Goal: Task Accomplishment & Management: Manage account settings

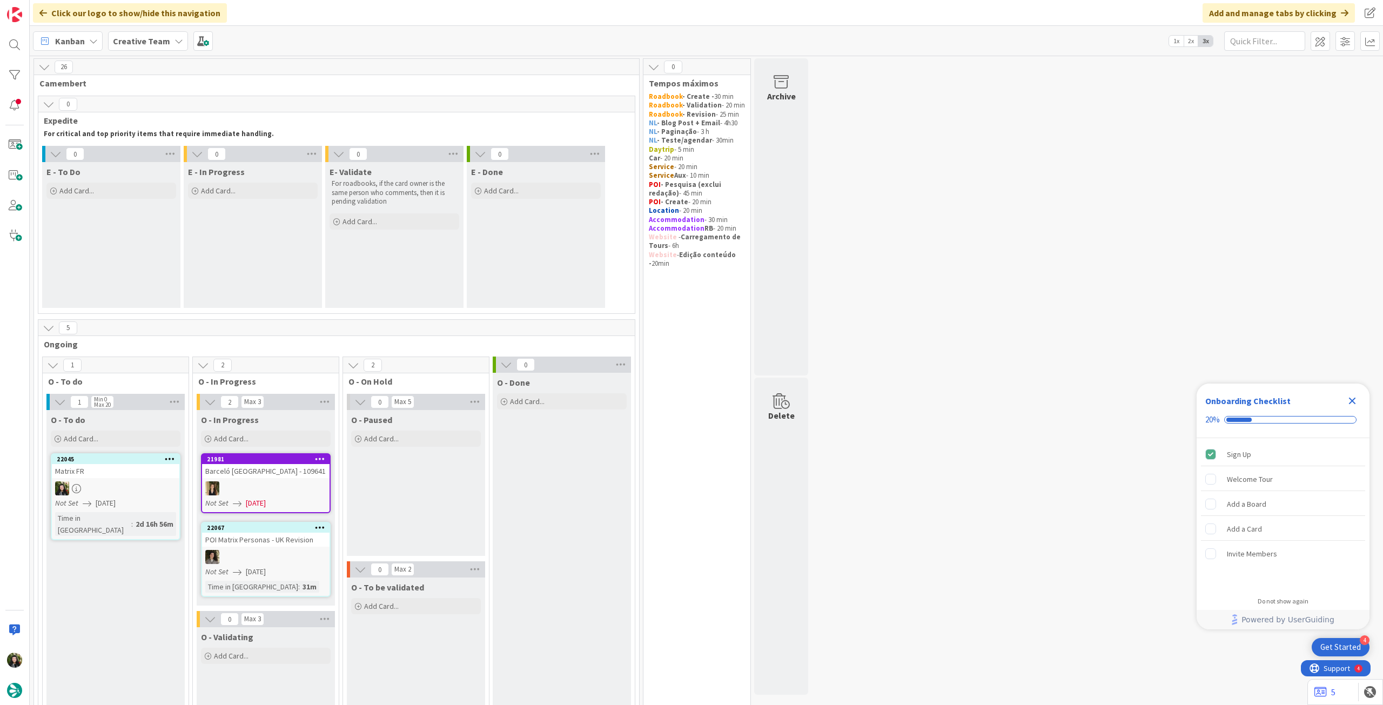
drag, startPoint x: 1354, startPoint y: 401, endPoint x: 1212, endPoint y: 366, distance: 146.5
click at [1354, 401] on icon "Close Checklist" at bounding box center [1352, 400] width 13 height 13
click at [110, 33] on div "Creative Team" at bounding box center [148, 40] width 80 height 19
click at [156, 170] on h4 "Creative Team - Análise" at bounding box center [193, 172] width 147 height 11
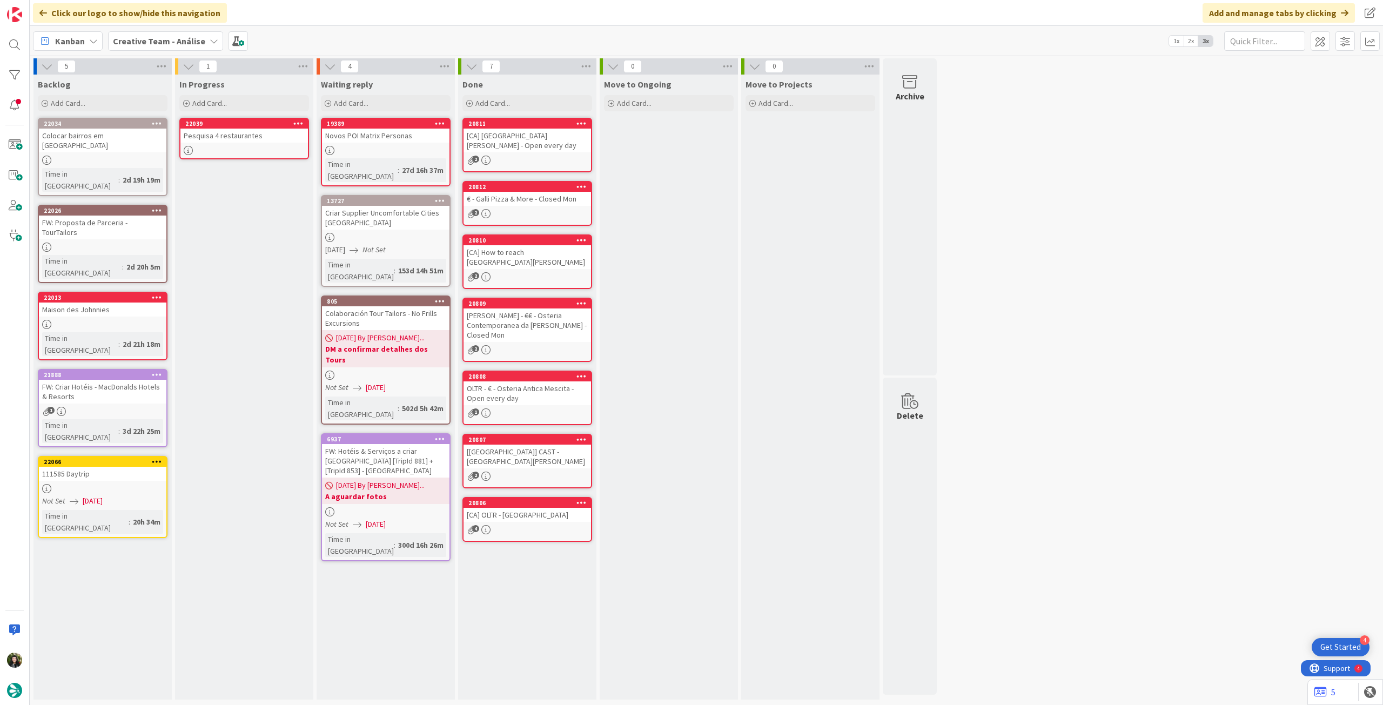
click at [272, 143] on link "22039 Pesquisa 4 restaurantes" at bounding box center [244, 139] width 130 height 42
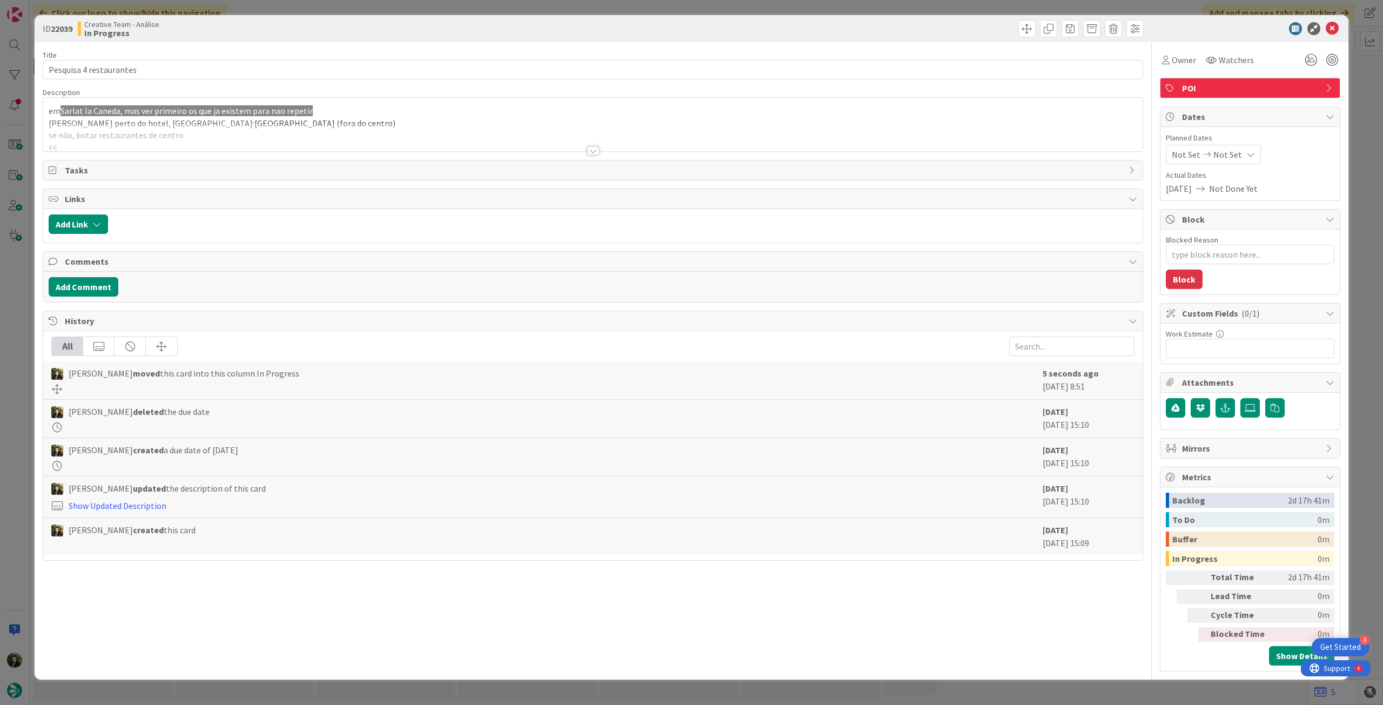
click at [1230, 154] on span "Not Set" at bounding box center [1227, 154] width 29 height 13
type textarea "x"
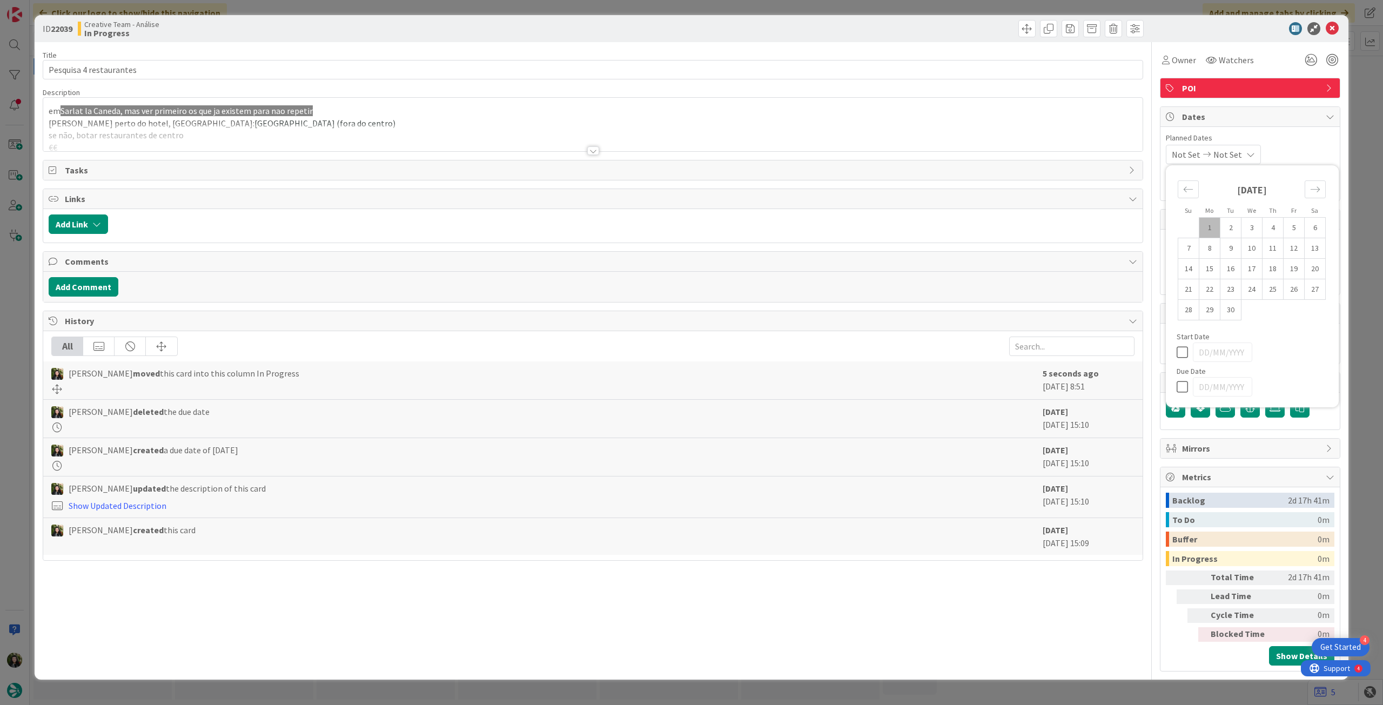
click at [1182, 390] on icon at bounding box center [1185, 386] width 16 height 13
type input "[DATE]"
click at [1329, 26] on icon at bounding box center [1332, 28] width 13 height 13
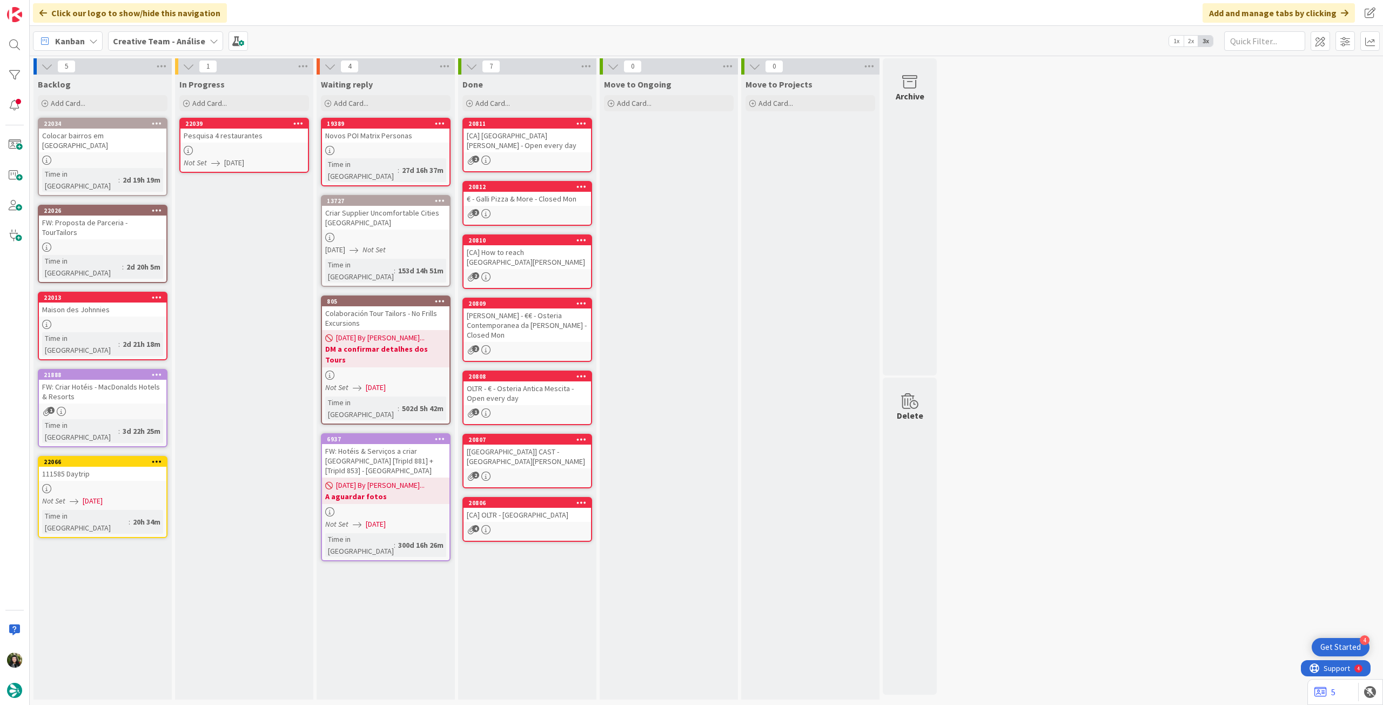
click at [296, 120] on icon at bounding box center [298, 123] width 10 height 8
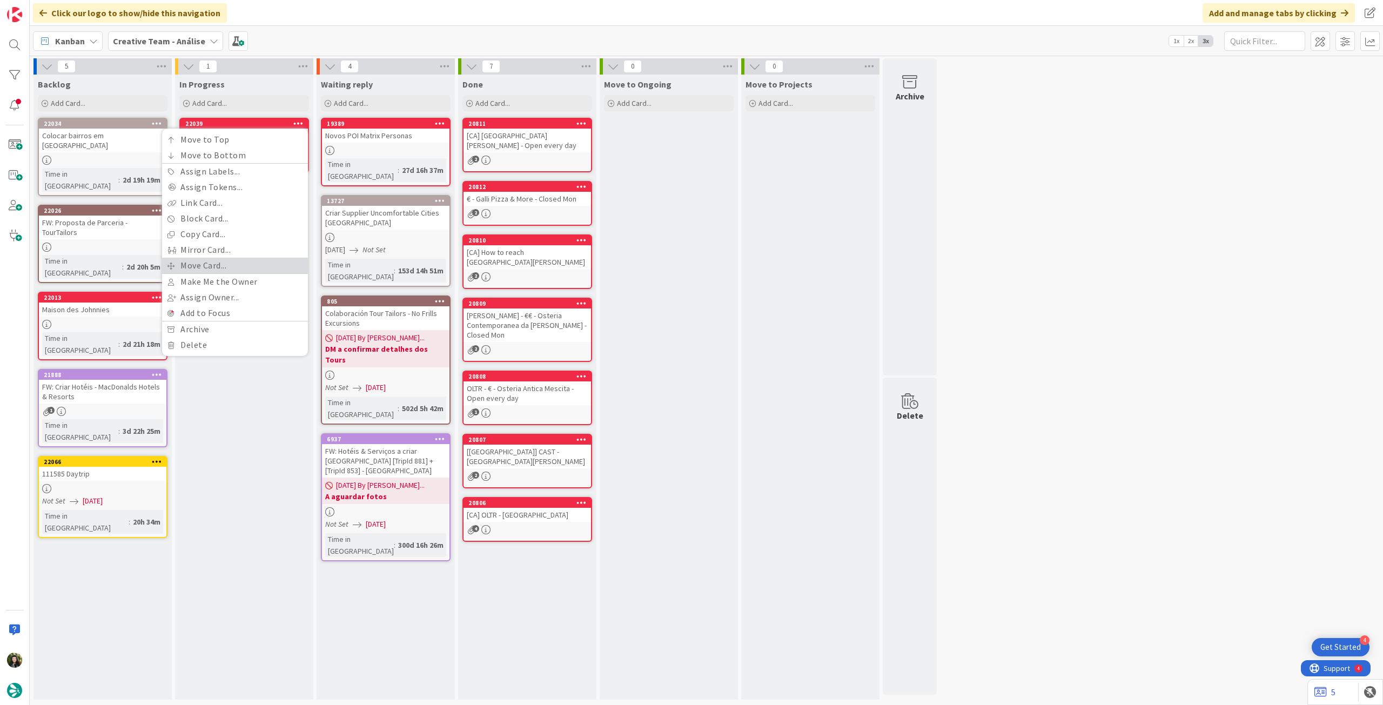
click at [259, 262] on link "Move Card..." at bounding box center [235, 266] width 146 height 16
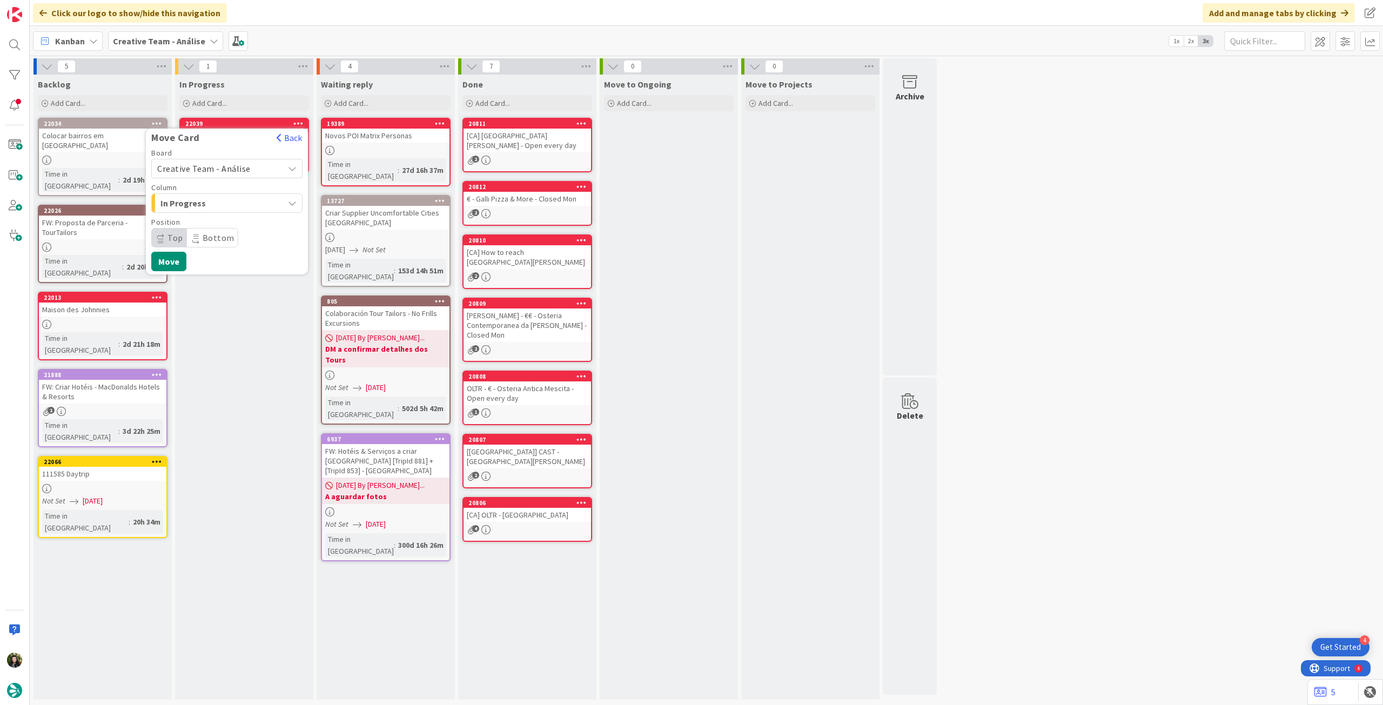
click at [250, 169] on span "Creative Team - Análise" at bounding box center [217, 168] width 121 height 15
click at [229, 214] on span "Creative Team" at bounding box center [233, 219] width 125 height 16
click at [231, 203] on span "Select a Column..." at bounding box center [197, 203] width 81 height 14
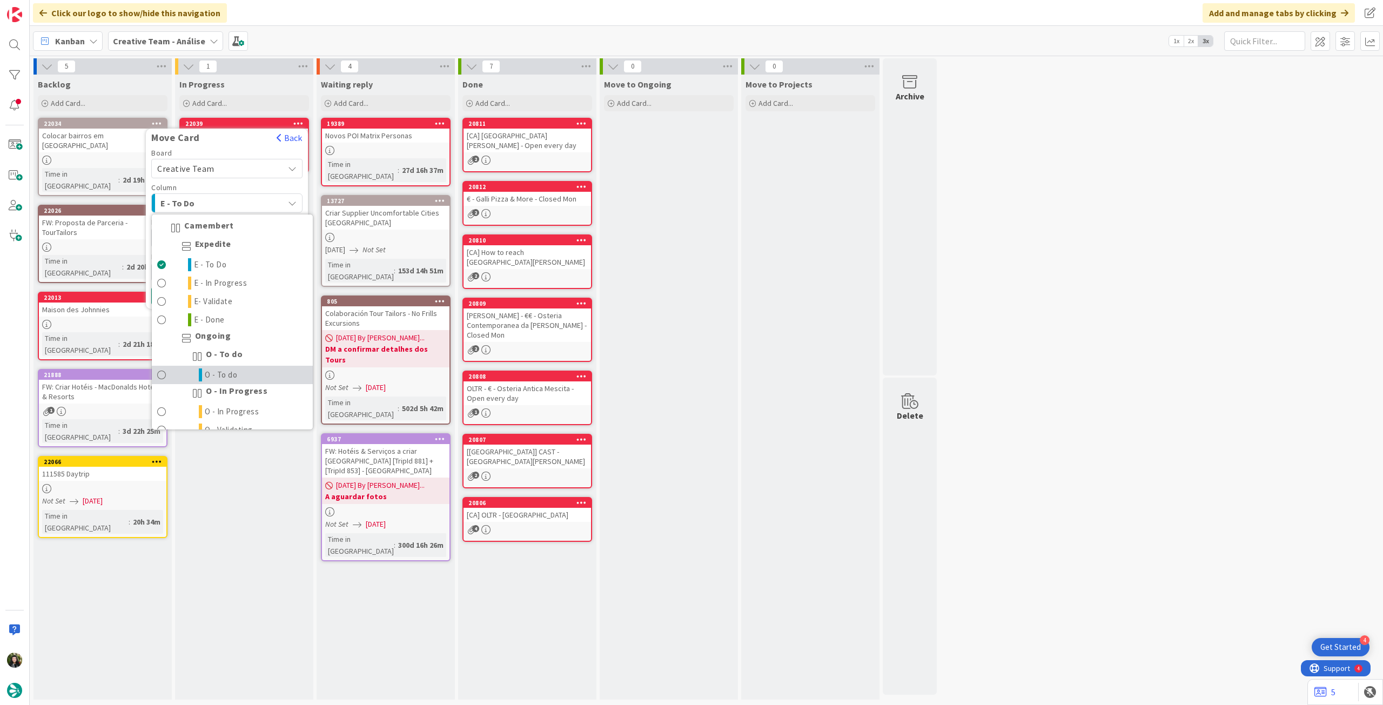
click at [229, 368] on span "O - To do" at bounding box center [221, 374] width 33 height 13
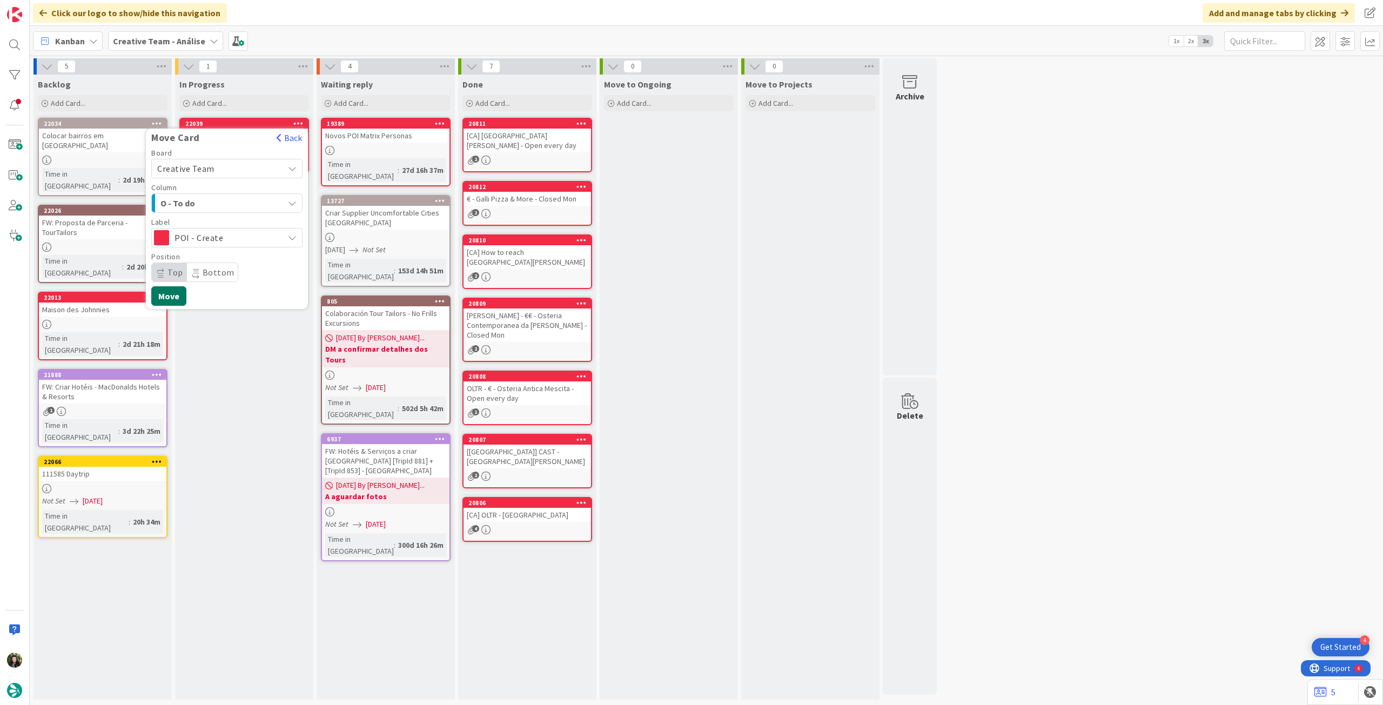
click at [176, 293] on button "Move" at bounding box center [168, 295] width 35 height 19
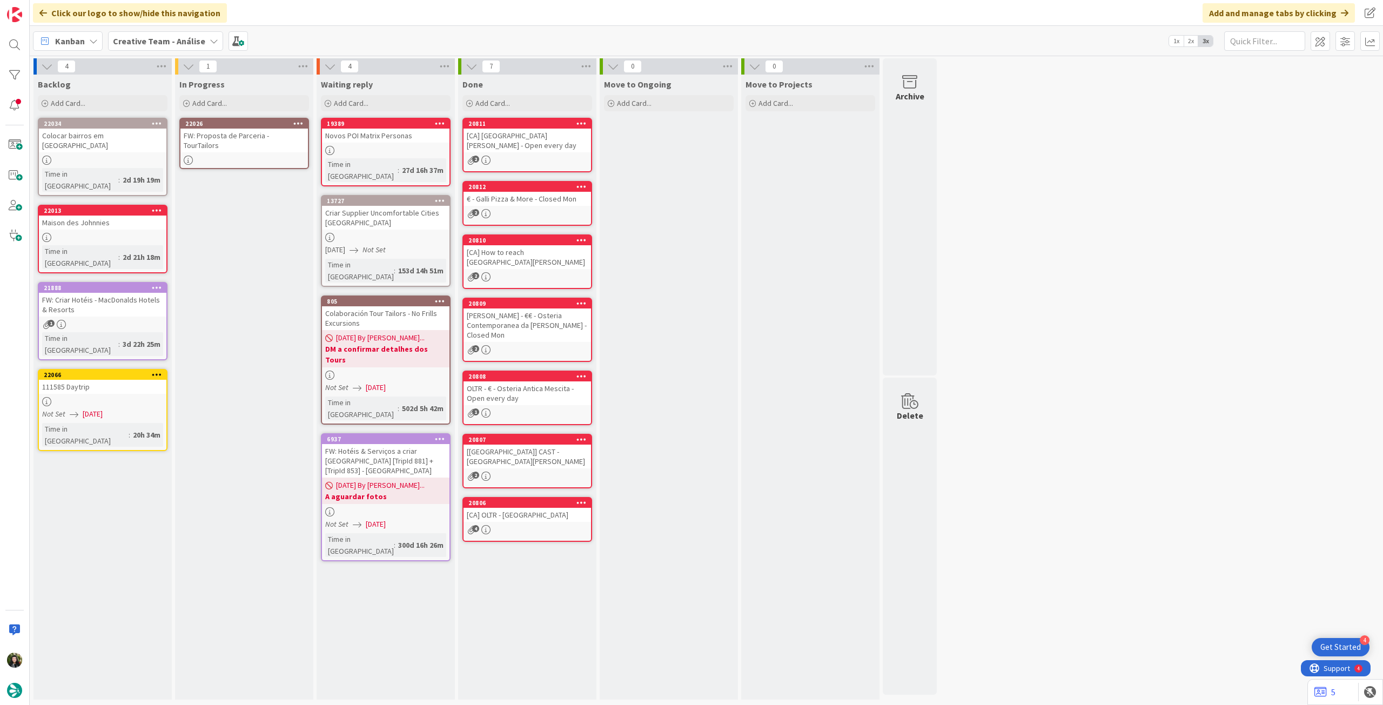
click at [244, 156] on div at bounding box center [243, 160] width 127 height 9
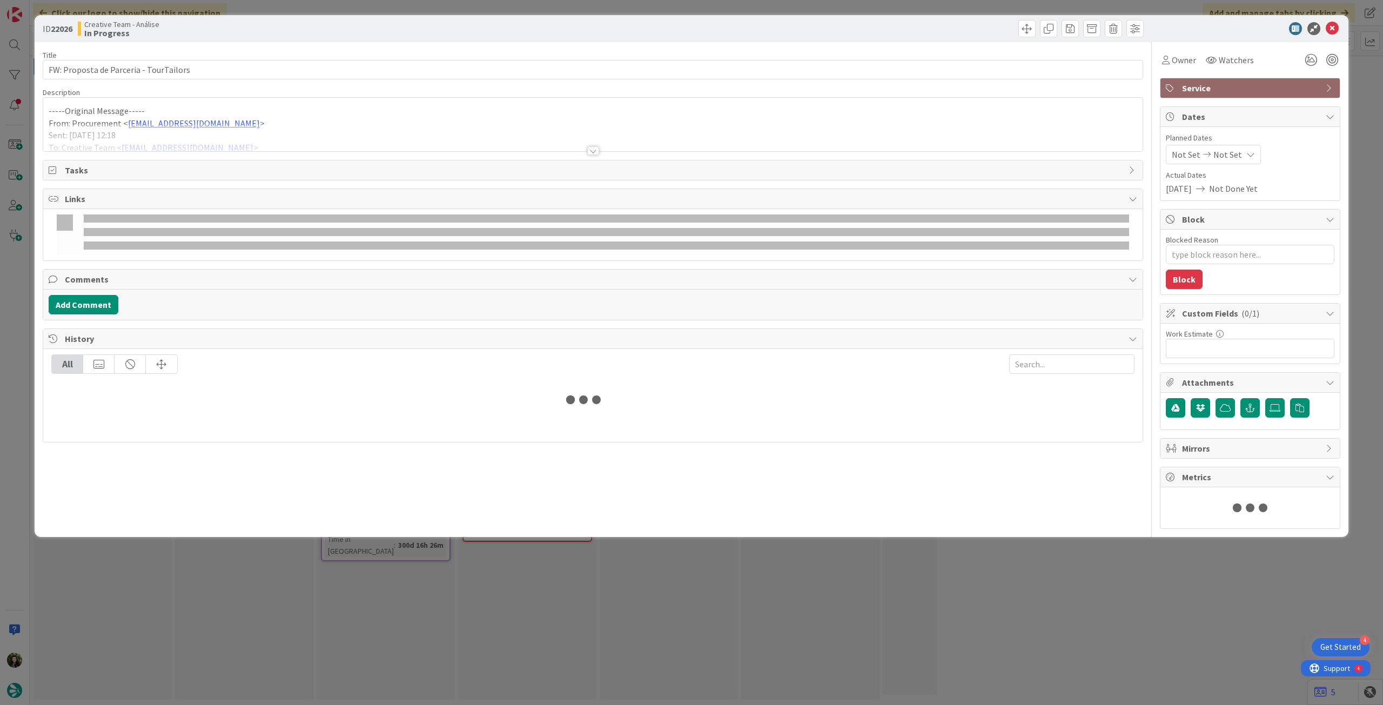
type textarea "x"
click at [1246, 153] on icon at bounding box center [1250, 154] width 9 height 9
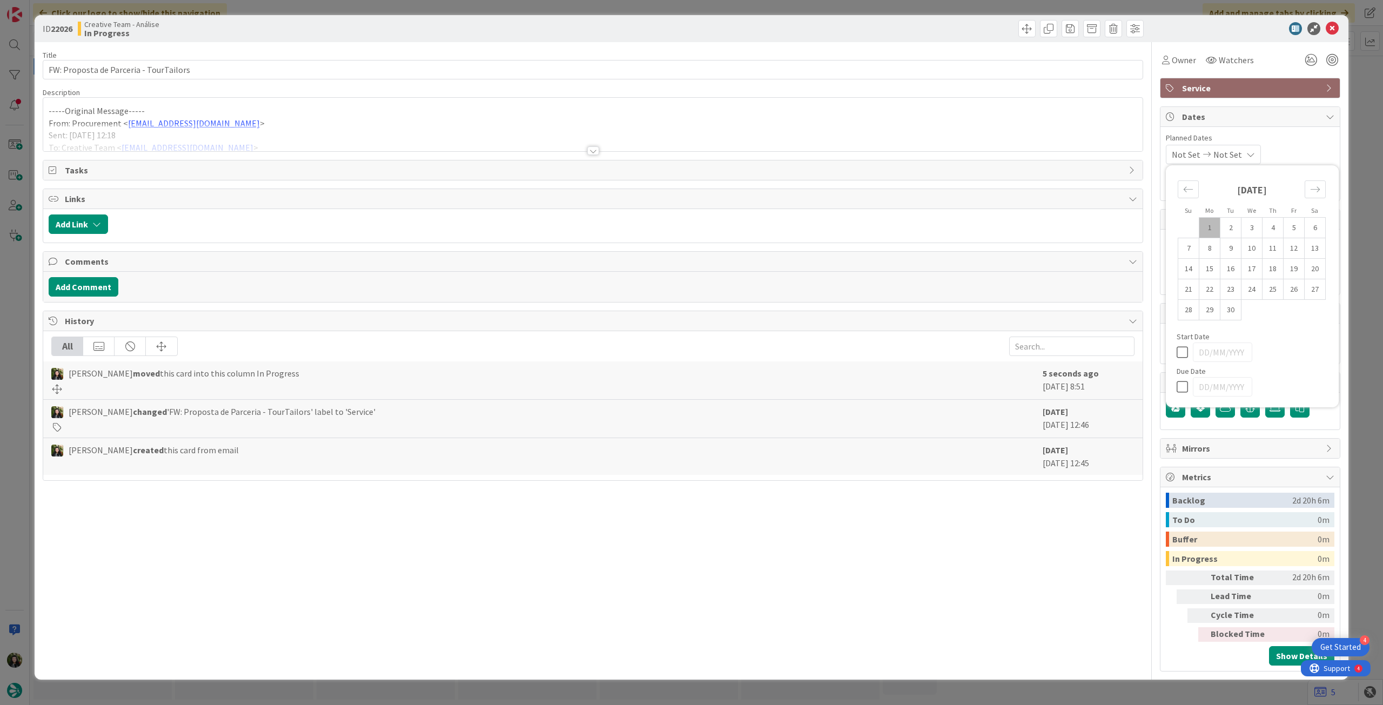
click at [1177, 387] on icon at bounding box center [1185, 386] width 16 height 13
type input "[DATE]"
click at [1328, 29] on icon at bounding box center [1332, 28] width 13 height 13
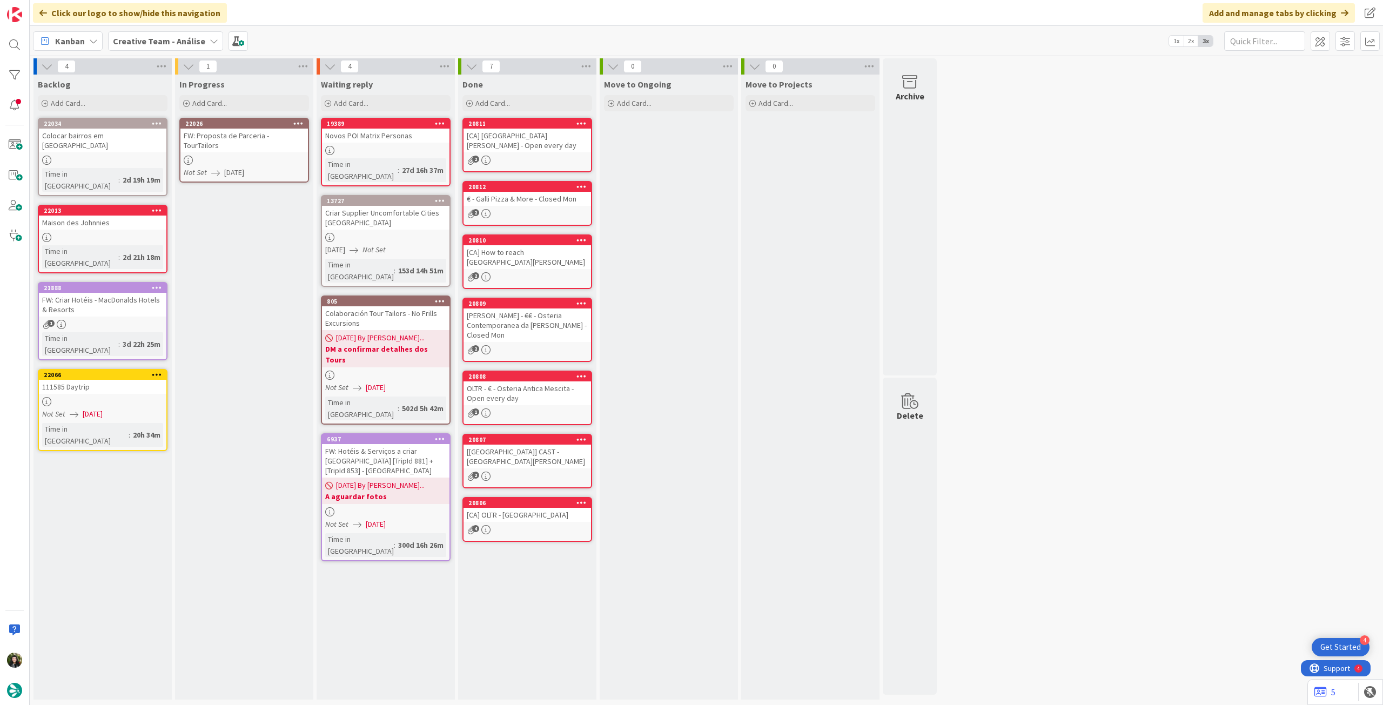
click at [305, 120] on div at bounding box center [297, 124] width 19 height 8
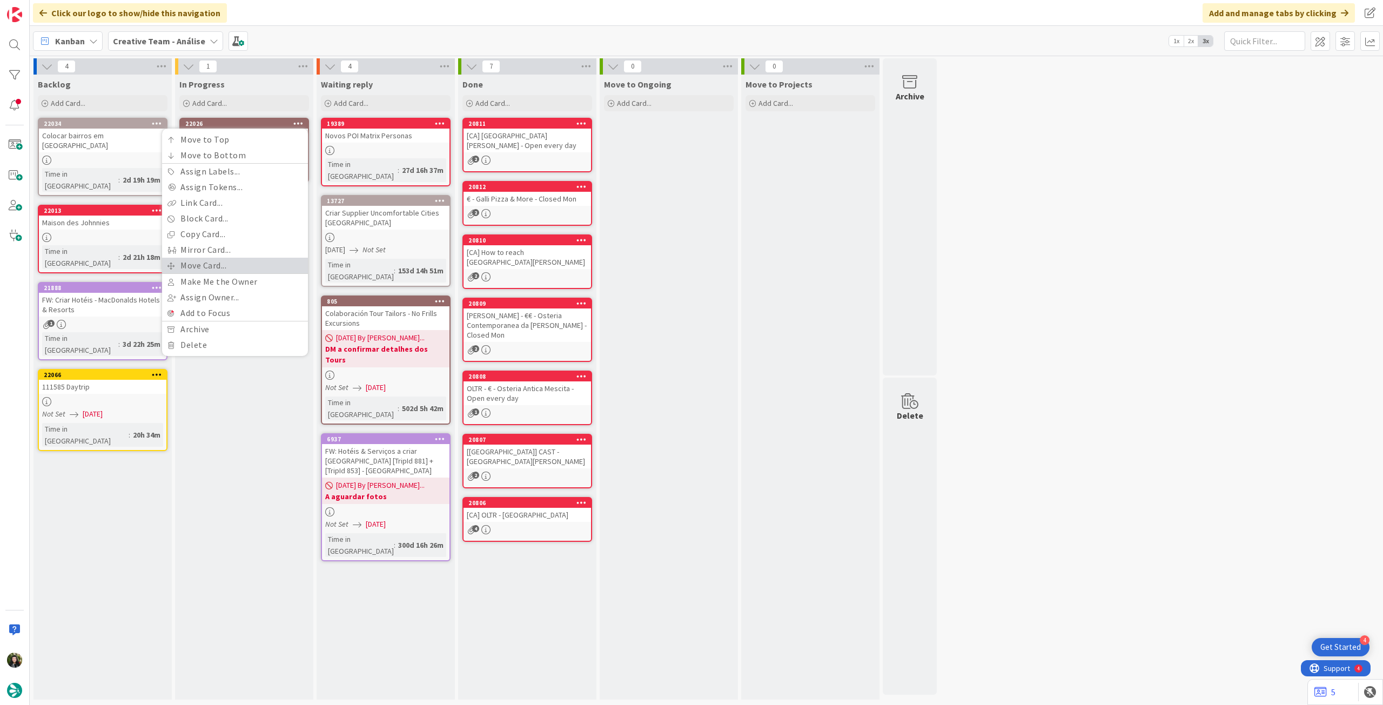
click at [204, 268] on link "Move Card..." at bounding box center [235, 266] width 146 height 16
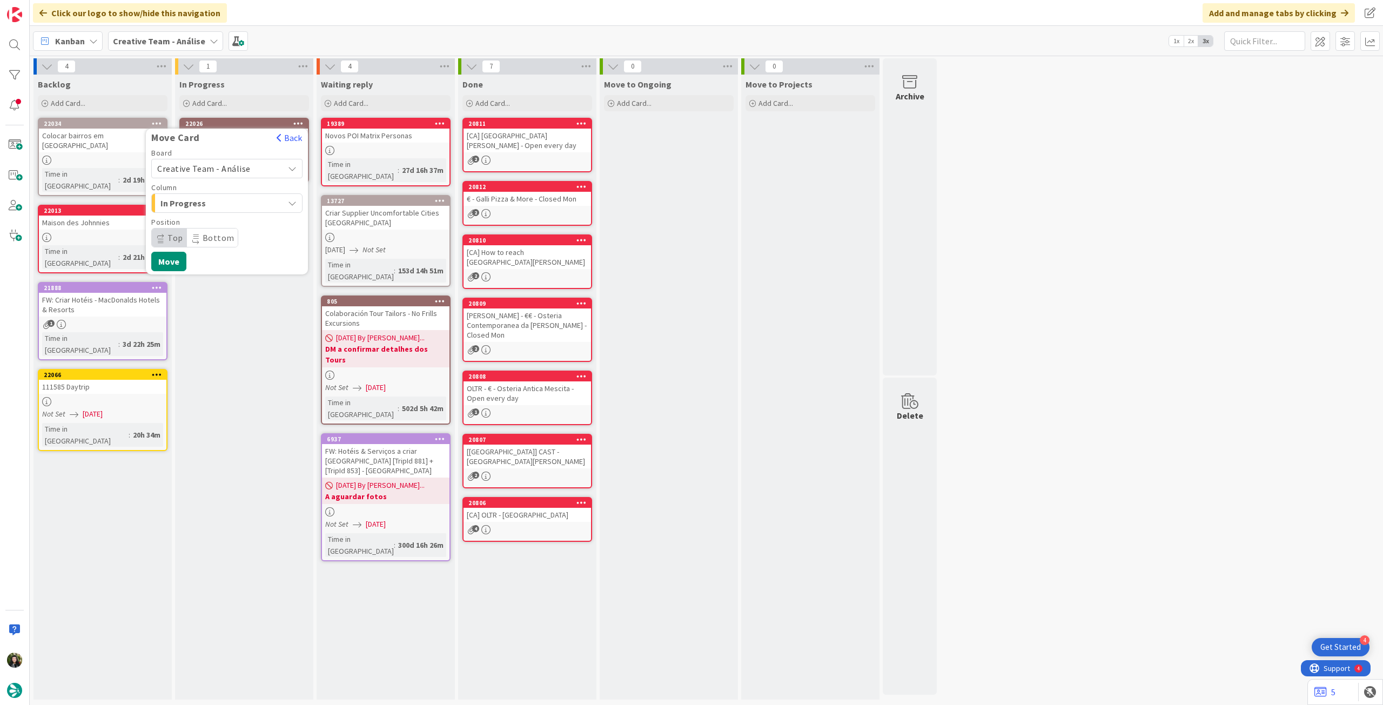
click at [206, 167] on span "Creative Team - Análise" at bounding box center [203, 168] width 93 height 11
click at [202, 219] on span "Creative Team" at bounding box center [233, 219] width 125 height 16
click at [210, 202] on span "E - To Do" at bounding box center [200, 203] width 81 height 14
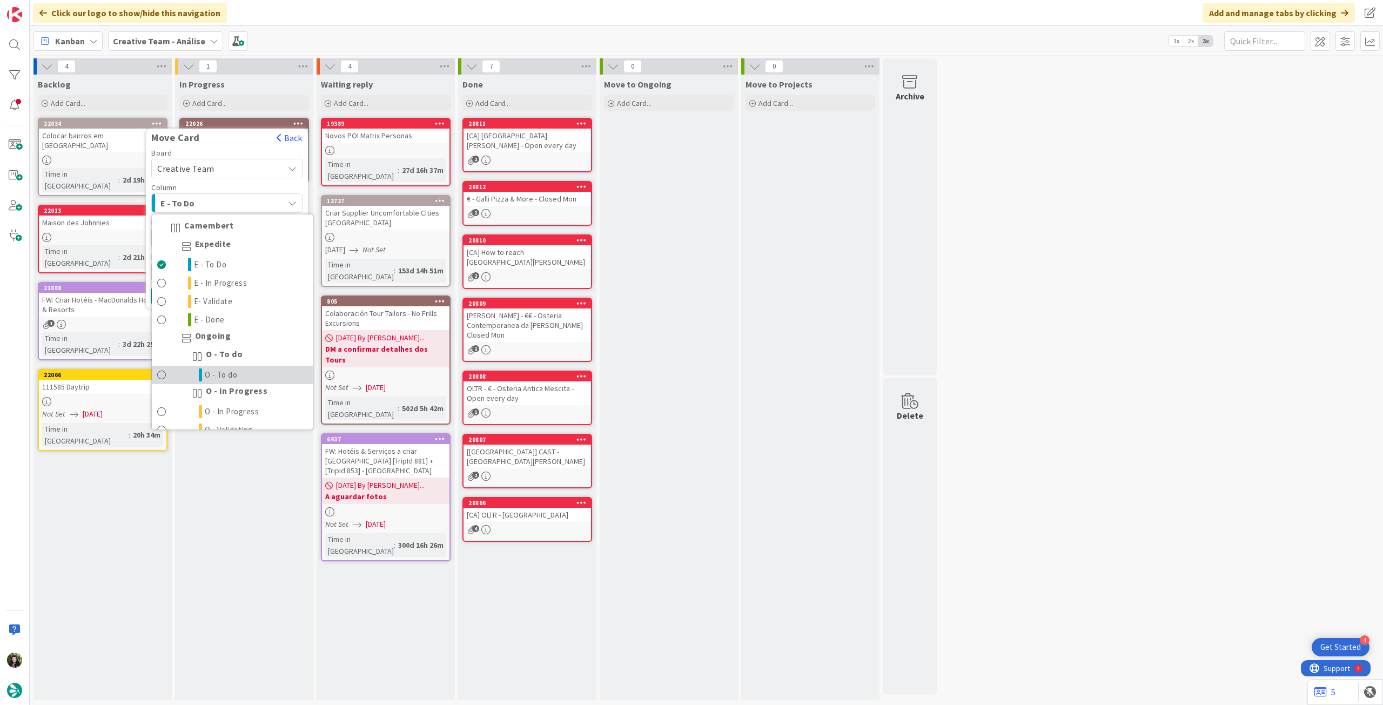
click at [233, 367] on link "O - To do" at bounding box center [232, 375] width 161 height 18
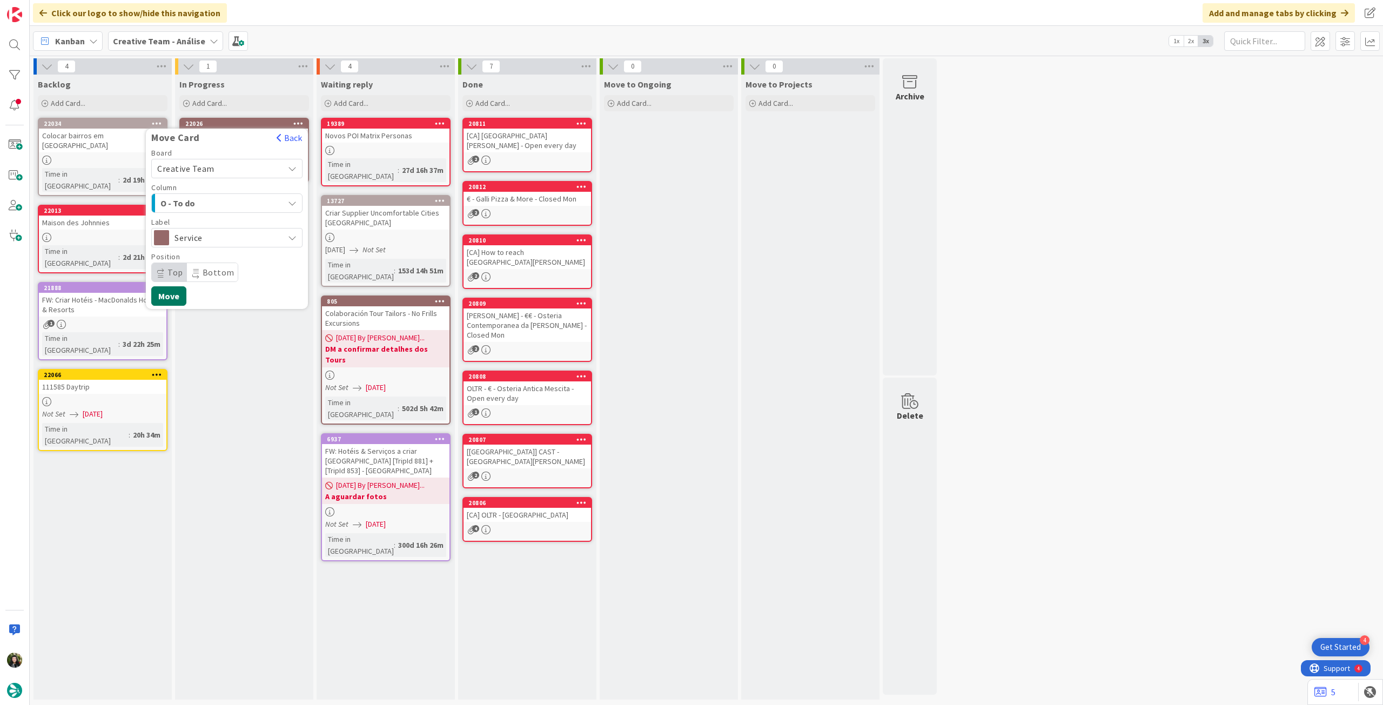
click at [172, 293] on button "Move" at bounding box center [168, 295] width 35 height 19
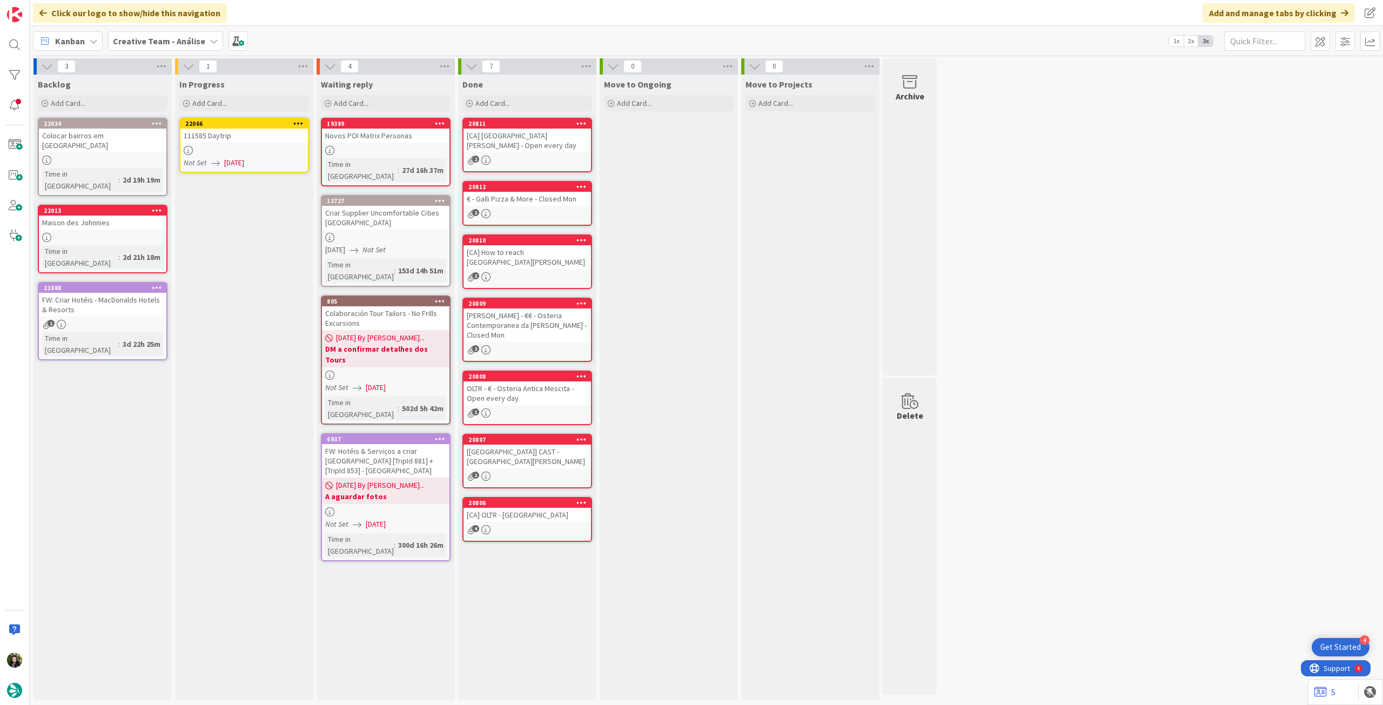
click at [270, 185] on div "In Progress Add Card... 22066 111585 Daytrip Not Set 31/08/2025" at bounding box center [244, 387] width 138 height 625
click at [273, 160] on div "Not Set 31/08/2025" at bounding box center [246, 162] width 124 height 11
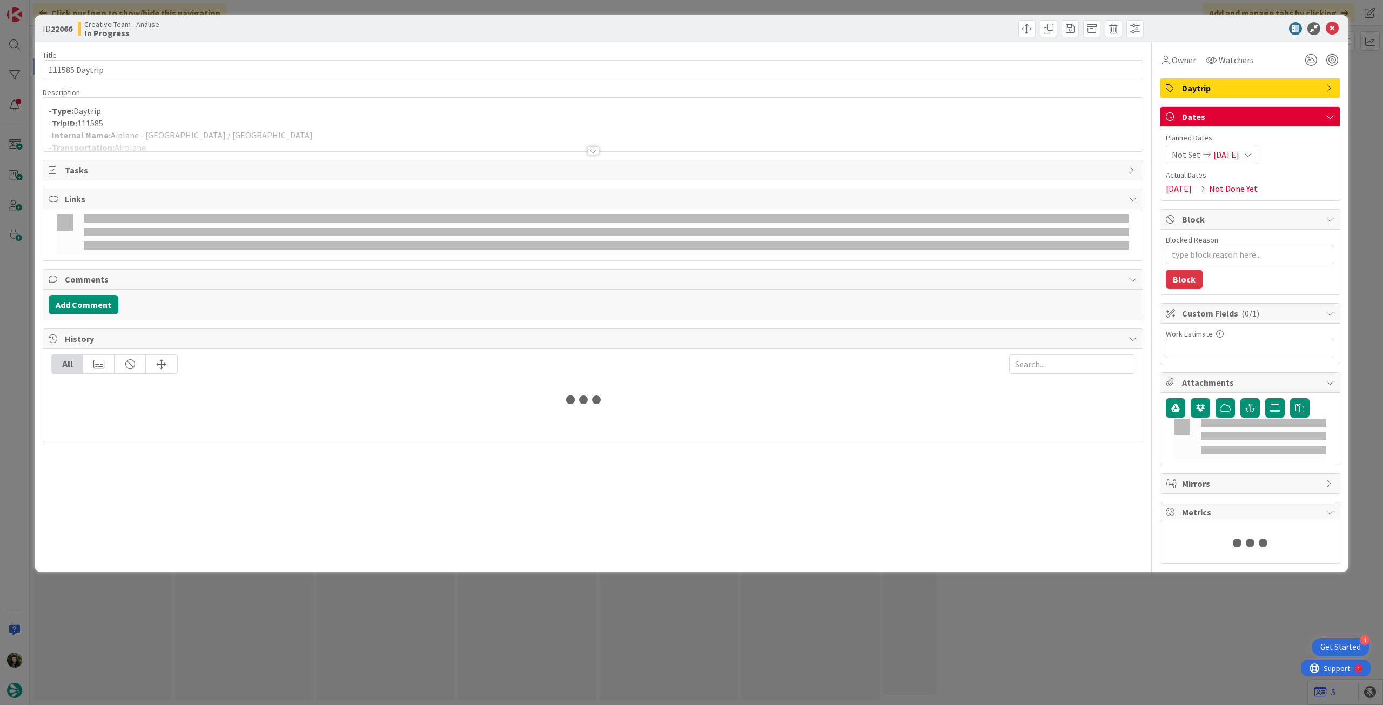
click at [290, 120] on p "- TripID: 111585" at bounding box center [593, 123] width 1089 height 12
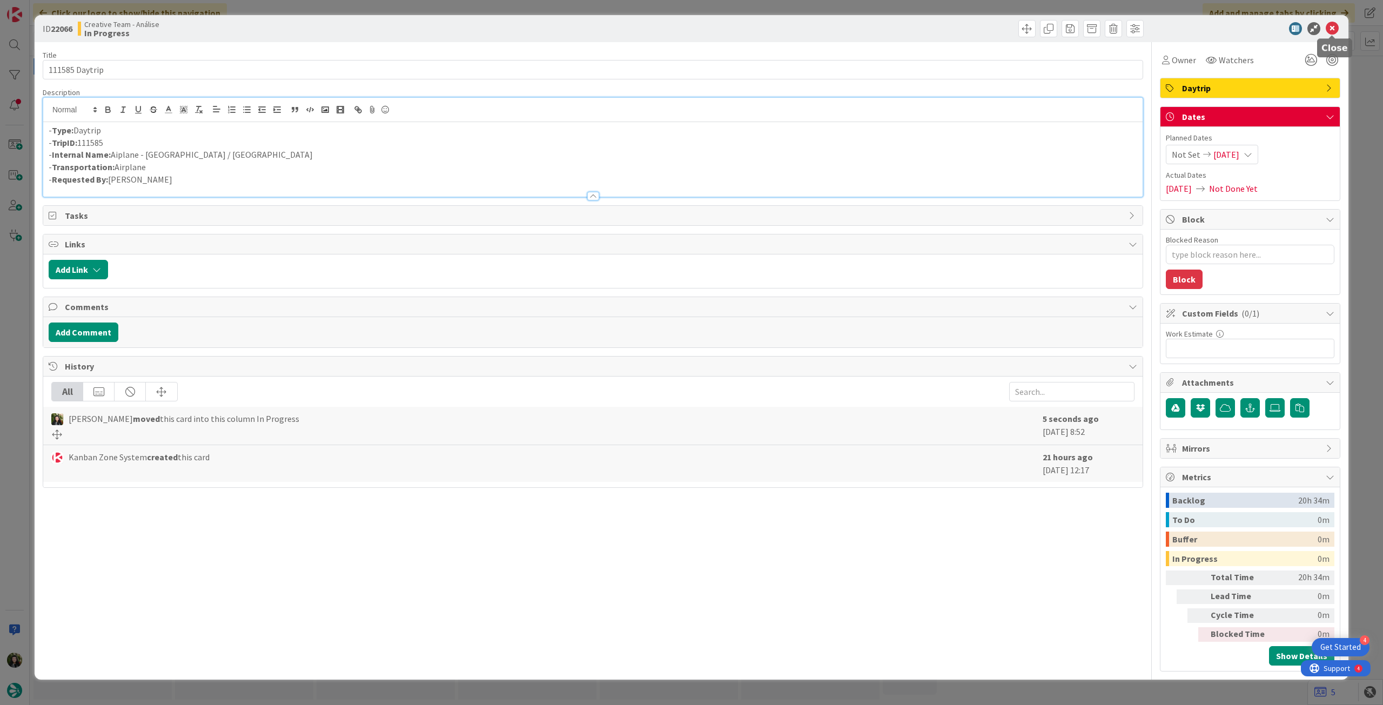
click at [1333, 29] on icon at bounding box center [1332, 28] width 13 height 13
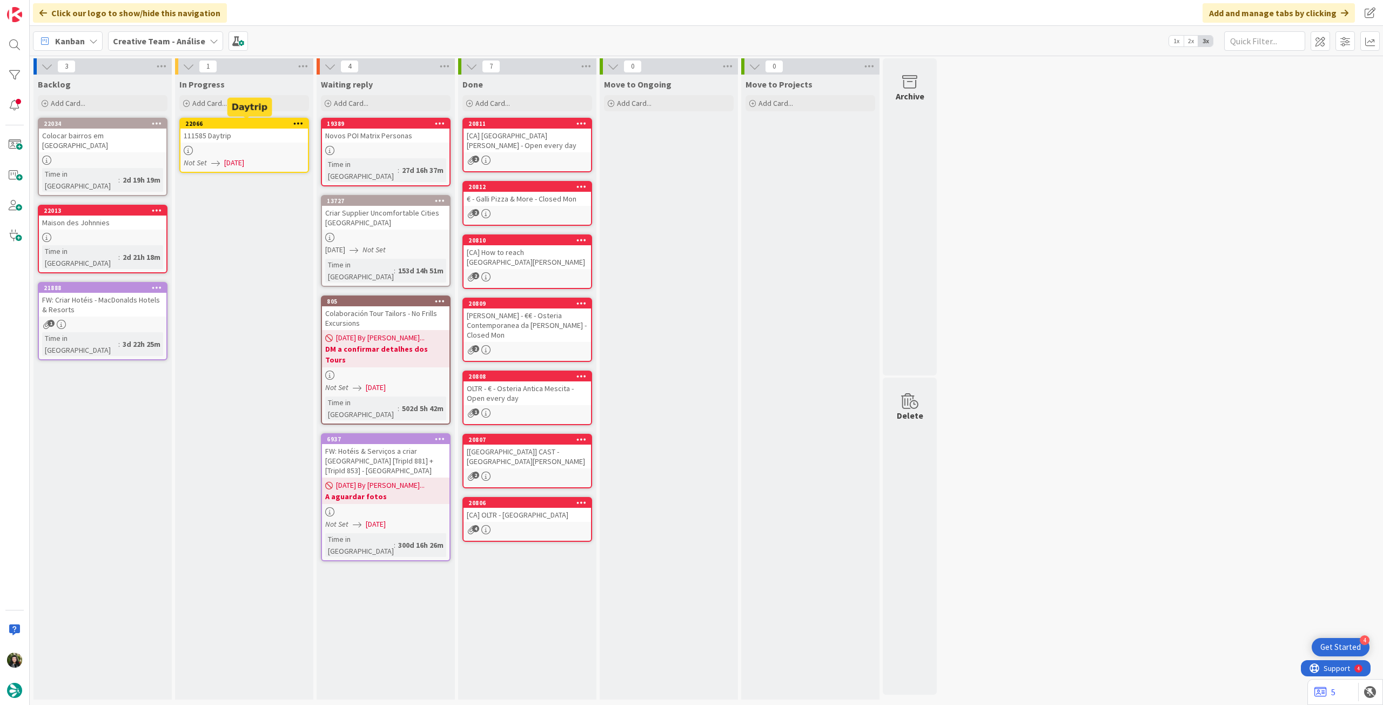
click at [295, 119] on icon at bounding box center [298, 123] width 10 height 8
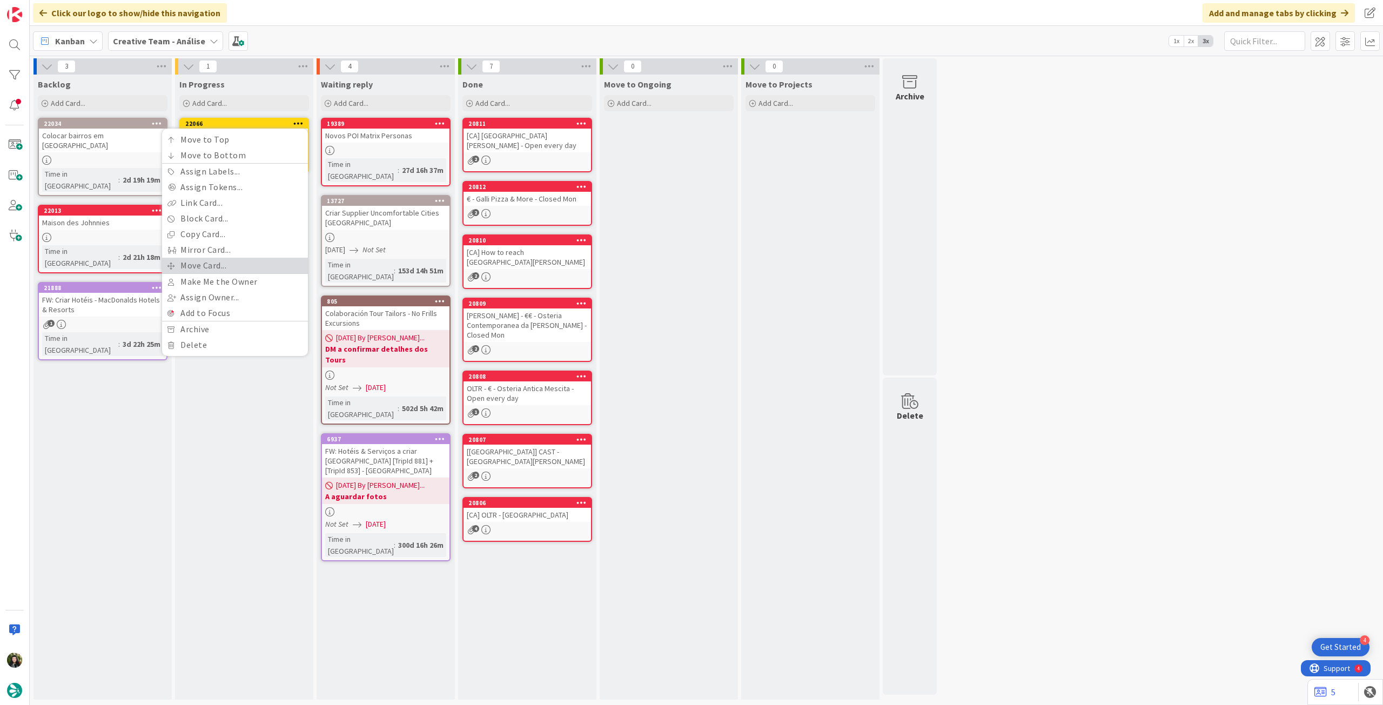
click at [237, 262] on link "Move Card..." at bounding box center [235, 266] width 146 height 16
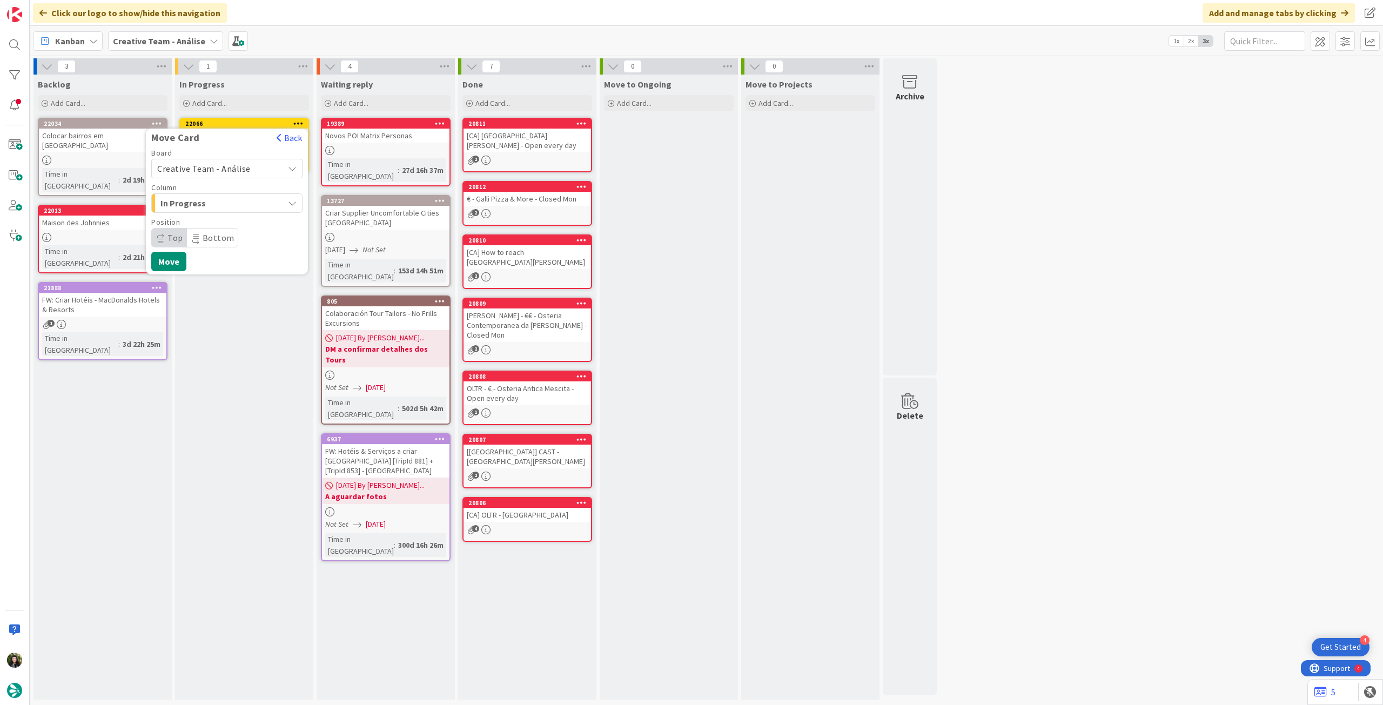
click at [225, 169] on span "Creative Team - Análise" at bounding box center [203, 168] width 93 height 11
click at [217, 220] on span "Creative Team" at bounding box center [233, 219] width 125 height 16
click at [220, 203] on span "Select a Column..." at bounding box center [197, 203] width 81 height 14
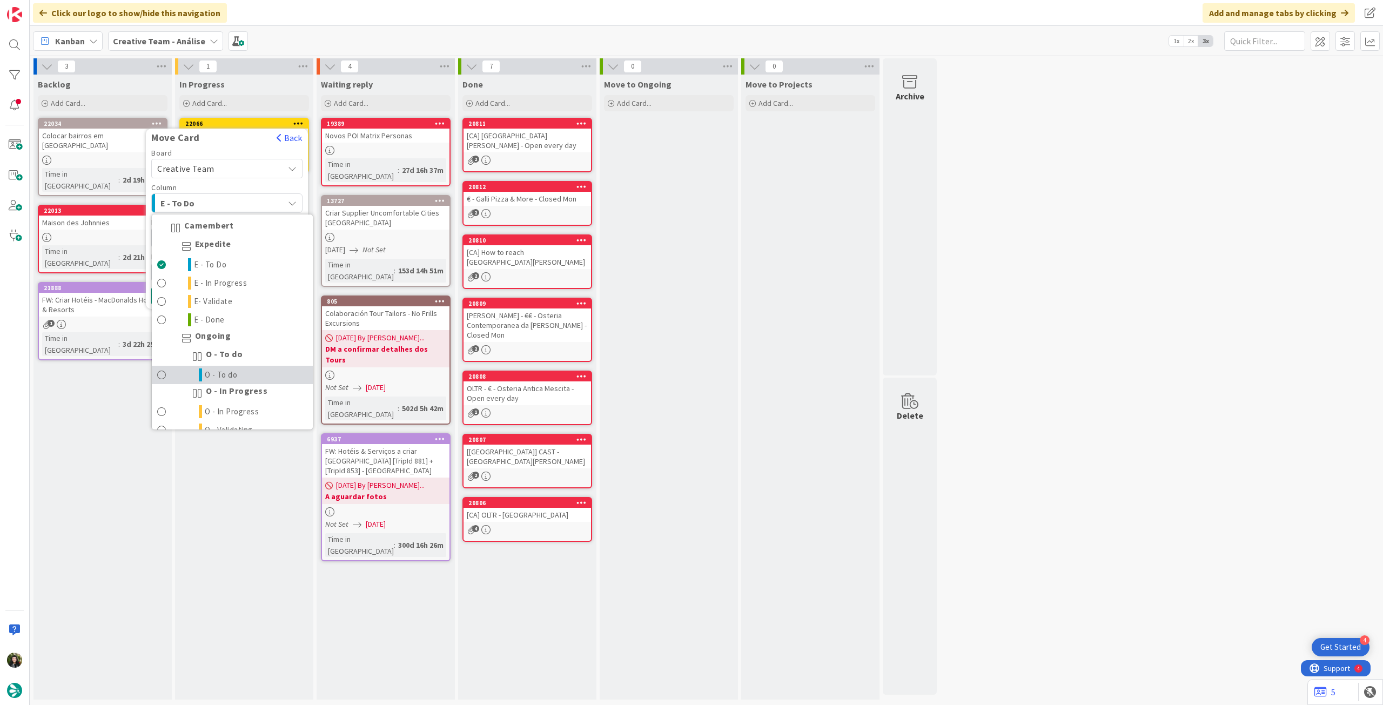
click at [237, 371] on link "O - To do" at bounding box center [232, 375] width 161 height 18
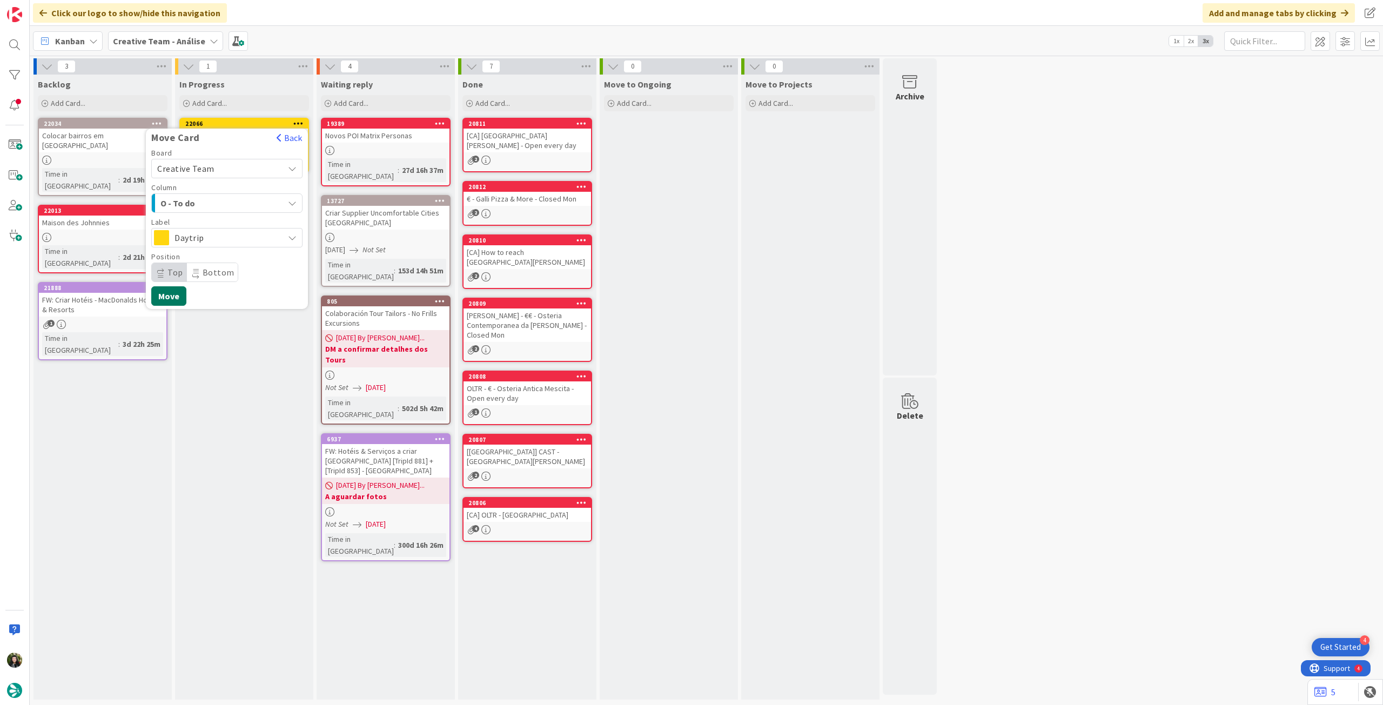
click at [175, 294] on button "Move" at bounding box center [168, 295] width 35 height 19
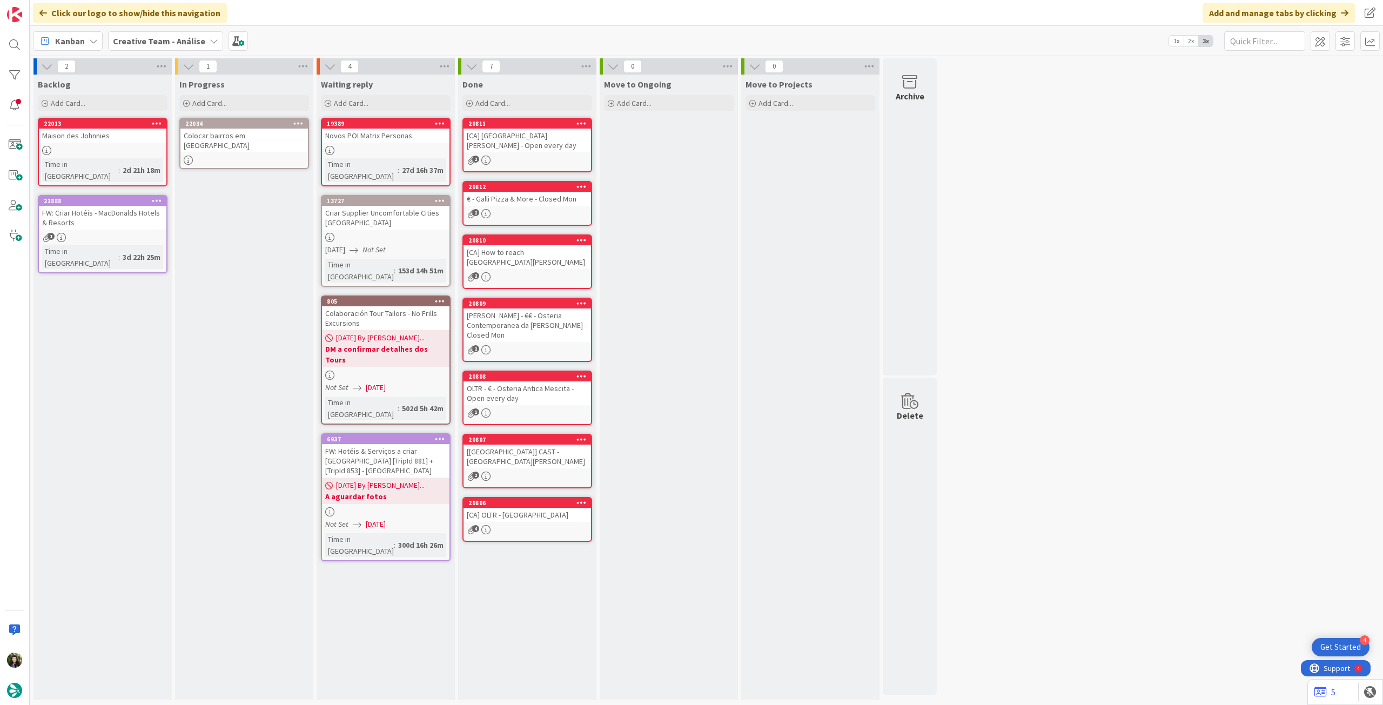
click at [225, 138] on div "Colocar bairros em [GEOGRAPHIC_DATA]" at bounding box center [243, 141] width 127 height 24
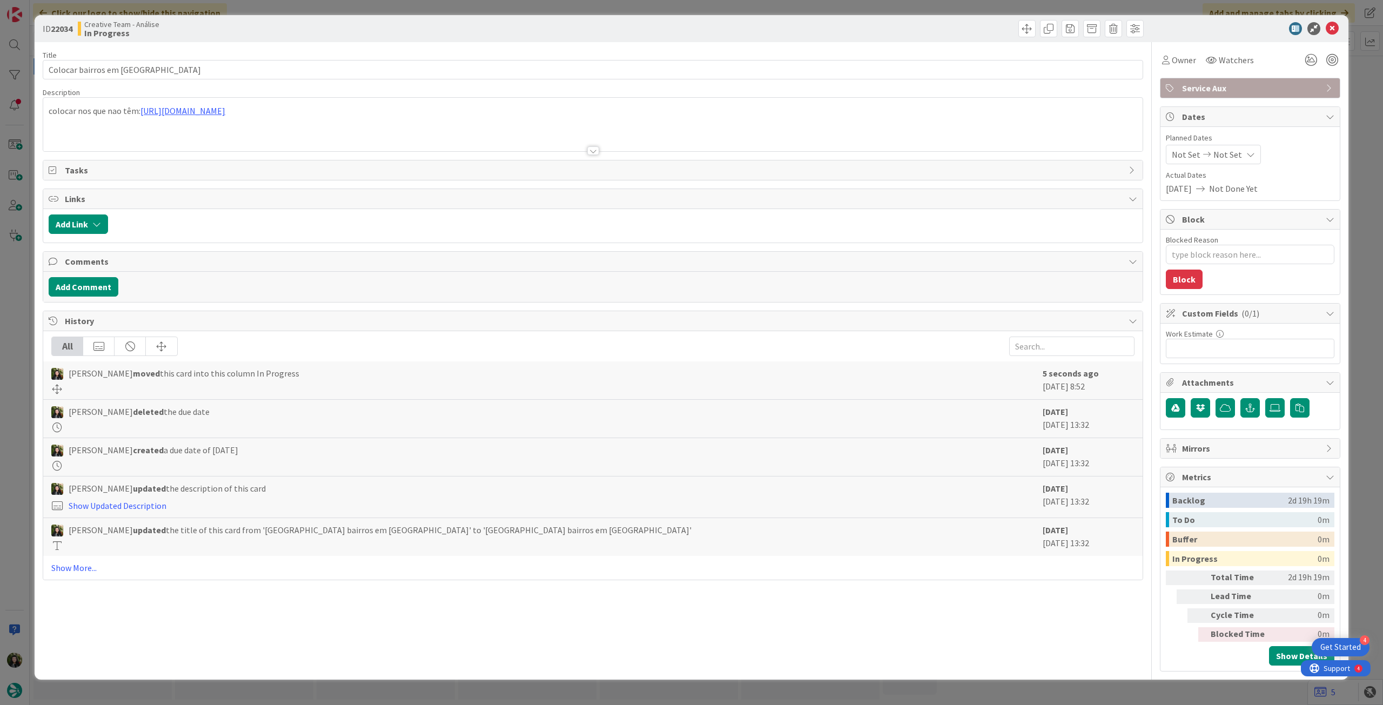
type textarea "x"
click at [1221, 151] on span "Not Set" at bounding box center [1227, 154] width 29 height 13
click at [1183, 380] on icon at bounding box center [1185, 386] width 16 height 13
type input "[DATE]"
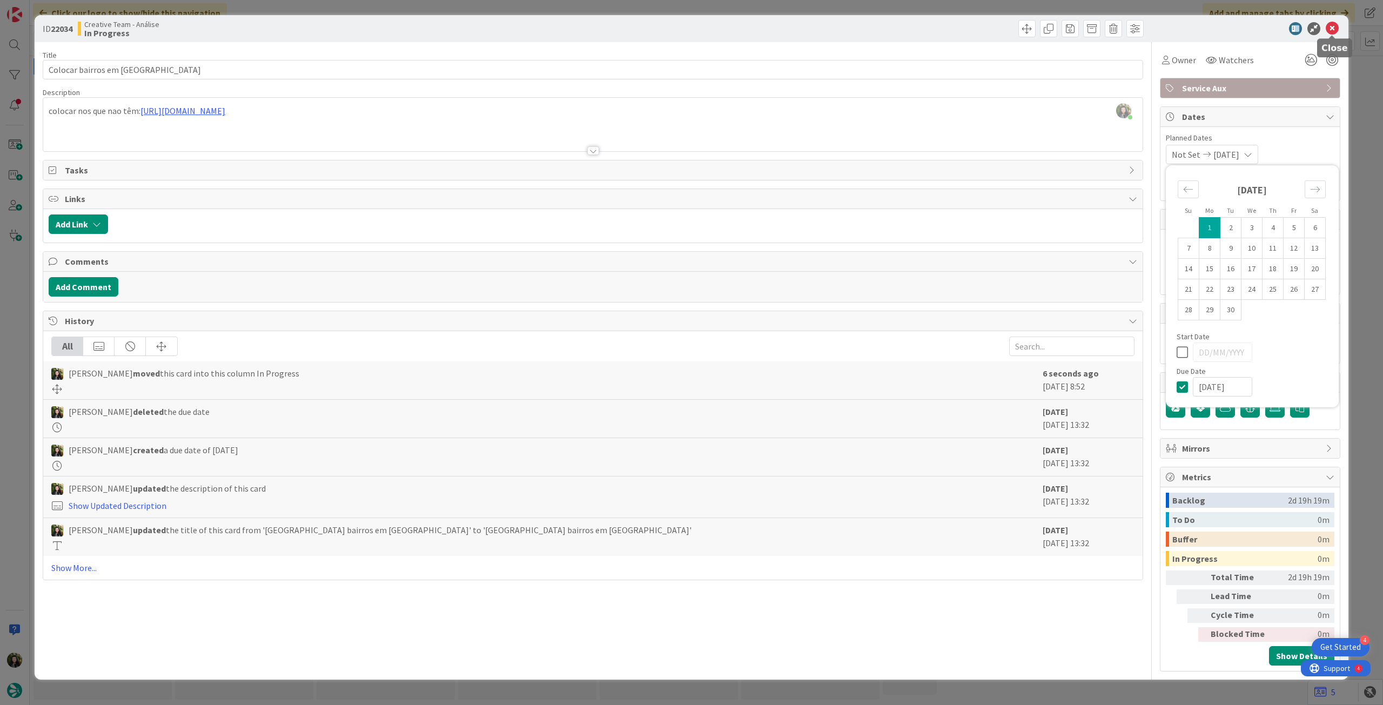
click at [1333, 30] on icon at bounding box center [1332, 28] width 13 height 13
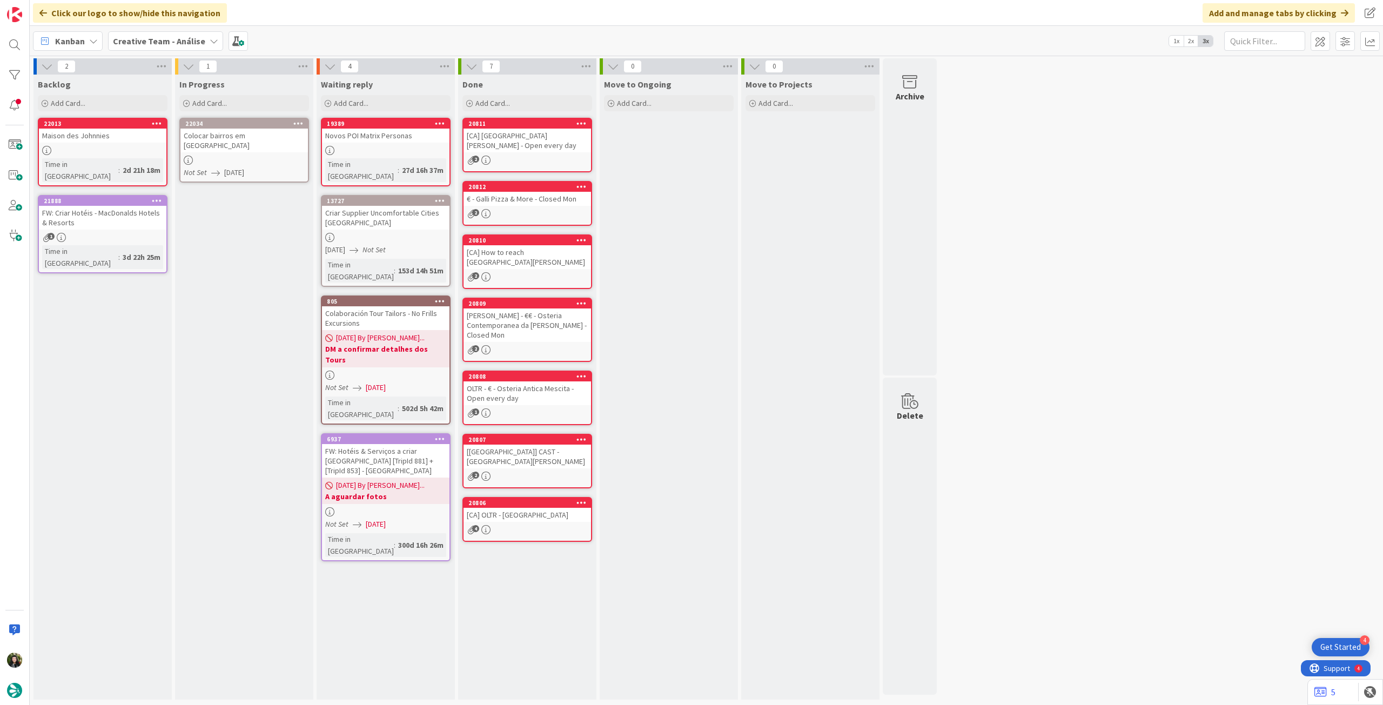
click at [298, 120] on icon at bounding box center [298, 123] width 10 height 8
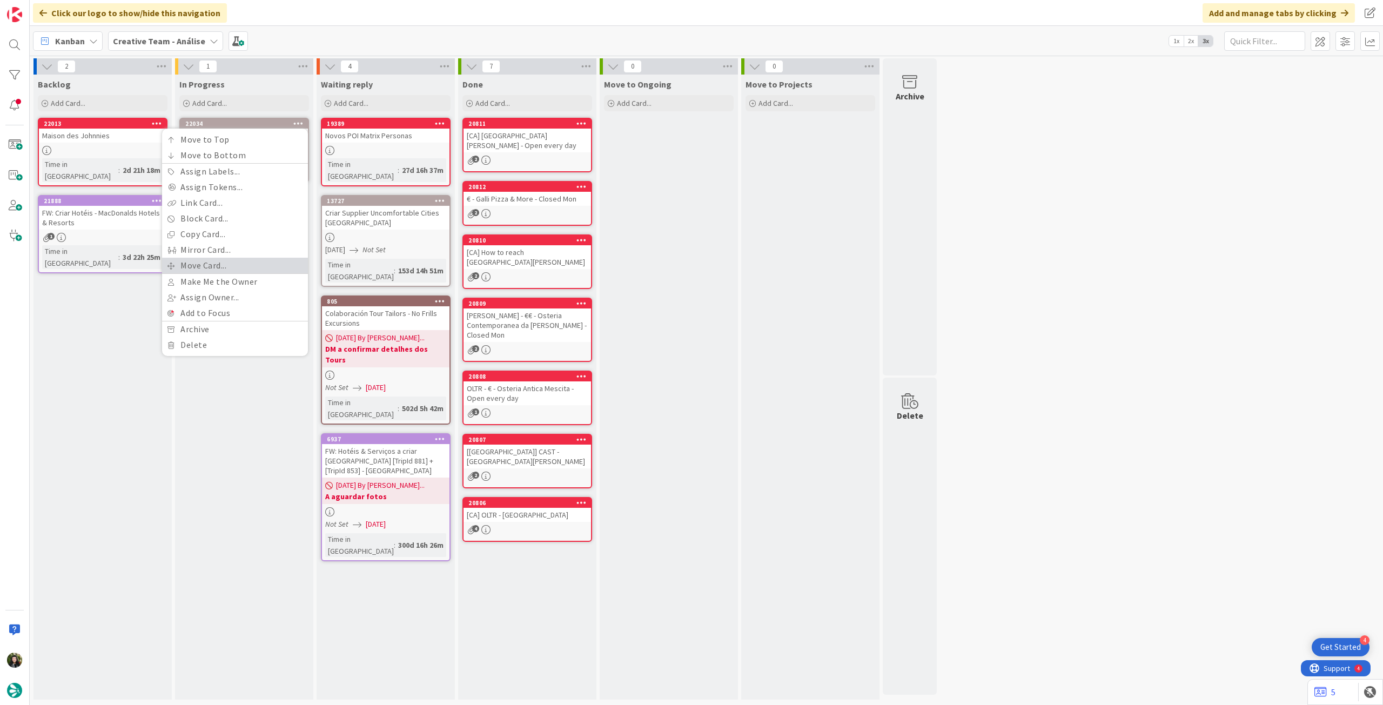
click at [245, 267] on link "Move Card..." at bounding box center [235, 266] width 146 height 16
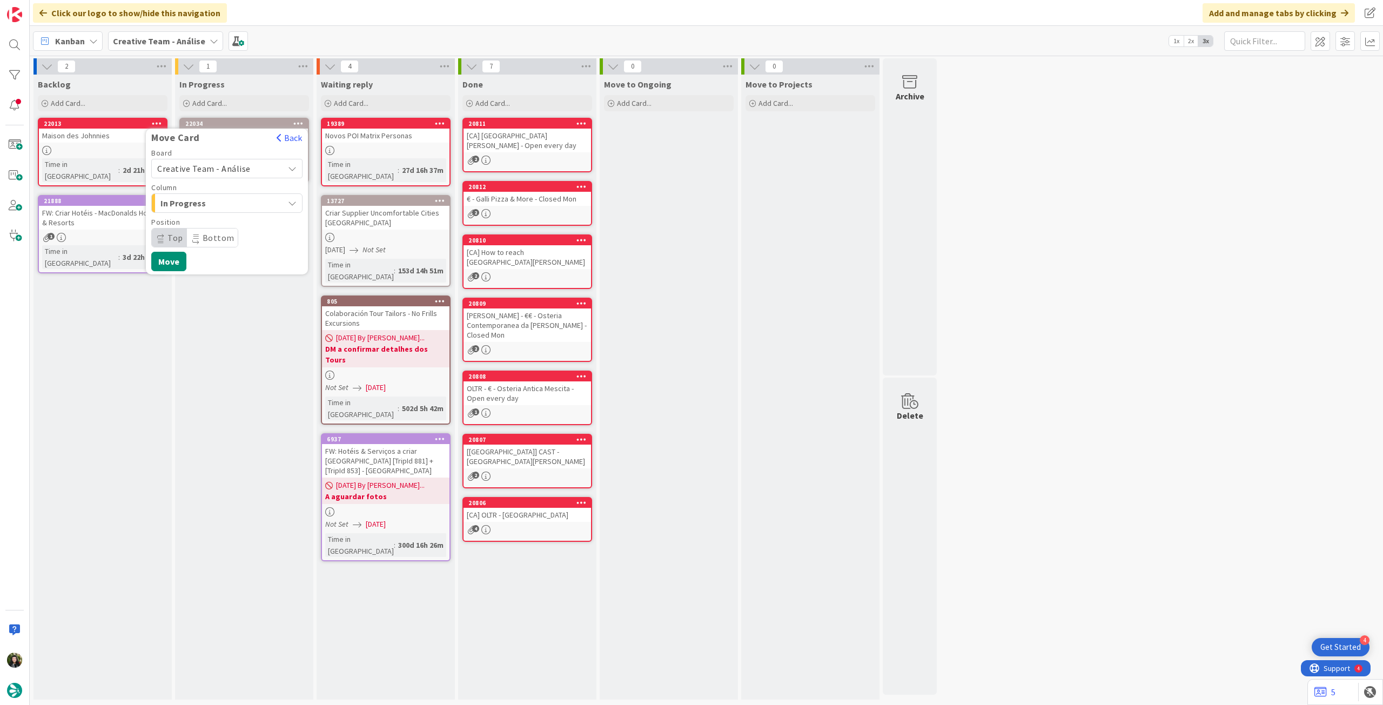
click at [235, 170] on span "Creative Team - Análise" at bounding box center [203, 168] width 93 height 11
click at [225, 207] on div "Creative Team - Análise Creative Team" at bounding box center [226, 206] width 151 height 55
click at [224, 223] on span "Creative Team" at bounding box center [233, 219] width 125 height 16
click at [229, 200] on span "Select a Column..." at bounding box center [197, 203] width 81 height 14
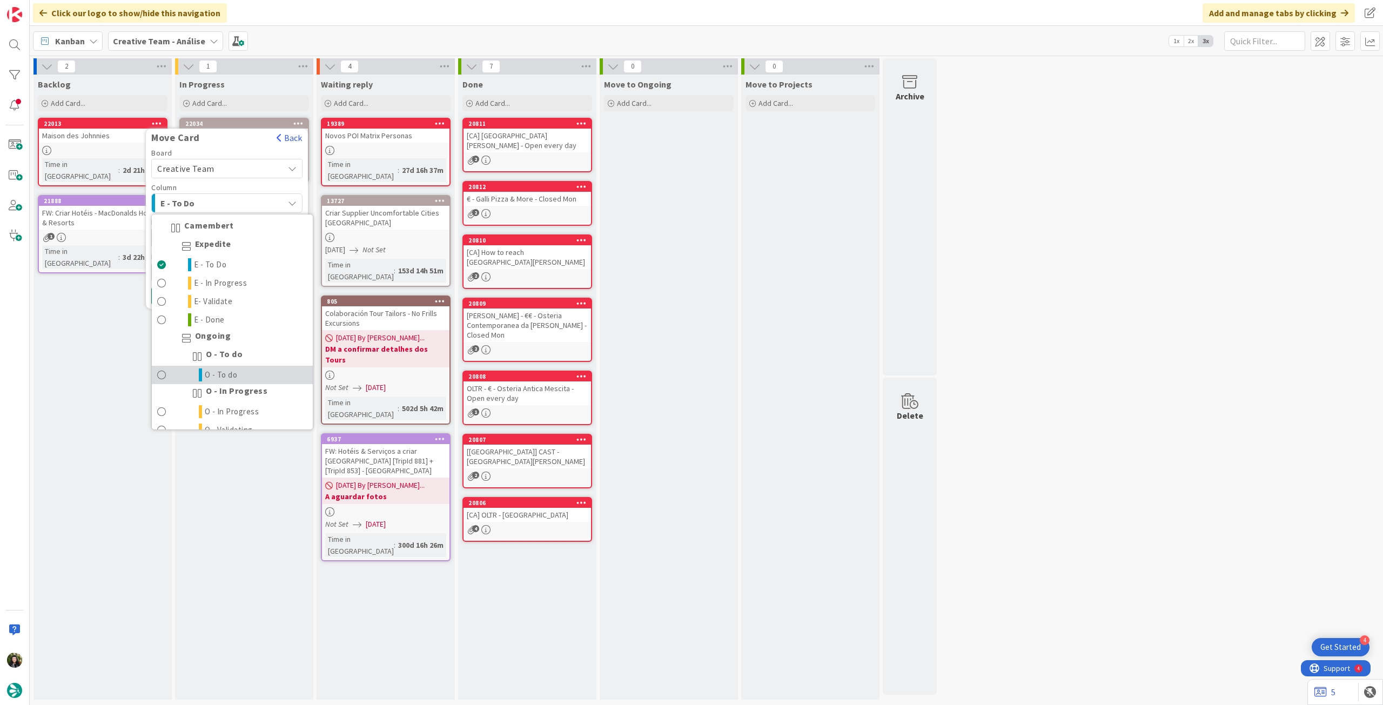
click at [226, 373] on span "O - To do" at bounding box center [221, 374] width 33 height 13
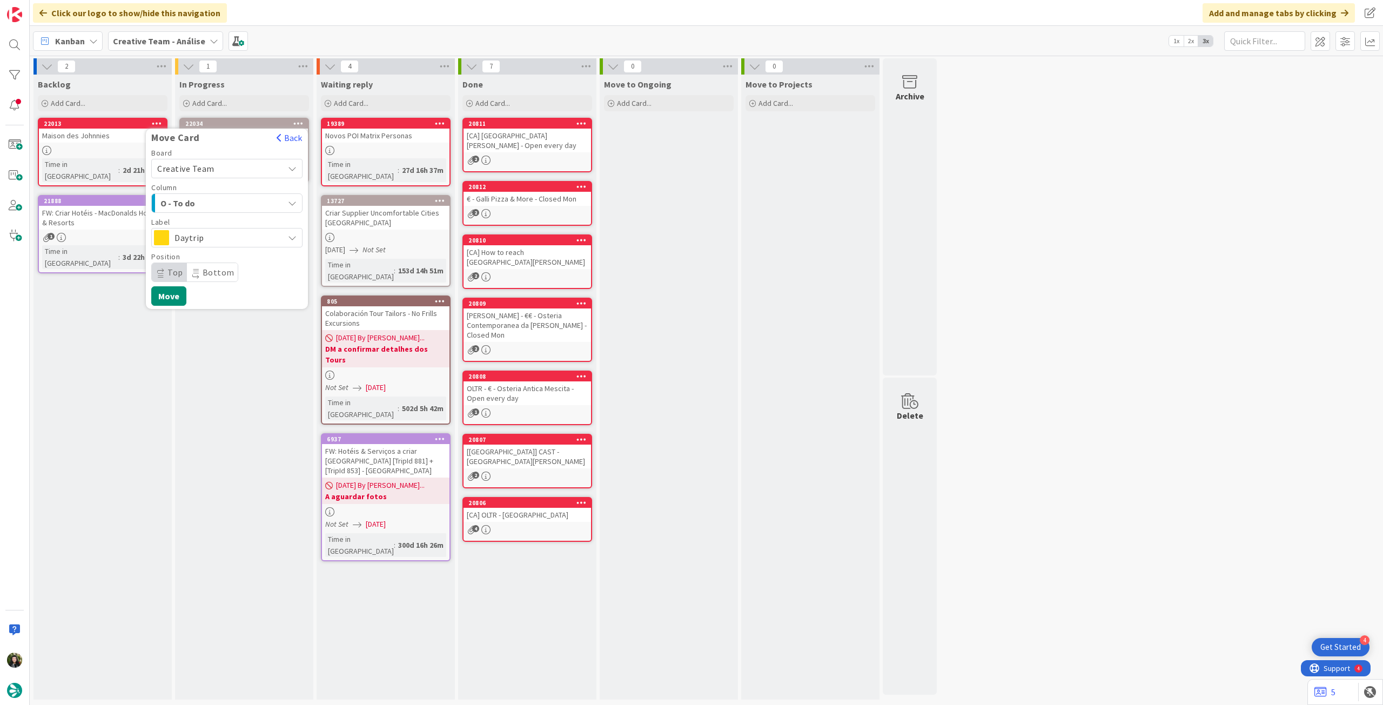
click at [221, 237] on span "Daytrip" at bounding box center [226, 237] width 104 height 15
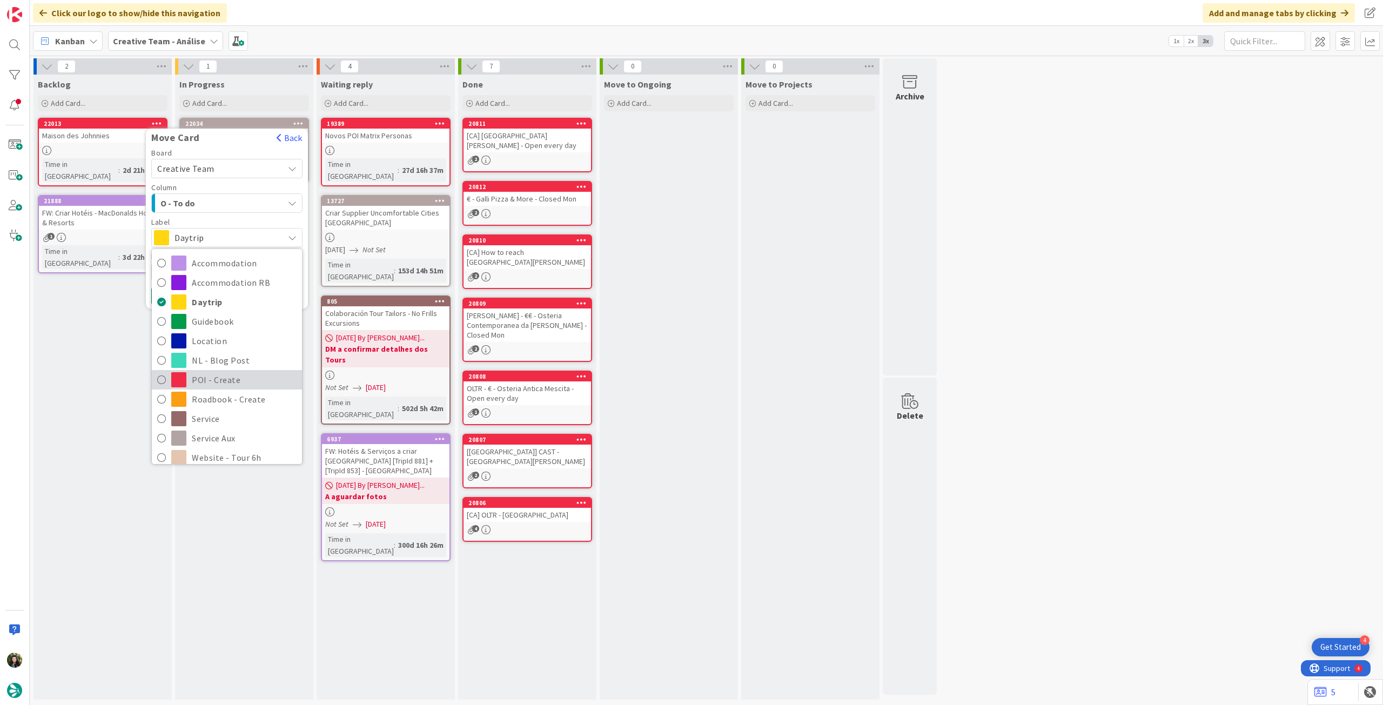
click at [226, 377] on span "POI - Create" at bounding box center [244, 380] width 105 height 16
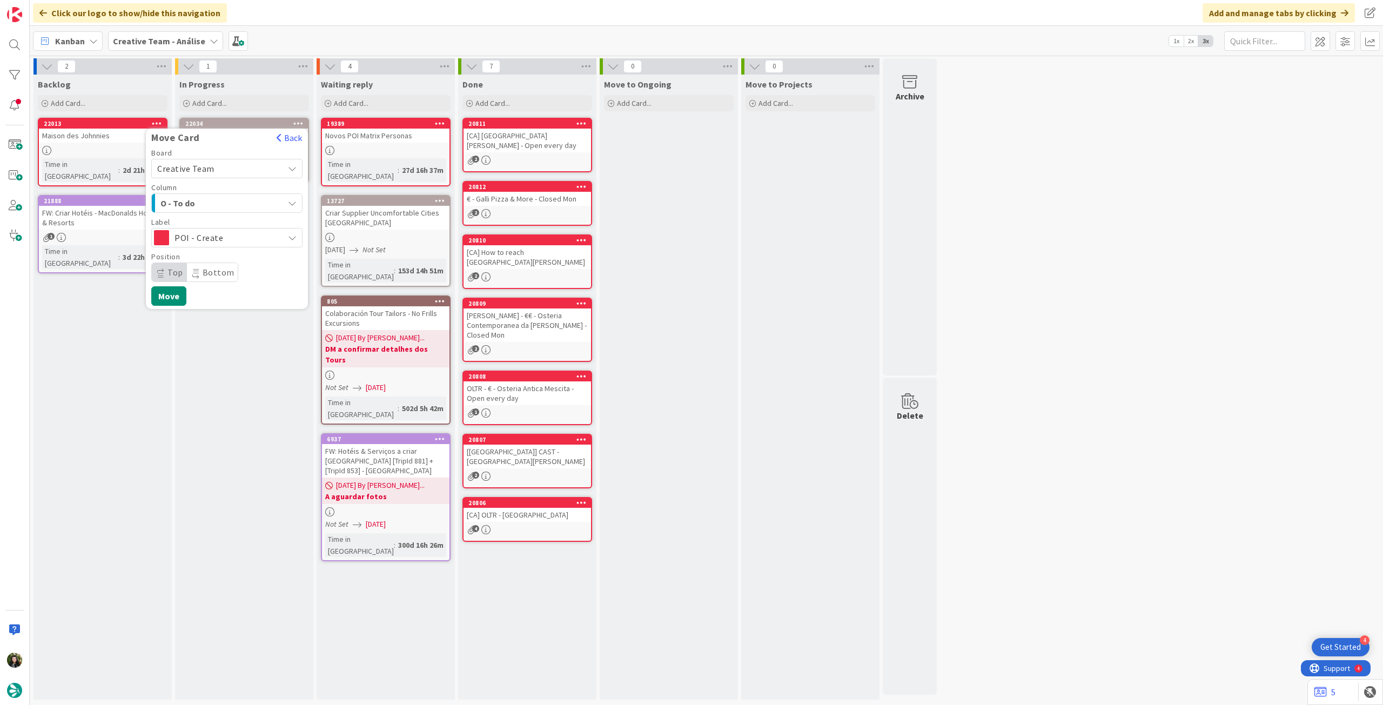
click at [199, 241] on span "POI - Create" at bounding box center [226, 237] width 104 height 15
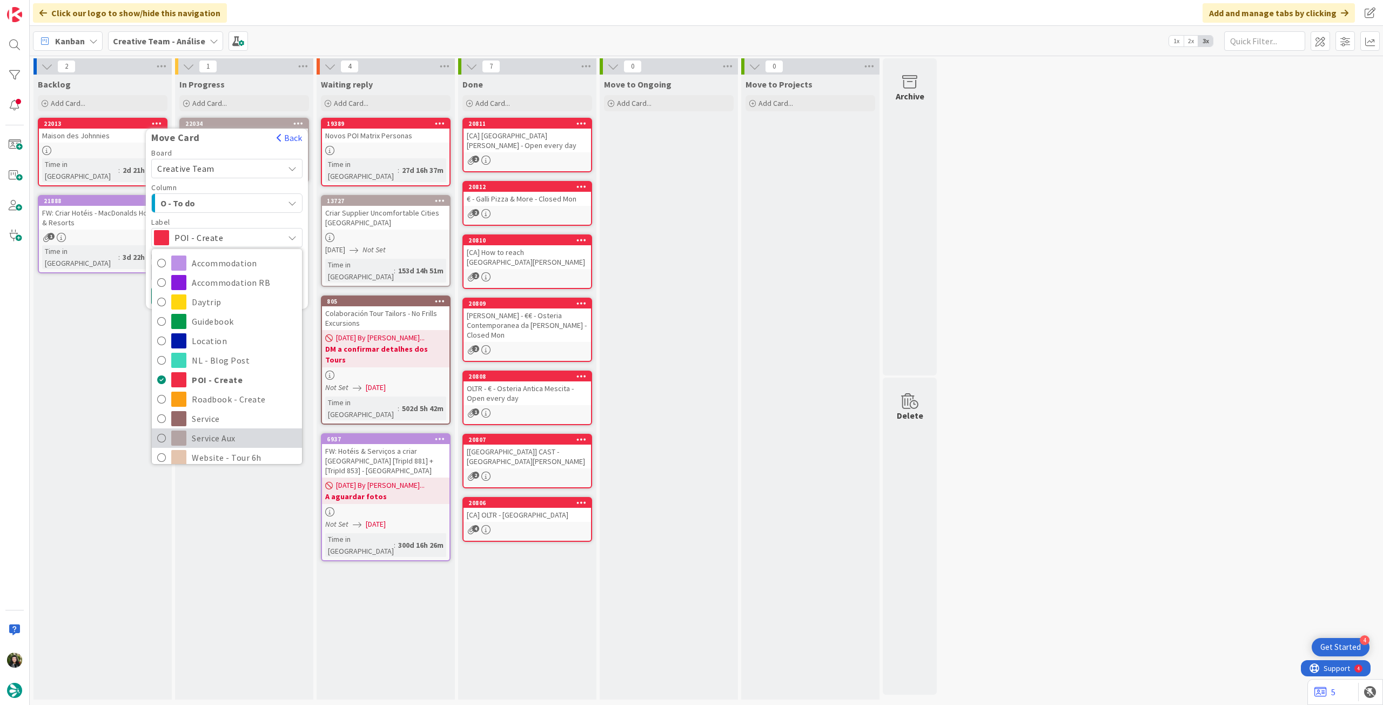
click at [227, 430] on span "Service Aux" at bounding box center [244, 438] width 105 height 16
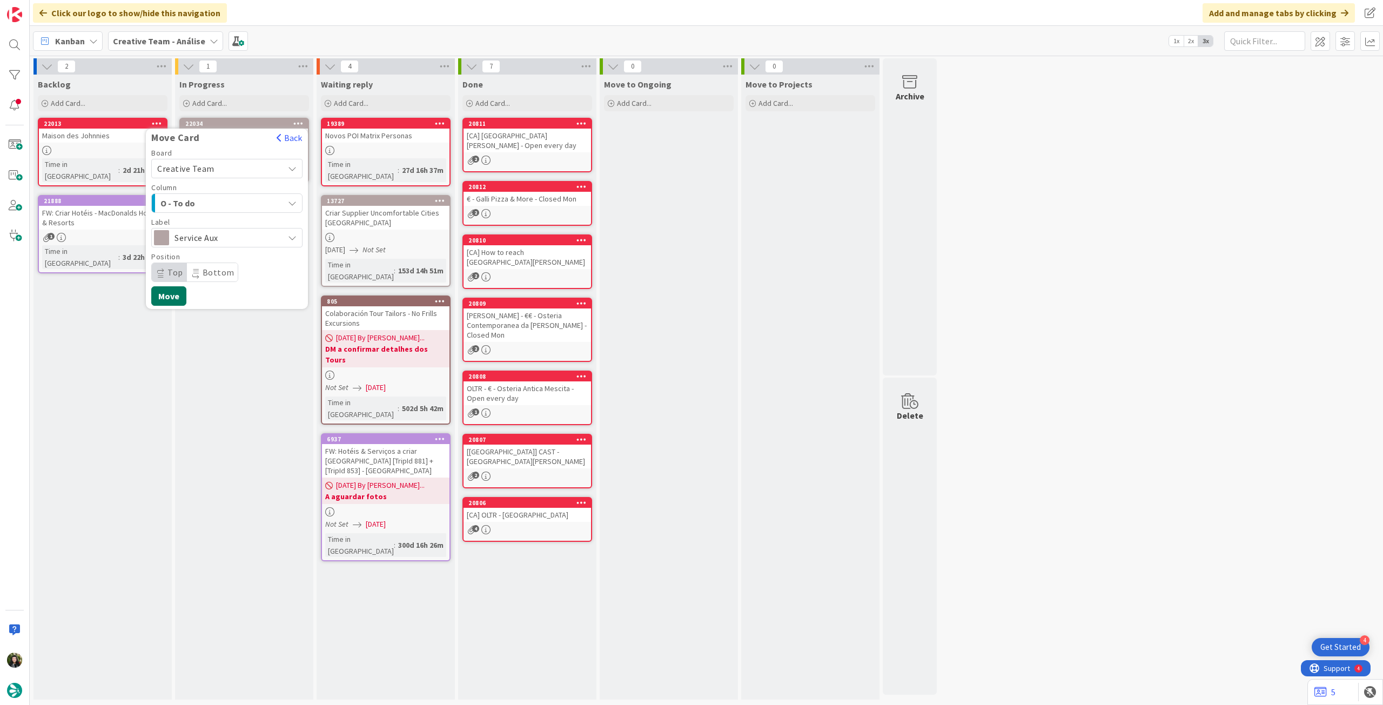
click at [167, 292] on button "Move" at bounding box center [168, 295] width 35 height 19
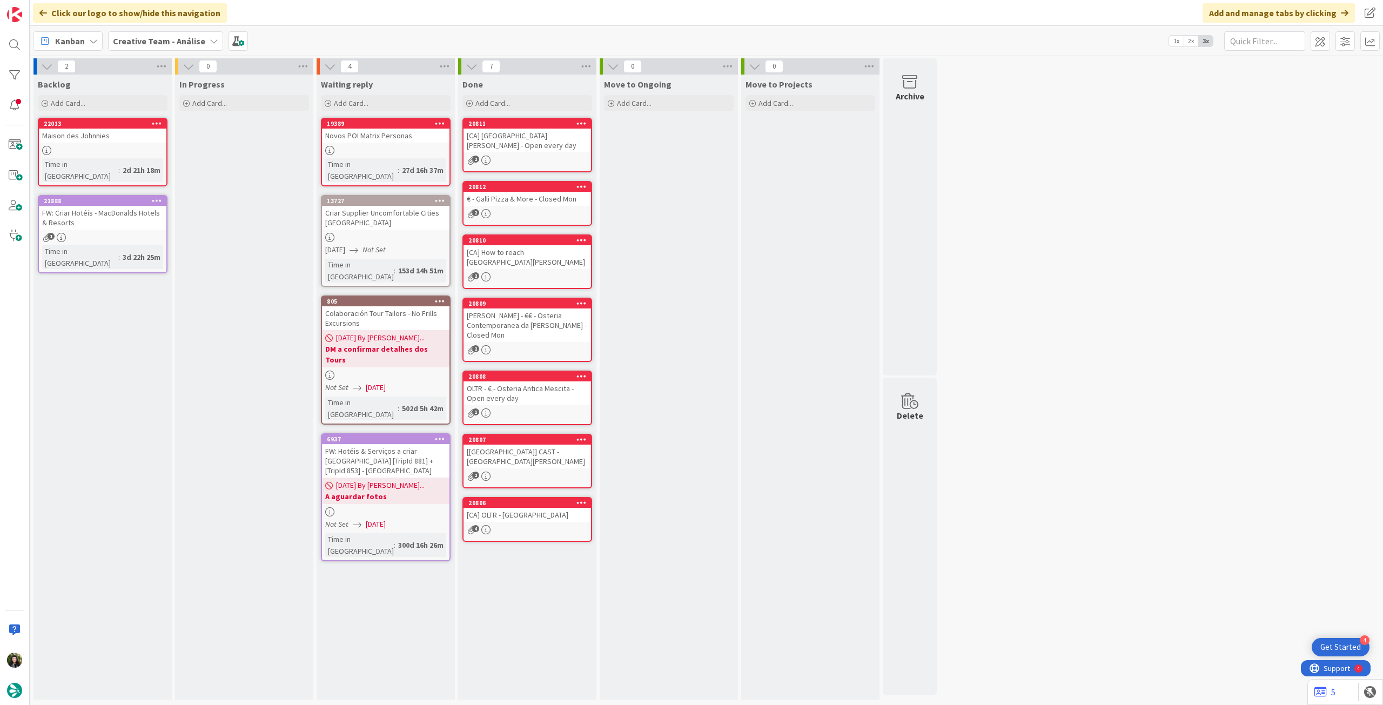
click at [135, 40] on b "Creative Team - Análise" at bounding box center [159, 41] width 92 height 11
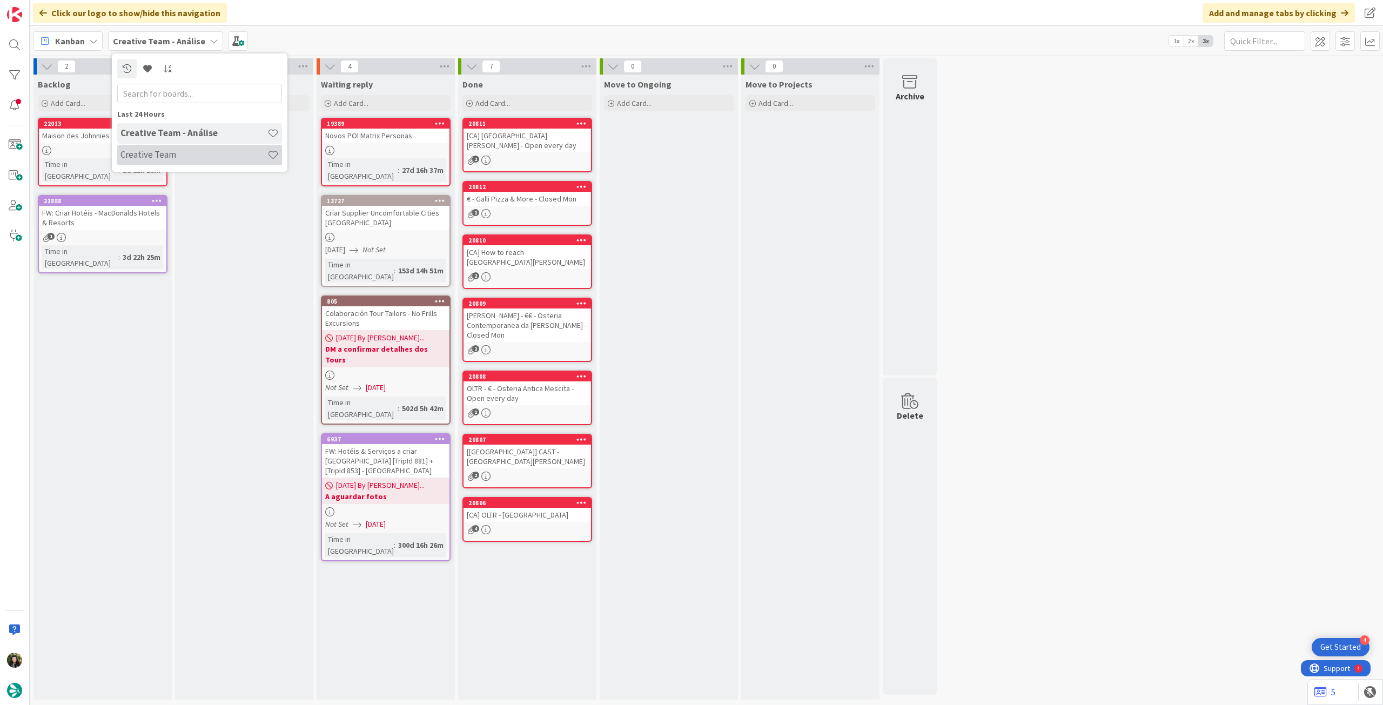
click at [138, 154] on h4 "Creative Team" at bounding box center [193, 154] width 147 height 11
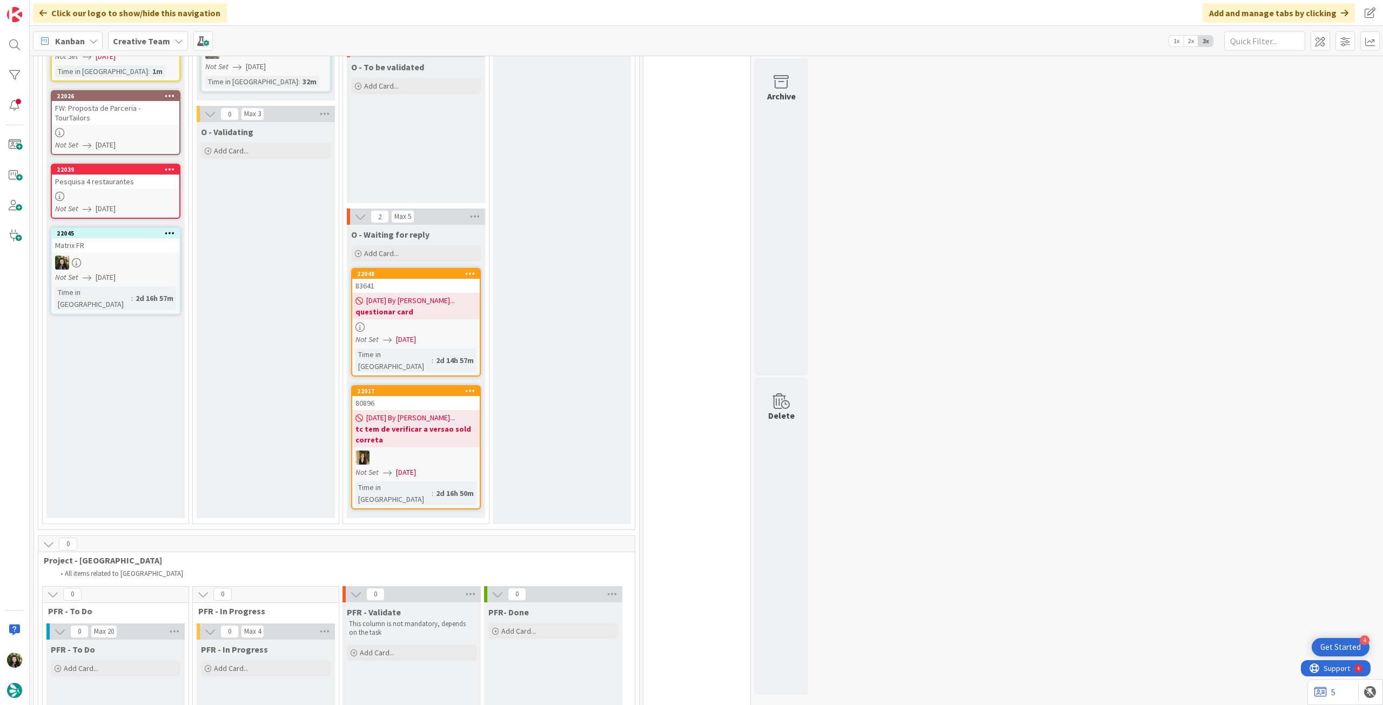
scroll to position [504, 0]
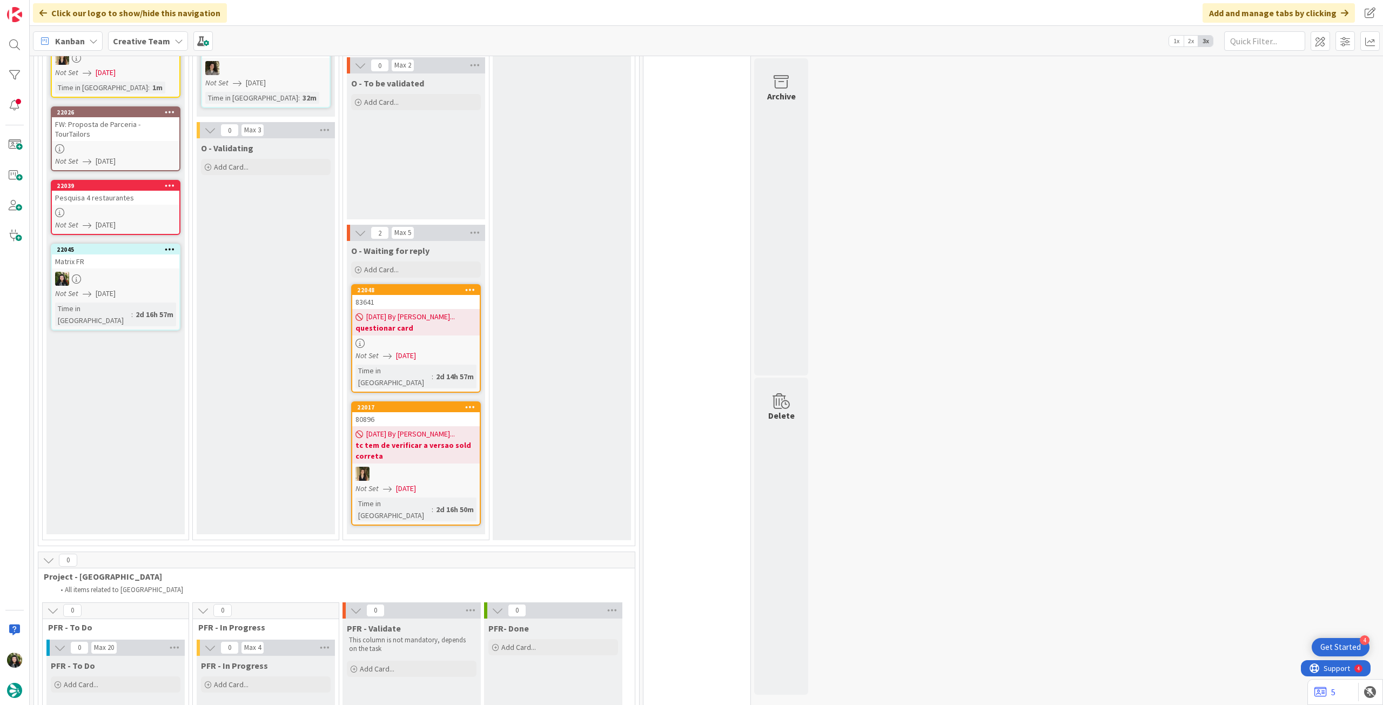
click at [407, 336] on link "22048 83641 29/08/2025 By Inês... questionar card Not Set 29/08/2025 Time in Co…" at bounding box center [416, 338] width 130 height 109
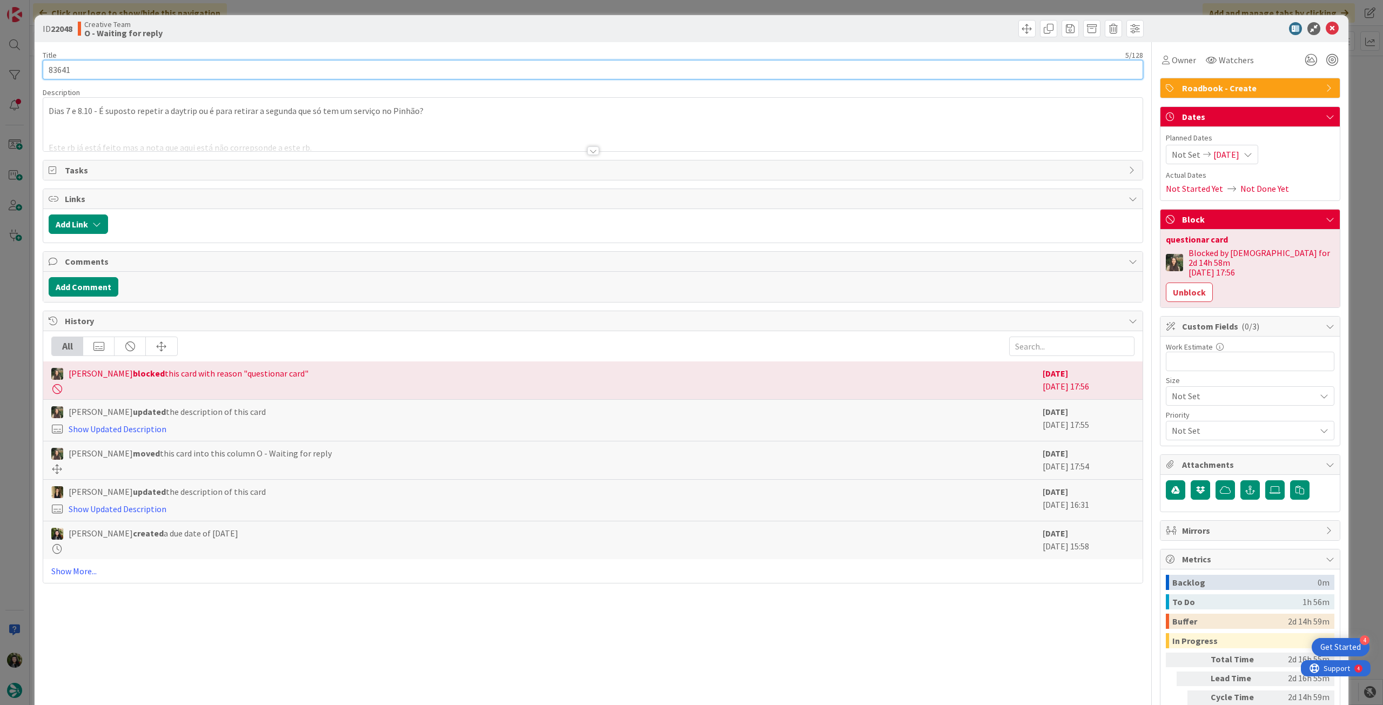
drag, startPoint x: 97, startPoint y: 65, endPoint x: 3, endPoint y: 56, distance: 94.4
click at [3, 56] on div "ID 22048 Creative Team O - Waiting for reply Title 5 / 128 83641 Description Di…" at bounding box center [691, 352] width 1383 height 705
click at [1326, 26] on icon at bounding box center [1332, 28] width 13 height 13
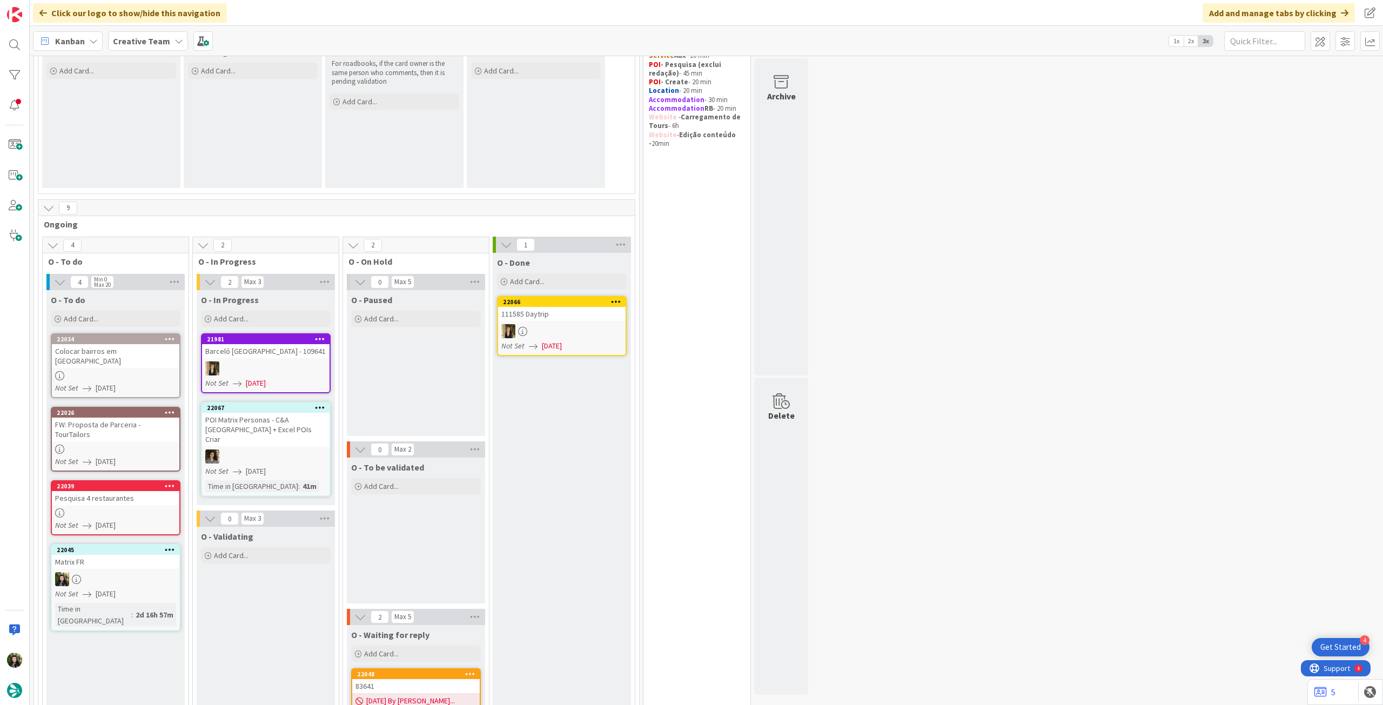
scroll to position [144, 0]
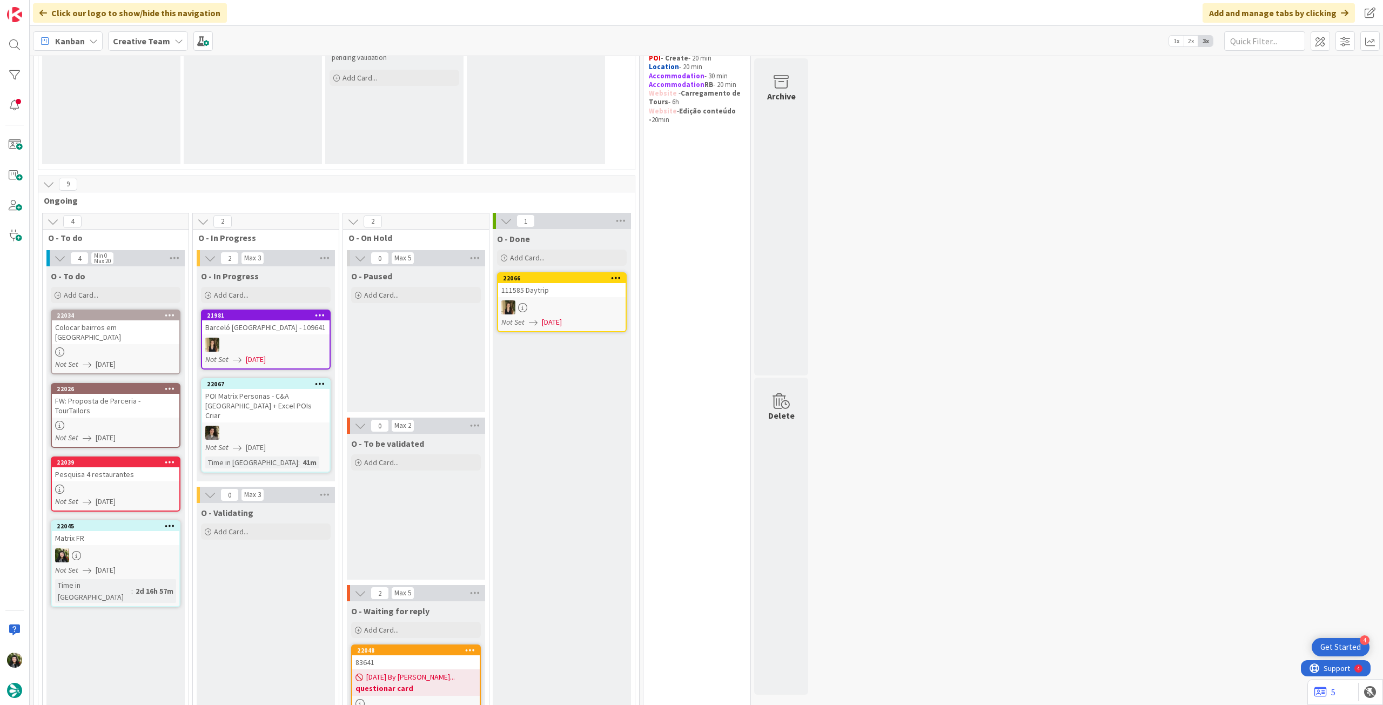
click at [161, 325] on div "Colocar bairros em [GEOGRAPHIC_DATA]" at bounding box center [115, 332] width 127 height 24
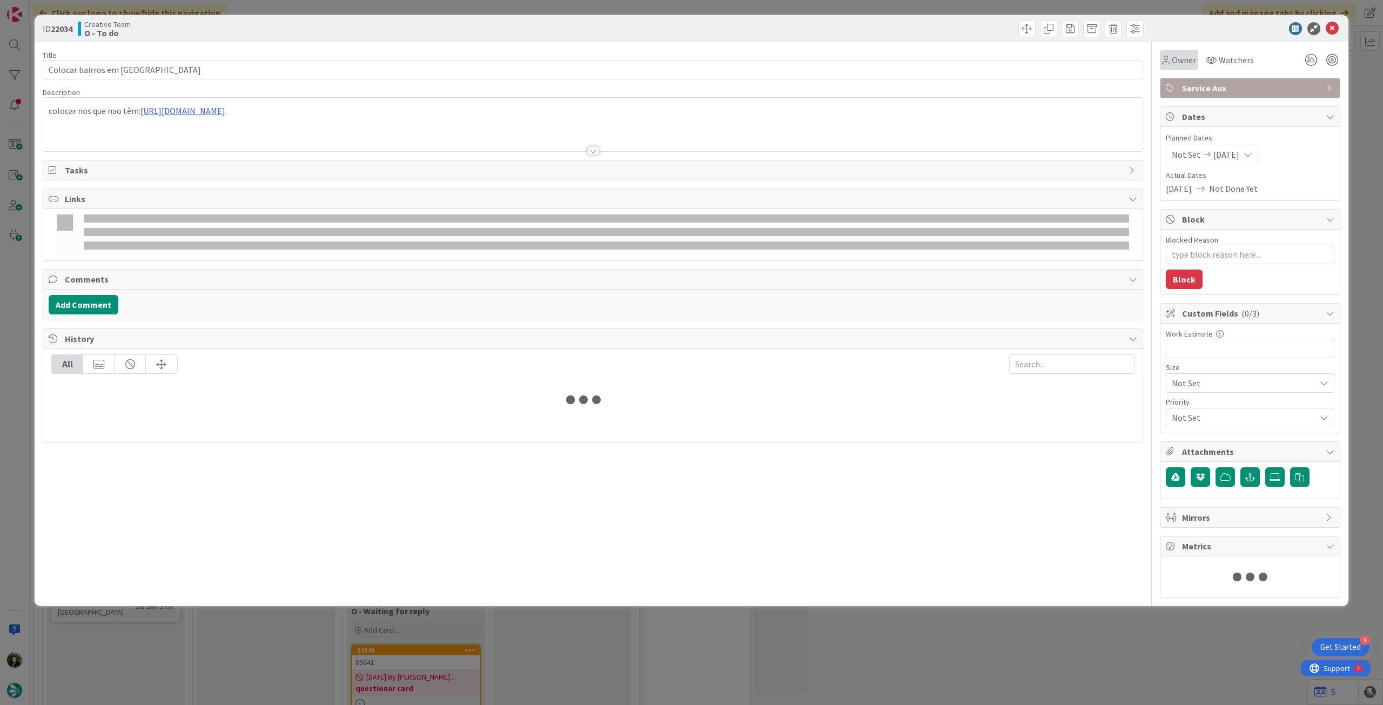
click at [1185, 54] on span "Owner" at bounding box center [1184, 59] width 24 height 13
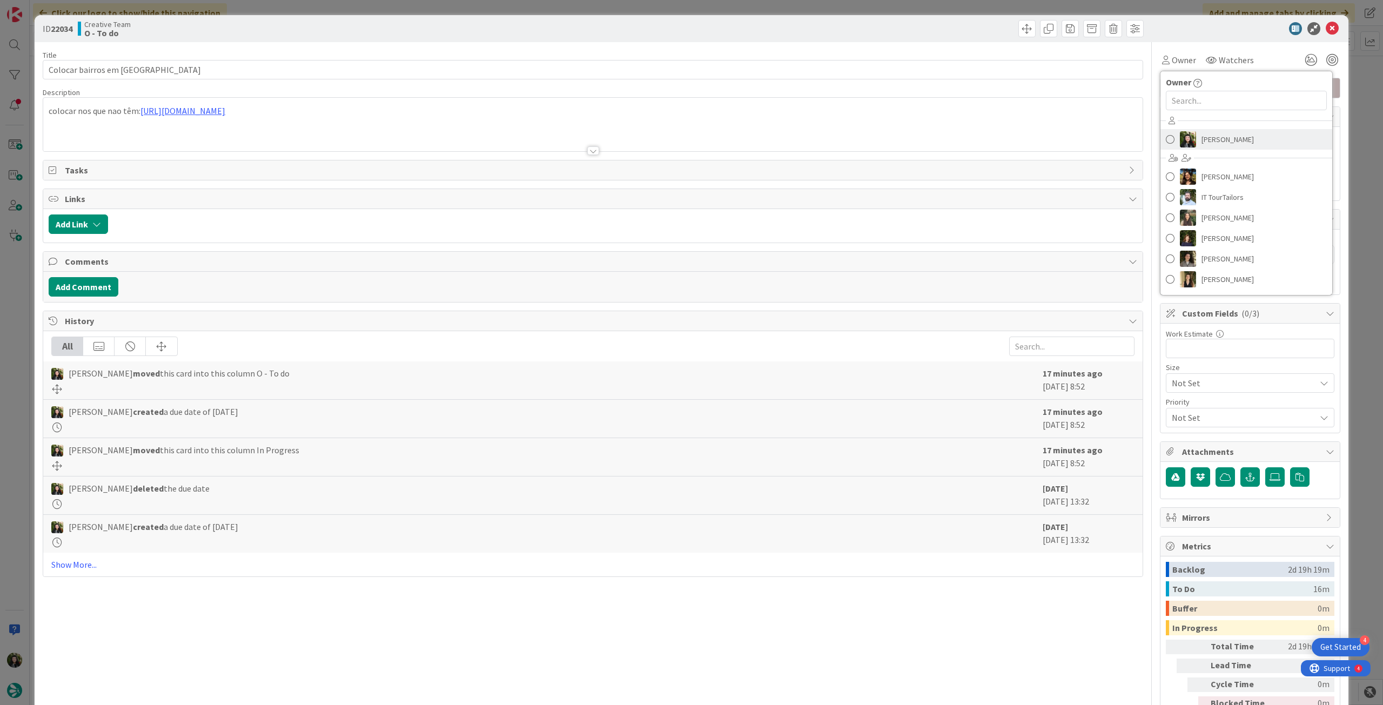
click at [1180, 132] on img at bounding box center [1188, 139] width 16 height 16
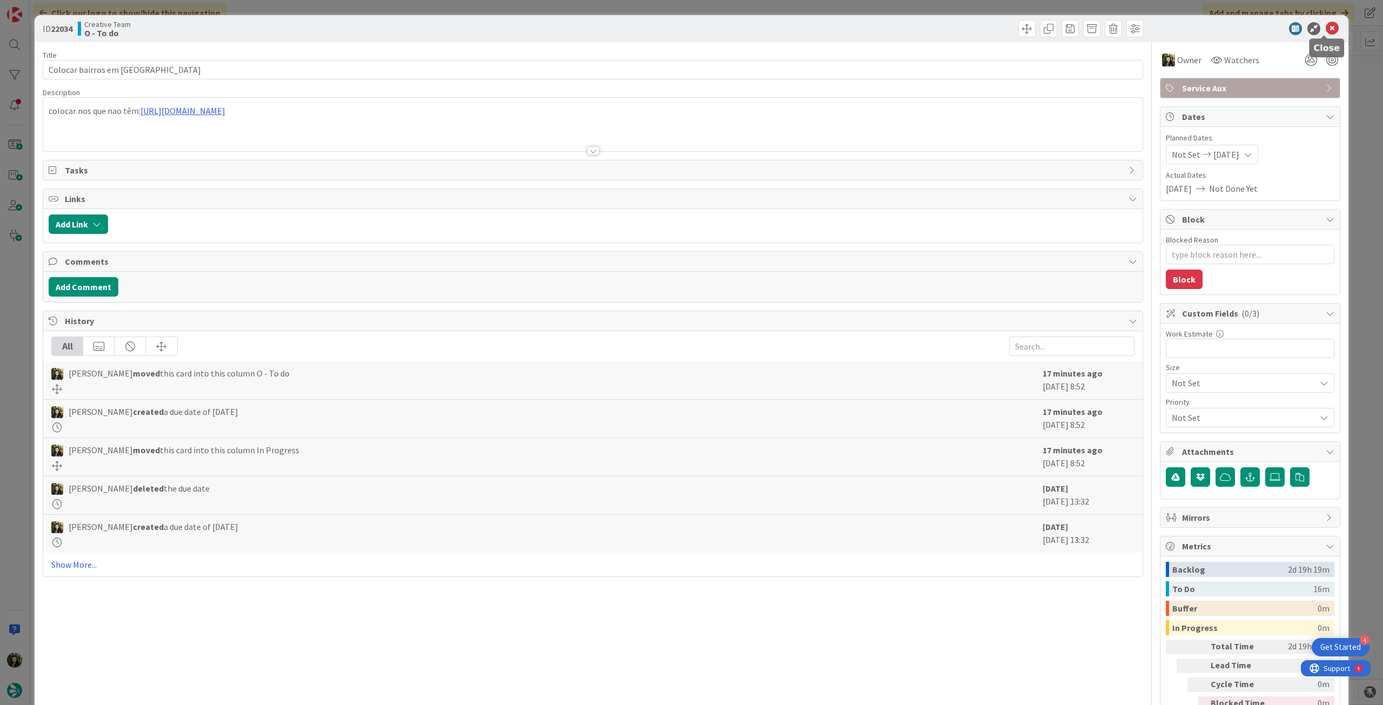
click at [1326, 26] on icon at bounding box center [1332, 28] width 13 height 13
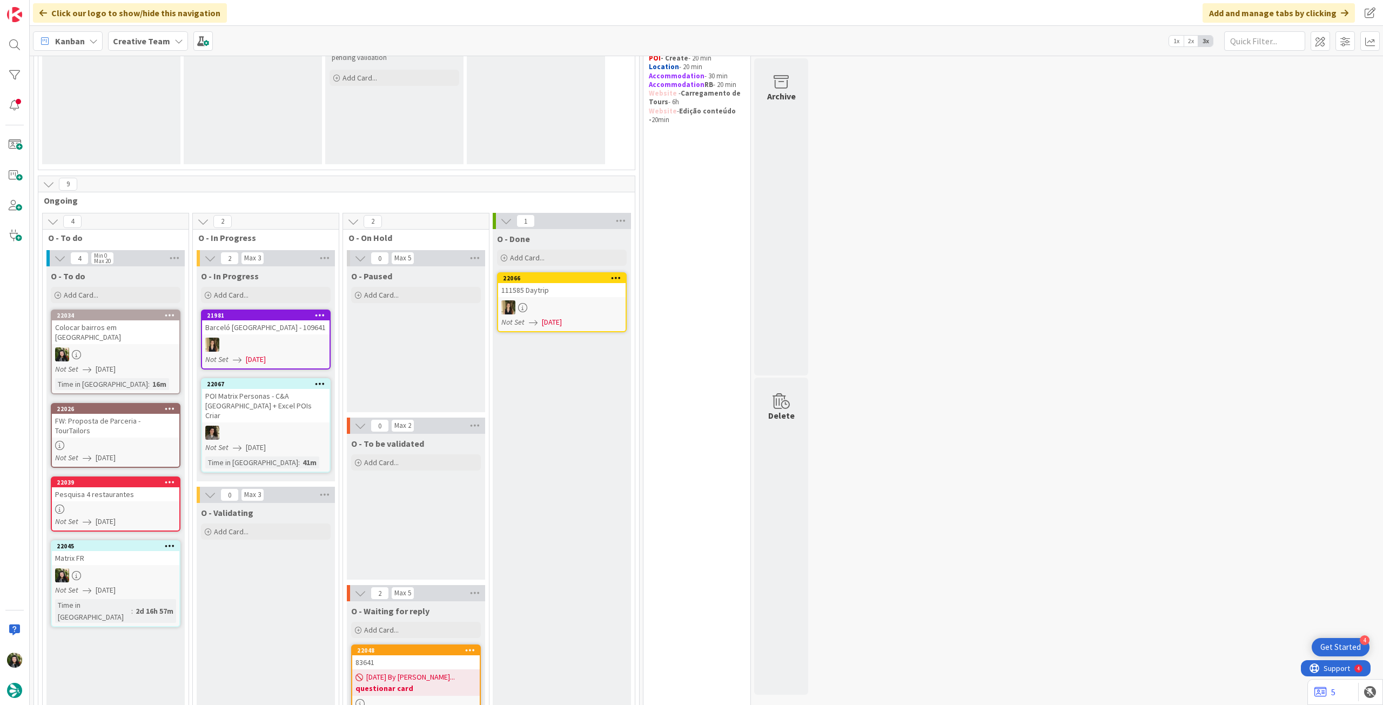
click at [171, 478] on icon at bounding box center [170, 482] width 10 height 8
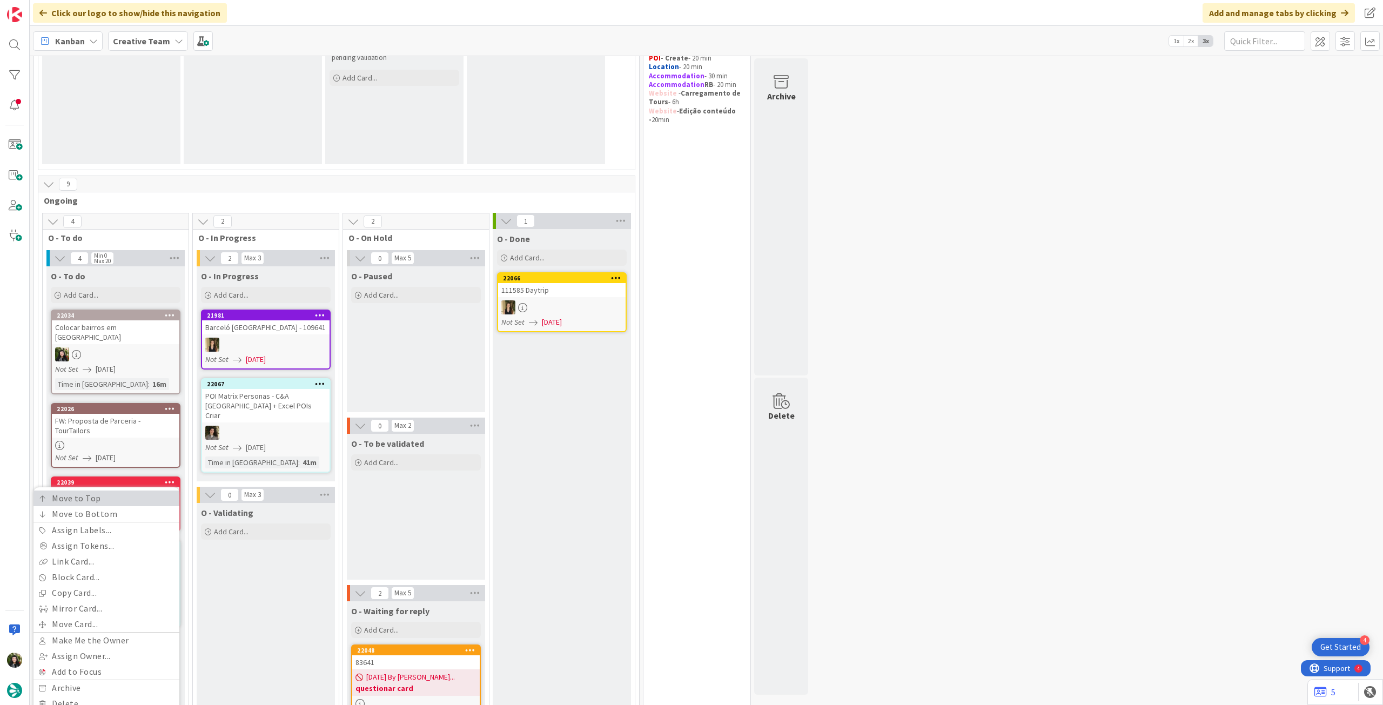
click at [167, 491] on link "Move to Top" at bounding box center [106, 499] width 146 height 16
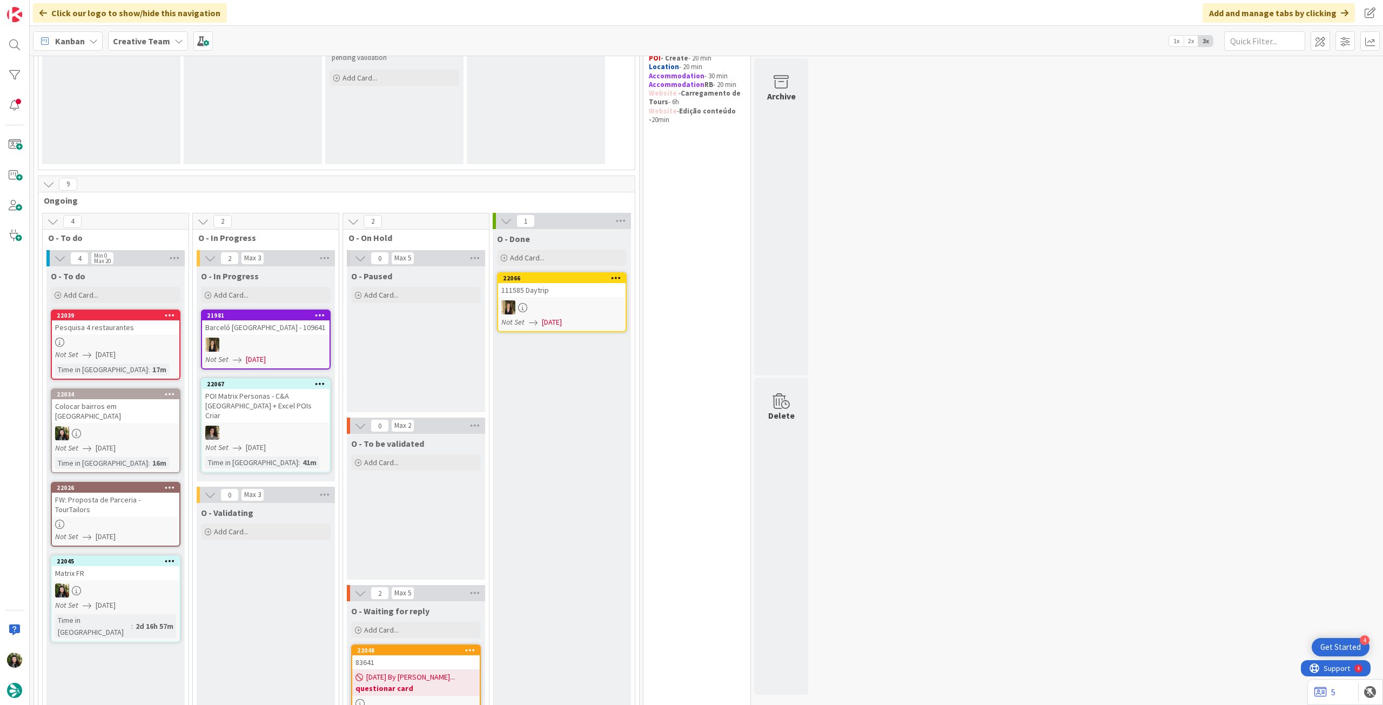
click at [126, 344] on div at bounding box center [115, 342] width 127 height 9
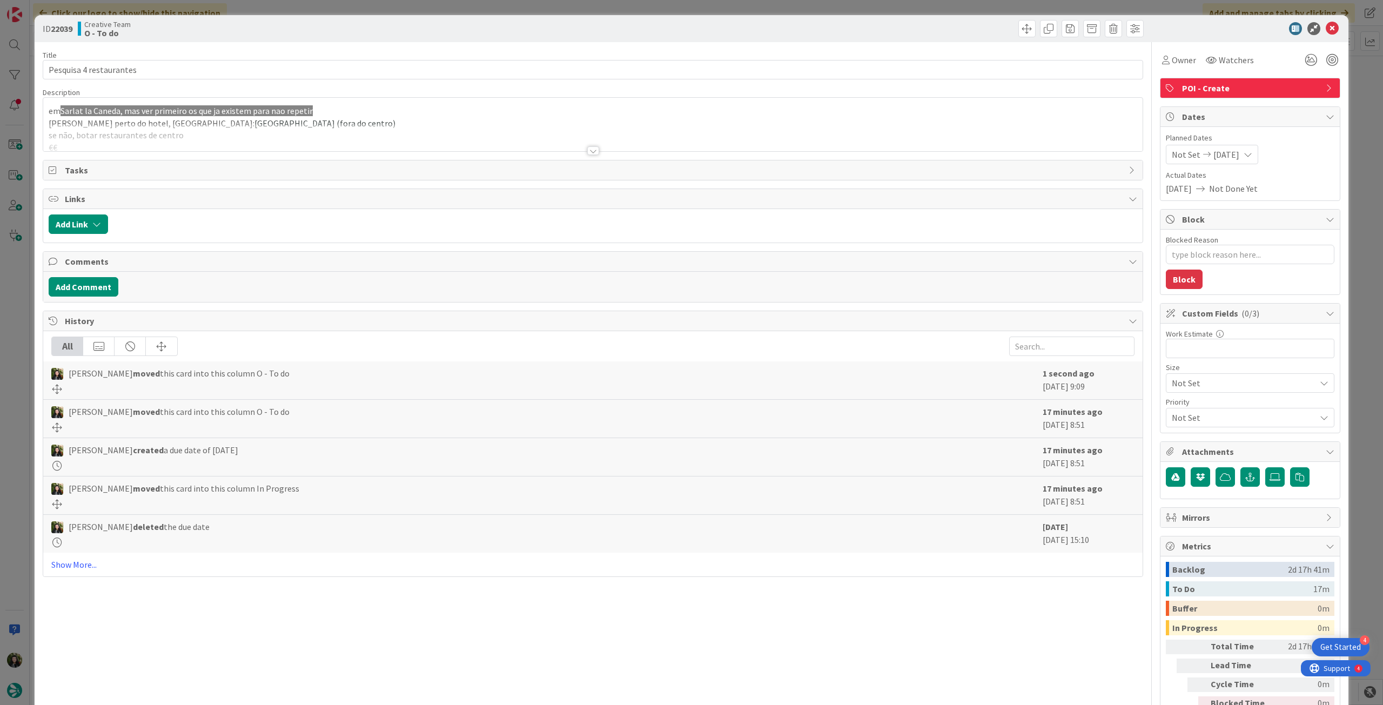
click at [298, 111] on span "Sarlat la Caneda, mas ver primeiro os que ja existem para nao repetir" at bounding box center [187, 110] width 252 height 11
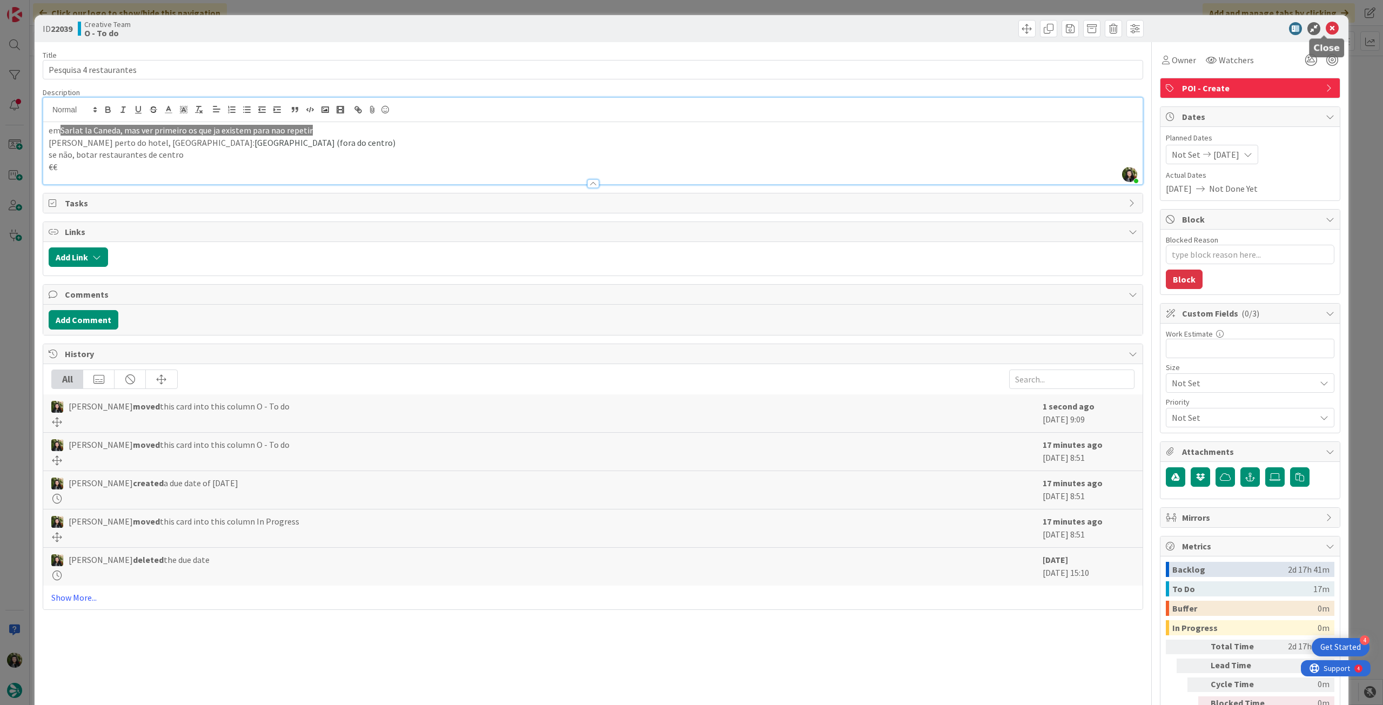
click at [1326, 28] on icon at bounding box center [1332, 28] width 13 height 13
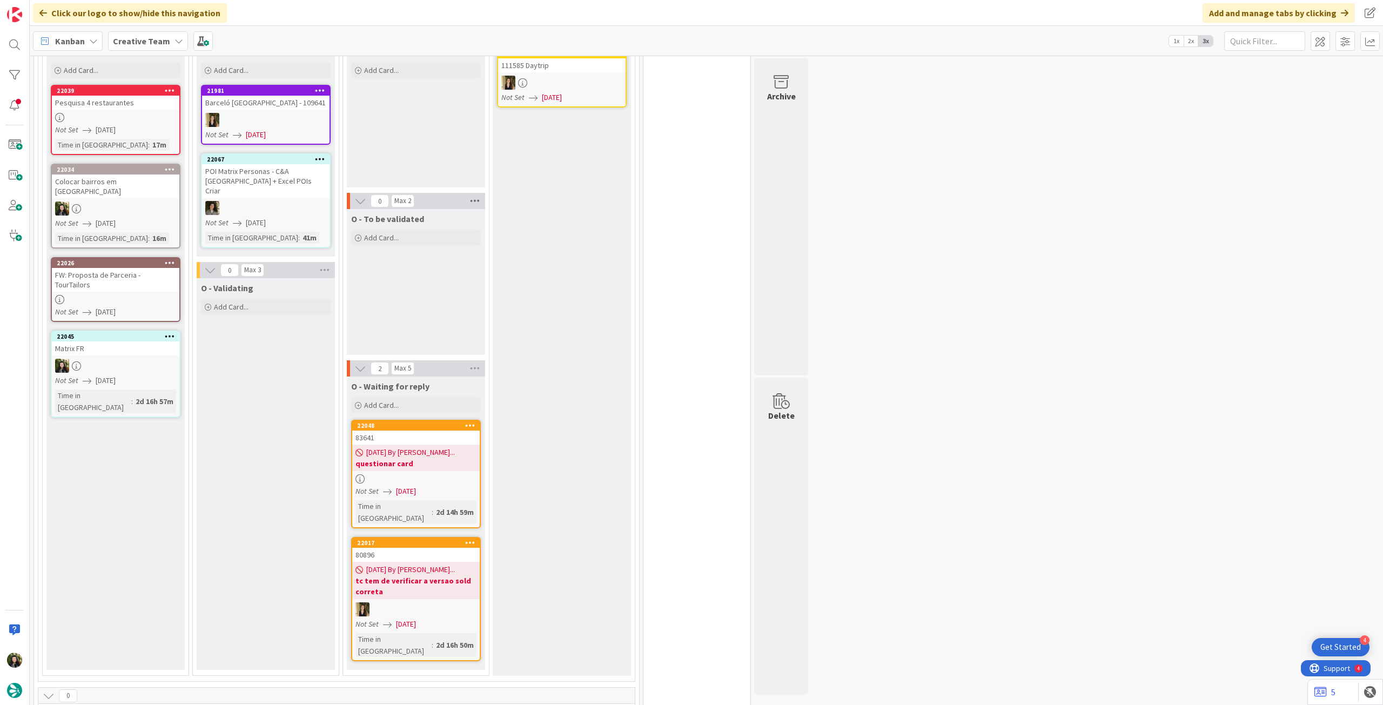
scroll to position [432, 0]
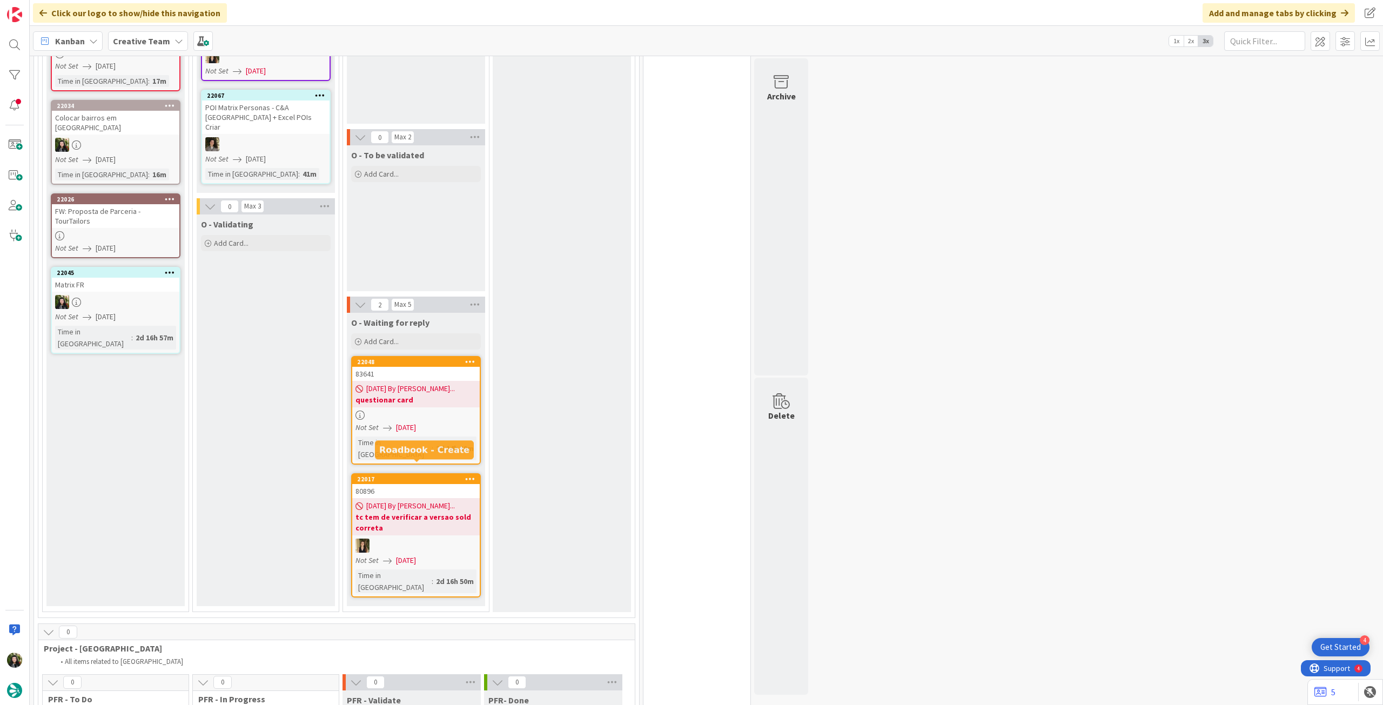
click at [423, 512] on b "tc tem de verificar a versao sold correta" at bounding box center [415, 523] width 121 height 22
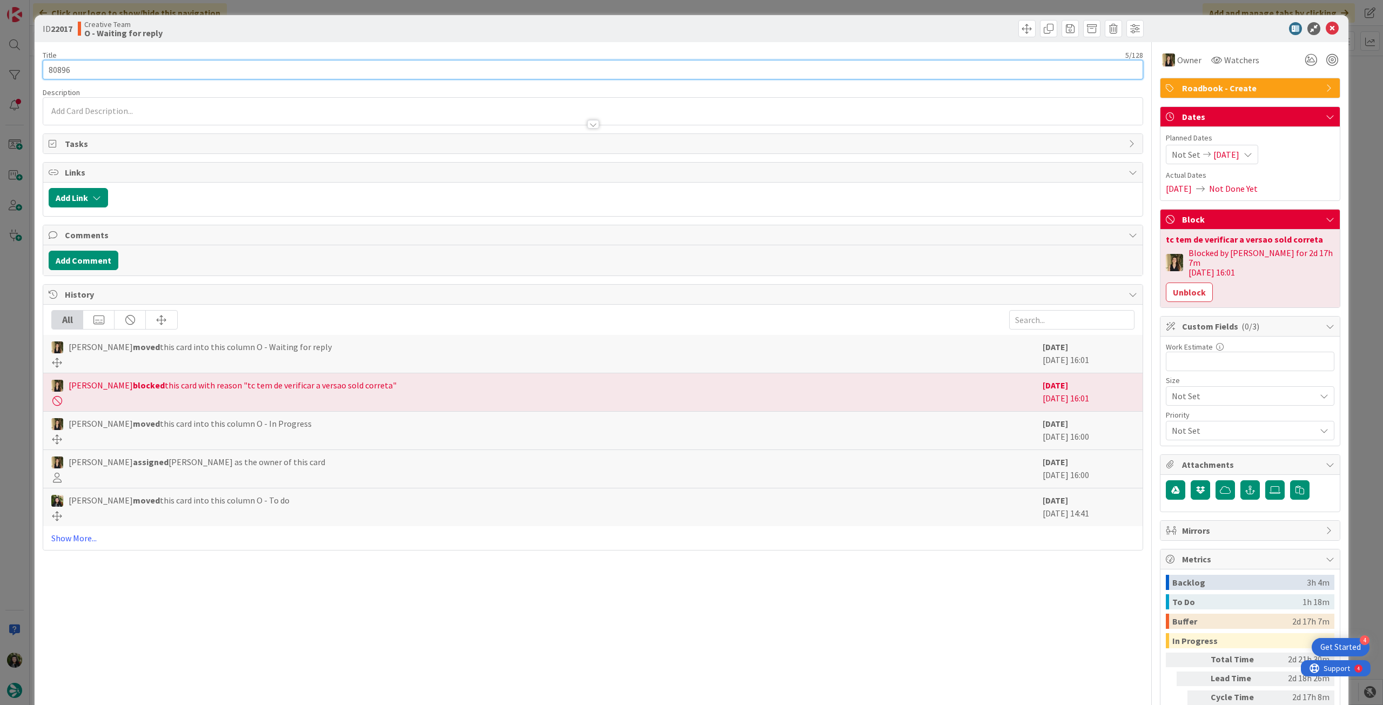
drag, startPoint x: 93, startPoint y: 66, endPoint x: 19, endPoint y: 60, distance: 73.7
click at [19, 60] on div "ID 22017 Creative Team O - Waiting for reply Title 5 / 128 80896 Description Ow…" at bounding box center [691, 352] width 1383 height 705
click at [1328, 28] on icon at bounding box center [1332, 28] width 13 height 13
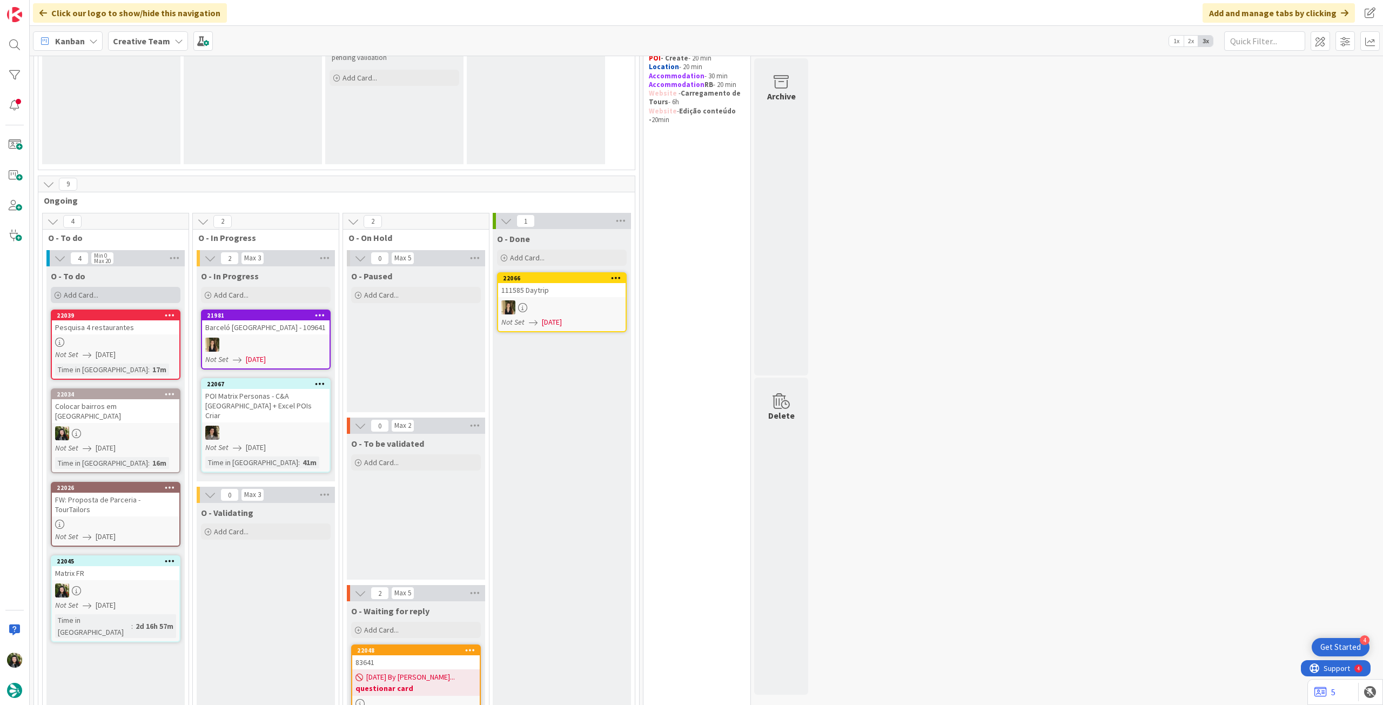
click at [132, 293] on div "Add Card..." at bounding box center [116, 295] width 130 height 16
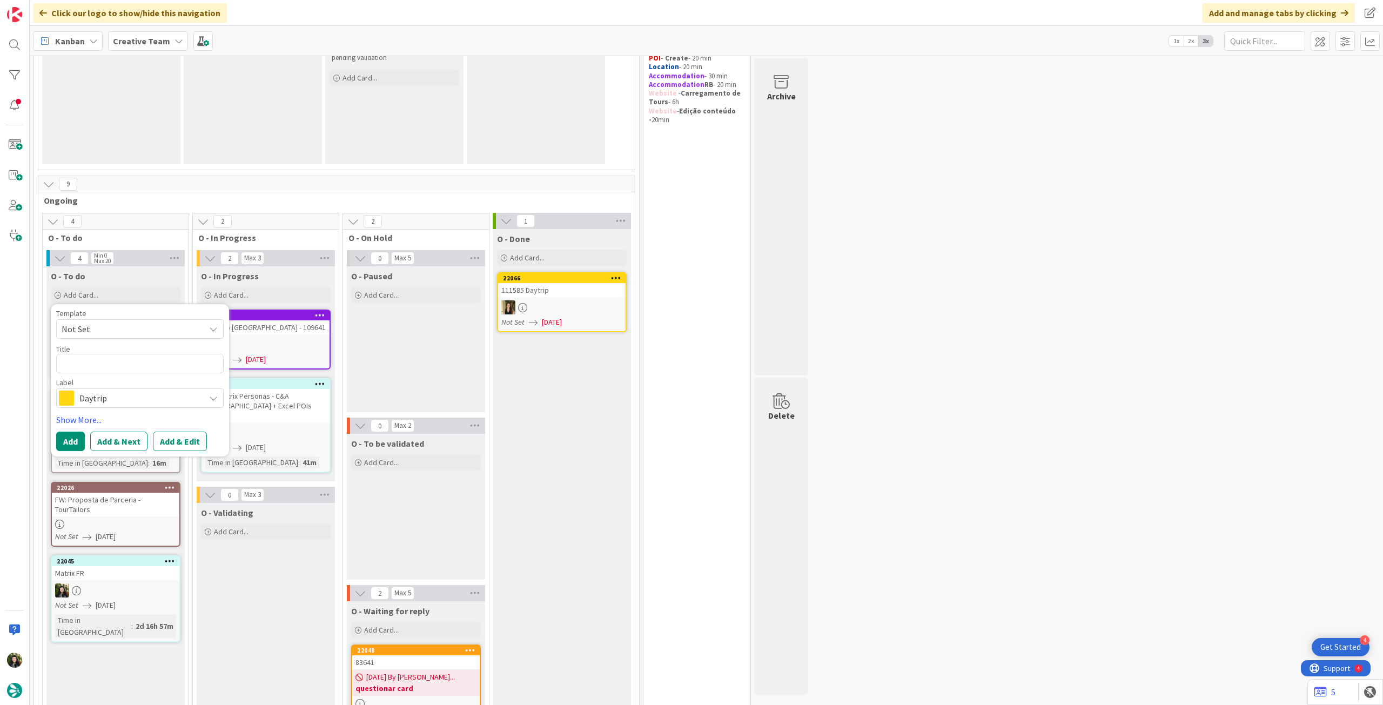
click at [121, 394] on span "Daytrip" at bounding box center [139, 398] width 120 height 15
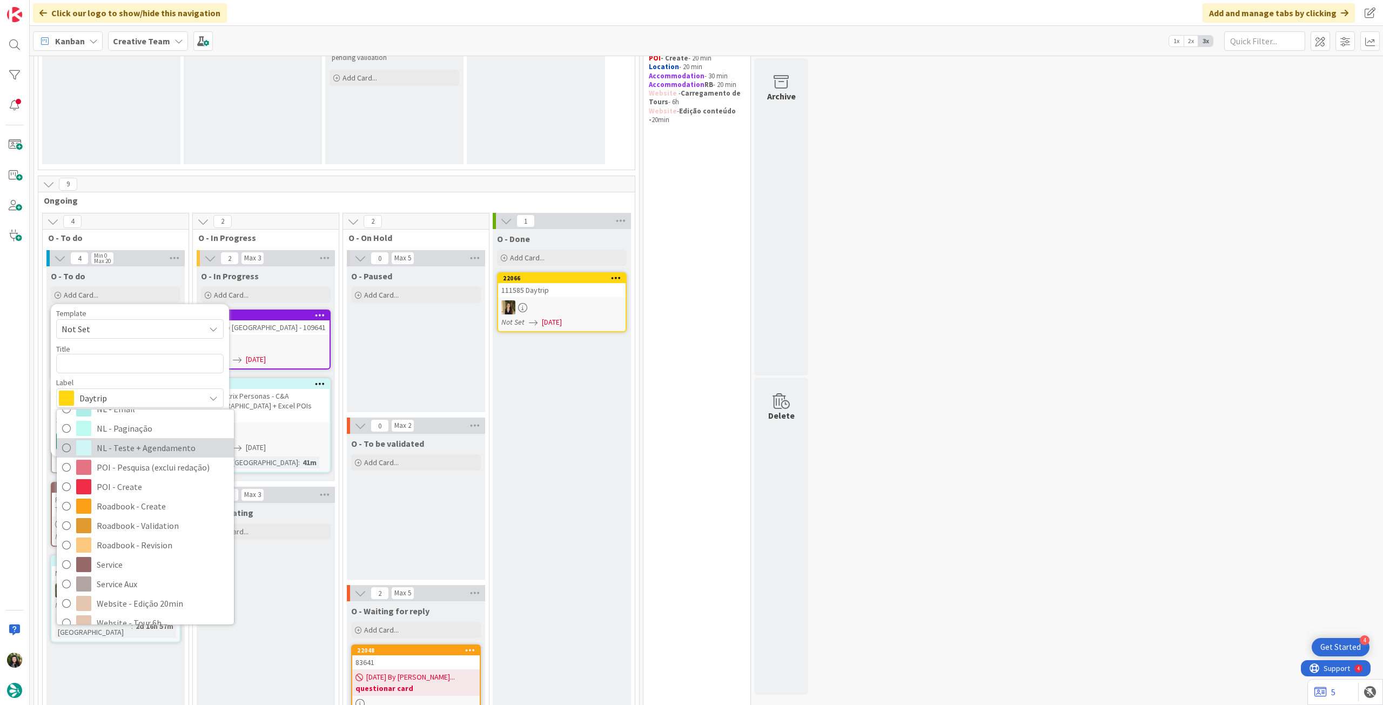
scroll to position [144, 0]
click at [158, 494] on span "Roadbook - Create" at bounding box center [163, 494] width 132 height 16
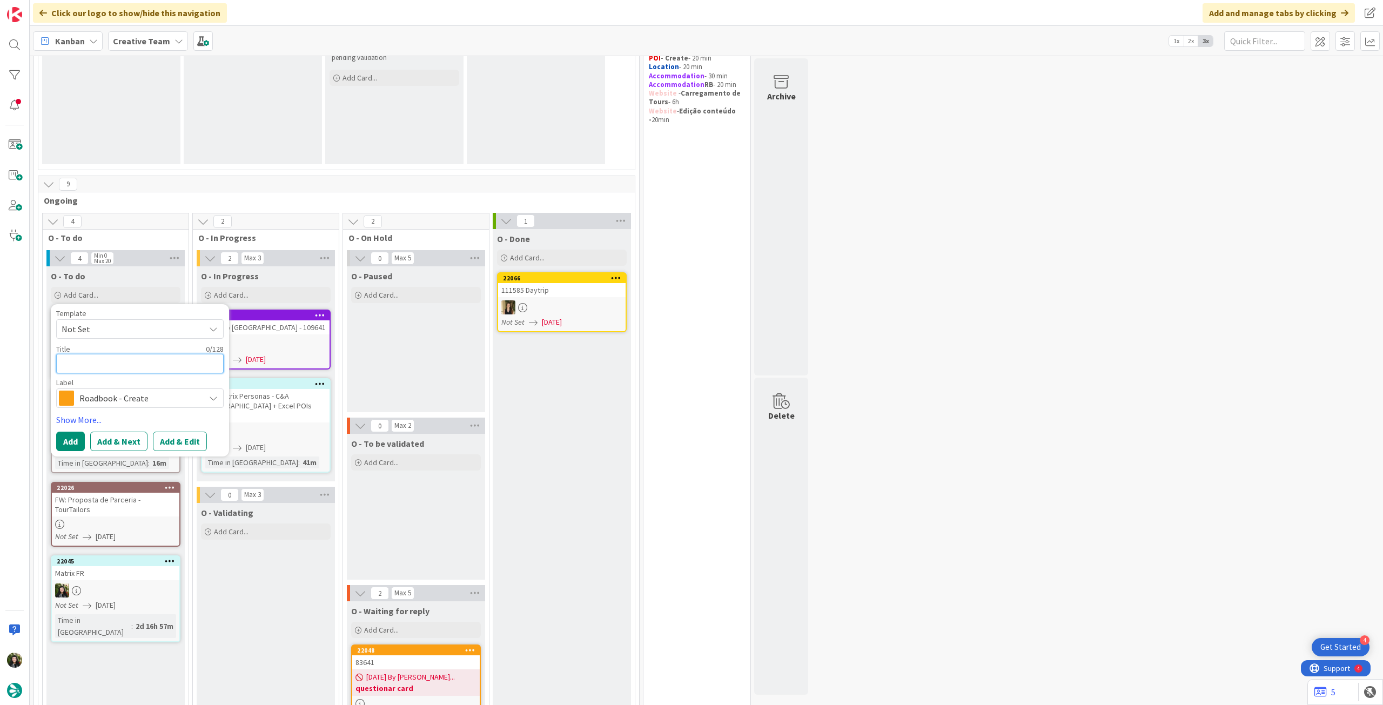
click at [136, 363] on textarea at bounding box center [139, 363] width 167 height 19
paste textarea "95889"
type textarea "x"
type textarea "95889"
click at [65, 443] on button "Add" at bounding box center [70, 441] width 29 height 19
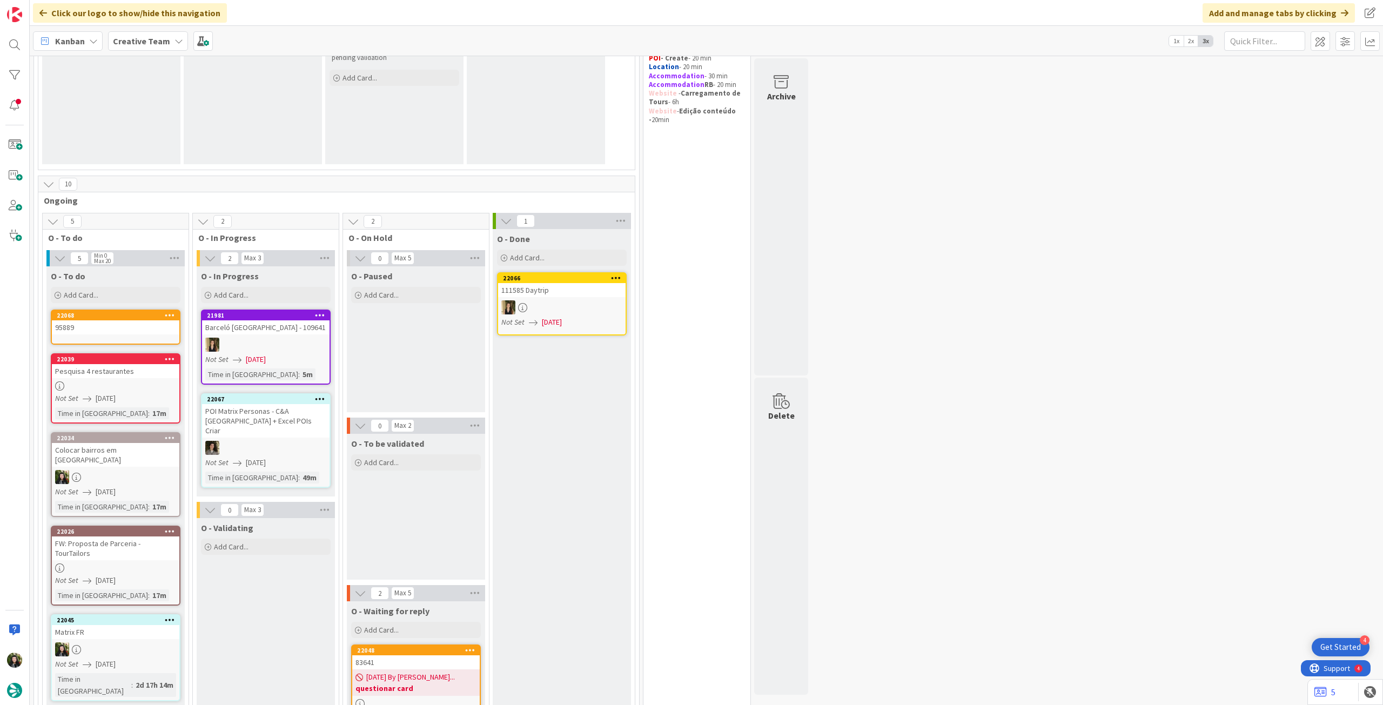
click at [114, 333] on link "22068 95889" at bounding box center [116, 327] width 130 height 35
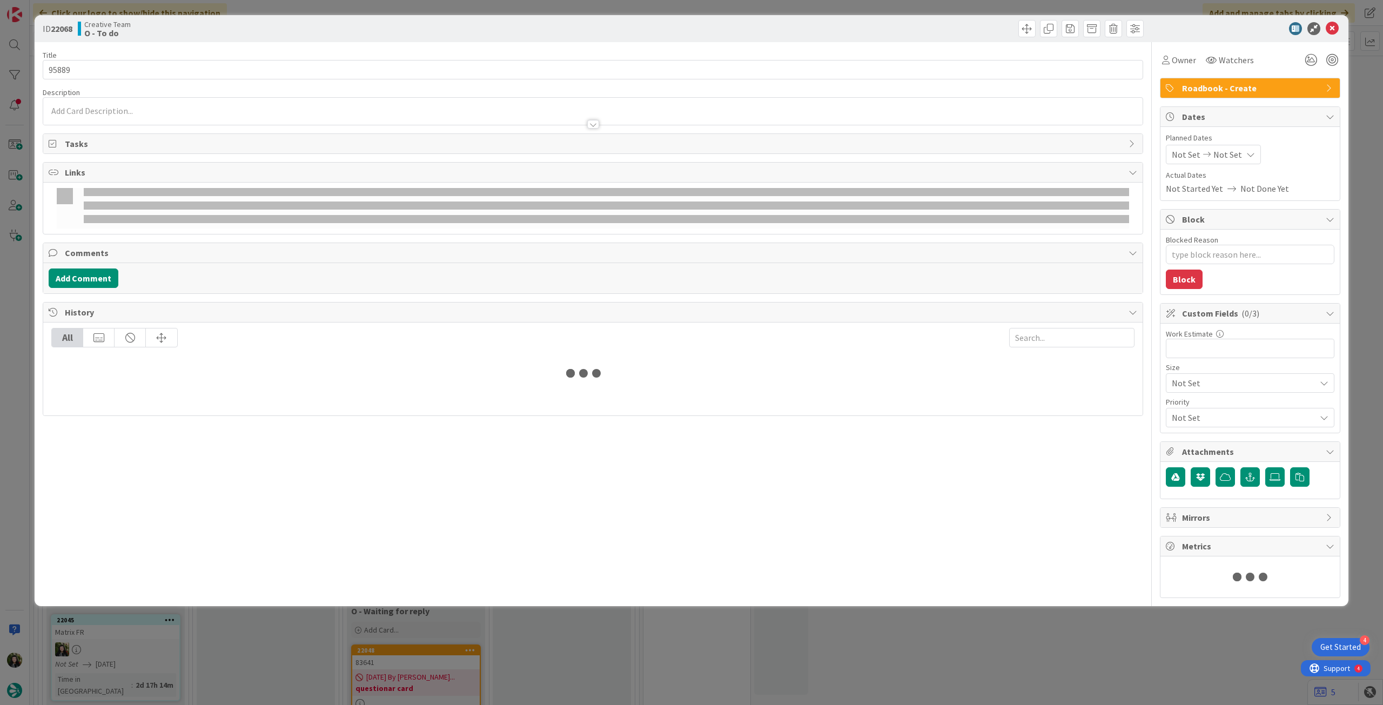
click at [1223, 164] on div "Planned Dates Not Set Not Set Actual Dates Not Started Yet Not Done Yet" at bounding box center [1250, 163] width 169 height 63
type textarea "x"
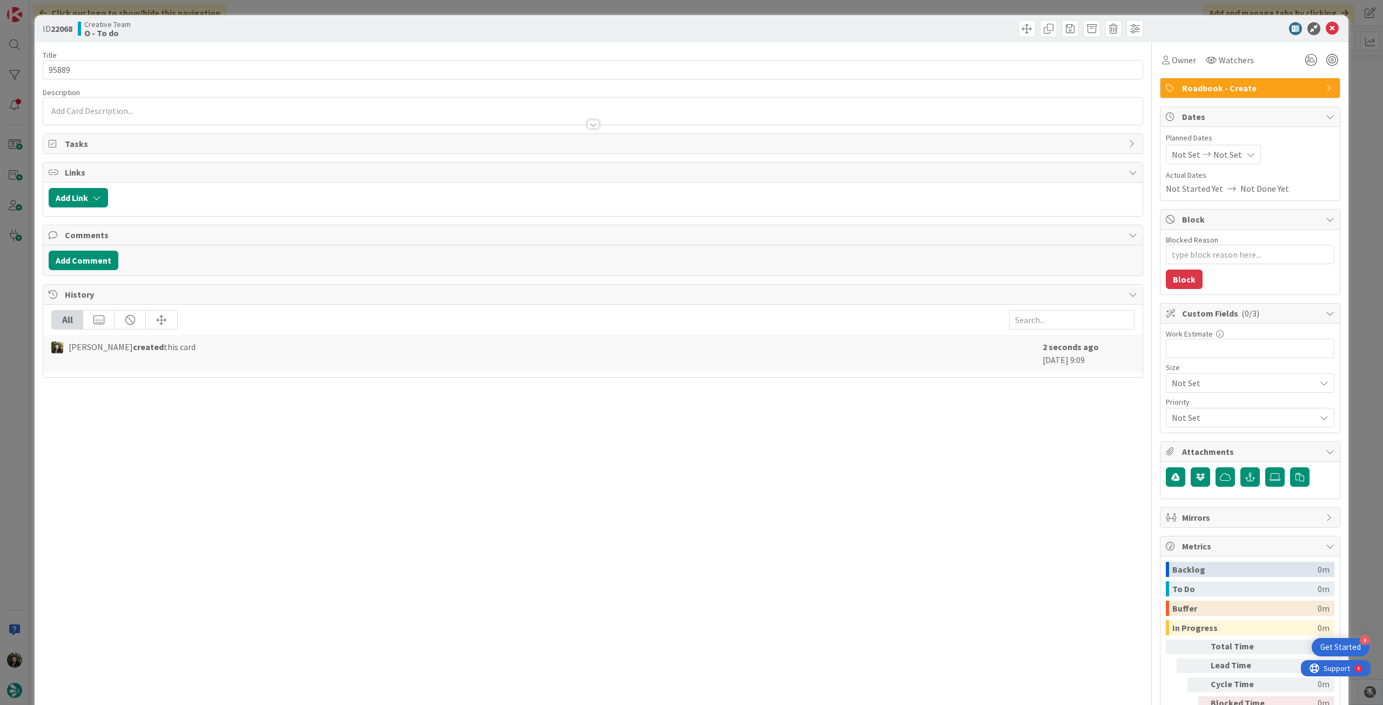
click at [1225, 159] on span "Not Set" at bounding box center [1227, 154] width 29 height 13
click at [1177, 392] on icon at bounding box center [1185, 386] width 16 height 13
type input "[DATE]"
click at [1328, 31] on icon at bounding box center [1332, 28] width 13 height 13
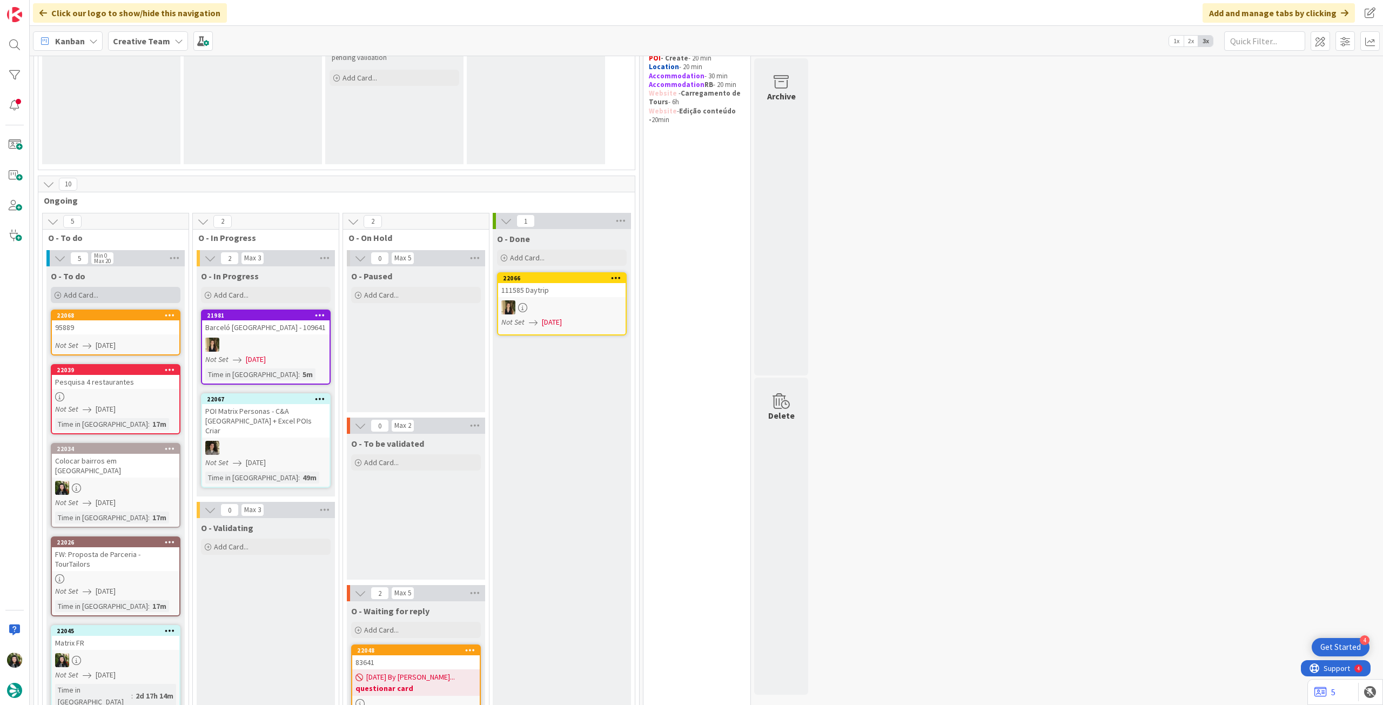
click at [126, 293] on div "Add Card..." at bounding box center [116, 295] width 130 height 16
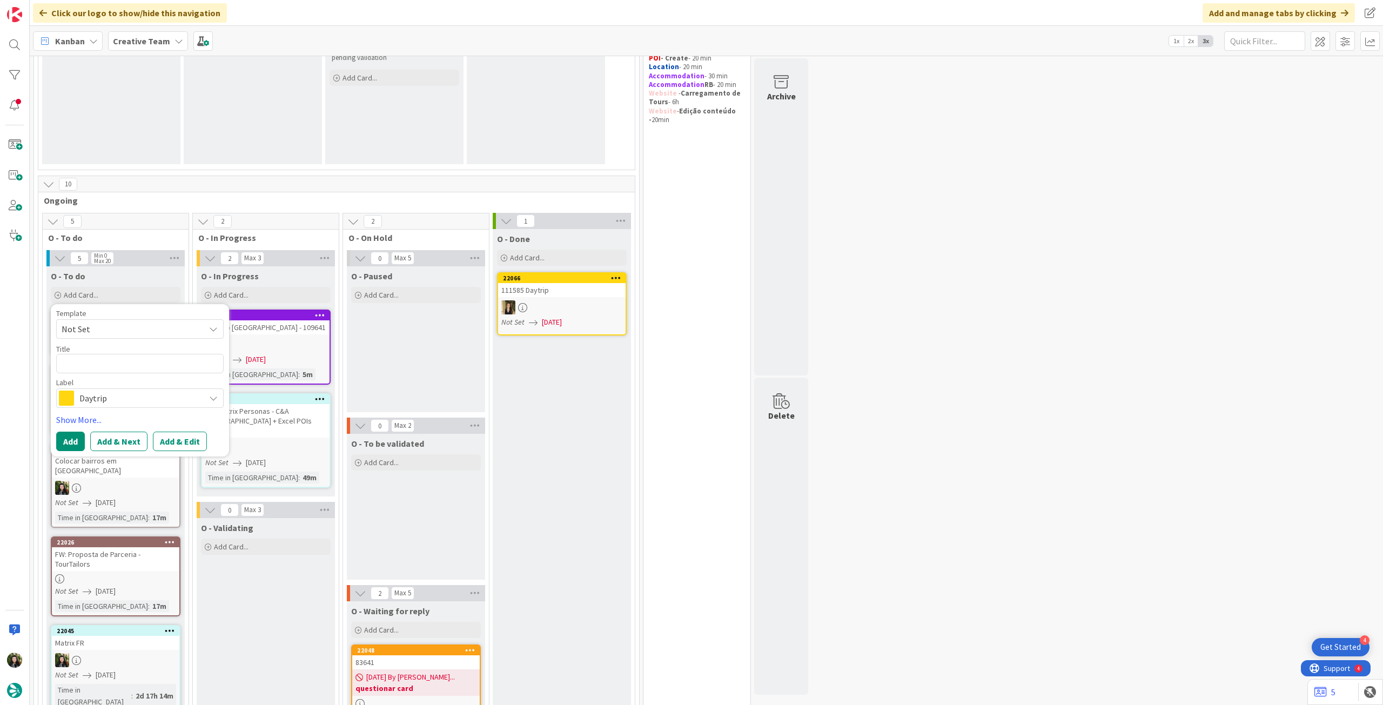
click at [142, 385] on div "Label" at bounding box center [139, 383] width 167 height 8
click at [140, 399] on span "Daytrip" at bounding box center [139, 398] width 120 height 15
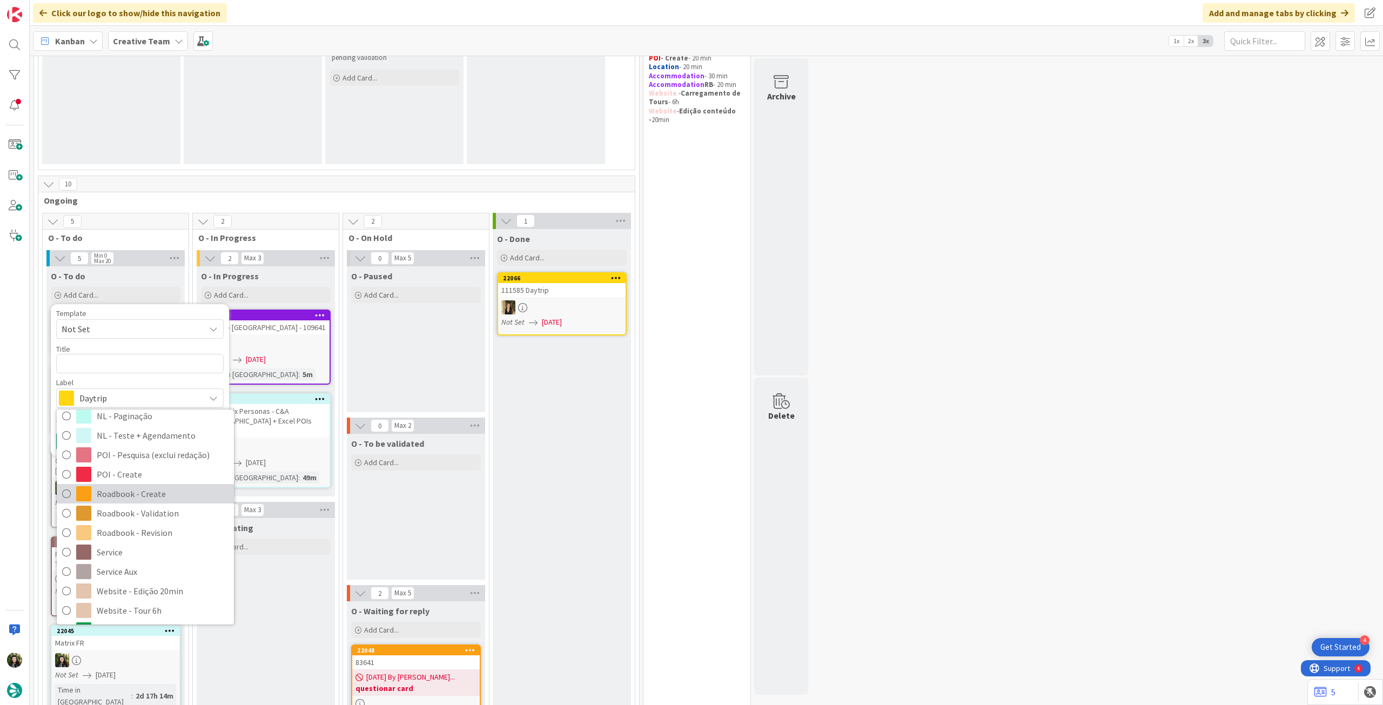
drag, startPoint x: 155, startPoint y: 487, endPoint x: 155, endPoint y: 466, distance: 21.1
click at [155, 487] on span "Roadbook - Create" at bounding box center [163, 494] width 132 height 16
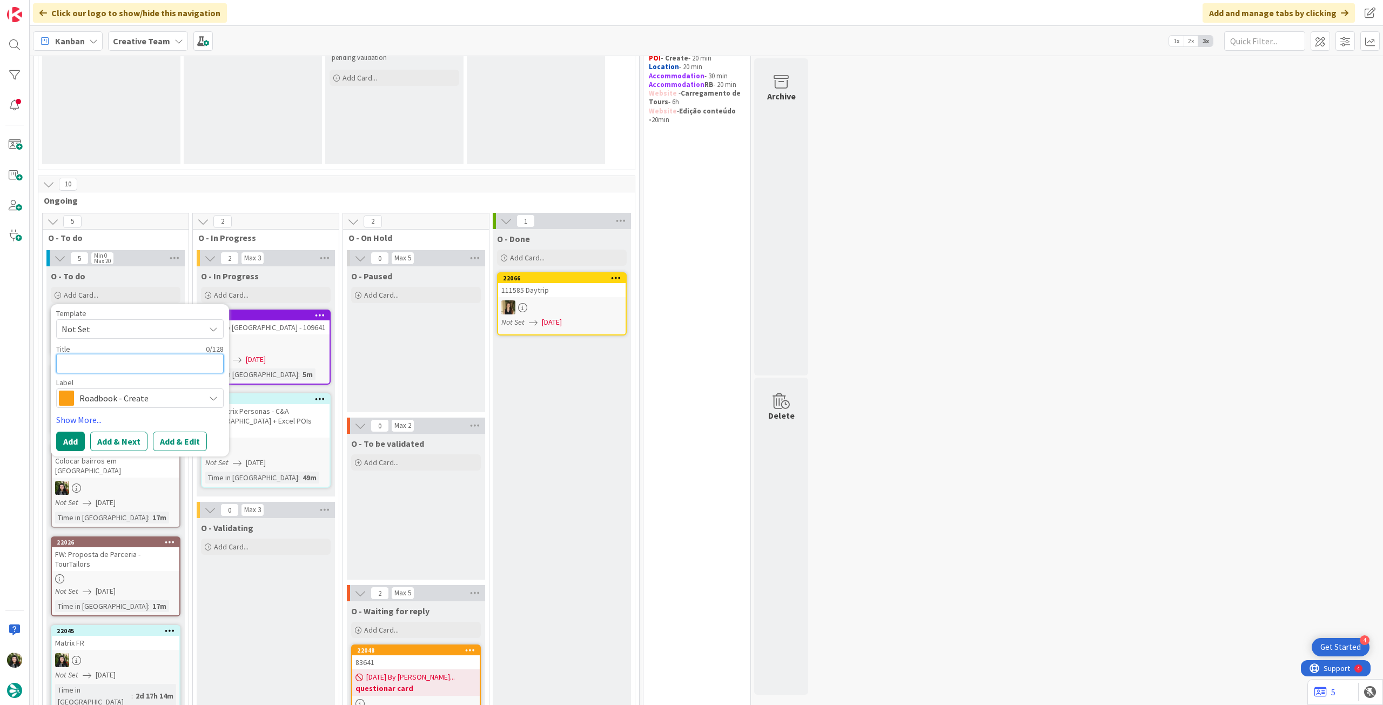
click at [140, 361] on textarea at bounding box center [139, 363] width 167 height 19
paste textarea "99240"
type textarea "x"
type textarea "99240"
click at [70, 438] on button "Add" at bounding box center [70, 441] width 29 height 19
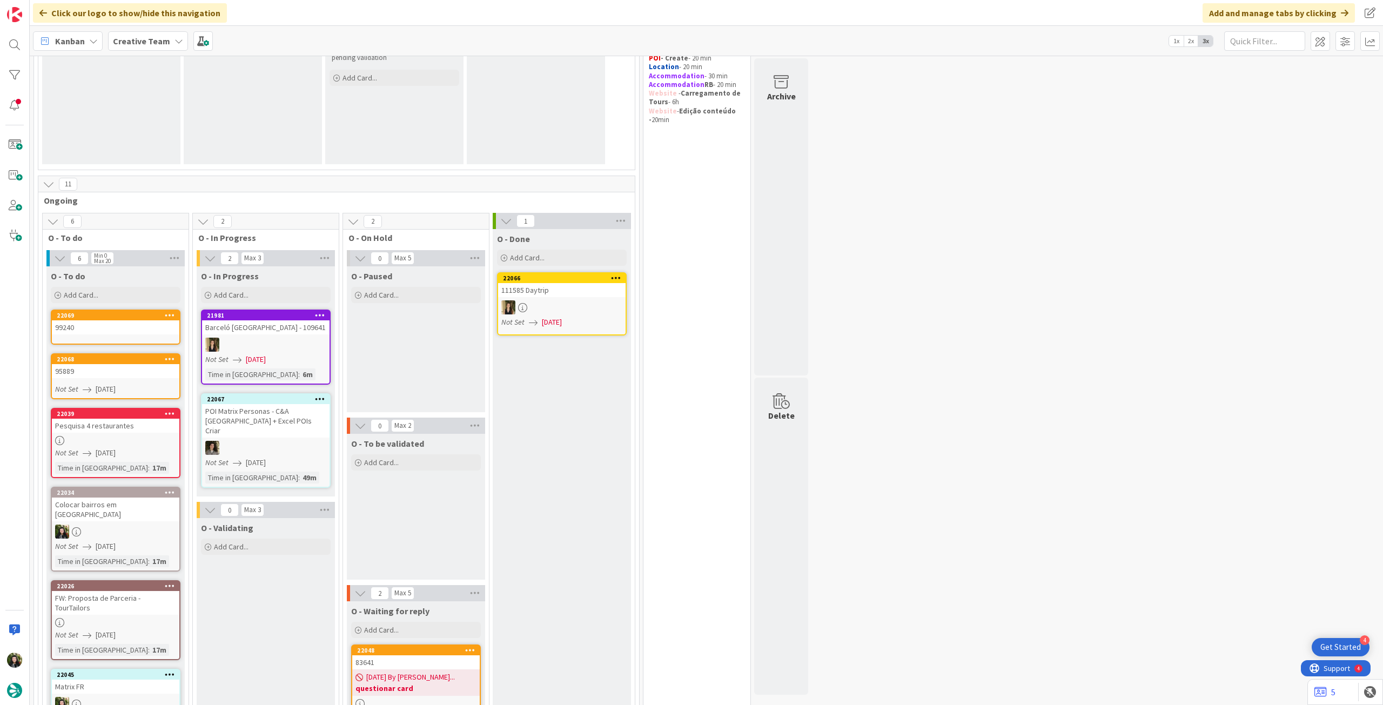
click at [121, 331] on div "99240" at bounding box center [115, 327] width 127 height 14
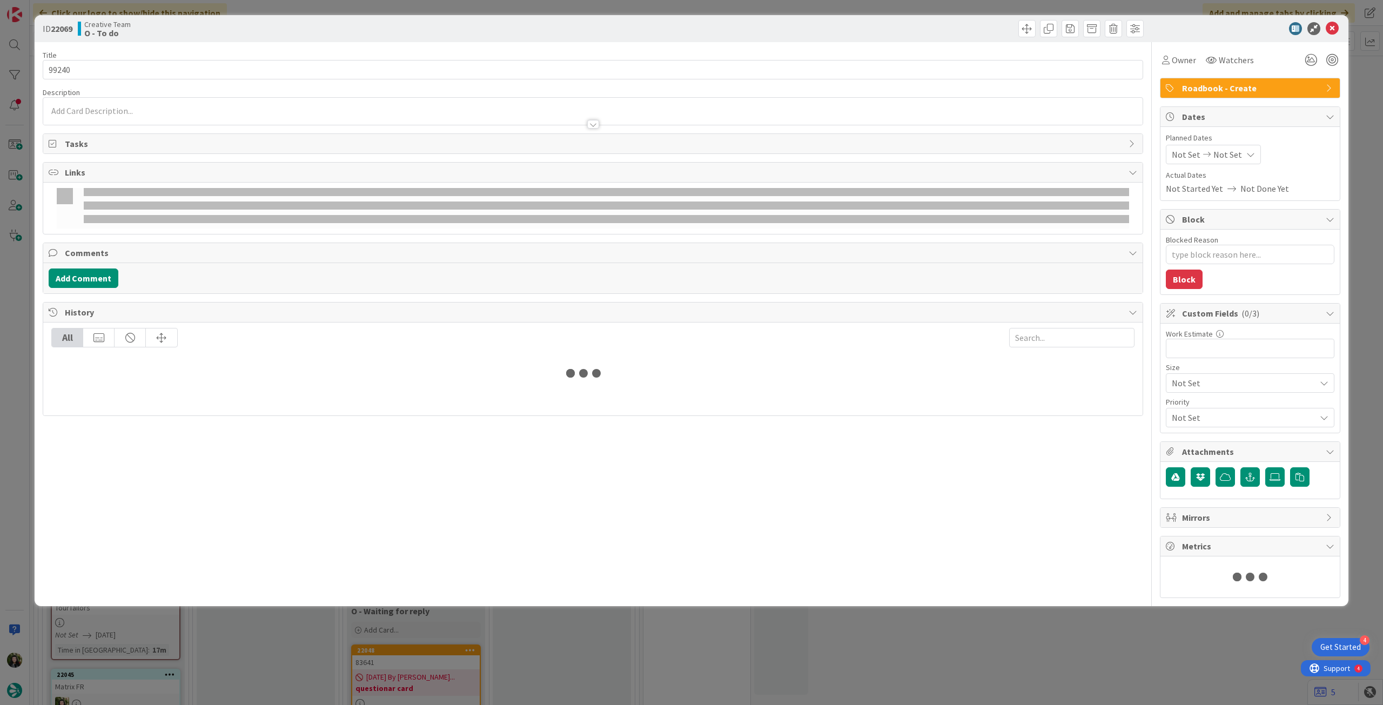
type textarea "x"
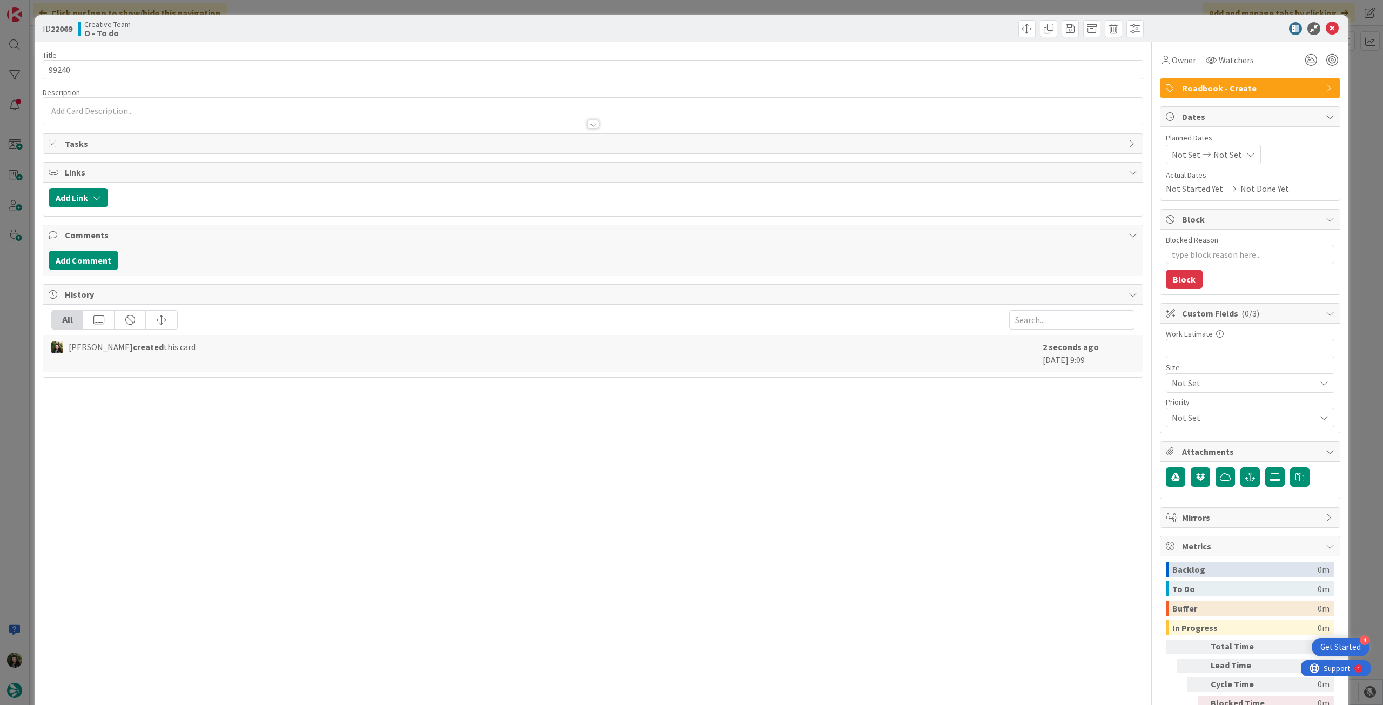
click at [1230, 149] on div "Not Set Not Set" at bounding box center [1213, 154] width 95 height 19
click at [1181, 387] on icon at bounding box center [1185, 386] width 16 height 13
type input "[DATE]"
click at [1326, 32] on icon at bounding box center [1332, 28] width 13 height 13
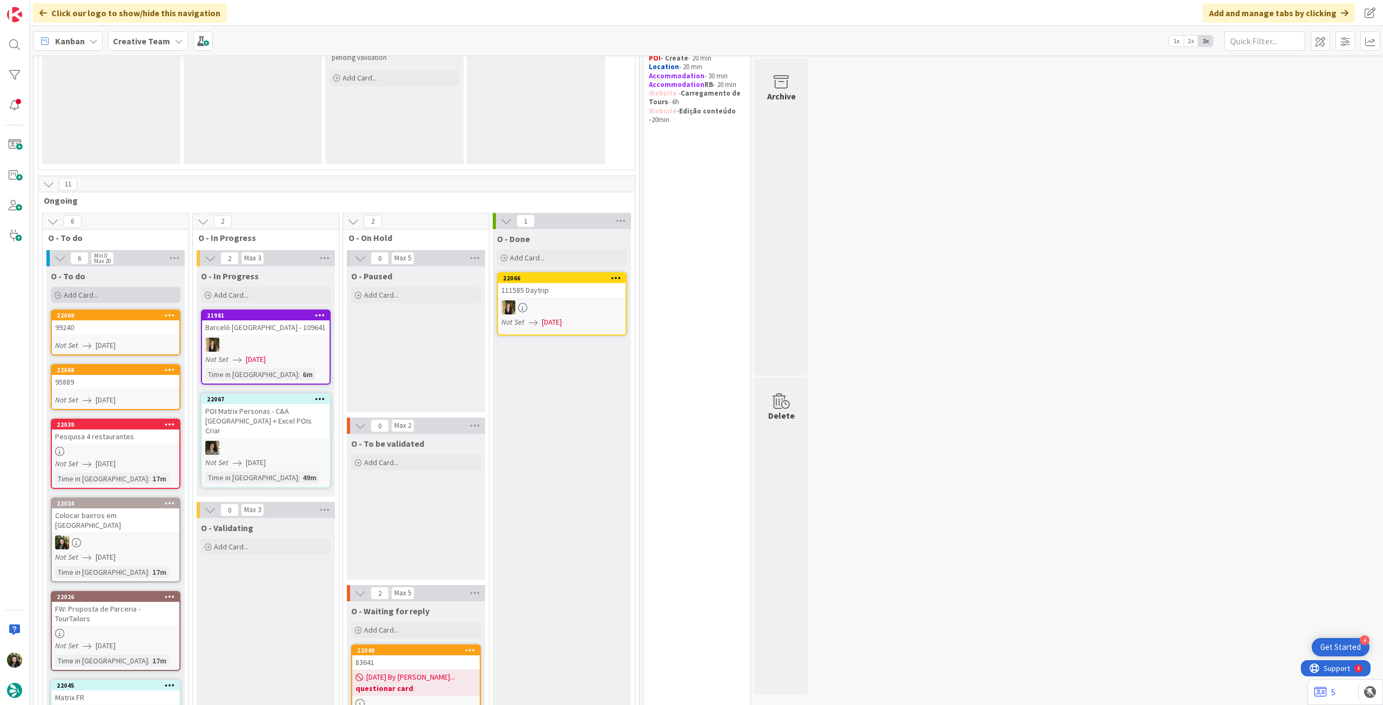
click at [115, 297] on div "Add Card..." at bounding box center [116, 295] width 130 height 16
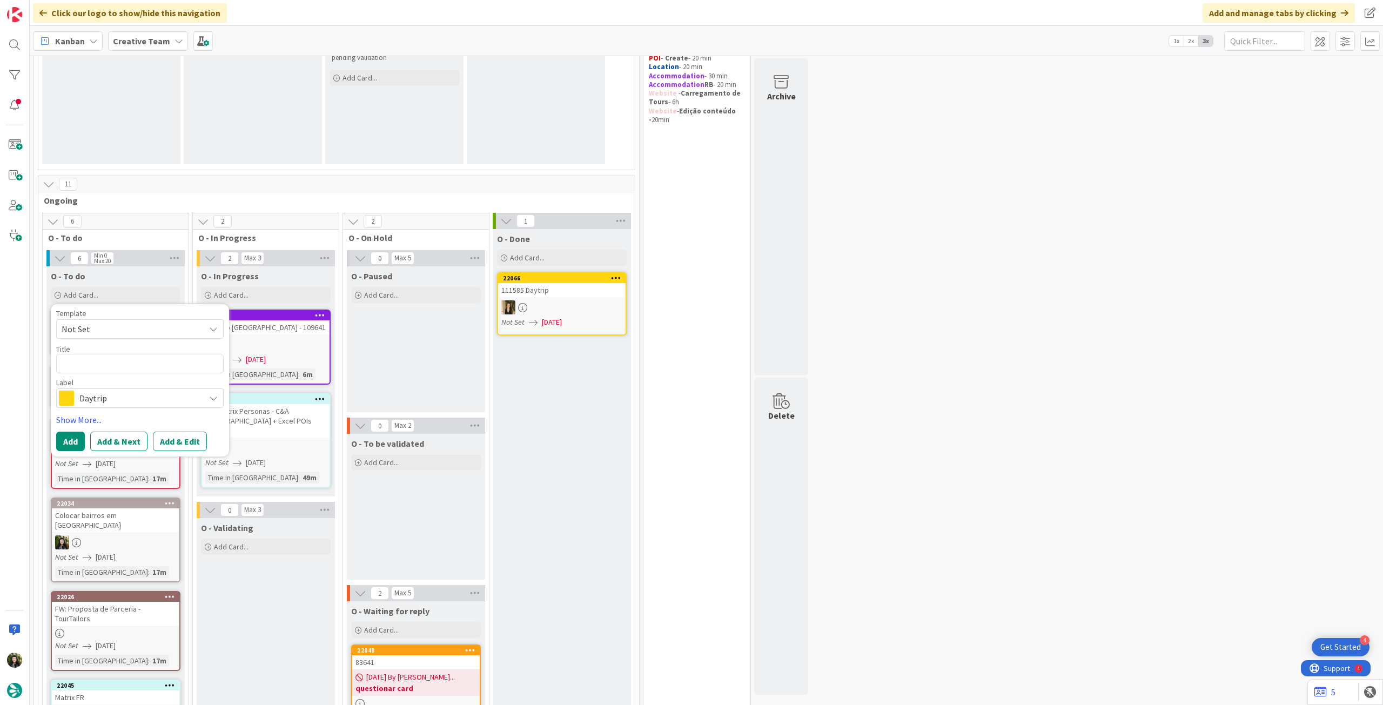
click at [108, 398] on span "Daytrip" at bounding box center [139, 398] width 120 height 15
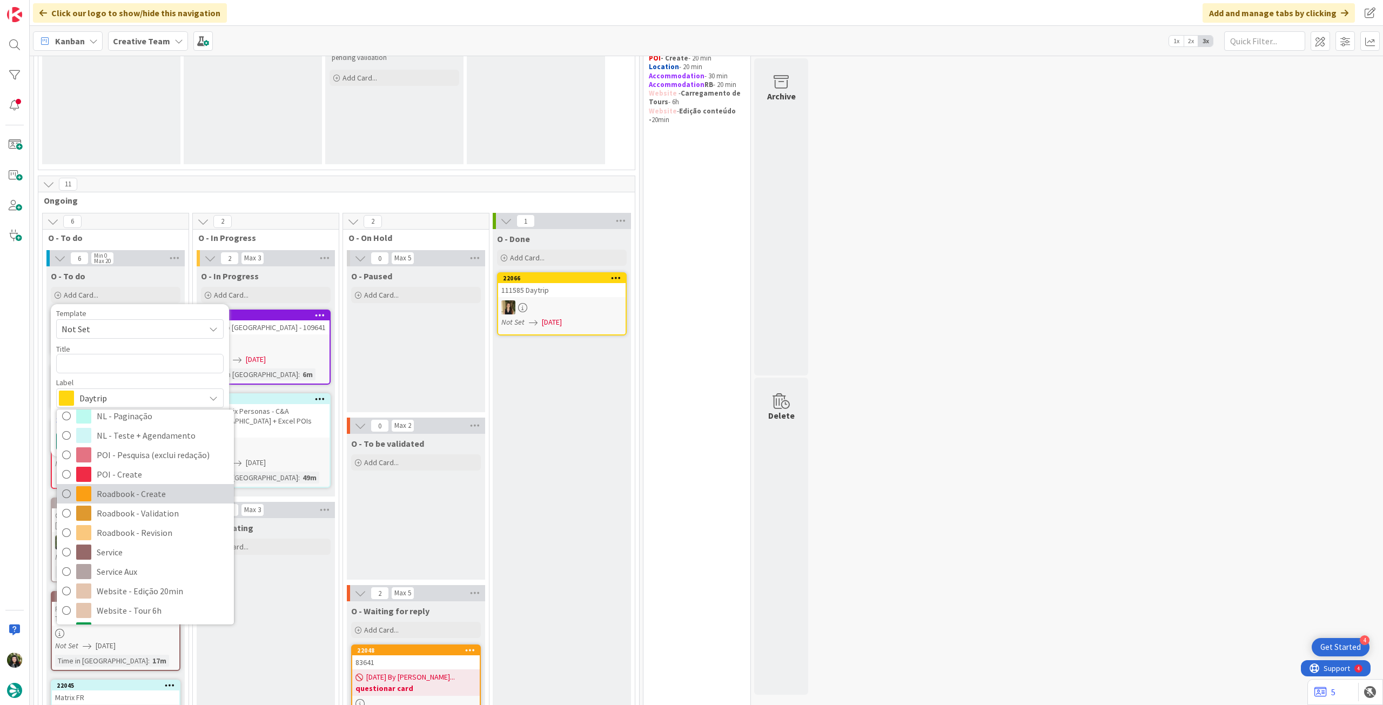
click at [153, 490] on span "Roadbook - Create" at bounding box center [163, 494] width 132 height 16
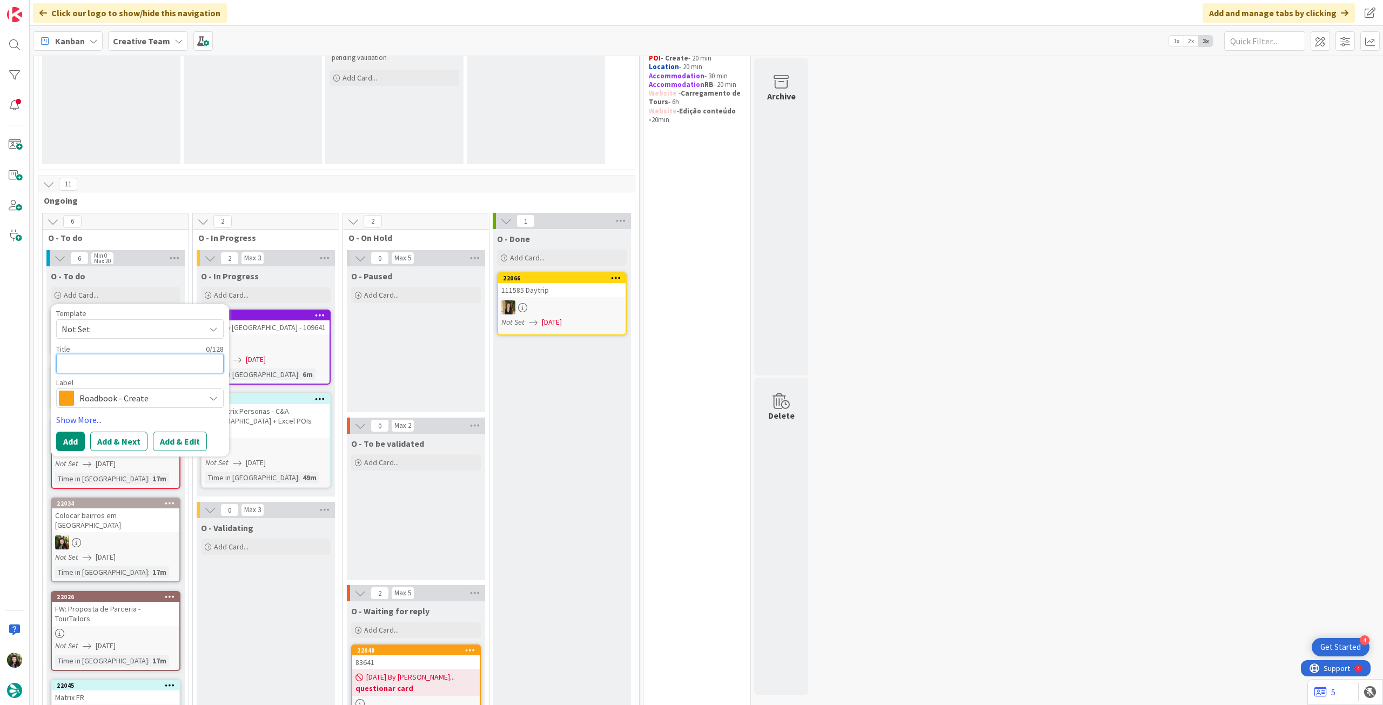
click at [115, 367] on textarea at bounding box center [139, 363] width 167 height 19
paste textarea "99918"
type textarea "x"
type textarea "99918"
click at [67, 441] on button "Add" at bounding box center [70, 441] width 29 height 19
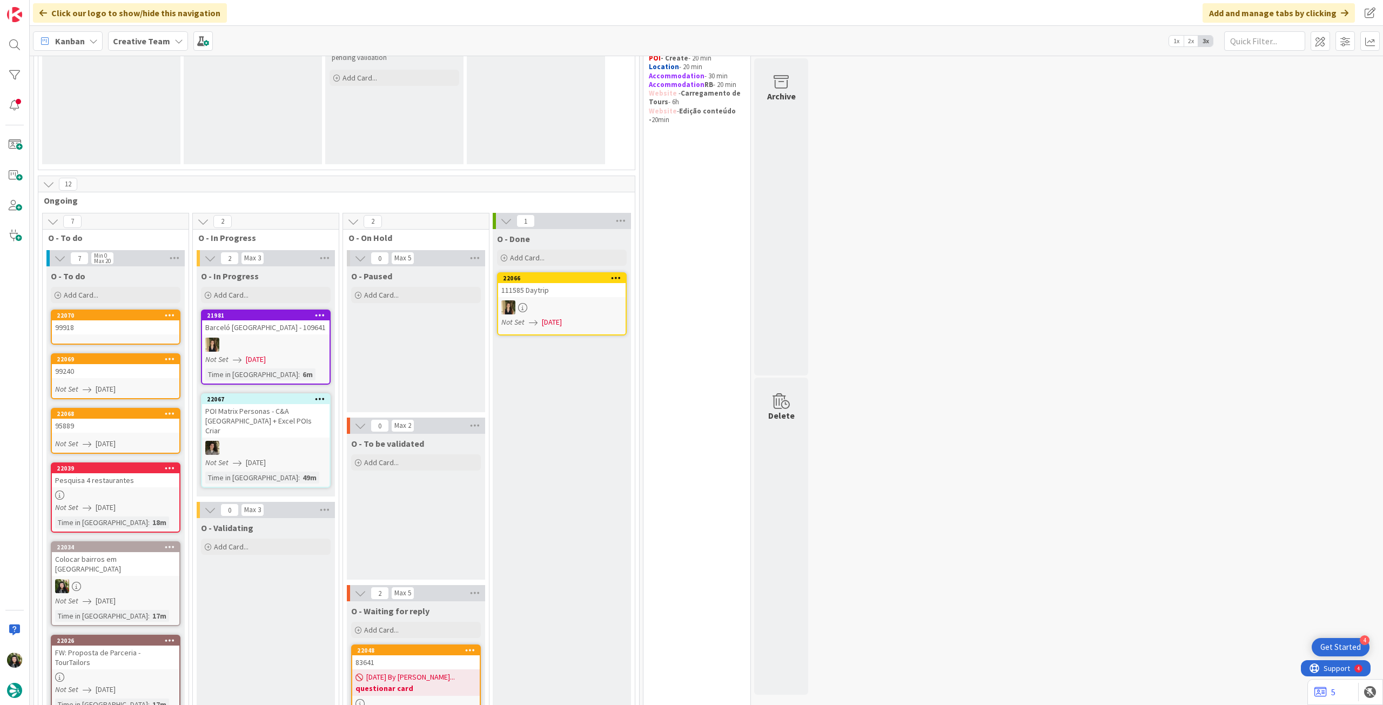
click at [126, 320] on div "99918" at bounding box center [115, 327] width 127 height 14
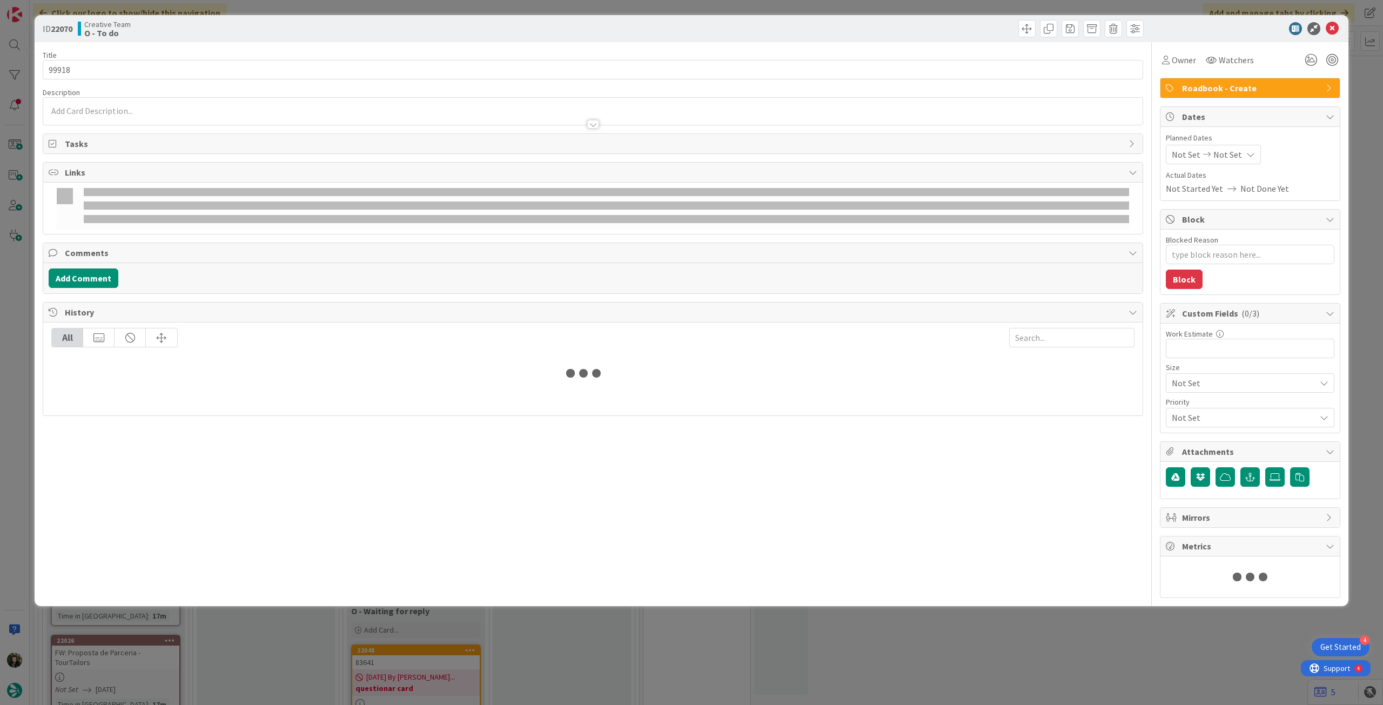
click at [1250, 151] on div "Not Set Not Set" at bounding box center [1250, 154] width 169 height 19
type textarea "x"
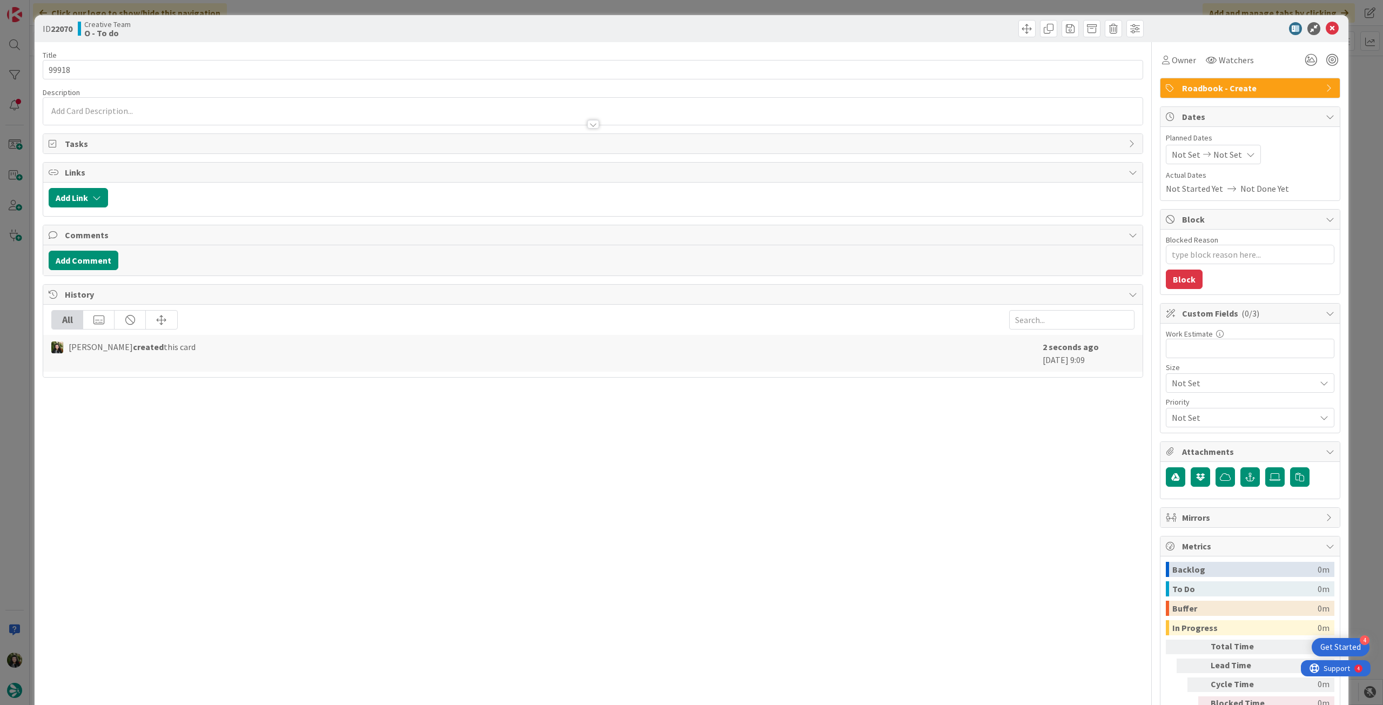
click at [1220, 149] on span "Not Set" at bounding box center [1227, 154] width 29 height 13
click at [1177, 388] on icon at bounding box center [1185, 386] width 16 height 13
type input "[DATE]"
click at [1326, 30] on icon at bounding box center [1332, 28] width 13 height 13
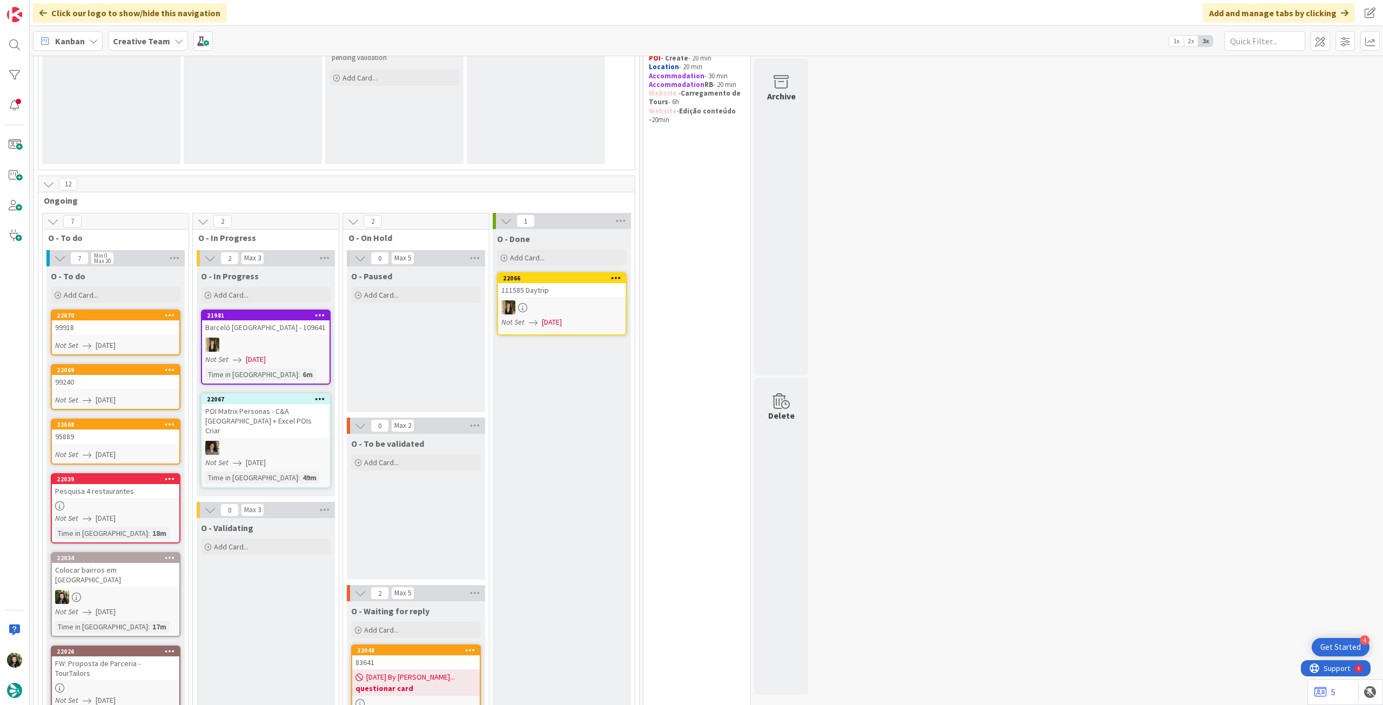
click at [97, 285] on div "O - To do Add Card... Template Not Set Title 0 / 128 Label Daytrip Accommodatio…" at bounding box center [115, 285] width 138 height 39
click at [104, 293] on div "Add Card..." at bounding box center [116, 295] width 130 height 16
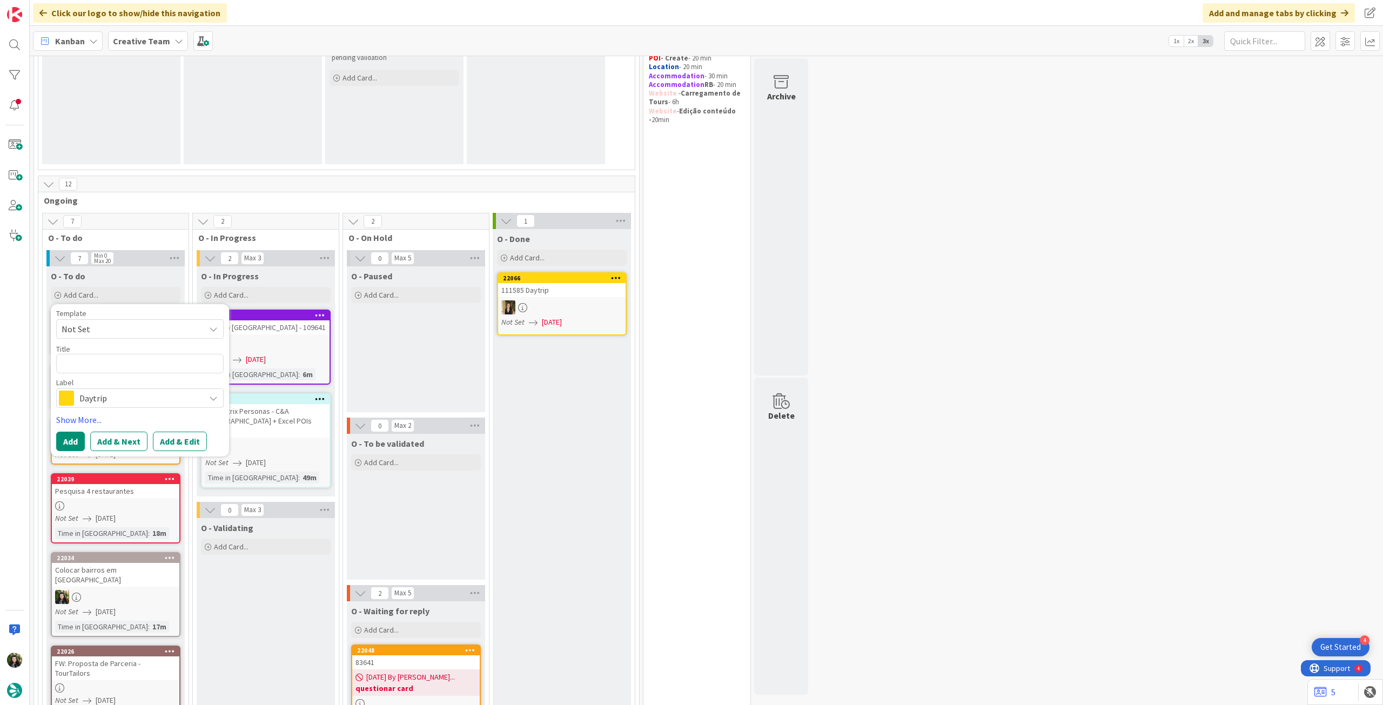
click at [127, 392] on span "Daytrip" at bounding box center [139, 398] width 120 height 15
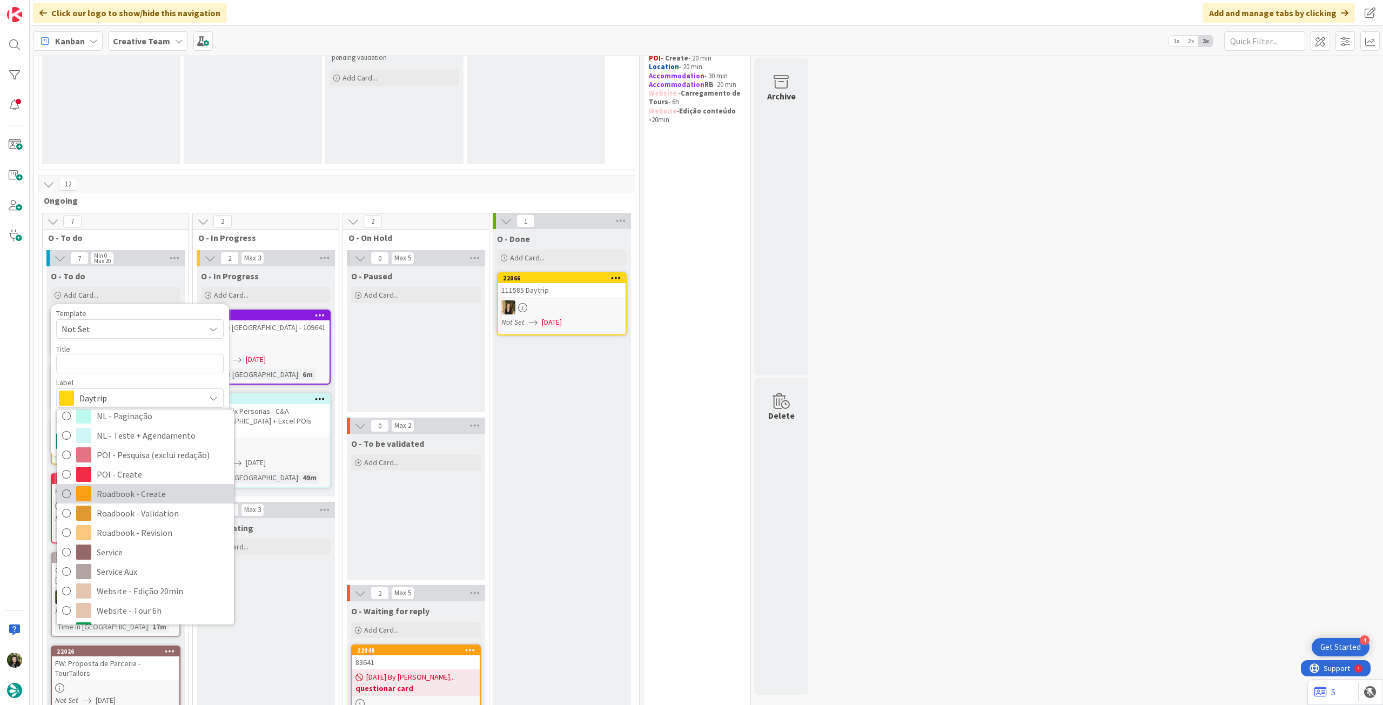
drag, startPoint x: 144, startPoint y: 489, endPoint x: 133, endPoint y: 461, distance: 30.3
click at [144, 489] on span "Roadbook - Create" at bounding box center [163, 494] width 132 height 16
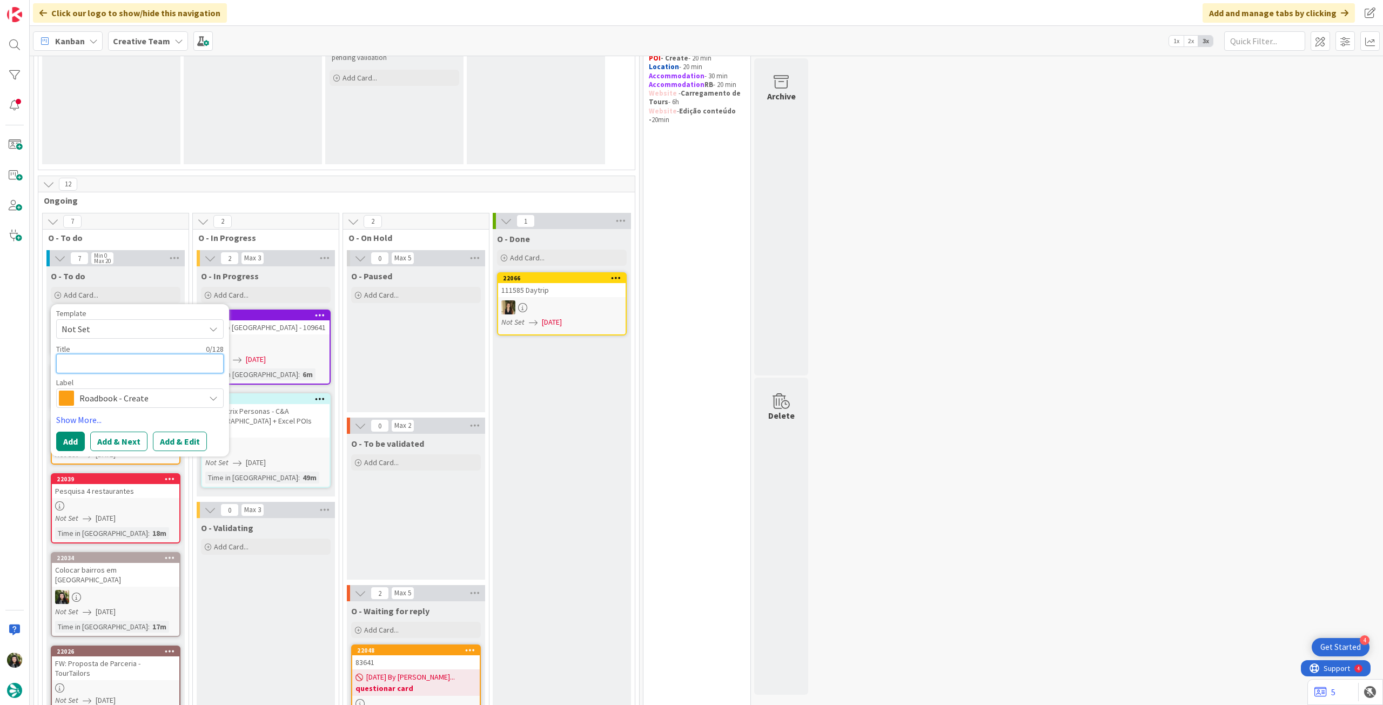
click at [119, 362] on textarea at bounding box center [139, 363] width 167 height 19
paste textarea "102042"
type textarea "x"
type textarea "102042"
click at [75, 434] on button "Add" at bounding box center [70, 441] width 29 height 19
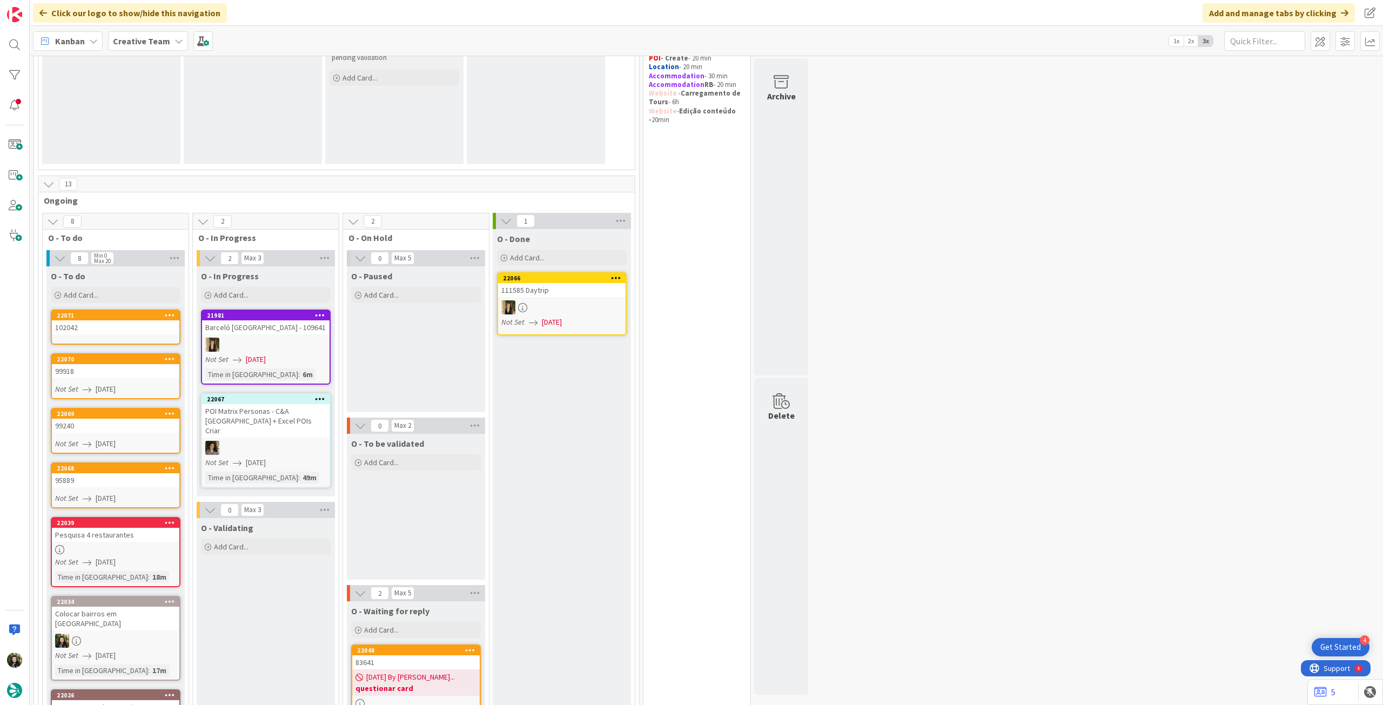
click at [129, 327] on div "102042" at bounding box center [115, 327] width 127 height 14
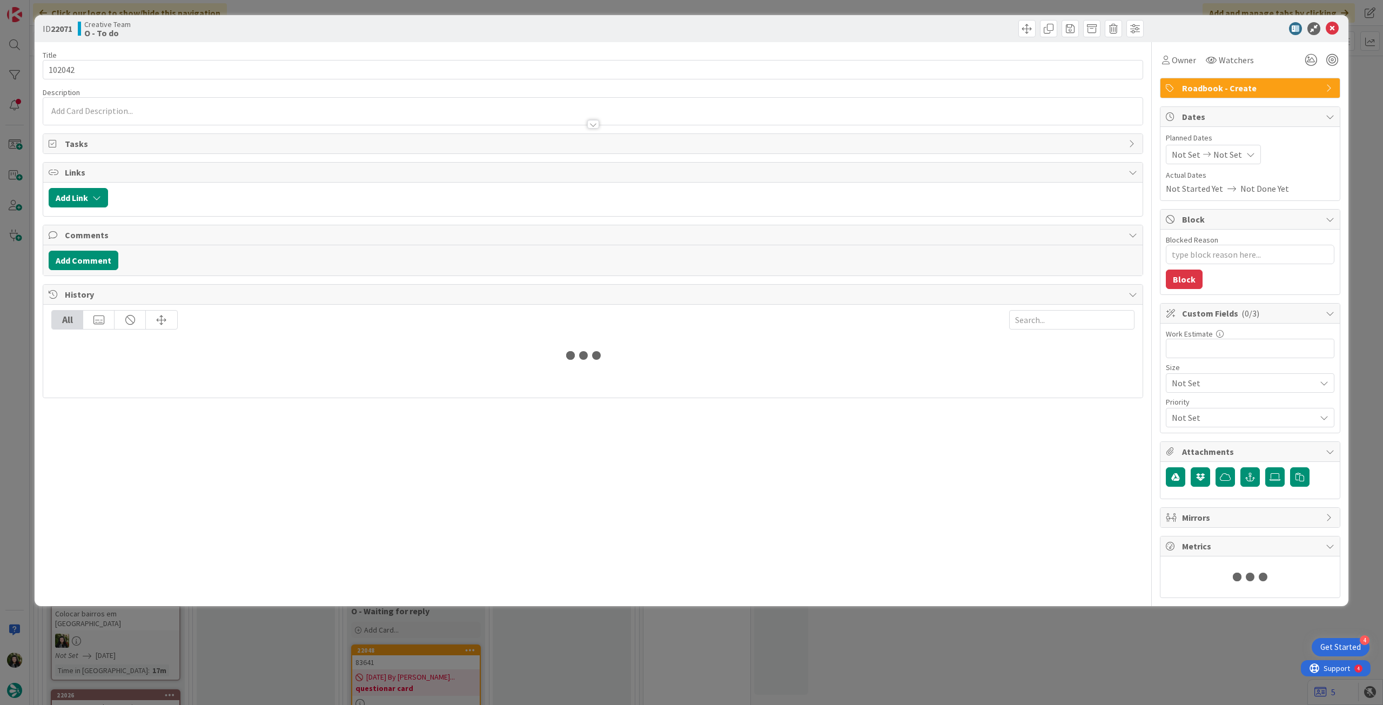
click at [1228, 152] on span "Not Set" at bounding box center [1227, 154] width 29 height 13
type textarea "x"
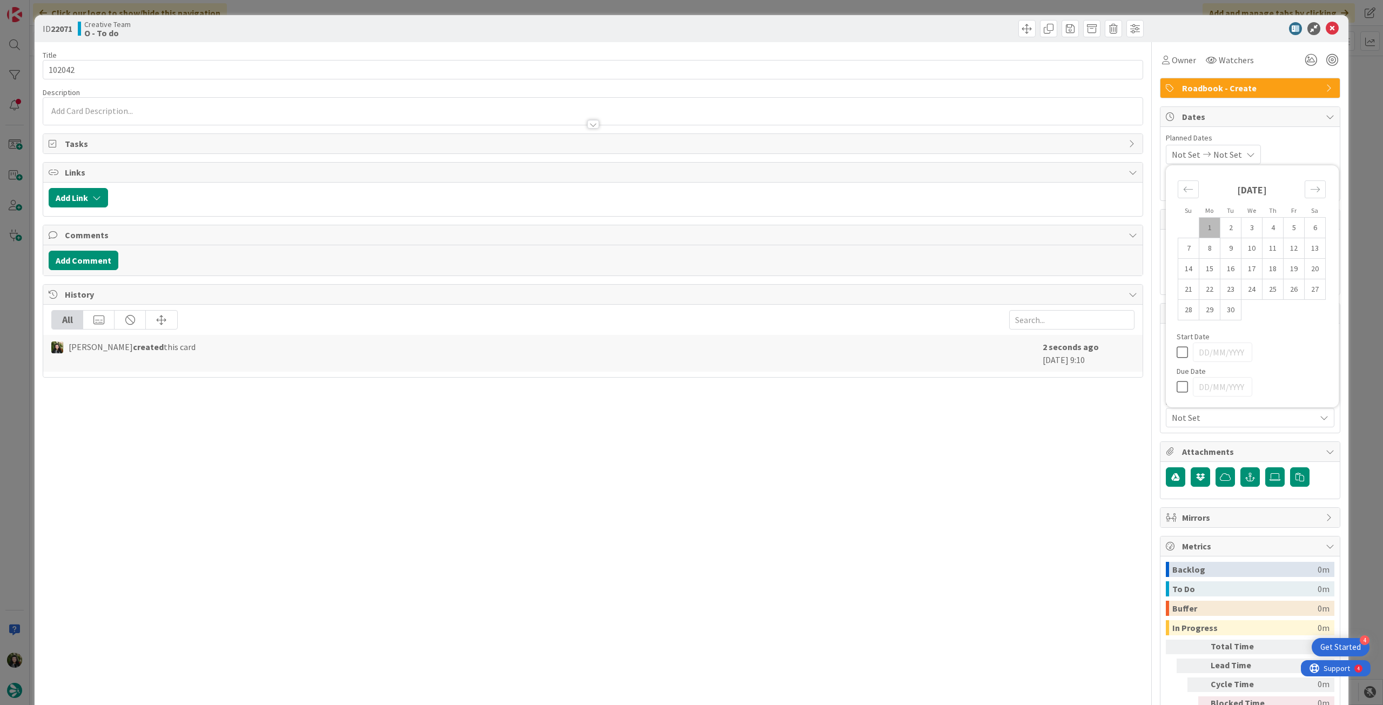
click at [1177, 382] on icon at bounding box center [1185, 386] width 16 height 13
type input "[DATE]"
click at [1326, 29] on icon at bounding box center [1332, 28] width 13 height 13
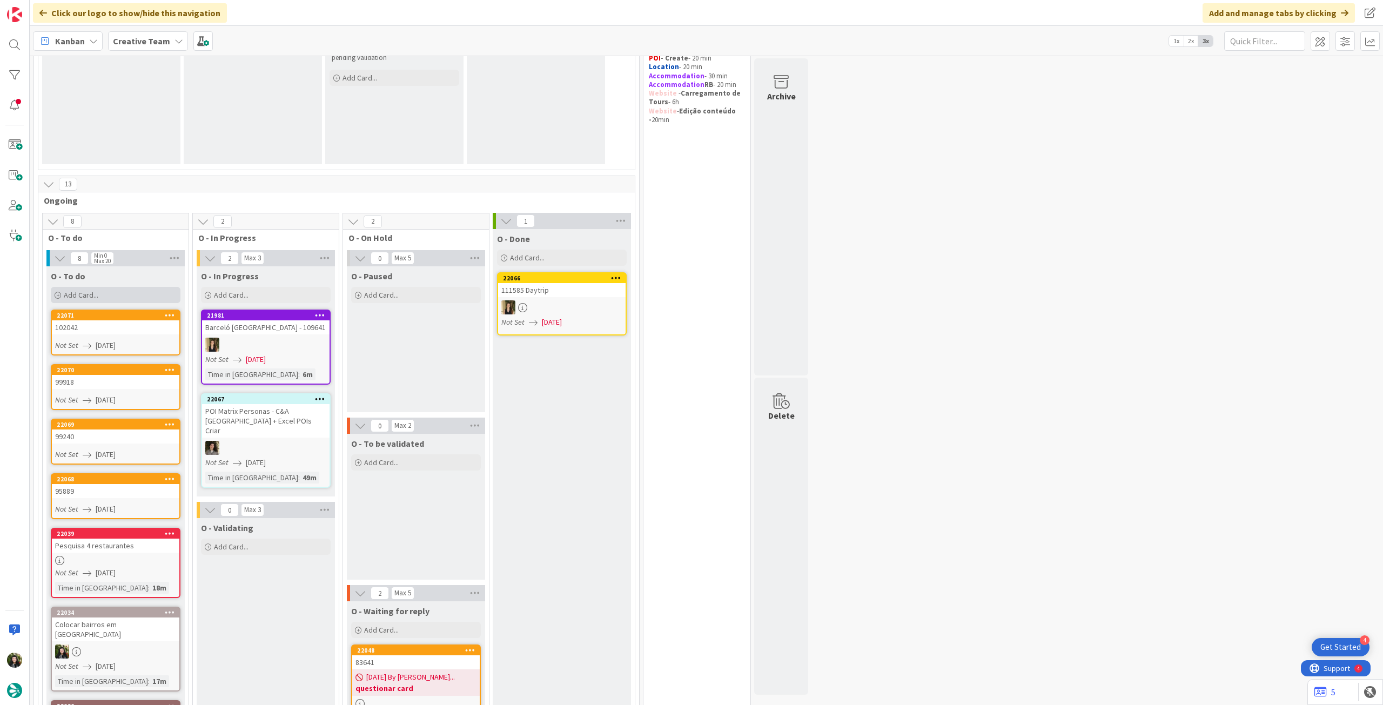
click at [120, 287] on div "Add Card..." at bounding box center [116, 295] width 130 height 16
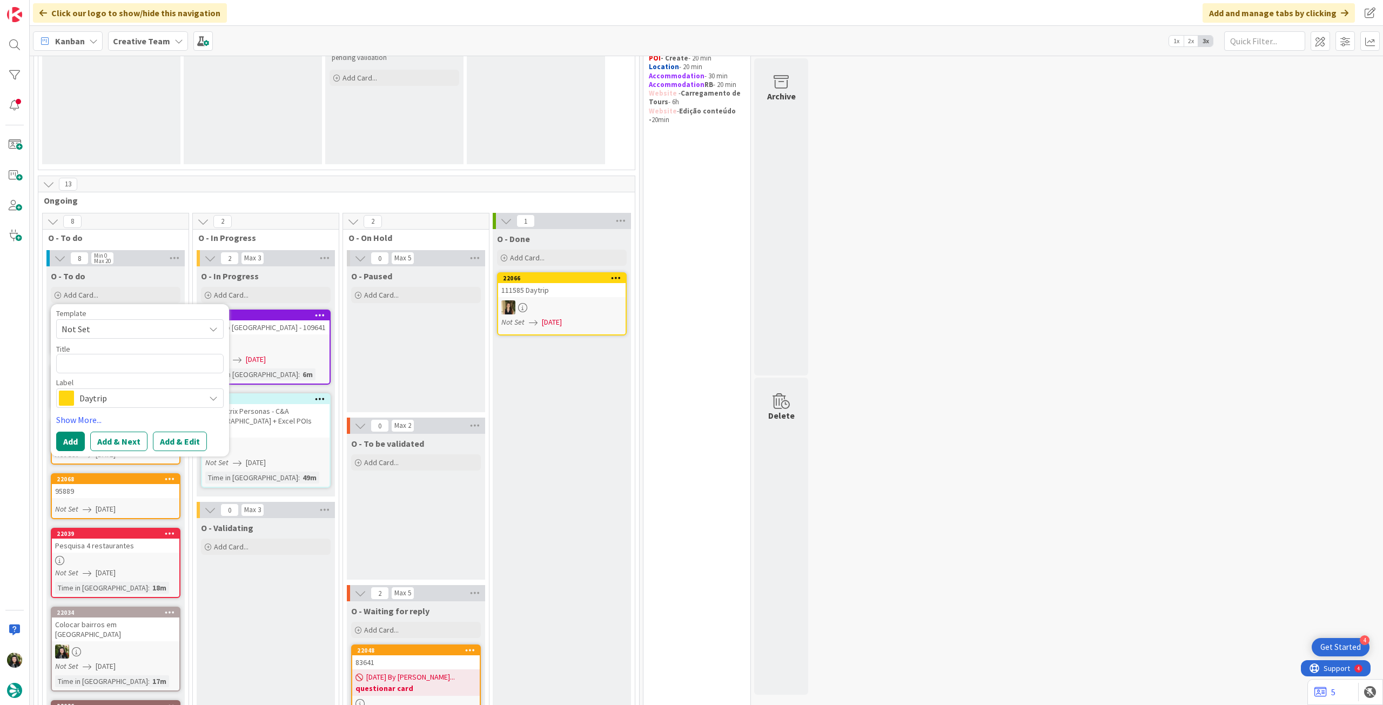
click at [122, 391] on span "Daytrip" at bounding box center [139, 398] width 120 height 15
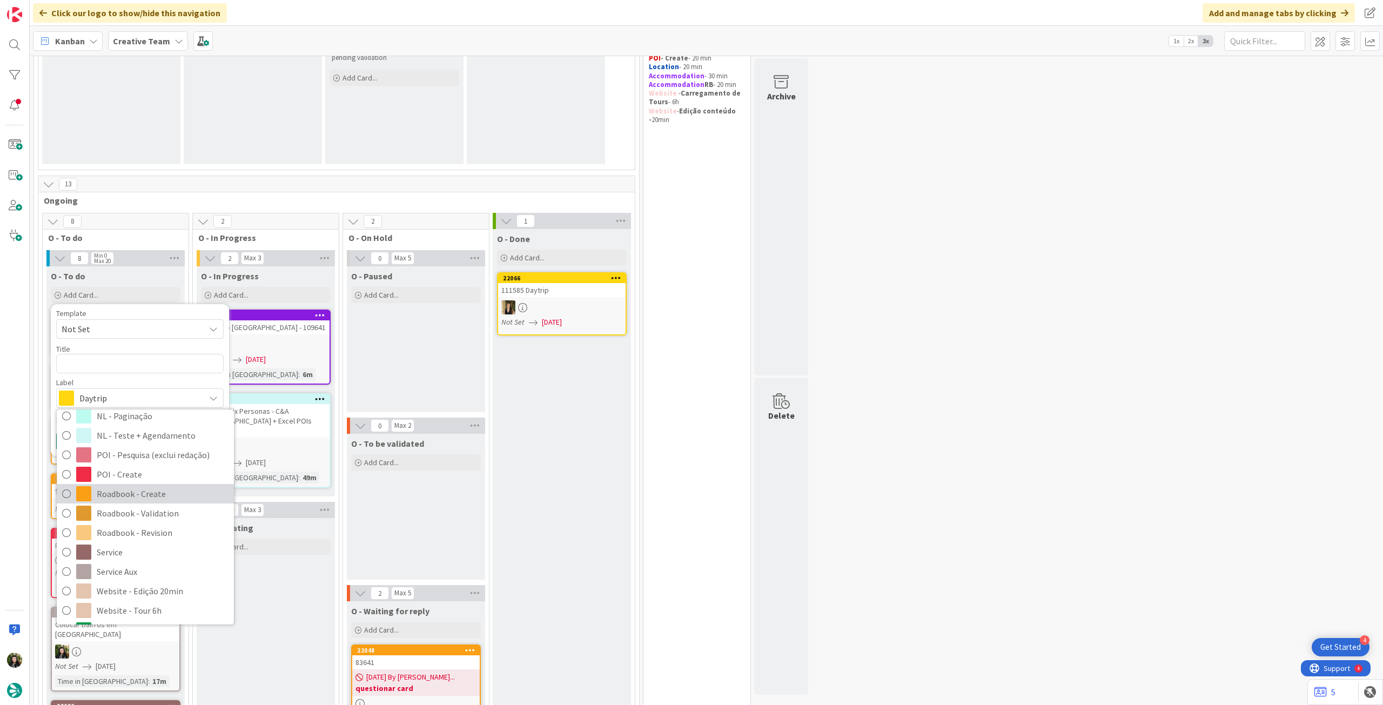
drag, startPoint x: 174, startPoint y: 491, endPoint x: 157, endPoint y: 455, distance: 39.9
click at [174, 491] on span "Roadbook - Create" at bounding box center [163, 494] width 132 height 16
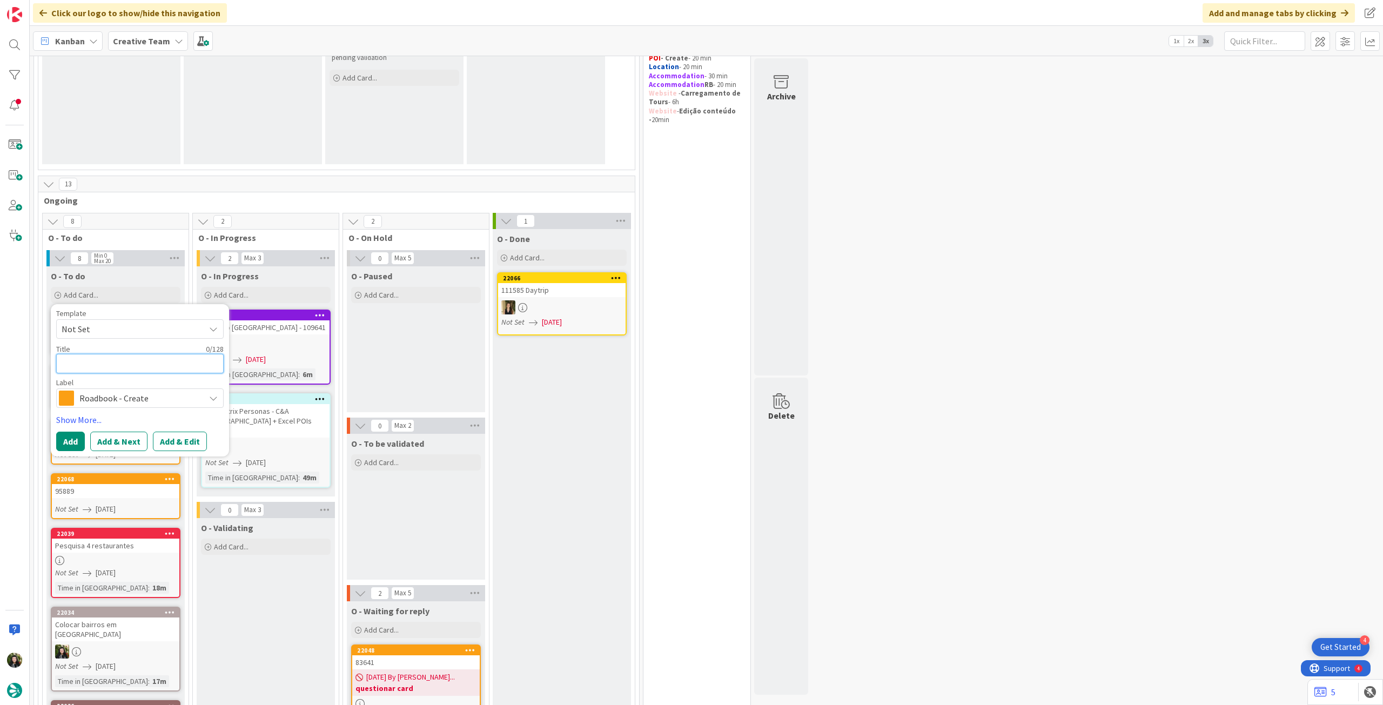
click at [124, 357] on textarea at bounding box center [139, 363] width 167 height 19
paste textarea "103095"
type textarea "x"
type textarea "103095"
click at [75, 441] on button "Add" at bounding box center [70, 441] width 29 height 19
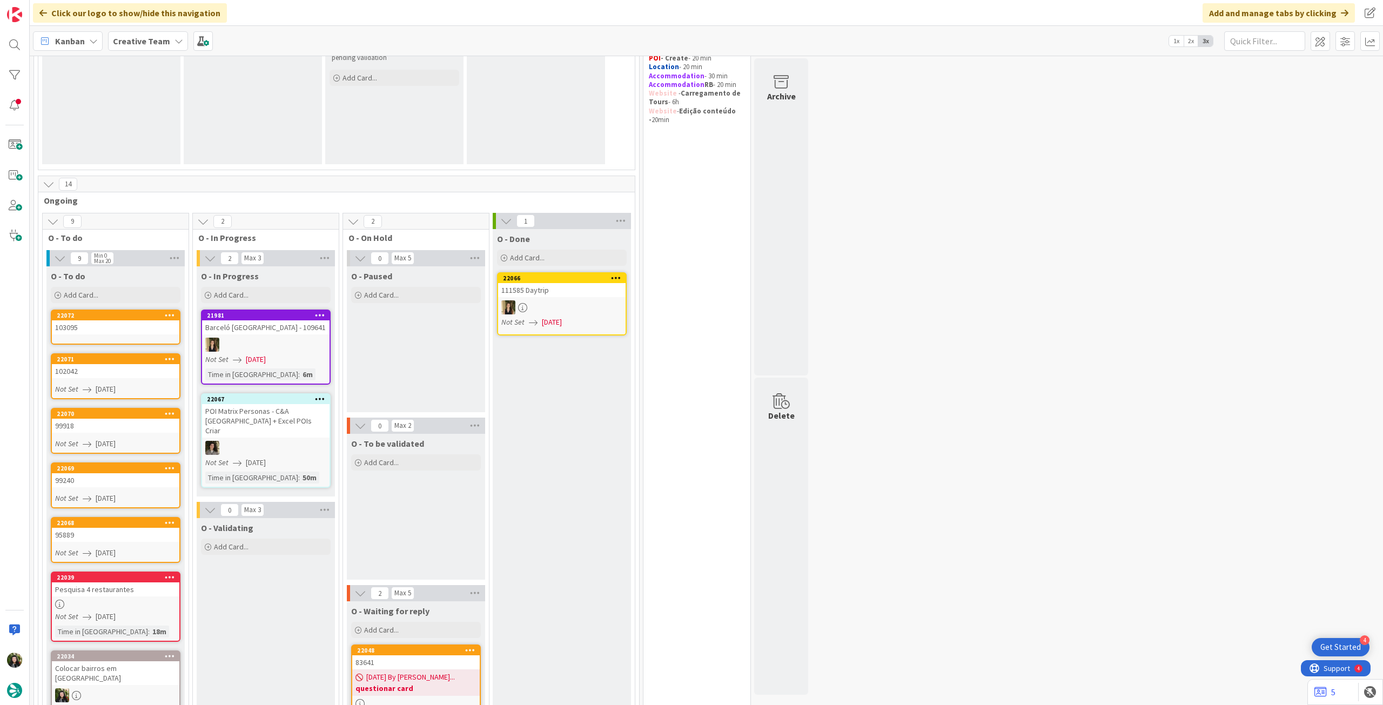
click at [124, 325] on div "103095" at bounding box center [115, 327] width 127 height 14
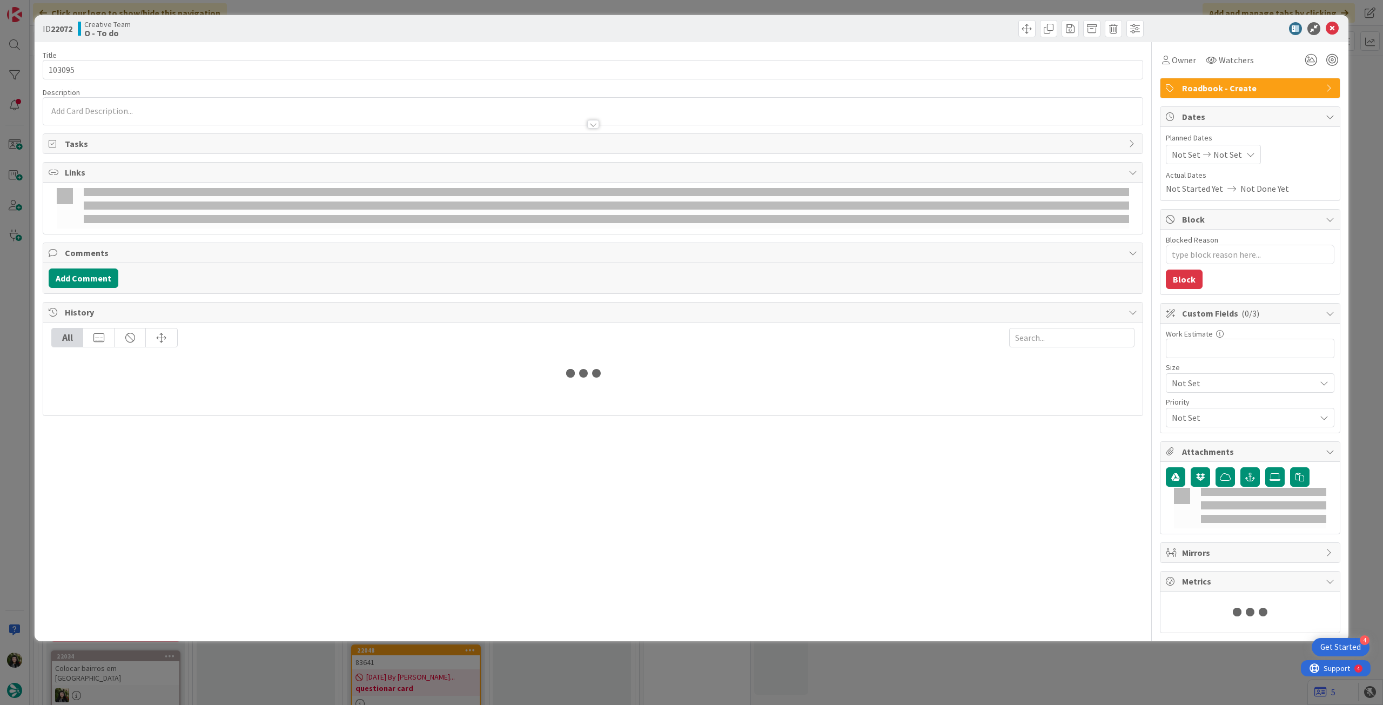
click at [1226, 152] on span "Not Set" at bounding box center [1227, 154] width 29 height 13
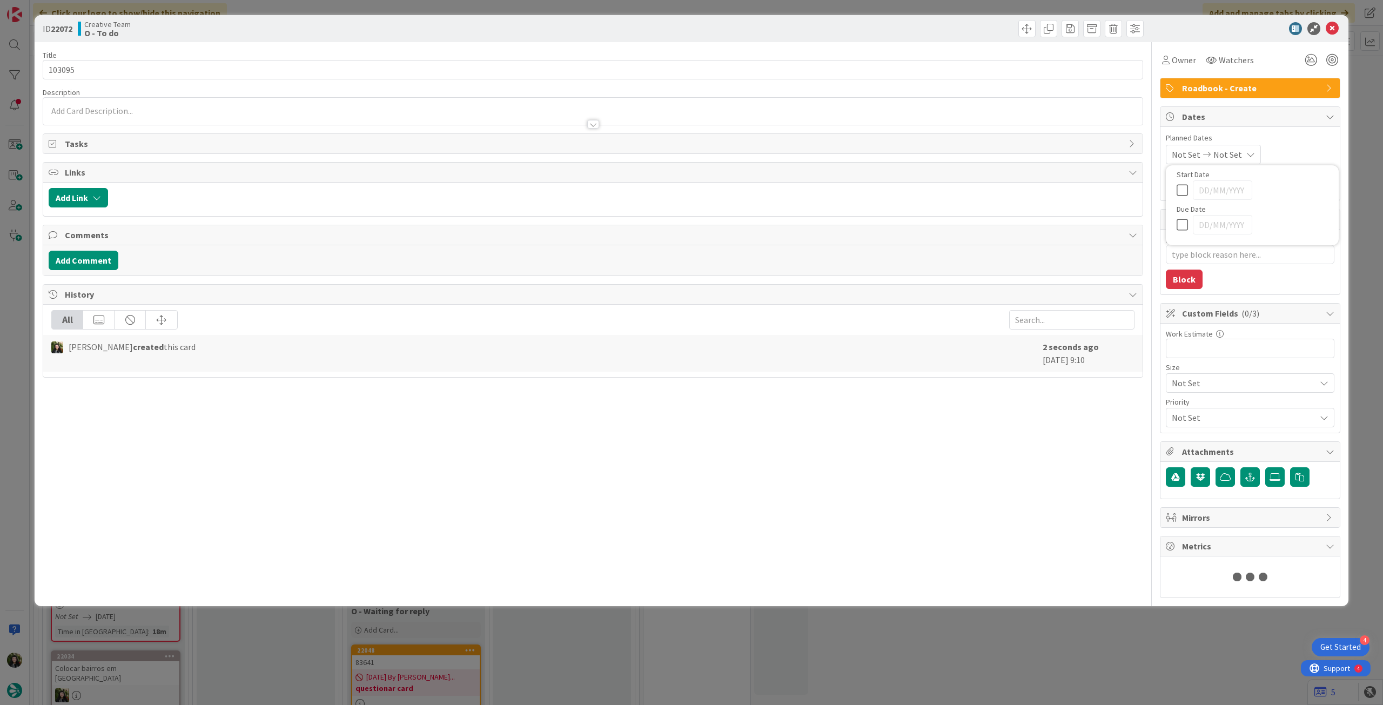
type textarea "x"
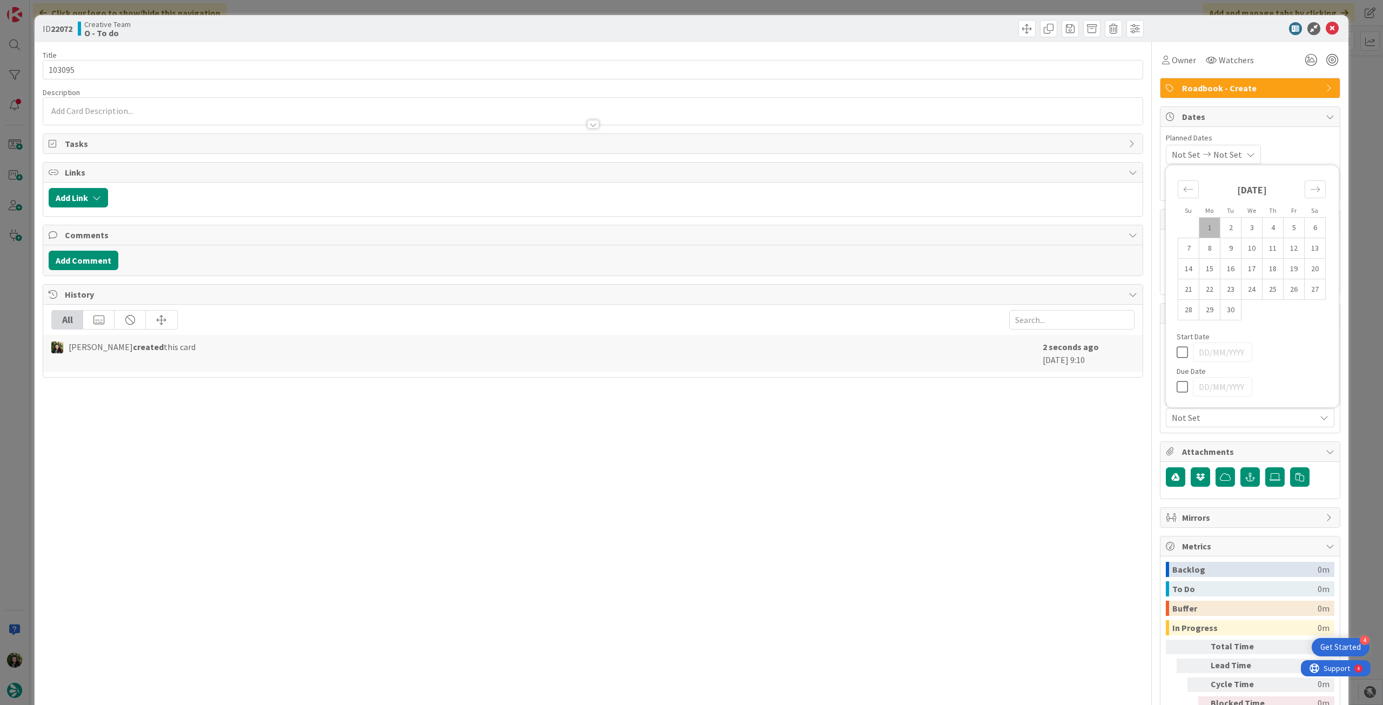
click at [1178, 386] on icon at bounding box center [1185, 386] width 16 height 13
type input "[DATE]"
click at [1326, 28] on icon at bounding box center [1332, 28] width 13 height 13
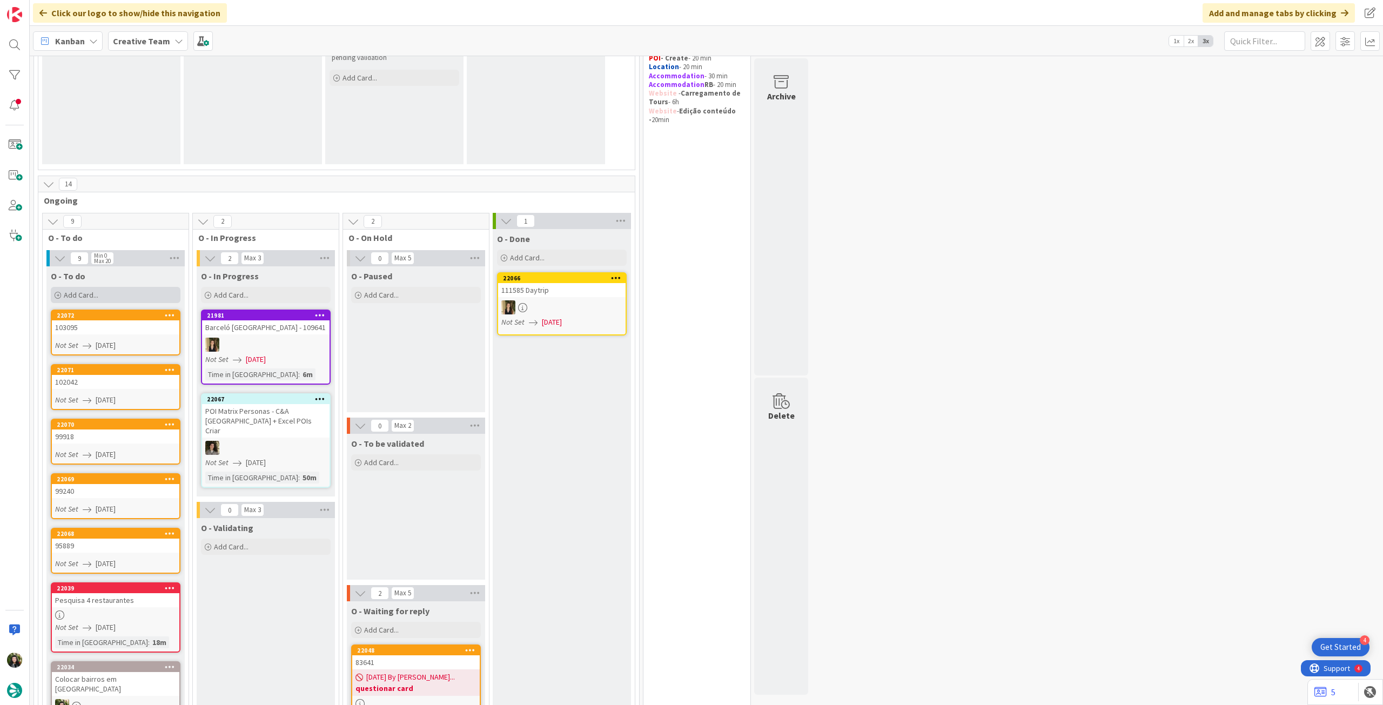
click at [109, 292] on div "Add Card..." at bounding box center [116, 295] width 130 height 16
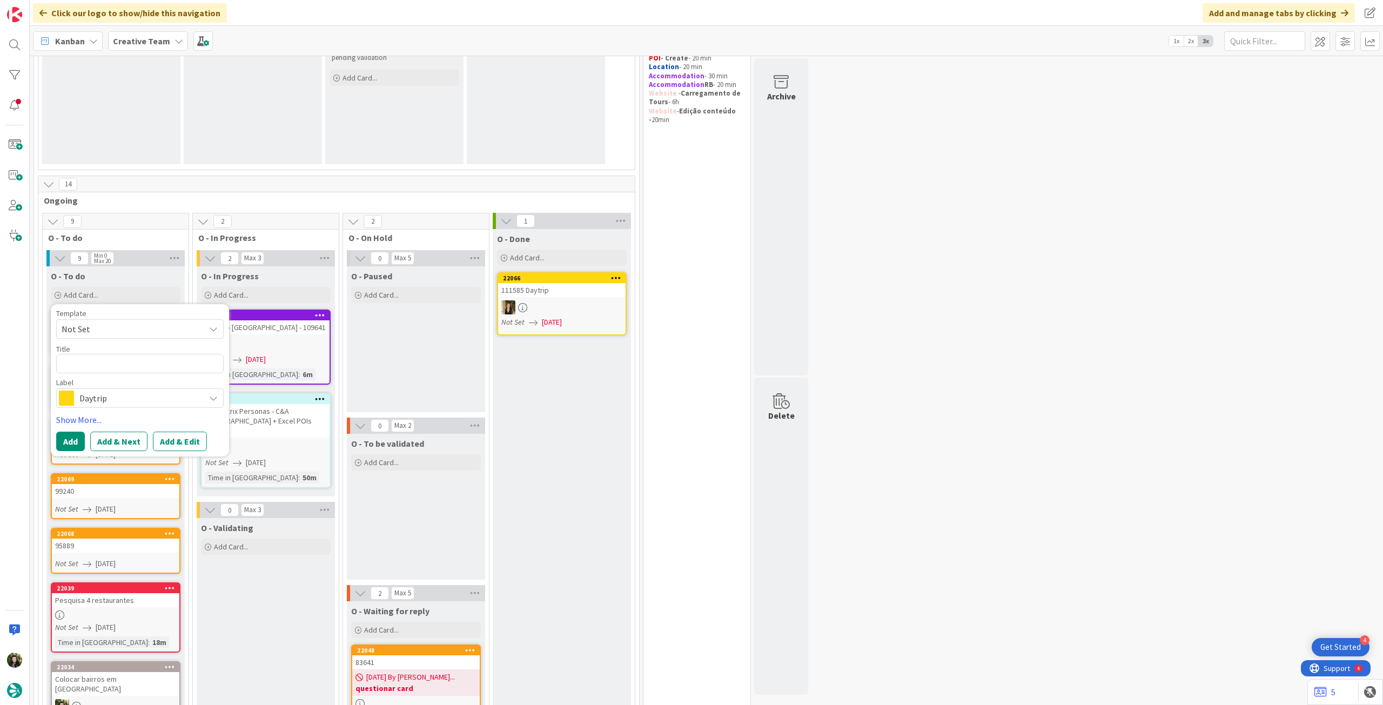
click at [149, 406] on div "Daytrip" at bounding box center [139, 397] width 167 height 19
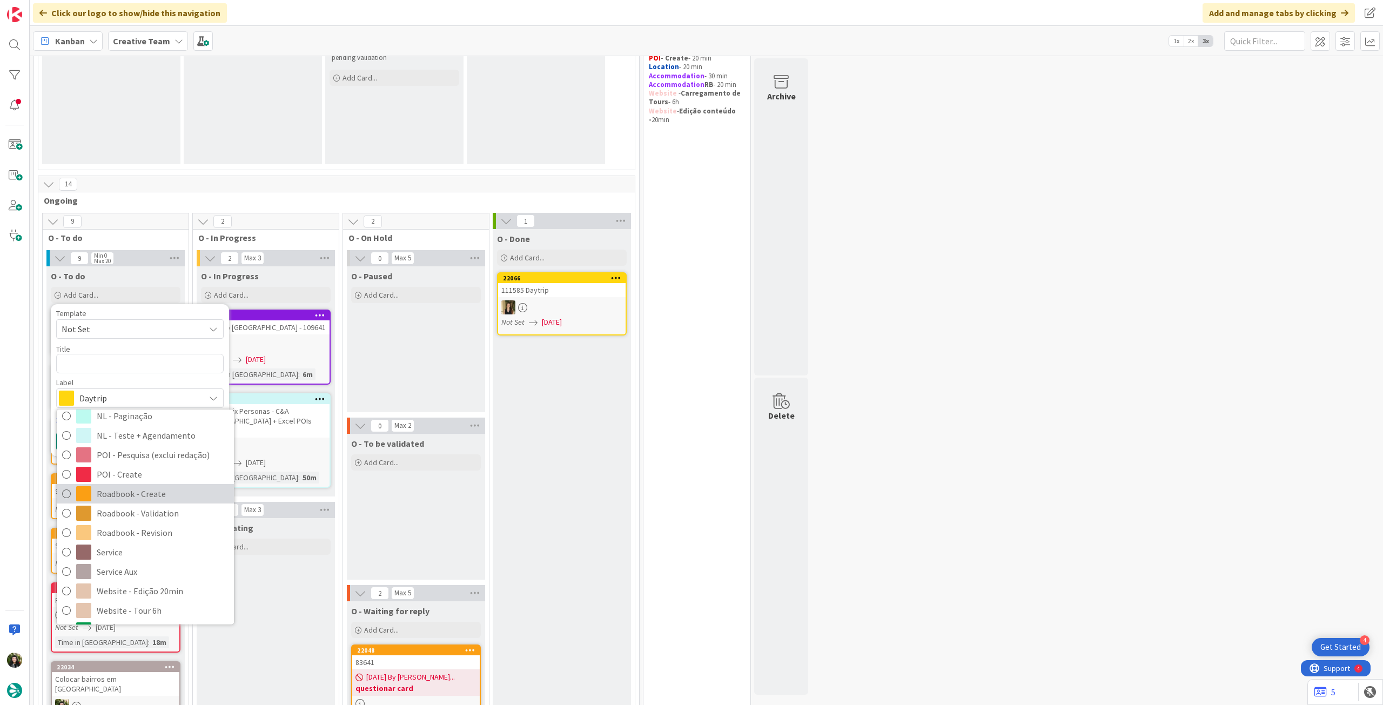
click at [134, 494] on span "Roadbook - Create" at bounding box center [163, 494] width 132 height 16
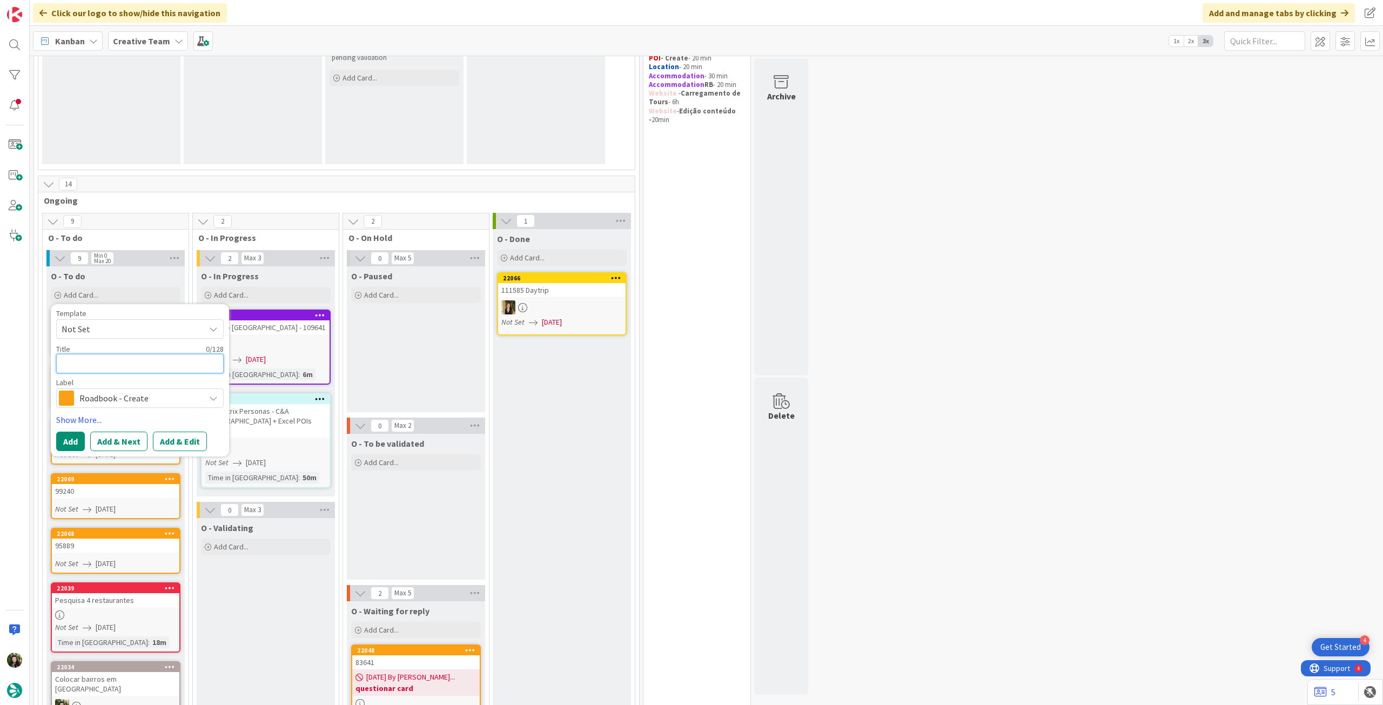
click at [93, 356] on textarea at bounding box center [139, 363] width 167 height 19
paste textarea "103180"
type textarea "x"
type textarea "103180"
click at [74, 439] on button "Add" at bounding box center [70, 441] width 29 height 19
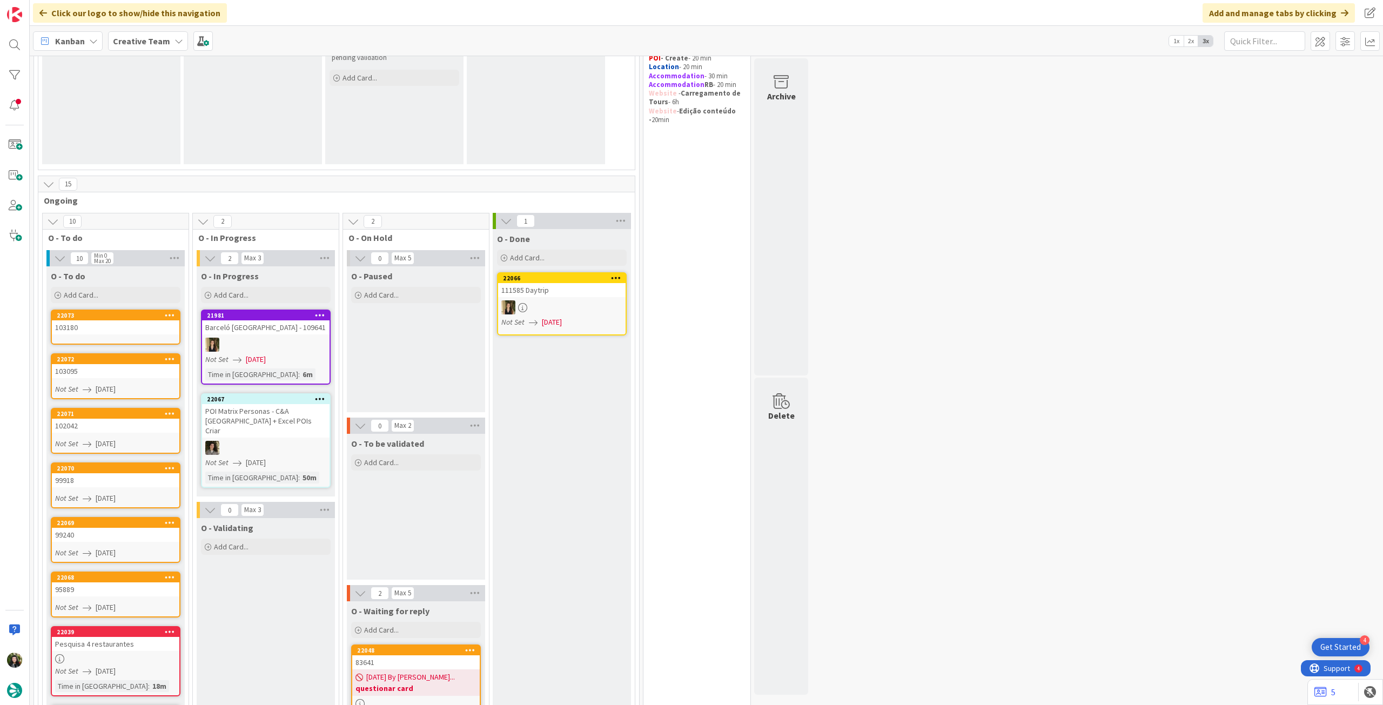
click at [126, 325] on div "103180" at bounding box center [115, 327] width 127 height 14
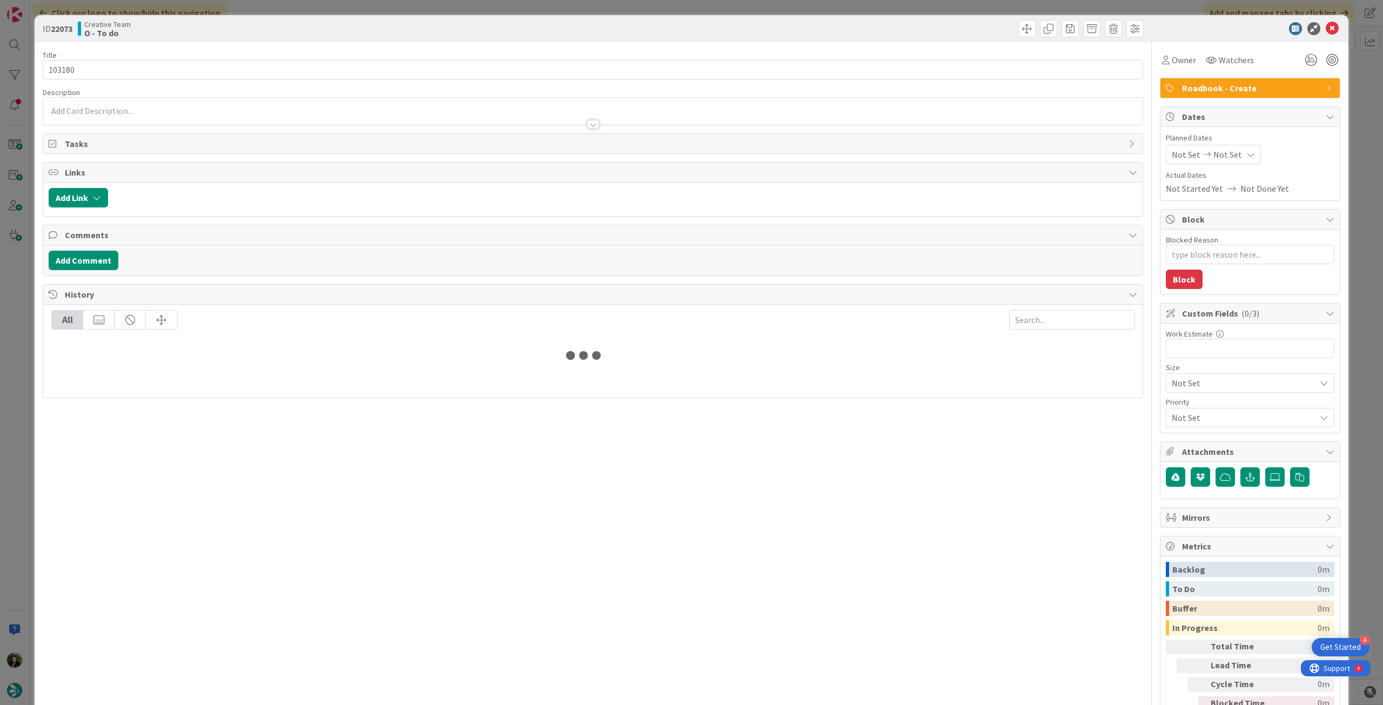
type textarea "x"
click at [1223, 151] on span "Not Set" at bounding box center [1227, 154] width 29 height 13
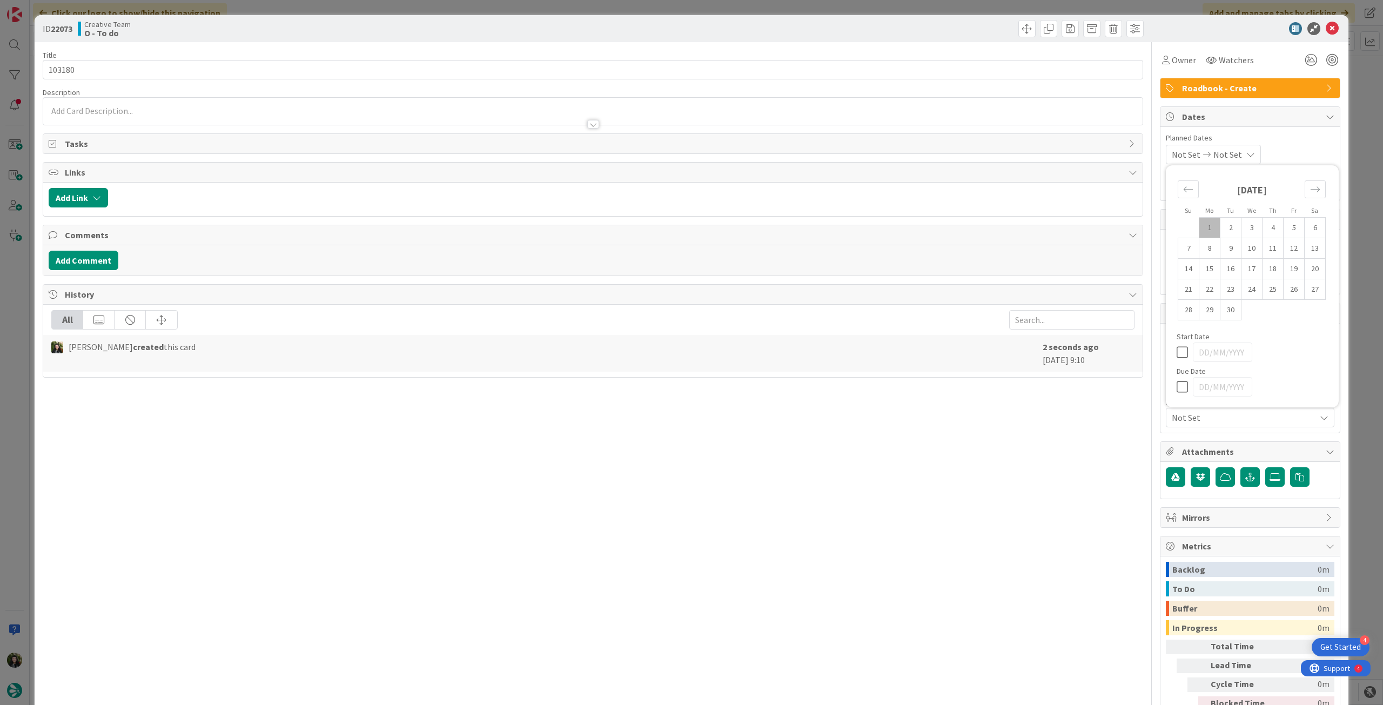
click at [1177, 386] on icon at bounding box center [1185, 386] width 16 height 13
type input "[DATE]"
click at [1328, 31] on icon at bounding box center [1332, 28] width 13 height 13
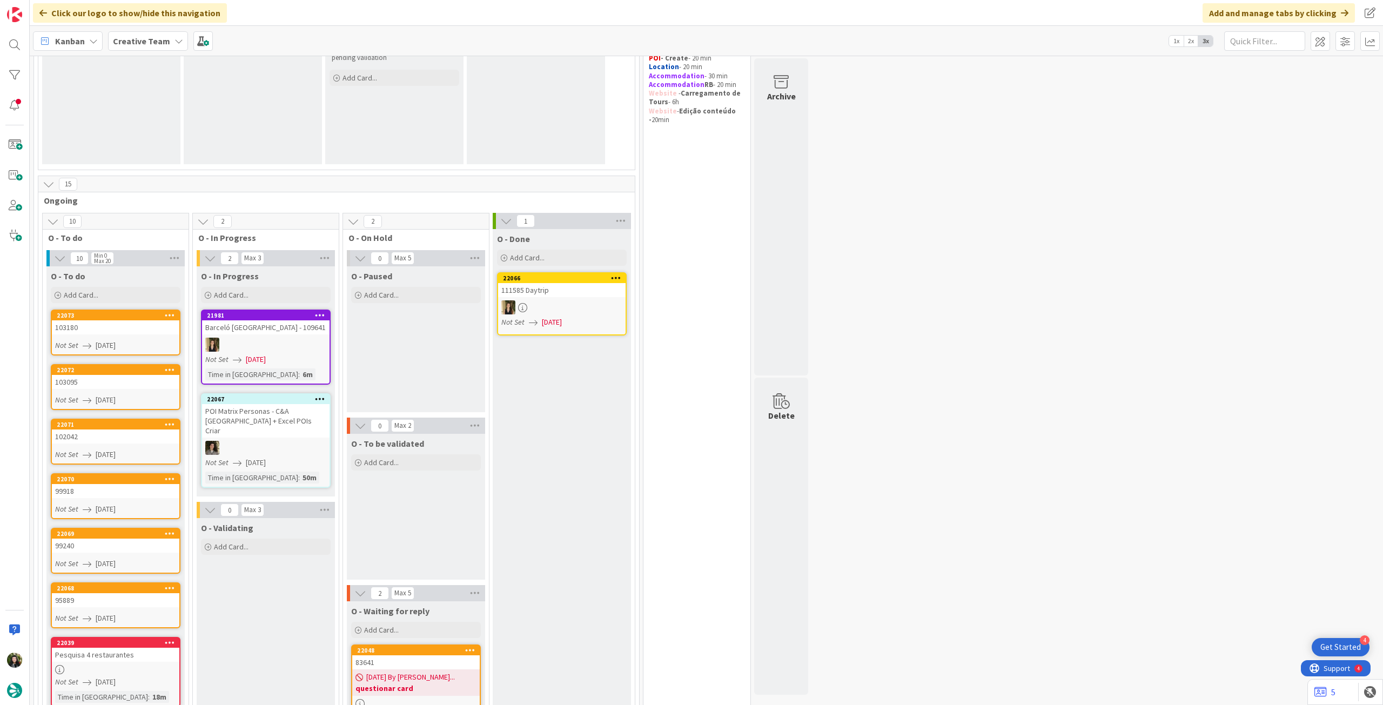
click at [124, 307] on div "O - To do Add Card... Template Not Set Title 0 / 128 Label Daytrip Accommodatio…" at bounding box center [115, 629] width 138 height 727
click at [125, 296] on div "Add Card..." at bounding box center [116, 295] width 130 height 16
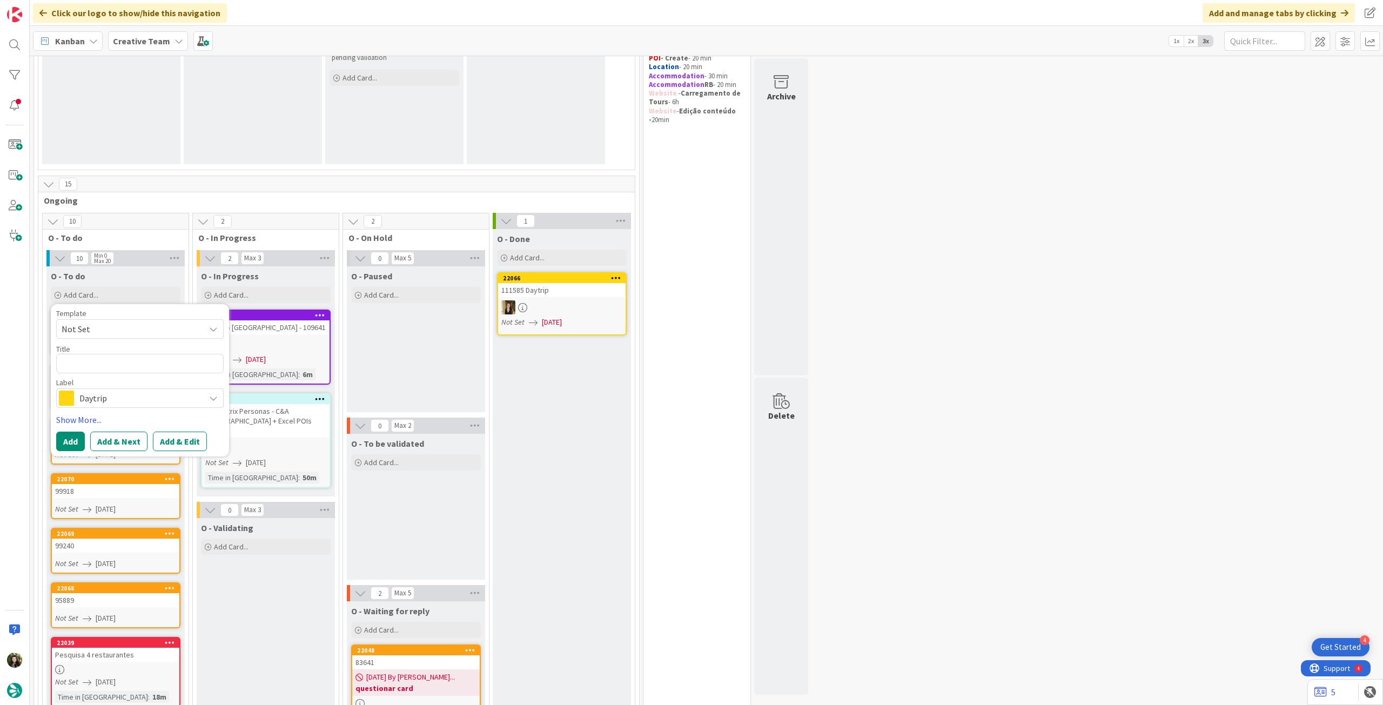
click at [126, 392] on span "Daytrip" at bounding box center [139, 398] width 120 height 15
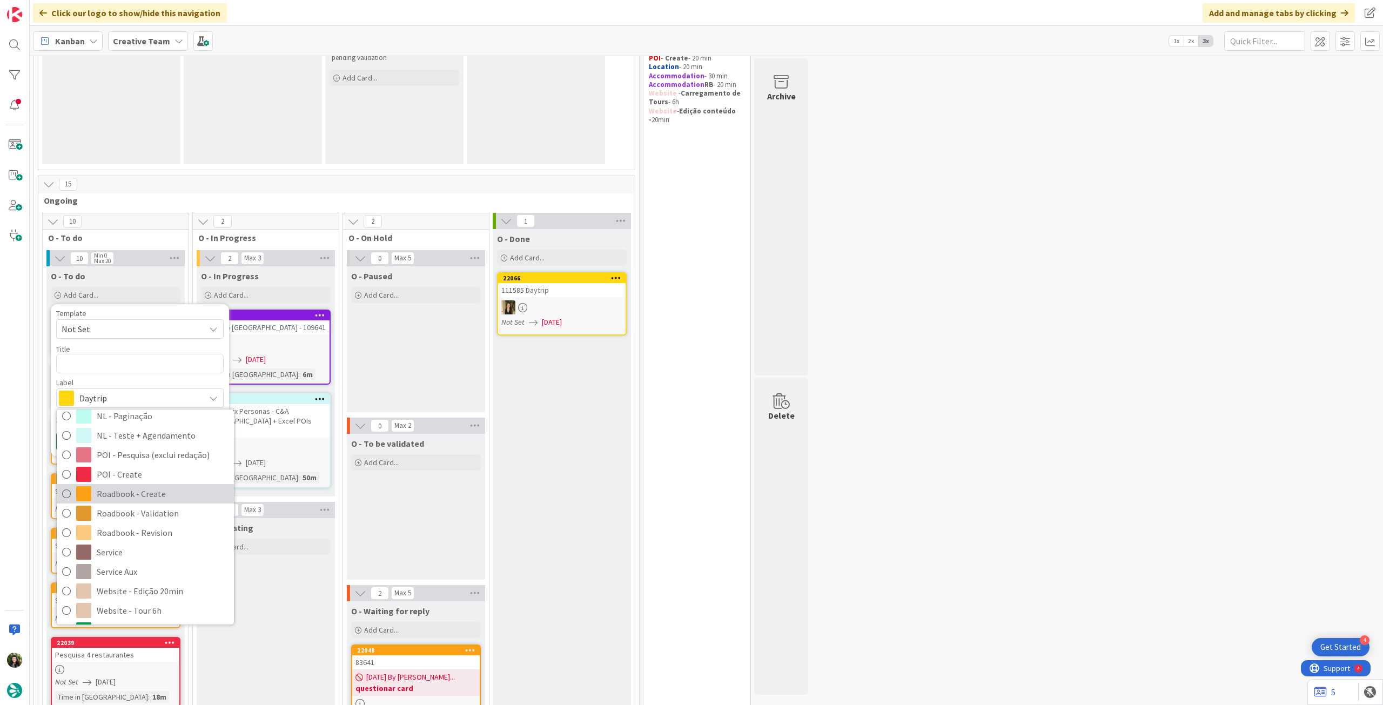
click at [144, 493] on span "Roadbook - Create" at bounding box center [163, 494] width 132 height 16
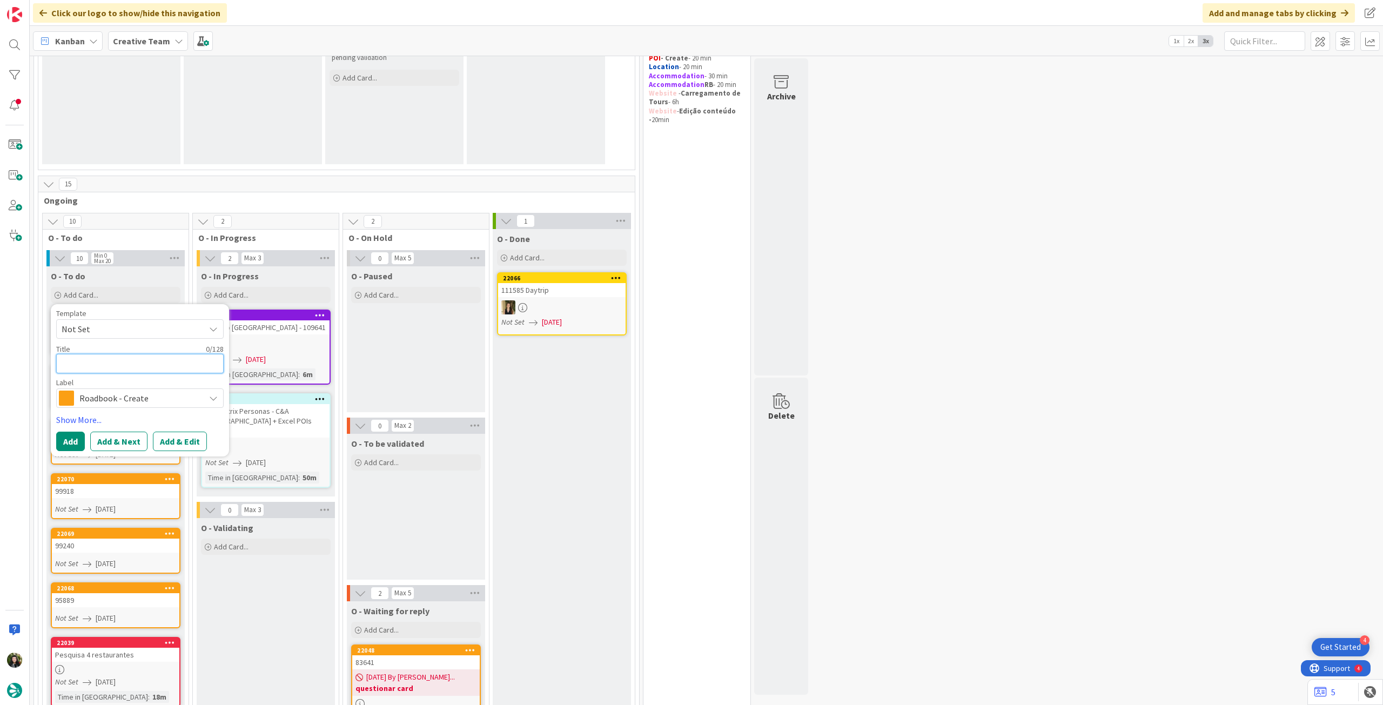
click at [125, 364] on textarea at bounding box center [139, 363] width 167 height 19
paste textarea "103551"
type textarea "x"
type textarea "103551"
click at [72, 442] on button "Add" at bounding box center [70, 441] width 29 height 19
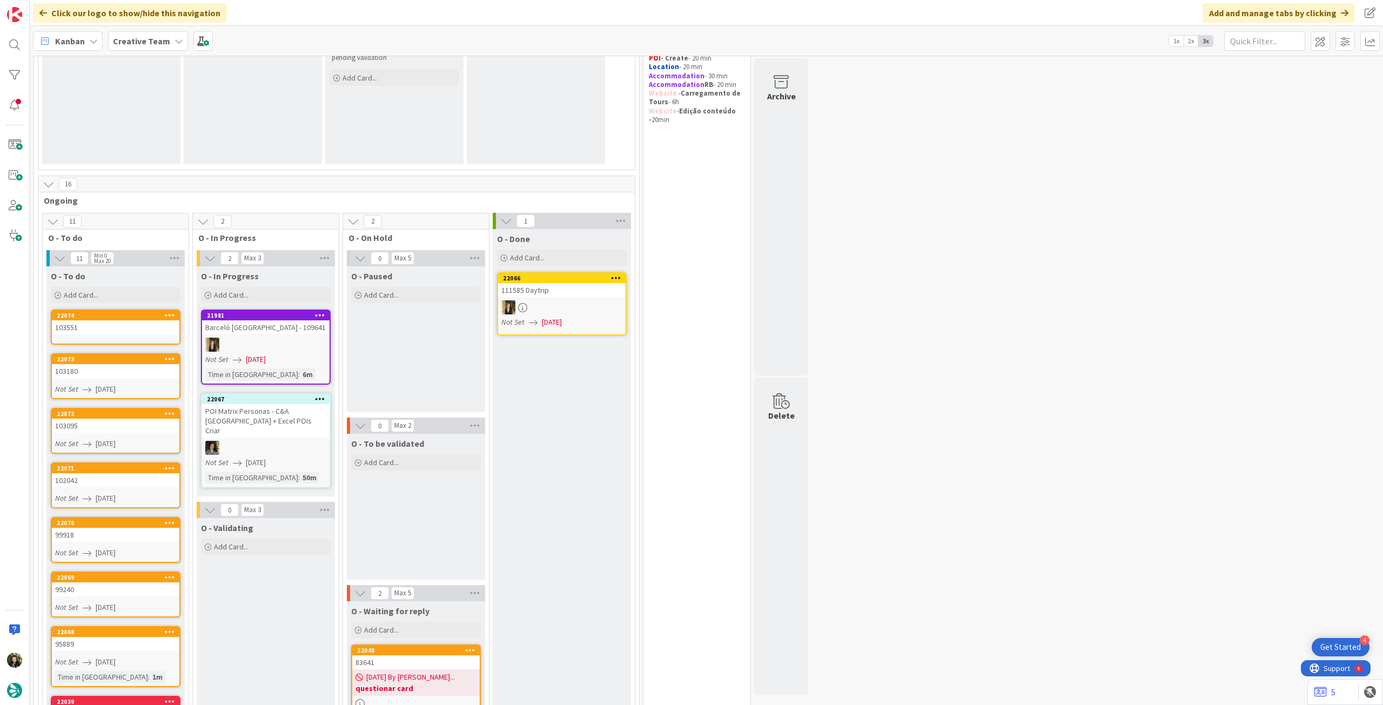
click at [131, 327] on div "103551" at bounding box center [115, 327] width 127 height 14
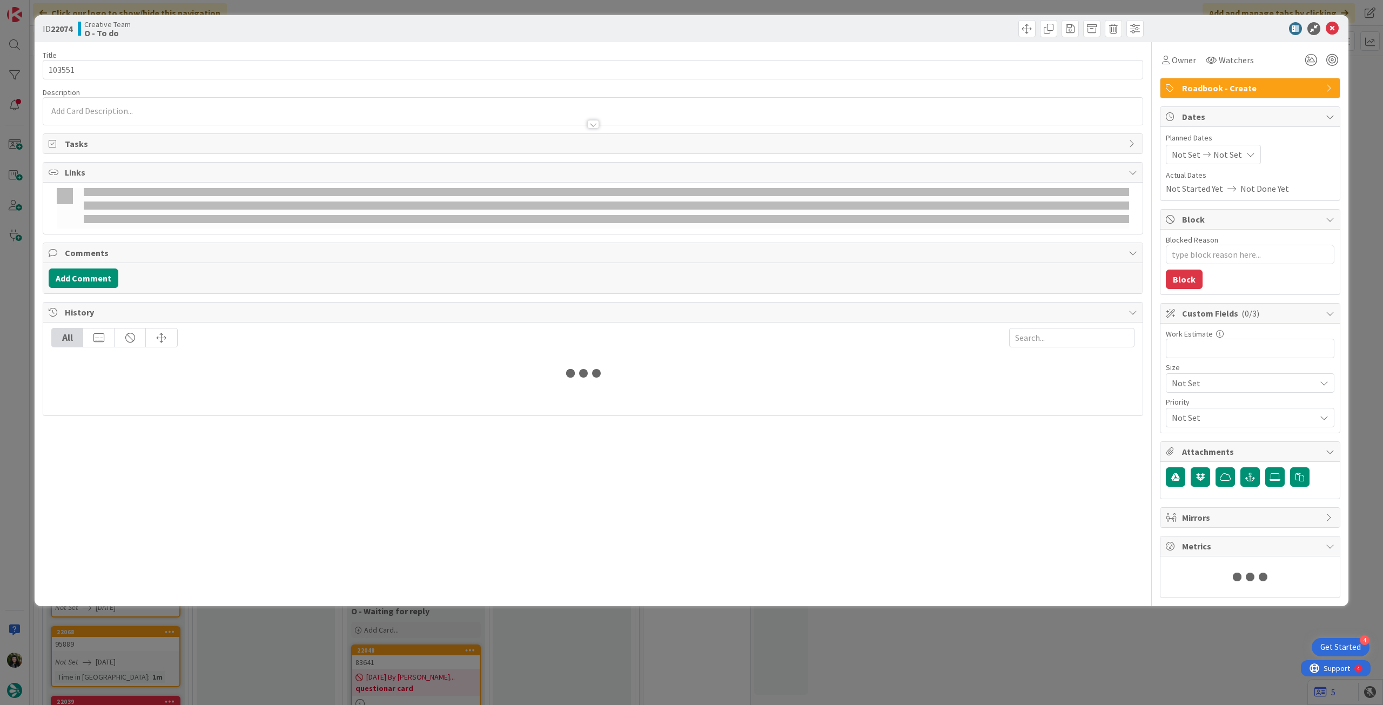
click at [1248, 150] on icon at bounding box center [1250, 154] width 9 height 9
type textarea "x"
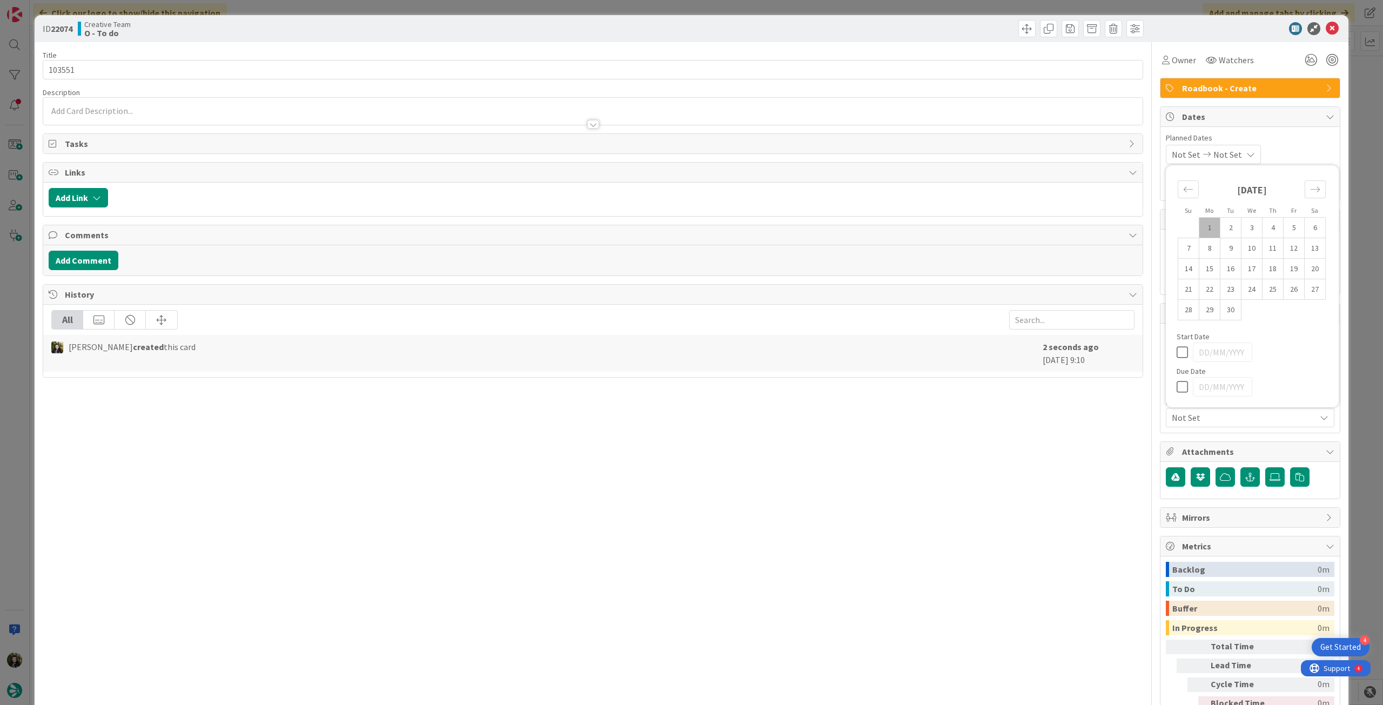
click at [1177, 387] on icon at bounding box center [1185, 386] width 16 height 13
type input "[DATE]"
click at [1326, 23] on icon at bounding box center [1332, 28] width 13 height 13
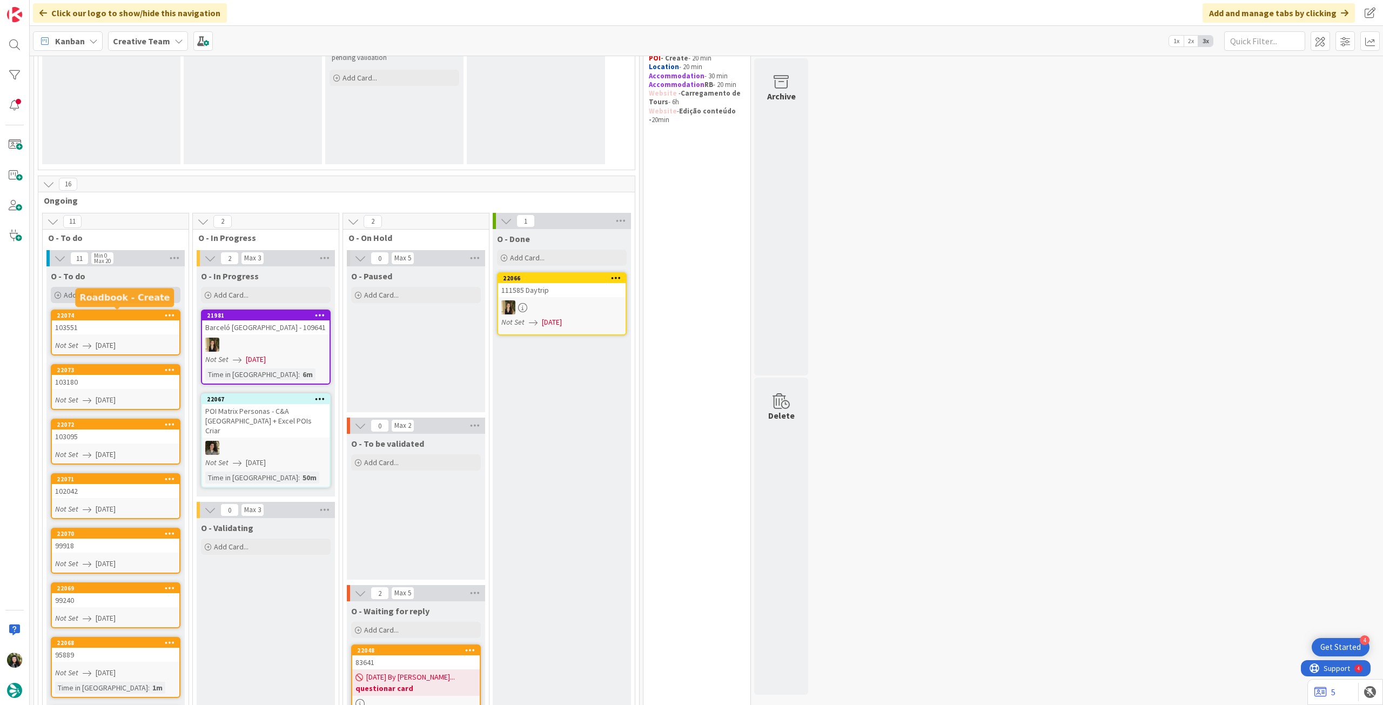
click at [131, 299] on div "Add Card..." at bounding box center [116, 295] width 130 height 16
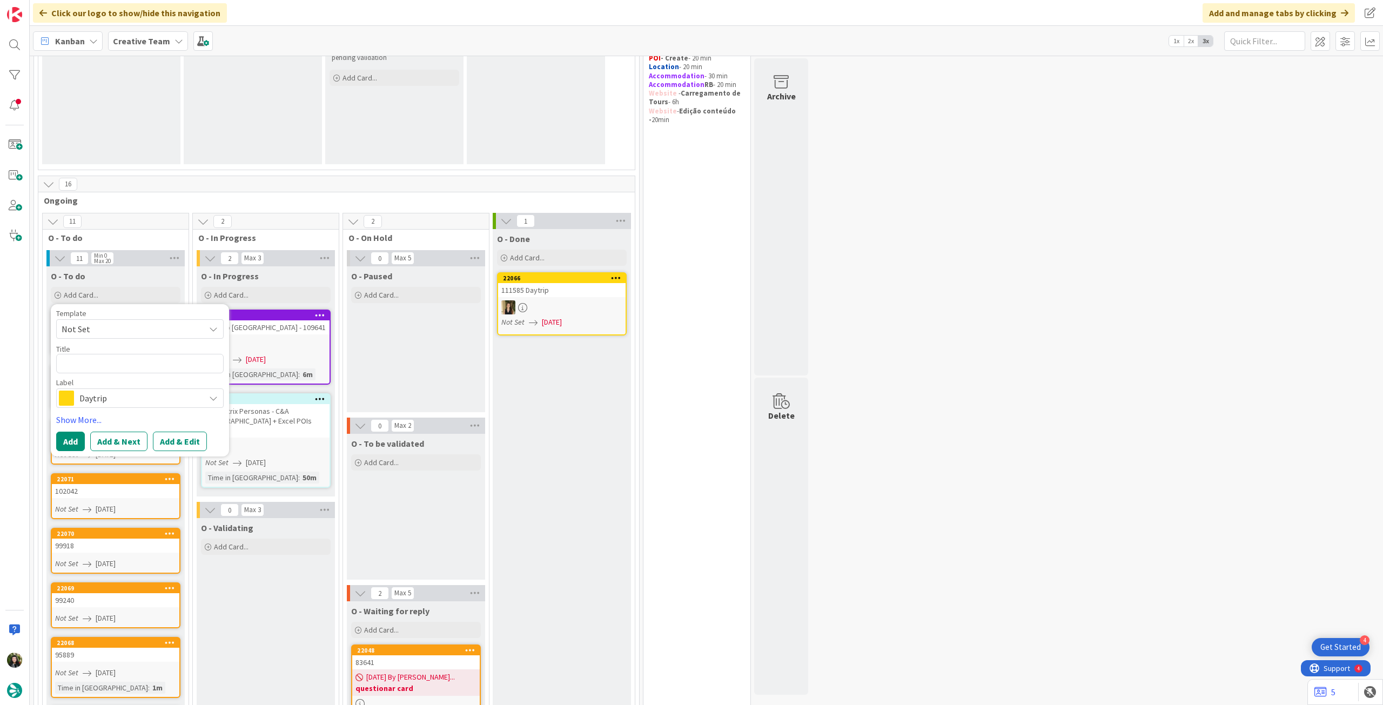
click at [140, 396] on span "Daytrip" at bounding box center [139, 398] width 120 height 15
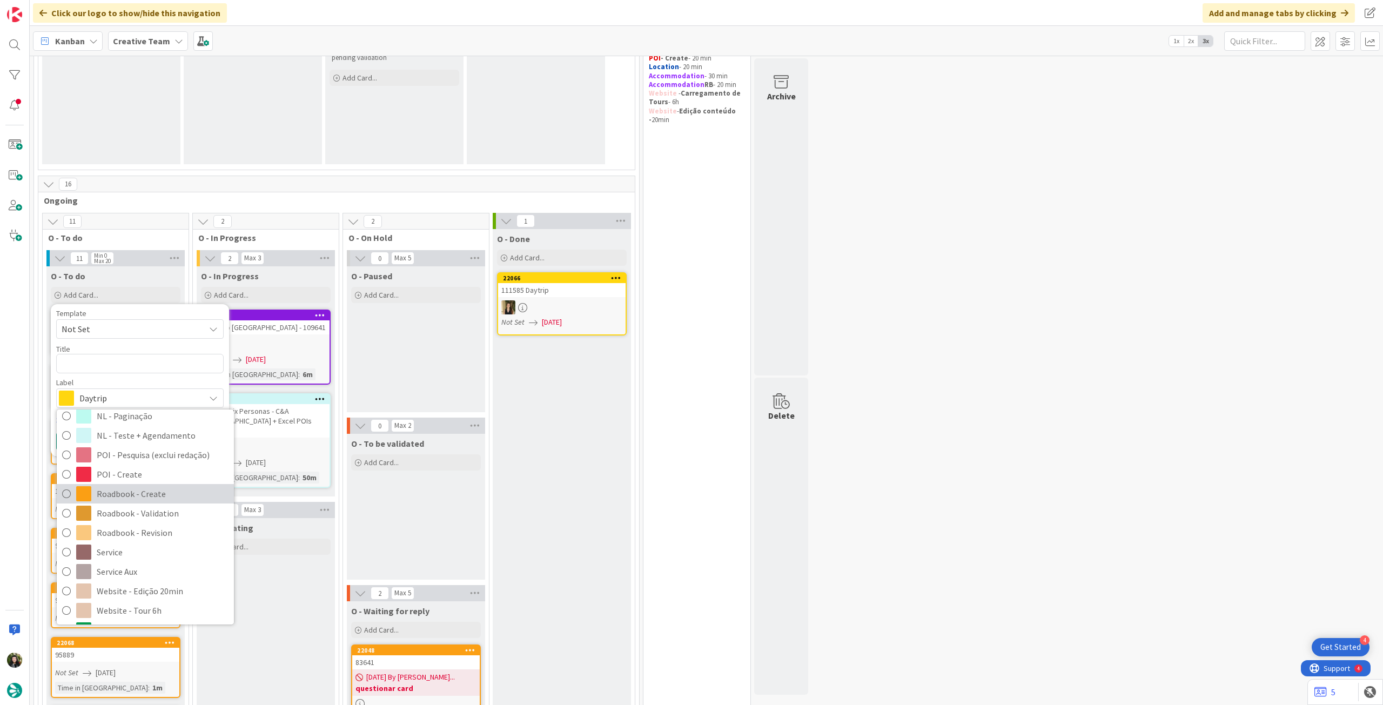
click at [145, 498] on span "Roadbook - Create" at bounding box center [163, 494] width 132 height 16
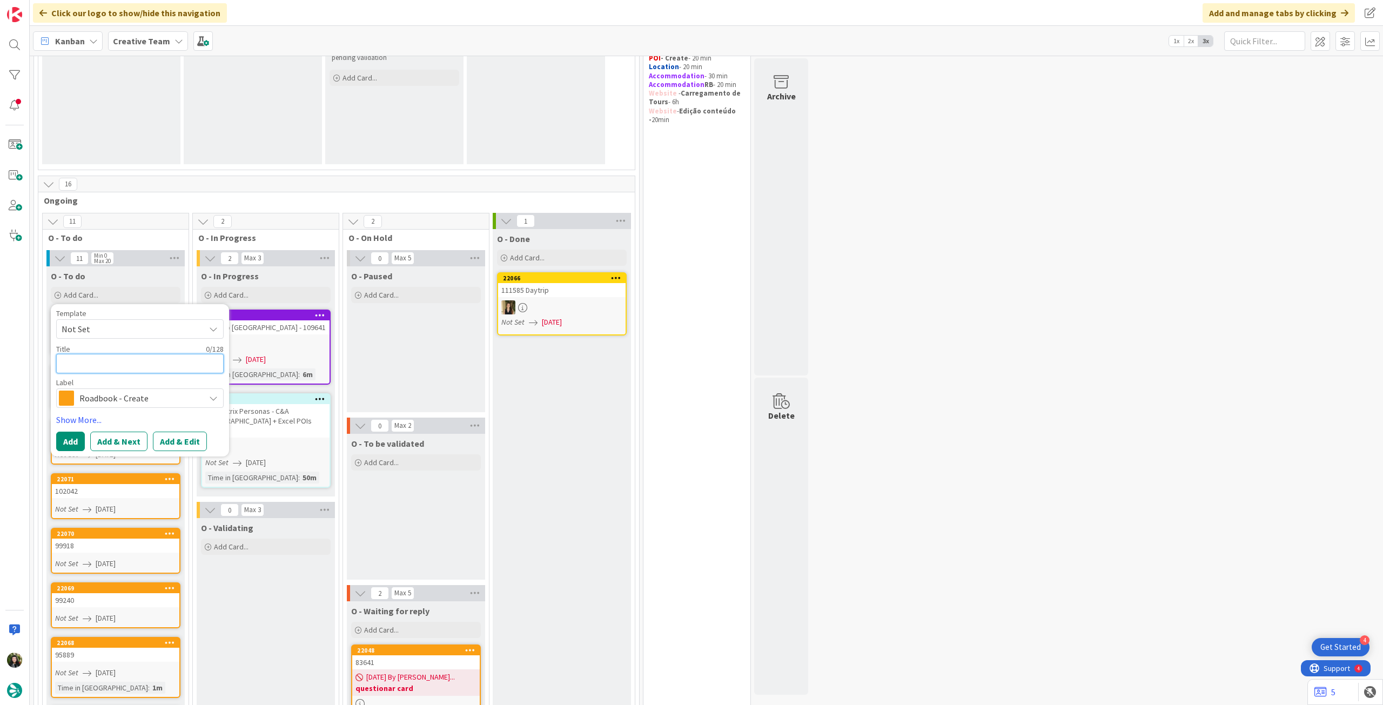
click at [122, 366] on textarea at bounding box center [139, 363] width 167 height 19
paste textarea "103588"
type textarea "x"
type textarea "103588"
click at [64, 444] on button "Add" at bounding box center [70, 441] width 29 height 19
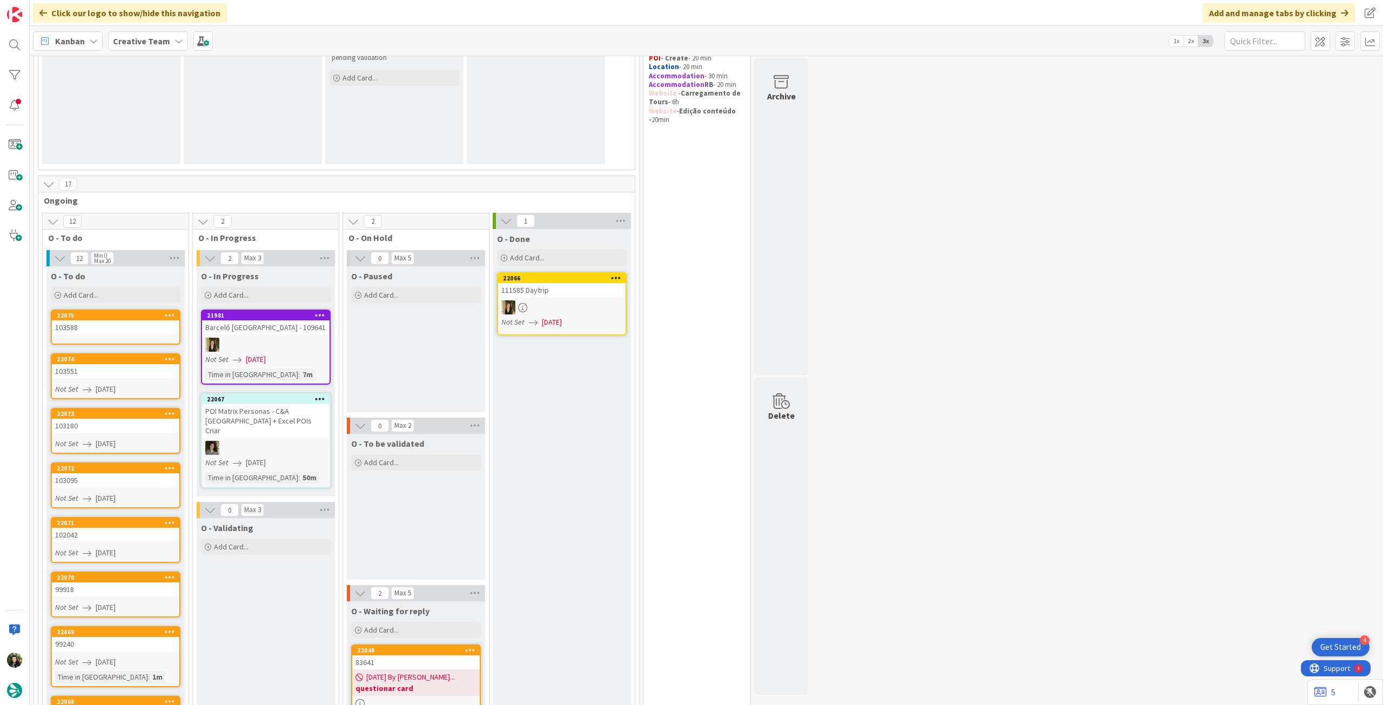
click at [99, 324] on div "103588" at bounding box center [115, 327] width 127 height 14
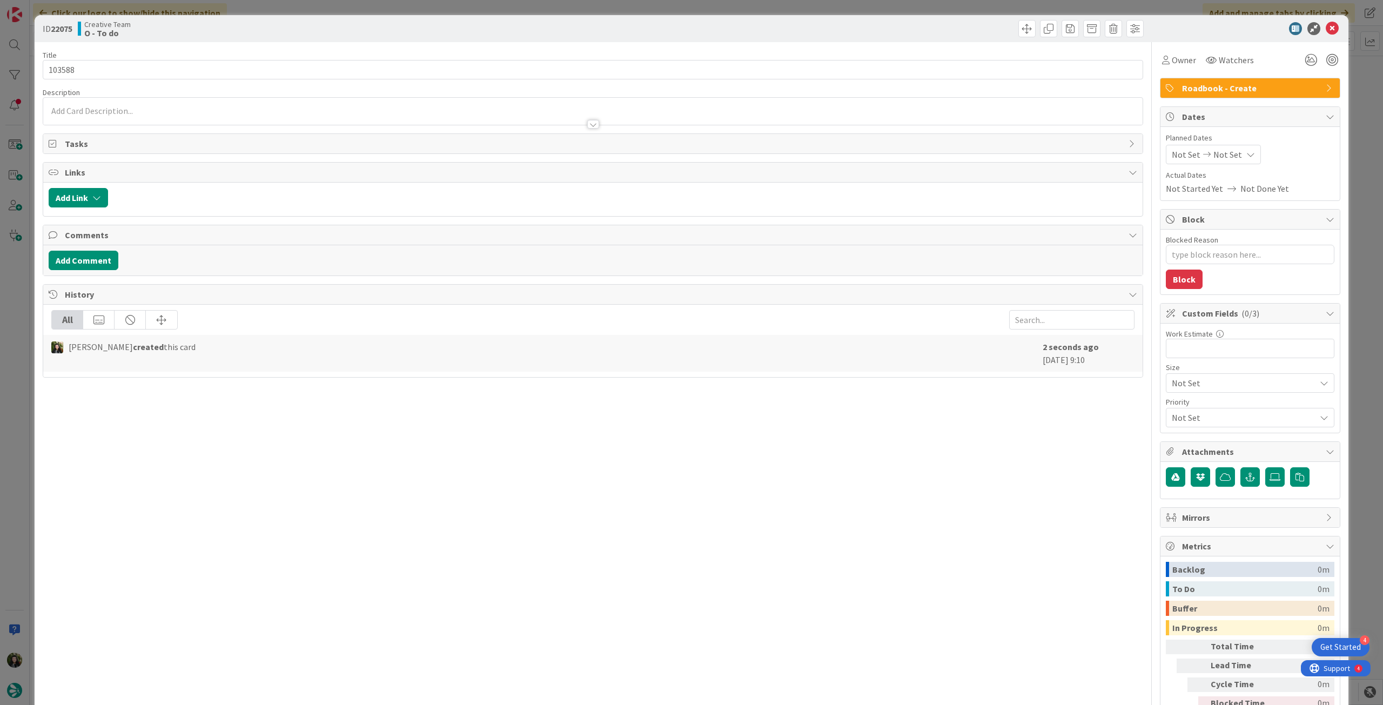
click at [1246, 156] on icon at bounding box center [1250, 154] width 9 height 9
type textarea "x"
click at [1177, 387] on icon at bounding box center [1185, 386] width 16 height 13
type input "[DATE]"
click at [1326, 28] on icon at bounding box center [1332, 28] width 13 height 13
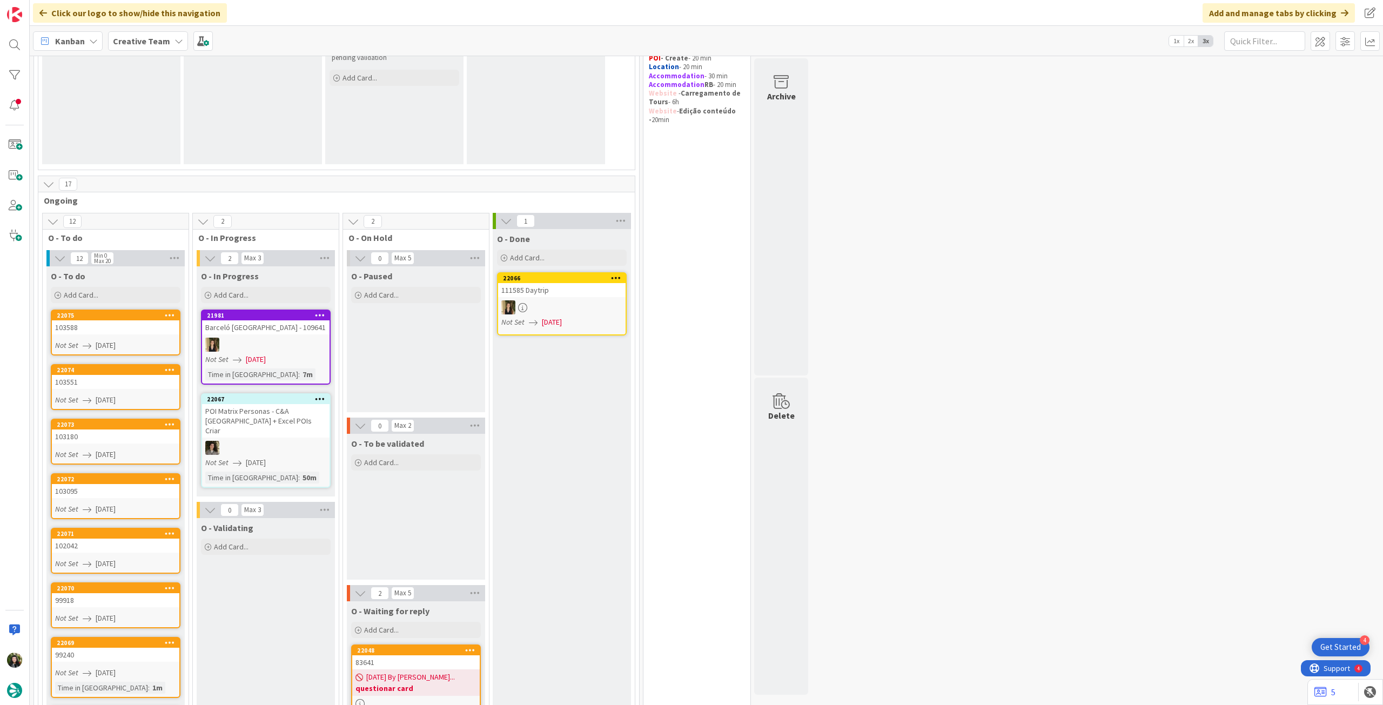
click at [132, 290] on div "Add Card..." at bounding box center [116, 295] width 130 height 16
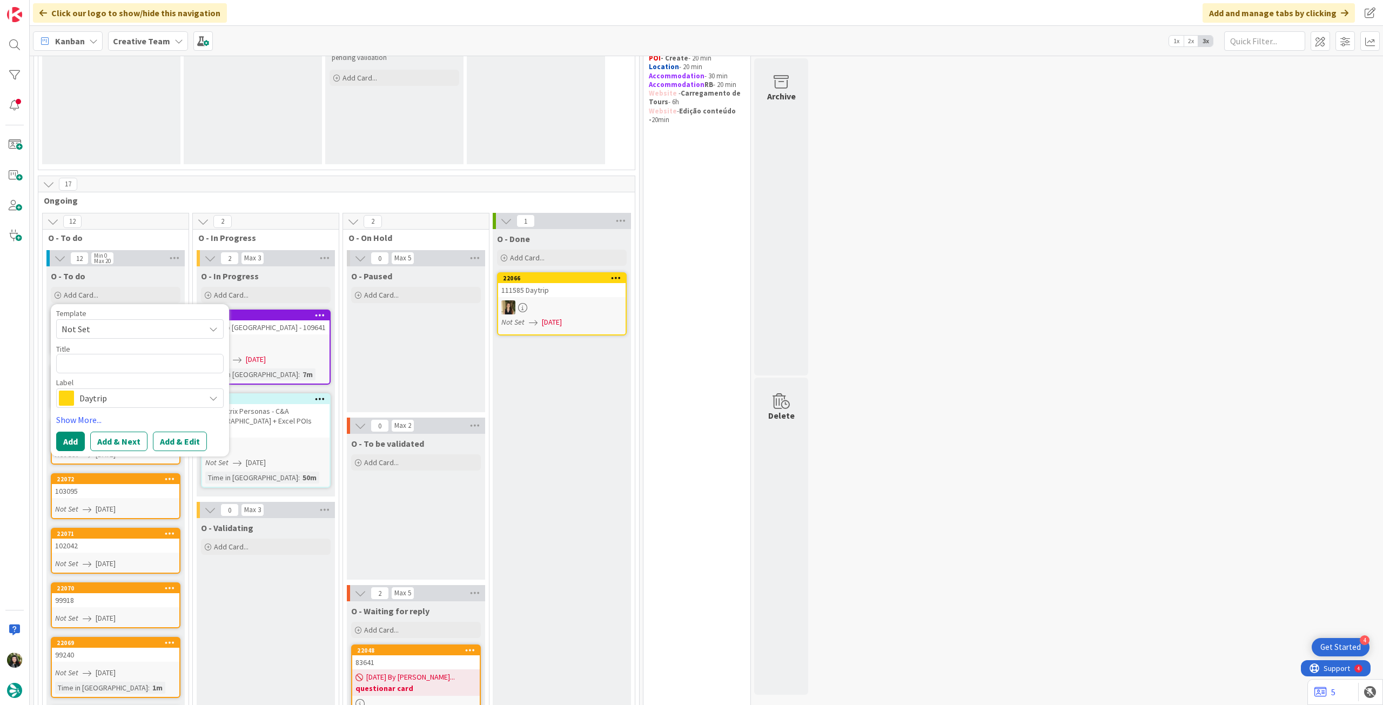
click at [126, 395] on span "Daytrip" at bounding box center [139, 398] width 120 height 15
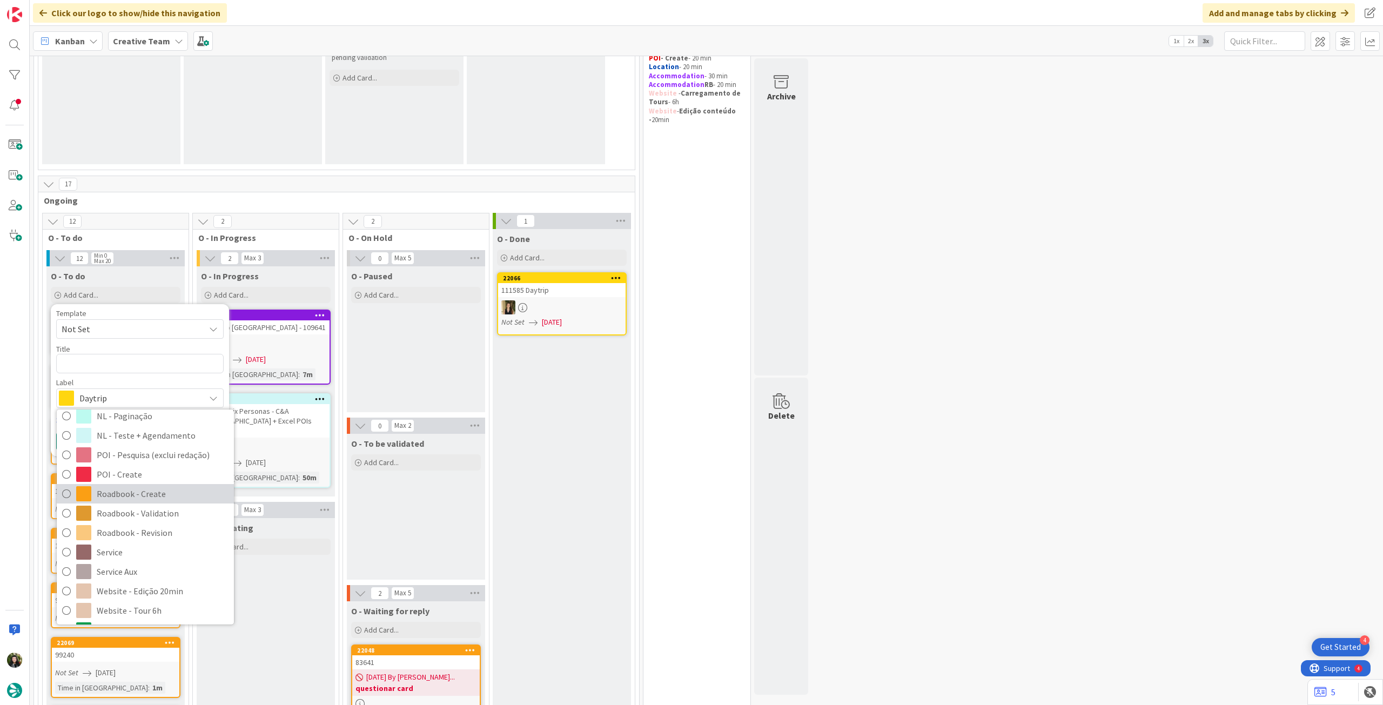
click at [149, 486] on span "Roadbook - Create" at bounding box center [163, 494] width 132 height 16
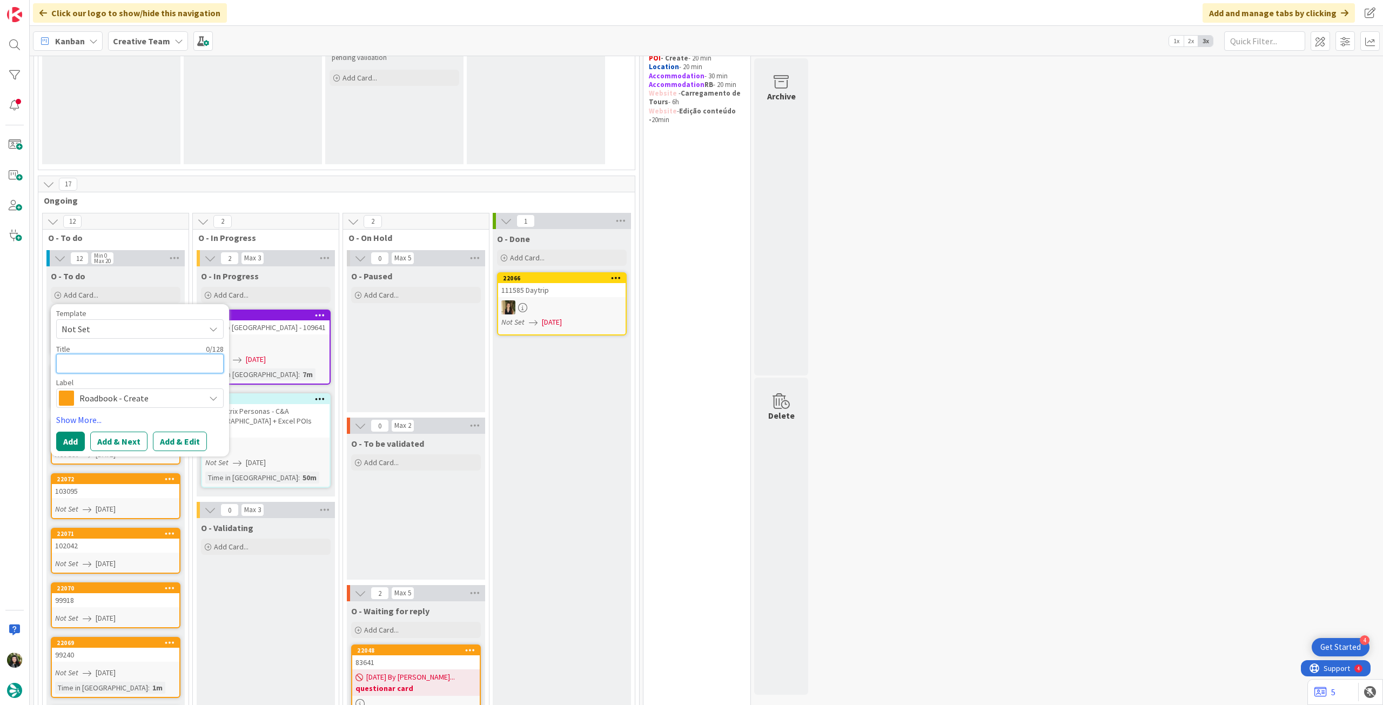
click at [127, 354] on textarea at bounding box center [139, 363] width 167 height 19
paste textarea "103744"
type textarea "x"
type textarea "103744"
click at [72, 437] on button "Add" at bounding box center [70, 441] width 29 height 19
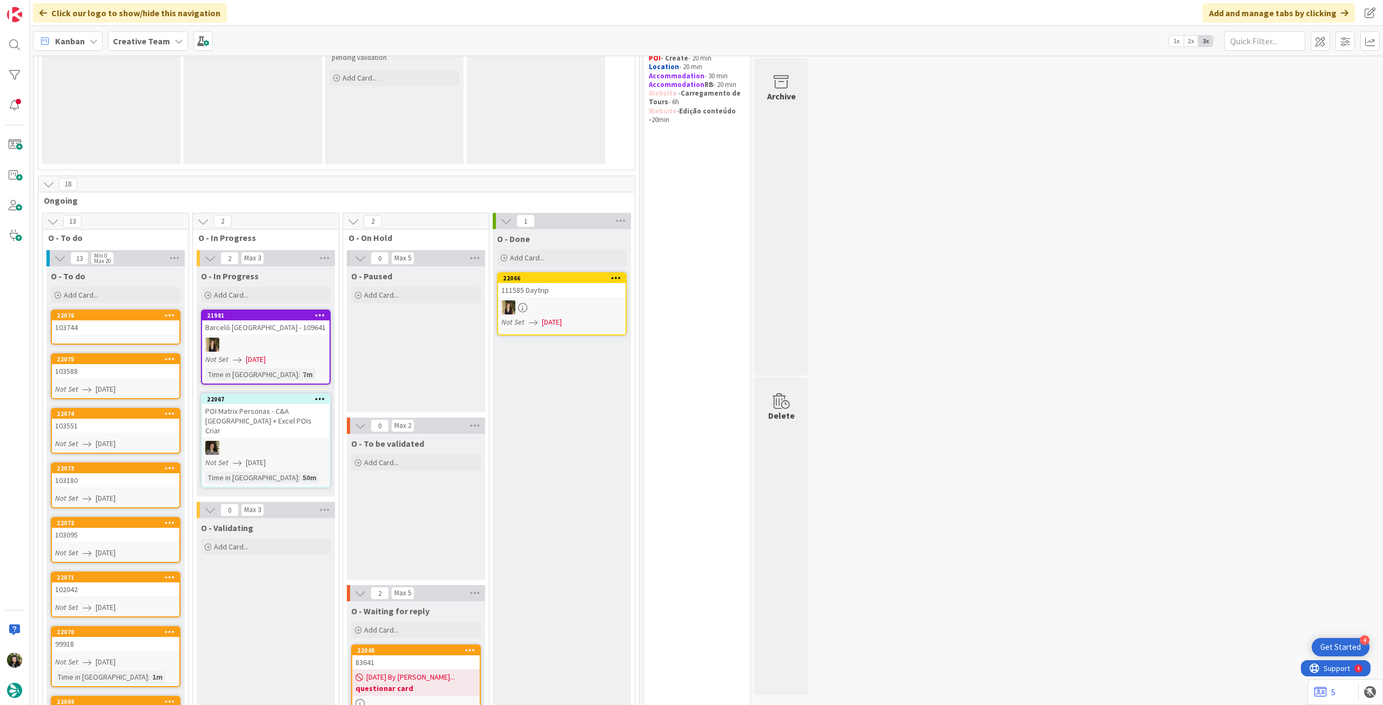
click at [114, 332] on div "103744" at bounding box center [115, 327] width 127 height 14
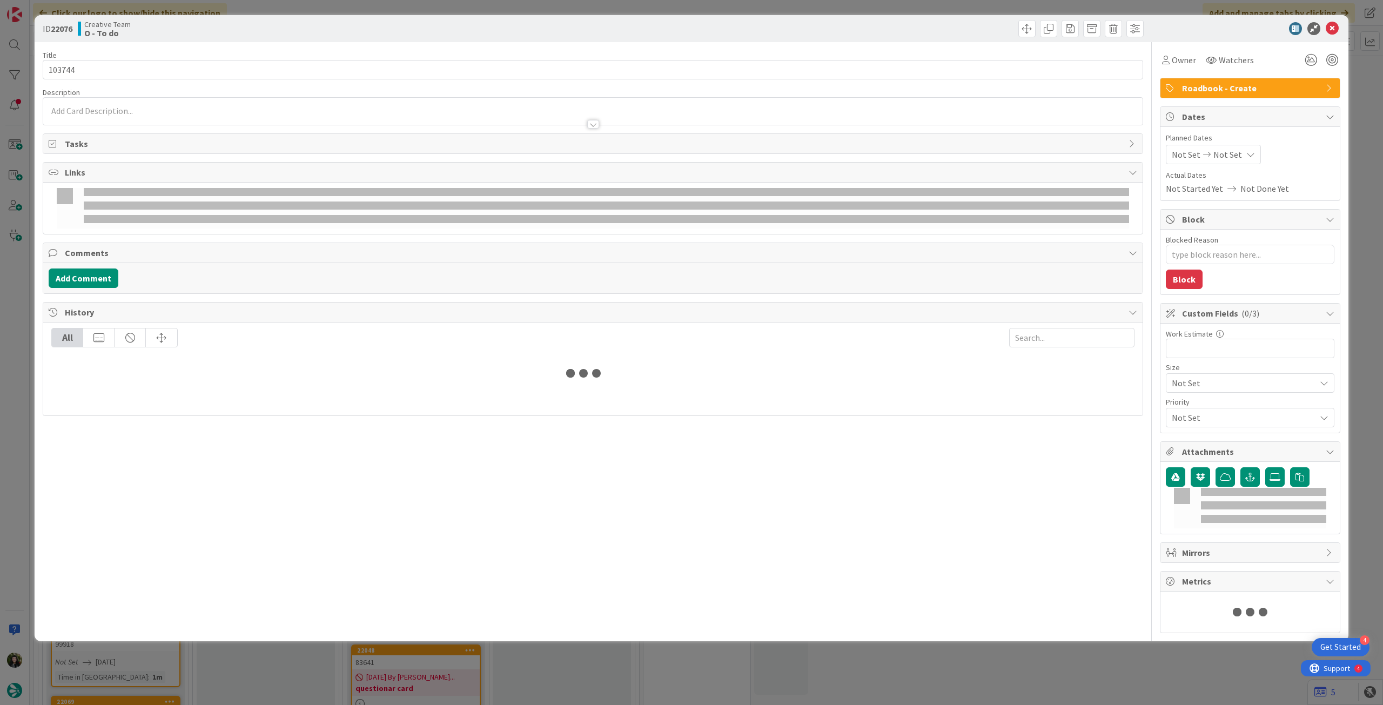
click at [1213, 152] on span "Not Set" at bounding box center [1227, 154] width 29 height 13
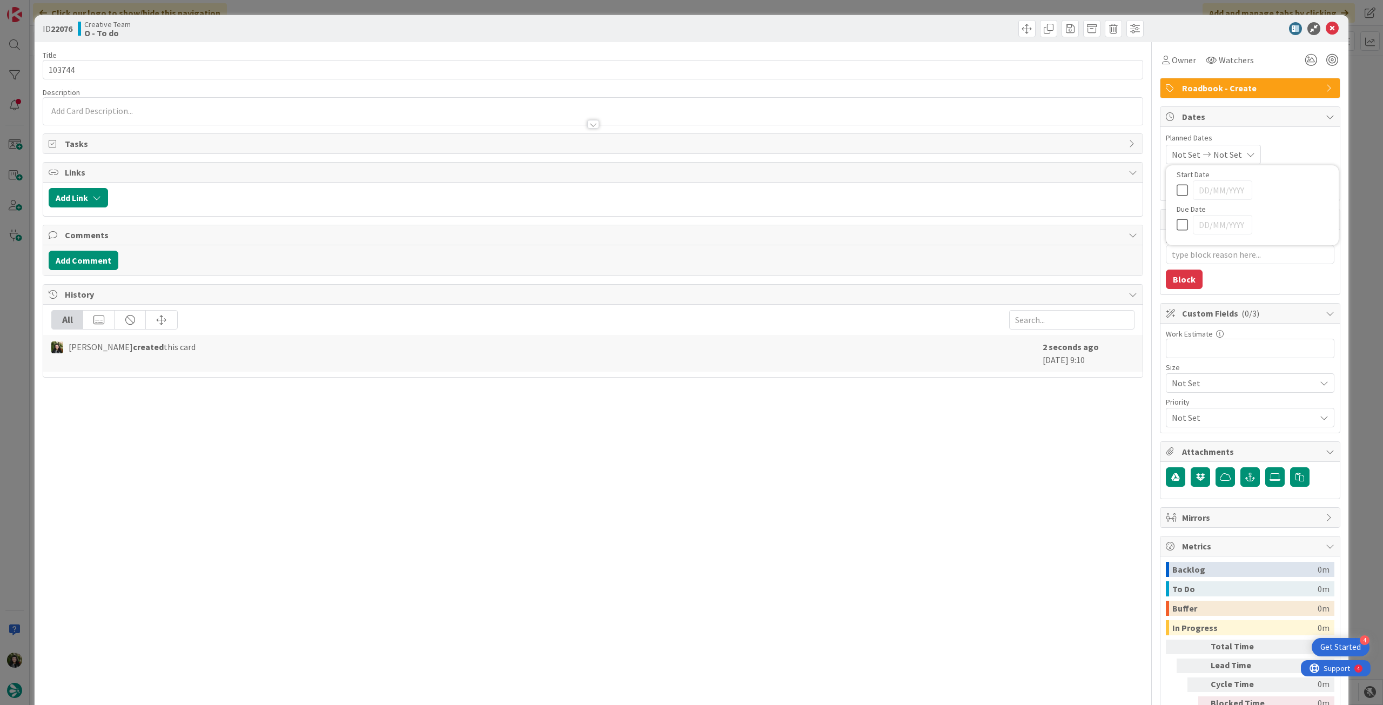
type textarea "x"
click at [1177, 386] on icon at bounding box center [1185, 386] width 16 height 13
type input "[DATE]"
click at [1326, 28] on icon at bounding box center [1332, 28] width 13 height 13
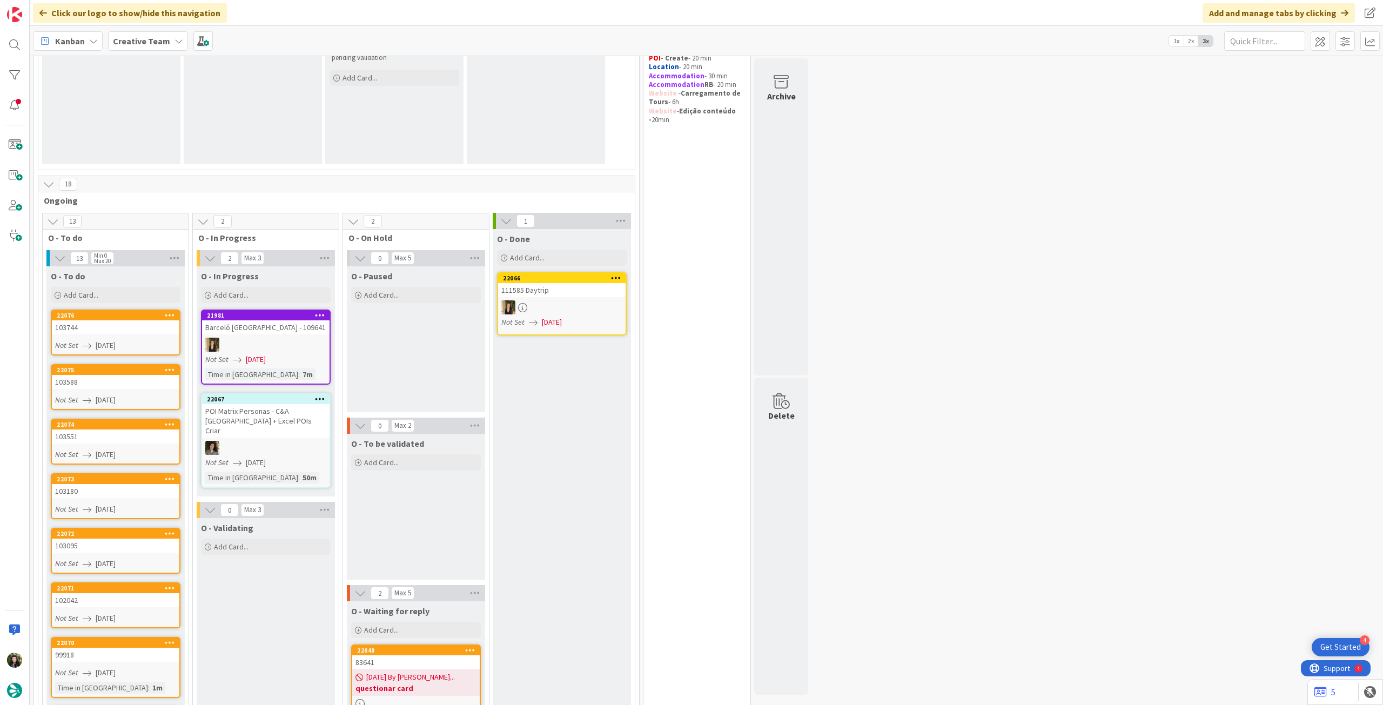
click at [174, 38] on icon at bounding box center [178, 41] width 9 height 9
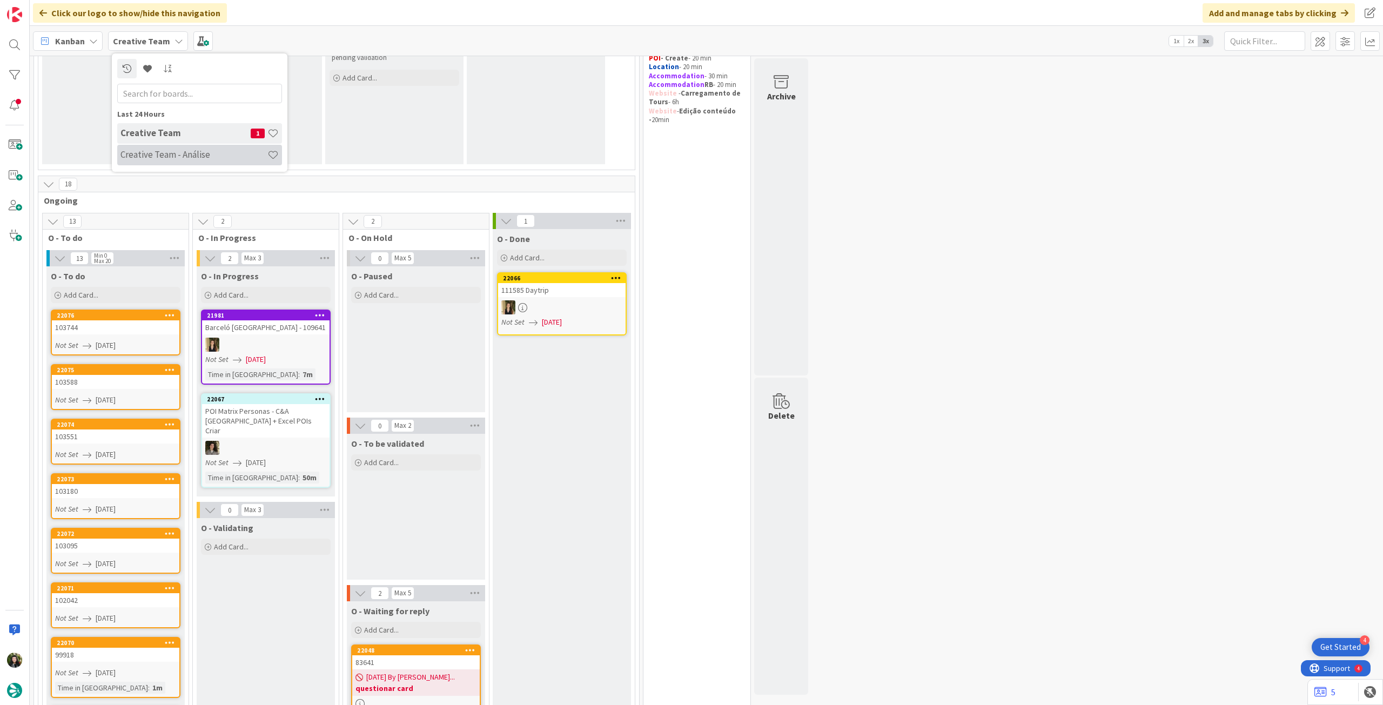
click at [199, 156] on h4 "Creative Team - Análise" at bounding box center [193, 154] width 147 height 11
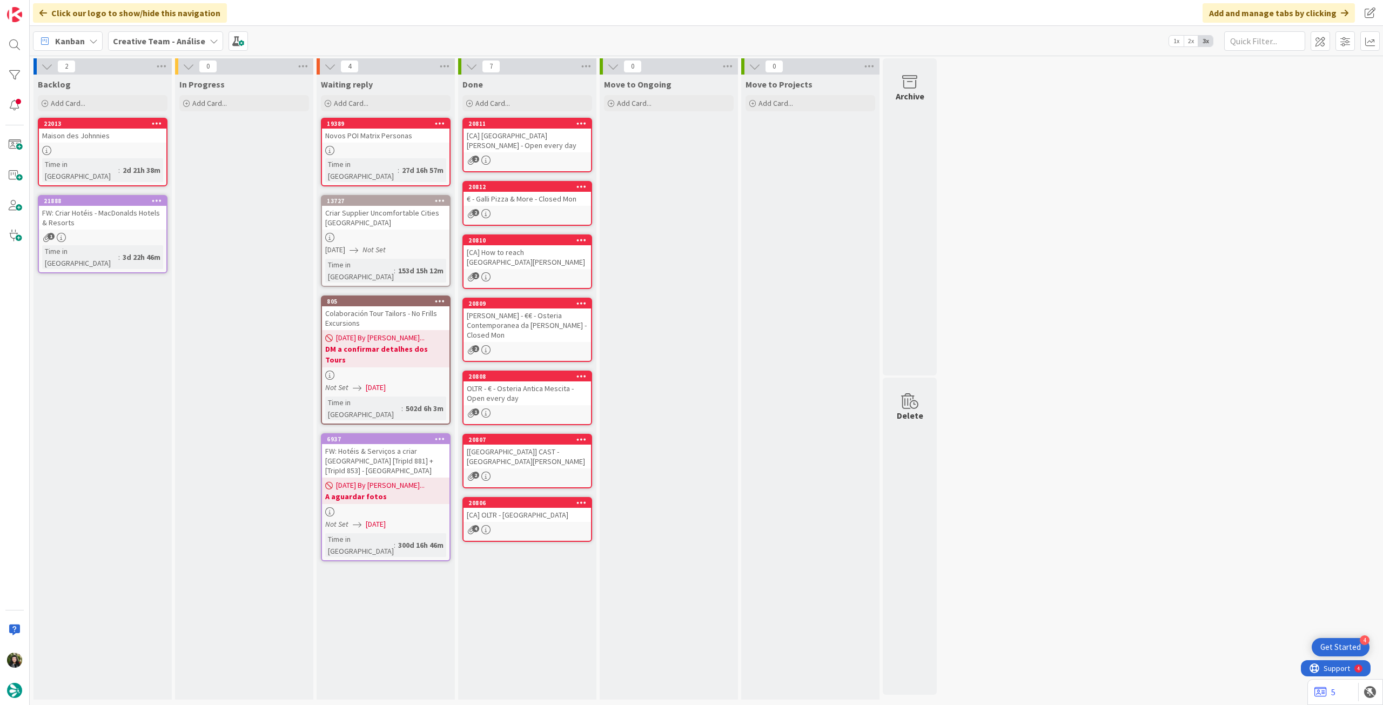
click at [154, 46] on b "Creative Team - Análise" at bounding box center [159, 41] width 92 height 11
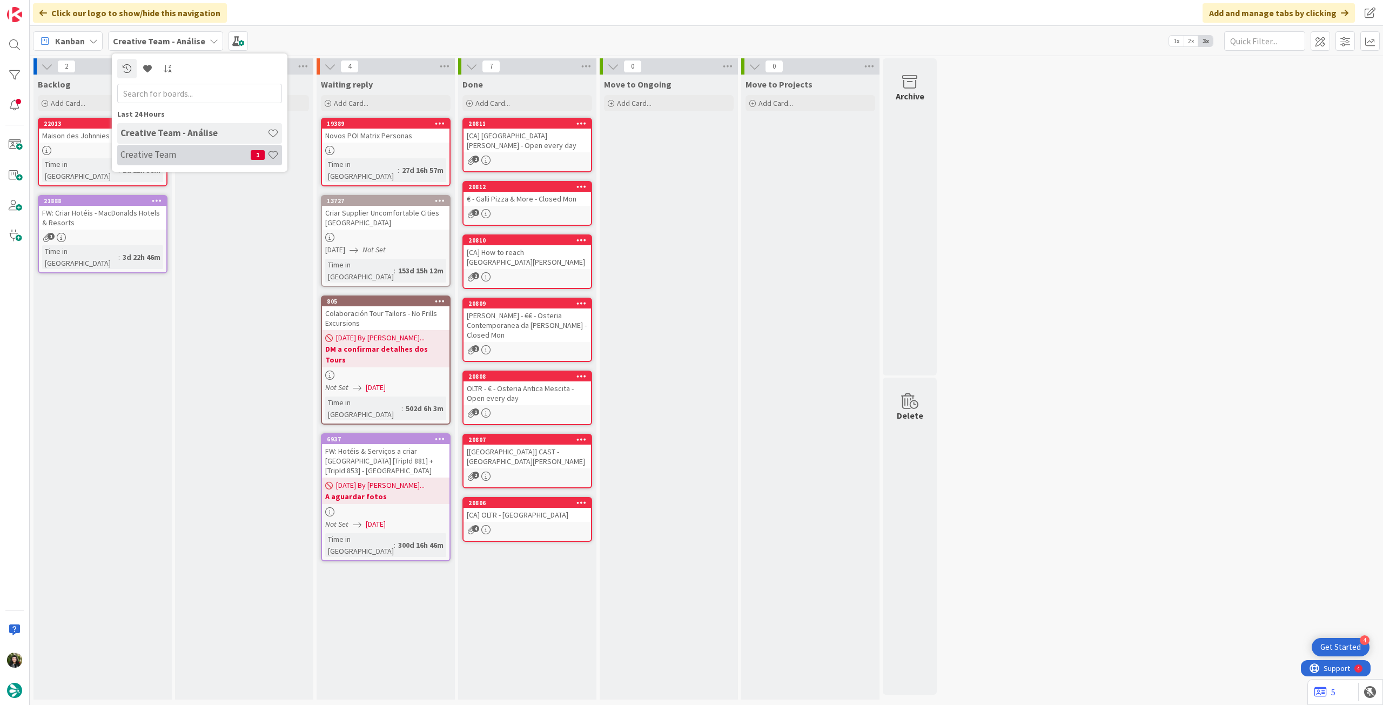
click at [157, 155] on h4 "Creative Team" at bounding box center [185, 154] width 130 height 11
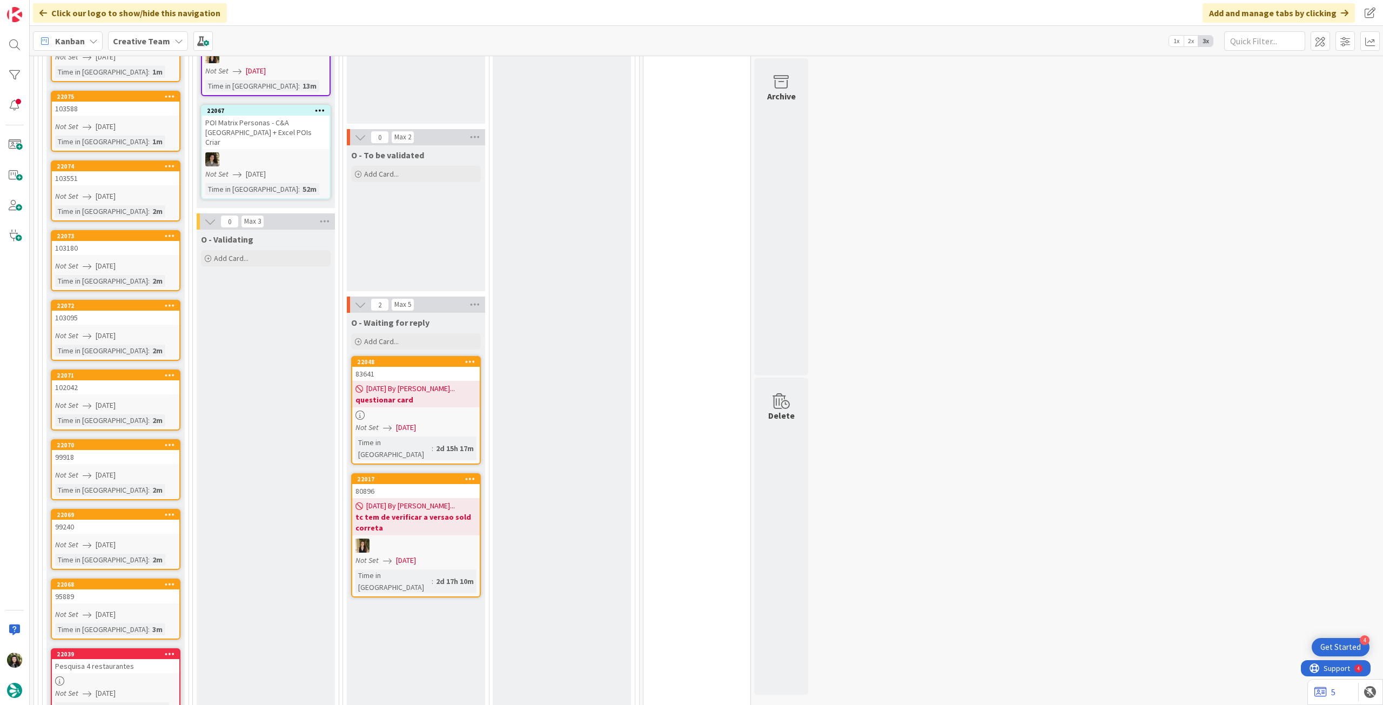
scroll to position [792, 0]
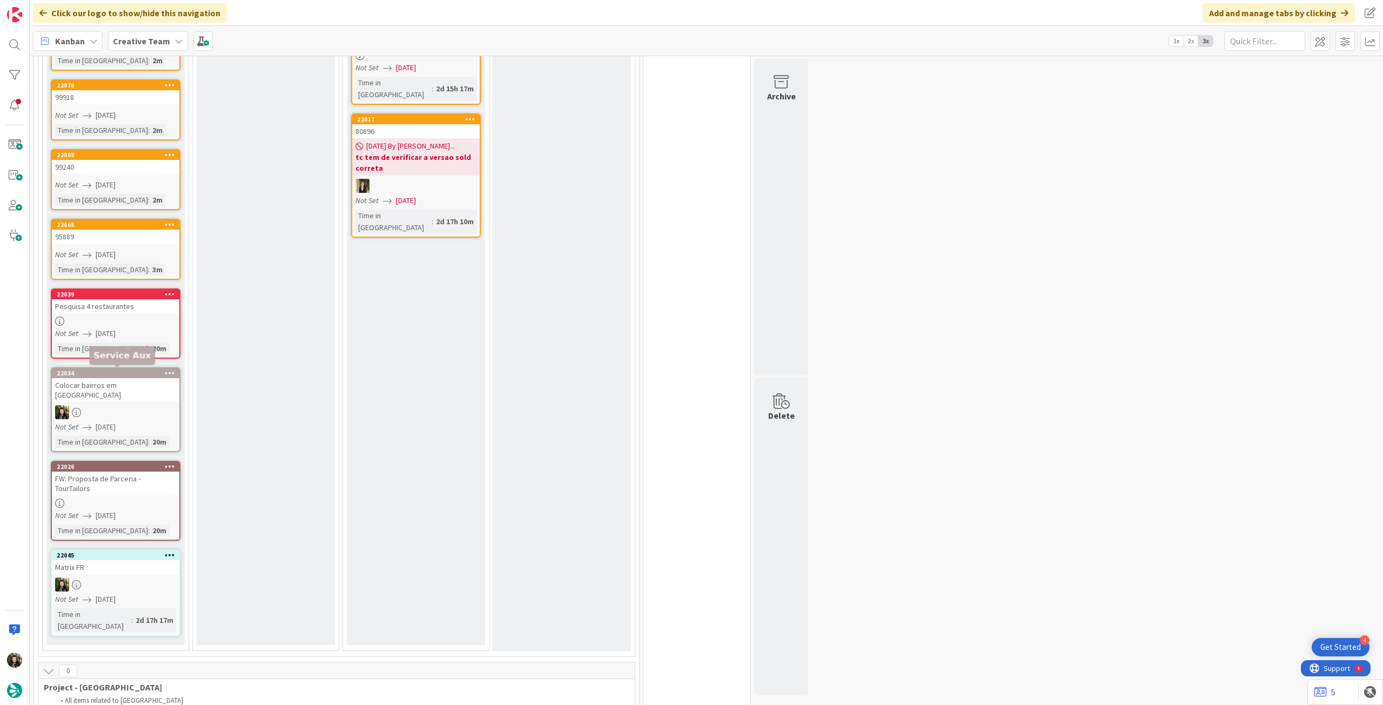
click at [156, 332] on div "Not Set [DATE]" at bounding box center [117, 333] width 124 height 11
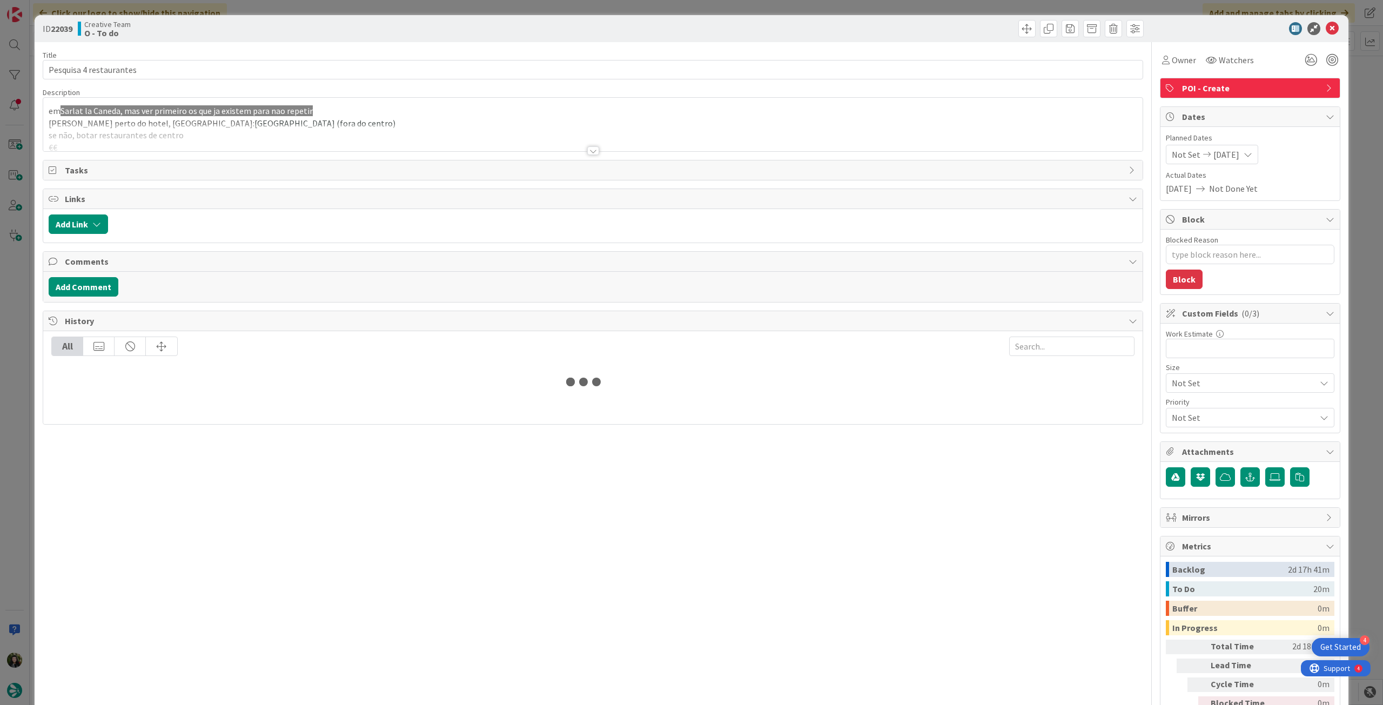
type textarea "x"
click at [269, 65] on input "Pesquisa 4 restaurantes" at bounding box center [593, 69] width 1100 height 19
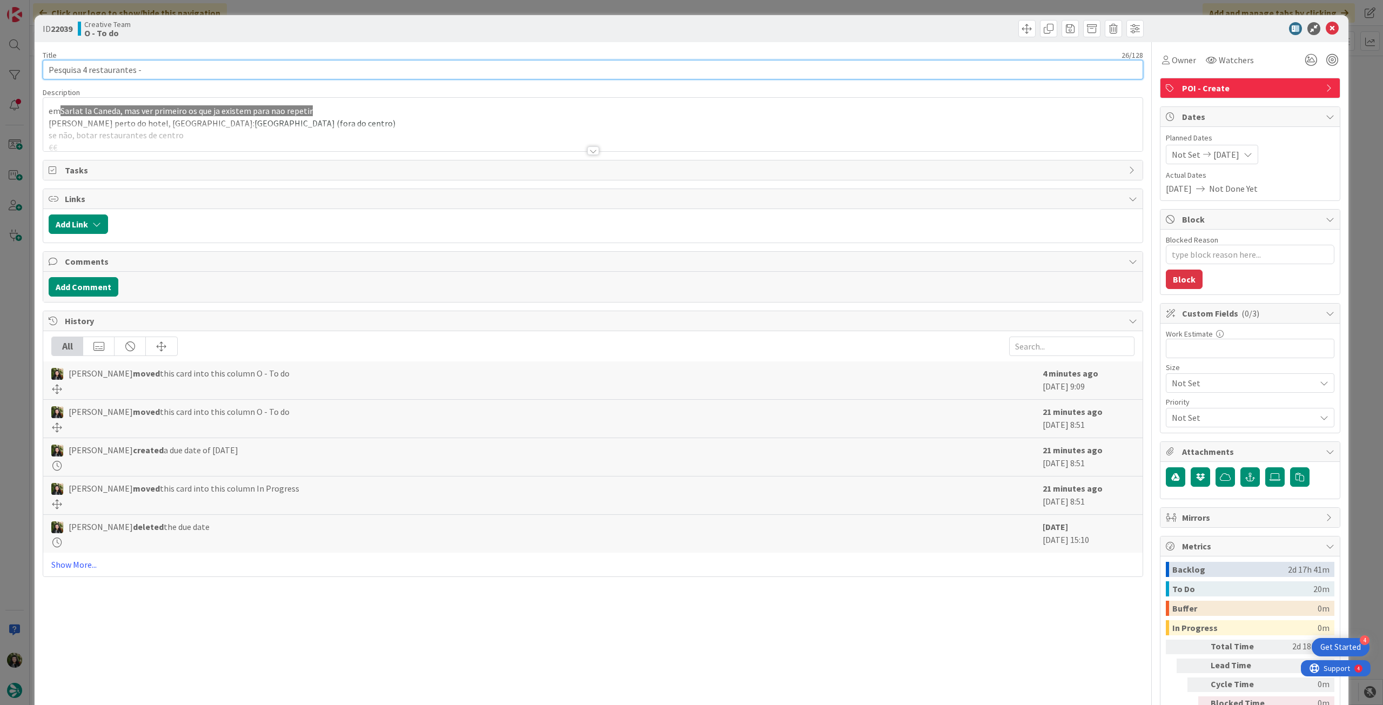
paste input "103354"
type input "Pesquisa 4 restaurantes - 103354"
type textarea "x"
type input "Pesquisa 4 restaurantes - 103354"
click at [1326, 25] on icon at bounding box center [1332, 28] width 13 height 13
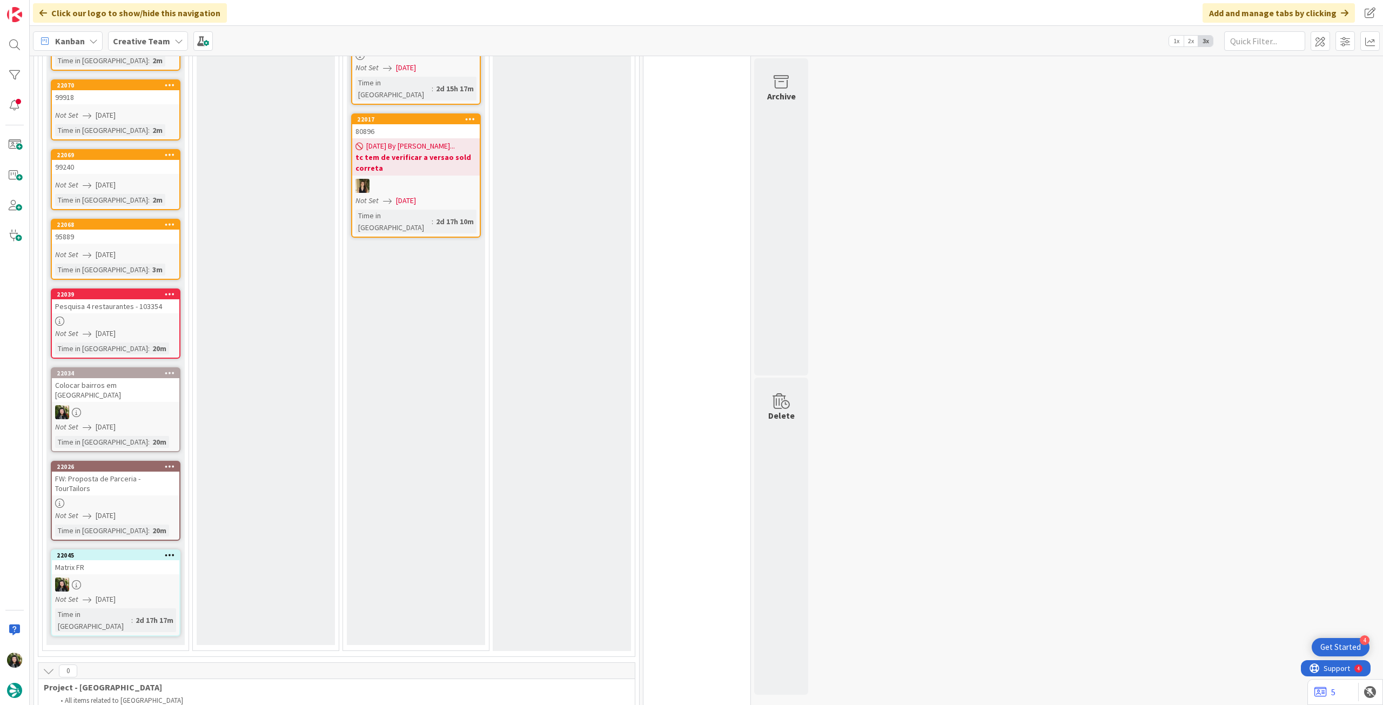
click at [172, 291] on icon at bounding box center [170, 294] width 10 height 8
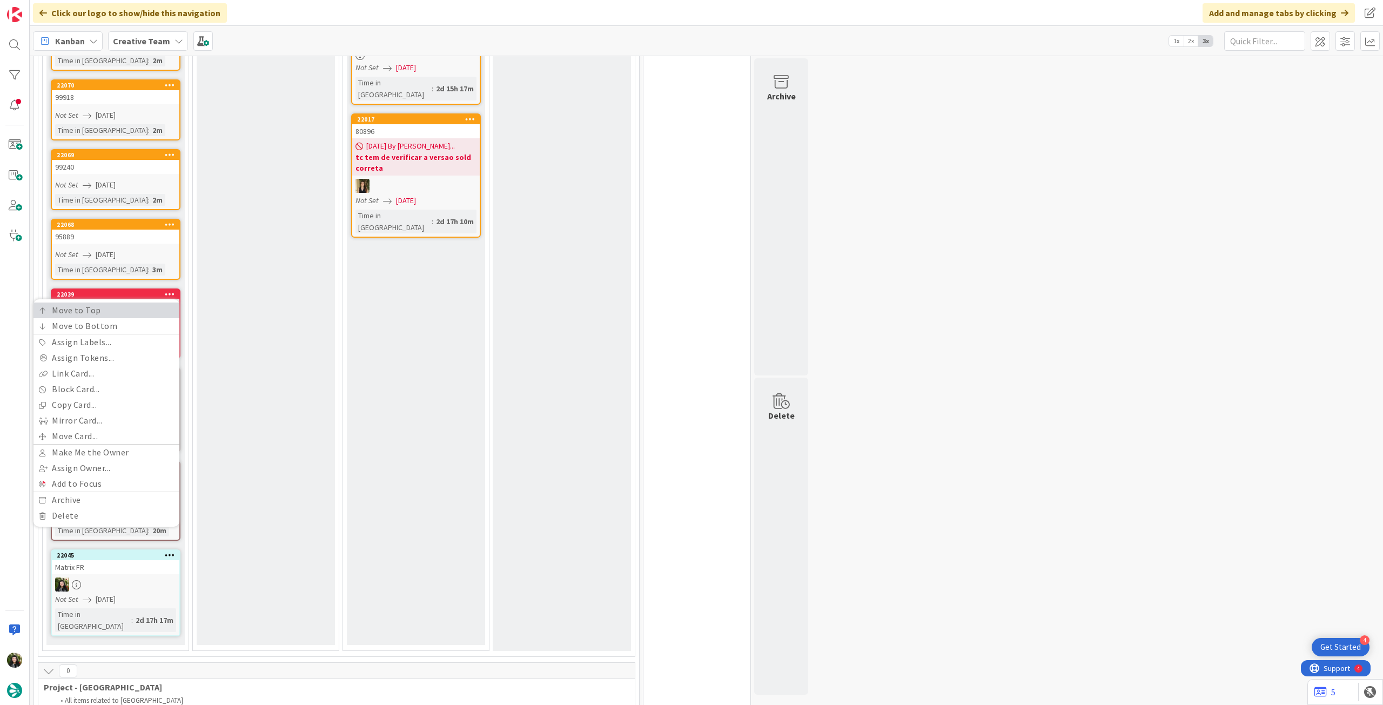
click at [148, 308] on link "Move to Top" at bounding box center [106, 311] width 146 height 16
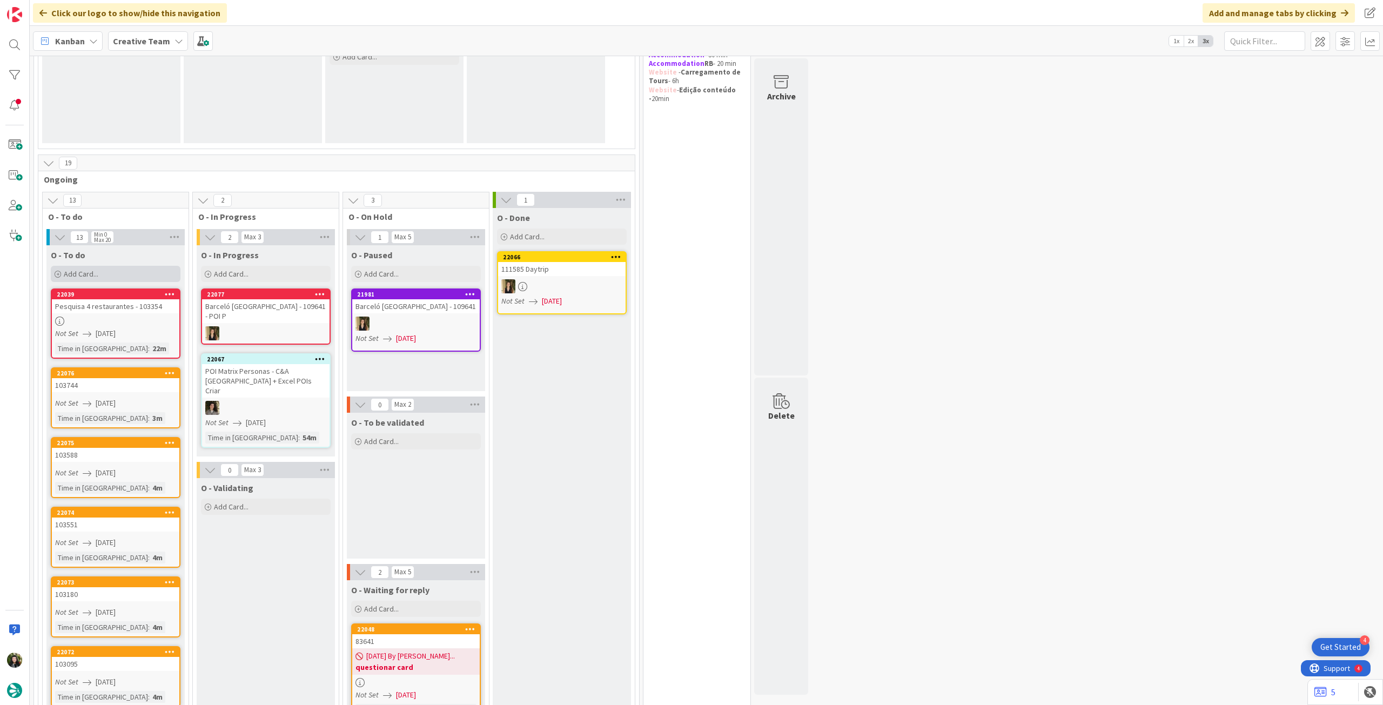
click at [89, 273] on span "Add Card..." at bounding box center [81, 274] width 35 height 10
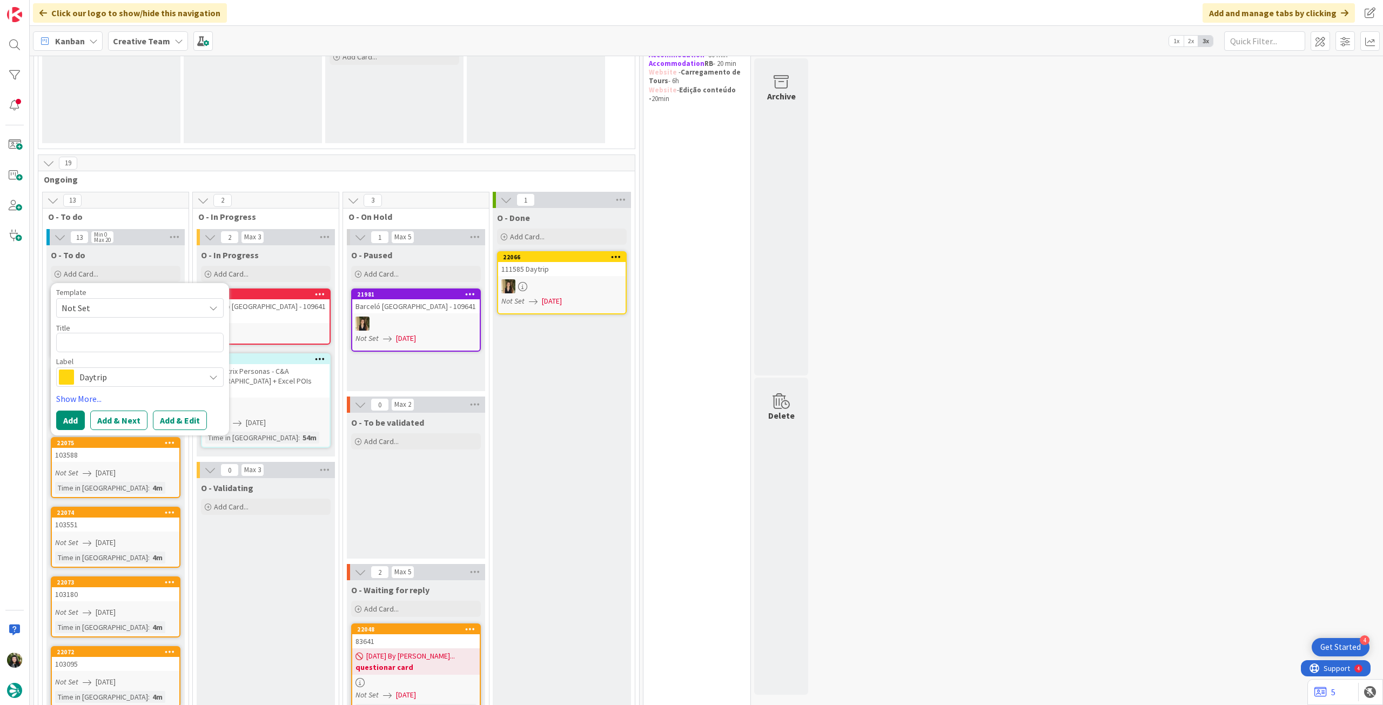
click at [105, 370] on span "Daytrip" at bounding box center [139, 377] width 120 height 15
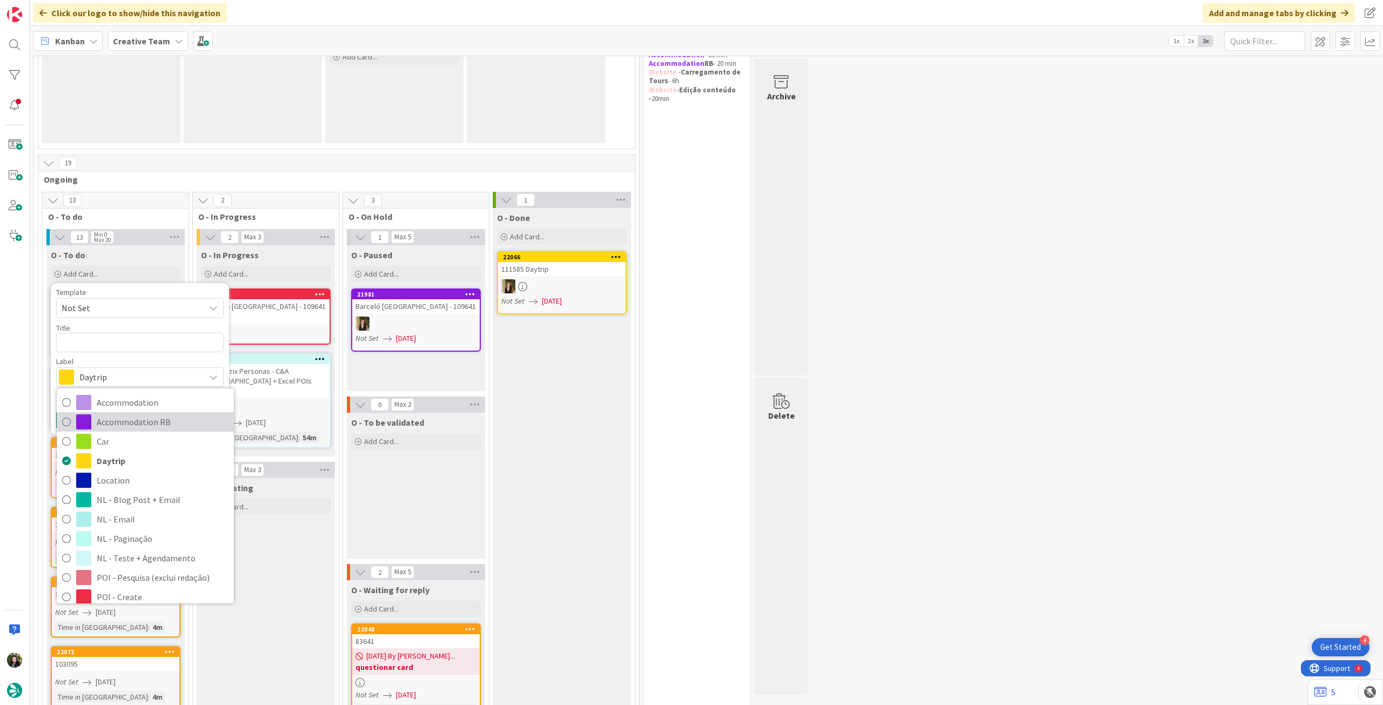
click at [139, 423] on span "Accommodation RB" at bounding box center [163, 422] width 132 height 16
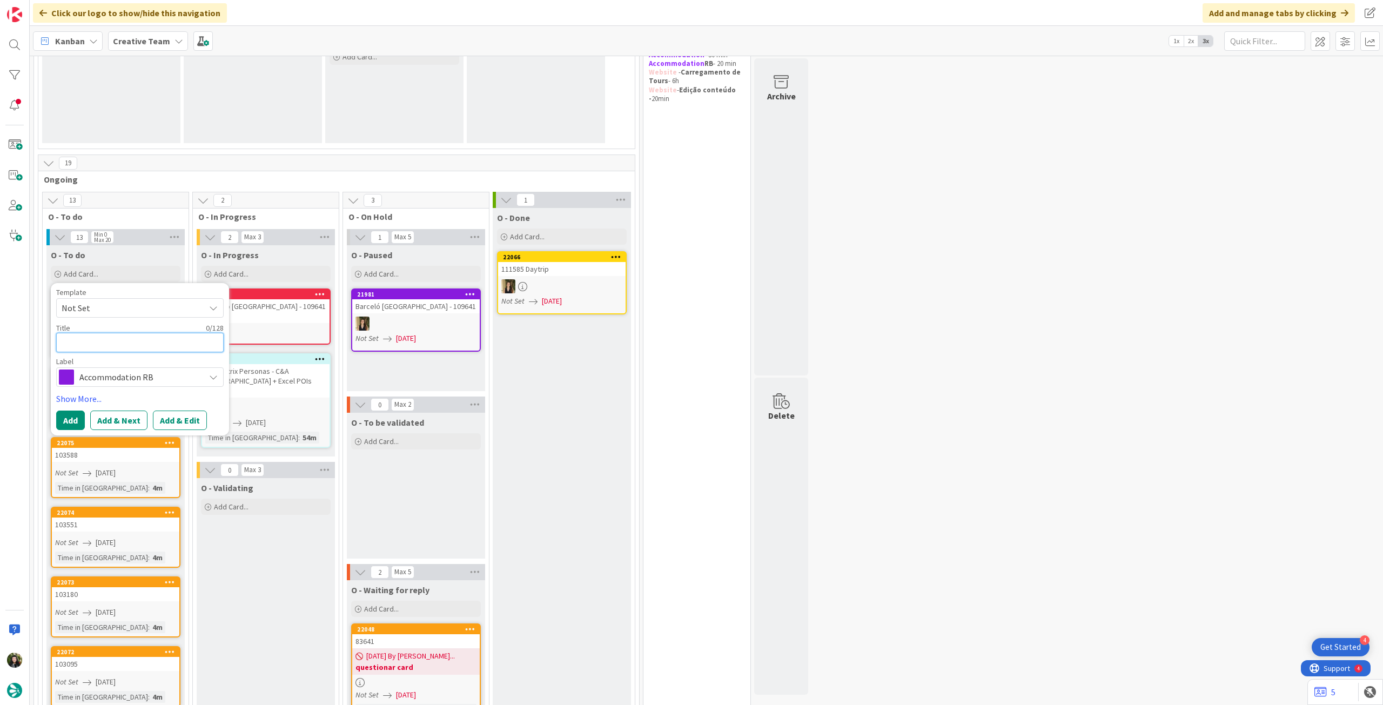
click at [125, 333] on textarea at bounding box center [139, 342] width 167 height 19
paste textarea "Eurostars Gran Hotel Santiago"
type textarea "x"
type textarea "Eurostars Gran Hotel Santiago"
click at [69, 416] on button "Add" at bounding box center [70, 420] width 29 height 19
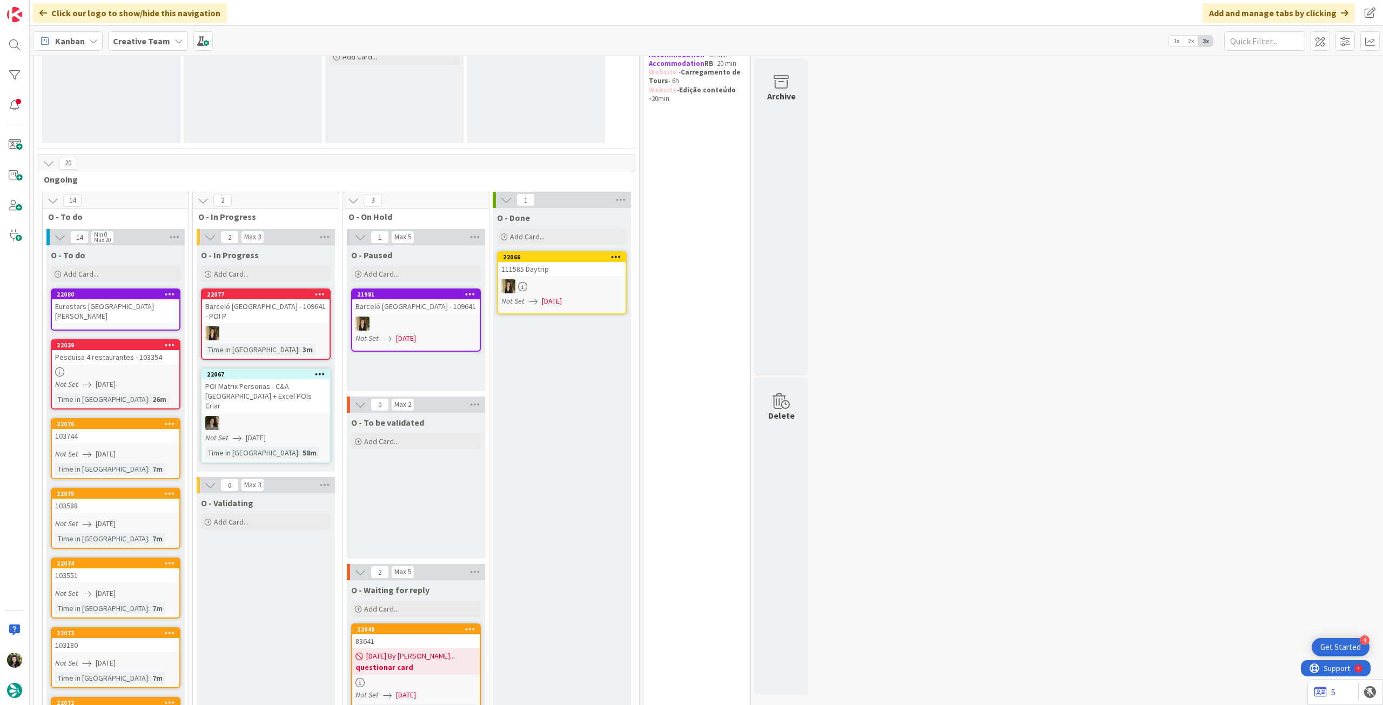
click at [105, 311] on div "Eurostars Gran Hotel Santiago" at bounding box center [115, 311] width 127 height 24
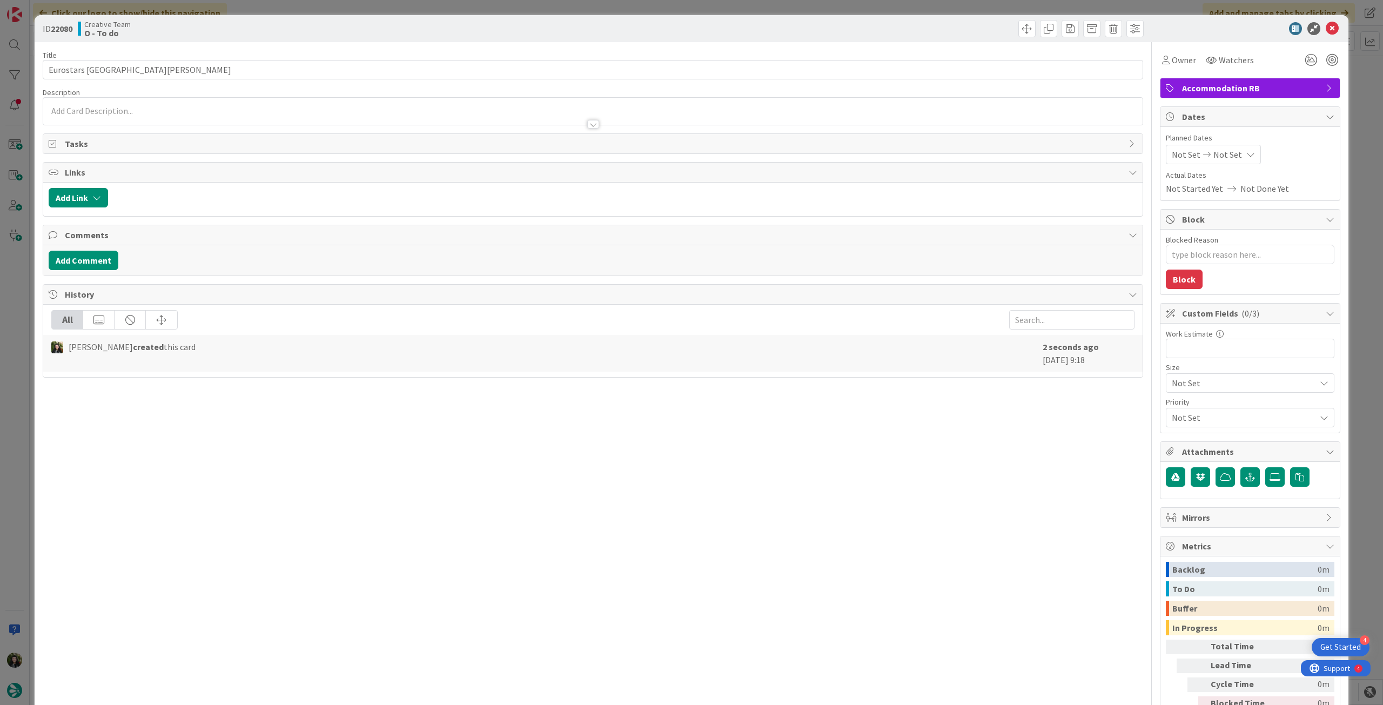
type textarea "x"
click at [1246, 157] on icon at bounding box center [1250, 154] width 9 height 9
click at [1177, 386] on icon at bounding box center [1185, 386] width 16 height 13
type input "[DATE]"
type textarea "x"
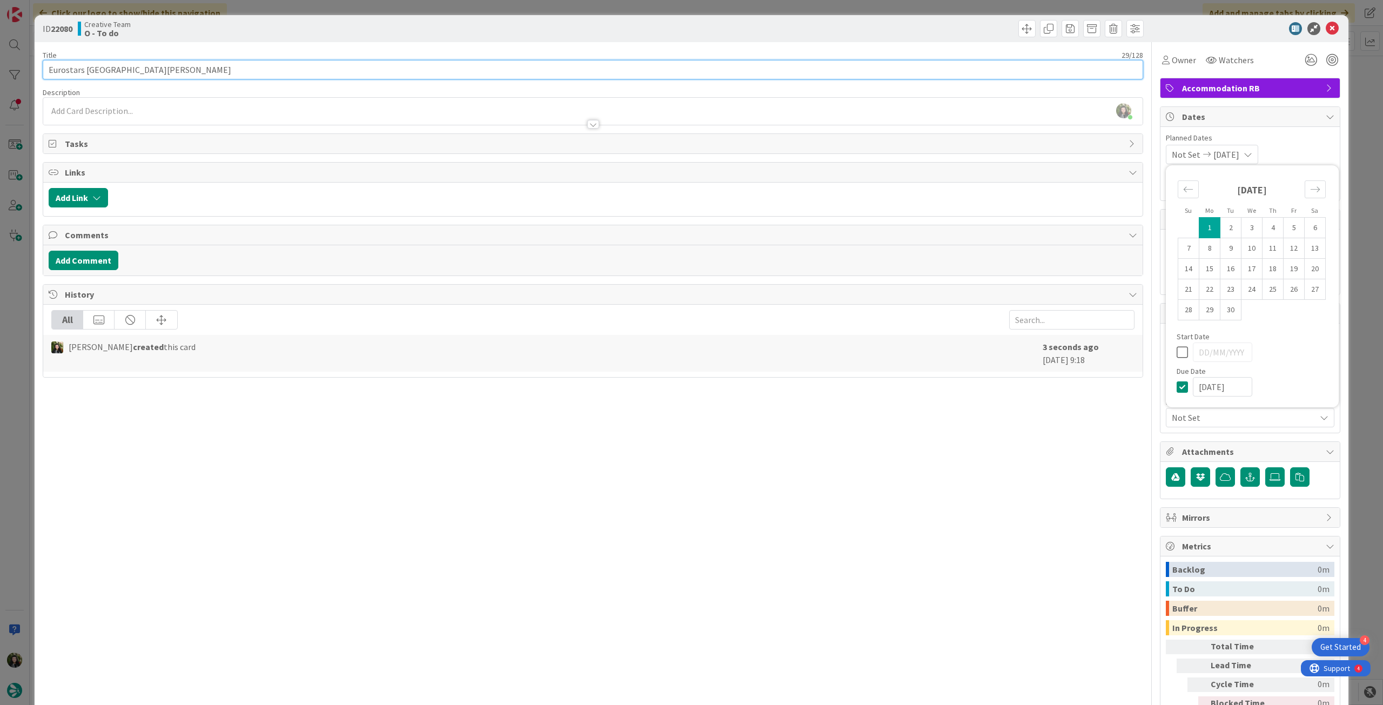
click at [241, 61] on input "Eurostars Gran Hotel Santiago" at bounding box center [593, 69] width 1100 height 19
paste input "100375"
type input "Eurostars [GEOGRAPHIC_DATA][PERSON_NAME] - 100375"
type textarea "x"
type input "Eurostars [GEOGRAPHIC_DATA][PERSON_NAME] - 100375"
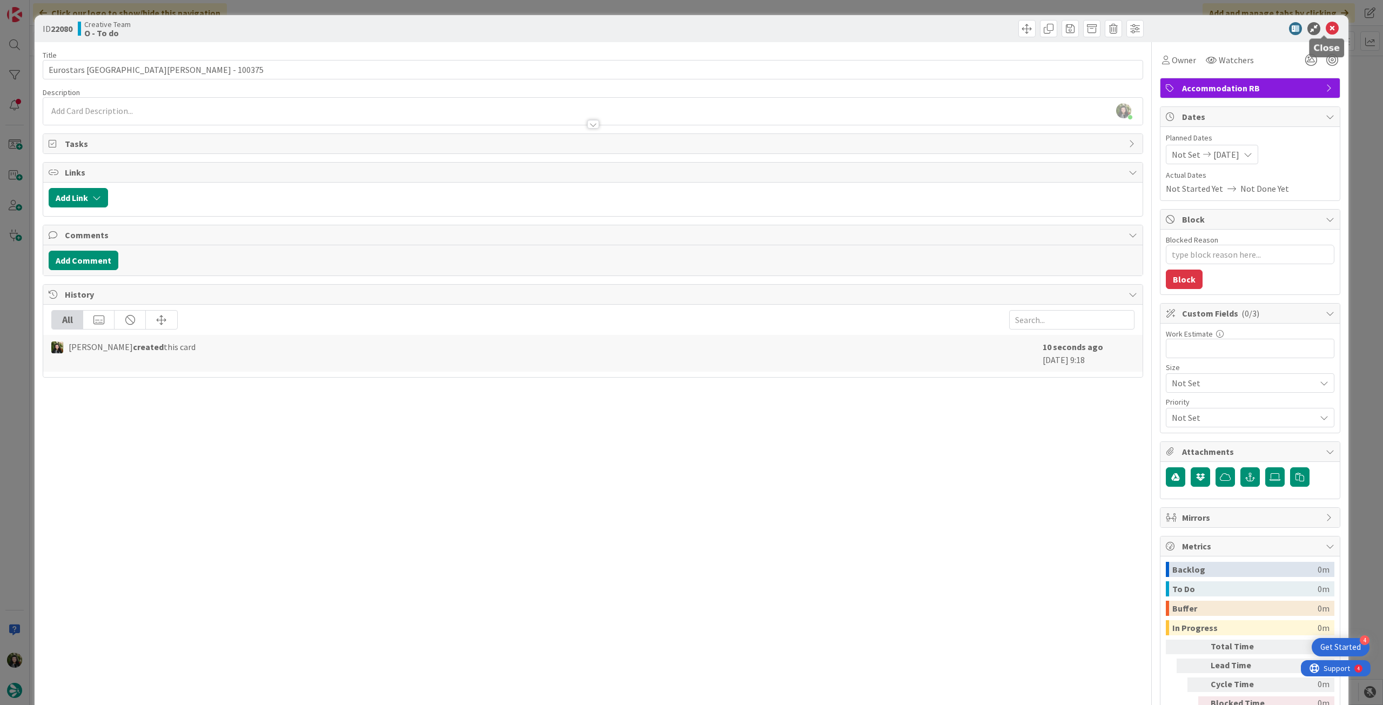
click at [1327, 26] on icon at bounding box center [1332, 28] width 13 height 13
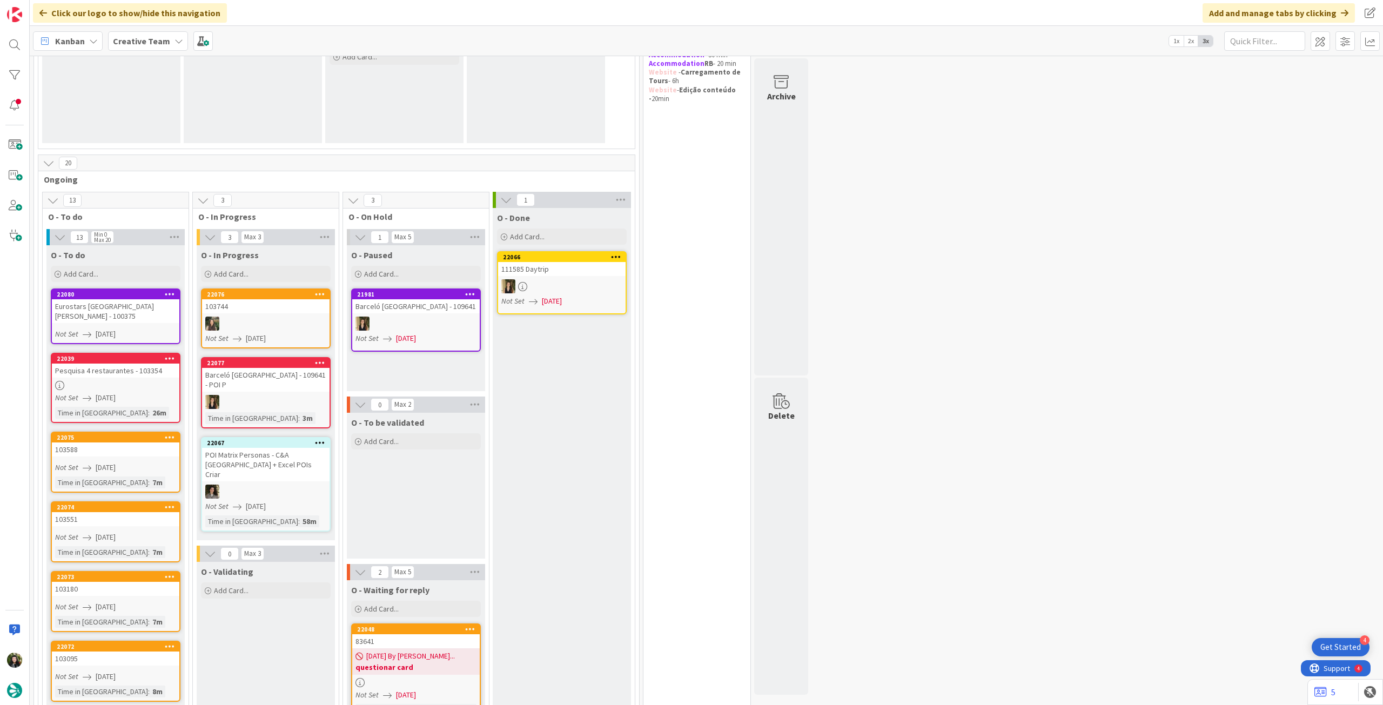
click at [146, 35] on span "Creative Team" at bounding box center [141, 41] width 57 height 13
click at [152, 36] on b "Creative Team" at bounding box center [141, 41] width 57 height 11
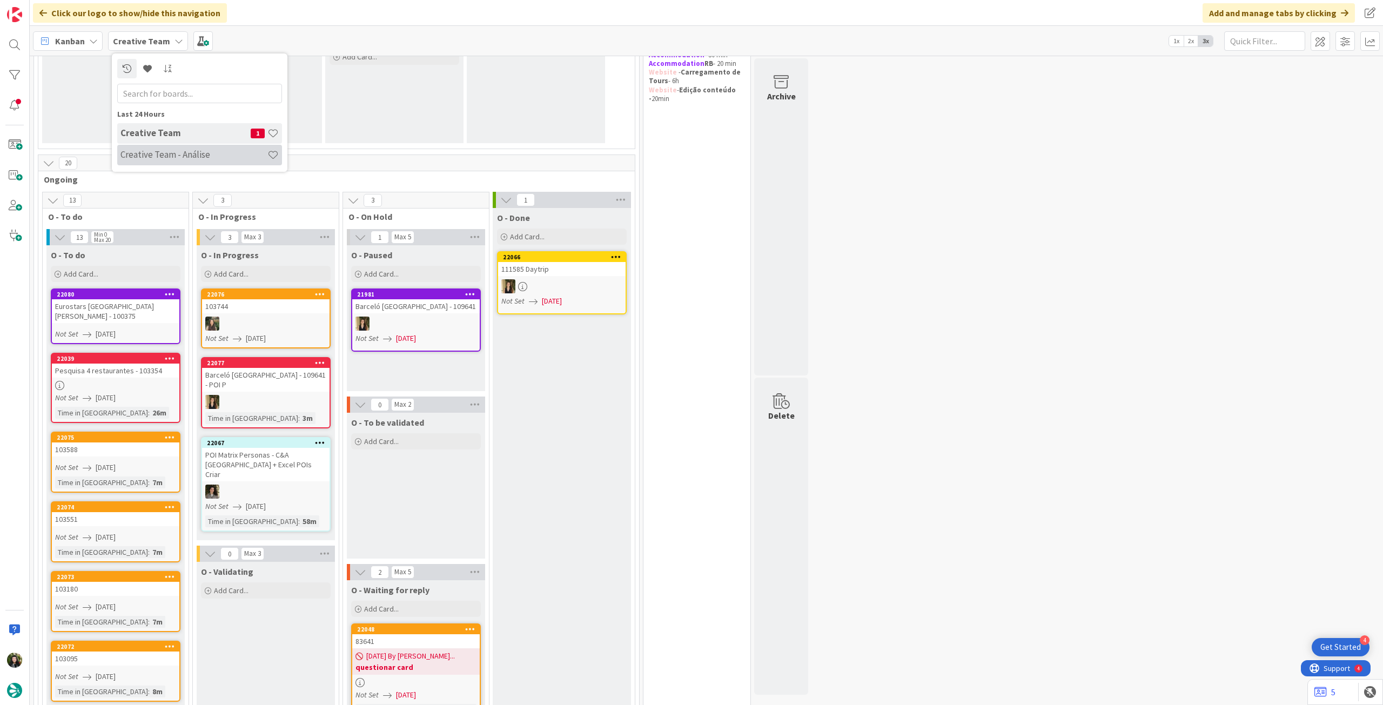
click at [181, 145] on div "Creative Team - Análise" at bounding box center [199, 155] width 165 height 21
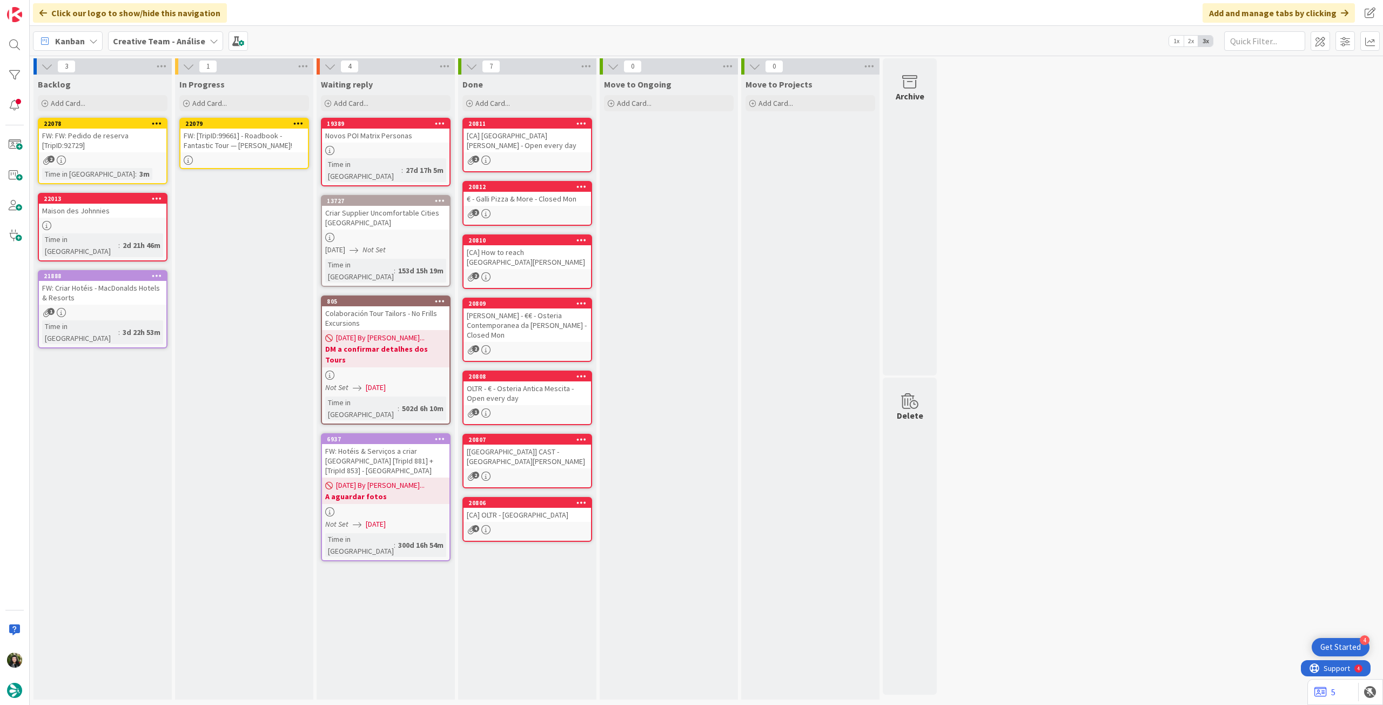
drag, startPoint x: 113, startPoint y: 139, endPoint x: 119, endPoint y: 140, distance: 5.5
click at [250, 140] on div "FW: [TripID:99661] - Roadbook - Fantastic Tour — [PERSON_NAME]!" at bounding box center [243, 141] width 127 height 24
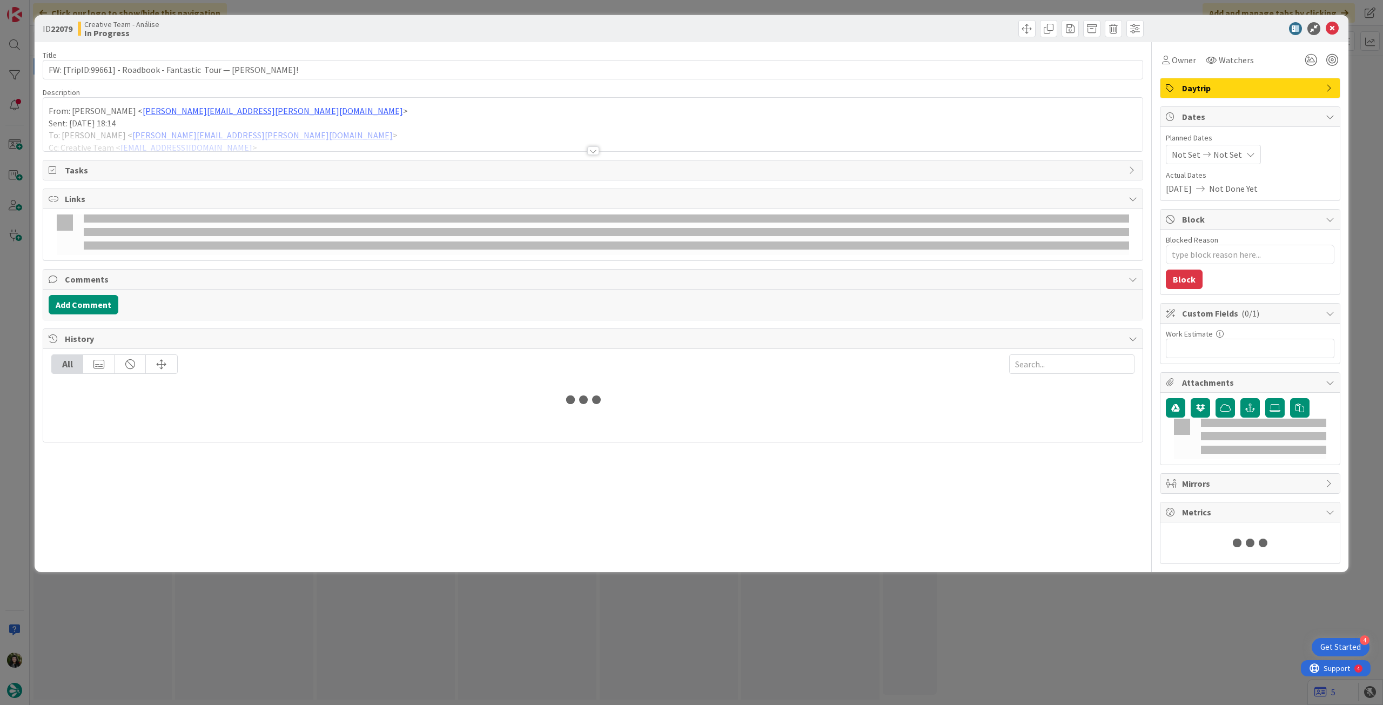
click at [350, 146] on div at bounding box center [592, 138] width 1099 height 28
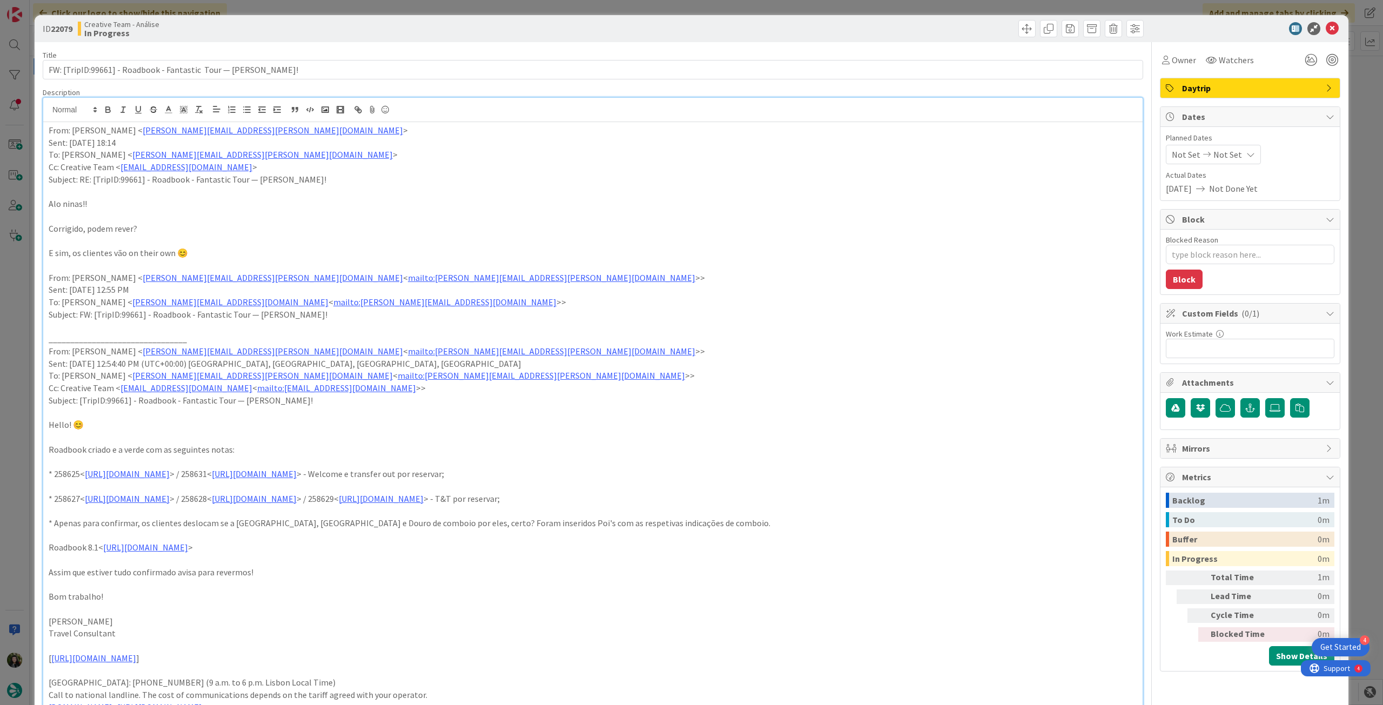
type textarea "x"
click at [1235, 146] on div "Not Set Not Set" at bounding box center [1213, 154] width 95 height 19
click at [1177, 382] on icon at bounding box center [1185, 386] width 16 height 13
type input "[DATE]"
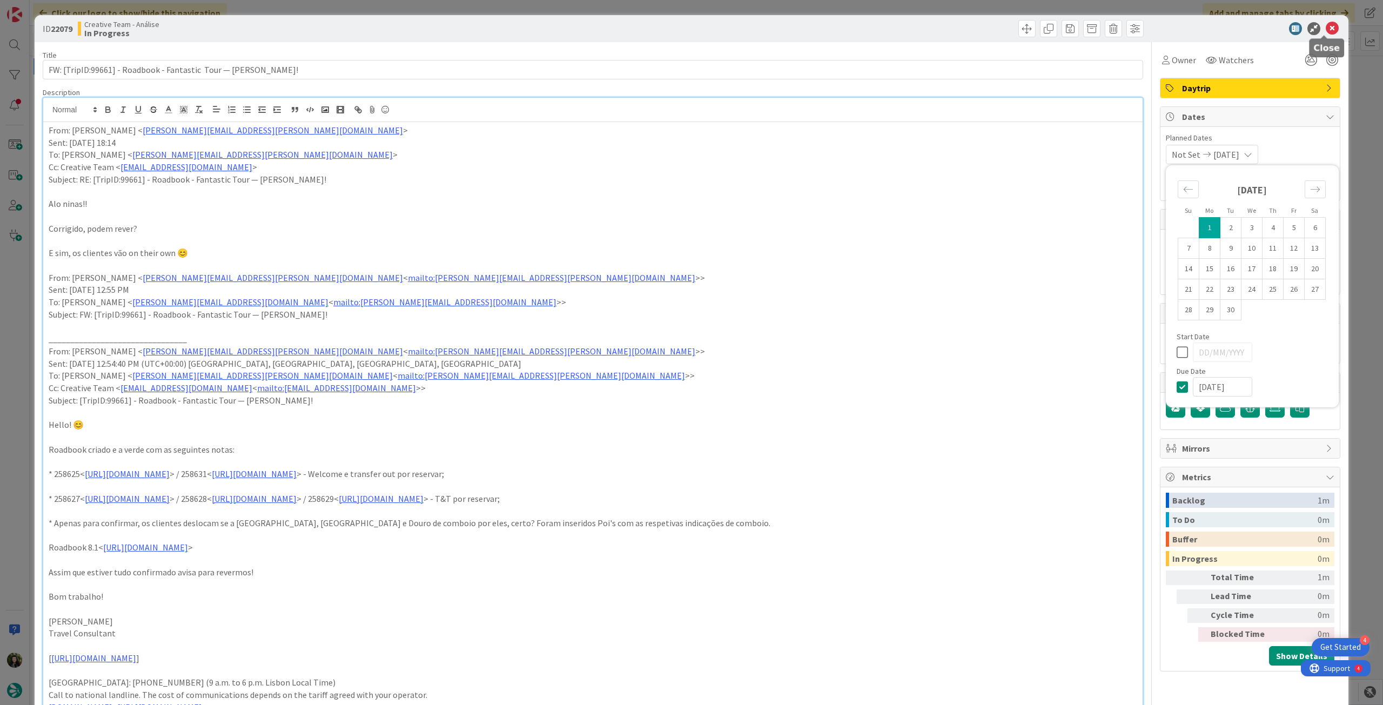
click at [1329, 30] on icon at bounding box center [1332, 28] width 13 height 13
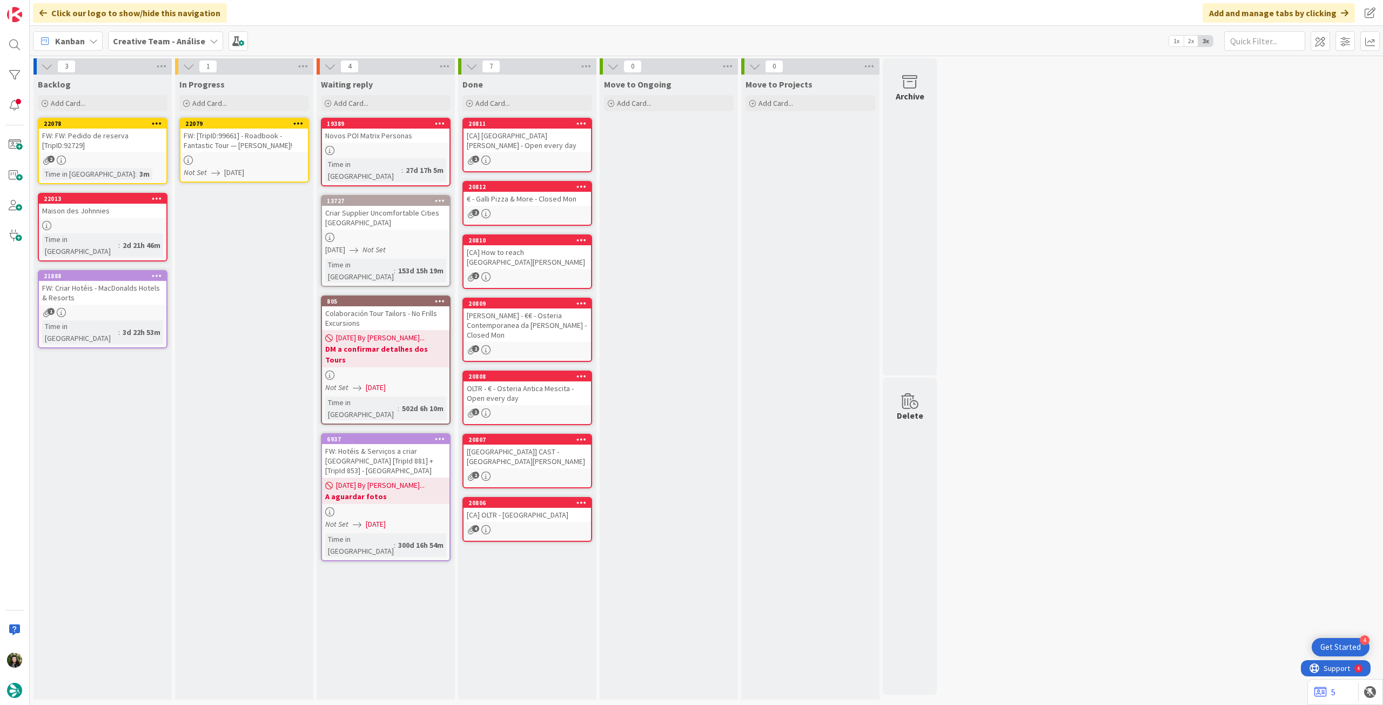
click at [297, 120] on icon at bounding box center [298, 123] width 10 height 8
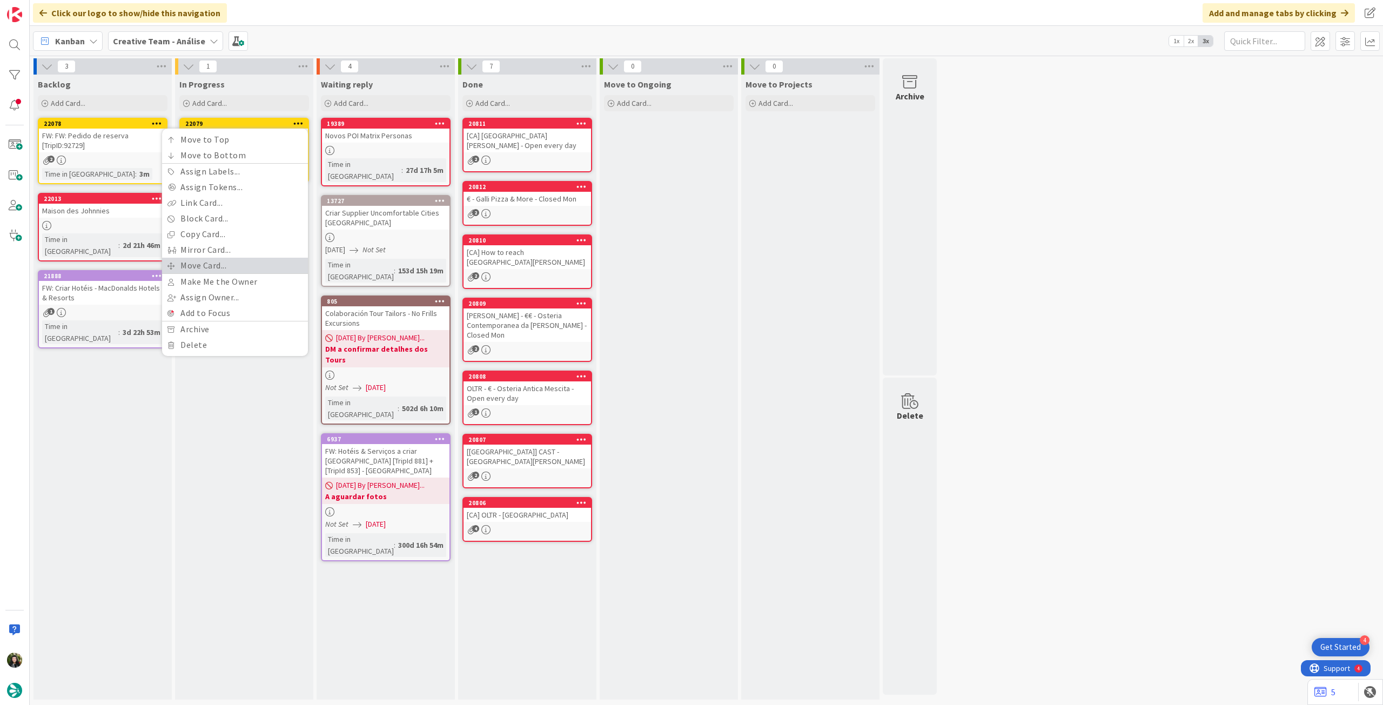
click at [223, 259] on link "Move Card..." at bounding box center [235, 266] width 146 height 16
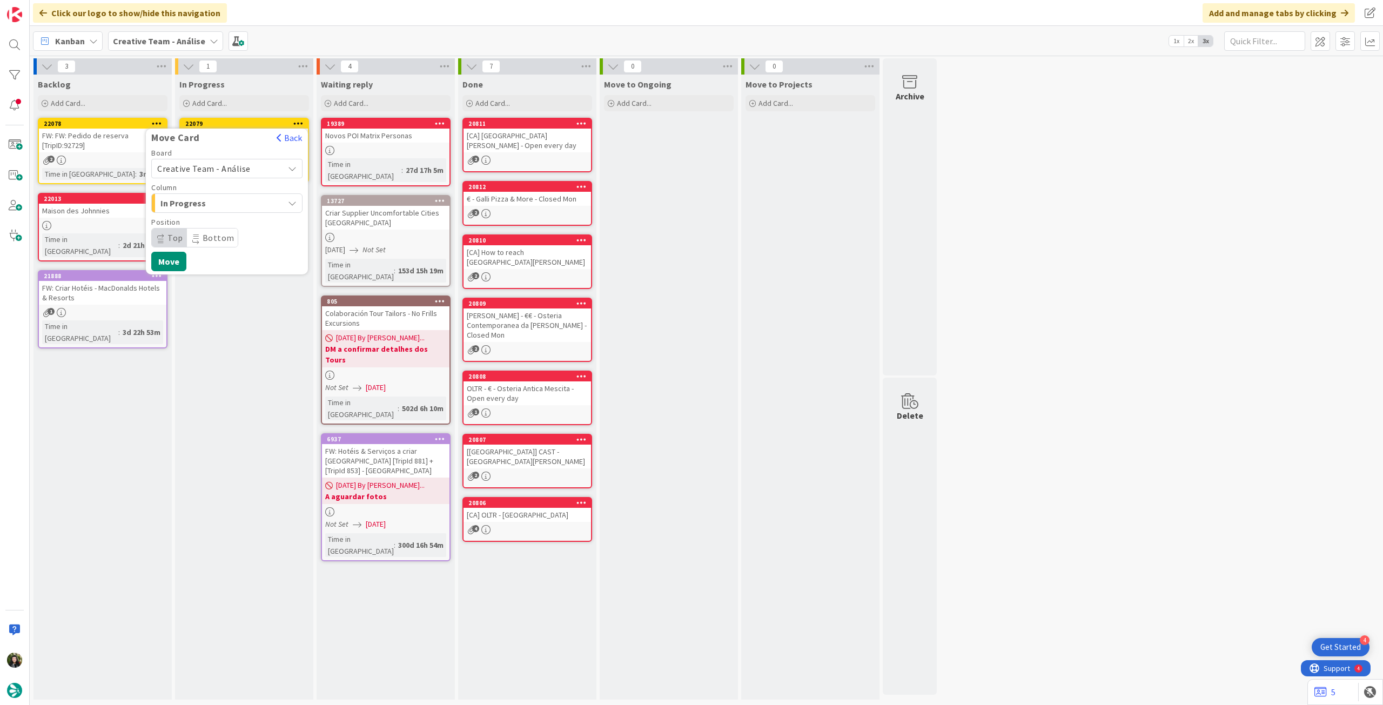
click at [207, 166] on span "Creative Team - Análise" at bounding box center [203, 168] width 93 height 11
click at [209, 221] on span "Creative Team" at bounding box center [233, 219] width 125 height 16
click at [218, 236] on span "Daytrip" at bounding box center [226, 237] width 104 height 15
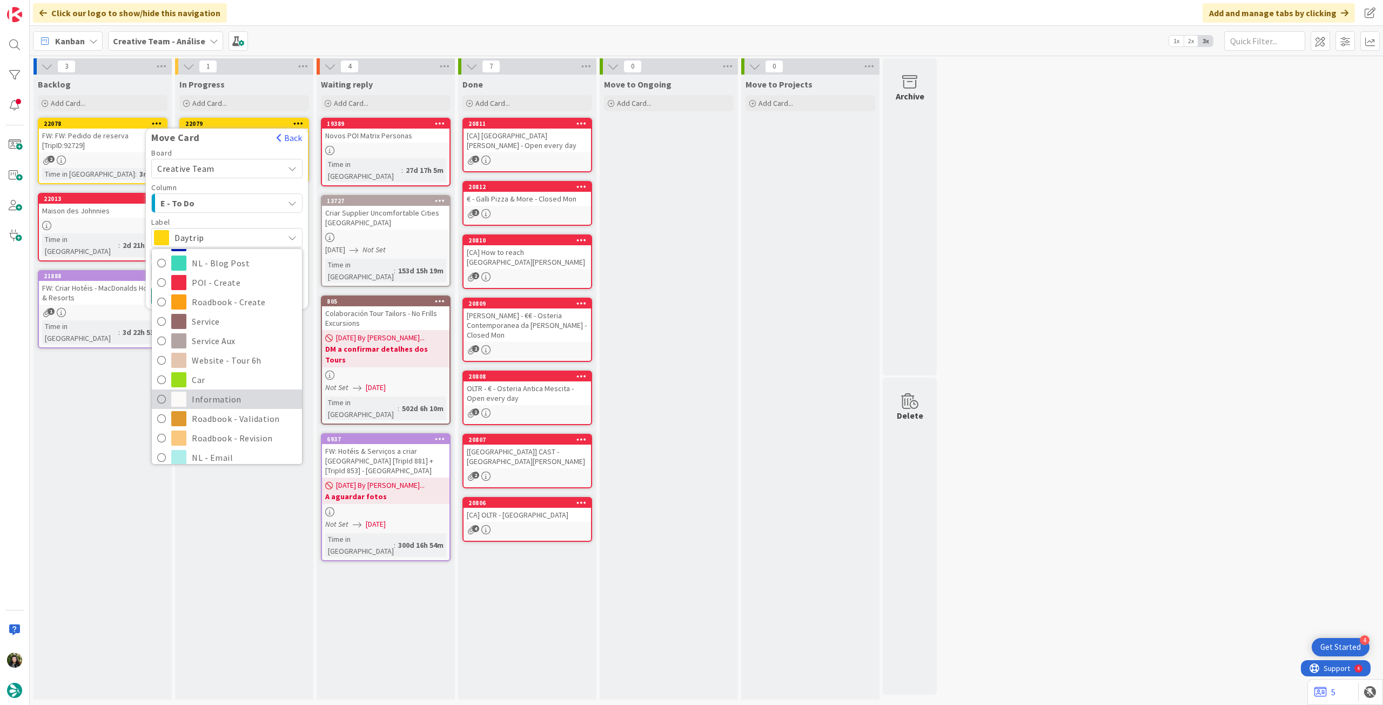
scroll to position [144, 0]
click at [233, 385] on span "Roadbook - Revision" at bounding box center [244, 392] width 105 height 16
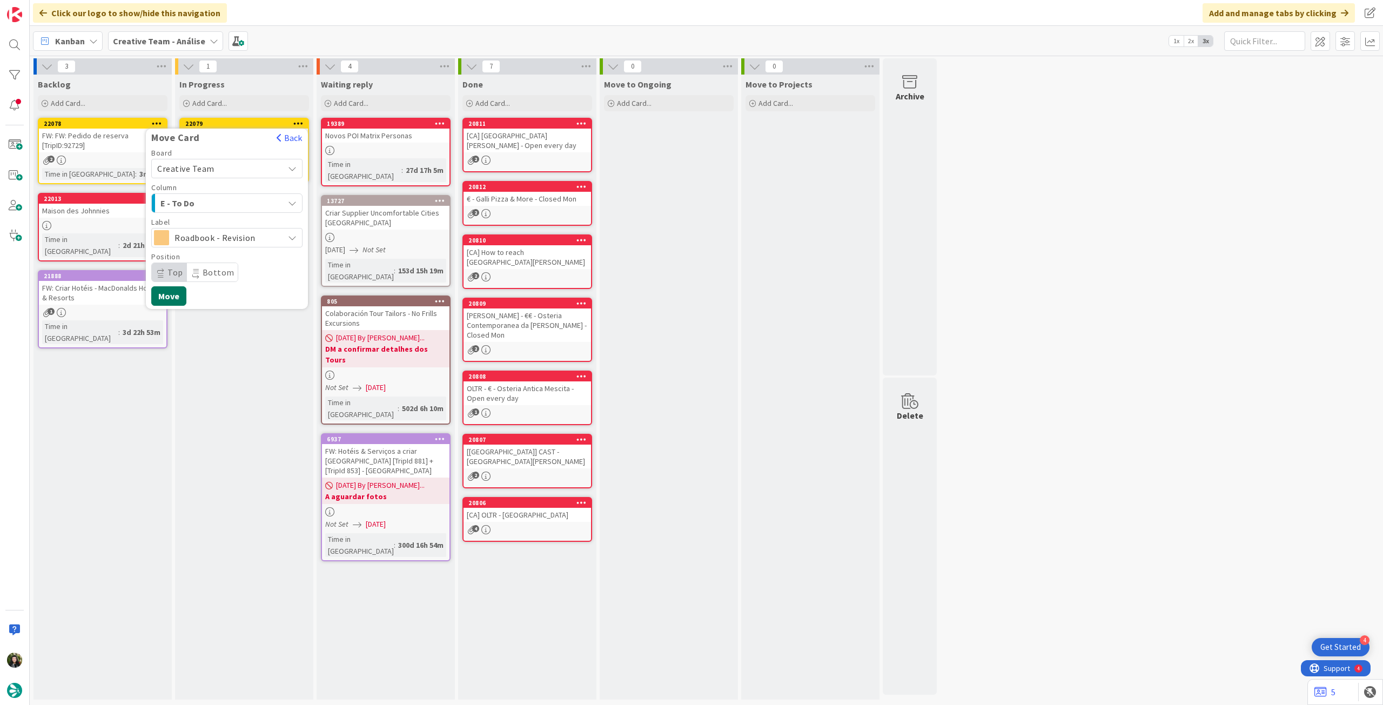
click at [179, 286] on button "Move" at bounding box center [168, 295] width 35 height 19
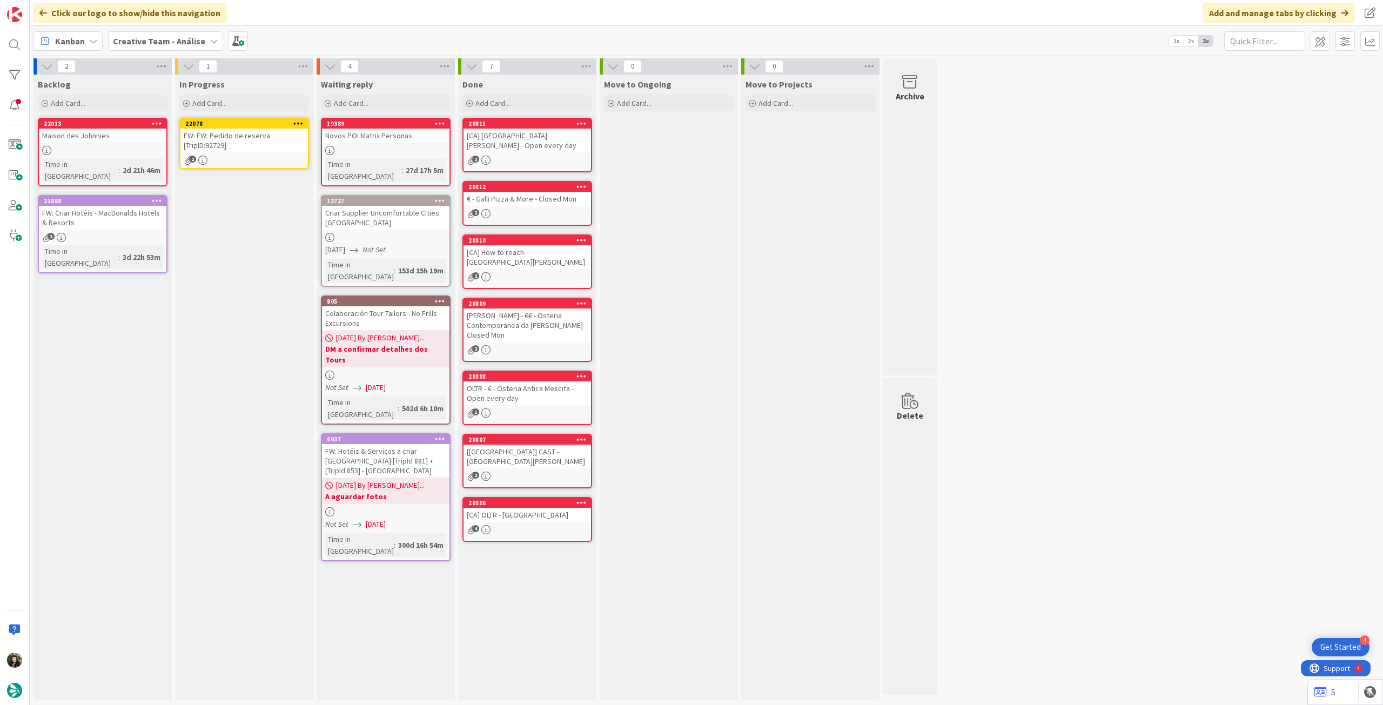
click at [254, 137] on div "FW: FW: Pedido de reserva [TripID:92729]" at bounding box center [243, 141] width 127 height 24
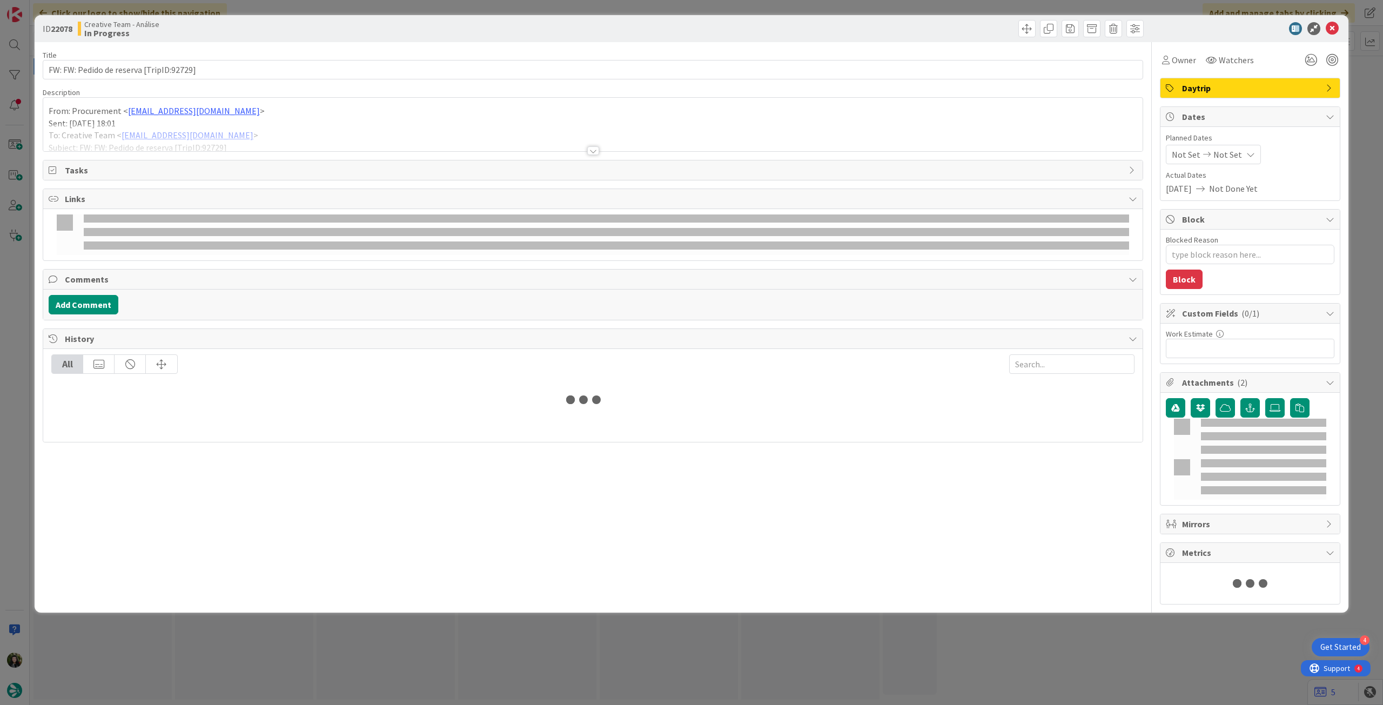
click at [249, 137] on div at bounding box center [592, 138] width 1099 height 28
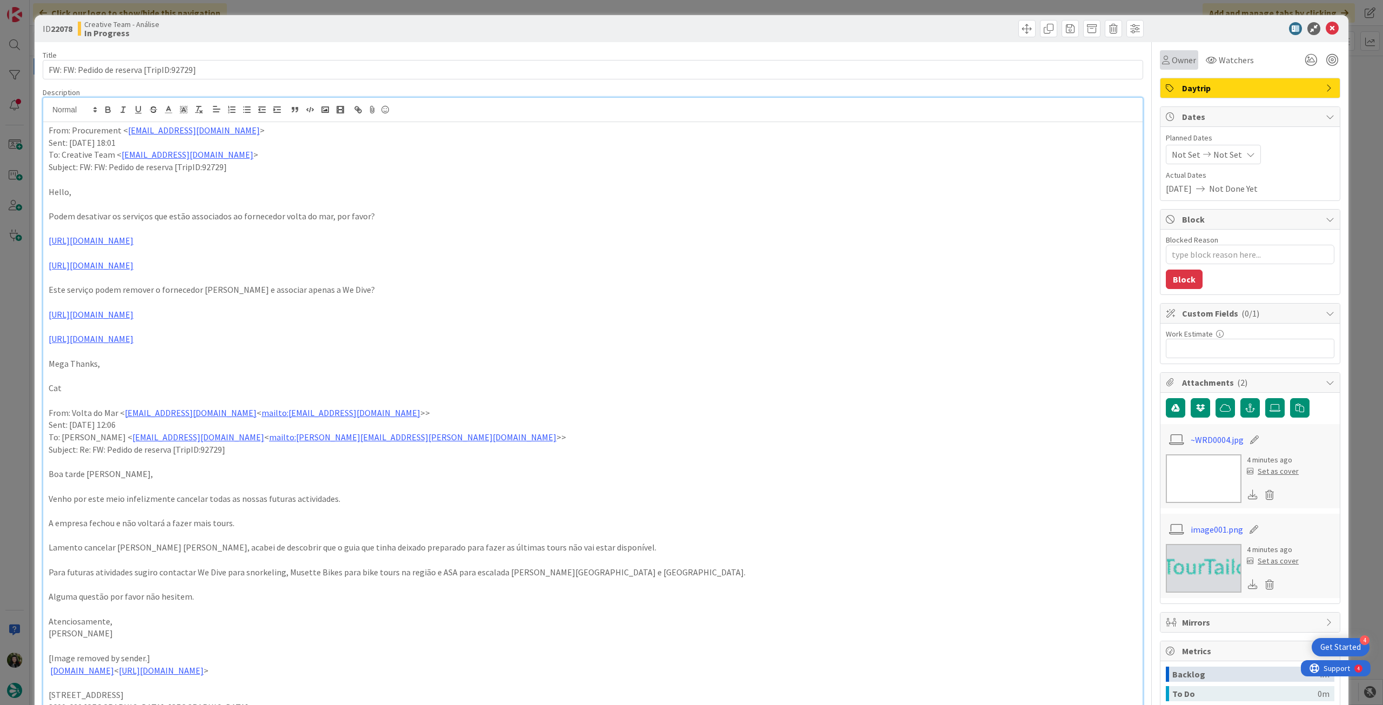
click at [1184, 69] on div "Owner" at bounding box center [1179, 59] width 38 height 19
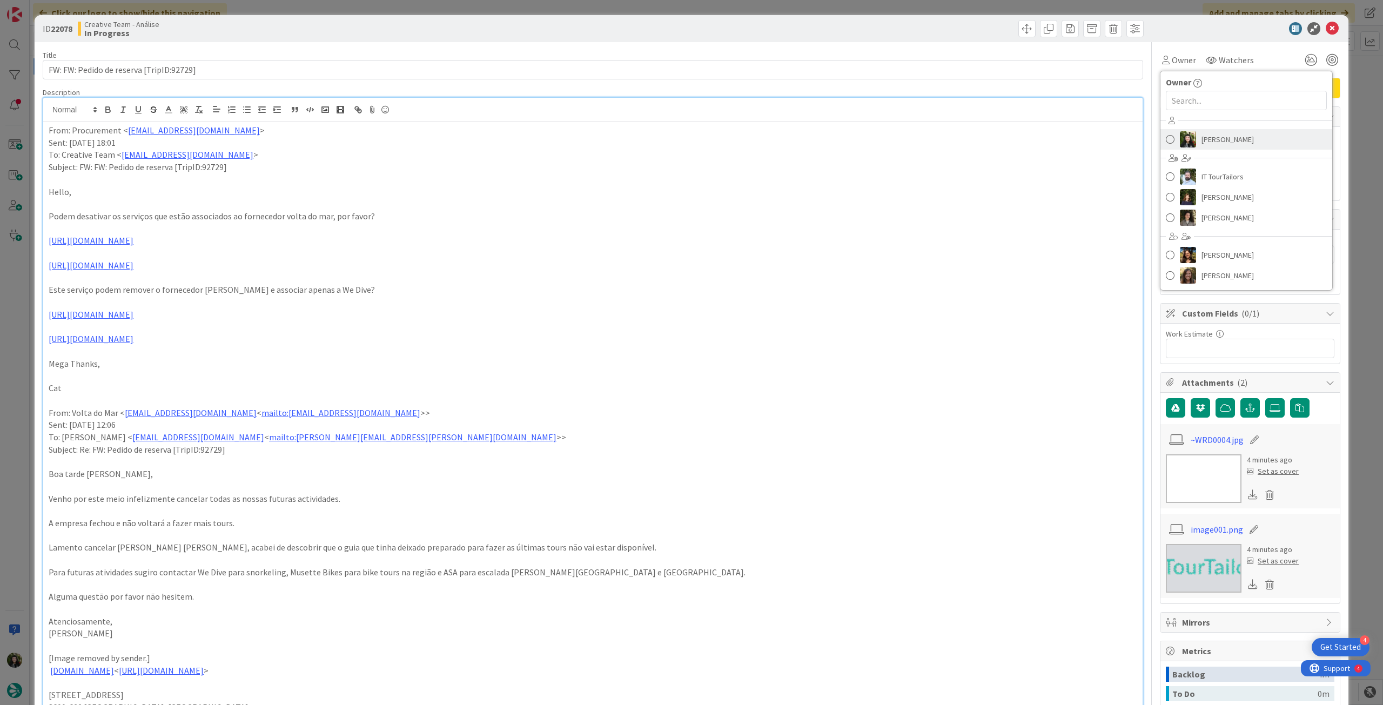
click at [1202, 128] on div "Beatriz Cassona IT TourTailors Margarida Carvalho Melissa Santos Diana Ramos Ri…" at bounding box center [1246, 198] width 172 height 173
click at [1205, 136] on span "[PERSON_NAME]" at bounding box center [1227, 139] width 52 height 16
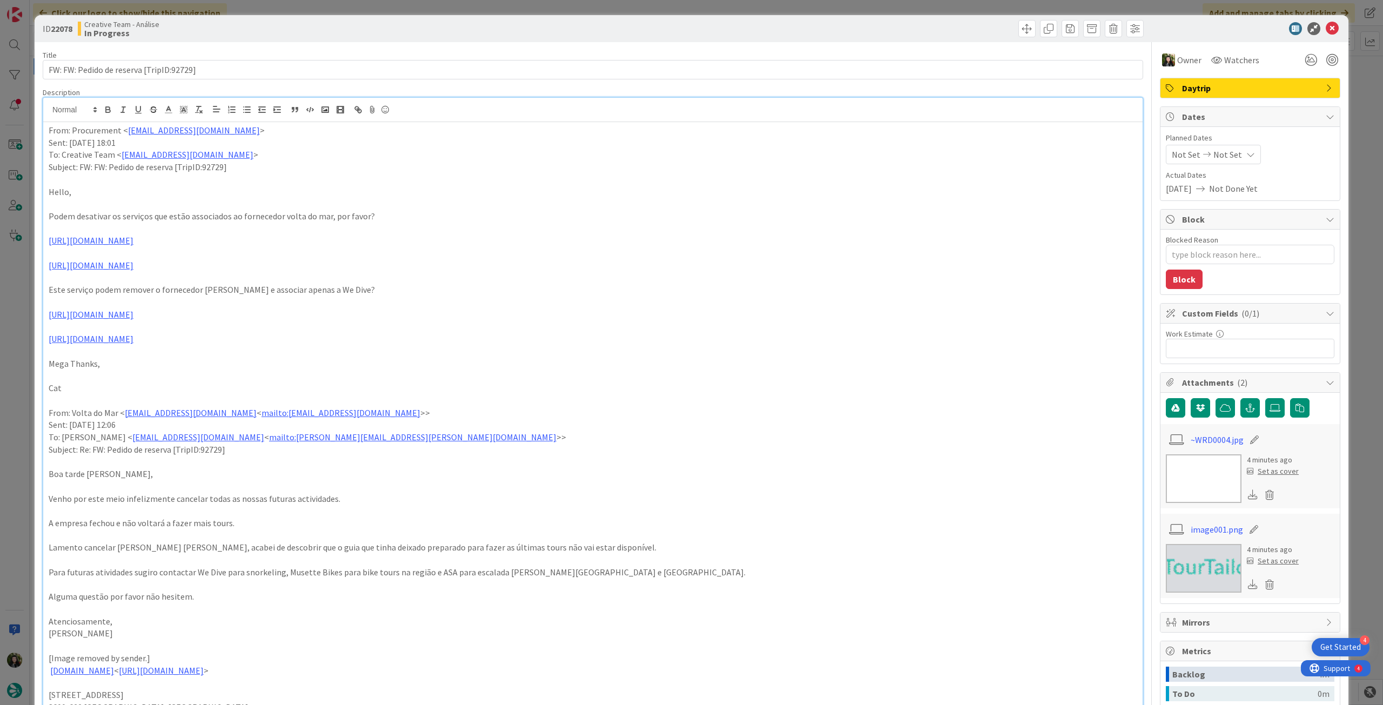
click at [1227, 152] on span "Not Set" at bounding box center [1227, 154] width 29 height 13
type textarea "x"
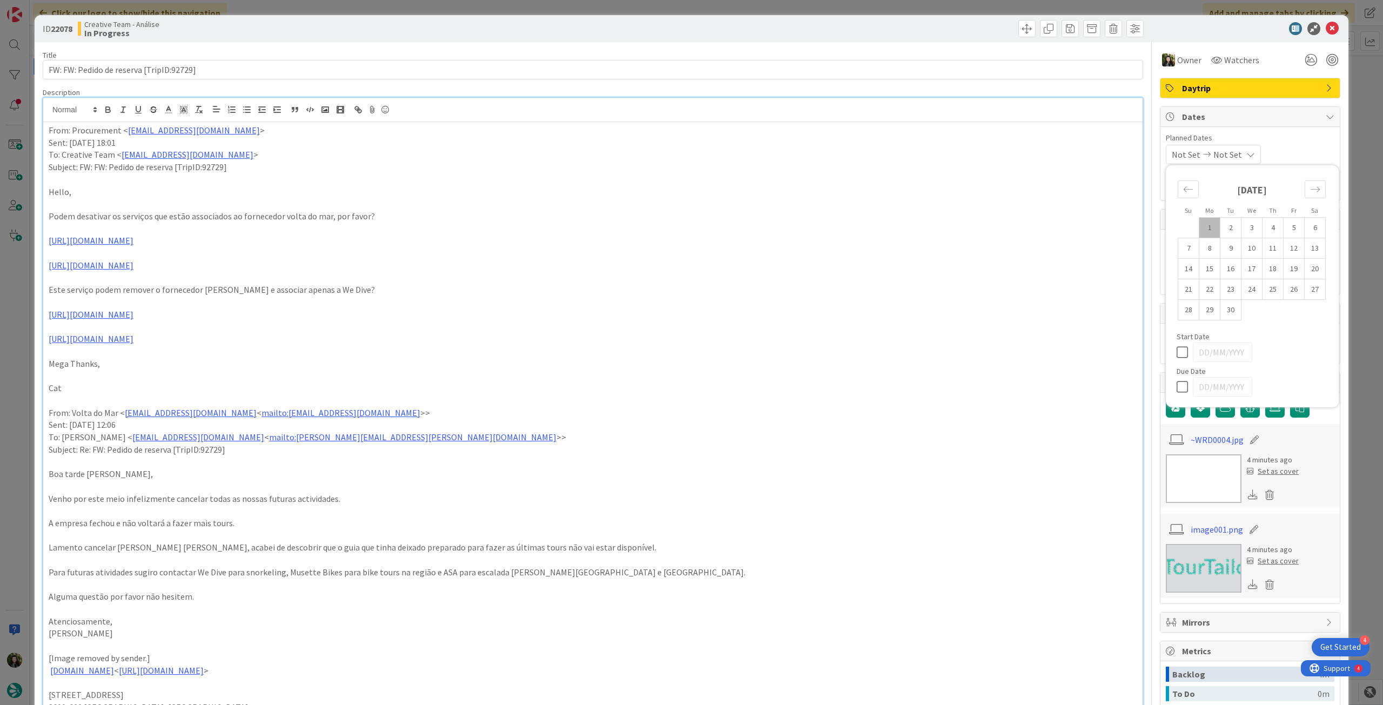
click at [1177, 380] on icon at bounding box center [1185, 386] width 16 height 13
type input "[DATE]"
click at [1326, 28] on icon at bounding box center [1332, 28] width 13 height 13
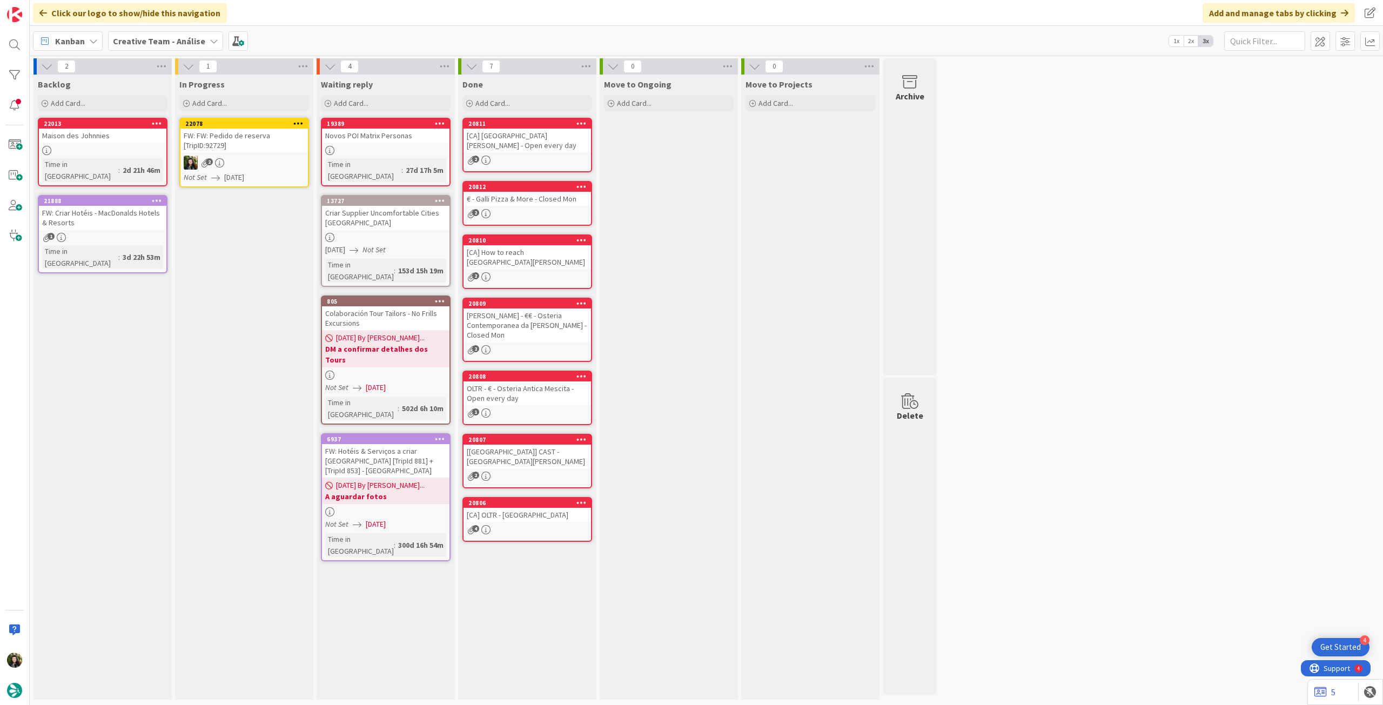
click at [300, 122] on icon at bounding box center [298, 123] width 10 height 8
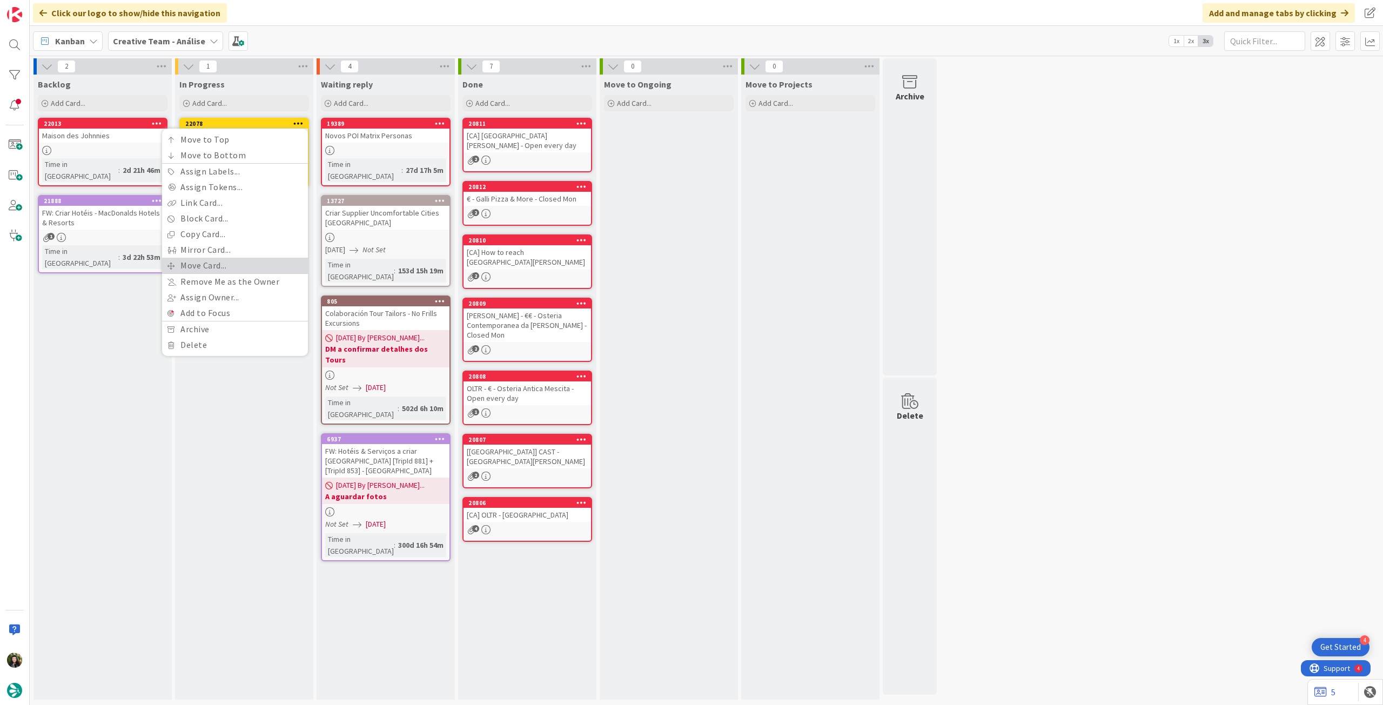
click at [214, 264] on link "Move Card..." at bounding box center [235, 266] width 146 height 16
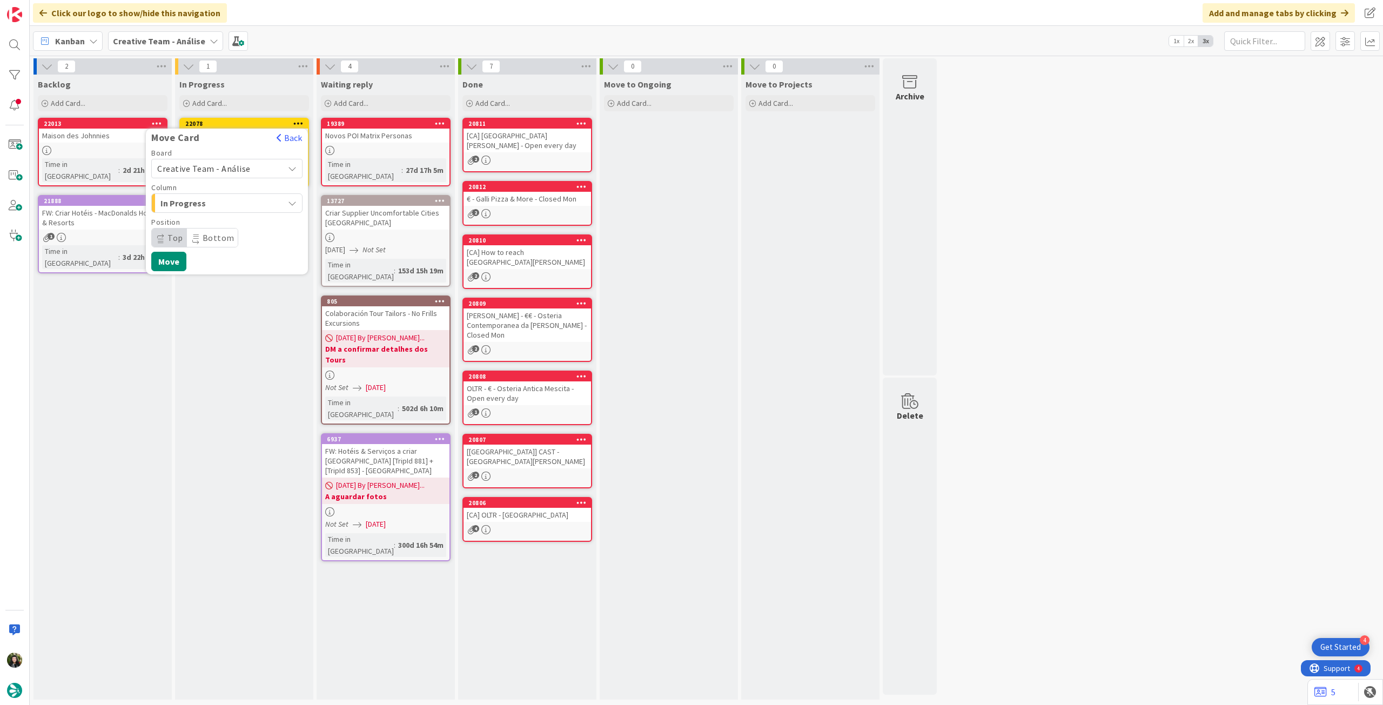
click at [199, 165] on span "Creative Team - Análise" at bounding box center [203, 168] width 93 height 11
click at [199, 217] on span "Creative Team" at bounding box center [233, 219] width 125 height 16
click at [212, 204] on span "E - To Do" at bounding box center [200, 203] width 81 height 14
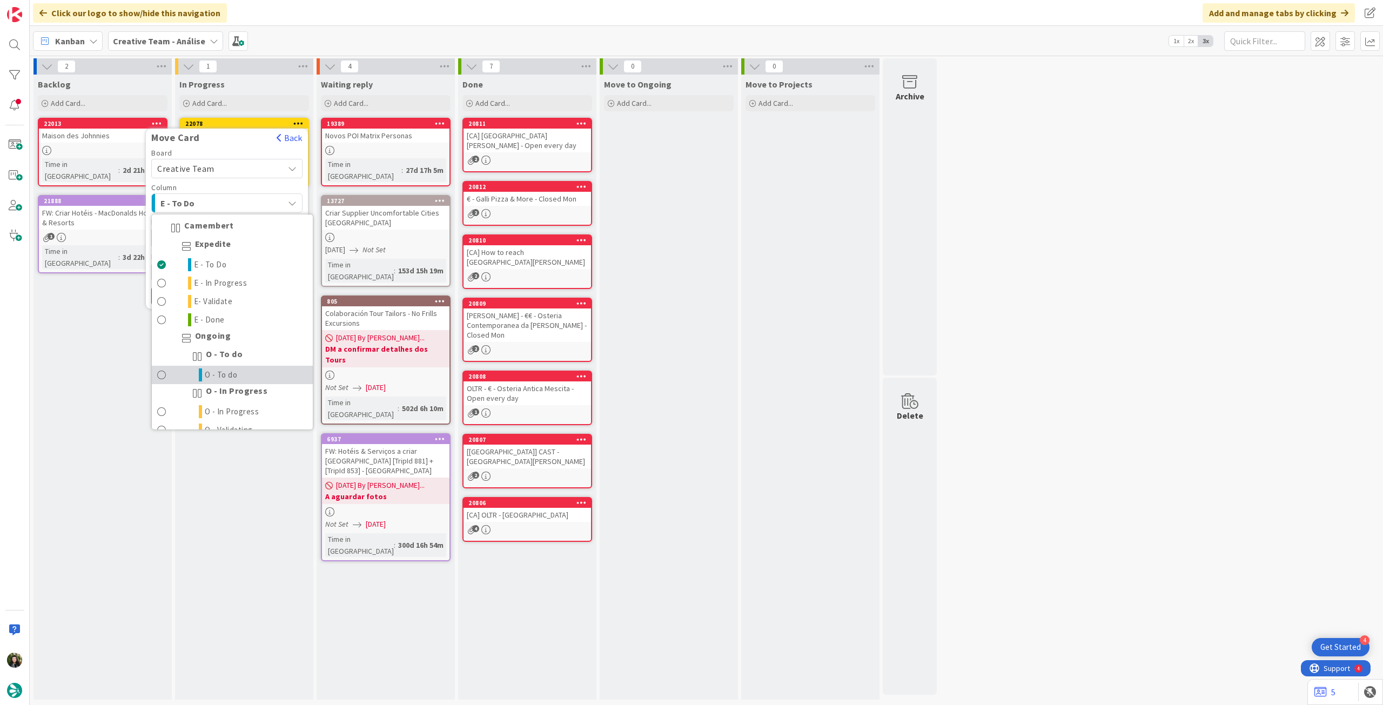
click at [205, 373] on span "O - To do" at bounding box center [221, 374] width 33 height 13
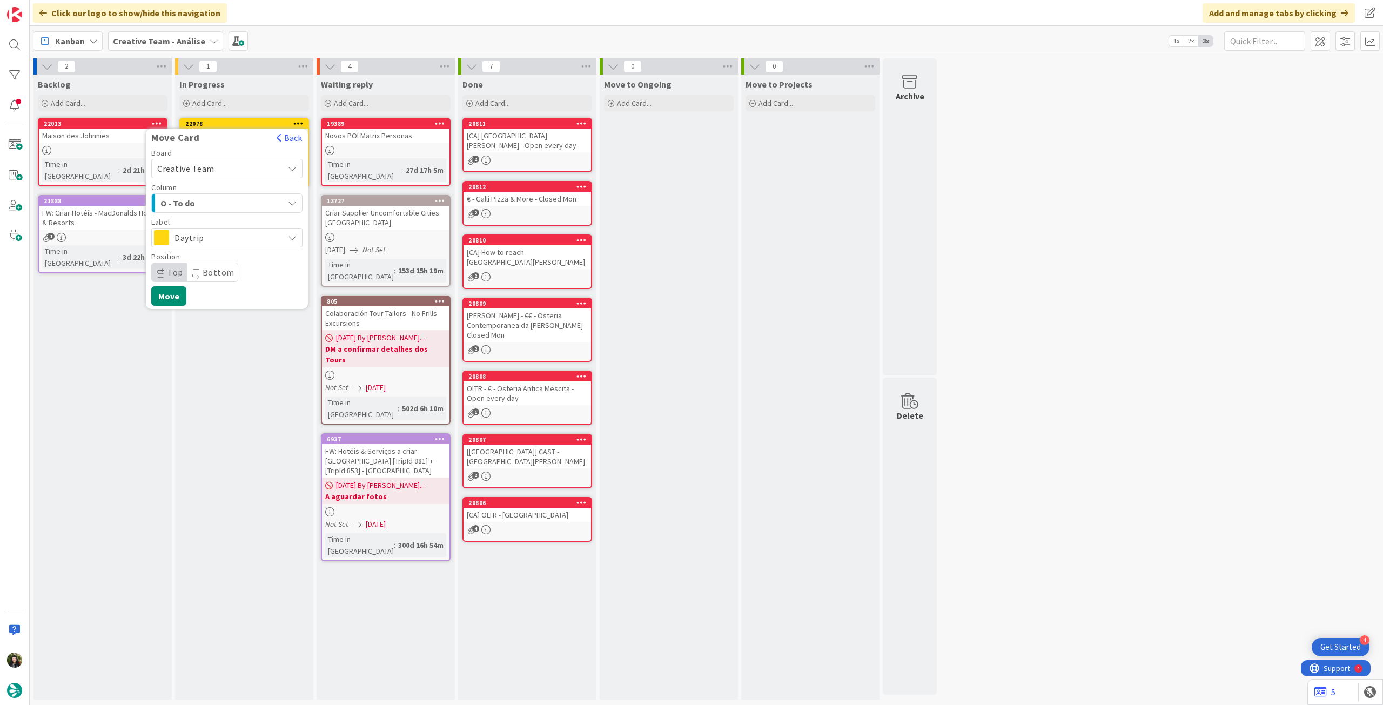
click at [209, 243] on span "Daytrip" at bounding box center [226, 237] width 104 height 15
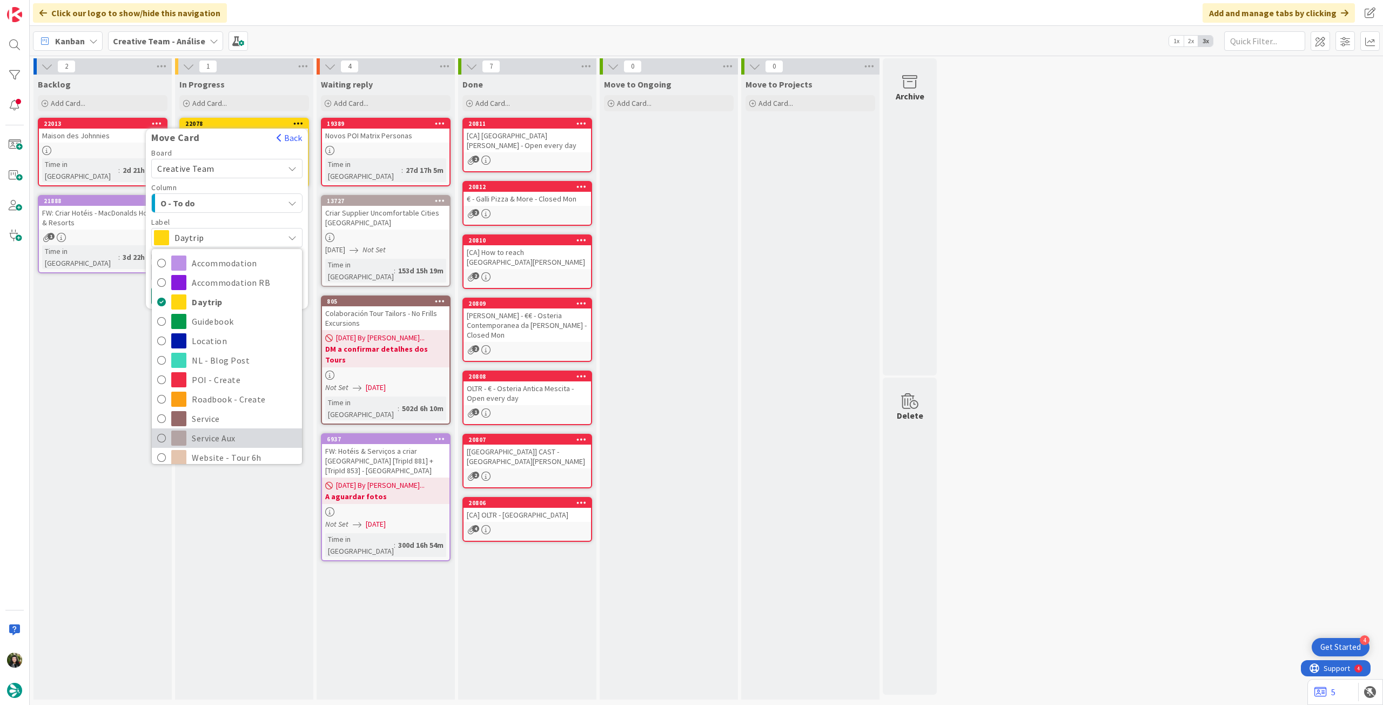
click at [236, 431] on span "Service Aux" at bounding box center [244, 438] width 105 height 16
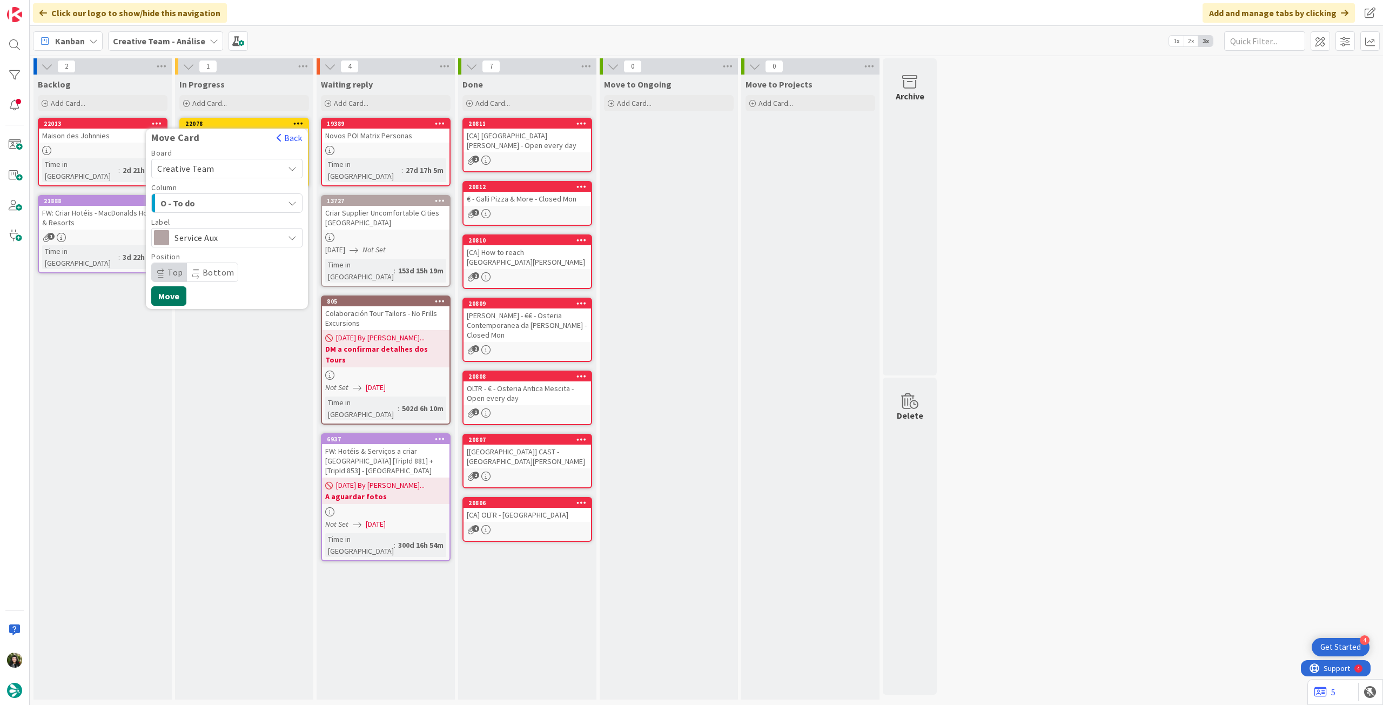
click at [170, 299] on button "Move" at bounding box center [168, 295] width 35 height 19
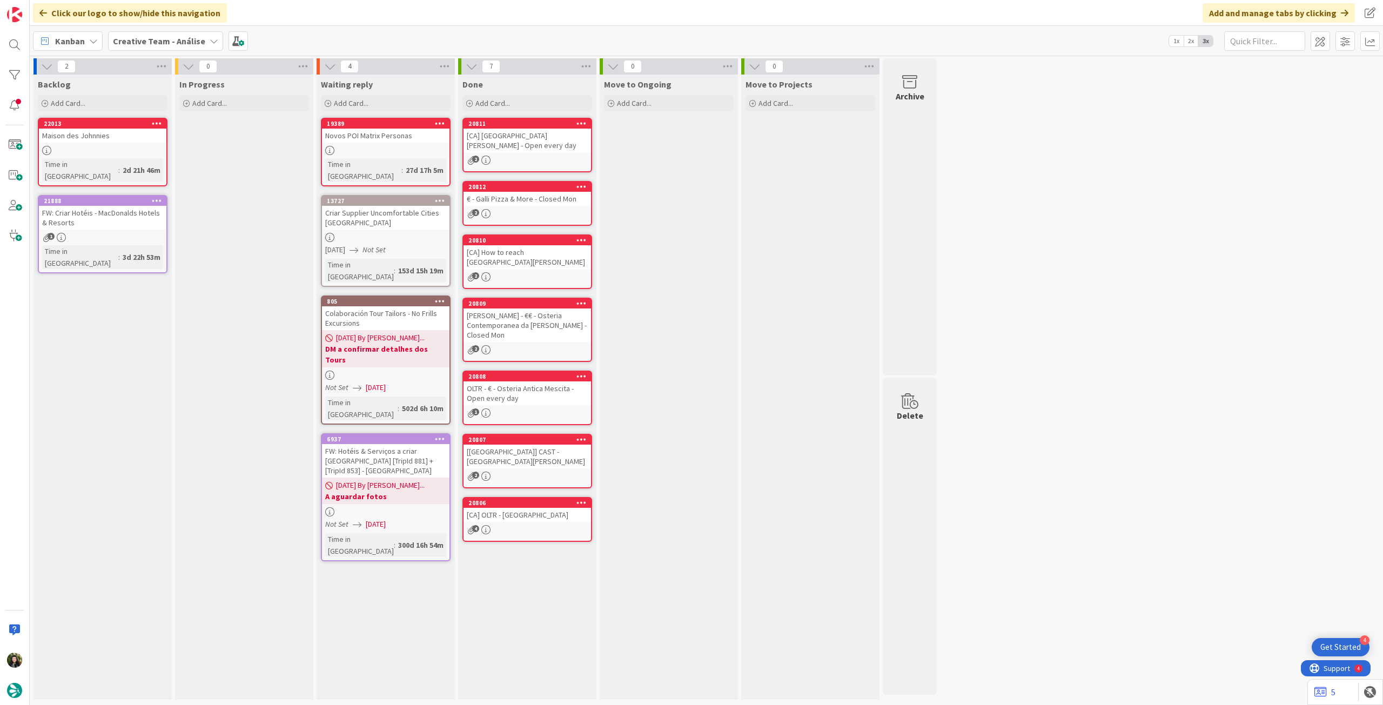
click at [155, 36] on b "Creative Team - Análise" at bounding box center [159, 41] width 92 height 11
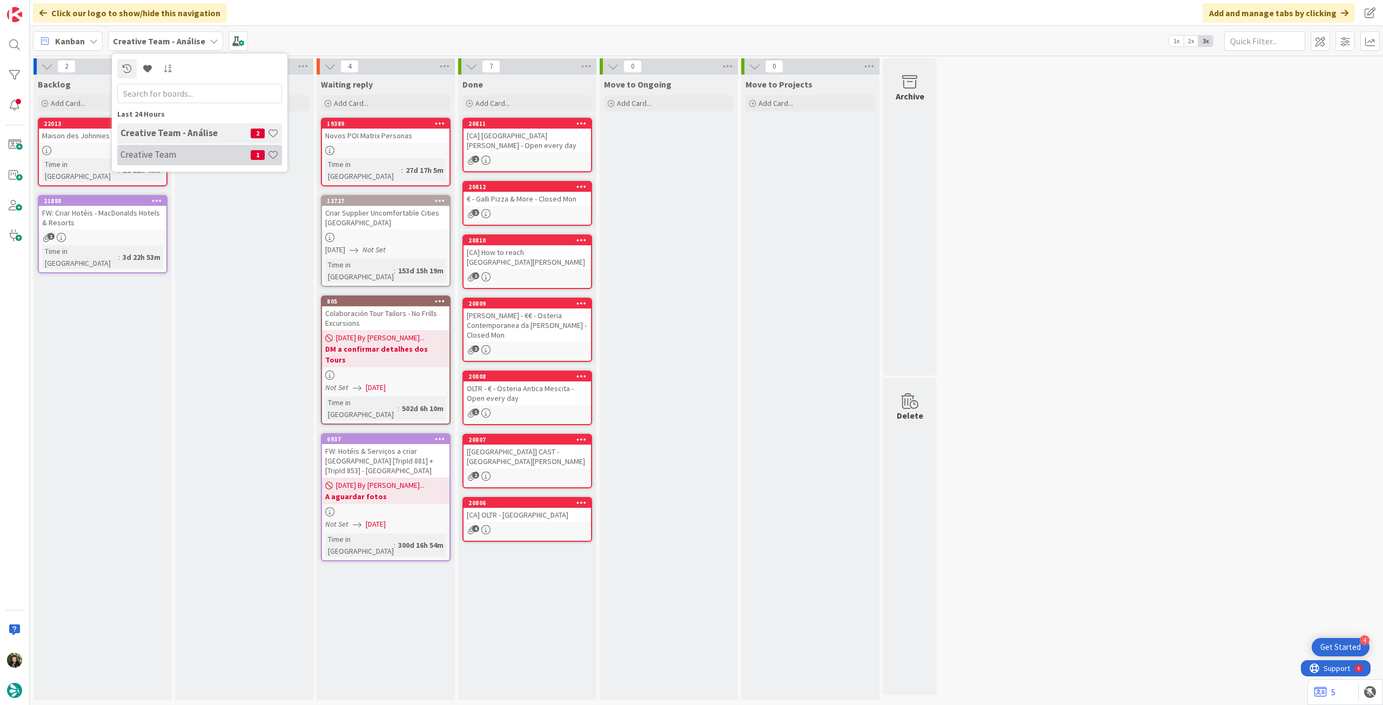
click at [153, 155] on h4 "Creative Team" at bounding box center [185, 154] width 130 height 11
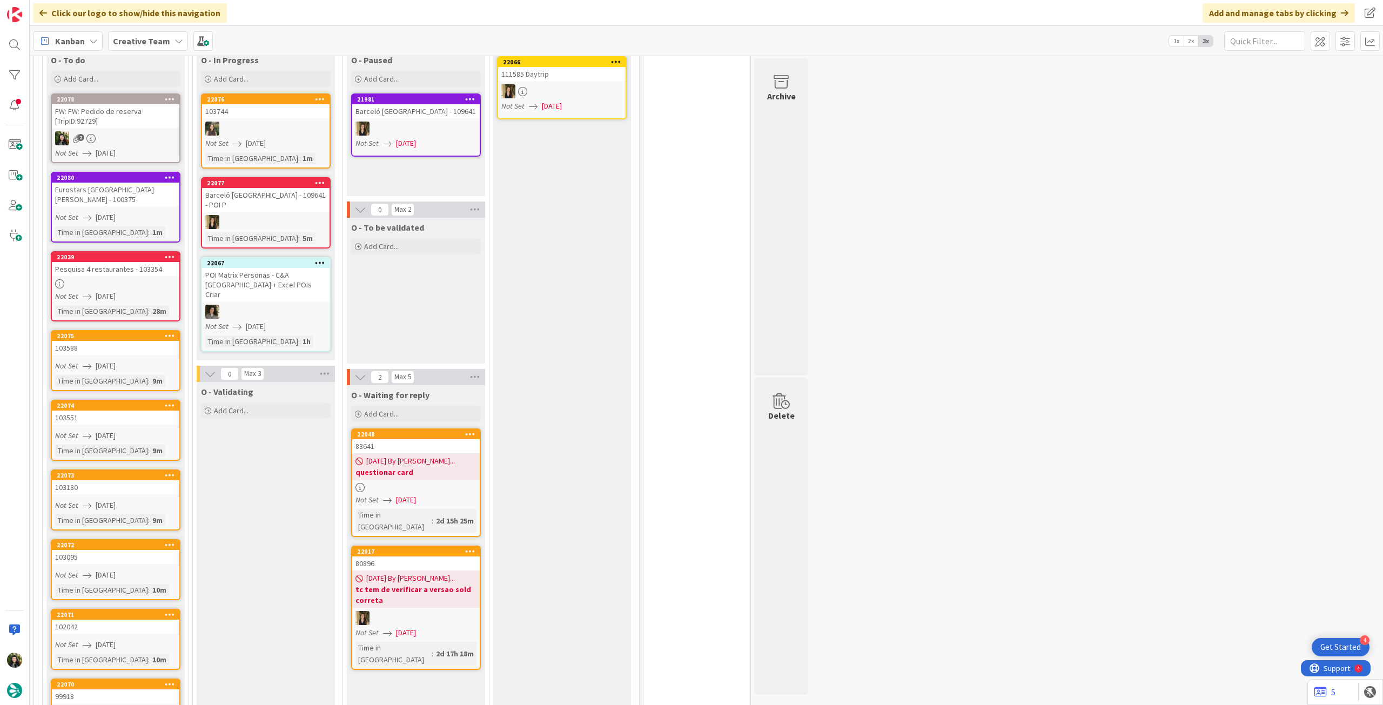
scroll to position [288, 0]
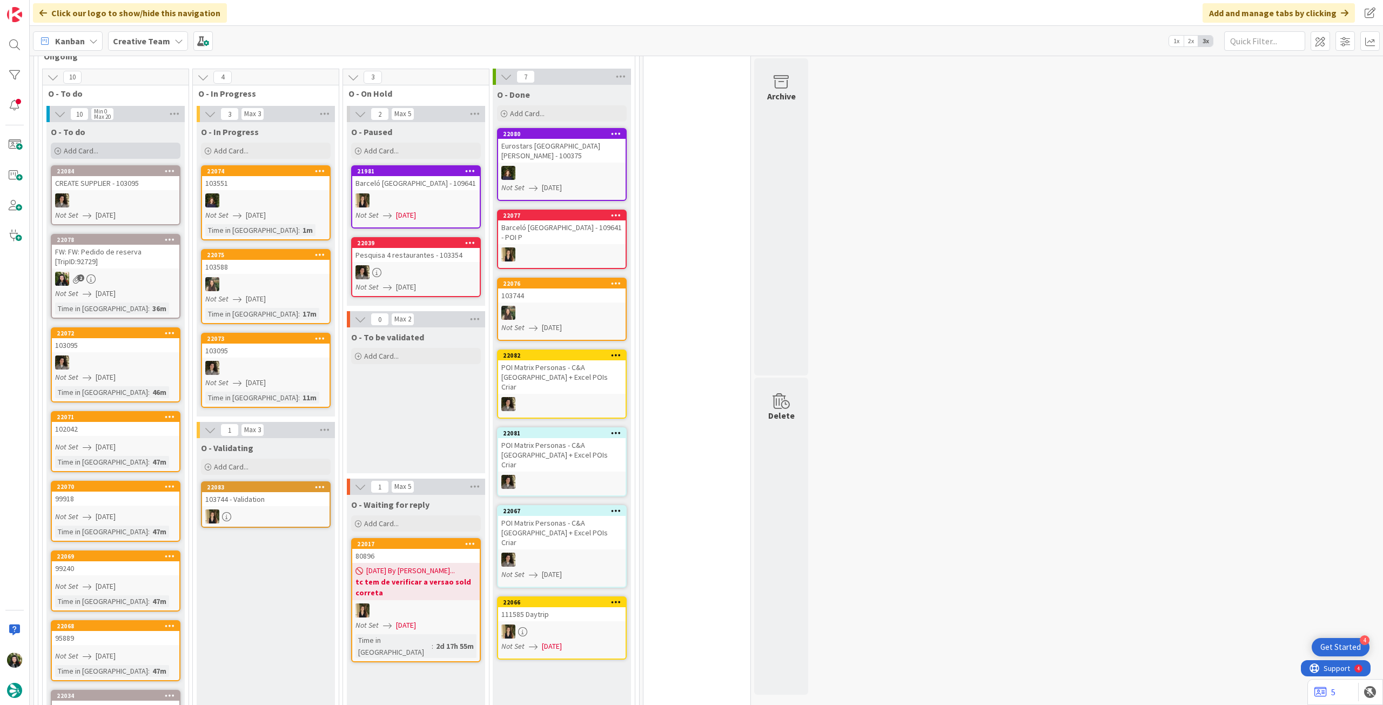
click at [129, 153] on div "Add Card..." at bounding box center [116, 151] width 130 height 16
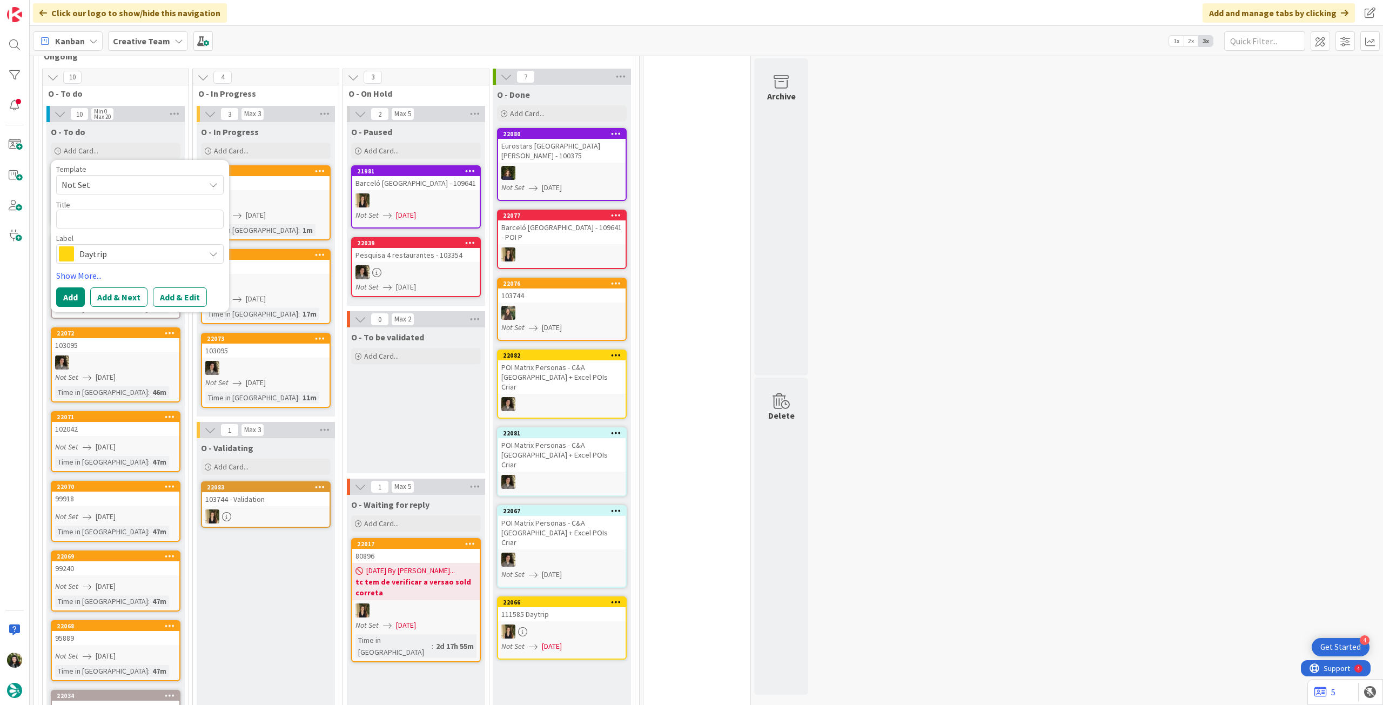
click at [123, 247] on span "Daytrip" at bounding box center [139, 253] width 120 height 15
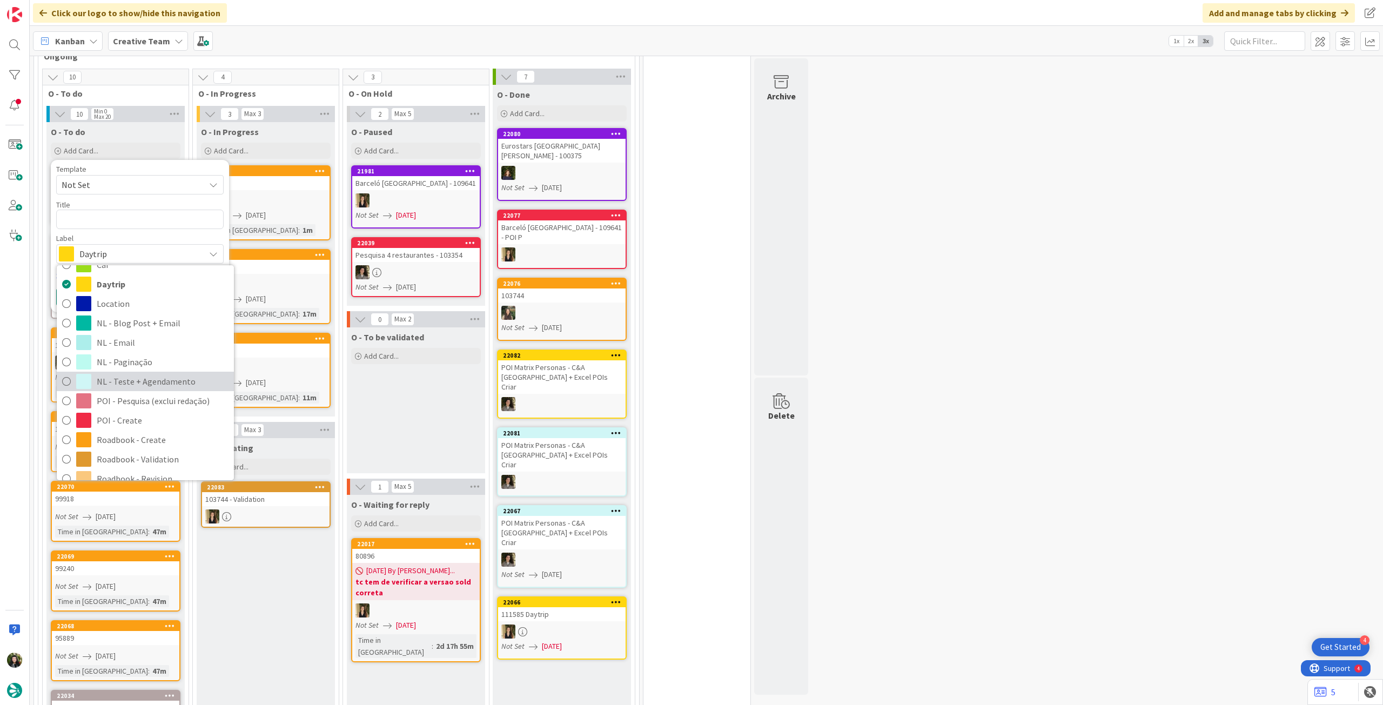
scroll to position [144, 0]
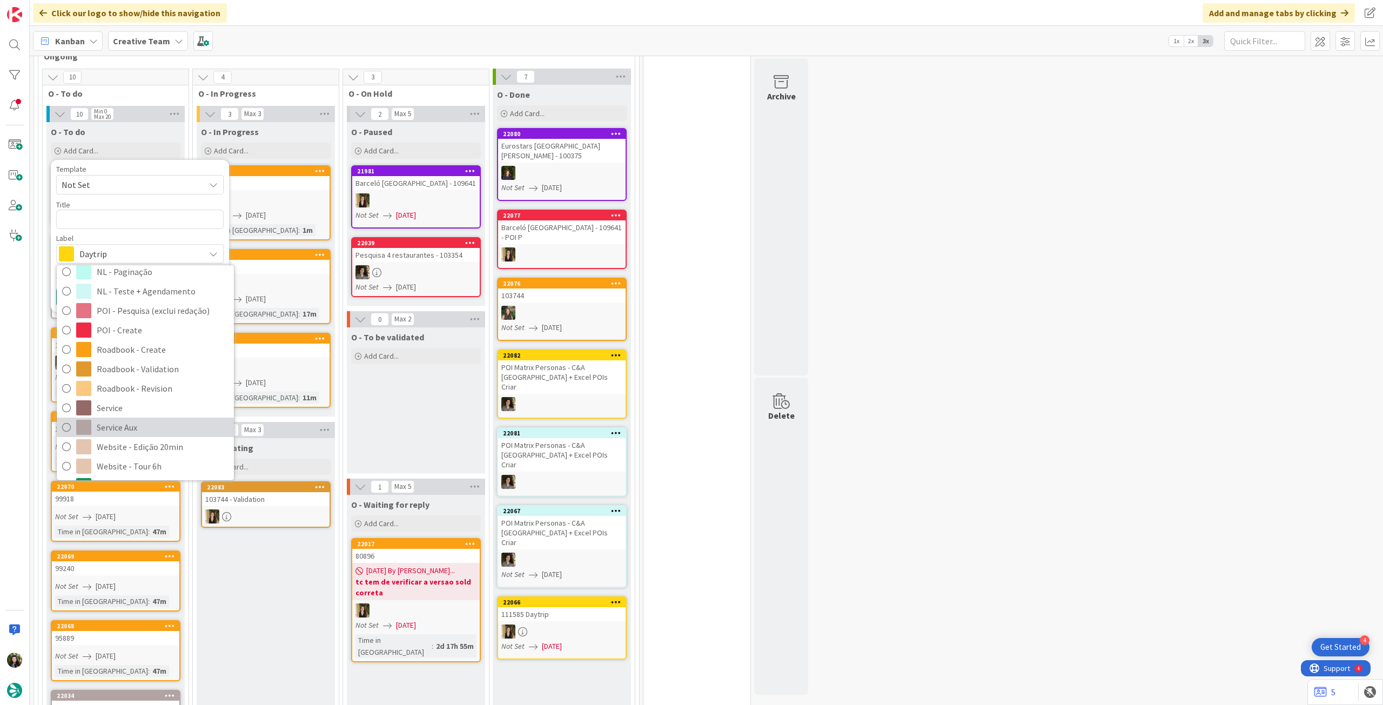
click at [112, 421] on span "Service Aux" at bounding box center [163, 427] width 132 height 16
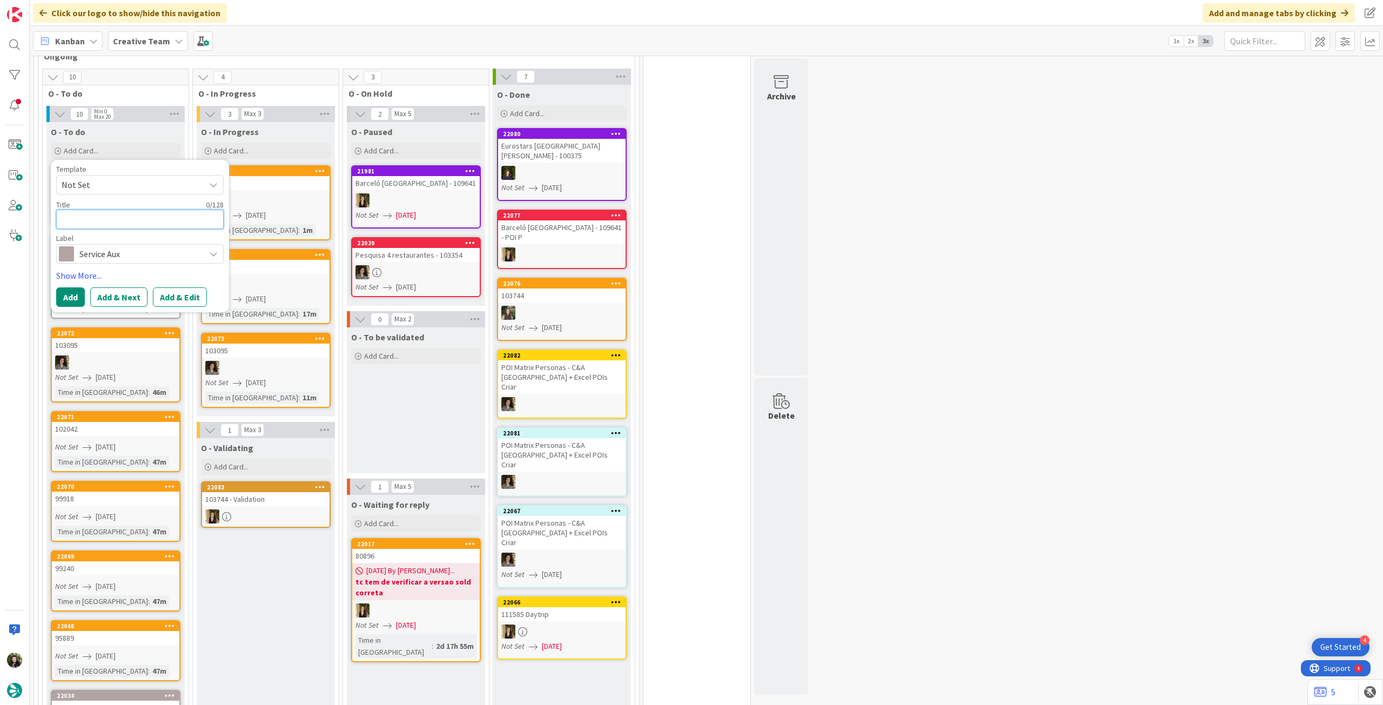
click at [130, 220] on textarea at bounding box center [139, 219] width 167 height 19
type textarea "x"
type textarea "C"
type textarea "x"
type textarea "Co"
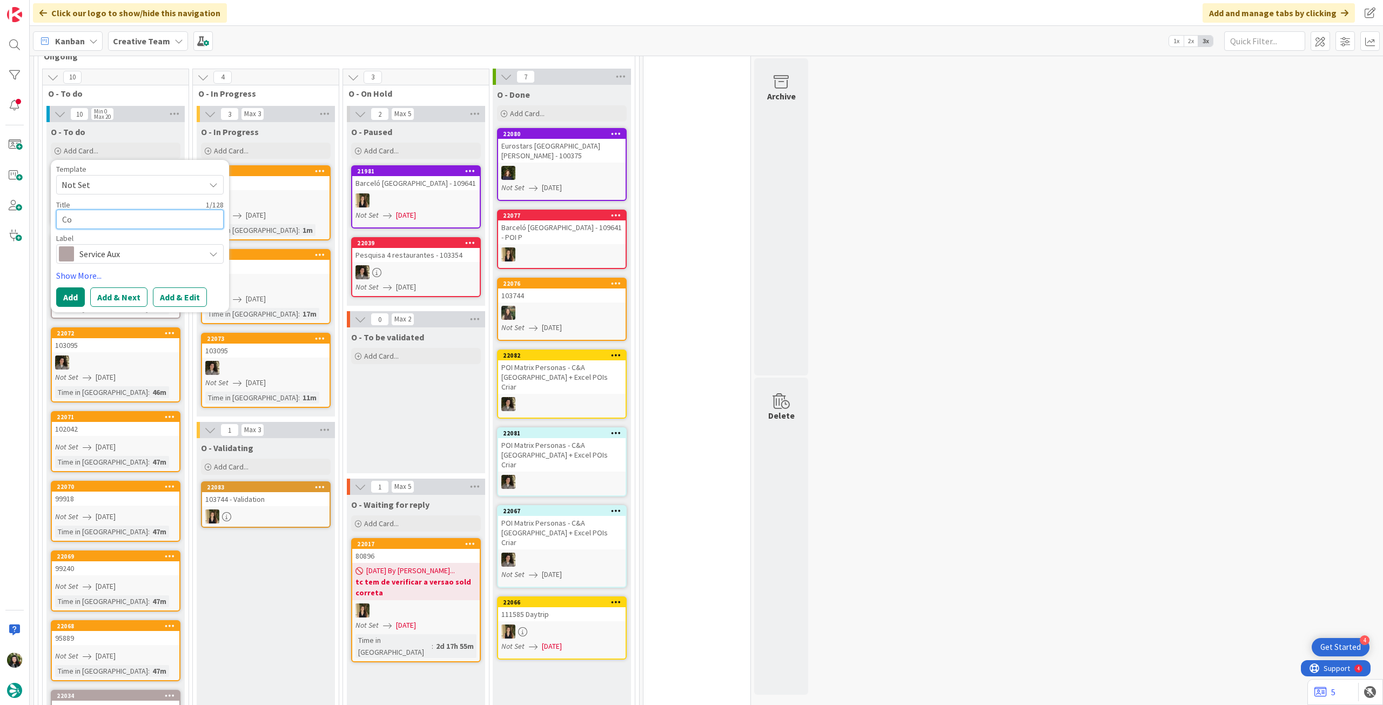
type textarea "x"
type textarea "Cor"
type textarea "x"
type textarea "Corr"
type textarea "x"
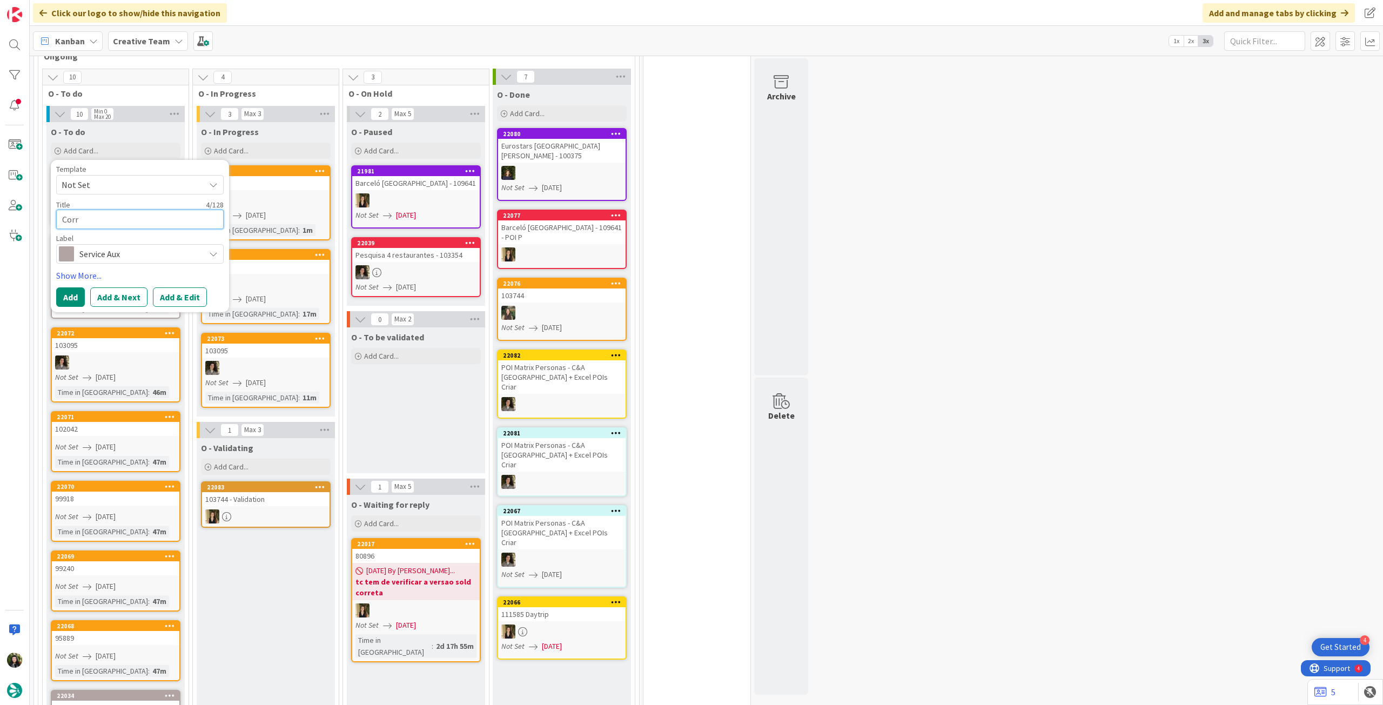
type textarea "Corri"
type textarea "x"
type textarea "Corrig"
type textarea "x"
type textarea "Corrigi"
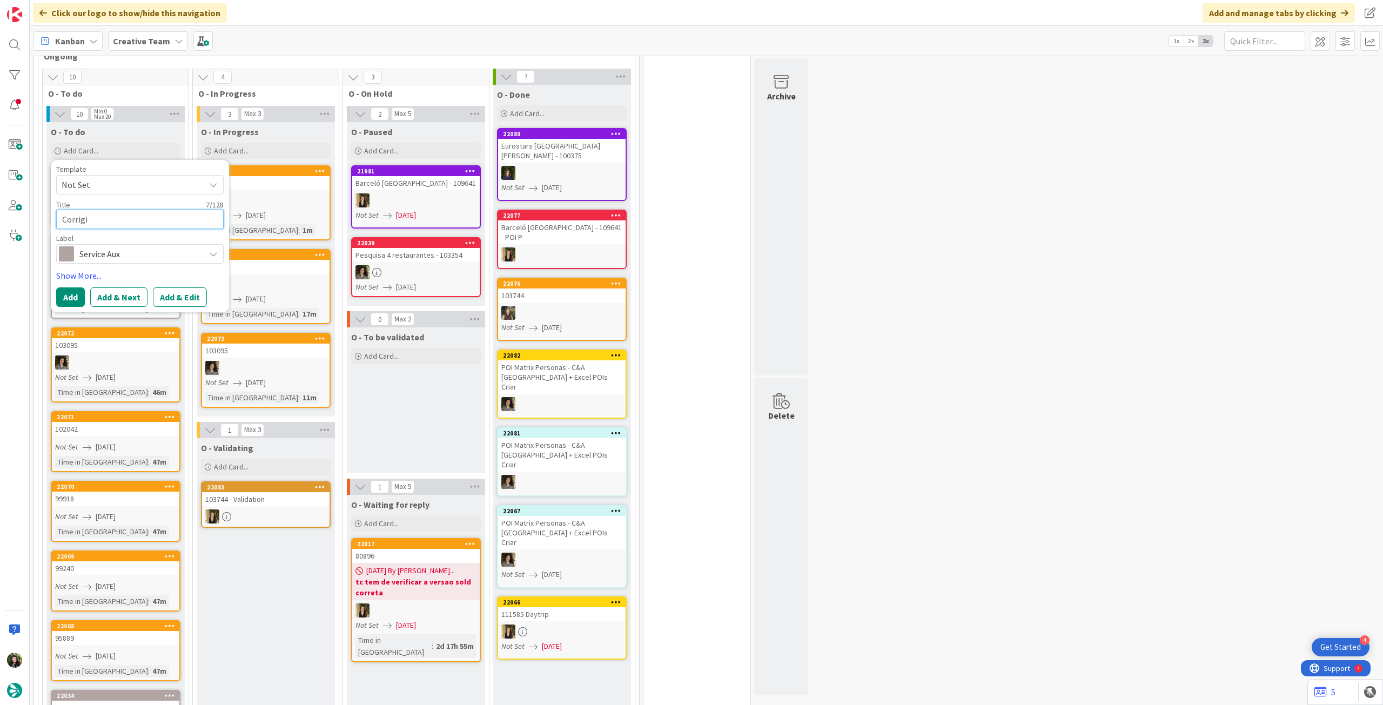
type textarea "x"
type textarea "Corrigir"
type textarea "x"
type textarea "Corrigir"
type textarea "x"
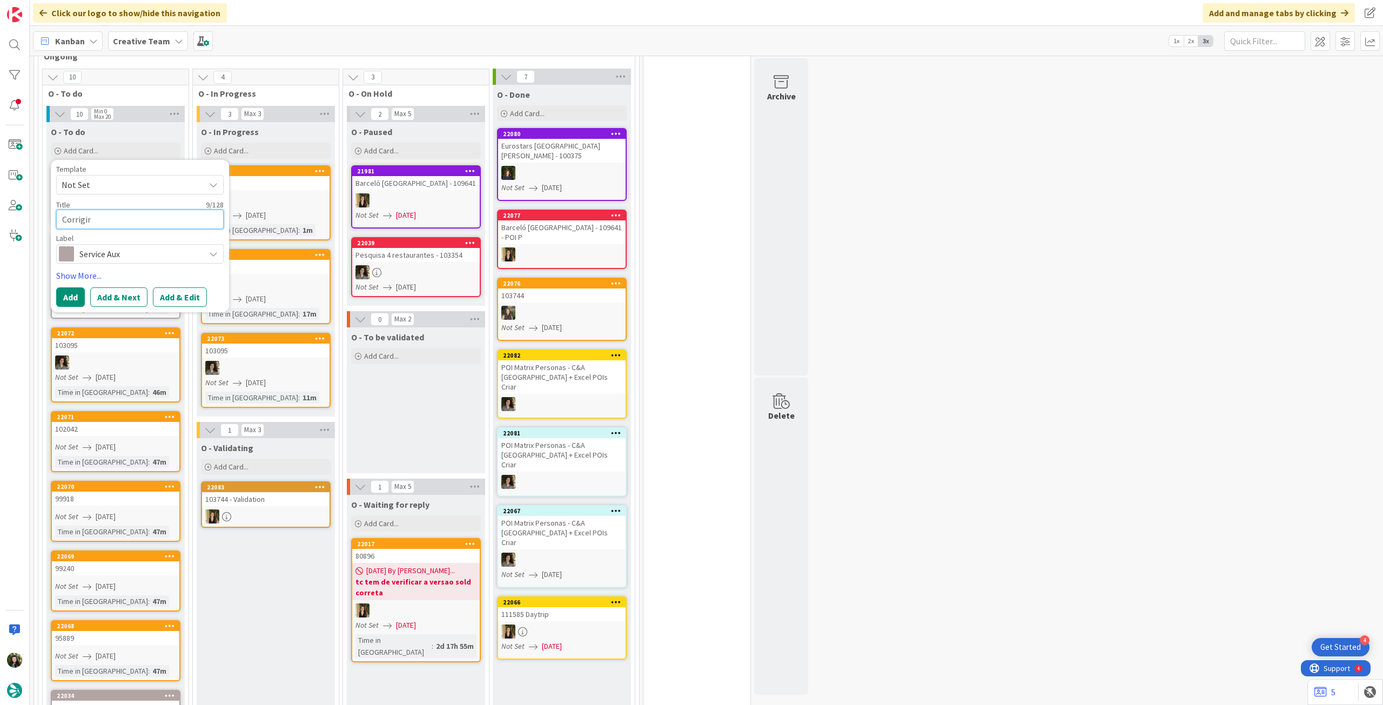
type textarea "Corrigir p"
type textarea "x"
type textarea "Corrigir po"
type textarea "x"
type textarea "Corrigir por"
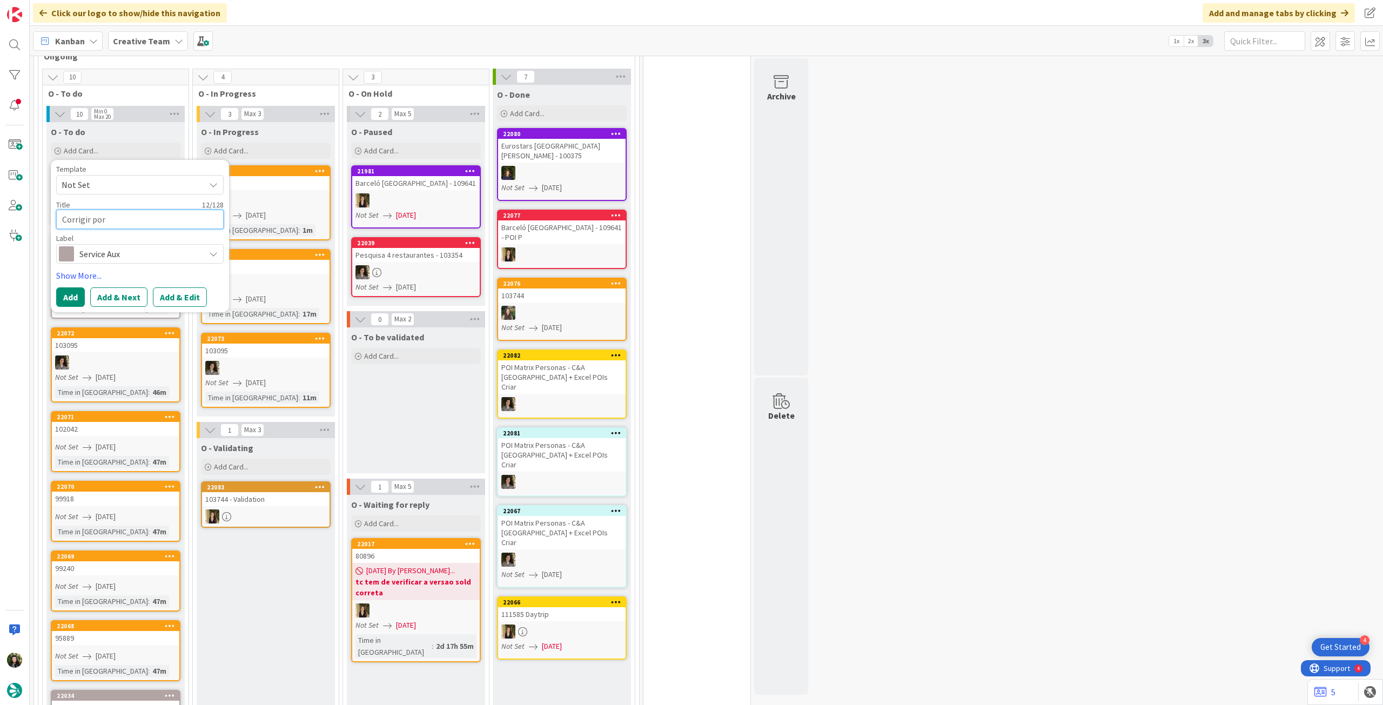
type textarea "x"
type textarea "Corrigir porm"
type textarea "x"
type textarea "Corrigir porme"
type textarea "x"
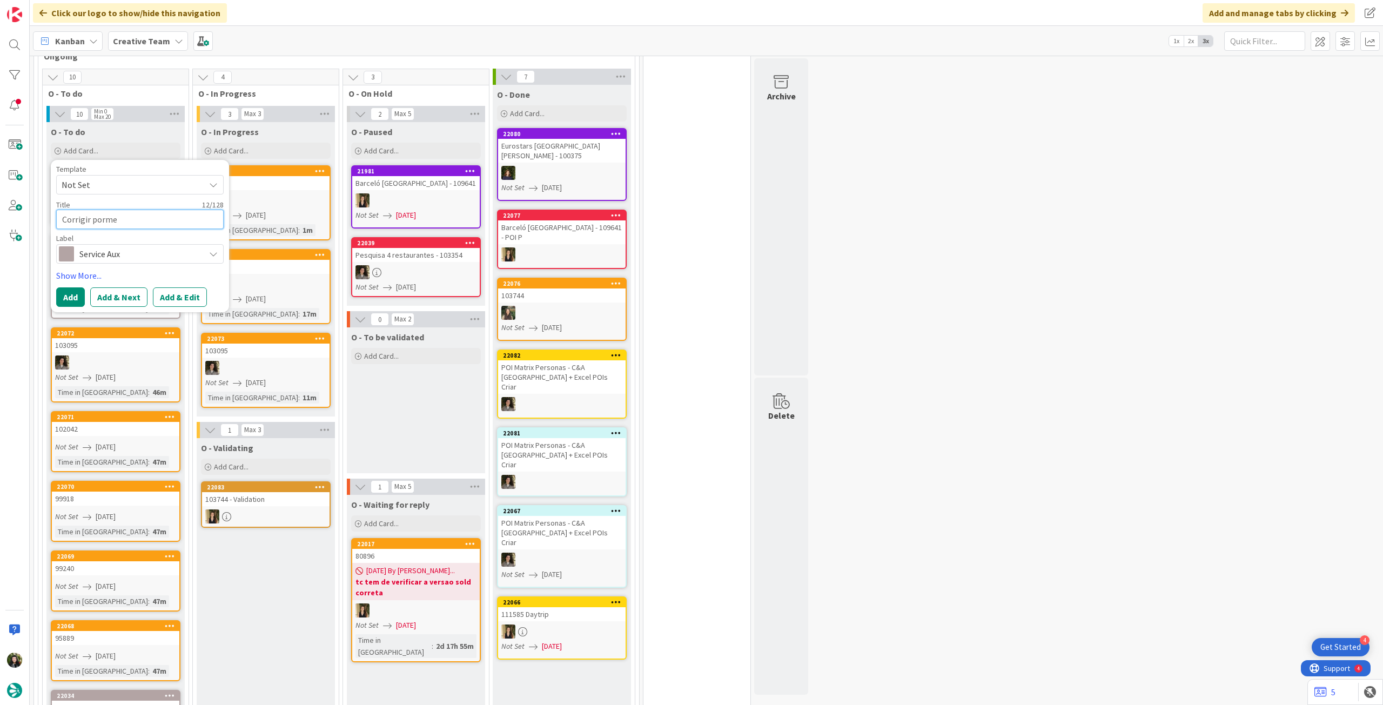
type textarea "Corrigir pormen"
type textarea "x"
type textarea "Corrigir pormeno"
type textarea "x"
type textarea "Corrigir pormenor"
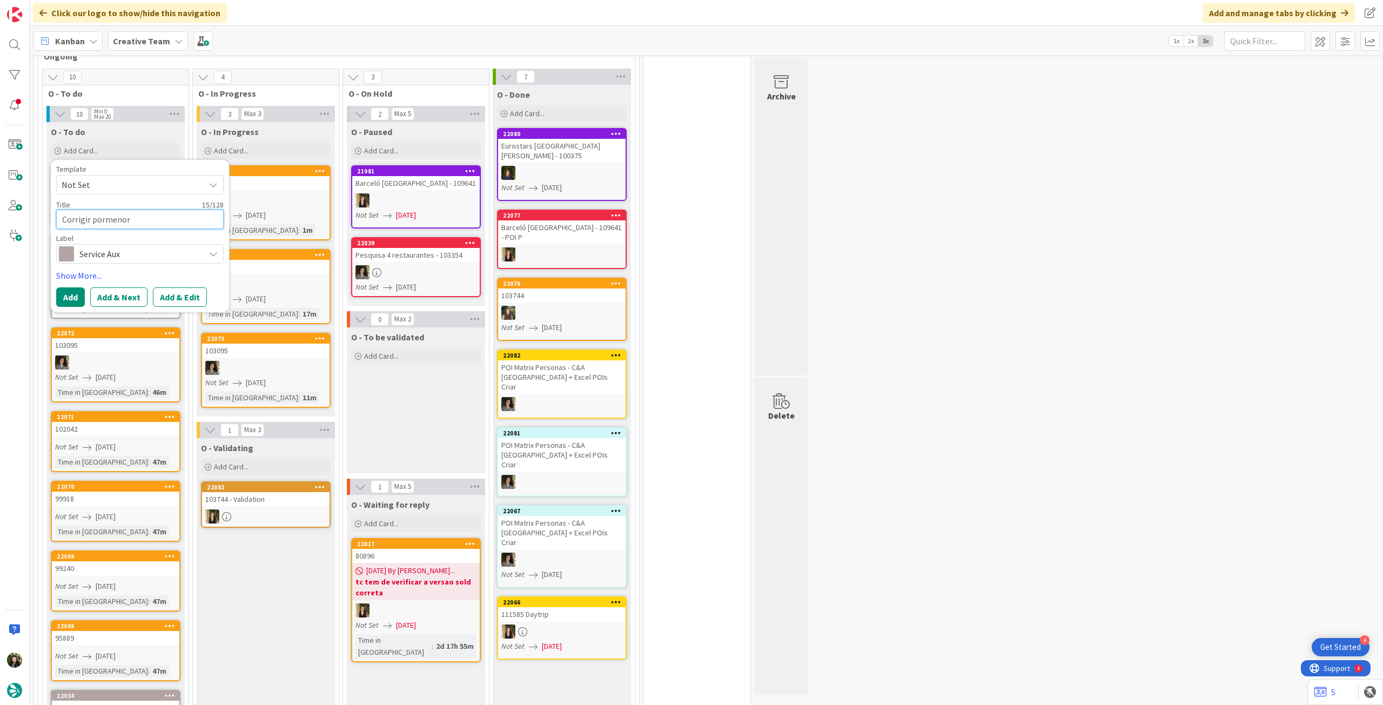
type textarea "x"
type textarea "Corrigir pormenore"
type textarea "x"
type textarea "Corrigir pormenores"
type textarea "x"
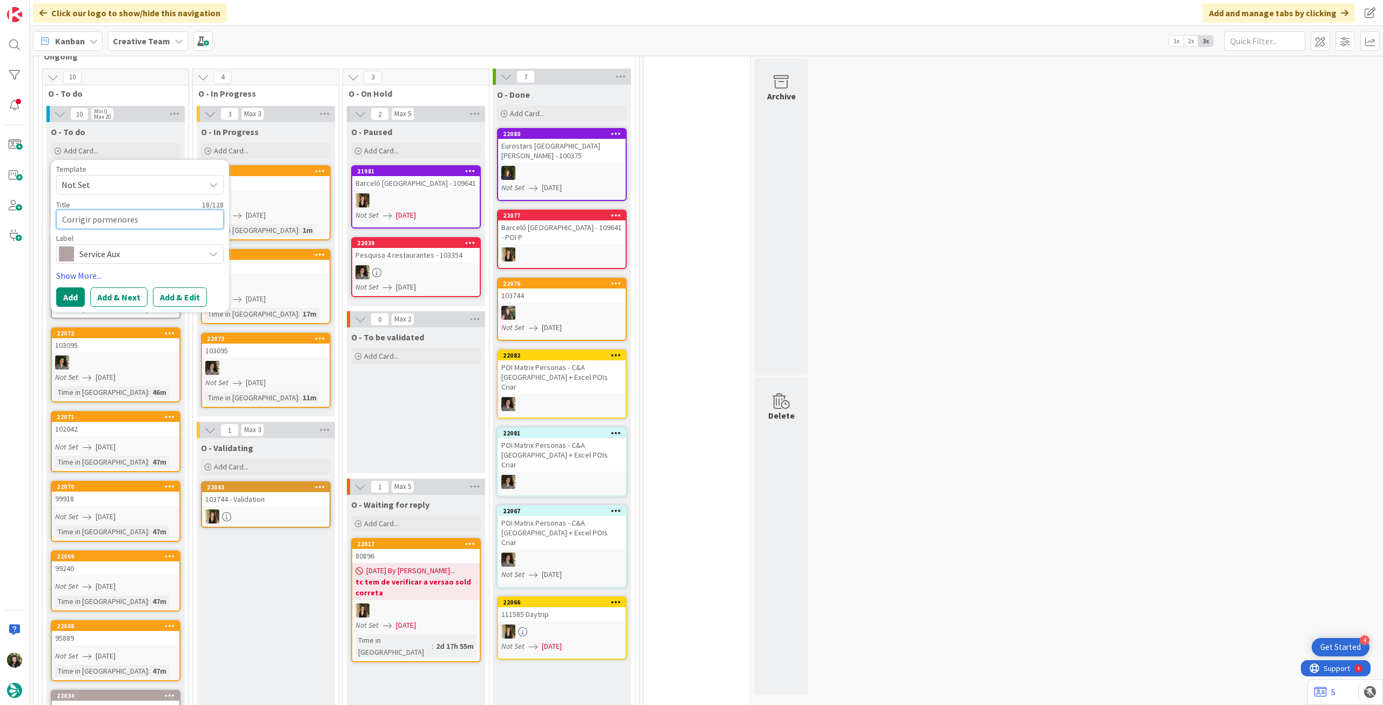
type textarea "Corrigir pormenores"
type textarea "x"
type textarea "Corrigir pormenores eme"
type textarea "x"
type textarea "Corrigir pormenores eme"
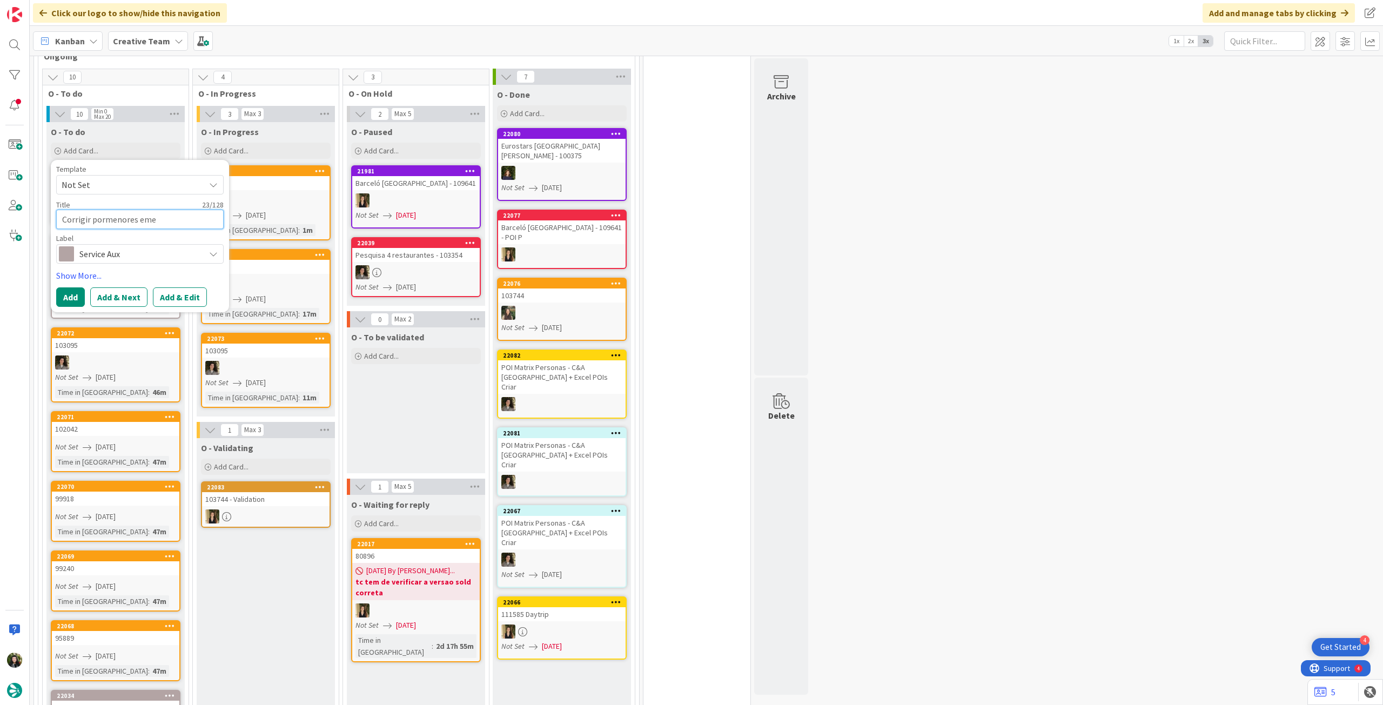
type textarea "x"
type textarea "Corrigir pormenores eme b"
type textarea "x"
type textarea "Corrigir pormenores eme bl"
type textarea "x"
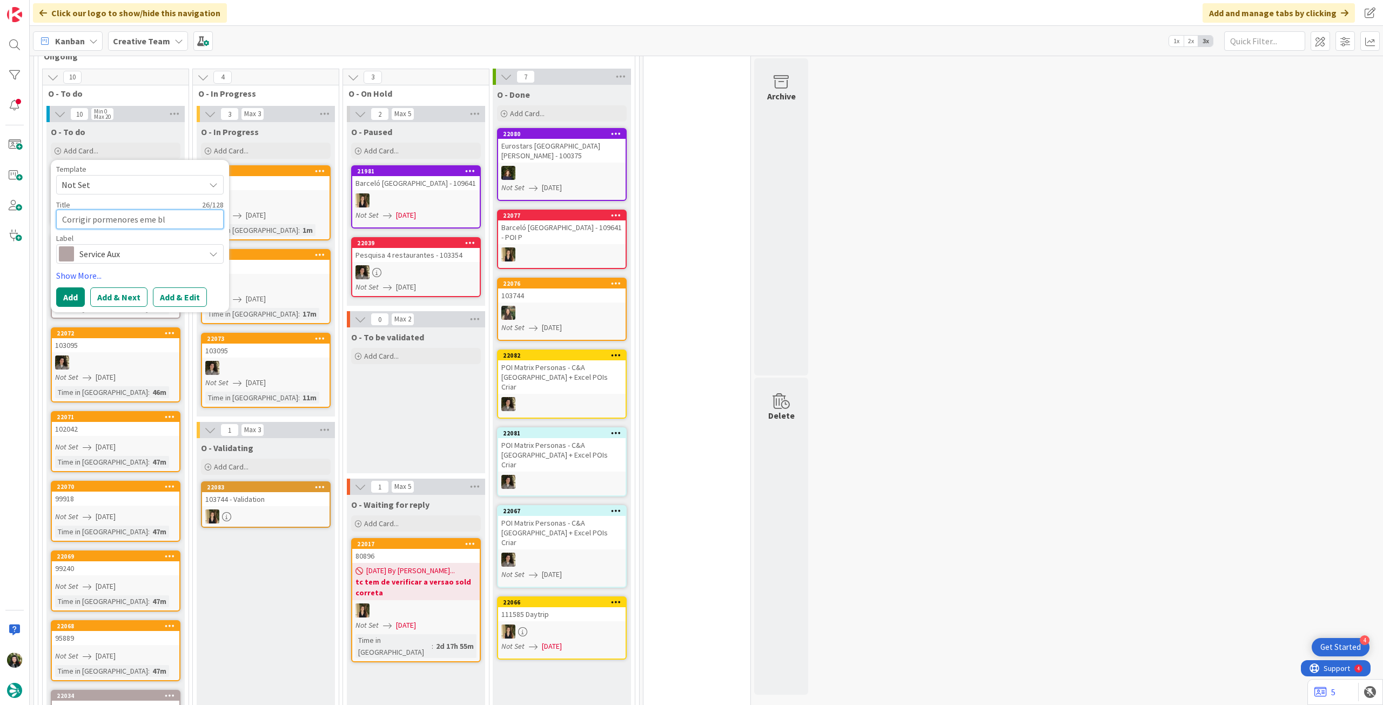
type textarea "Corrigir pormenores eme b"
type textarea "x"
type textarea "Corrigir pormenores eme"
type textarea "x"
type textarea "Corrigir pormenores eme"
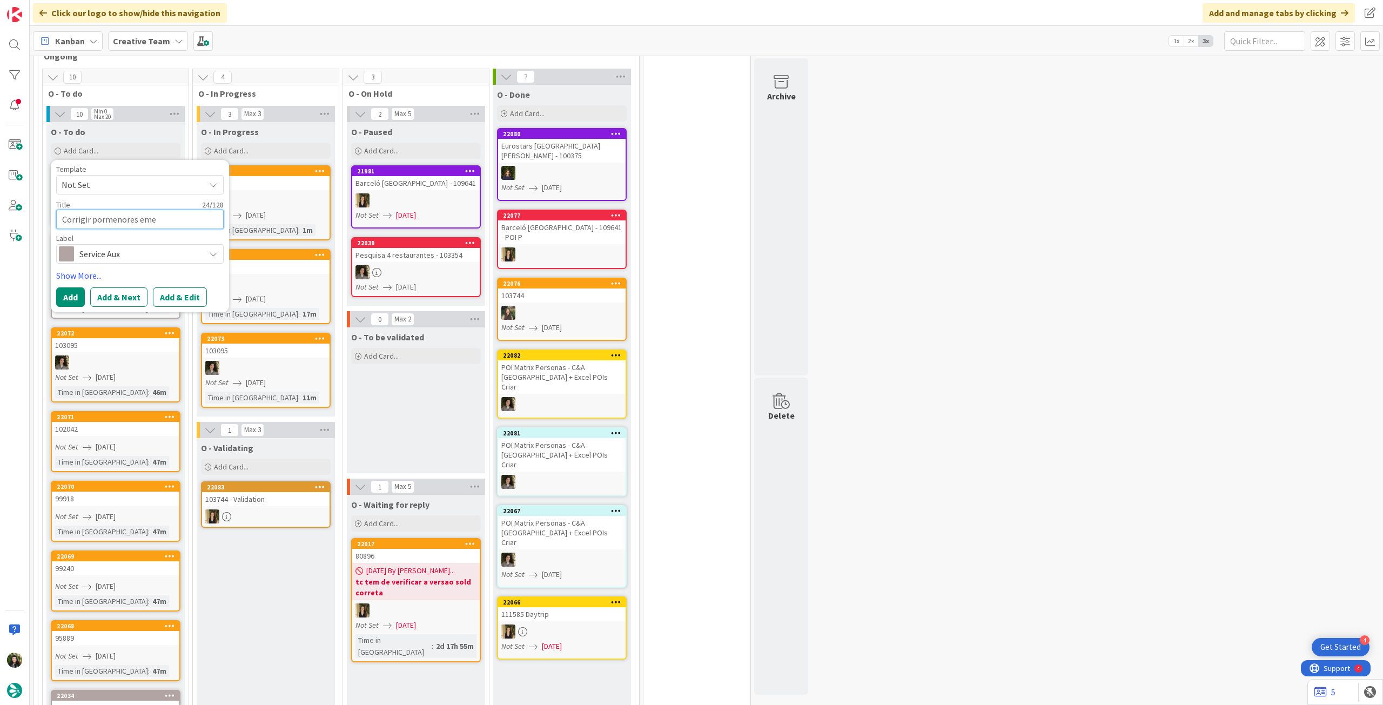
type textarea "x"
type textarea "Corrigir pormenores em"
type textarea "x"
type textarea "Corrigir pormenores e"
type textarea "x"
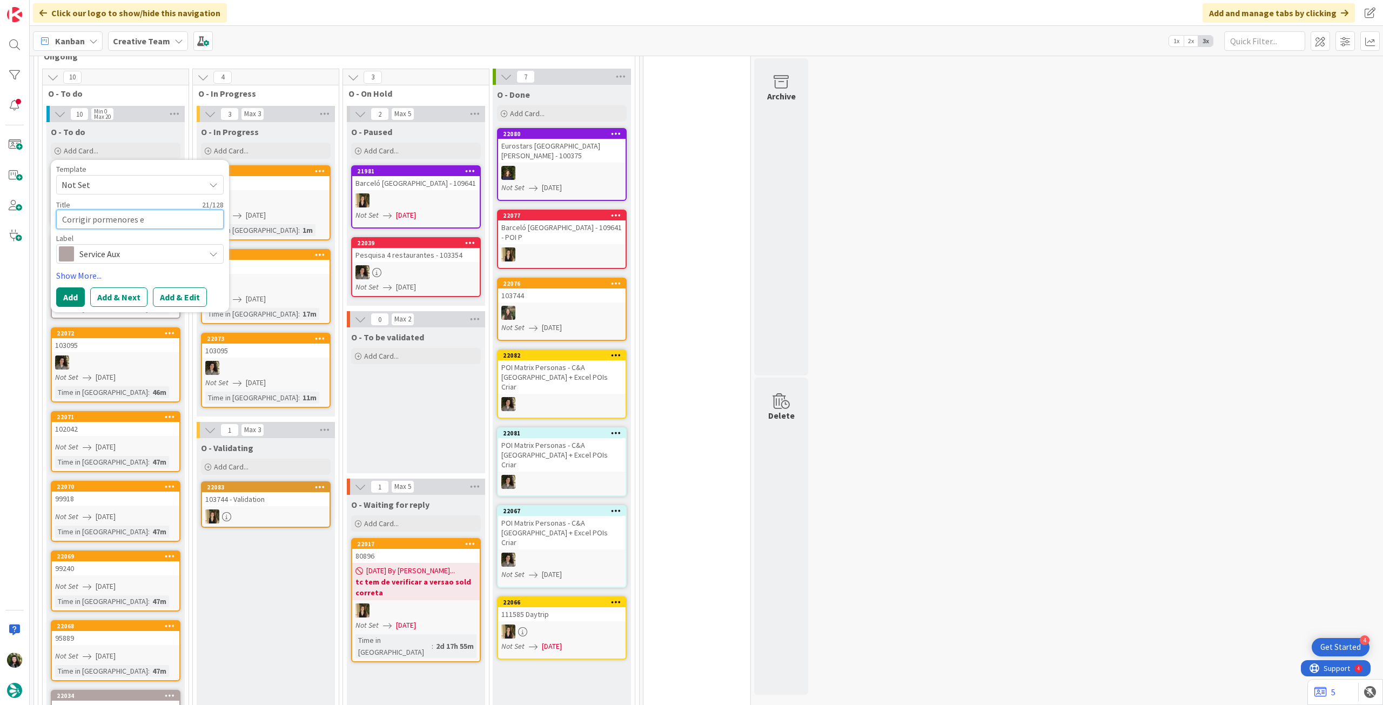
type textarea "Corrigir pormenores"
type textarea "x"
type textarea "Corrigir pormenores b"
type textarea "x"
type textarea "Corrigir pormenores bl"
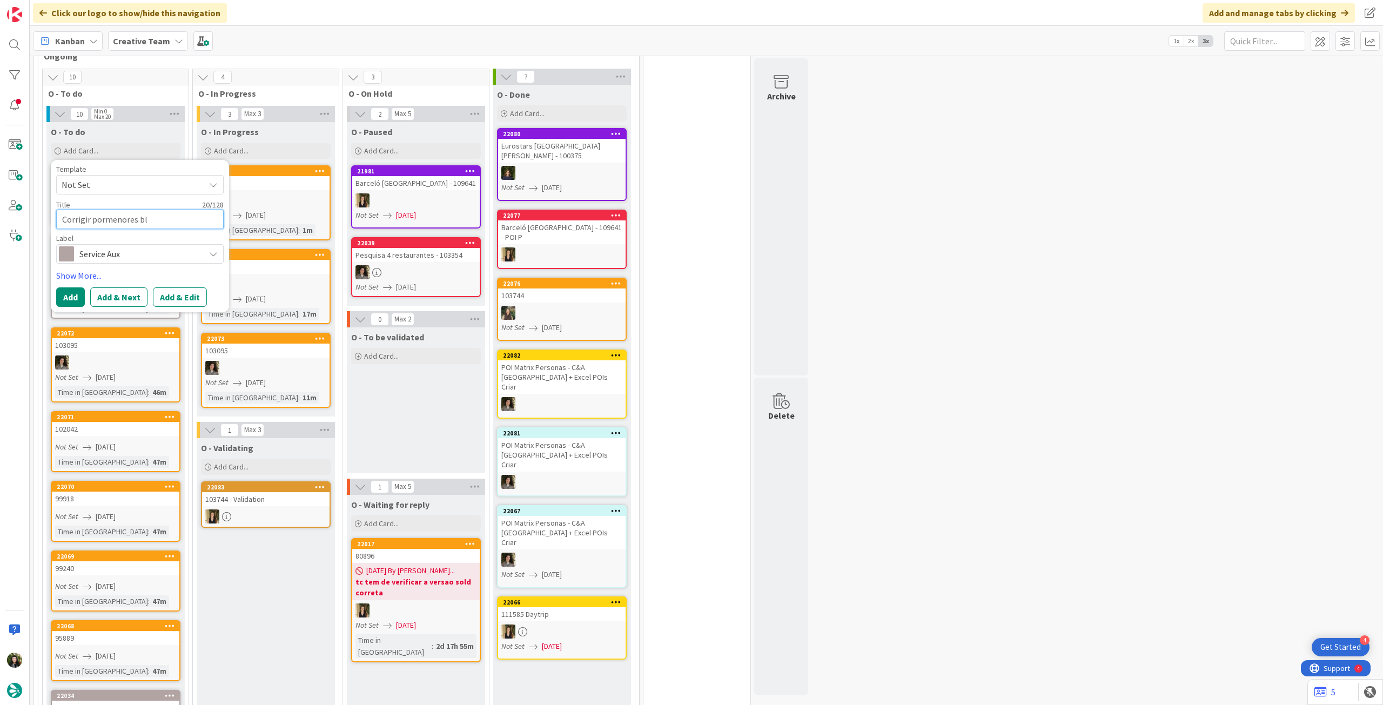
type textarea "x"
type textarea "Corrigir pormenores blo"
type textarea "x"
type textarea "Corrigir pormenores blog"
type textarea "x"
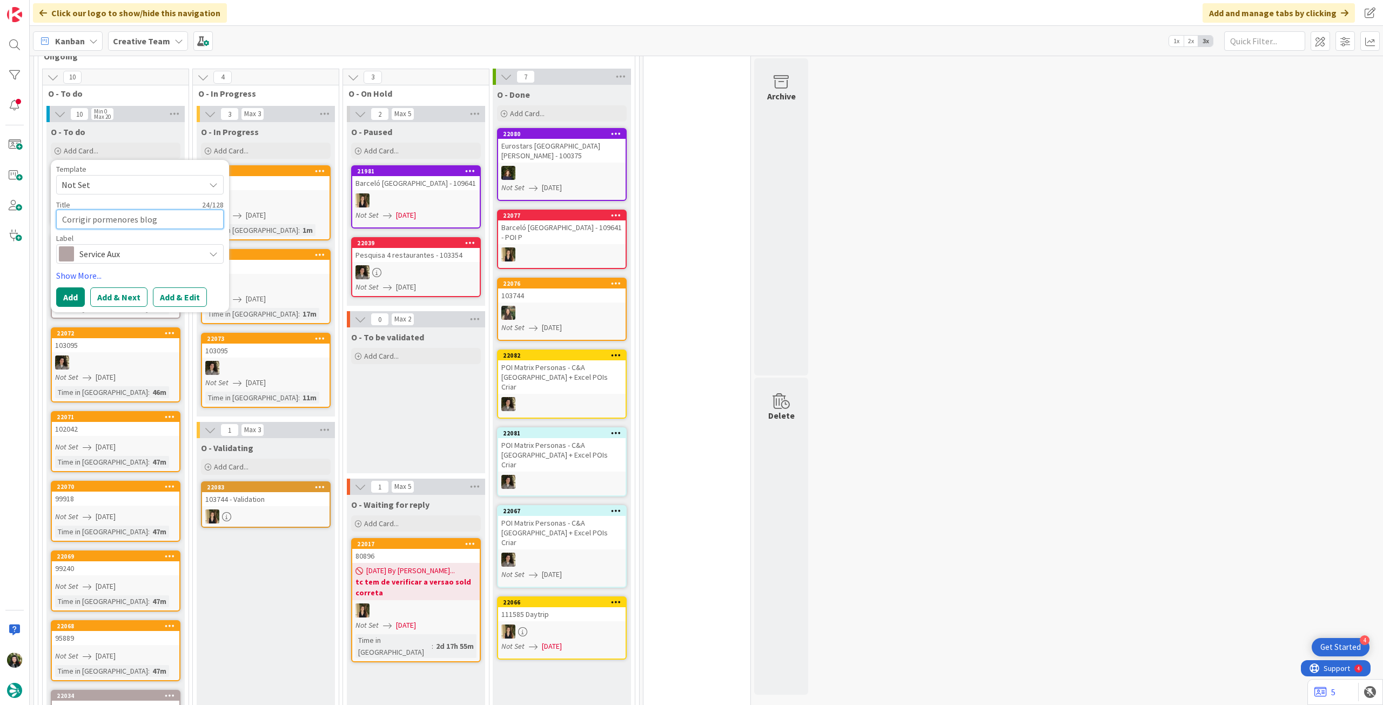
type textarea "Corrigir pormenores blog"
type textarea "x"
type textarea "Corrigir pormenores blog p"
type textarea "x"
type textarea "Corrigir pormenores blog po"
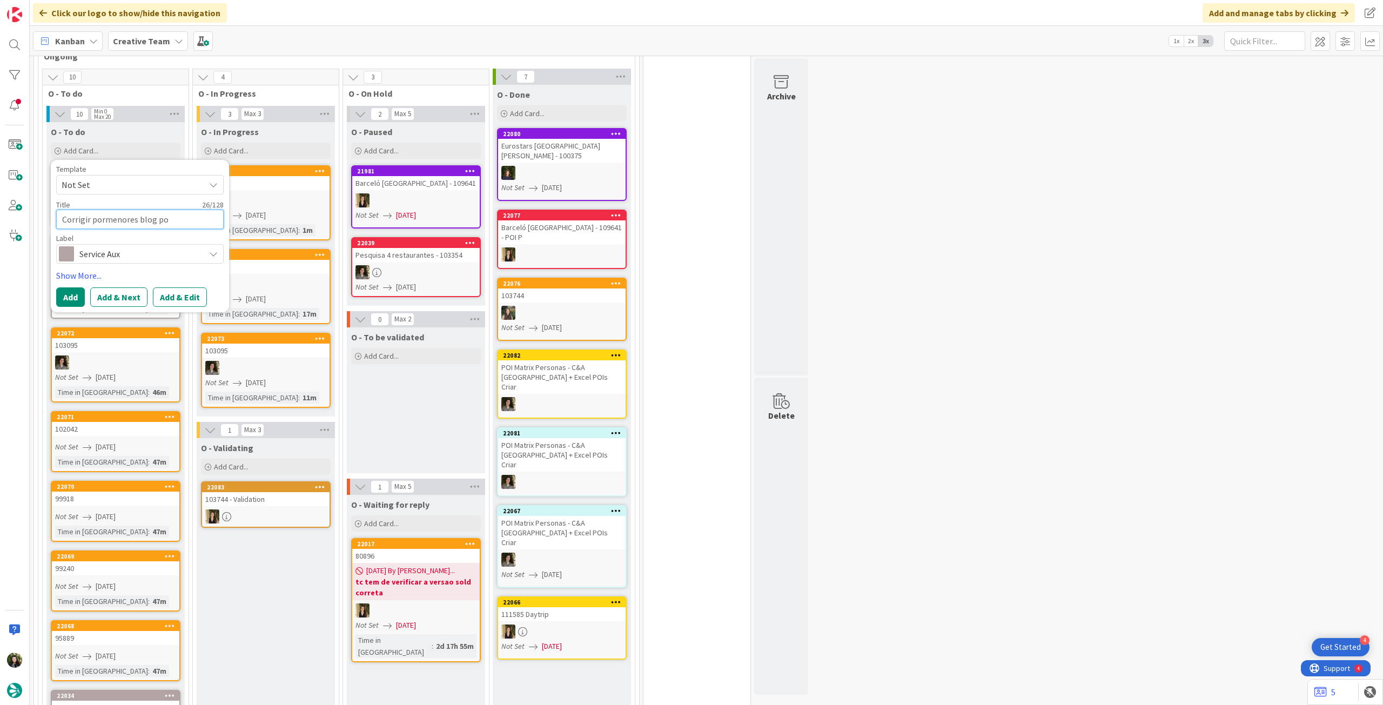
type textarea "x"
type textarea "Corrigir pormenores blog pos"
type textarea "x"
type textarea "Corrigir pormenores blog post"
drag, startPoint x: 70, startPoint y: 297, endPoint x: 77, endPoint y: 237, distance: 60.4
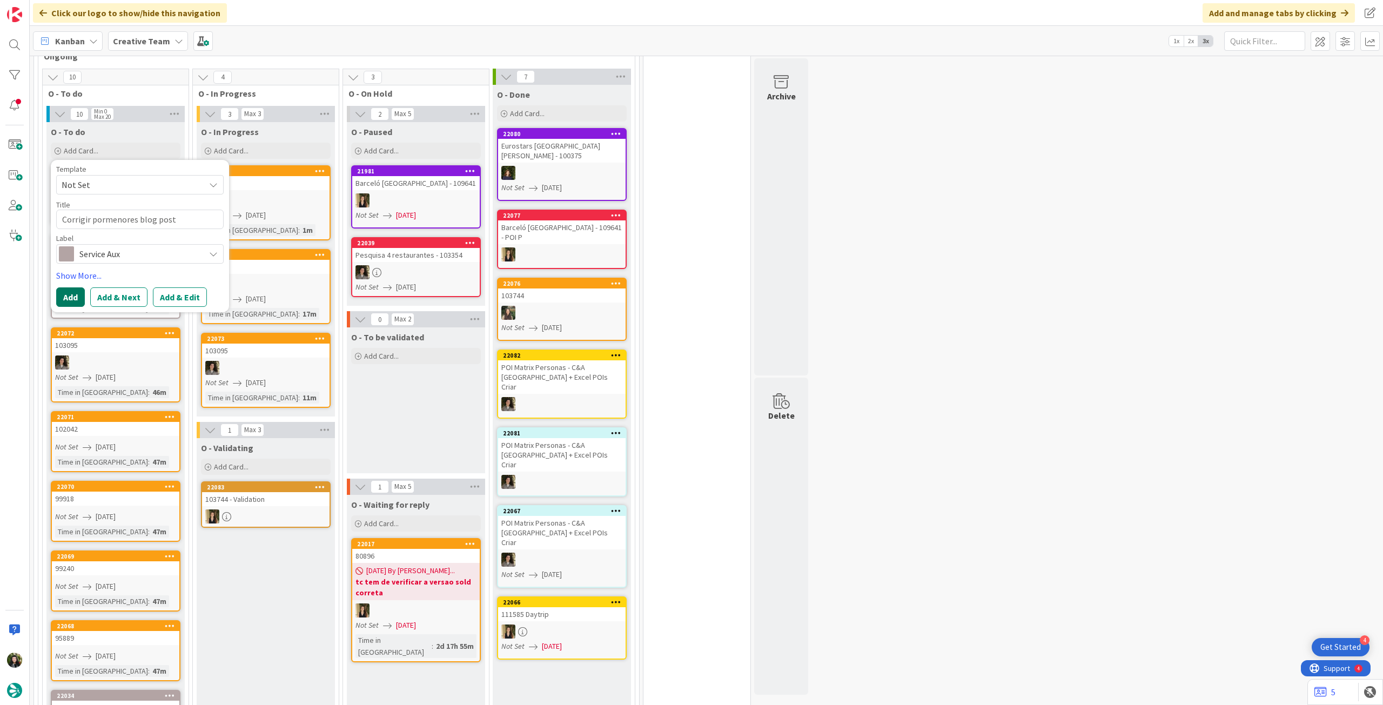
click at [70, 297] on button "Add" at bounding box center [70, 296] width 29 height 19
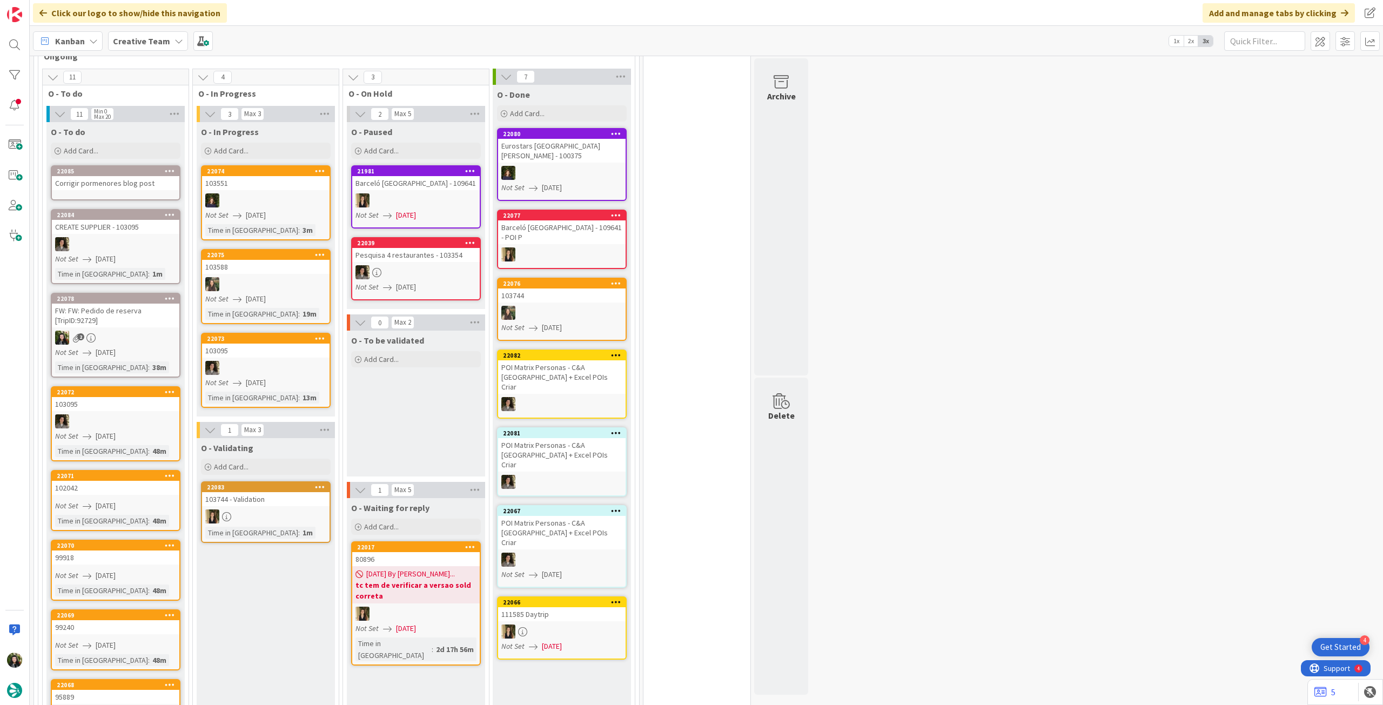
click at [110, 180] on div "Corrigir pormenores blog post" at bounding box center [115, 183] width 127 height 14
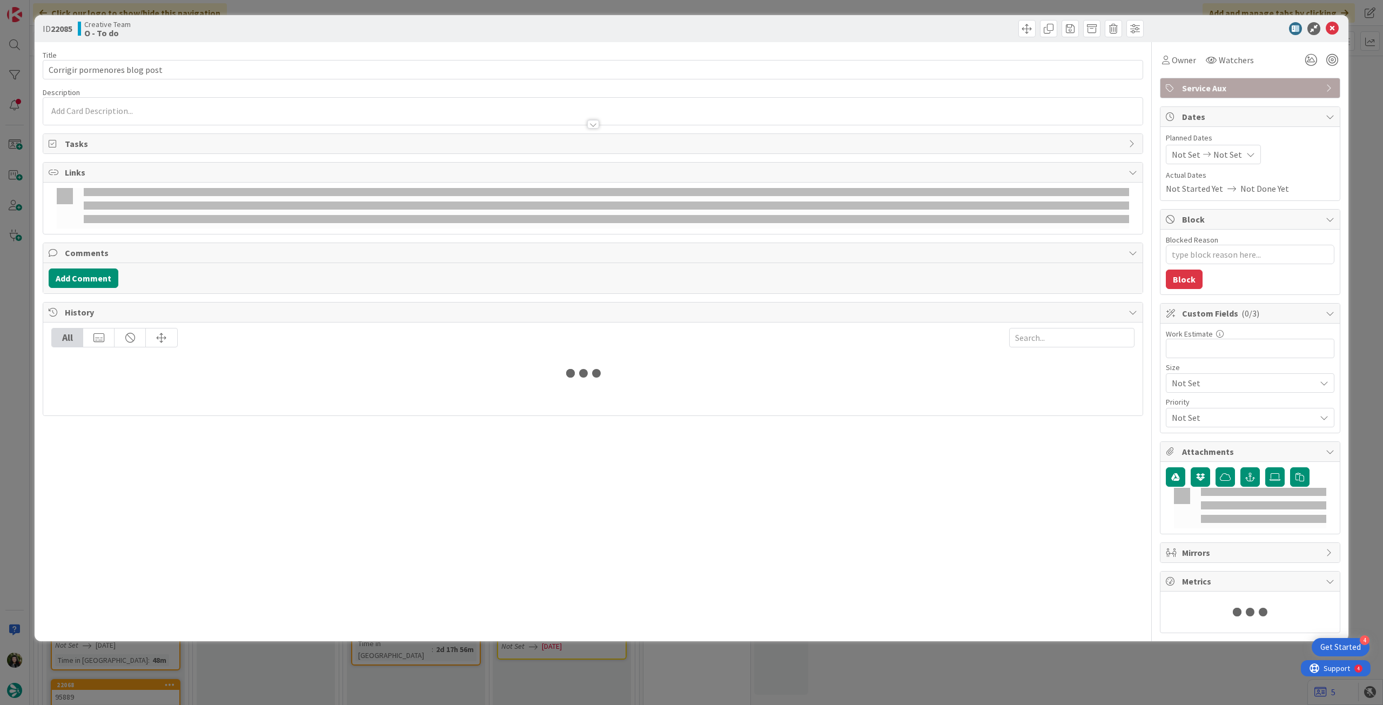
click at [162, 103] on div at bounding box center [592, 114] width 1099 height 22
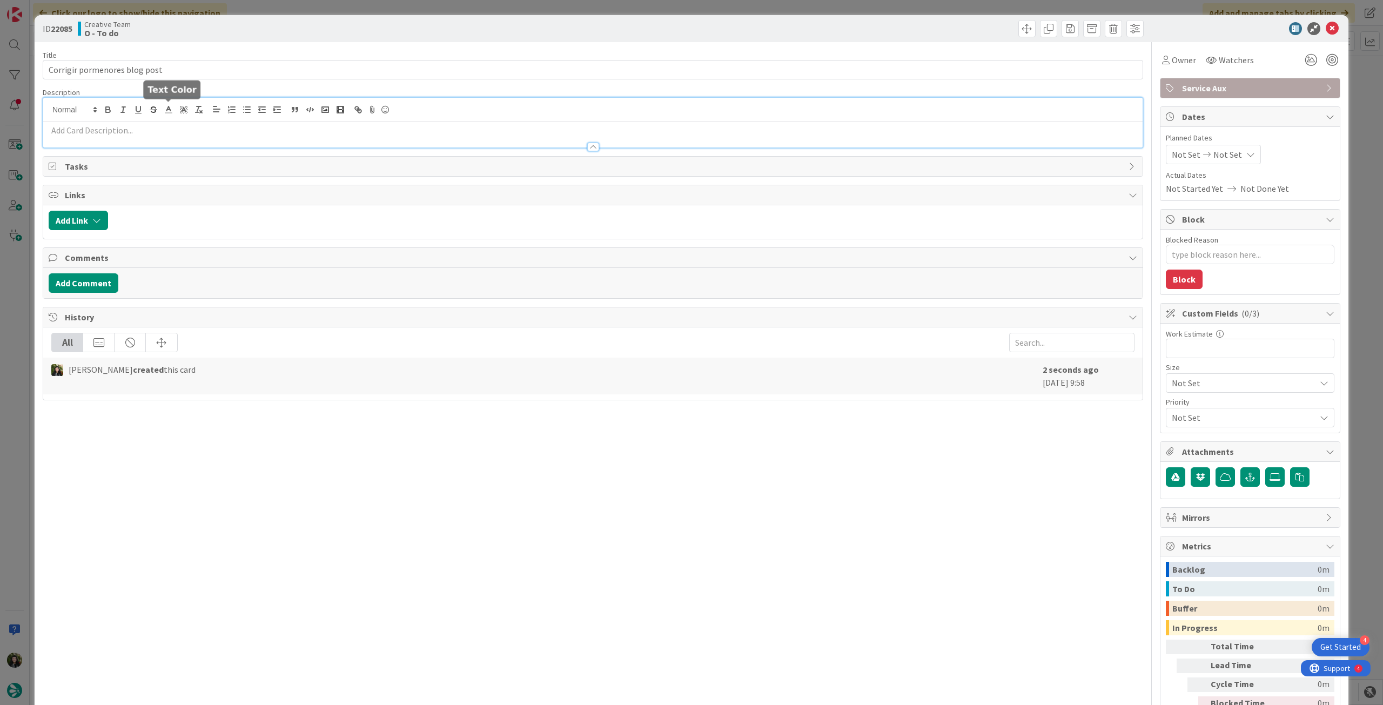
type textarea "x"
click at [158, 117] on div at bounding box center [592, 110] width 1099 height 24
click at [158, 131] on p at bounding box center [593, 130] width 1089 height 12
paste div
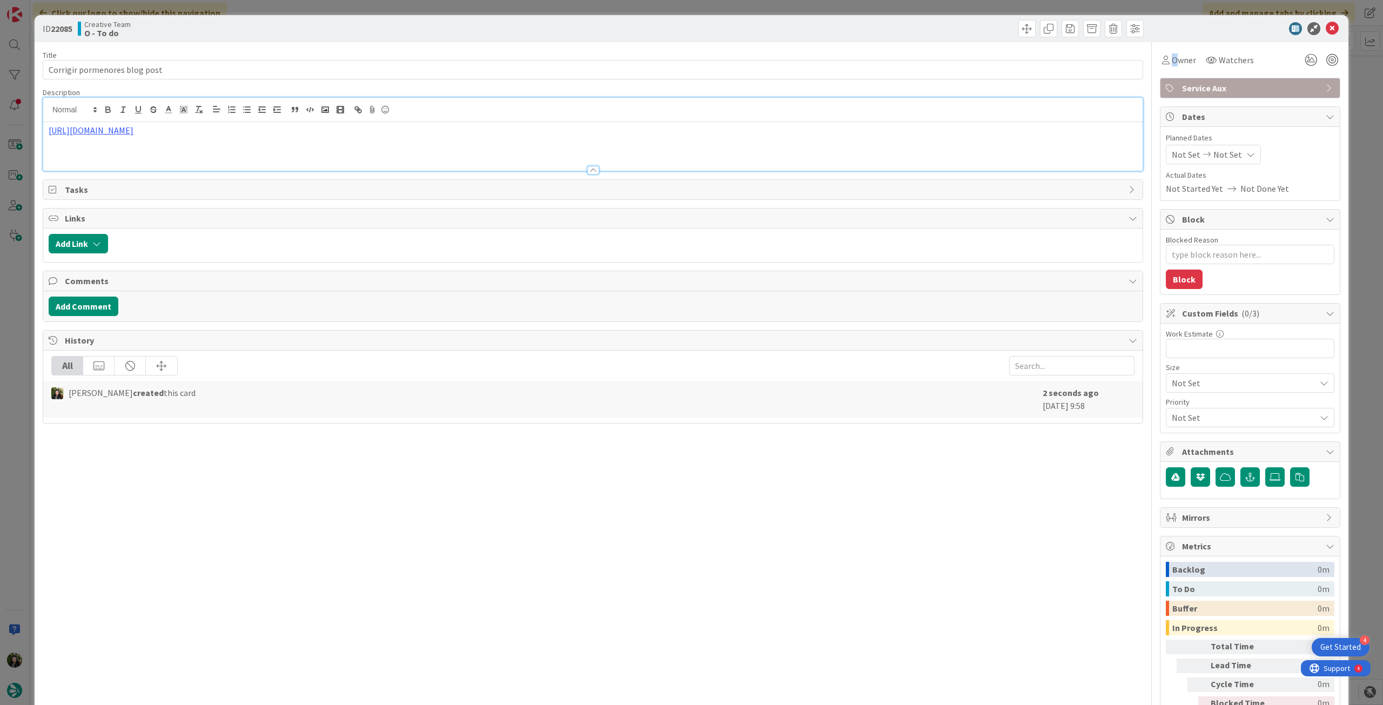
click at [1168, 48] on div "Owner Watchers" at bounding box center [1250, 56] width 180 height 28
click at [1172, 57] on span "Owner" at bounding box center [1184, 59] width 24 height 13
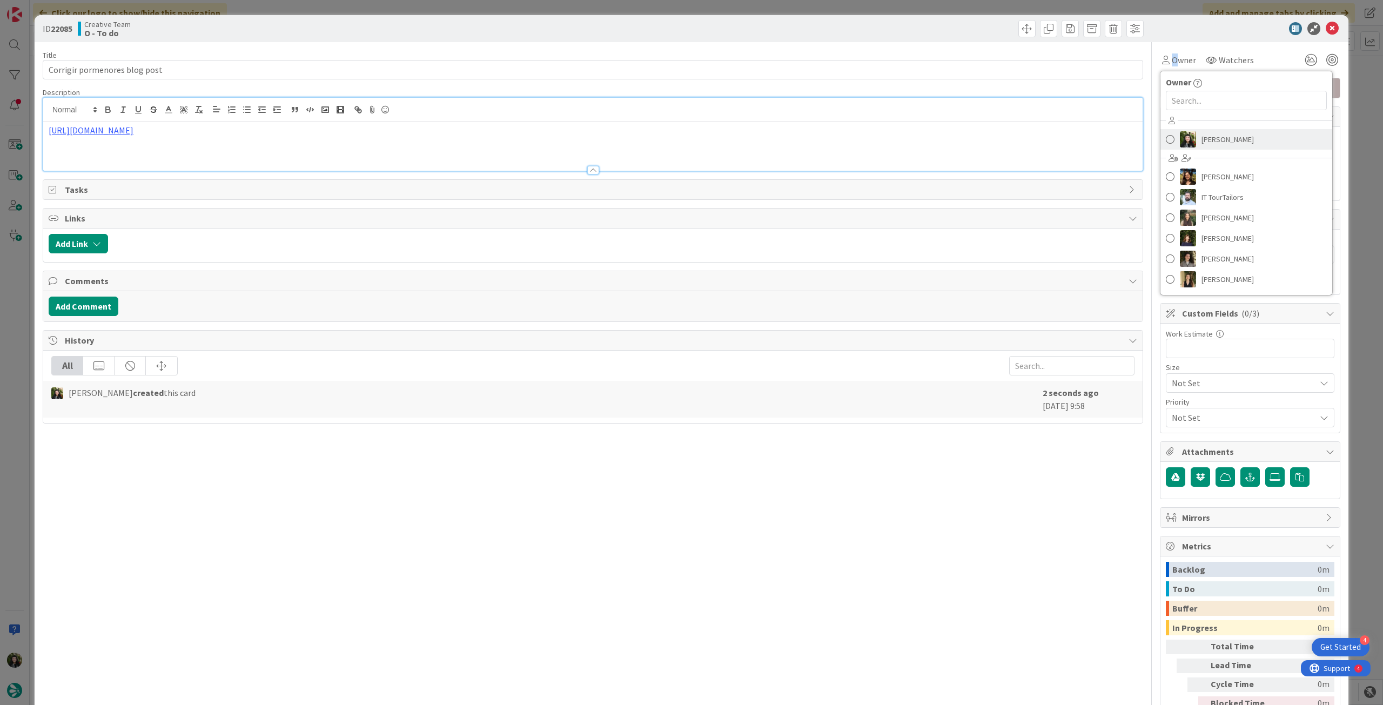
click at [1181, 134] on img at bounding box center [1188, 139] width 16 height 16
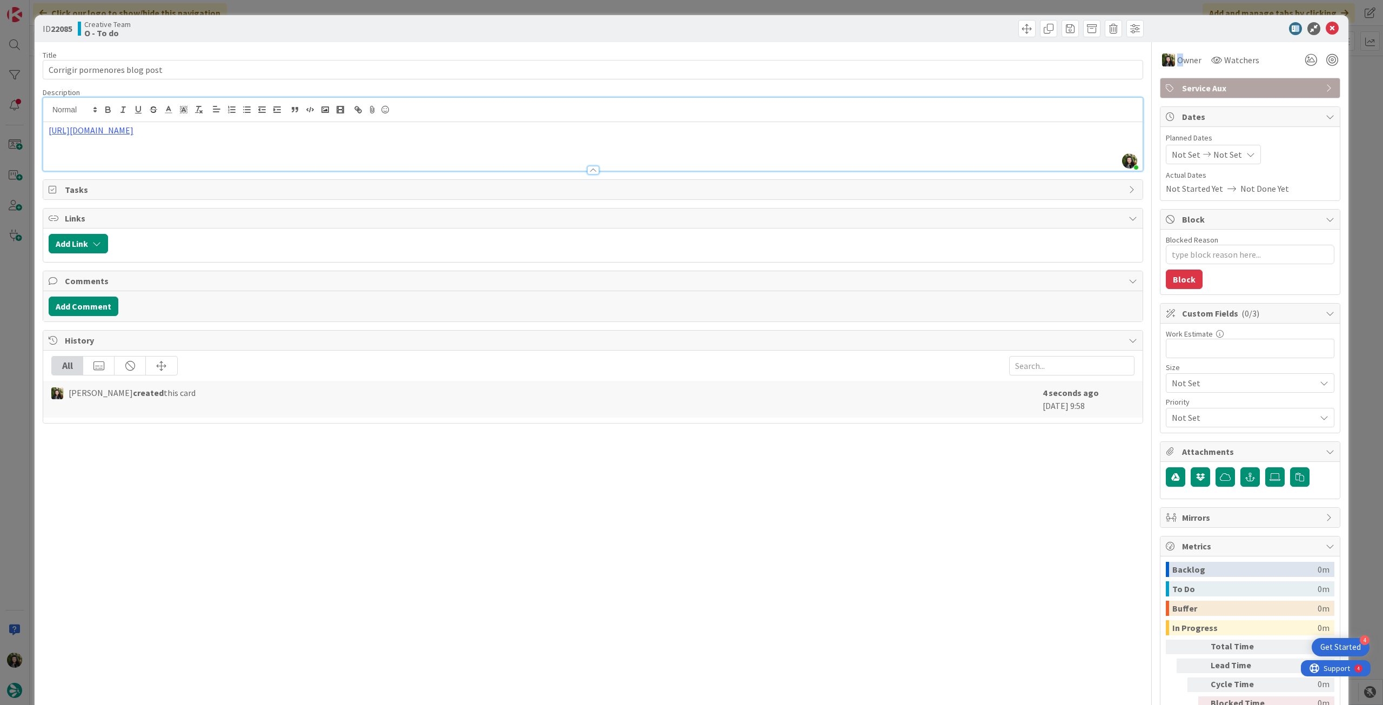
type textarea "x"
click at [1213, 156] on span "Not Set" at bounding box center [1227, 154] width 29 height 13
click at [1177, 391] on icon at bounding box center [1185, 386] width 16 height 13
type input "[DATE]"
click at [1326, 26] on icon at bounding box center [1332, 28] width 13 height 13
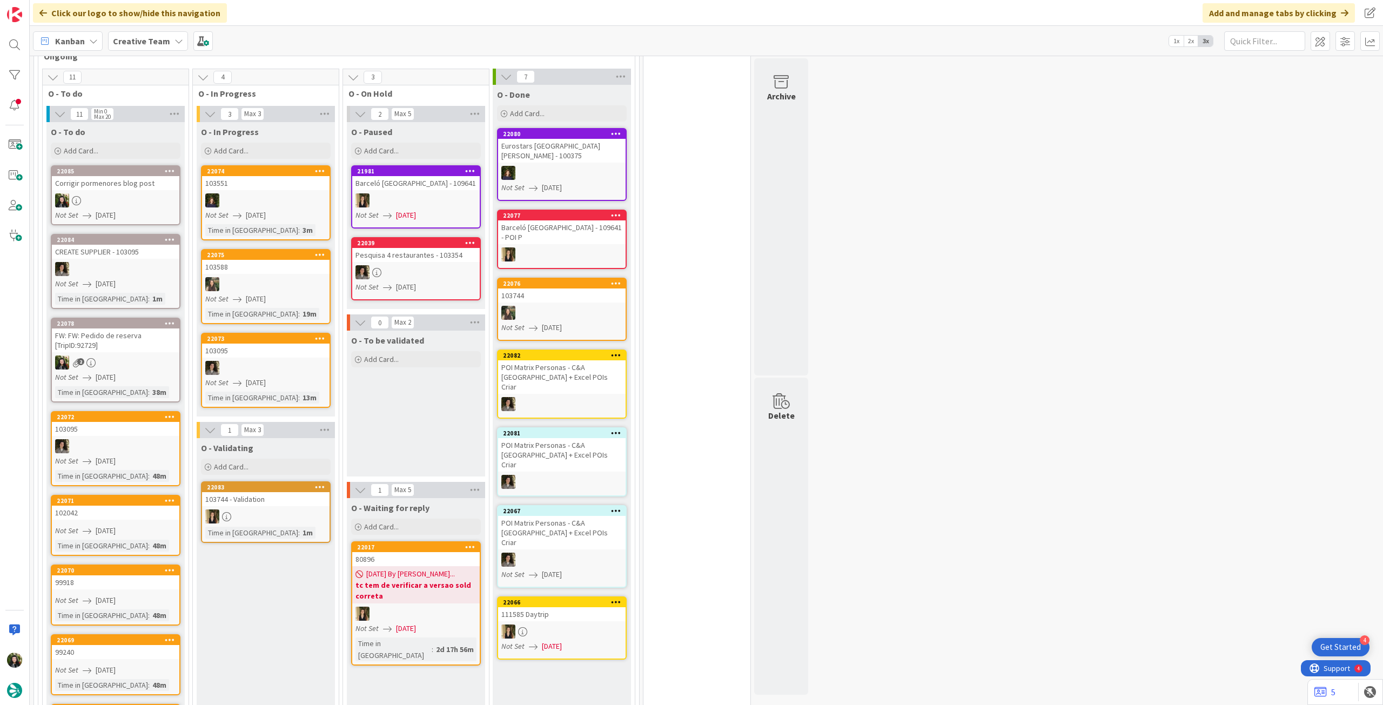
click at [130, 43] on b "Creative Team" at bounding box center [141, 41] width 57 height 11
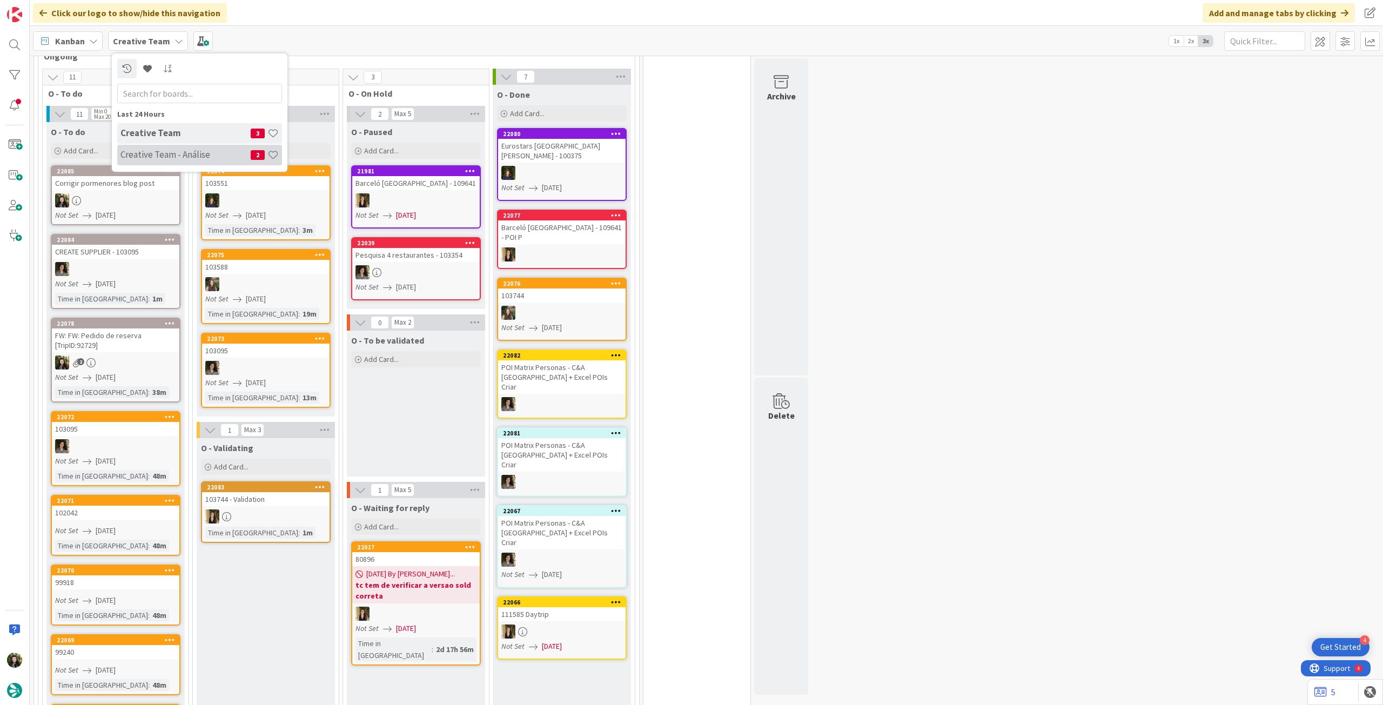
click at [161, 154] on h4 "Creative Team - Análise" at bounding box center [185, 154] width 130 height 11
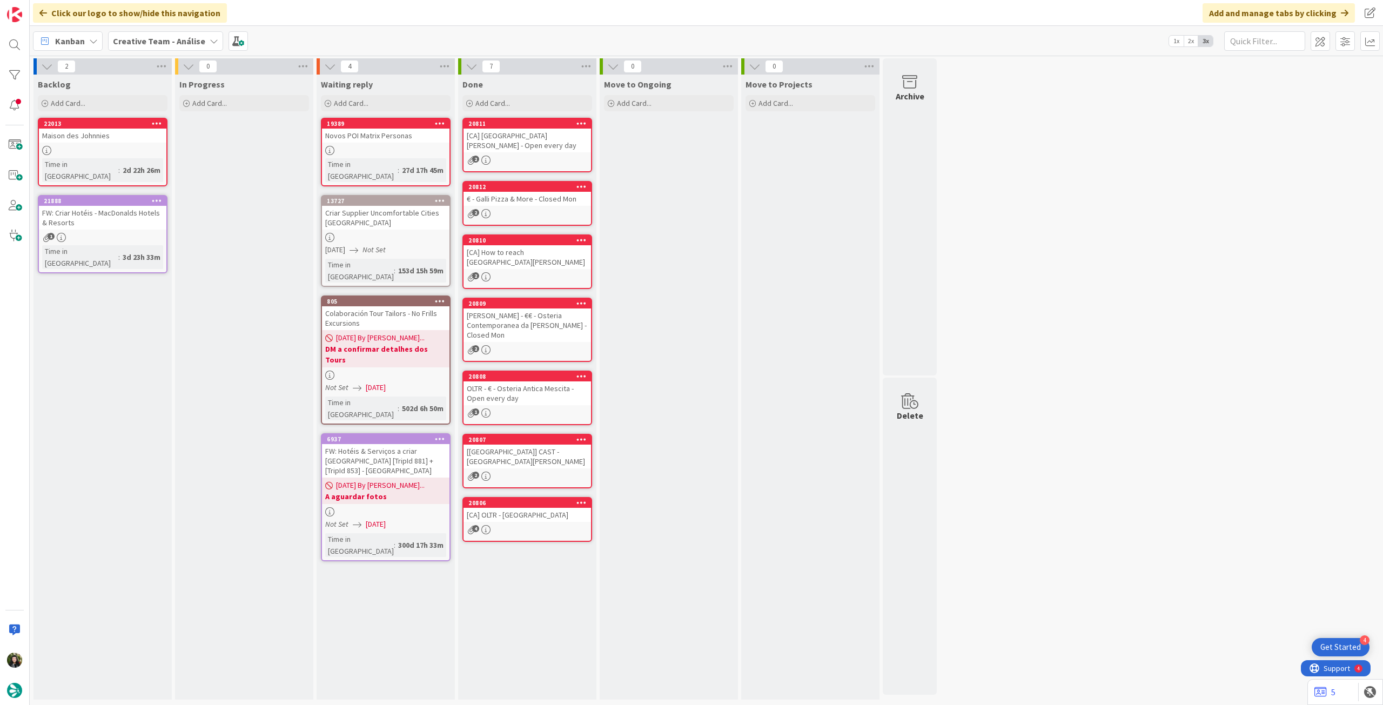
click at [153, 36] on b "Creative Team - Análise" at bounding box center [159, 41] width 92 height 11
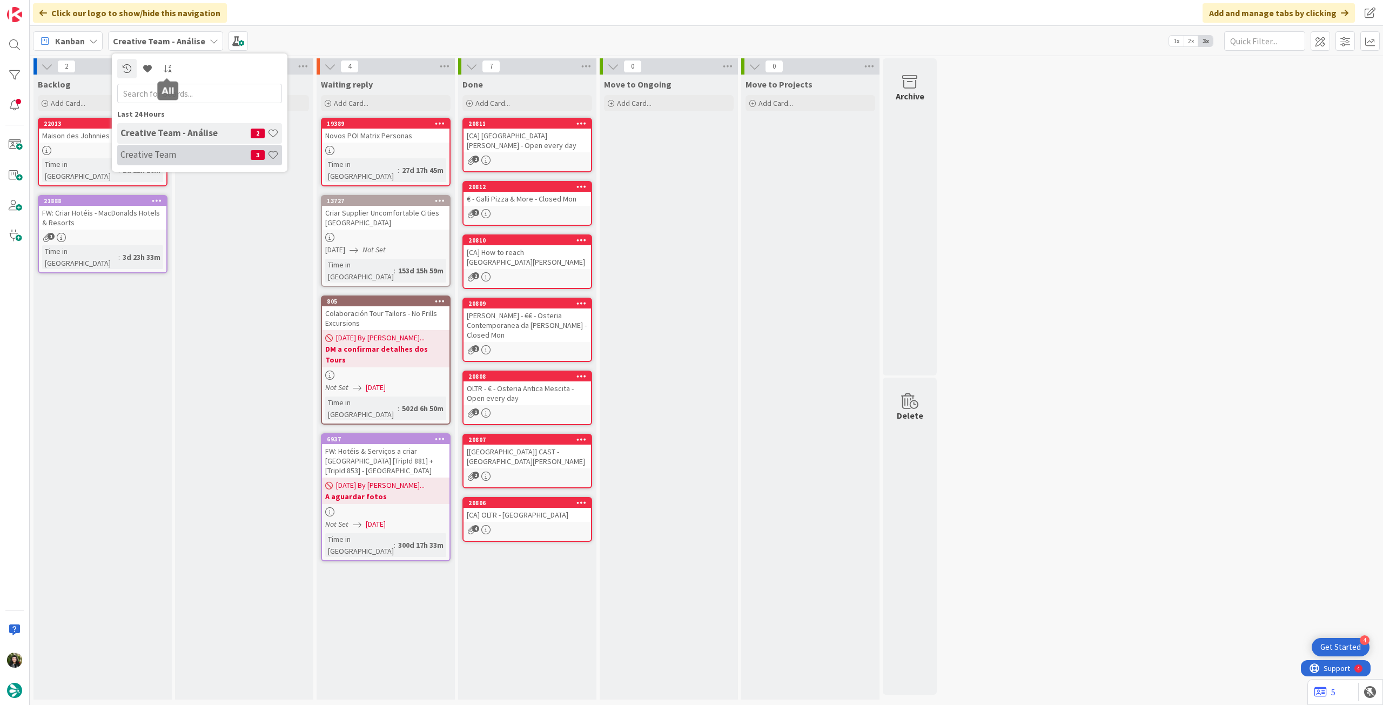
click at [165, 152] on h4 "Creative Team" at bounding box center [185, 154] width 130 height 11
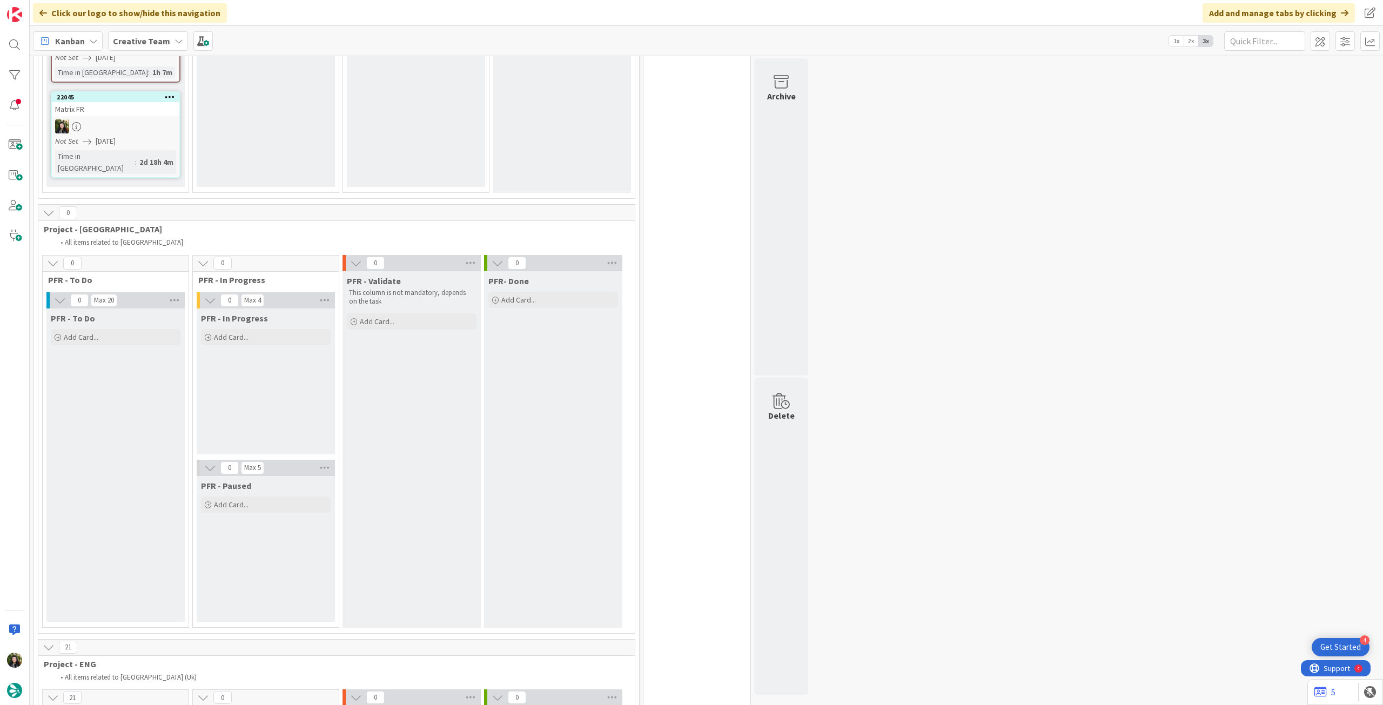
scroll to position [792, 0]
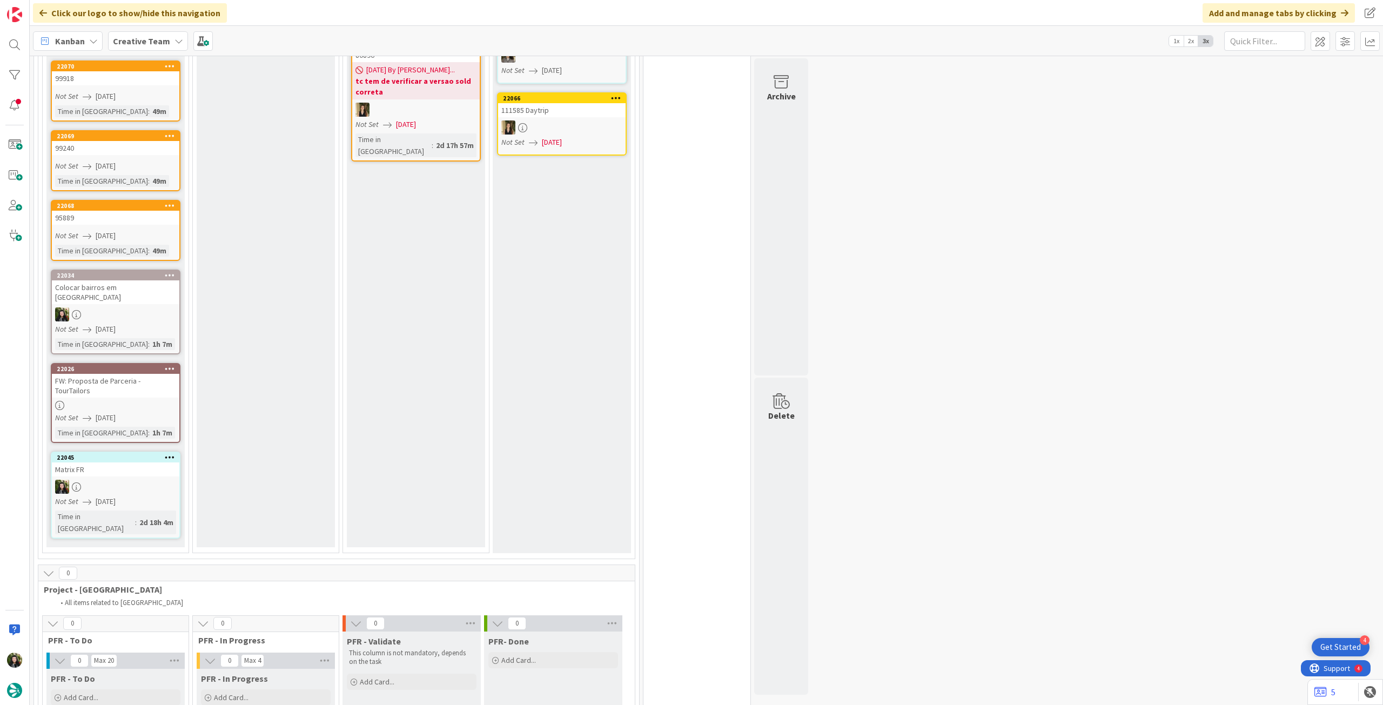
click at [169, 273] on icon at bounding box center [170, 275] width 10 height 8
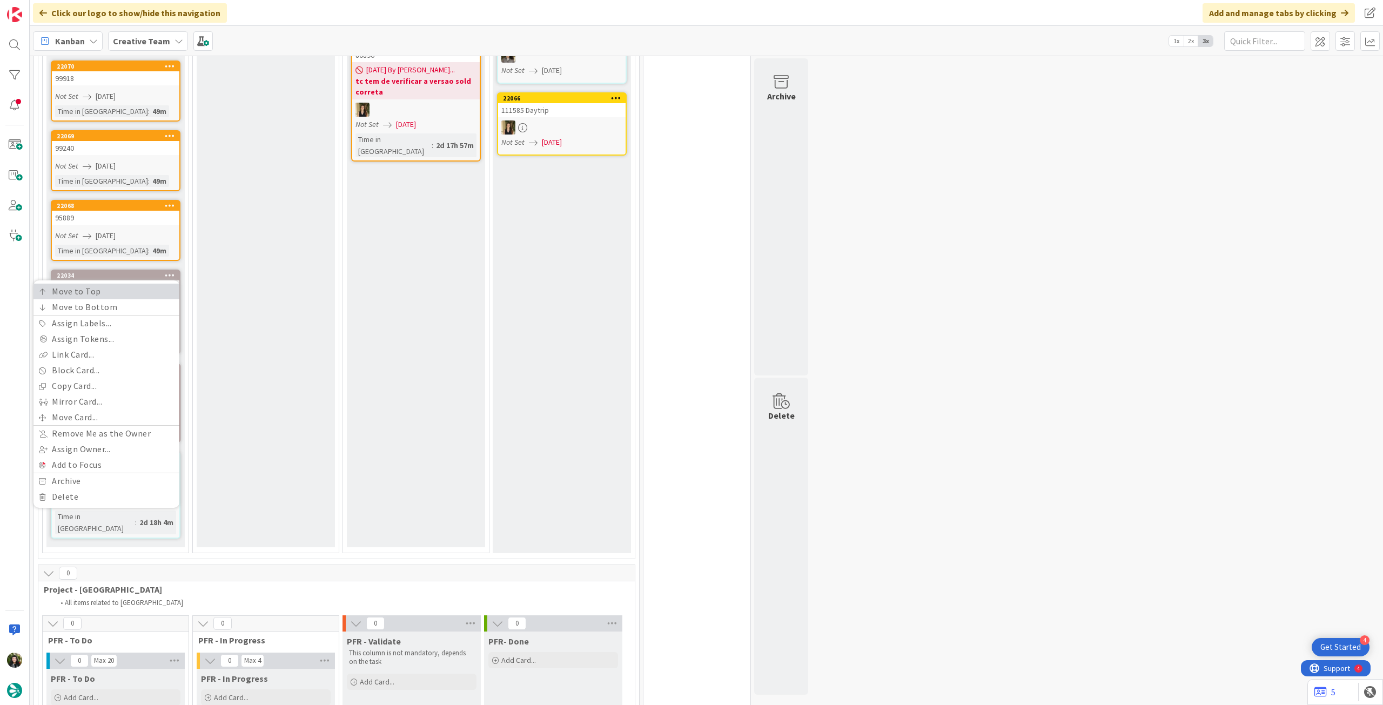
click at [158, 293] on link "Move to Top" at bounding box center [106, 292] width 146 height 16
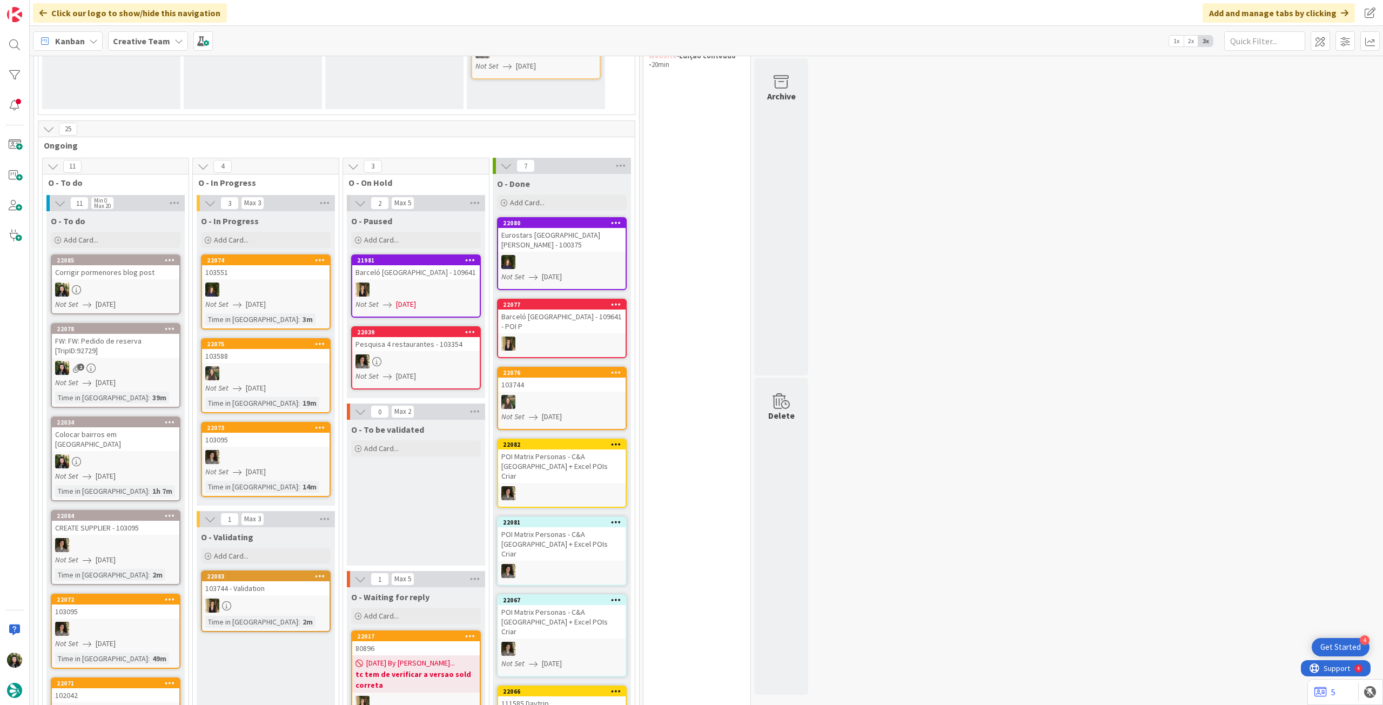
scroll to position [216, 0]
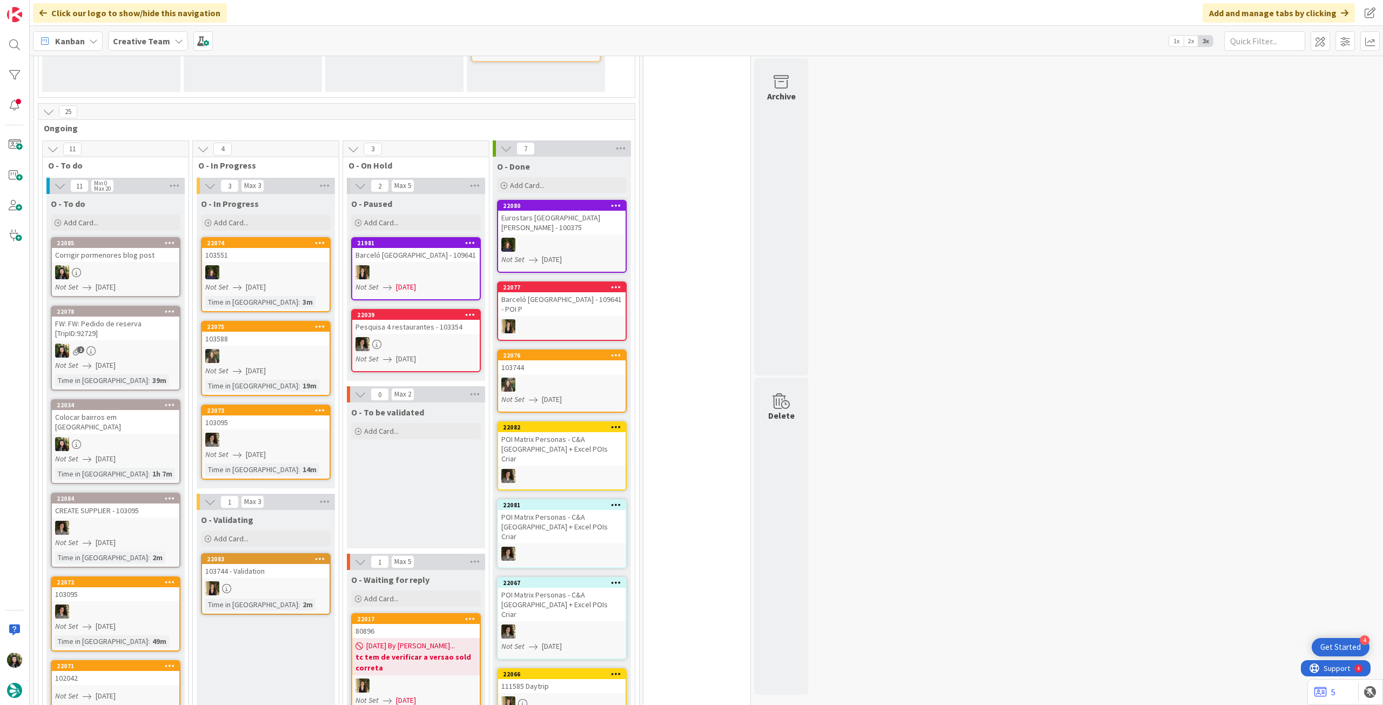
click at [129, 44] on b "Creative Team" at bounding box center [141, 41] width 57 height 11
click at [183, 155] on h4 "Creative Team - Análise" at bounding box center [185, 154] width 130 height 11
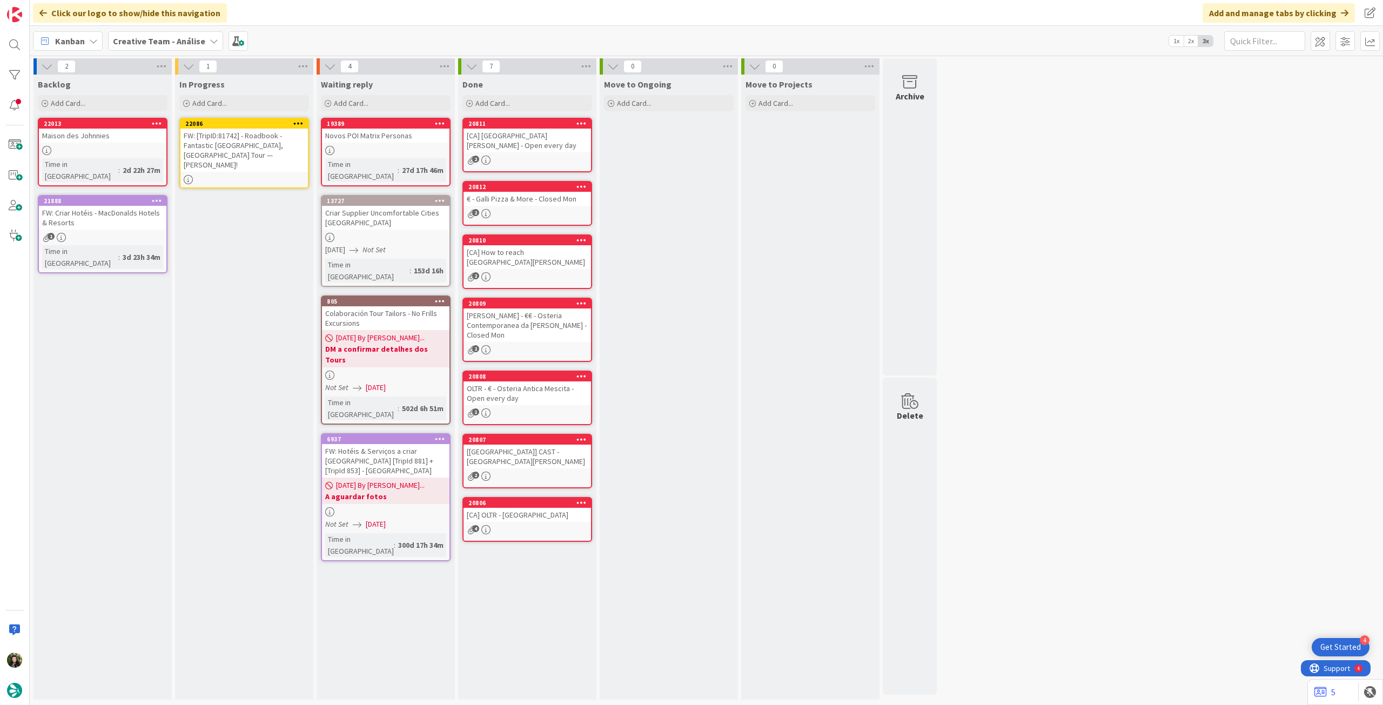
click at [225, 143] on div "FW: [TripID:81742] - Roadbook - Fantastic [GEOGRAPHIC_DATA], [GEOGRAPHIC_DATA] …" at bounding box center [243, 150] width 127 height 43
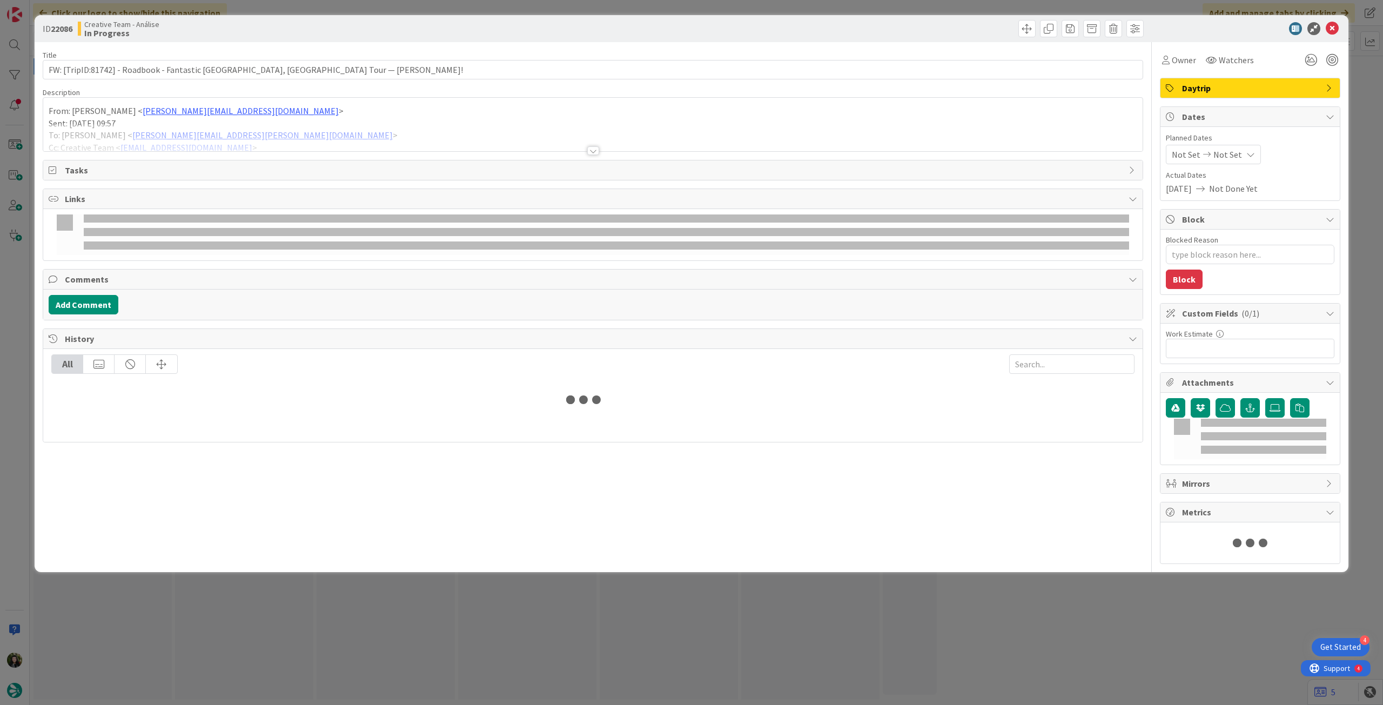
click at [1222, 154] on span "Not Set" at bounding box center [1227, 154] width 29 height 13
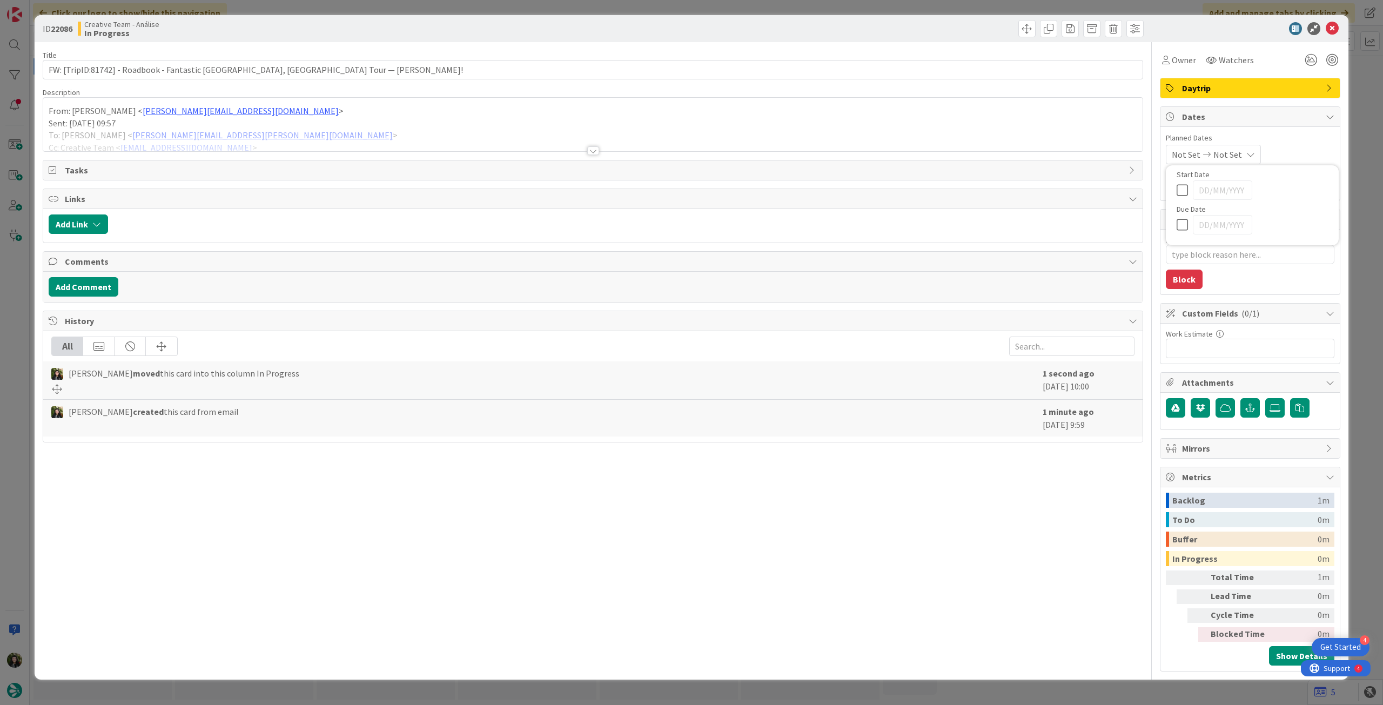
type textarea "x"
click at [1184, 383] on icon at bounding box center [1185, 386] width 16 height 13
type input "[DATE]"
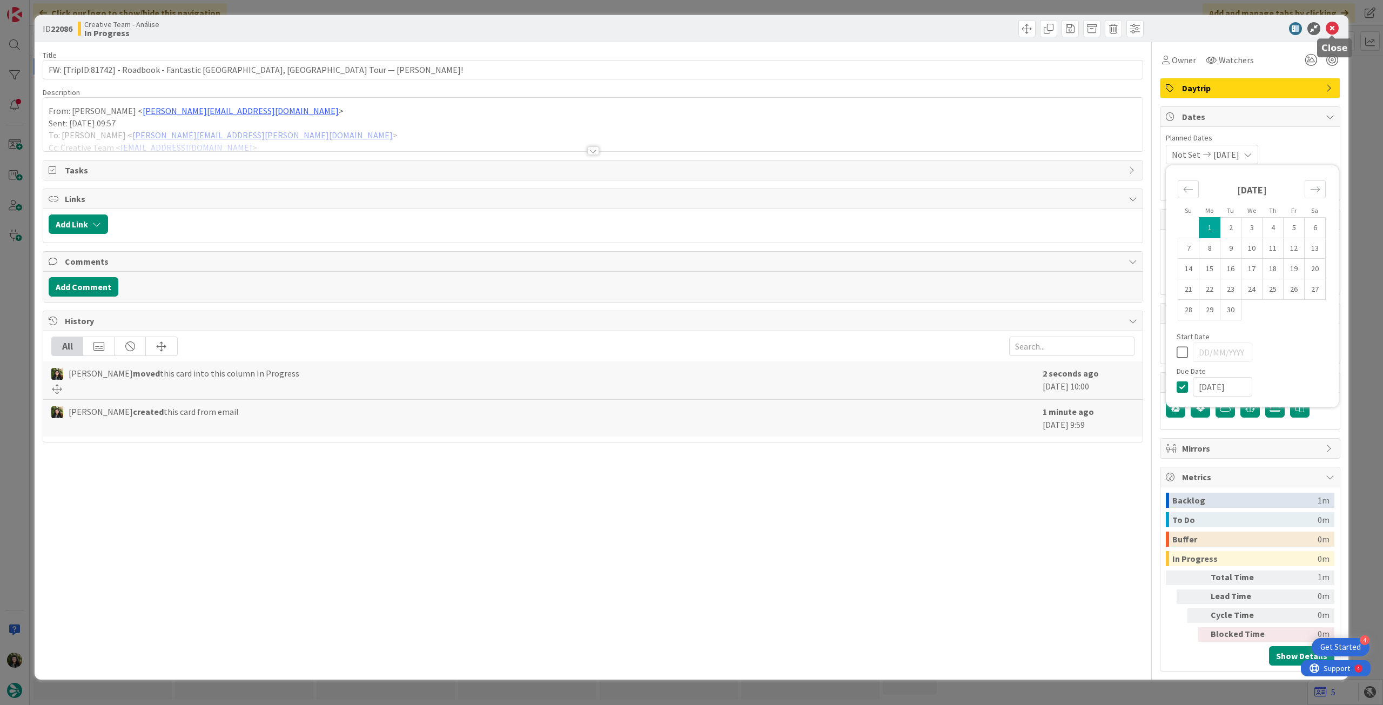
click at [1327, 26] on icon at bounding box center [1332, 28] width 13 height 13
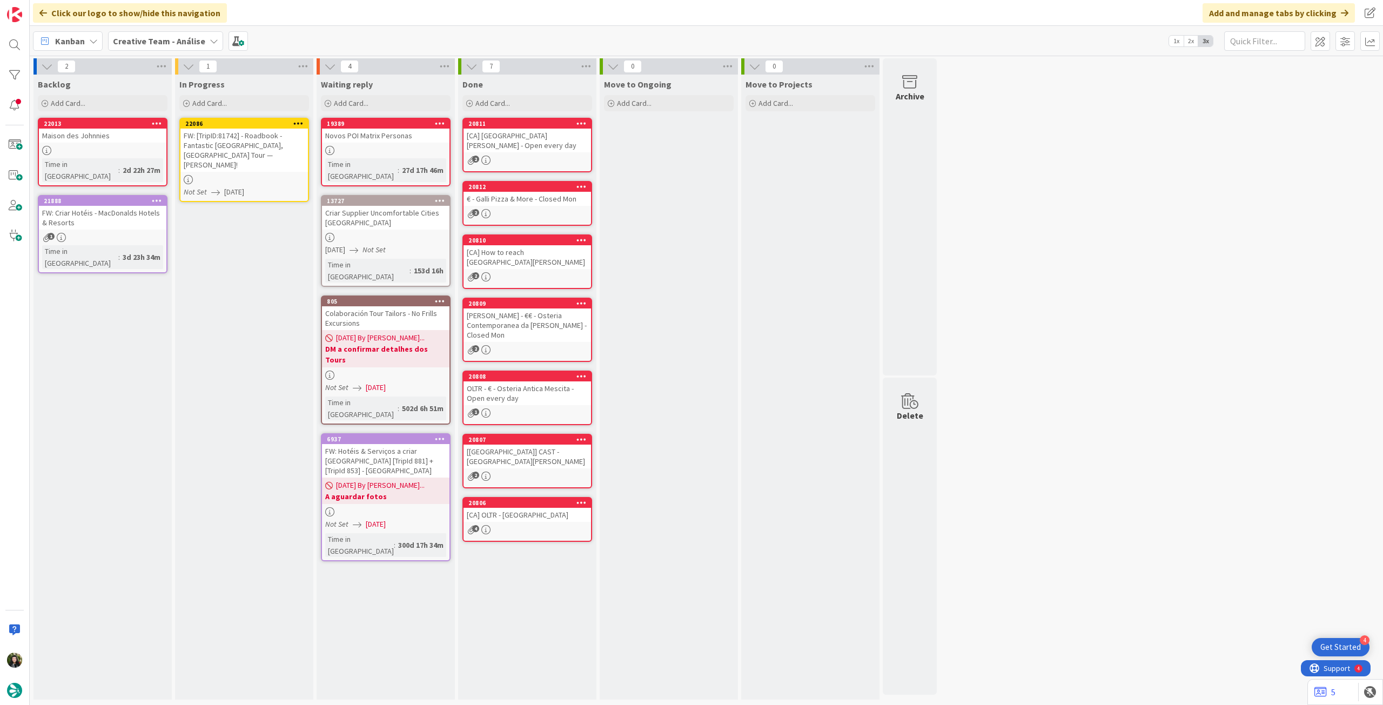
click at [297, 124] on icon at bounding box center [298, 123] width 10 height 8
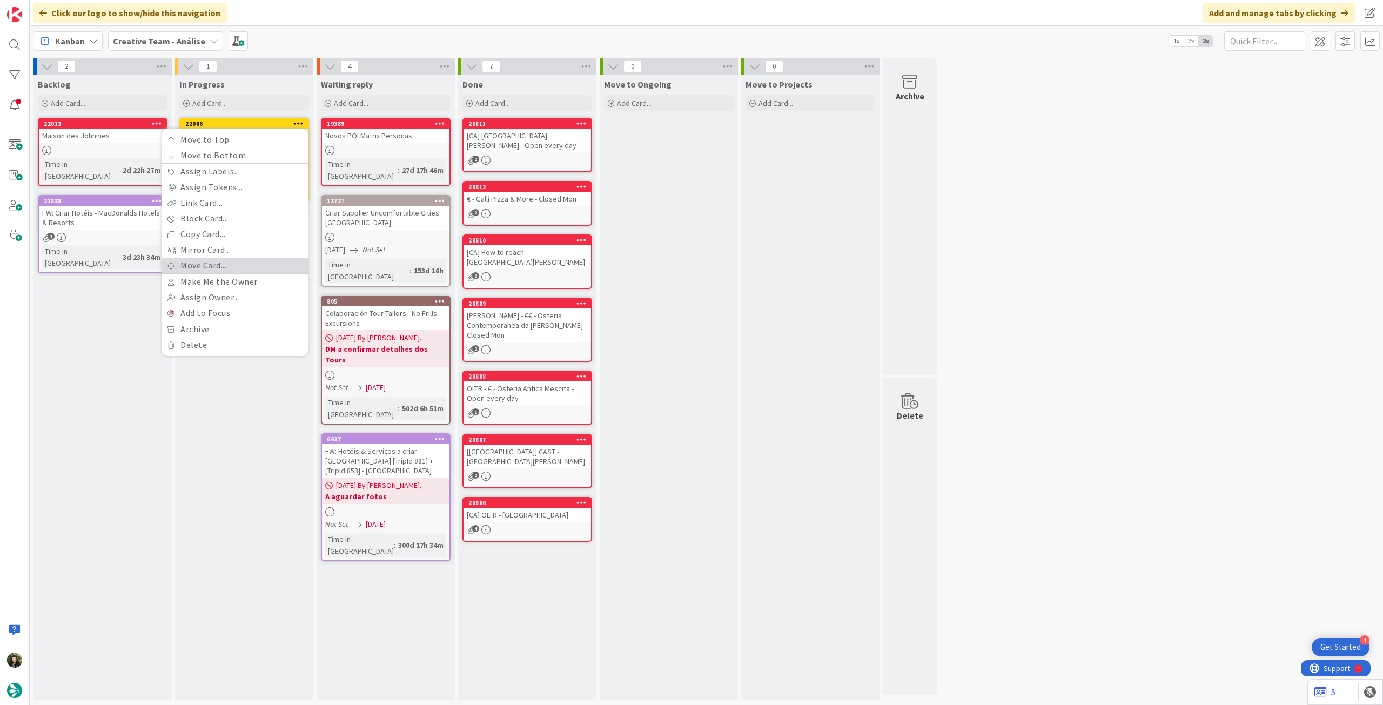
click at [218, 266] on link "Move Card..." at bounding box center [235, 266] width 146 height 16
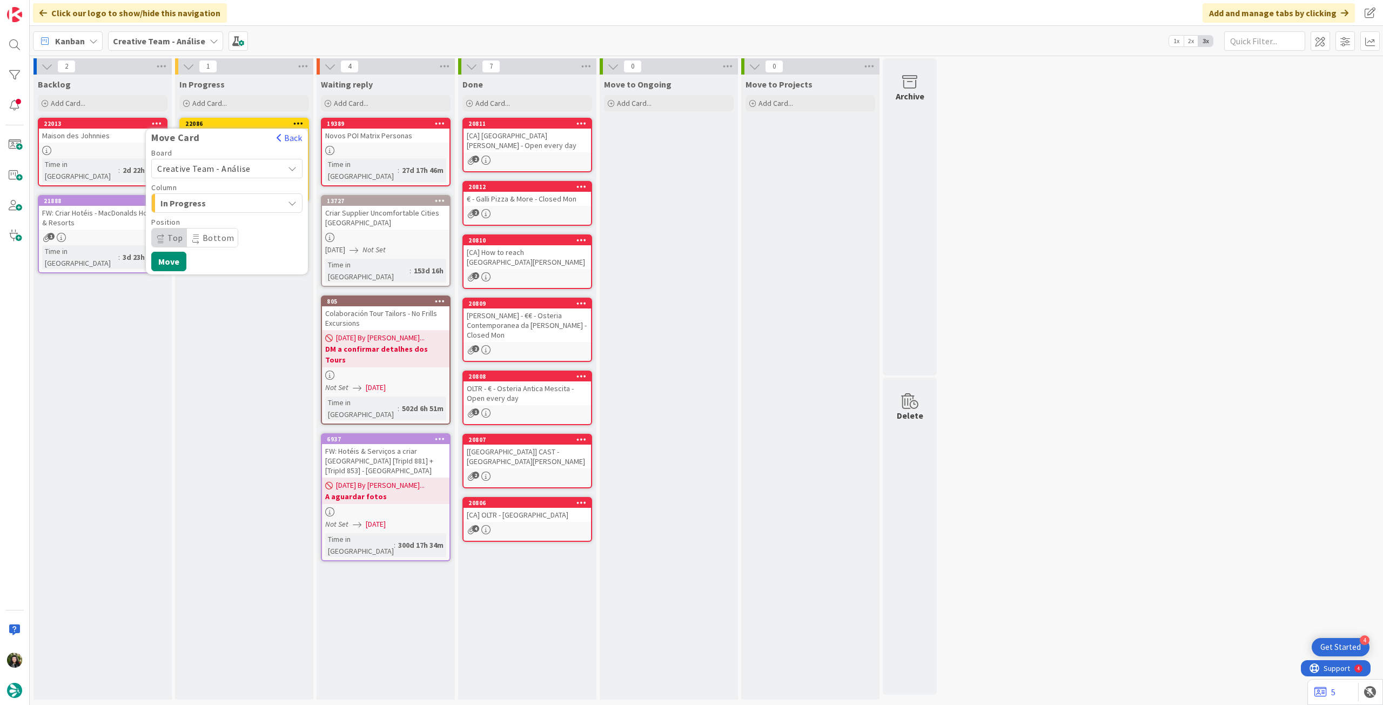
click at [212, 165] on span "Creative Team - Análise" at bounding box center [203, 168] width 93 height 11
click at [203, 220] on span "Creative Team" at bounding box center [233, 219] width 125 height 16
click at [205, 233] on span "Daytrip" at bounding box center [226, 237] width 104 height 15
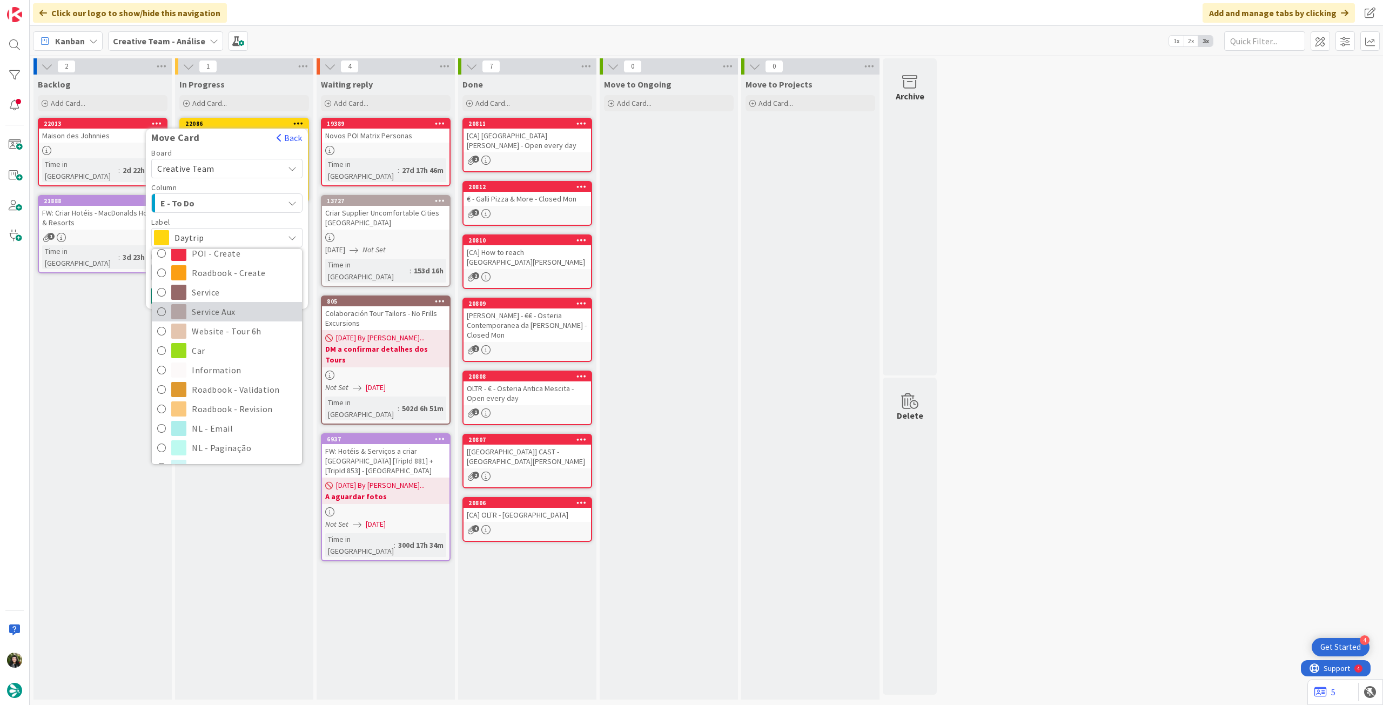
scroll to position [144, 0]
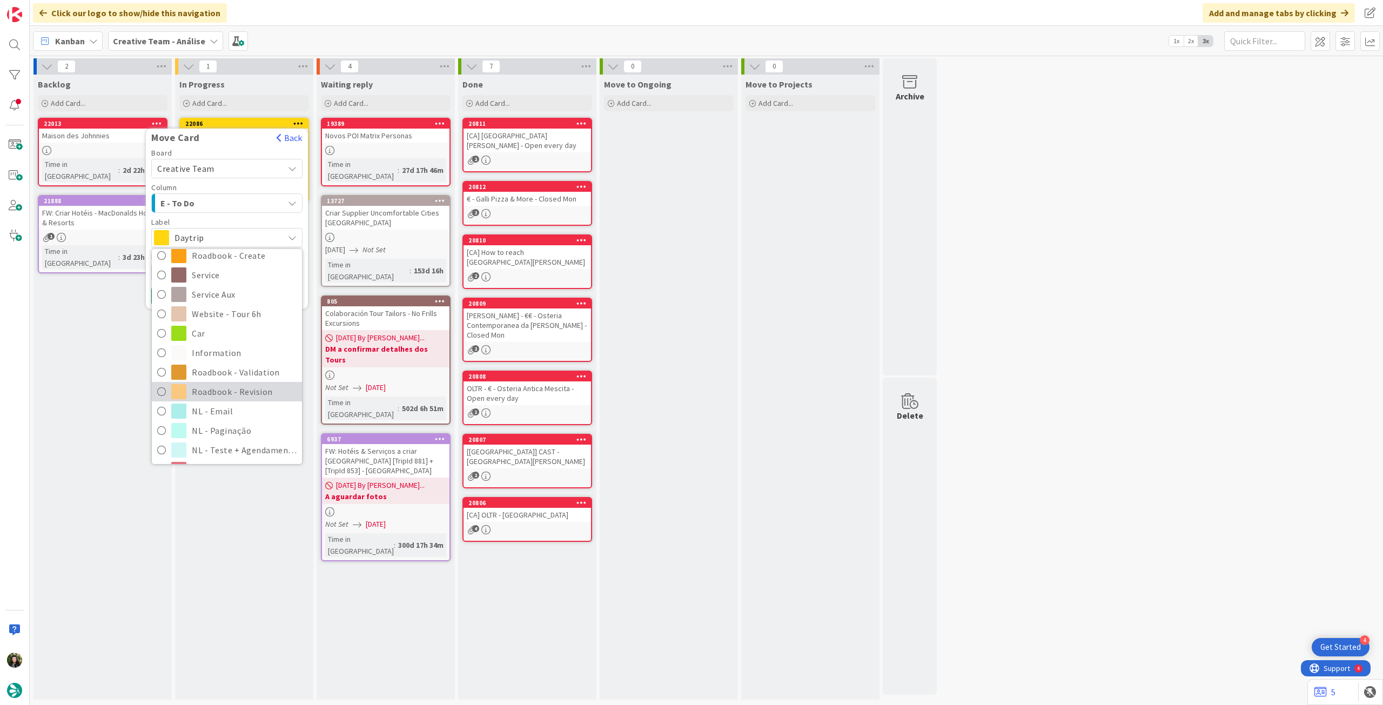
click at [225, 391] on span "Roadbook - Revision" at bounding box center [244, 392] width 105 height 16
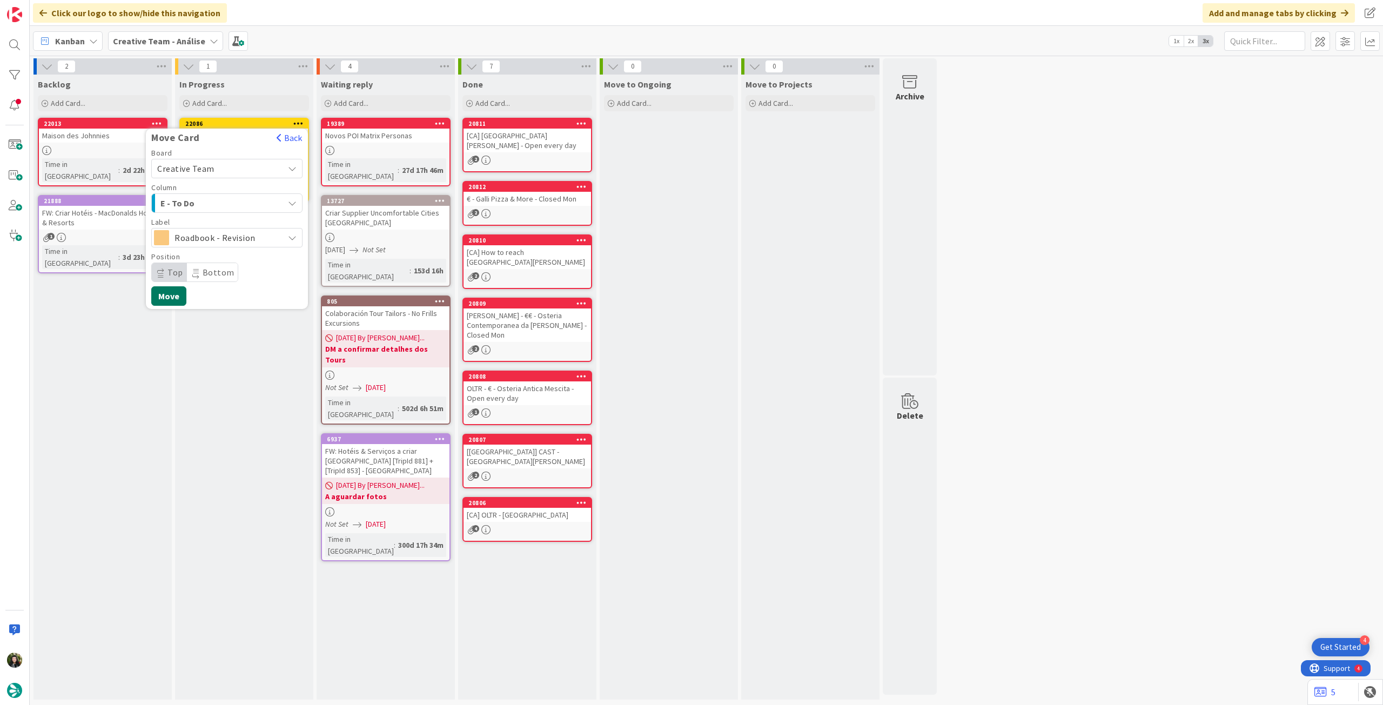
click at [173, 289] on button "Move" at bounding box center [168, 295] width 35 height 19
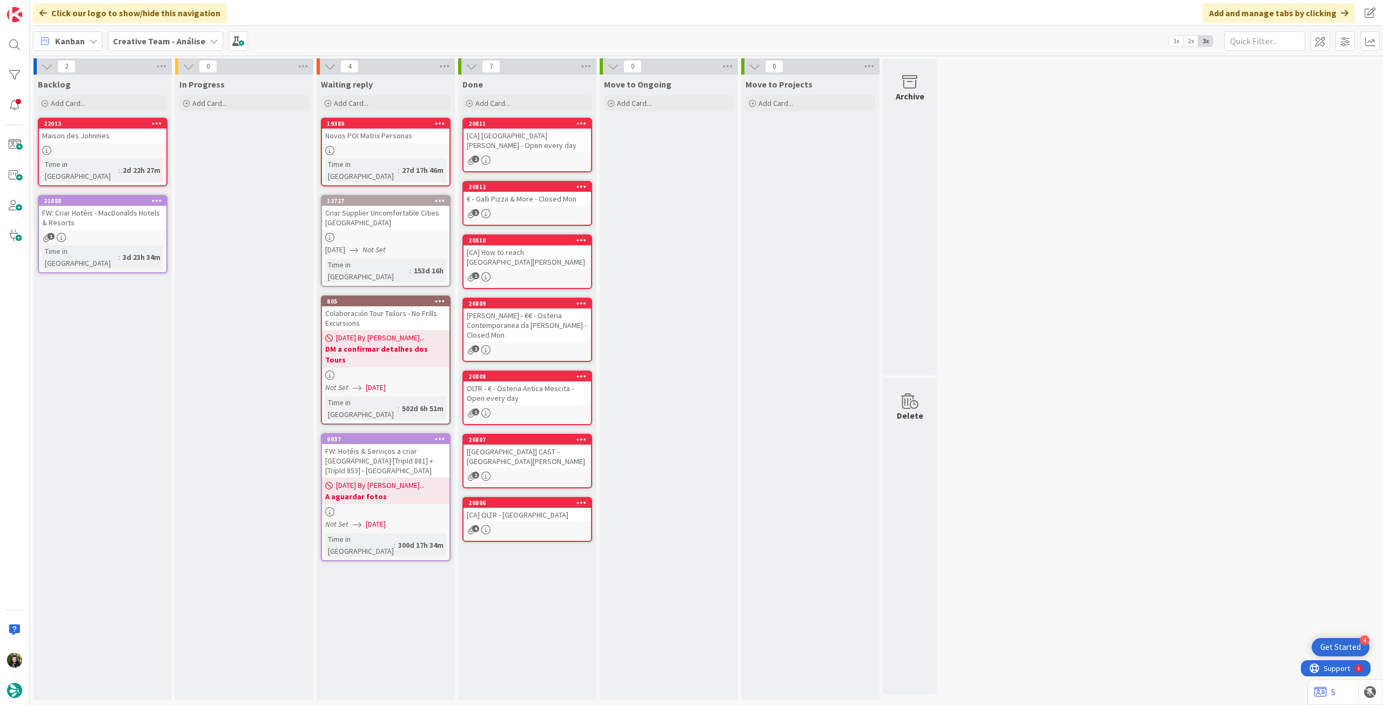
click at [137, 39] on b "Creative Team - Análise" at bounding box center [159, 41] width 92 height 11
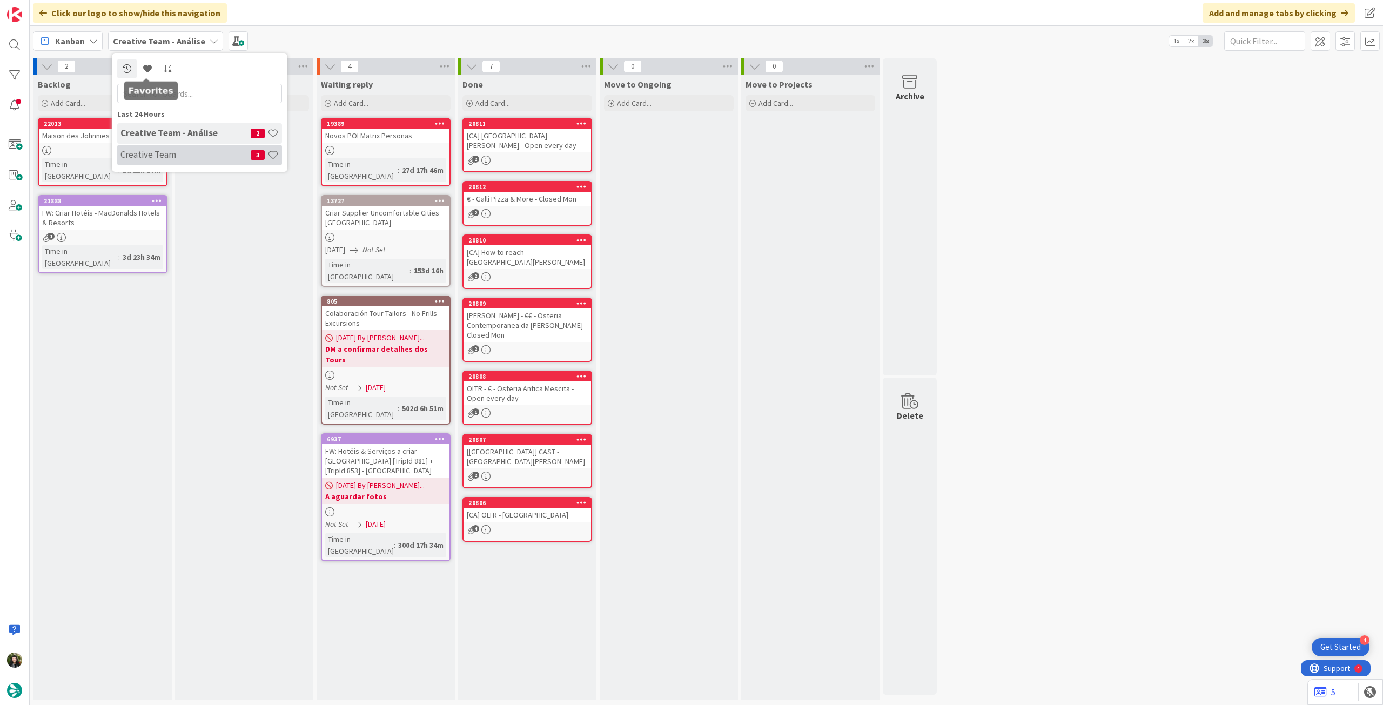
click at [160, 145] on div "Creative Team 3" at bounding box center [199, 155] width 165 height 21
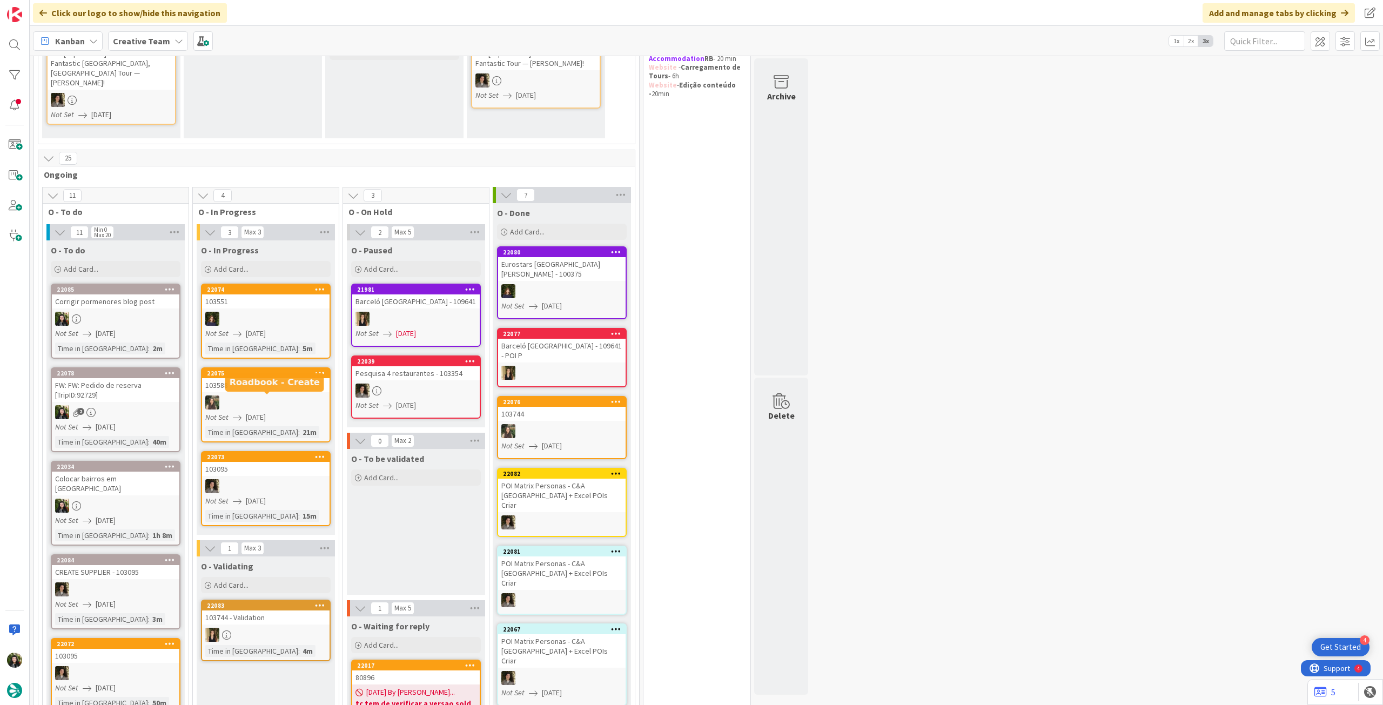
scroll to position [216, 0]
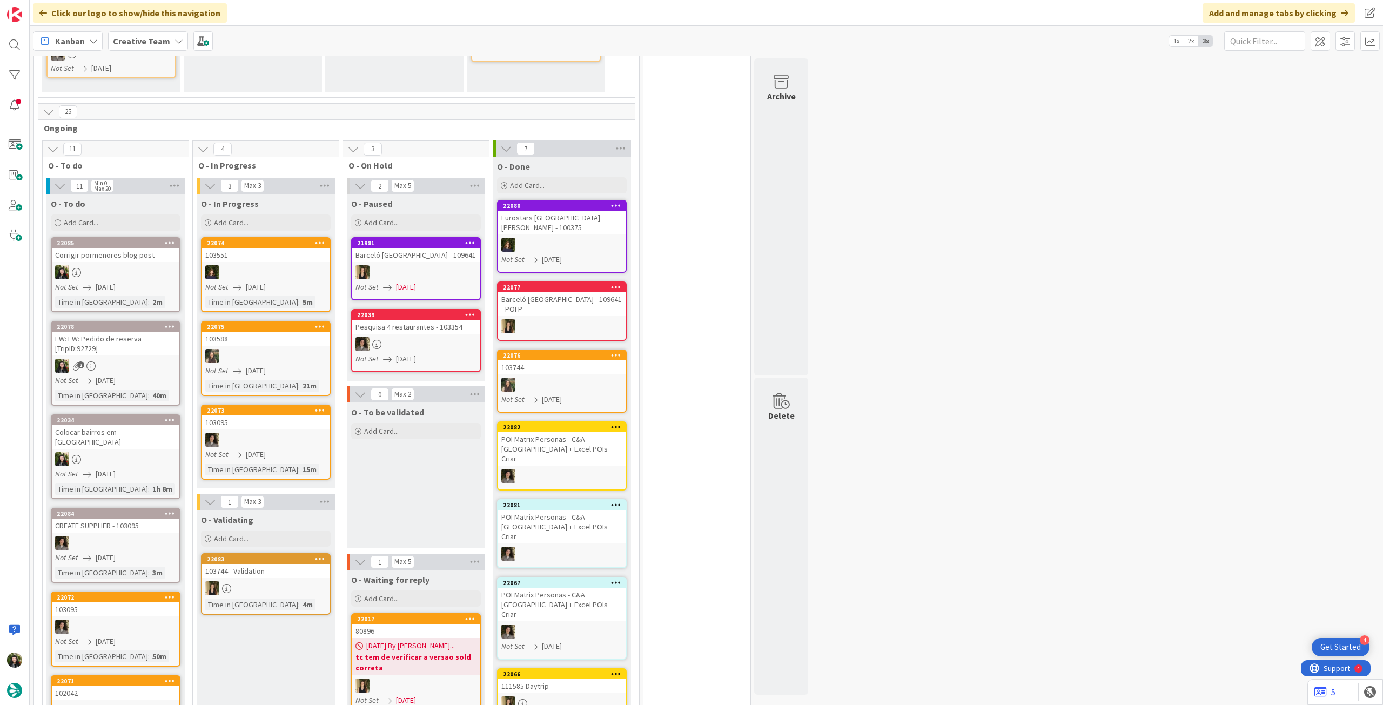
click at [138, 357] on link "22078 FW: FW: Pedido de reserva [TripID:92729] 2 Not Set 01/09/2025 Time in Col…" at bounding box center [116, 363] width 130 height 85
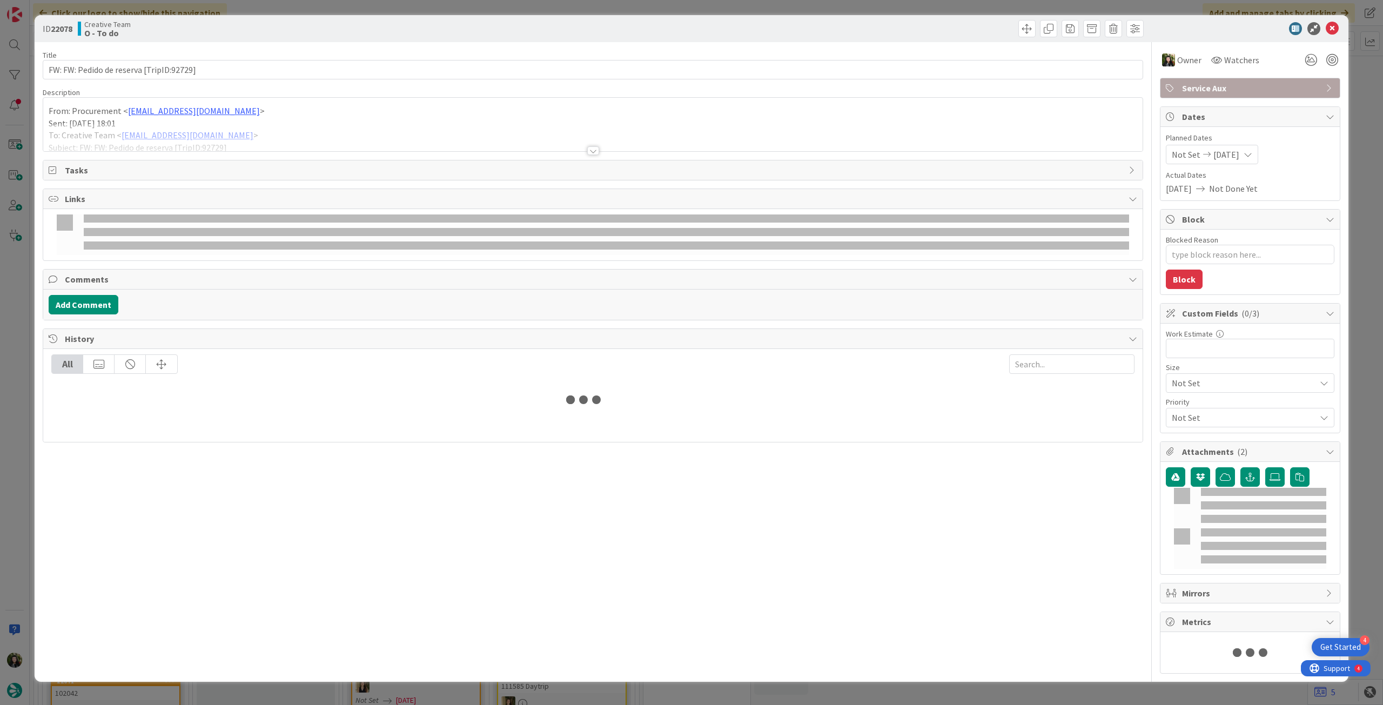
click at [193, 132] on div at bounding box center [592, 138] width 1099 height 28
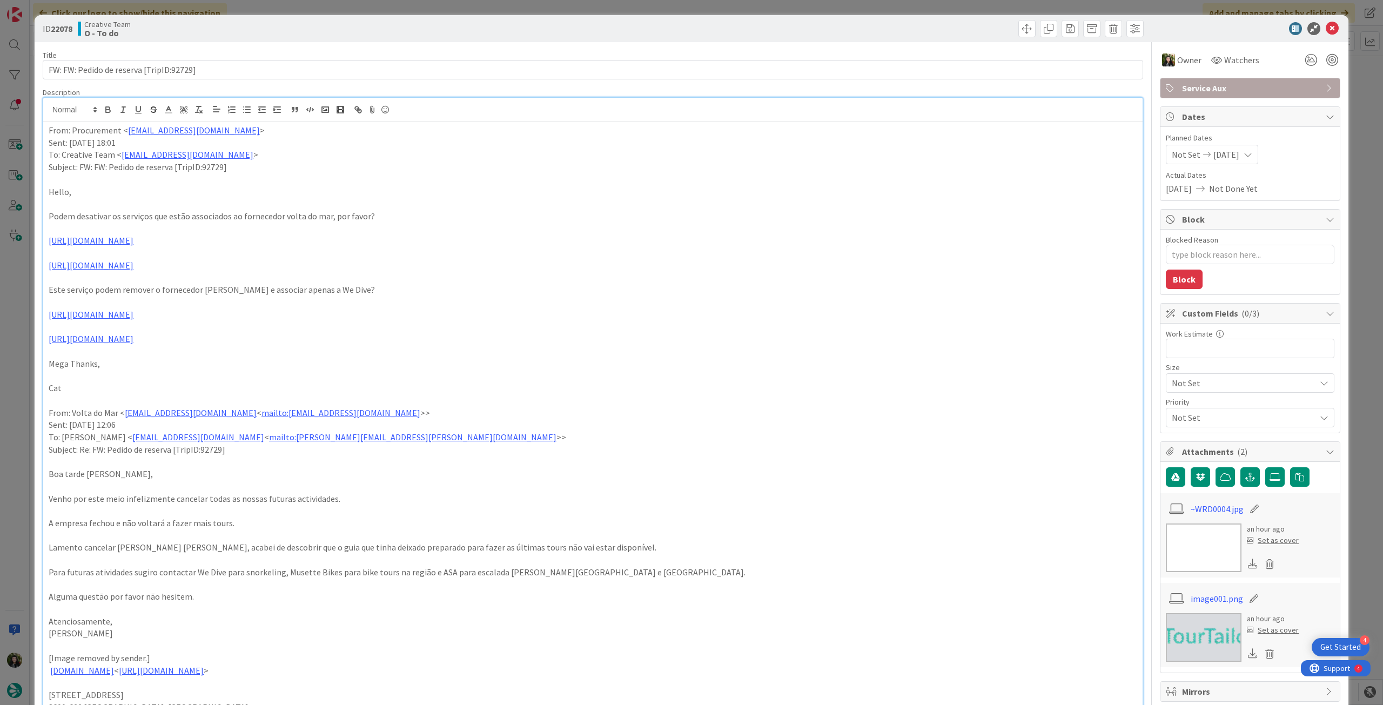
click at [1326, 29] on icon at bounding box center [1332, 28] width 13 height 13
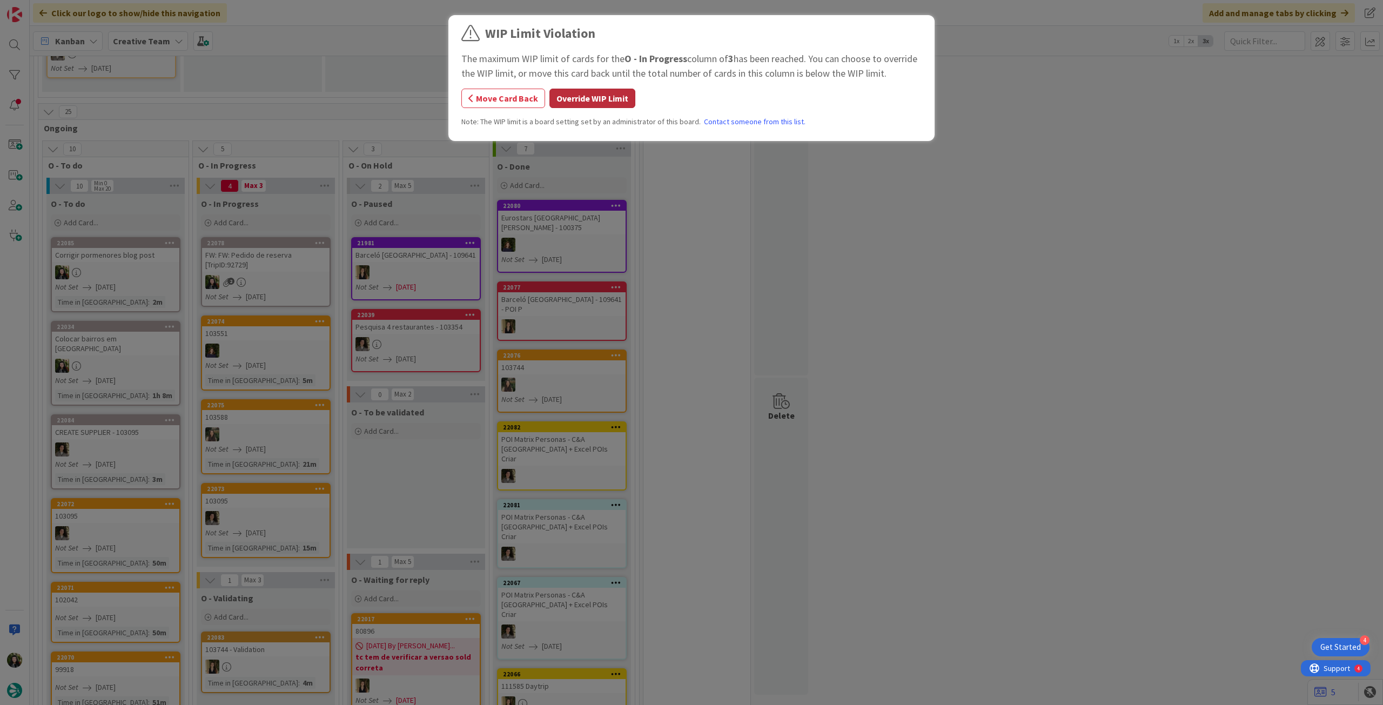
click at [597, 104] on button "Override WIP Limit" at bounding box center [592, 98] width 86 height 19
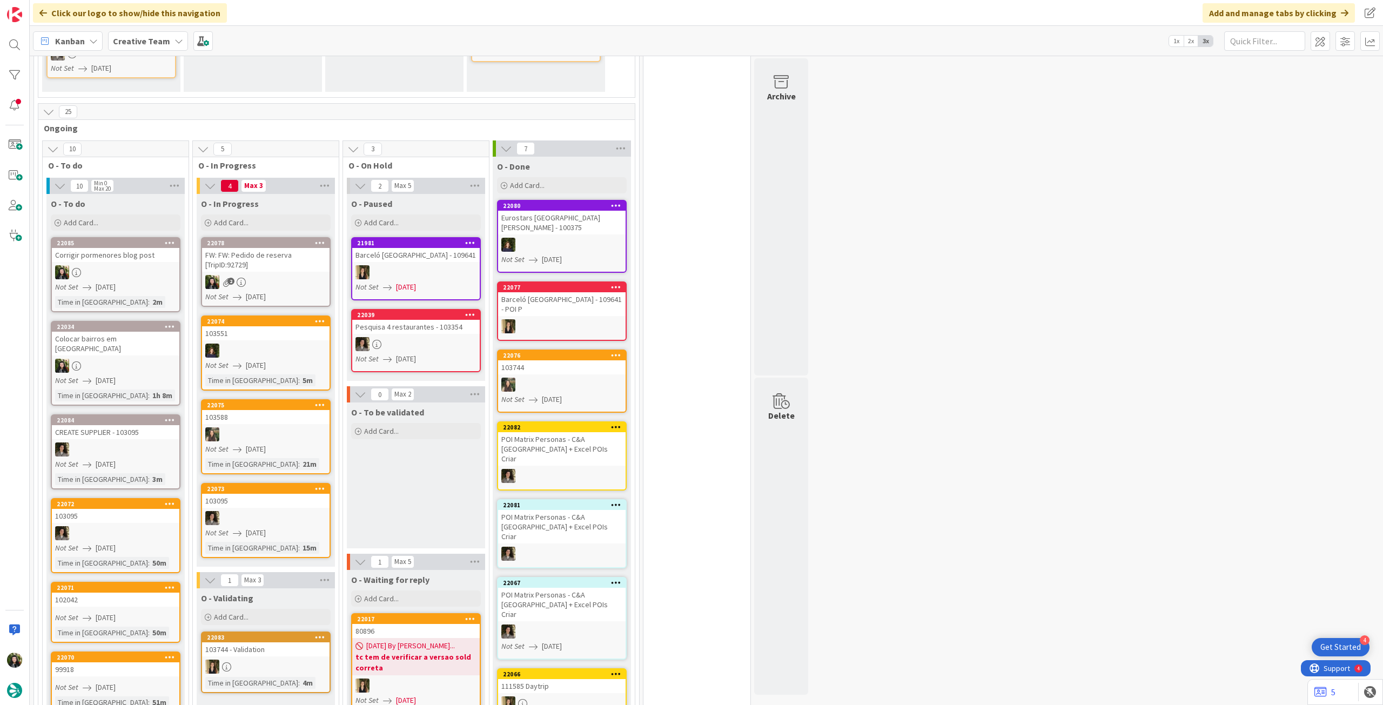
click at [272, 279] on div "2" at bounding box center [265, 282] width 127 height 14
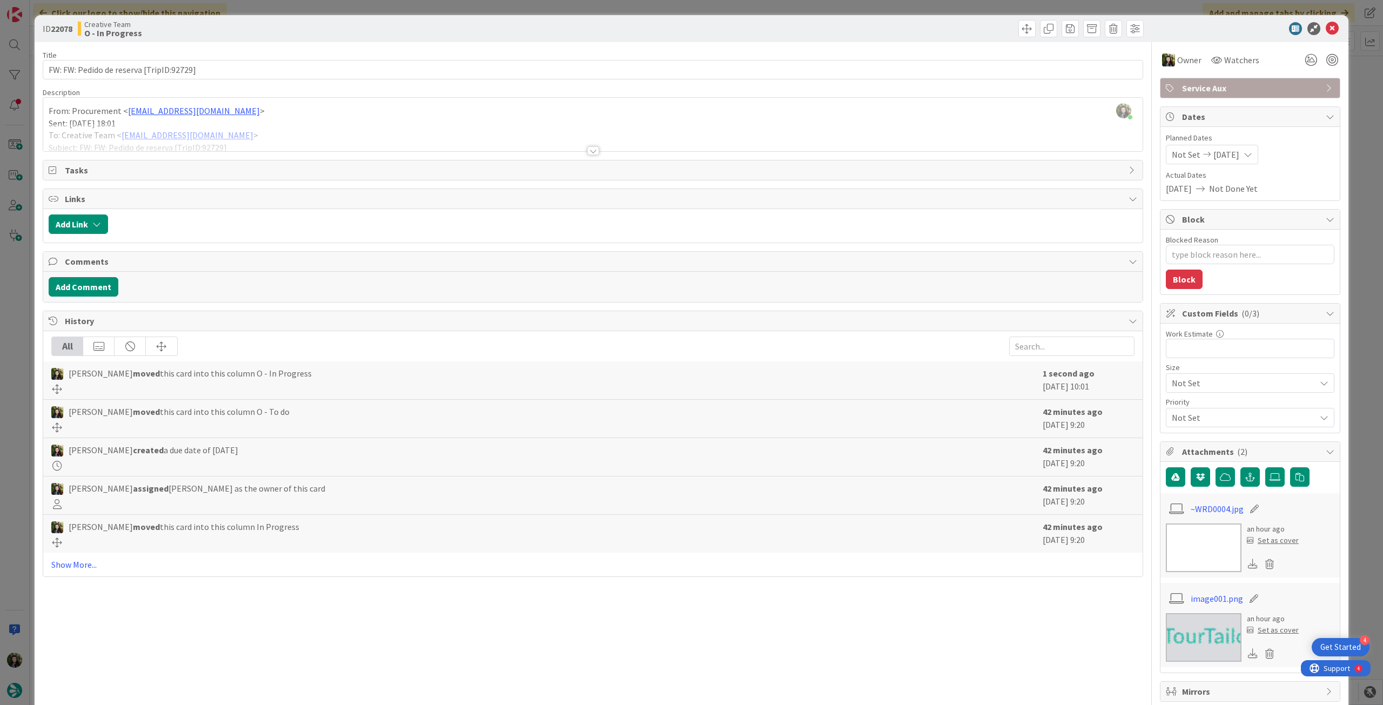
click at [278, 109] on div "Beatriz Cassona just joined From: Procurement < procurement@tourtailors.com > S…" at bounding box center [592, 124] width 1099 height 53
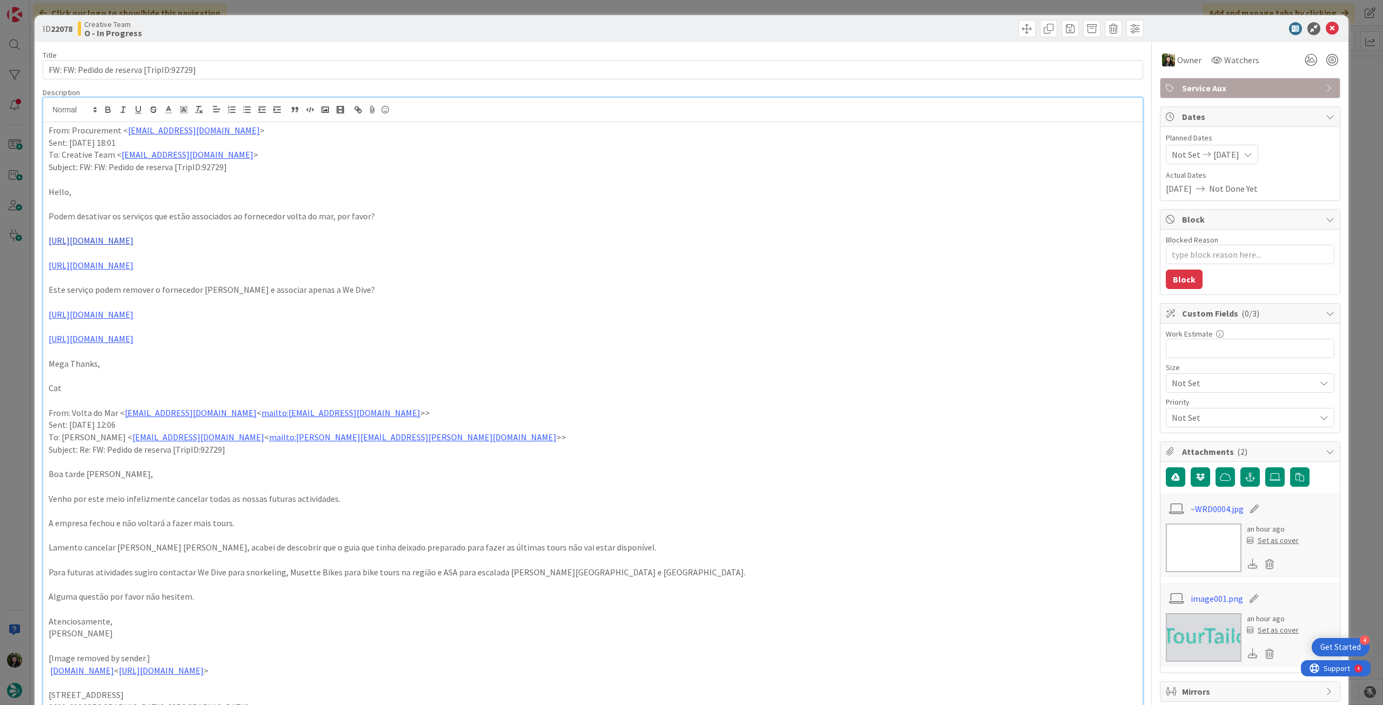
click at [133, 238] on link "https://appweb.tourtailors.com/APPComercial/Library/CreateOrUpdateService/746" at bounding box center [91, 240] width 85 height 11
click at [202, 258] on link "https://appweb.tourtailors.com/APPComercial/Library/CreateOrUpdateService/746" at bounding box center [171, 262] width 74 height 14
click at [363, 384] on p "Cat" at bounding box center [593, 388] width 1089 height 12
click at [133, 267] on link "https://appweb.tourtailors.com/APPComercial/Library/CreateOrUpdateService/1102" at bounding box center [91, 265] width 85 height 11
click at [191, 284] on link "https://appweb.tourtailors.com/APPComercial/Library/CreateOrUpdateService/1102" at bounding box center [173, 286] width 74 height 14
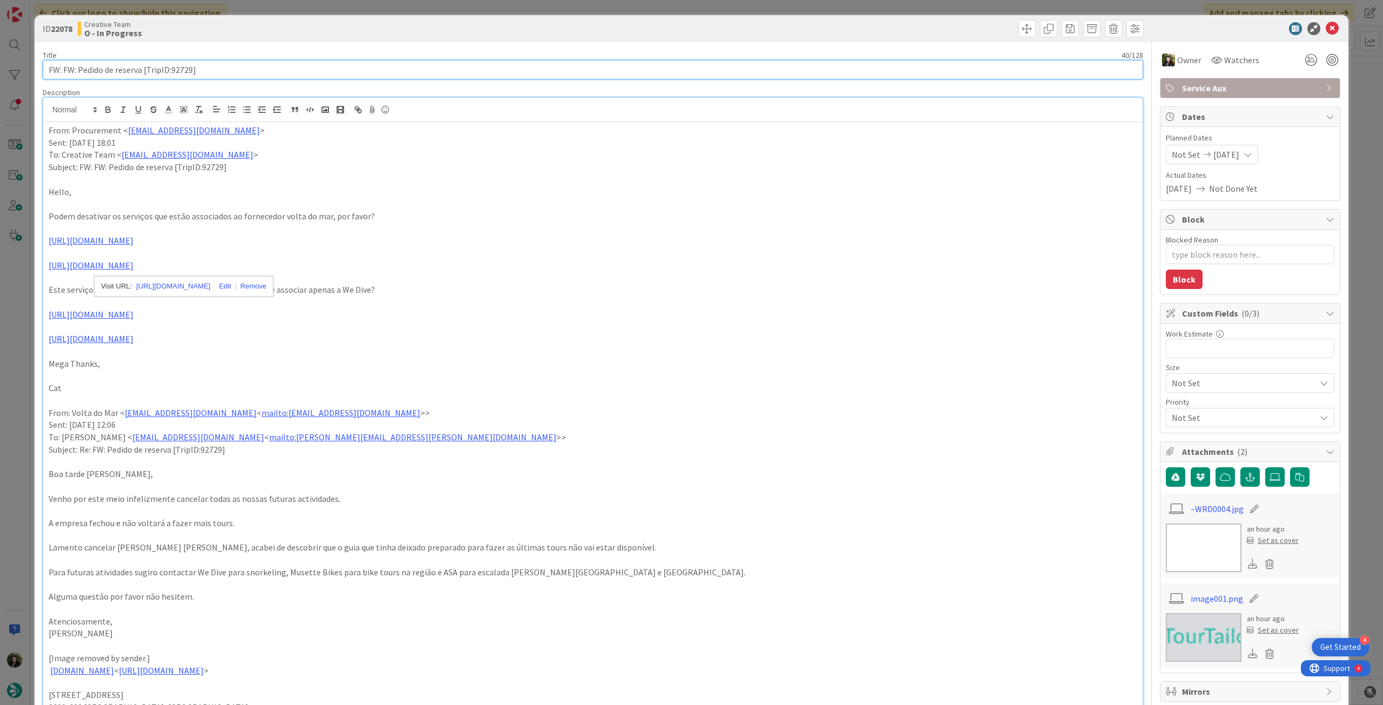
drag, startPoint x: 233, startPoint y: 66, endPoint x: 66, endPoint y: 66, distance: 166.9
click at [66, 66] on input "FW: FW: Pedido de reserva [TripID:92729]" at bounding box center [593, 69] width 1100 height 19
click at [133, 316] on link "https://appweb.tourtailors.com/APPComercial/Library/CreateOrUpdateService/1651" at bounding box center [91, 314] width 85 height 11
click at [210, 335] on link "https://appweb.tourtailors.com/APPComercial/Library/CreateOrUpdateService/1651" at bounding box center [173, 335] width 74 height 14
click at [484, 330] on p at bounding box center [593, 327] width 1089 height 12
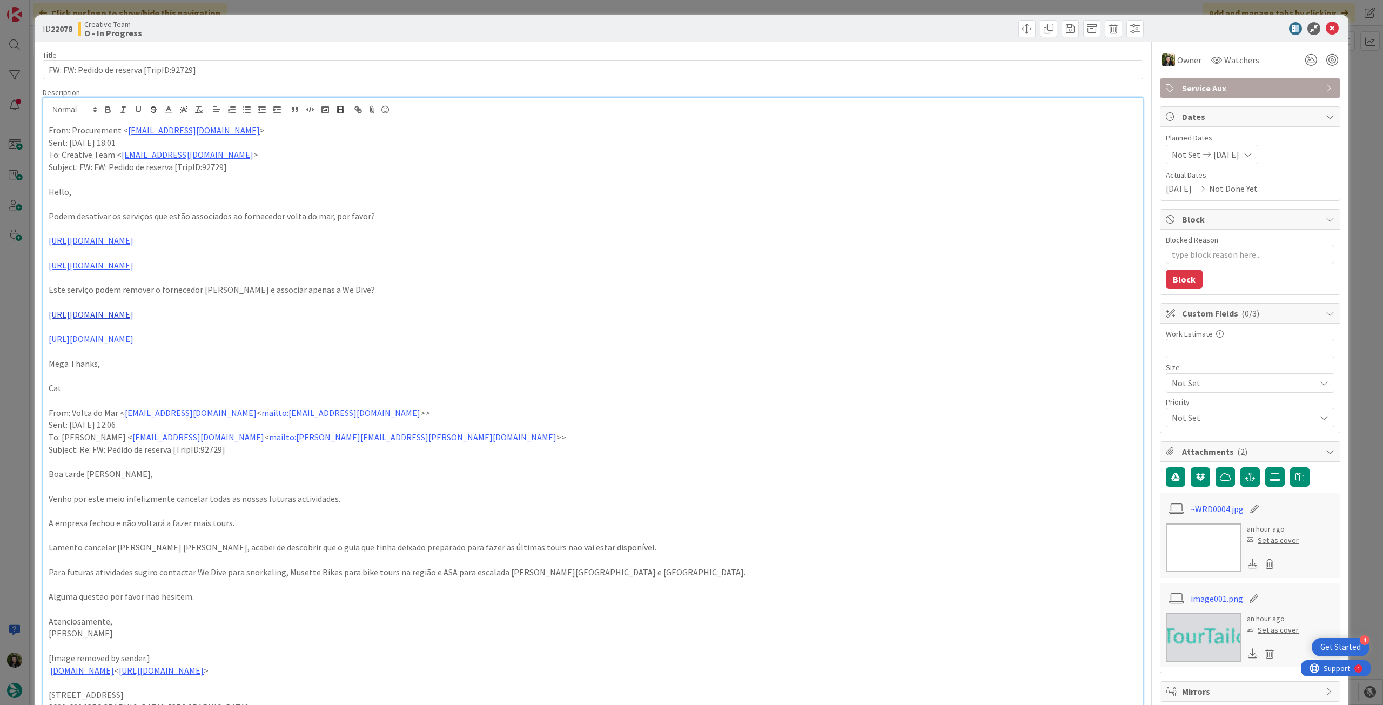
click at [133, 315] on link "https://appweb.tourtailors.com/APPComercial/Library/CreateOrUpdateService/1651" at bounding box center [91, 314] width 85 height 11
click at [210, 335] on link "https://appweb.tourtailors.com/APPComercial/Library/CreateOrUpdateService/1651" at bounding box center [173, 335] width 74 height 14
click at [459, 371] on p at bounding box center [593, 376] width 1089 height 12
click at [133, 339] on link "https://sigav.tourtailors.com/#terceiro/view/48172" at bounding box center [91, 338] width 85 height 11
click at [371, 349] on p at bounding box center [593, 351] width 1089 height 12
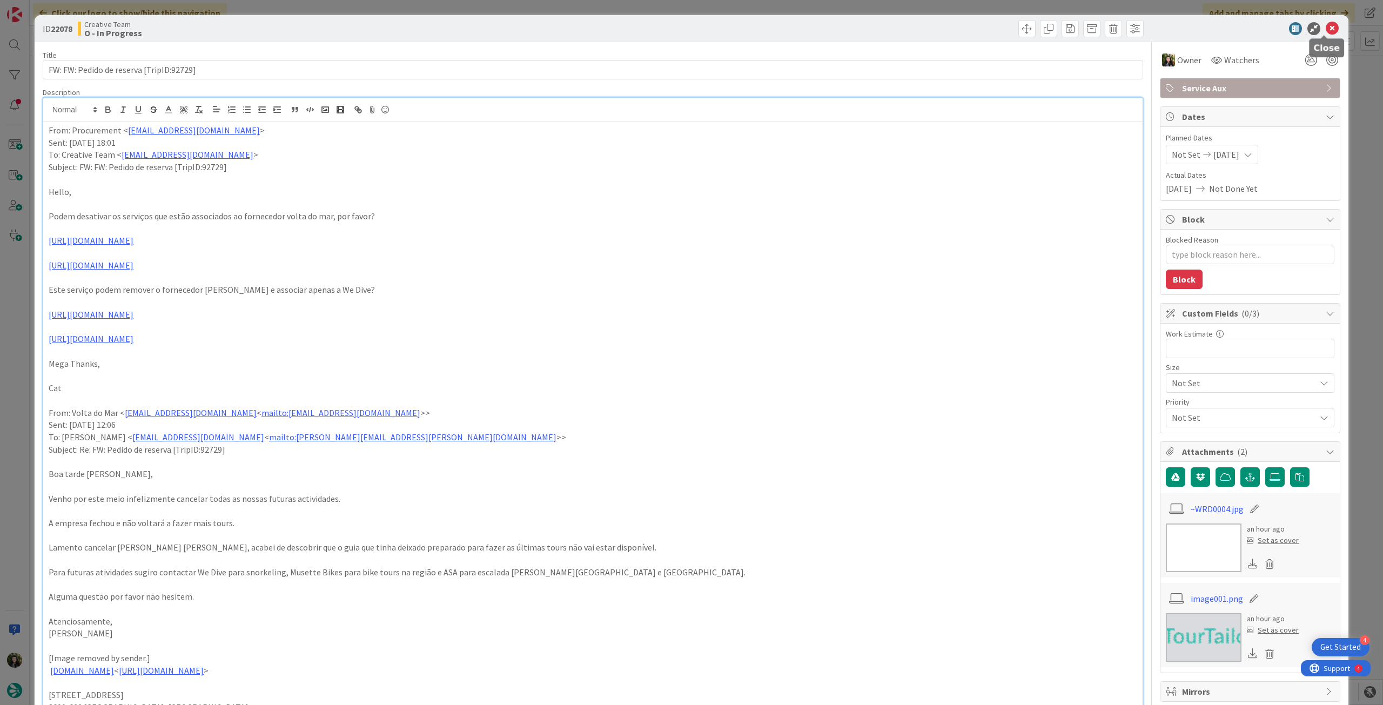
click at [1326, 28] on icon at bounding box center [1332, 28] width 13 height 13
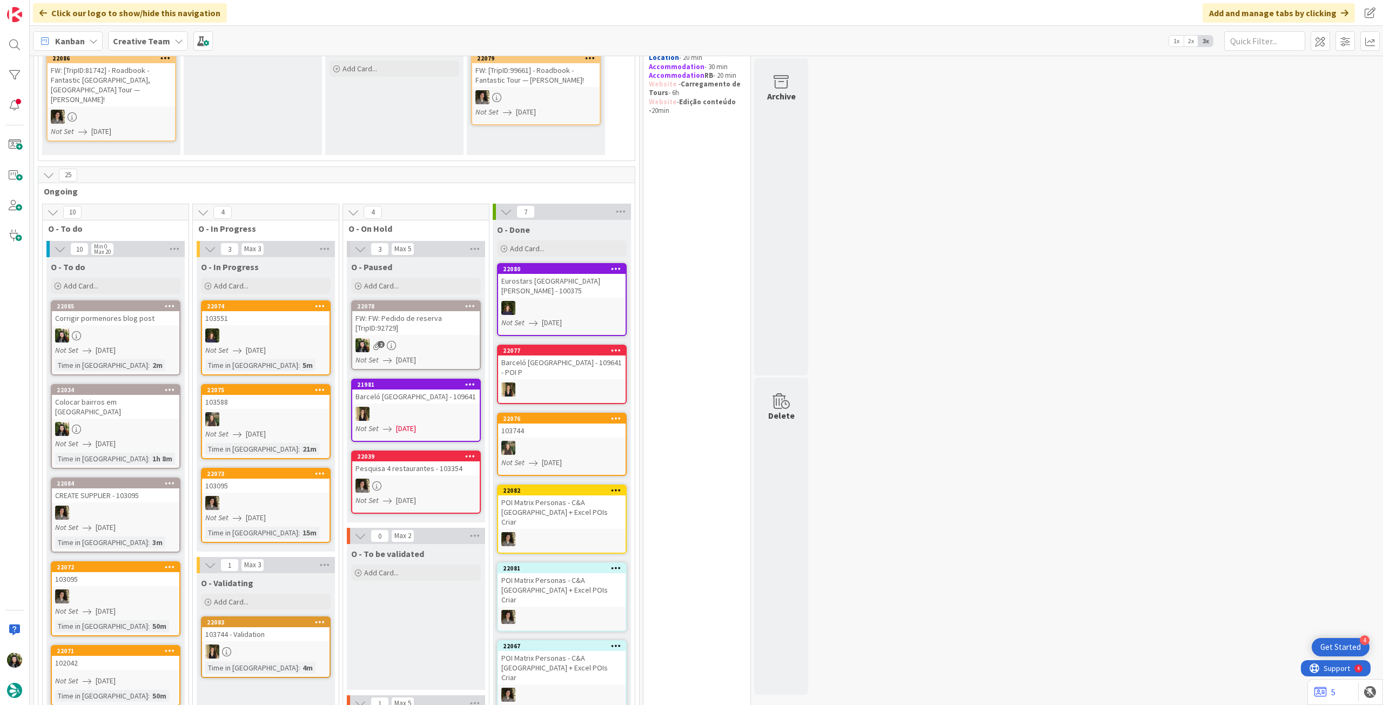
scroll to position [144, 0]
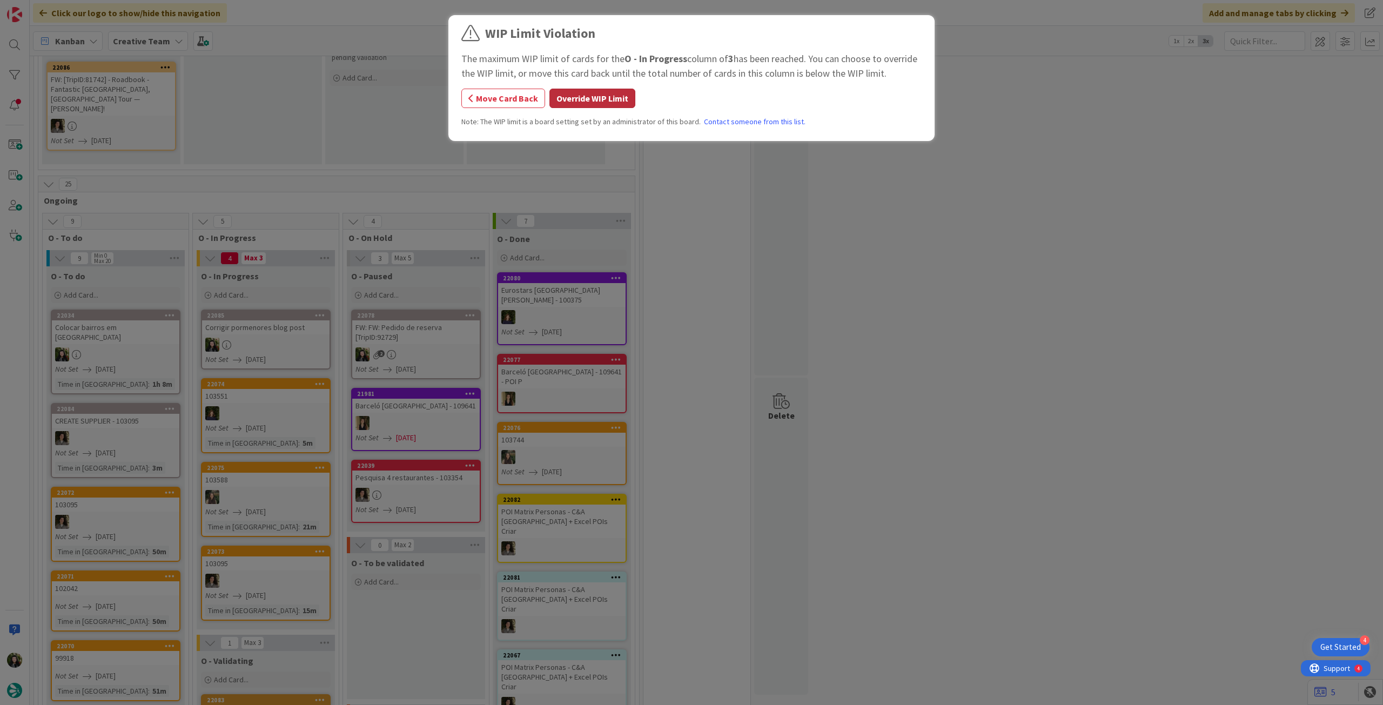
click at [600, 96] on button "Override WIP Limit" at bounding box center [592, 98] width 86 height 19
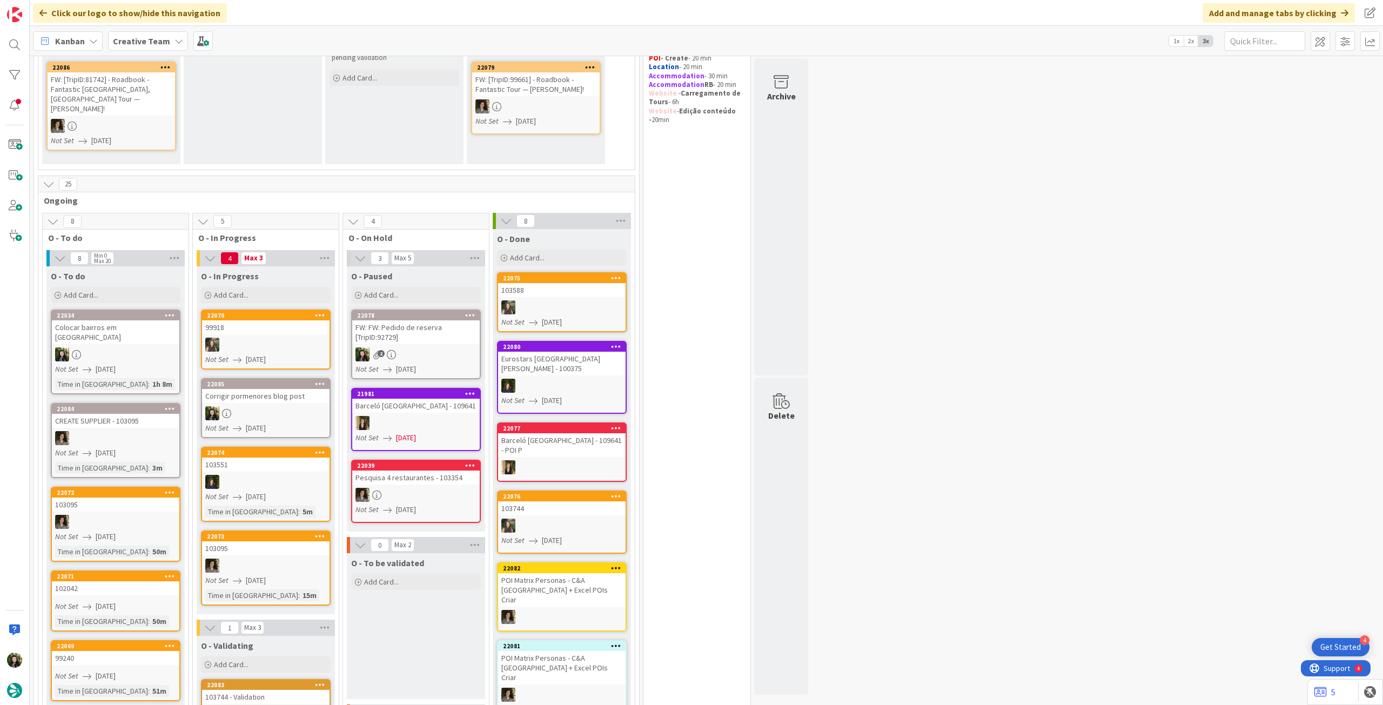
click at [259, 390] on div "Corrigir pormenores blog post" at bounding box center [265, 396] width 127 height 14
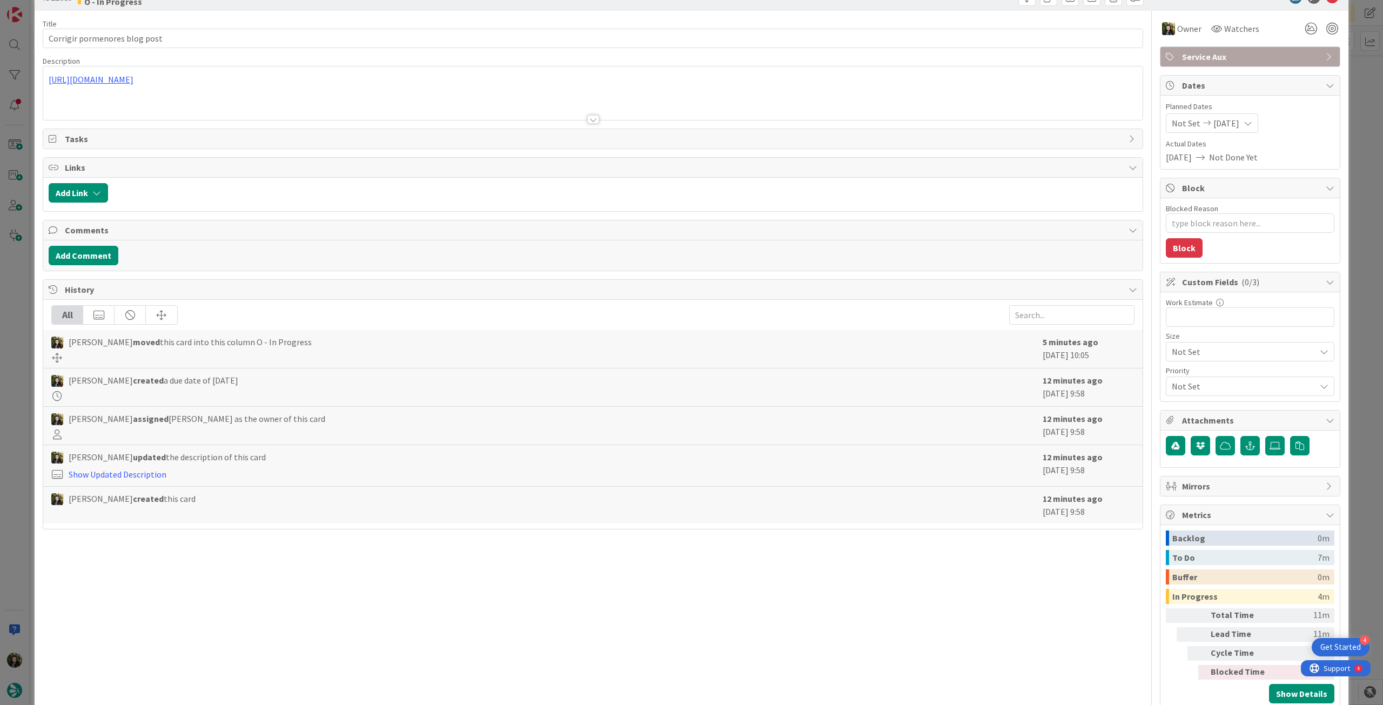
scroll to position [54, 0]
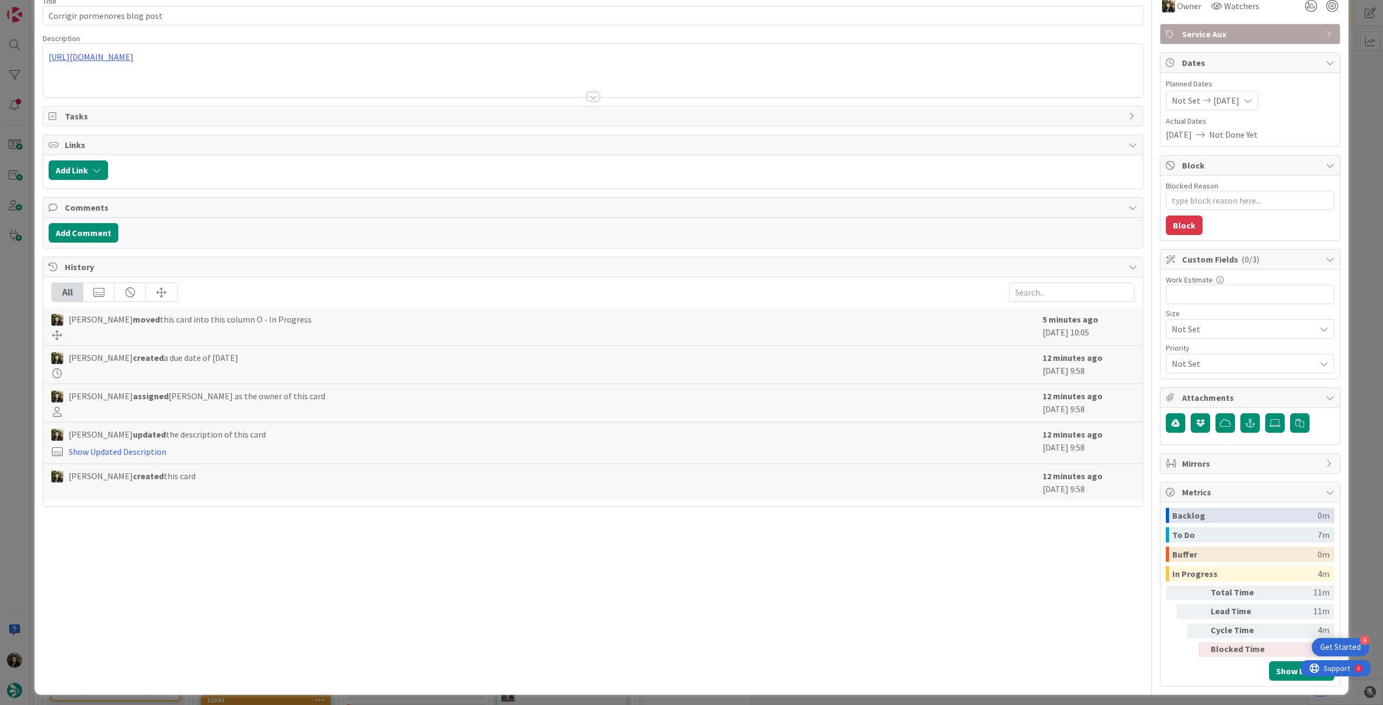
click at [1244, 36] on span "Service Aux" at bounding box center [1251, 34] width 138 height 13
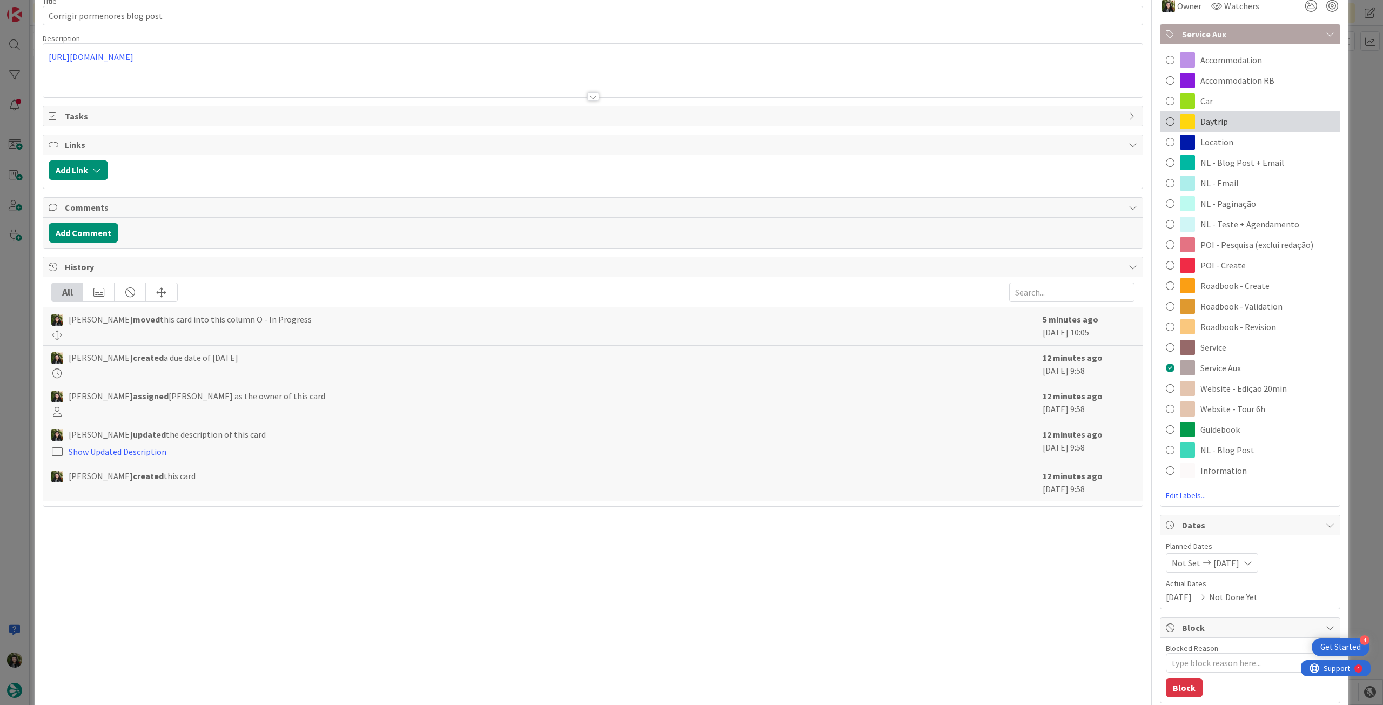
click at [1227, 119] on div "Daytrip" at bounding box center [1249, 121] width 179 height 21
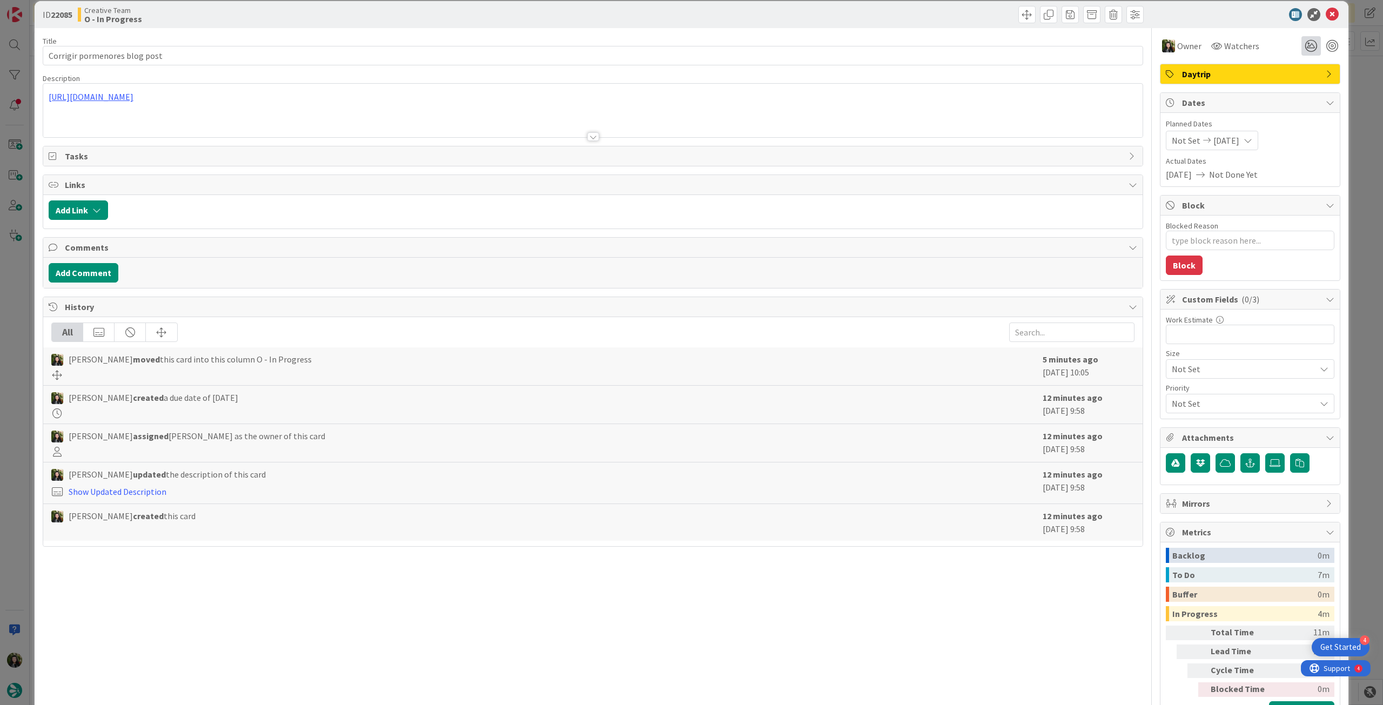
scroll to position [0, 0]
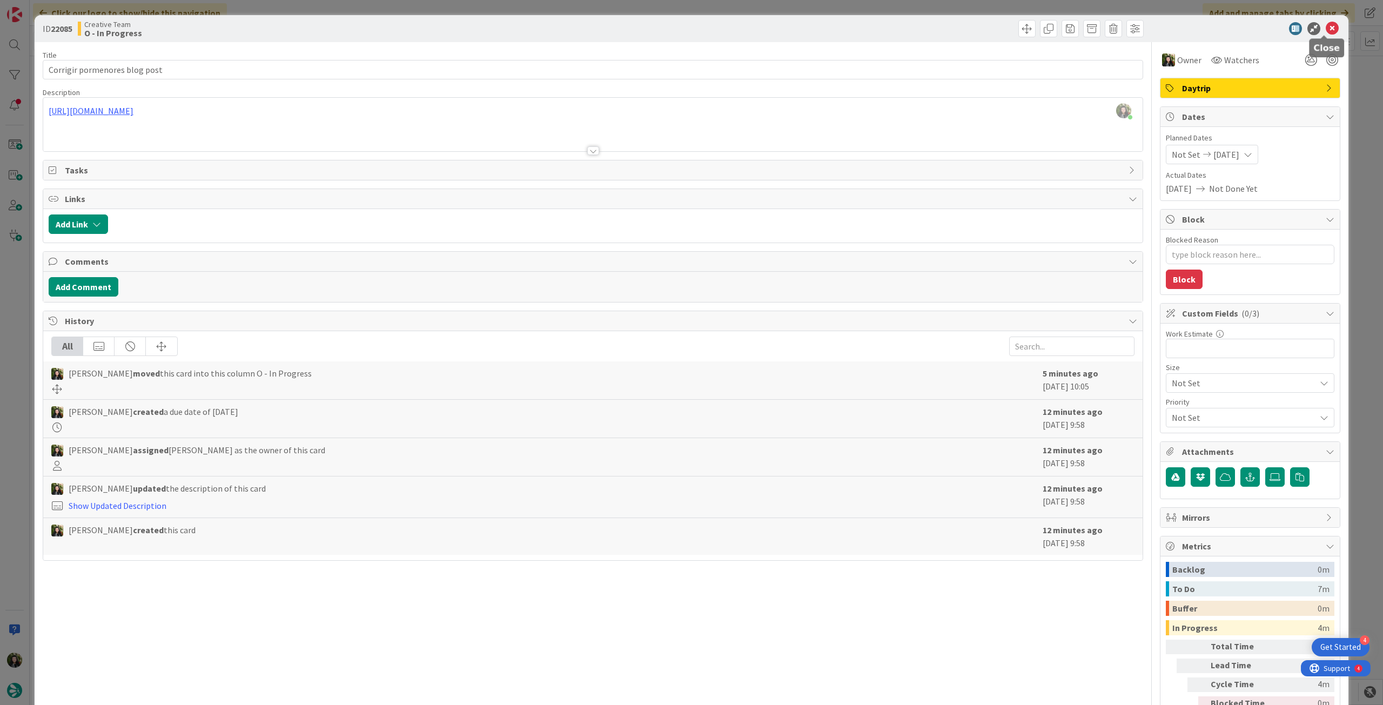
click at [1329, 30] on icon at bounding box center [1332, 28] width 13 height 13
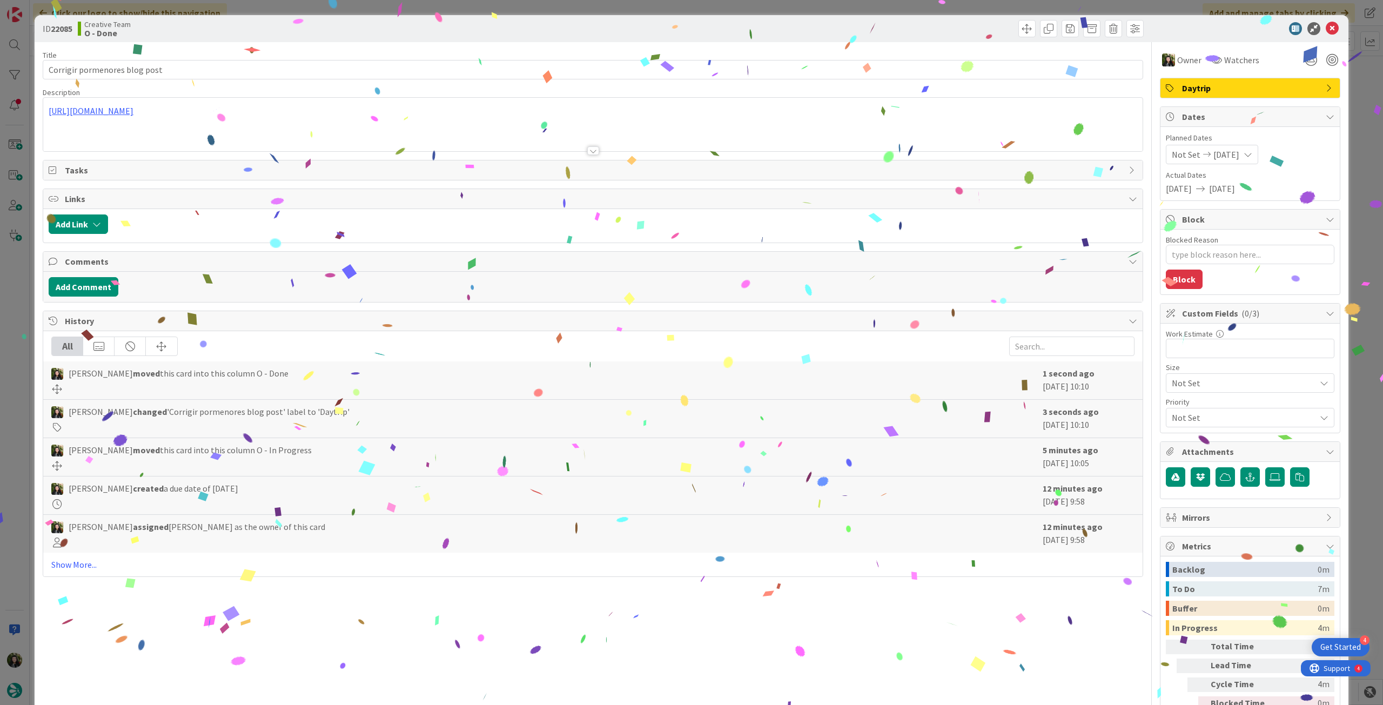
click at [1328, 30] on icon at bounding box center [1332, 28] width 13 height 13
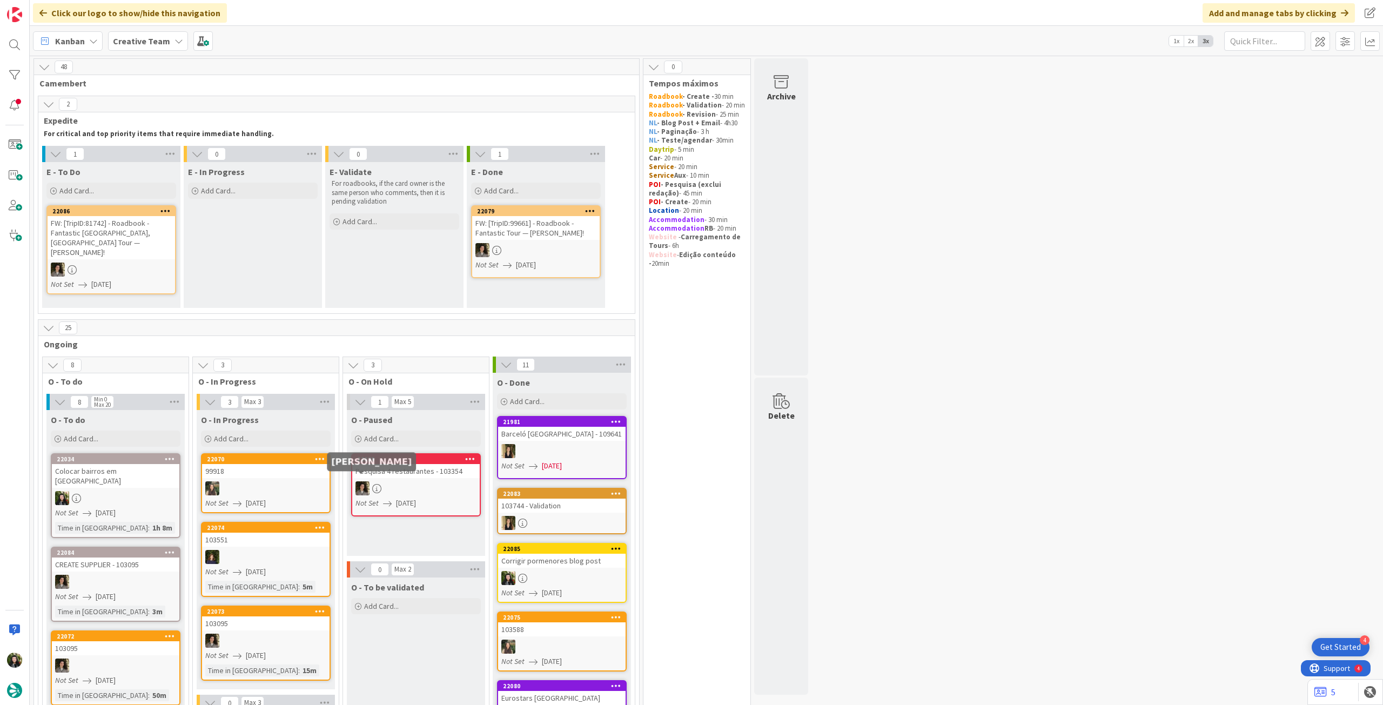
scroll to position [288, 0]
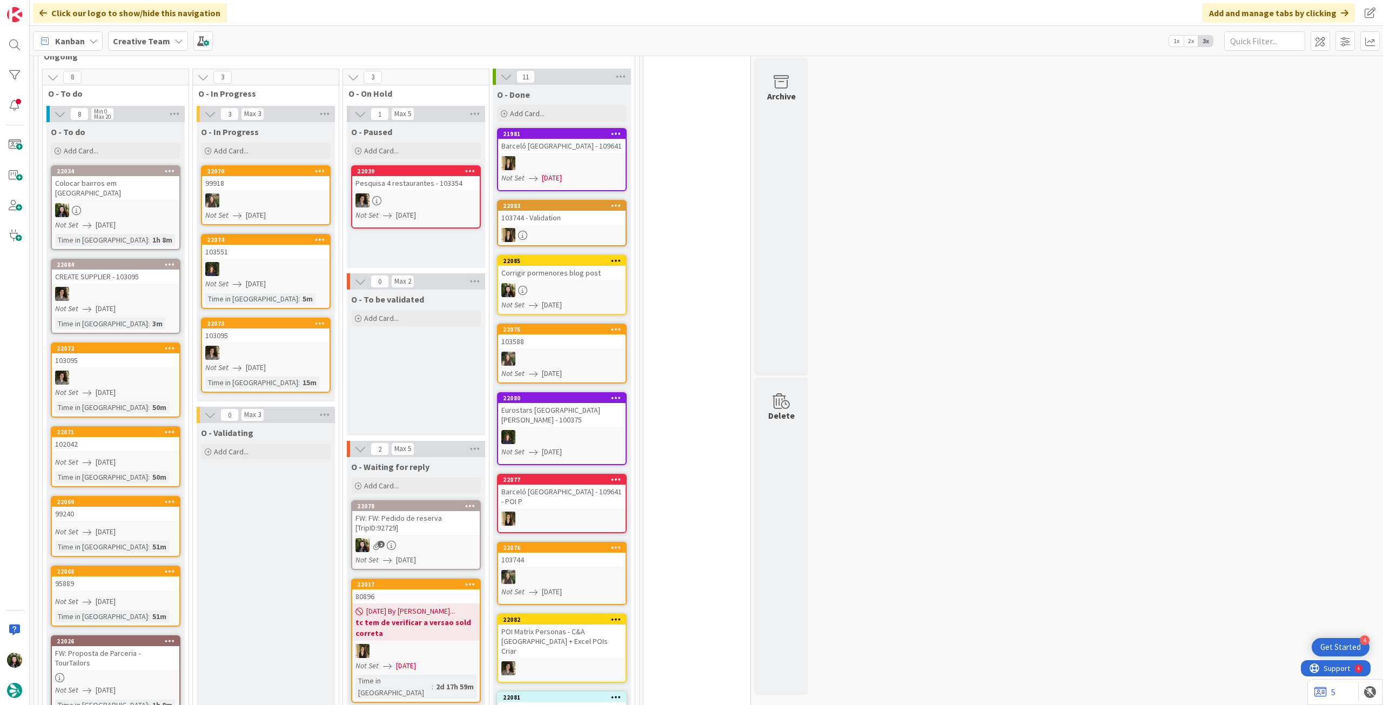
click at [125, 39] on b "Creative Team" at bounding box center [141, 41] width 57 height 11
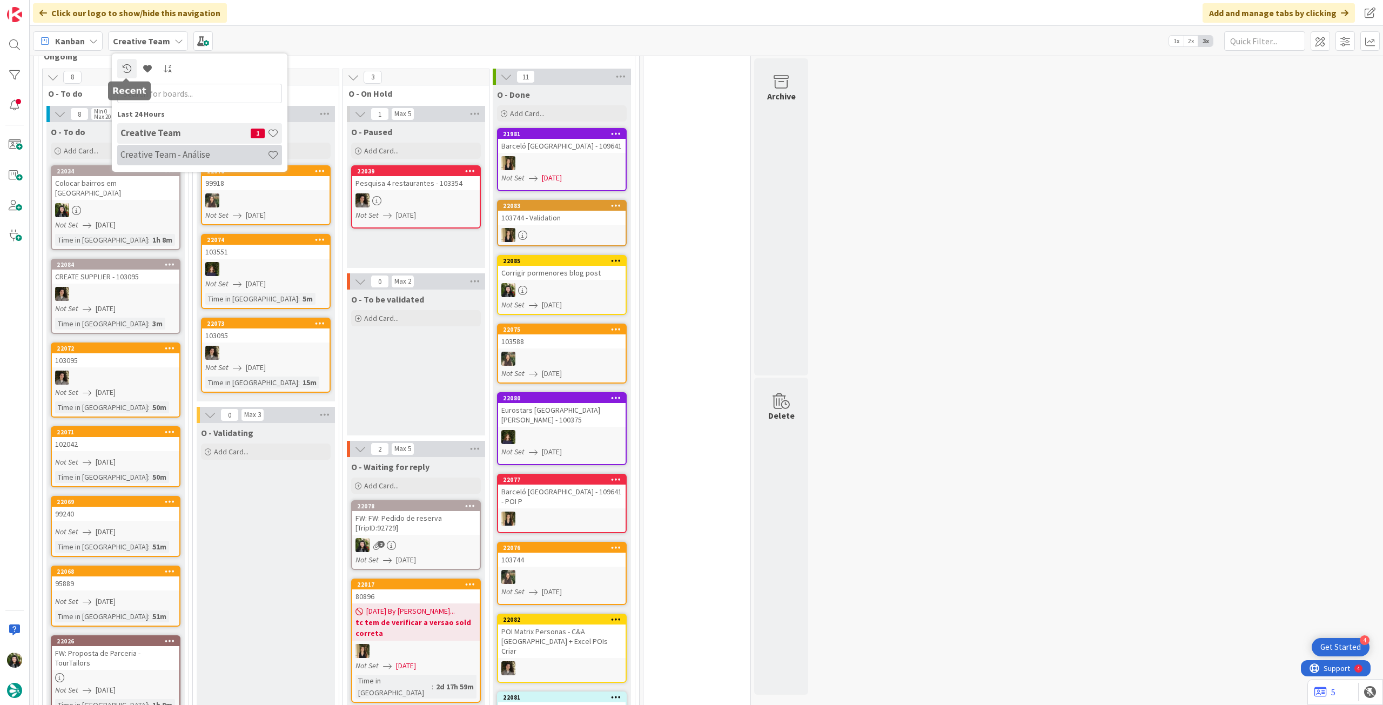
click at [153, 154] on h4 "Creative Team - Análise" at bounding box center [193, 154] width 147 height 11
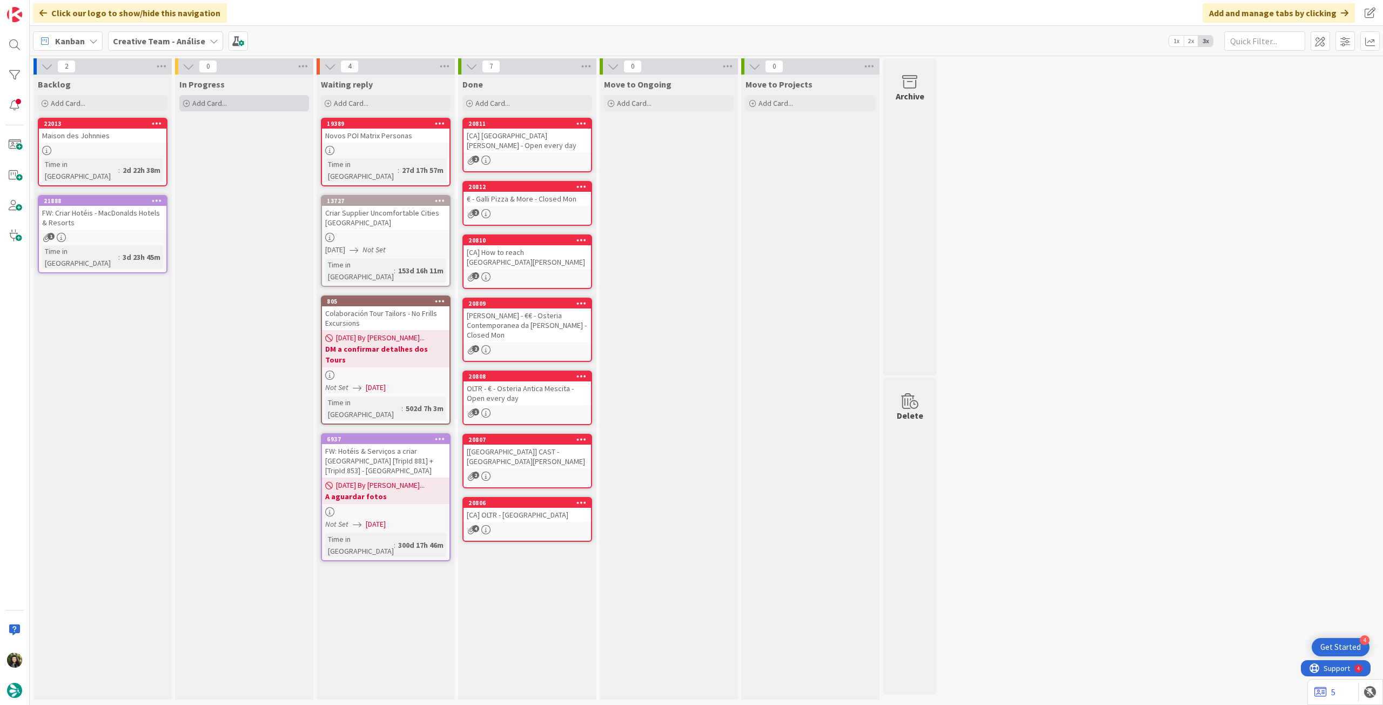
click at [237, 106] on div "Add Card..." at bounding box center [244, 103] width 130 height 16
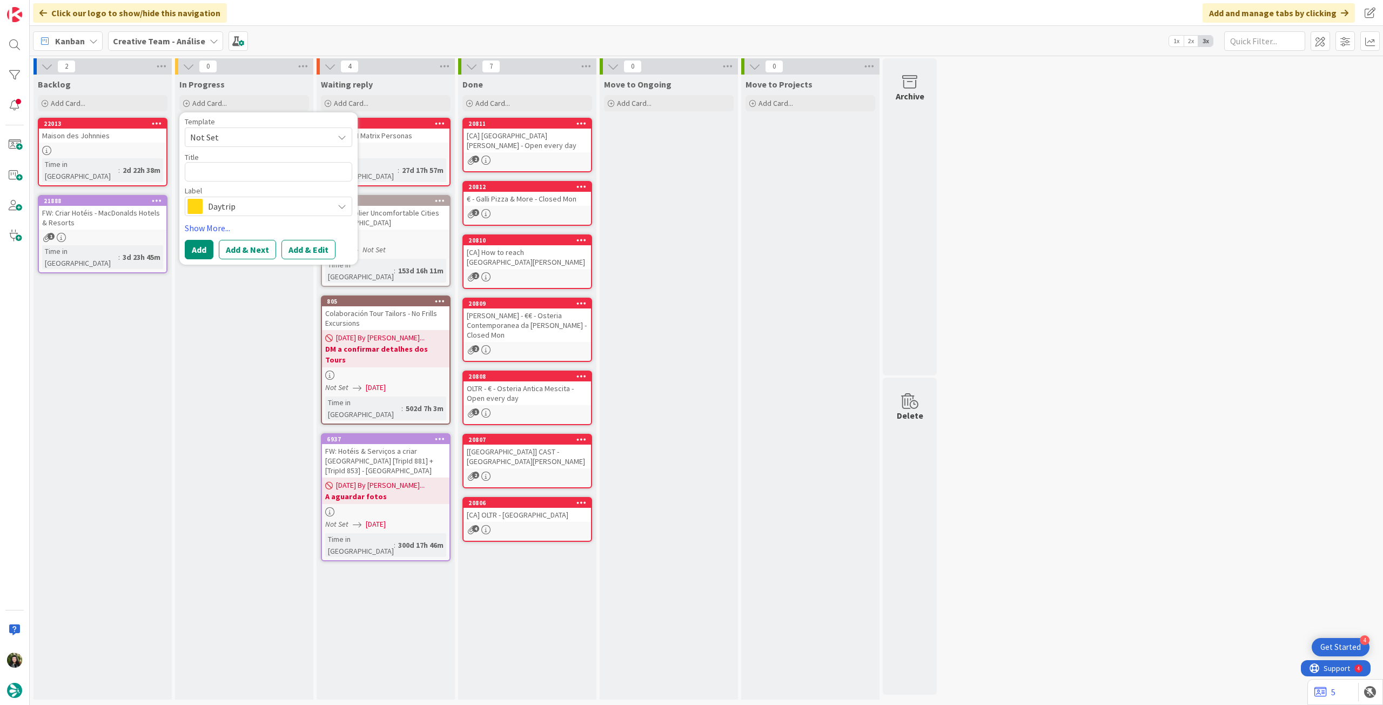
click at [241, 205] on span "Daytrip" at bounding box center [268, 206] width 120 height 15
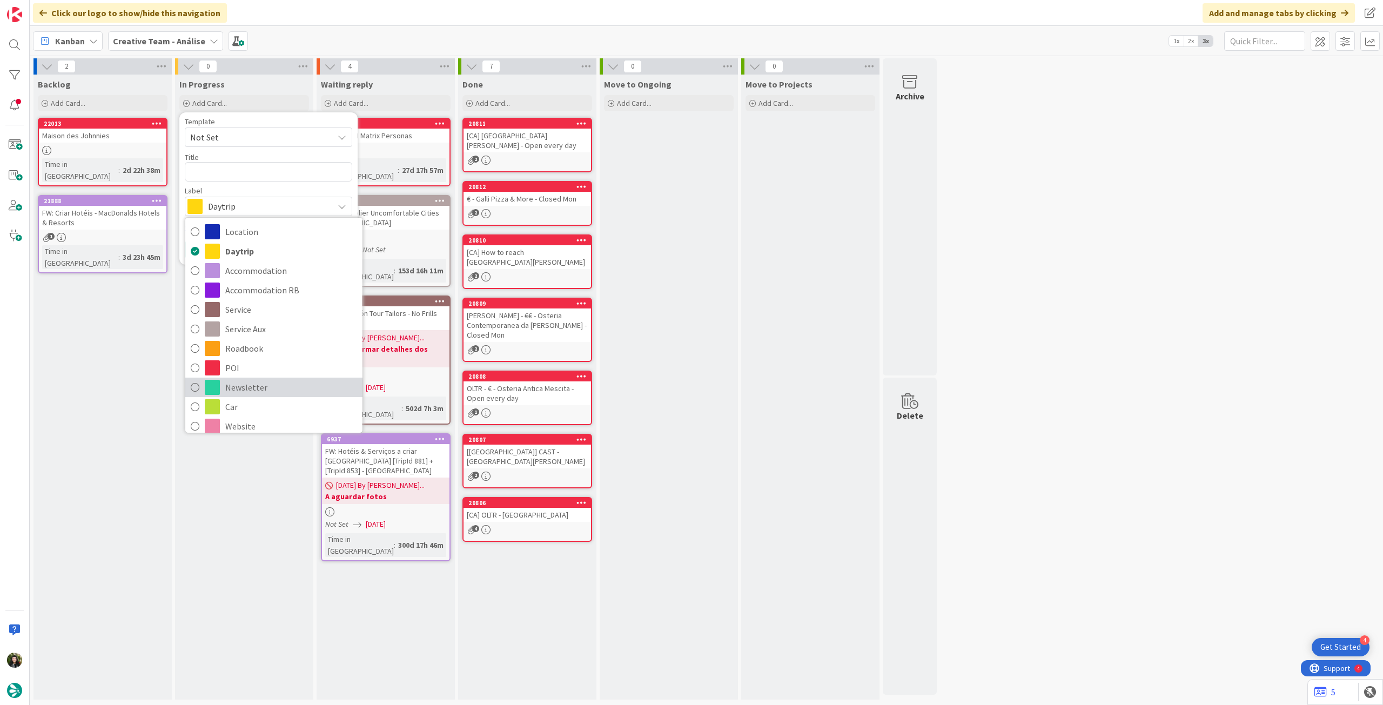
click at [263, 382] on span "Newsletter" at bounding box center [291, 387] width 132 height 16
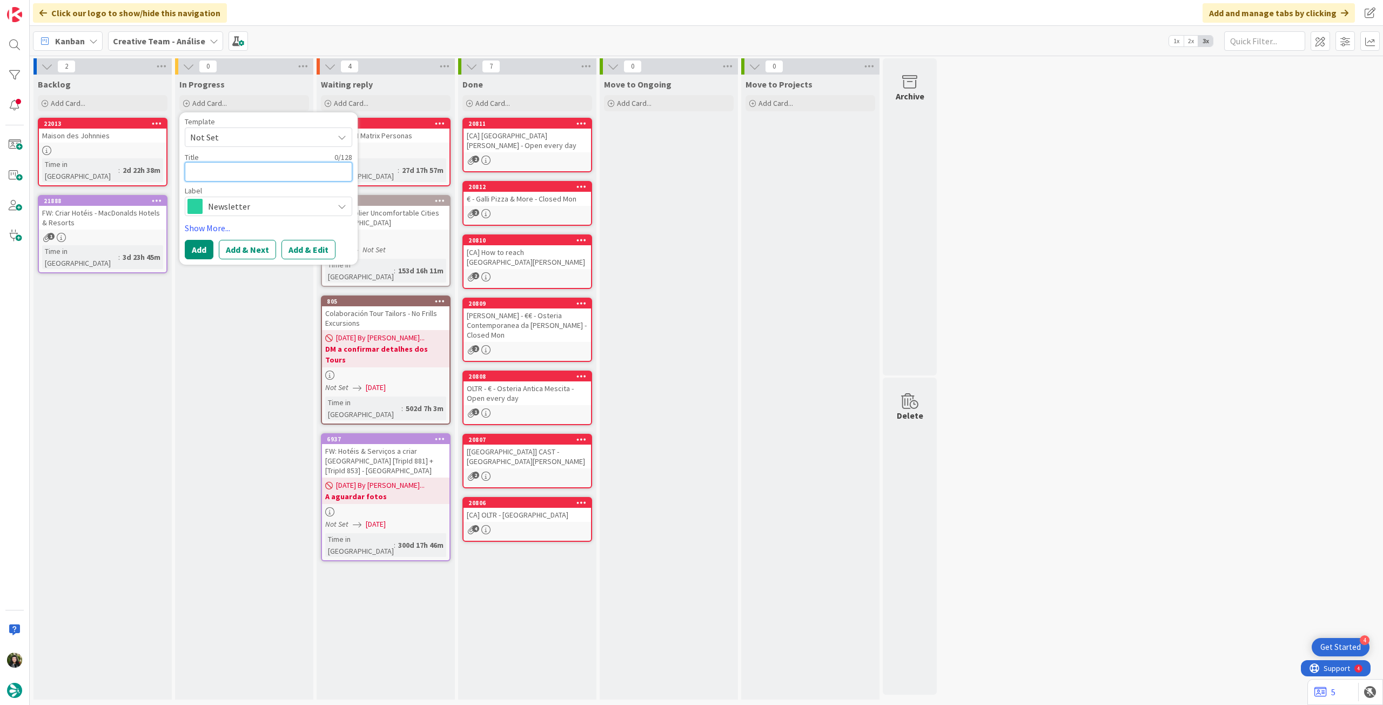
click at [244, 173] on textarea at bounding box center [268, 171] width 167 height 19
paste textarea "Revisão Matrix Personas"
type textarea "x"
type textarea "Revisão Matrix Personas"
click at [190, 251] on button "Add" at bounding box center [199, 249] width 29 height 19
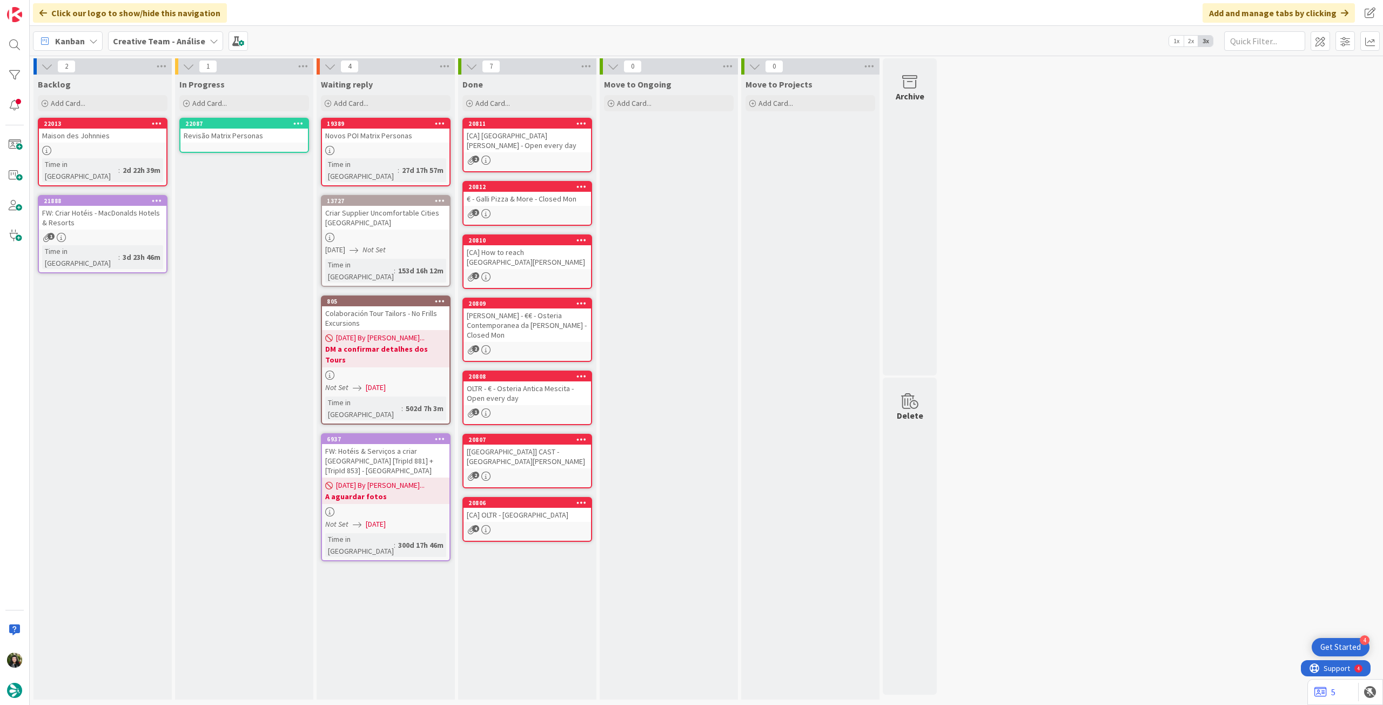
click at [233, 140] on div "Revisão Matrix Personas" at bounding box center [243, 136] width 127 height 14
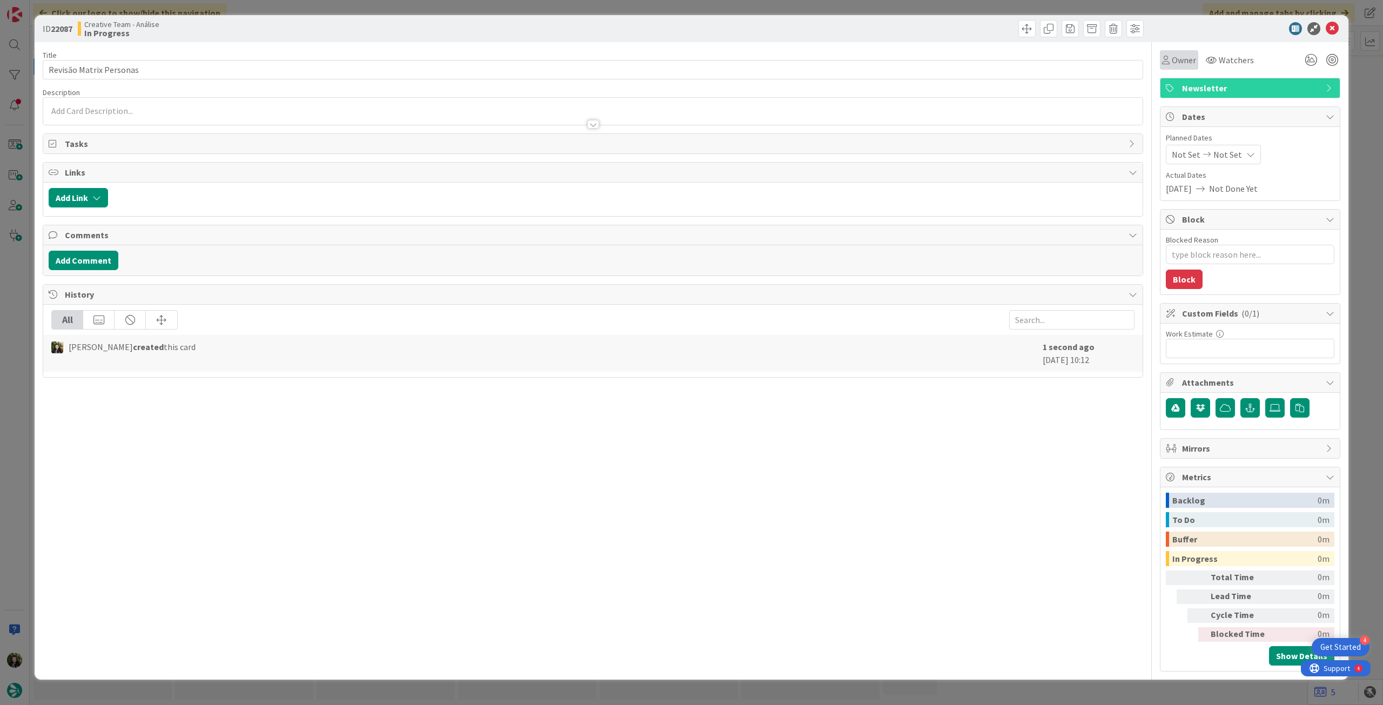
click at [1166, 67] on div "Owner" at bounding box center [1179, 59] width 38 height 19
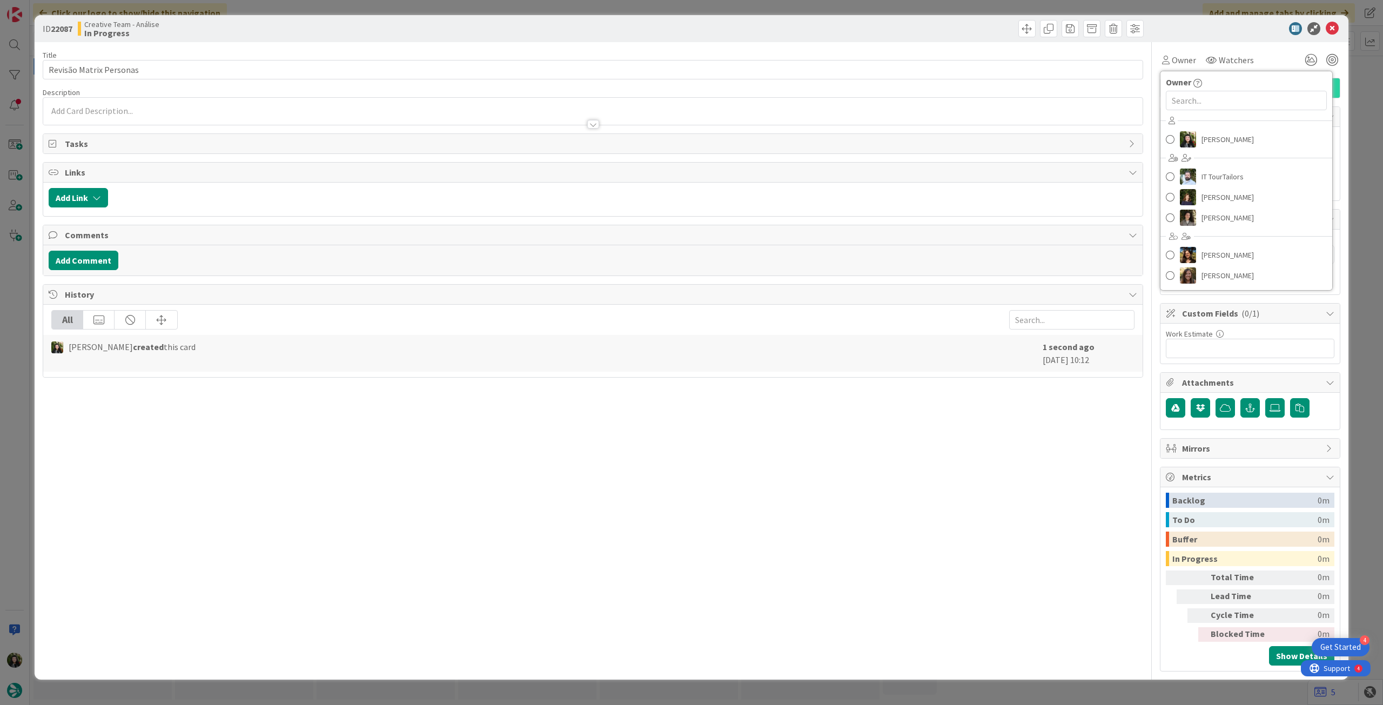
click at [1192, 150] on div "Beatriz Cassona IT TourTailors Margarida Carvalho Melissa Santos Diana Ramos Ri…" at bounding box center [1246, 198] width 172 height 173
click at [1224, 139] on span "[PERSON_NAME]" at bounding box center [1227, 139] width 52 height 16
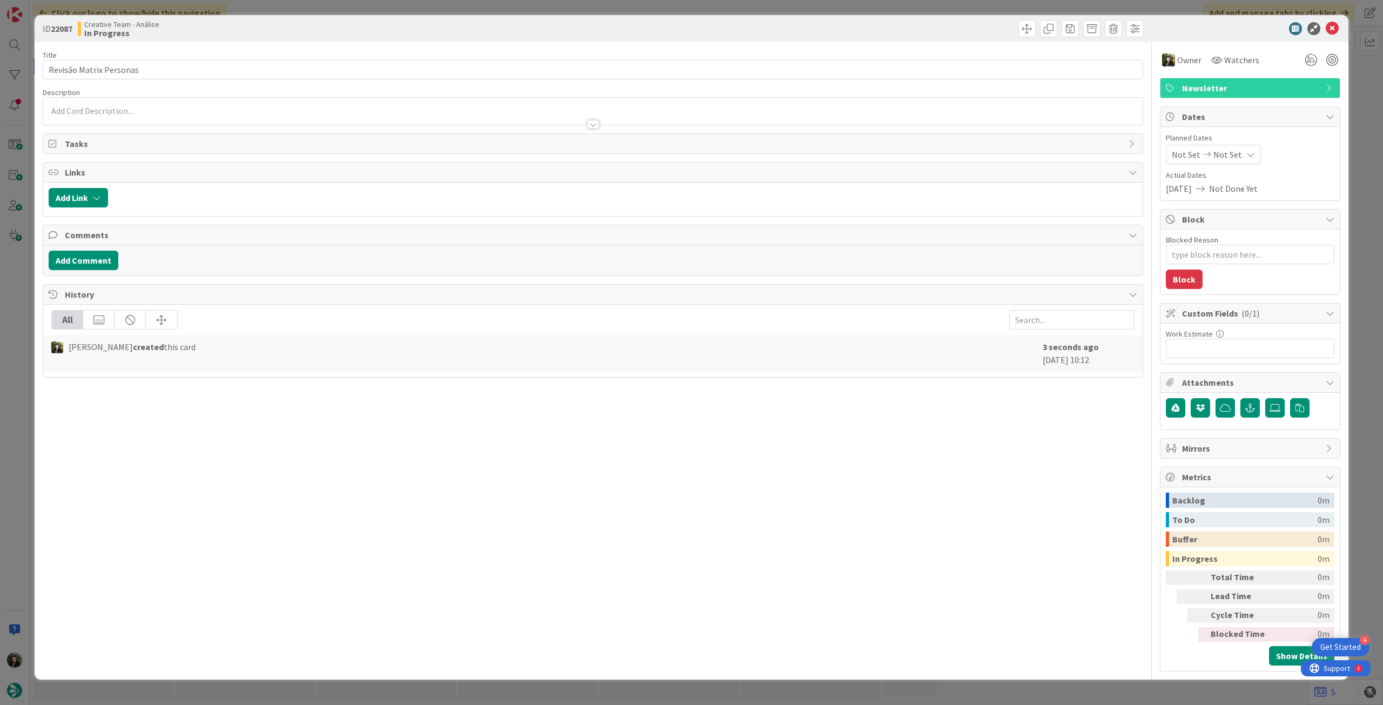
type textarea "x"
click at [1251, 147] on div "Not Set Not Set" at bounding box center [1213, 154] width 95 height 19
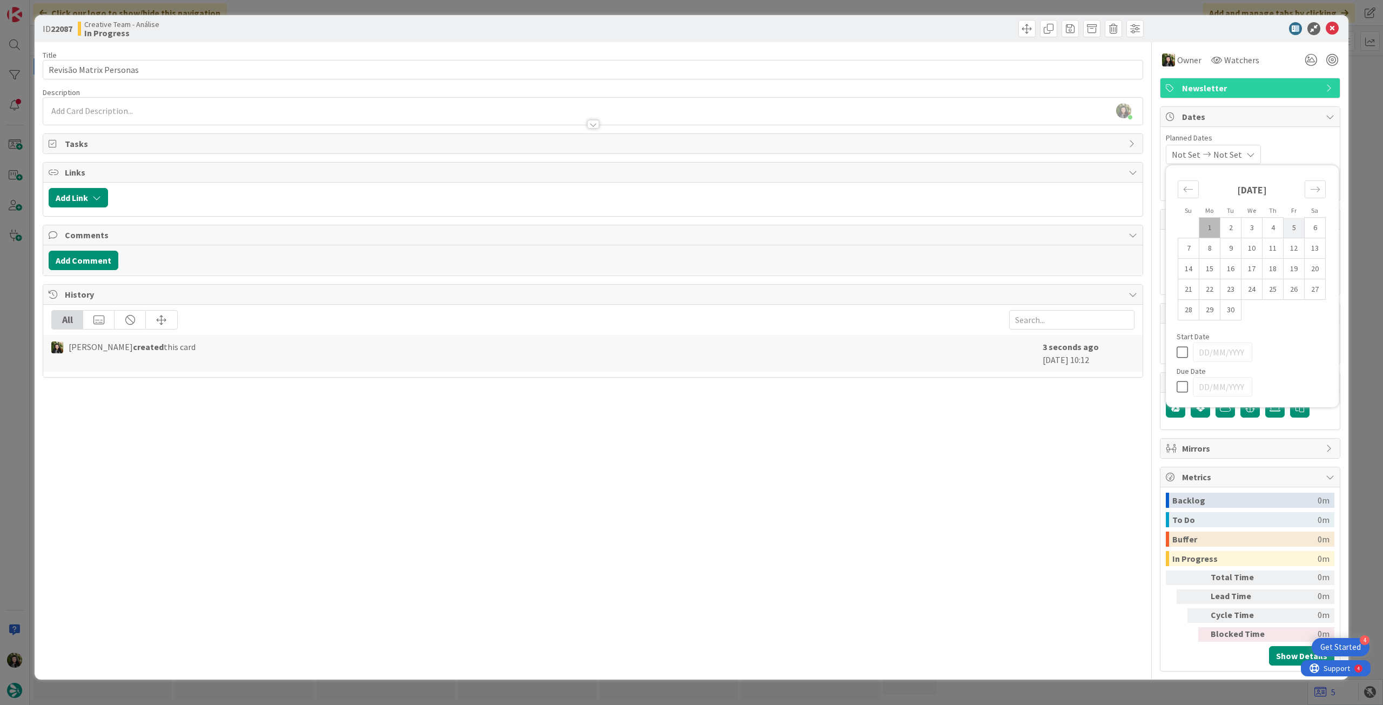
click at [1295, 227] on td "5" at bounding box center [1294, 228] width 21 height 21
type input "[DATE]"
type textarea "x"
click at [1179, 352] on icon at bounding box center [1185, 352] width 16 height 13
click at [1185, 385] on icon at bounding box center [1185, 386] width 16 height 13
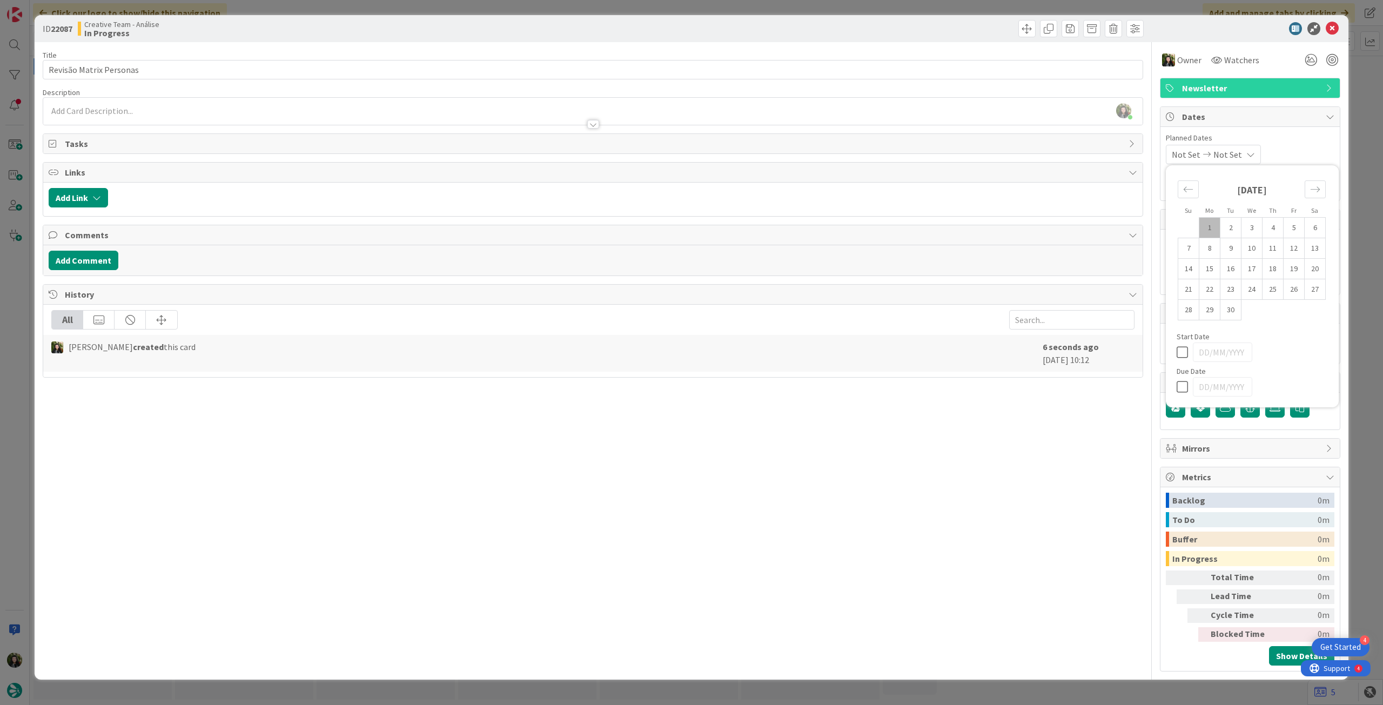
type input "[DATE]"
type textarea "x"
click at [1290, 227] on td "5" at bounding box center [1294, 228] width 21 height 21
type input "[DATE]"
click at [1332, 30] on icon at bounding box center [1332, 28] width 13 height 13
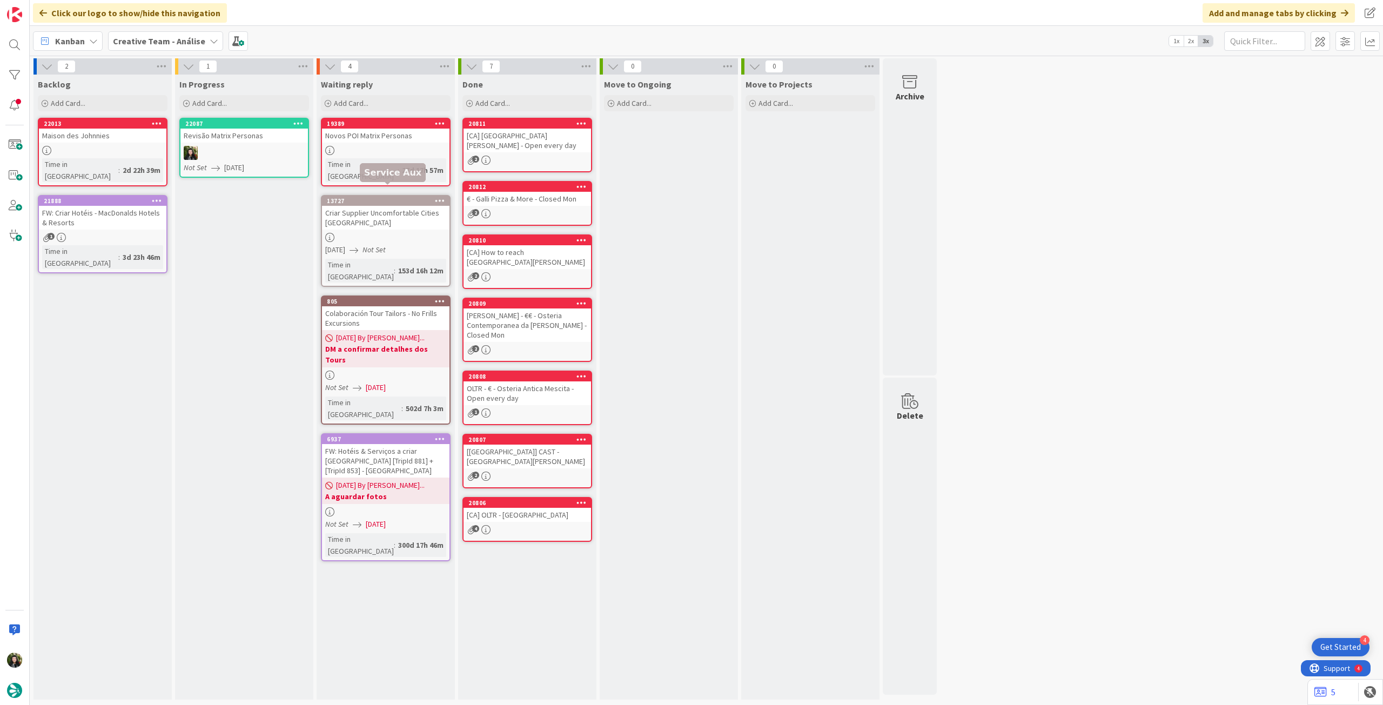
click at [237, 132] on div "Revisão Matrix Personas" at bounding box center [243, 136] width 127 height 14
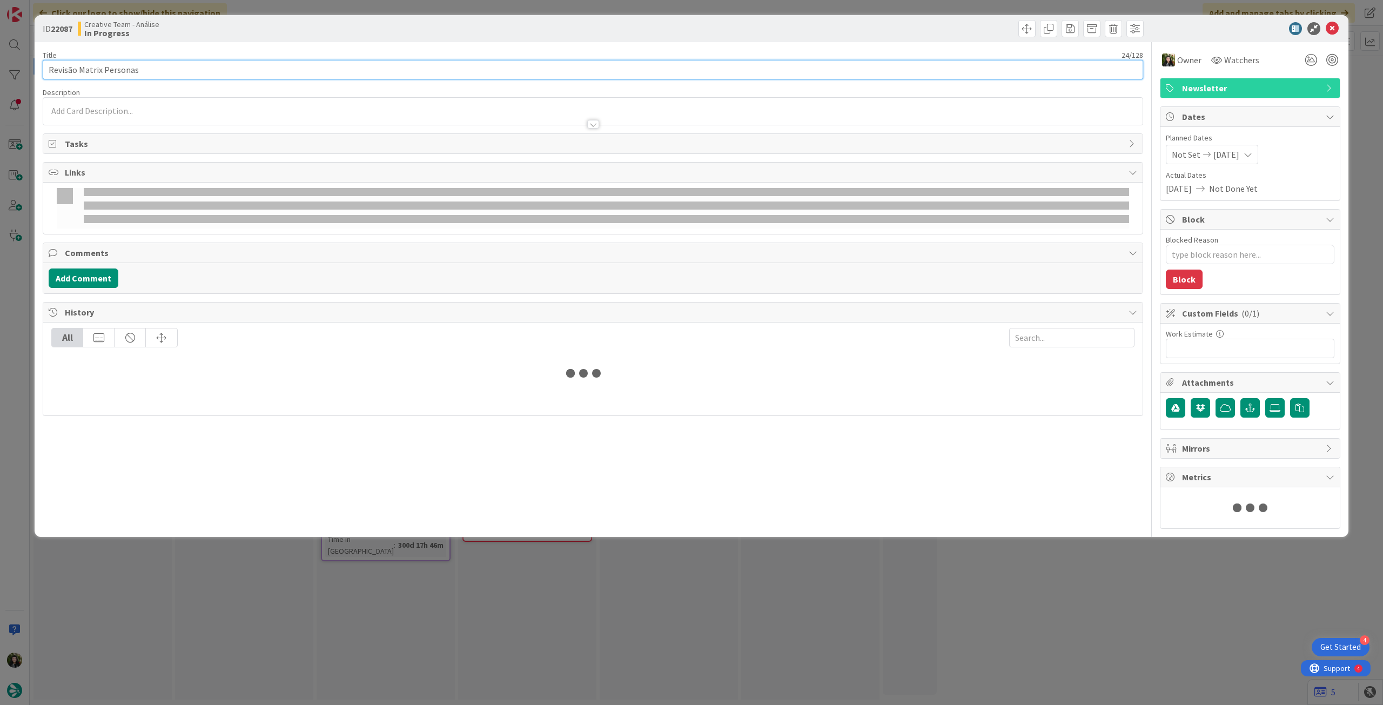
click at [182, 77] on input "Revisão Matrix Personas" at bounding box center [593, 69] width 1100 height 19
type textarea "x"
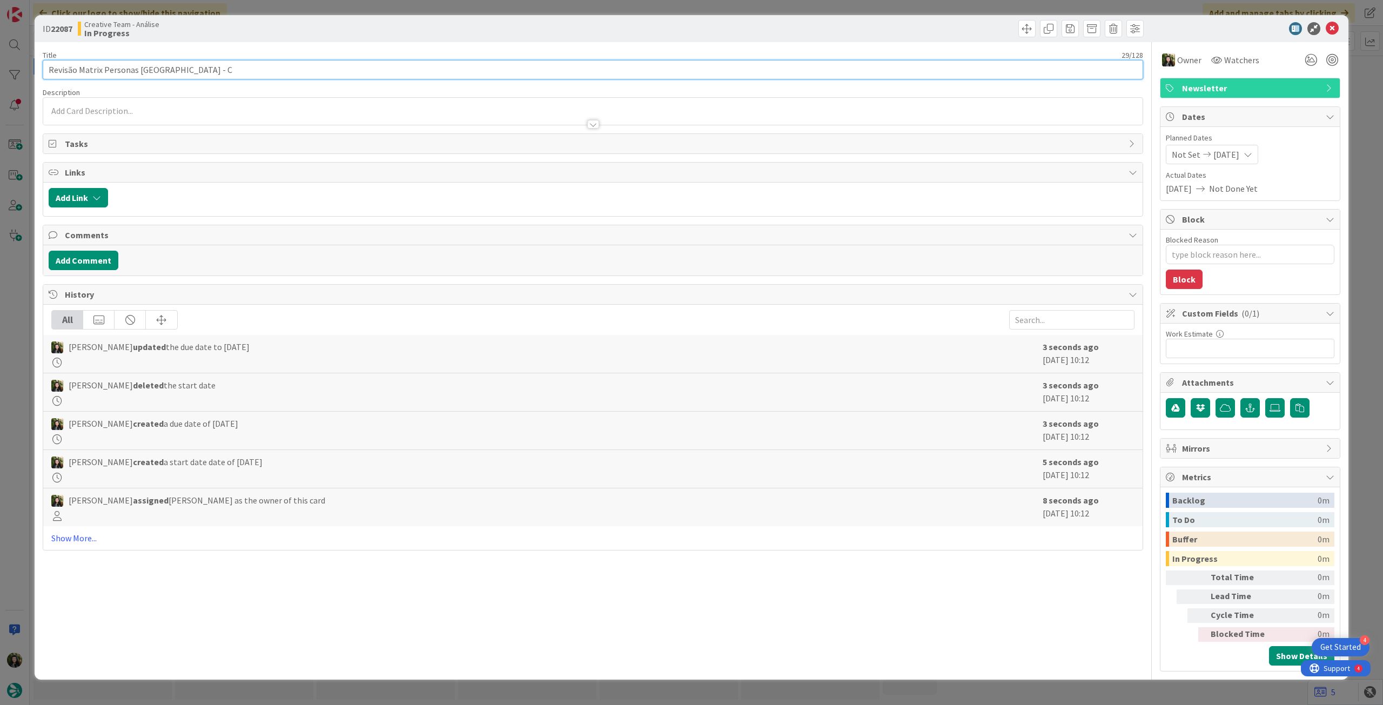
type input "Revisão Matrix Personas [GEOGRAPHIC_DATA] - [GEOGRAPHIC_DATA]"
type textarea "x"
type input "Revisão Matrix Personas [GEOGRAPHIC_DATA] - [GEOGRAPHIC_DATA]"
click at [1333, 27] on icon at bounding box center [1332, 28] width 13 height 13
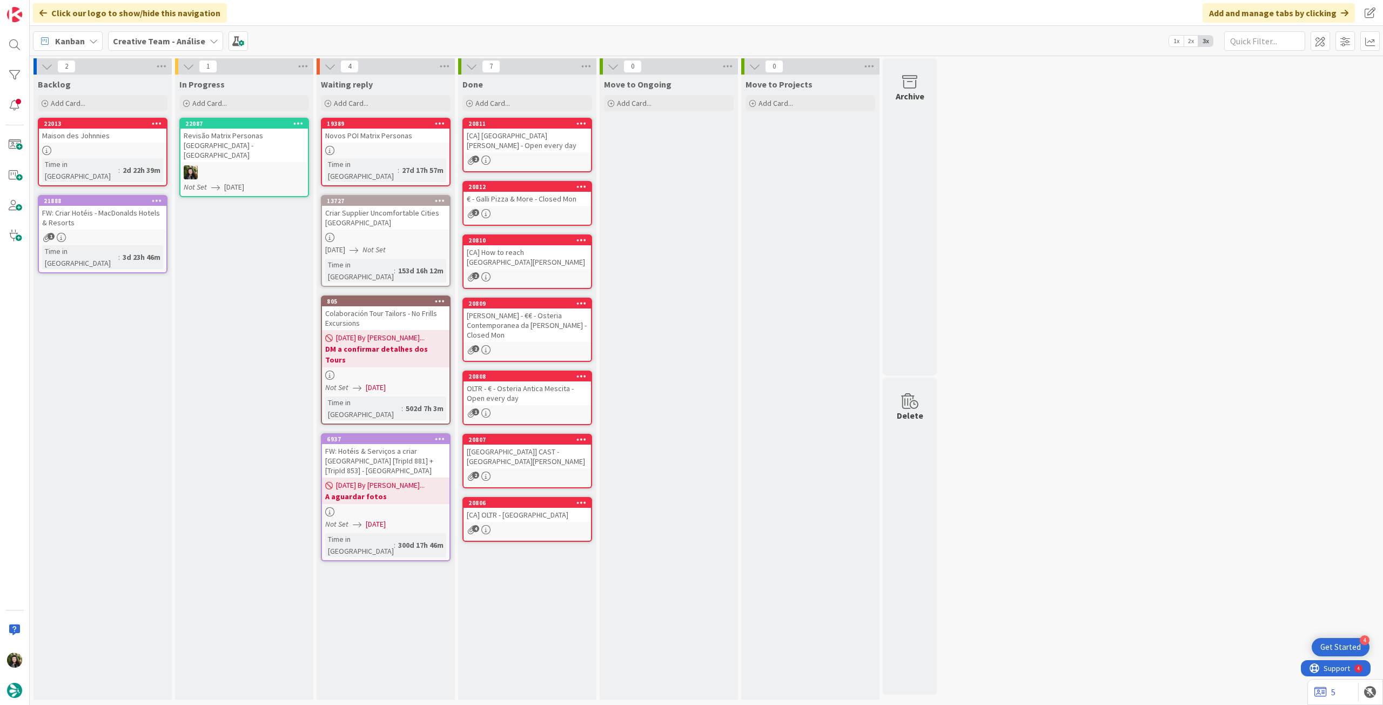
drag, startPoint x: 254, startPoint y: 106, endPoint x: 252, endPoint y: 128, distance: 21.7
click at [254, 106] on div "Add Card..." at bounding box center [244, 103] width 130 height 16
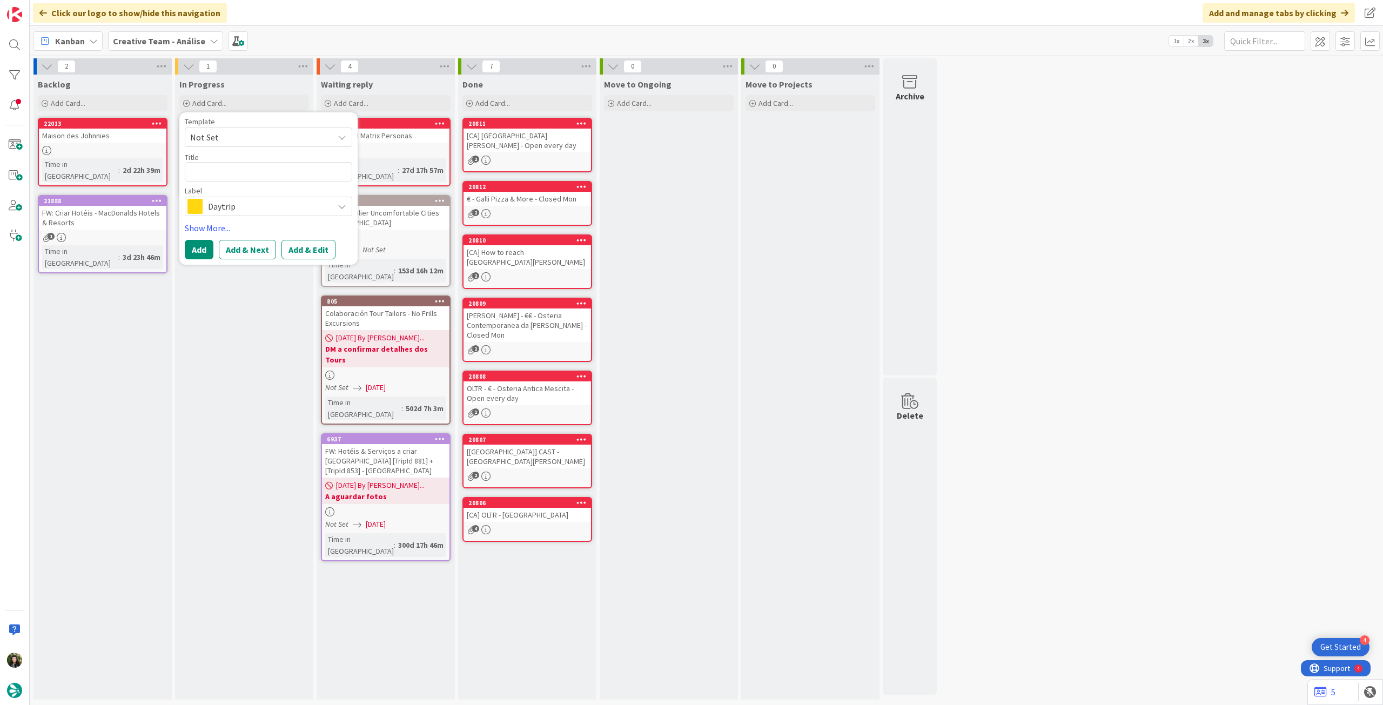
click at [229, 205] on span "Daytrip" at bounding box center [268, 206] width 120 height 15
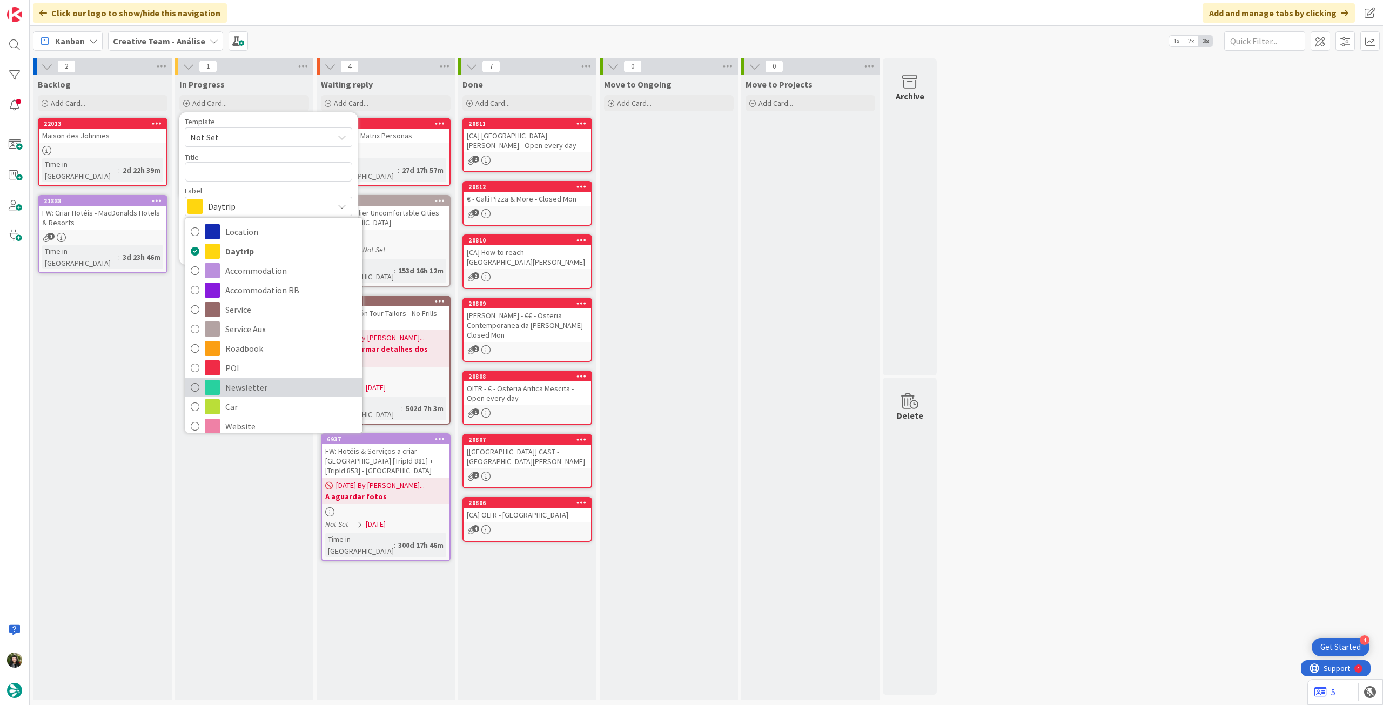
click at [274, 391] on span "Newsletter" at bounding box center [291, 387] width 132 height 16
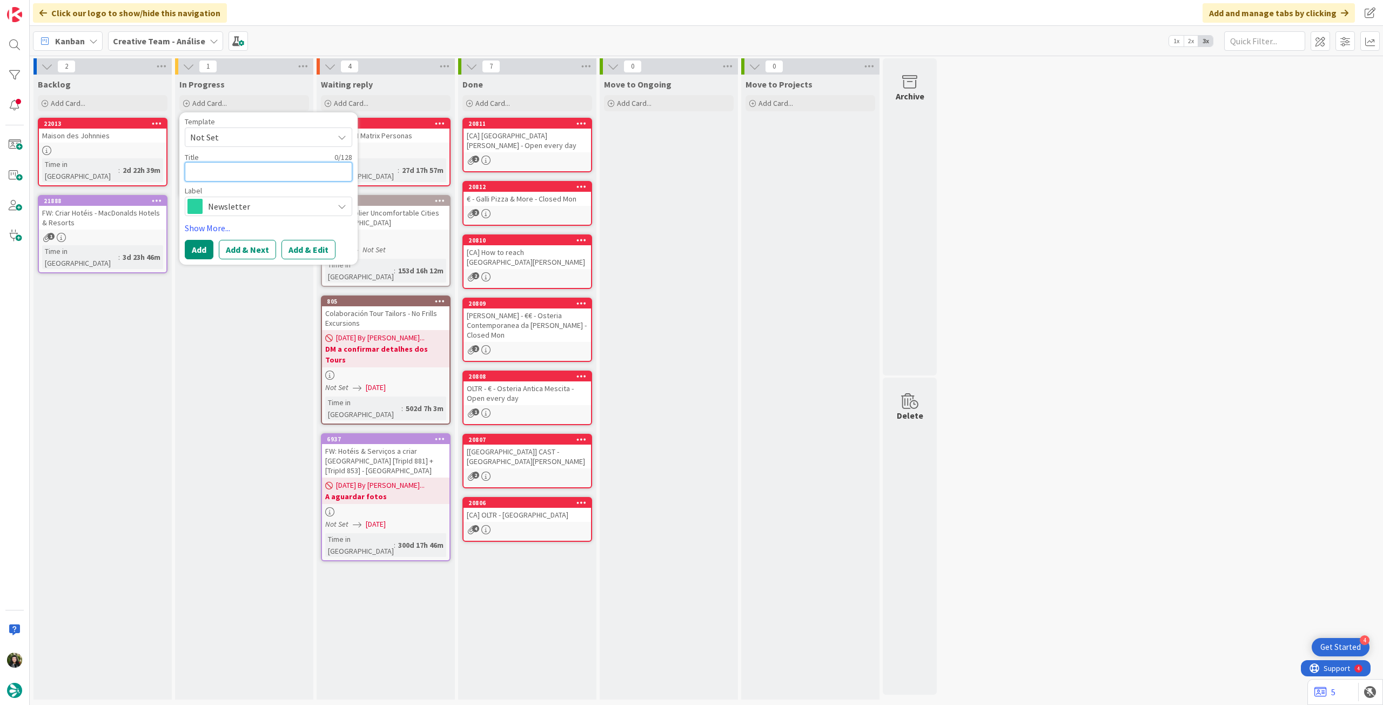
drag, startPoint x: 247, startPoint y: 176, endPoint x: 243, endPoint y: 182, distance: 7.8
click at [247, 176] on textarea at bounding box center [268, 171] width 167 height 19
paste textarea "Redação 342 - Stress-Free European Travel After 60: Your Essential Guide – SEXT…"
type textarea "x"
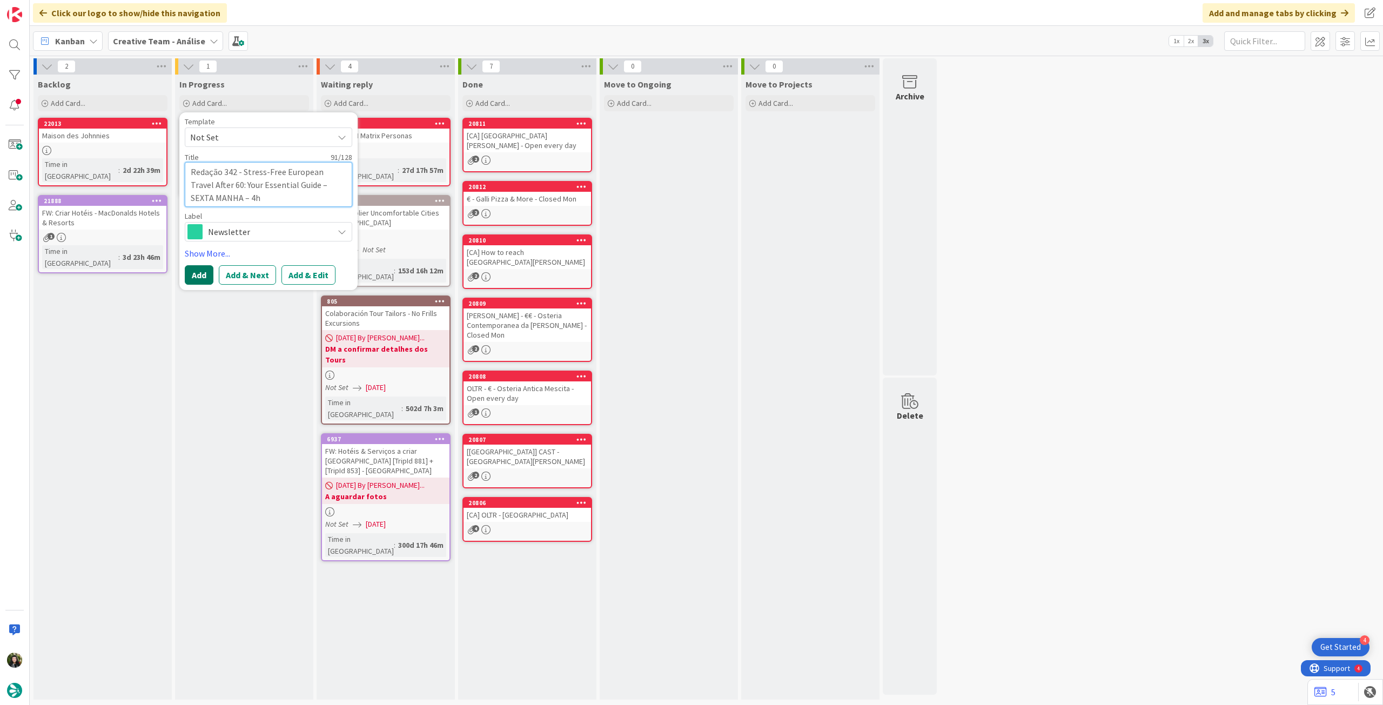
type textarea "Redação 342 - Stress-Free European Travel After 60: Your Essential Guide – SEXT…"
click at [198, 274] on button "Add" at bounding box center [199, 274] width 29 height 19
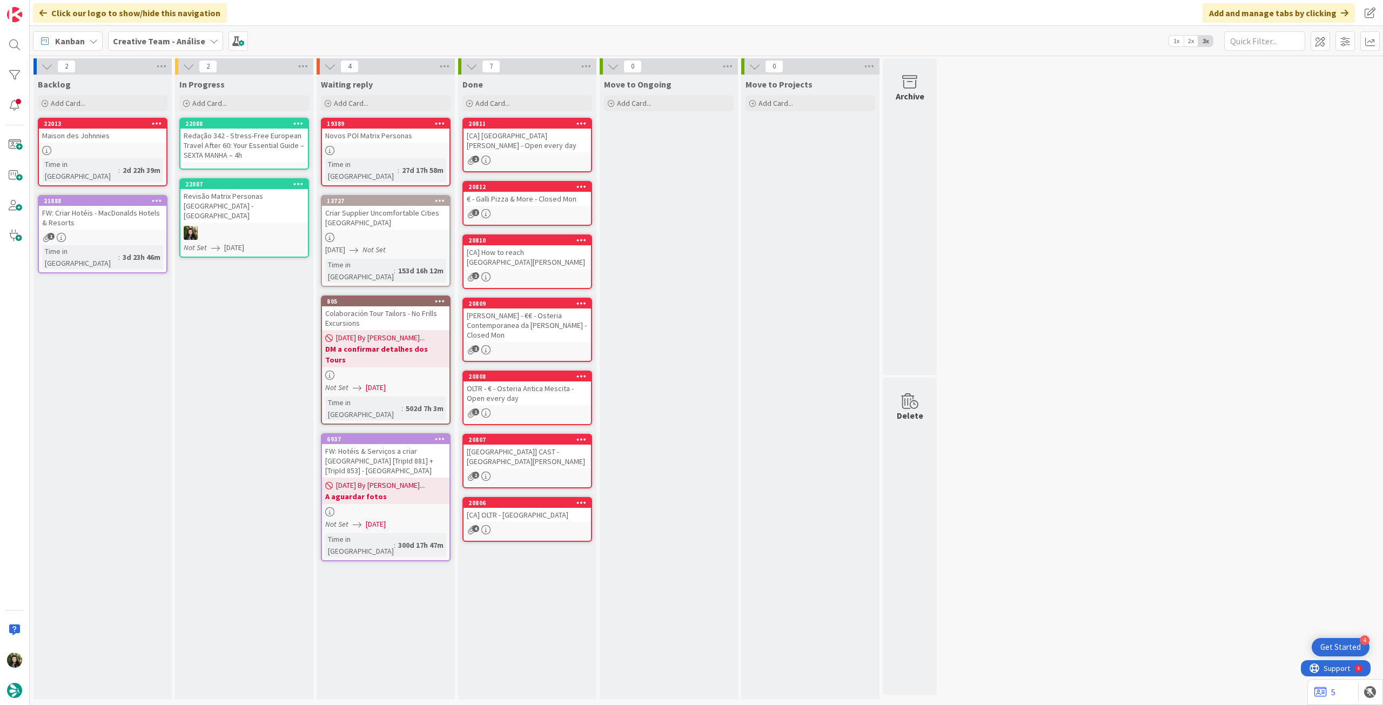
click at [243, 137] on div "Redação 342 - Stress-Free European Travel After 60: Your Essential Guide – SEXT…" at bounding box center [243, 145] width 127 height 33
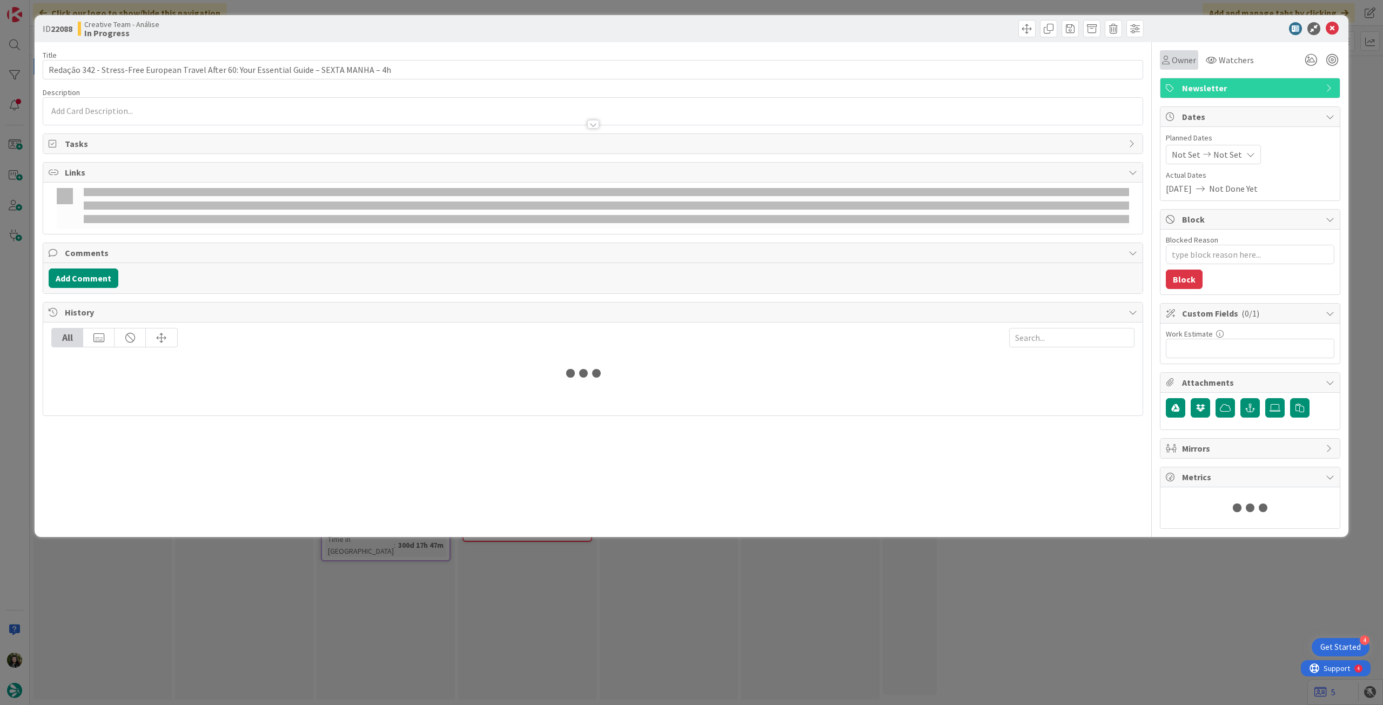
click at [1183, 58] on span "Owner" at bounding box center [1184, 59] width 24 height 13
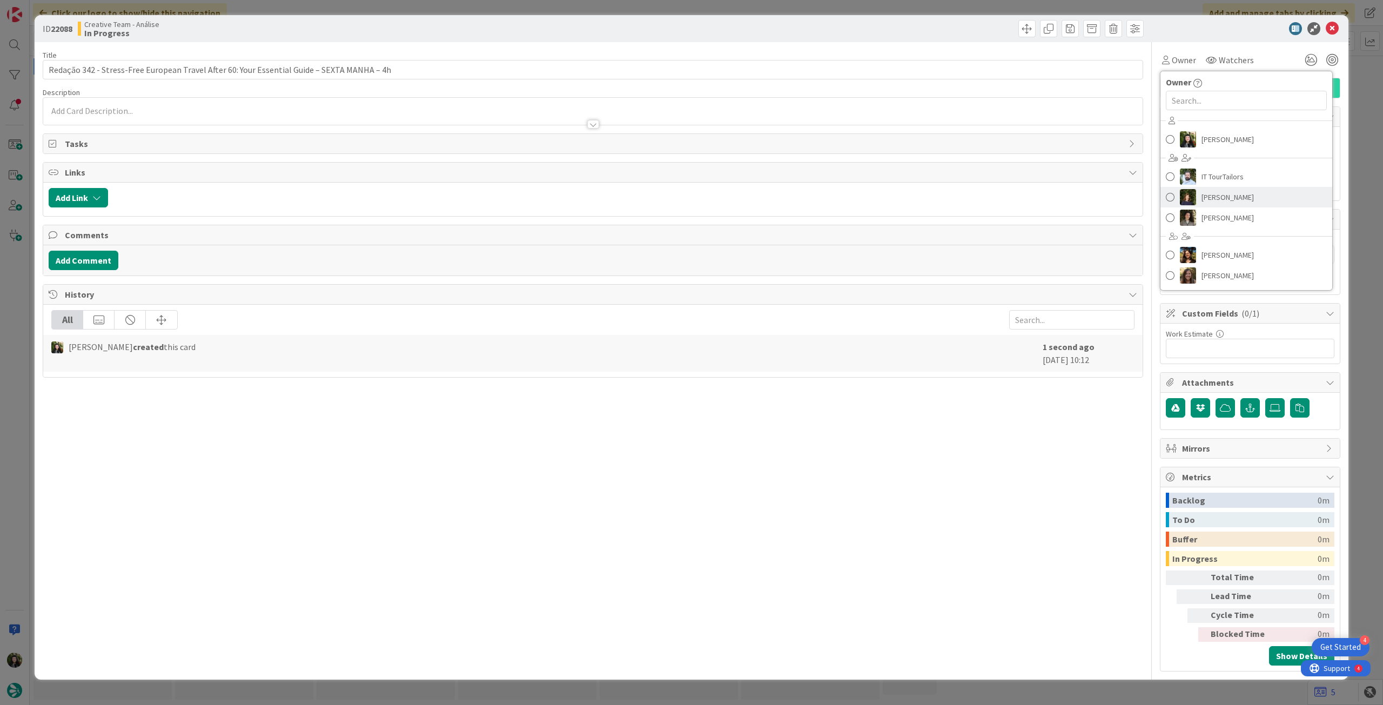
click at [1241, 195] on span "[PERSON_NAME]" at bounding box center [1227, 197] width 52 height 16
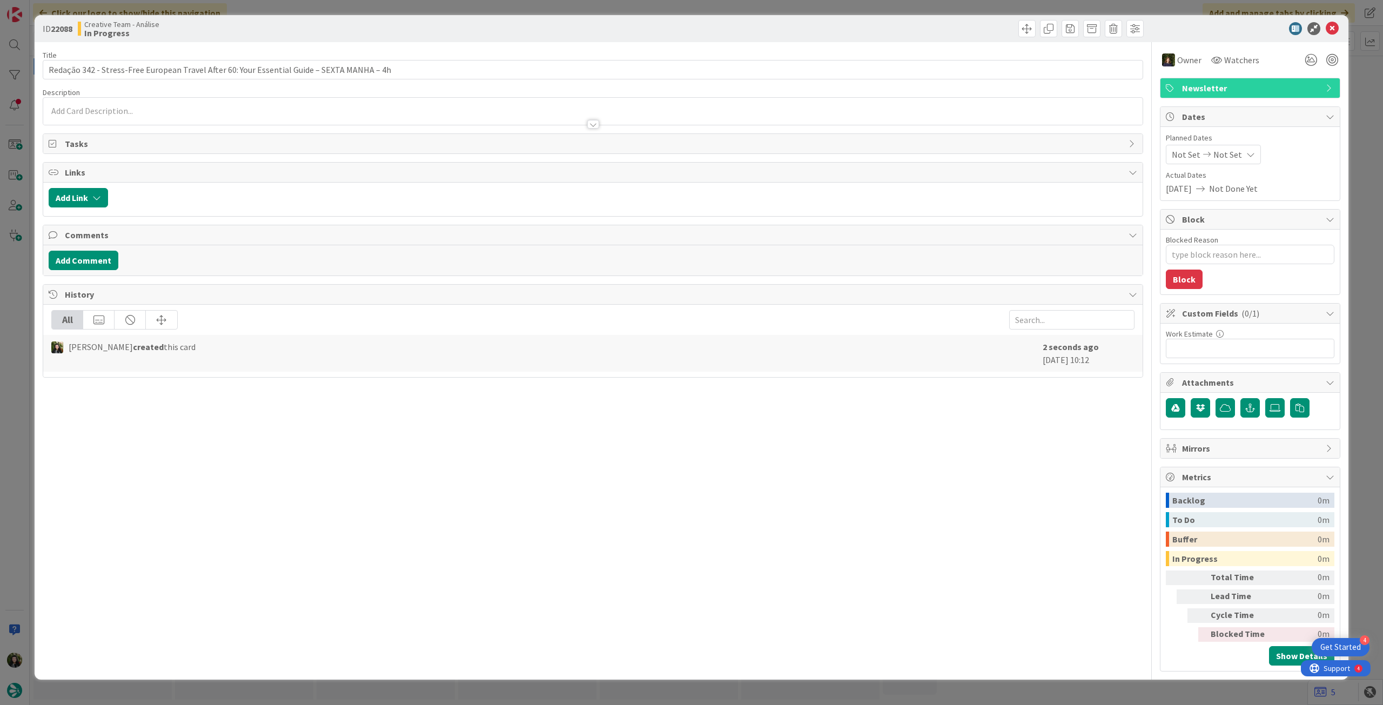
type textarea "x"
click at [1238, 149] on div "Not Set Not Set" at bounding box center [1213, 154] width 95 height 19
click at [1292, 229] on td "5" at bounding box center [1294, 228] width 21 height 21
type input "[DATE]"
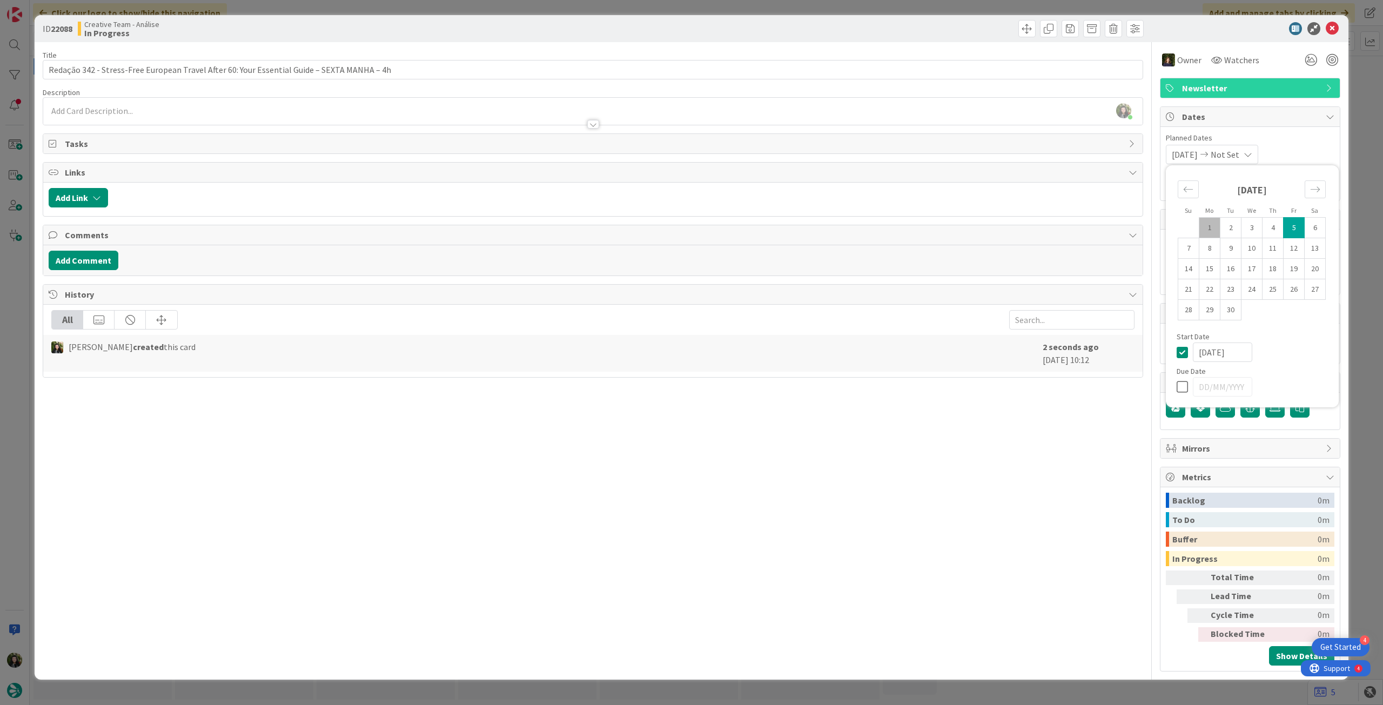
type textarea "x"
click at [1182, 351] on icon at bounding box center [1185, 352] width 16 height 13
type textarea "x"
click at [1182, 381] on icon at bounding box center [1185, 386] width 16 height 13
type input "[DATE]"
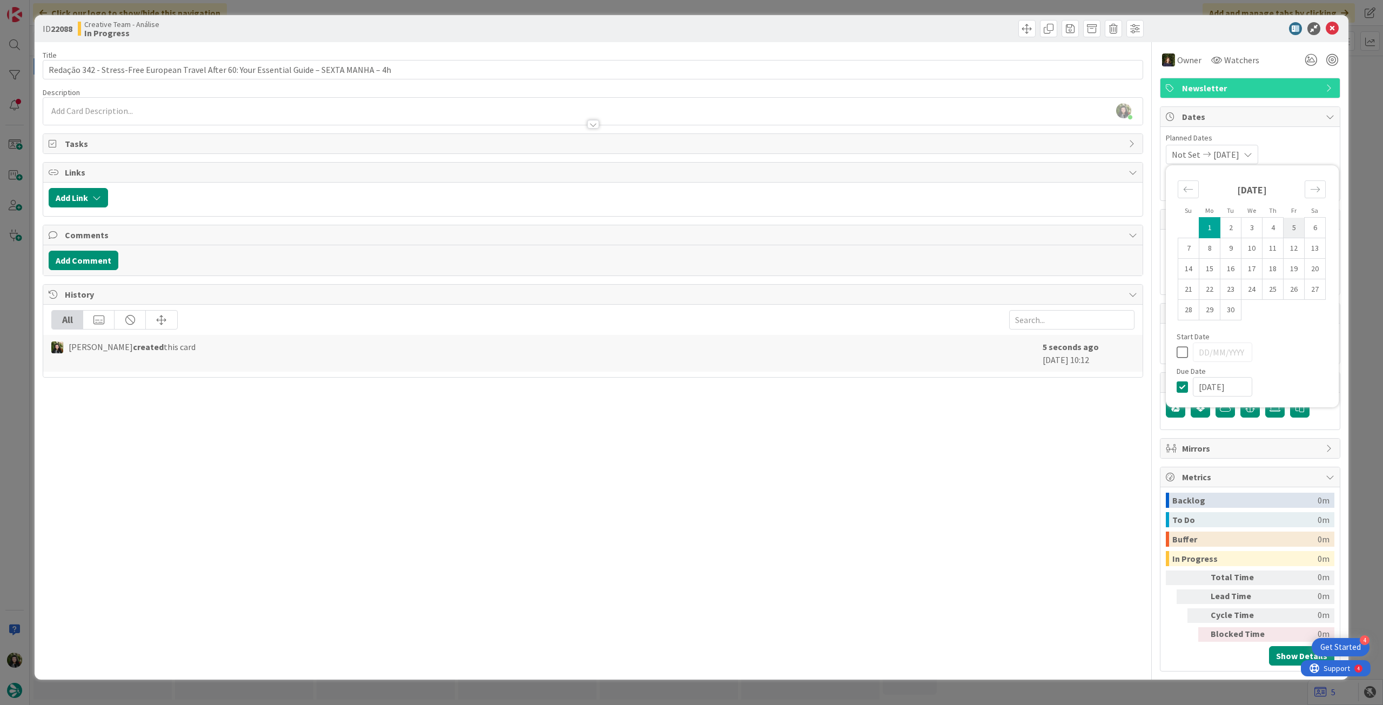
type textarea "x"
click at [1289, 230] on td "5" at bounding box center [1294, 228] width 21 height 21
type input "[DATE]"
click at [1328, 28] on icon at bounding box center [1332, 28] width 13 height 13
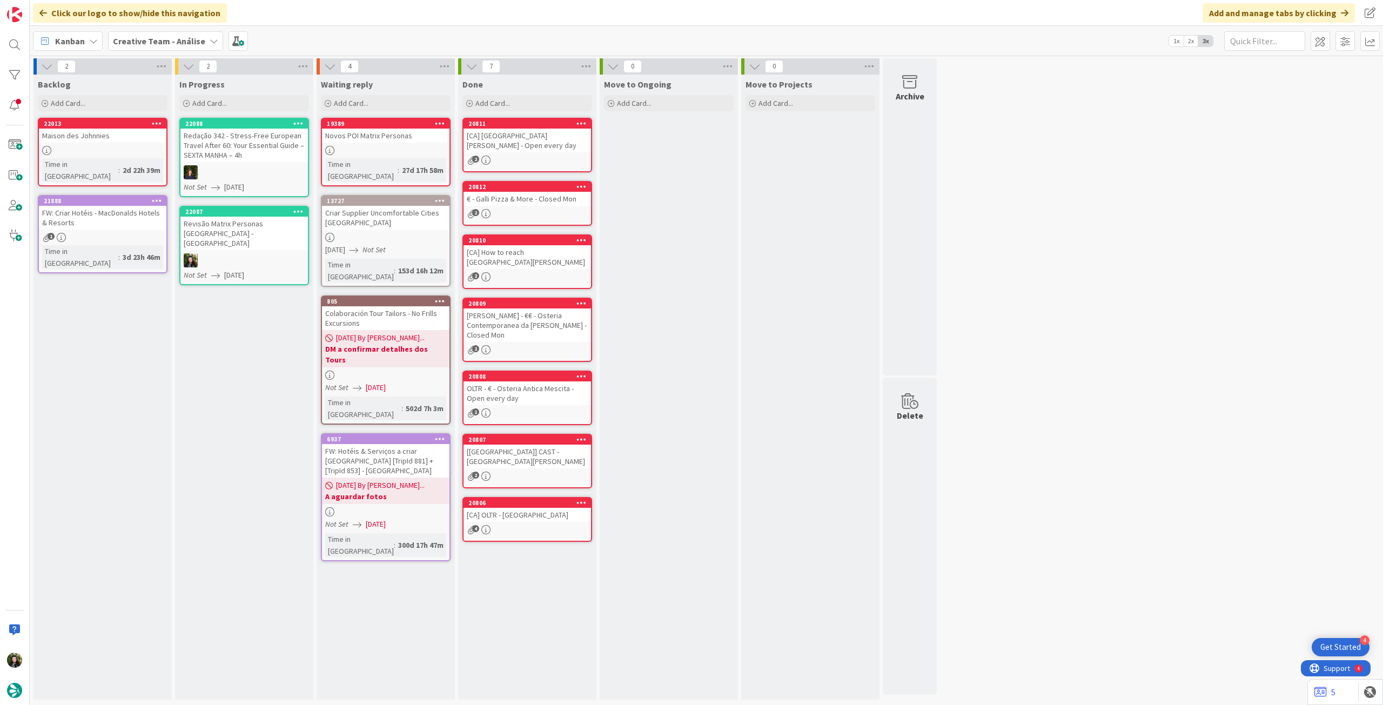
click at [248, 99] on div "Add Card..." at bounding box center [244, 103] width 130 height 16
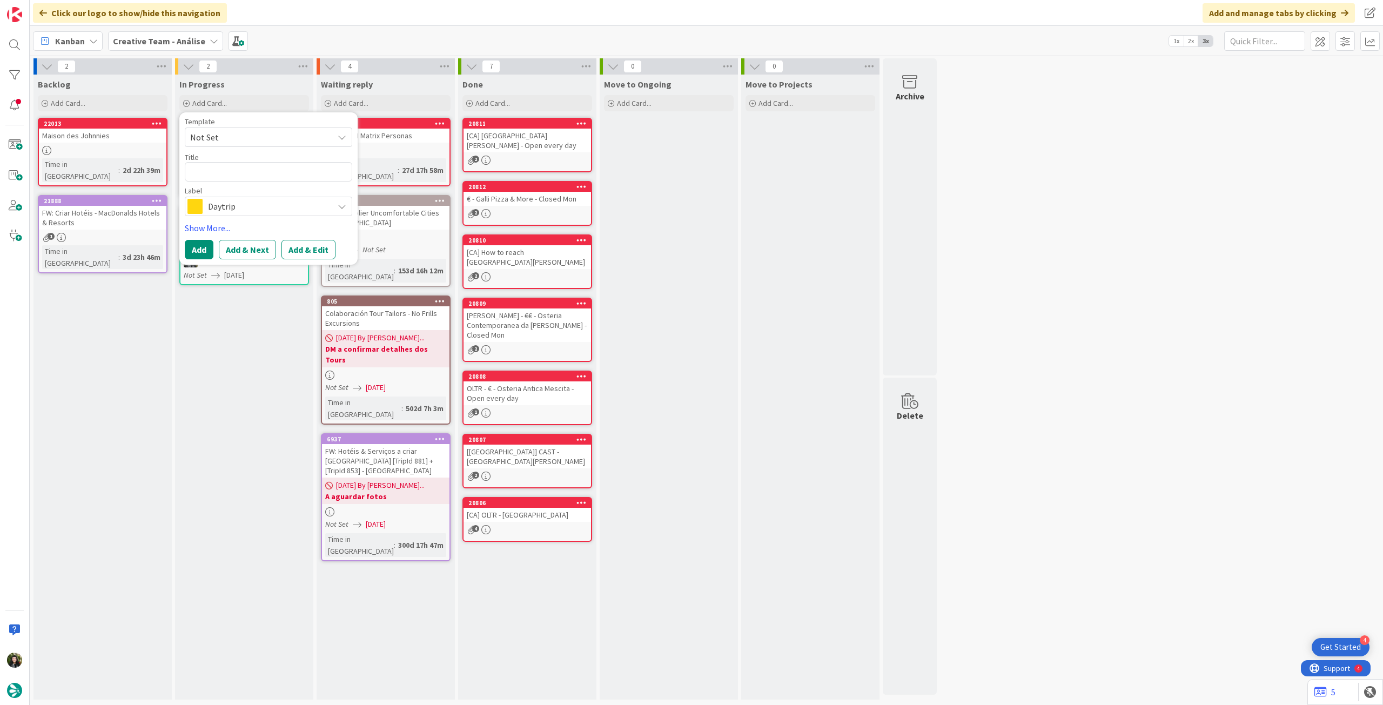
click at [249, 203] on span "Daytrip" at bounding box center [268, 206] width 120 height 15
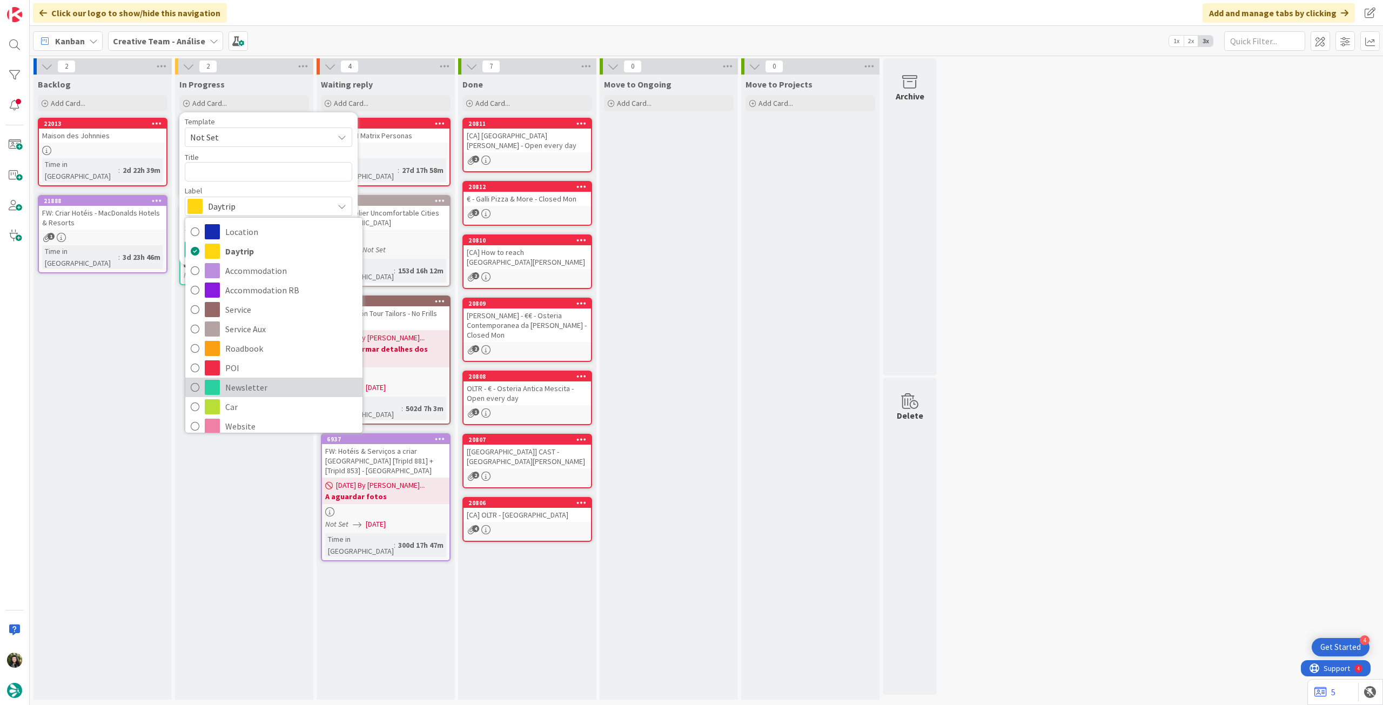
click at [260, 391] on span "Newsletter" at bounding box center [291, 387] width 132 height 16
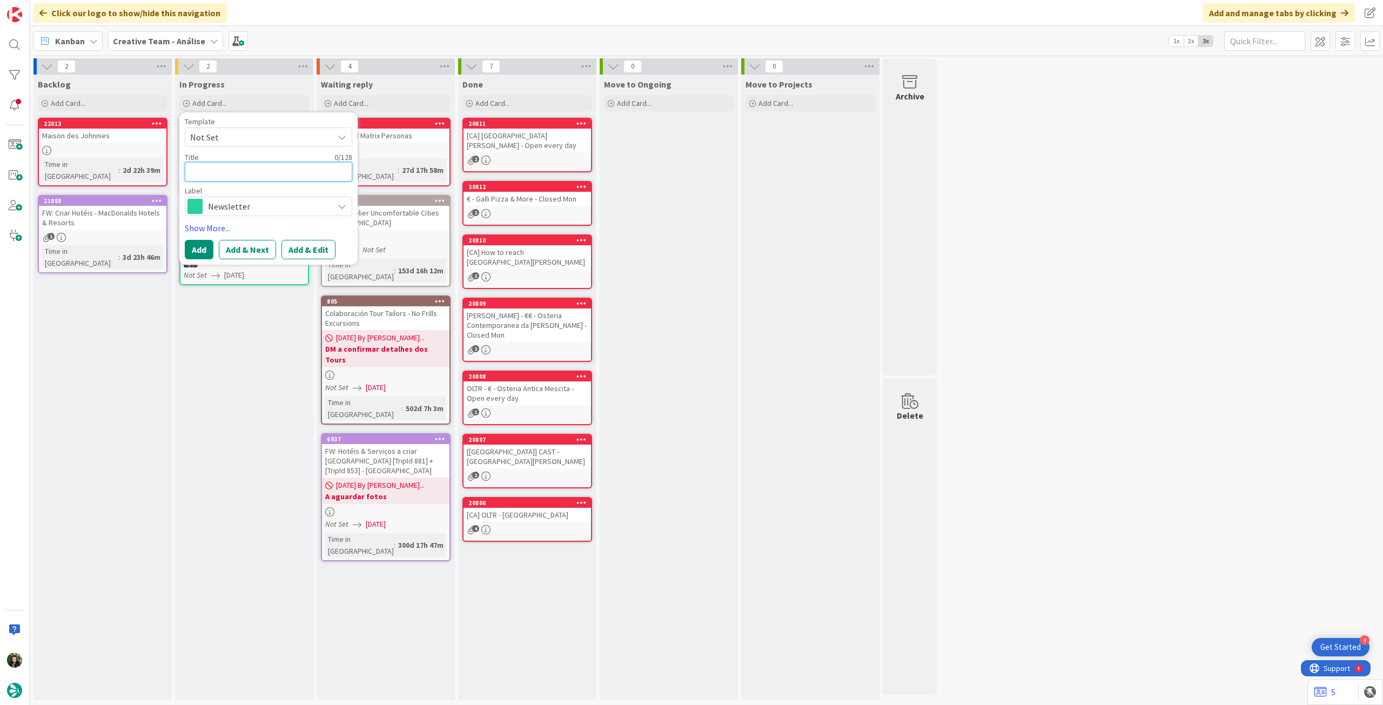
click at [237, 171] on textarea at bounding box center [268, 171] width 167 height 19
type textarea "x"
type textarea "E"
type textarea "x"
type textarea "En"
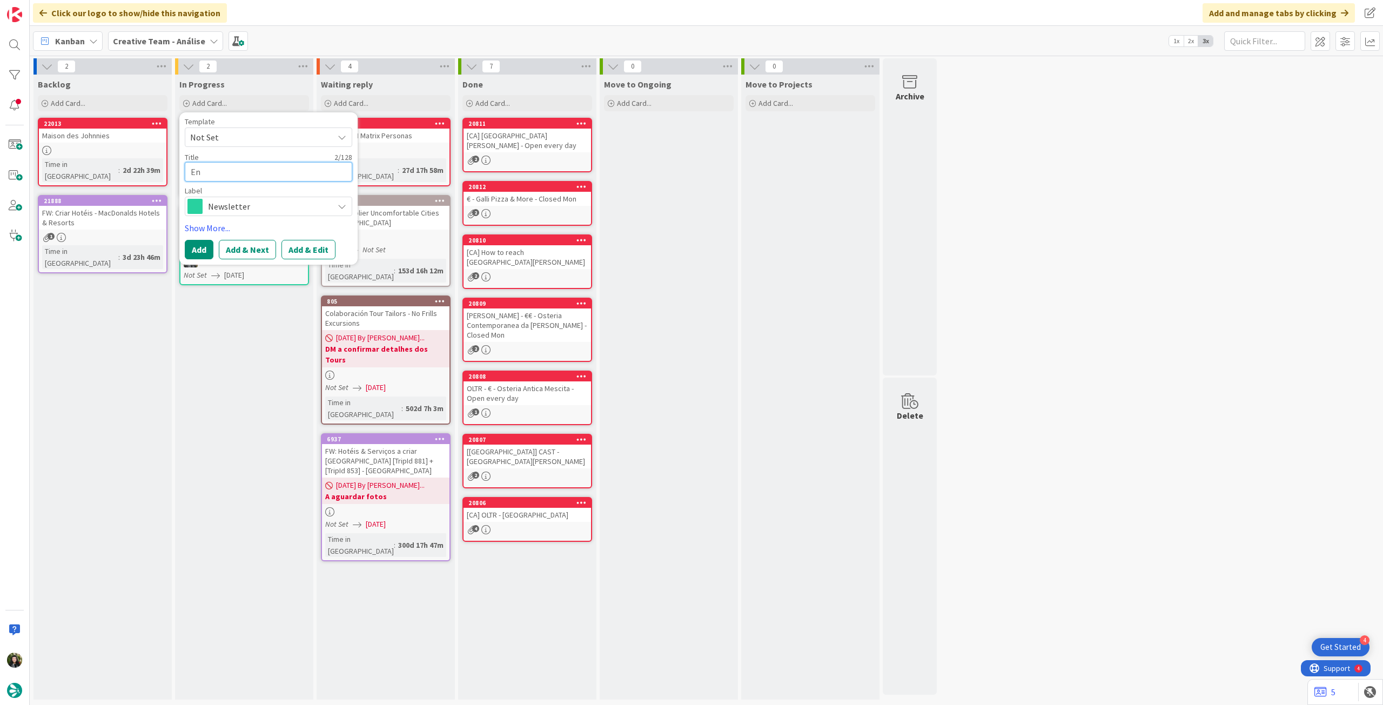
type textarea "x"
type textarea "Env"
type textarea "x"
type textarea "Envi"
type textarea "x"
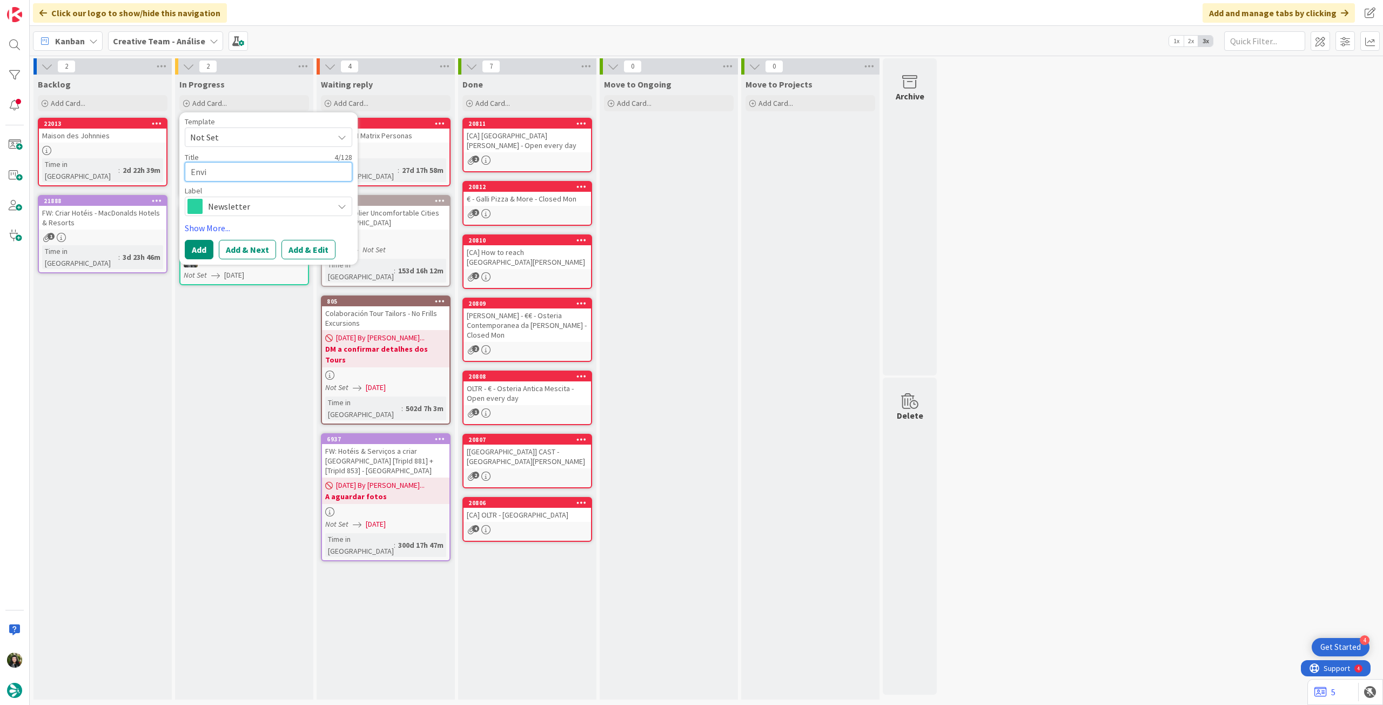
type textarea "Envio"
type textarea "x"
type textarea "Envio"
type textarea "x"
type textarea "Envio t"
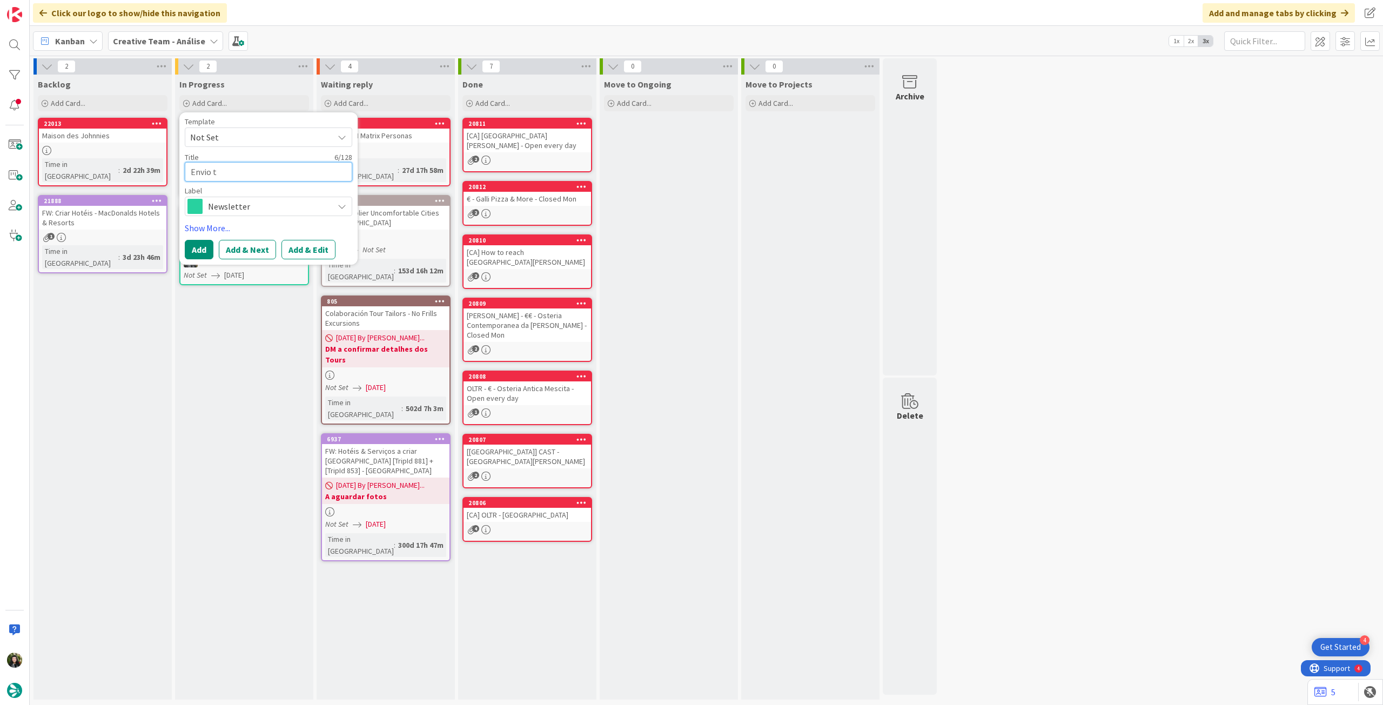
type textarea "x"
type textarea "Envio te"
type textarea "x"
type textarea "Envio tes"
type textarea "x"
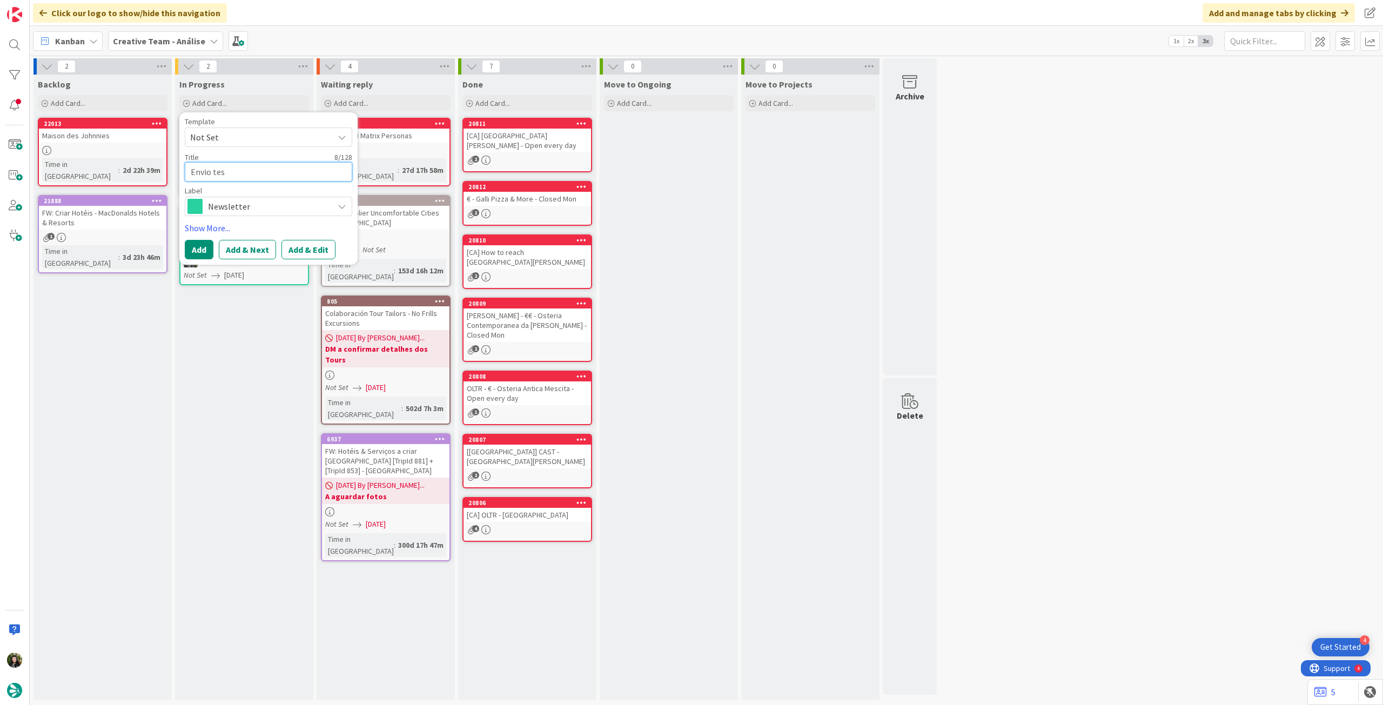
type textarea "Envio test"
type textarea "x"
type textarea "Envio teste"
type textarea "x"
type textarea "Envio teste"
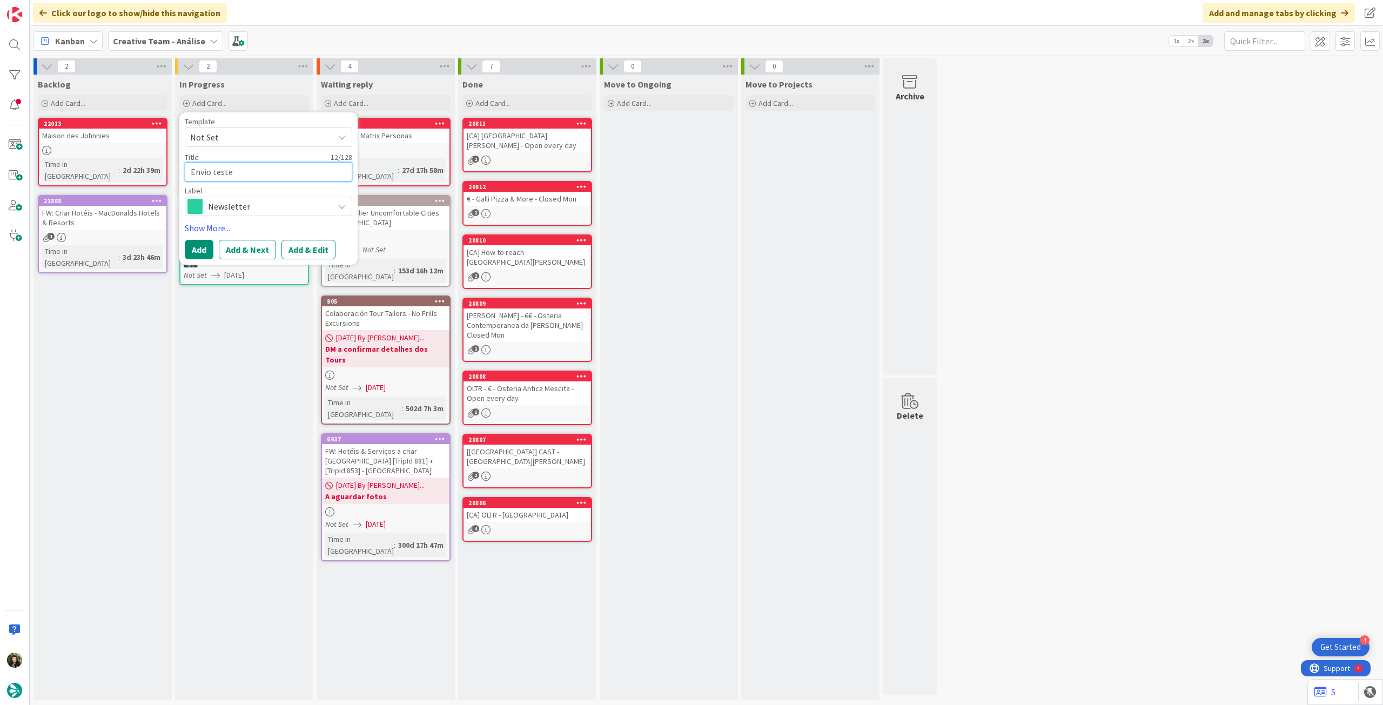
paste textarea "• 348 - Christmas Magic in France & England (enviar quarta, sai sexta)"
type textarea "x"
type textarea "Envio teste • 348 - Christmas Magic in France & England (enviar quarta, sai sex…"
click at [245, 173] on textarea "Envio teste • 348 - Christmas Magic in France & England (enviar quarta, sai sex…" at bounding box center [268, 178] width 167 height 32
type textarea "x"
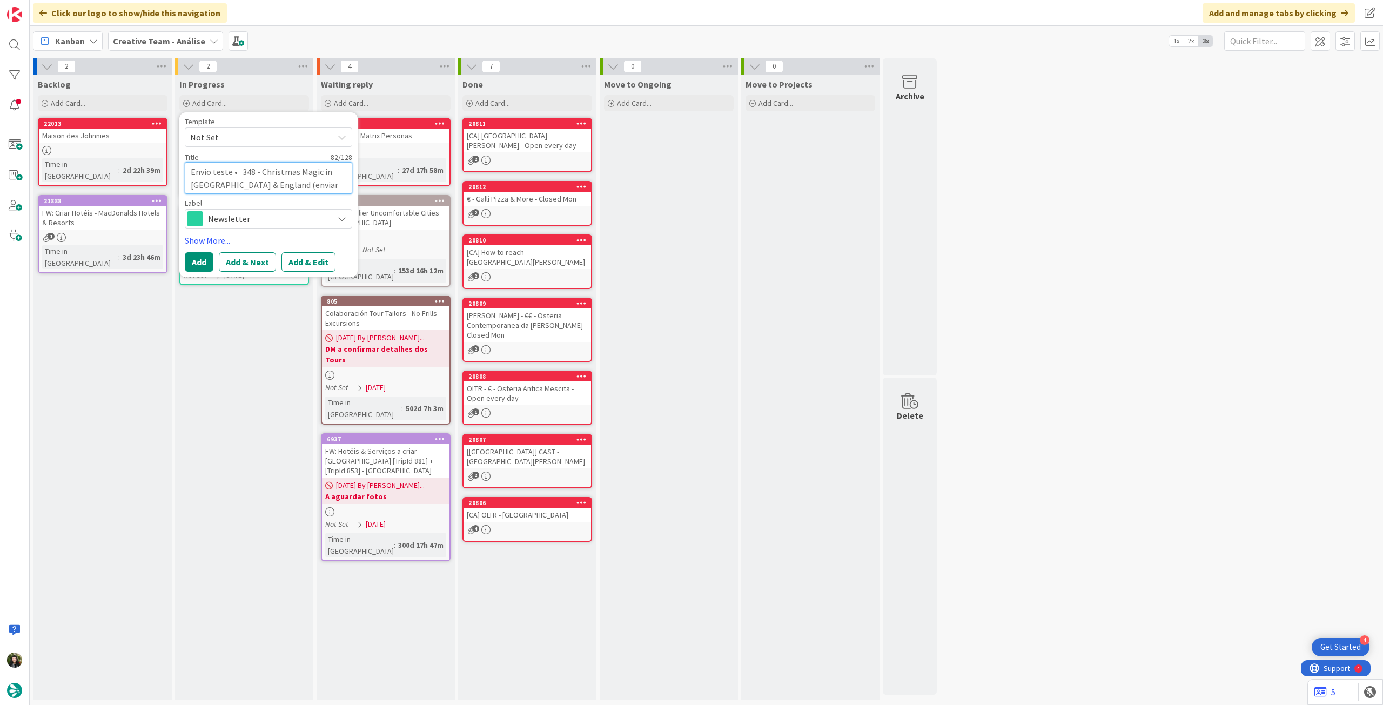
type textarea "Envio teste •348 - Christmas Magic in France & England (enviar quarta, sai sext…"
type textarea "x"
type textarea "Envio teste 348 - Christmas Magic in [GEOGRAPHIC_DATA] & [GEOGRAPHIC_DATA] (env…"
click at [188, 259] on button "Add" at bounding box center [199, 261] width 29 height 19
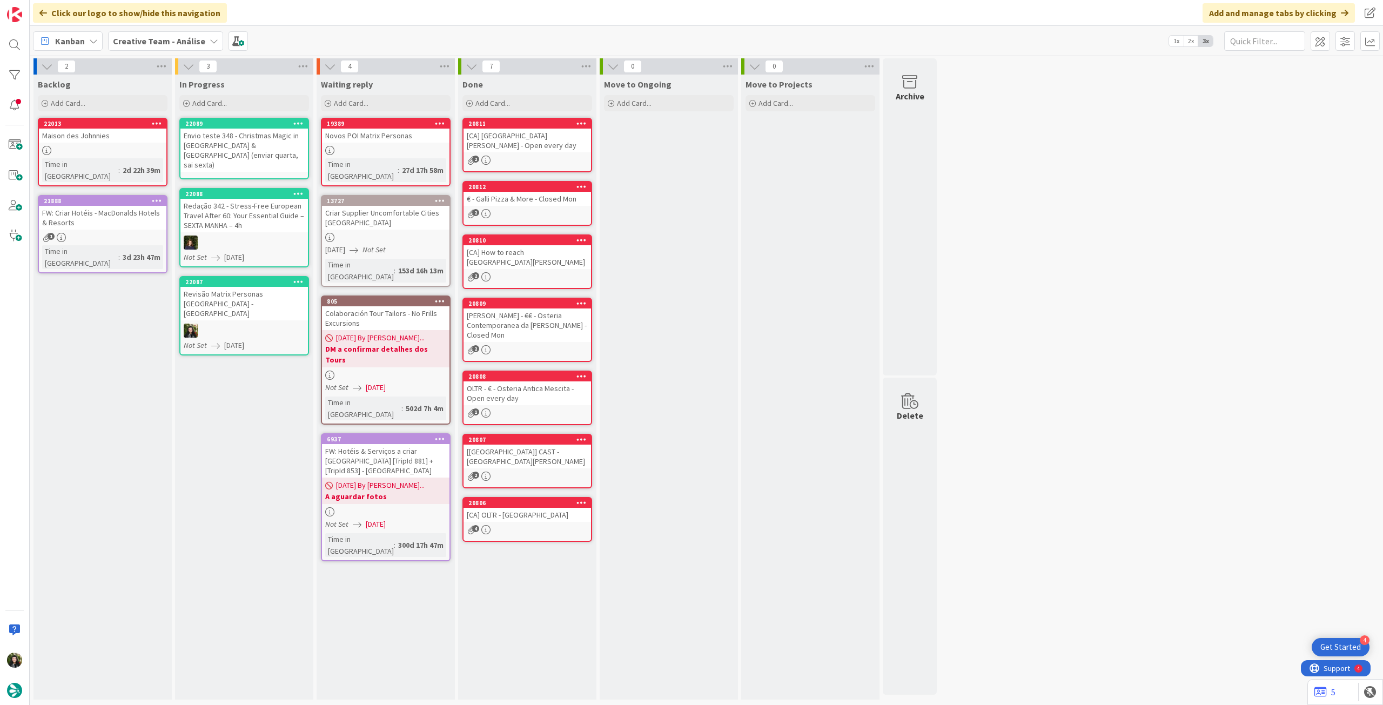
click at [242, 139] on div "Envio teste 348 - Christmas Magic in [GEOGRAPHIC_DATA] & [GEOGRAPHIC_DATA] (env…" at bounding box center [243, 150] width 127 height 43
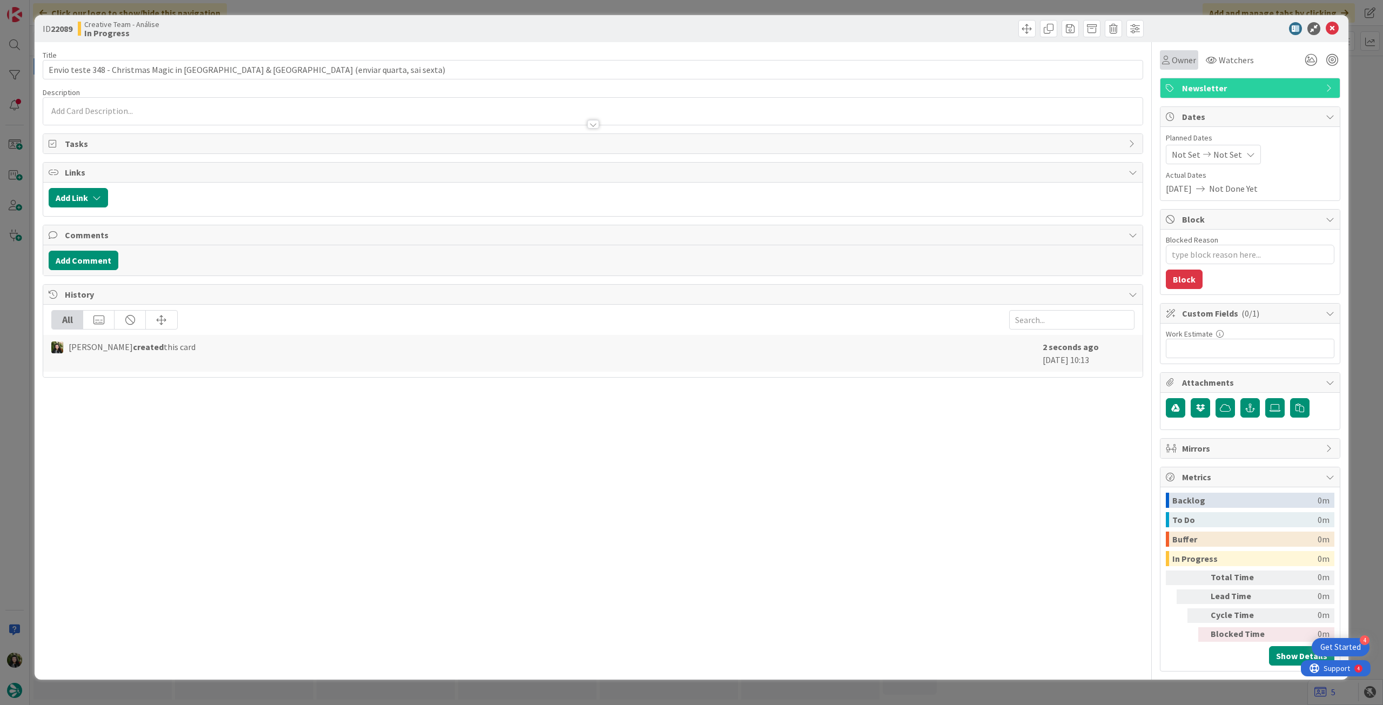
click at [1160, 63] on div "Owner" at bounding box center [1179, 59] width 38 height 19
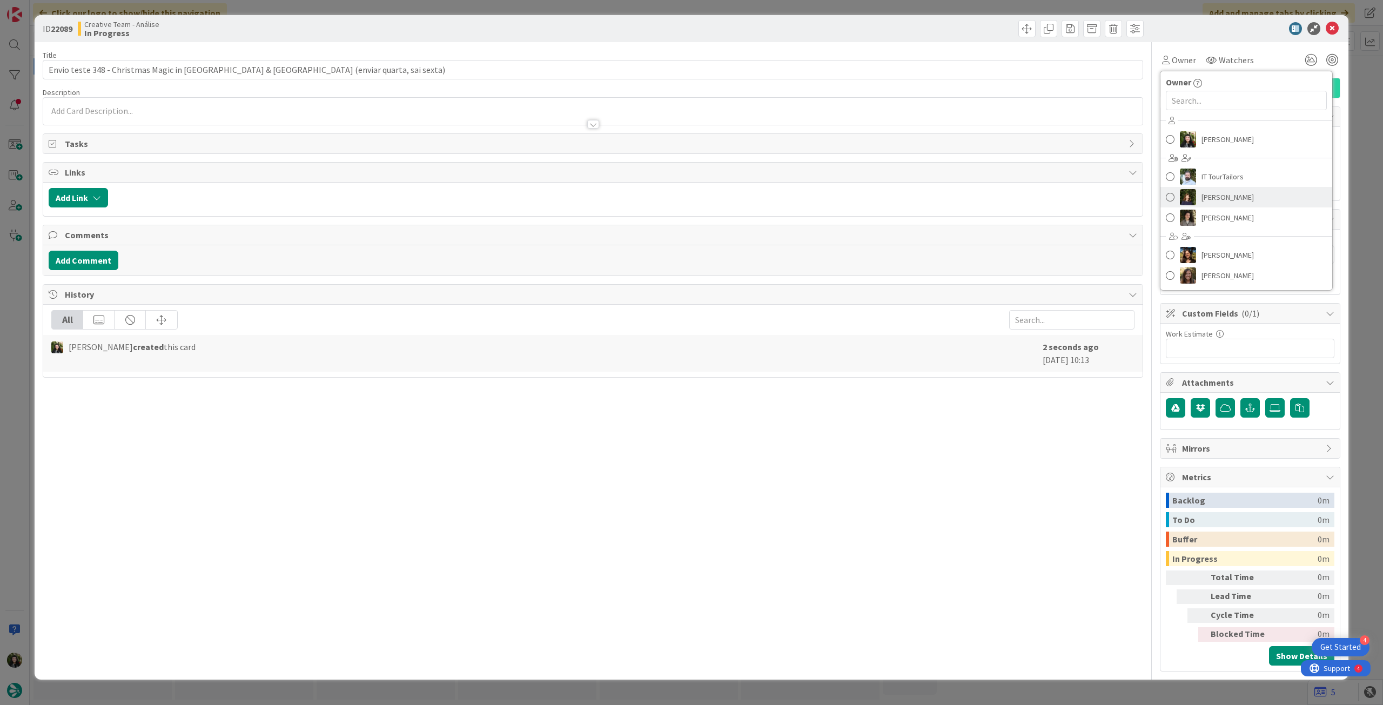
click at [1217, 190] on span "[PERSON_NAME]" at bounding box center [1227, 197] width 52 height 16
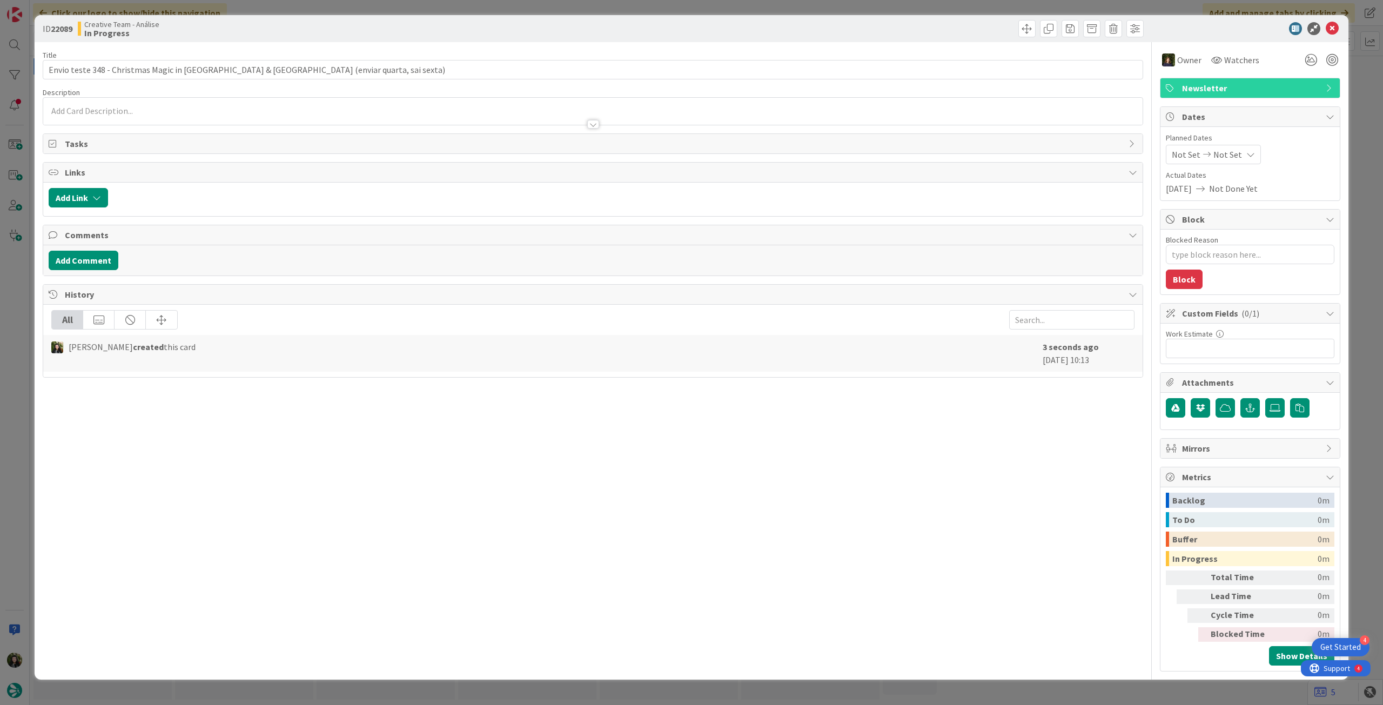
type textarea "x"
click at [1238, 147] on div "Not Set Not Set" at bounding box center [1213, 154] width 95 height 19
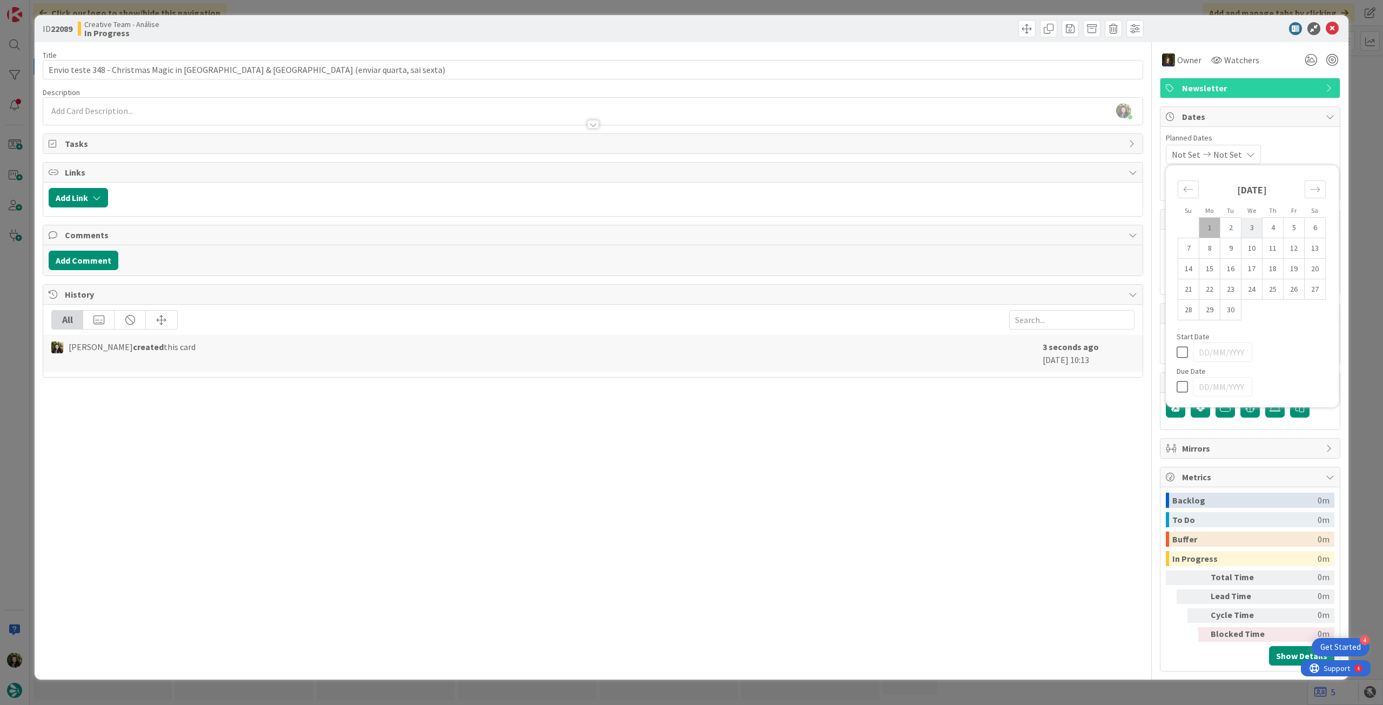
click at [1246, 227] on td "3" at bounding box center [1251, 228] width 21 height 21
type input "[DATE]"
type textarea "x"
click at [1181, 351] on icon at bounding box center [1185, 352] width 16 height 13
type textarea "x"
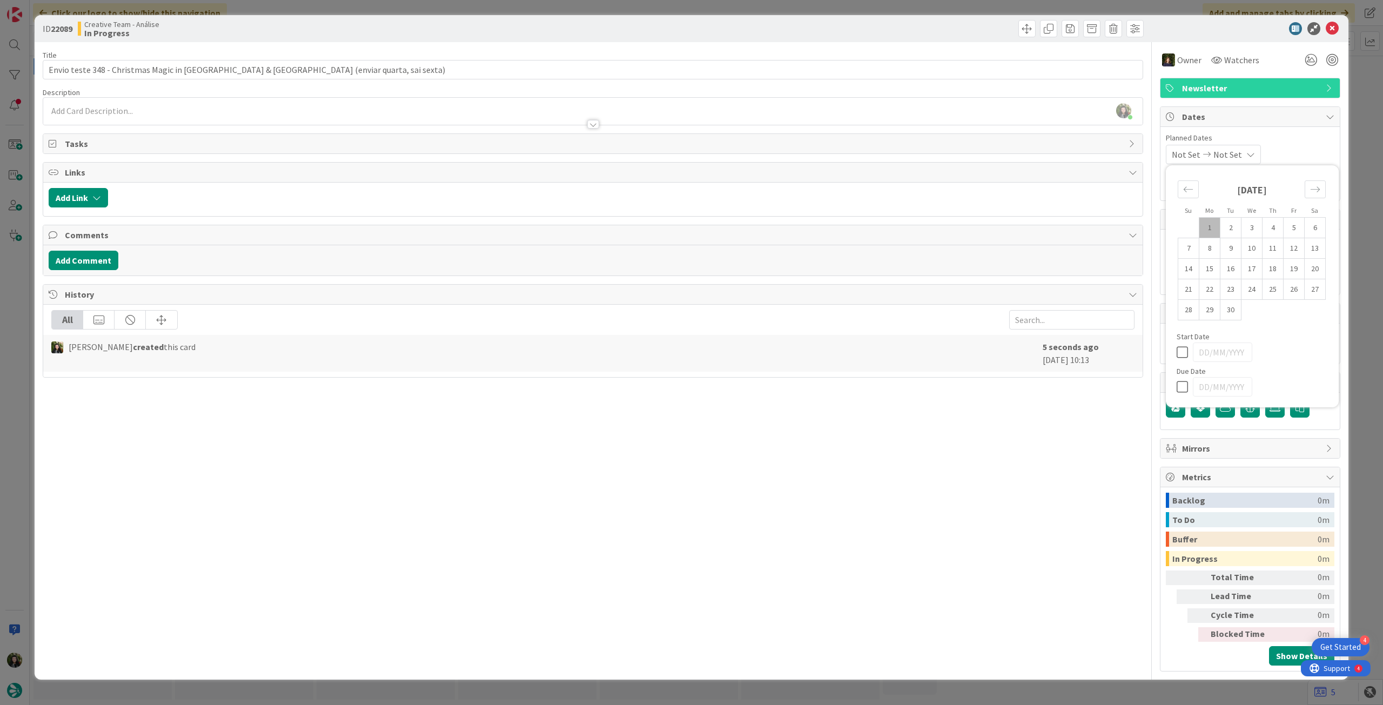
click at [1181, 382] on icon at bounding box center [1185, 386] width 16 height 13
click at [1248, 221] on td "3" at bounding box center [1251, 228] width 21 height 21
click at [1332, 28] on icon at bounding box center [1332, 28] width 13 height 13
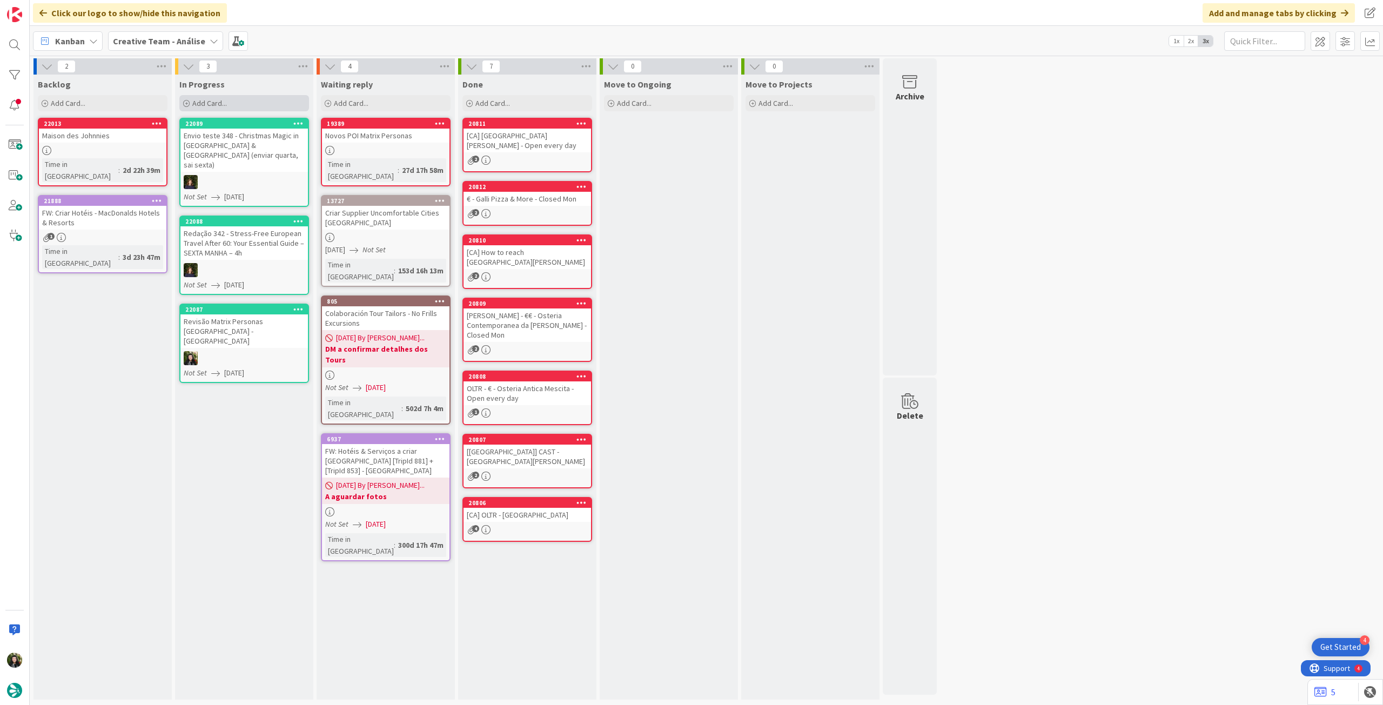
click at [251, 96] on div "Add Card..." at bounding box center [244, 103] width 130 height 16
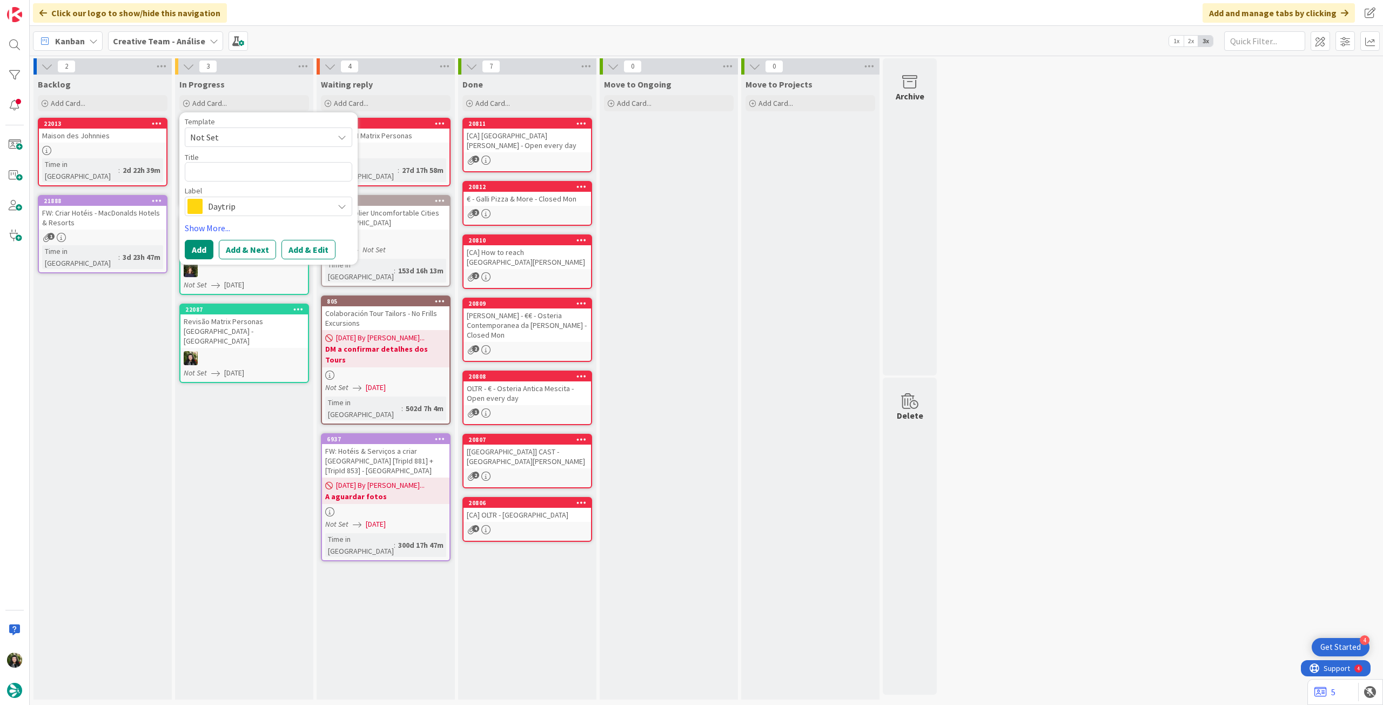
click at [241, 199] on span "Daytrip" at bounding box center [268, 206] width 120 height 15
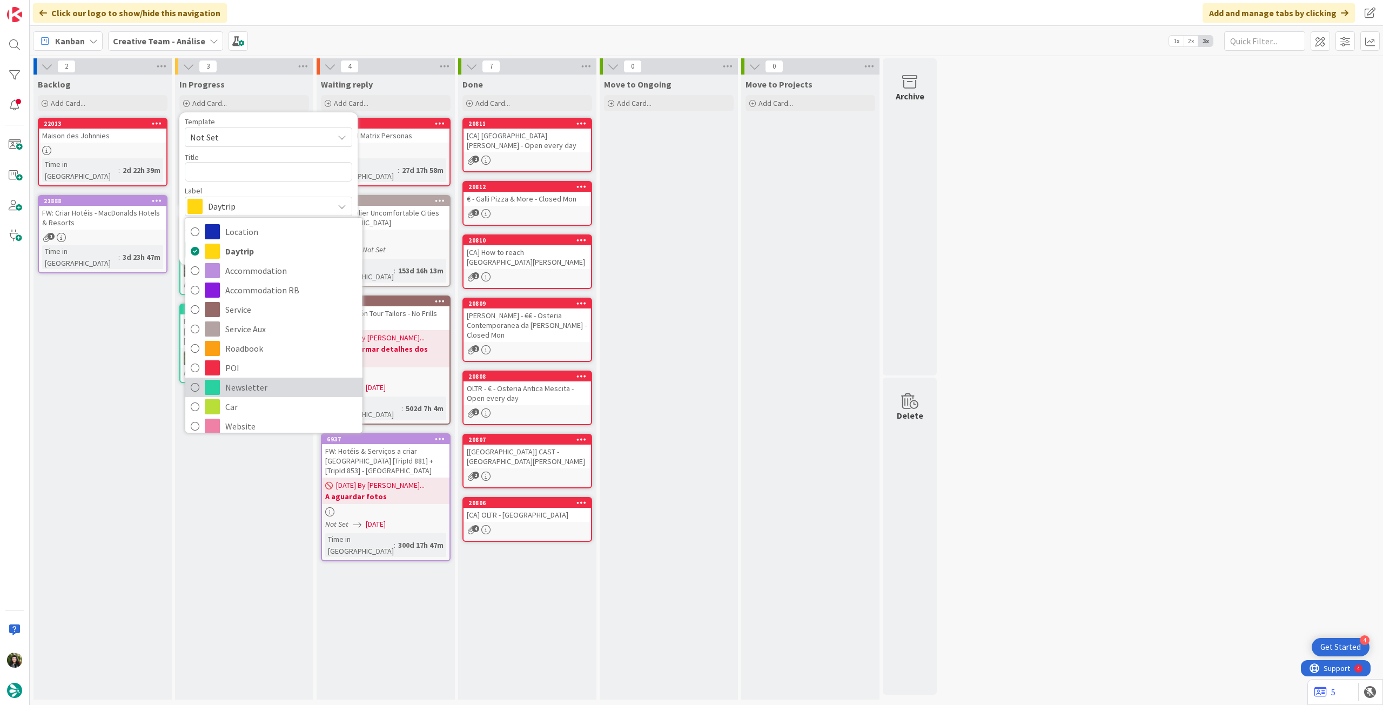
click at [265, 382] on span "Newsletter" at bounding box center [291, 387] width 132 height 16
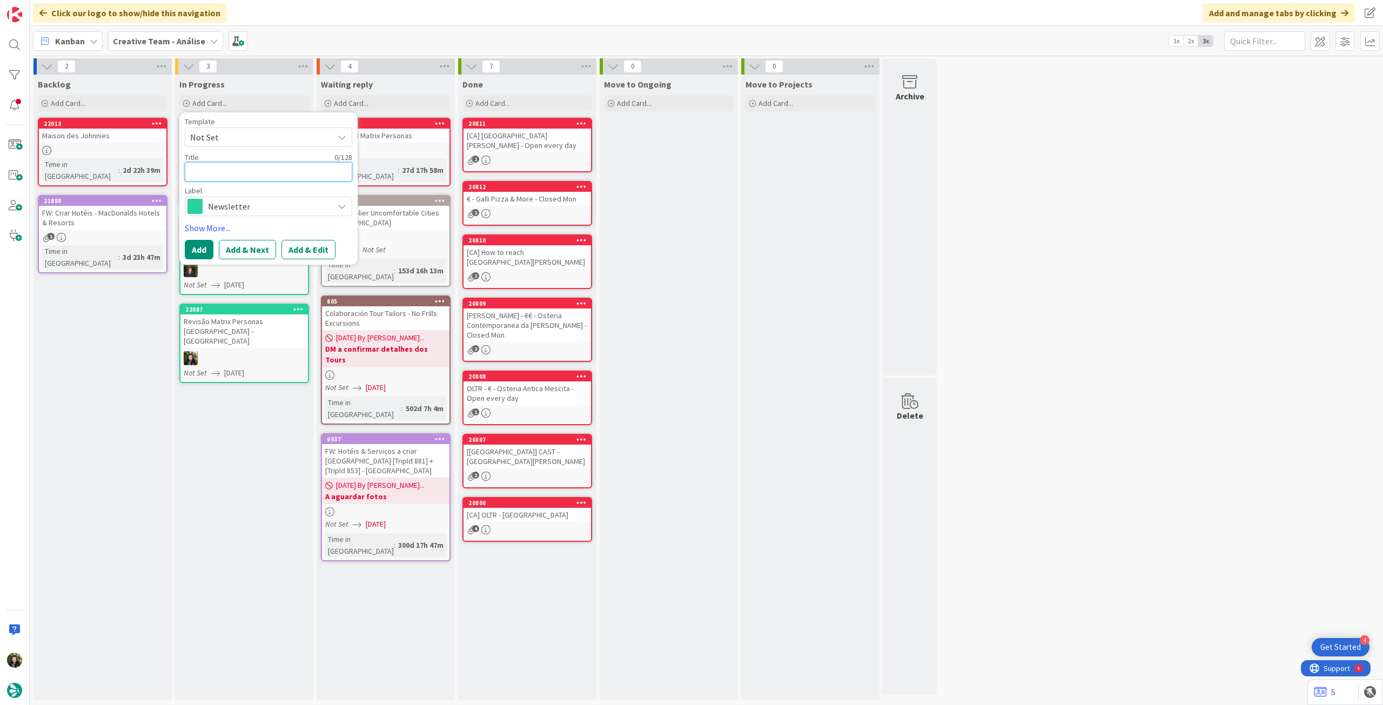
click at [257, 176] on textarea at bounding box center [268, 171] width 167 height 19
paste textarea "• 320 - Vineyards and Views: Lisbon, Douro & Alentejo Food & Wine Tour (enviar …"
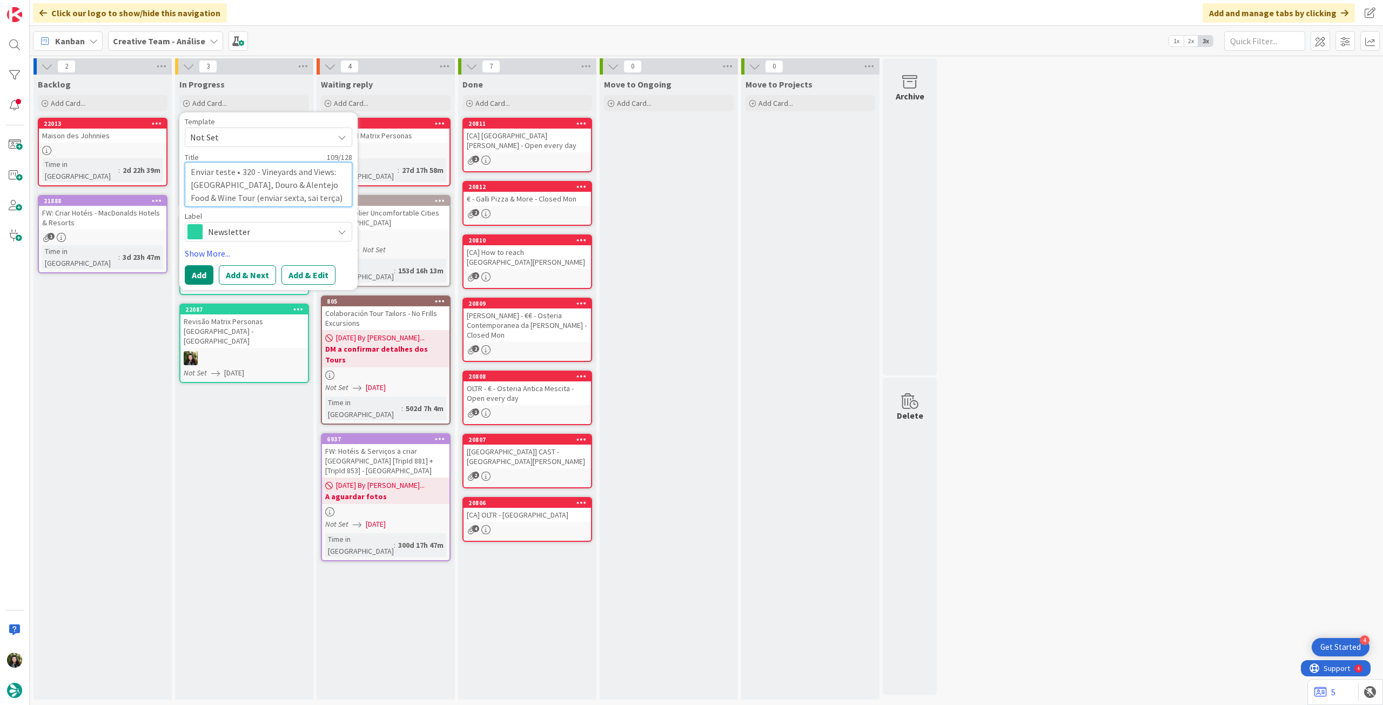
click at [246, 171] on textarea "Enviar teste • 320 - Vineyards and Views: Lisbon, Douro & Alentejo Food & Wine …" at bounding box center [268, 184] width 167 height 45
click at [203, 272] on button "Add" at bounding box center [199, 274] width 29 height 19
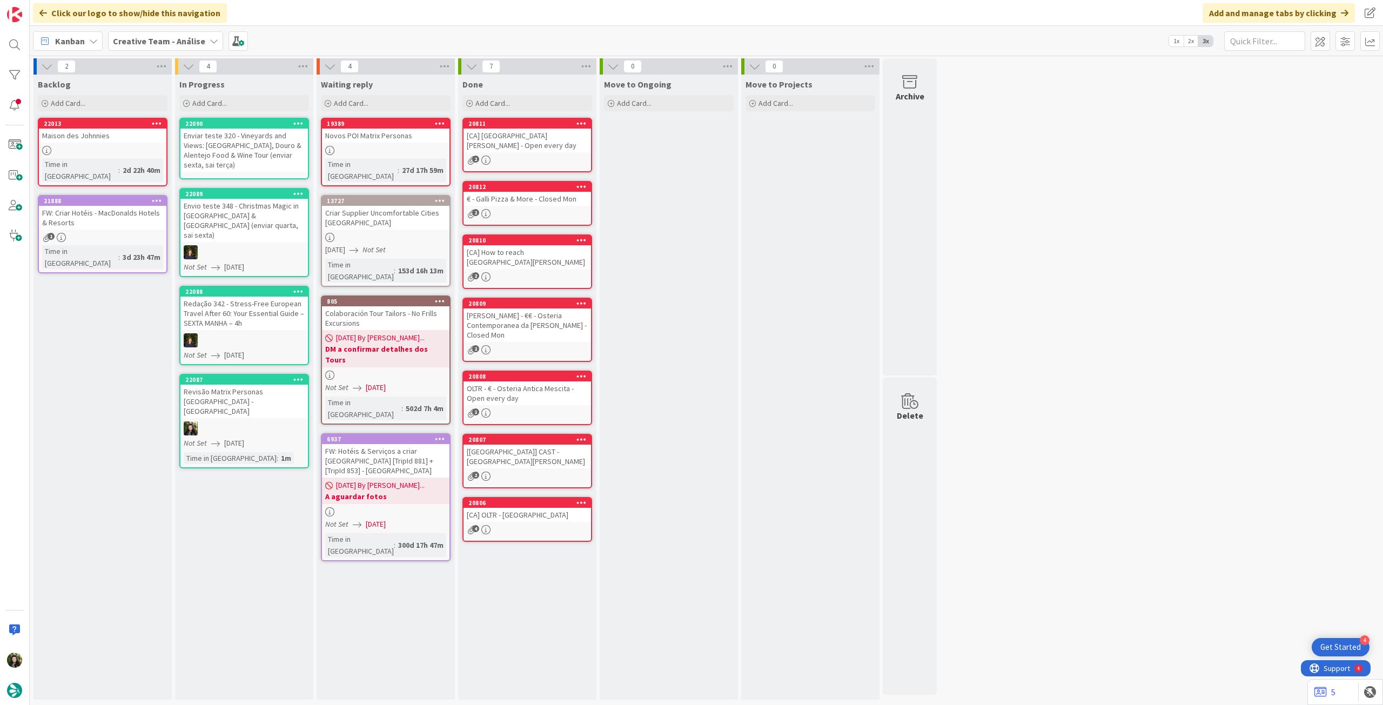
click at [250, 152] on div "Enviar teste 320 - Vineyards and Views: [GEOGRAPHIC_DATA], Douro & Alentejo Foo…" at bounding box center [243, 150] width 127 height 43
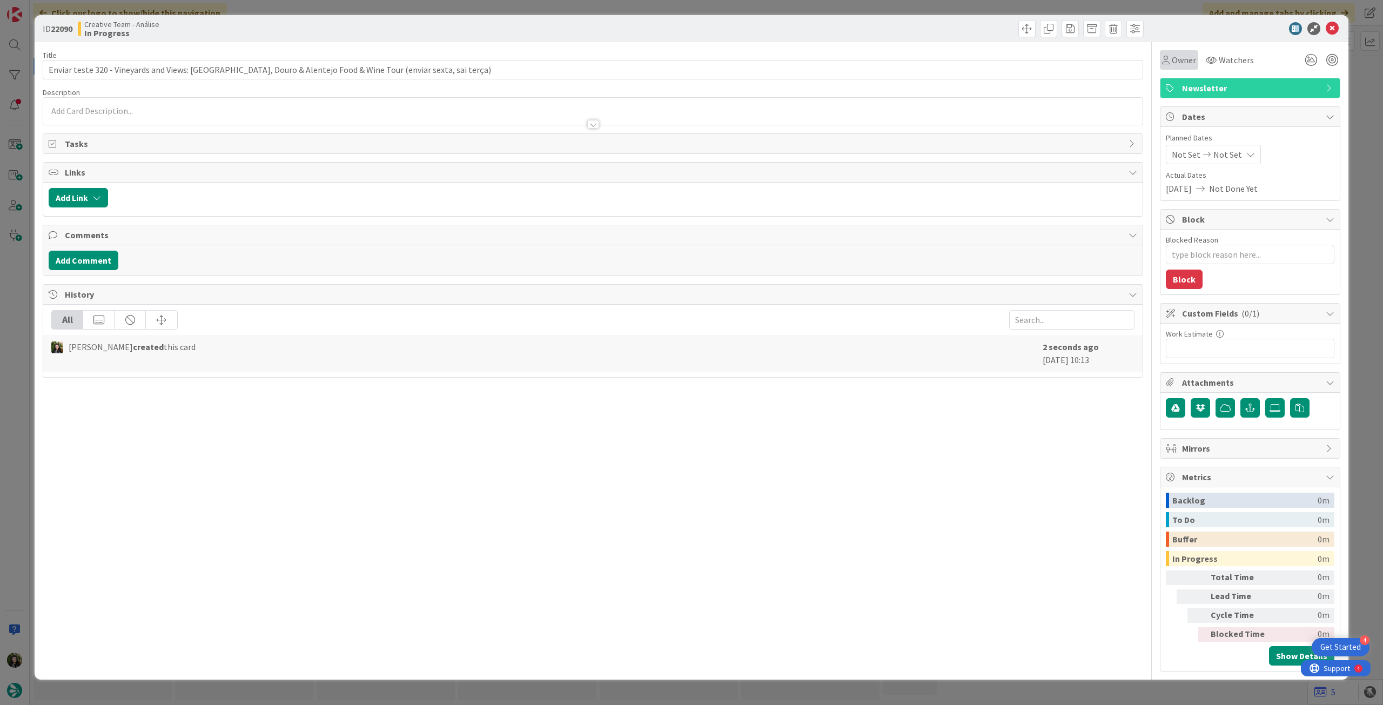
click at [1184, 61] on span "Owner" at bounding box center [1184, 59] width 24 height 13
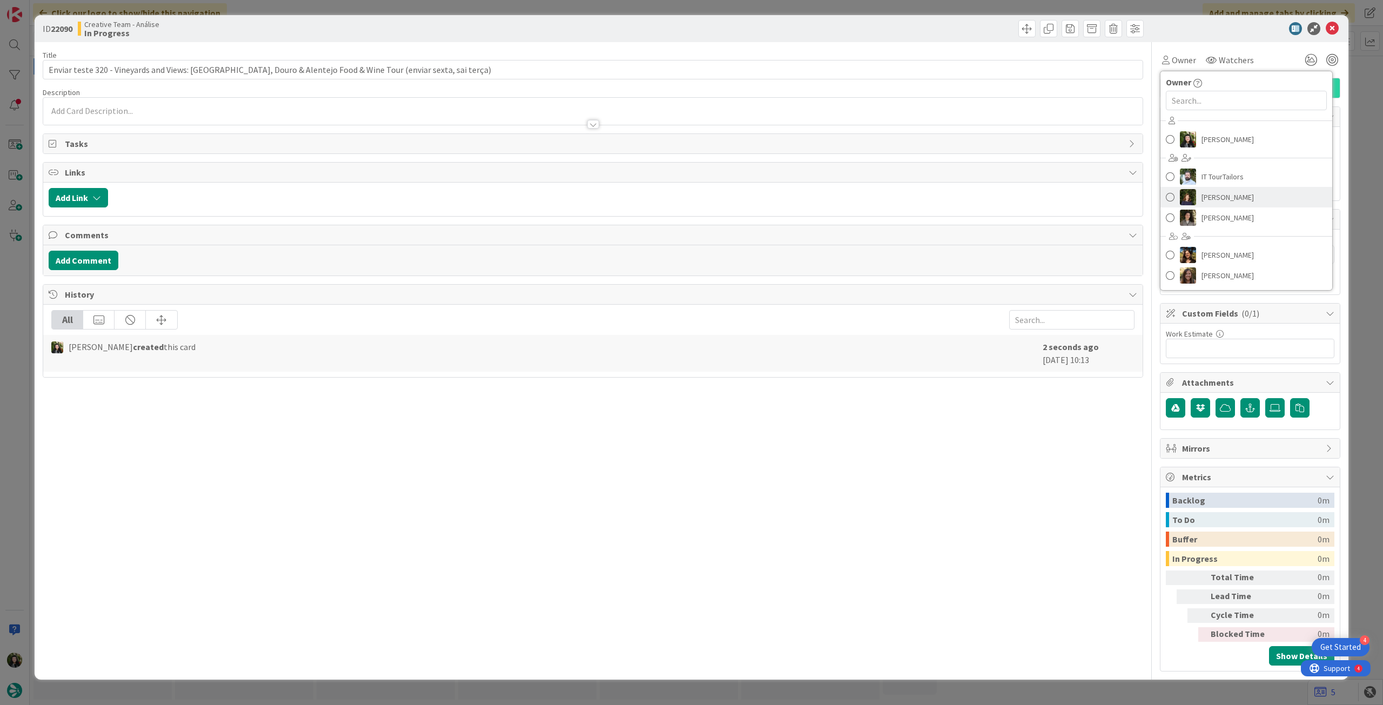
click at [1219, 198] on span "[PERSON_NAME]" at bounding box center [1227, 197] width 52 height 16
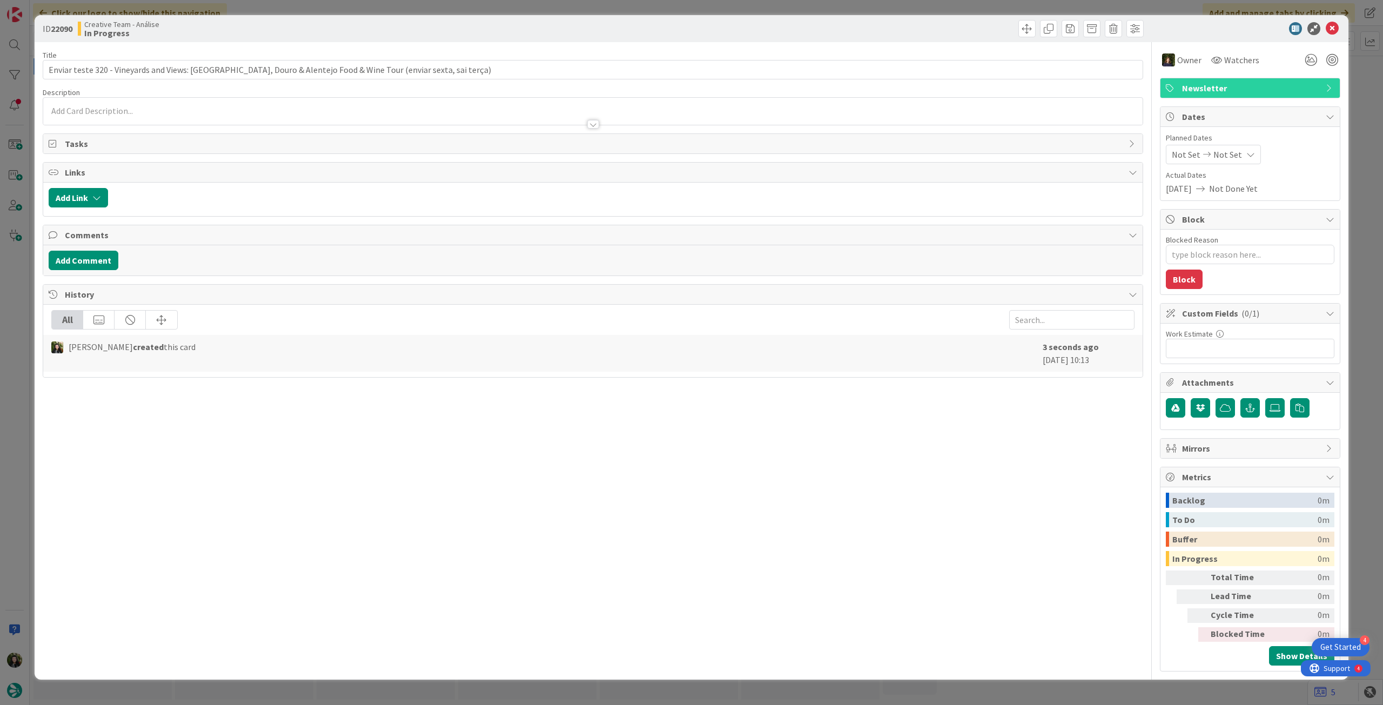
click at [1240, 151] on div "Not Set Not Set" at bounding box center [1213, 154] width 95 height 19
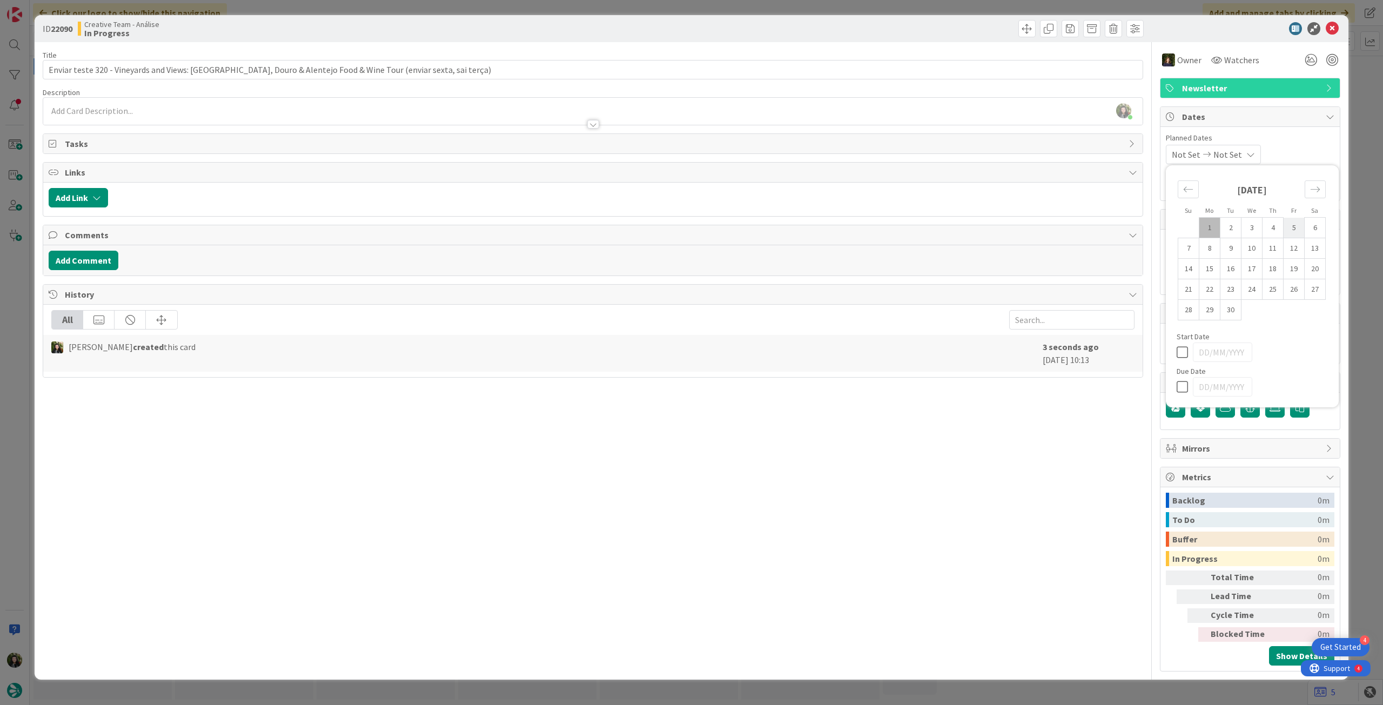
click at [1288, 227] on td "5" at bounding box center [1294, 228] width 21 height 21
drag, startPoint x: 1182, startPoint y: 352, endPoint x: 1183, endPoint y: 374, distance: 22.7
click at [1183, 353] on icon at bounding box center [1185, 352] width 16 height 13
click at [1182, 388] on icon at bounding box center [1185, 386] width 16 height 13
click at [1292, 223] on td "5" at bounding box center [1294, 228] width 21 height 21
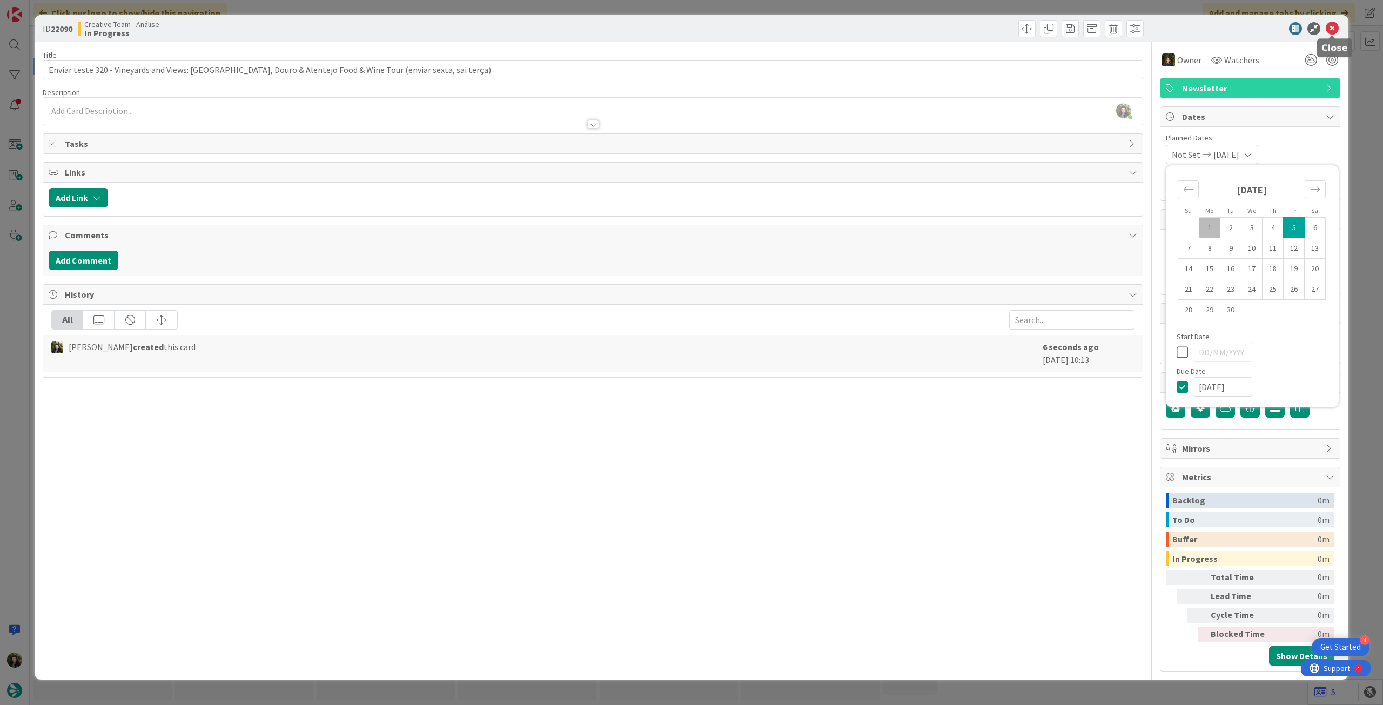
click at [1327, 24] on icon at bounding box center [1332, 28] width 13 height 13
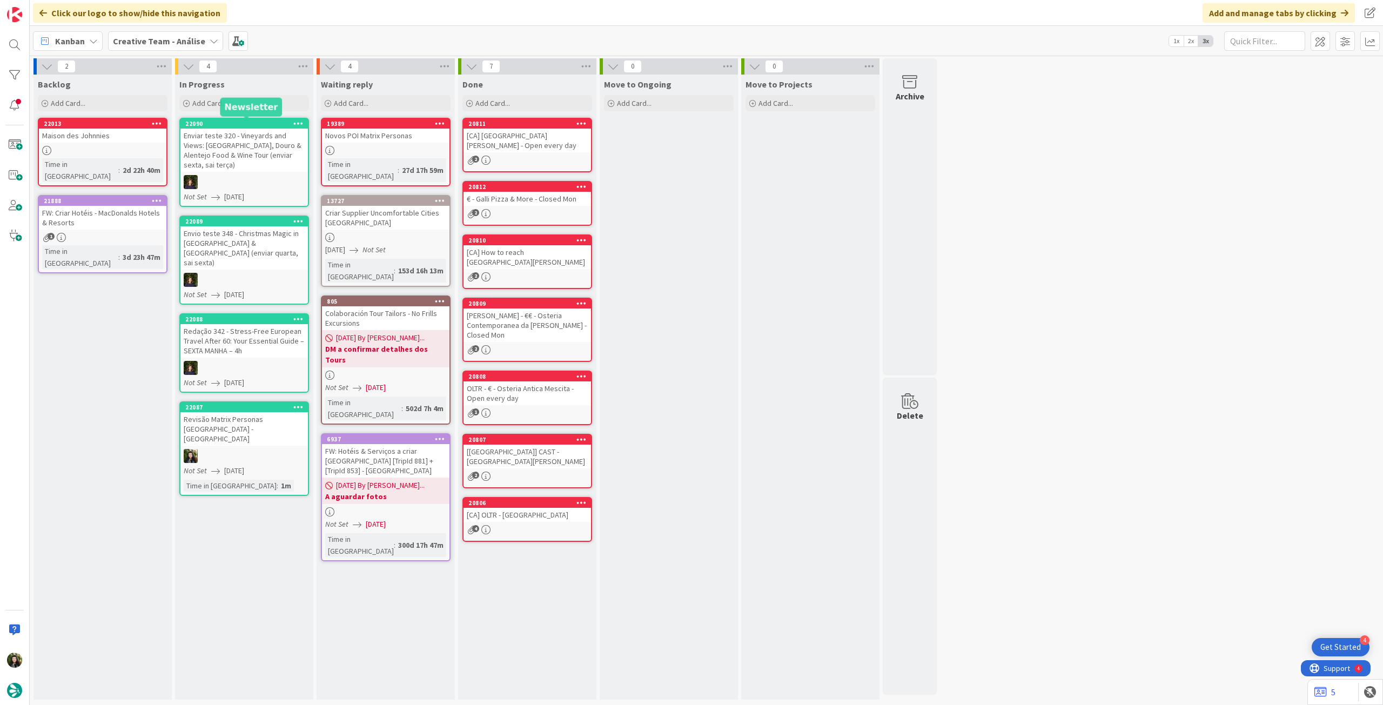
drag, startPoint x: 218, startPoint y: 96, endPoint x: 230, endPoint y: 129, distance: 35.5
click at [218, 96] on div "Add Card..." at bounding box center [244, 103] width 130 height 16
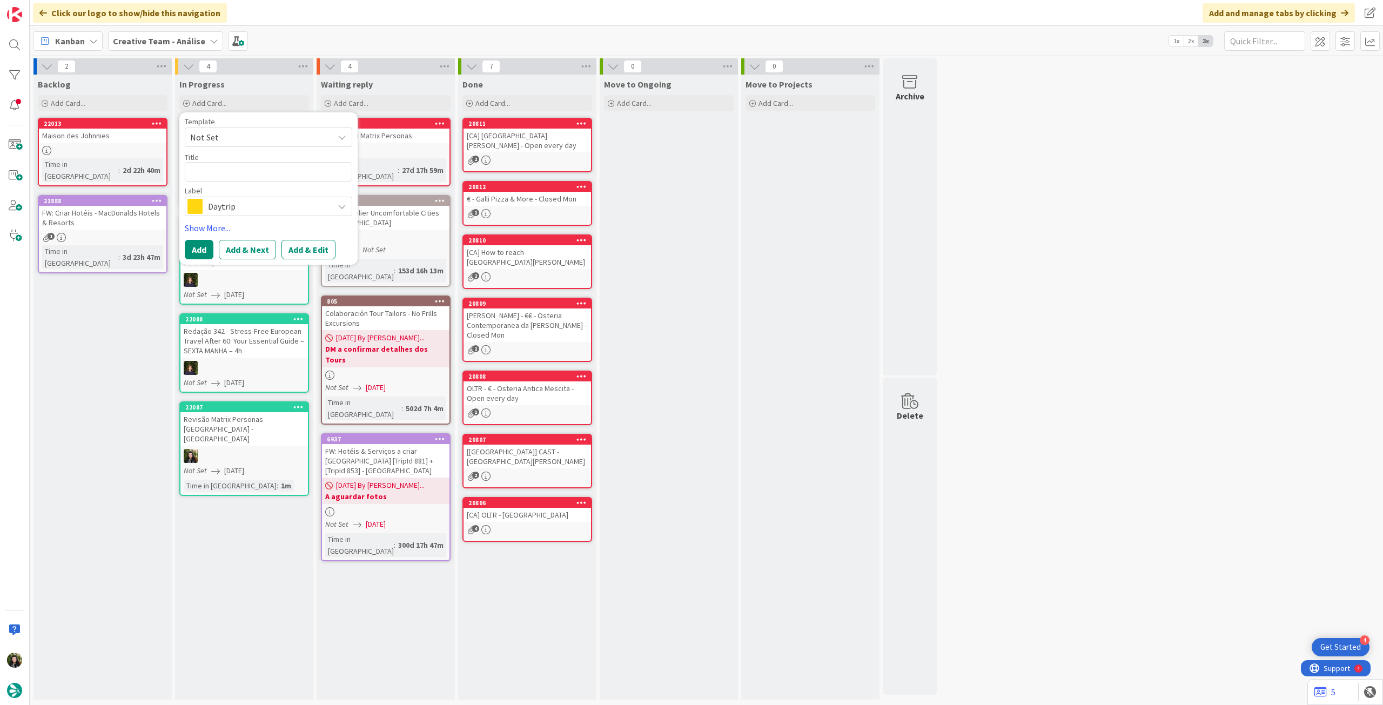
click at [234, 207] on span "Daytrip" at bounding box center [268, 206] width 120 height 15
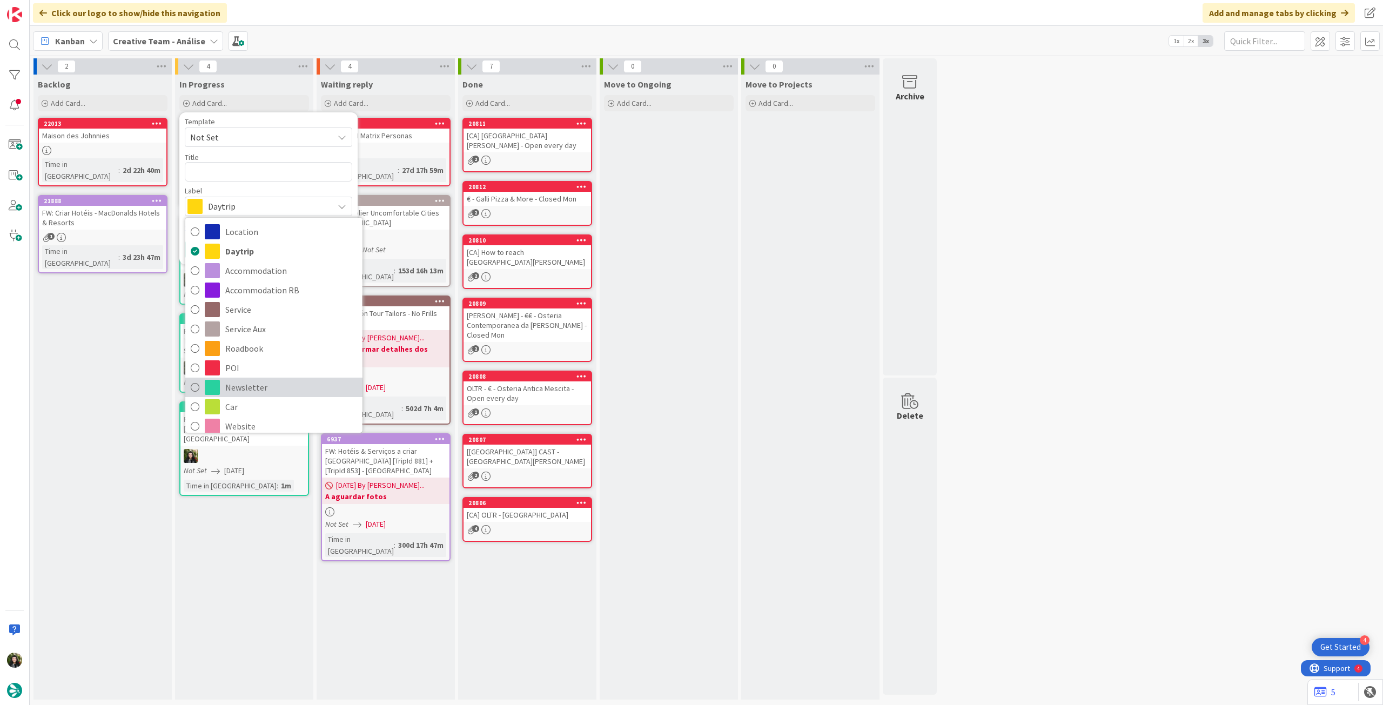
click at [249, 382] on span "Newsletter" at bounding box center [291, 387] width 132 height 16
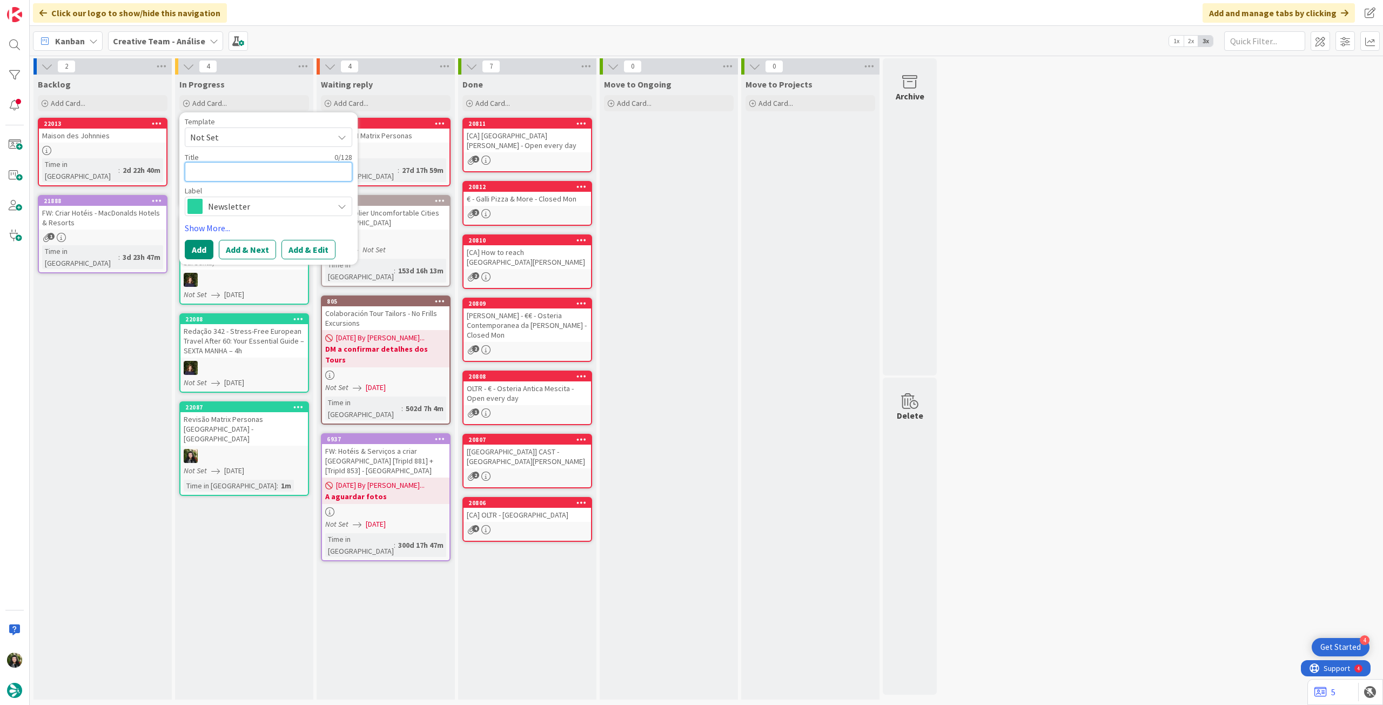
click at [255, 167] on textarea at bounding box center [268, 171] width 167 height 19
paste textarea "Paginação 348 - Christmas Magic in [GEOGRAPHIC_DATA] & [GEOGRAPHIC_DATA] – [GEO…"
click at [202, 261] on button "Add" at bounding box center [199, 261] width 29 height 19
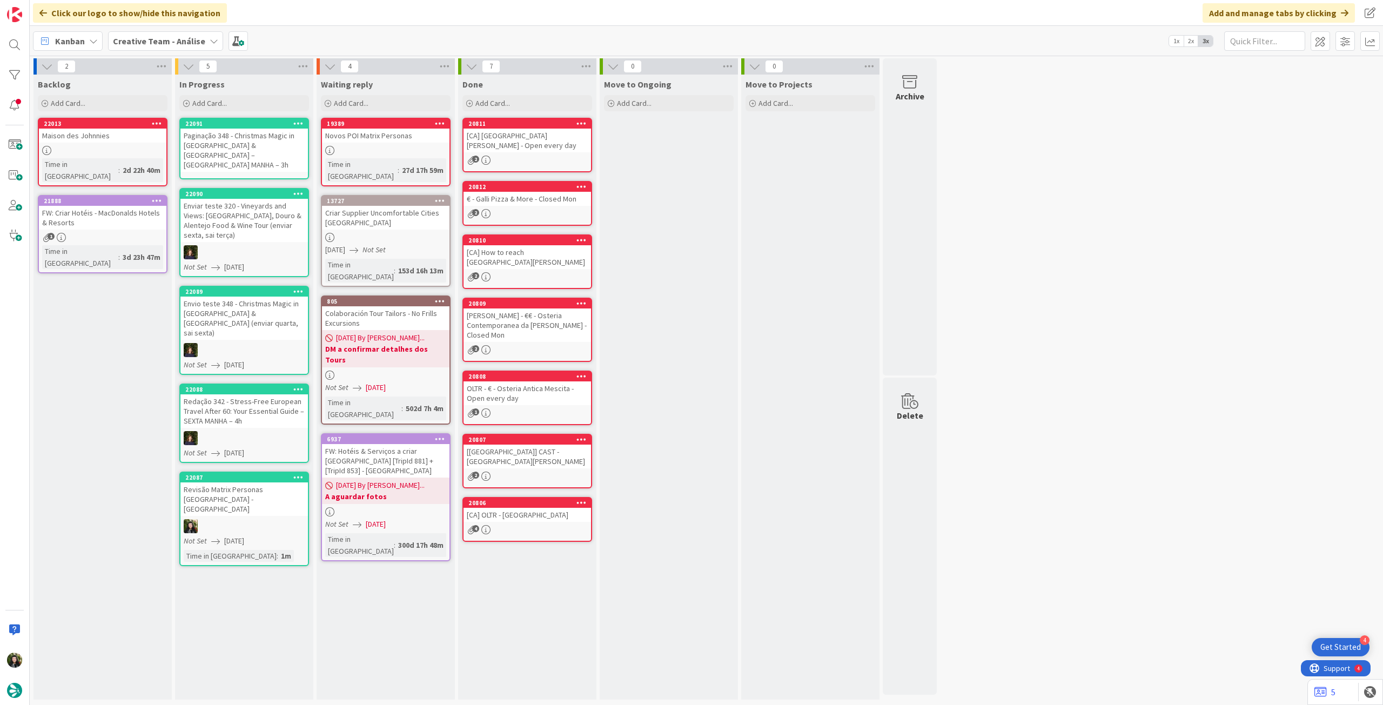
click at [247, 143] on div "Paginação 348 - Christmas Magic in [GEOGRAPHIC_DATA] & [GEOGRAPHIC_DATA] – [GEO…" at bounding box center [243, 150] width 127 height 43
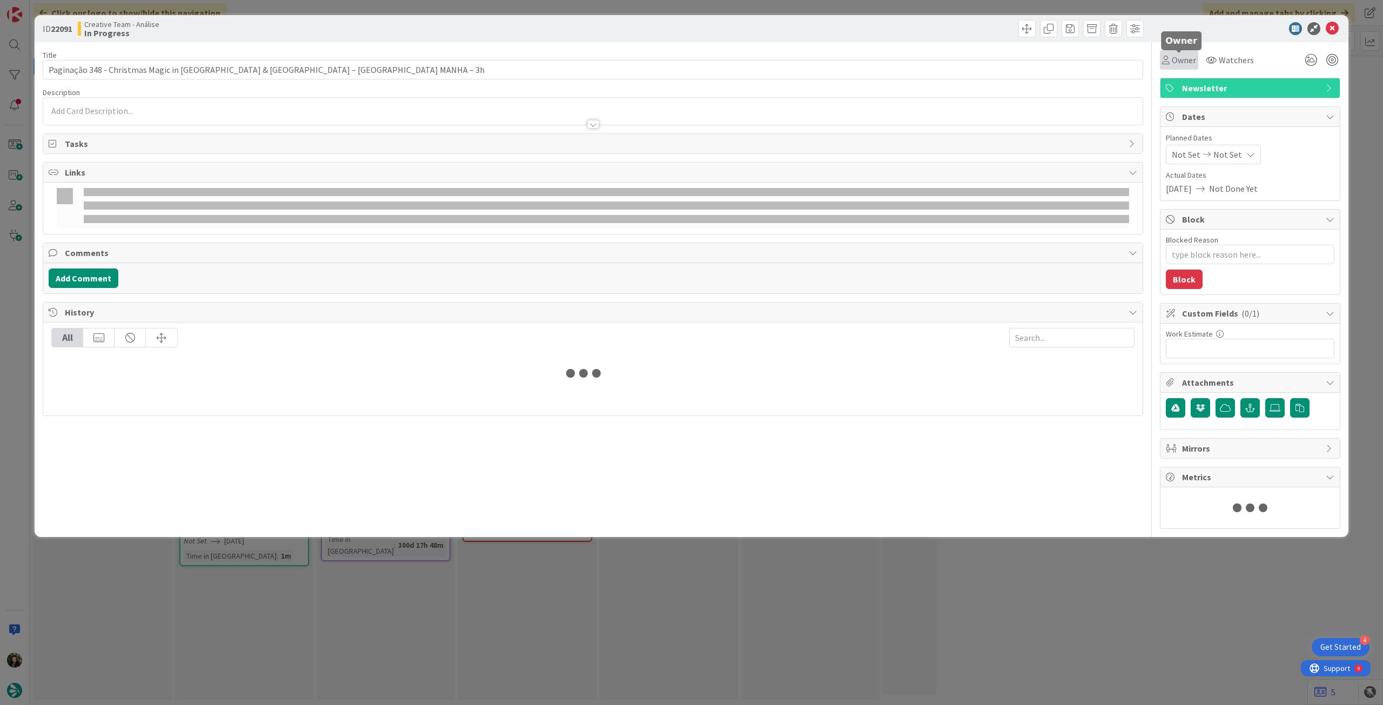
click at [1185, 60] on span "Owner" at bounding box center [1184, 59] width 24 height 13
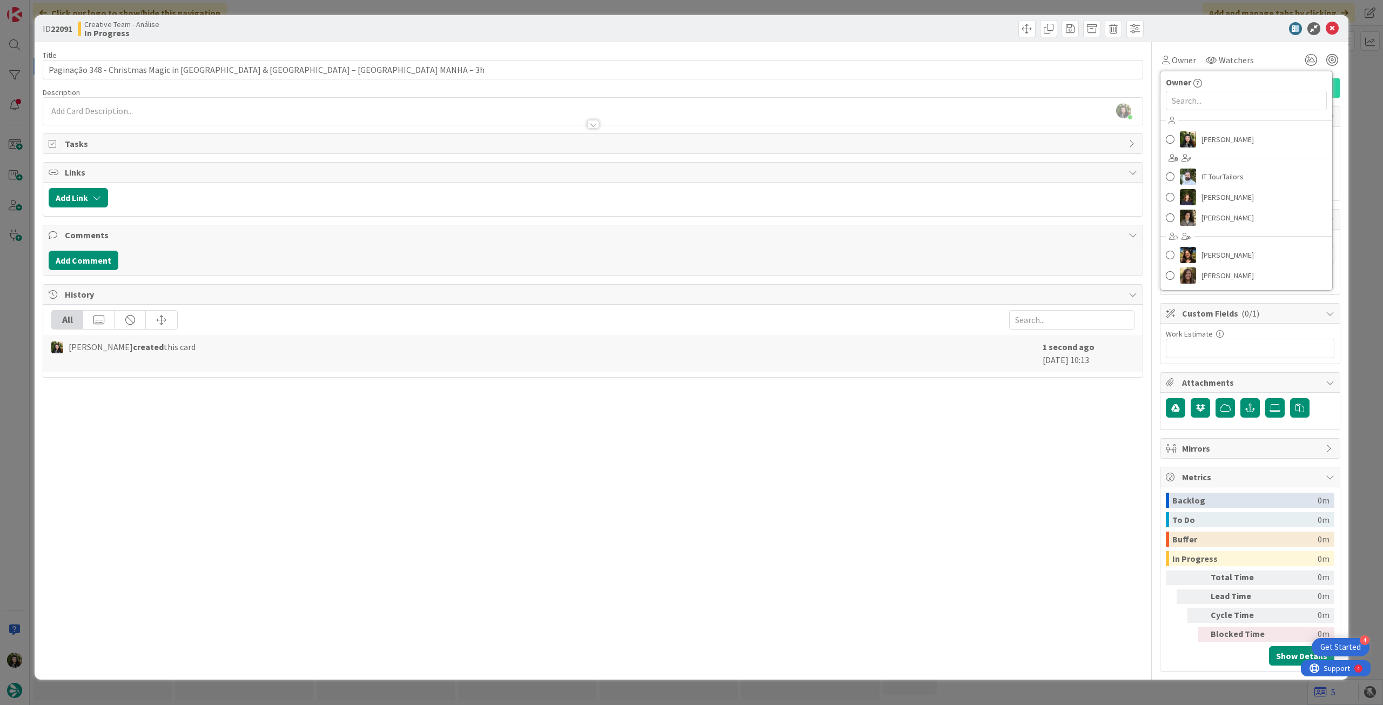
click at [1234, 34] on div at bounding box center [1244, 28] width 191 height 13
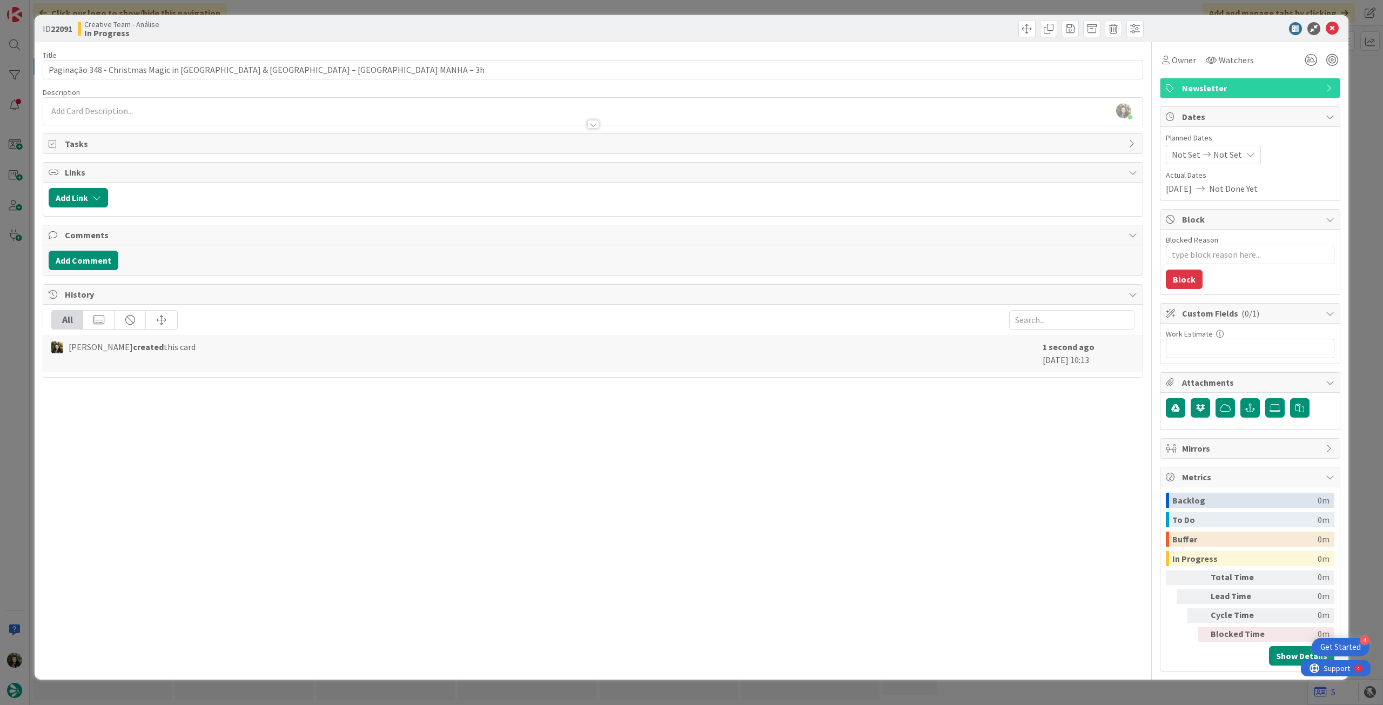
click at [1240, 154] on div "Not Set Not Set" at bounding box center [1213, 154] width 95 height 19
click at [1181, 382] on icon at bounding box center [1185, 386] width 16 height 13
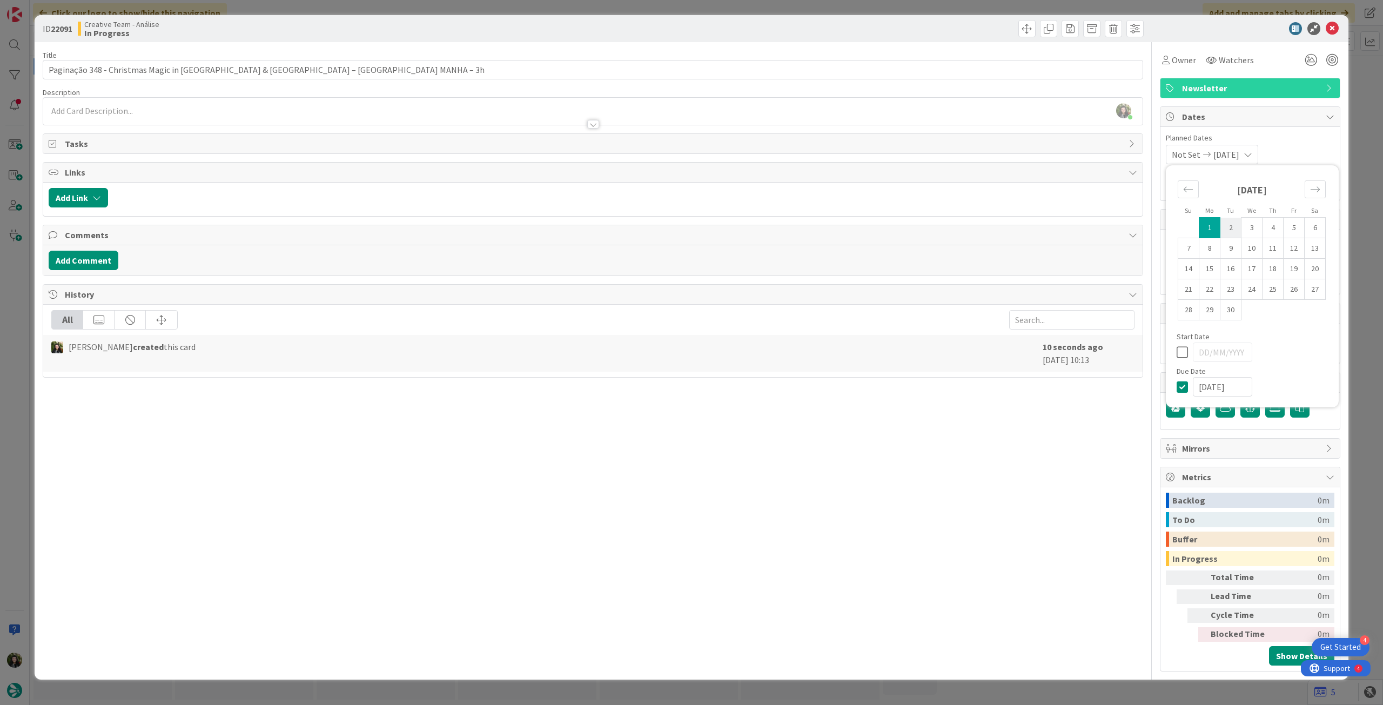
click at [1225, 227] on td "2" at bounding box center [1230, 228] width 21 height 21
click at [1185, 346] on icon at bounding box center [1185, 352] width 16 height 13
click at [1183, 392] on icon at bounding box center [1185, 386] width 16 height 13
click at [1226, 226] on td "2" at bounding box center [1230, 228] width 21 height 21
click at [1330, 30] on icon at bounding box center [1332, 28] width 13 height 13
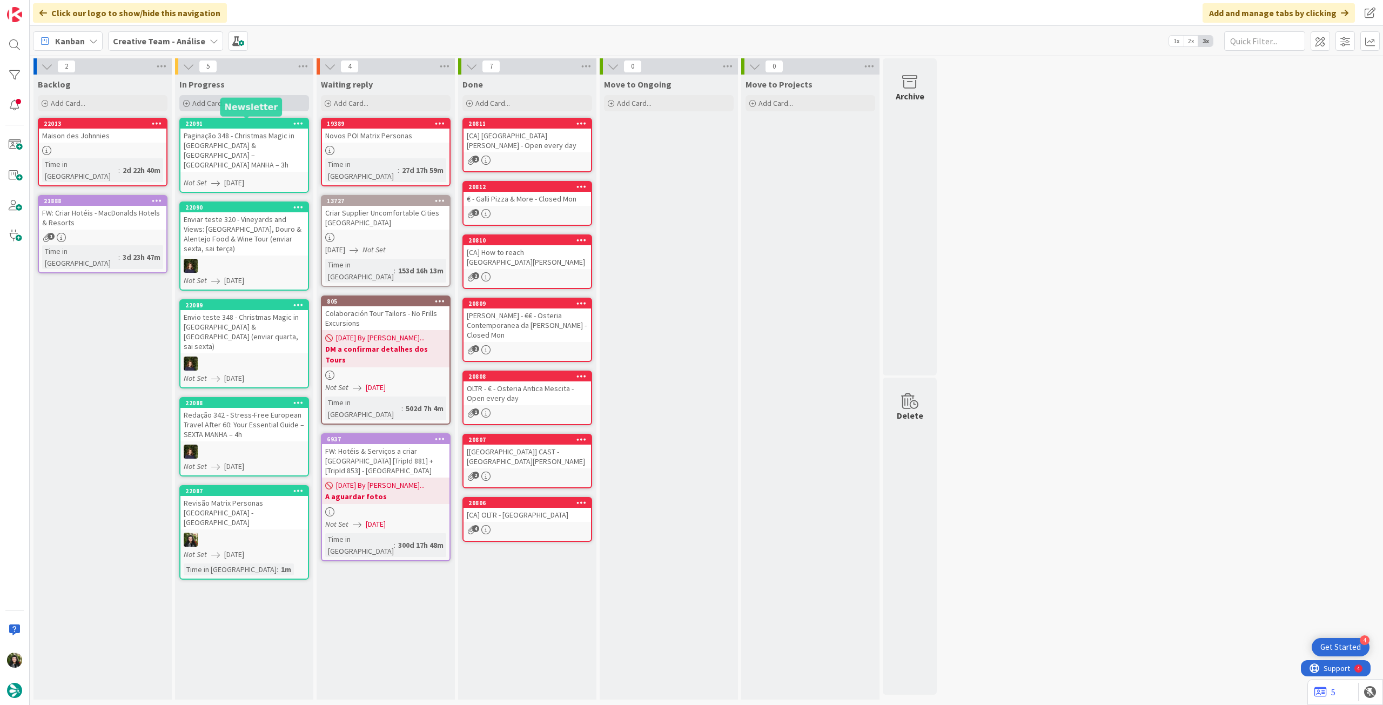
click at [269, 105] on div "Add Card..." at bounding box center [244, 103] width 130 height 16
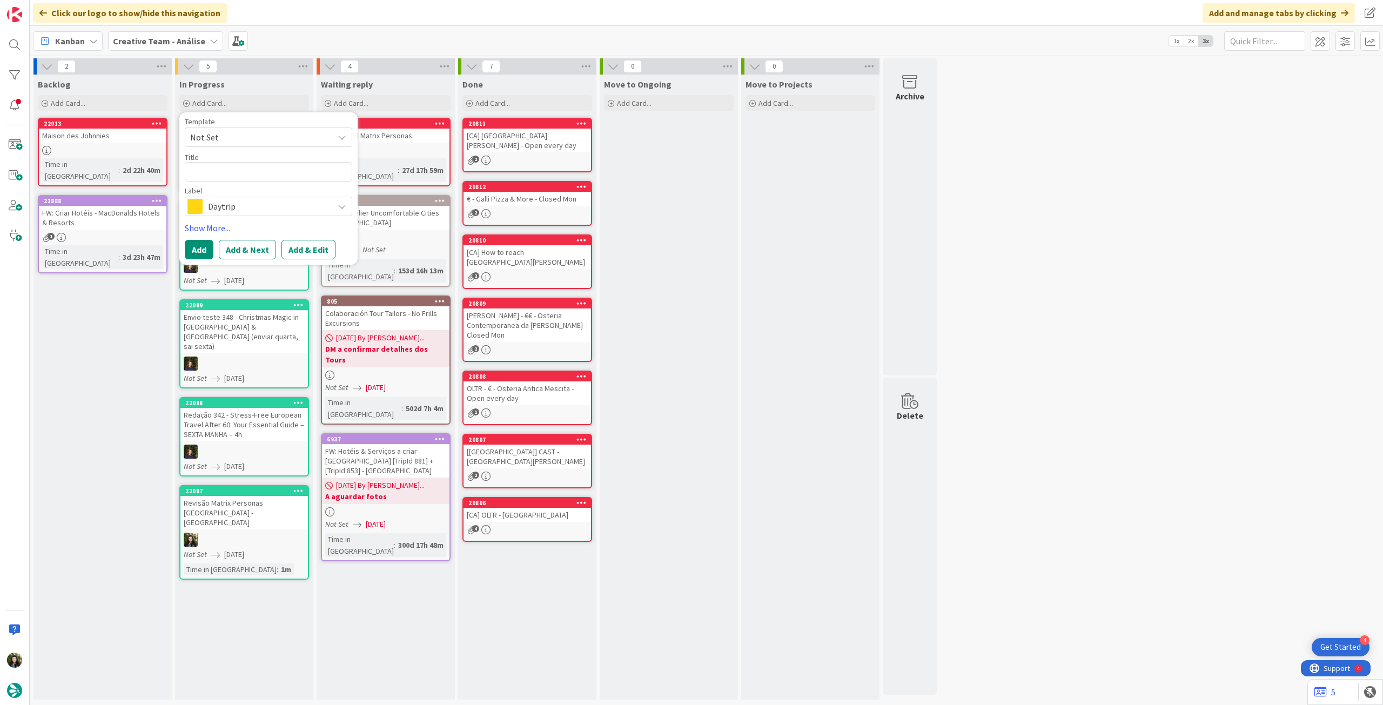
click at [230, 209] on span "Daytrip" at bounding box center [268, 206] width 120 height 15
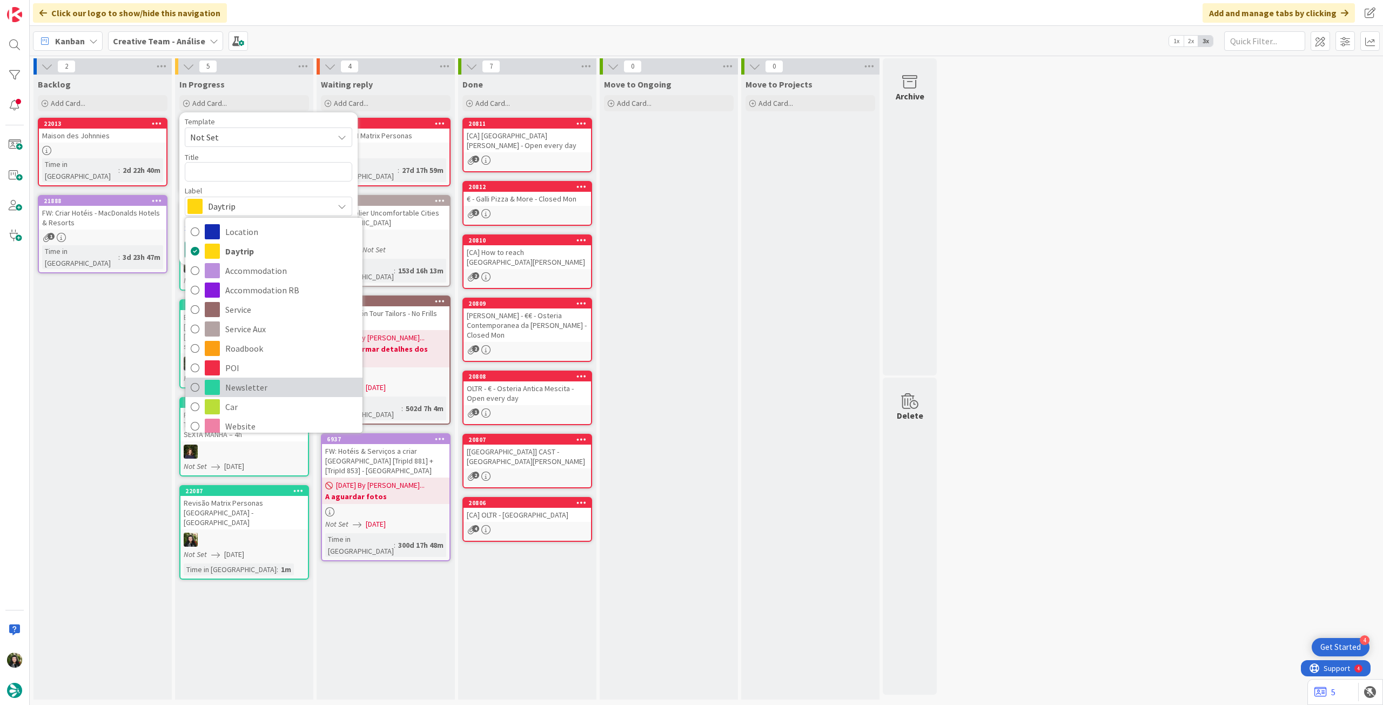
click at [251, 382] on span "Newsletter" at bounding box center [291, 387] width 132 height 16
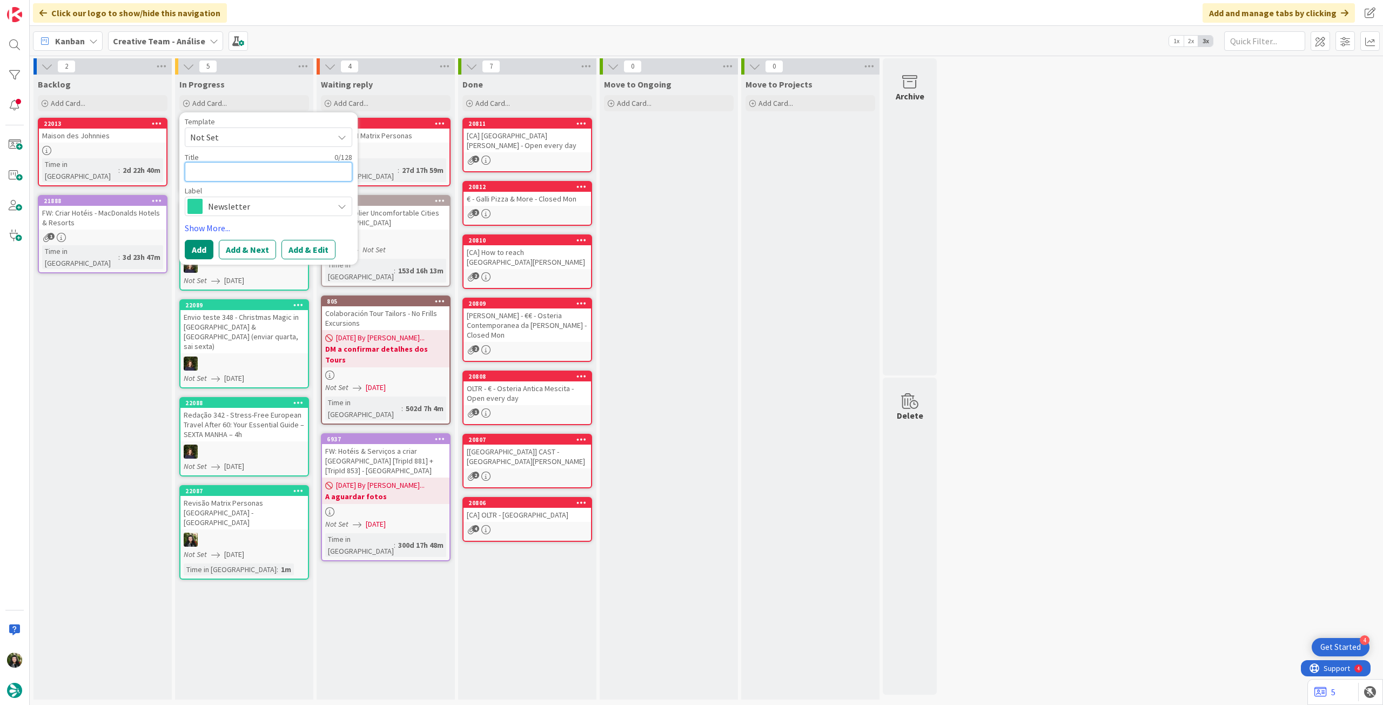
click at [232, 165] on textarea at bounding box center [268, 171] width 167 height 19
paste textarea "Paginação 320 - Vineyards and Views: [GEOGRAPHIC_DATA], Douro & Alentejo Food &…"
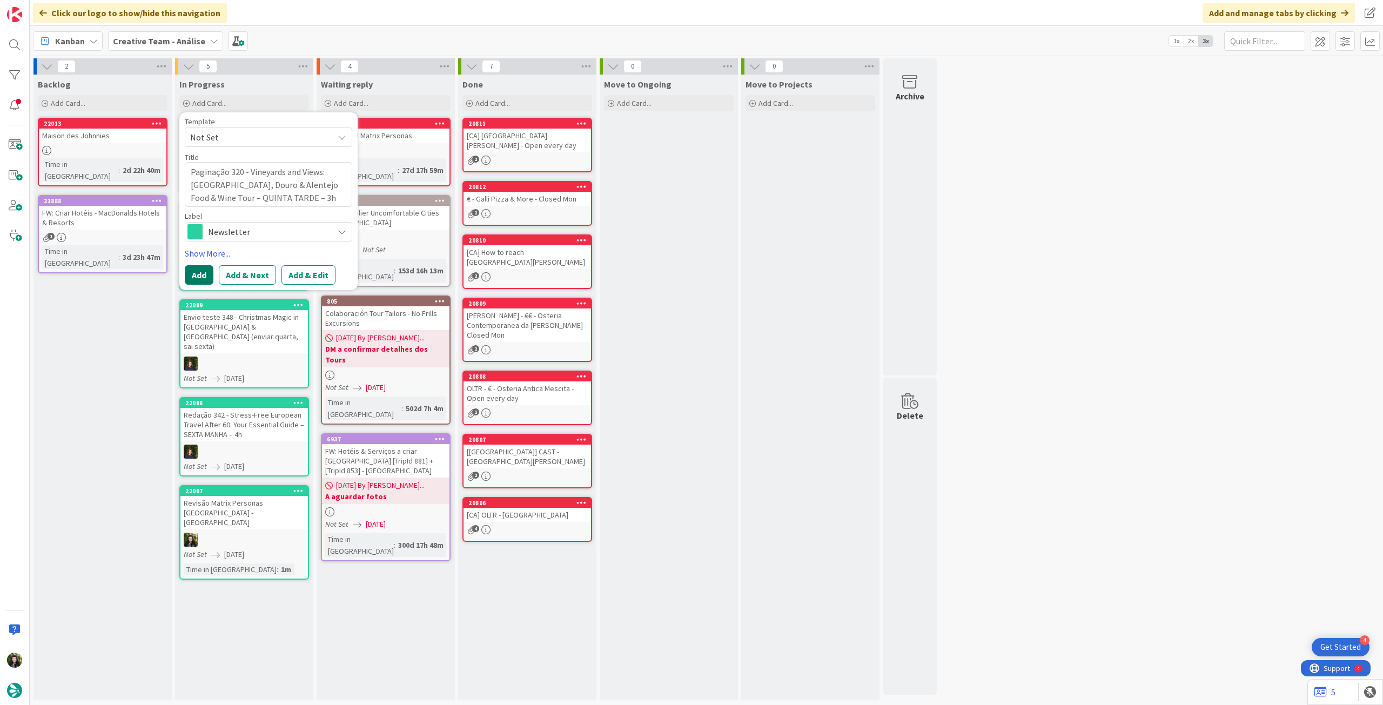
click at [196, 274] on button "Add" at bounding box center [199, 274] width 29 height 19
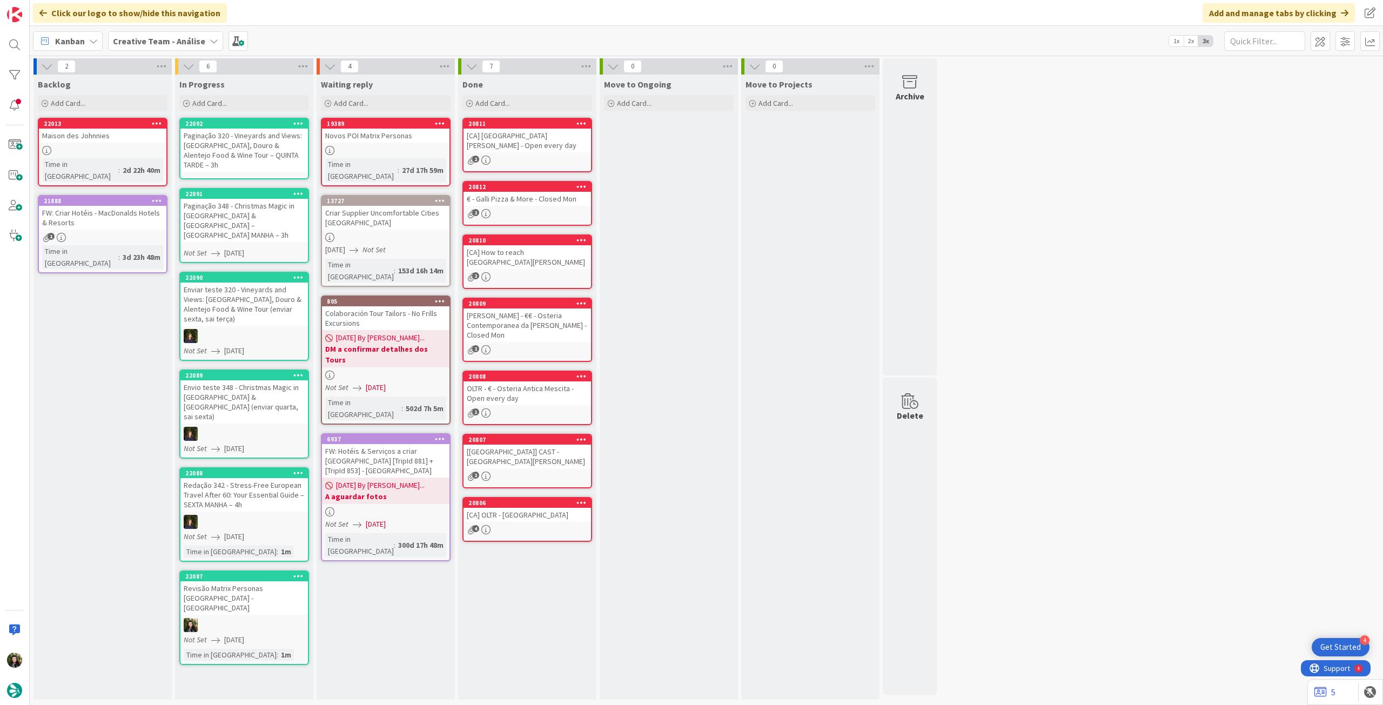
click at [237, 138] on div "Paginação 320 - Vineyards and Views: [GEOGRAPHIC_DATA], Douro & Alentejo Food &…" at bounding box center [243, 150] width 127 height 43
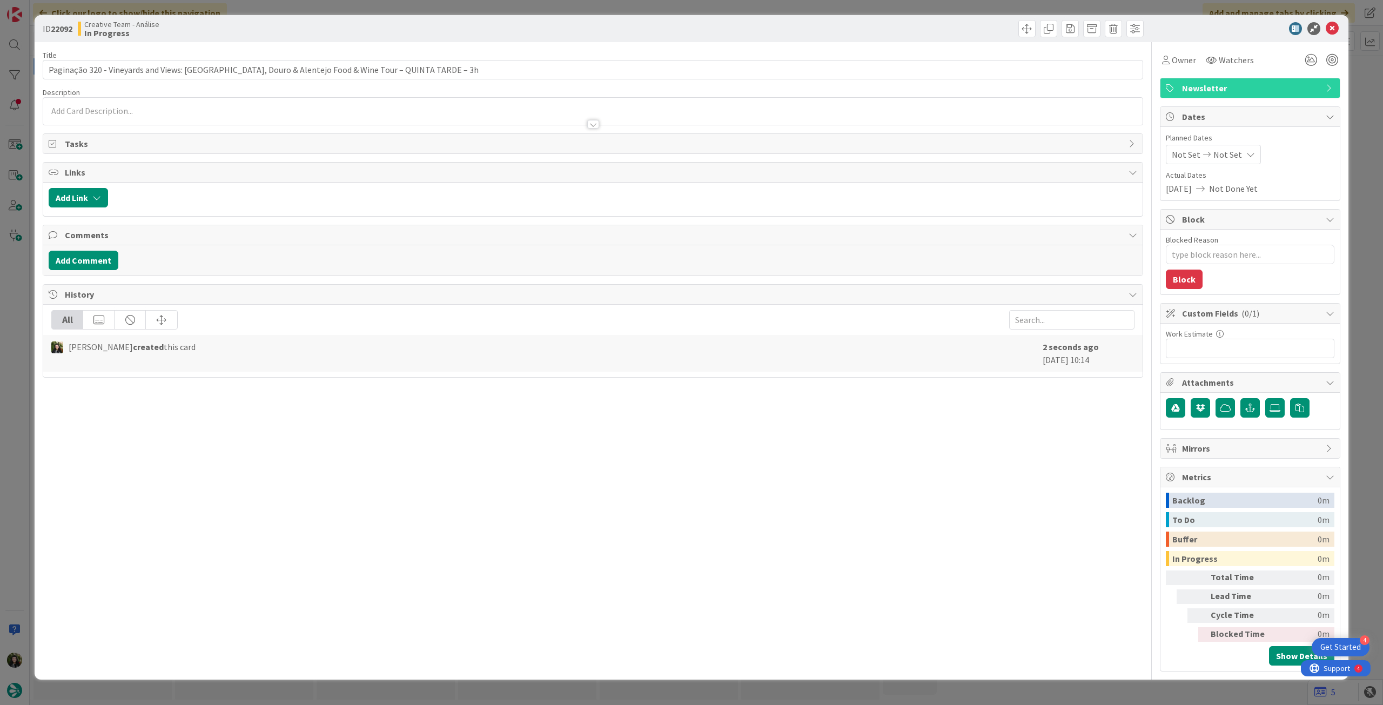
click at [1246, 155] on icon at bounding box center [1250, 154] width 9 height 9
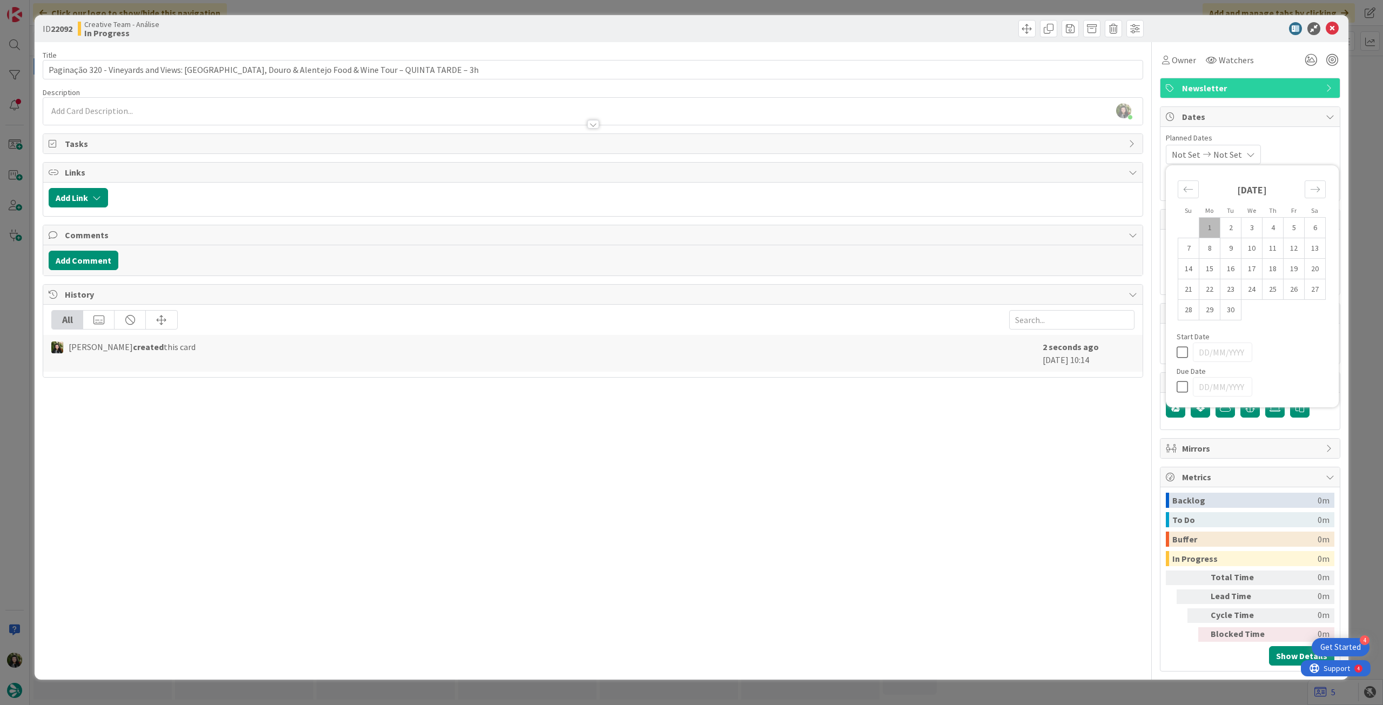
click at [1180, 392] on div at bounding box center [1252, 386] width 151 height 19
click at [1183, 385] on icon at bounding box center [1185, 386] width 16 height 13
click at [1273, 226] on td "4" at bounding box center [1273, 228] width 21 height 21
click at [1182, 351] on icon at bounding box center [1185, 352] width 16 height 13
click at [1182, 384] on icon at bounding box center [1185, 386] width 16 height 13
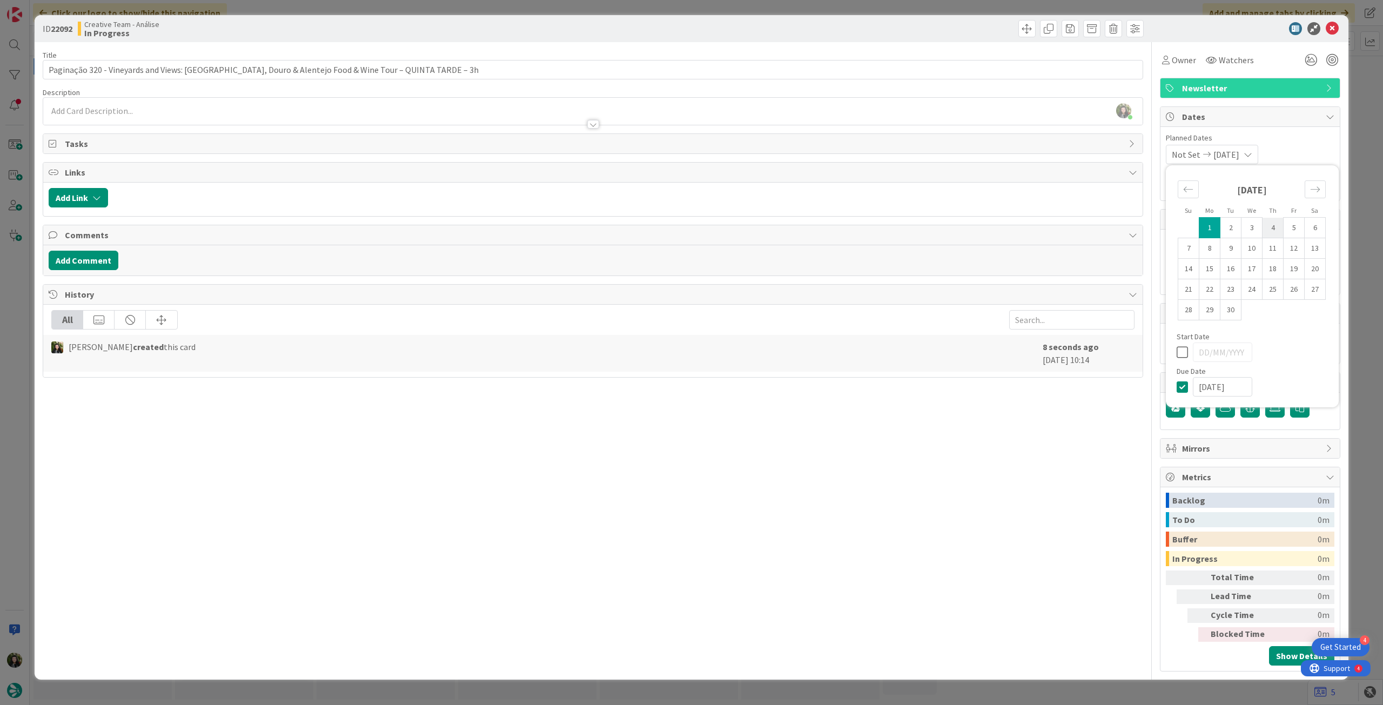
click at [1270, 230] on td "4" at bounding box center [1273, 228] width 21 height 21
click at [1327, 31] on icon at bounding box center [1332, 28] width 13 height 13
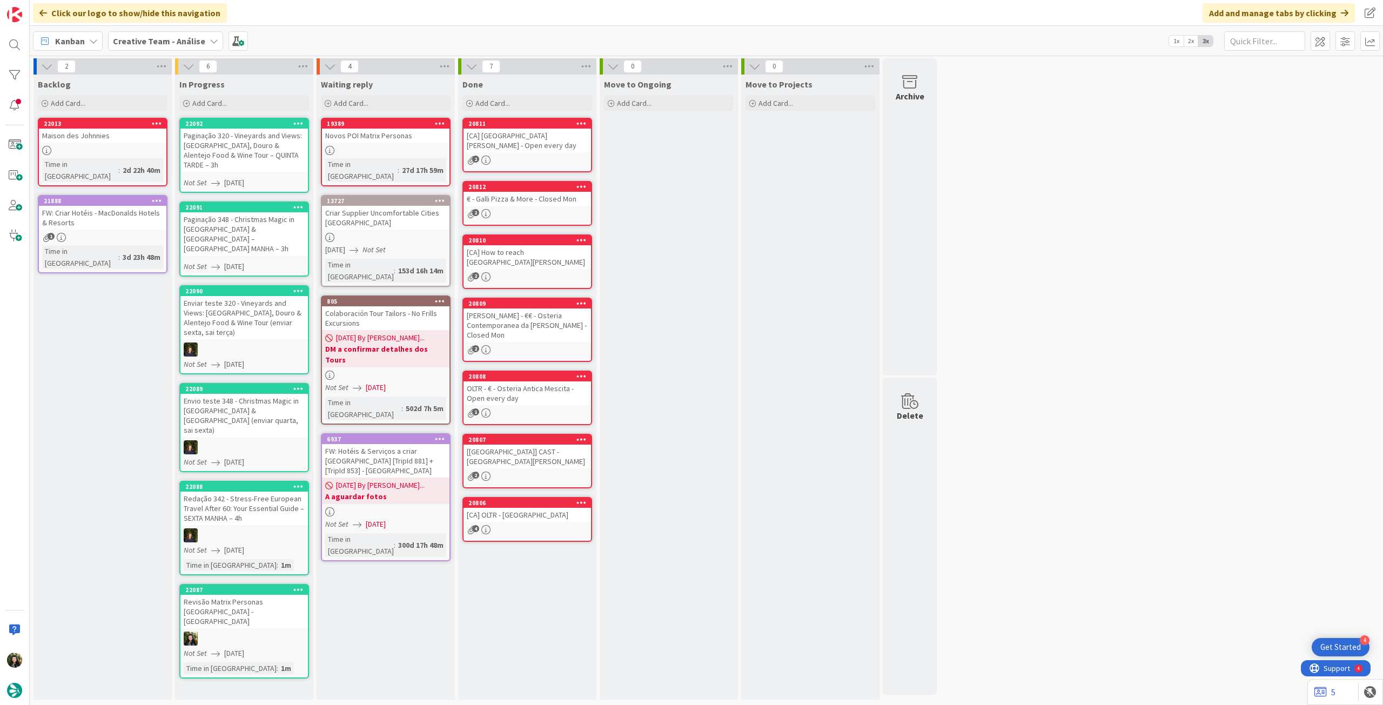
click at [299, 58] on div "2 Backlog Add Card... 22013 Maison des Johnnies Time in Column : 2d 22h 40m 218…" at bounding box center [706, 380] width 1353 height 649
drag, startPoint x: 299, startPoint y: 64, endPoint x: 293, endPoint y: 70, distance: 8.0
click at [299, 65] on icon at bounding box center [303, 66] width 14 height 16
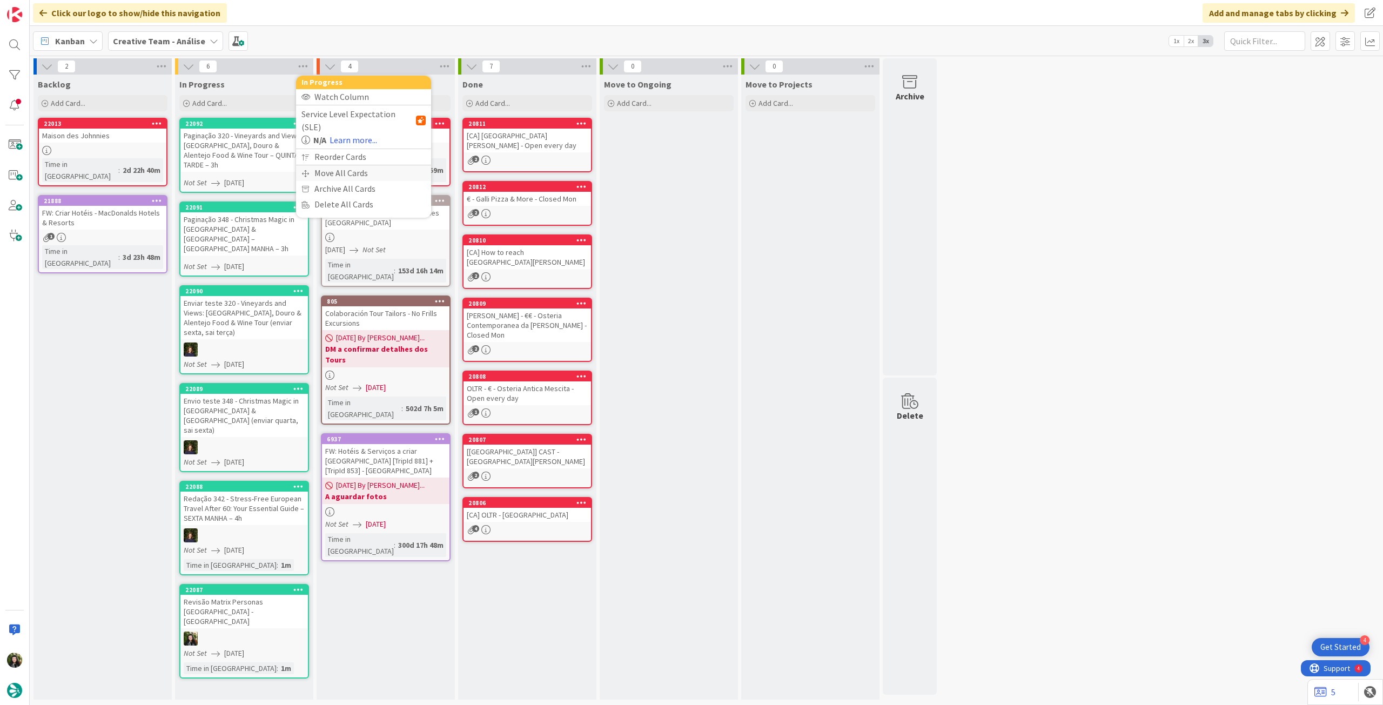
click at [330, 165] on div "Move All Cards" at bounding box center [363, 173] width 135 height 16
click at [373, 119] on span "Creative Team - Análise" at bounding box center [350, 117] width 87 height 11
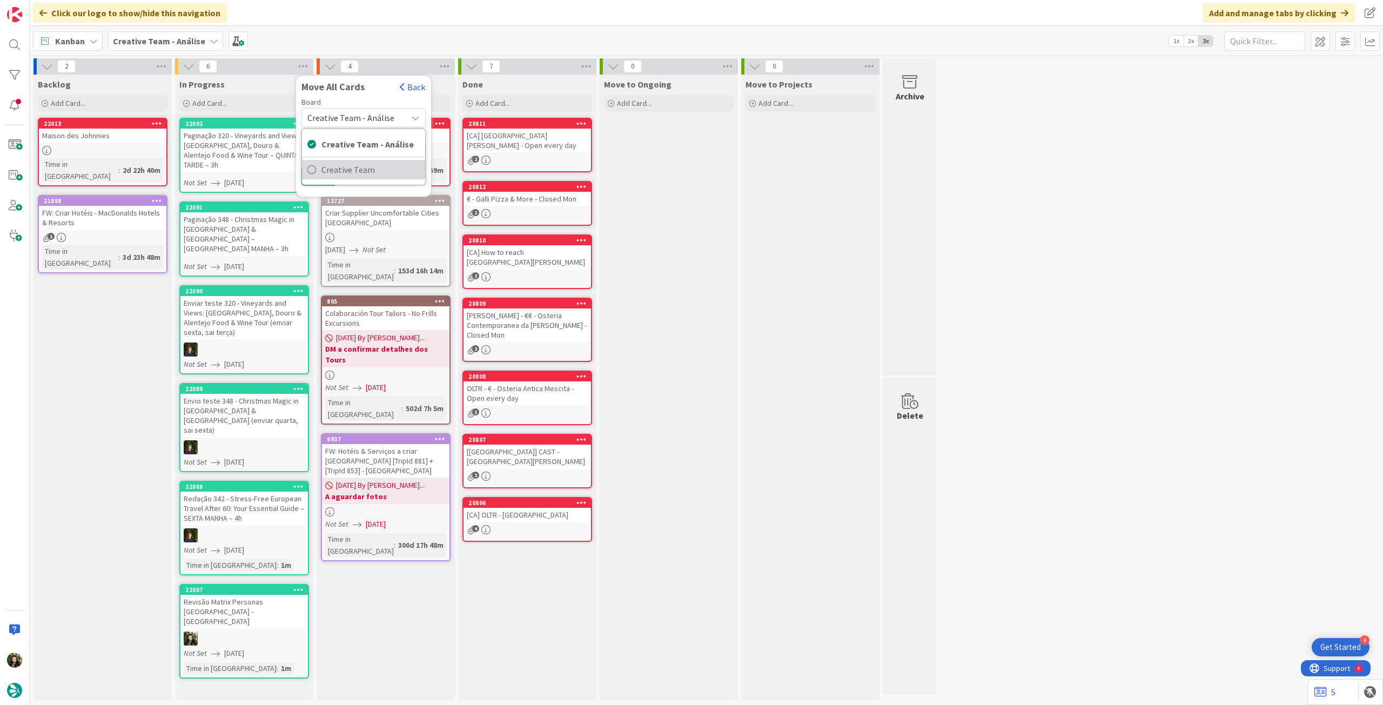
click at [370, 170] on span "Creative Team" at bounding box center [370, 170] width 98 height 16
click at [370, 156] on div "E - To Do" at bounding box center [357, 152] width 99 height 17
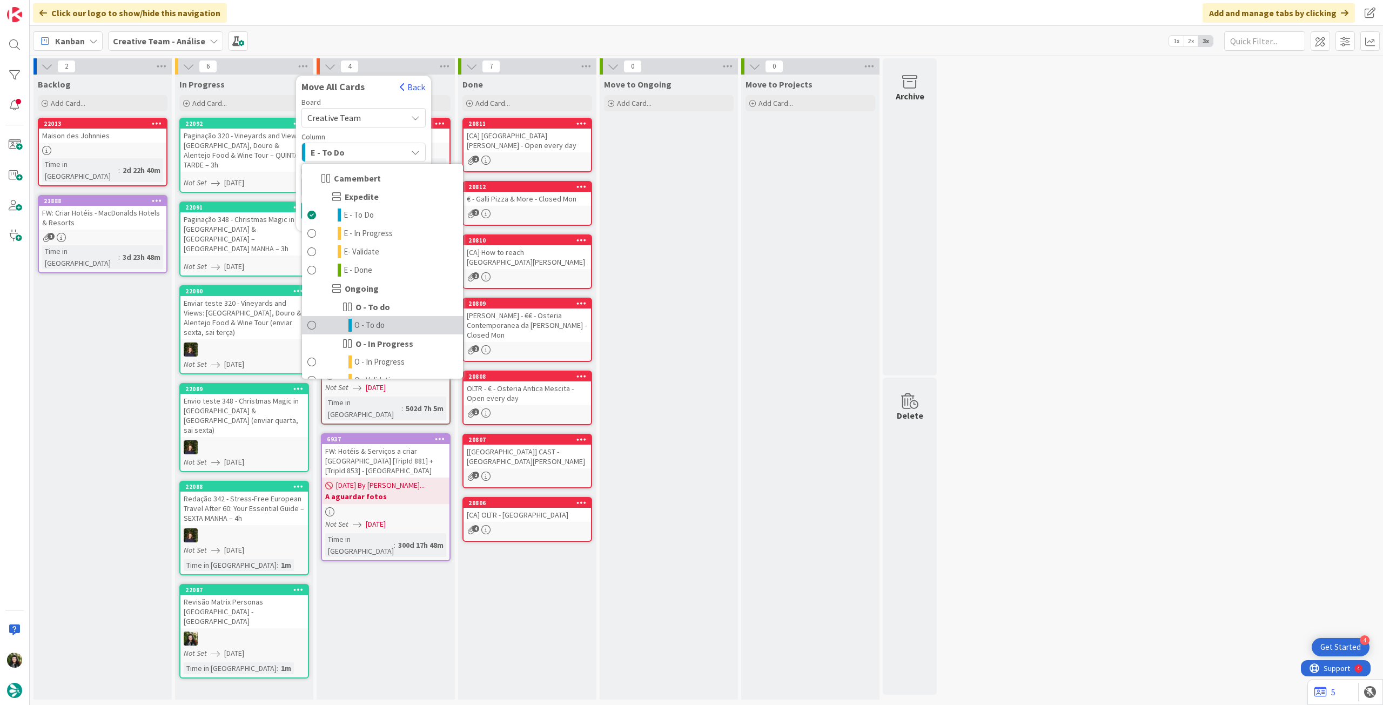
drag, startPoint x: 379, startPoint y: 327, endPoint x: 366, endPoint y: 287, distance: 41.5
click at [379, 327] on span "O - To do" at bounding box center [369, 325] width 30 height 13
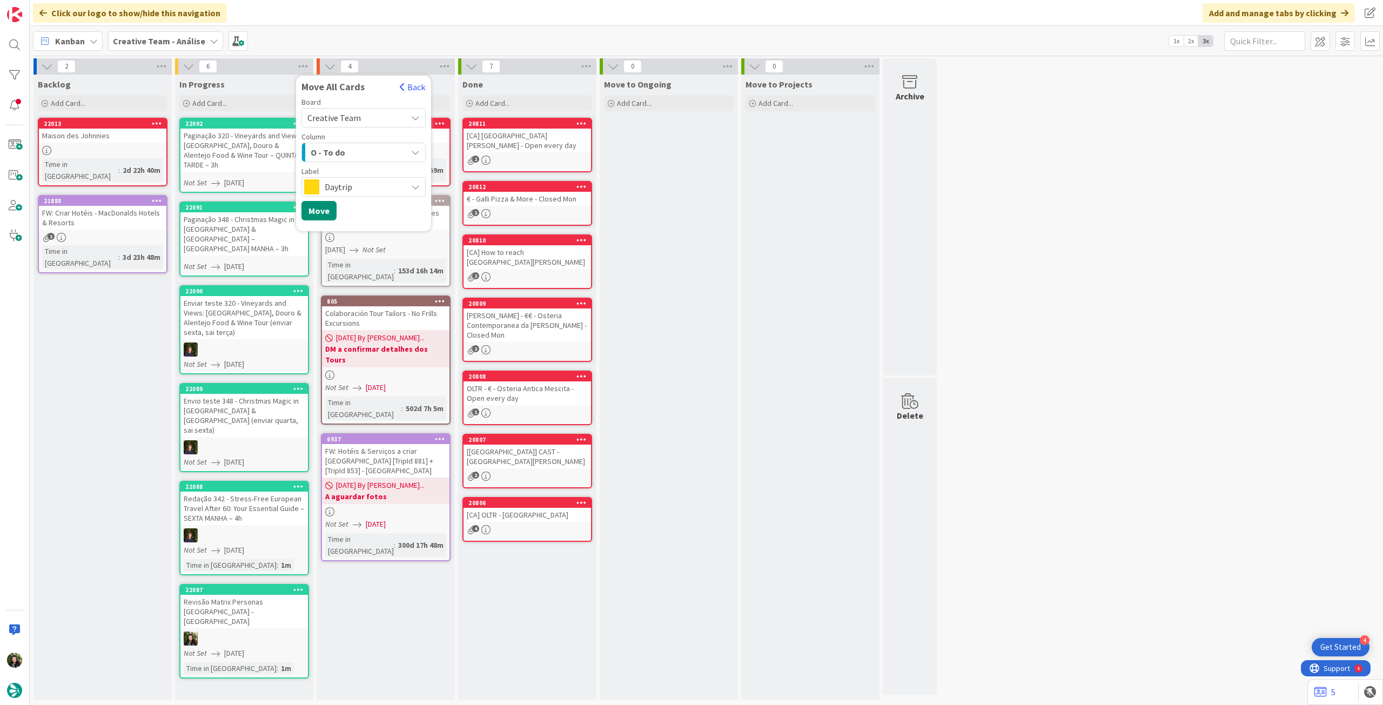
click at [353, 196] on div "Board Creative Team Creative Team - Análise Creative Team Column O - To do Came…" at bounding box center [363, 161] width 135 height 127
click at [355, 192] on span "Daytrip" at bounding box center [363, 186] width 77 height 15
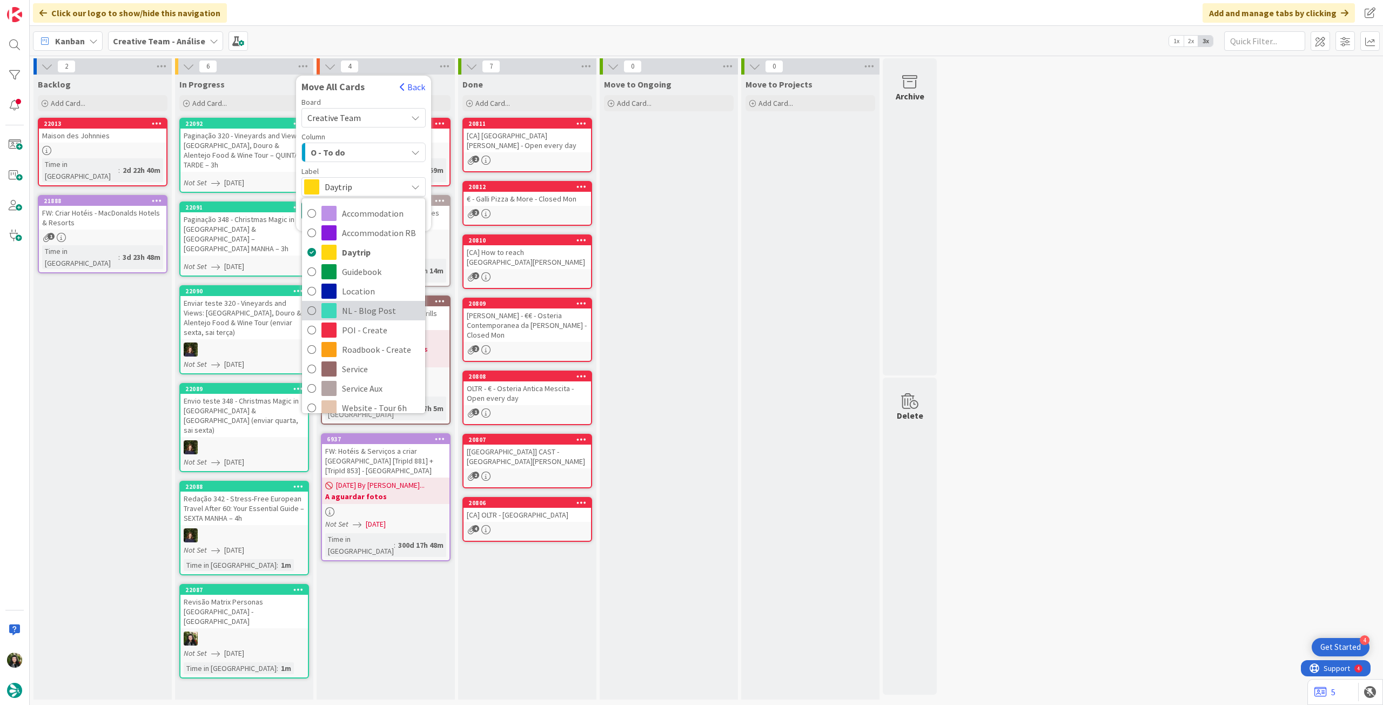
click at [397, 306] on span "NL - Blog Post" at bounding box center [381, 311] width 78 height 16
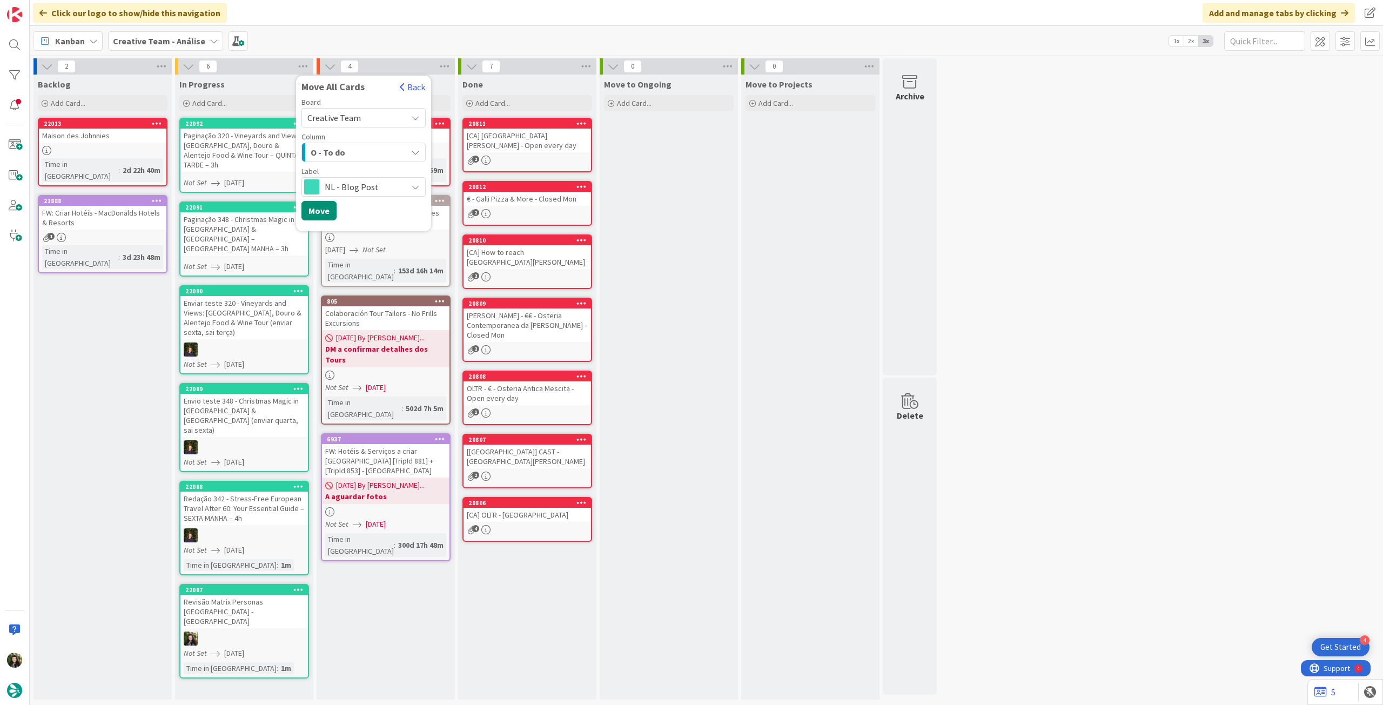
click at [359, 183] on span "NL - Blog Post" at bounding box center [363, 186] width 77 height 15
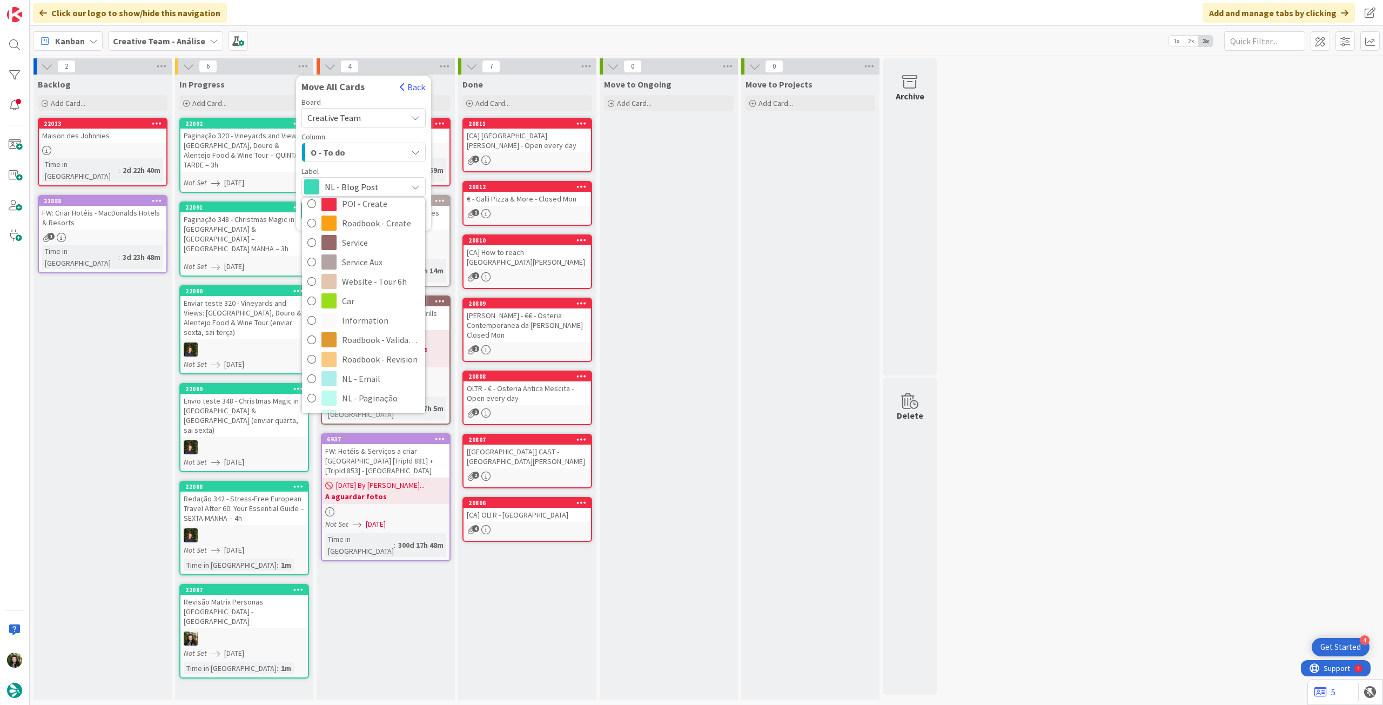
scroll to position [144, 0]
click at [380, 539] on div "Waiting reply Add Card... 19389 Novos POI Matrix Personas Time in Column : 27d …" at bounding box center [386, 387] width 138 height 625
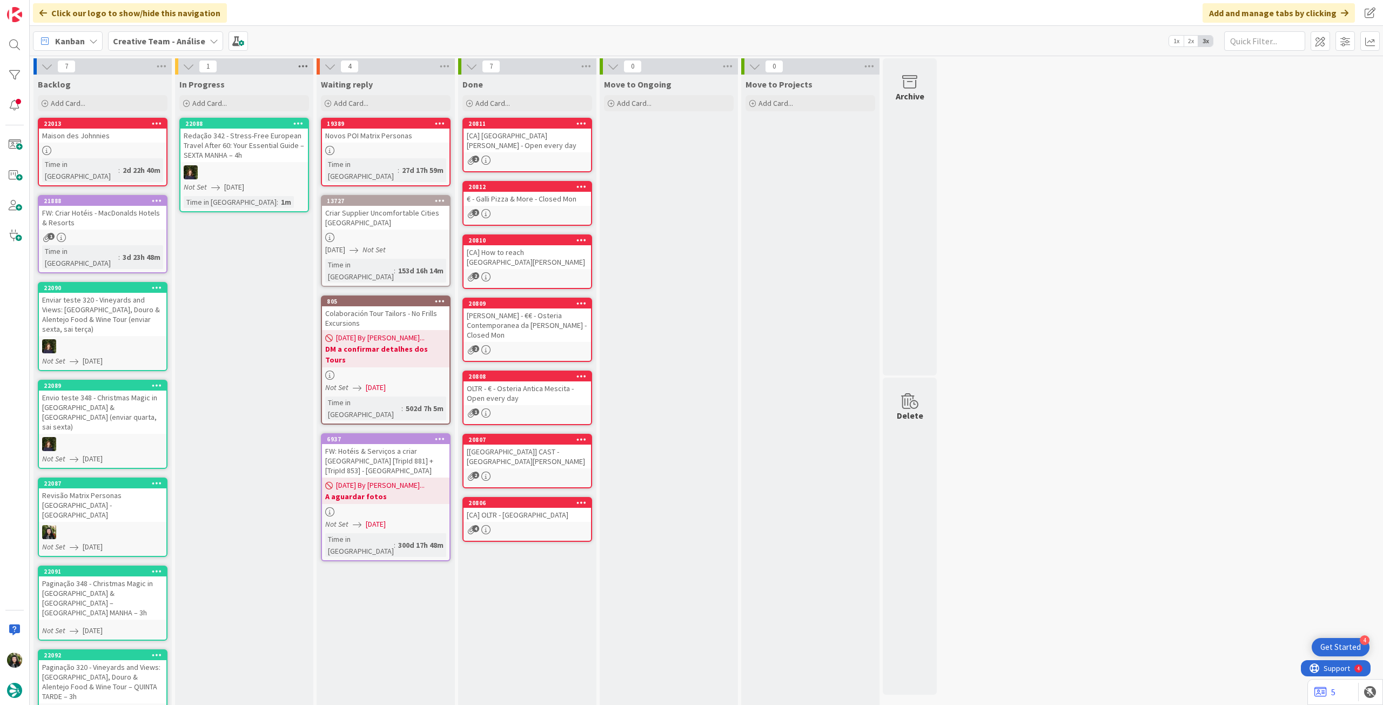
click at [305, 69] on icon at bounding box center [303, 66] width 14 height 16
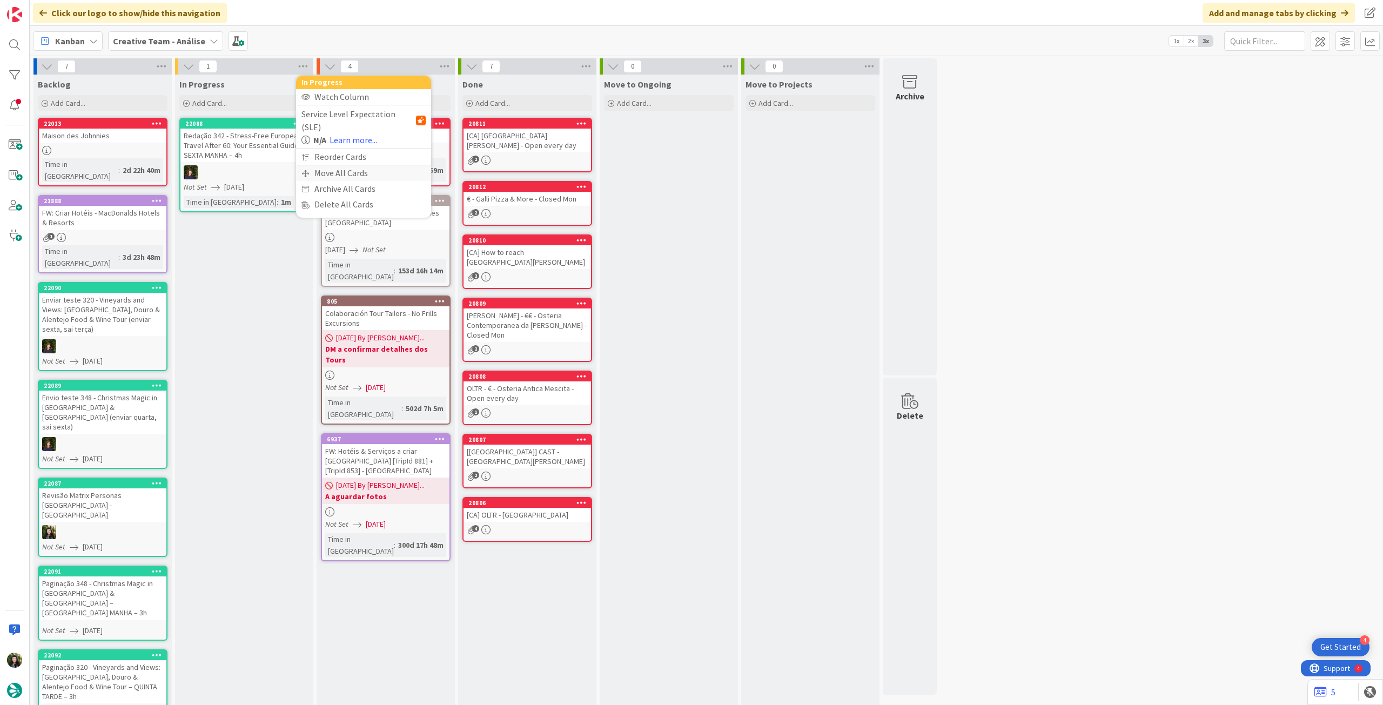
click at [326, 165] on div "Move All Cards" at bounding box center [363, 173] width 135 height 16
click at [358, 109] on div "Creative Team - Análise" at bounding box center [363, 117] width 124 height 19
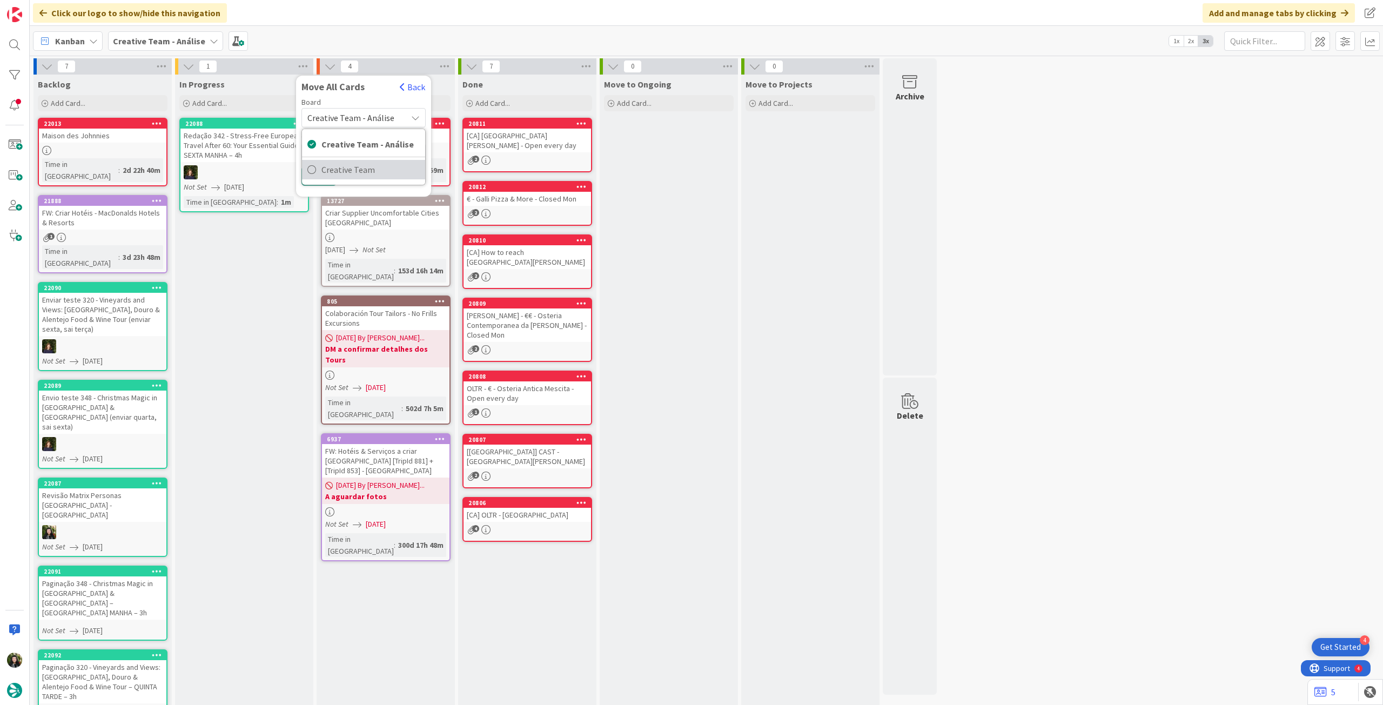
click at [358, 165] on span "Creative Team" at bounding box center [370, 170] width 98 height 16
click at [371, 154] on div "E - To Do" at bounding box center [357, 152] width 99 height 17
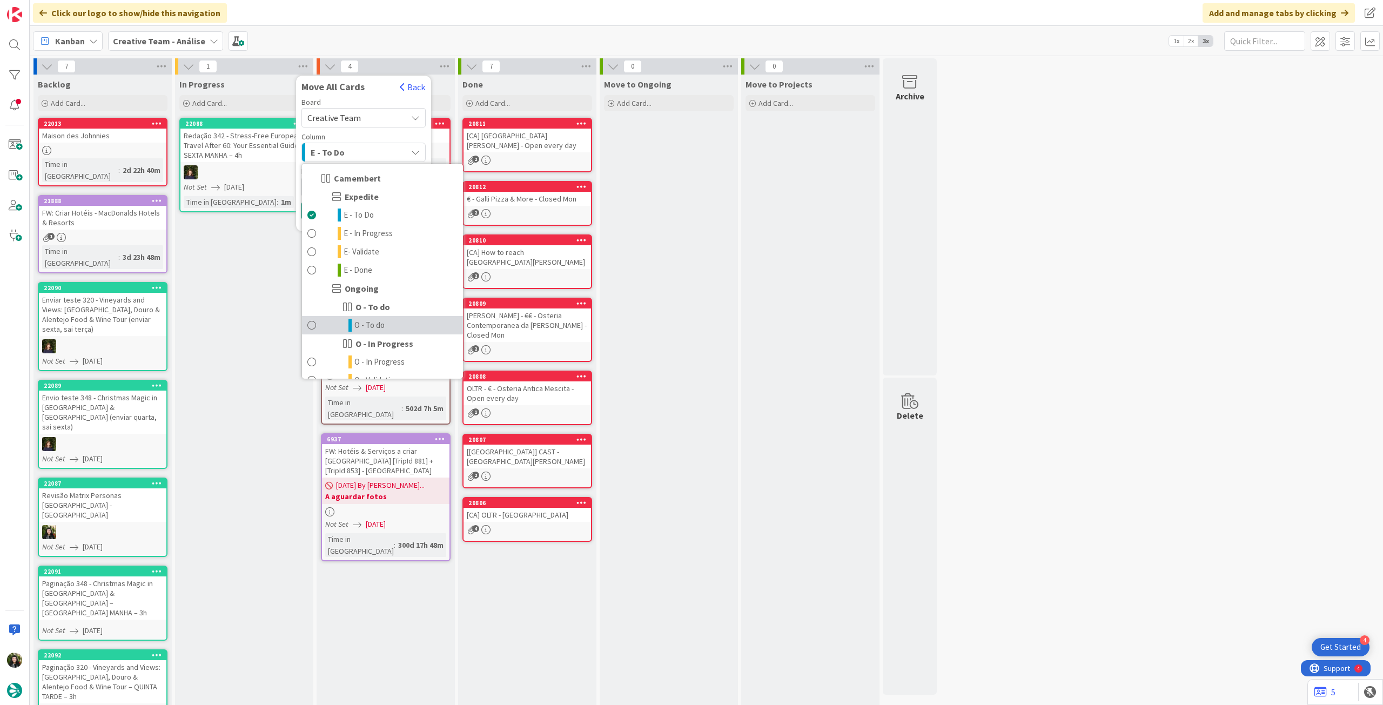
click at [365, 327] on span "O - To do" at bounding box center [369, 325] width 30 height 13
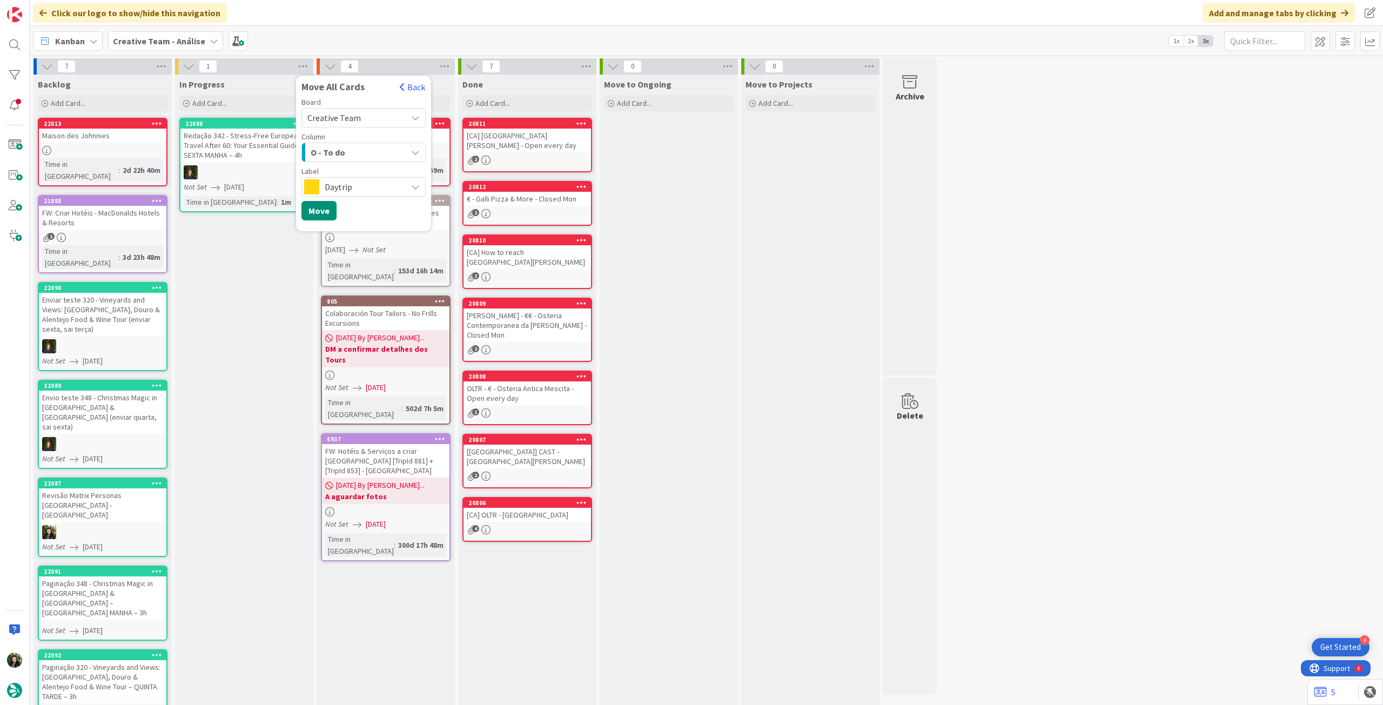
click at [352, 189] on span "Daytrip" at bounding box center [363, 186] width 77 height 15
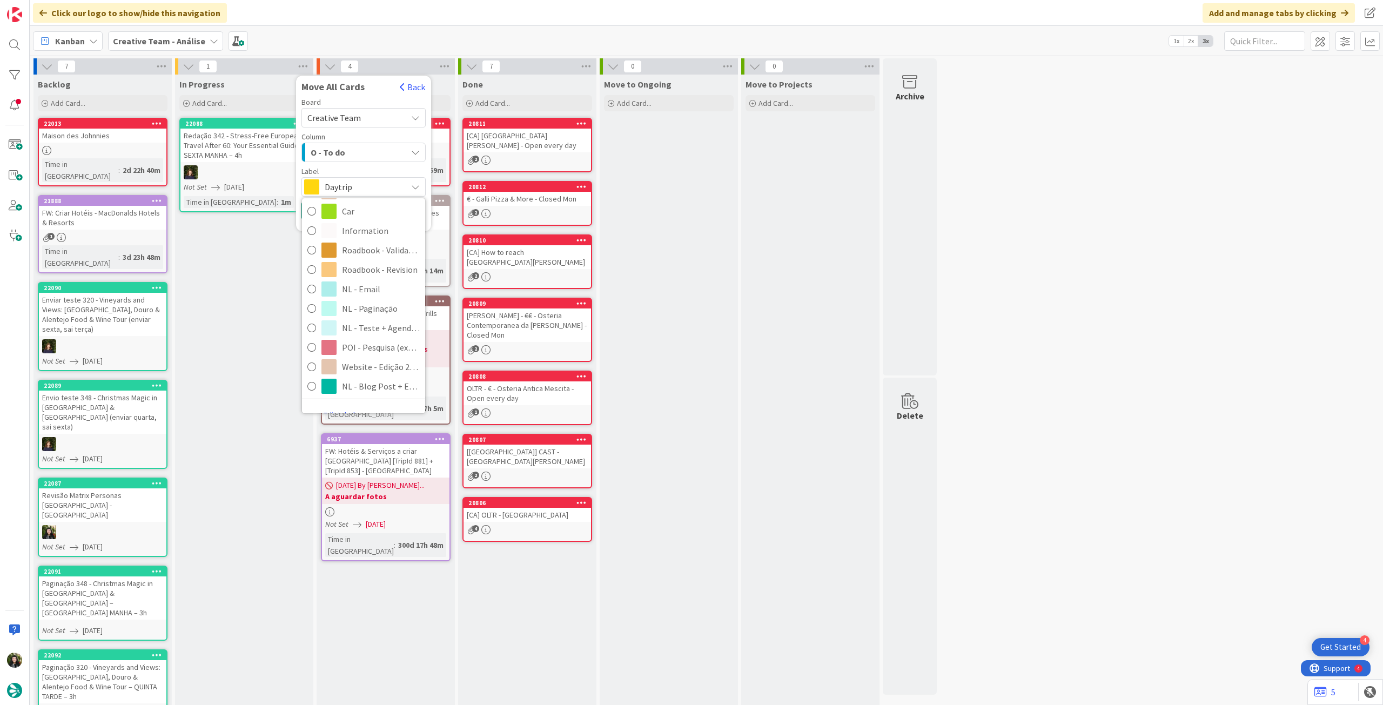
scroll to position [72, 0]
click at [375, 240] on span "NL - Blog Post" at bounding box center [381, 239] width 78 height 16
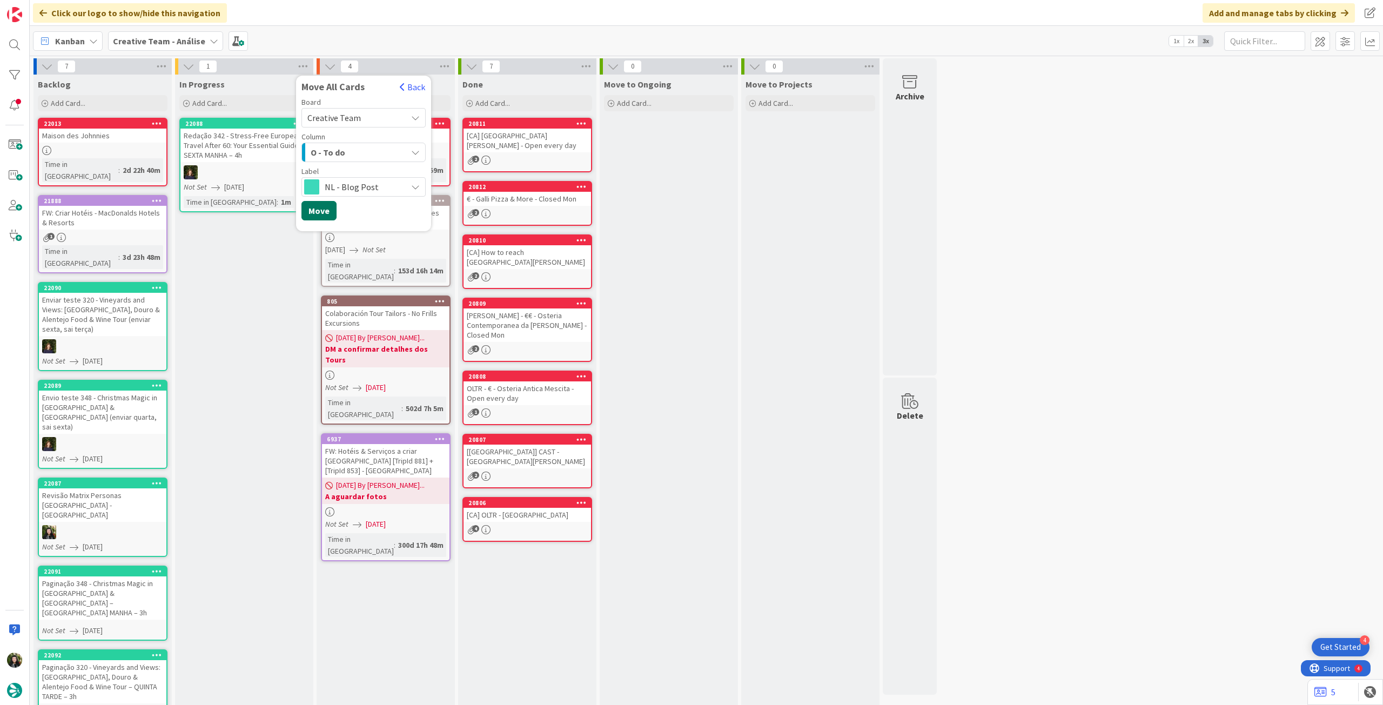
click at [325, 211] on button "Move" at bounding box center [318, 210] width 35 height 19
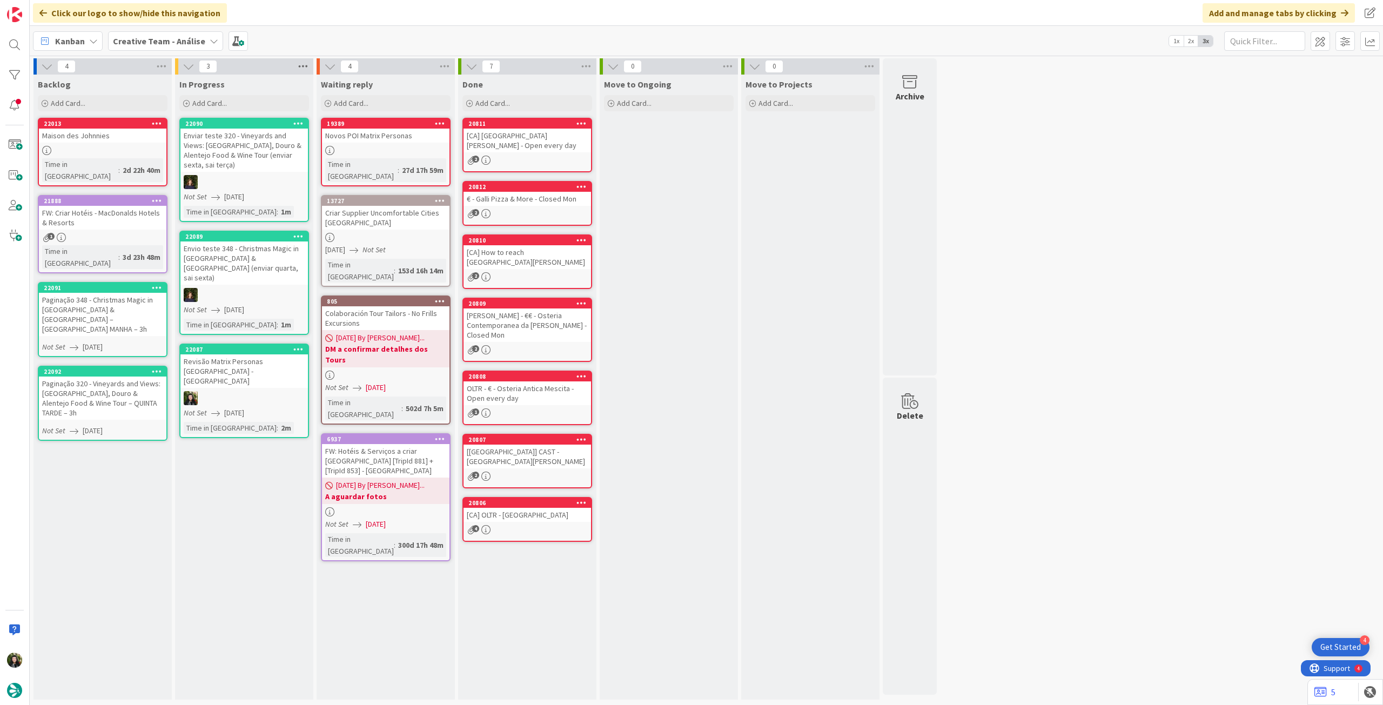
click at [304, 65] on icon at bounding box center [303, 66] width 14 height 16
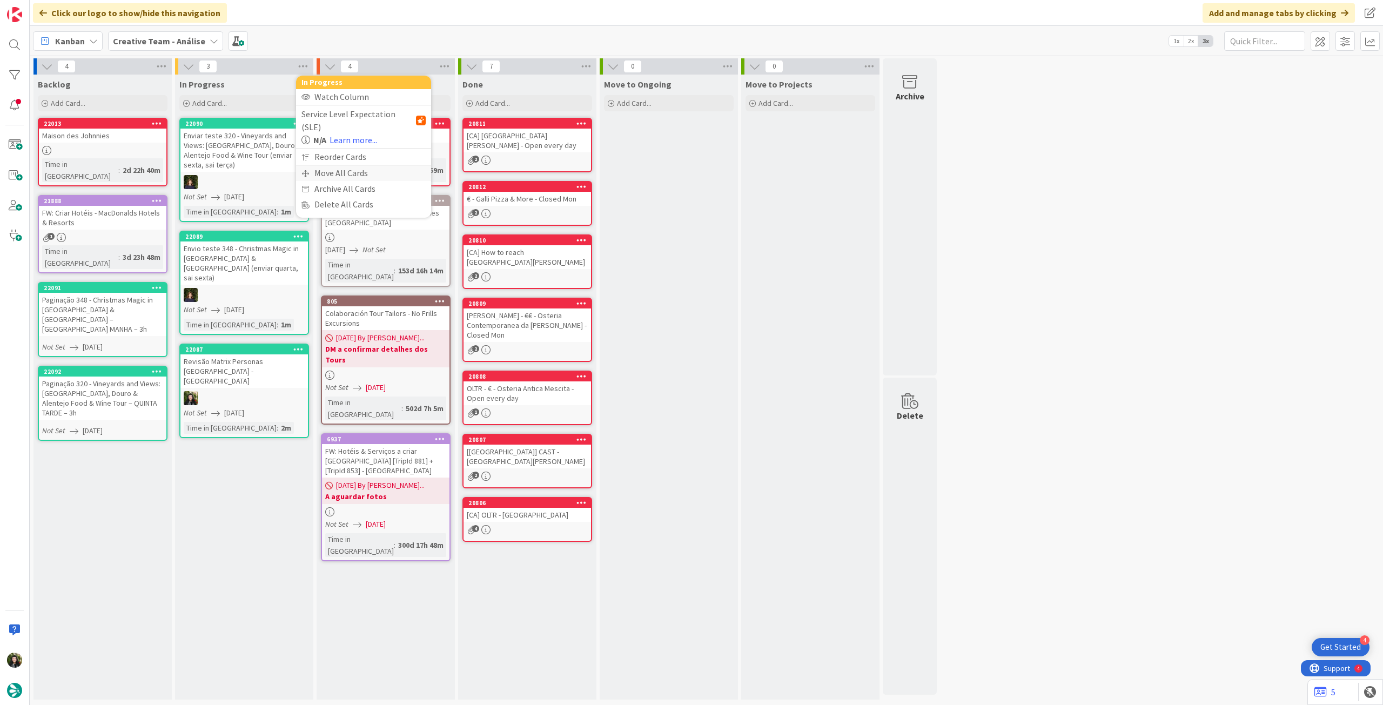
click at [317, 165] on div "Move All Cards" at bounding box center [363, 173] width 135 height 16
click at [358, 118] on span "Creative Team - Análise" at bounding box center [350, 117] width 87 height 11
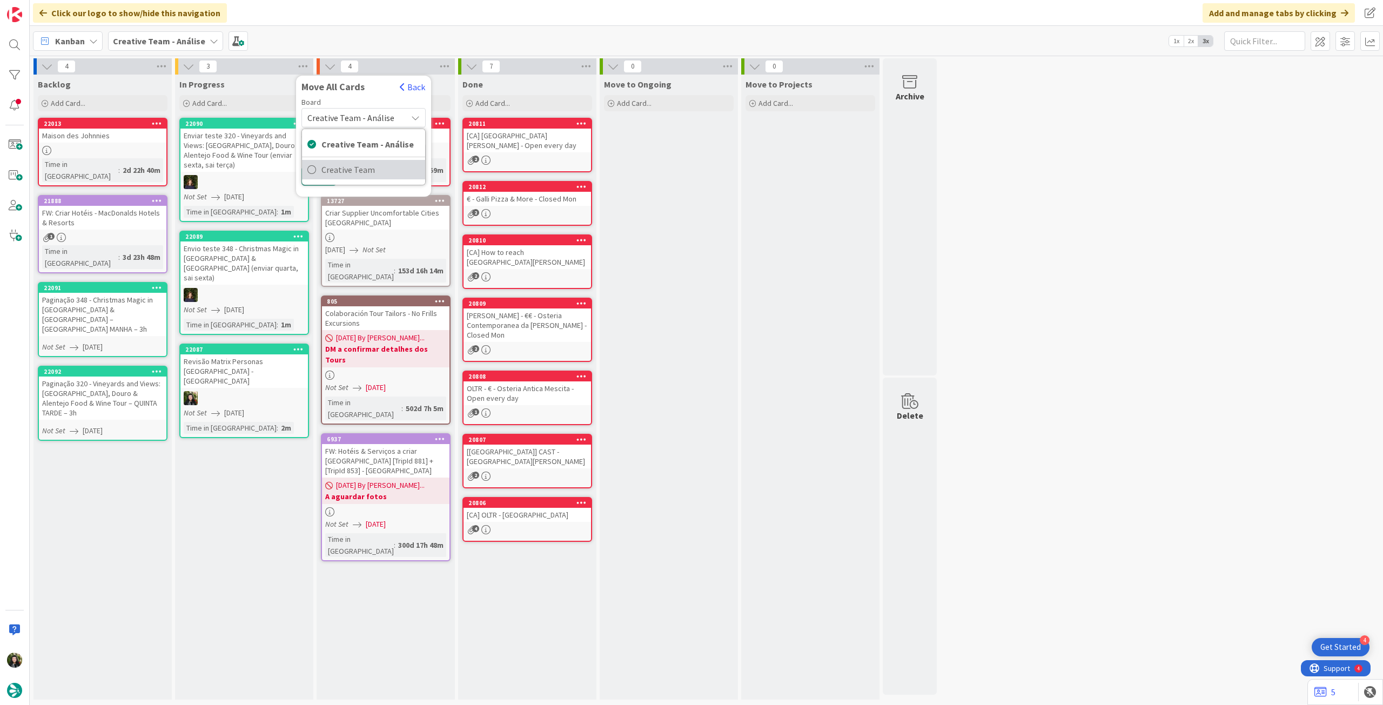
click at [357, 162] on span "Creative Team" at bounding box center [370, 170] width 98 height 16
click at [363, 155] on div "Select a Column..." at bounding box center [356, 152] width 102 height 17
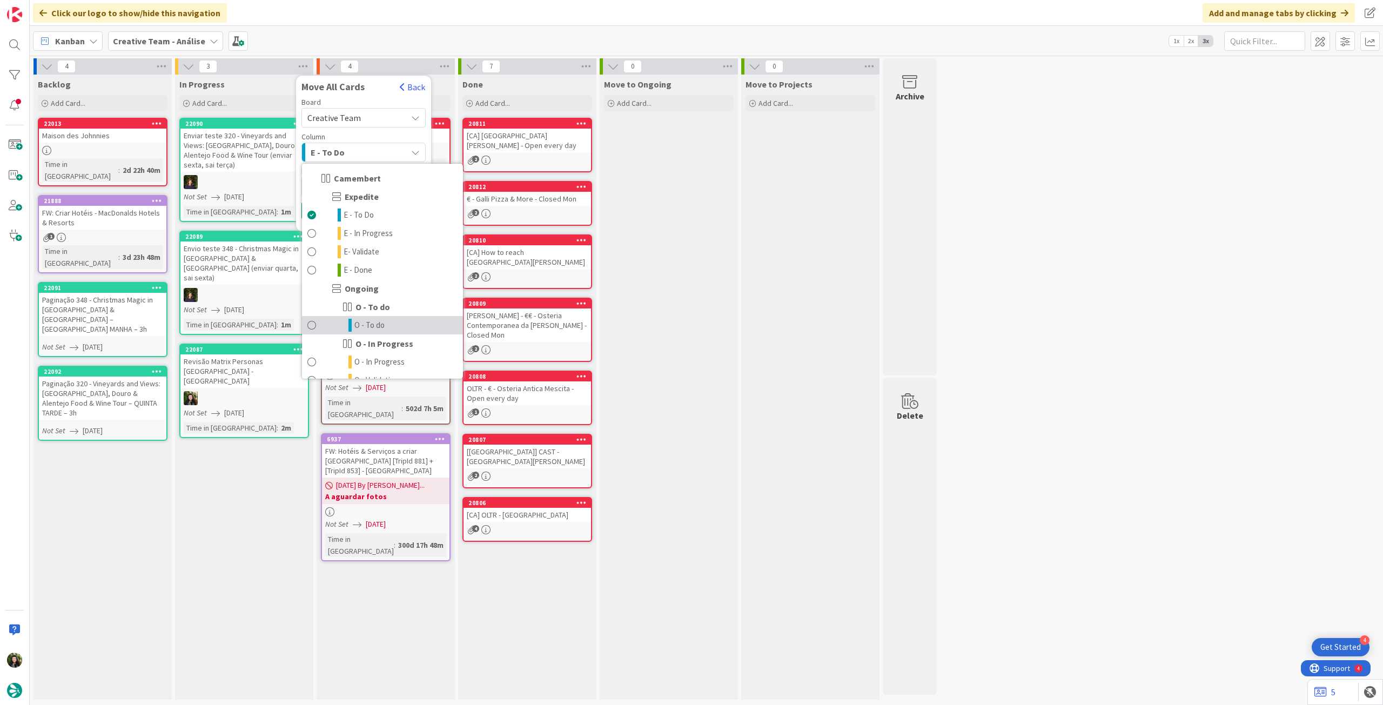
click at [371, 322] on span "O - To do" at bounding box center [369, 325] width 30 height 13
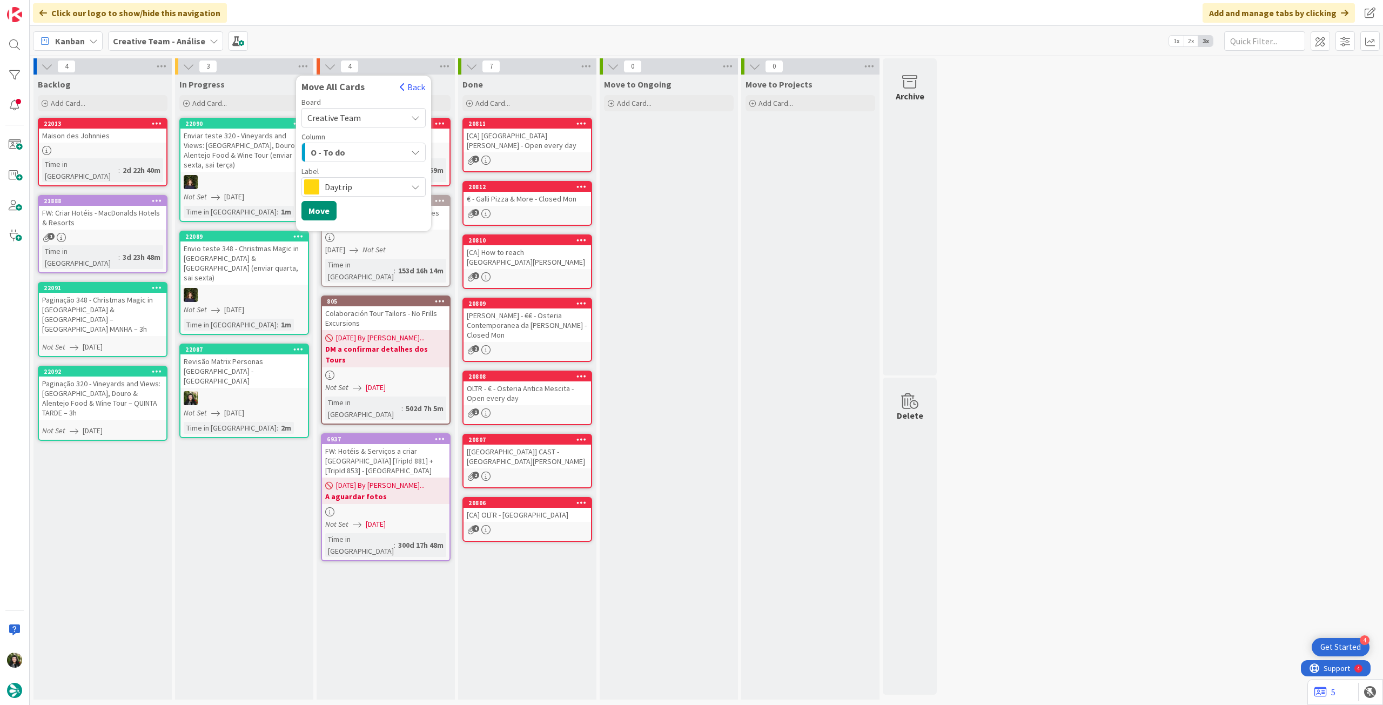
click at [357, 180] on span "Daytrip" at bounding box center [363, 186] width 77 height 15
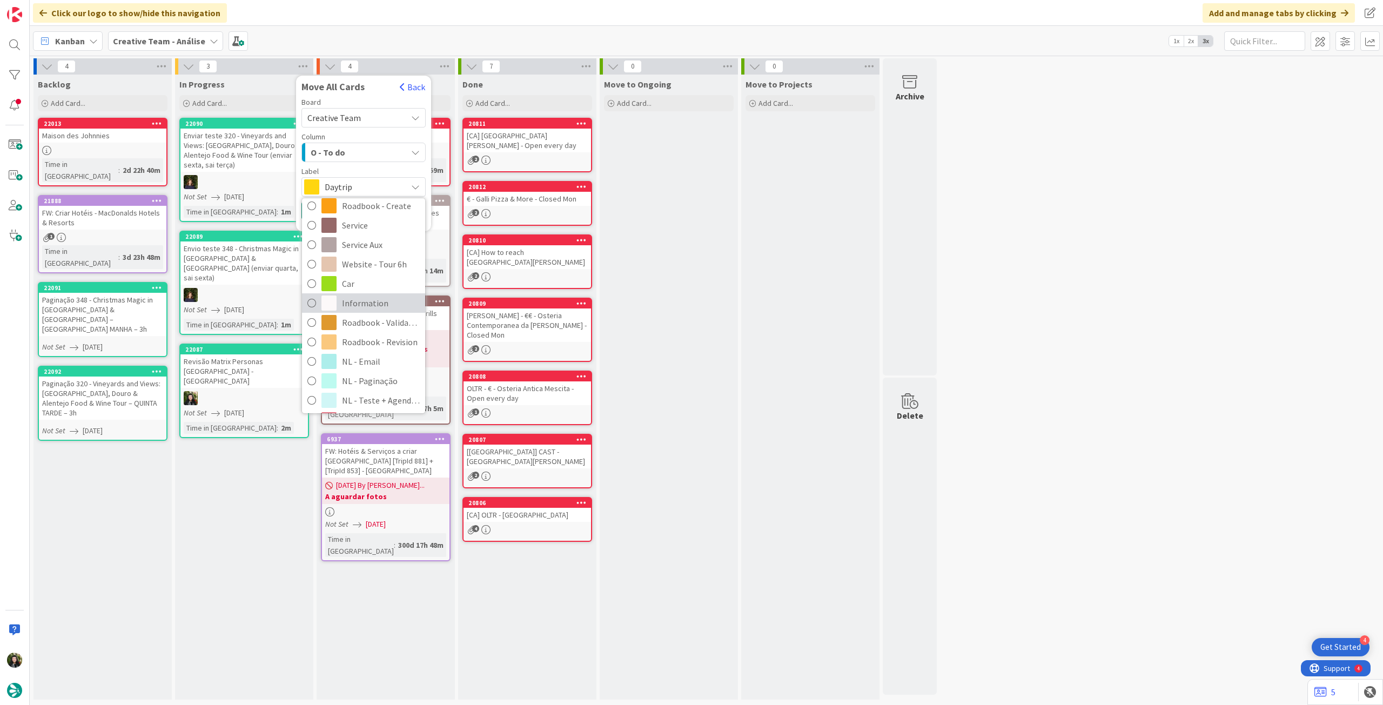
scroll to position [216, 0]
click at [390, 326] on span "NL - Teste + Agendamento" at bounding box center [381, 328] width 78 height 16
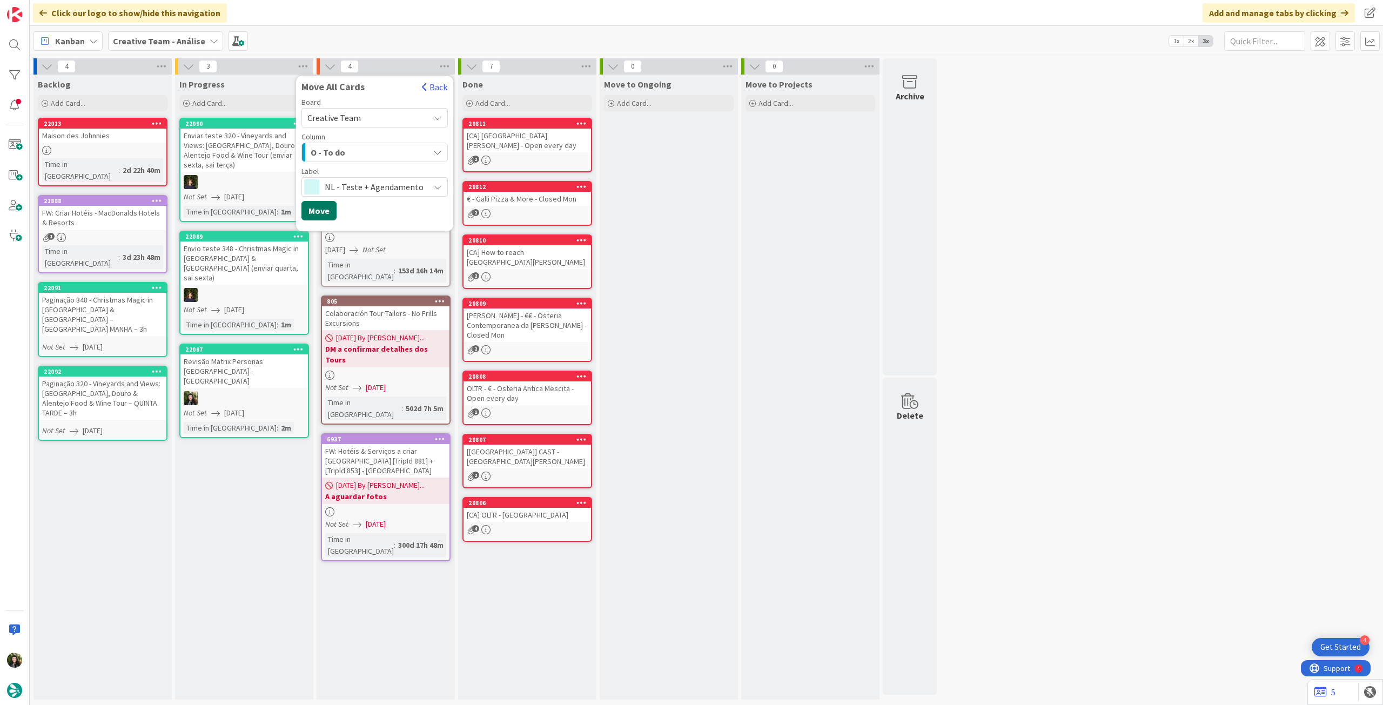
click at [317, 214] on button "Move" at bounding box center [318, 210] width 35 height 19
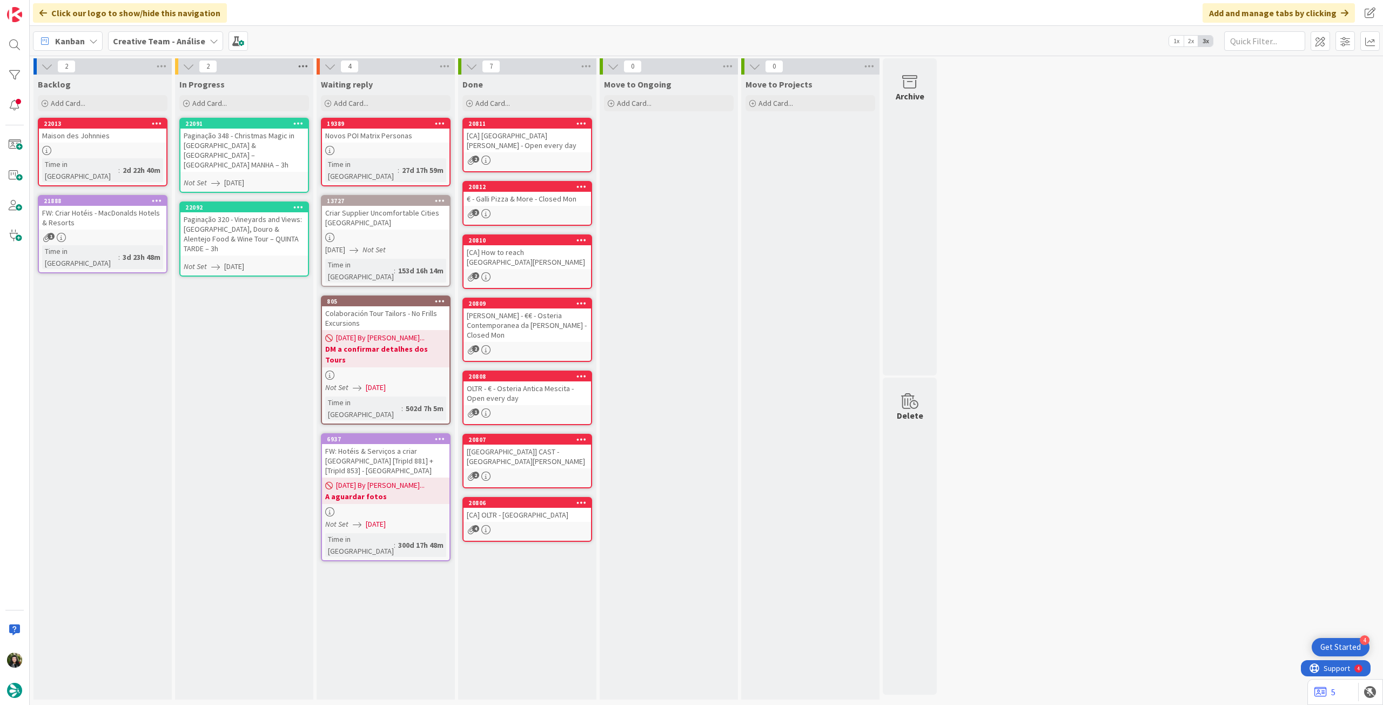
click at [305, 73] on icon at bounding box center [303, 66] width 14 height 16
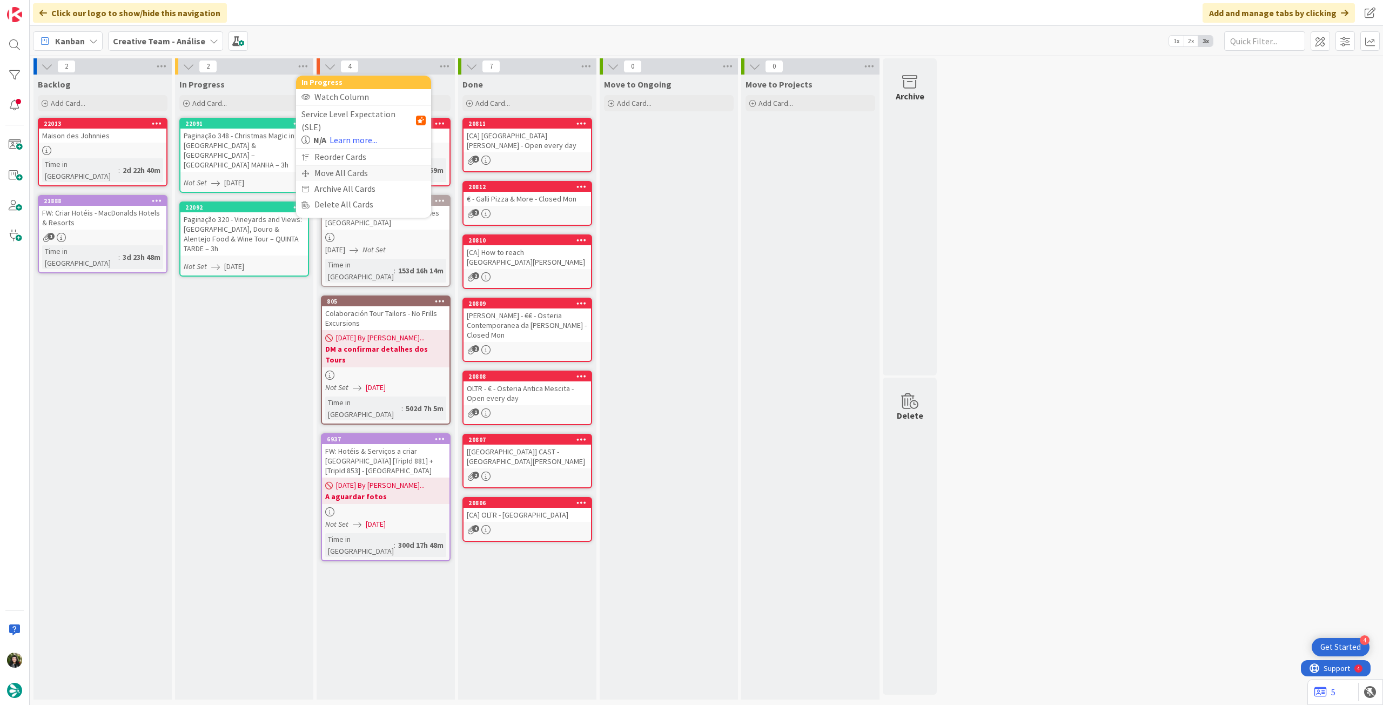
click at [324, 165] on div "Move All Cards" at bounding box center [363, 173] width 135 height 16
click at [346, 119] on span "Creative Team - Análise" at bounding box center [350, 117] width 87 height 11
click at [353, 183] on div "Creative Team - Análise Creative Team" at bounding box center [363, 157] width 124 height 57
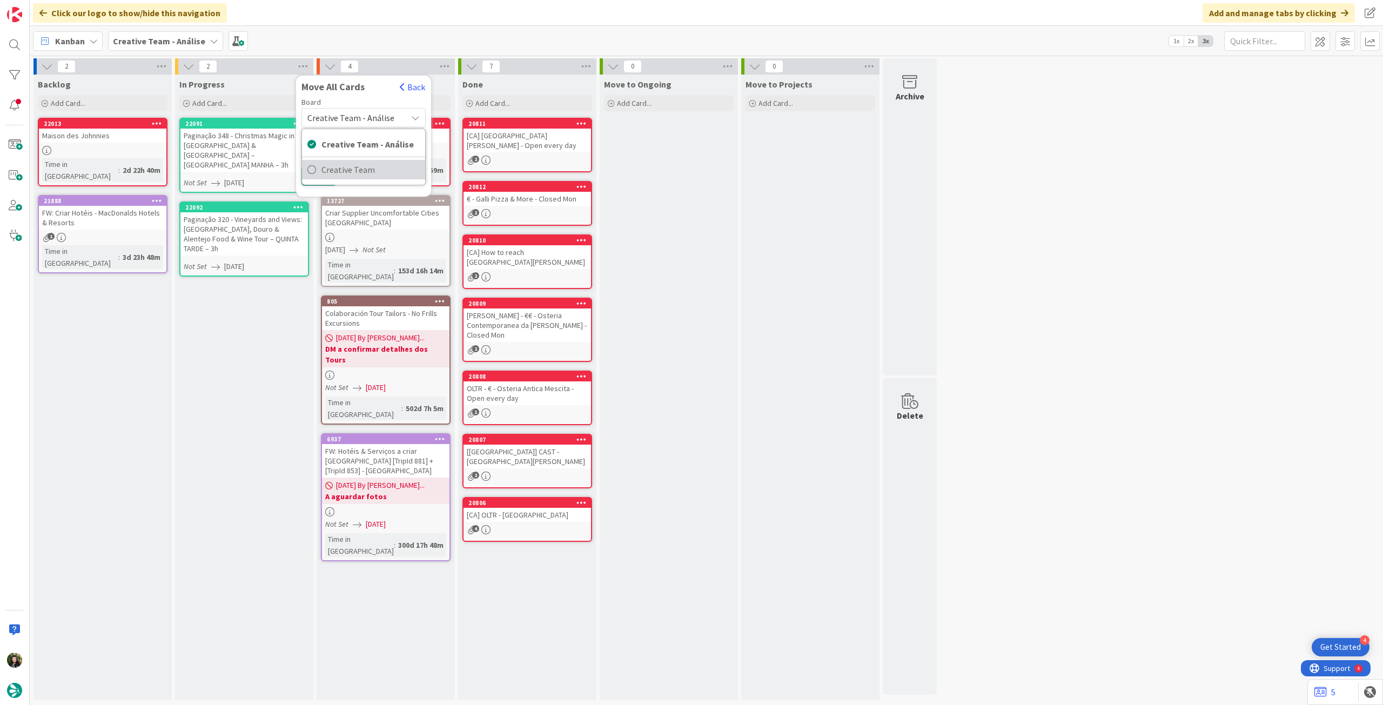
click at [355, 173] on span "Creative Team" at bounding box center [370, 170] width 98 height 16
click at [368, 153] on div "E - To Do" at bounding box center [357, 152] width 99 height 17
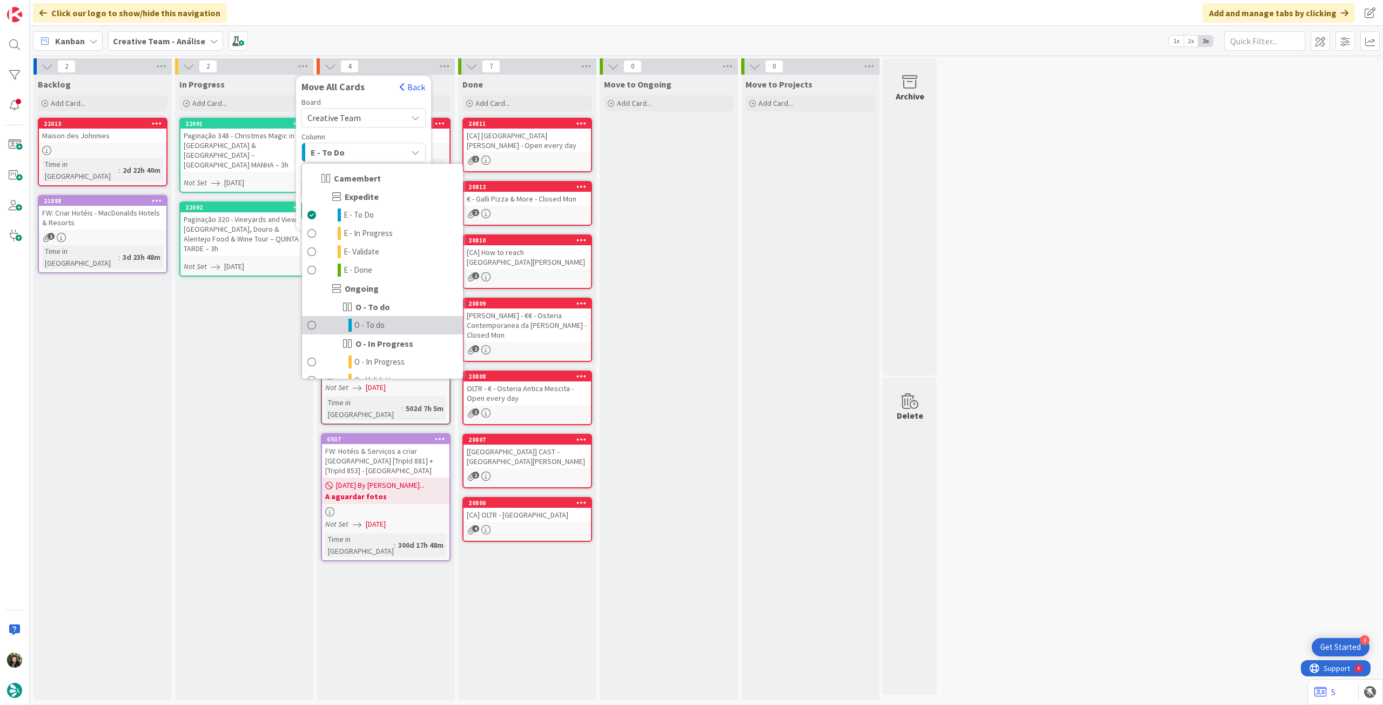
click at [382, 321] on span "O - To do" at bounding box center [369, 325] width 30 height 13
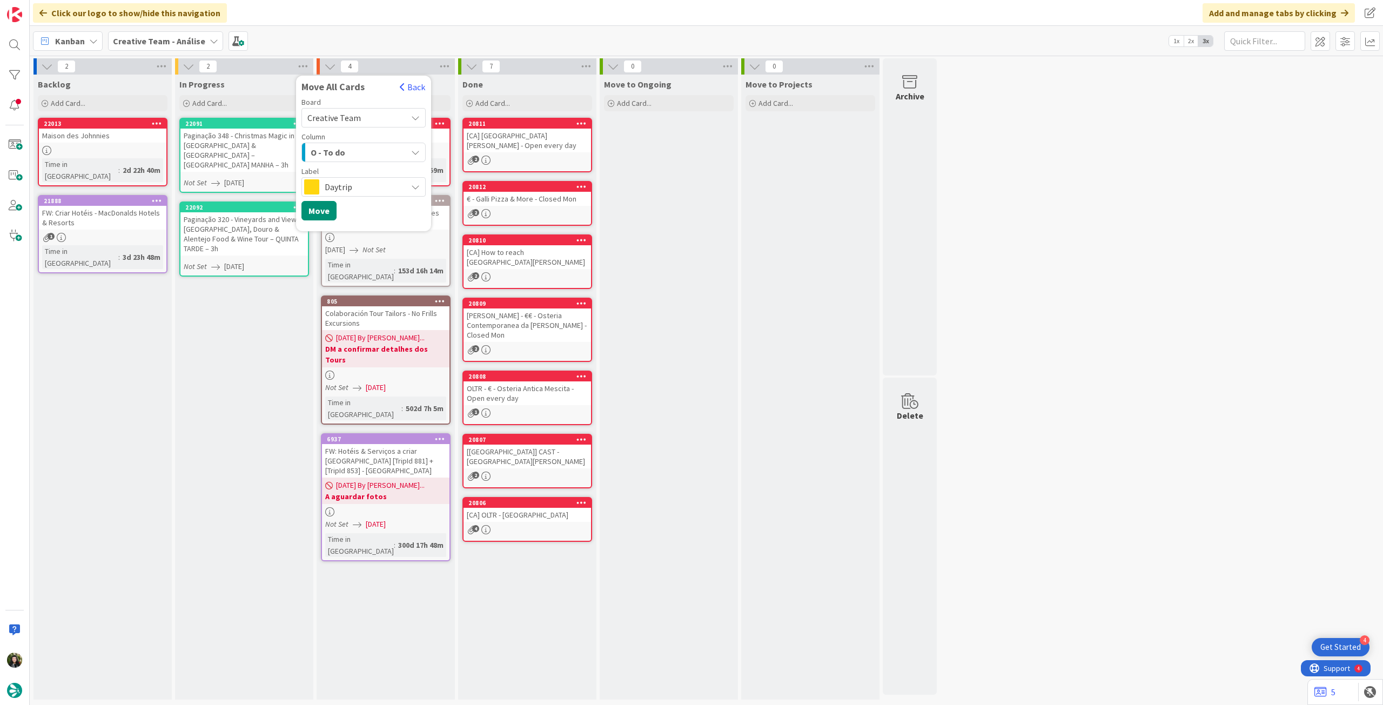
click at [362, 186] on span "Daytrip" at bounding box center [363, 186] width 77 height 15
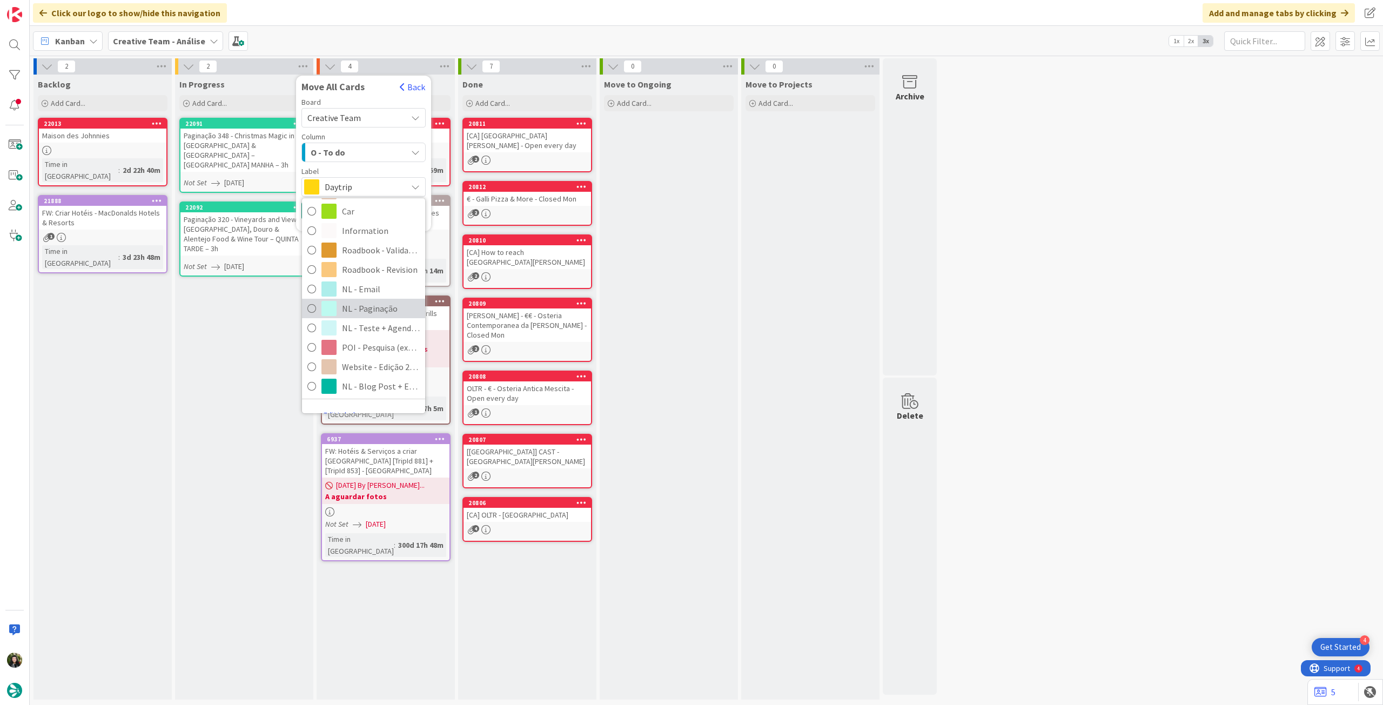
click at [392, 305] on span "NL - Paginação" at bounding box center [381, 308] width 78 height 16
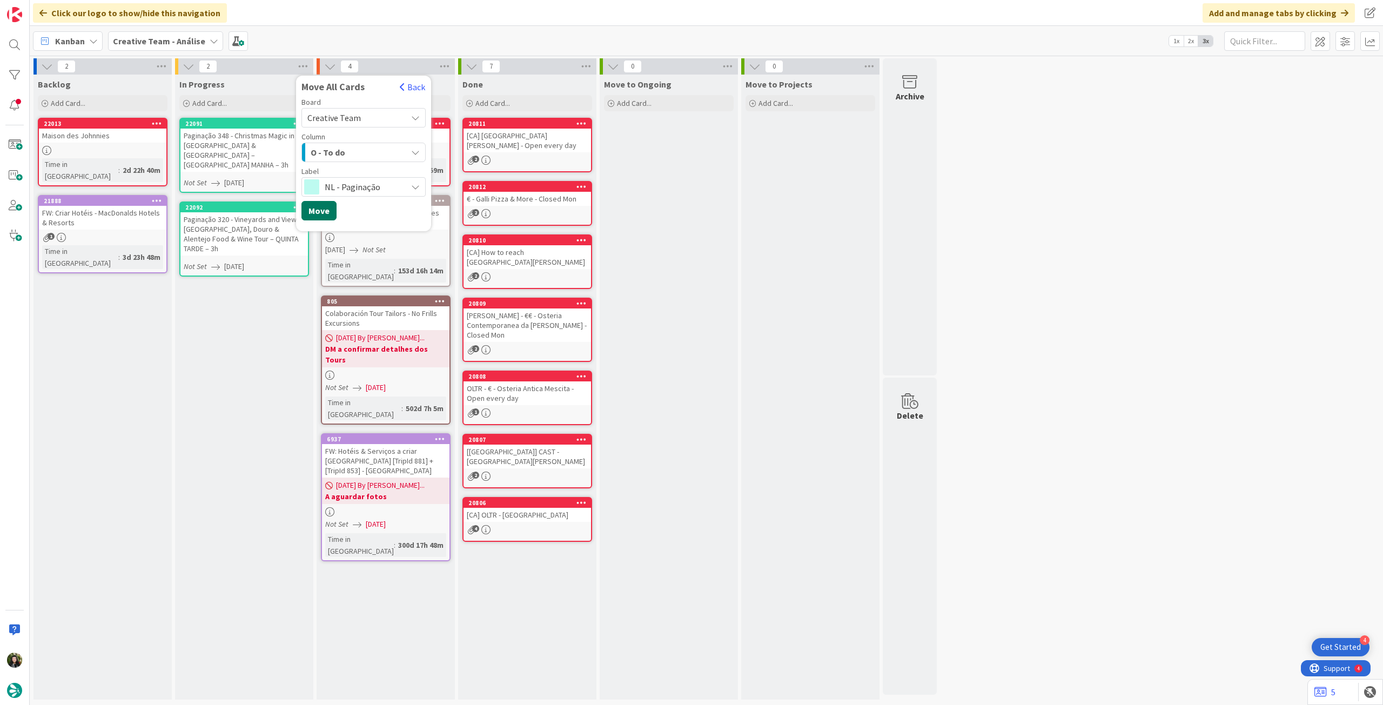
click at [311, 210] on button "Move" at bounding box center [318, 210] width 35 height 19
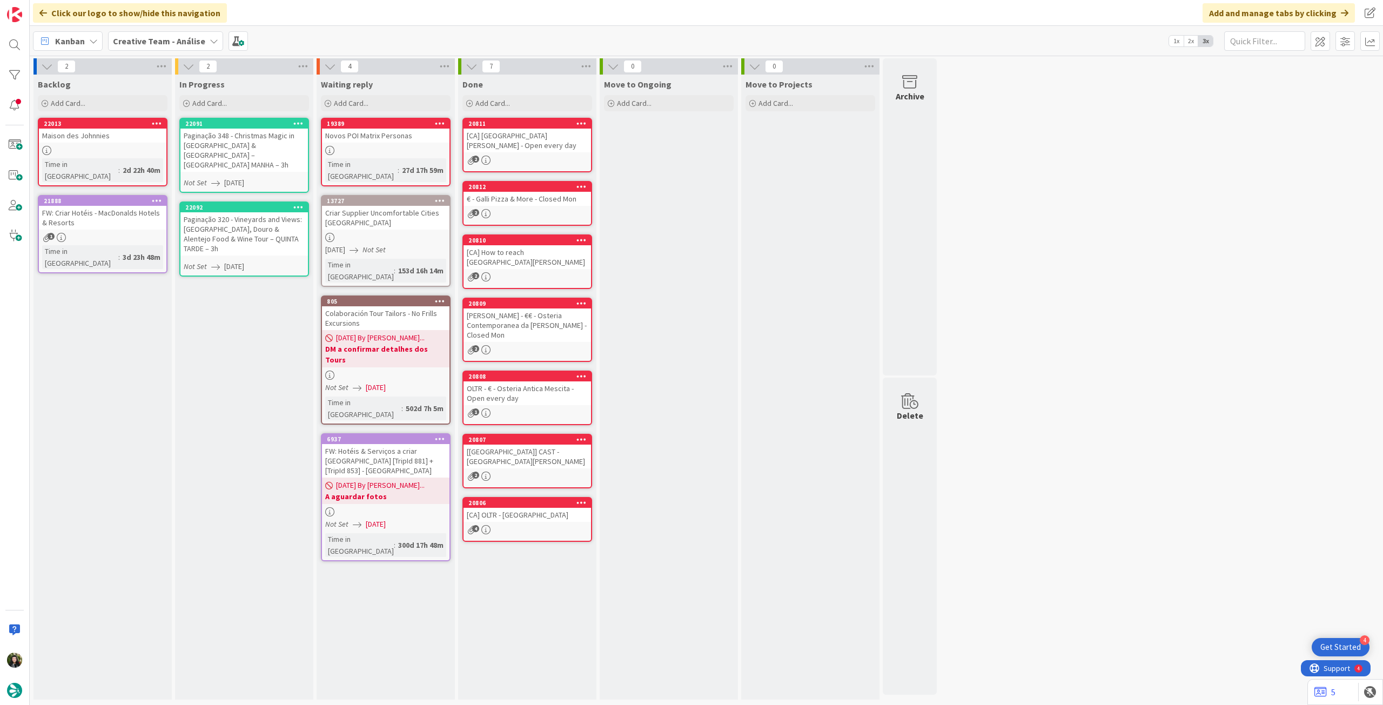
click at [154, 42] on b "Creative Team - Análise" at bounding box center [159, 41] width 92 height 11
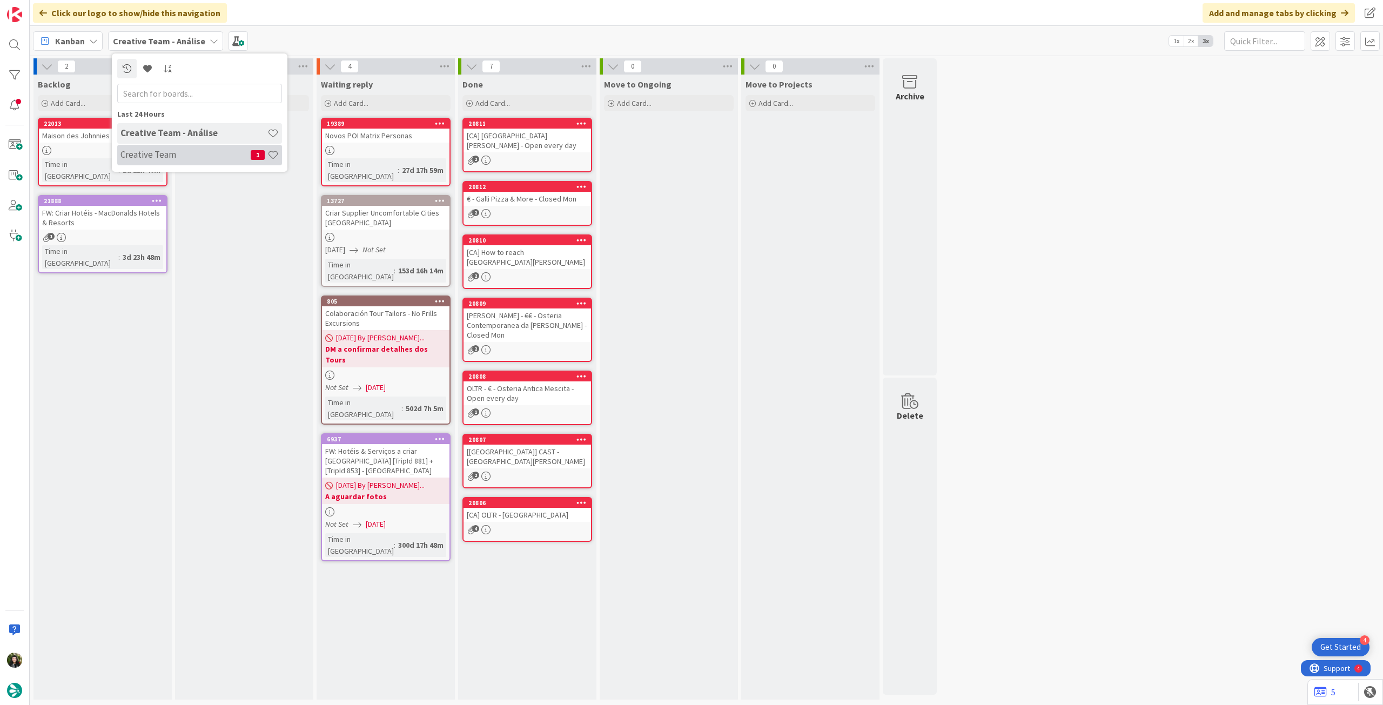
click at [172, 157] on h4 "Creative Team" at bounding box center [185, 154] width 130 height 11
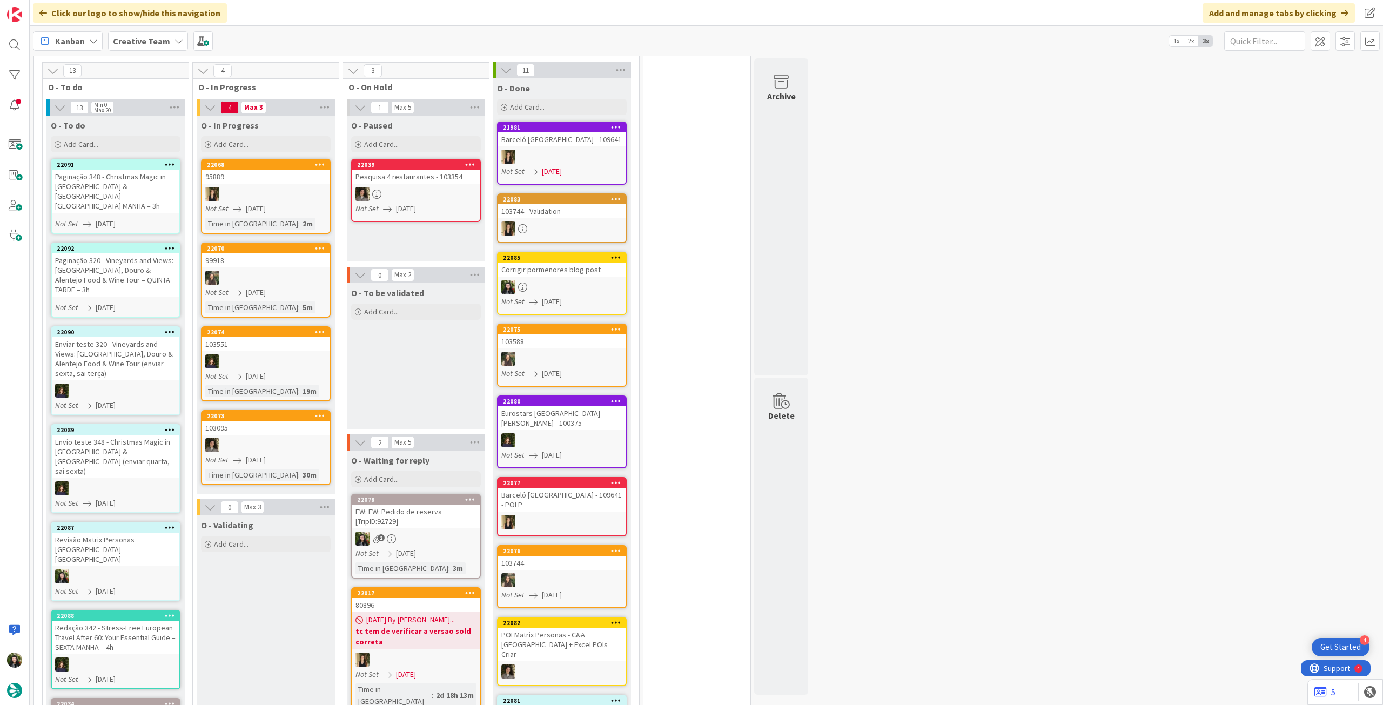
scroll to position [288, 0]
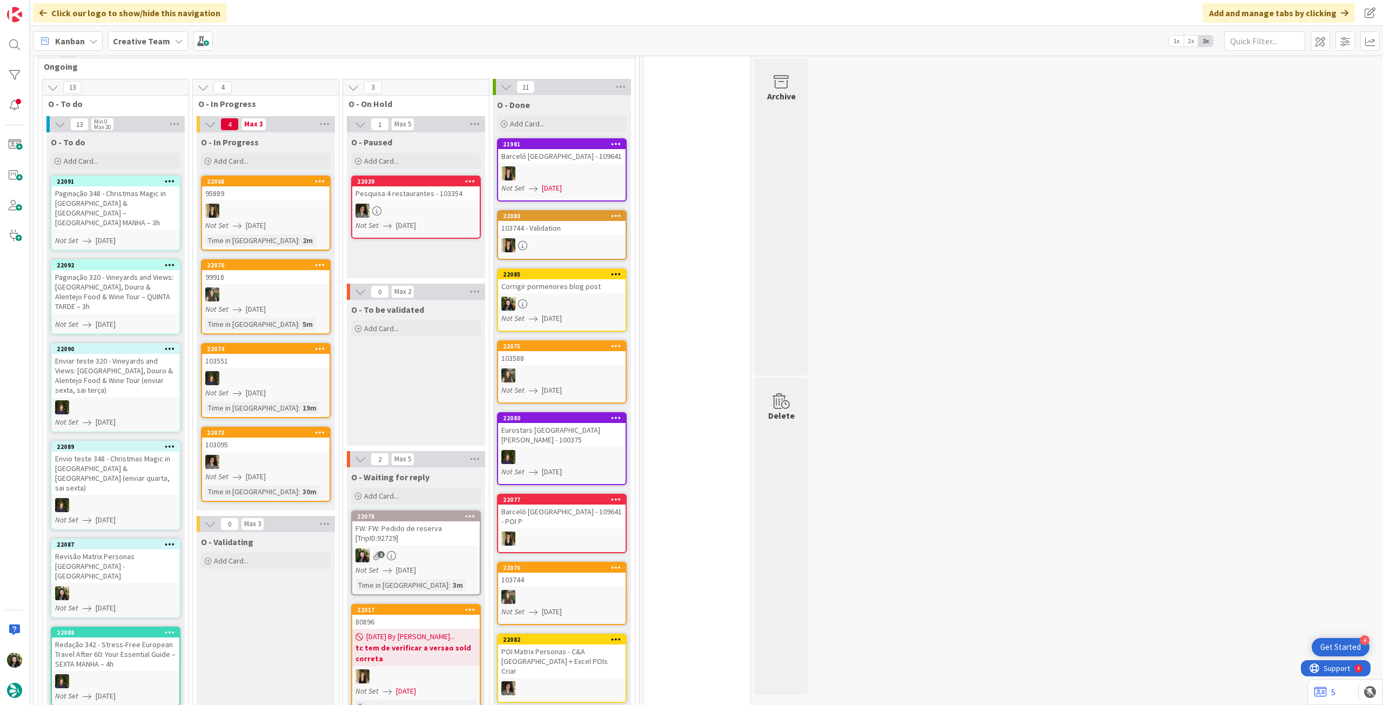
click at [115, 199] on div "Paginação 348 - Christmas Magic in [GEOGRAPHIC_DATA] & [GEOGRAPHIC_DATA] – [GEO…" at bounding box center [115, 207] width 127 height 43
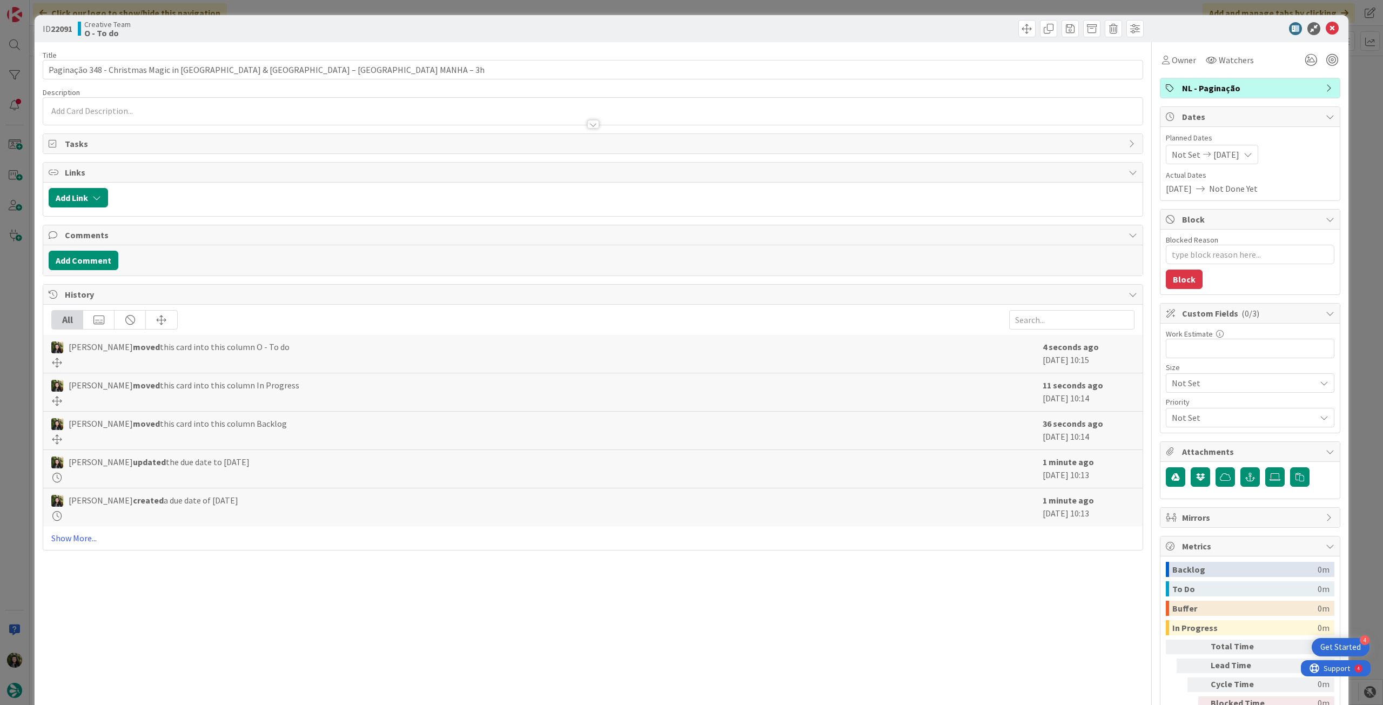
click at [1151, 64] on div "Title 70 / 128 Paginação 348 - Christmas Magic in France & England – TERÇA MANH…" at bounding box center [692, 391] width 1298 height 699
click at [1162, 61] on div "Owner" at bounding box center [1179, 59] width 34 height 13
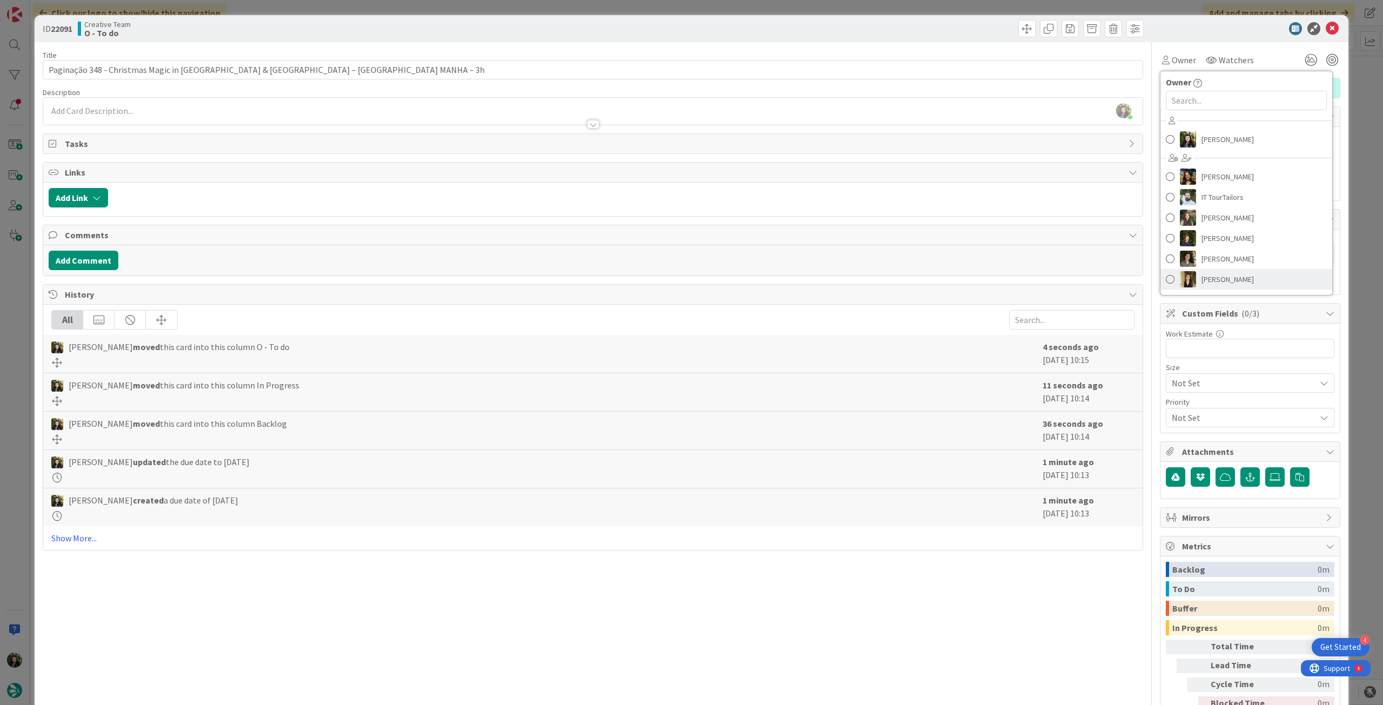
click at [1236, 271] on link "[PERSON_NAME]" at bounding box center [1246, 279] width 172 height 21
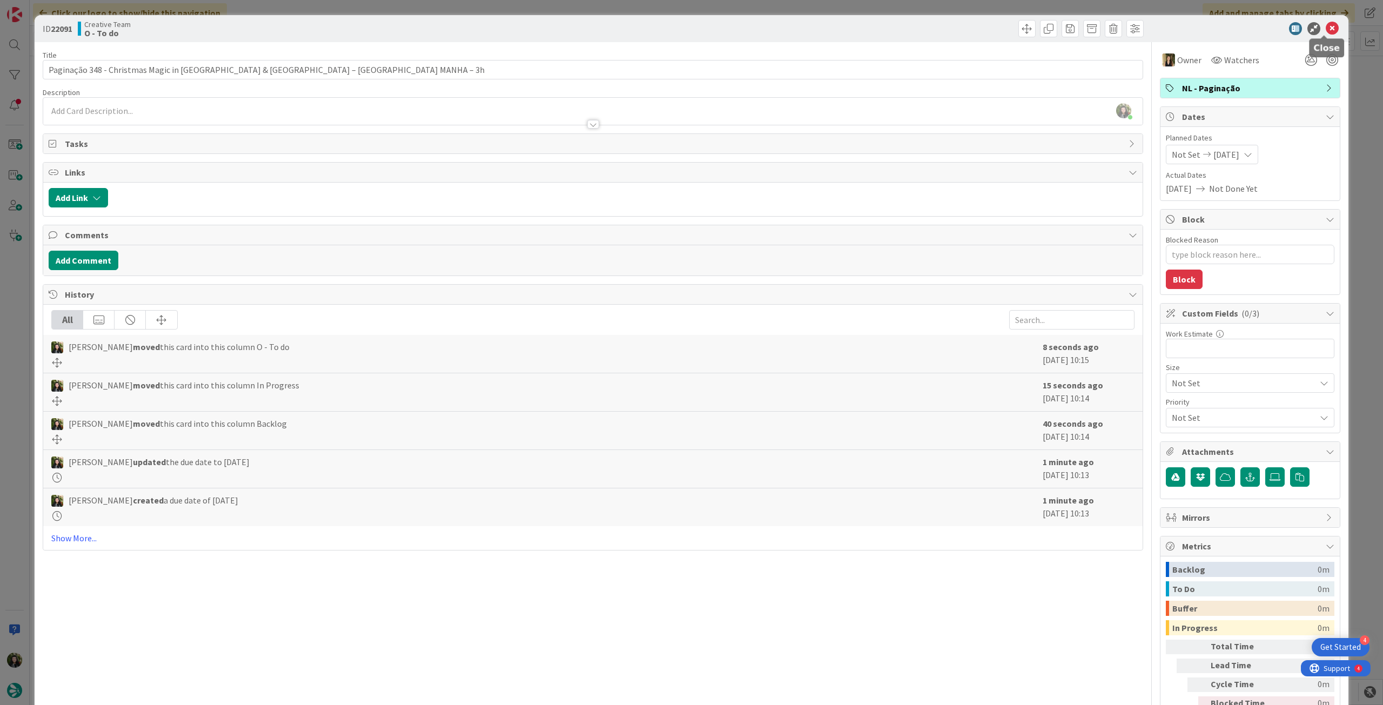
click at [1326, 29] on icon at bounding box center [1332, 28] width 13 height 13
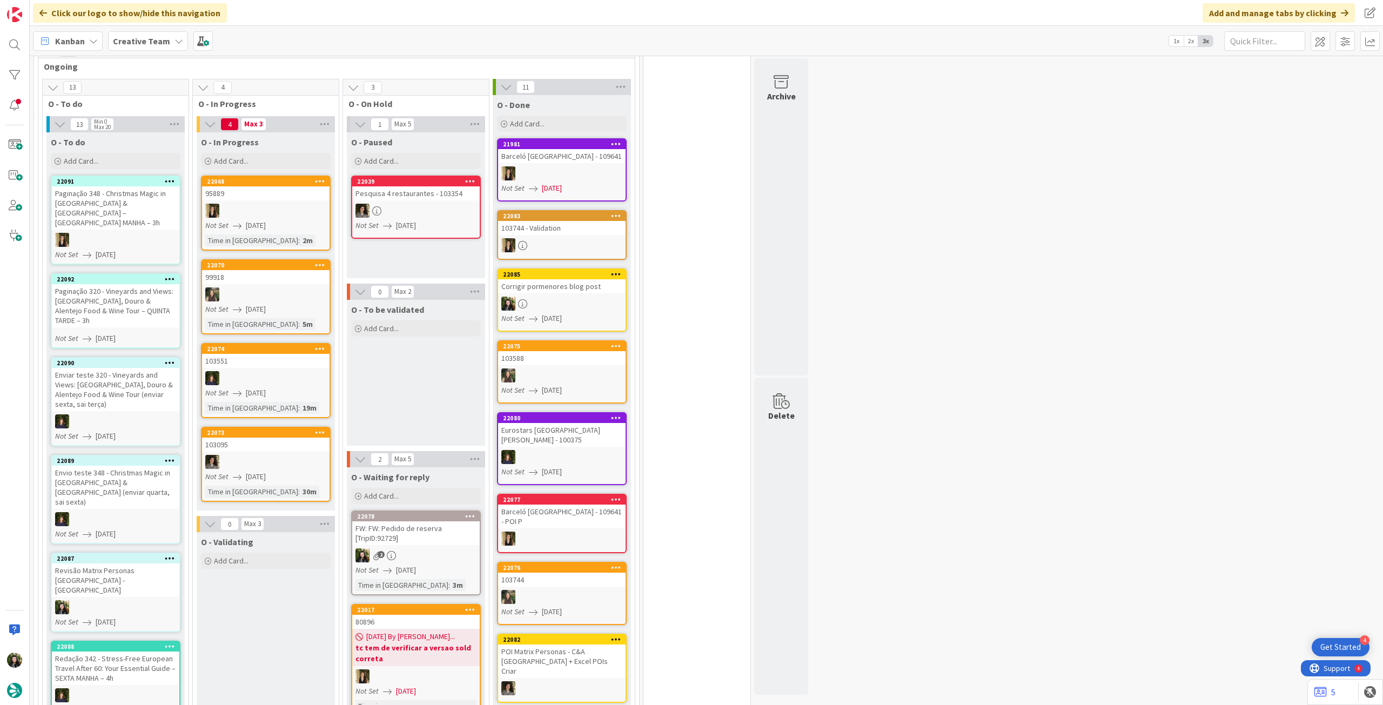
click at [117, 298] on link "22092 Paginação 320 - Vineyards and Views: Lisbon, Douro & Alentejo Food & Wine…" at bounding box center [116, 310] width 130 height 75
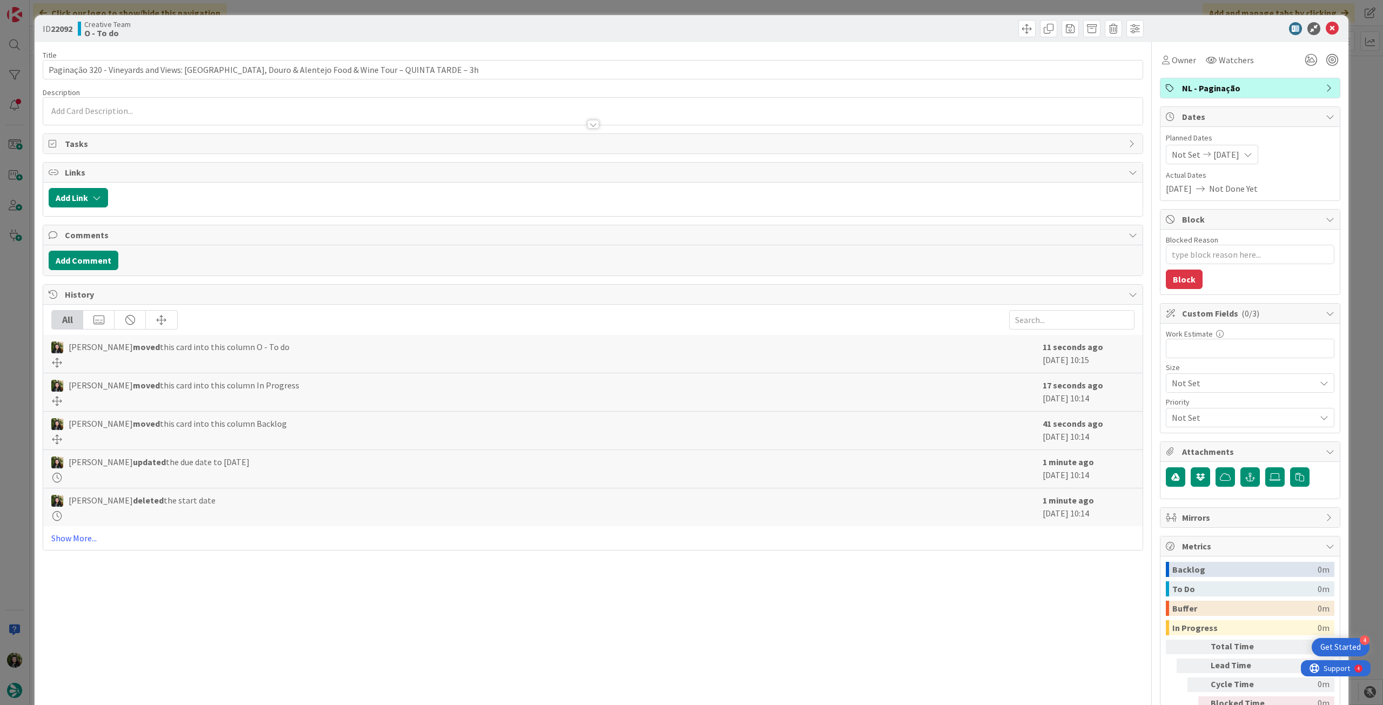
click at [1173, 73] on div "Owner Watchers NL - Paginação Dates Planned Dates Not Set 04/09/2025 Actual Dat…" at bounding box center [1250, 391] width 180 height 699
click at [1177, 65] on span "Owner" at bounding box center [1184, 59] width 24 height 13
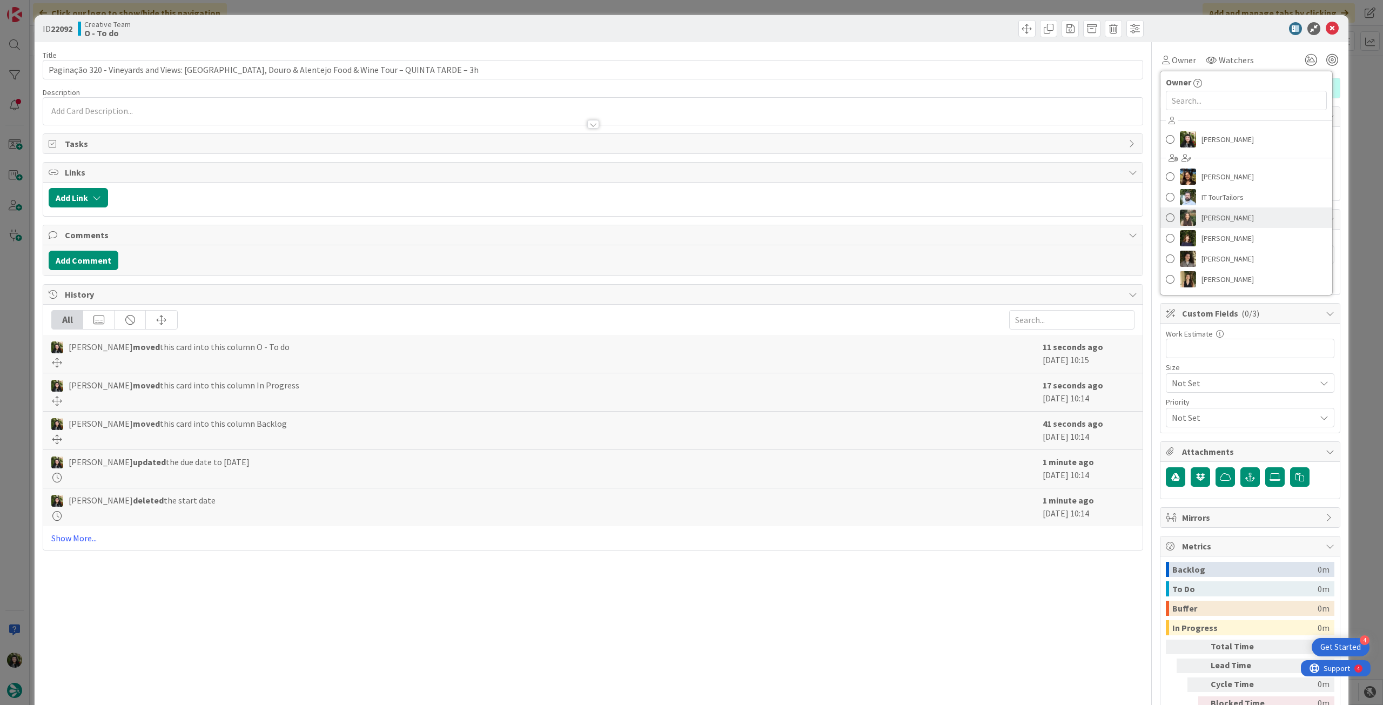
click at [1226, 221] on span "[PERSON_NAME]" at bounding box center [1227, 218] width 52 height 16
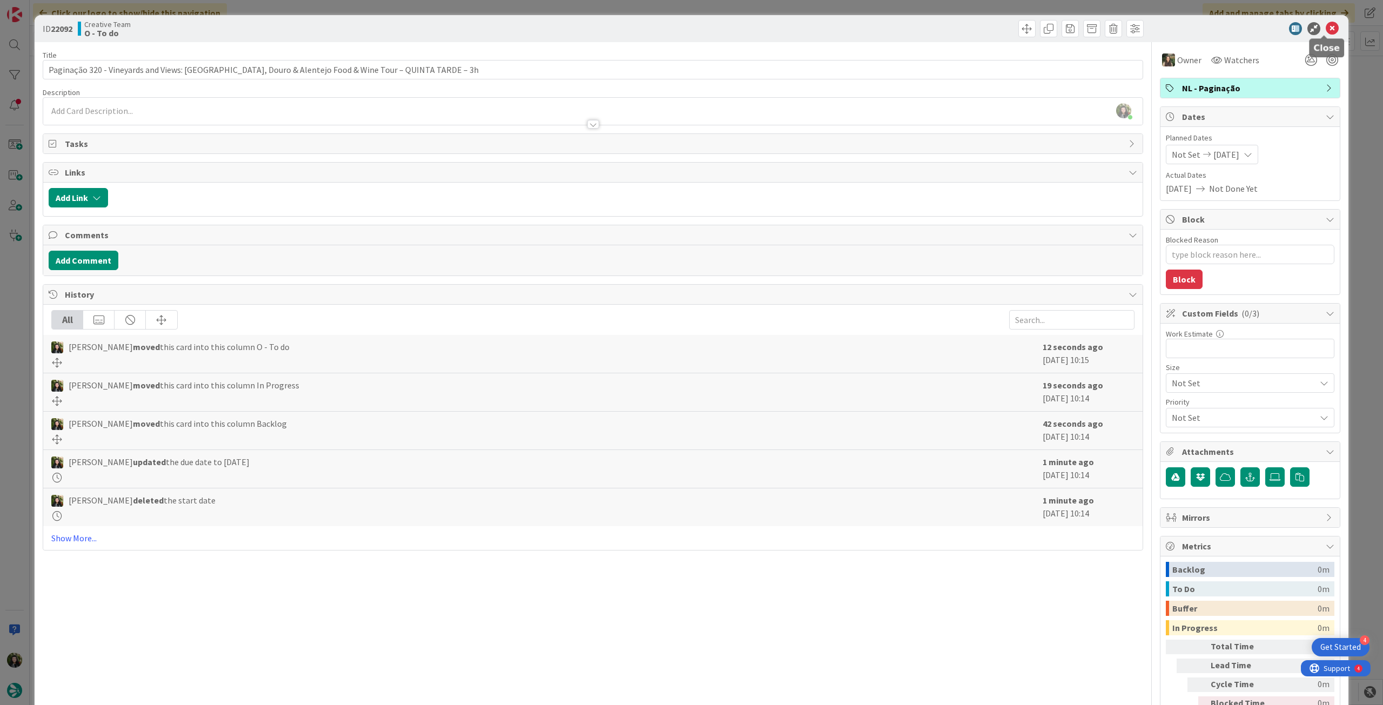
click at [1327, 30] on icon at bounding box center [1332, 28] width 13 height 13
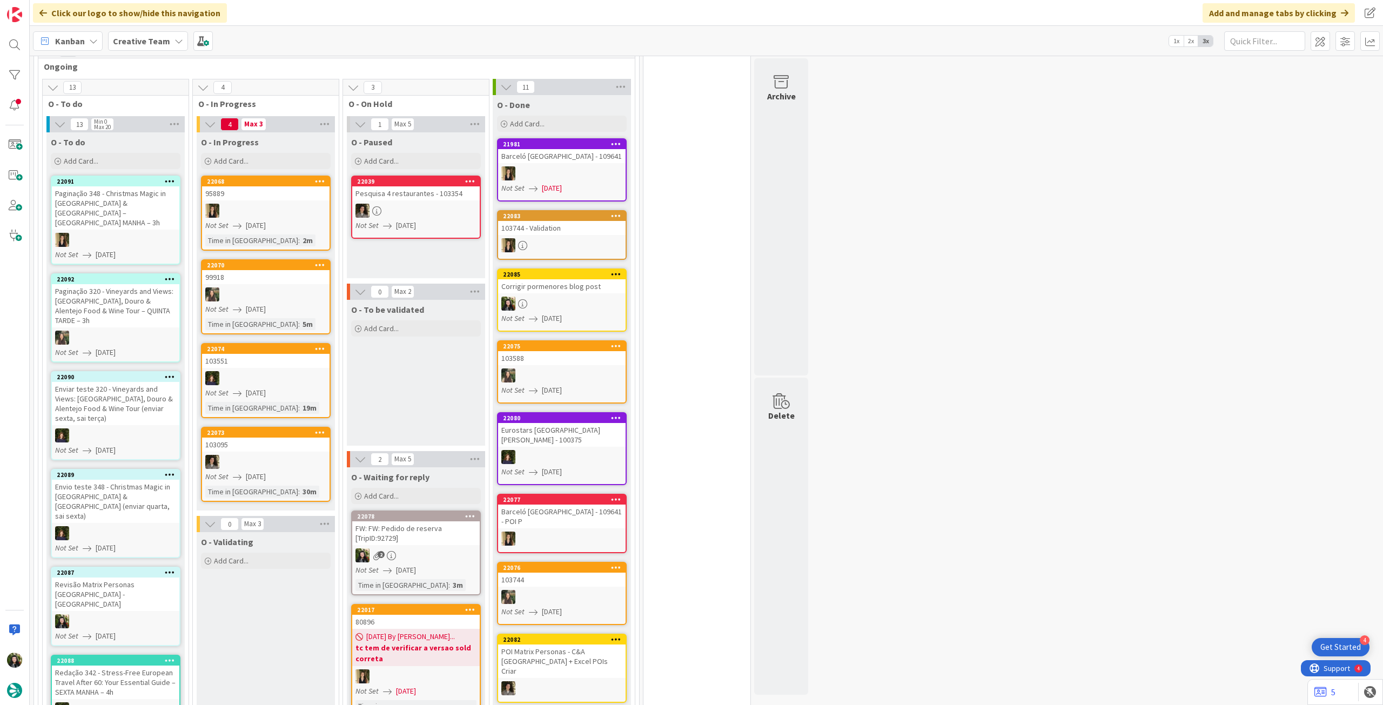
click at [169, 177] on icon at bounding box center [170, 181] width 10 height 8
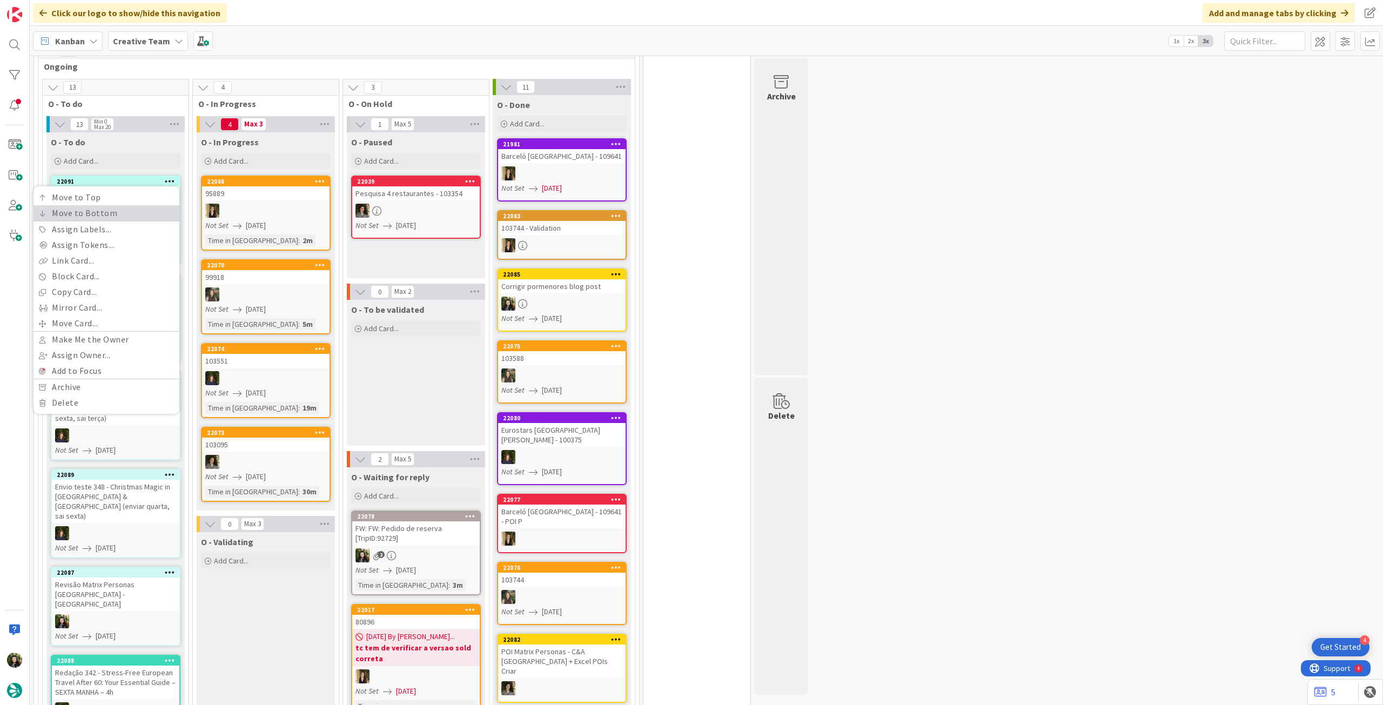
click at [152, 205] on link "Move to Bottom" at bounding box center [106, 213] width 146 height 16
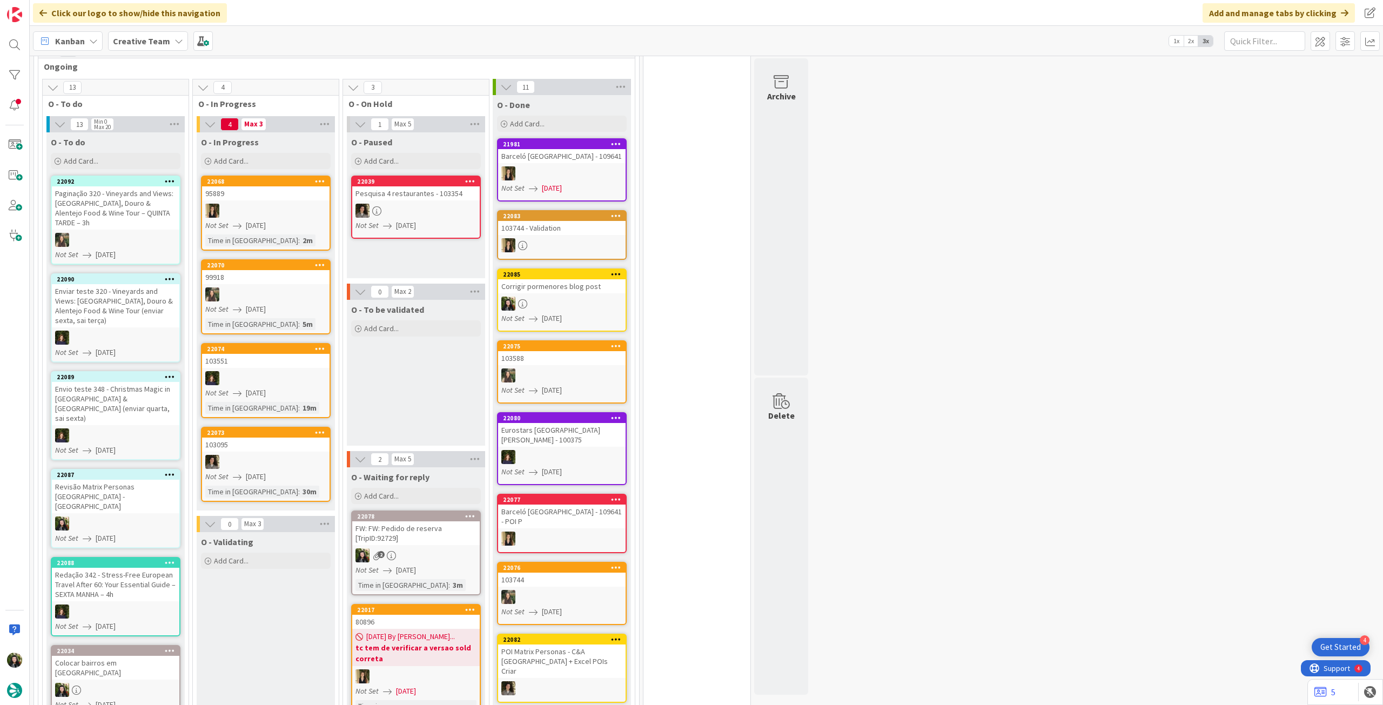
click at [166, 177] on icon at bounding box center [170, 181] width 10 height 8
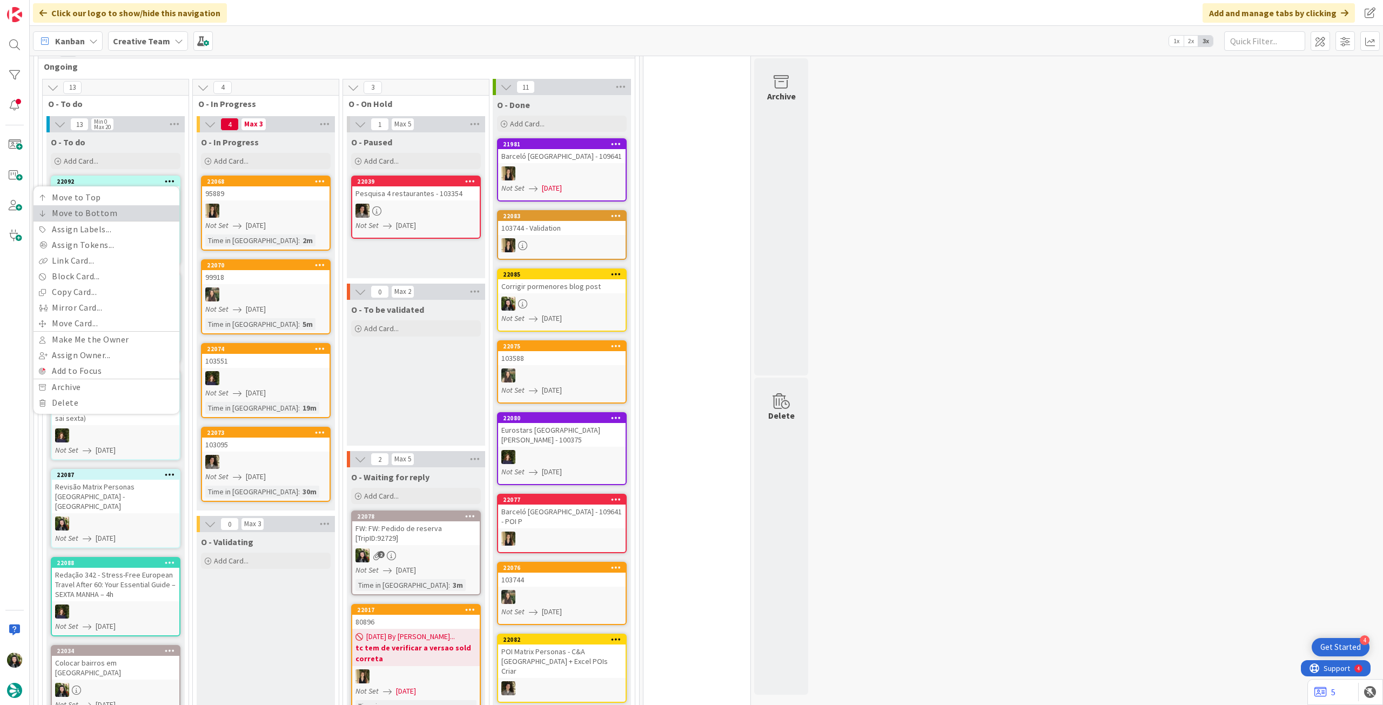
click at [154, 205] on link "Move to Bottom" at bounding box center [106, 213] width 146 height 16
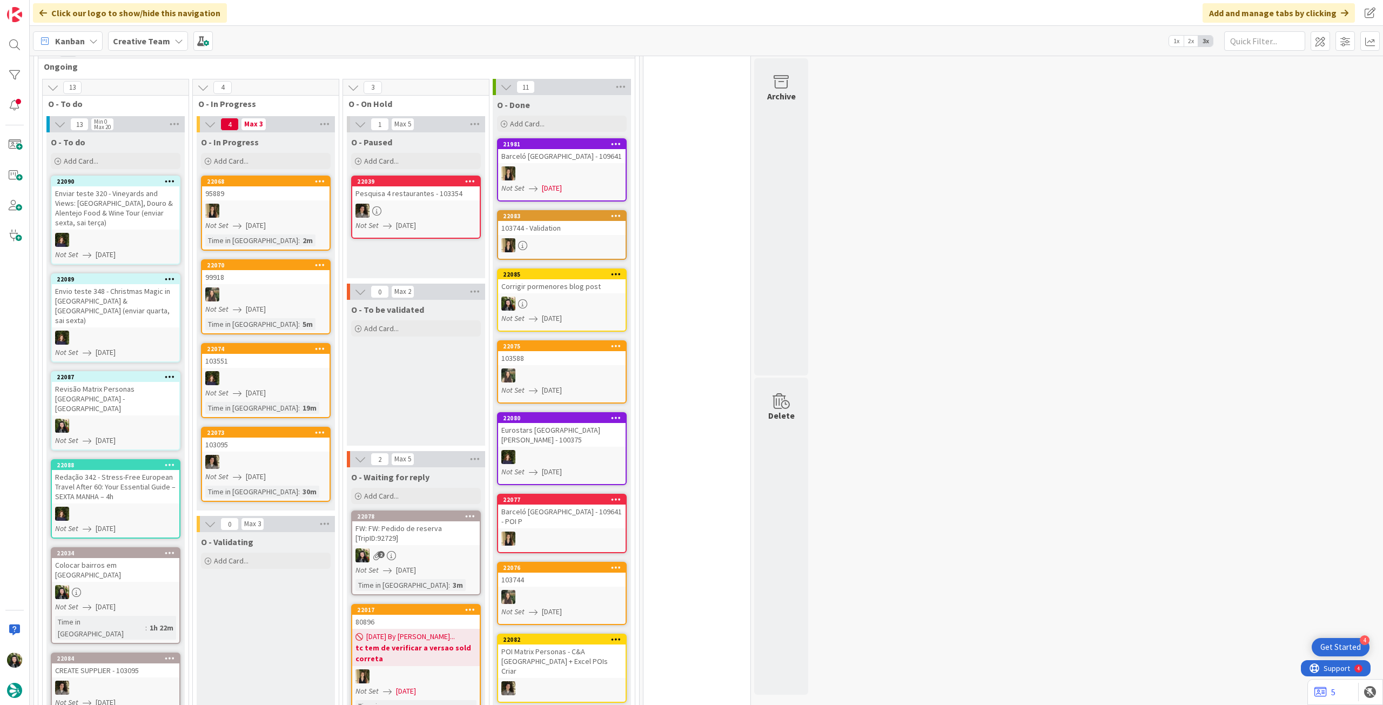
click at [168, 177] on icon at bounding box center [170, 181] width 10 height 8
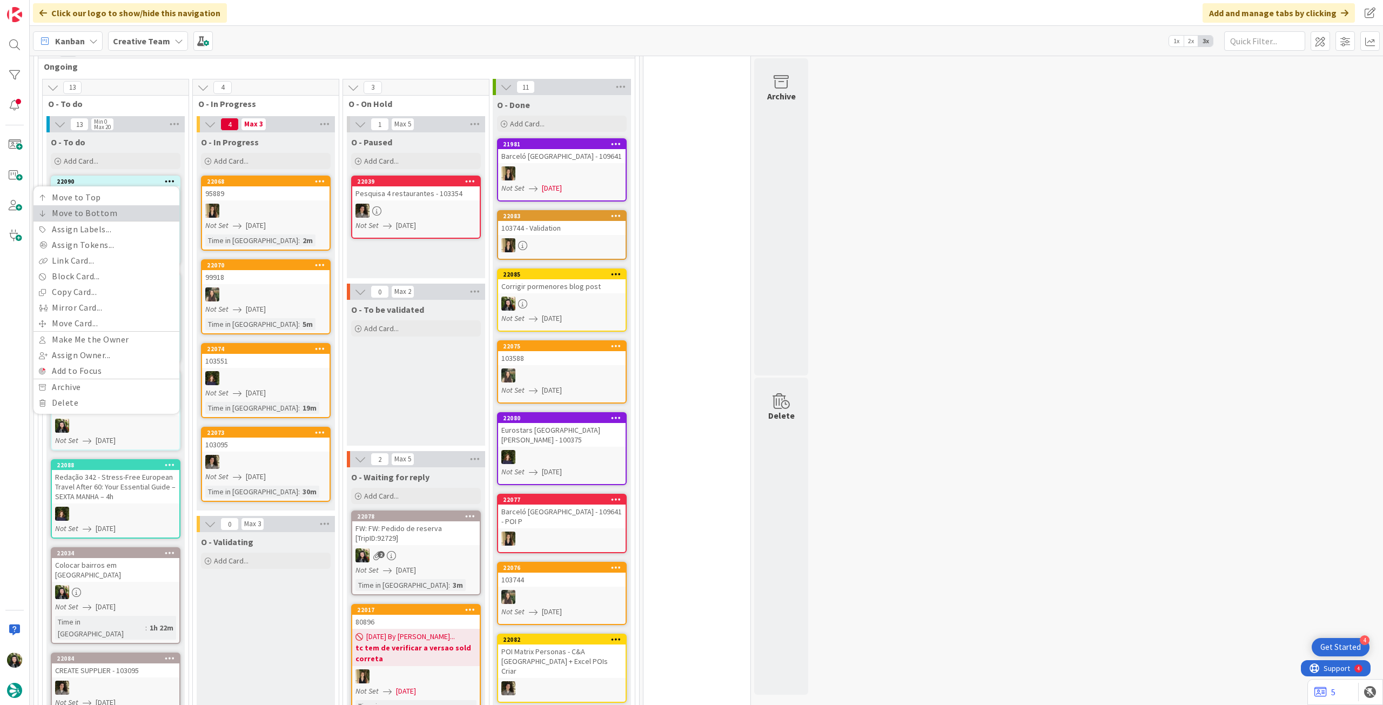
click at [154, 205] on link "Move to Bottom" at bounding box center [106, 213] width 146 height 16
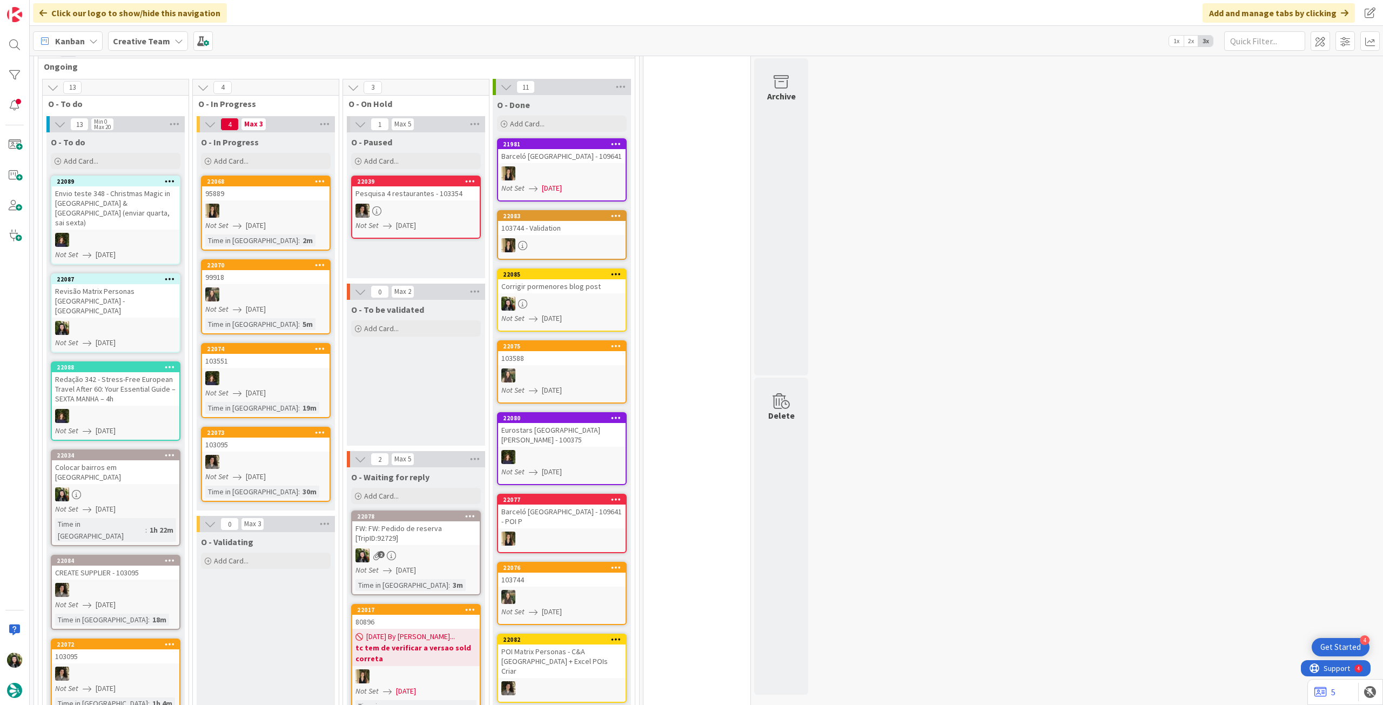
click at [167, 177] on icon at bounding box center [170, 181] width 10 height 8
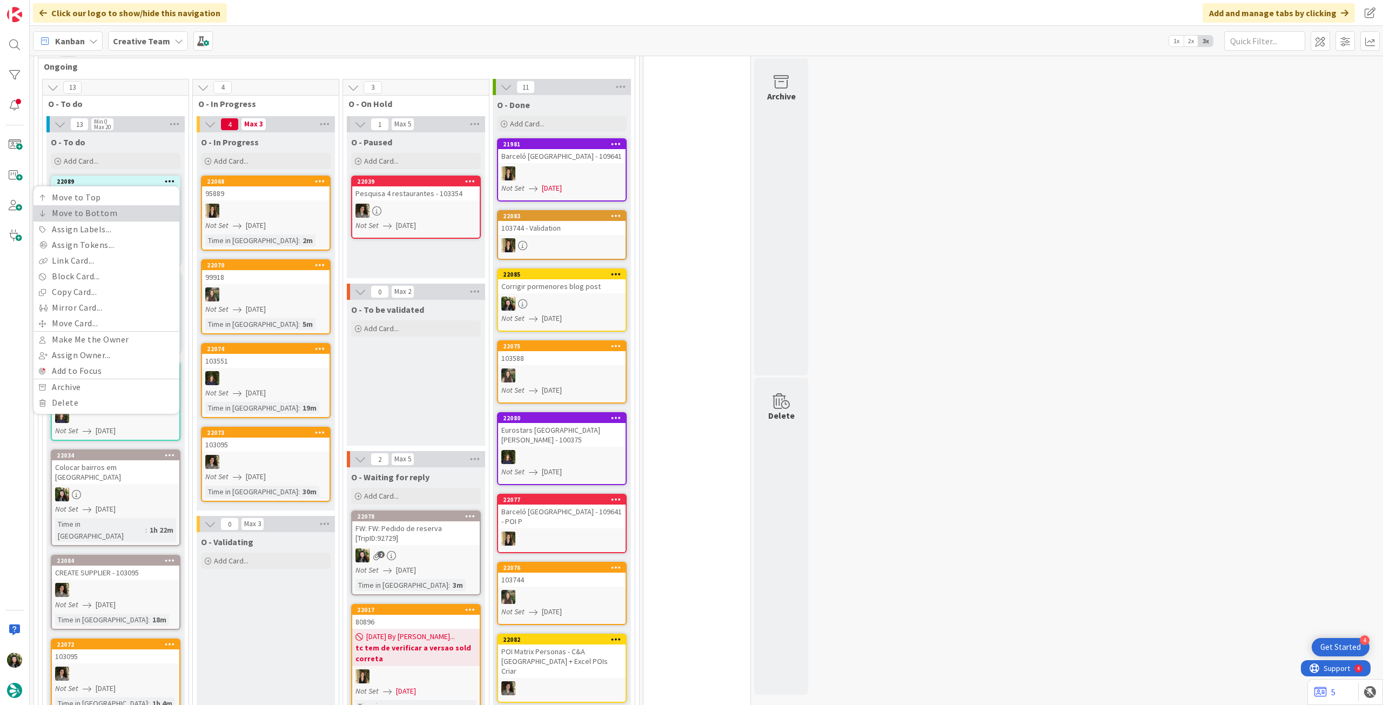
click at [150, 205] on link "Move to Bottom" at bounding box center [106, 213] width 146 height 16
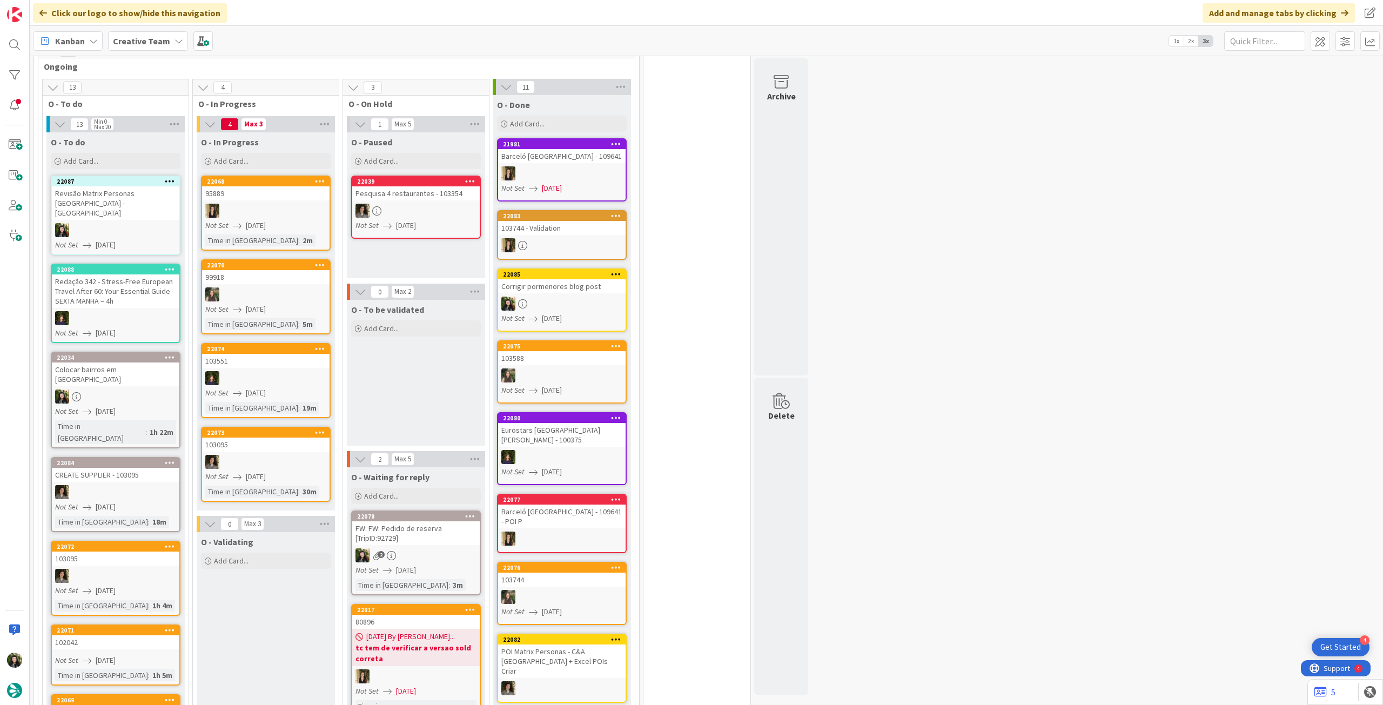
click at [169, 177] on icon at bounding box center [170, 181] width 10 height 8
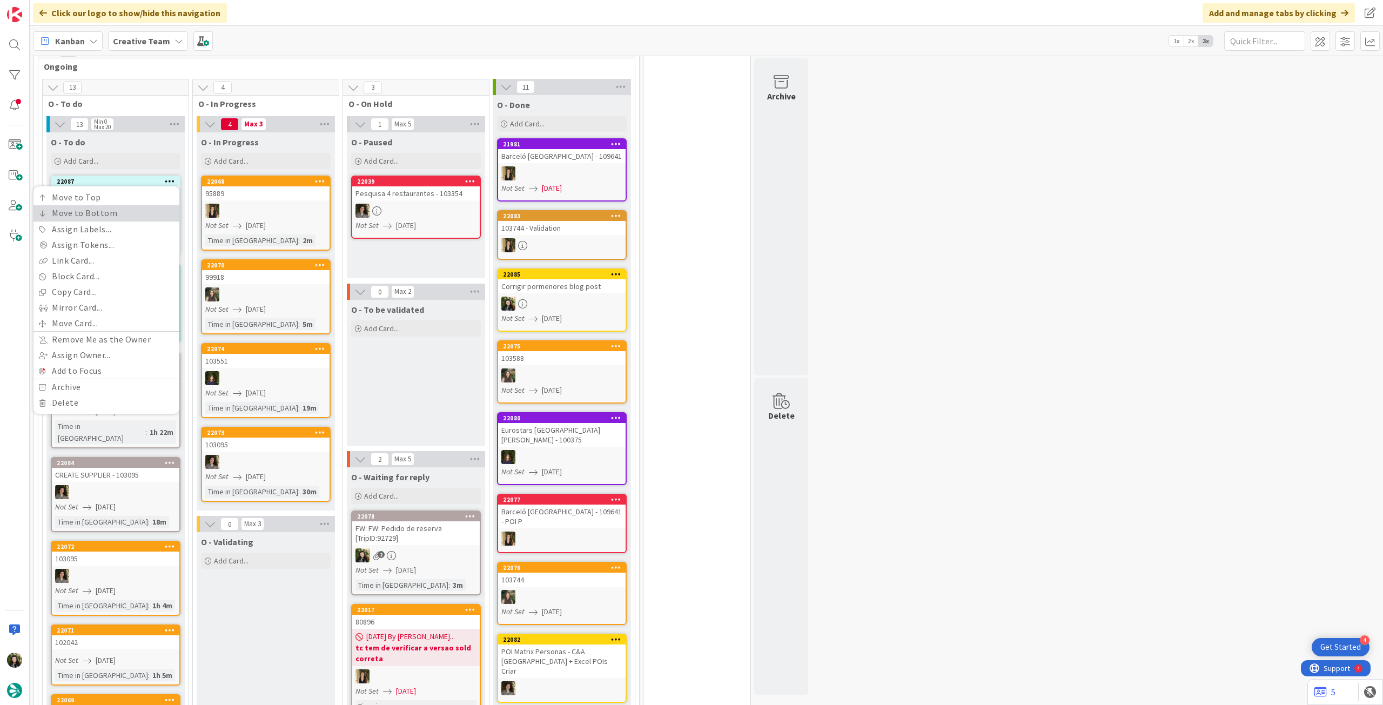
click at [151, 205] on link "Move to Bottom" at bounding box center [106, 213] width 146 height 16
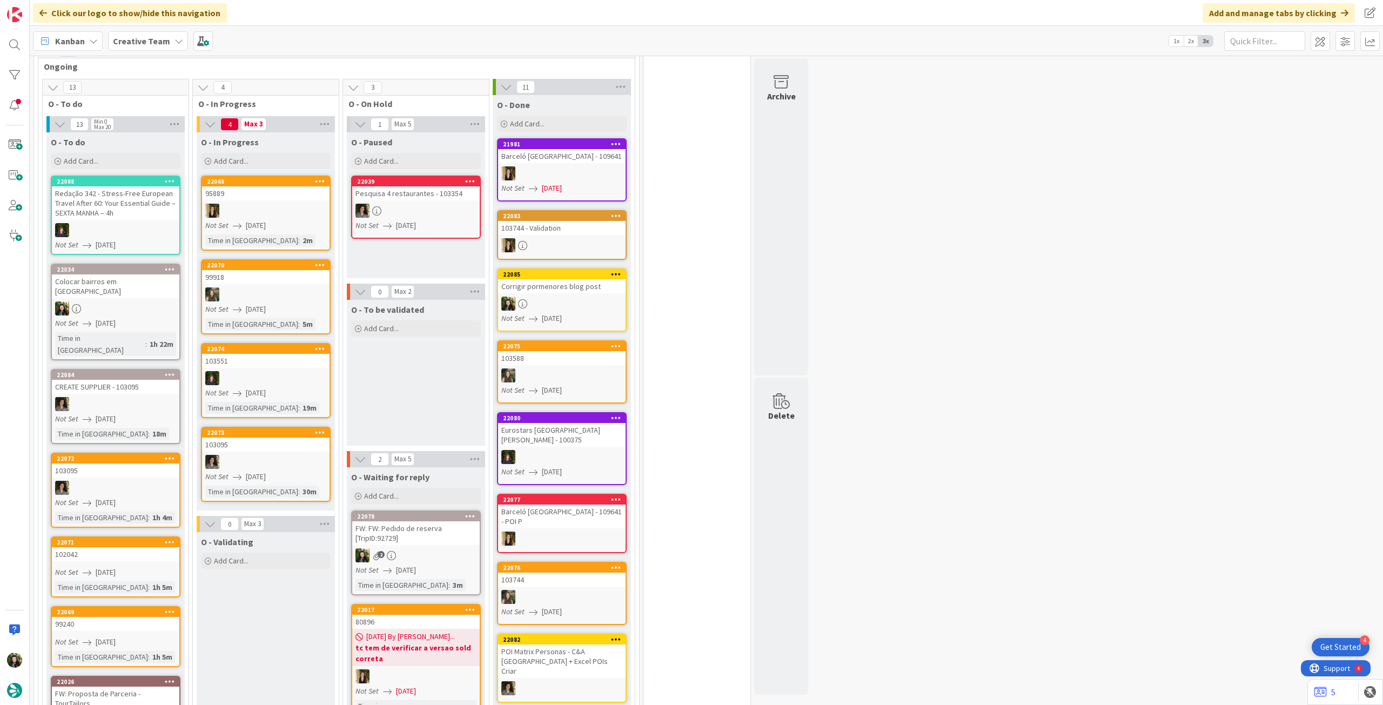
click at [168, 177] on icon at bounding box center [170, 181] width 10 height 8
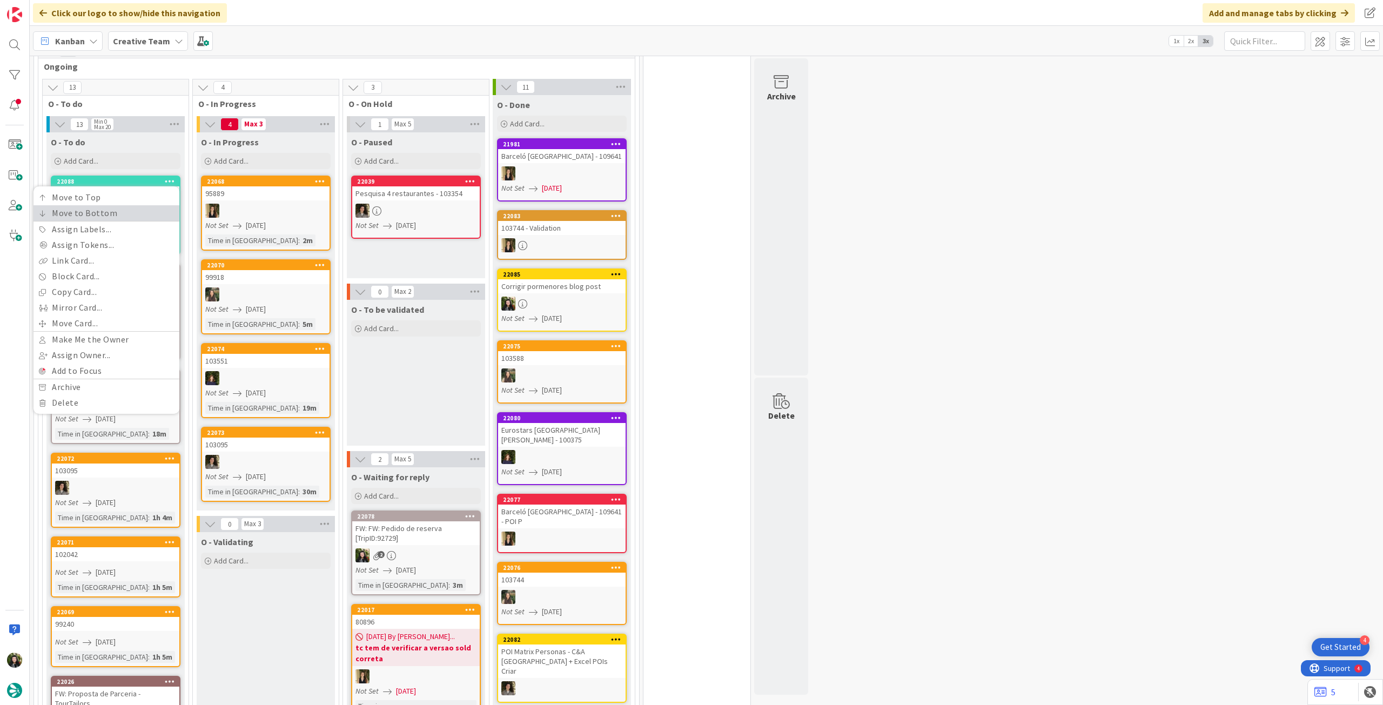
click at [156, 205] on link "Move to Bottom" at bounding box center [106, 213] width 146 height 16
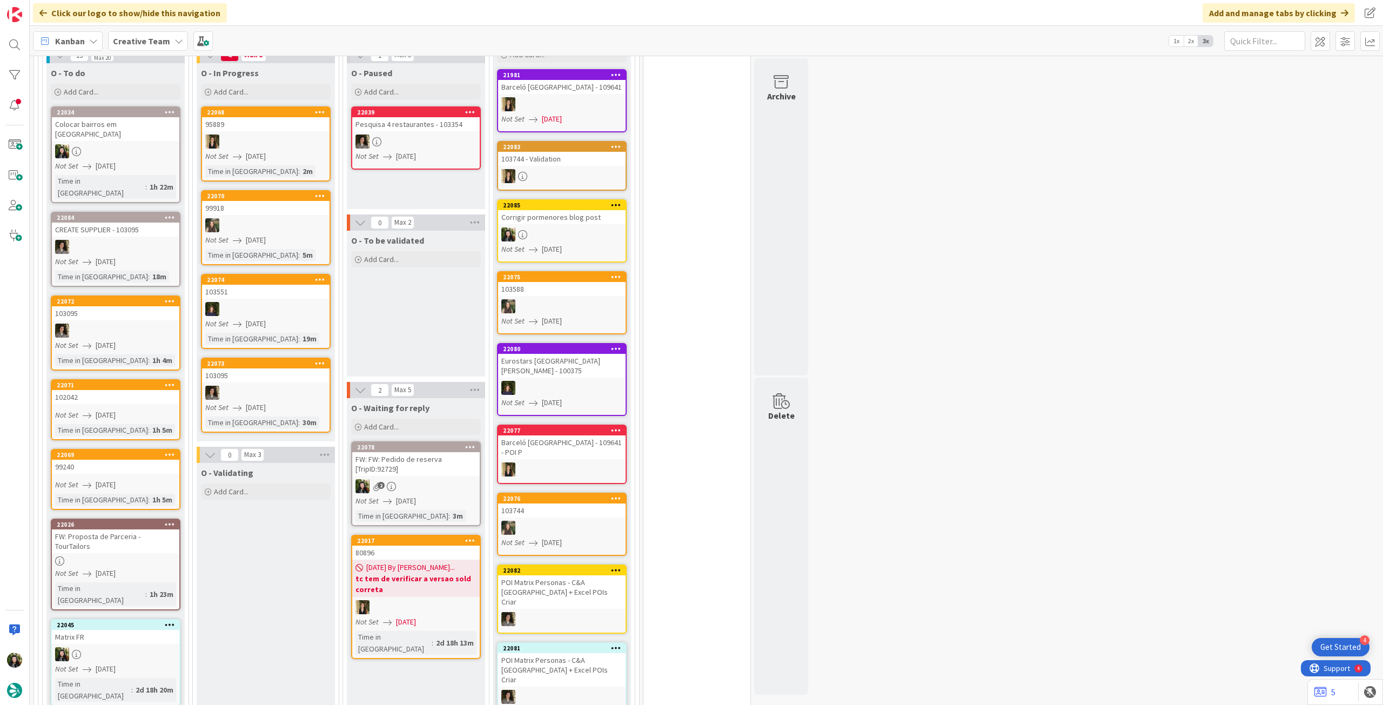
scroll to position [245, 0]
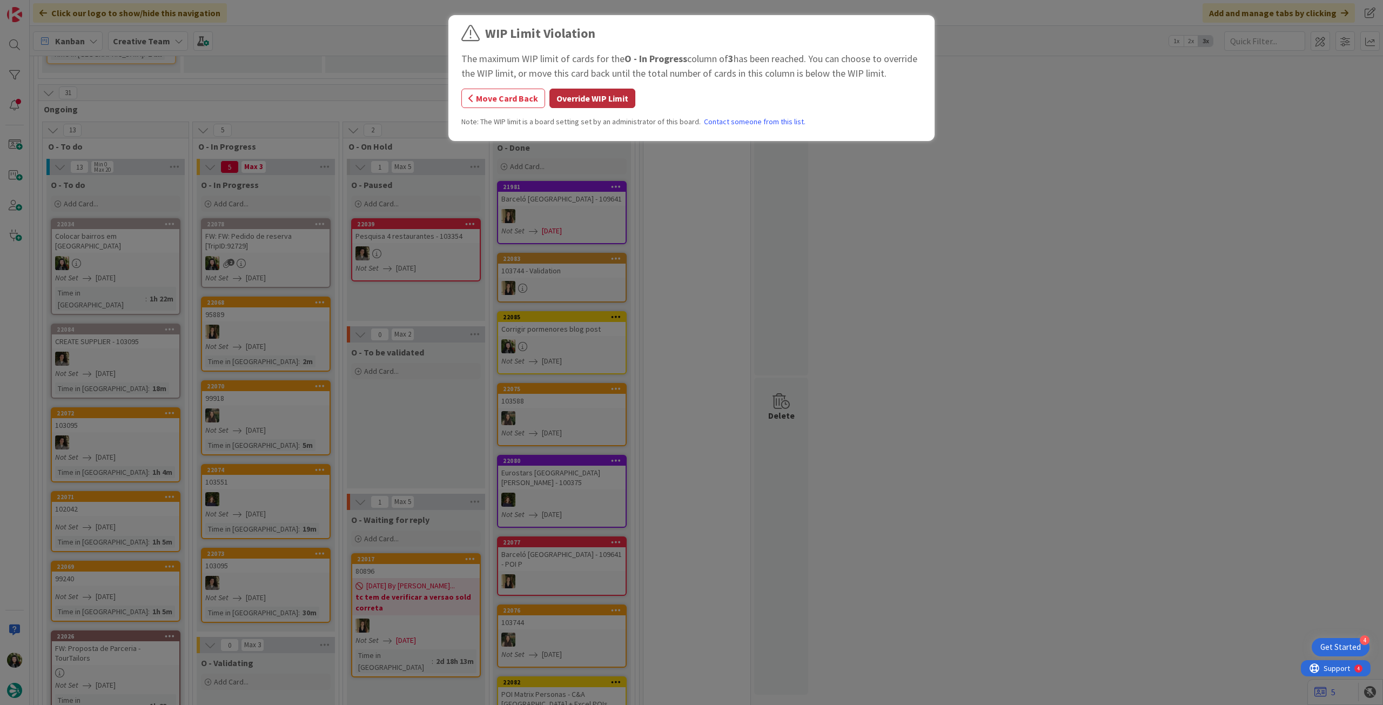
click at [573, 103] on button "Override WIP Limit" at bounding box center [592, 98] width 86 height 19
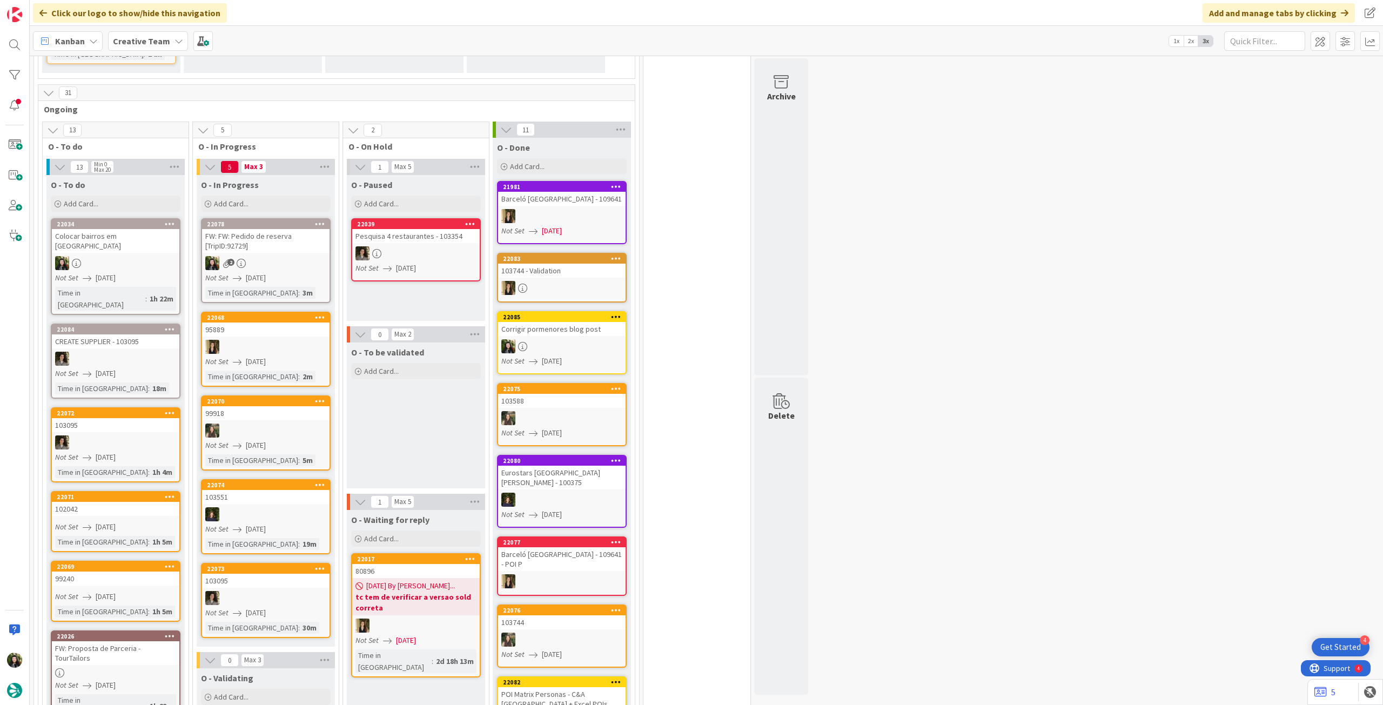
click at [299, 257] on div "2" at bounding box center [265, 263] width 127 height 14
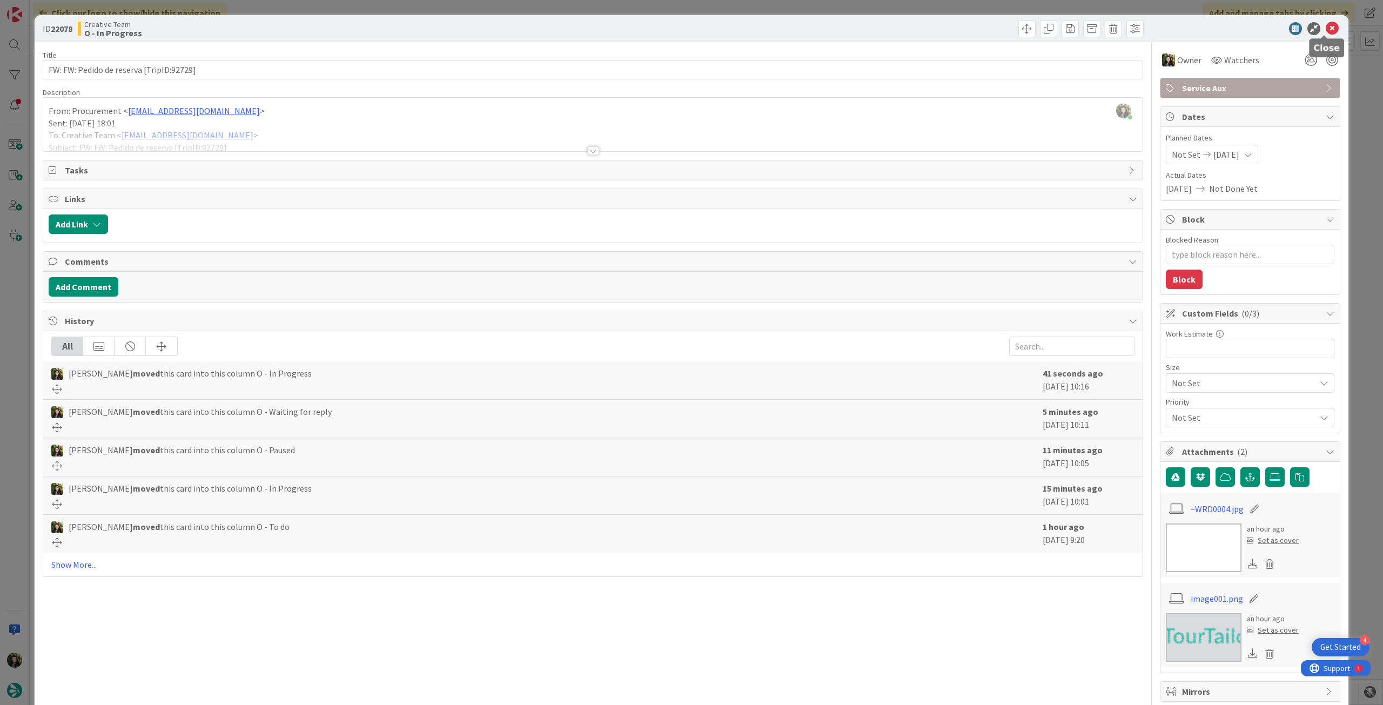
click at [1329, 26] on icon at bounding box center [1332, 28] width 13 height 13
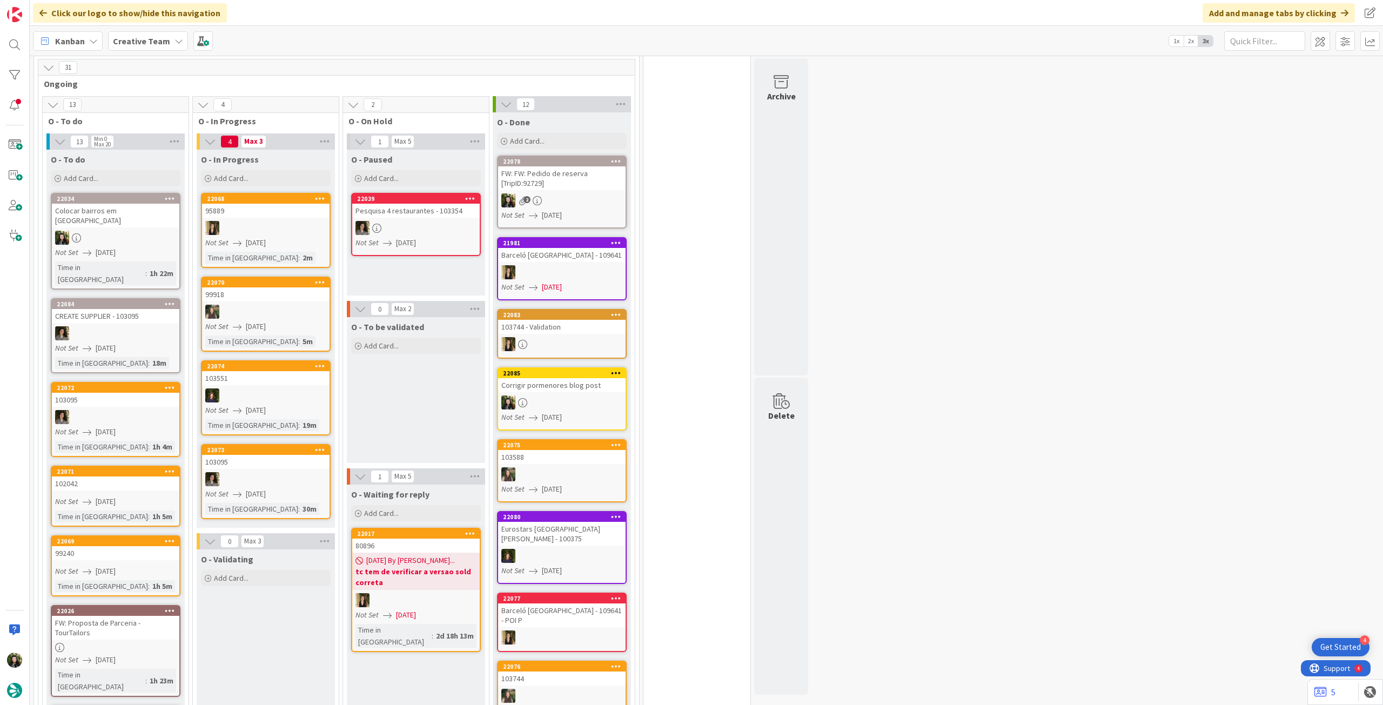
scroll to position [288, 0]
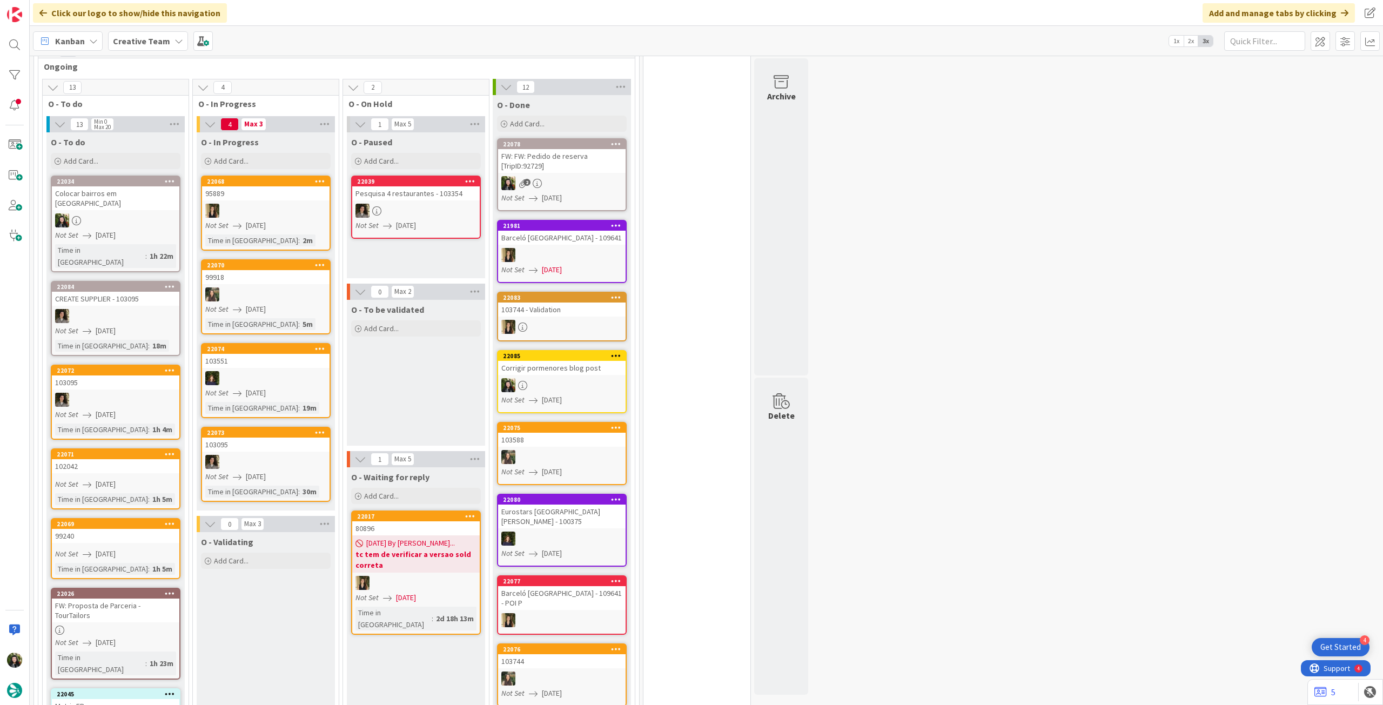
click at [151, 37] on b "Creative Team" at bounding box center [141, 41] width 57 height 11
click at [168, 145] on div "Creative Team - Análise" at bounding box center [199, 155] width 165 height 21
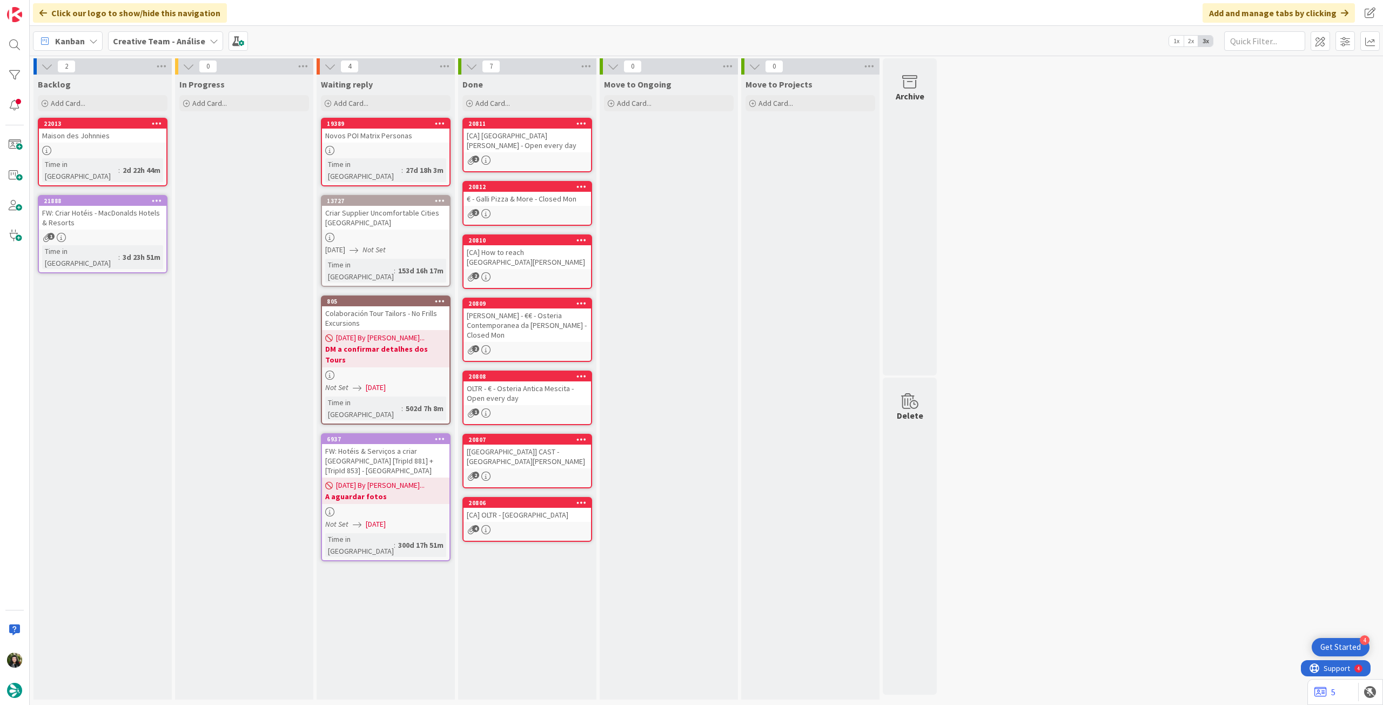
click at [139, 39] on b "Creative Team - Análise" at bounding box center [159, 41] width 92 height 11
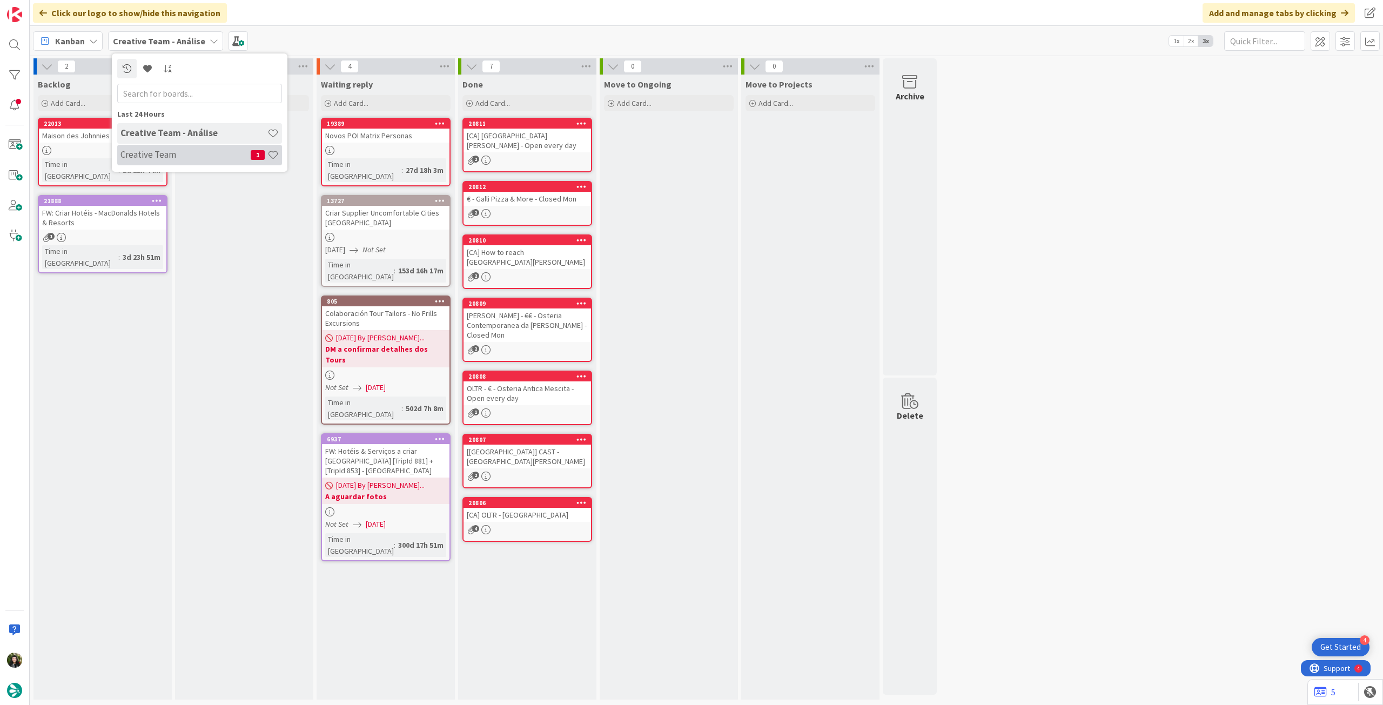
click at [163, 156] on h4 "Creative Team" at bounding box center [185, 154] width 130 height 11
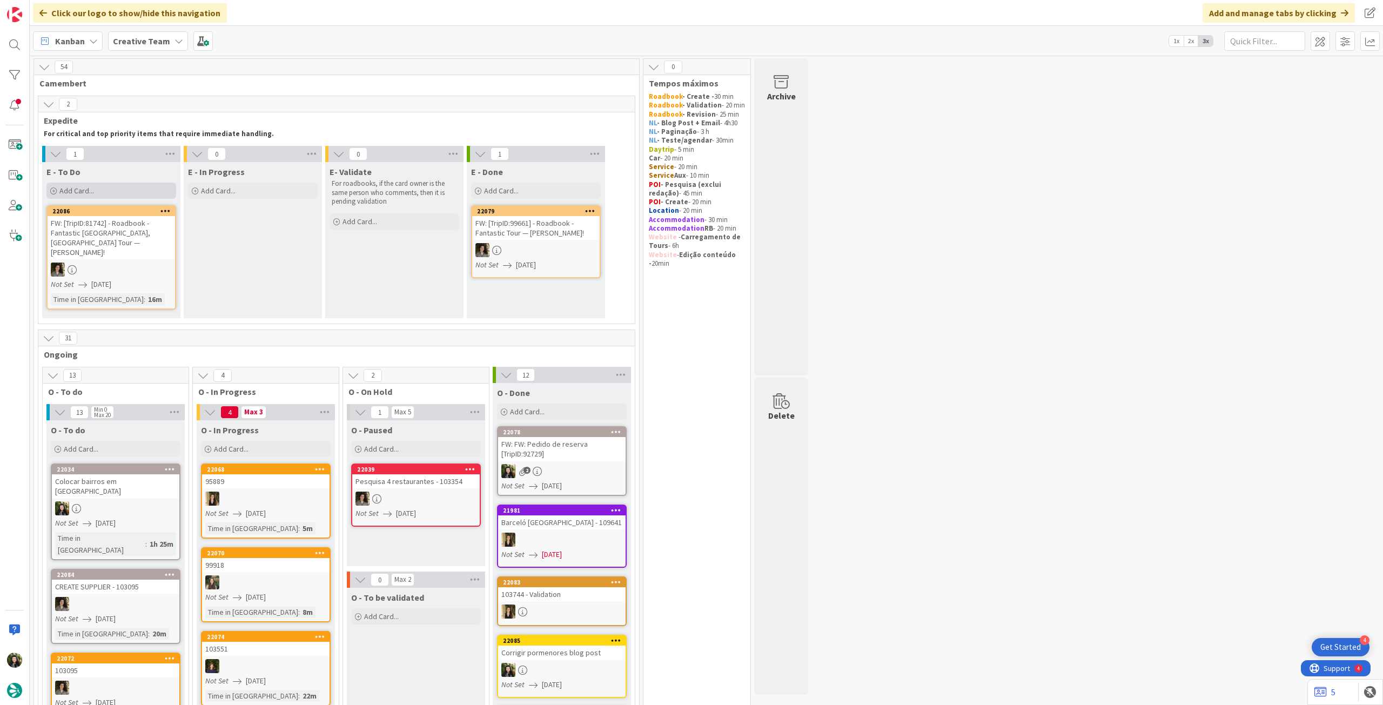
click at [126, 184] on div "Add Card..." at bounding box center [111, 191] width 130 height 16
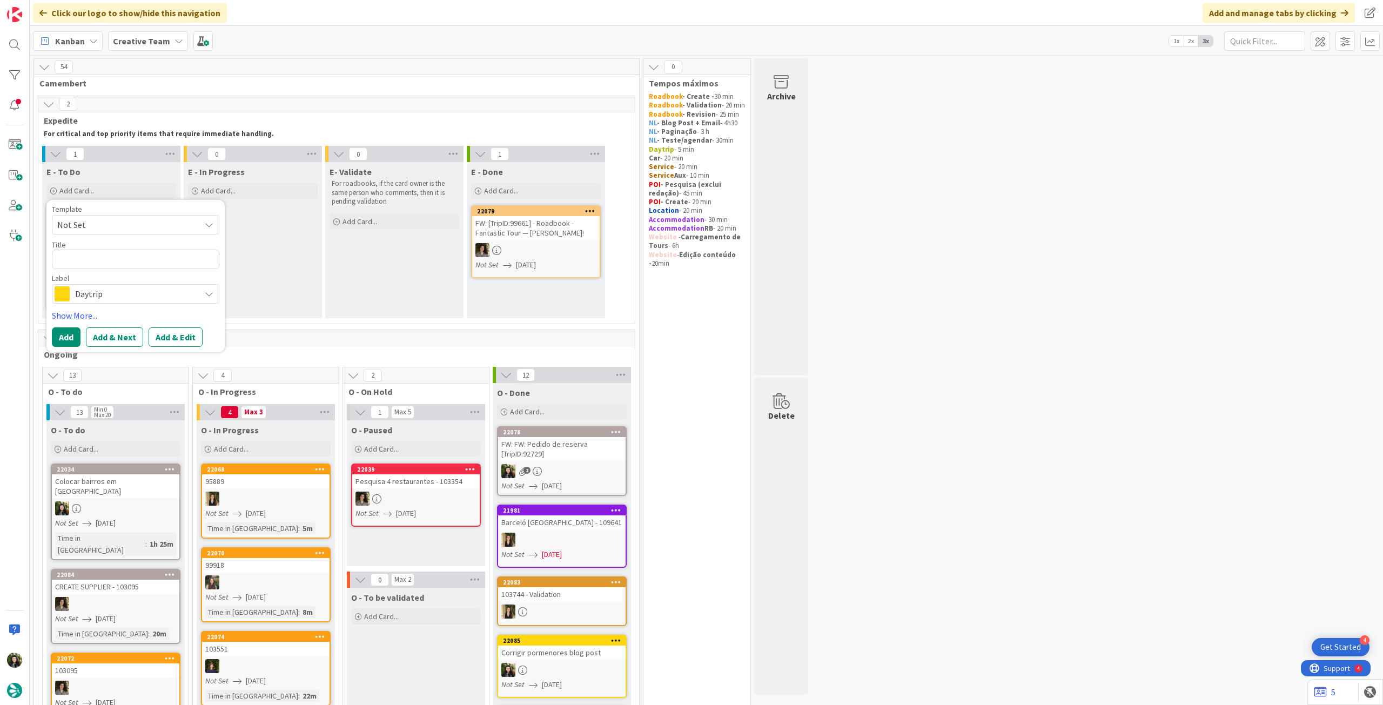
click at [117, 292] on span "Daytrip" at bounding box center [135, 293] width 120 height 15
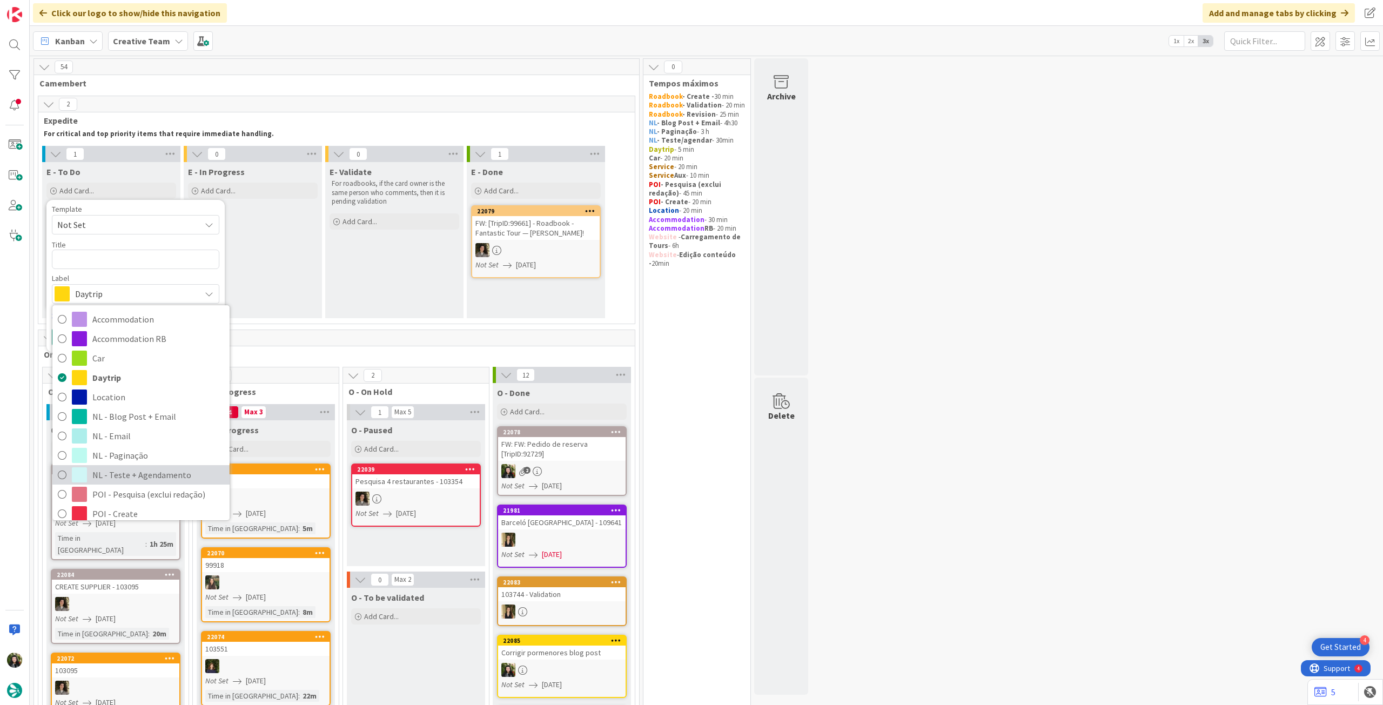
scroll to position [144, 0]
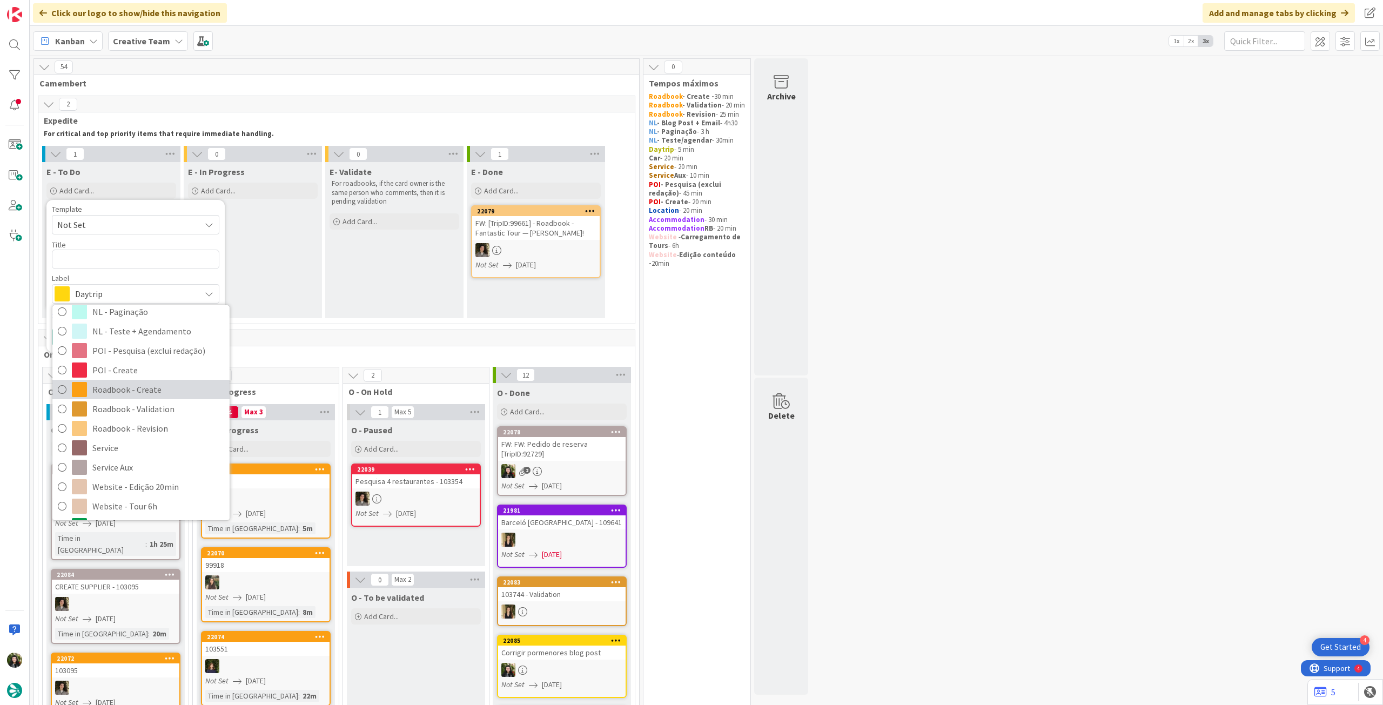
click at [157, 390] on span "Roadbook - Create" at bounding box center [158, 389] width 132 height 16
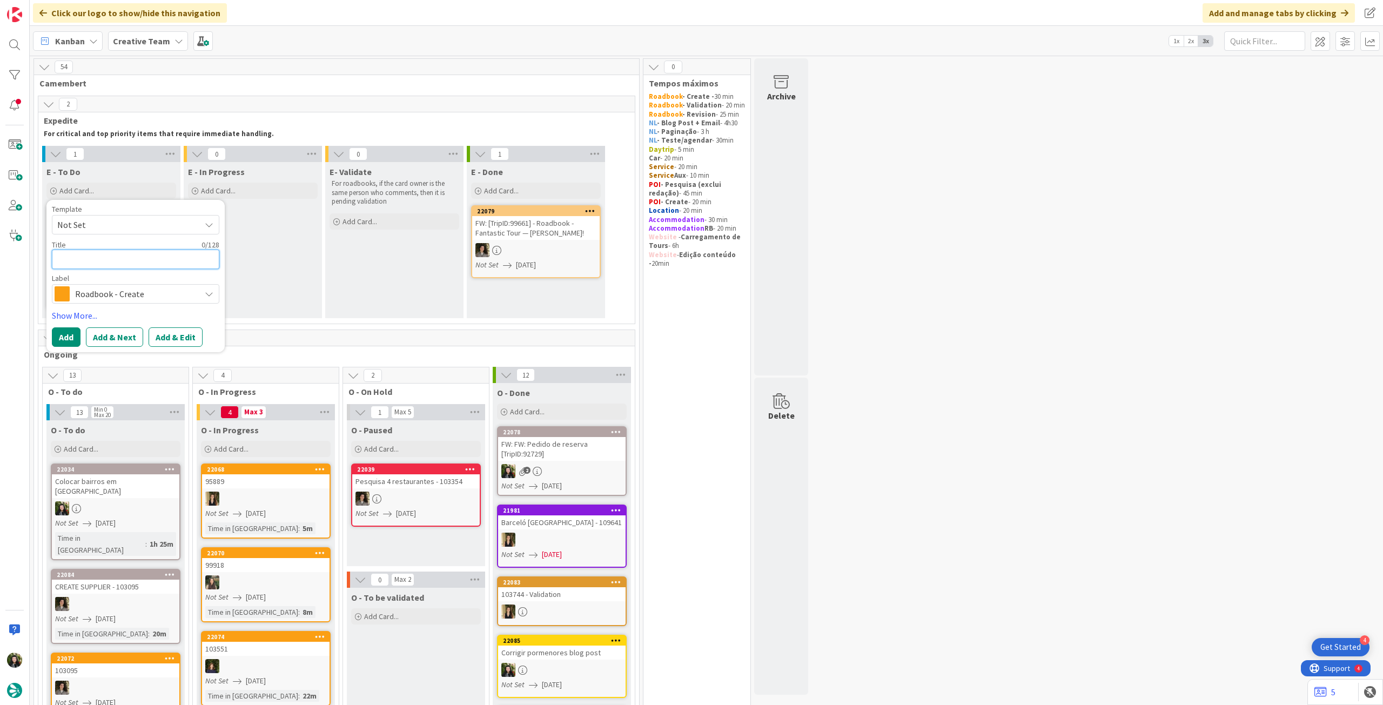
click at [117, 255] on textarea at bounding box center [135, 259] width 167 height 19
paste textarea "102376"
click at [64, 328] on button "Add" at bounding box center [66, 336] width 29 height 19
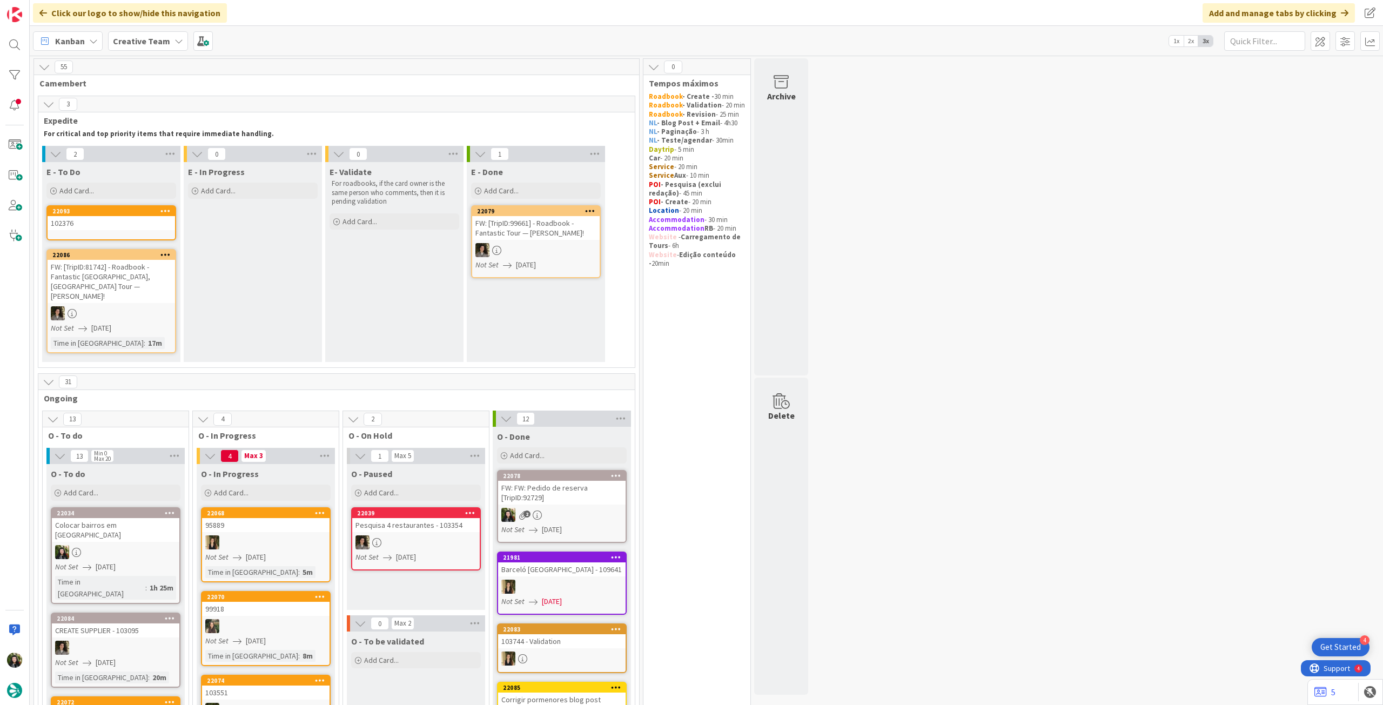
click at [102, 227] on div "102376" at bounding box center [111, 223] width 127 height 14
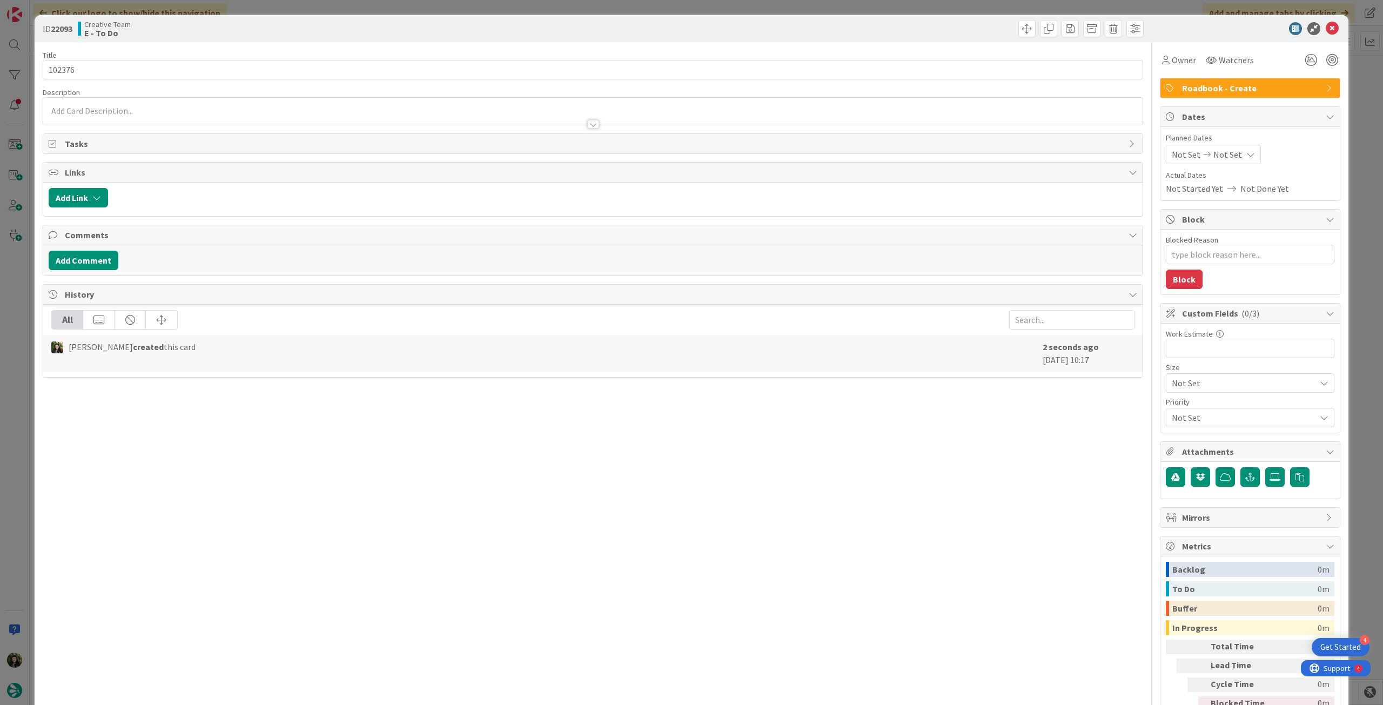
click at [1232, 152] on div "Not Set Not Set" at bounding box center [1213, 154] width 95 height 19
click at [1177, 385] on icon at bounding box center [1185, 386] width 16 height 13
click at [1329, 28] on icon at bounding box center [1332, 28] width 13 height 13
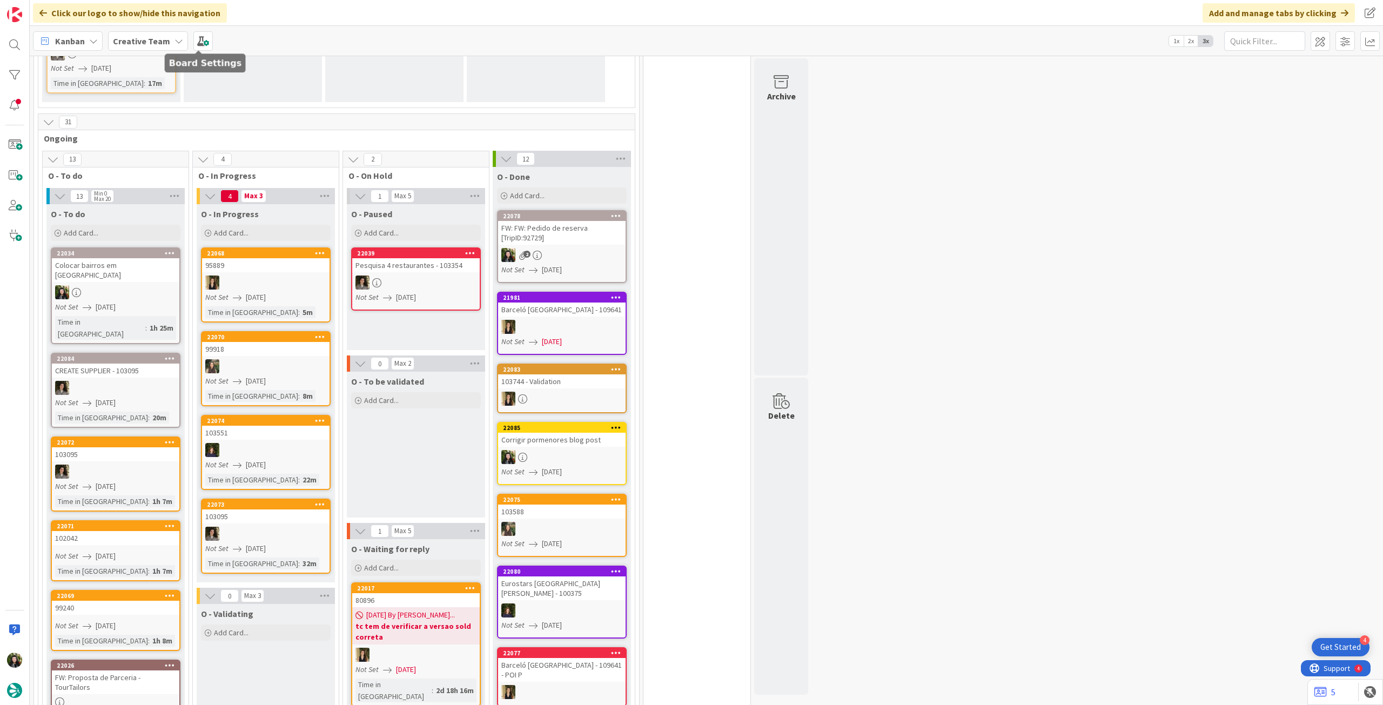
scroll to position [288, 0]
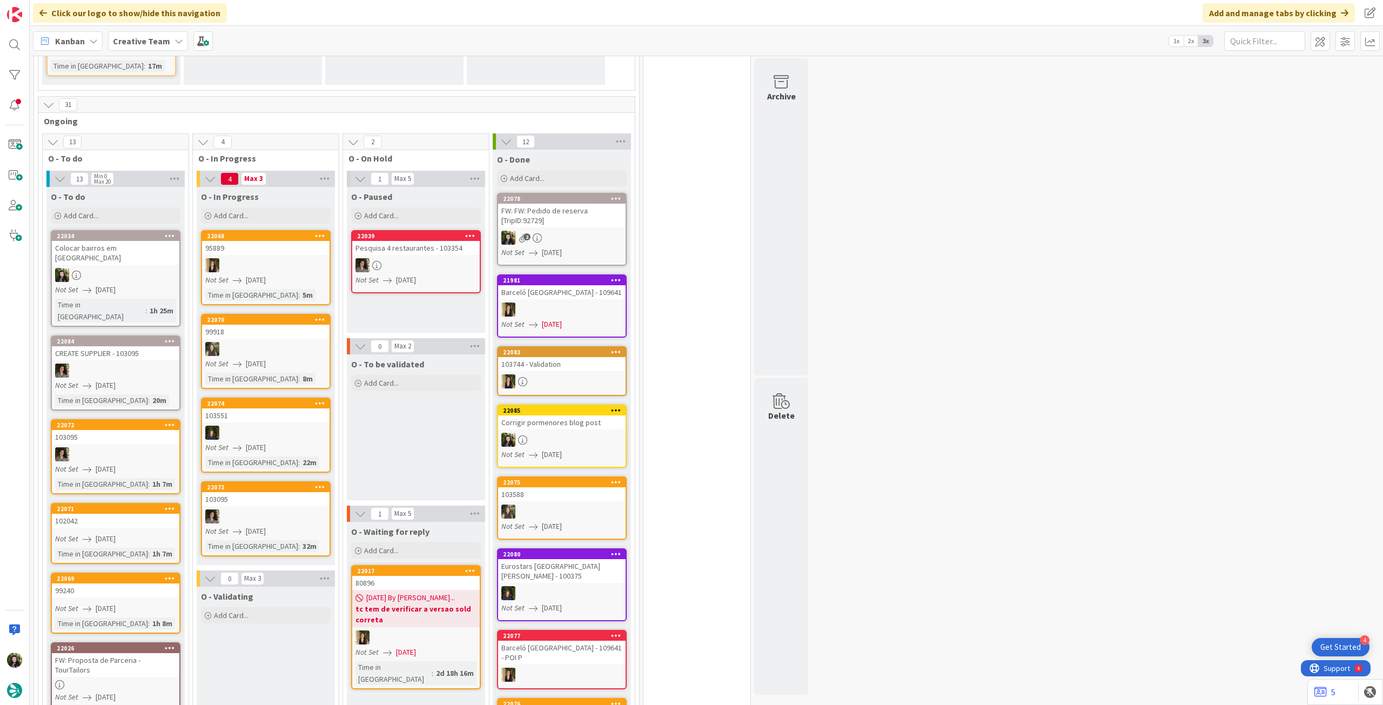
drag, startPoint x: 138, startPoint y: 43, endPoint x: 138, endPoint y: 57, distance: 13.5
click at [138, 43] on b "Creative Team" at bounding box center [141, 41] width 57 height 11
click at [149, 148] on div "Creative Team - Análise" at bounding box center [199, 155] width 165 height 21
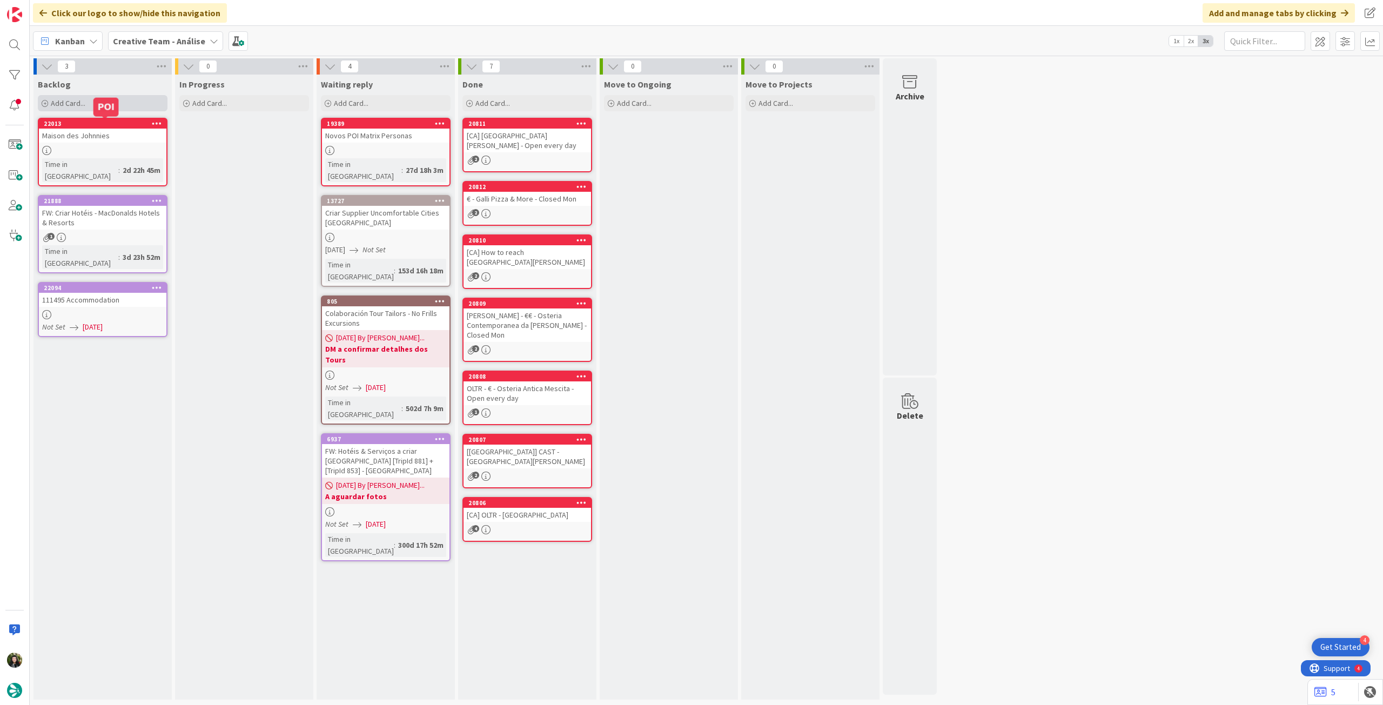
click at [115, 103] on div "Add Card..." at bounding box center [103, 103] width 130 height 16
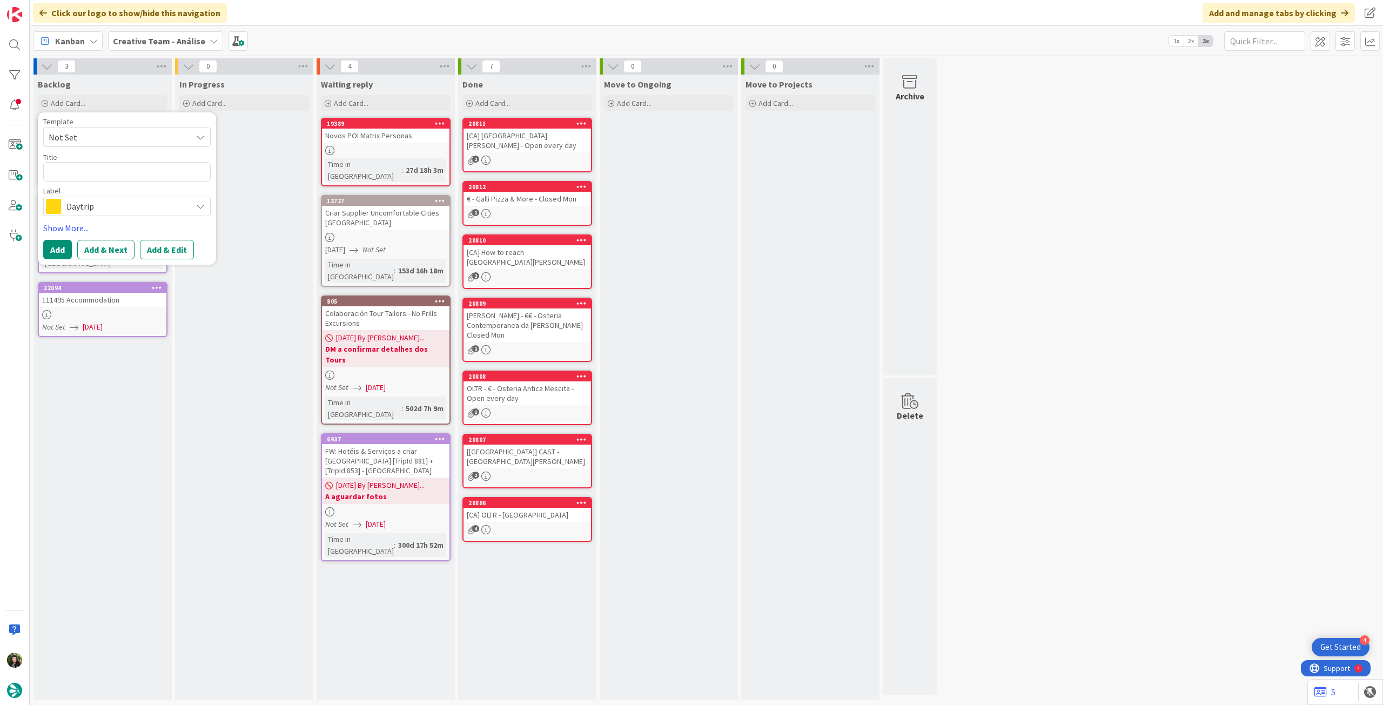
click at [100, 205] on span "Daytrip" at bounding box center [126, 206] width 120 height 15
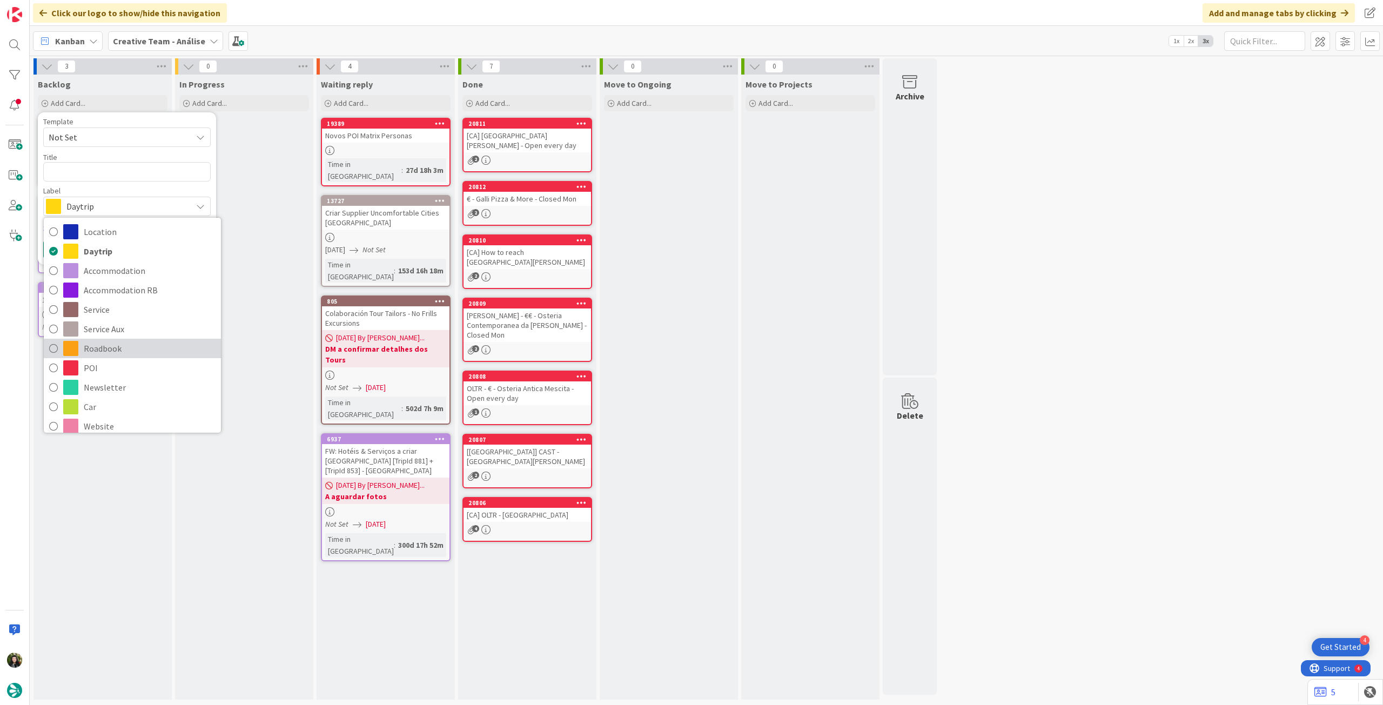
click at [127, 347] on span "Roadbook" at bounding box center [150, 348] width 132 height 16
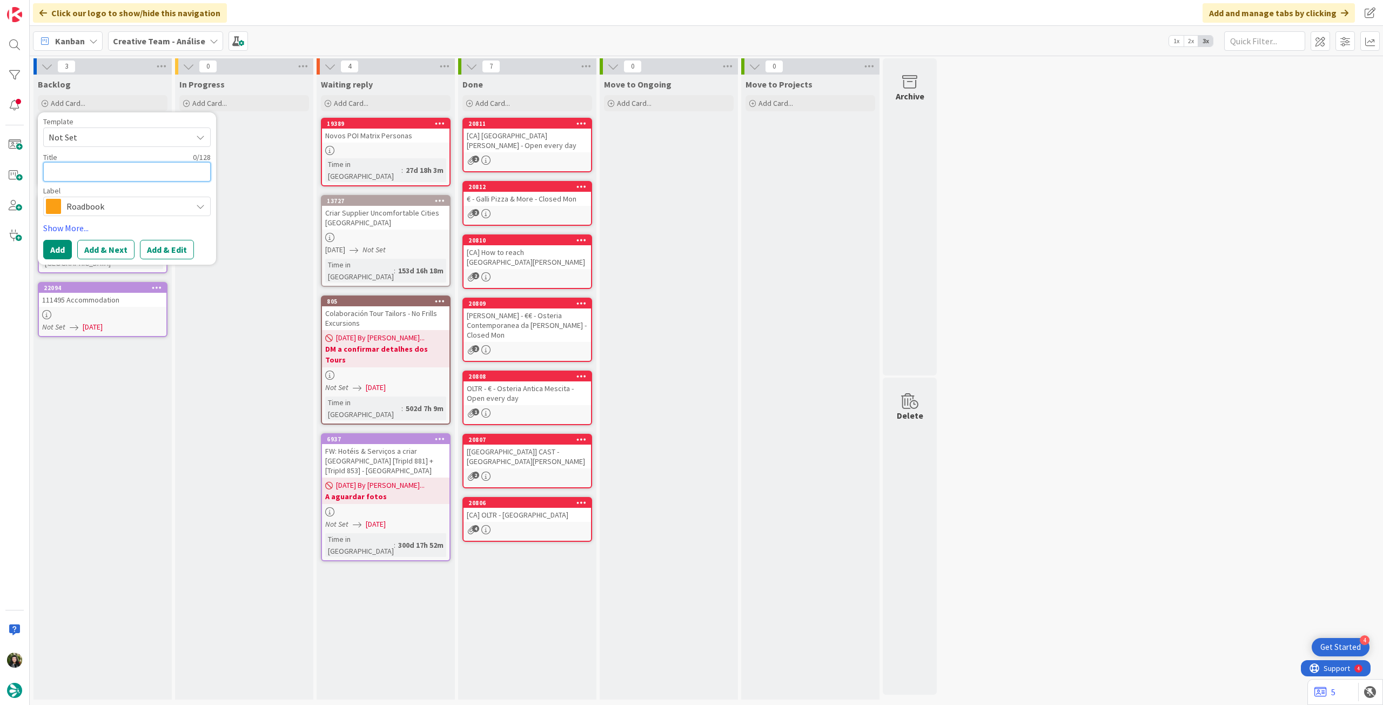
click at [121, 166] on textarea at bounding box center [126, 171] width 167 height 19
paste textarea "99227"
click at [55, 246] on button "Add" at bounding box center [57, 249] width 29 height 19
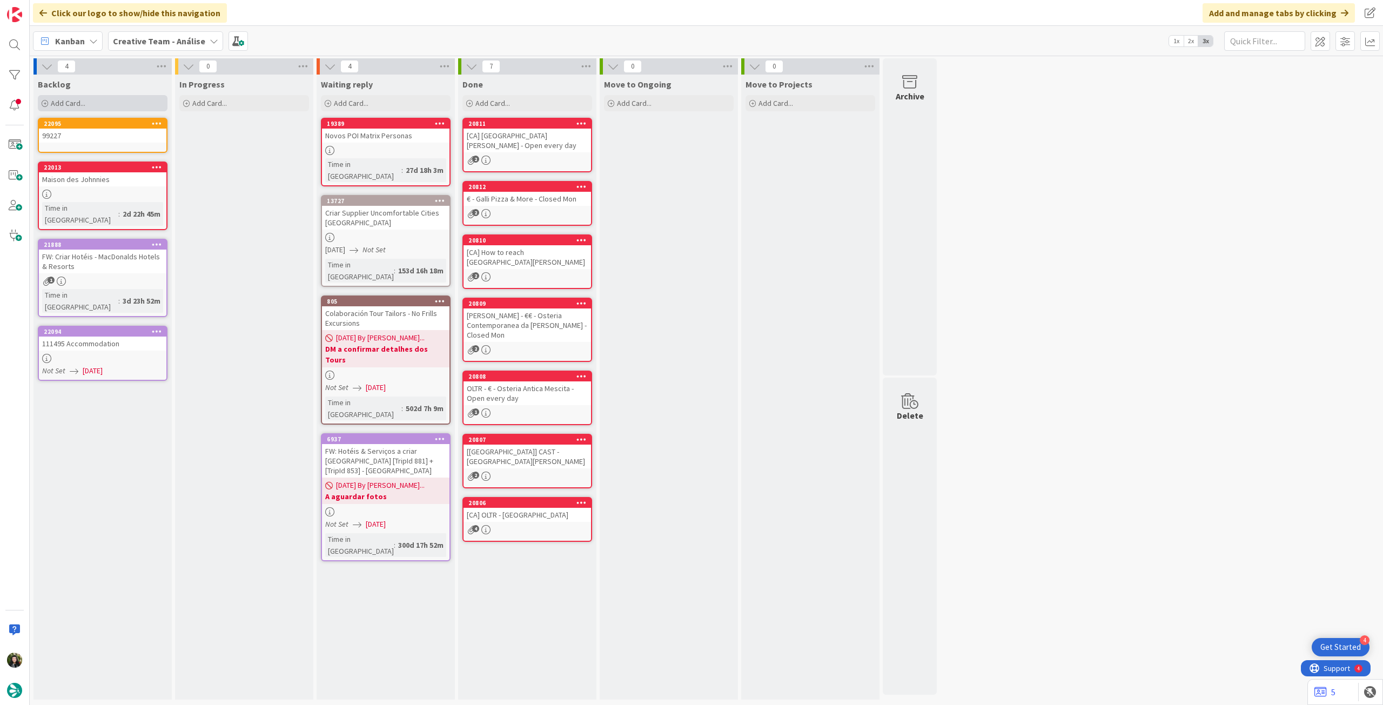
click at [83, 103] on span "Add Card..." at bounding box center [68, 103] width 35 height 10
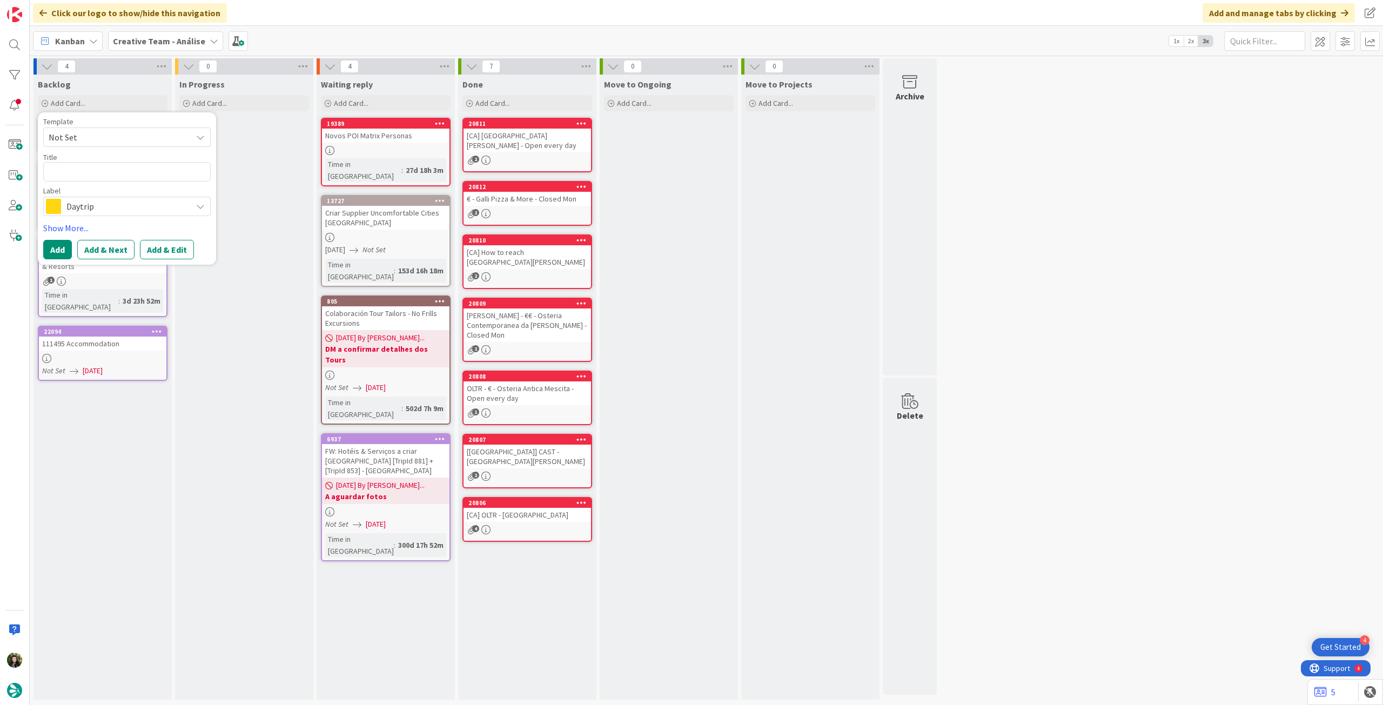
click at [95, 203] on span "Daytrip" at bounding box center [126, 206] width 120 height 15
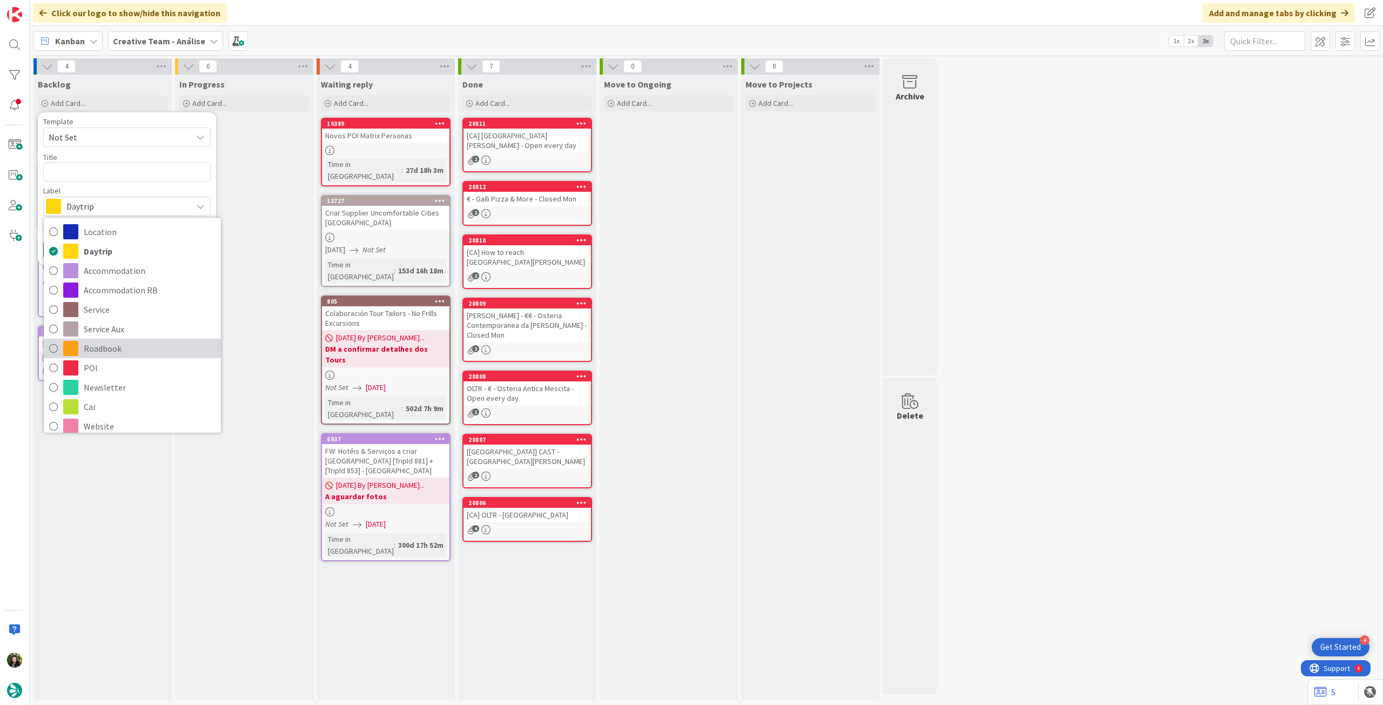
drag, startPoint x: 112, startPoint y: 345, endPoint x: 108, endPoint y: 275, distance: 69.9
click at [112, 345] on span "Roadbook" at bounding box center [150, 348] width 132 height 16
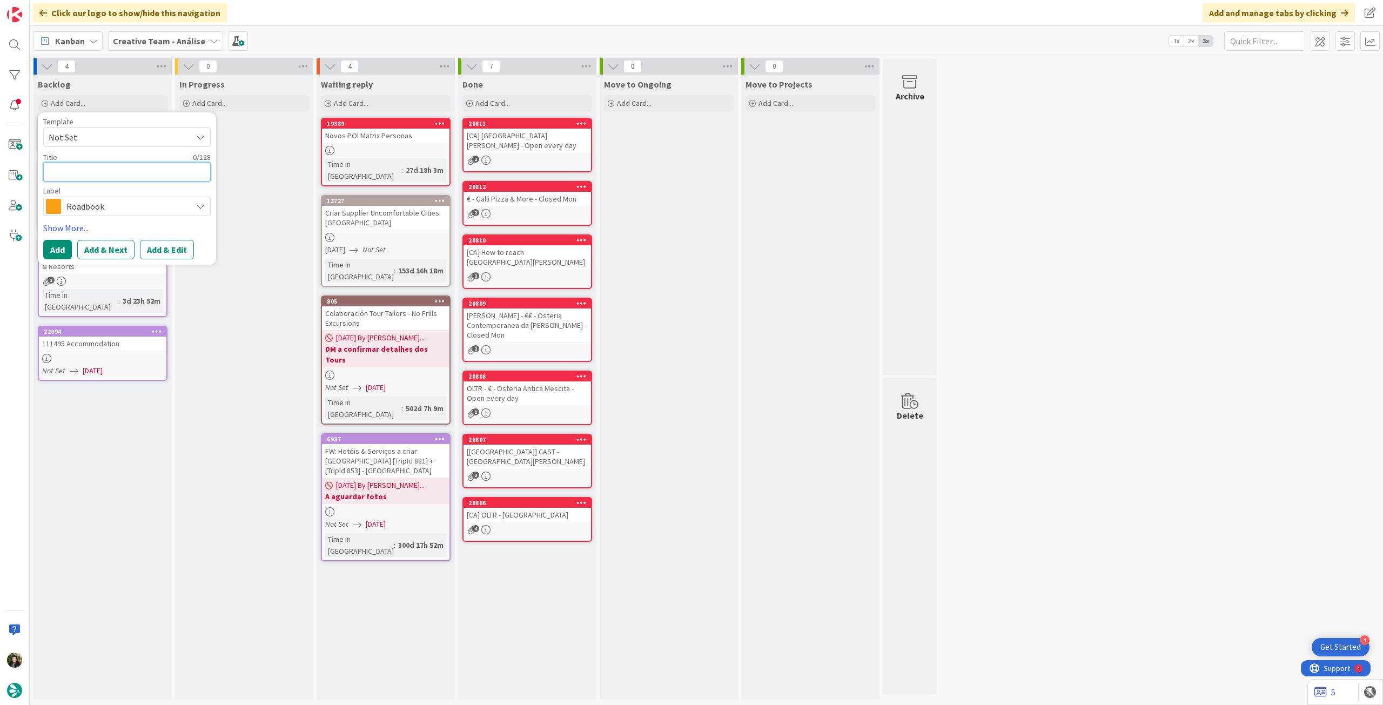
click at [105, 179] on textarea at bounding box center [126, 171] width 167 height 19
paste textarea "96870"
click at [53, 249] on button "Add" at bounding box center [57, 249] width 29 height 19
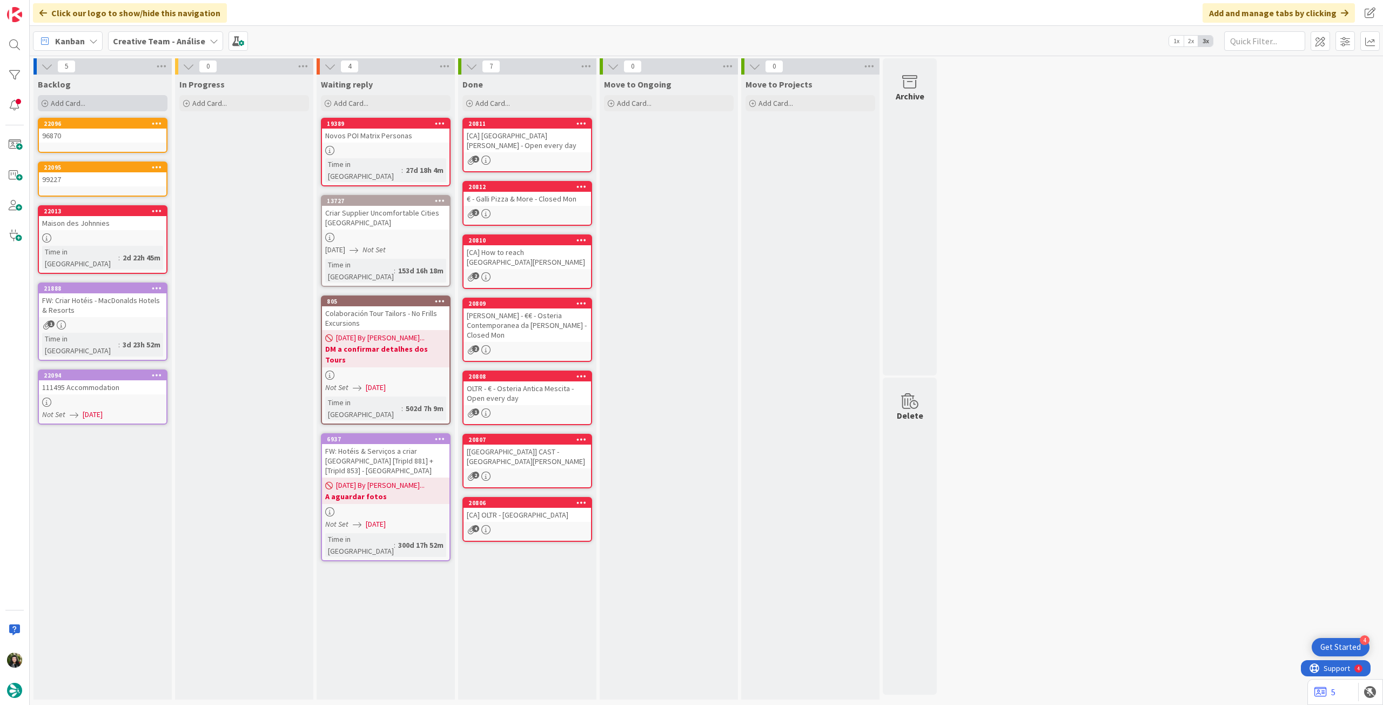
click at [102, 100] on div "Add Card..." at bounding box center [103, 103] width 130 height 16
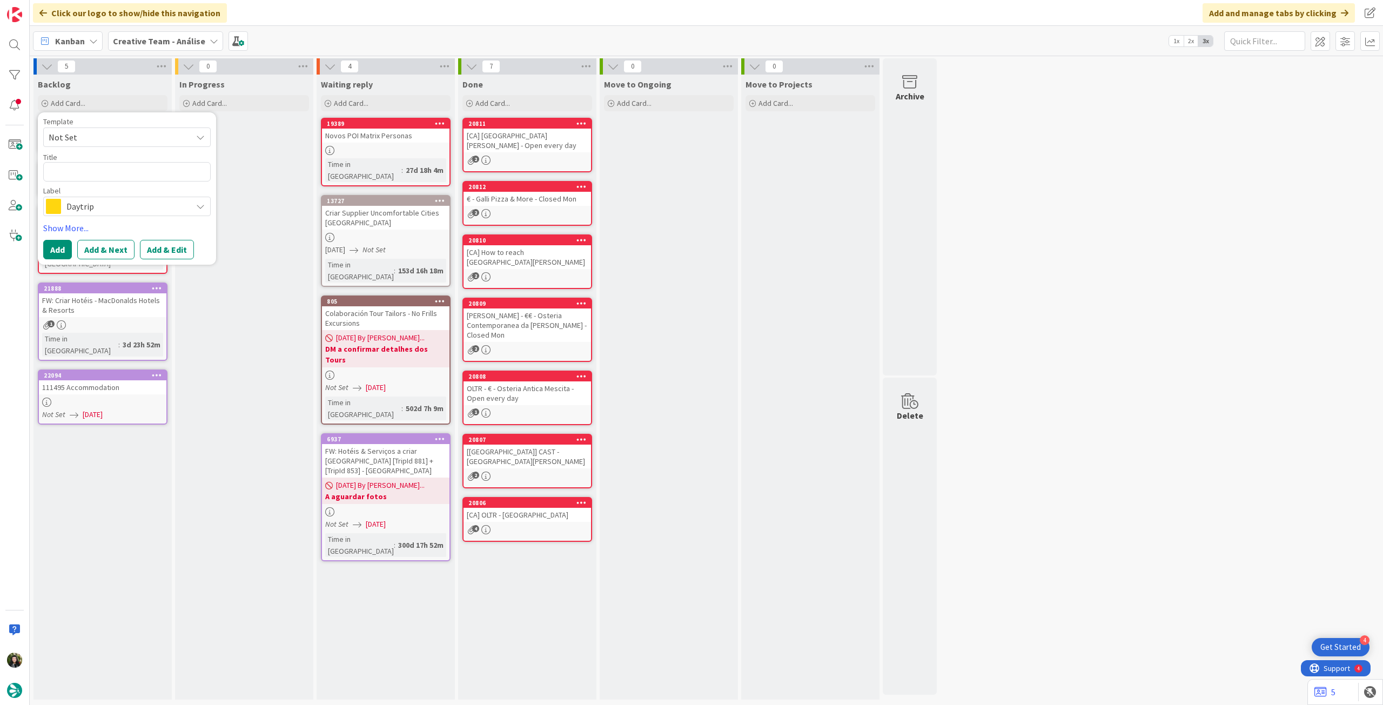
click at [123, 205] on span "Daytrip" at bounding box center [126, 206] width 120 height 15
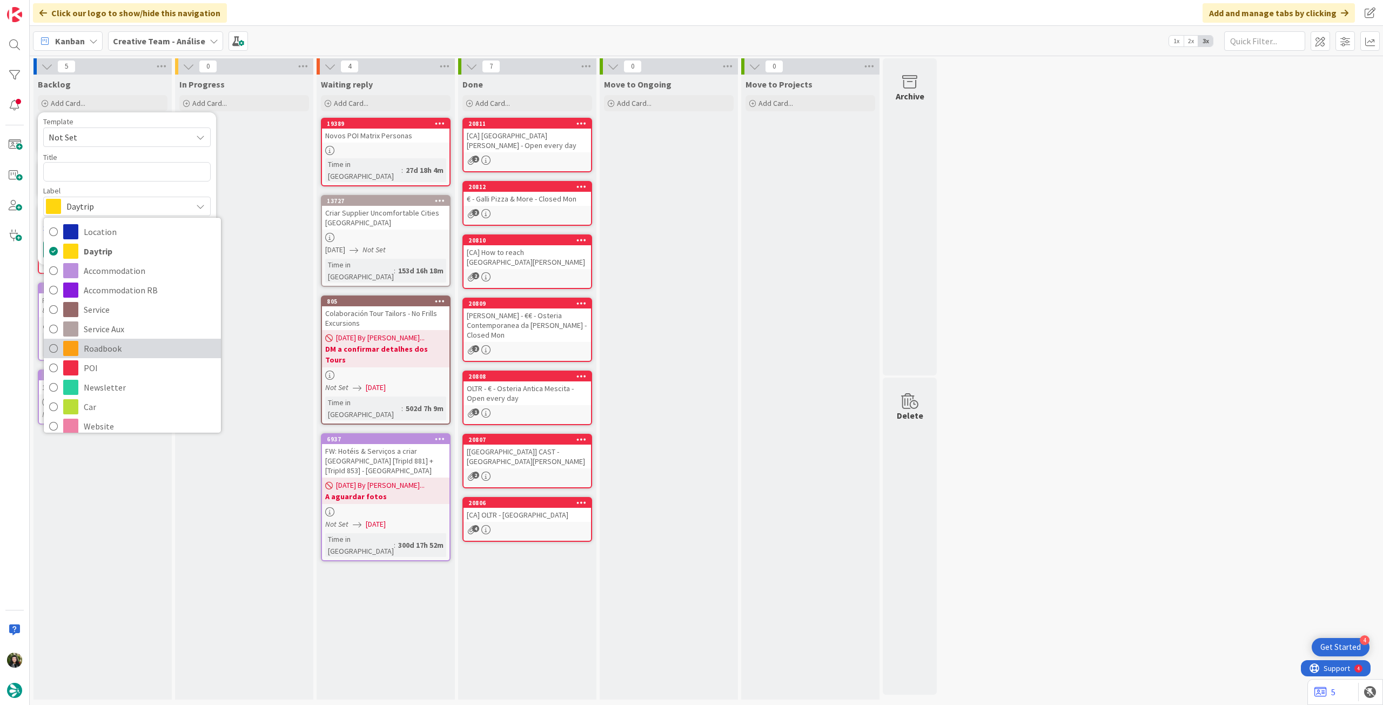
click at [137, 341] on span "Roadbook" at bounding box center [150, 348] width 132 height 16
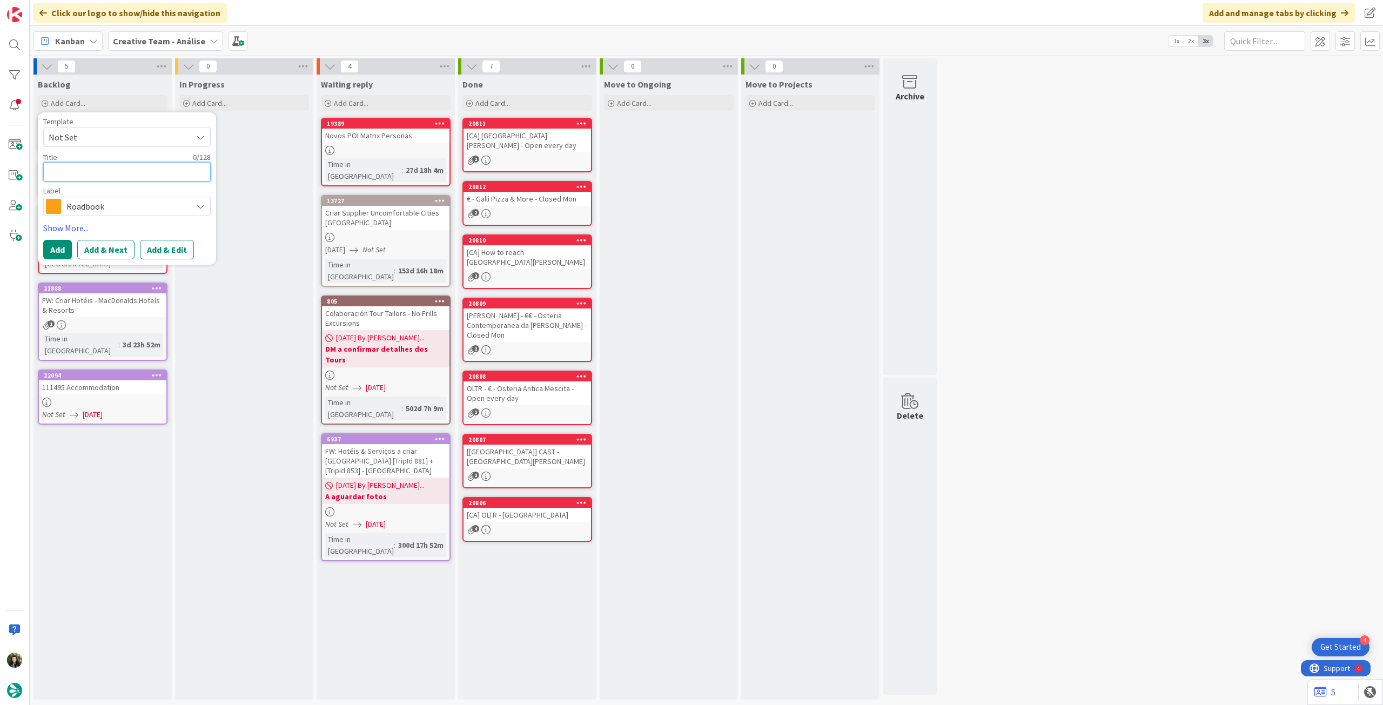
click at [110, 172] on textarea at bounding box center [126, 171] width 167 height 19
paste textarea "86883"
click at [64, 250] on button "Add" at bounding box center [57, 249] width 29 height 19
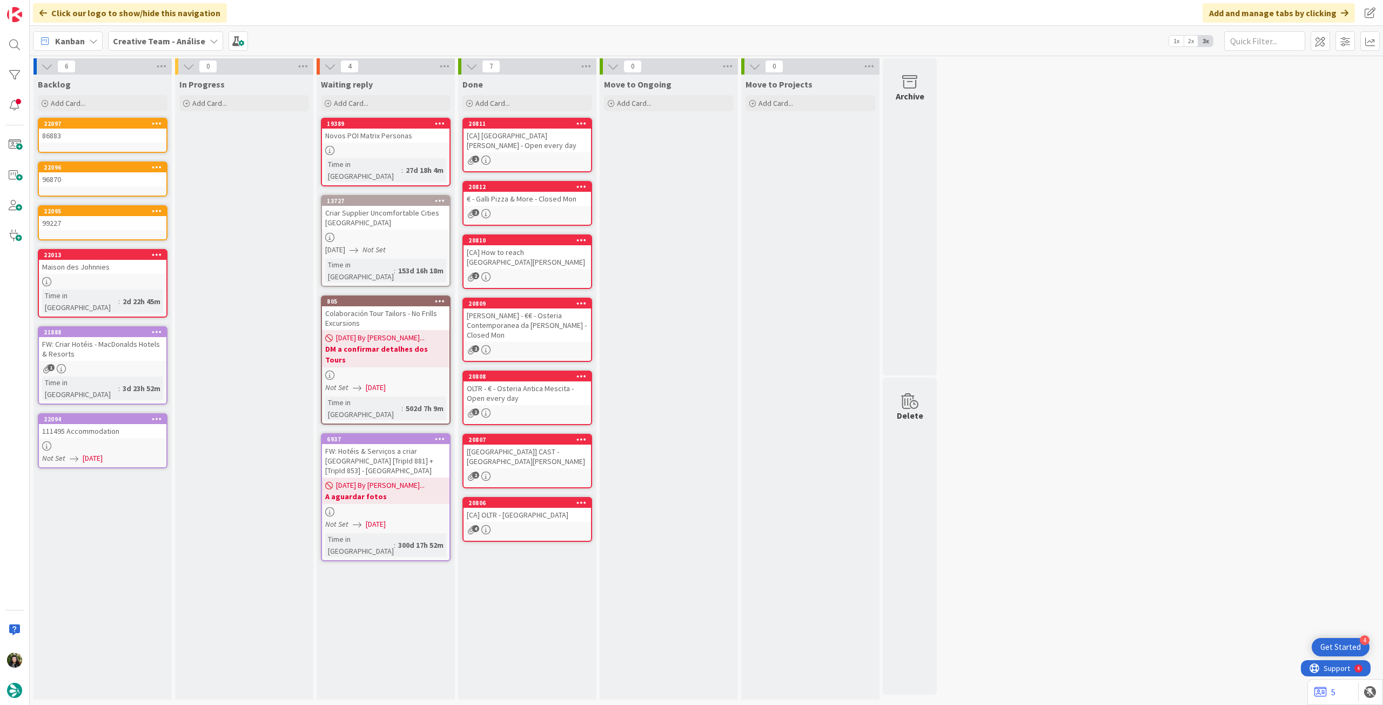
click at [85, 93] on div "Backlog Add Card... Template Not Set Title 0 / 128 Label Daytrip Location Daytr…" at bounding box center [102, 94] width 138 height 39
click at [85, 100] on div "Add Card..." at bounding box center [103, 103] width 130 height 16
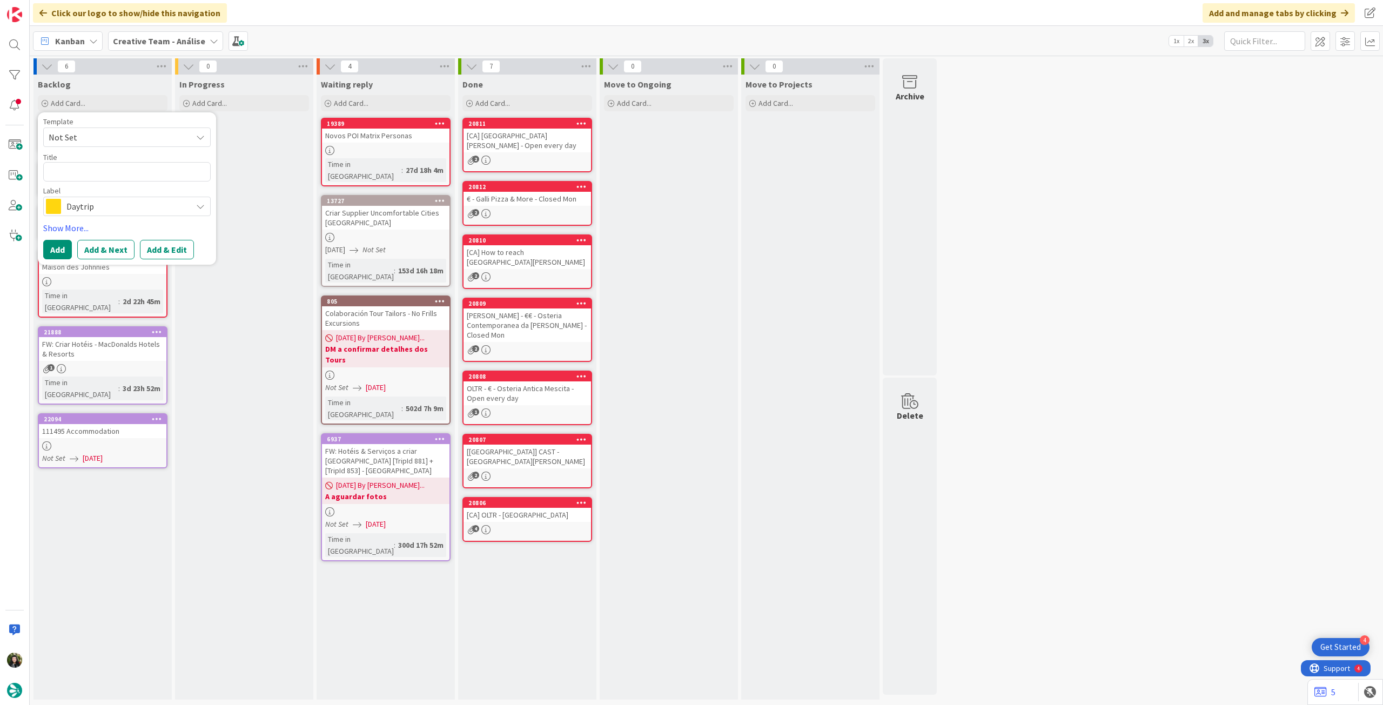
click at [93, 200] on span "Daytrip" at bounding box center [126, 206] width 120 height 15
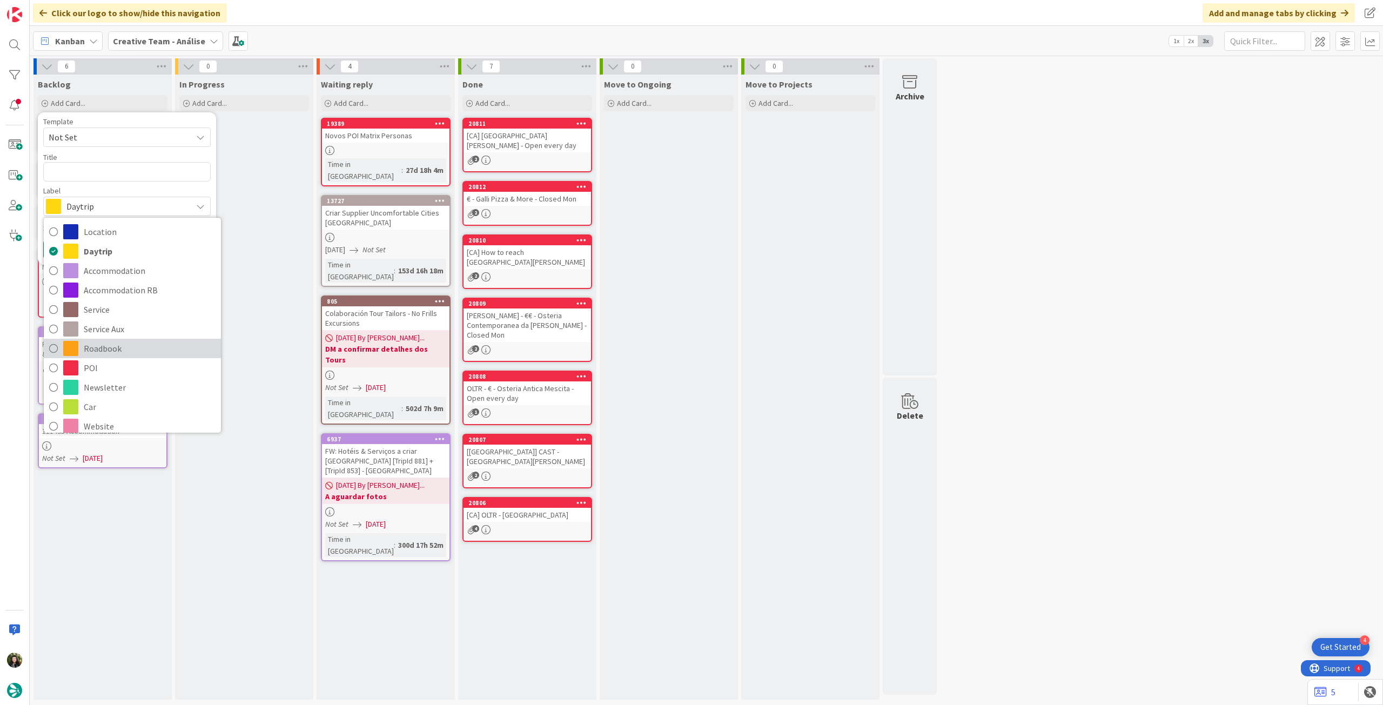
click at [120, 346] on span "Roadbook" at bounding box center [150, 348] width 132 height 16
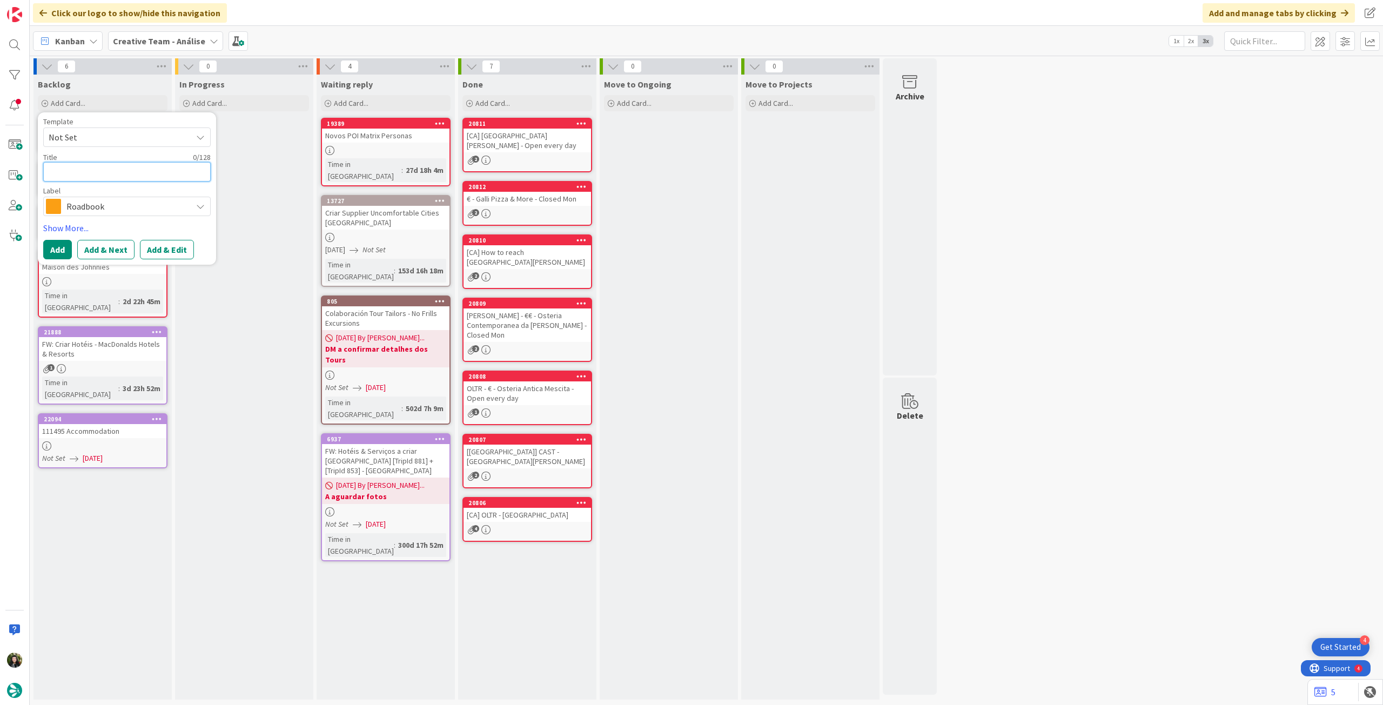
click at [102, 174] on textarea at bounding box center [126, 171] width 167 height 19
paste textarea "95751"
click at [60, 250] on button "Add" at bounding box center [57, 249] width 29 height 19
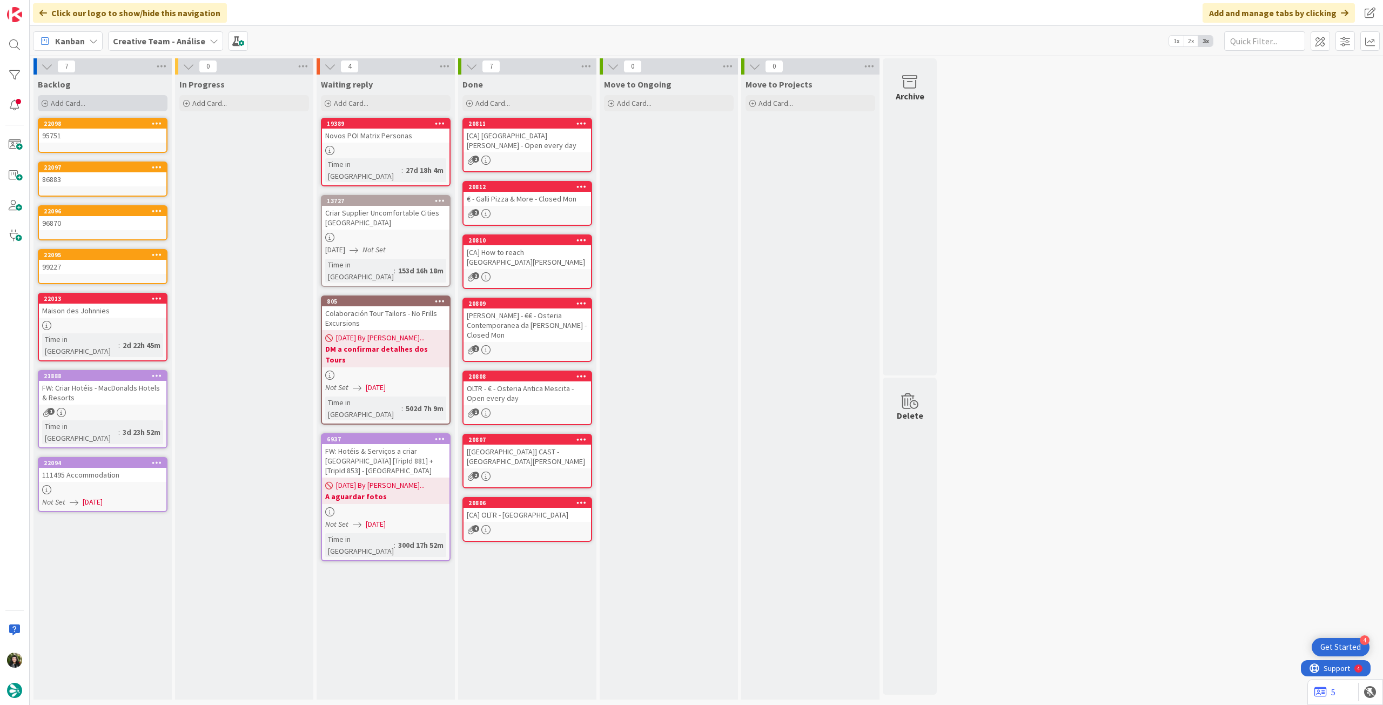
click at [95, 106] on div "Add Card..." at bounding box center [103, 103] width 130 height 16
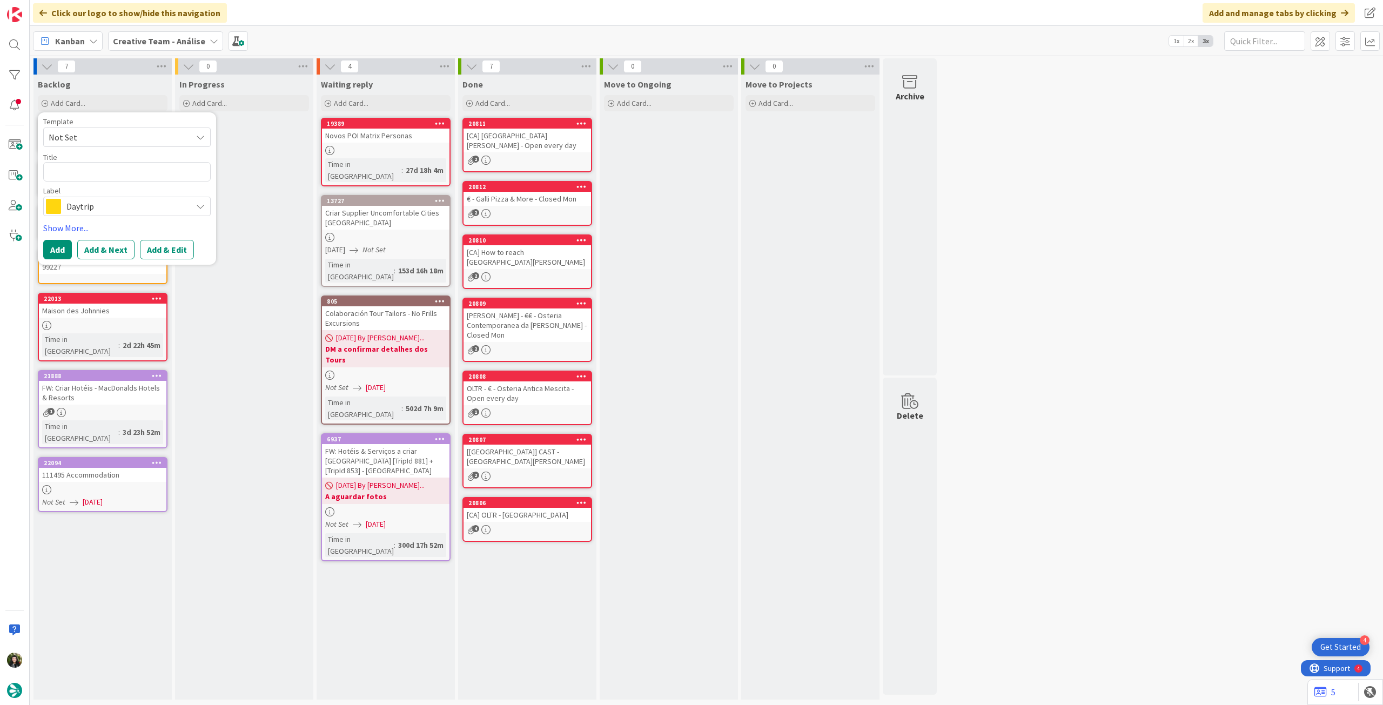
click at [95, 202] on span "Daytrip" at bounding box center [126, 206] width 120 height 15
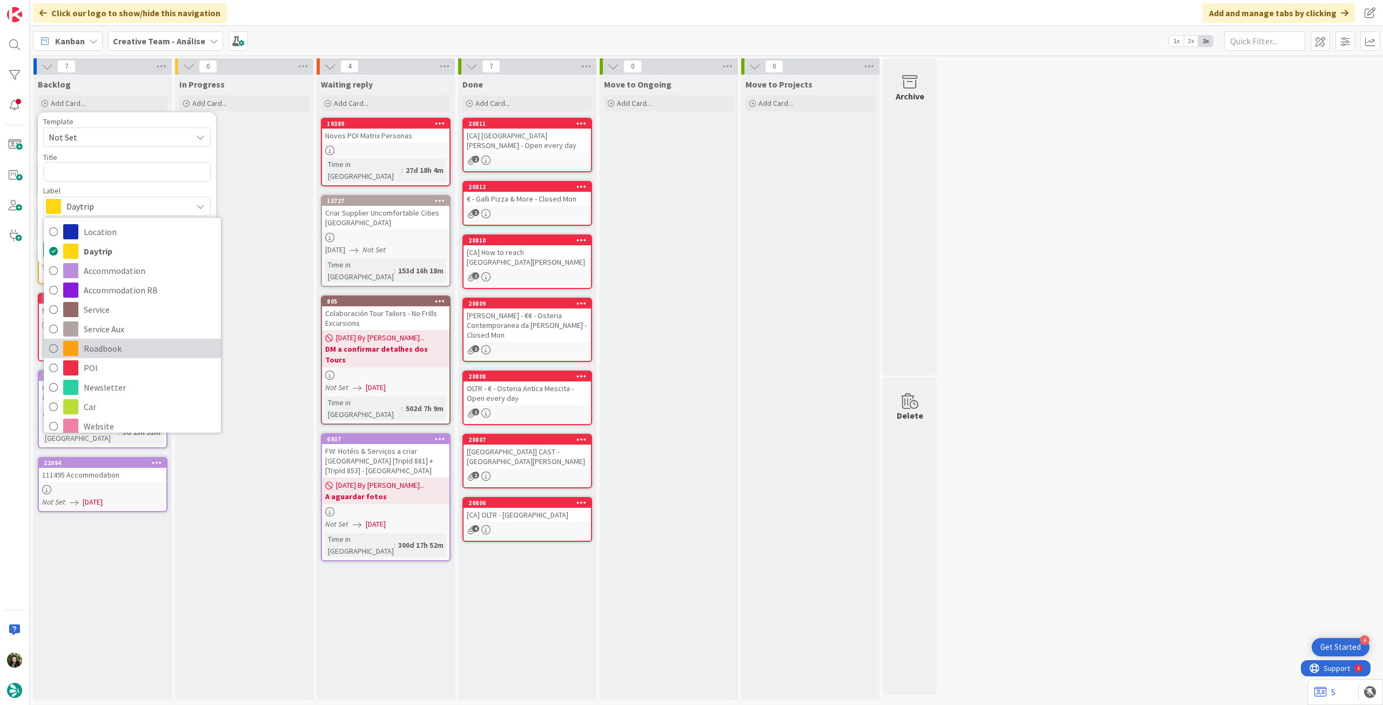
drag, startPoint x: 117, startPoint y: 346, endPoint x: 115, endPoint y: 262, distance: 84.3
click at [117, 346] on span "Roadbook" at bounding box center [150, 348] width 132 height 16
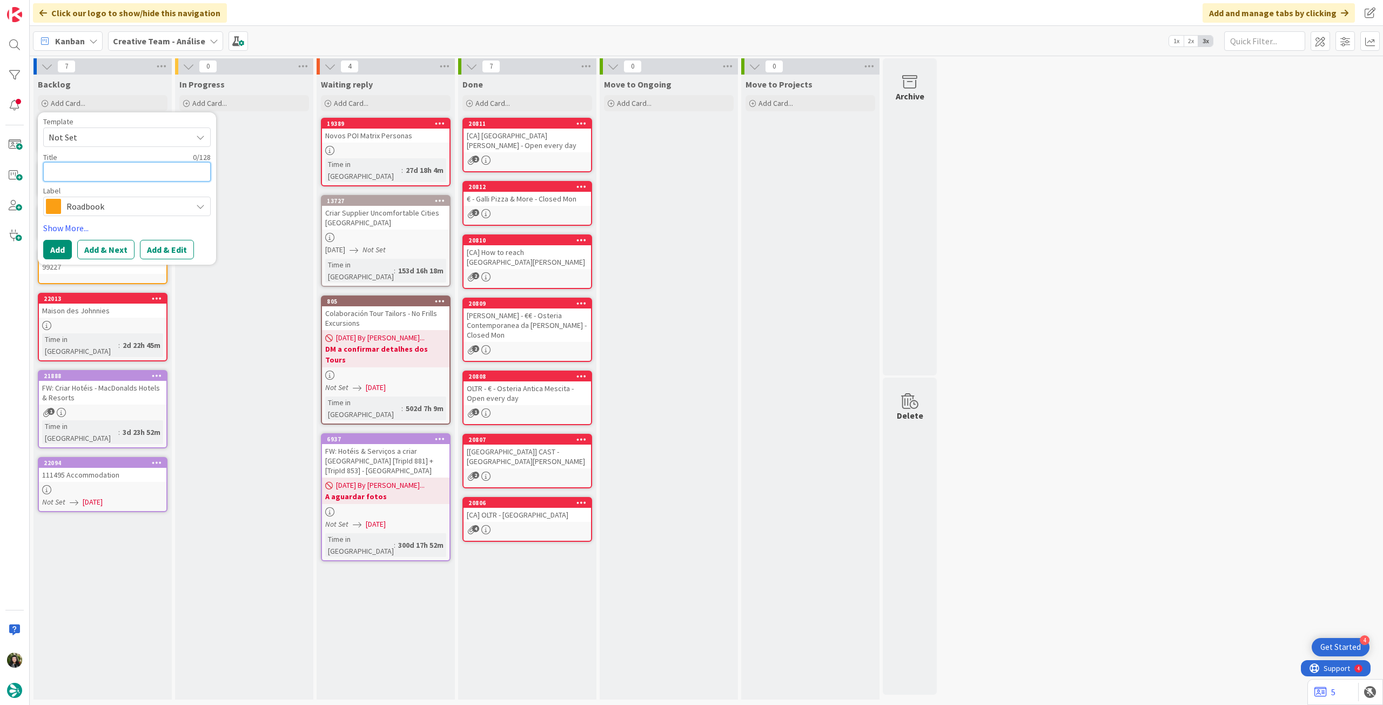
click at [105, 168] on textarea at bounding box center [126, 171] width 167 height 19
paste textarea "100512"
click at [61, 243] on button "Add" at bounding box center [57, 249] width 29 height 19
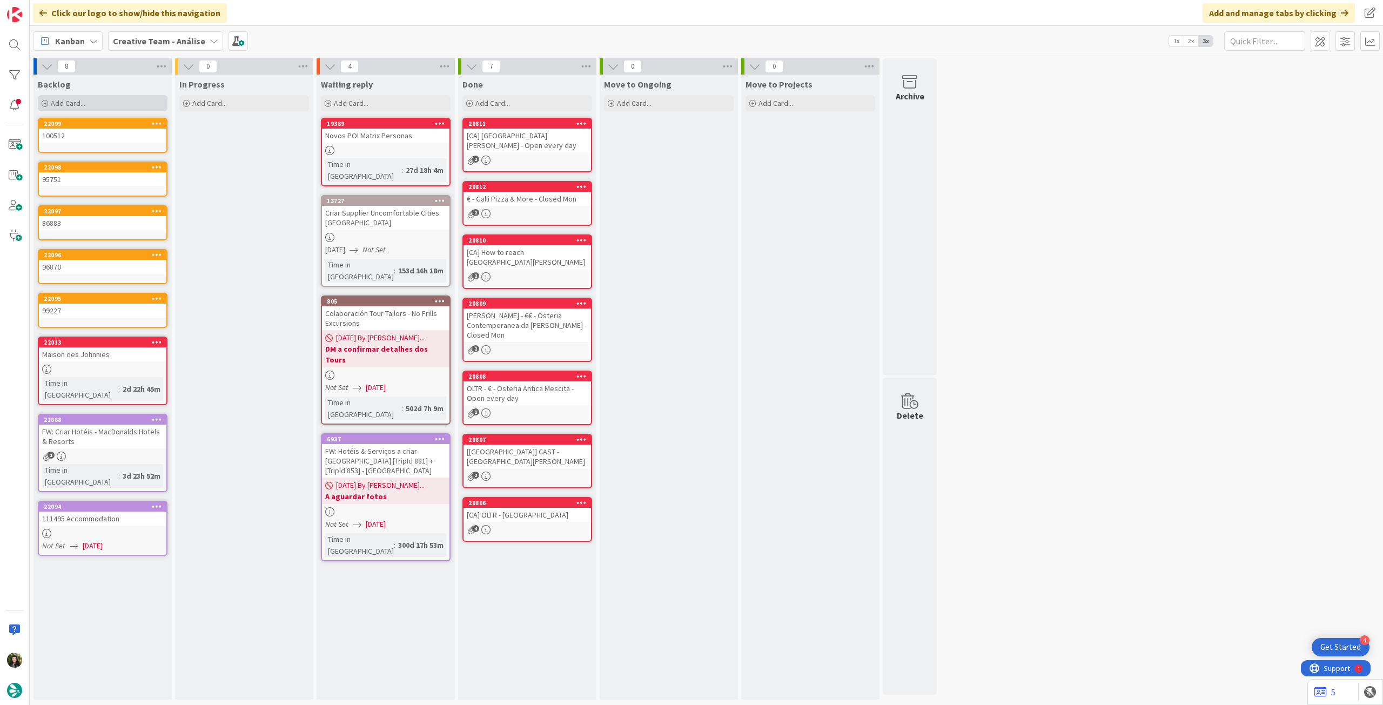
click at [89, 106] on div "Add Card..." at bounding box center [103, 103] width 130 height 16
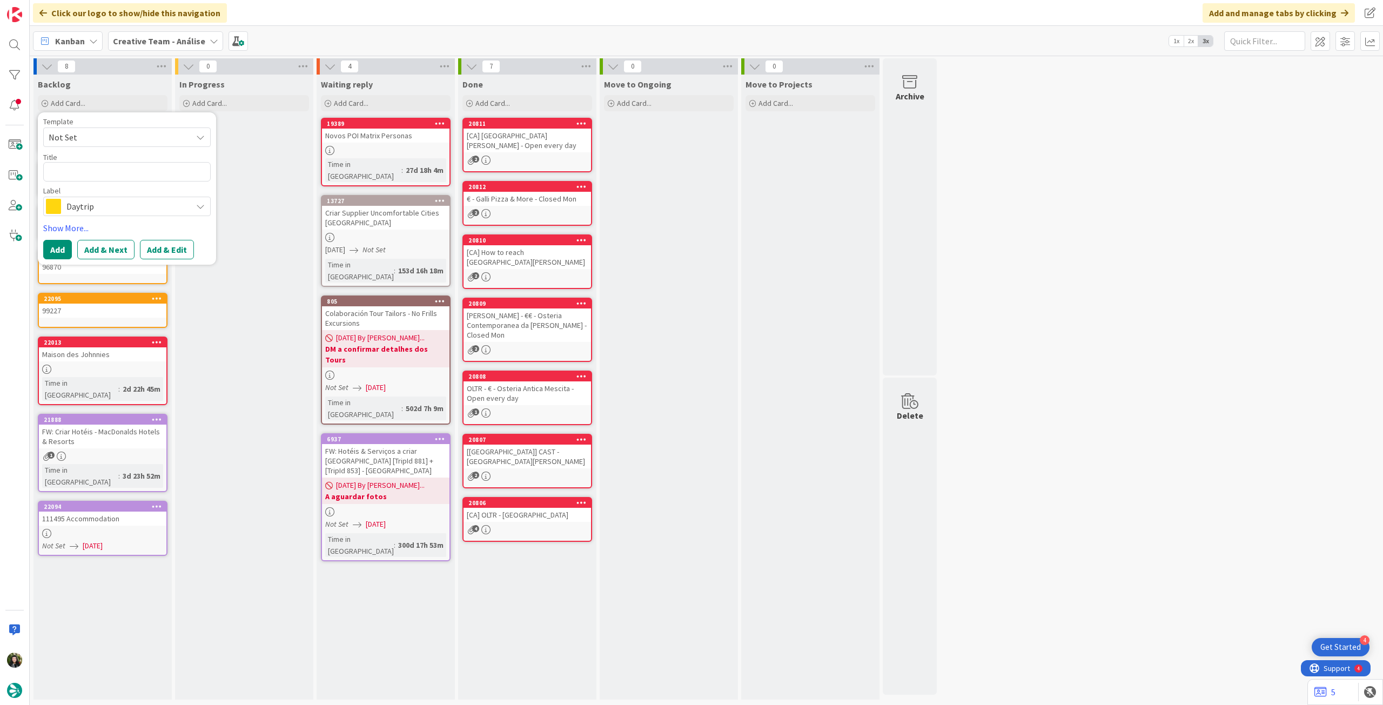
click at [94, 216] on div "Template Not Set Title 0 / 128 Label Daytrip Location Daytrip Accommodation Acc…" at bounding box center [126, 189] width 167 height 142
click at [109, 203] on span "Daytrip" at bounding box center [126, 206] width 120 height 15
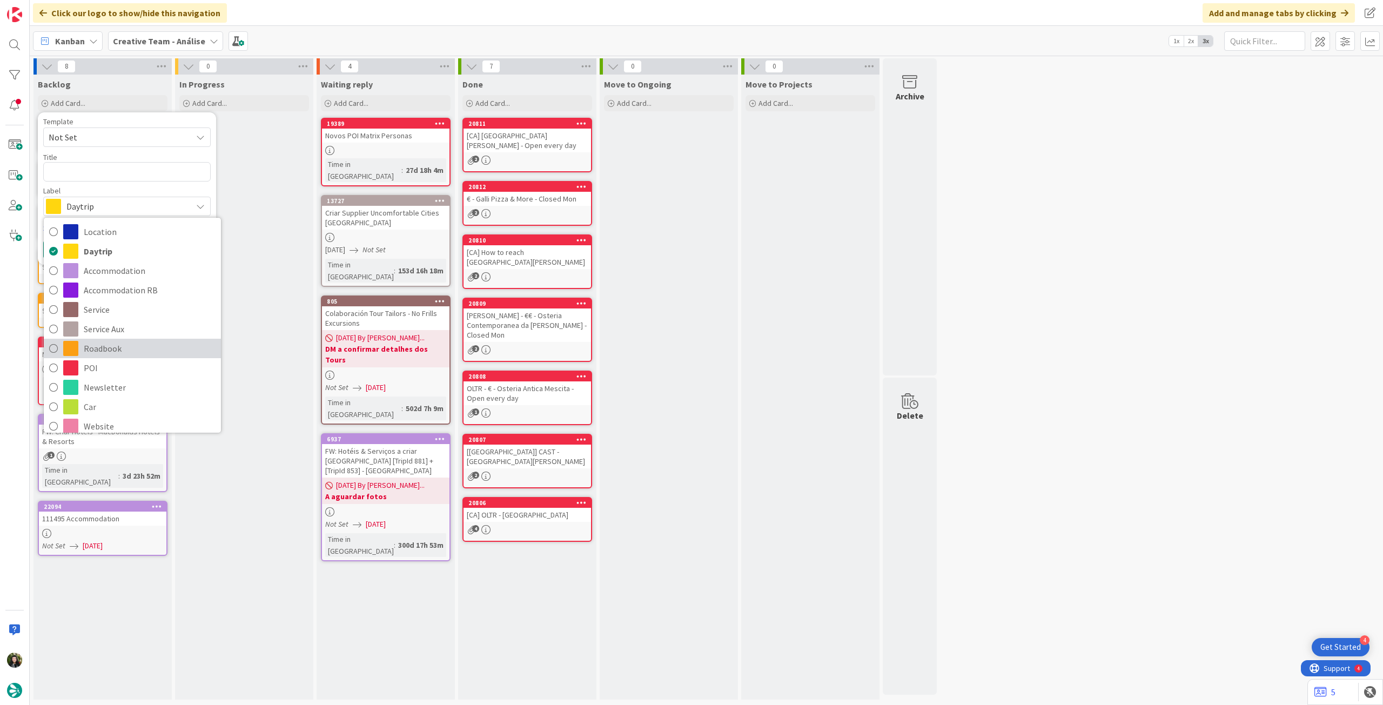
drag, startPoint x: 117, startPoint y: 347, endPoint x: 116, endPoint y: 304, distance: 43.2
click at [117, 347] on span "Roadbook" at bounding box center [150, 348] width 132 height 16
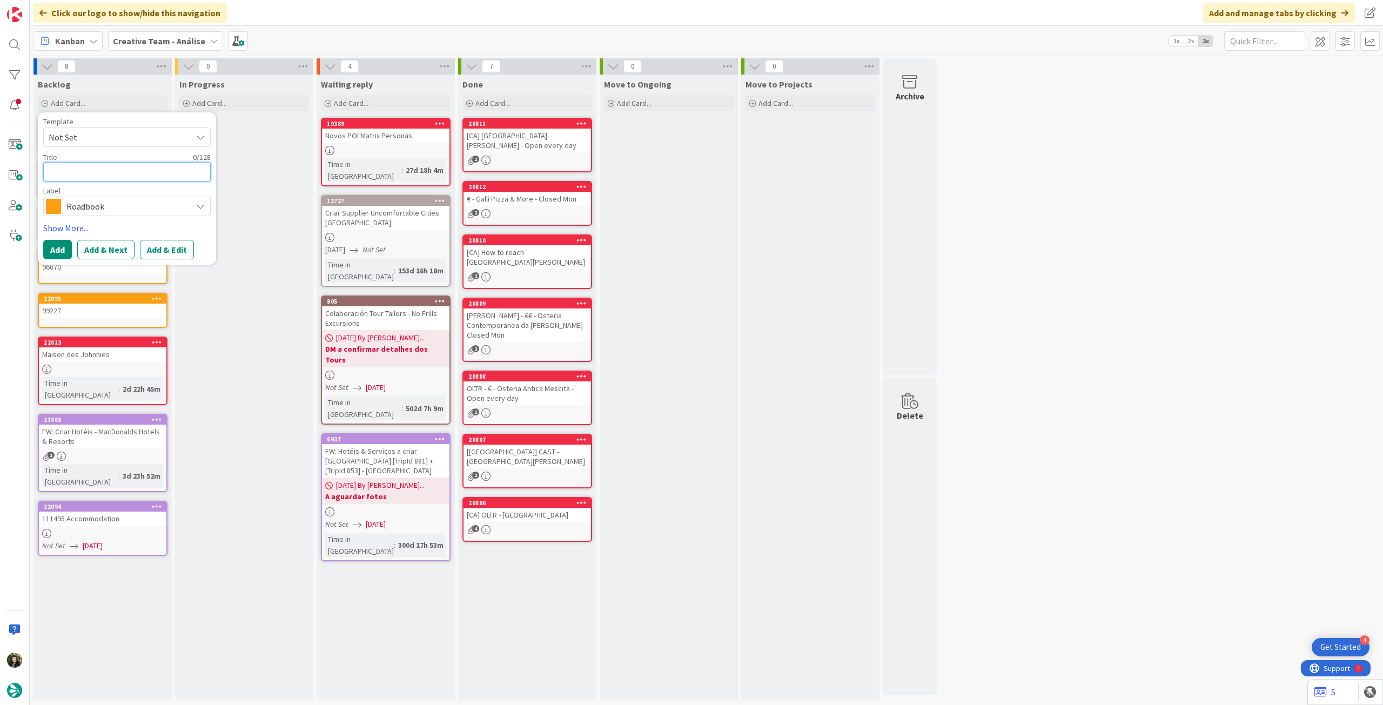
click at [96, 163] on textarea at bounding box center [126, 171] width 167 height 19
paste textarea "106887"
click at [62, 244] on button "Add" at bounding box center [57, 249] width 29 height 19
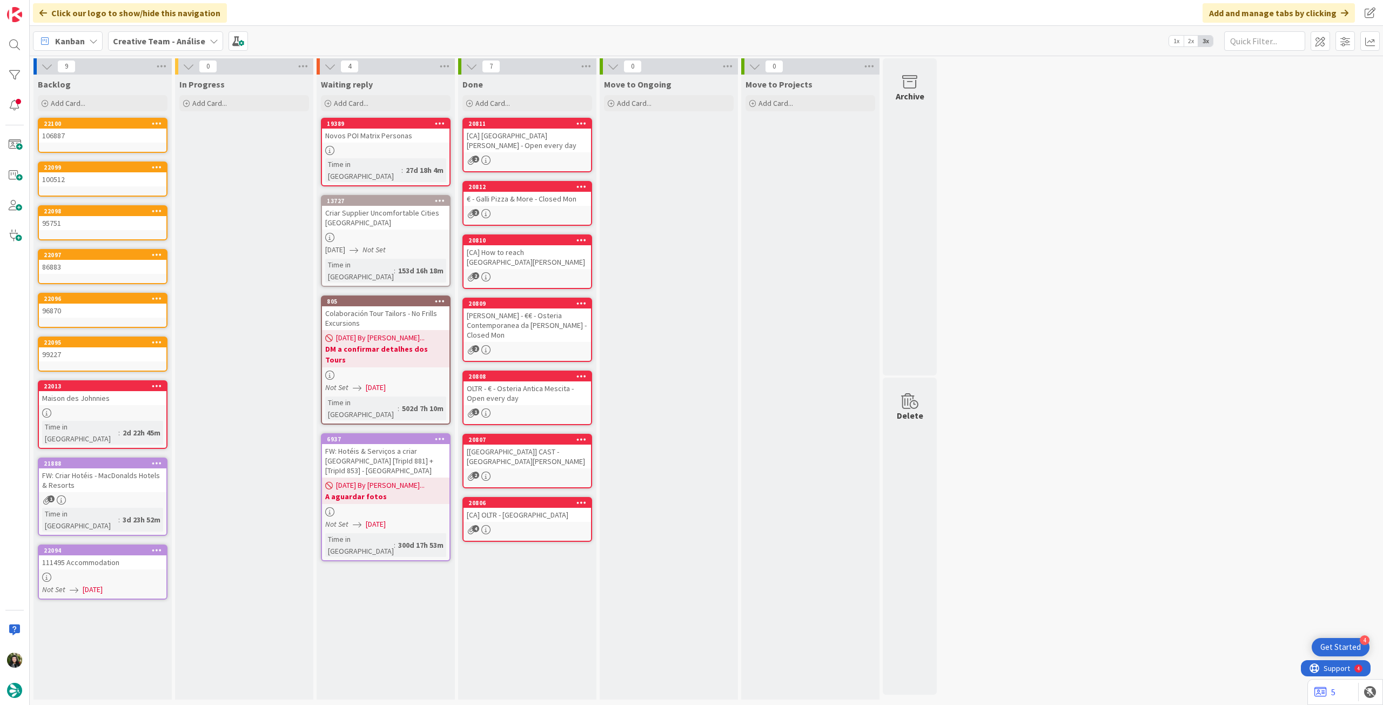
click at [155, 38] on b "Creative Team - Análise" at bounding box center [159, 41] width 92 height 11
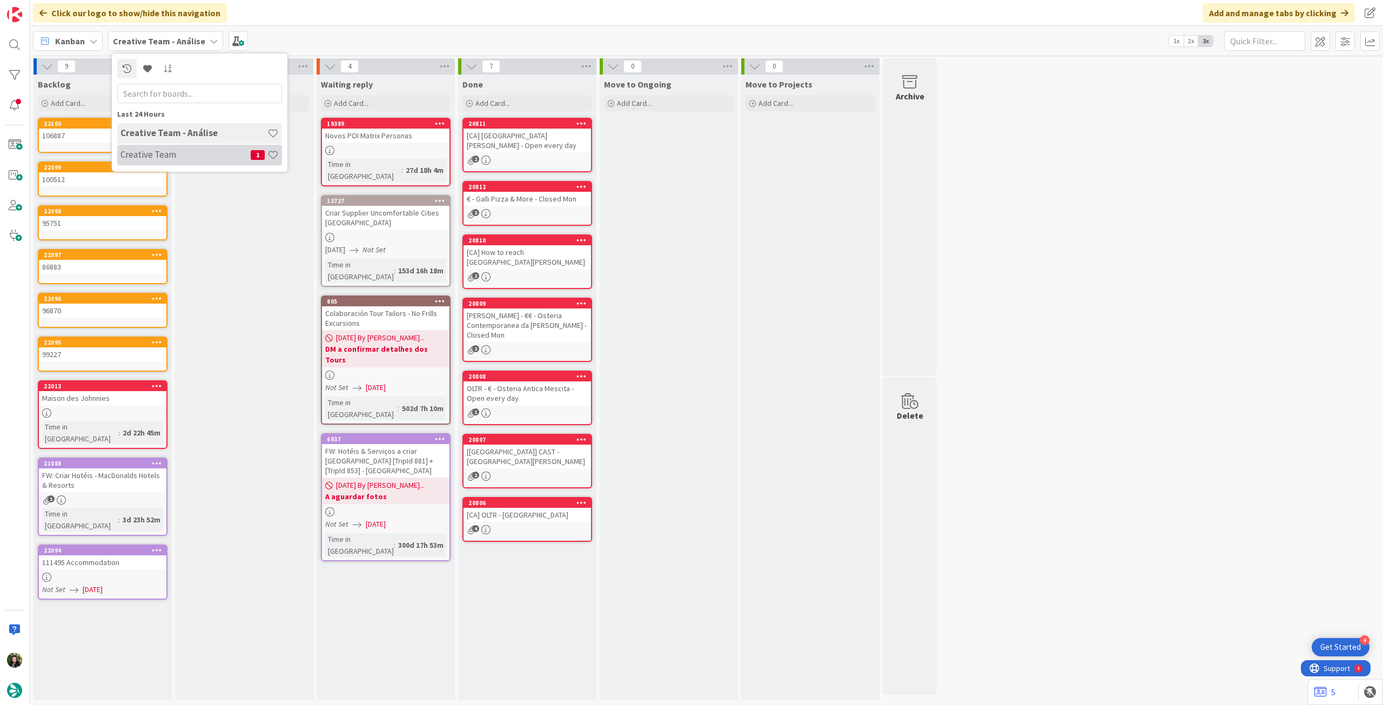
click at [179, 150] on h4 "Creative Team" at bounding box center [185, 154] width 130 height 11
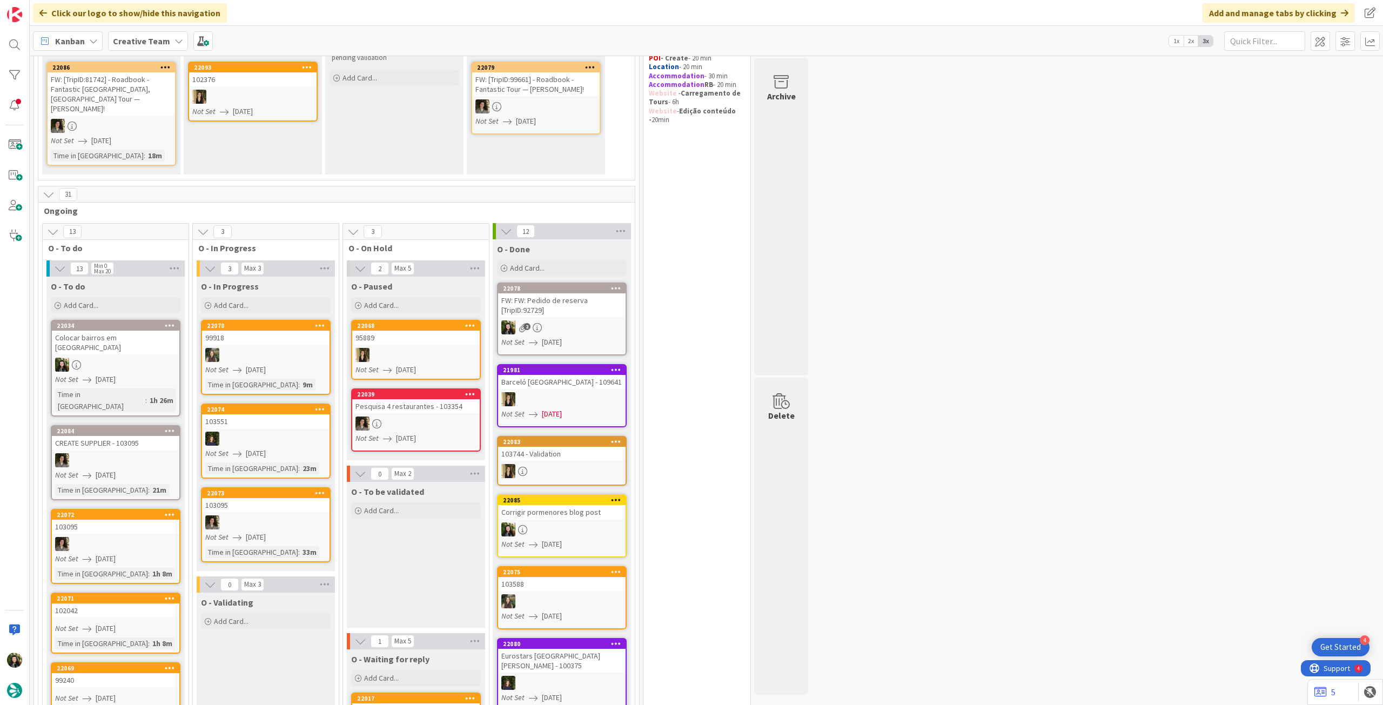
scroll to position [216, 0]
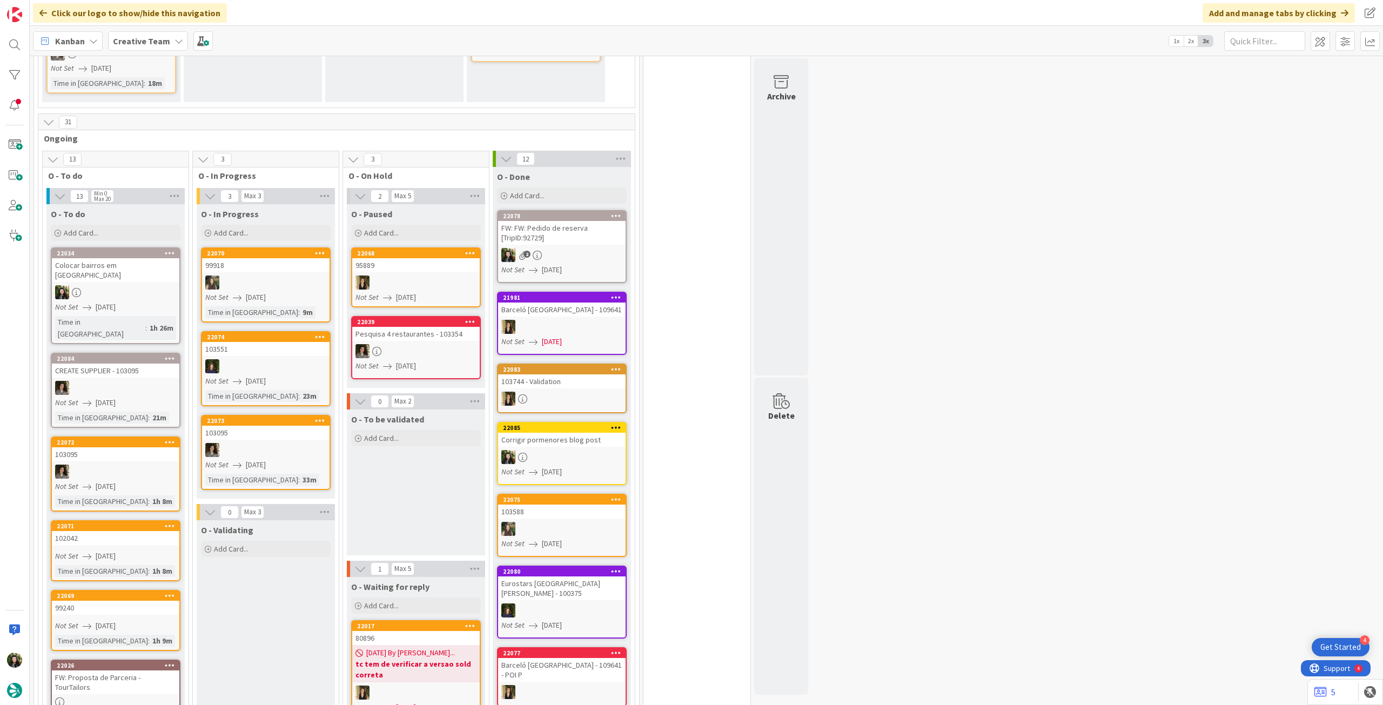
click at [143, 41] on b "Creative Team" at bounding box center [141, 41] width 57 height 11
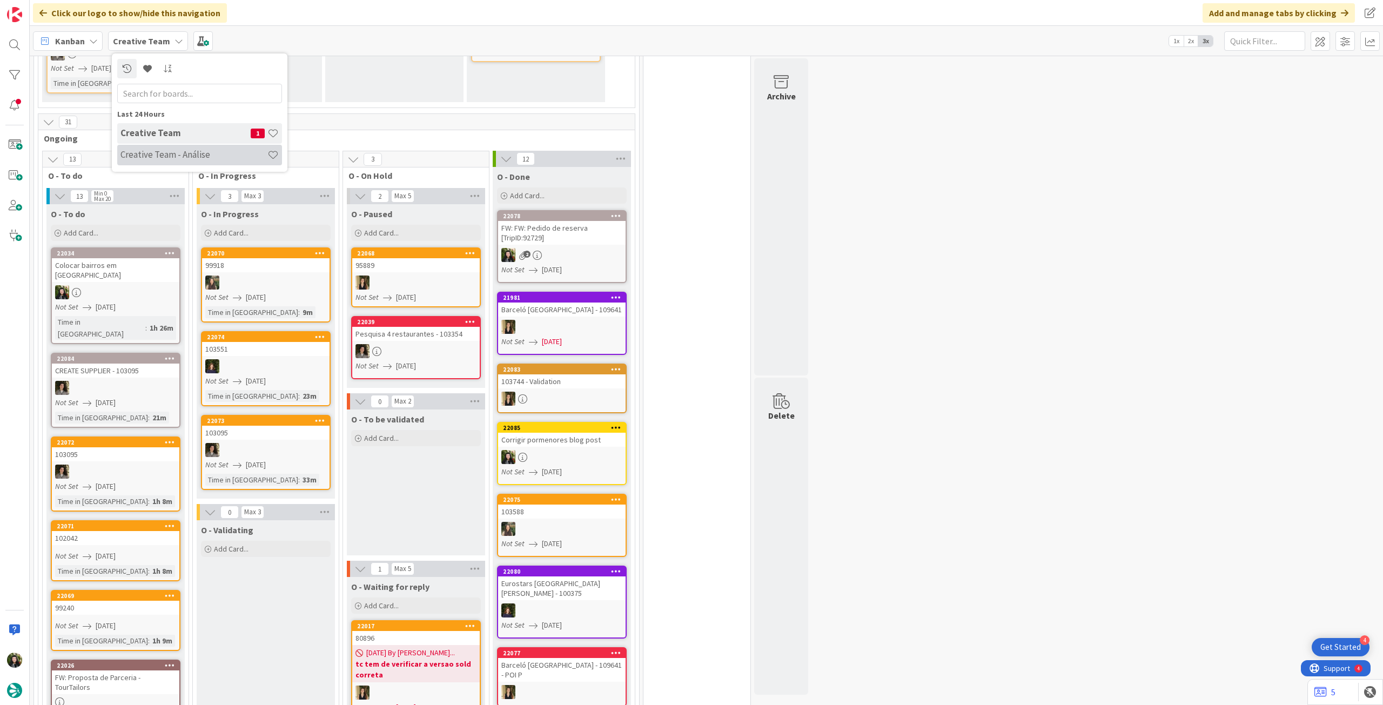
click at [146, 147] on div "Creative Team - Análise" at bounding box center [199, 155] width 165 height 21
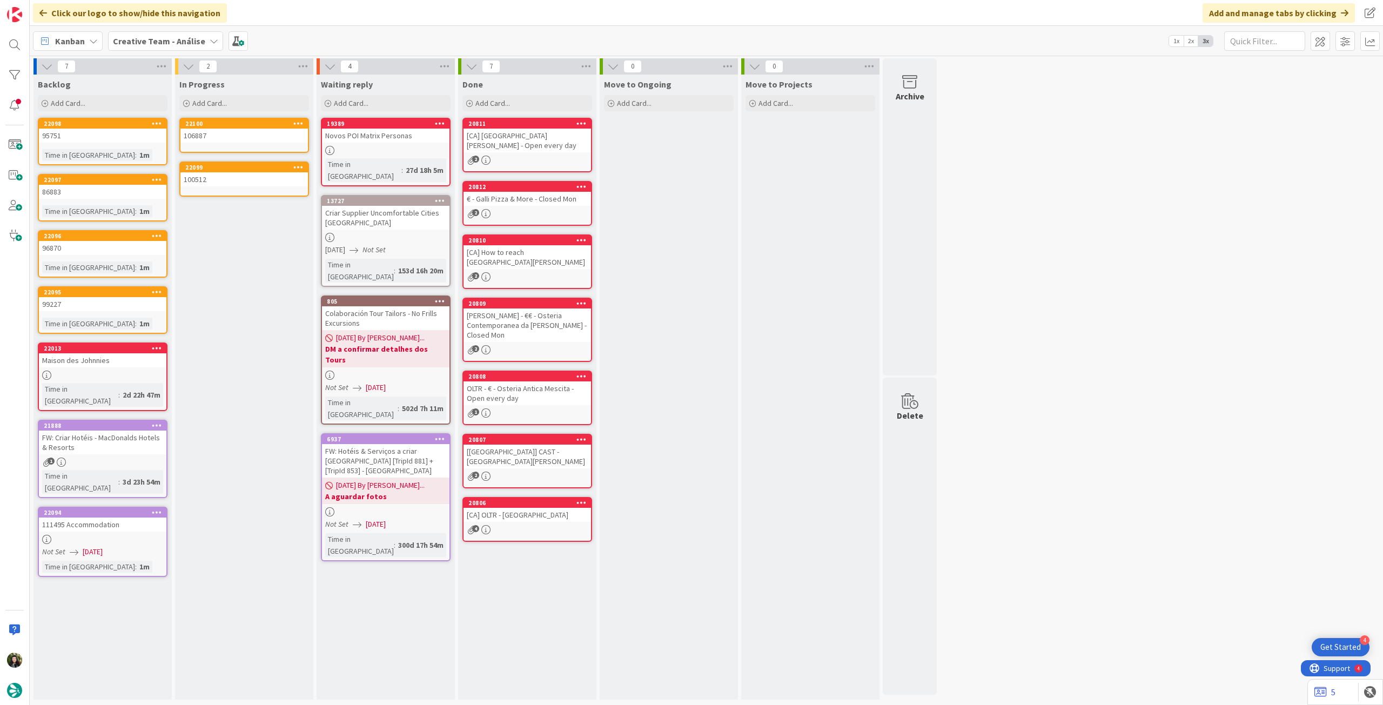
click at [270, 151] on link "22100 106887" at bounding box center [244, 135] width 130 height 35
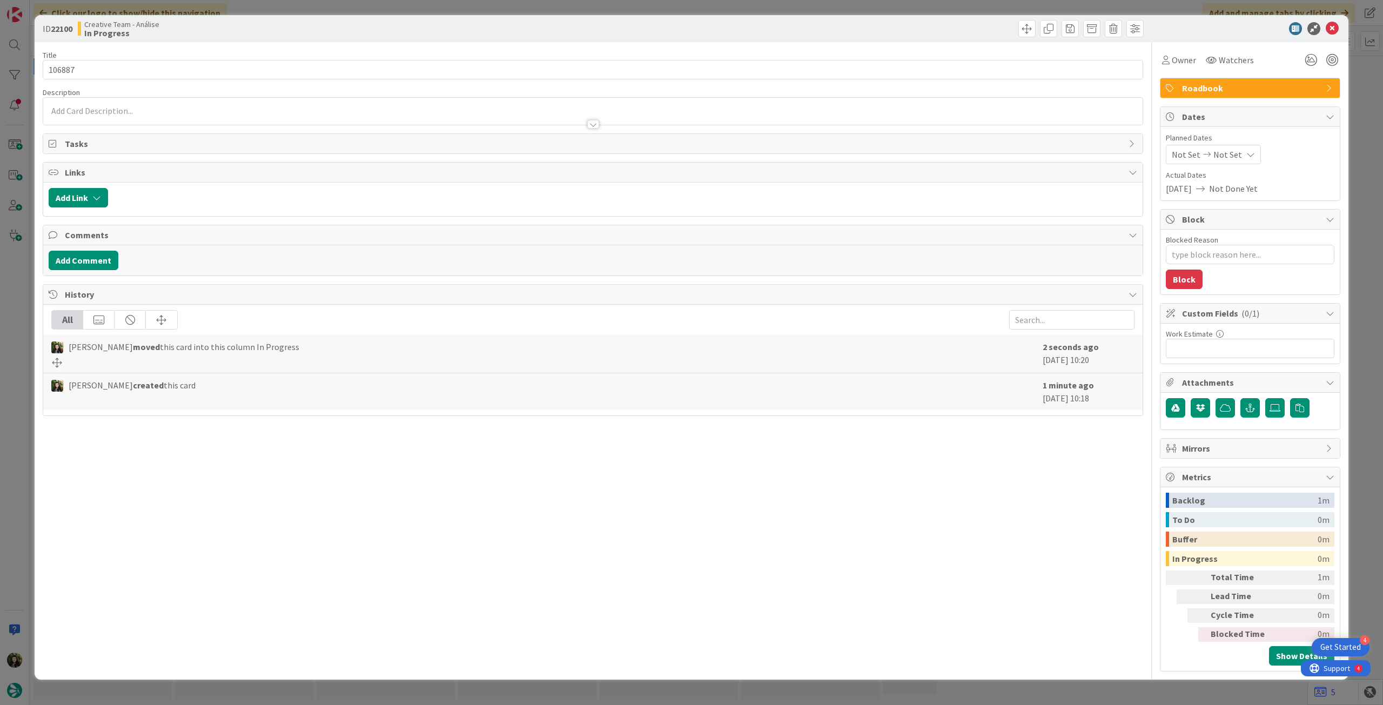
click at [1220, 152] on span "Not Set" at bounding box center [1227, 154] width 29 height 13
click at [1185, 383] on icon at bounding box center [1185, 386] width 16 height 13
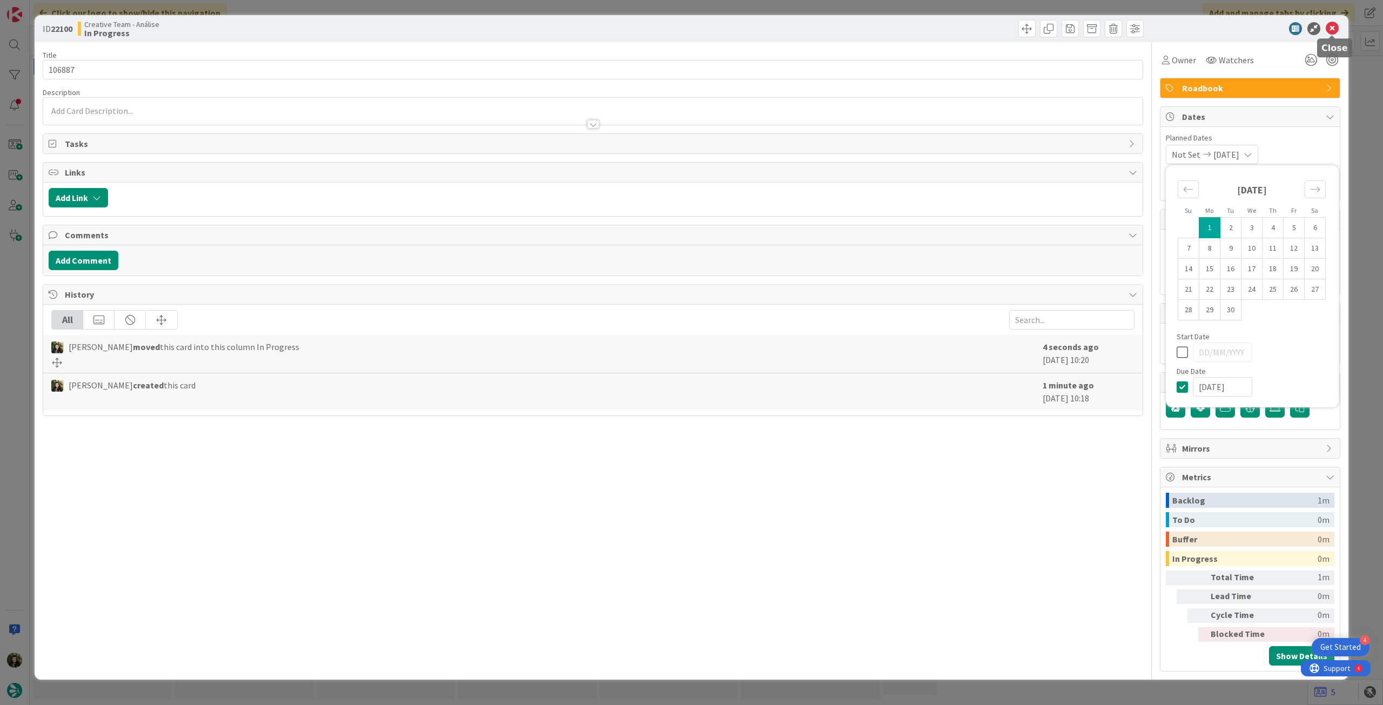
click at [1332, 30] on icon at bounding box center [1332, 28] width 13 height 13
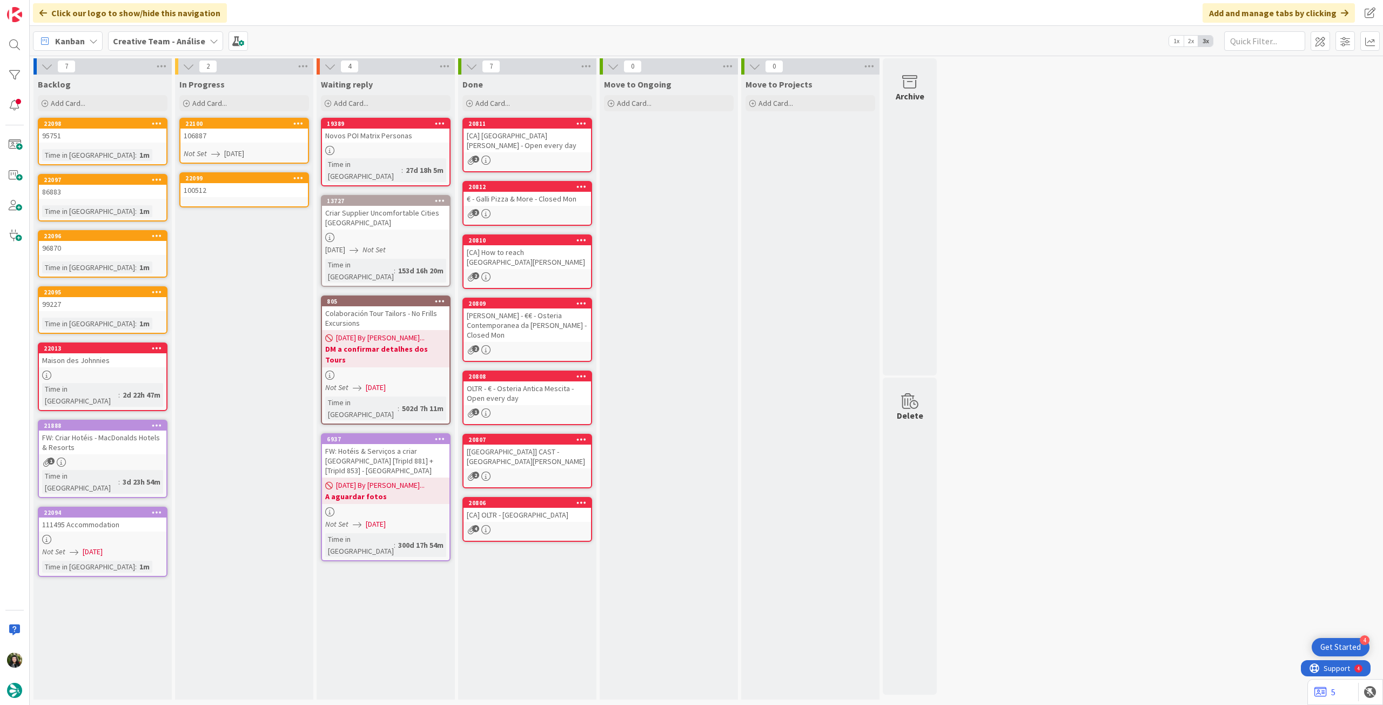
click at [220, 194] on div "100512" at bounding box center [243, 190] width 127 height 14
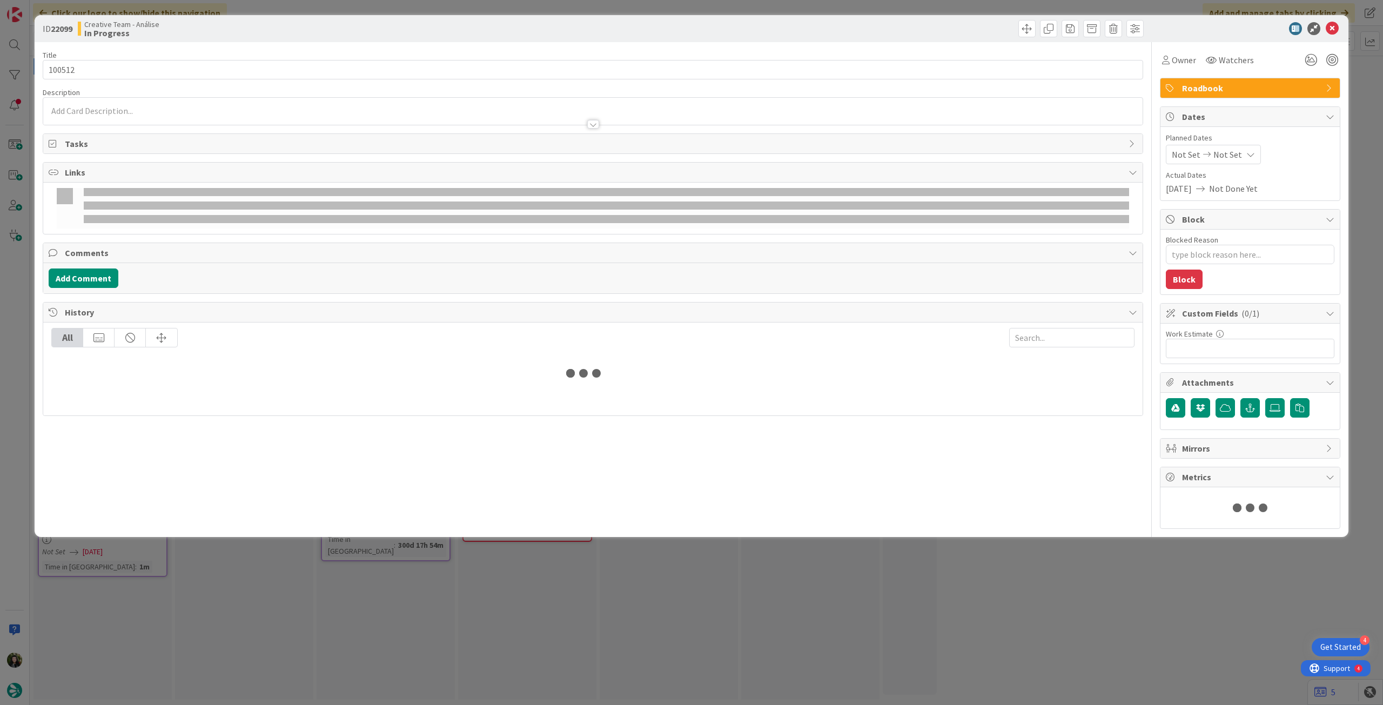
click at [1248, 153] on icon at bounding box center [1250, 154] width 9 height 9
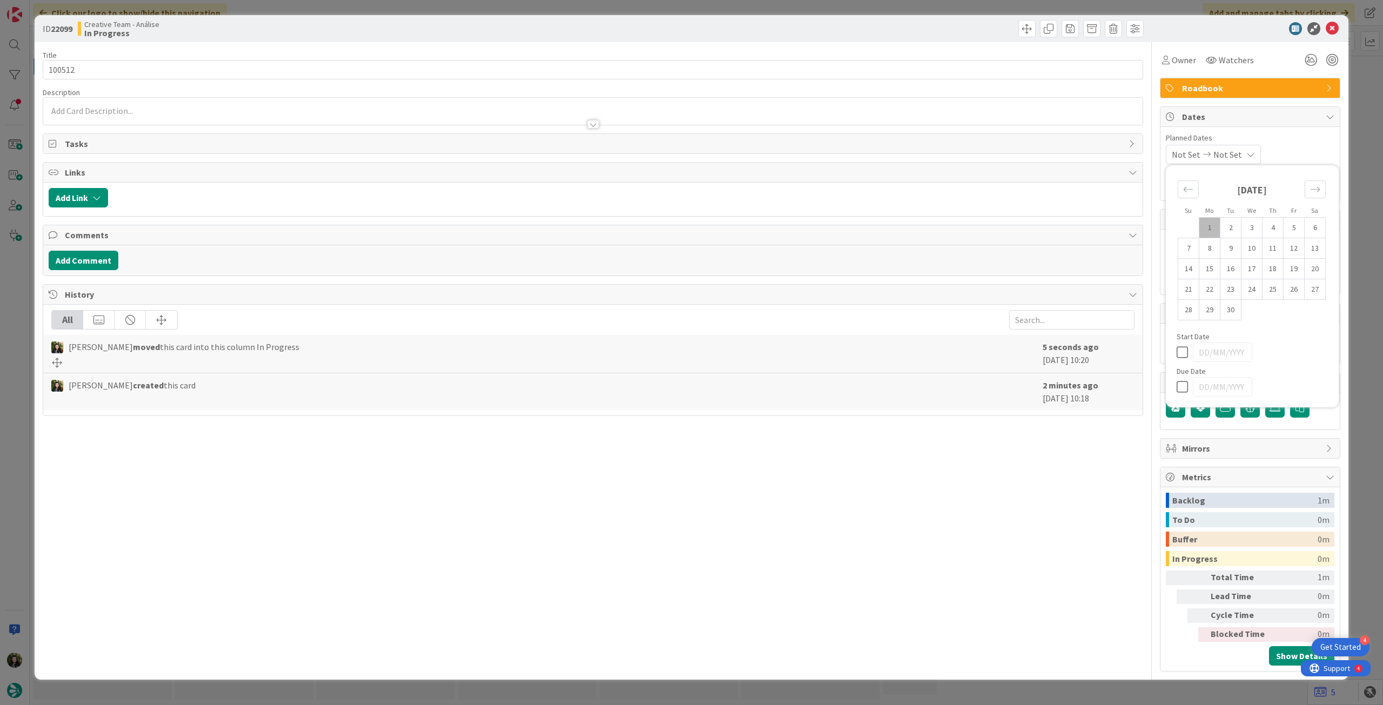
click at [1185, 384] on icon at bounding box center [1185, 386] width 16 height 13
click at [1334, 29] on icon at bounding box center [1332, 28] width 13 height 13
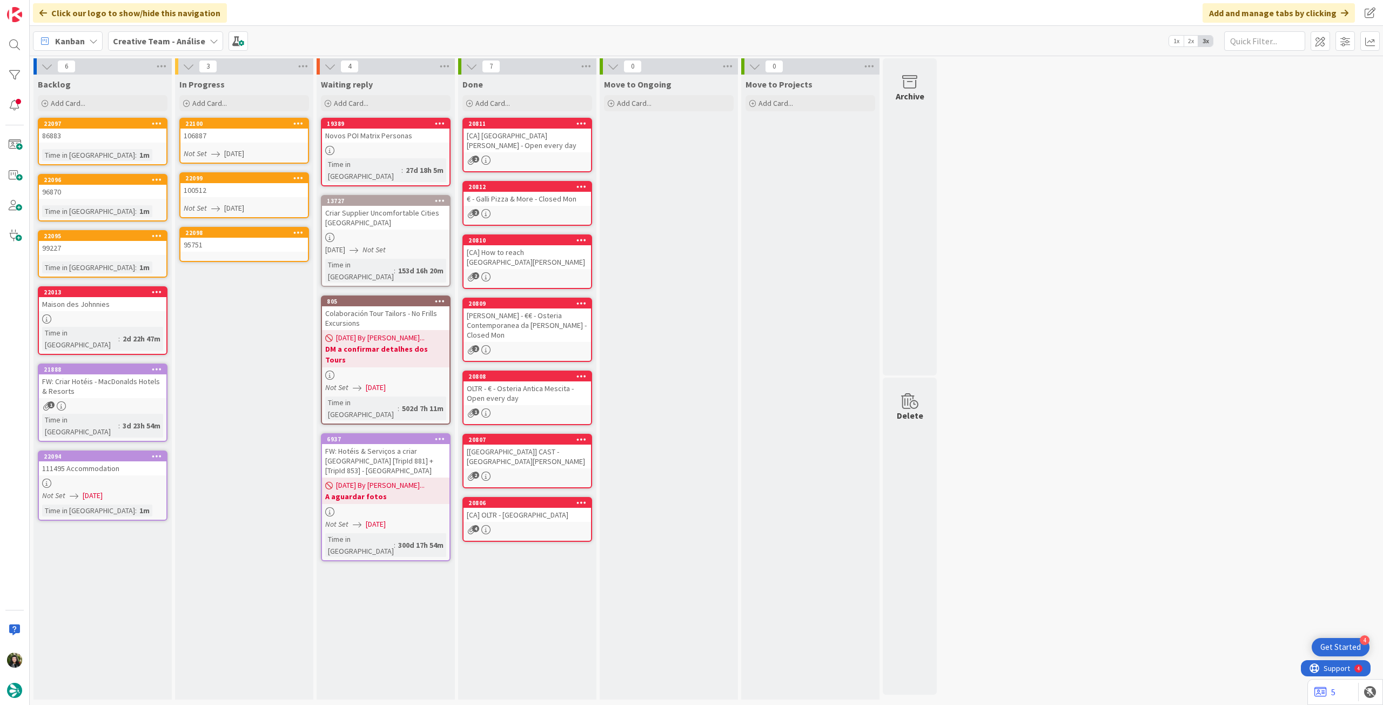
click at [260, 257] on link "22098 95751" at bounding box center [244, 244] width 130 height 35
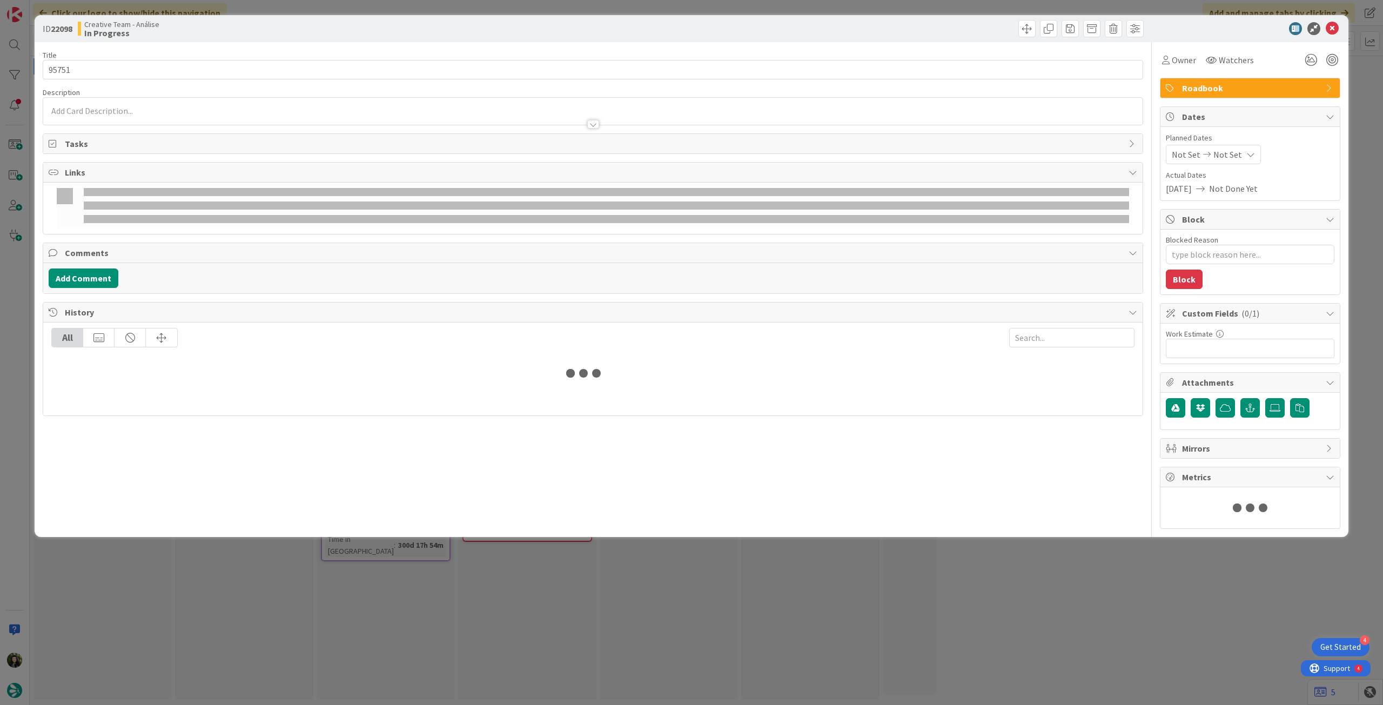
click at [1230, 159] on span "Not Set" at bounding box center [1227, 154] width 29 height 13
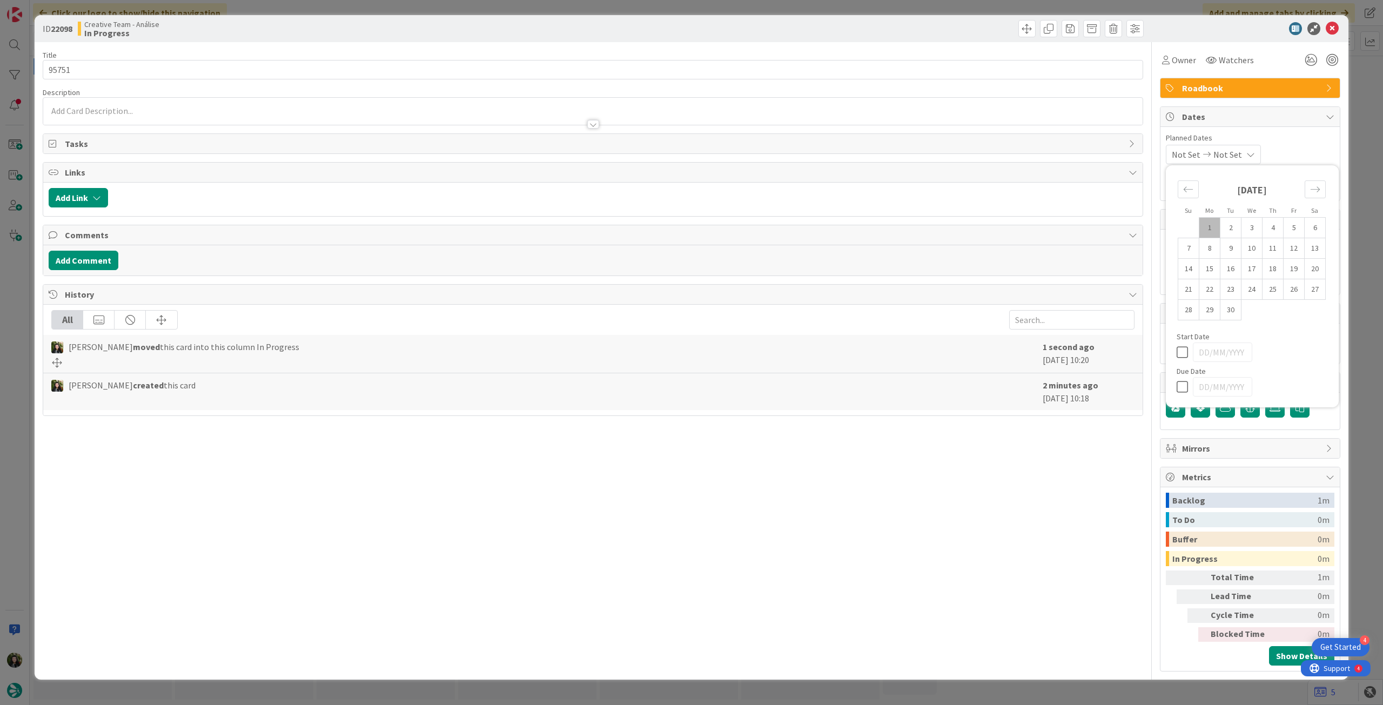
click at [1180, 386] on icon at bounding box center [1185, 386] width 16 height 13
click at [1327, 25] on icon at bounding box center [1332, 28] width 13 height 13
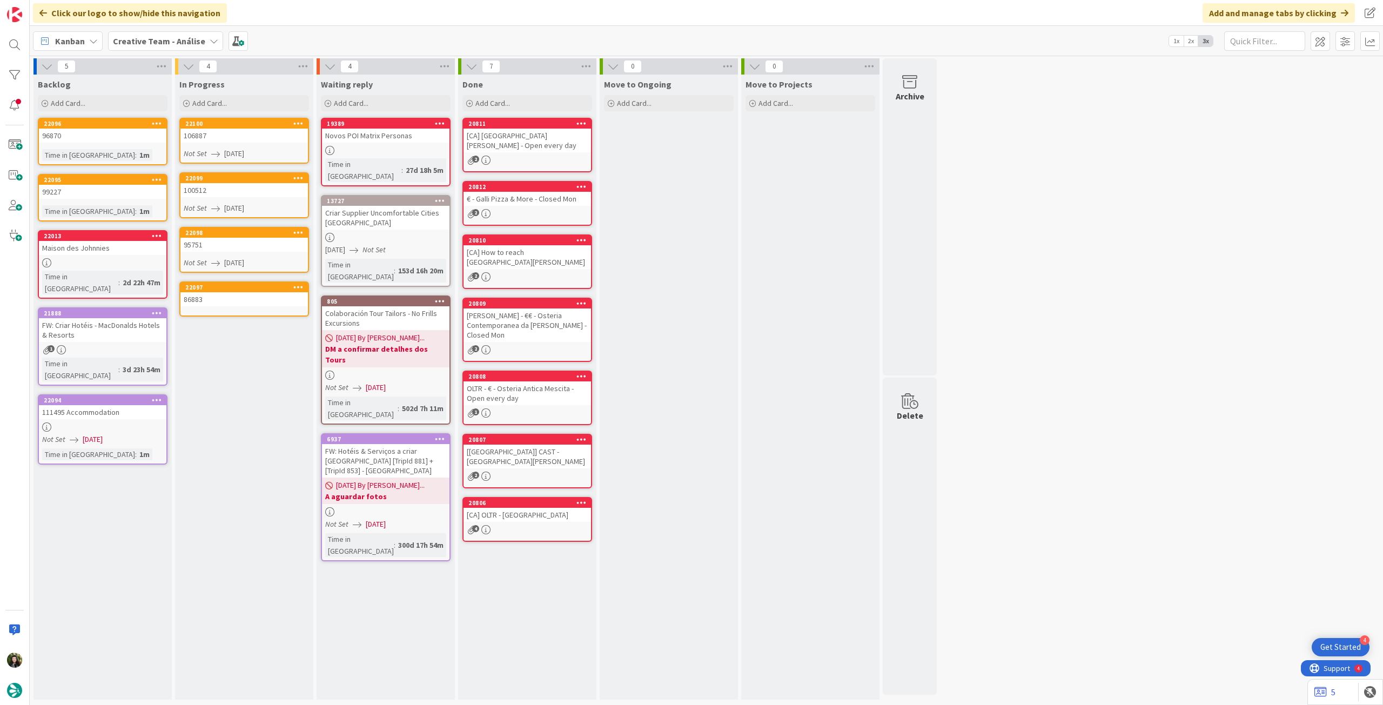
click at [236, 303] on div "86883" at bounding box center [243, 299] width 127 height 14
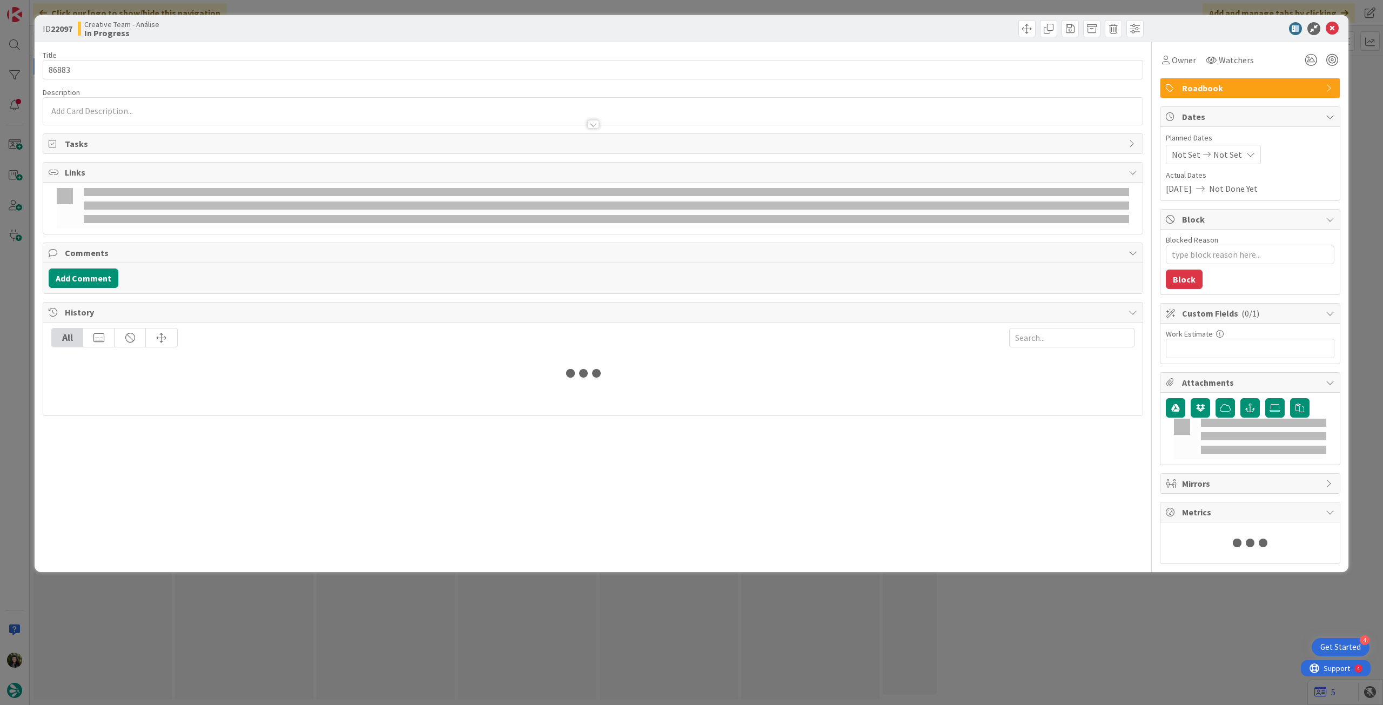
click at [1254, 151] on div "Not Set Not Set" at bounding box center [1213, 154] width 95 height 19
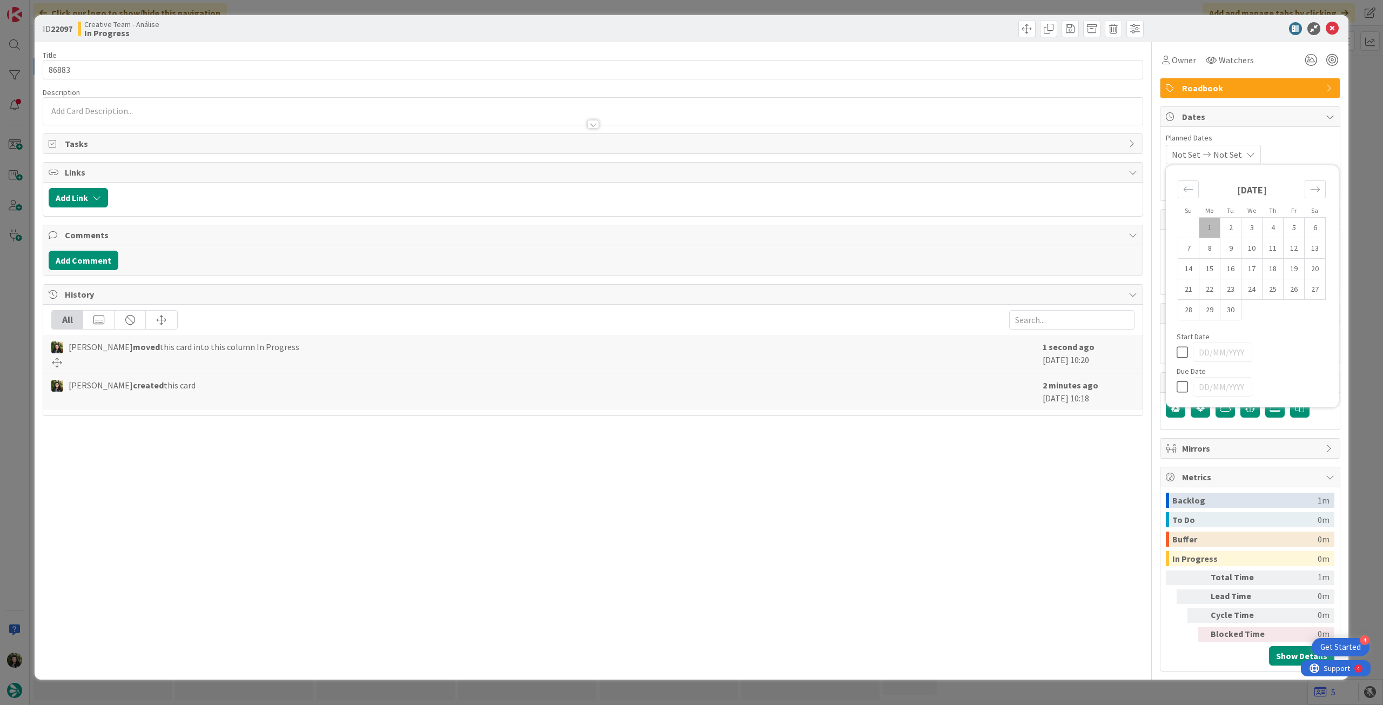
click at [1184, 384] on icon at bounding box center [1185, 386] width 16 height 13
click at [1328, 23] on icon at bounding box center [1332, 28] width 13 height 13
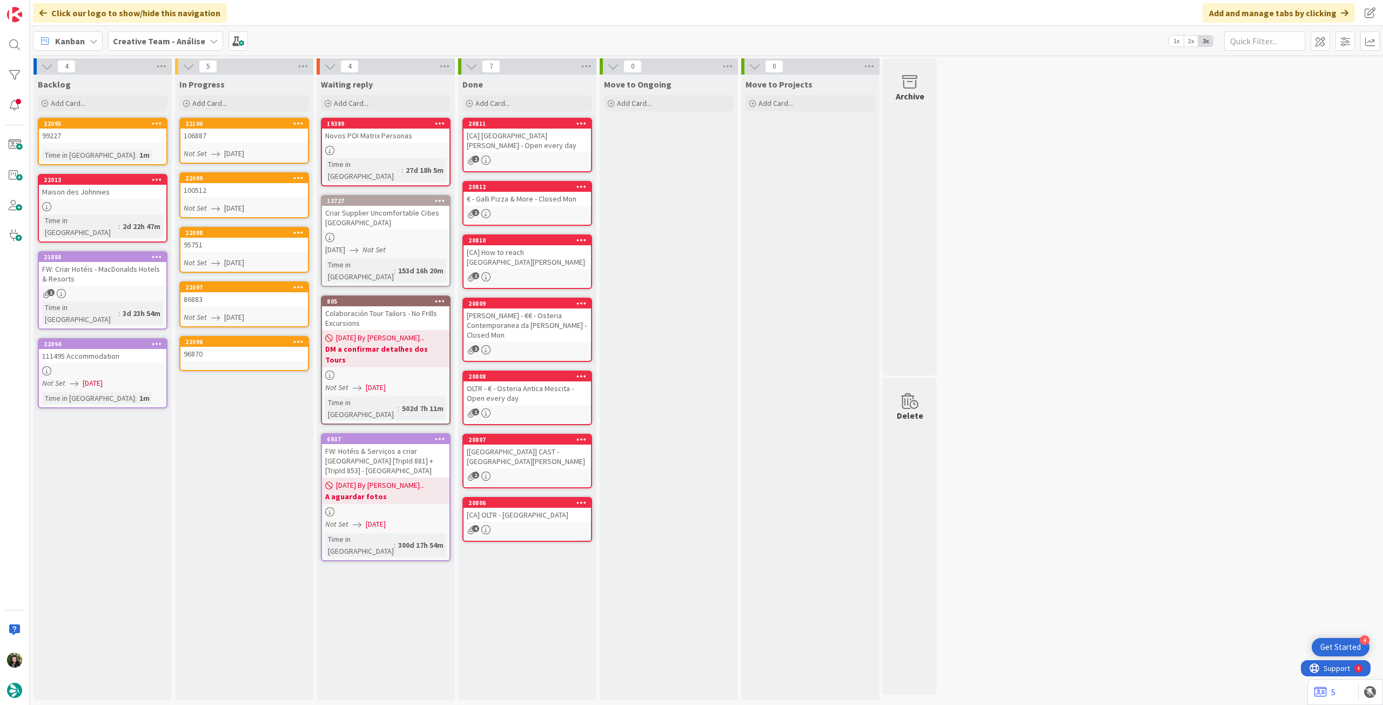
click at [258, 360] on div "96870" at bounding box center [243, 354] width 127 height 14
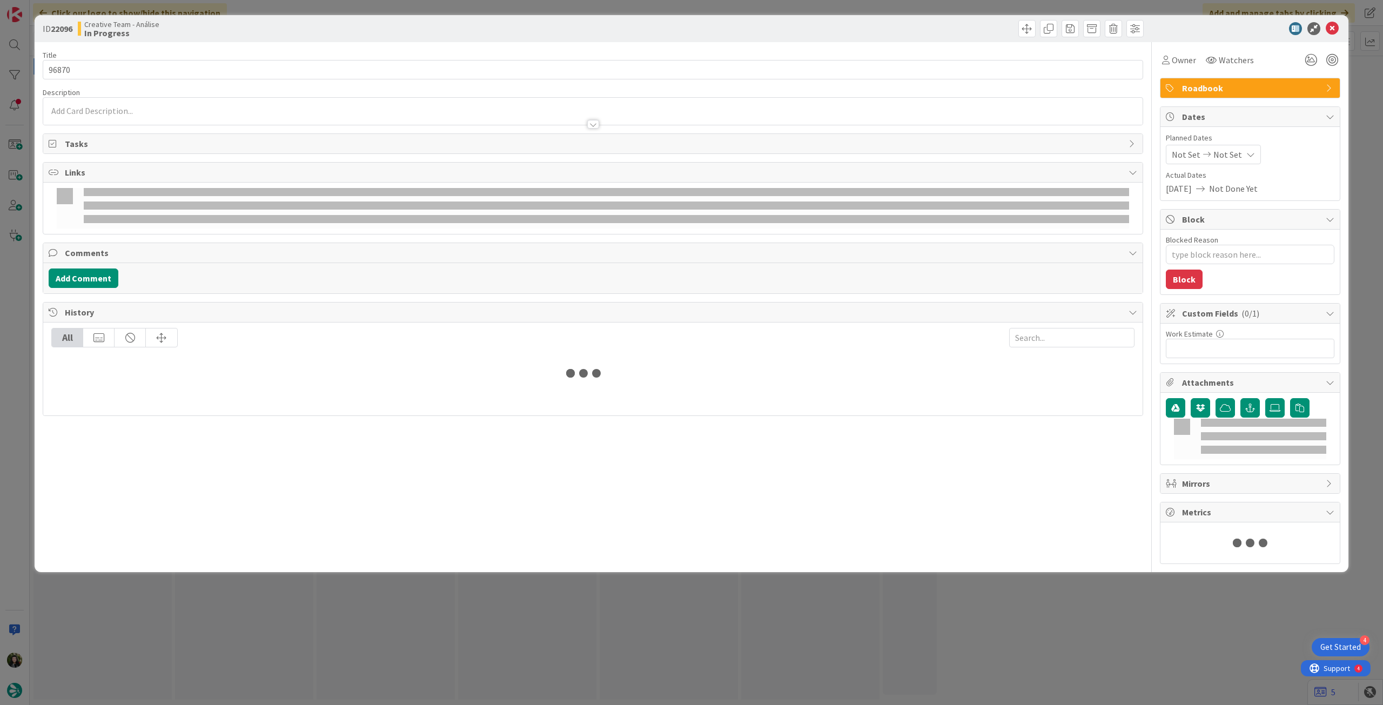
click at [1239, 145] on div "Not Set Not Set" at bounding box center [1213, 154] width 95 height 19
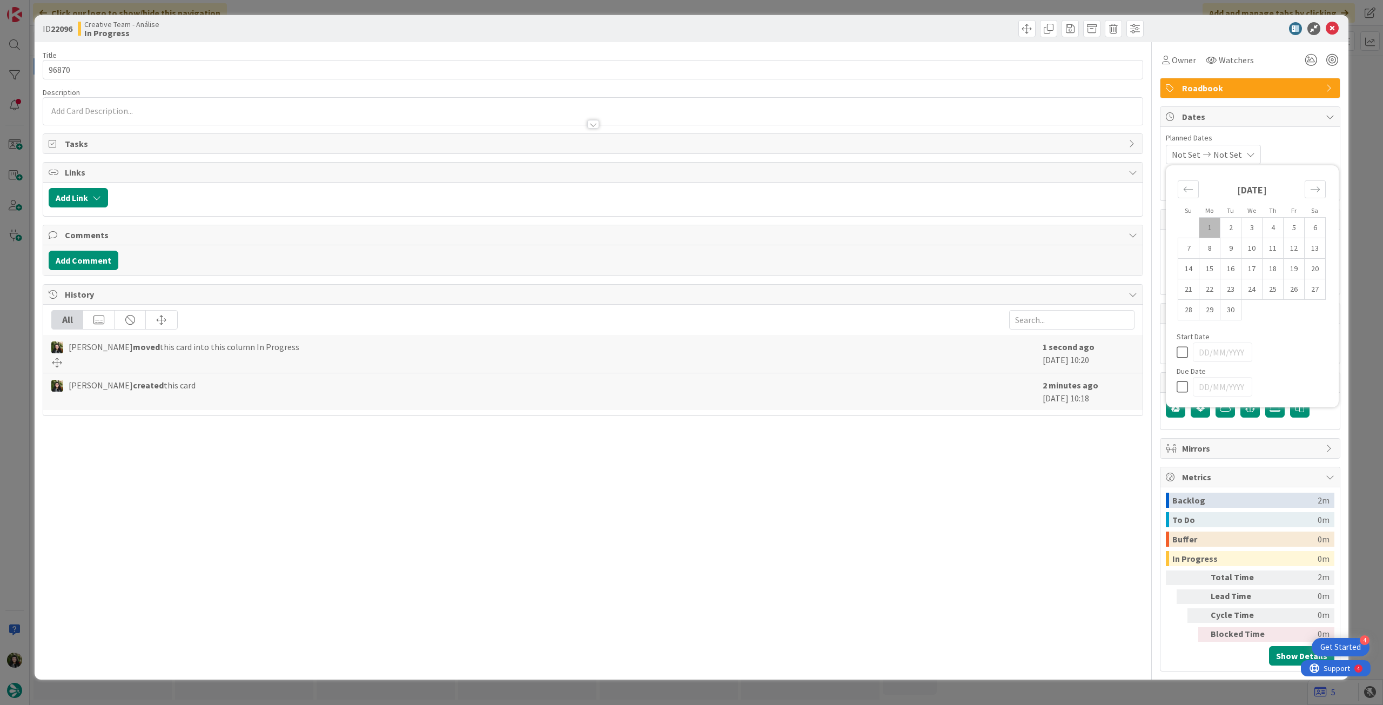
click at [1179, 383] on icon at bounding box center [1185, 386] width 16 height 13
click at [1328, 31] on icon at bounding box center [1332, 28] width 13 height 13
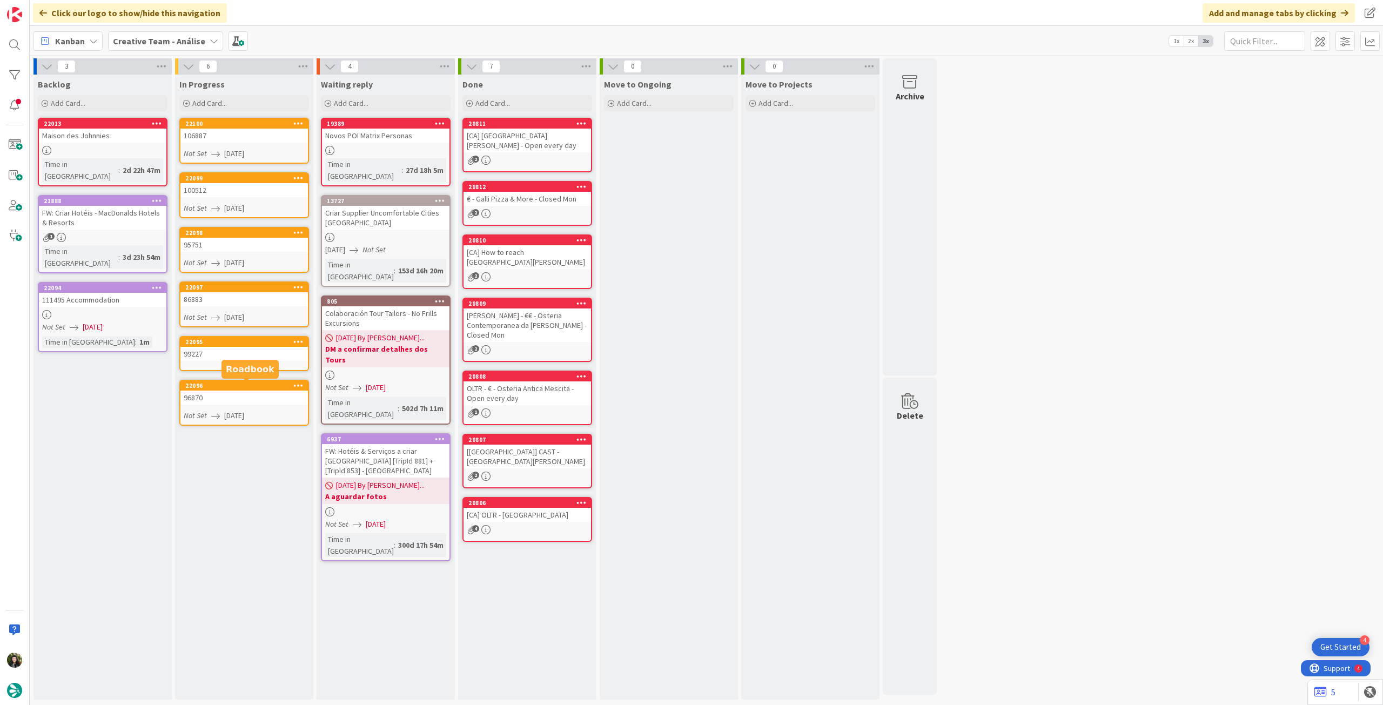
click at [236, 355] on div "99227" at bounding box center [243, 354] width 127 height 14
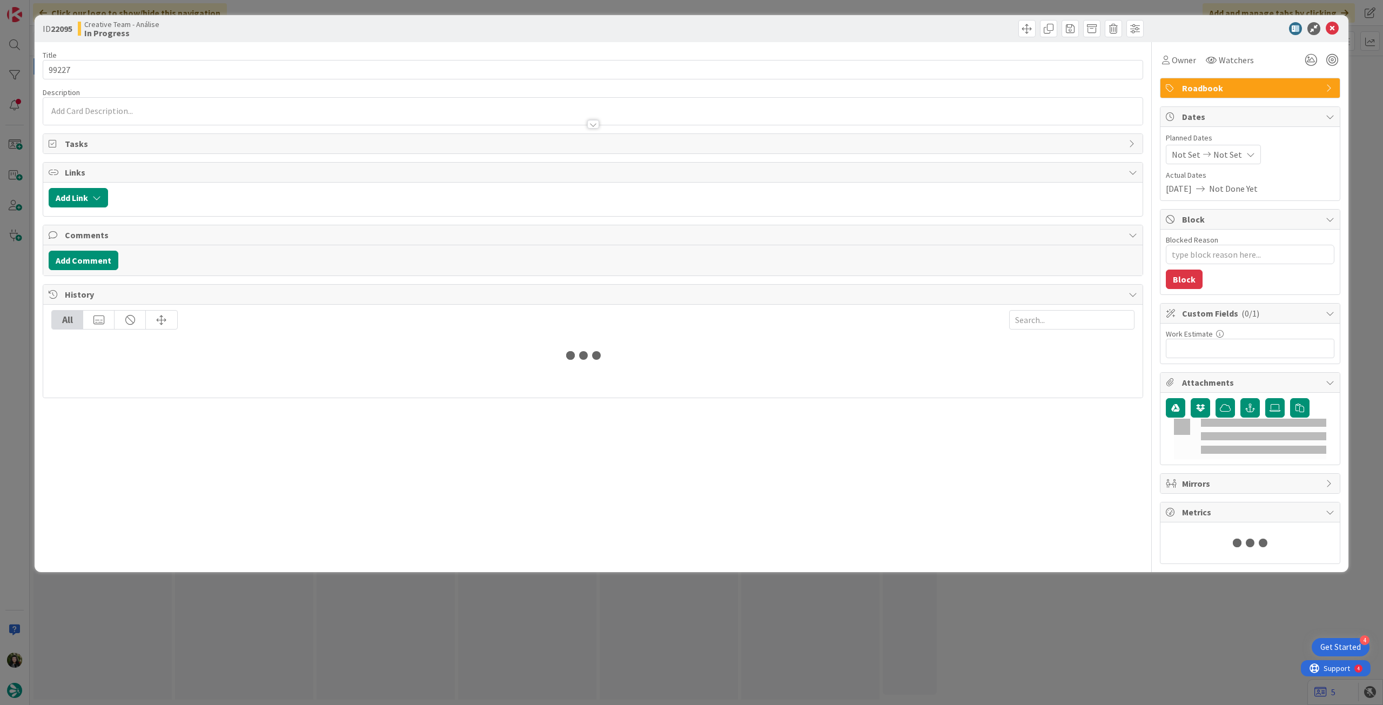
click at [1245, 159] on div "Not Set Not Set" at bounding box center [1213, 154] width 95 height 19
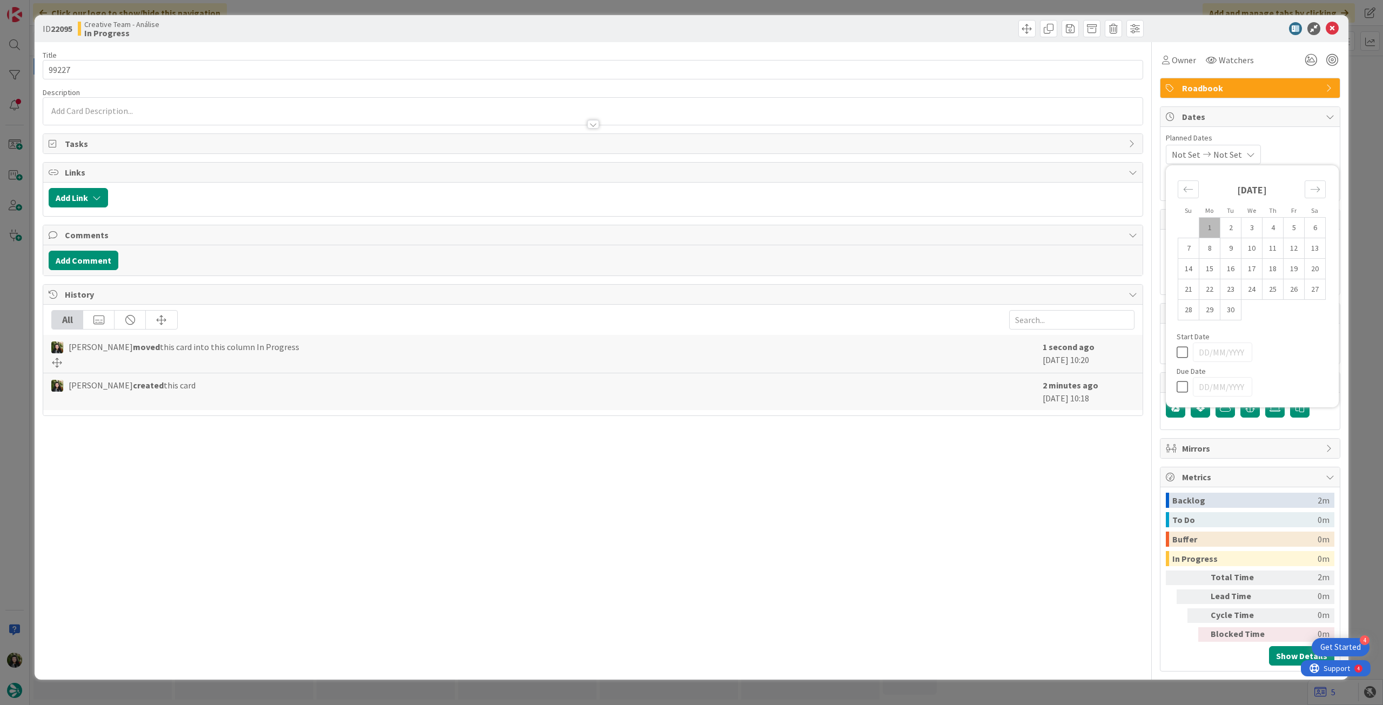
click at [1183, 388] on icon at bounding box center [1185, 386] width 16 height 13
click at [1330, 31] on icon at bounding box center [1332, 28] width 13 height 13
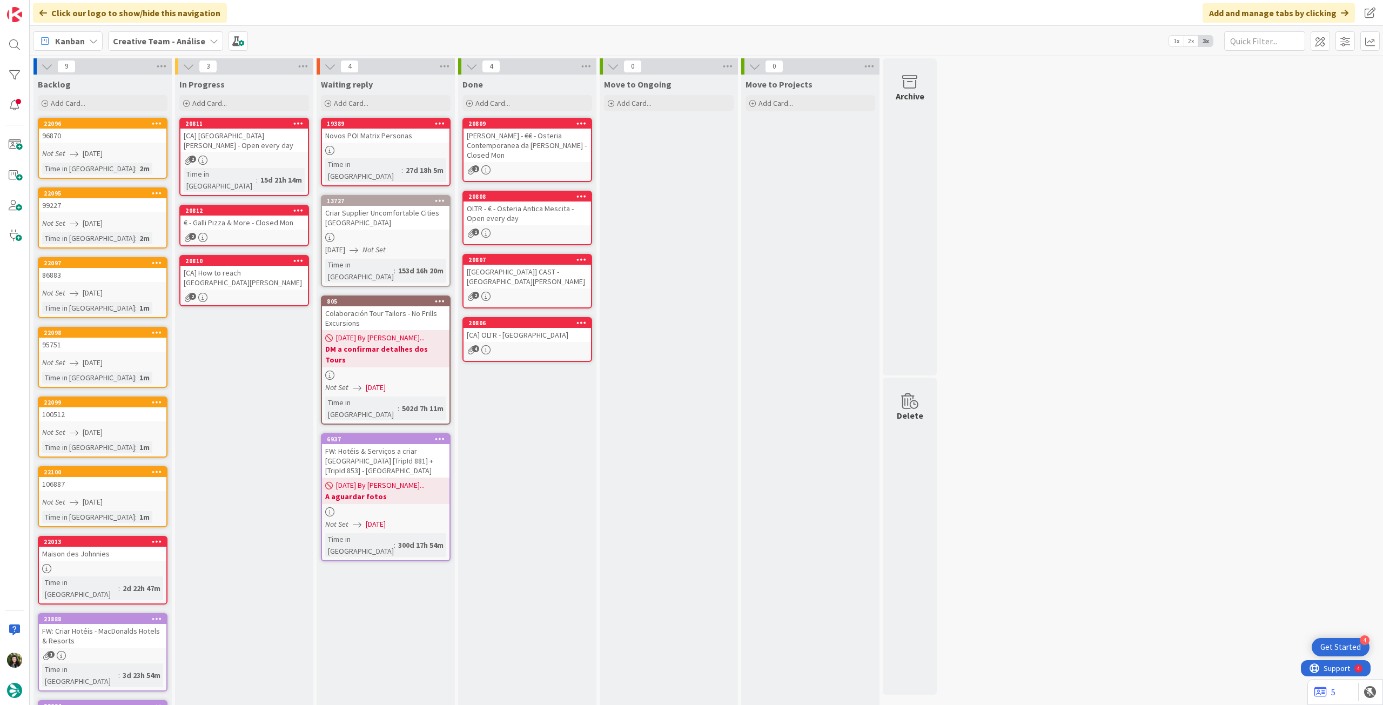
click at [260, 146] on div "[CA] [GEOGRAPHIC_DATA][PERSON_NAME] - Open every day" at bounding box center [243, 141] width 127 height 24
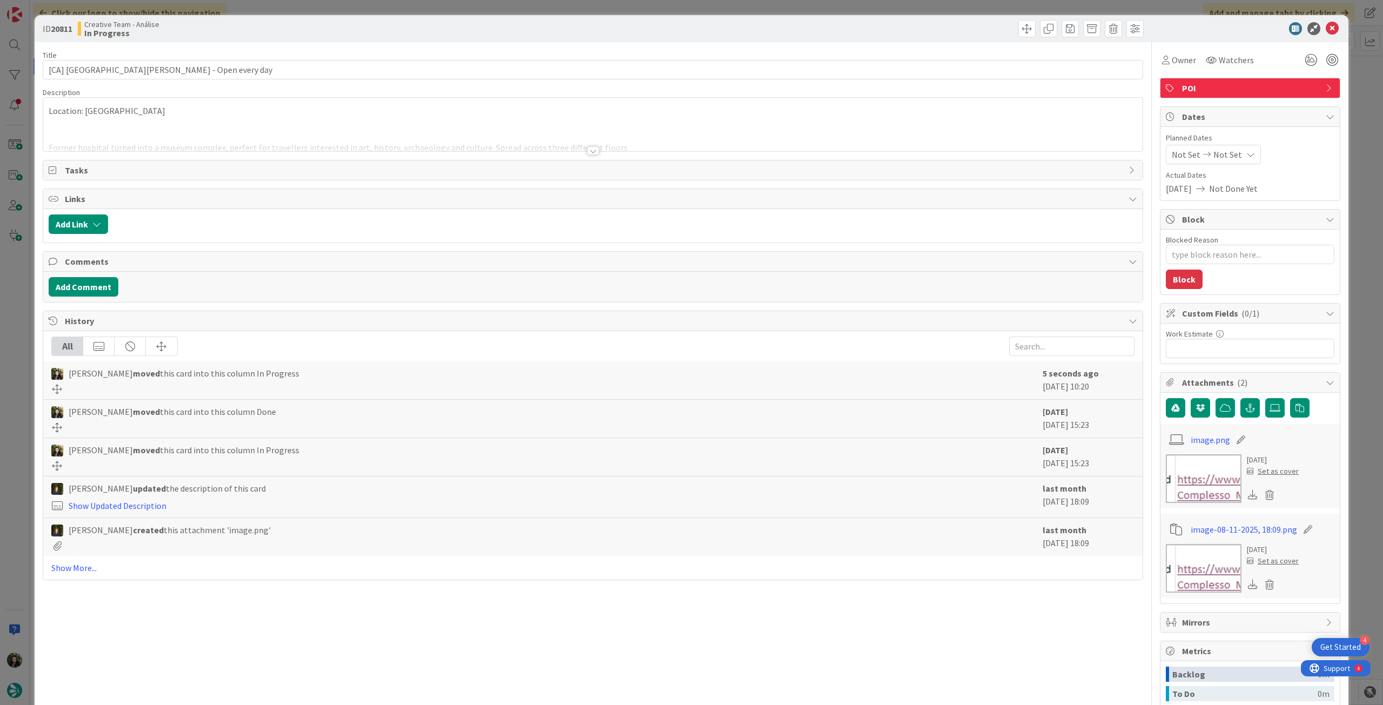
click at [1214, 148] on span "Not Set" at bounding box center [1227, 154] width 29 height 13
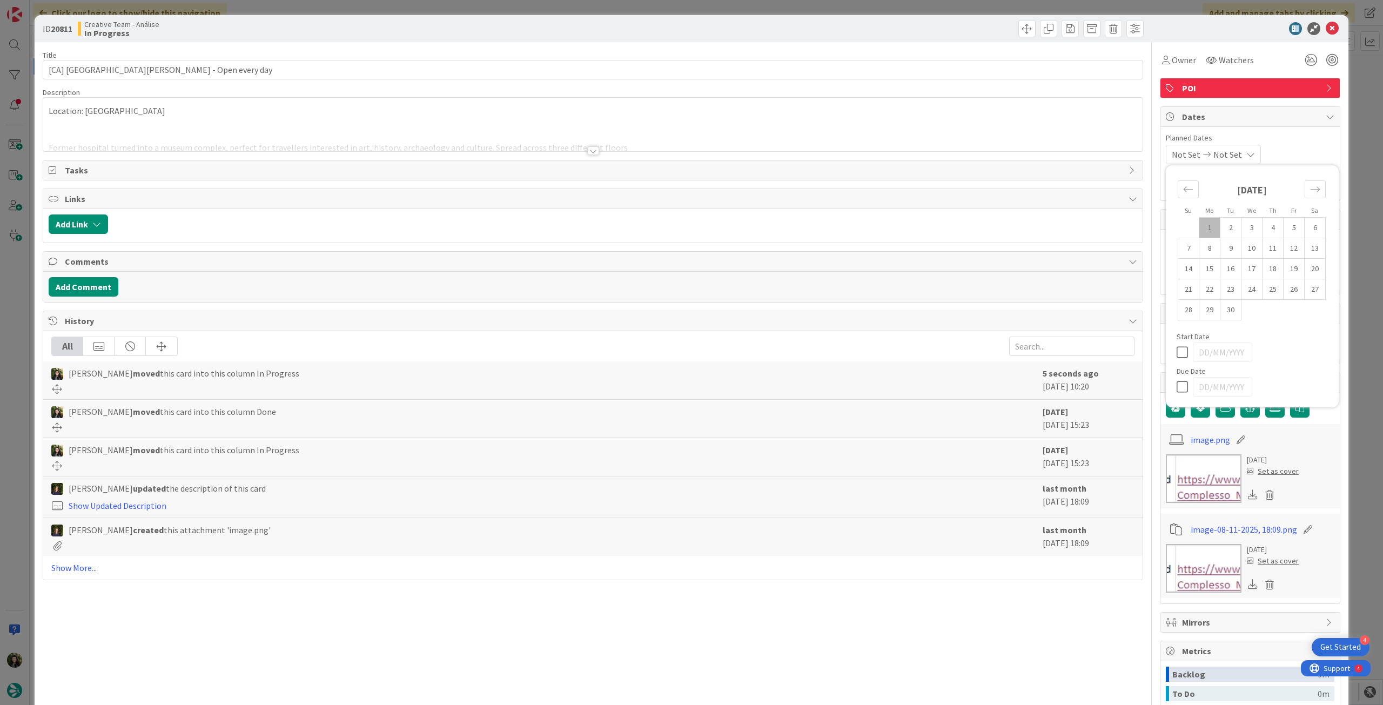
click at [1177, 382] on icon at bounding box center [1185, 386] width 16 height 13
click at [1326, 33] on icon at bounding box center [1332, 28] width 13 height 13
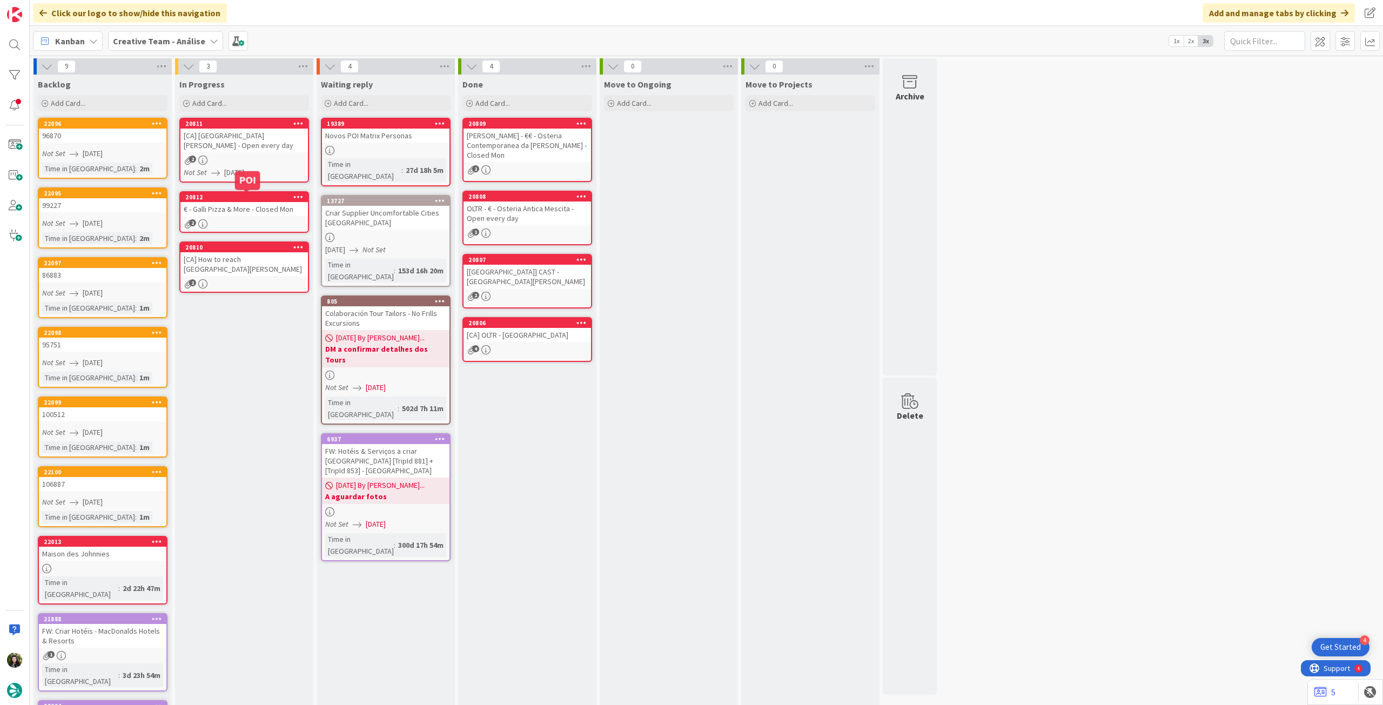
click at [254, 216] on link "20812 € - Galli Pizza & More - Closed Mon 2" at bounding box center [244, 212] width 130 height 42
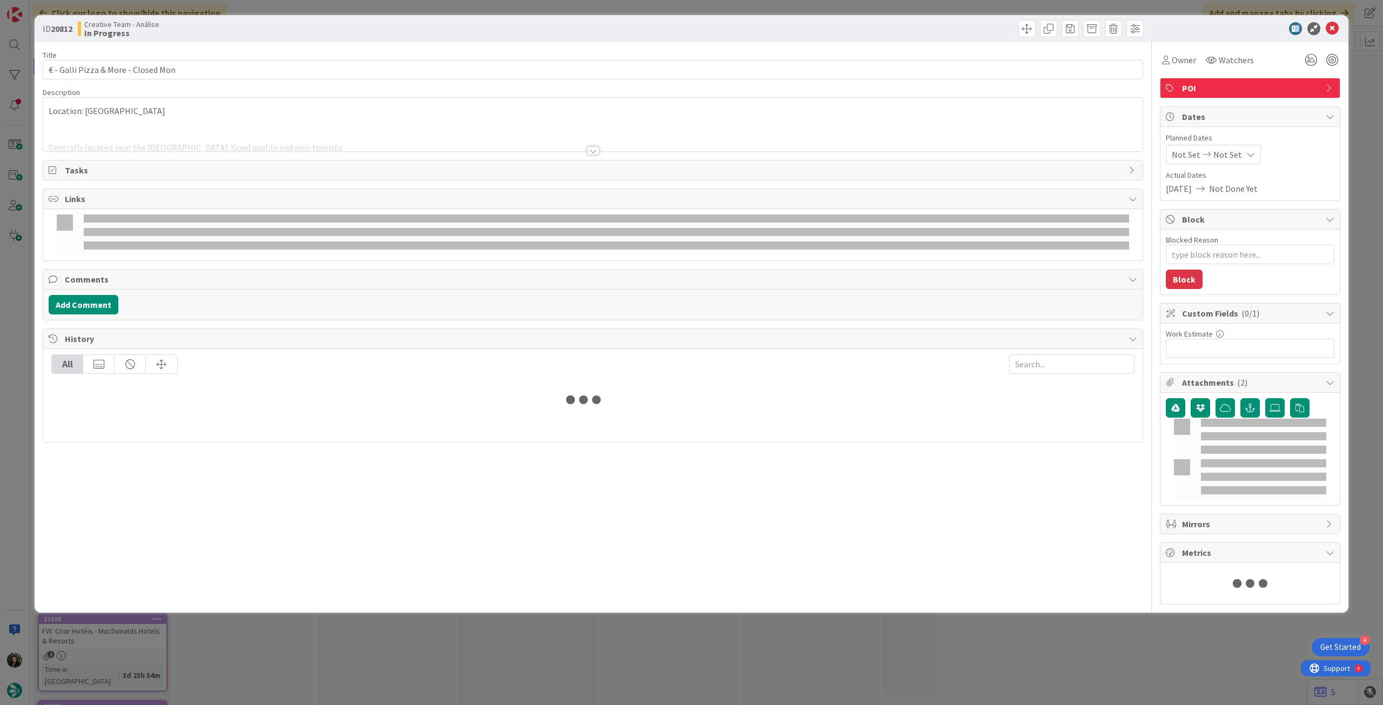
click at [1251, 151] on div "Not Set Not Set" at bounding box center [1250, 154] width 169 height 19
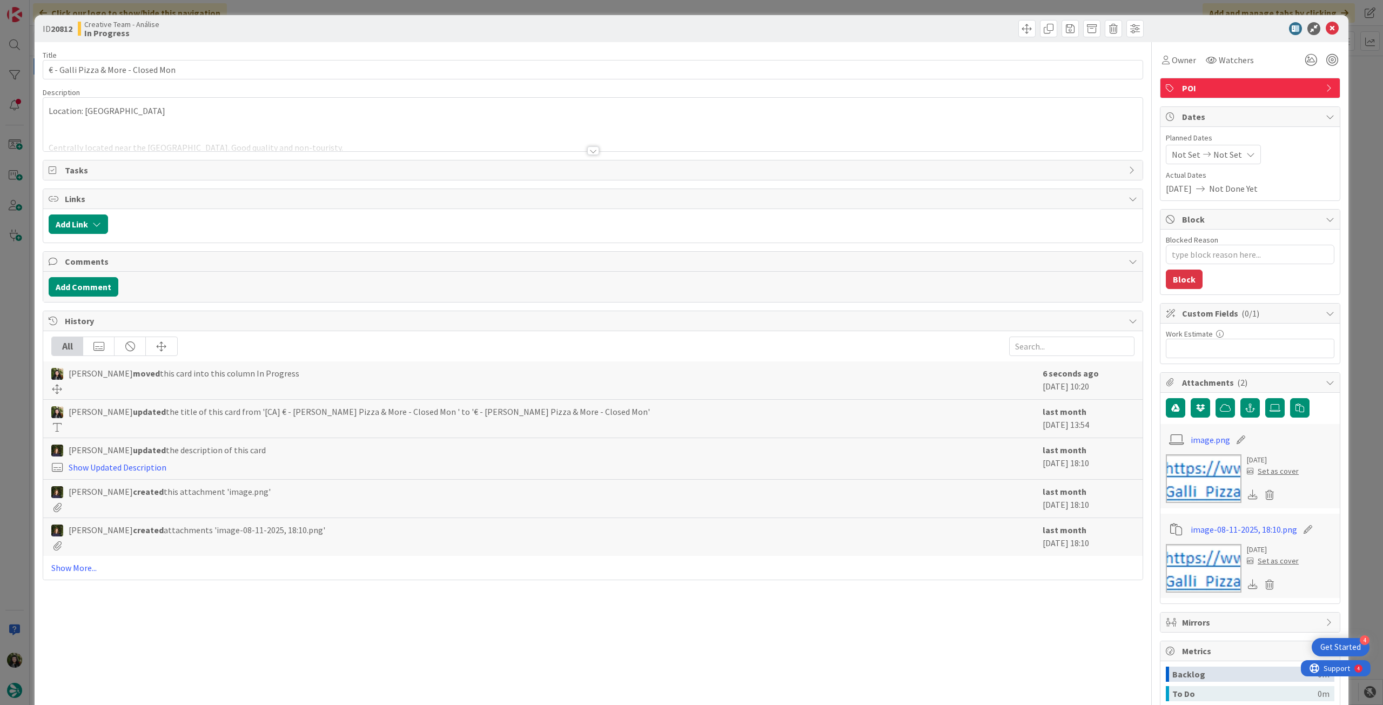
click at [1229, 159] on div "Not Set Not Set" at bounding box center [1213, 154] width 95 height 19
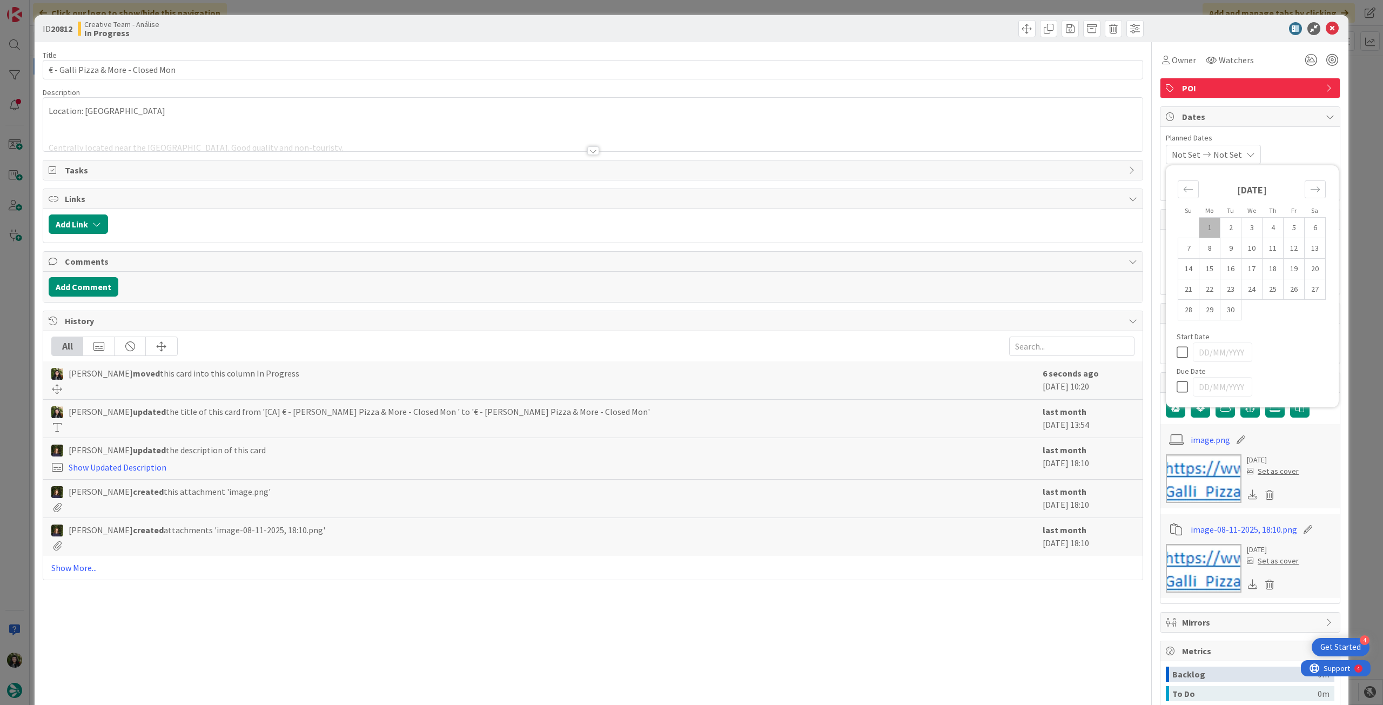
click at [1179, 388] on icon at bounding box center [1185, 386] width 16 height 13
click at [1326, 30] on icon at bounding box center [1332, 28] width 13 height 13
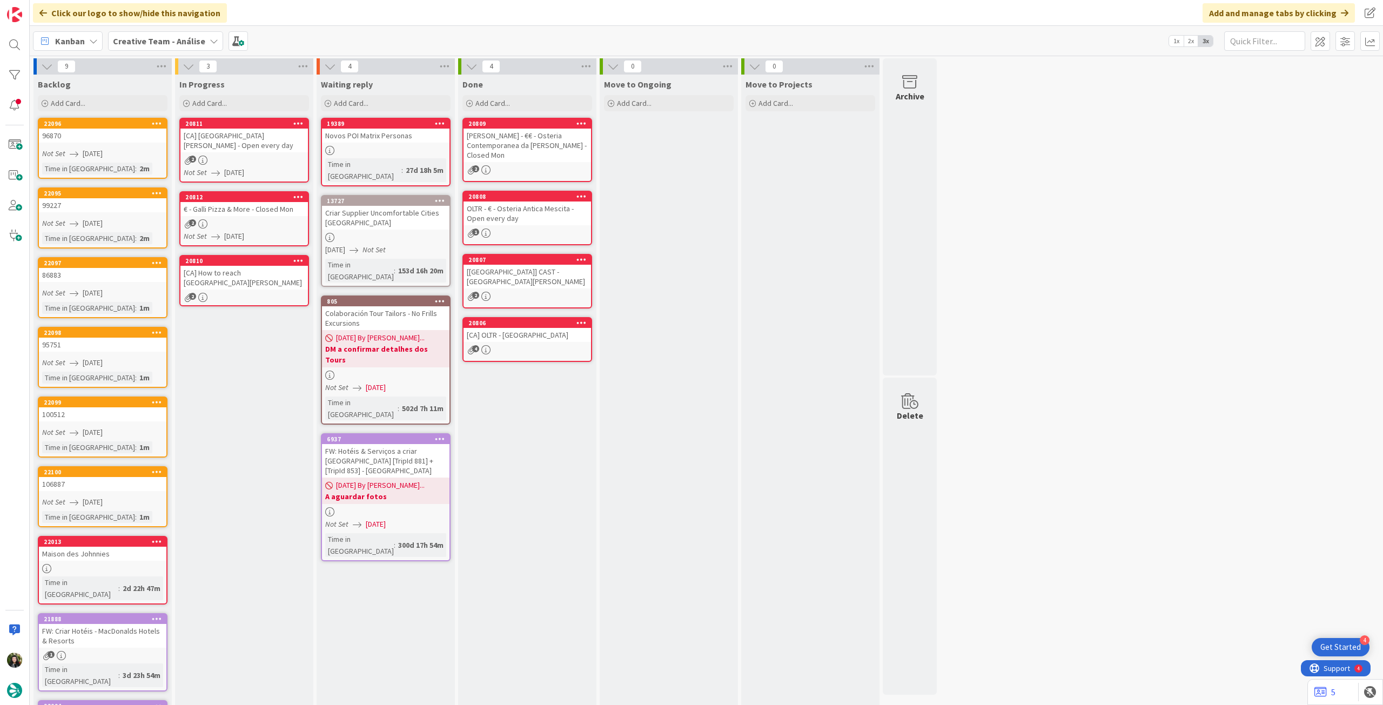
click at [243, 286] on div "[CA] How to reach [GEOGRAPHIC_DATA][PERSON_NAME]" at bounding box center [243, 278] width 127 height 24
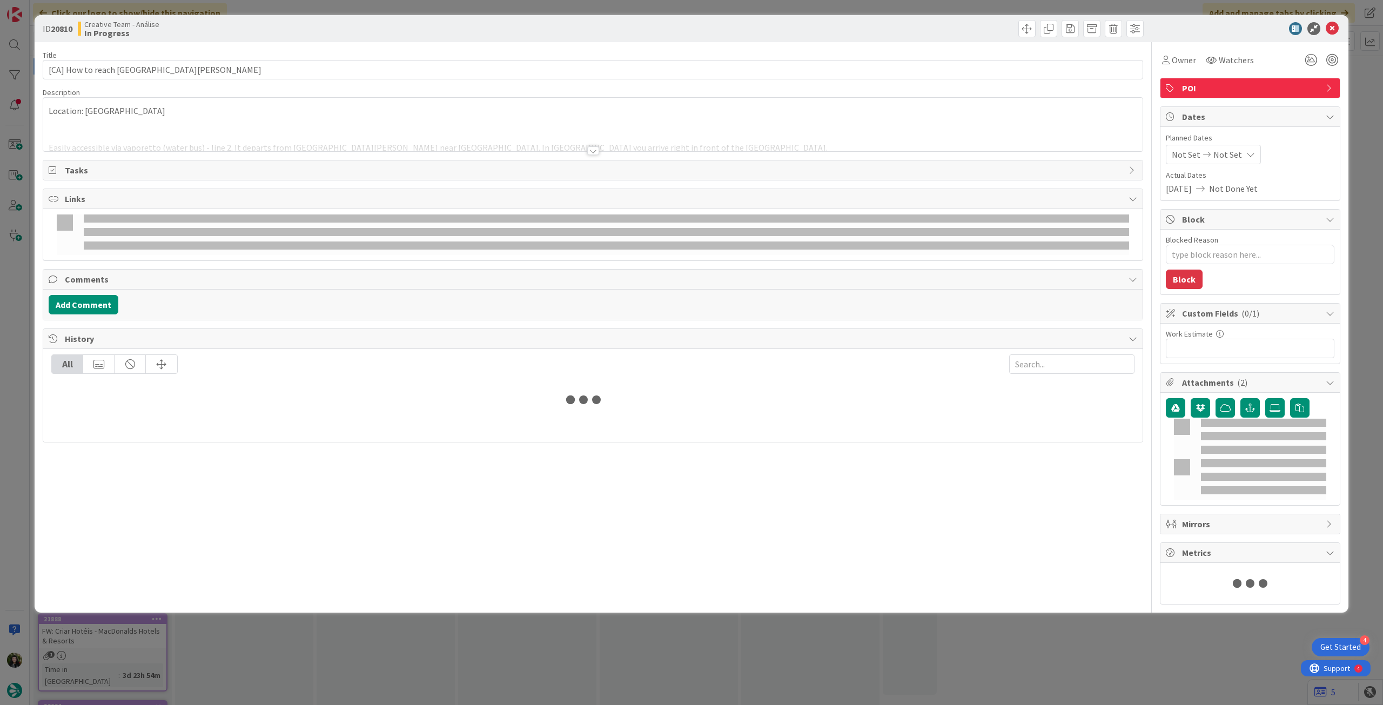
click at [1244, 158] on div "Not Set Not Set" at bounding box center [1213, 154] width 95 height 19
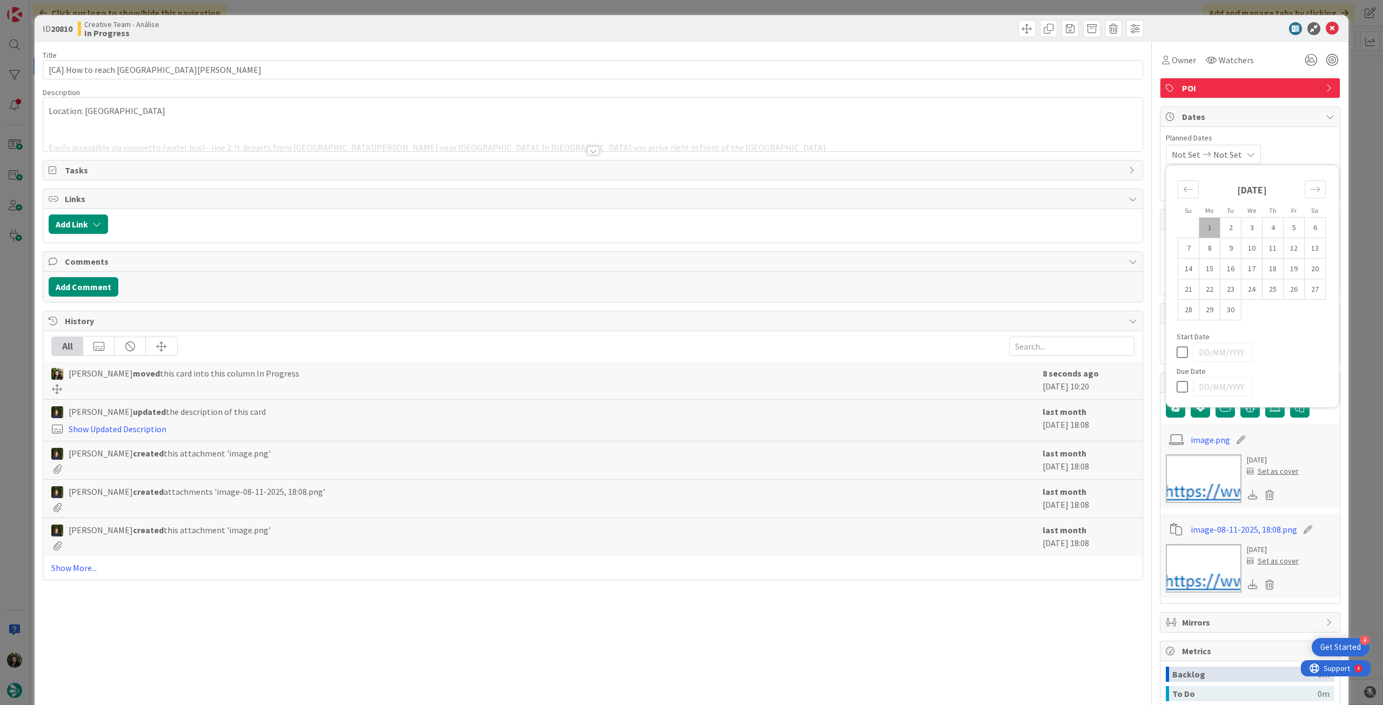
click at [1182, 390] on icon at bounding box center [1185, 386] width 16 height 13
click at [1326, 24] on icon at bounding box center [1332, 28] width 13 height 13
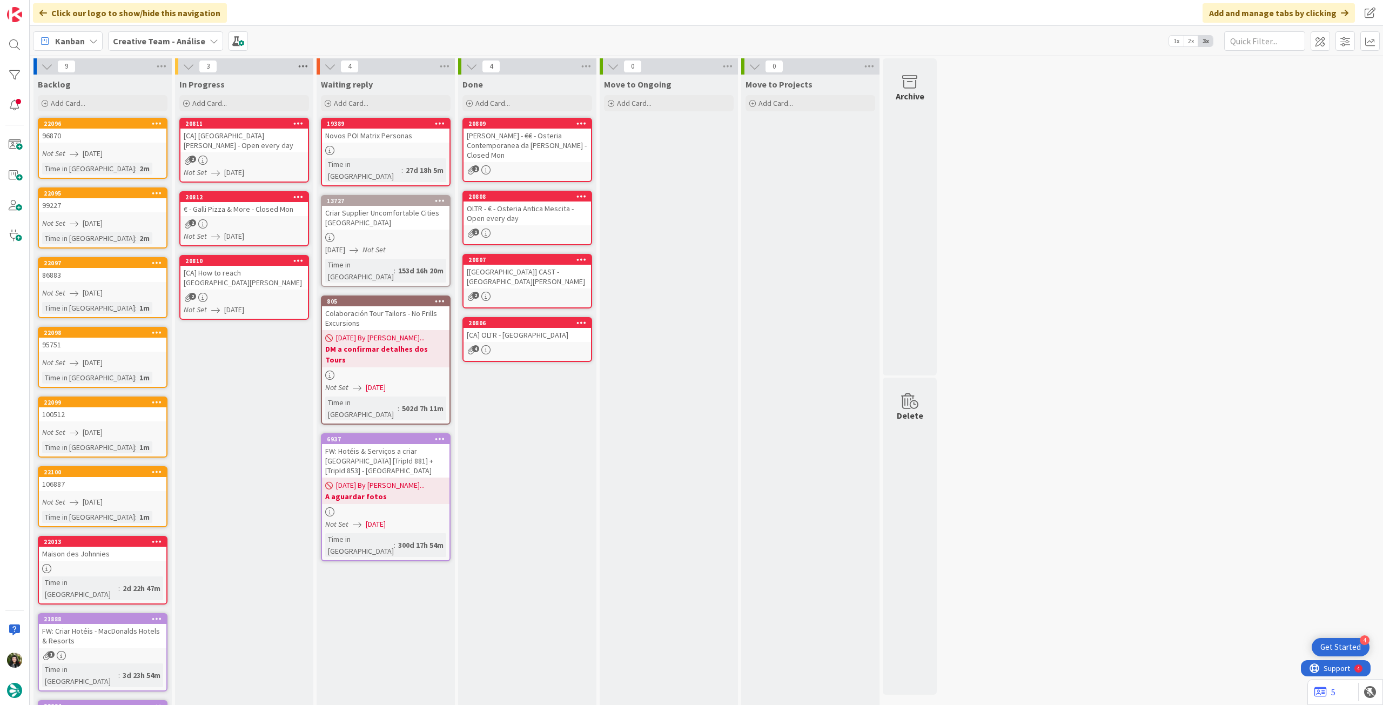
click at [306, 64] on icon at bounding box center [303, 66] width 14 height 16
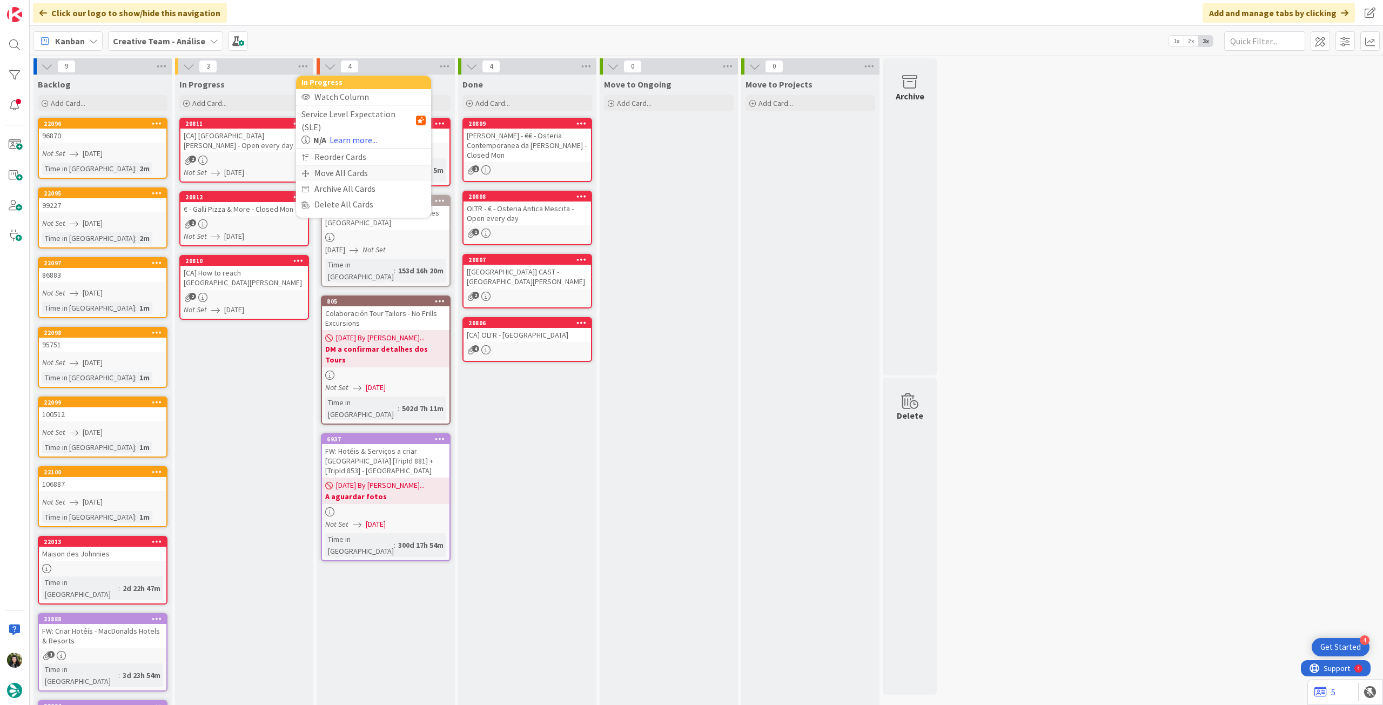
click at [319, 165] on div "Move All Cards" at bounding box center [363, 173] width 135 height 16
click at [346, 112] on span "Creative Team - Análise" at bounding box center [350, 117] width 87 height 11
click at [351, 180] on div "Creative Team - Análise Creative Team" at bounding box center [363, 157] width 124 height 57
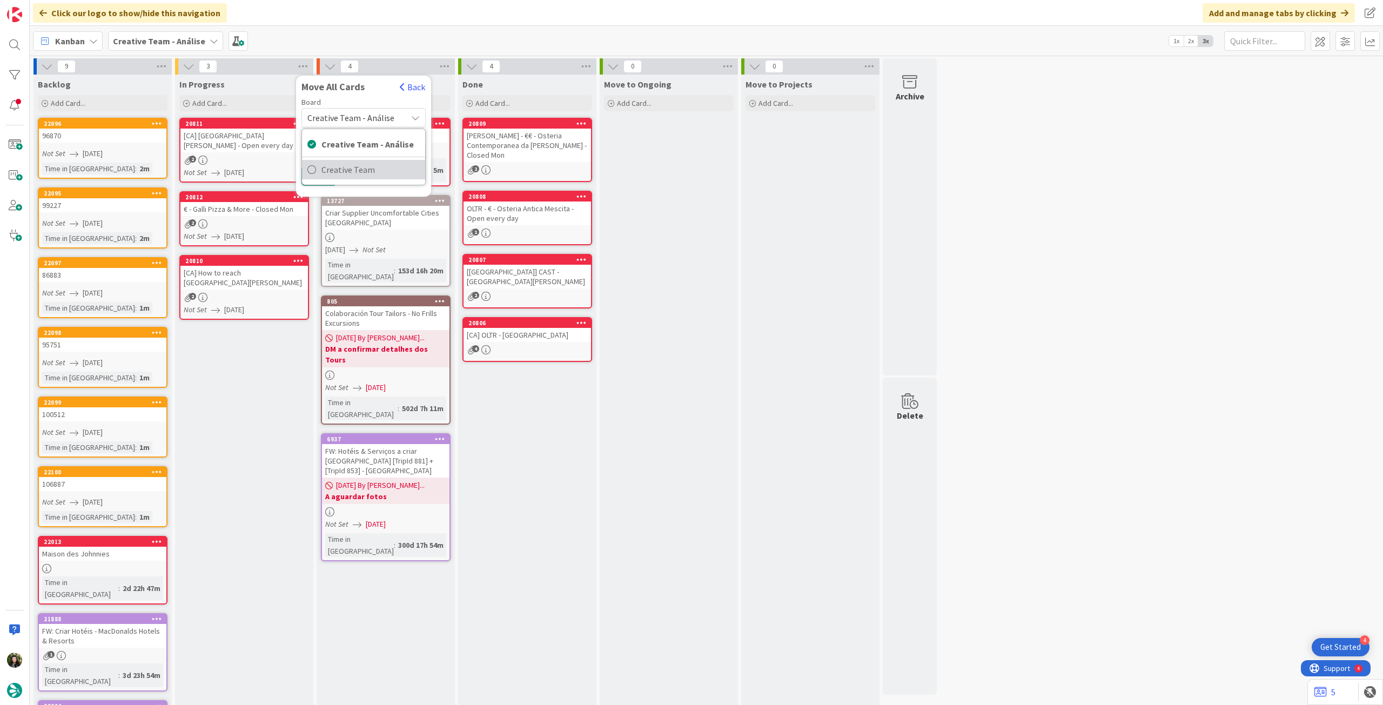
click at [353, 169] on span "Creative Team" at bounding box center [370, 170] width 98 height 16
click at [365, 156] on div "Select a Column..." at bounding box center [356, 152] width 102 height 17
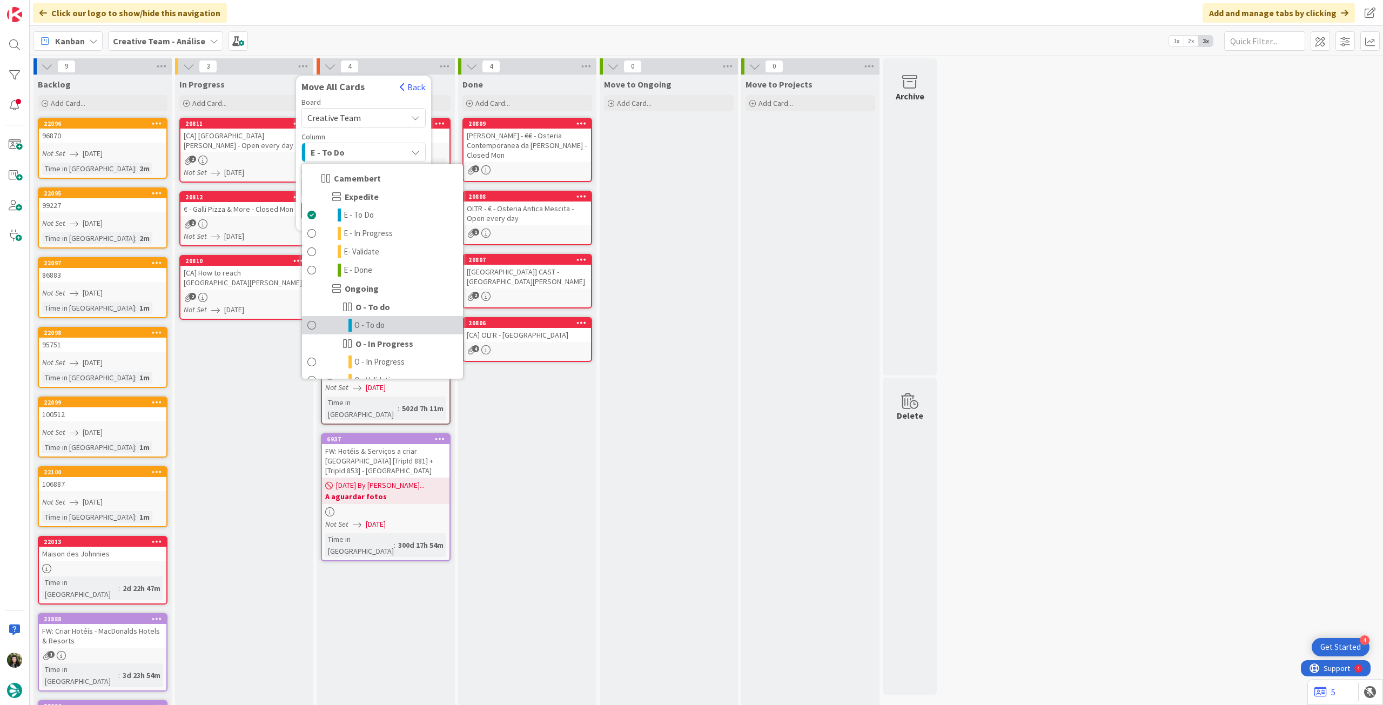
click at [374, 327] on span "O - To do" at bounding box center [369, 325] width 30 height 13
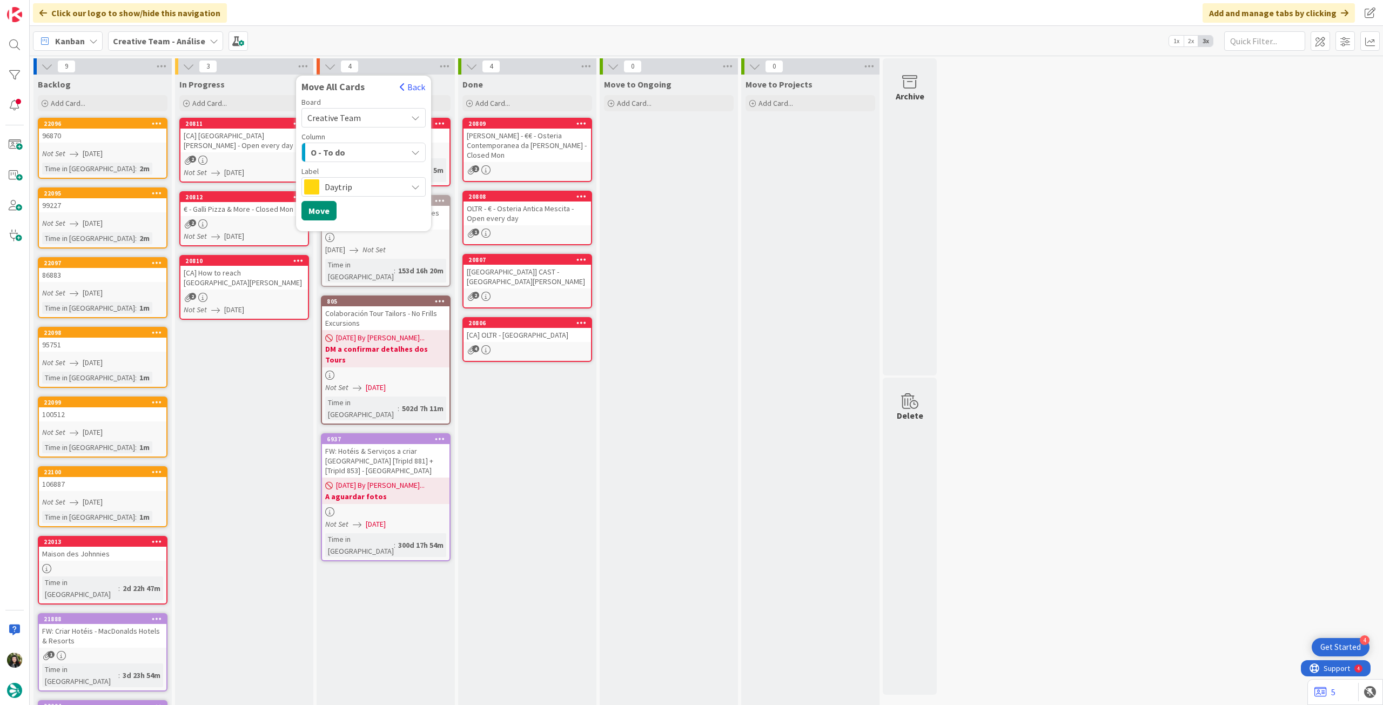
click at [357, 188] on span "Daytrip" at bounding box center [363, 186] width 77 height 15
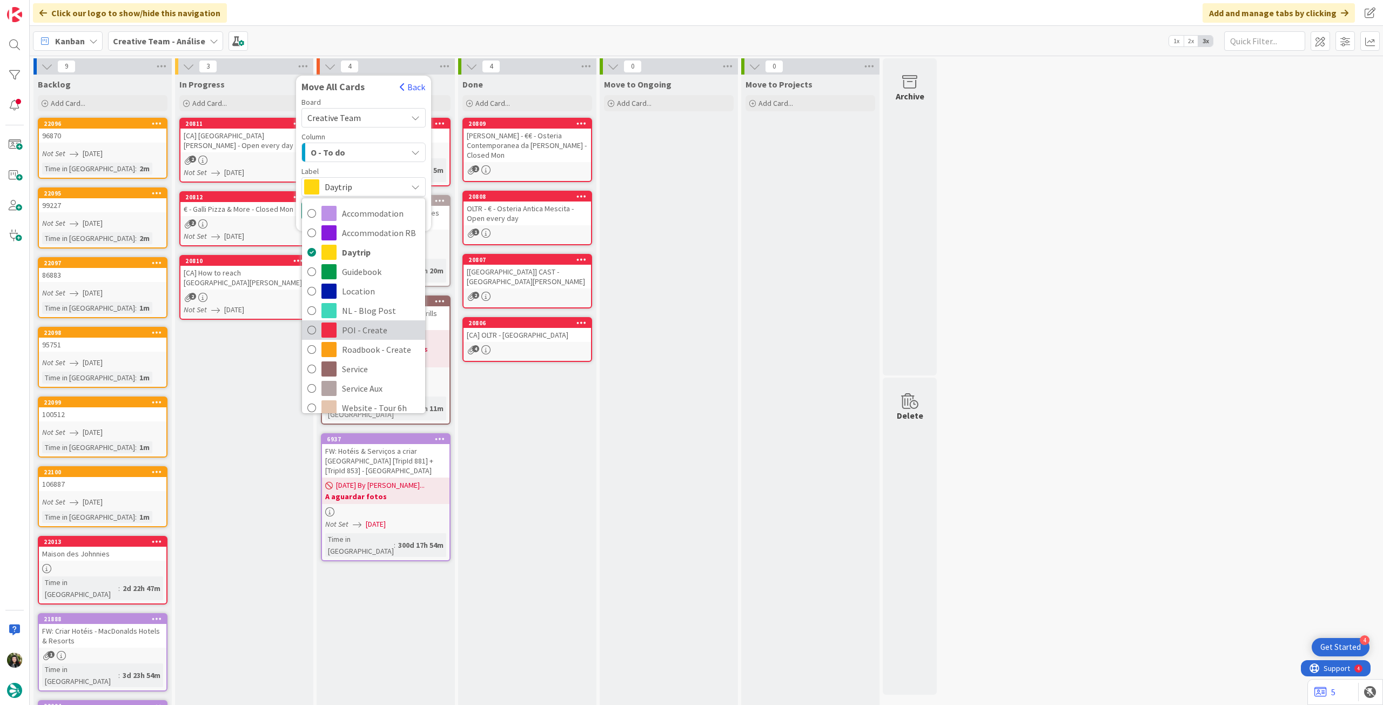
click at [372, 327] on span "POI - Create" at bounding box center [381, 330] width 78 height 16
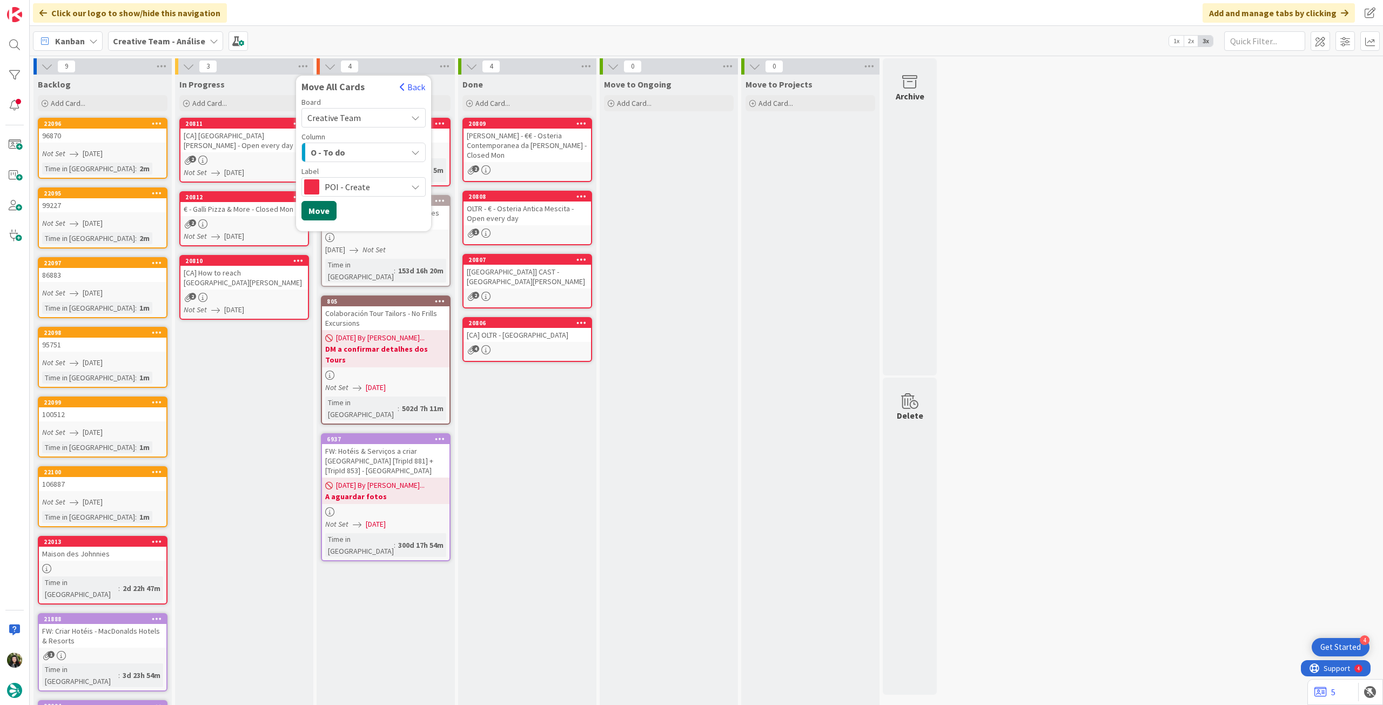
click at [323, 214] on button "Move" at bounding box center [318, 210] width 35 height 19
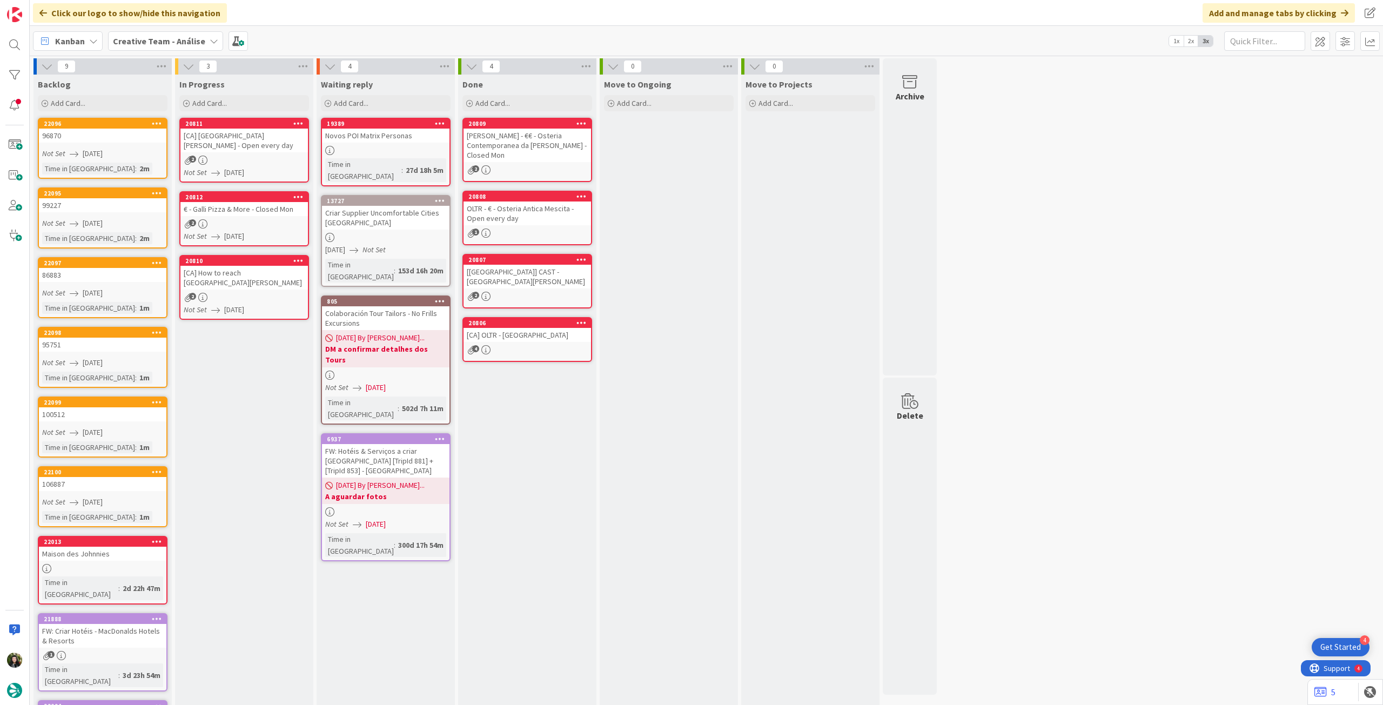
click at [124, 31] on div "Creative Team - Análise" at bounding box center [165, 40] width 115 height 19
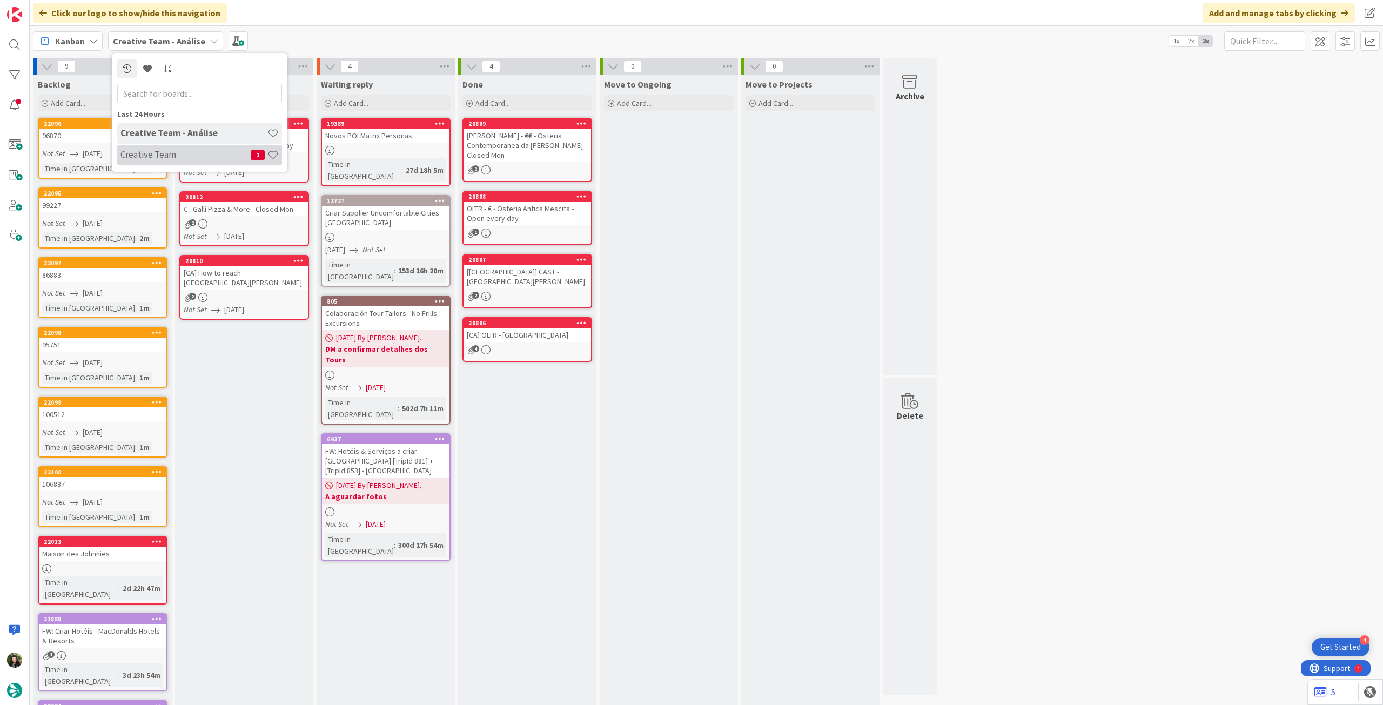
click at [182, 157] on h4 "Creative Team" at bounding box center [185, 154] width 130 height 11
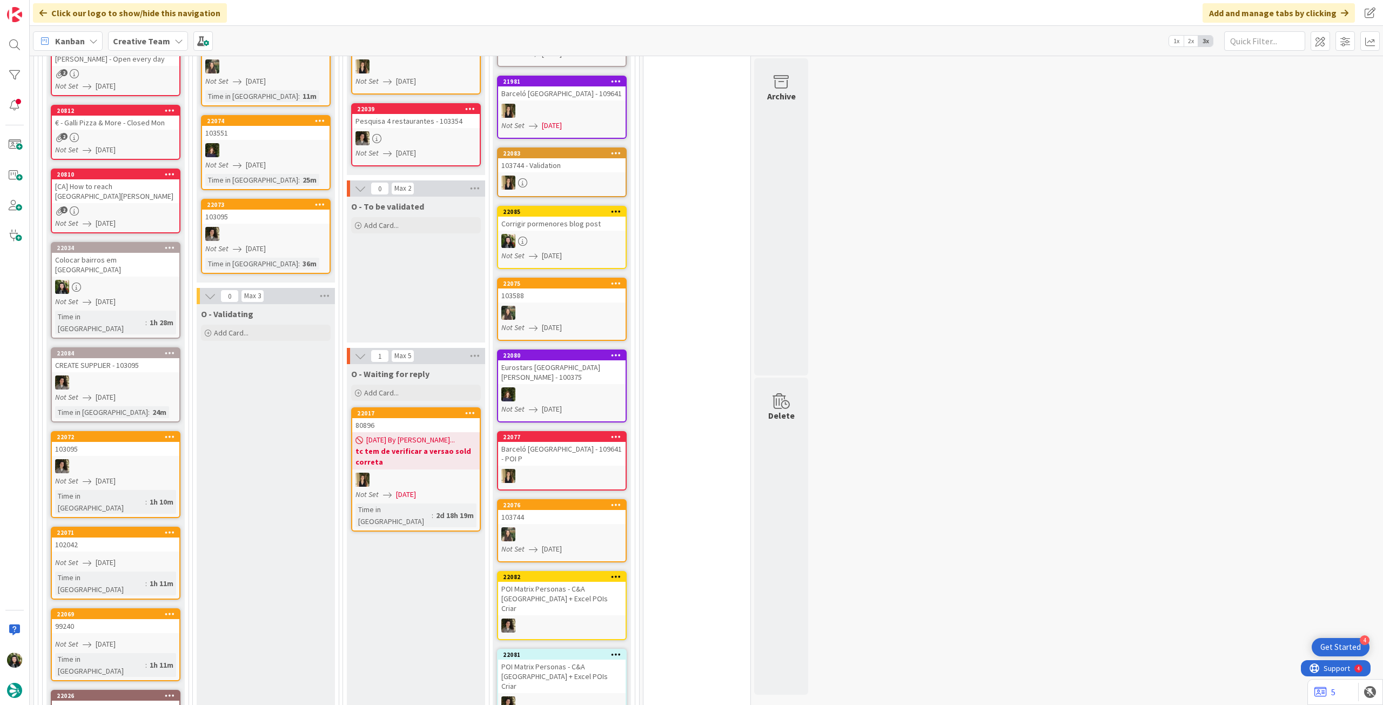
click at [171, 433] on icon at bounding box center [170, 437] width 10 height 8
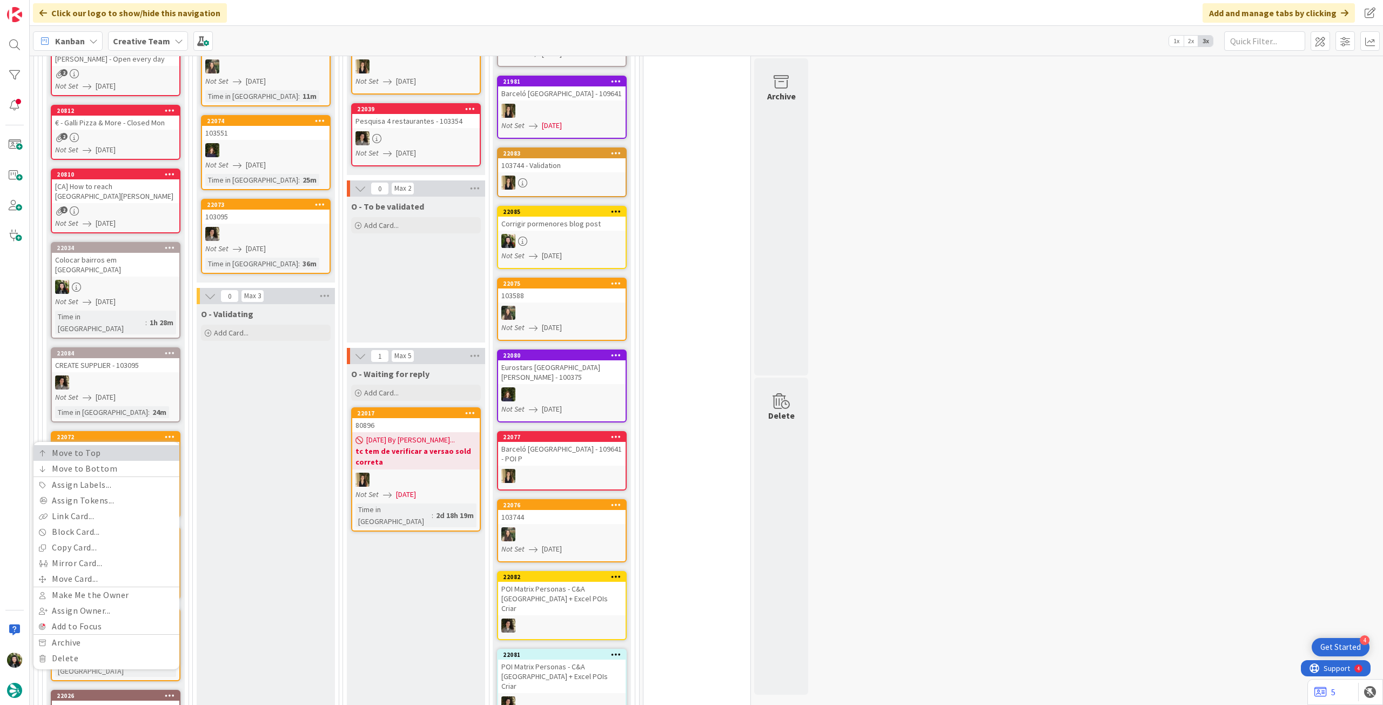
click at [158, 445] on link "Move to Top" at bounding box center [106, 453] width 146 height 16
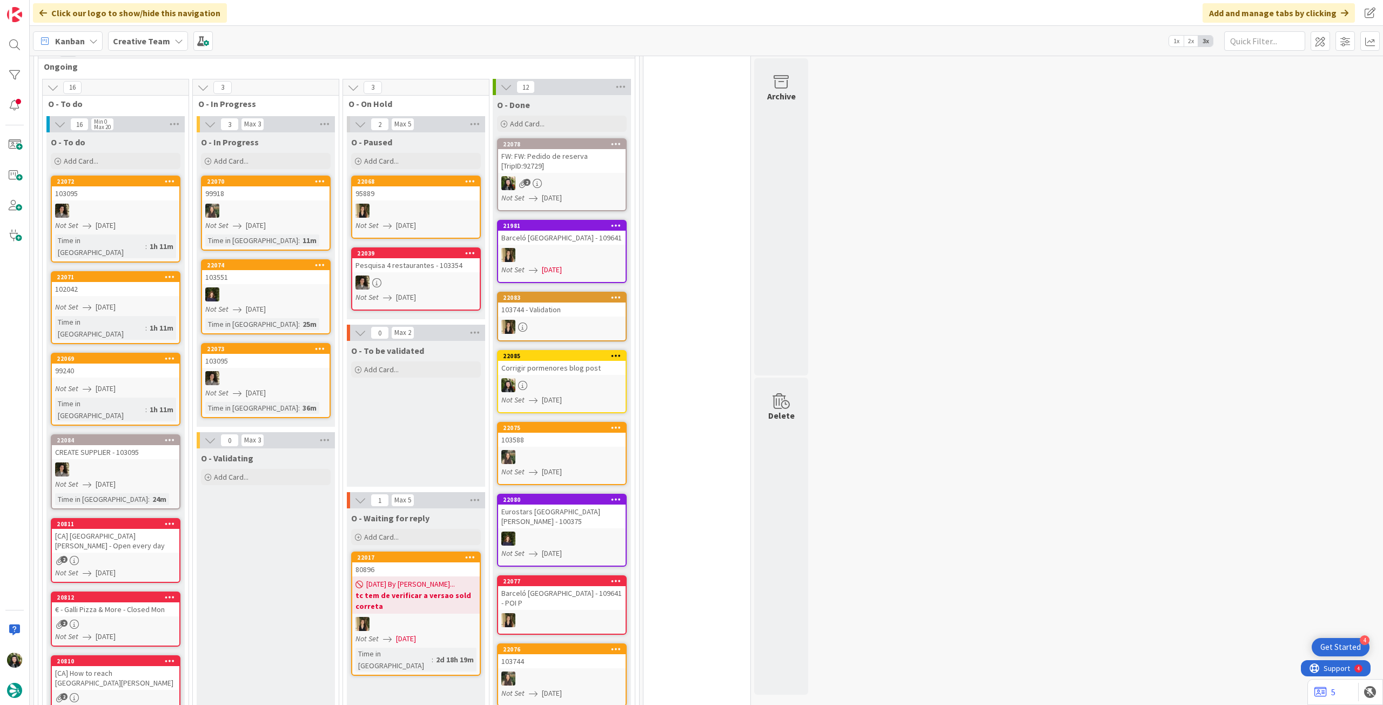
scroll to position [216, 0]
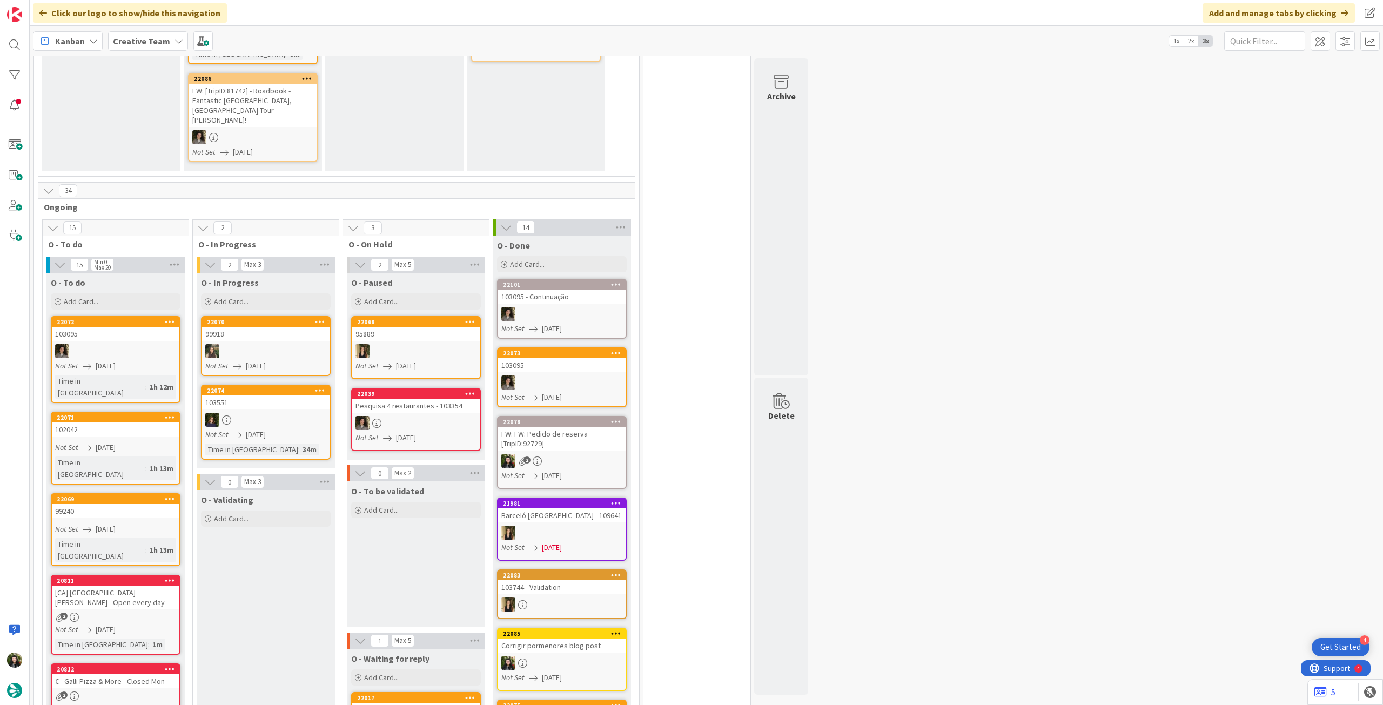
click at [146, 35] on span "Creative Team" at bounding box center [141, 41] width 57 height 13
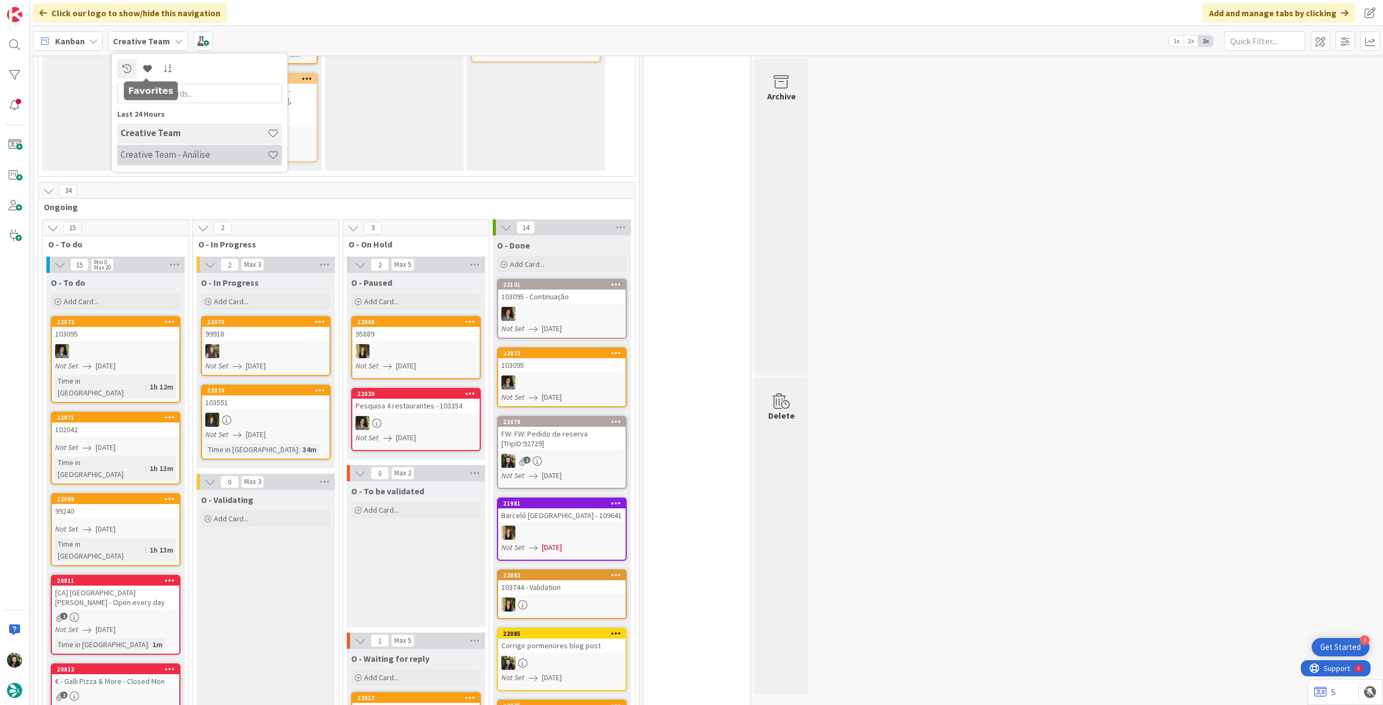
click at [176, 147] on div "Creative Team - Análise" at bounding box center [199, 155] width 165 height 21
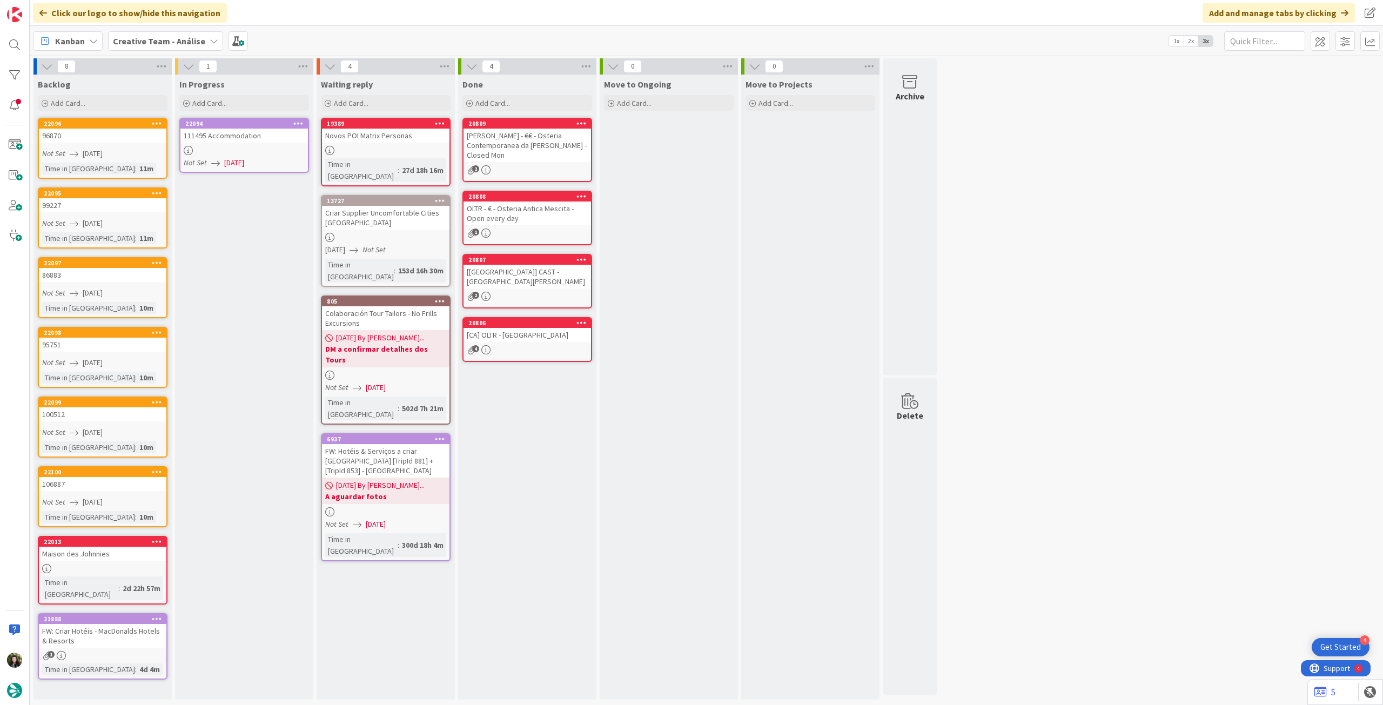
click at [300, 123] on icon at bounding box center [298, 123] width 10 height 8
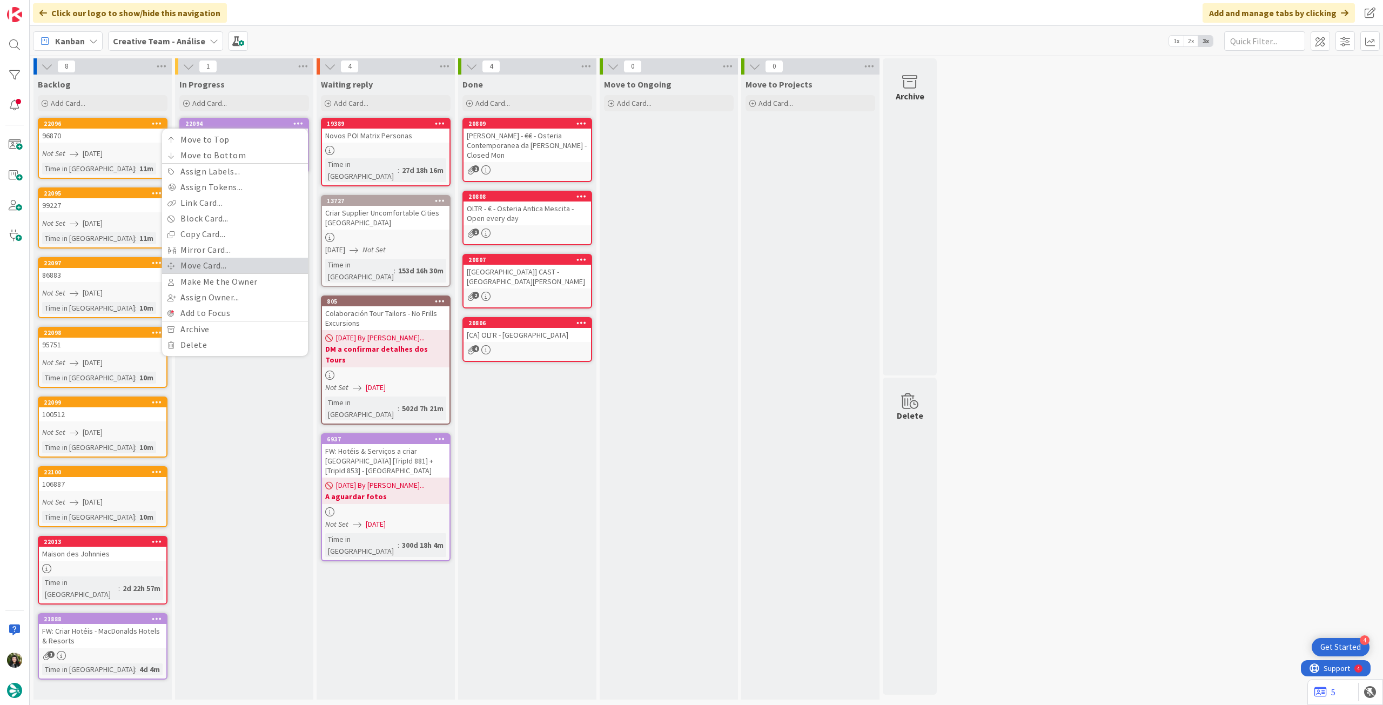
click at [234, 260] on link "Move Card..." at bounding box center [235, 266] width 146 height 16
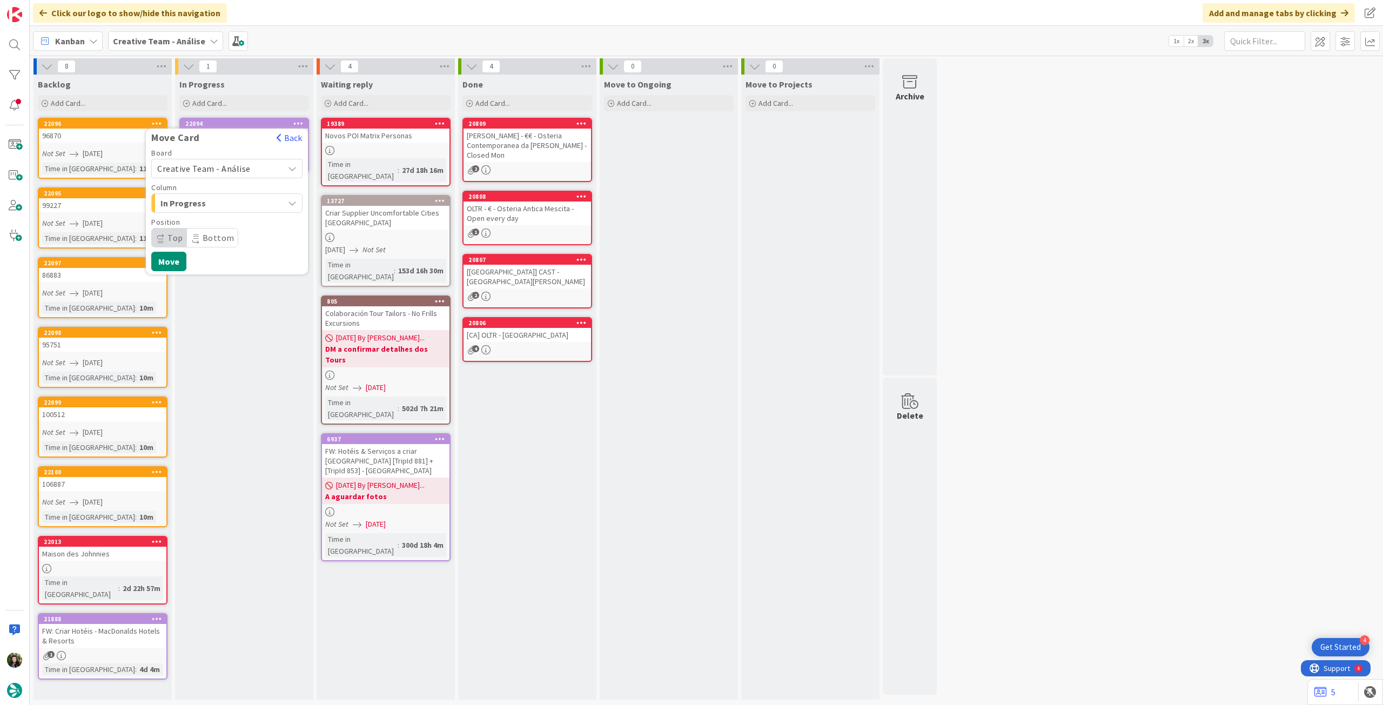
click at [239, 172] on span "Creative Team - Análise" at bounding box center [203, 168] width 93 height 11
click at [227, 223] on span "Creative Team" at bounding box center [233, 219] width 125 height 16
click at [228, 206] on span "Select a Column..." at bounding box center [197, 203] width 81 height 14
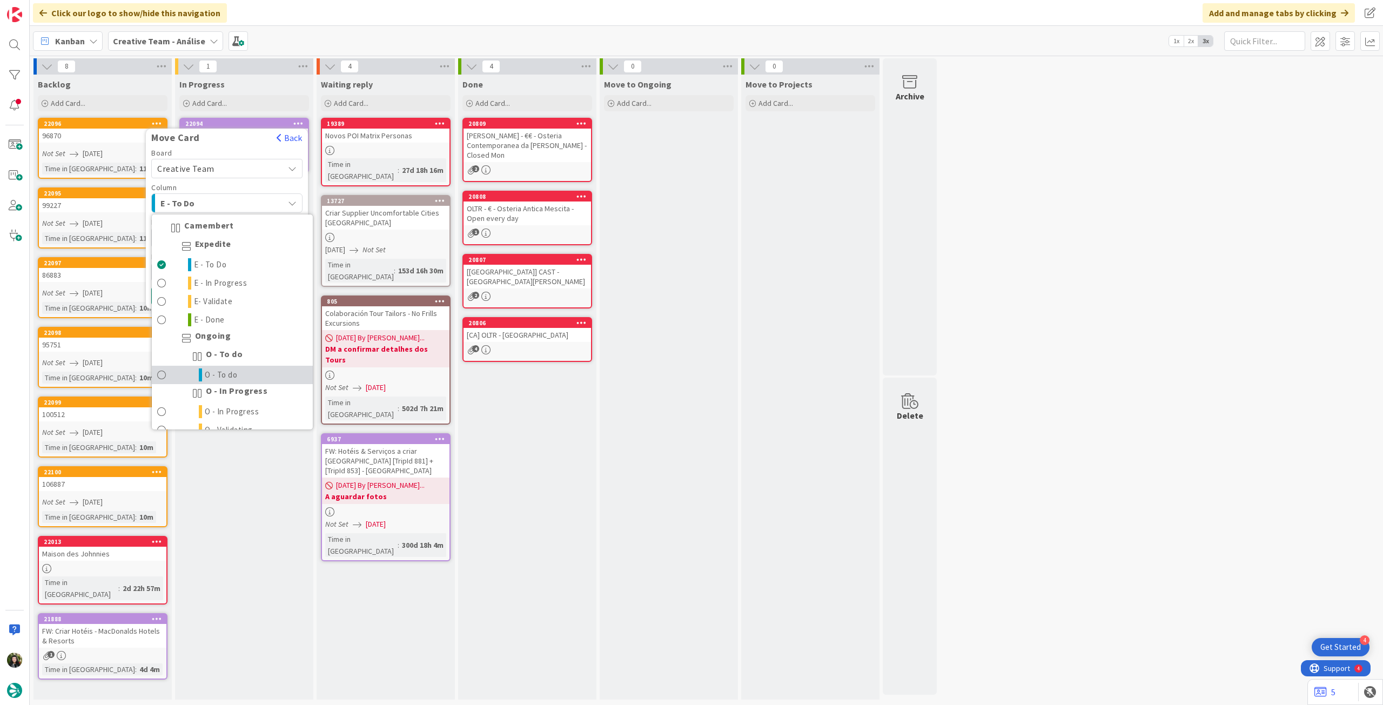
click at [240, 367] on link "O - To do" at bounding box center [232, 375] width 161 height 18
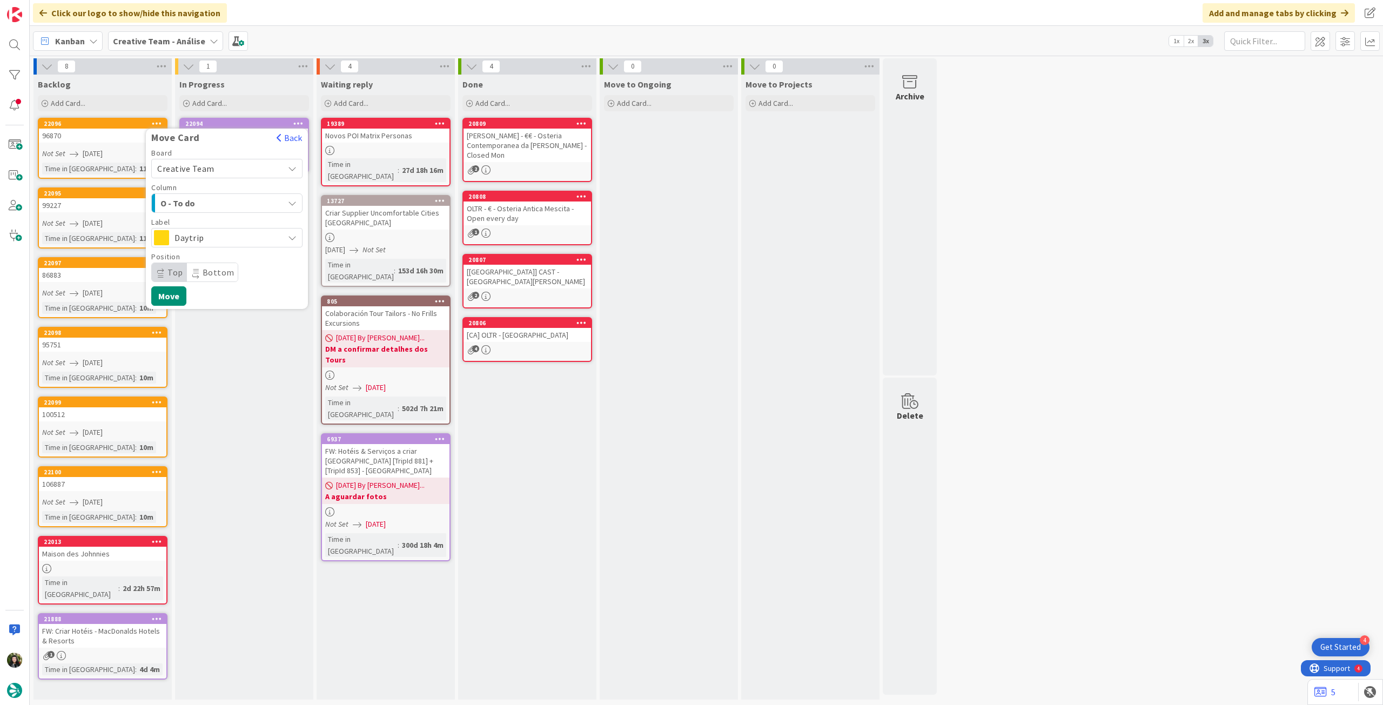
click at [231, 240] on span "Daytrip" at bounding box center [226, 237] width 104 height 15
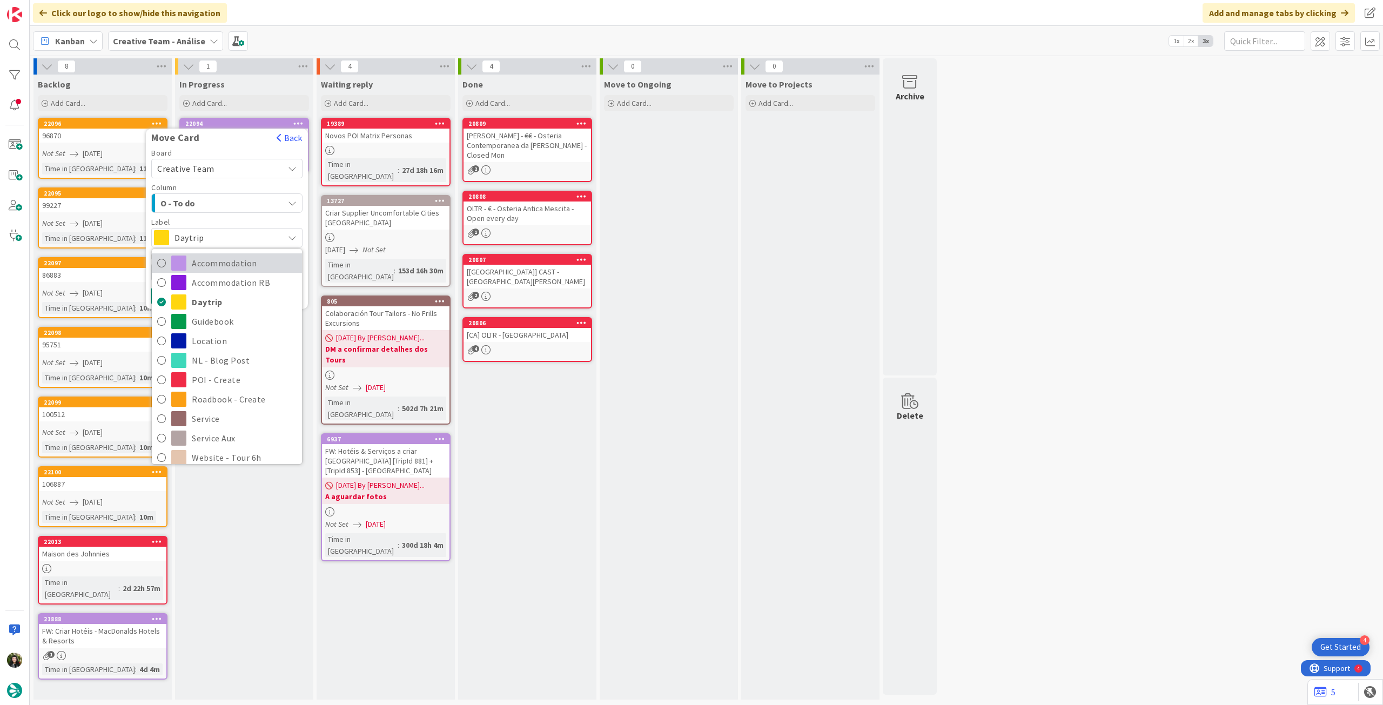
click at [227, 270] on span "Accommodation" at bounding box center [244, 263] width 105 height 16
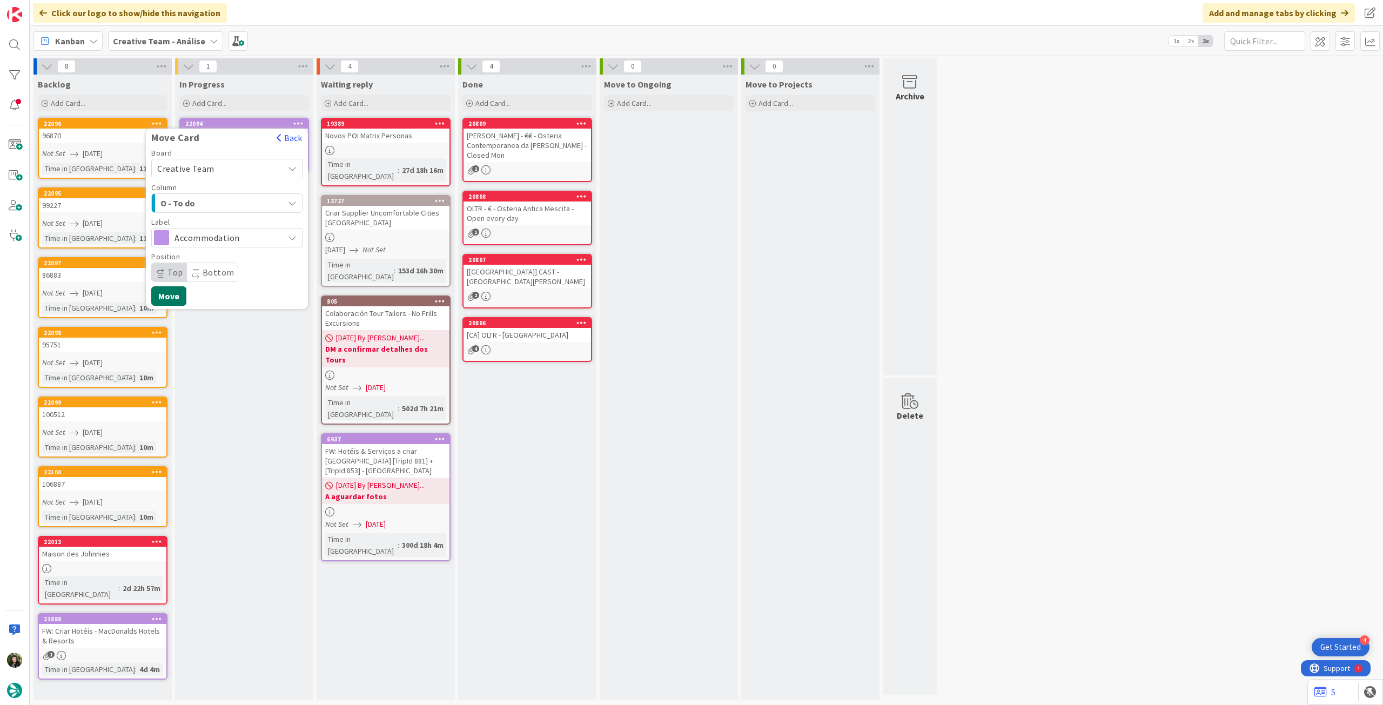
click at [171, 288] on button "Move" at bounding box center [168, 295] width 35 height 19
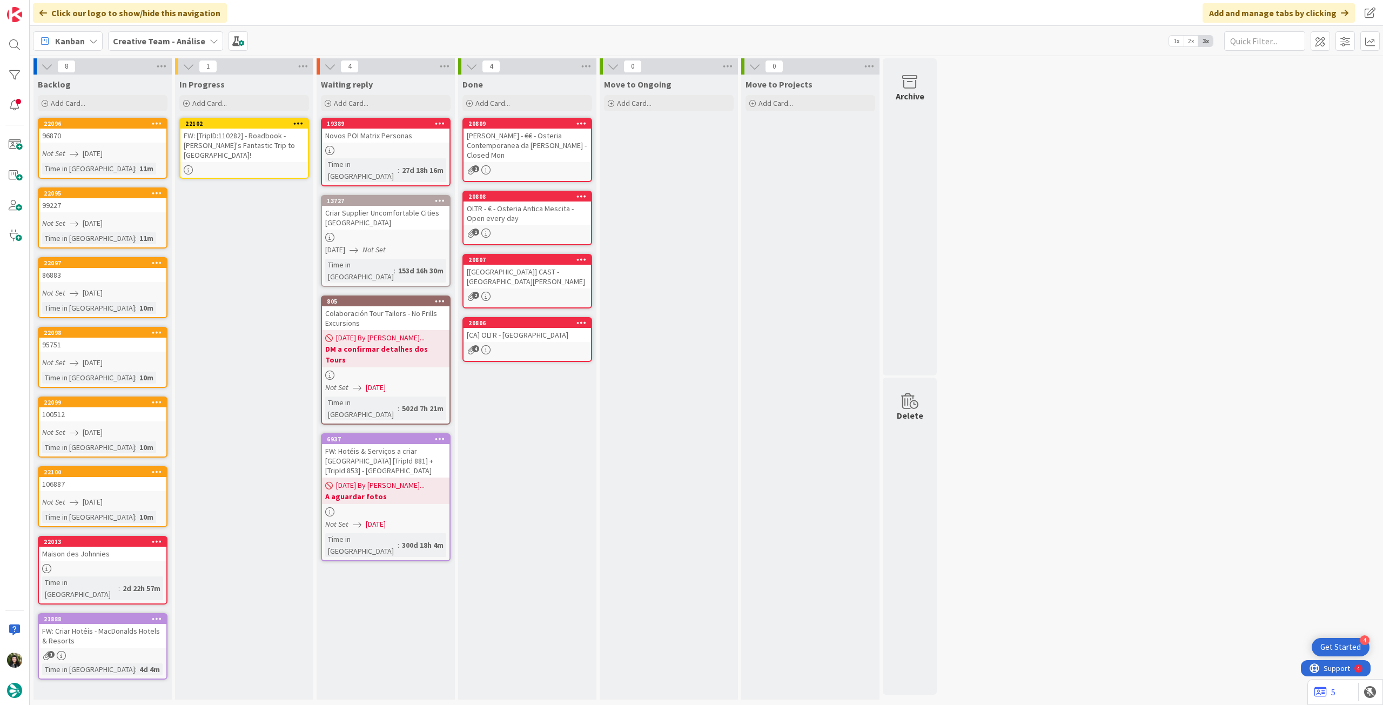
drag, startPoint x: 99, startPoint y: 136, endPoint x: 106, endPoint y: 136, distance: 6.5
click at [231, 135] on div "FW: [TripID:110282] - Roadbook - [PERSON_NAME]'s Fantastic Trip to [GEOGRAPHIC_…" at bounding box center [243, 145] width 127 height 33
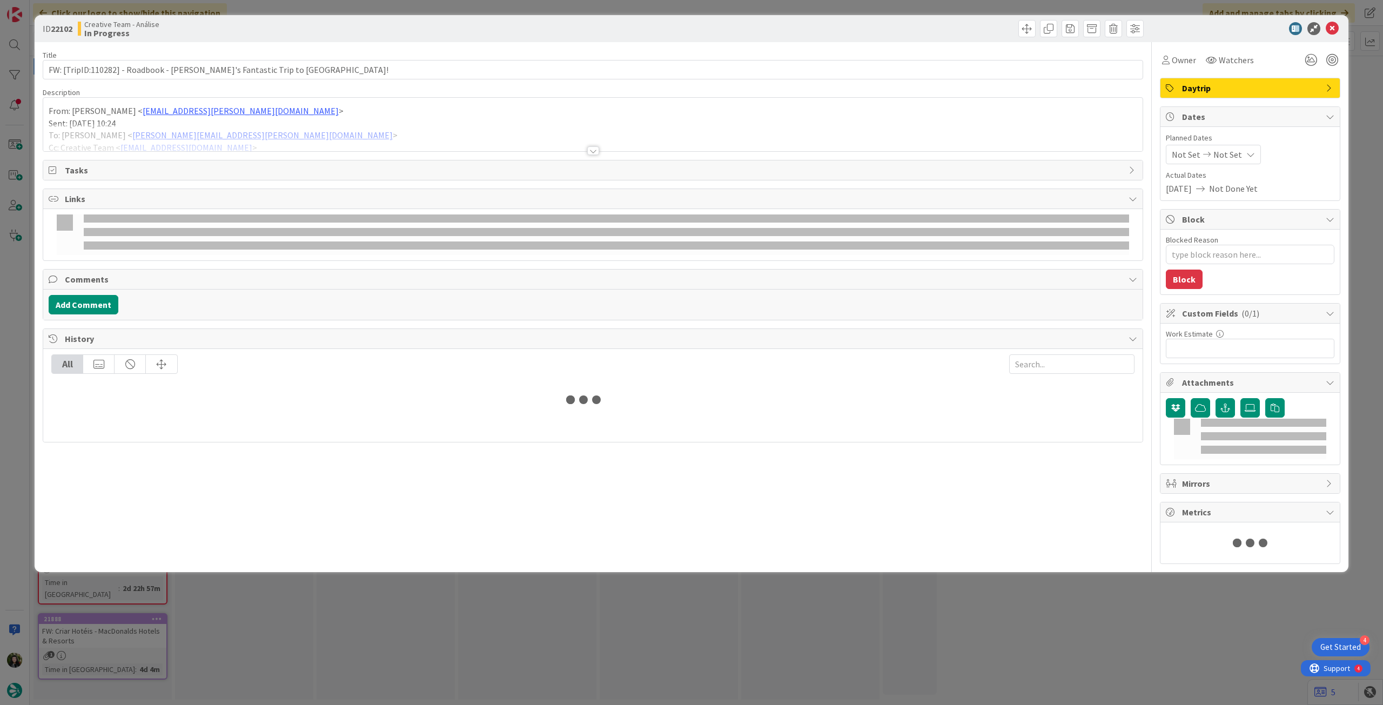
click at [1217, 157] on span "Not Set" at bounding box center [1227, 154] width 29 height 13
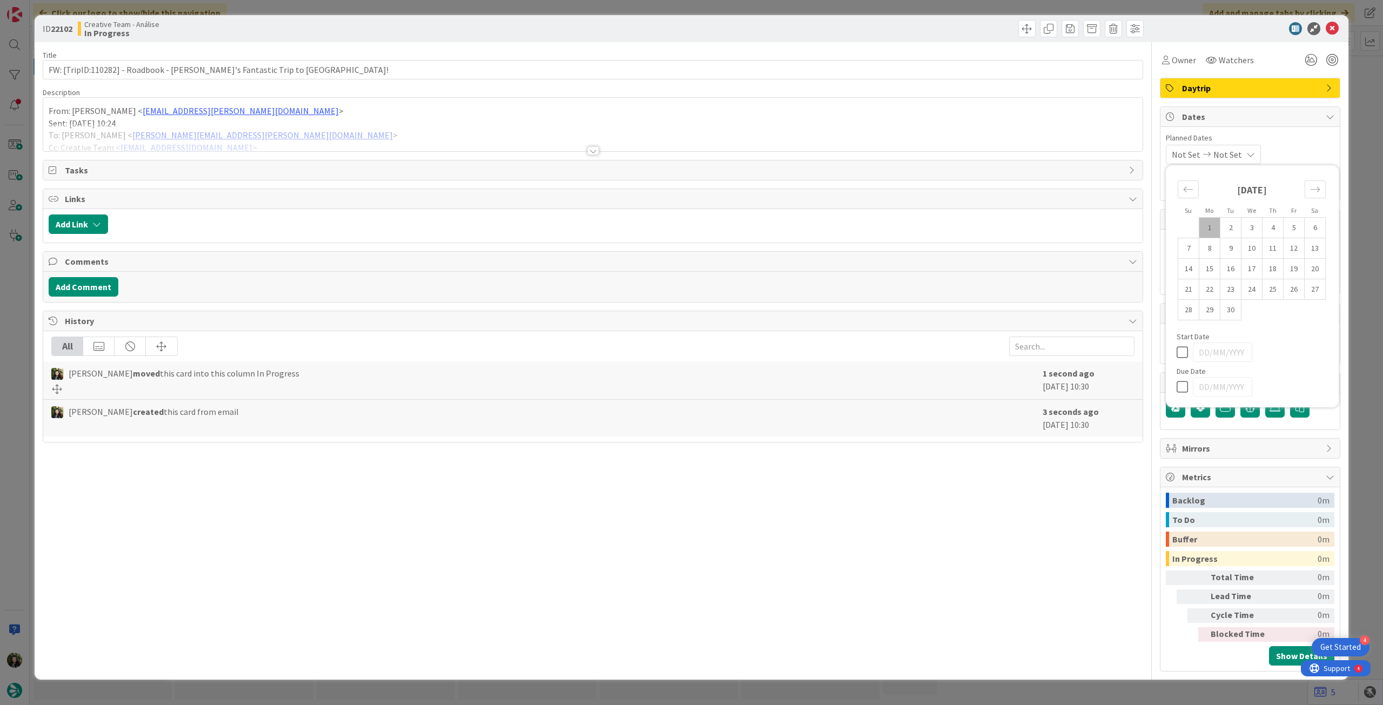
type textarea "x"
click at [1182, 388] on icon at bounding box center [1185, 386] width 16 height 13
type input "[DATE]"
click at [1329, 28] on icon at bounding box center [1332, 28] width 13 height 13
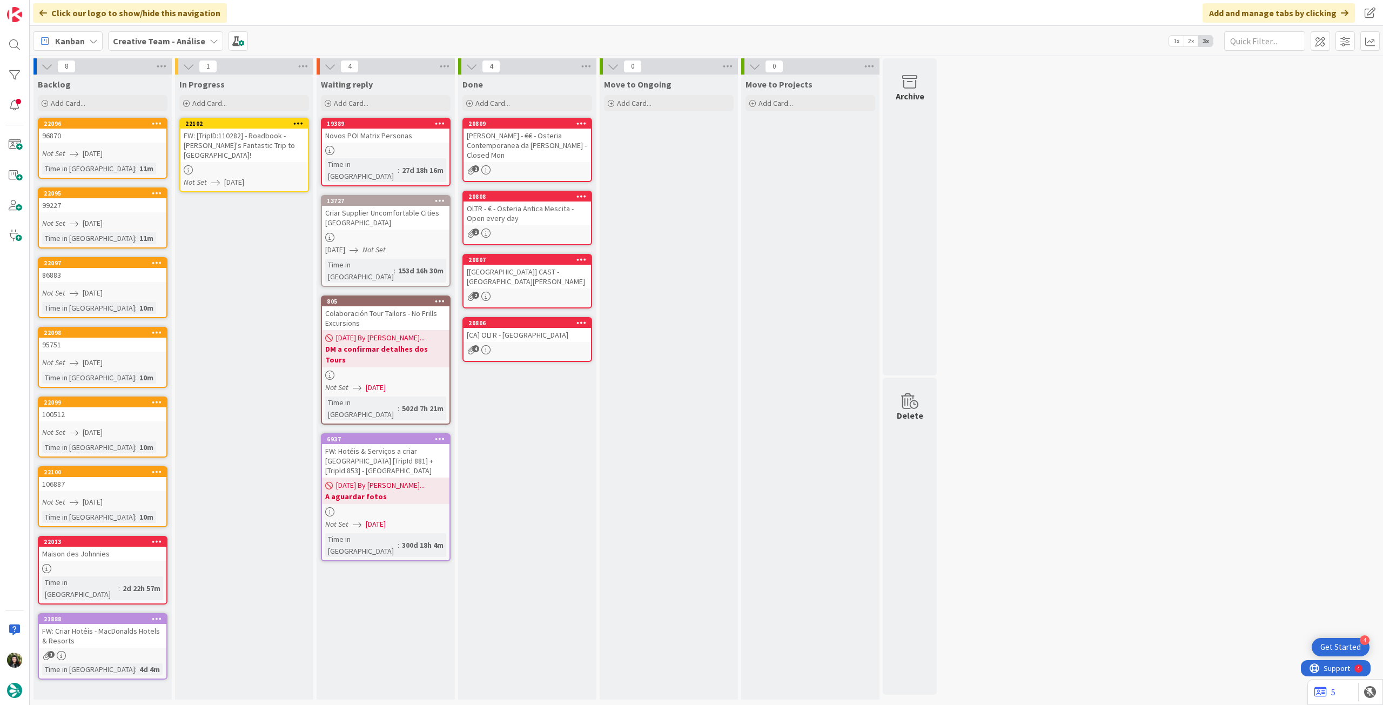
click at [299, 120] on icon at bounding box center [298, 123] width 10 height 8
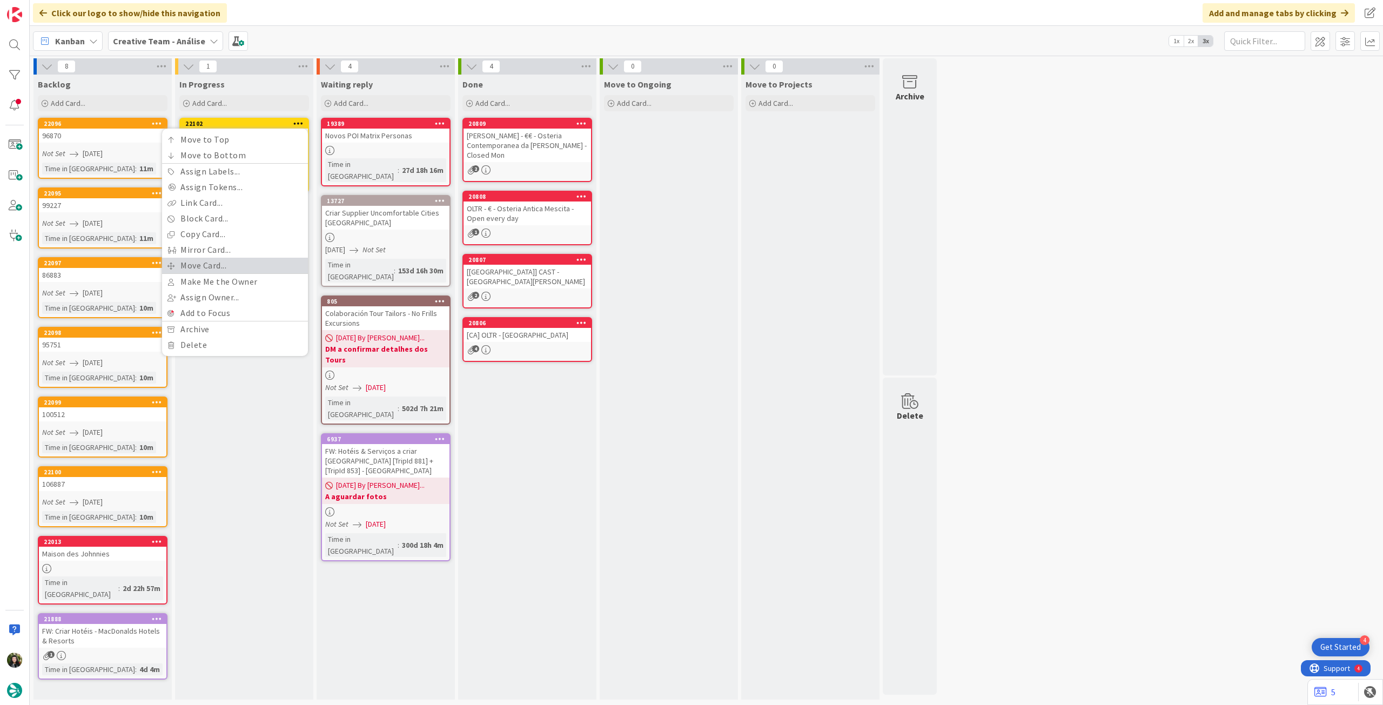
click at [254, 263] on link "Move Card..." at bounding box center [235, 266] width 146 height 16
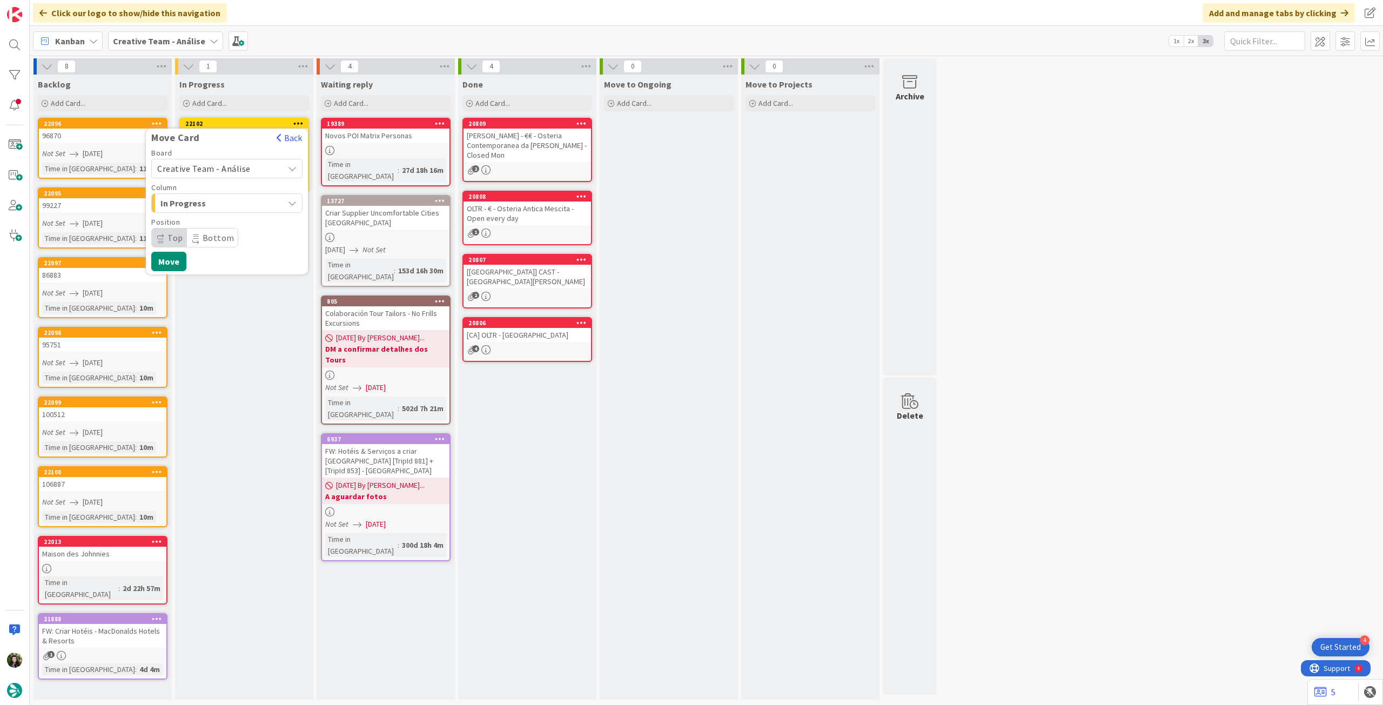
click at [244, 169] on span "Creative Team - Análise" at bounding box center [203, 168] width 93 height 11
click at [227, 214] on span "Creative Team" at bounding box center [233, 219] width 125 height 16
click at [232, 238] on span "Daytrip" at bounding box center [226, 237] width 104 height 15
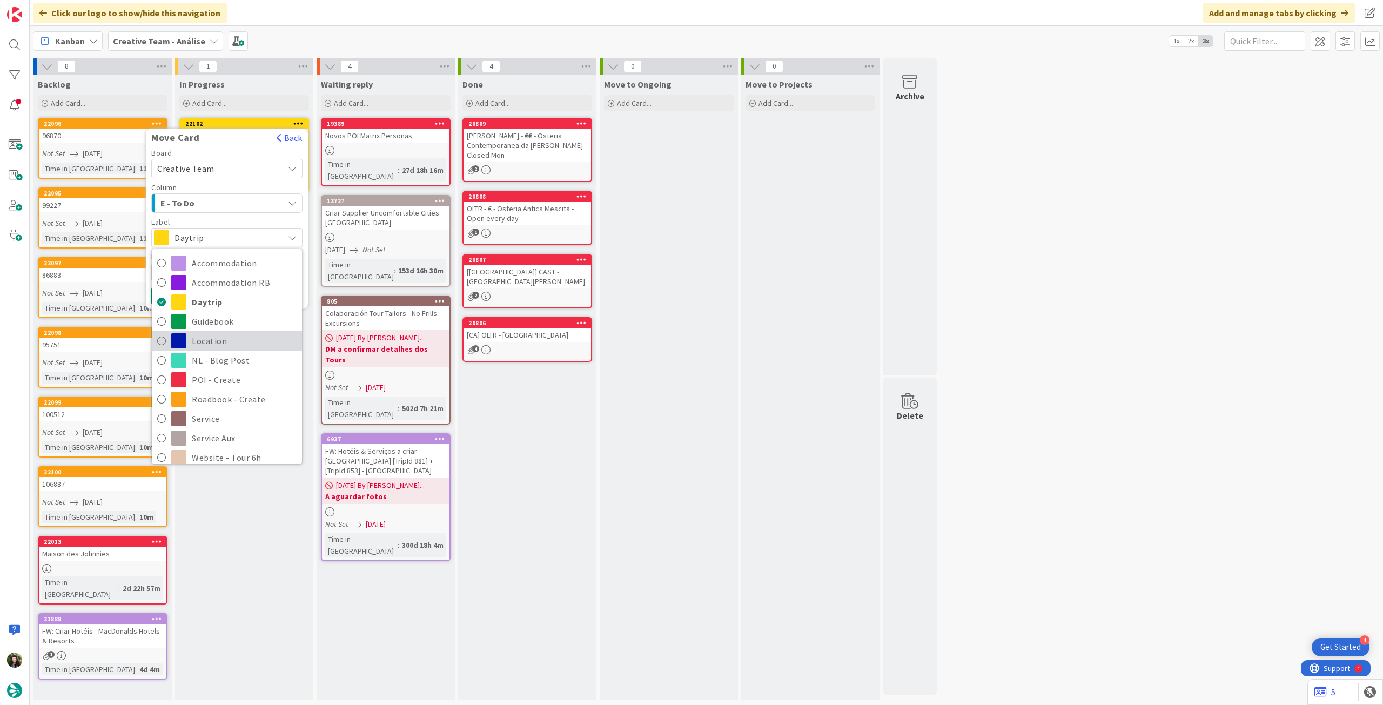
scroll to position [144, 0]
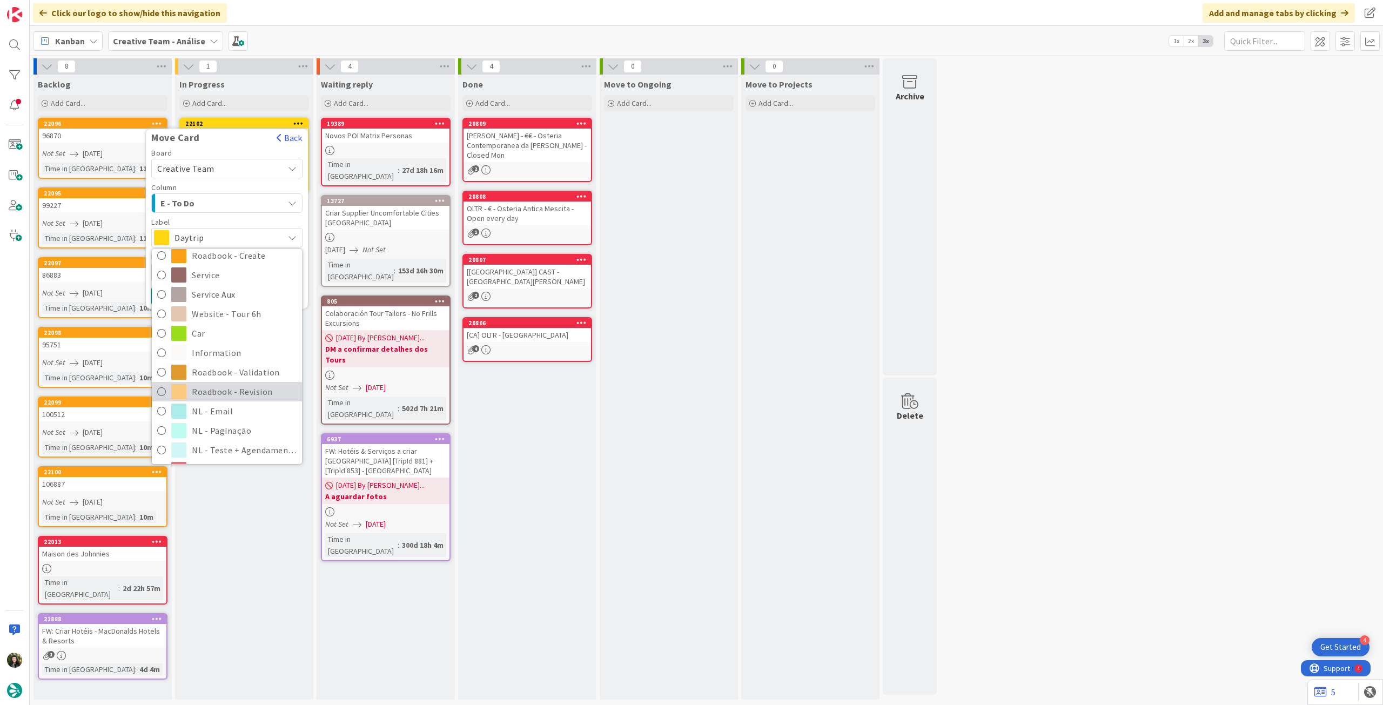
click at [246, 390] on span "Roadbook - Revision" at bounding box center [244, 392] width 105 height 16
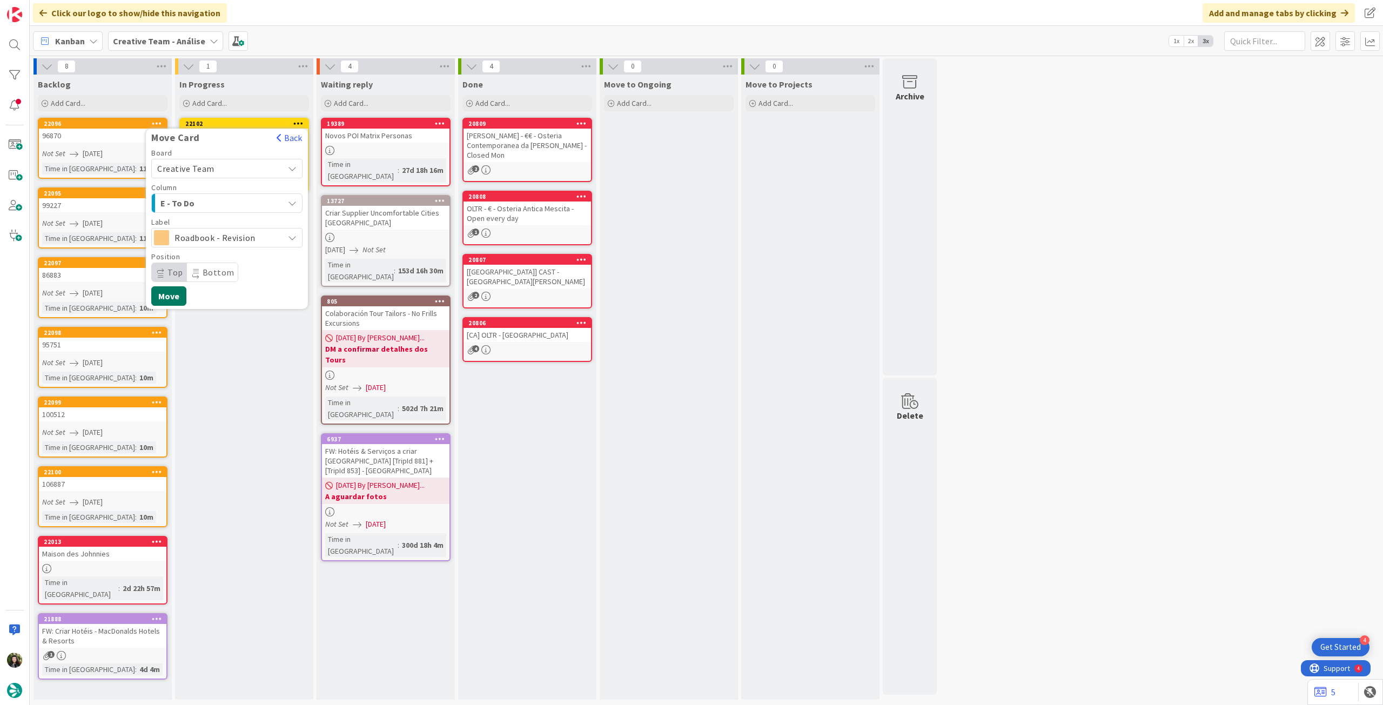
click at [179, 293] on button "Move" at bounding box center [168, 295] width 35 height 19
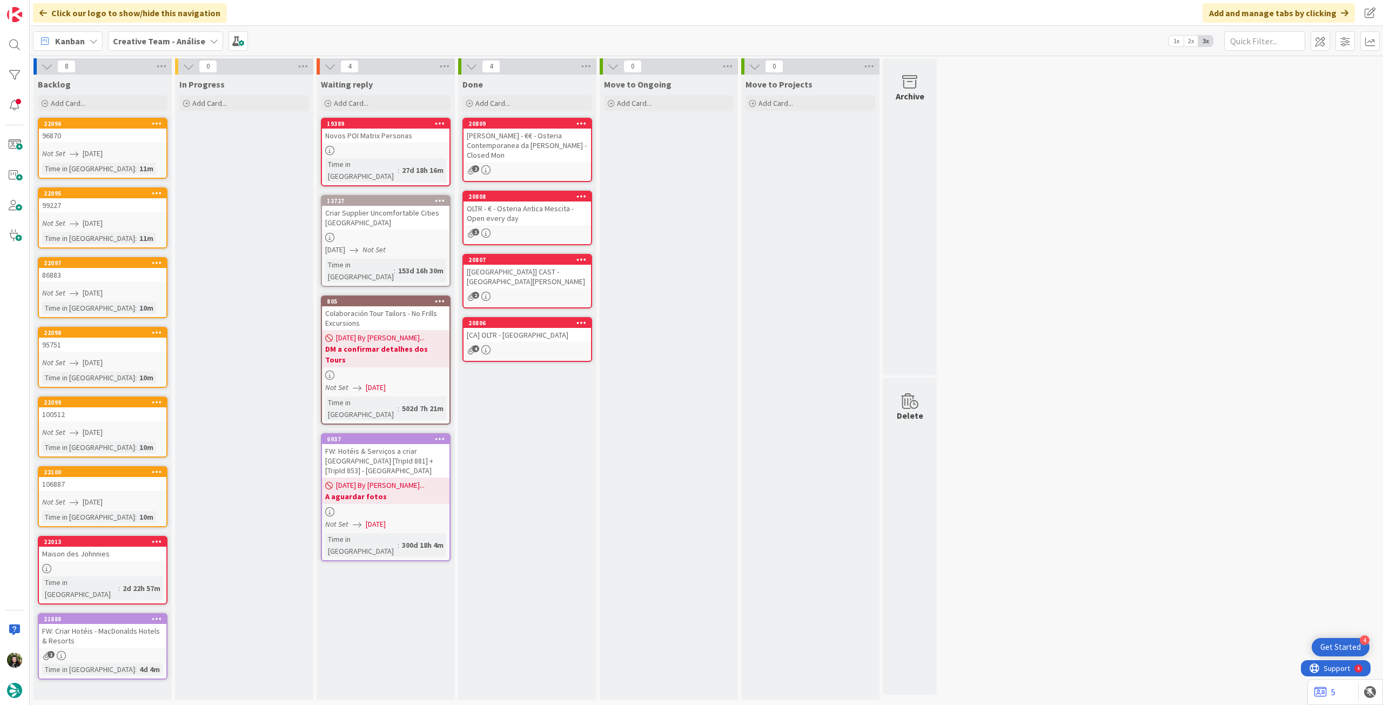
click at [159, 39] on b "Creative Team - Análise" at bounding box center [159, 41] width 92 height 11
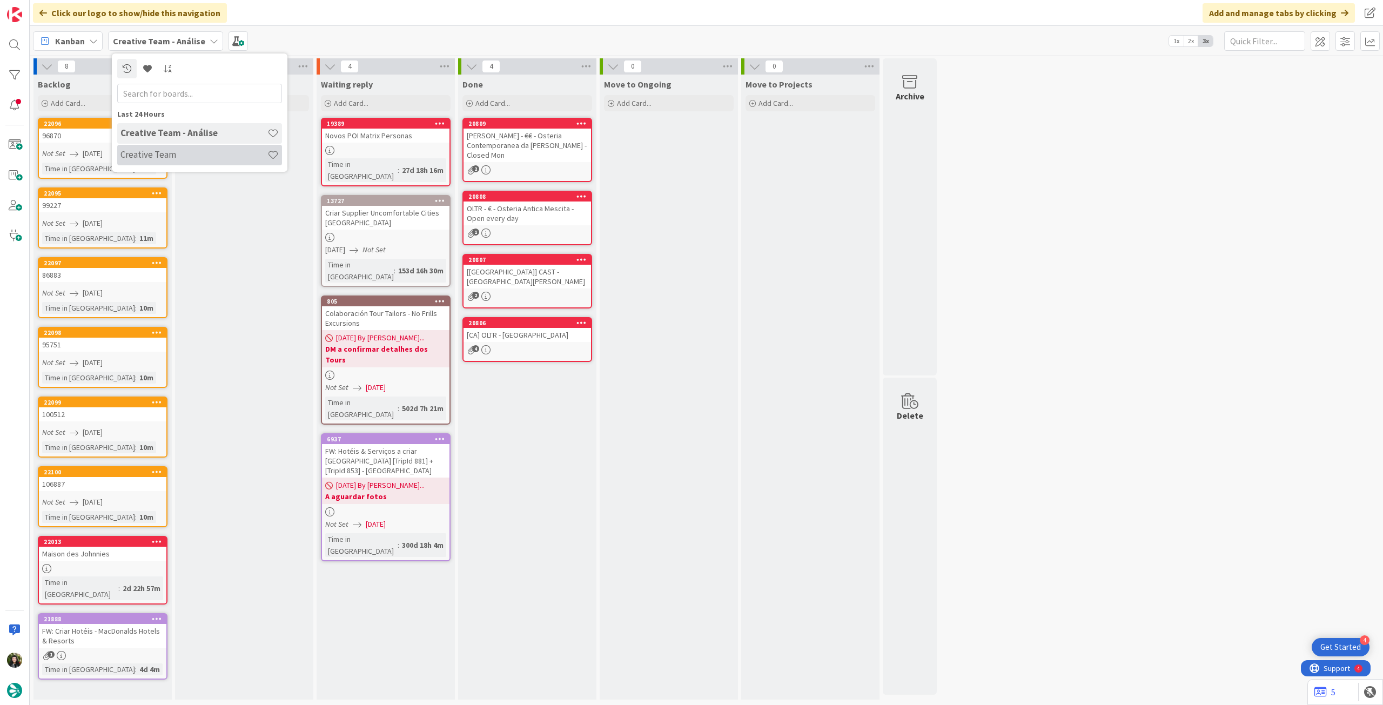
click at [164, 152] on h4 "Creative Team" at bounding box center [193, 154] width 147 height 11
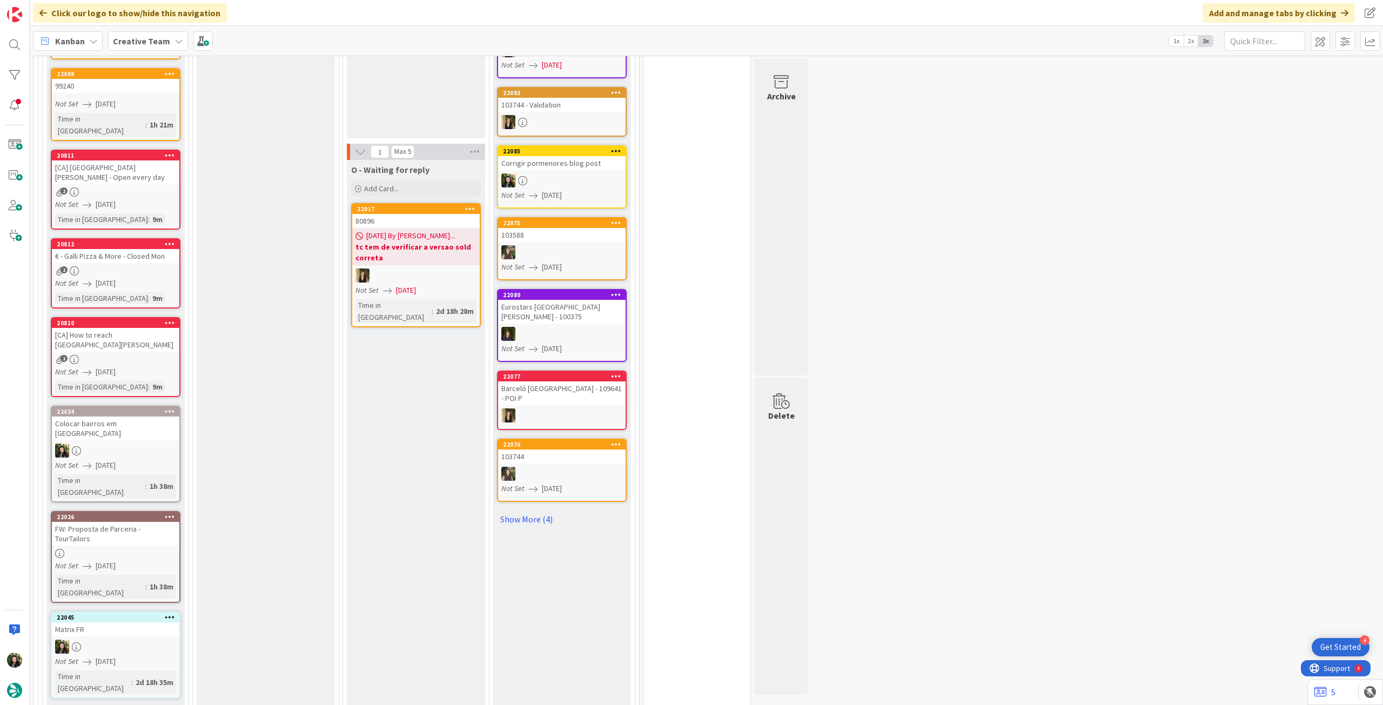
scroll to position [288, 0]
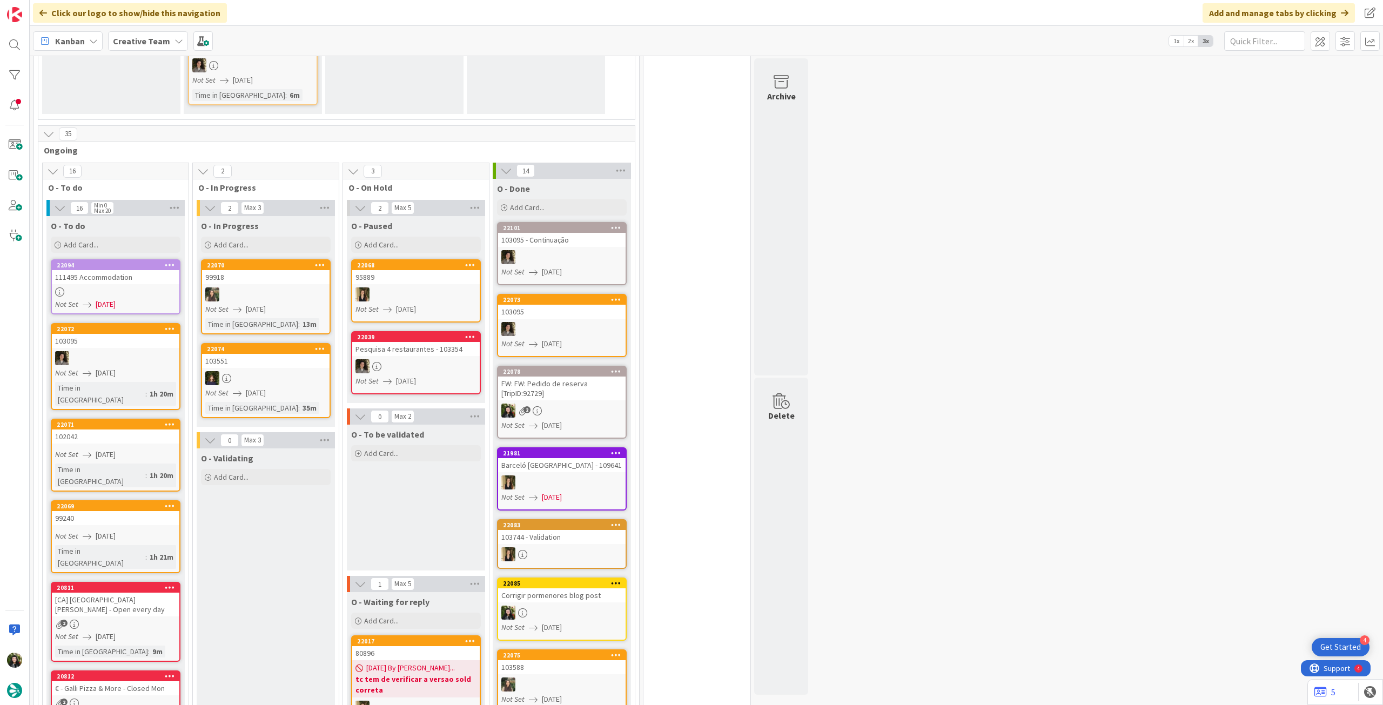
click at [133, 37] on b "Creative Team" at bounding box center [141, 41] width 57 height 11
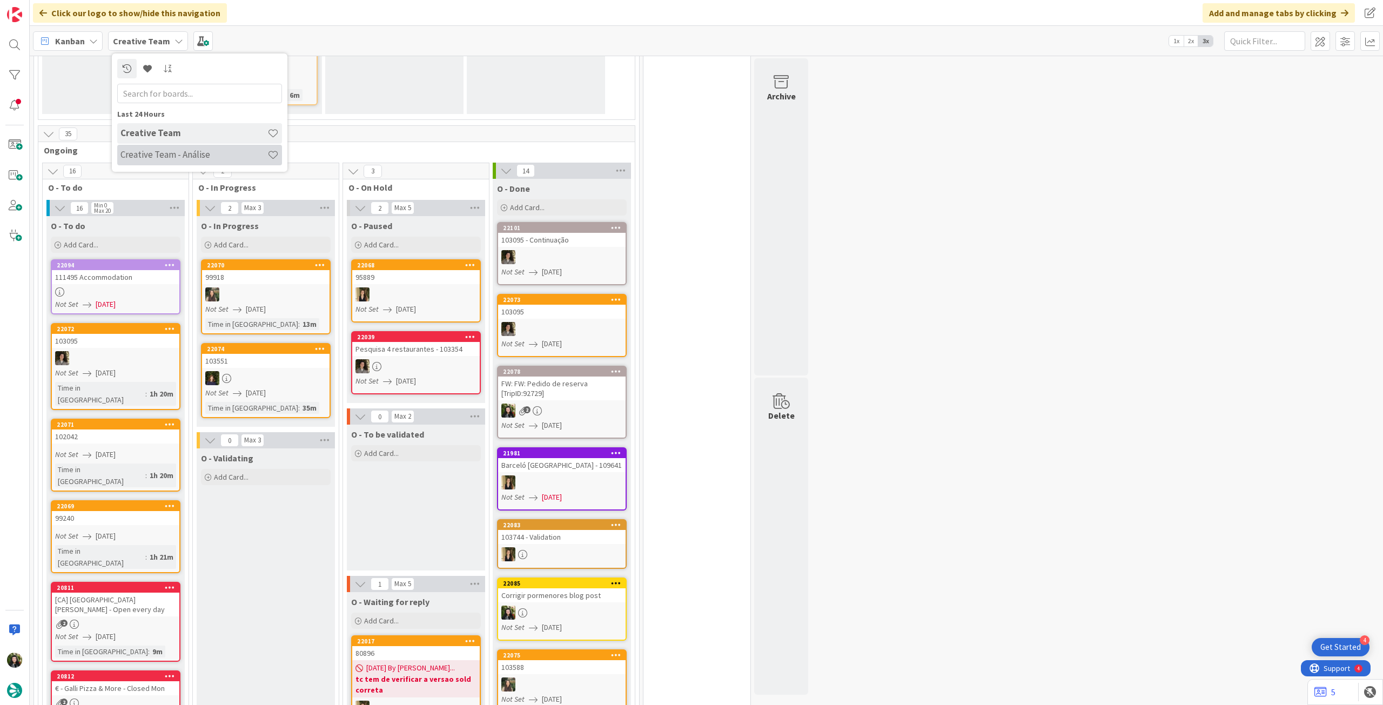
click at [176, 155] on h4 "Creative Team - Análise" at bounding box center [193, 154] width 147 height 11
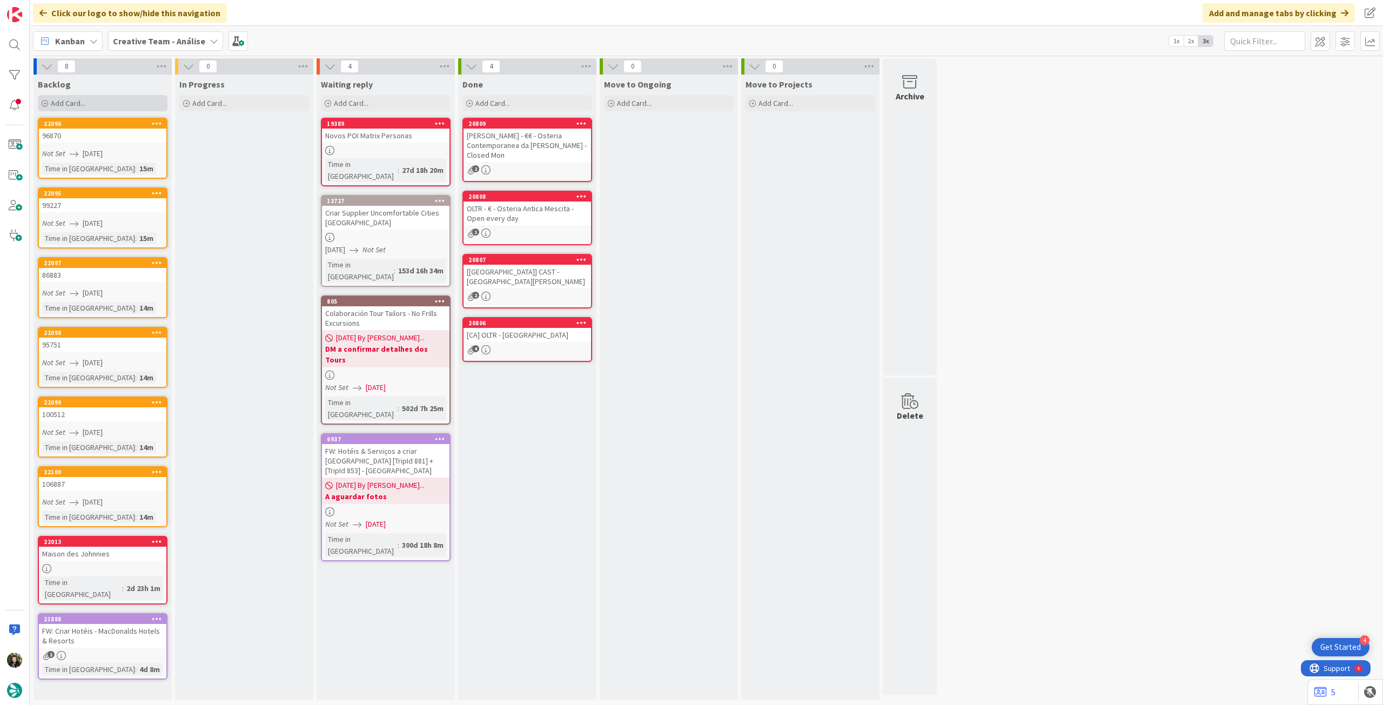
click at [113, 104] on div "Add Card..." at bounding box center [103, 103] width 130 height 16
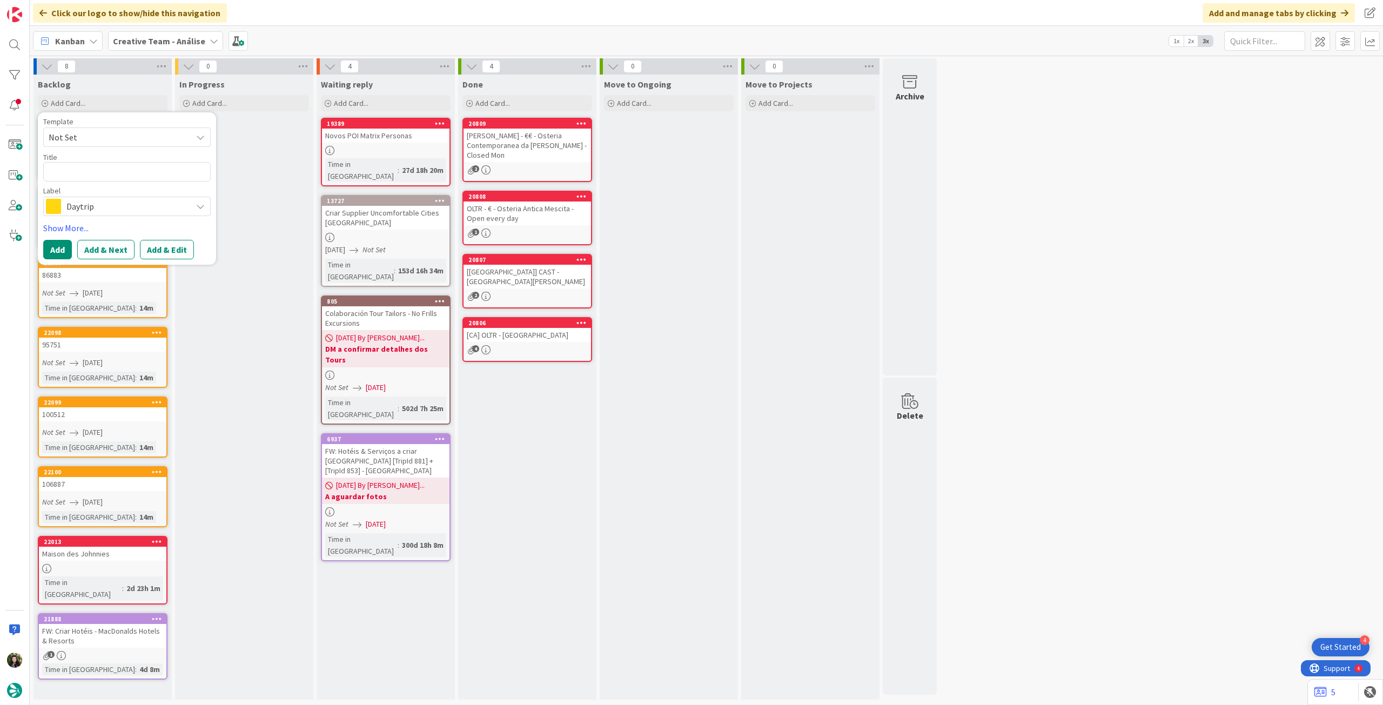
click at [104, 204] on span "Daytrip" at bounding box center [126, 206] width 120 height 15
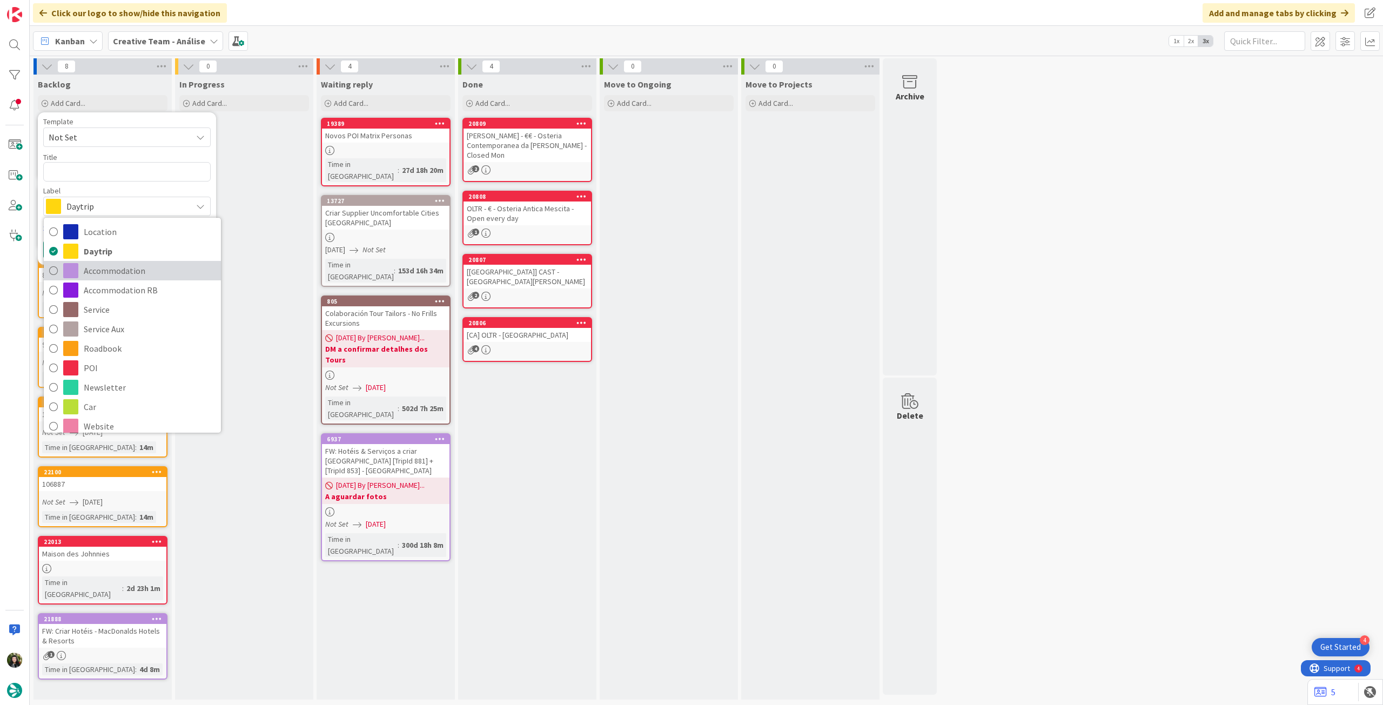
click at [145, 278] on span "Accommodation" at bounding box center [150, 271] width 132 height 16
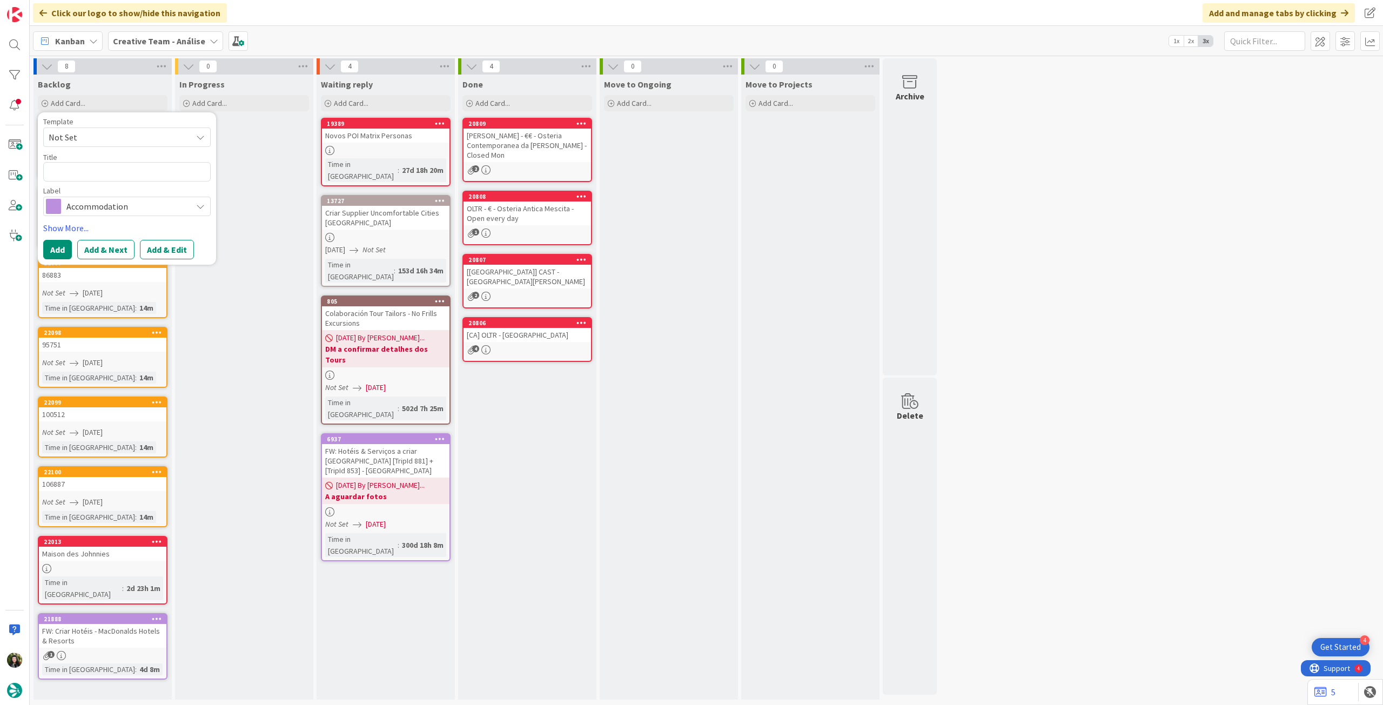
drag, startPoint x: 103, startPoint y: 202, endPoint x: 102, endPoint y: 210, distance: 8.7
click at [103, 202] on span "Accommodation" at bounding box center [126, 206] width 120 height 15
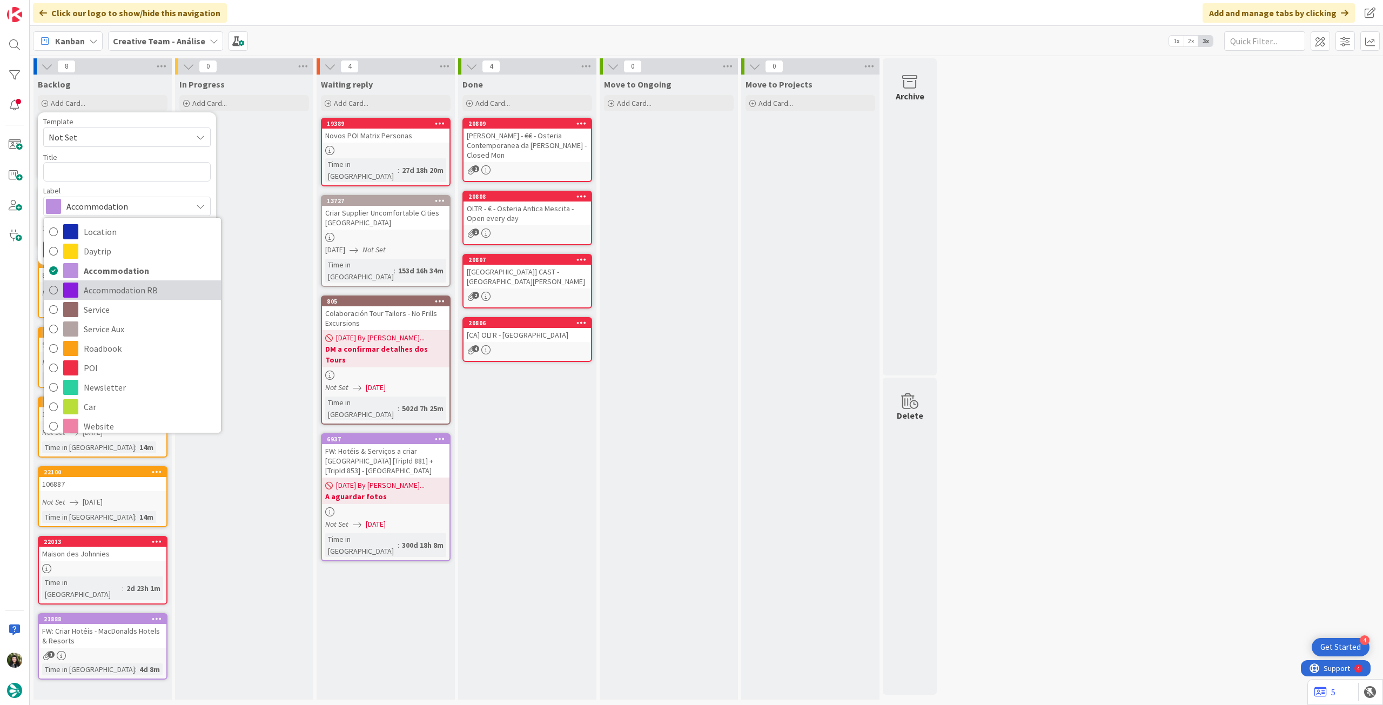
click at [96, 285] on span "Accommodation RB" at bounding box center [150, 290] width 132 height 16
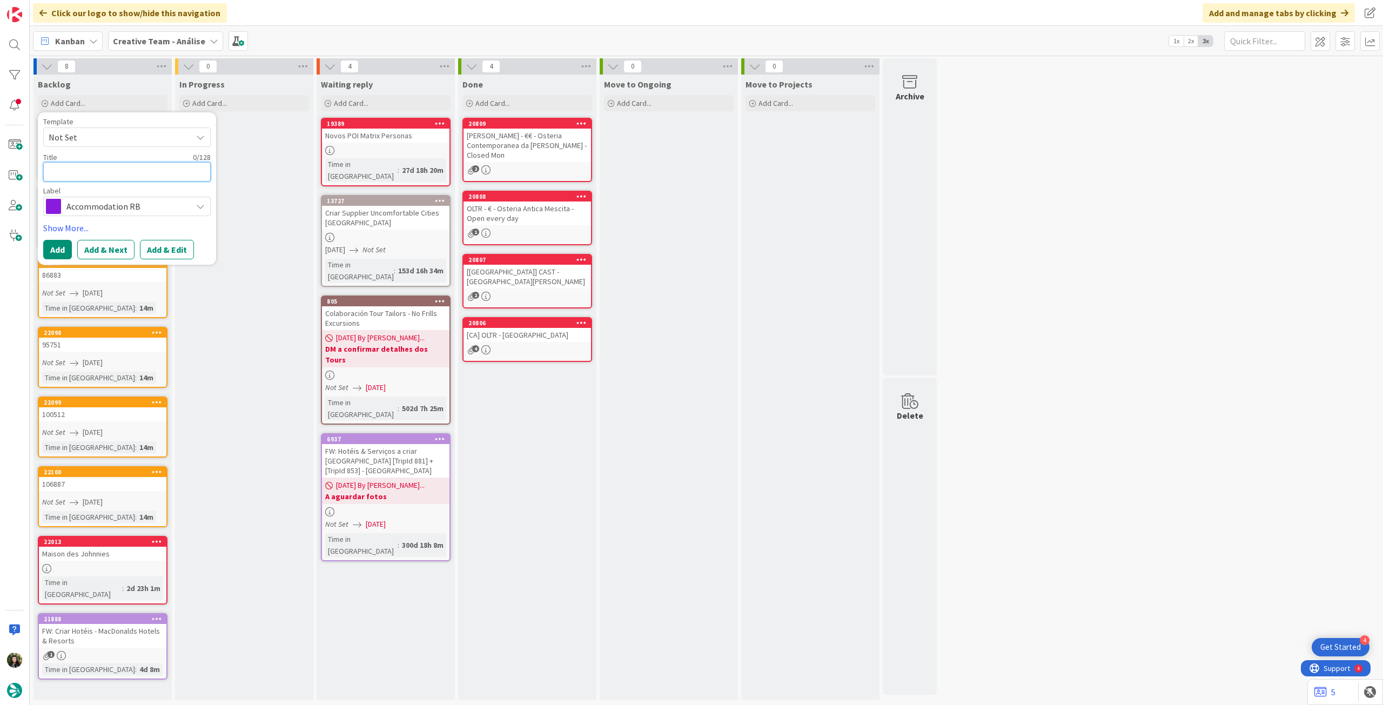
click at [98, 170] on textarea at bounding box center [126, 171] width 167 height 19
paste textarea "[PERSON_NAME][GEOGRAPHIC_DATA]"
type textarea "x"
type textarea "[PERSON_NAME][GEOGRAPHIC_DATA]"
type textarea "x"
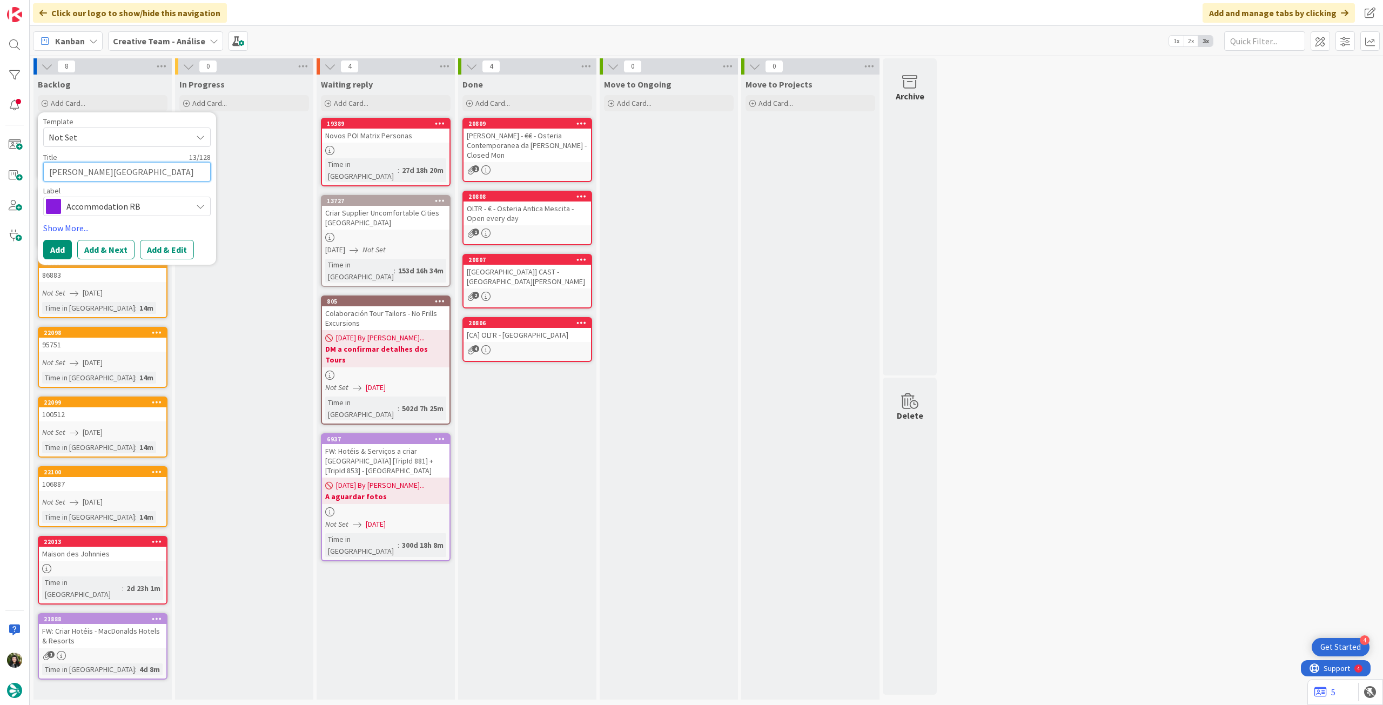
type textarea "[PERSON_NAME][GEOGRAPHIC_DATA]"
type textarea "x"
type textarea "[PERSON_NAME][GEOGRAPHIC_DATA] -"
type textarea "x"
type textarea "[PERSON_NAME][GEOGRAPHIC_DATA] -"
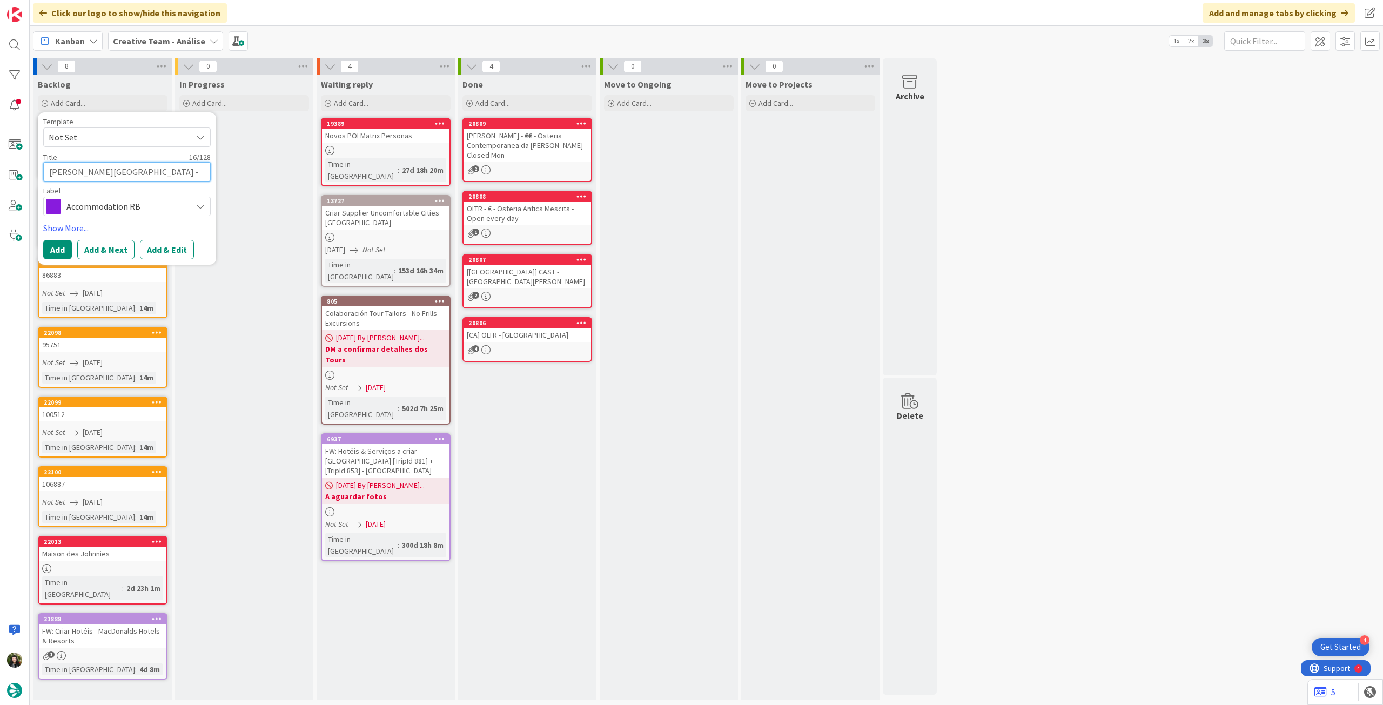
paste textarea "107602"
type textarea "x"
type textarea "[PERSON_NAME][GEOGRAPHIC_DATA] - 107602"
click at [54, 253] on button "Add" at bounding box center [57, 249] width 29 height 19
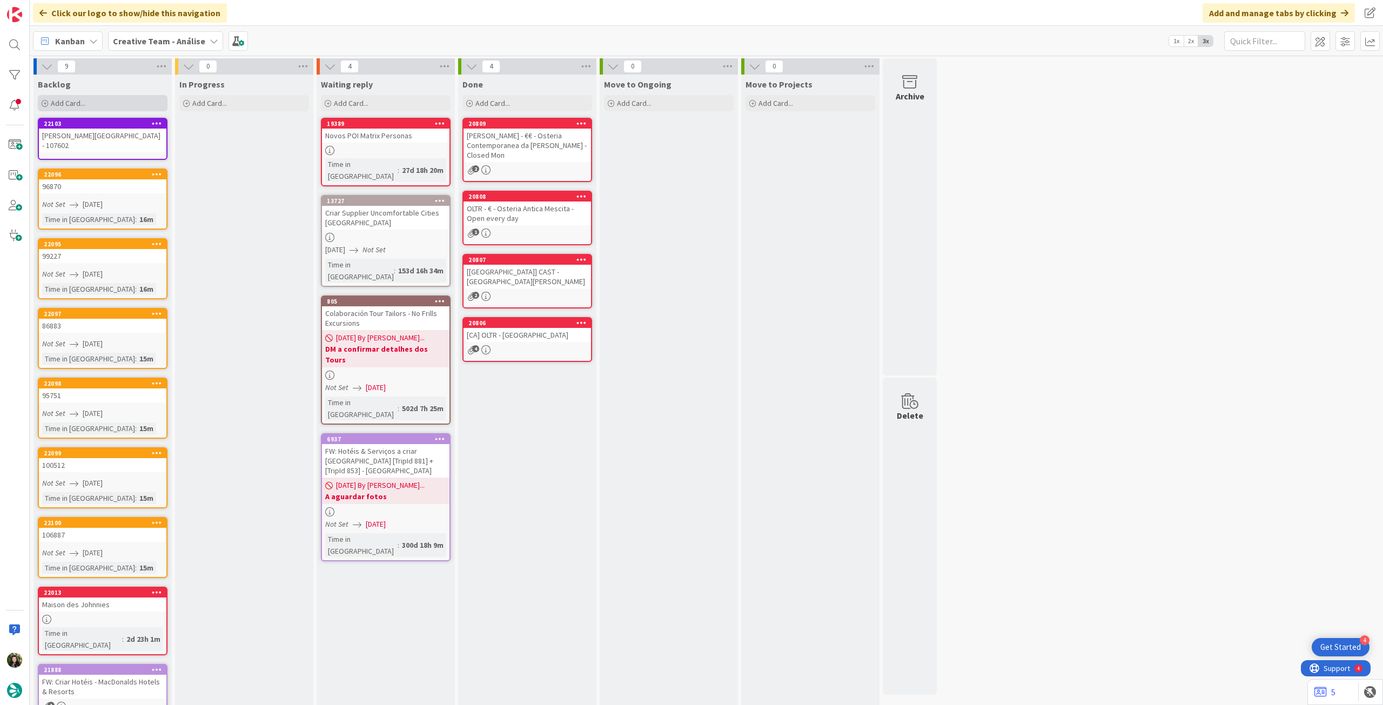
click at [90, 100] on div "Add Card..." at bounding box center [103, 103] width 130 height 16
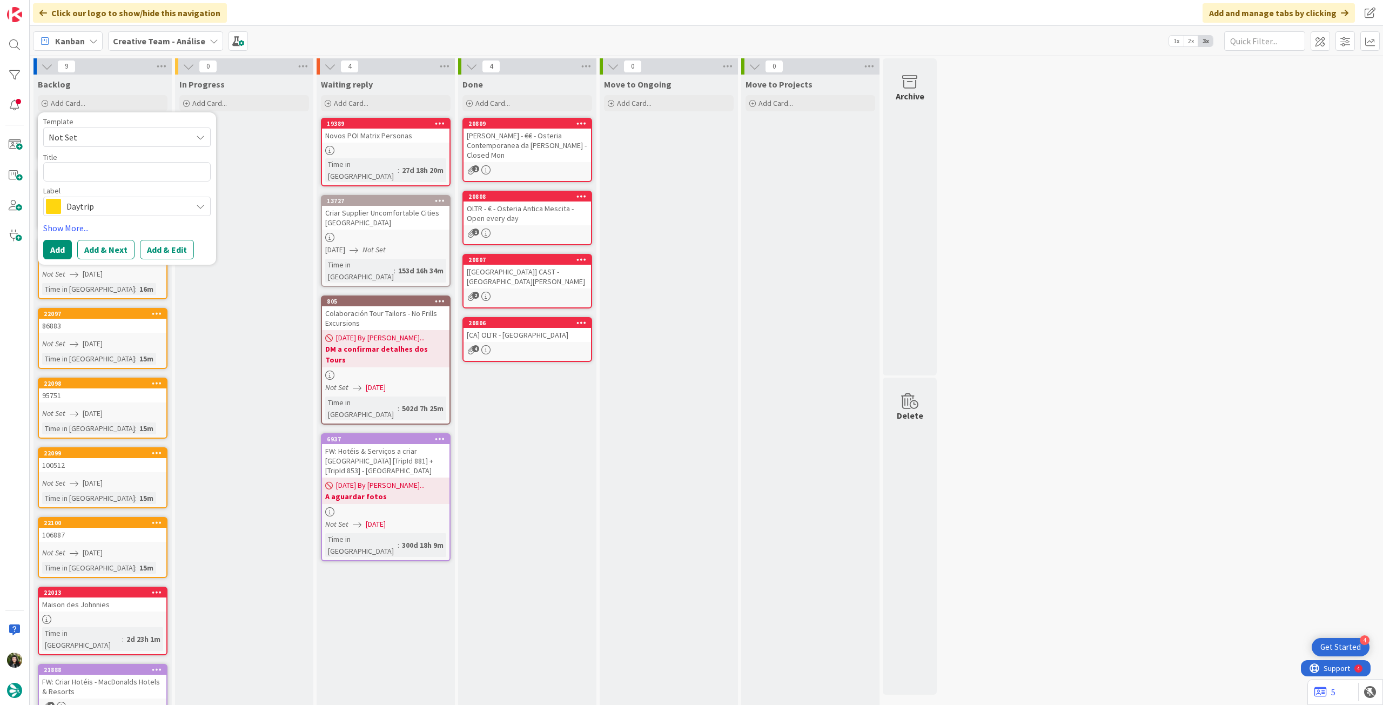
click at [96, 210] on span "Daytrip" at bounding box center [126, 206] width 120 height 15
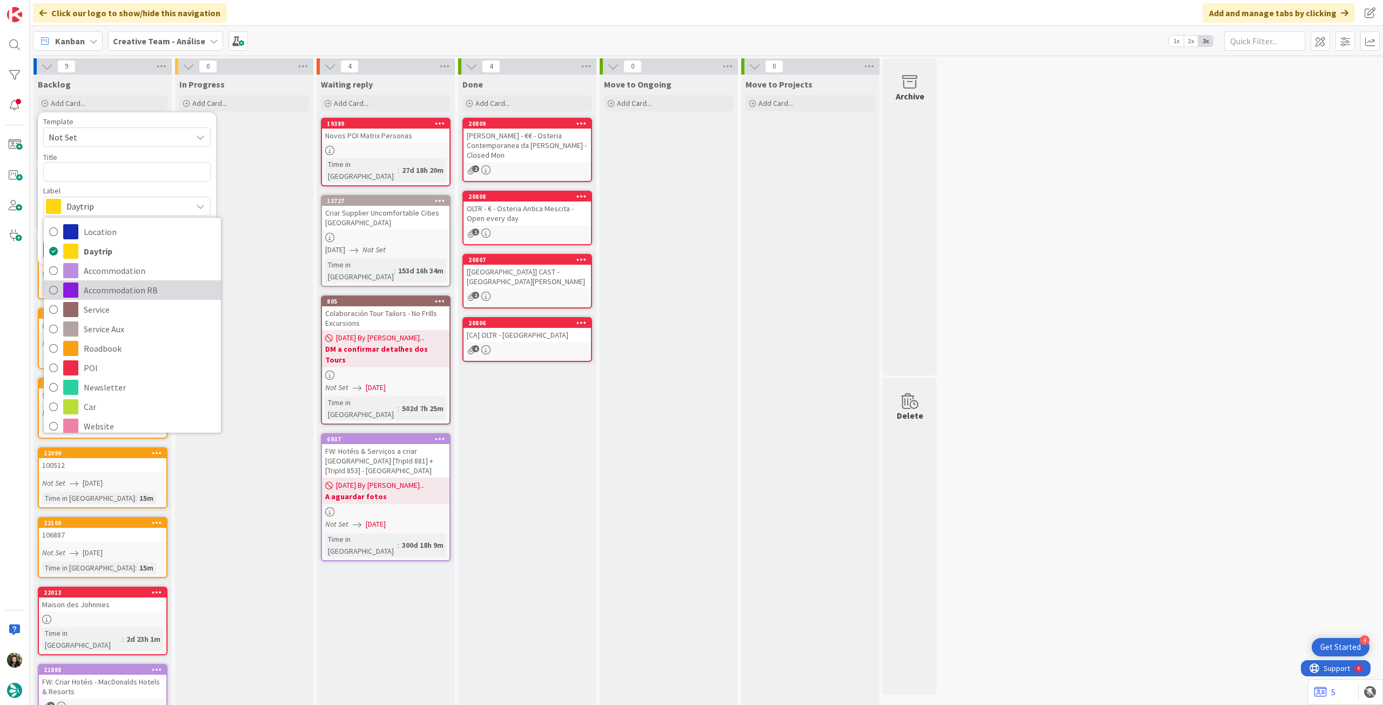
click at [119, 285] on span "Accommodation RB" at bounding box center [150, 290] width 132 height 16
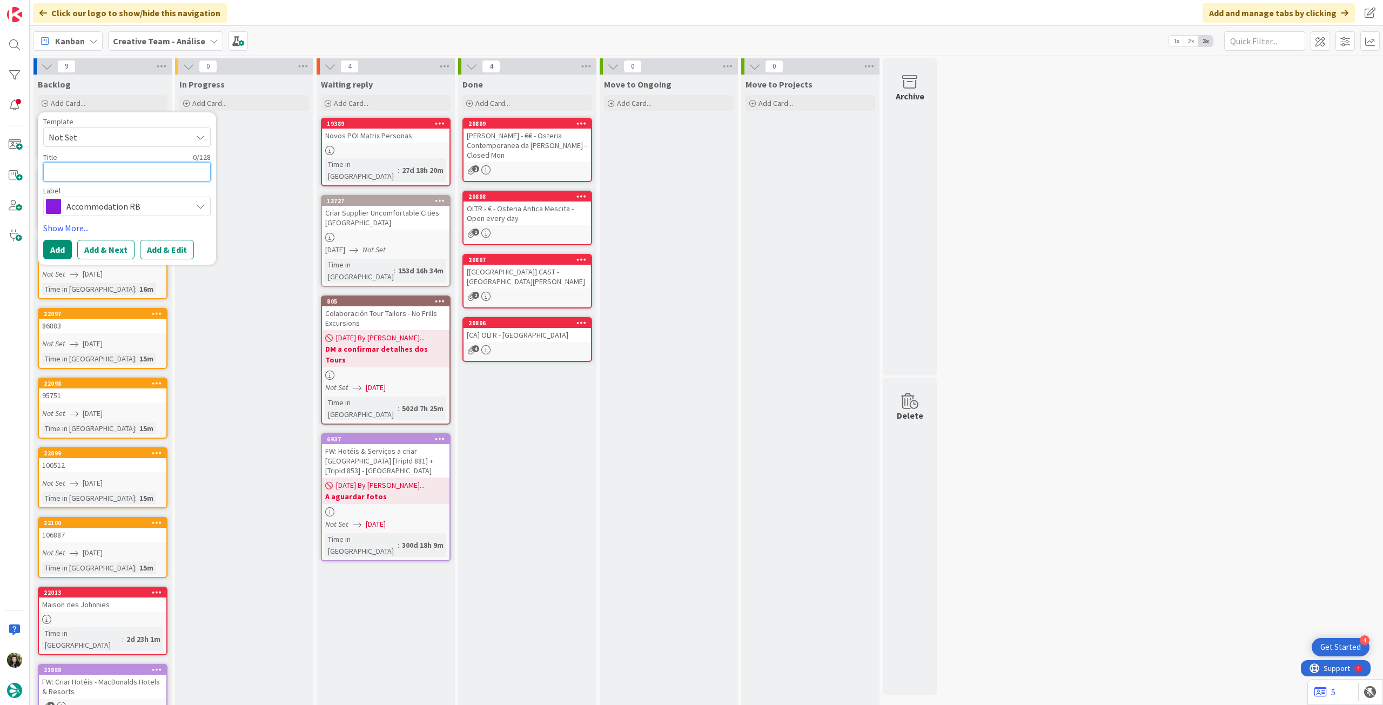
click at [109, 174] on textarea at bounding box center [126, 171] width 167 height 19
paste textarea "[GEOGRAPHIC_DATA]"
type textarea "x"
type textarea "[GEOGRAPHIC_DATA]"
type textarea "x"
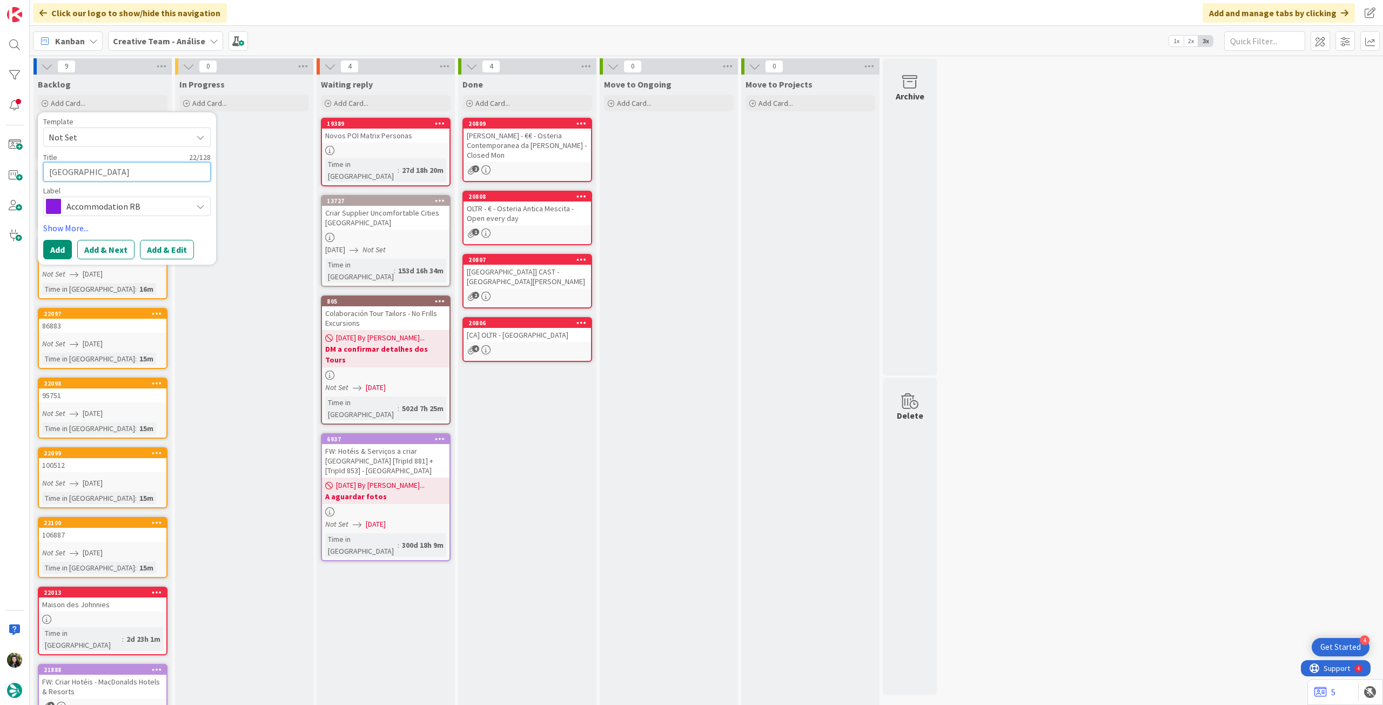
type textarea "[GEOGRAPHIC_DATA]"
type textarea "x"
type textarea "[GEOGRAPHIC_DATA] -"
type textarea "x"
type textarea "[GEOGRAPHIC_DATA] -"
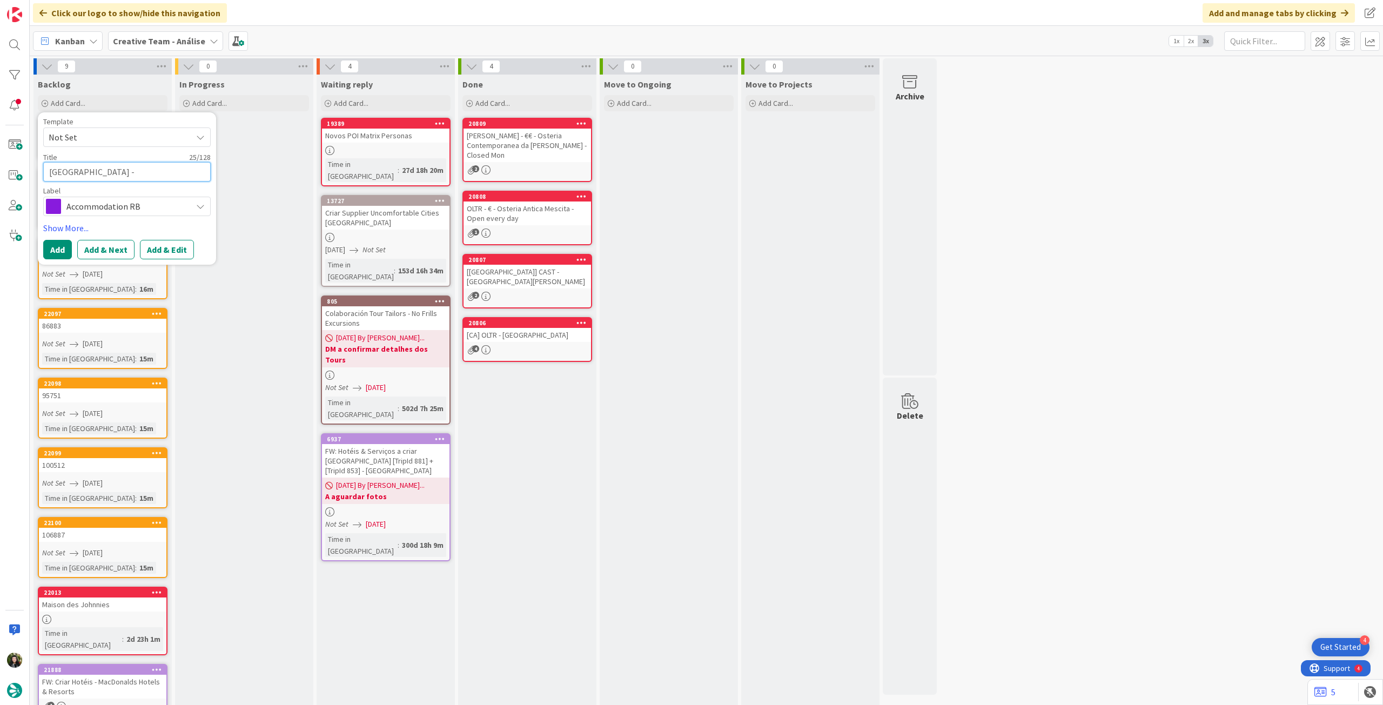
paste textarea "107602"
type textarea "x"
type textarea "[GEOGRAPHIC_DATA] - 107602"
click at [54, 249] on button "Add" at bounding box center [57, 249] width 29 height 19
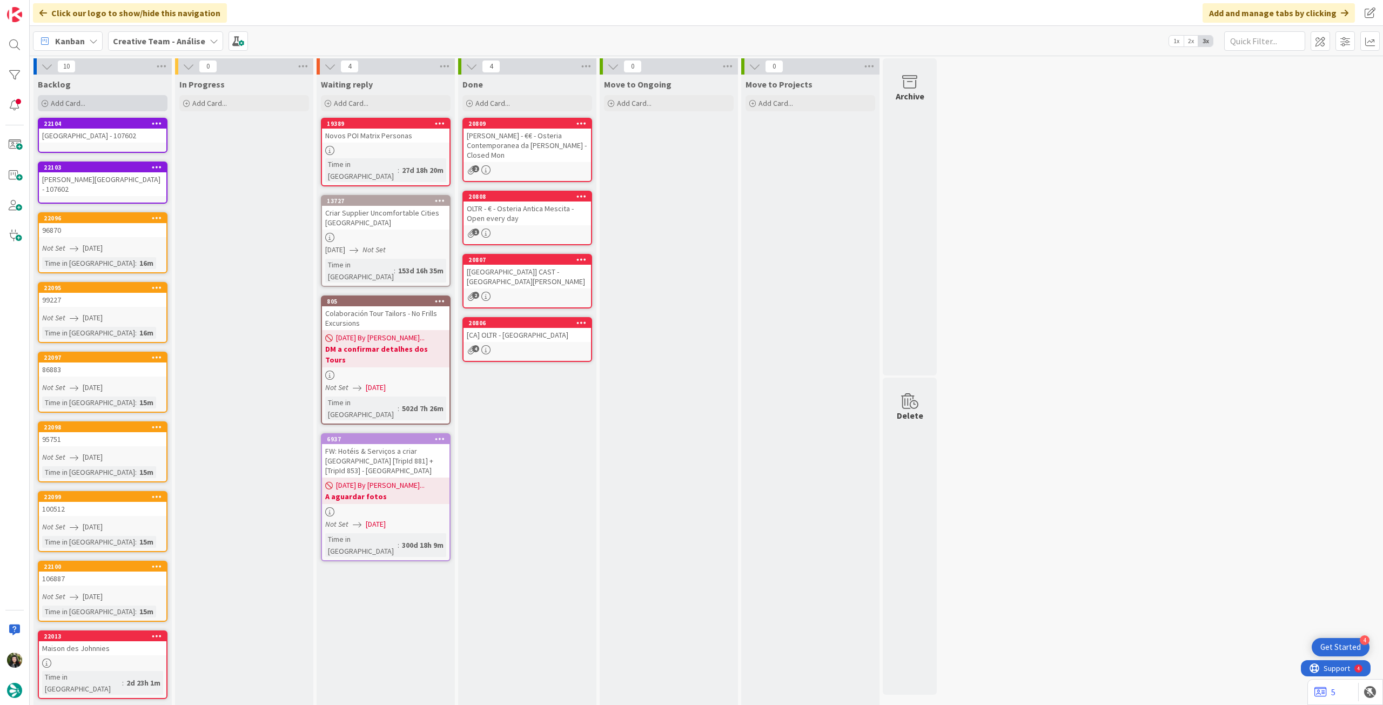
click at [106, 98] on div "Add Card..." at bounding box center [103, 103] width 130 height 16
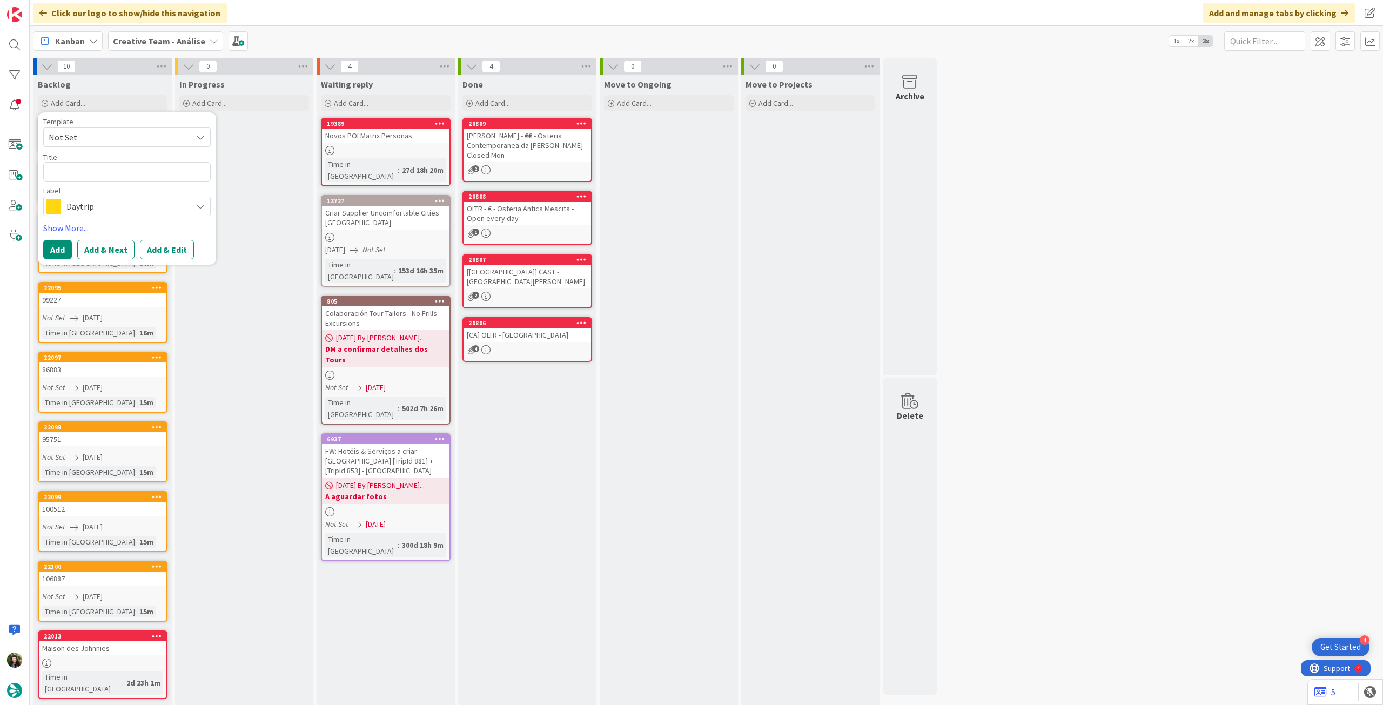
click at [97, 207] on span "Daytrip" at bounding box center [126, 206] width 120 height 15
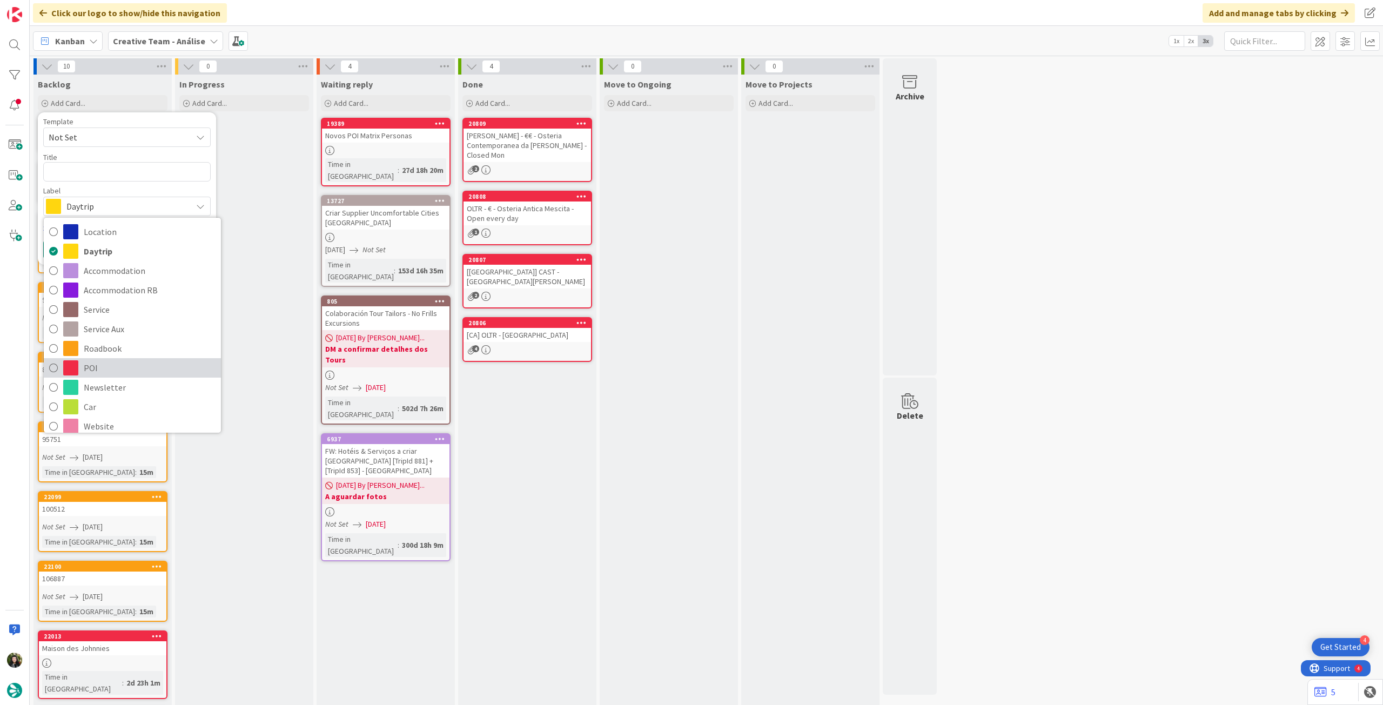
click at [132, 364] on span "POI" at bounding box center [150, 368] width 132 height 16
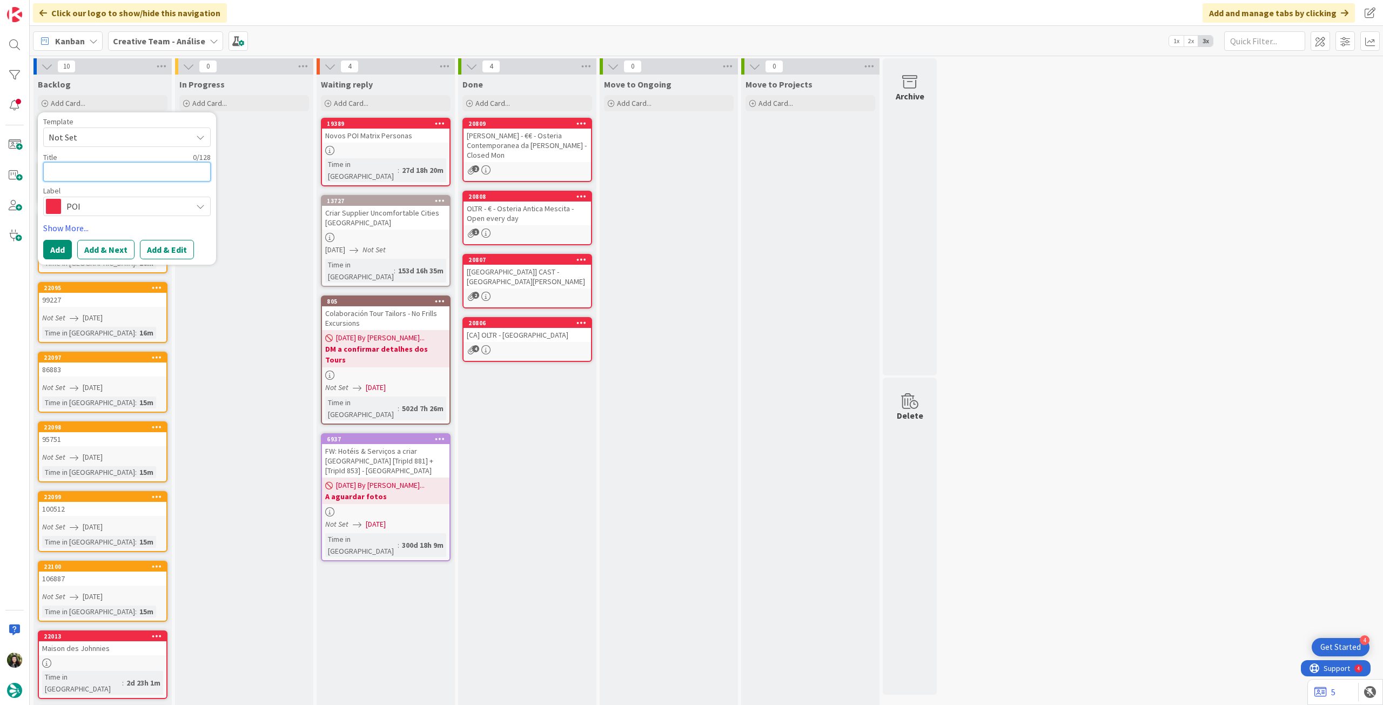
click at [84, 172] on textarea at bounding box center [126, 171] width 167 height 19
type textarea "x"
type textarea "P"
type textarea "x"
type textarea "Pe"
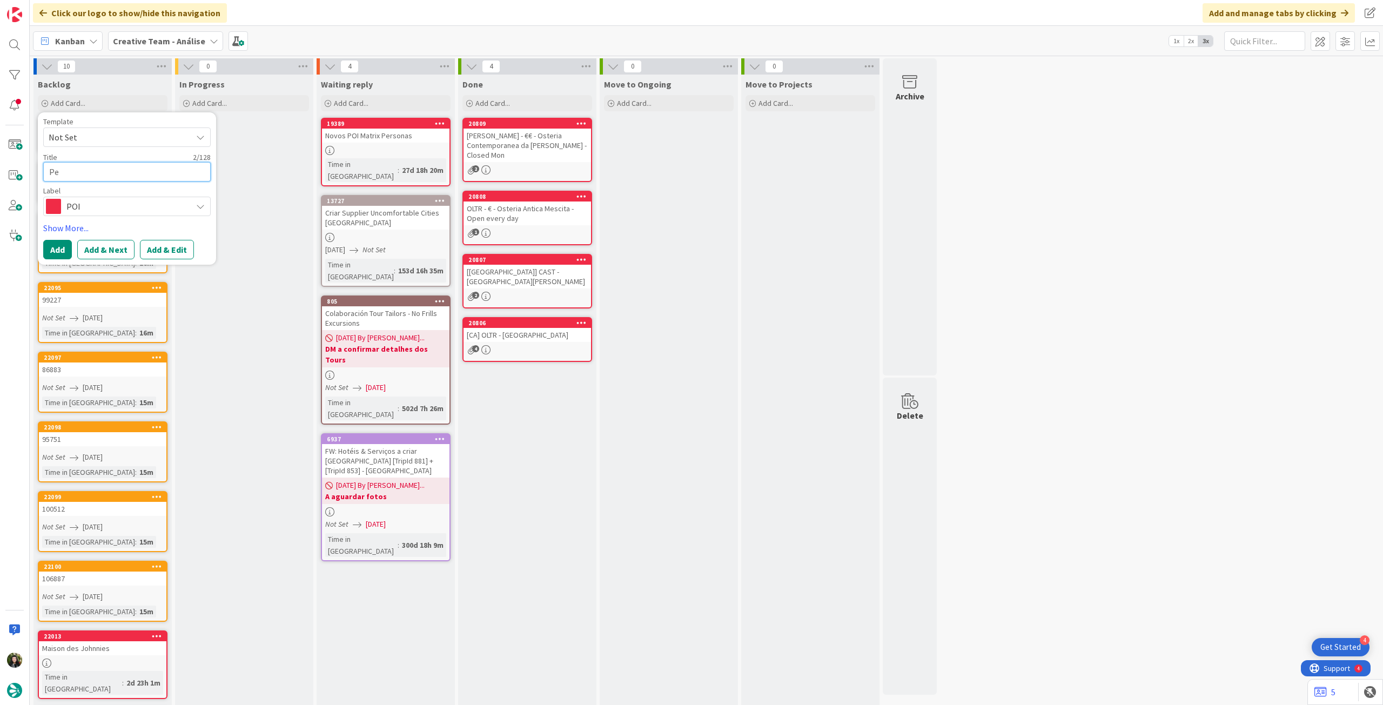
type textarea "x"
type textarea "Pes"
type textarea "x"
type textarea "Pesq"
type textarea "x"
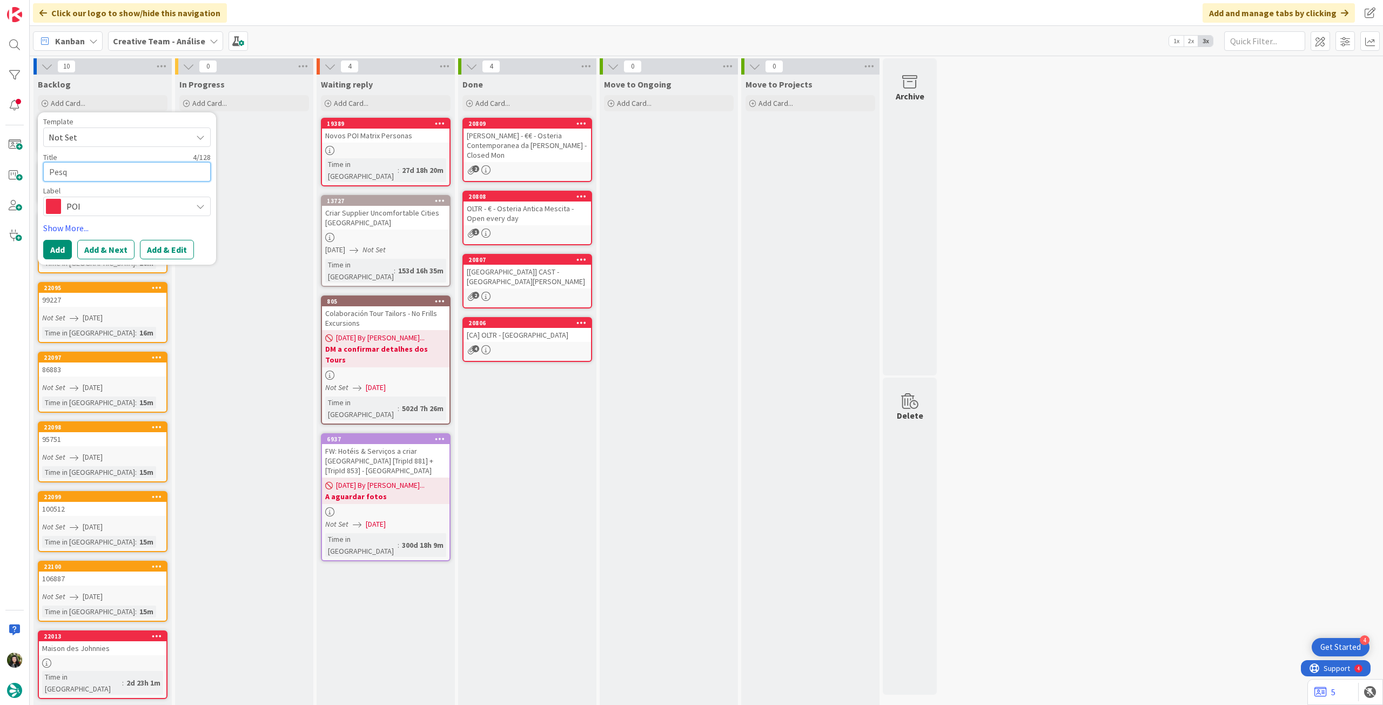
type textarea "Pesqu"
type textarea "x"
type textarea "Pesqui"
type textarea "x"
type textarea "Pesquios"
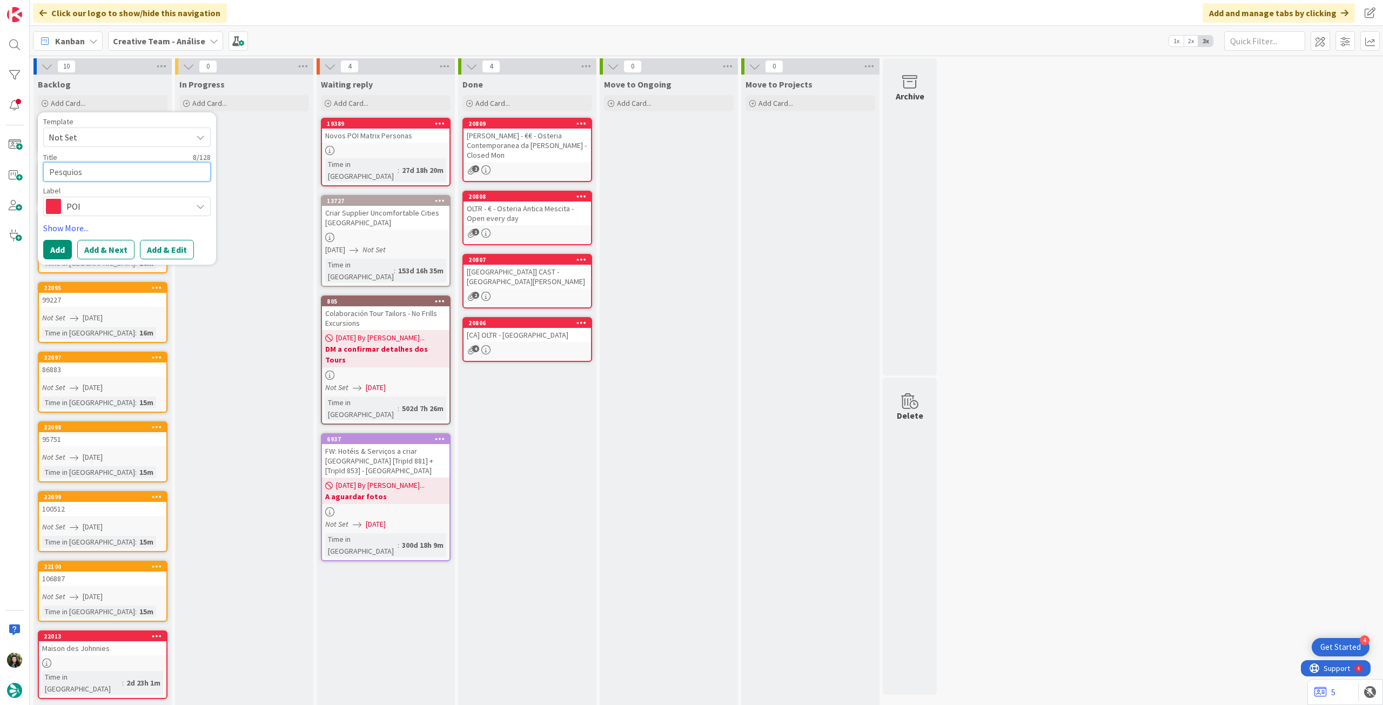
type textarea "x"
type textarea "Pesquiosa"
type textarea "x"
type textarea "Pesquios"
type textarea "x"
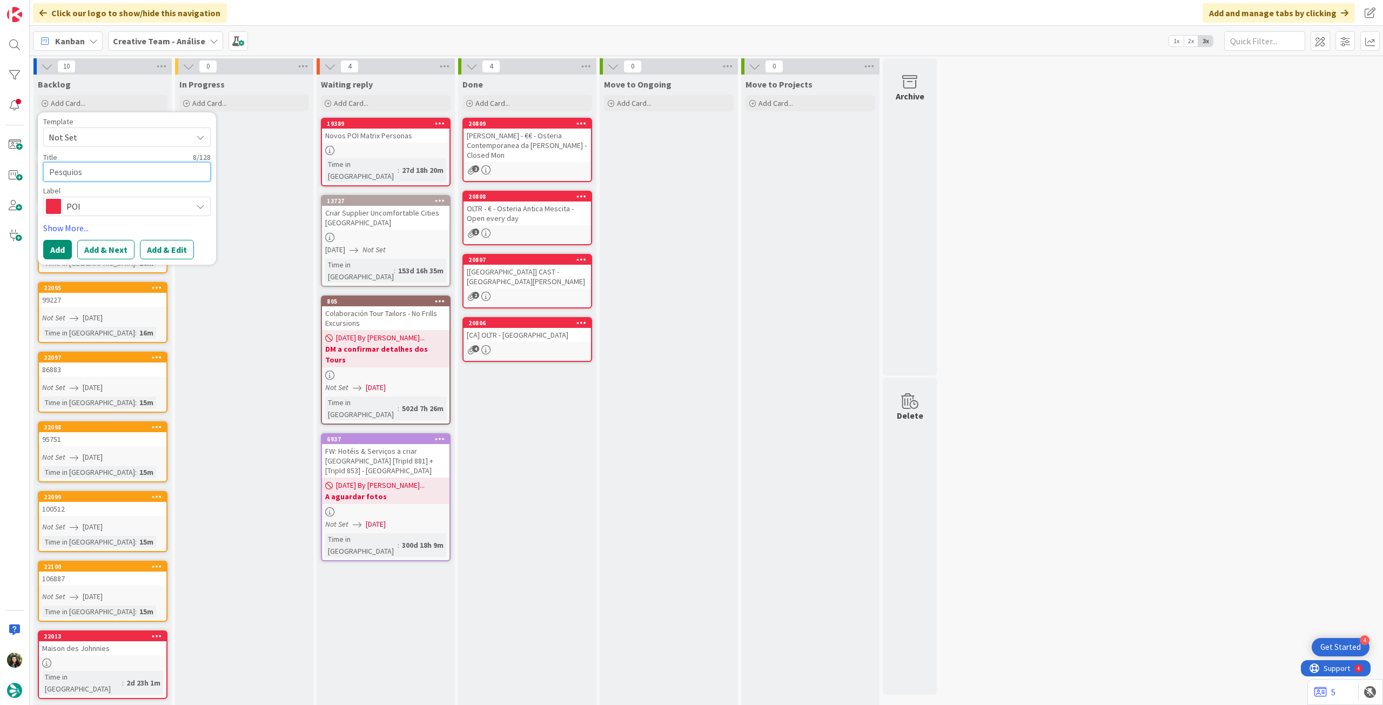
type textarea "Pesquio"
type textarea "x"
type textarea "Pesqui"
type textarea "x"
type textarea "Pesquis"
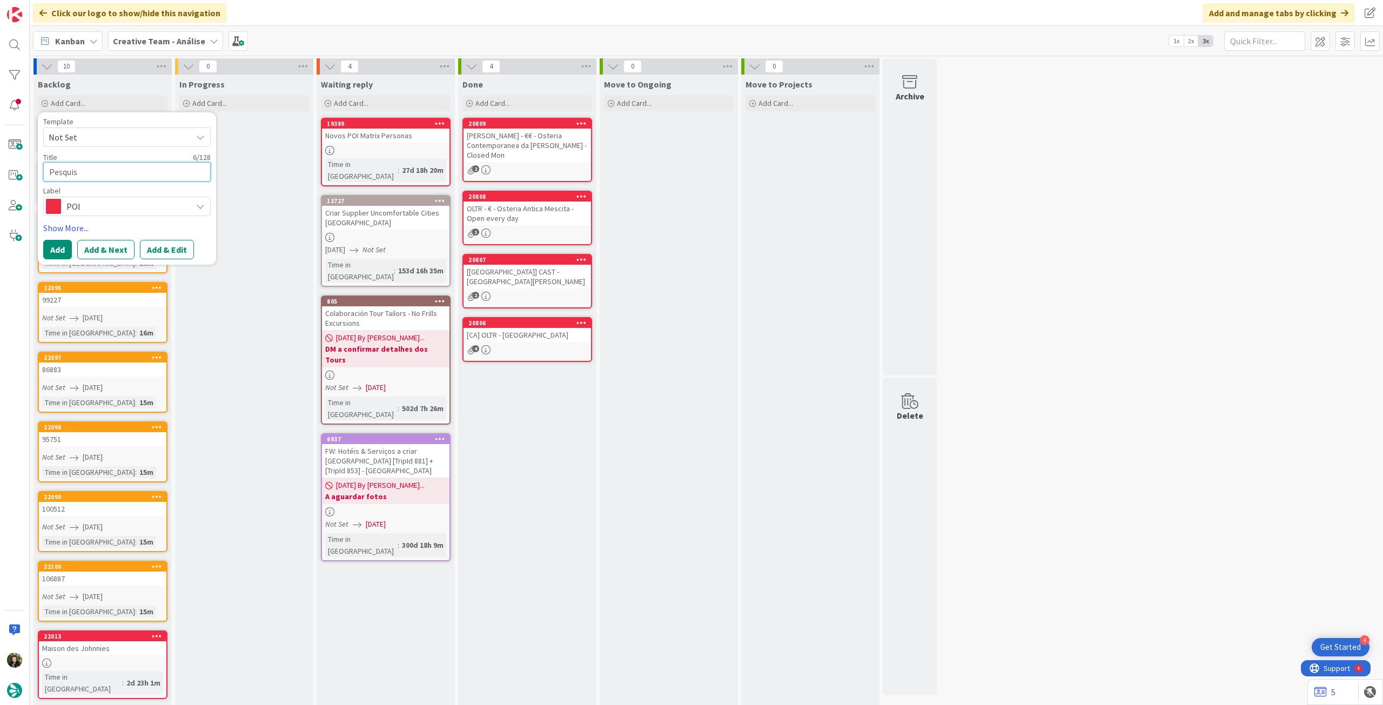
type textarea "x"
type textarea "Pesquisa"
type textarea "x"
type textarea "Pesquisa P"
type textarea "x"
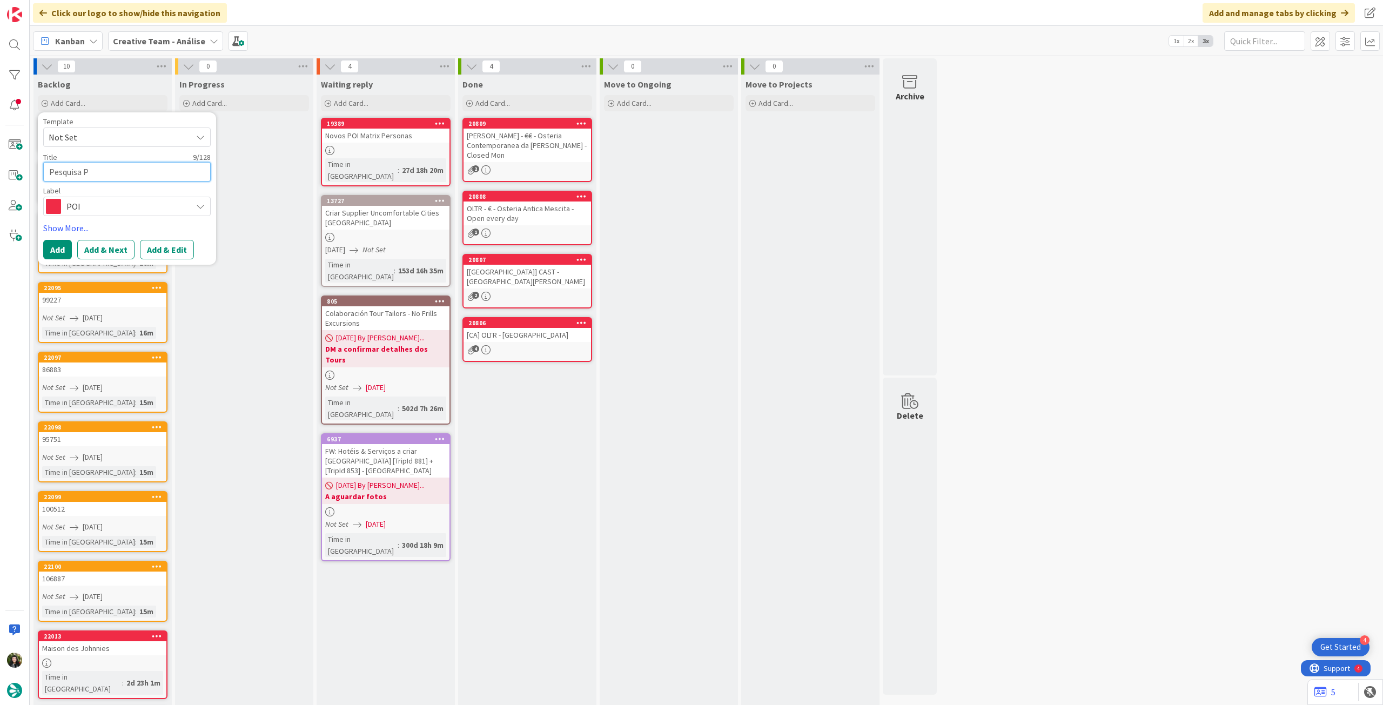
type textarea "Pesquisa PO"
type textarea "x"
type textarea "Pesquisa POI"
type textarea "x"
type textarea "Pesquisa POIs"
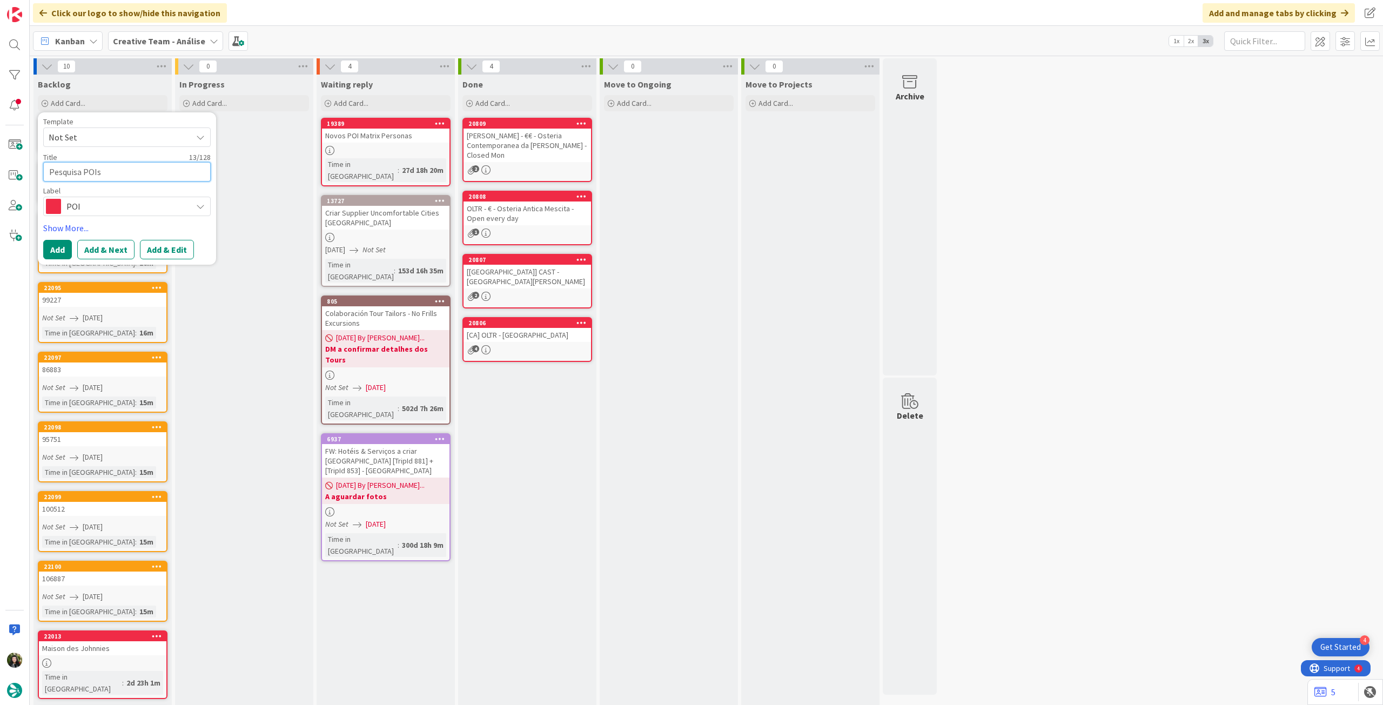
type textarea "x"
type textarea "Pesquisa POIs"
type textarea "x"
type textarea "Pesquisa POIs S"
type textarea "x"
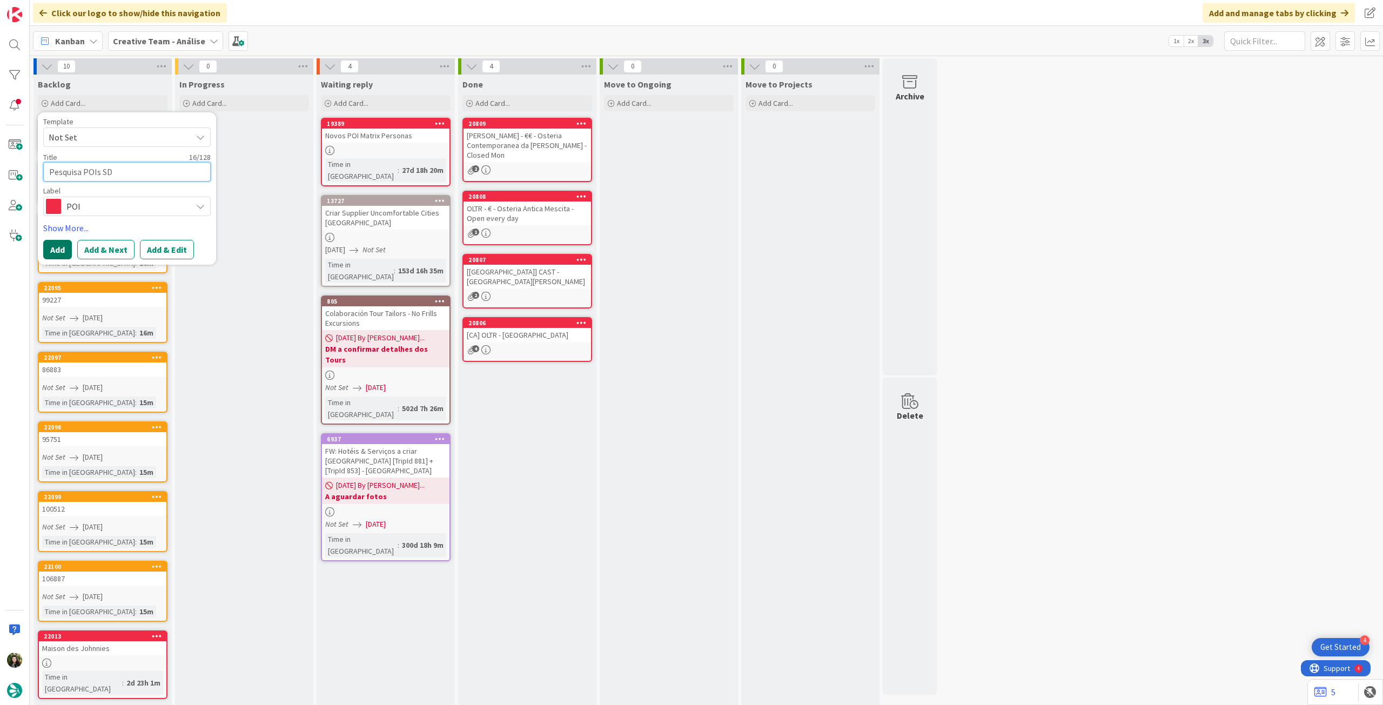
type textarea "Pesquisa POIs SD"
click at [55, 247] on button "Add" at bounding box center [57, 249] width 29 height 19
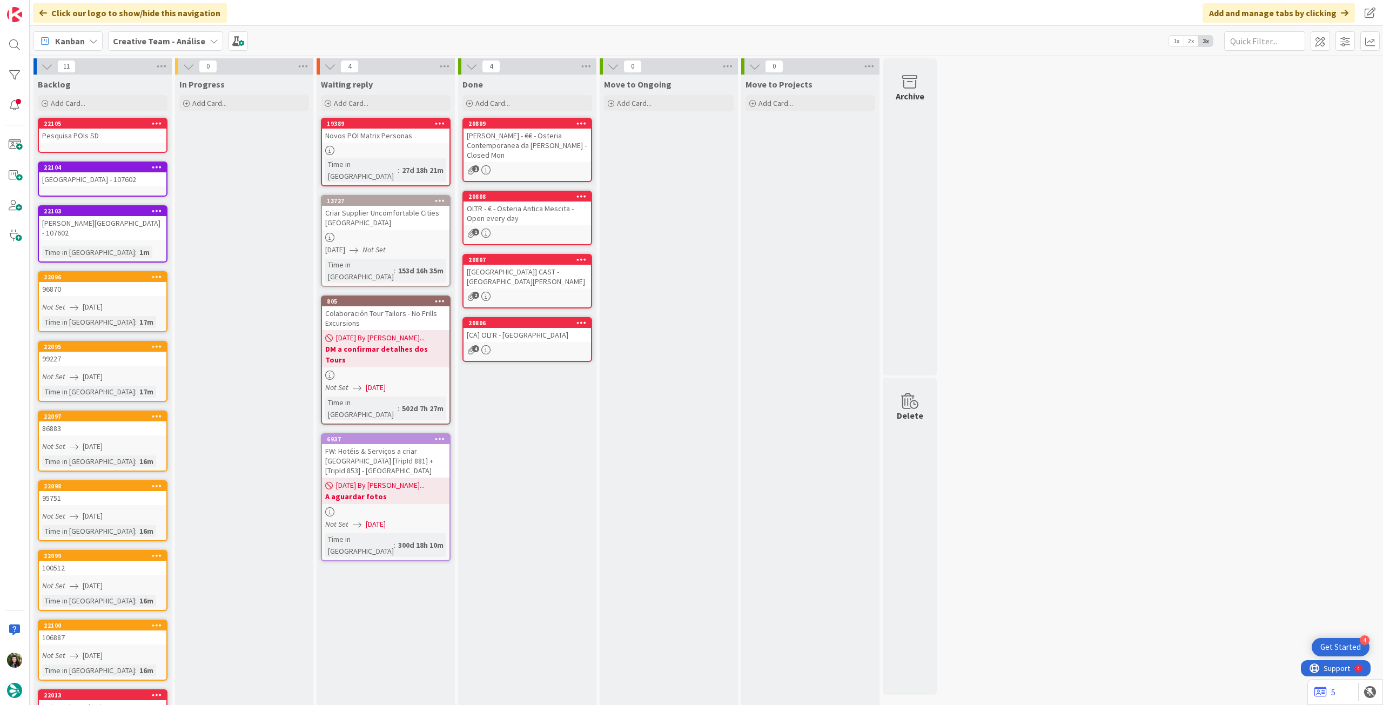
click at [86, 137] on div "Pesquisa POIs SD" at bounding box center [102, 136] width 127 height 14
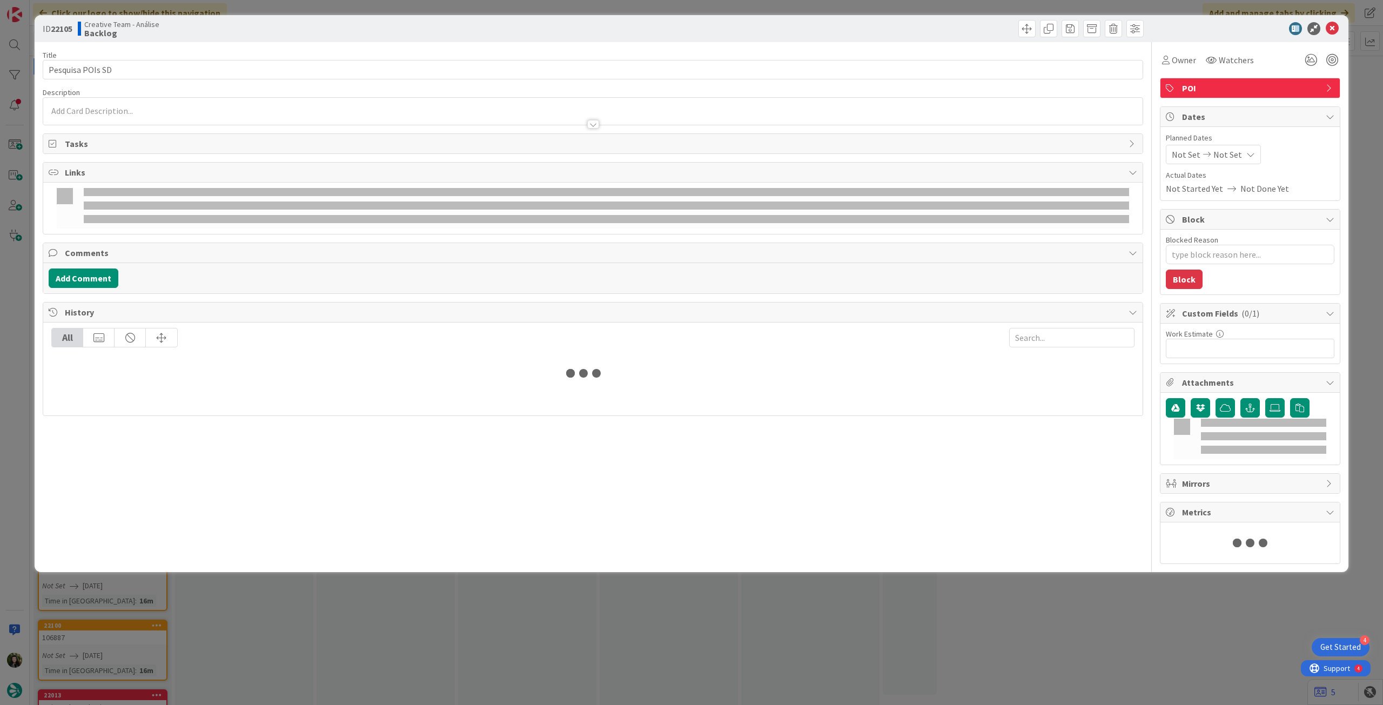
click at [99, 114] on div at bounding box center [592, 118] width 1099 height 11
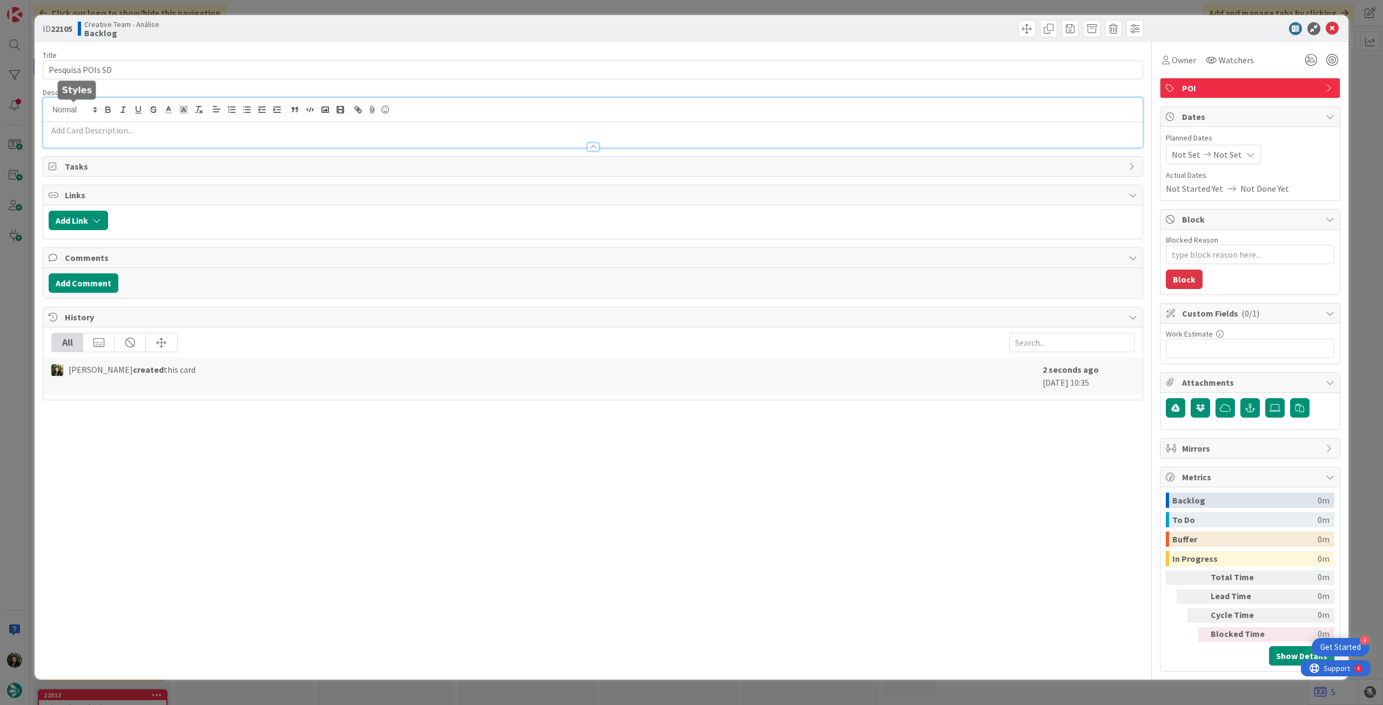
type textarea "x"
click at [101, 129] on p at bounding box center [593, 130] width 1089 height 12
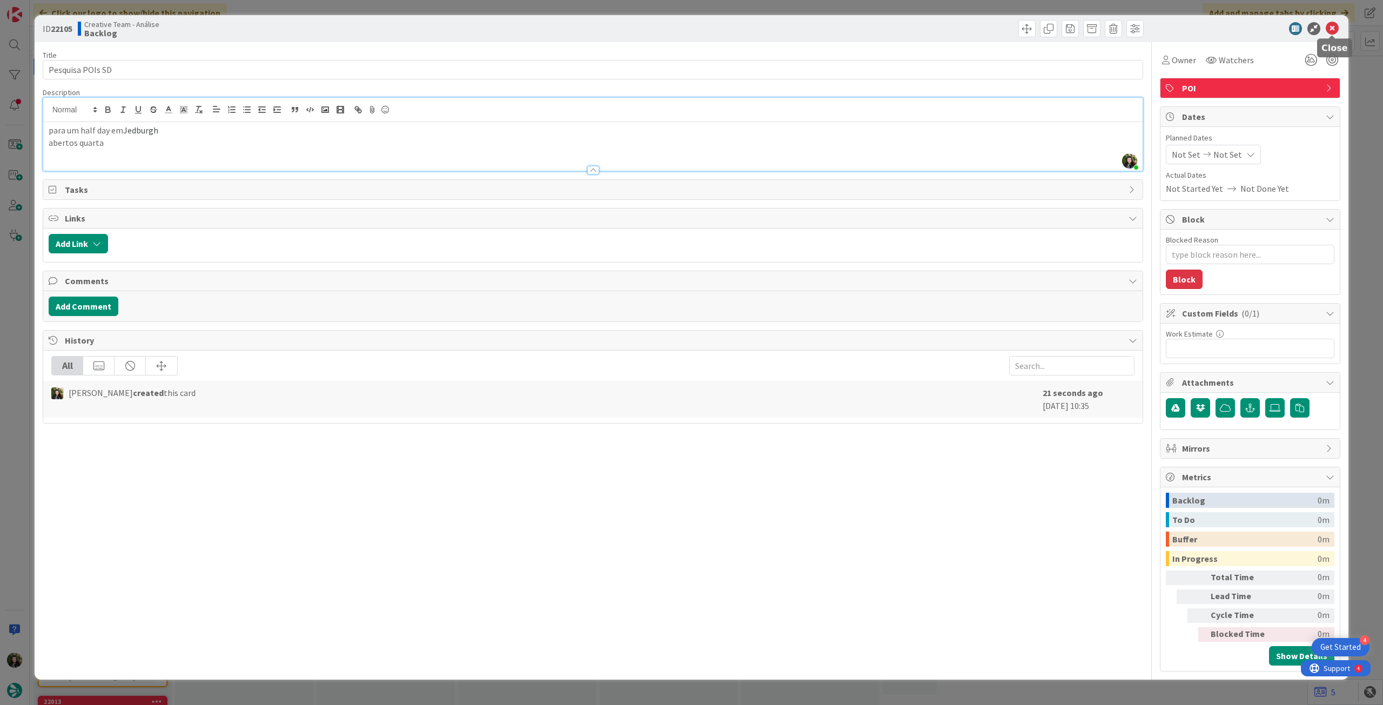
click at [1330, 29] on icon at bounding box center [1332, 28] width 13 height 13
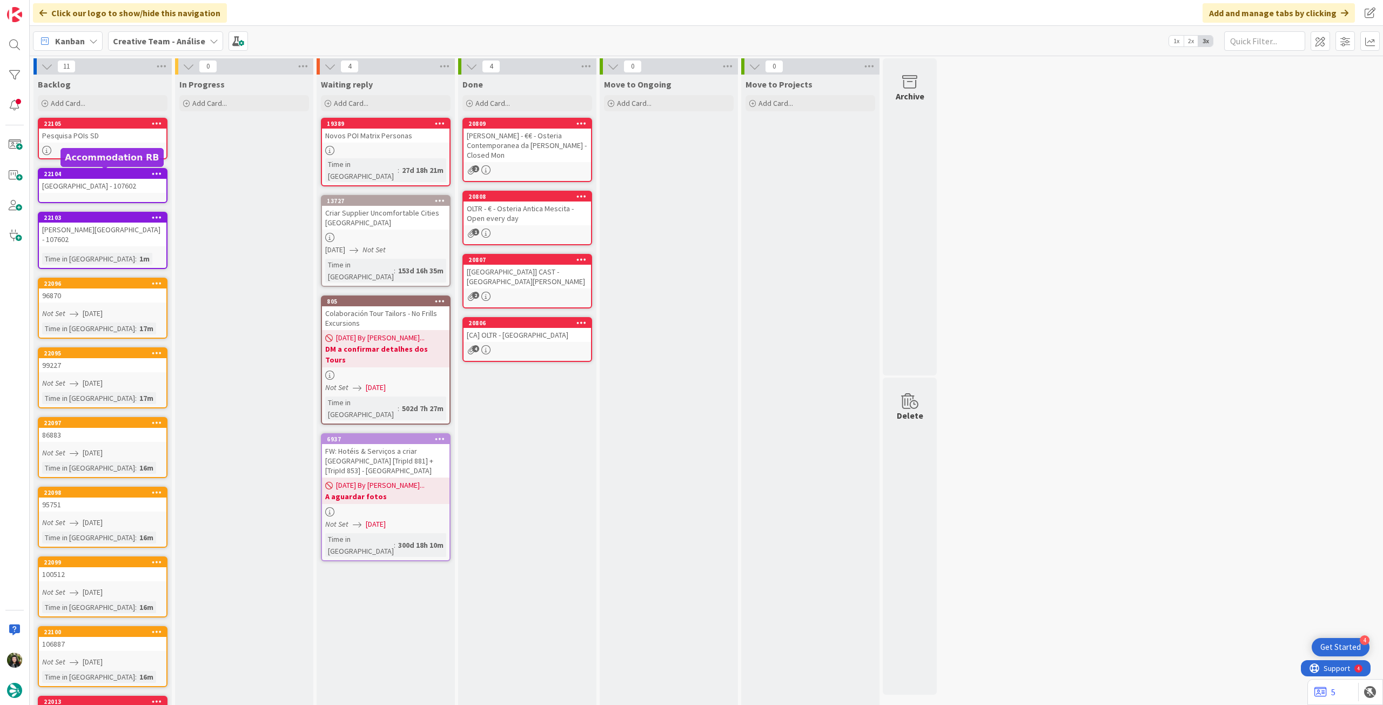
click at [121, 141] on div "Pesquisa POIs SD" at bounding box center [102, 136] width 127 height 14
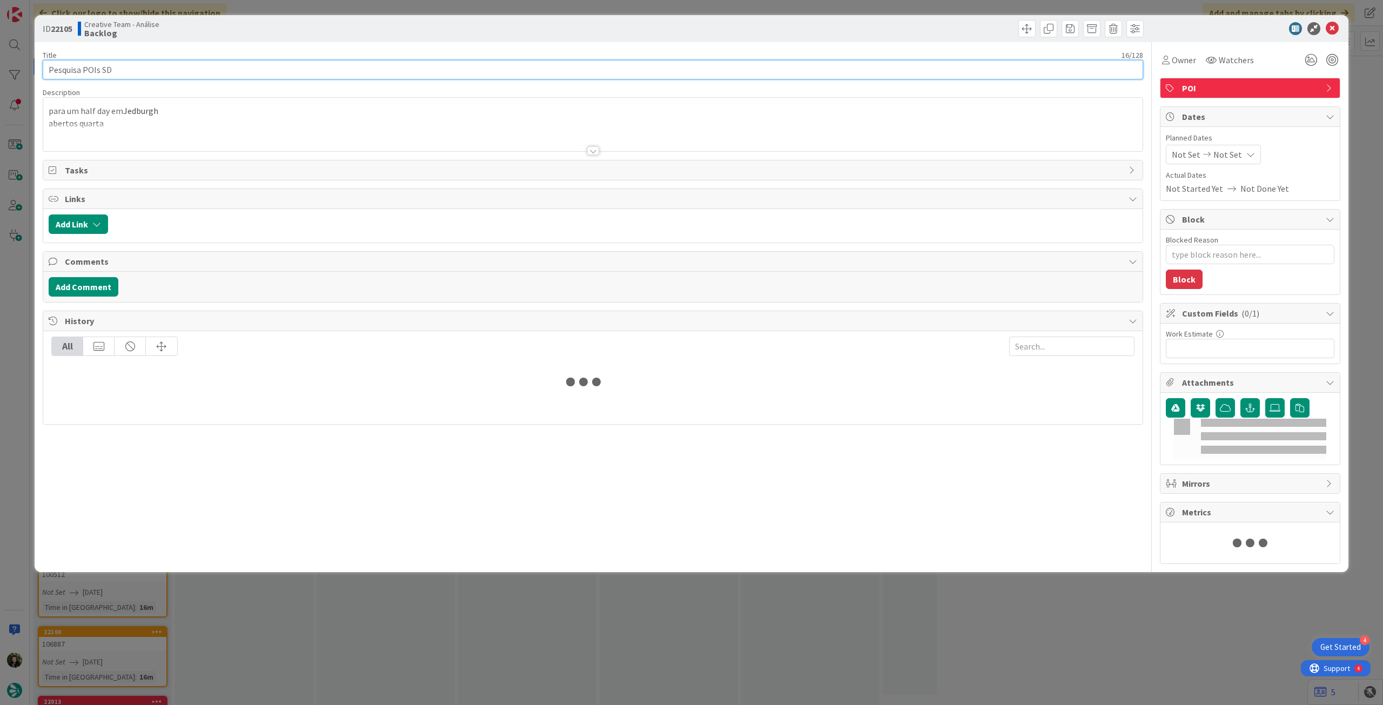
type textarea "x"
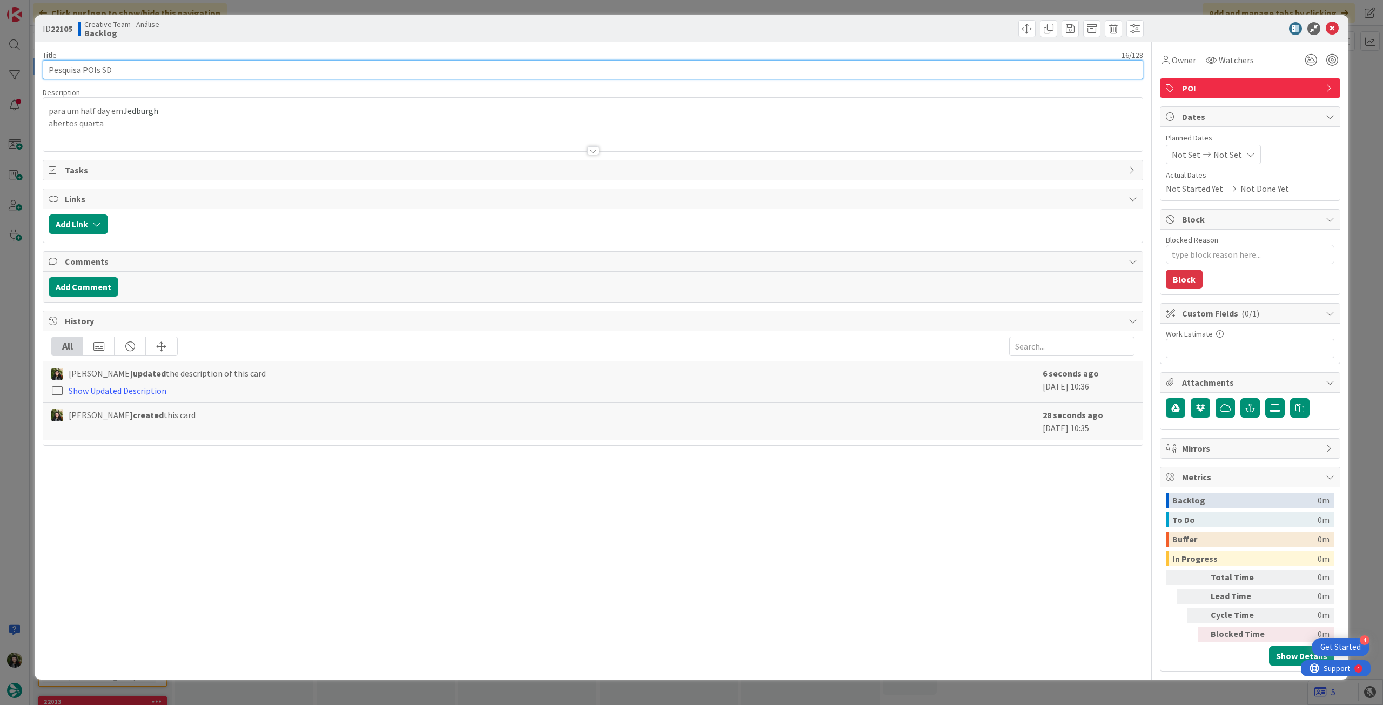
click at [184, 71] on input "Pesquisa POIs SD" at bounding box center [593, 69] width 1100 height 19
paste input "109578"
type input "Pesquisa POIs SD - 109578"
type textarea "x"
type input "Pesquisa POIs SD - 109578"
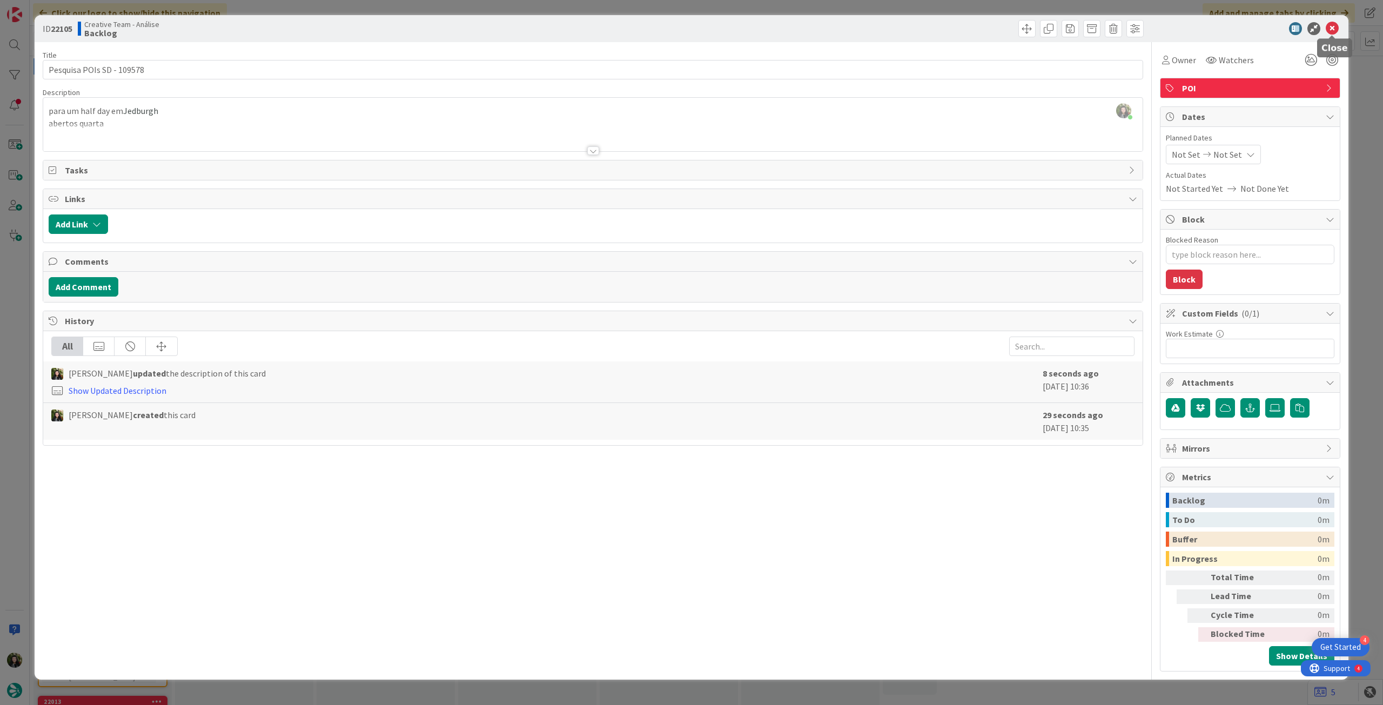
click at [1332, 26] on icon at bounding box center [1332, 28] width 13 height 13
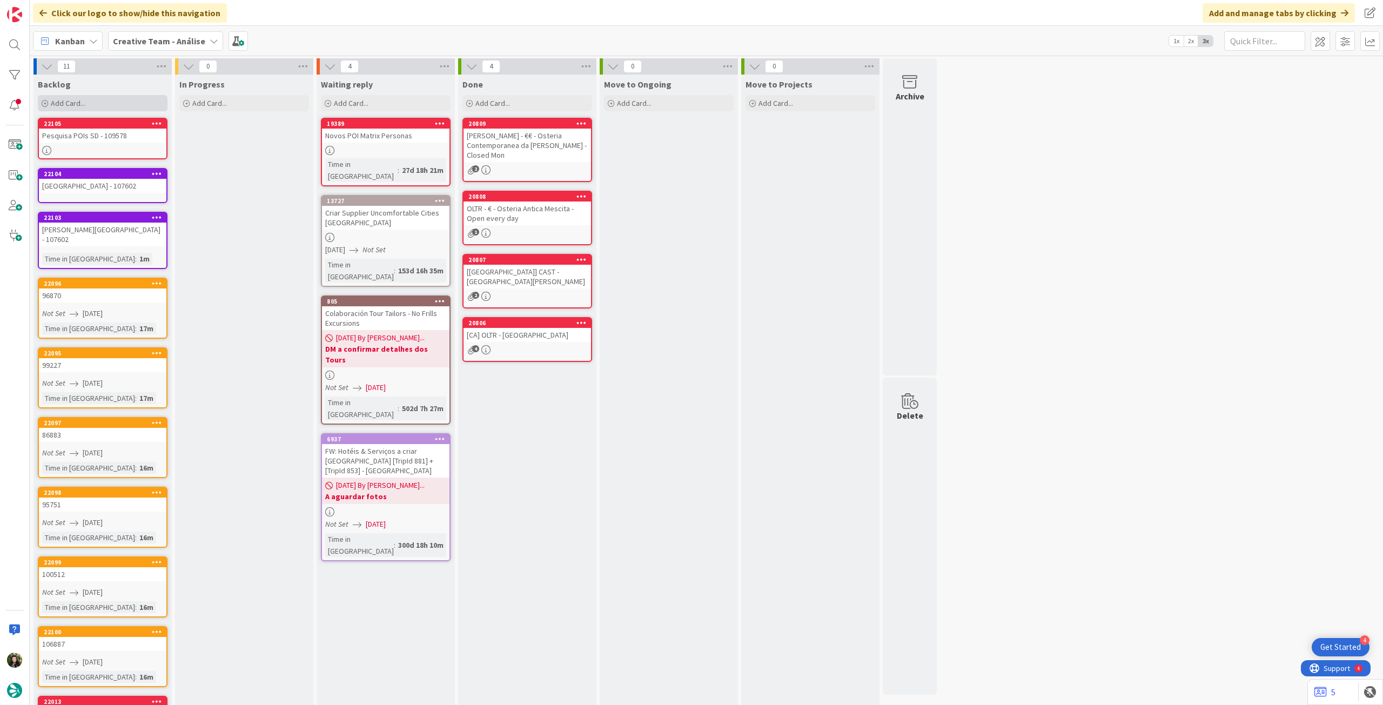
click at [106, 101] on div "Add Card..." at bounding box center [103, 103] width 130 height 16
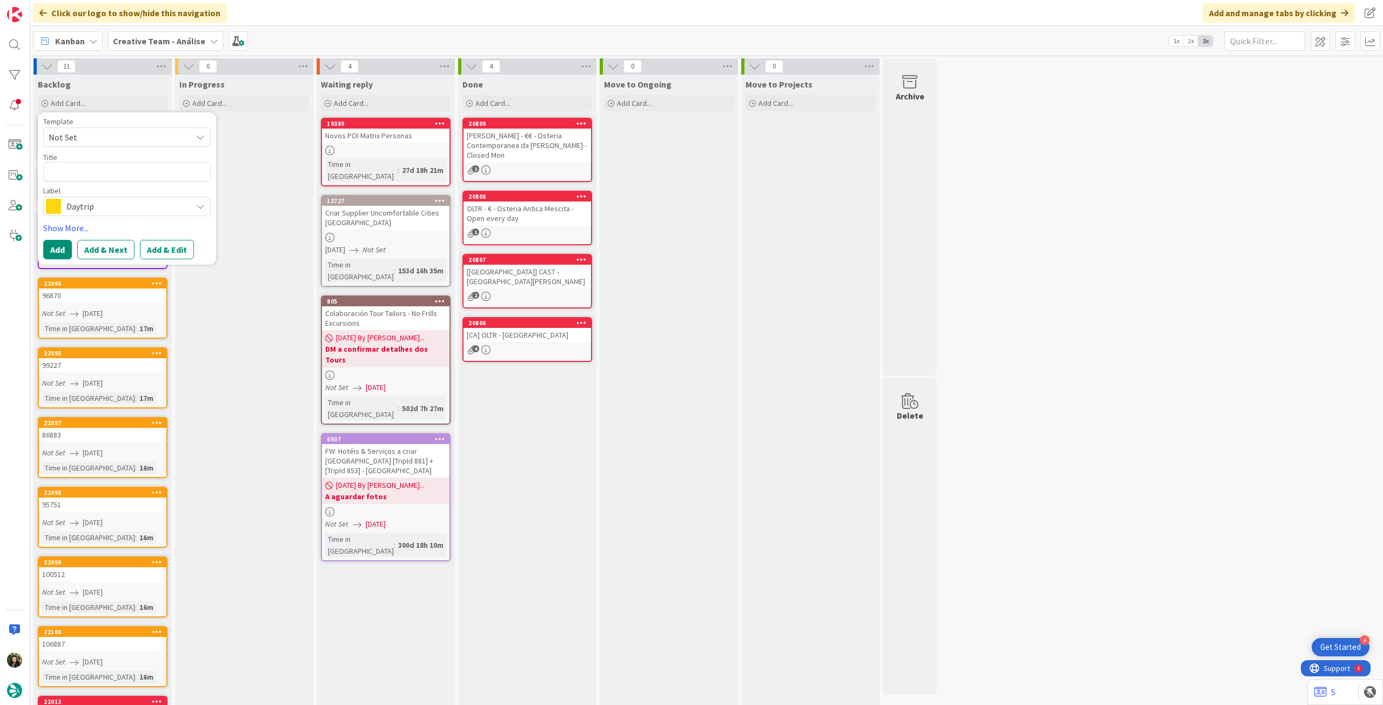
click at [127, 205] on span "Daytrip" at bounding box center [126, 206] width 120 height 15
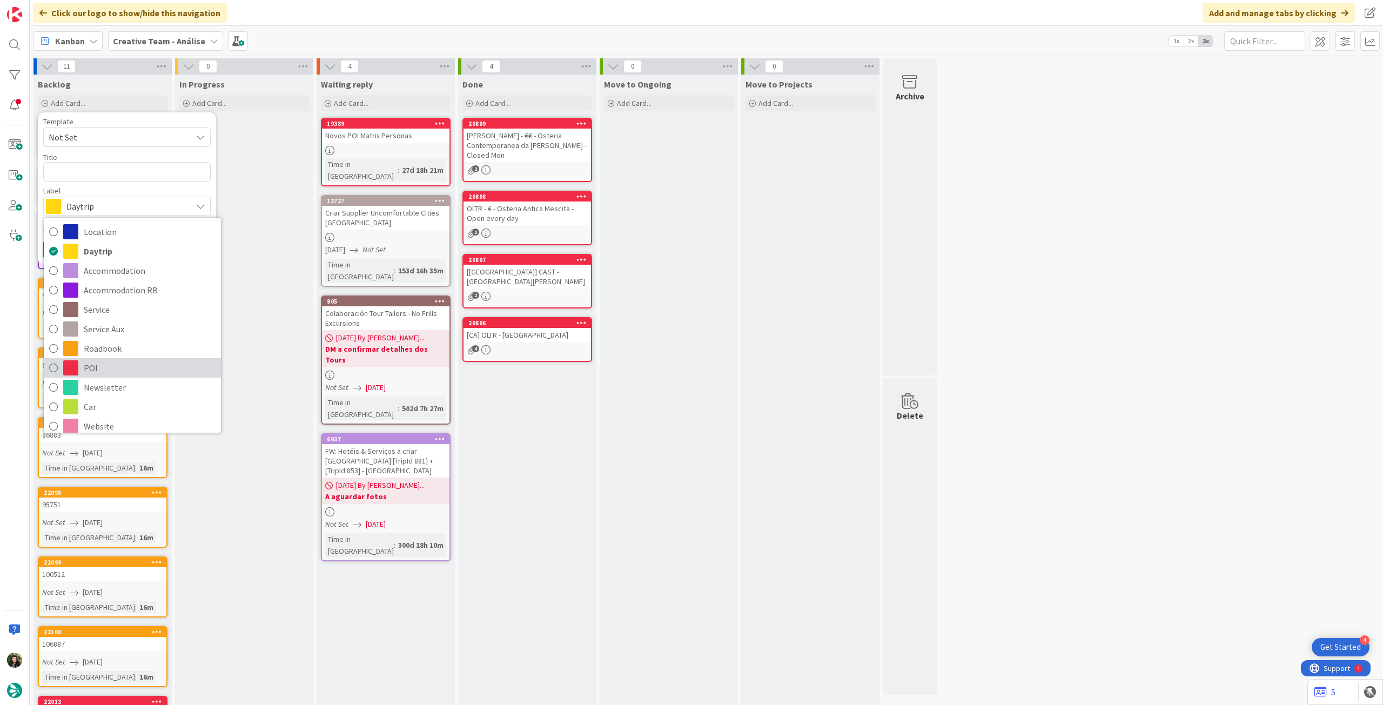
click at [140, 368] on span "POI" at bounding box center [150, 368] width 132 height 16
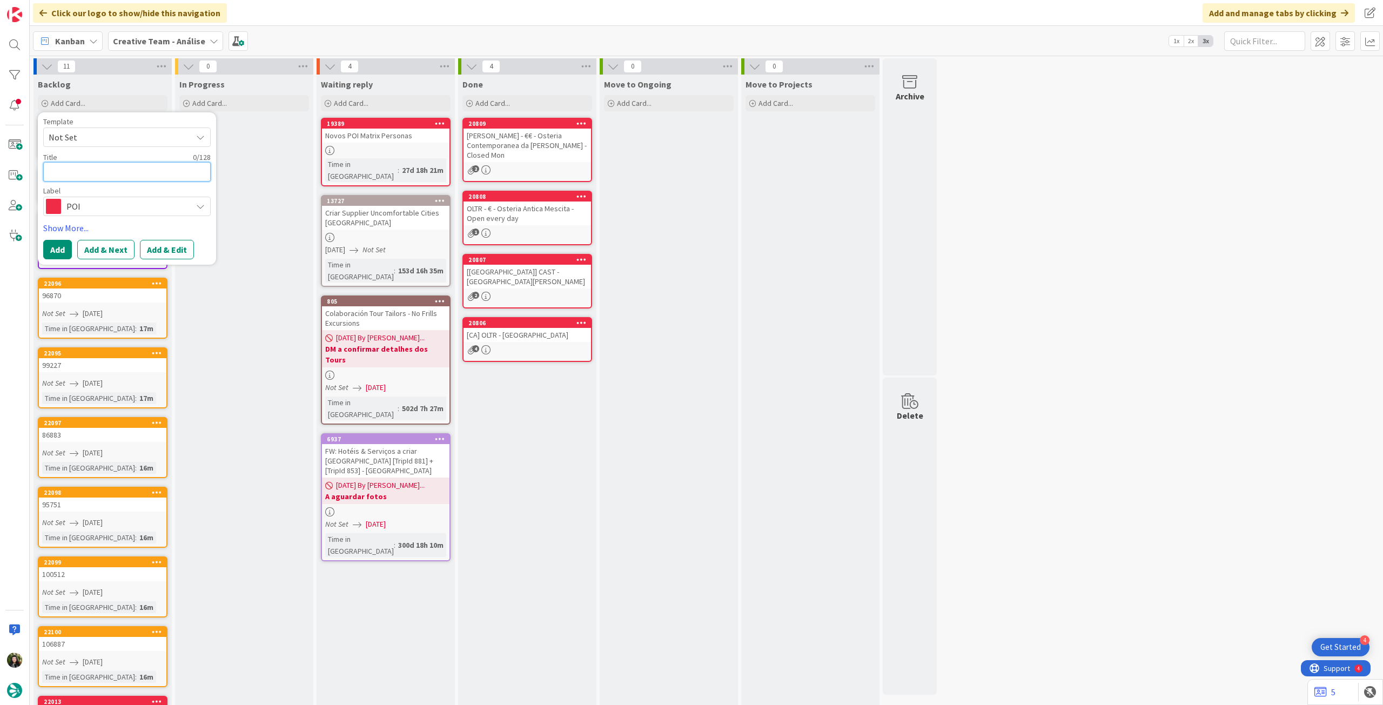
click at [142, 166] on textarea at bounding box center [126, 171] width 167 height 19
type textarea "x"
type textarea "P"
type textarea "x"
type textarea "Pe"
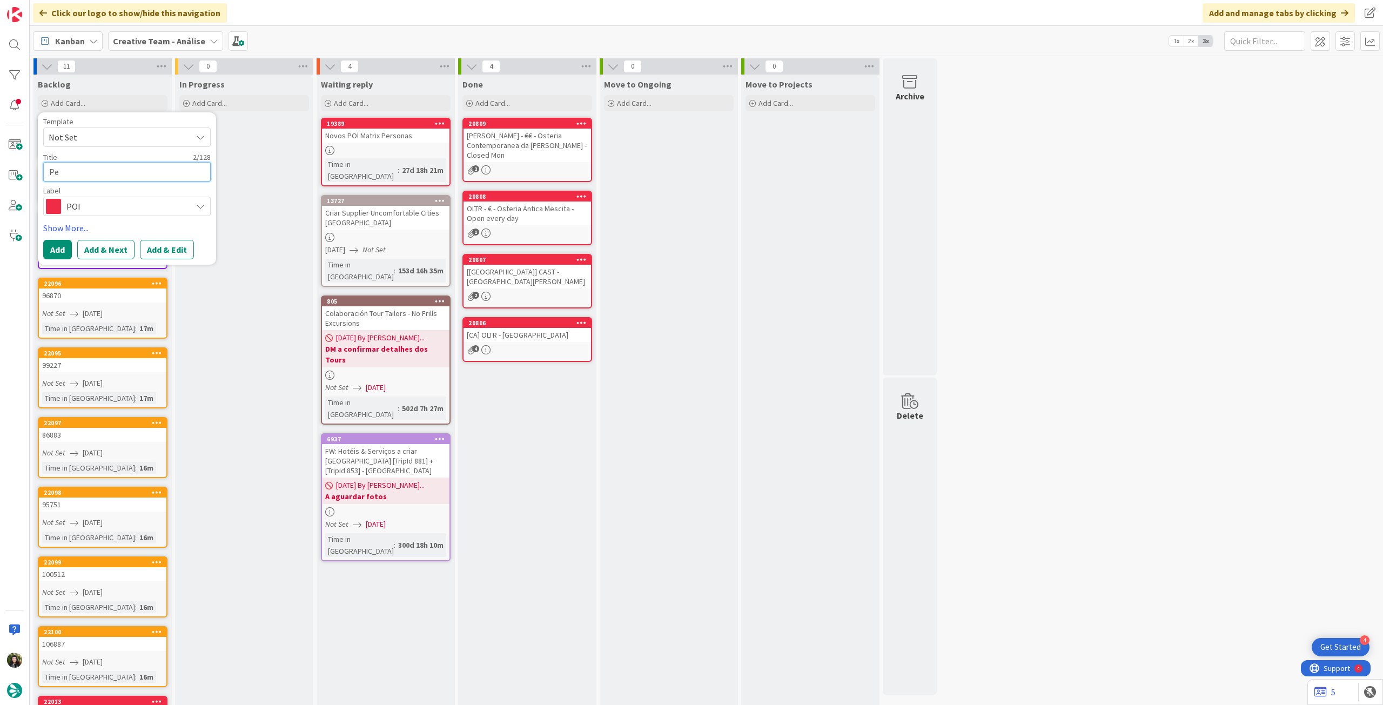
type textarea "x"
type textarea "Pes"
type textarea "x"
type textarea "Pesq"
type textarea "x"
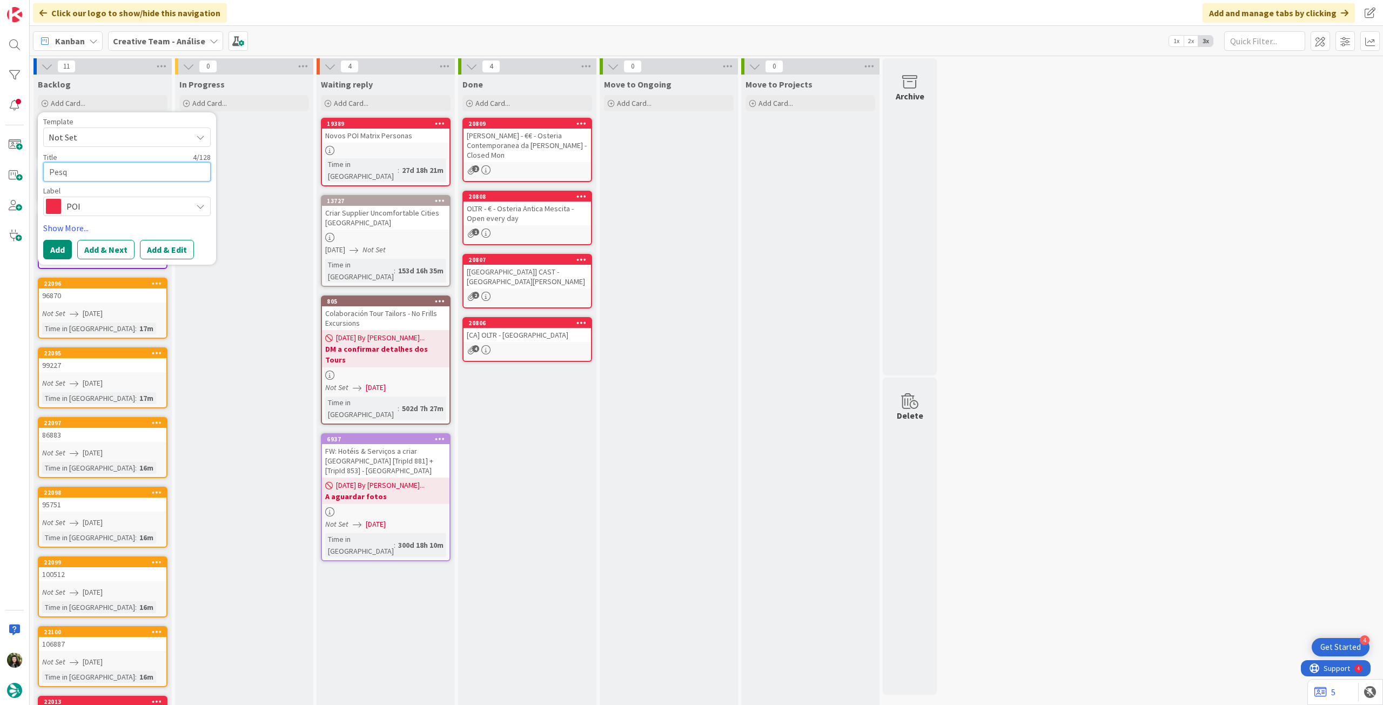
type textarea "Pesqu"
type textarea "x"
type textarea "Pesqui"
type textarea "x"
type textarea "Pesquis"
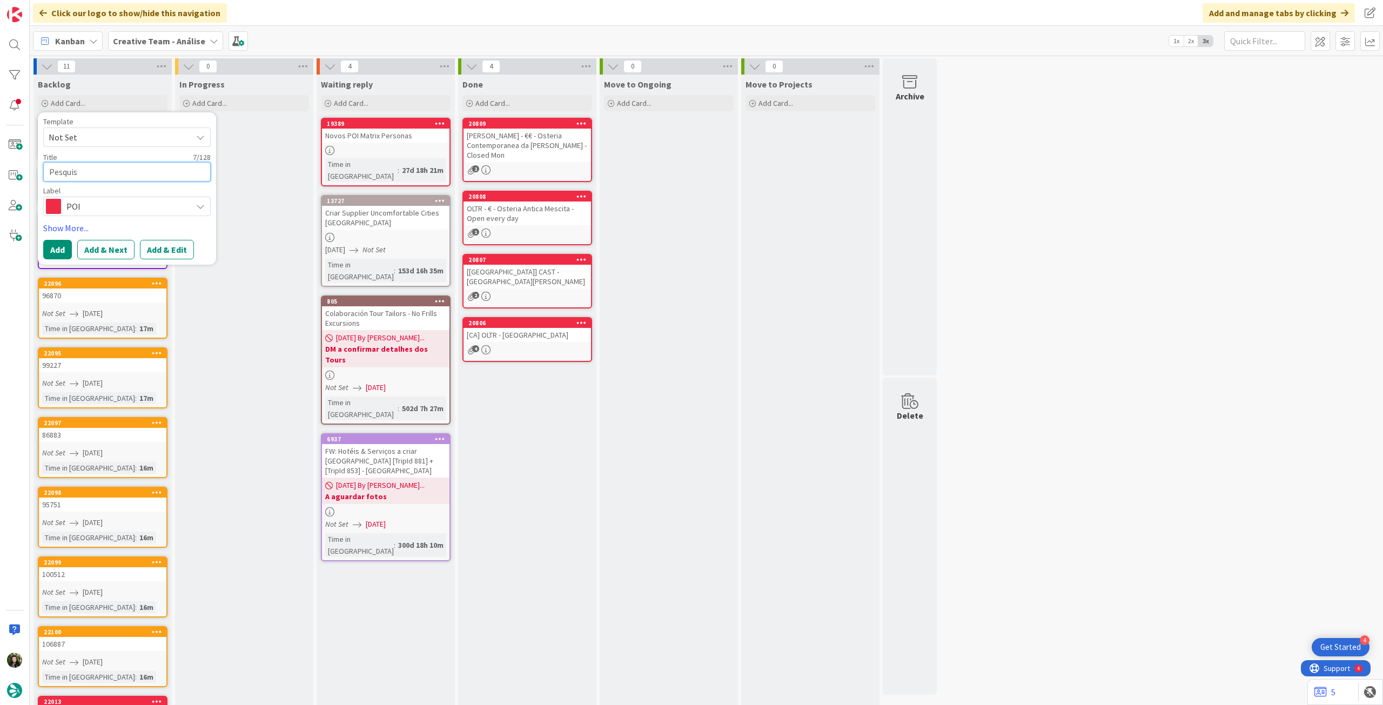
type textarea "x"
type textarea "Pesquisa"
type textarea "x"
type textarea "Pesquisa"
type textarea "x"
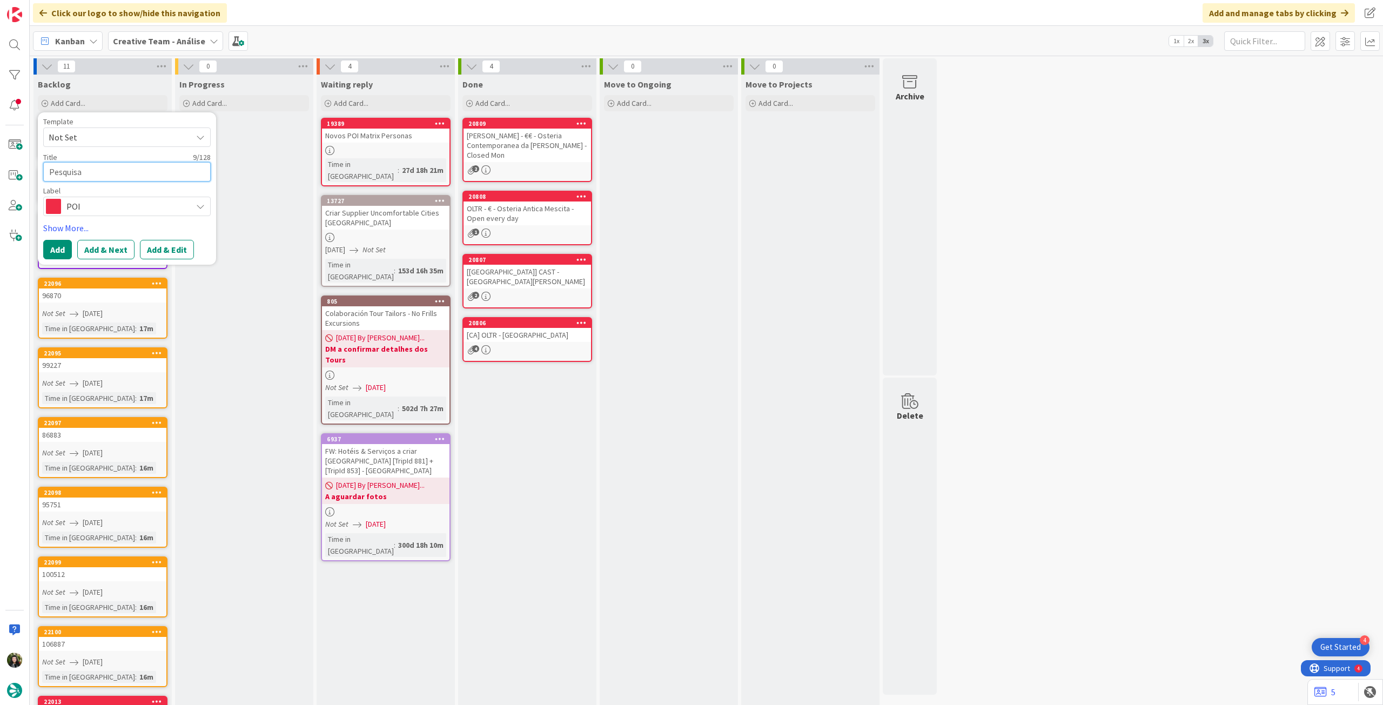
type textarea "Pesquisa P"
type textarea "x"
type textarea "Pesquisa PO"
type textarea "x"
type textarea "Pesquisa POI"
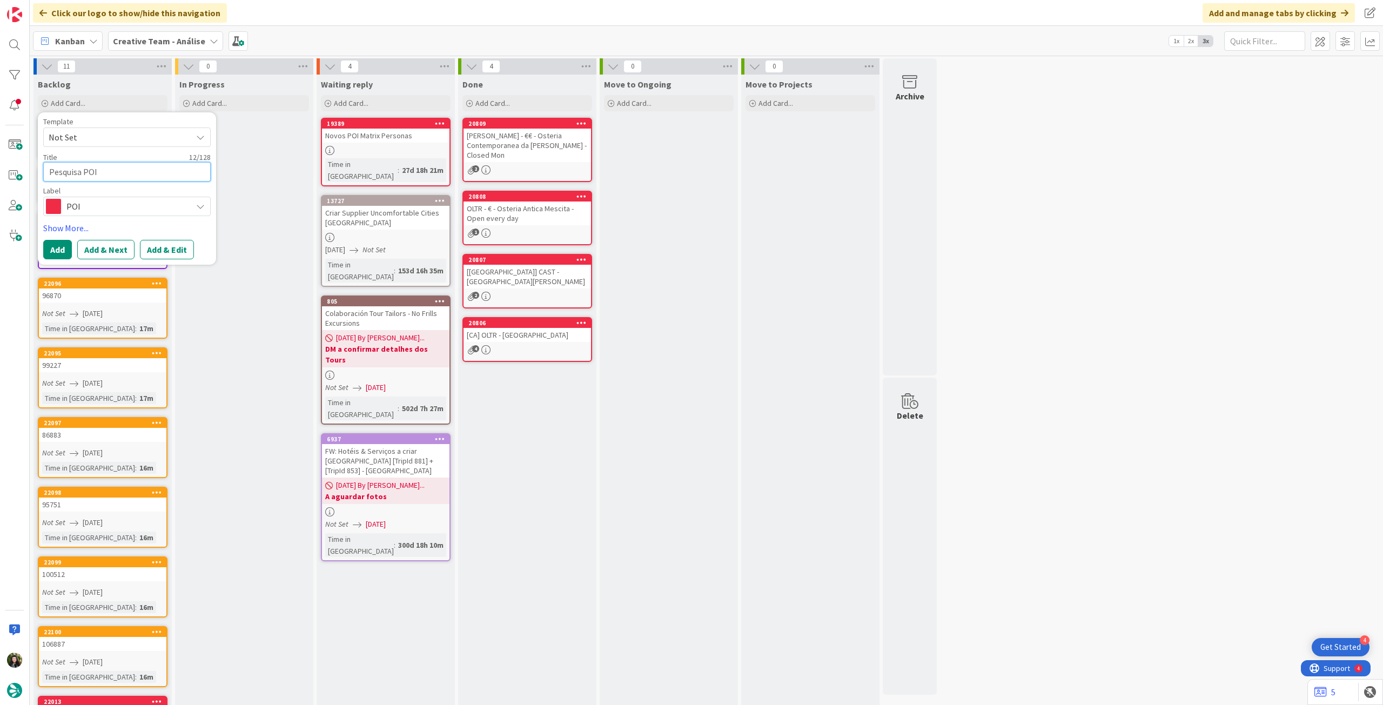
type textarea "x"
type textarea "Pesquisa POI"
type textarea "x"
type textarea "Pesquisa POI EA"
type textarea "x"
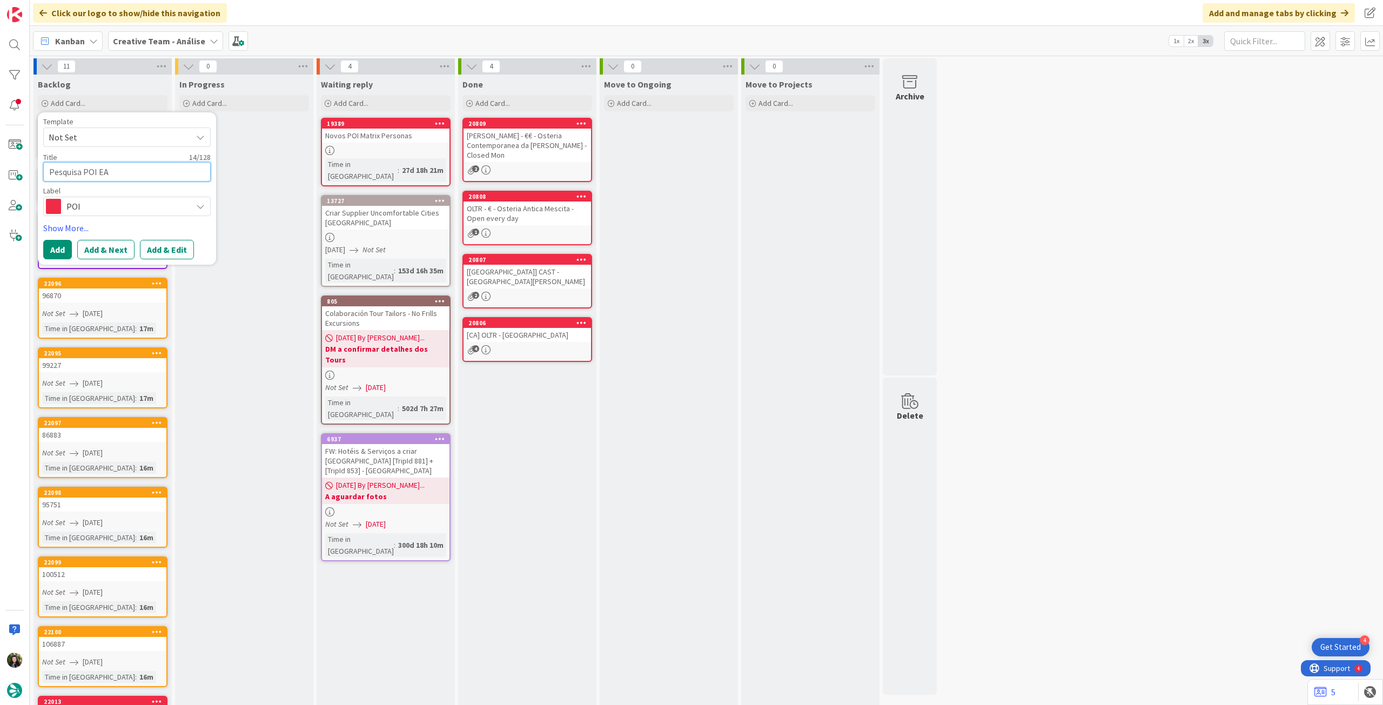
type textarea "Pesquisa POI EAt"
type textarea "x"
type textarea "Pesquisa POI EA"
type textarea "x"
type textarea "Pesquisa POI E"
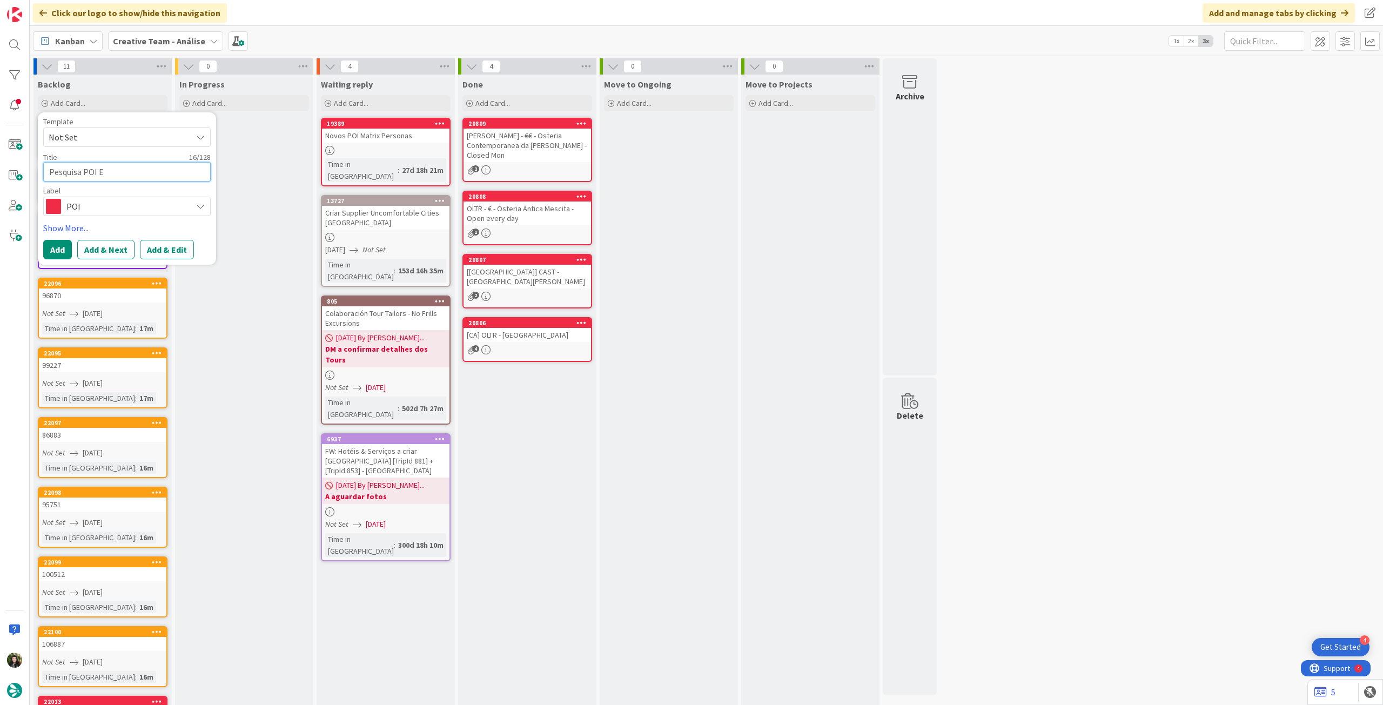
type textarea "x"
type textarea "Pesquisa POI Ea"
type textarea "x"
type textarea "Pesquisa POI Eat"
click at [60, 246] on button "Add" at bounding box center [57, 249] width 29 height 19
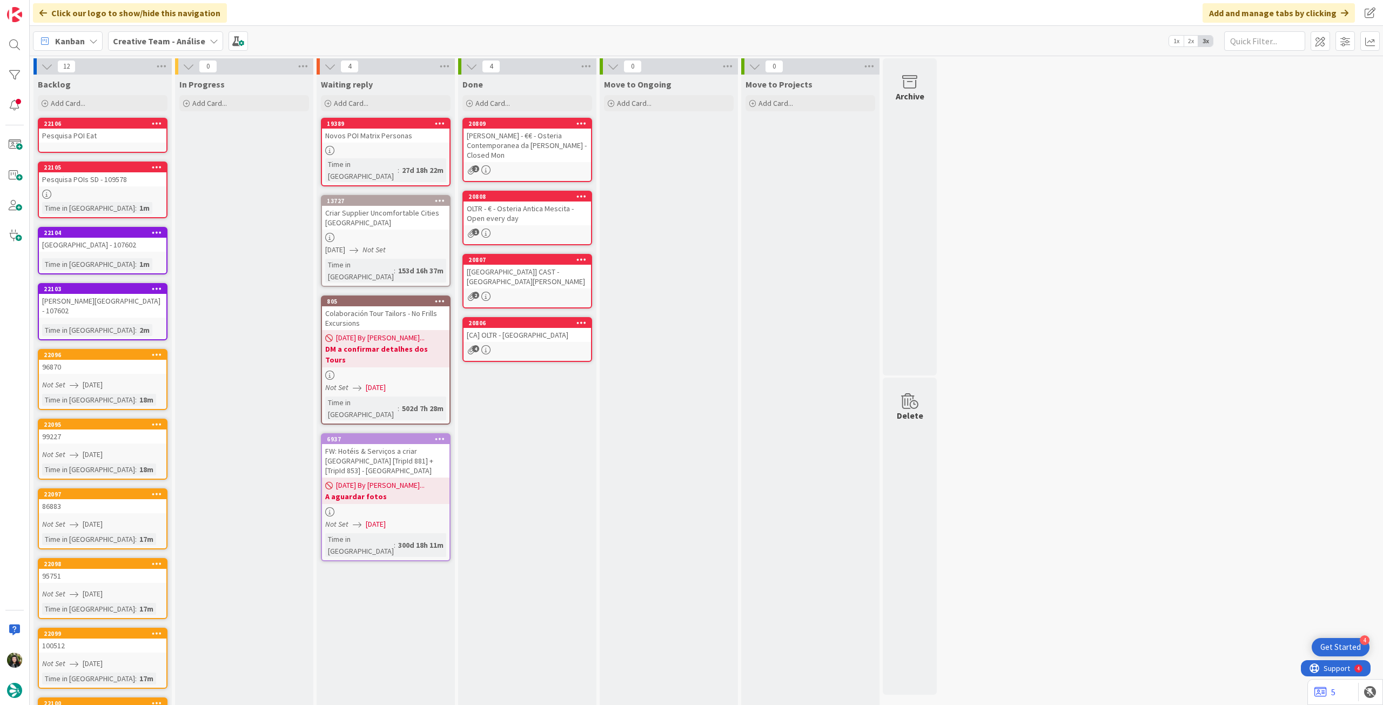
click at [98, 132] on div "Pesquisa POI Eat" at bounding box center [102, 136] width 127 height 14
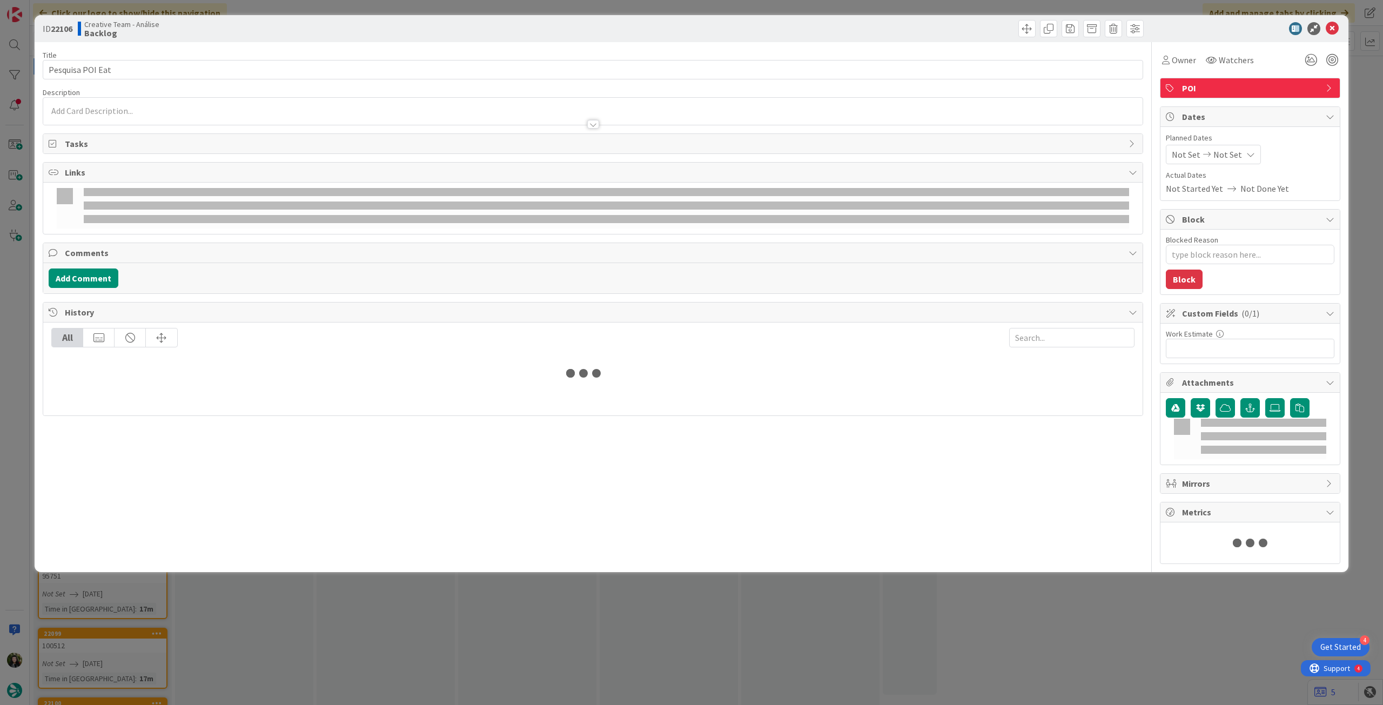
click at [100, 113] on div at bounding box center [592, 118] width 1099 height 11
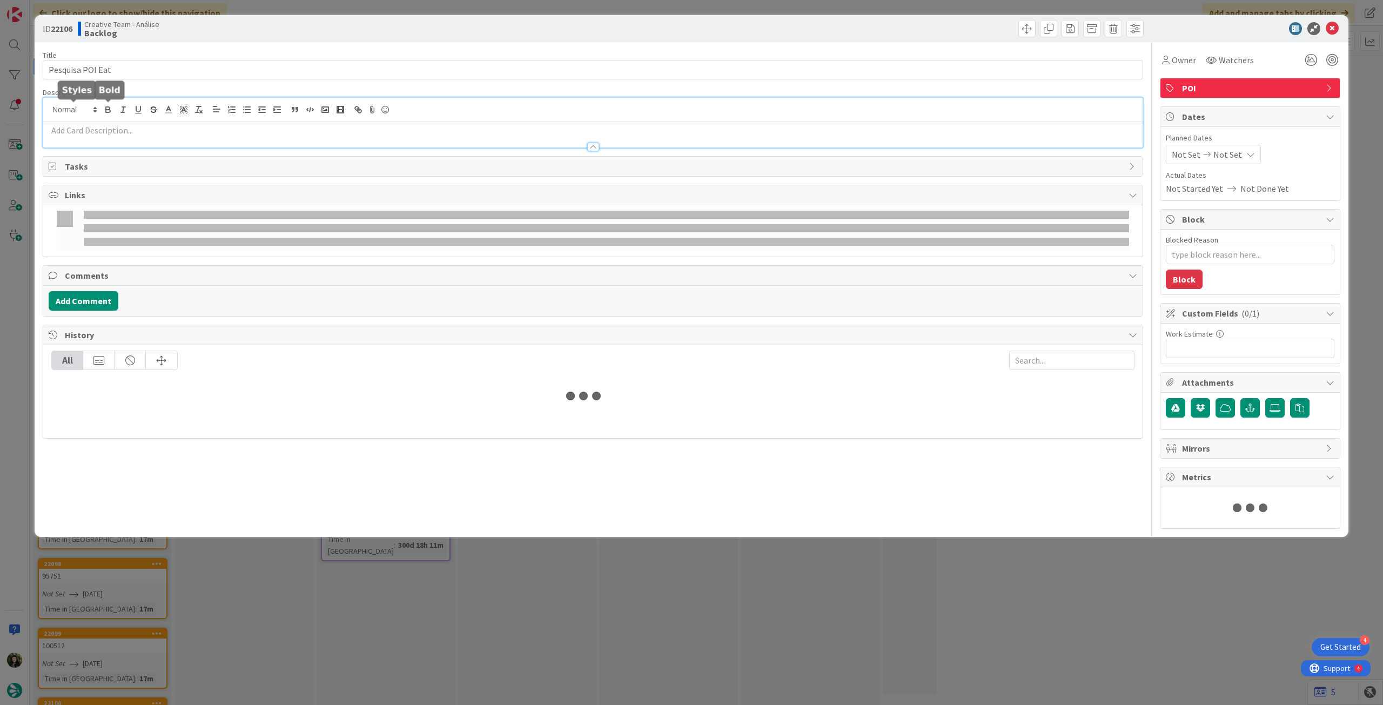
type textarea "x"
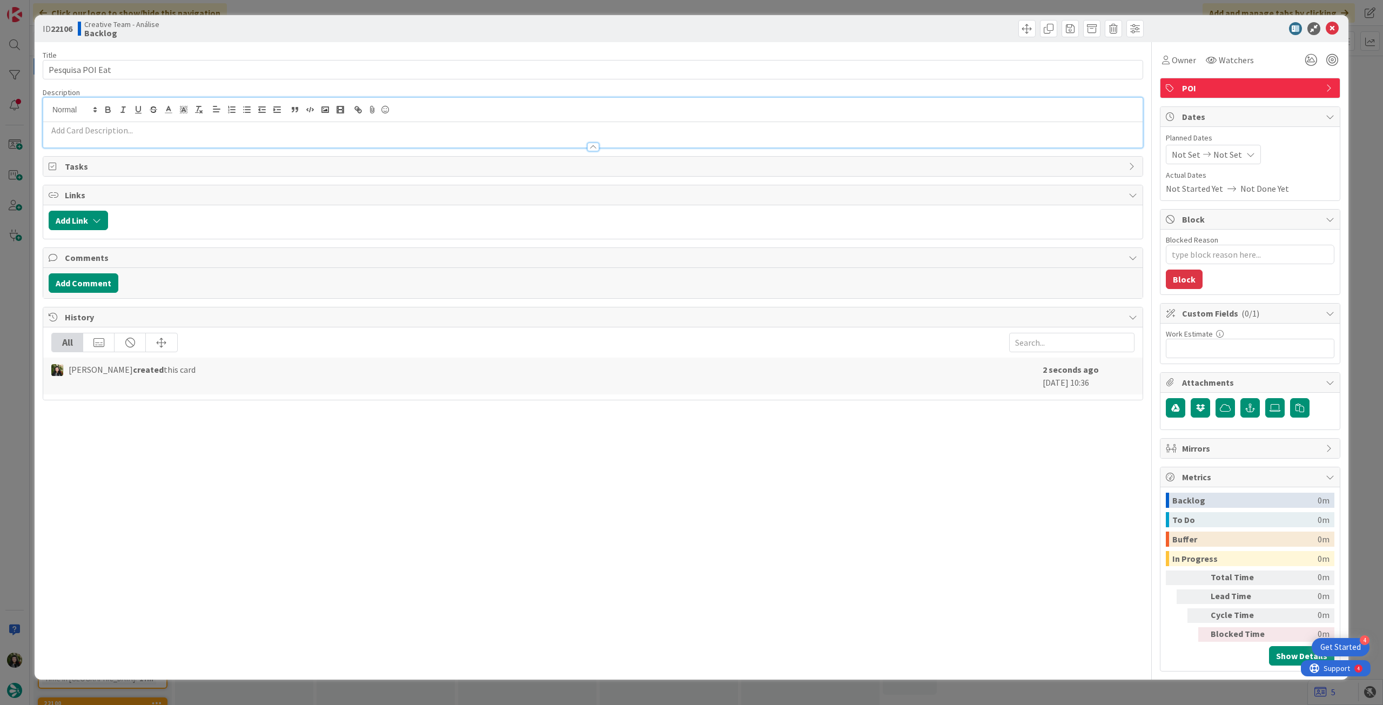
click at [97, 131] on p at bounding box center [593, 130] width 1089 height 12
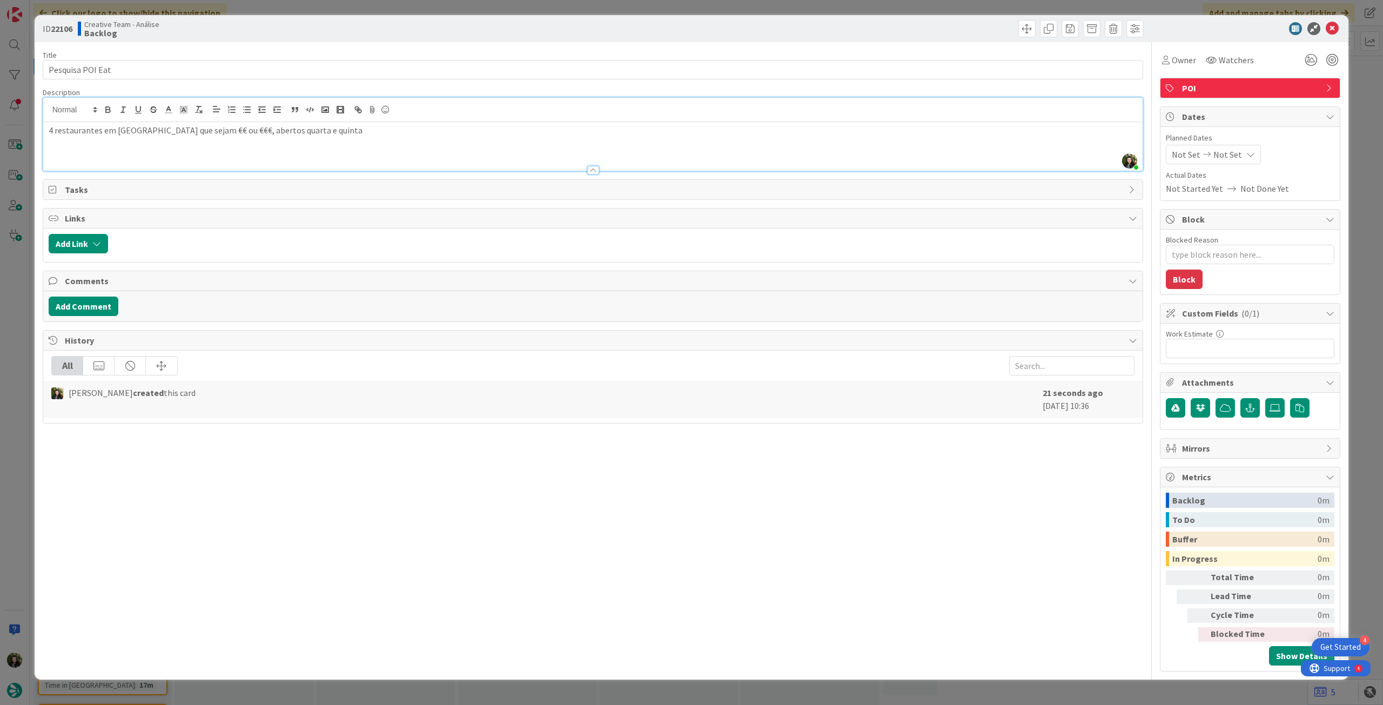
click at [1332, 29] on icon at bounding box center [1332, 28] width 13 height 13
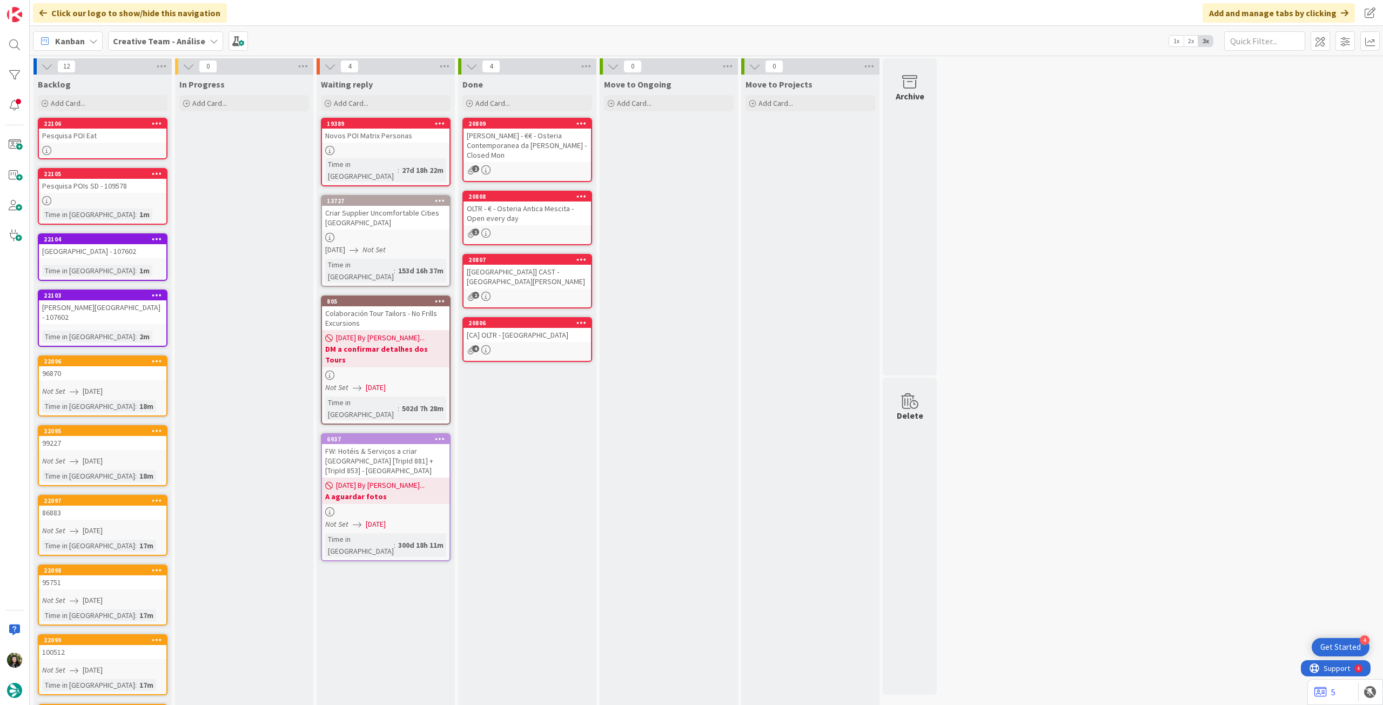
click at [69, 206] on link "22105 Pesquisa POIs SD - 109578 Time in [GEOGRAPHIC_DATA] : 1m" at bounding box center [103, 196] width 130 height 57
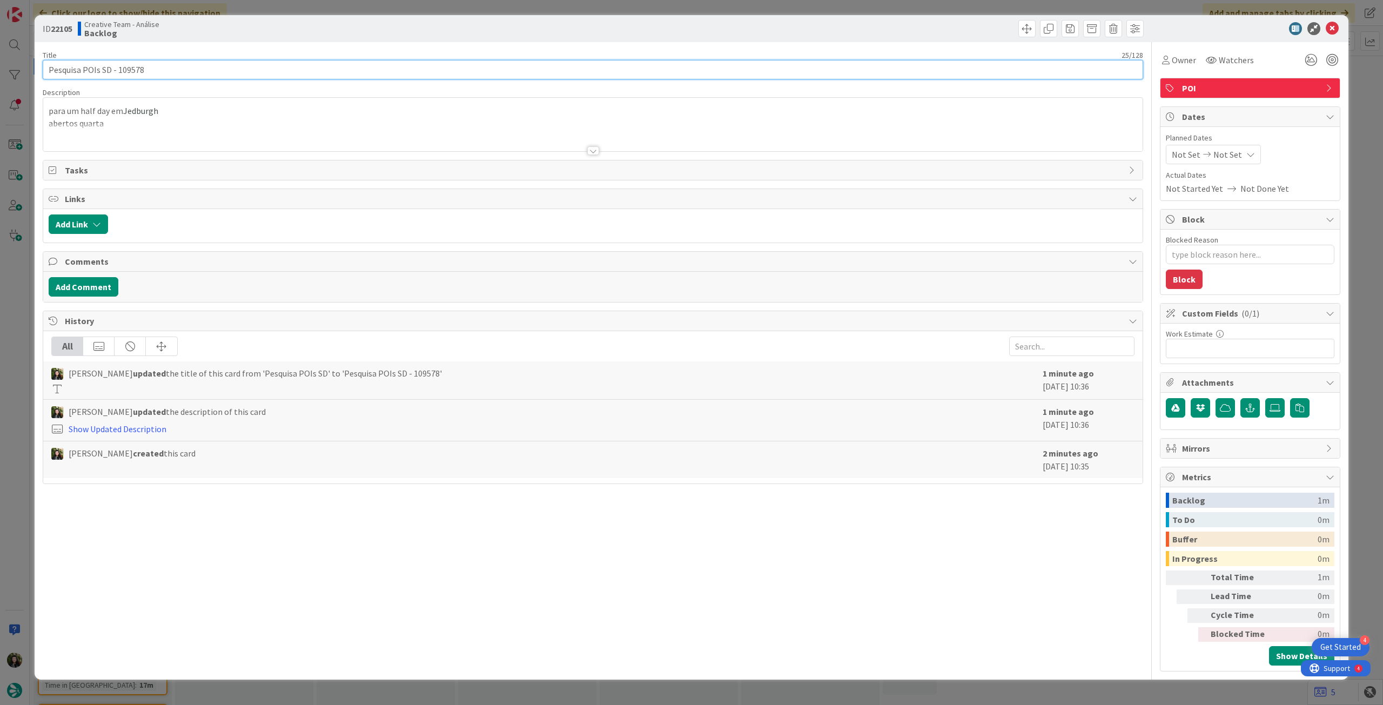
drag, startPoint x: 117, startPoint y: 73, endPoint x: 259, endPoint y: 69, distance: 142.7
click at [259, 69] on input "Pesquisa POIs SD - 109578" at bounding box center [593, 69] width 1100 height 19
click at [1329, 31] on icon at bounding box center [1332, 28] width 13 height 13
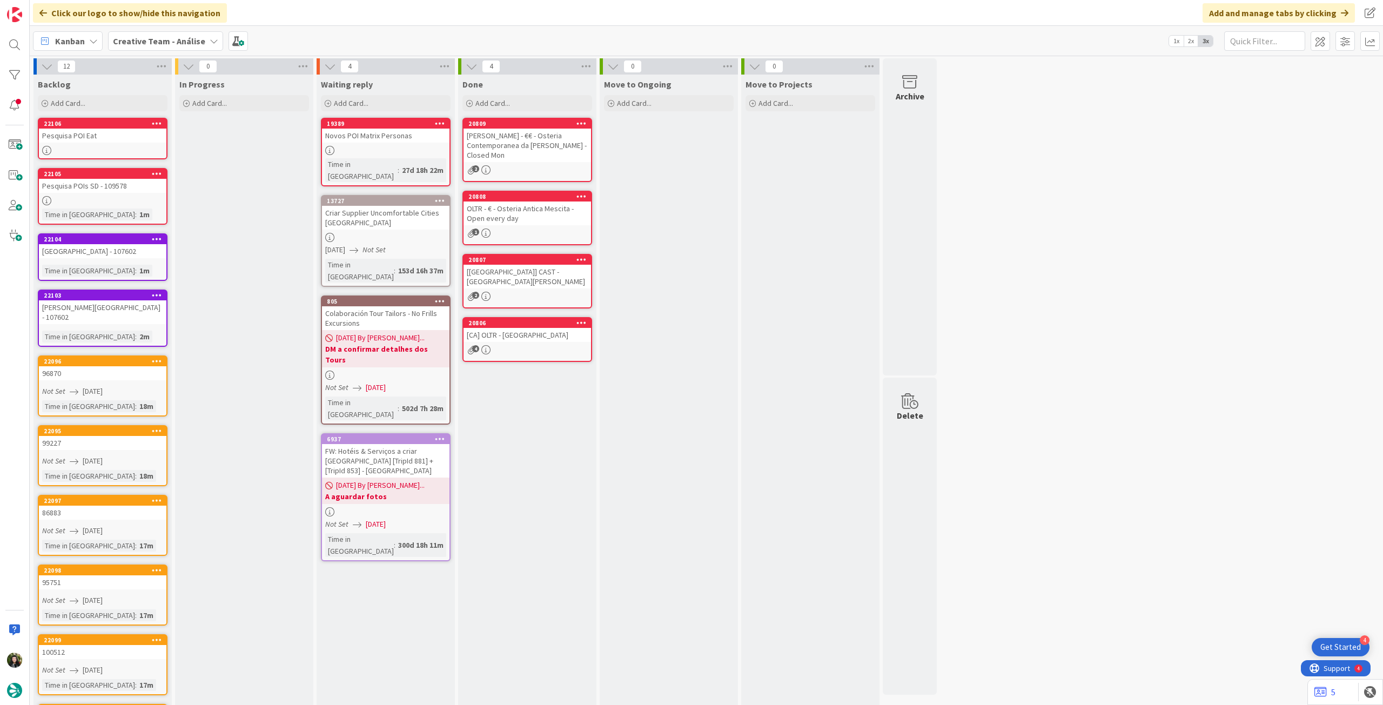
click at [54, 149] on div at bounding box center [102, 150] width 127 height 9
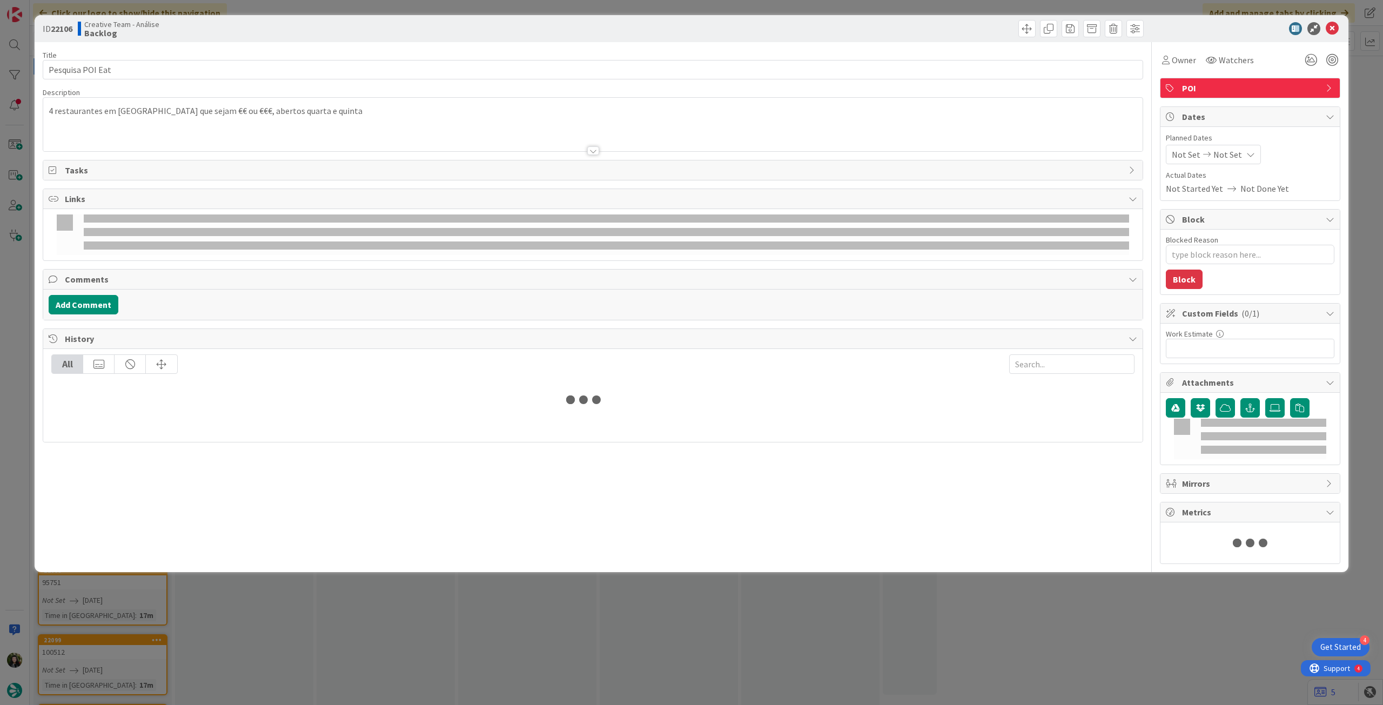
type textarea "x"
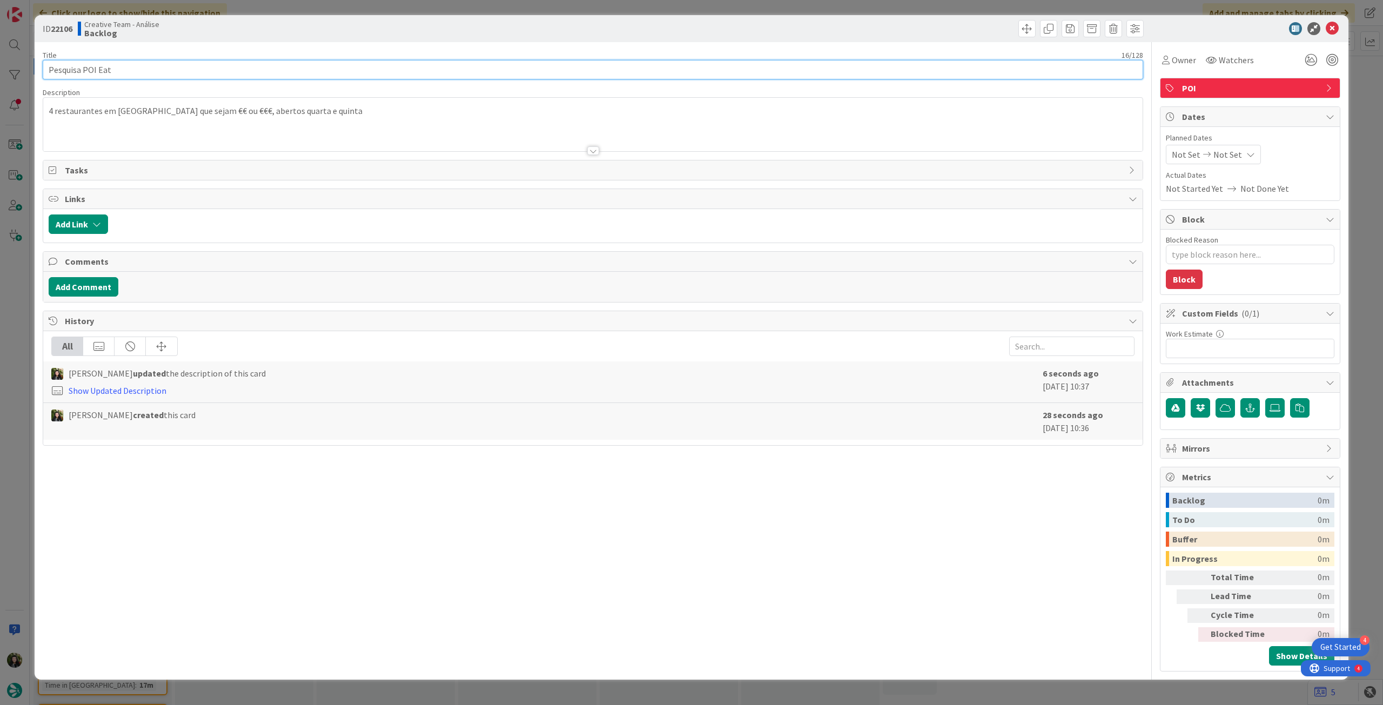
click at [218, 64] on input "Pesquisa POI Eat" at bounding box center [593, 69] width 1100 height 19
paste input "109578"
type input "Pesquisa POI Eat - 109578"
type textarea "x"
type input "Pesquisa POI Eat - 109578"
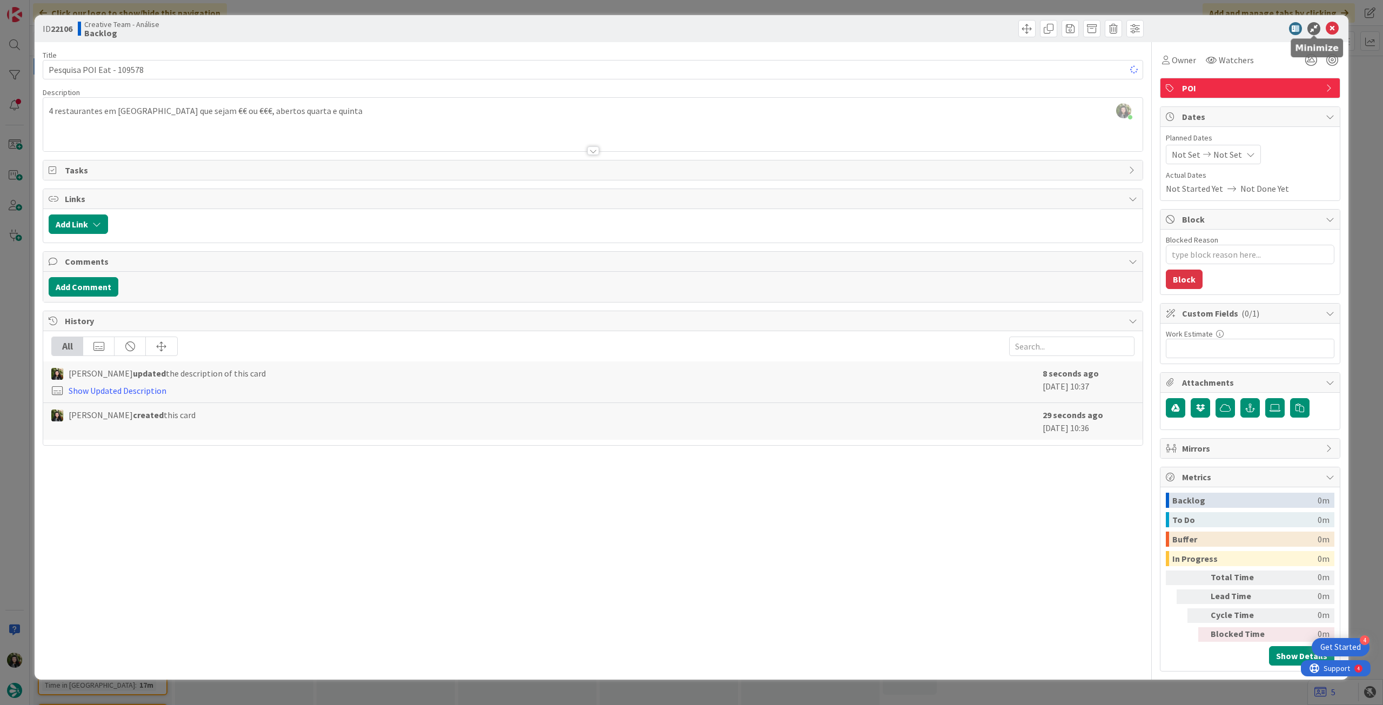
click at [1328, 28] on icon at bounding box center [1332, 28] width 13 height 13
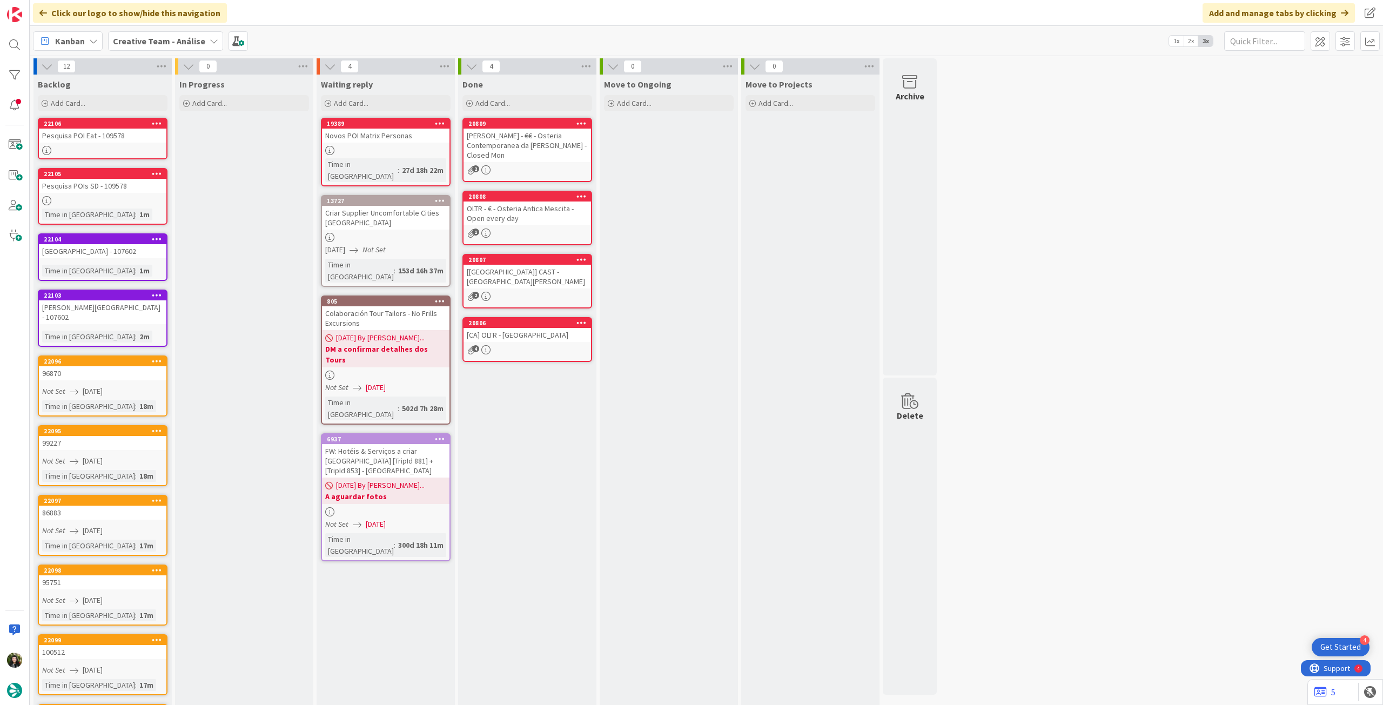
click at [113, 142] on link "22106 Pesquisa POI Eat - 109578" at bounding box center [103, 139] width 130 height 42
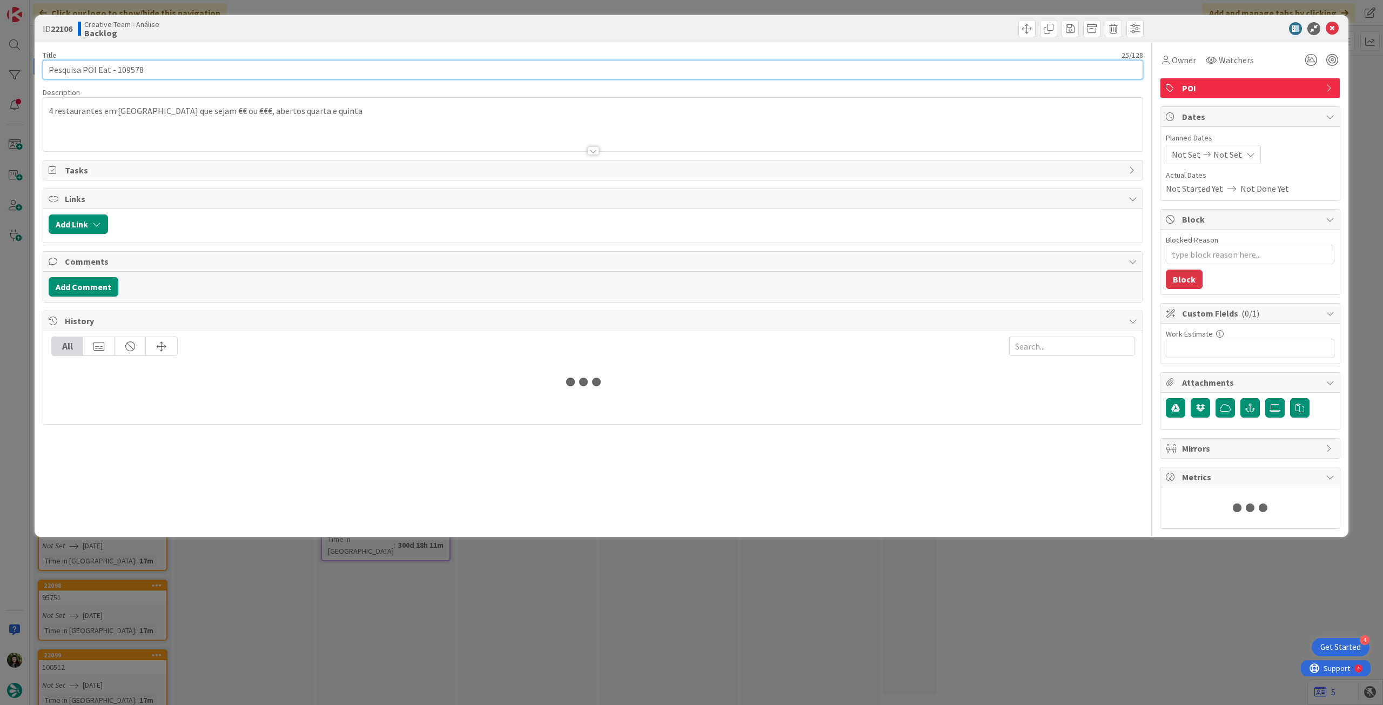
drag, startPoint x: 171, startPoint y: 71, endPoint x: 28, endPoint y: 59, distance: 144.2
click at [22, 62] on div "ID 22106 Creative Team - Análise Backlog Title 25 / 128 Pesquisa POI Eat - 1095…" at bounding box center [691, 352] width 1383 height 705
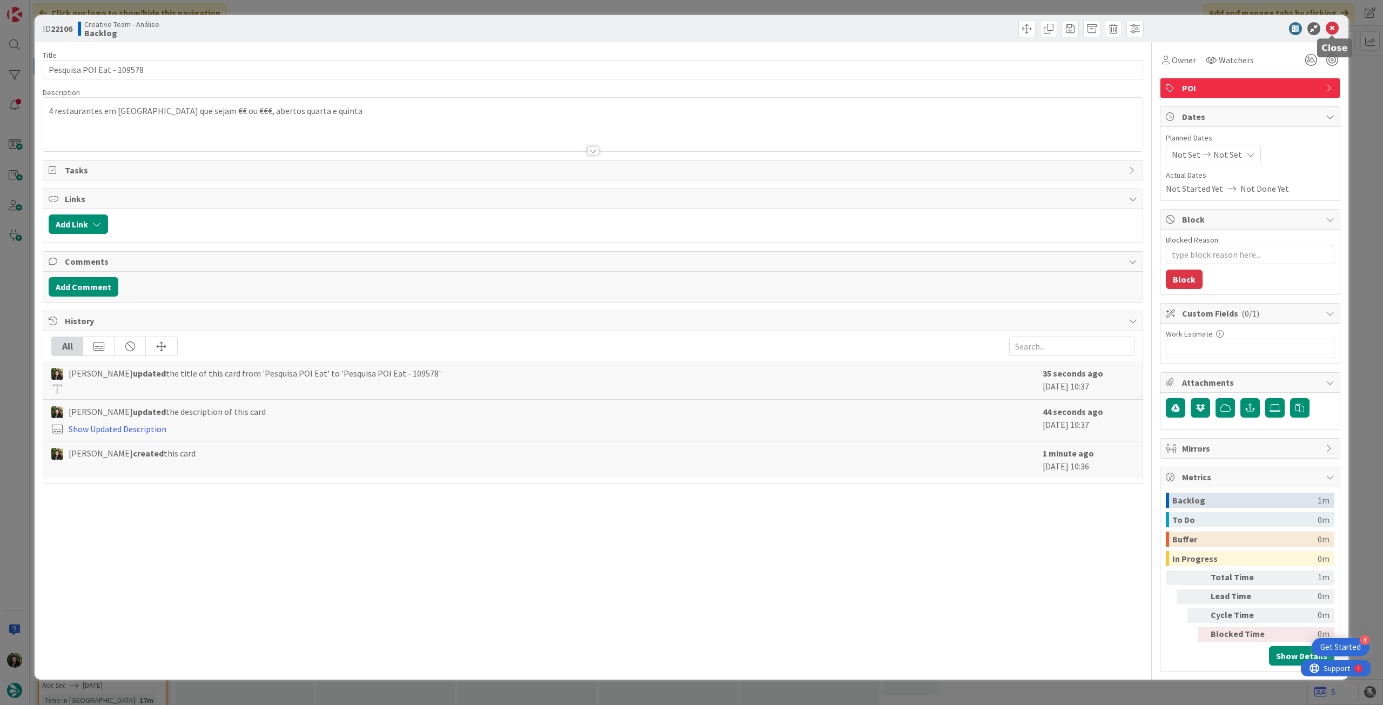
click at [1331, 26] on icon at bounding box center [1332, 28] width 13 height 13
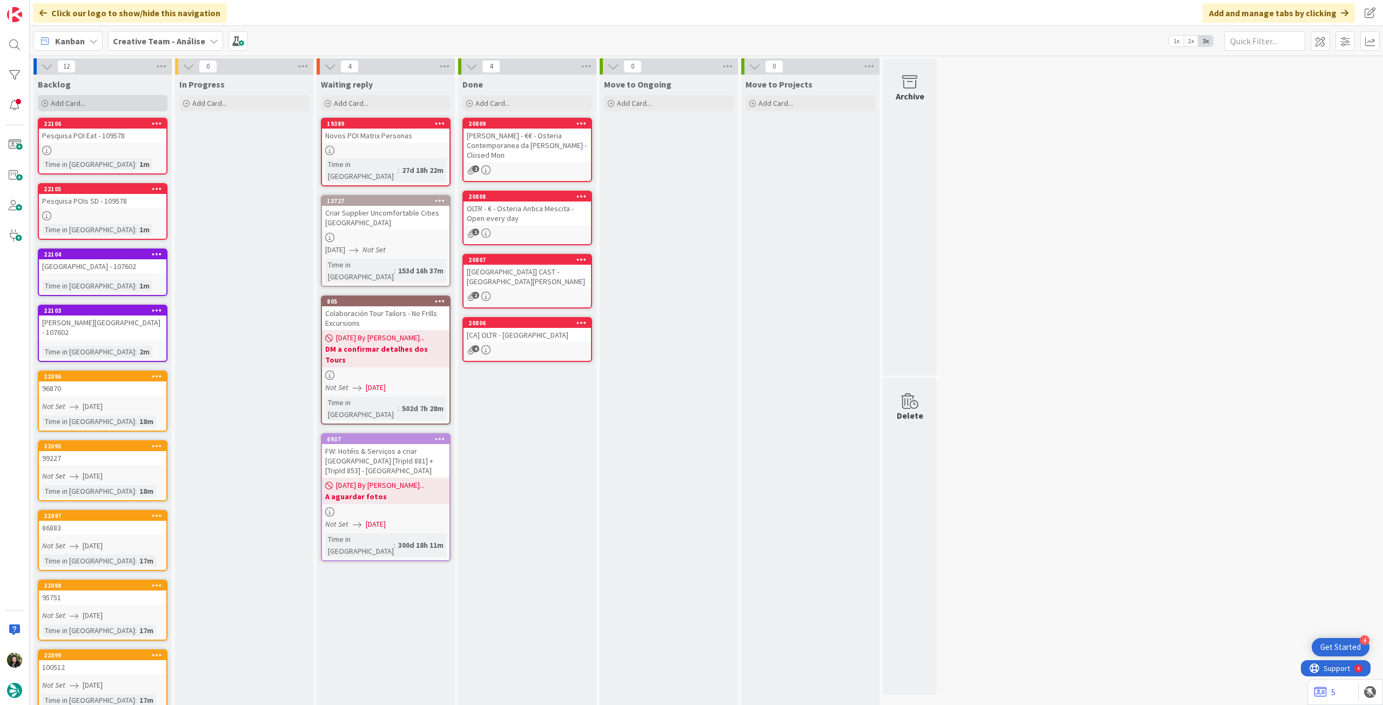
click at [116, 106] on div "Add Card..." at bounding box center [103, 103] width 130 height 16
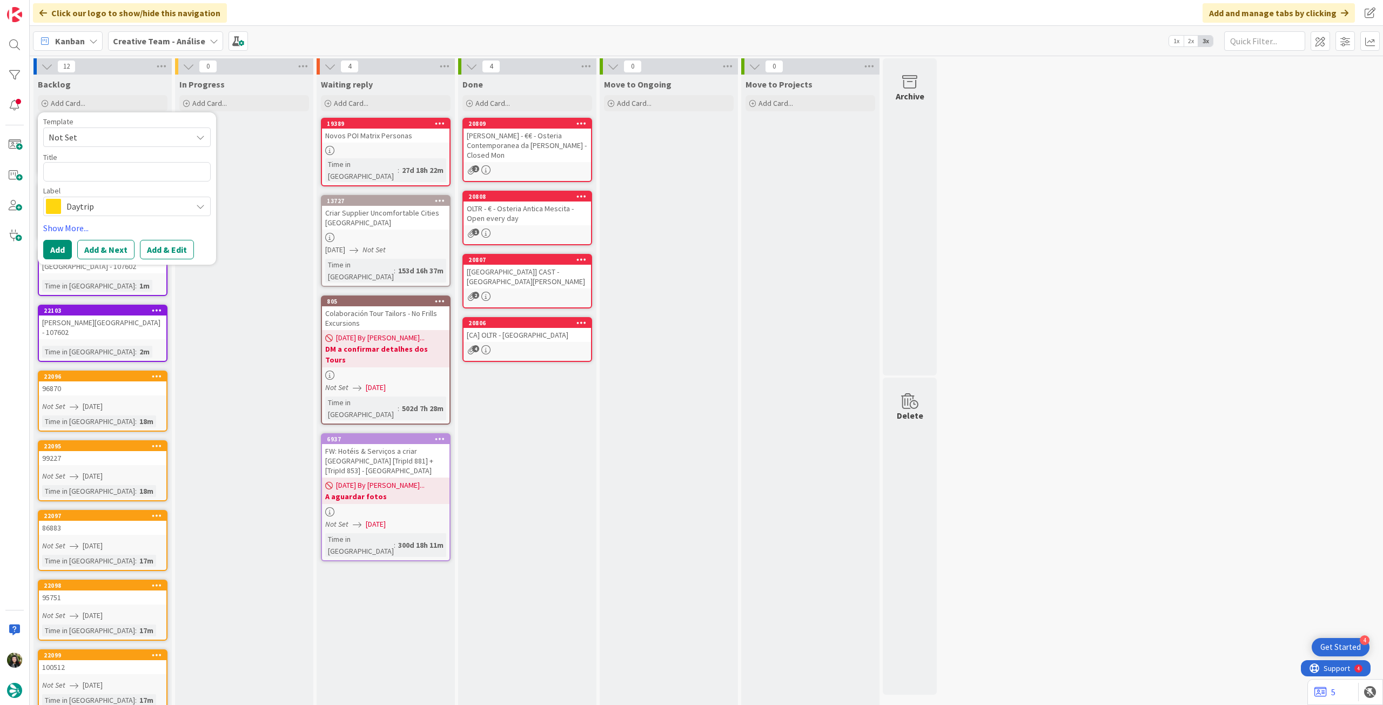
click at [117, 213] on span "Daytrip" at bounding box center [126, 206] width 120 height 15
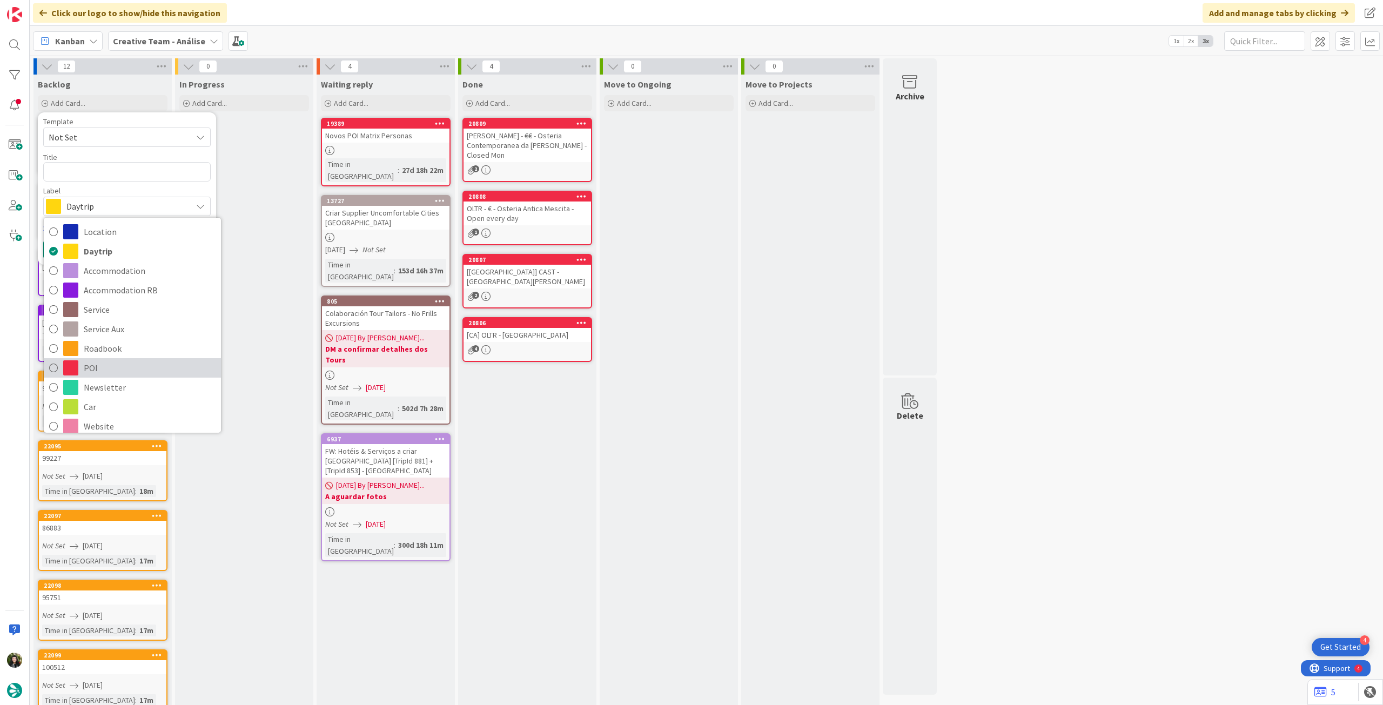
click at [166, 372] on span "POI" at bounding box center [150, 368] width 132 height 16
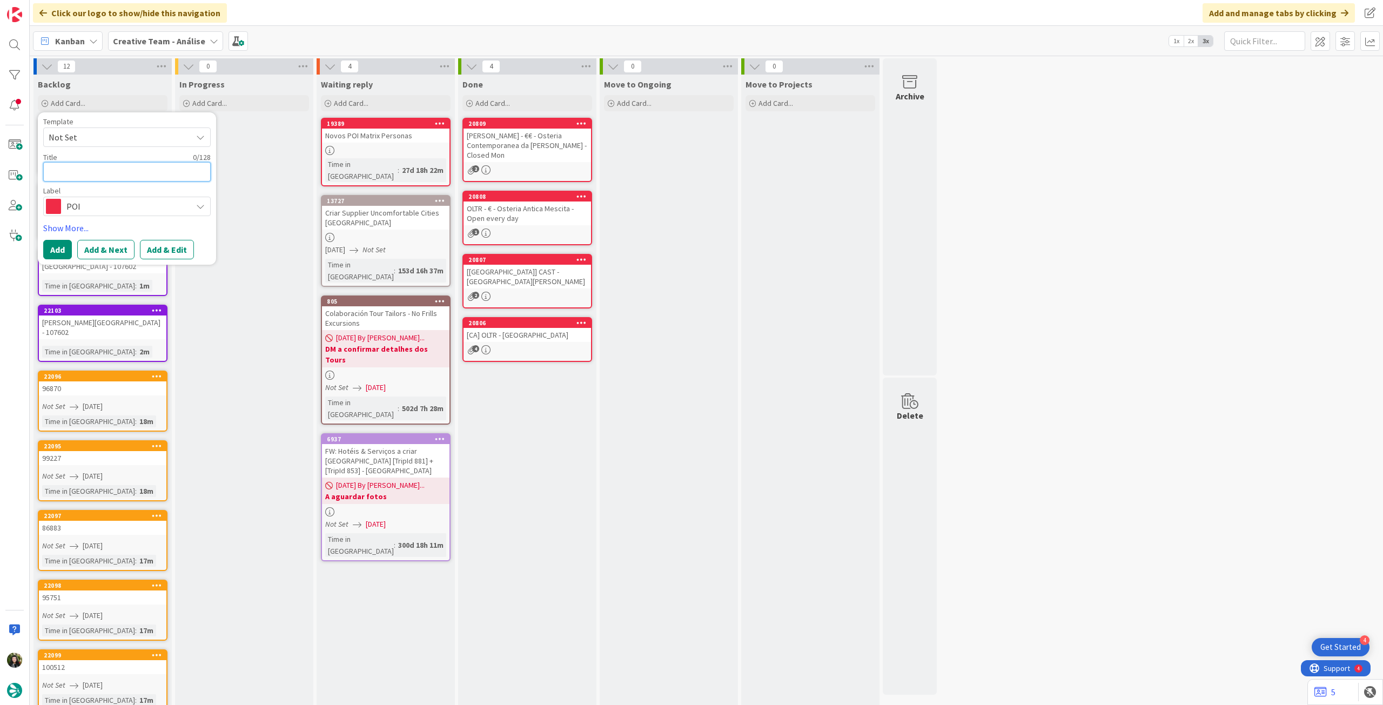
click at [119, 166] on textarea at bounding box center [126, 171] width 167 height 19
paste textarea "Pesquisa POI Eat - 109578"
type textarea "x"
type textarea "Pesquisa POI Eat - 109578"
click at [44, 243] on button "Add" at bounding box center [57, 249] width 29 height 19
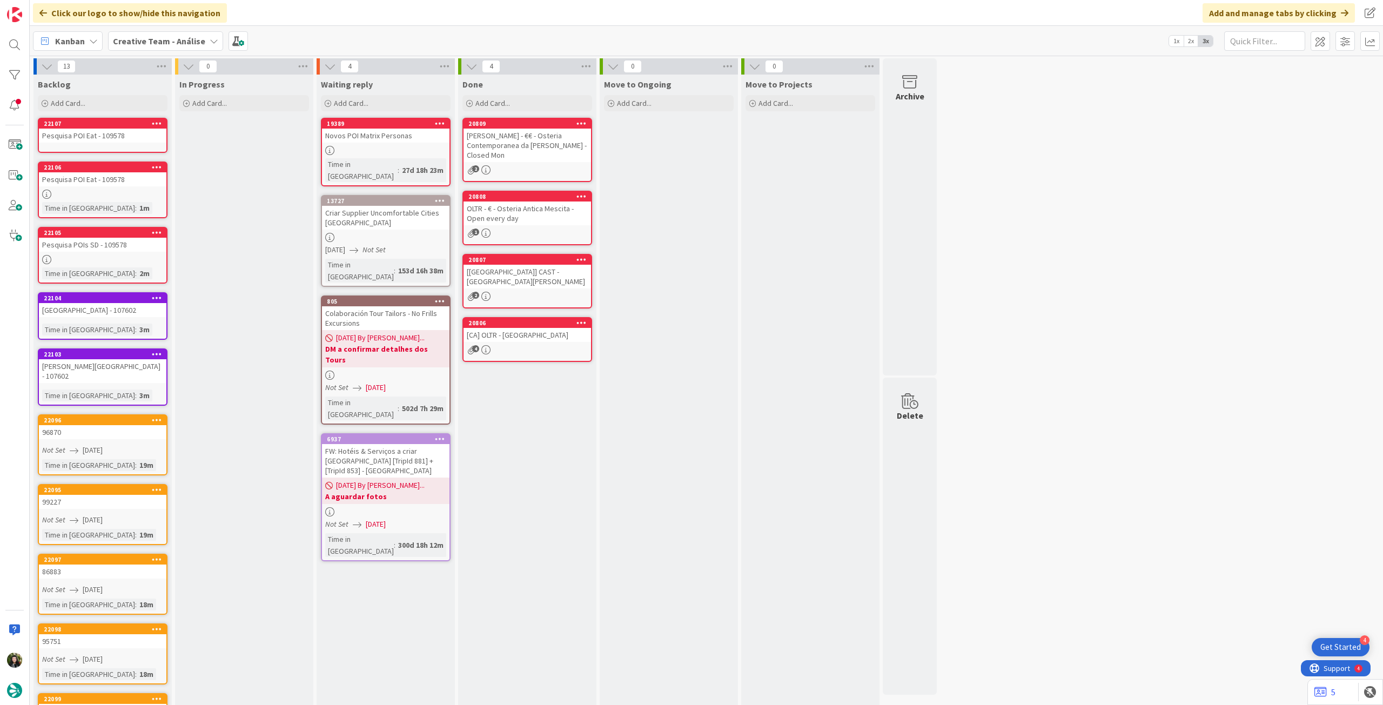
click at [93, 130] on div "Pesquisa POI Eat - 109578" at bounding box center [102, 136] width 127 height 14
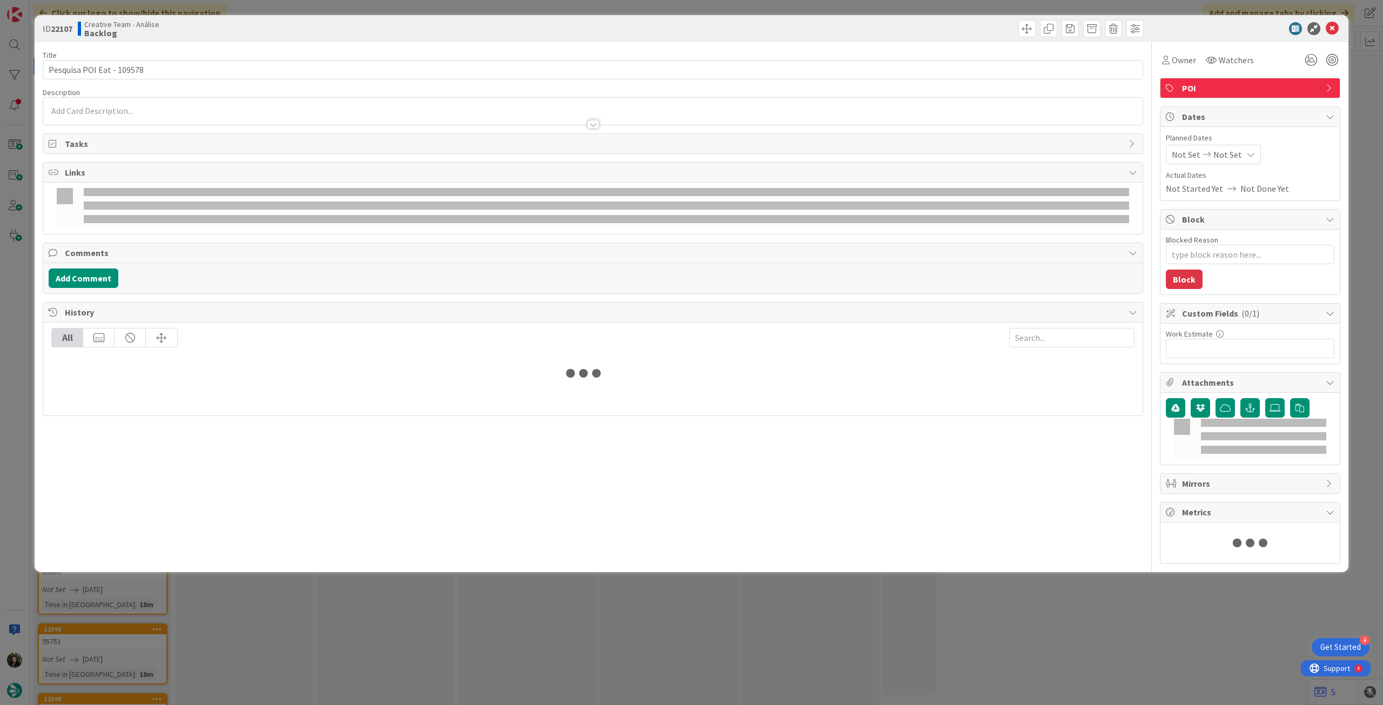
click at [147, 109] on p at bounding box center [593, 111] width 1089 height 12
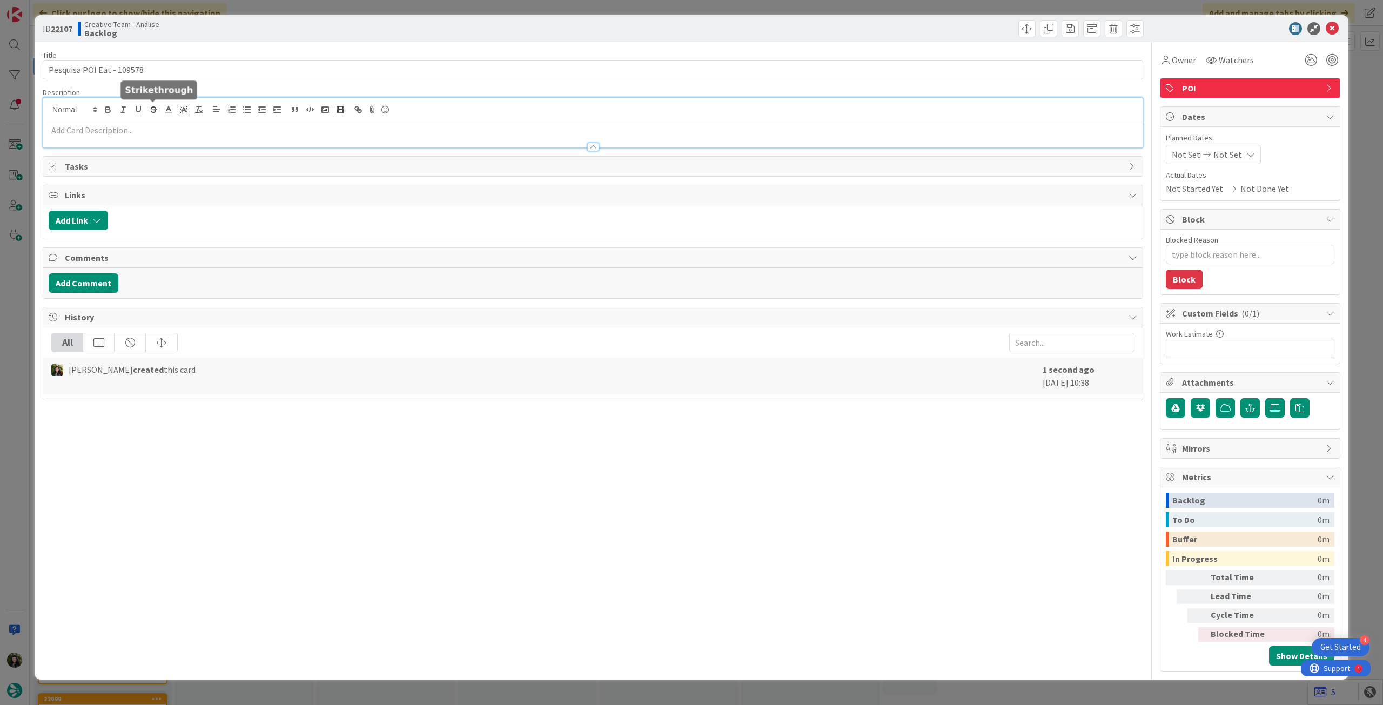
type textarea "x"
click at [142, 127] on p at bounding box center [593, 130] width 1089 height 12
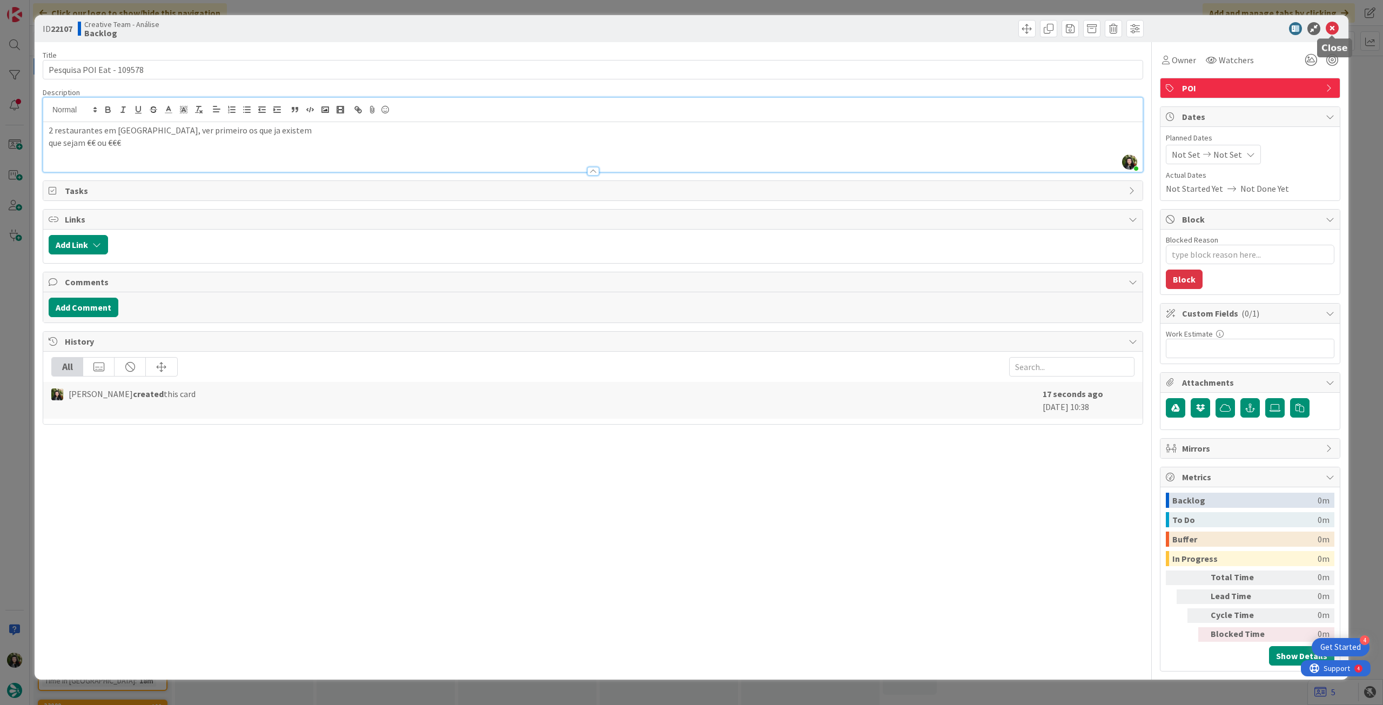
click at [1331, 26] on icon at bounding box center [1332, 28] width 13 height 13
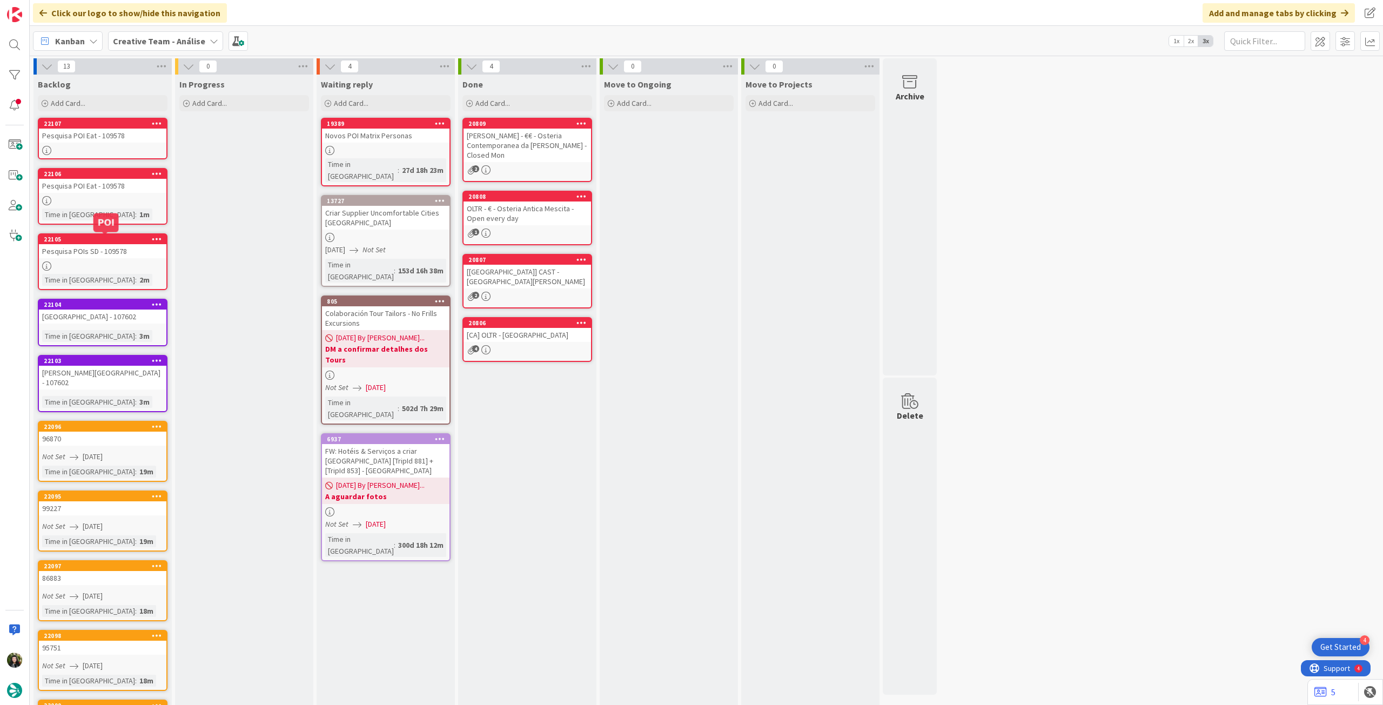
click at [138, 250] on div "Pesquisa POIs SD - 109578" at bounding box center [102, 251] width 127 height 14
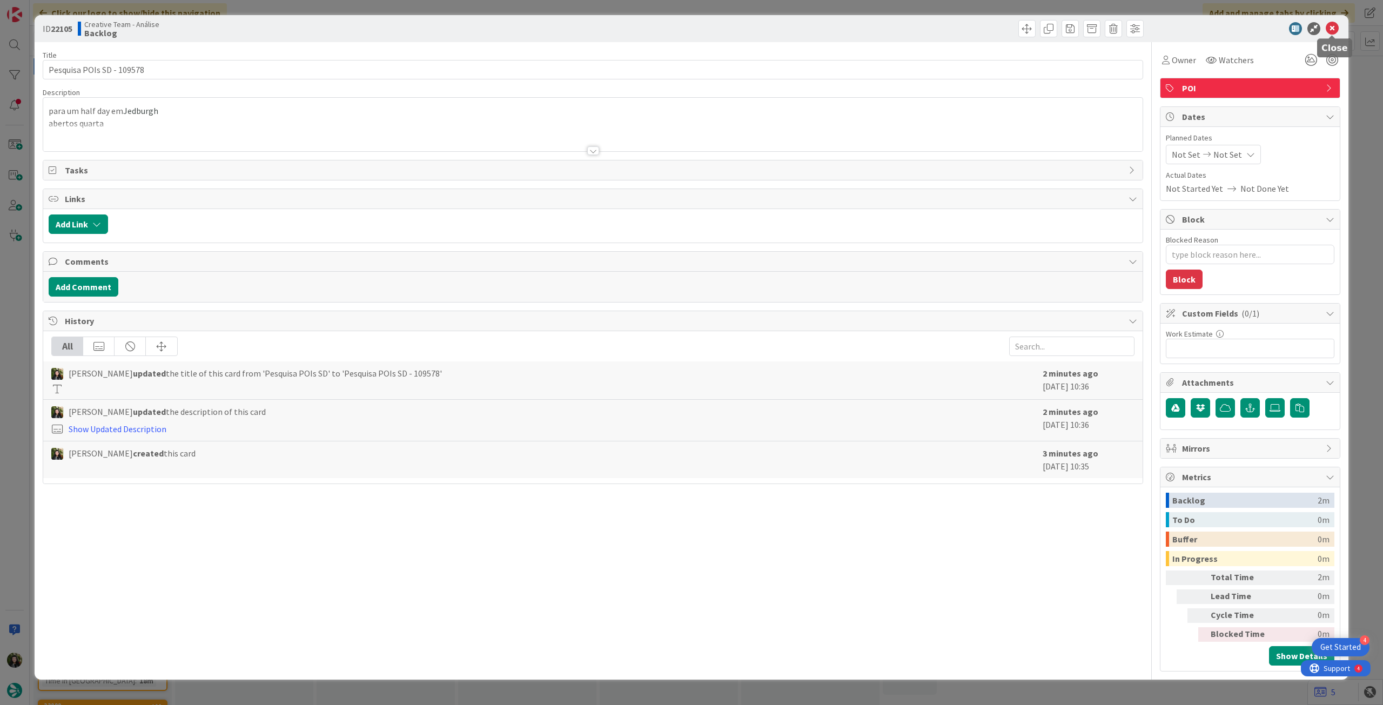
click at [1330, 28] on icon at bounding box center [1332, 28] width 13 height 13
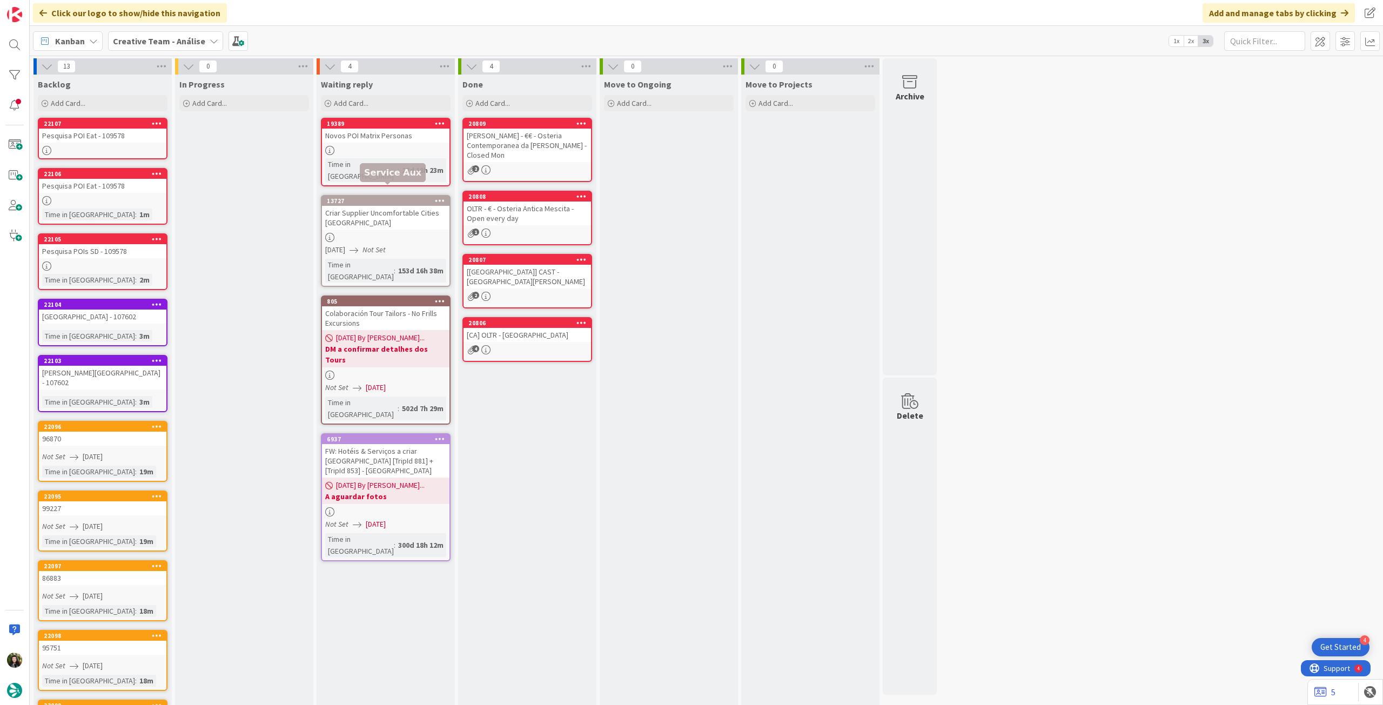
click at [137, 204] on div at bounding box center [102, 200] width 127 height 9
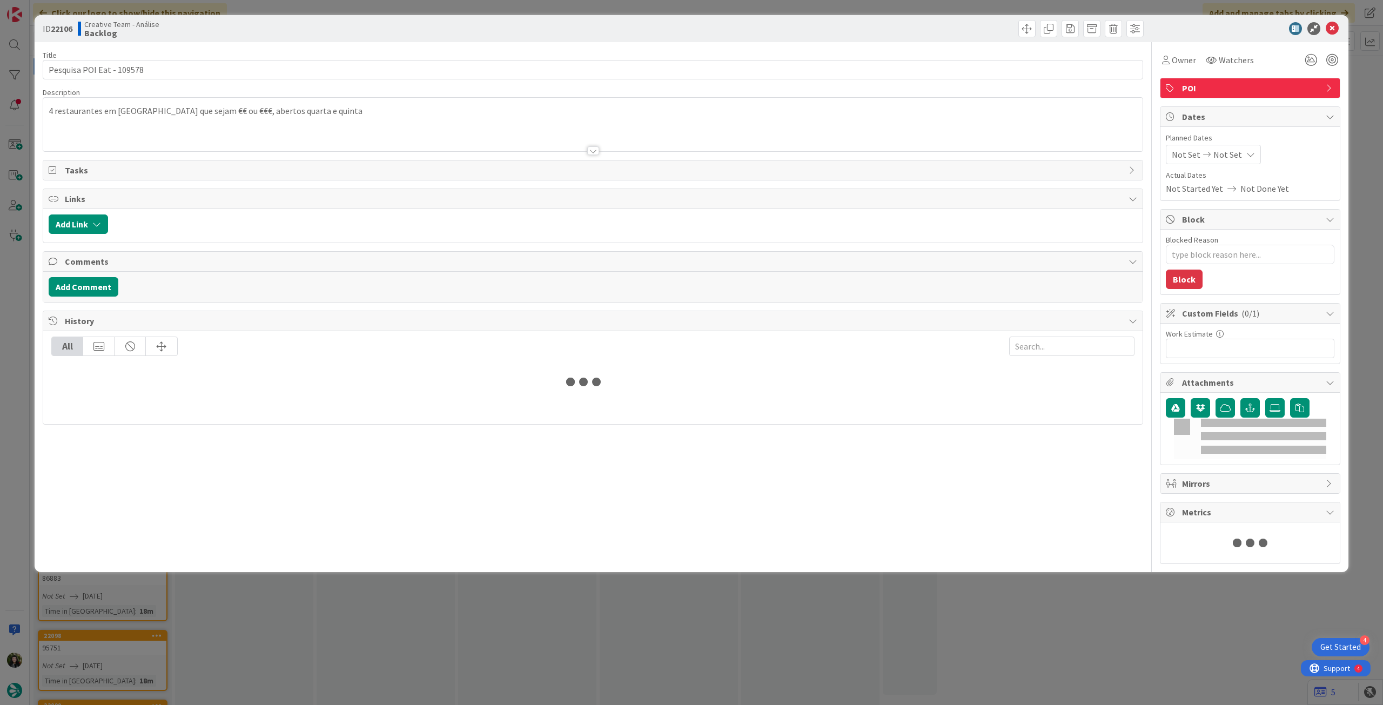
type textarea "x"
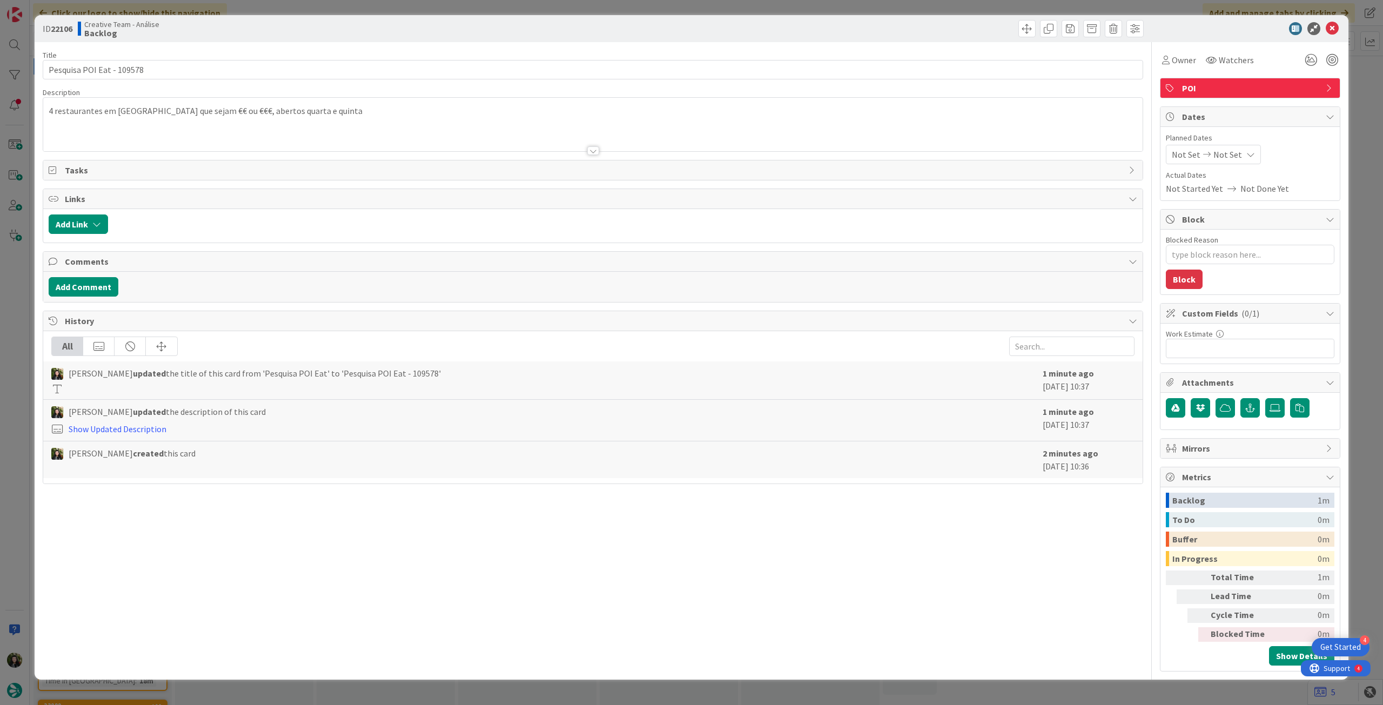
click at [132, 136] on div at bounding box center [592, 138] width 1099 height 28
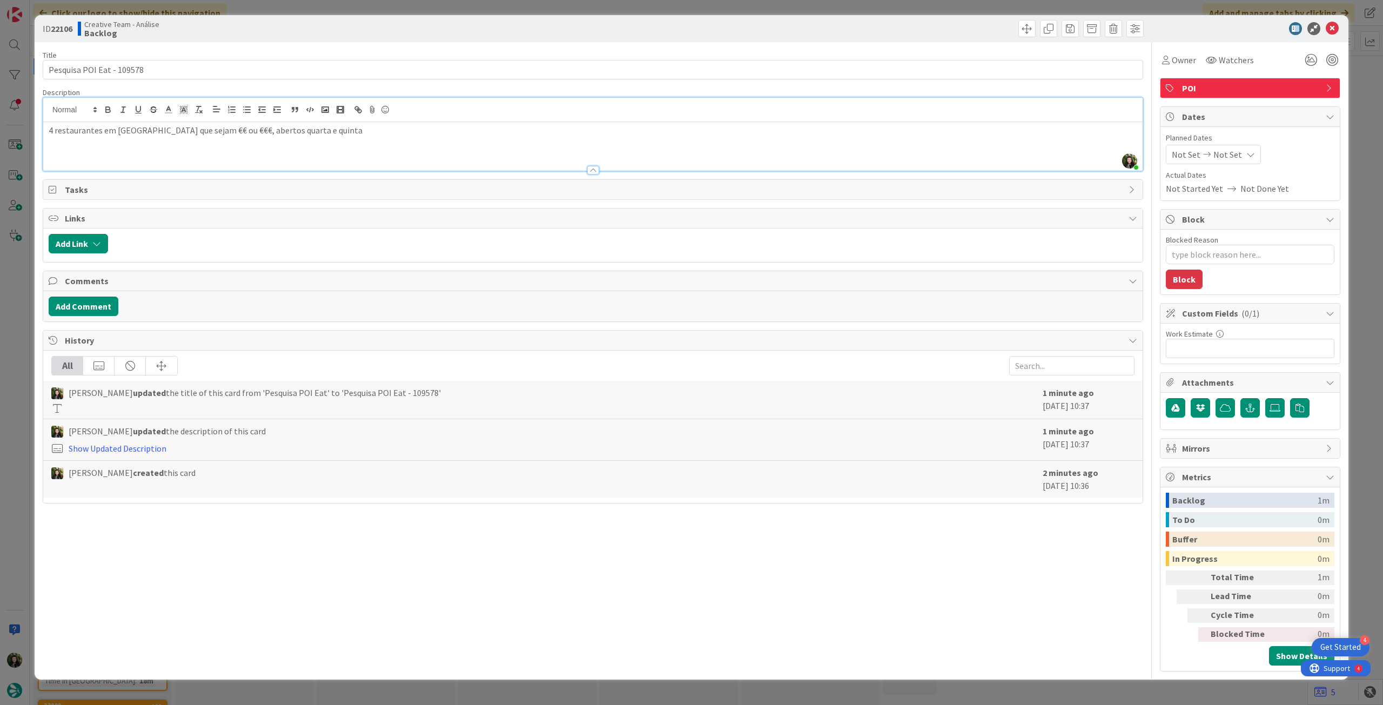
click at [321, 129] on p "4 restaurantes em [GEOGRAPHIC_DATA] que sejam €€ ou €€€, abertos quarta e quinta" at bounding box center [593, 130] width 1089 height 12
click at [1335, 32] on icon at bounding box center [1332, 28] width 13 height 13
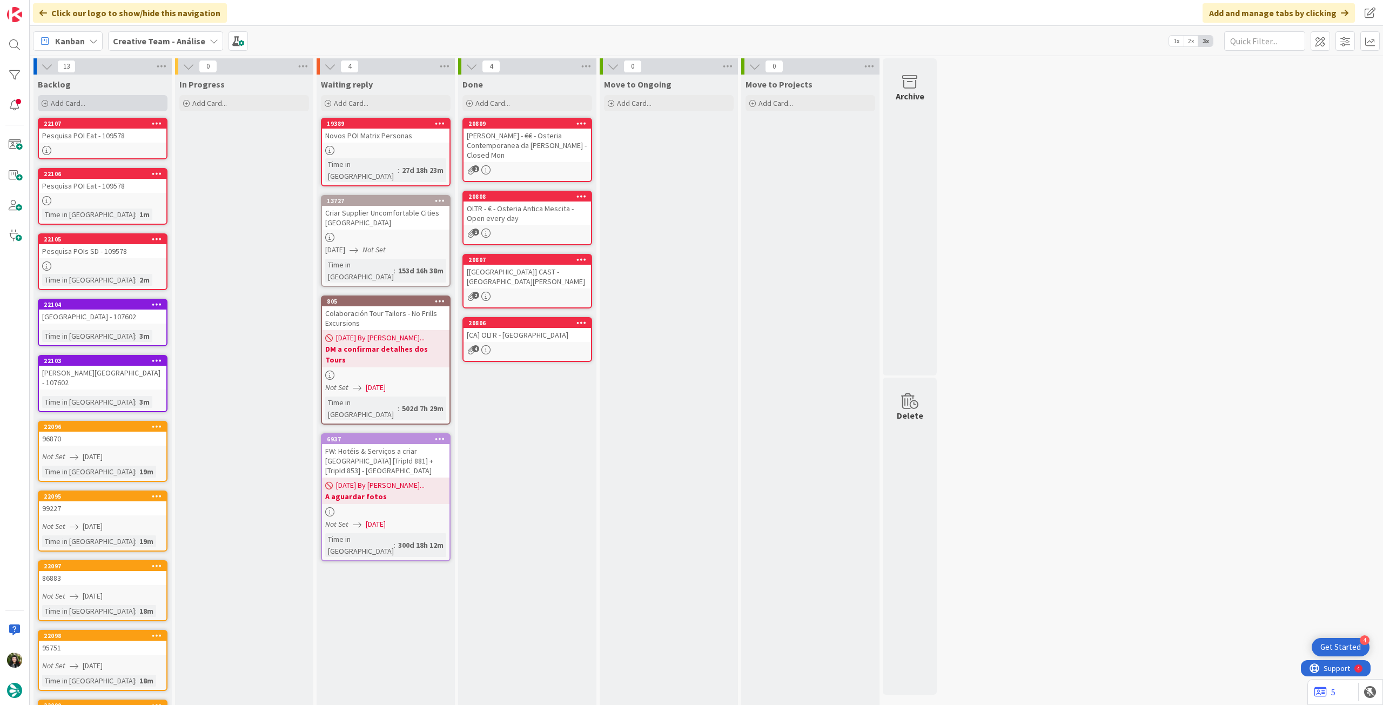
click at [100, 104] on div "Add Card..." at bounding box center [103, 103] width 130 height 16
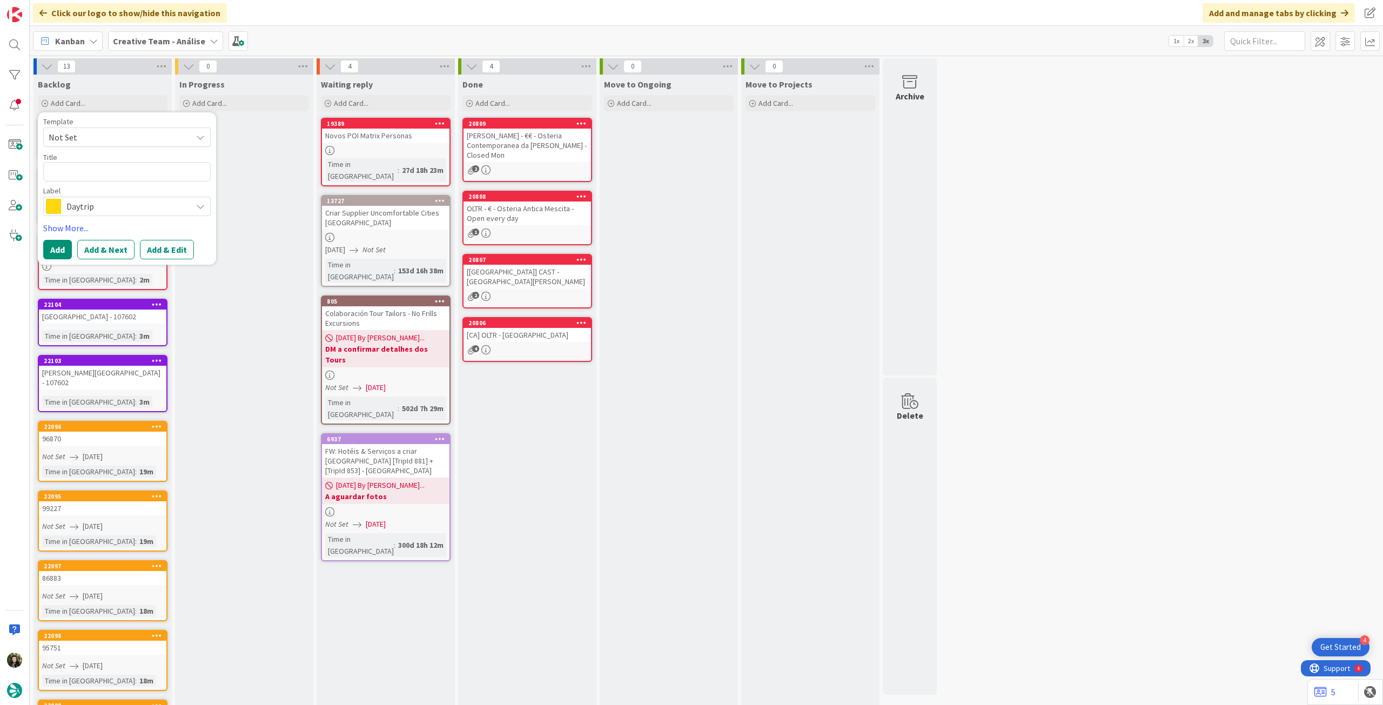
click at [124, 211] on span "Daytrip" at bounding box center [126, 206] width 120 height 15
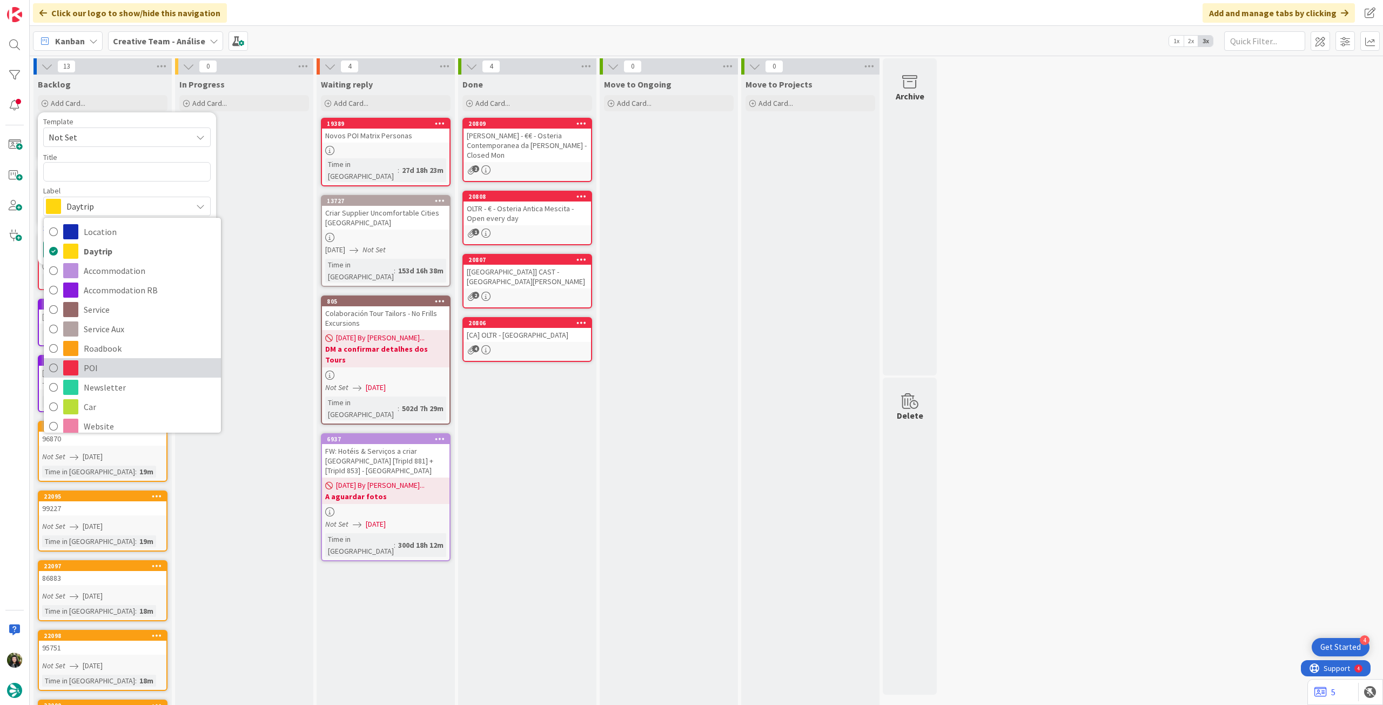
click at [122, 372] on span "POI" at bounding box center [150, 368] width 132 height 16
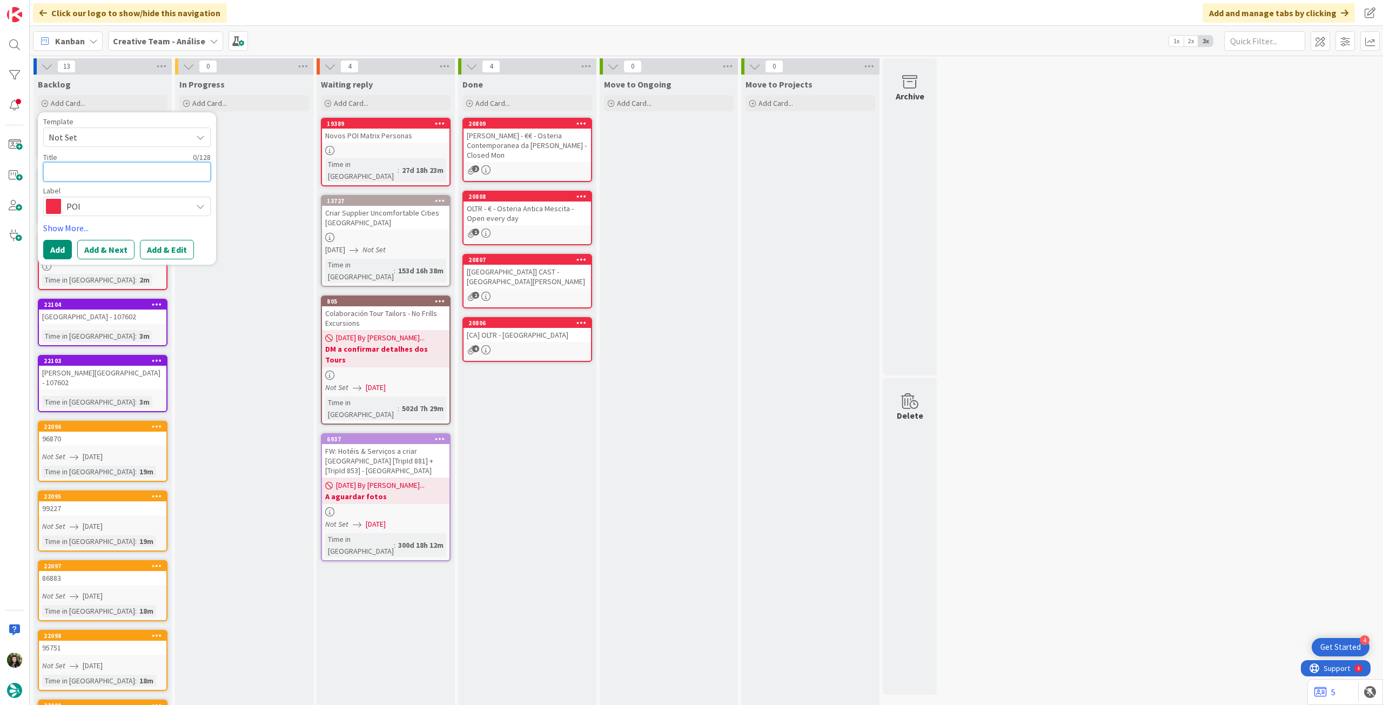
click at [115, 165] on textarea at bounding box center [126, 171] width 167 height 19
type textarea "x"
type textarea "P"
type textarea "x"
type textarea "Pe"
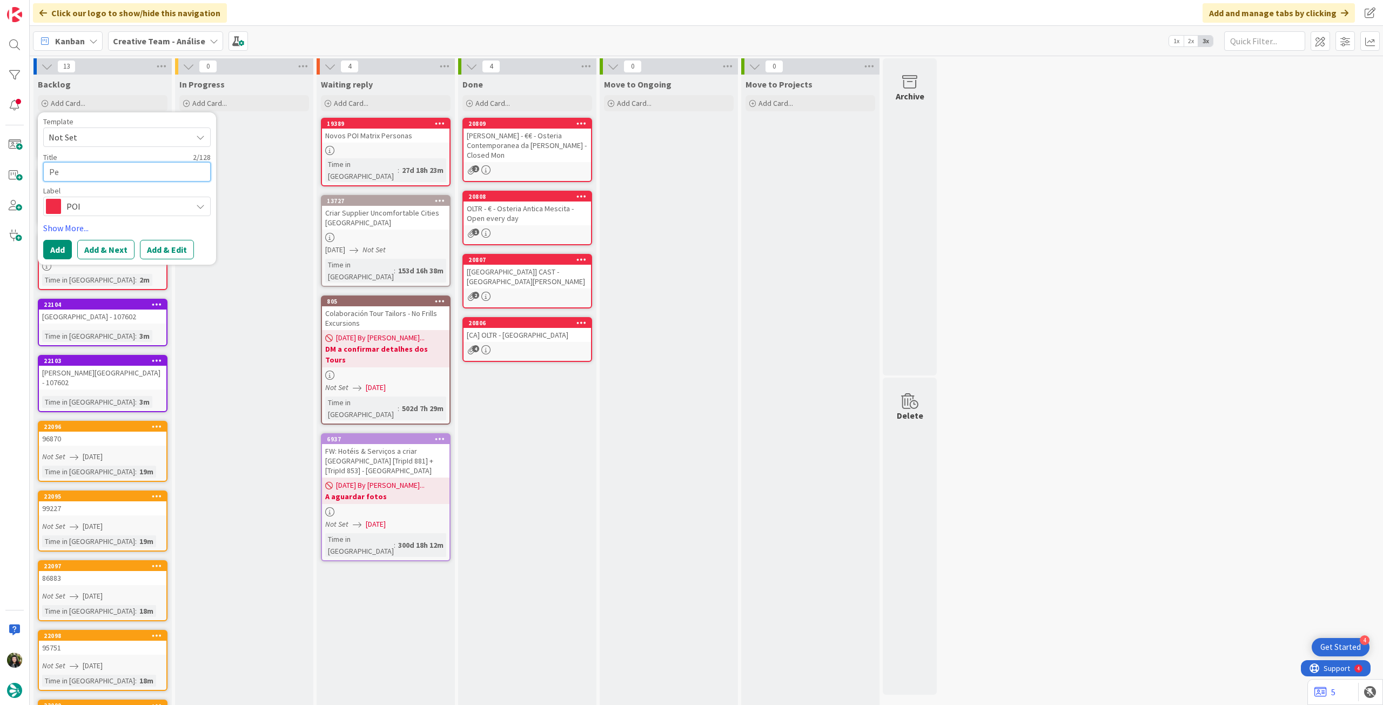
type textarea "x"
type textarea "Pes"
type textarea "x"
type textarea "Pesq"
type textarea "x"
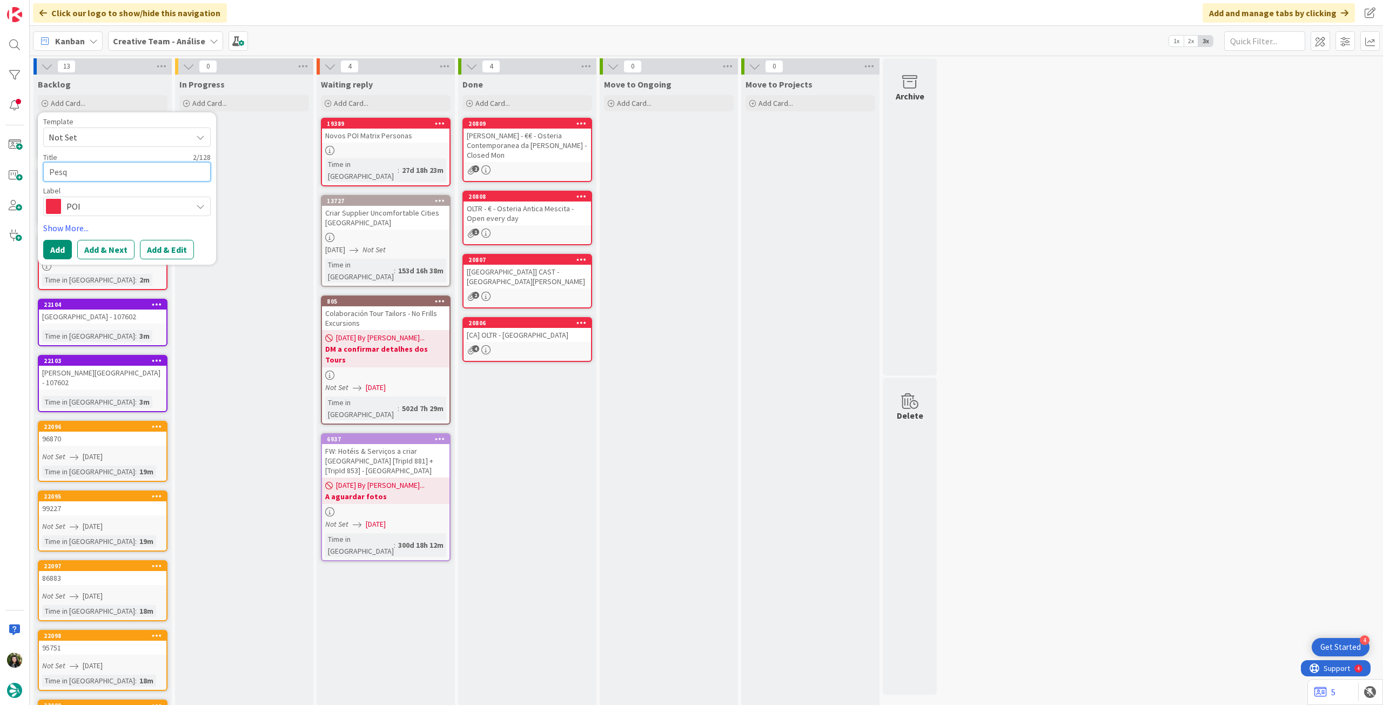
type textarea "Pesqu"
type textarea "x"
type textarea "Pesqui"
type textarea "x"
type textarea "Pesquis"
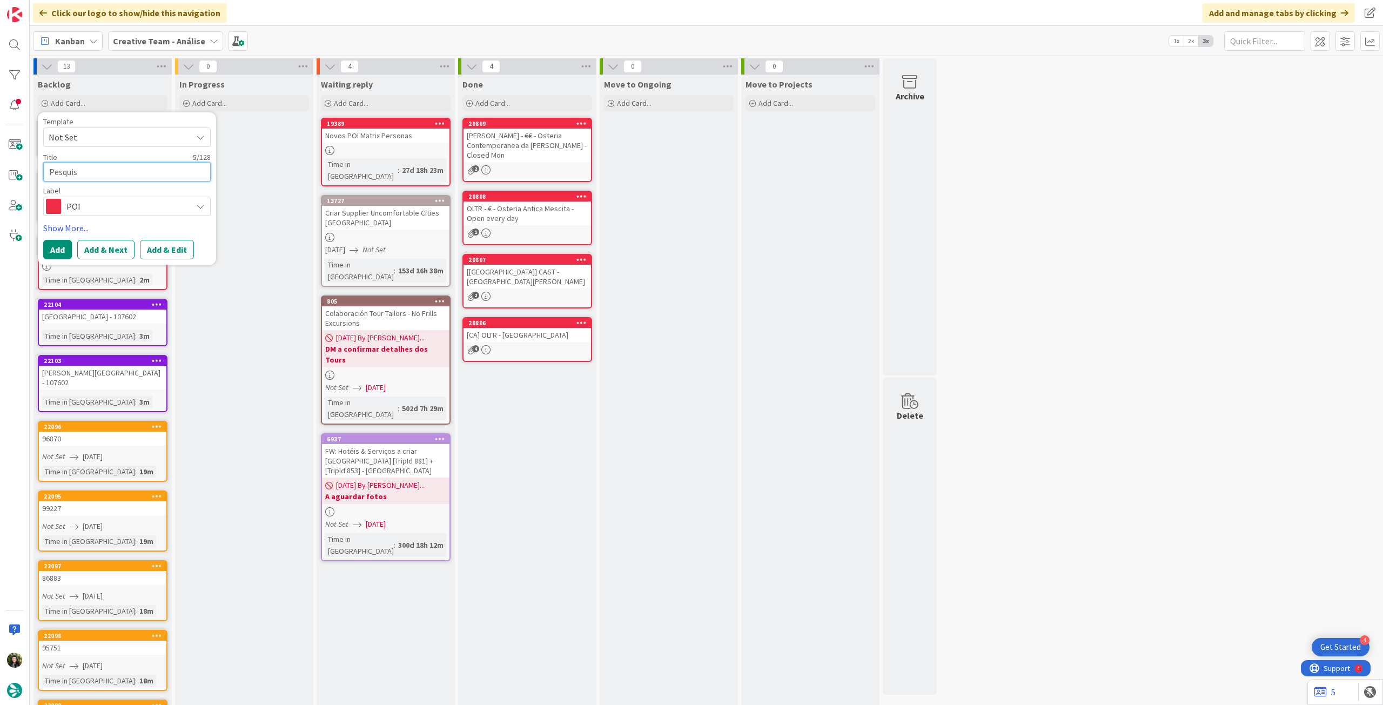
type textarea "x"
type textarea "Pesquisa"
type textarea "x"
type textarea "Pesquisa"
type textarea "x"
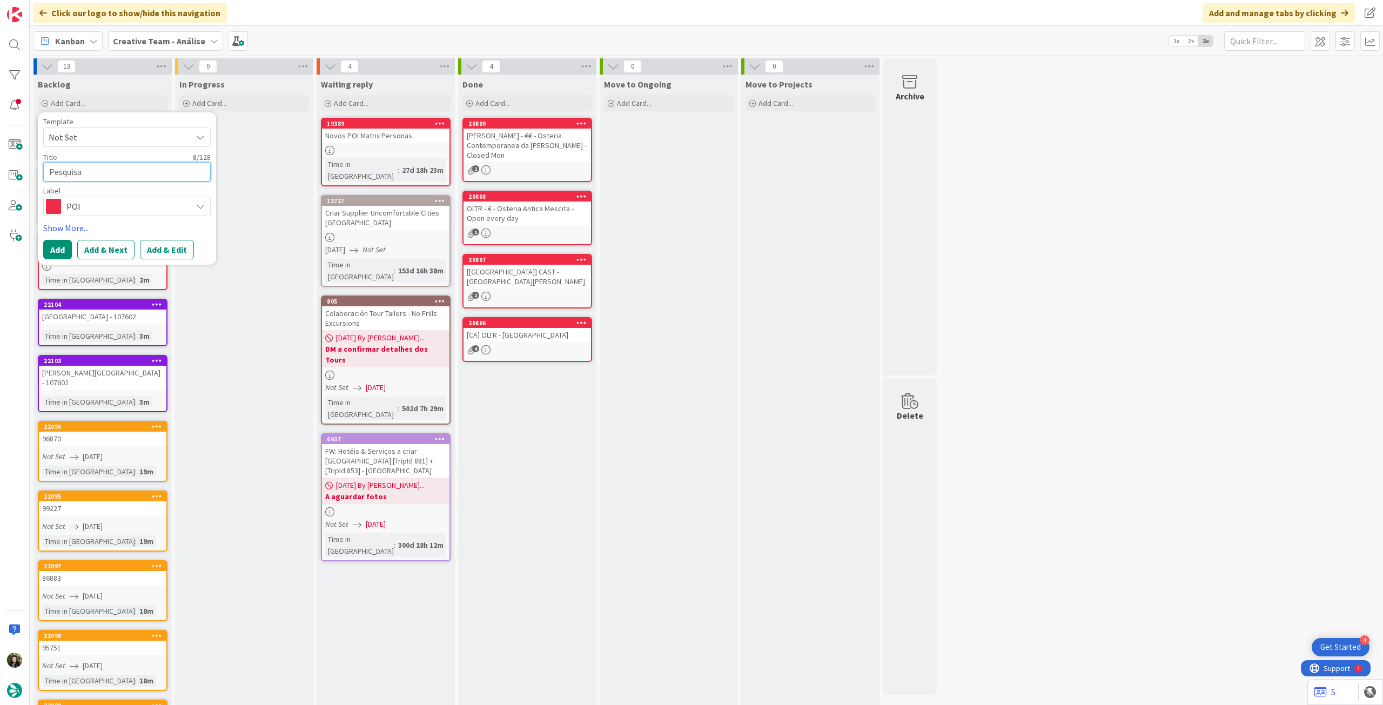
type textarea "Pesquisa P"
type textarea "x"
type textarea "Pesquisa PO"
type textarea "x"
type textarea "Pesquisa POI"
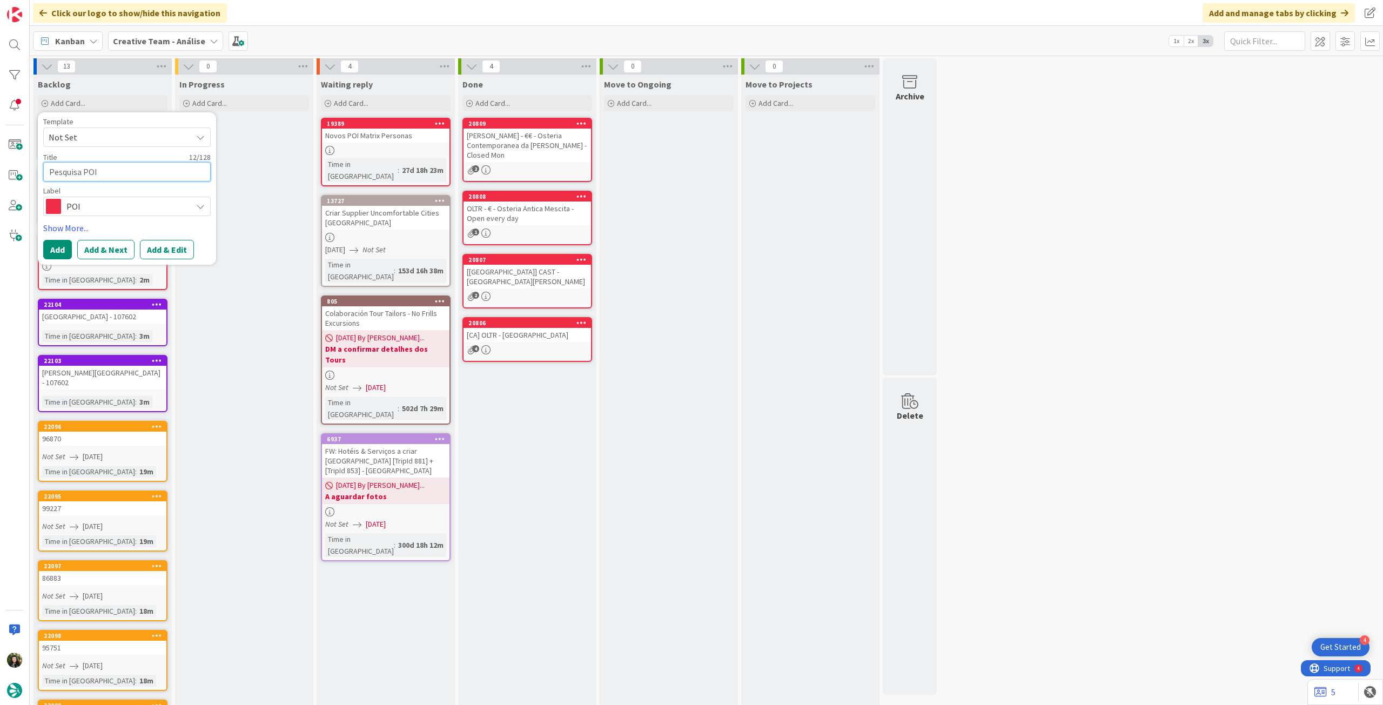
type textarea "x"
type textarea "Pesquisa POI"
type textarea "x"
type textarea "Pesquisa POI E"
type textarea "x"
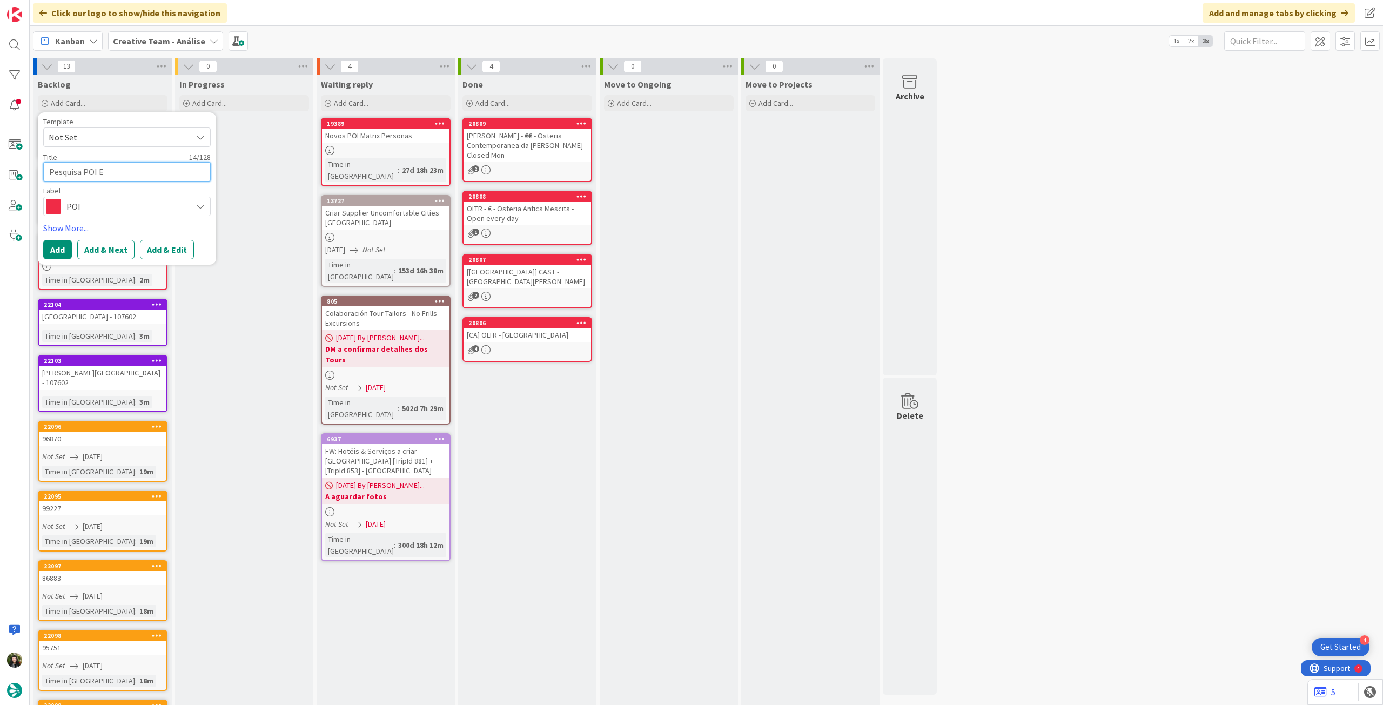
type textarea "Pesquisa POI Ea"
type textarea "x"
type textarea "Pesquisa POI Eat"
click at [55, 248] on button "Add" at bounding box center [57, 249] width 29 height 19
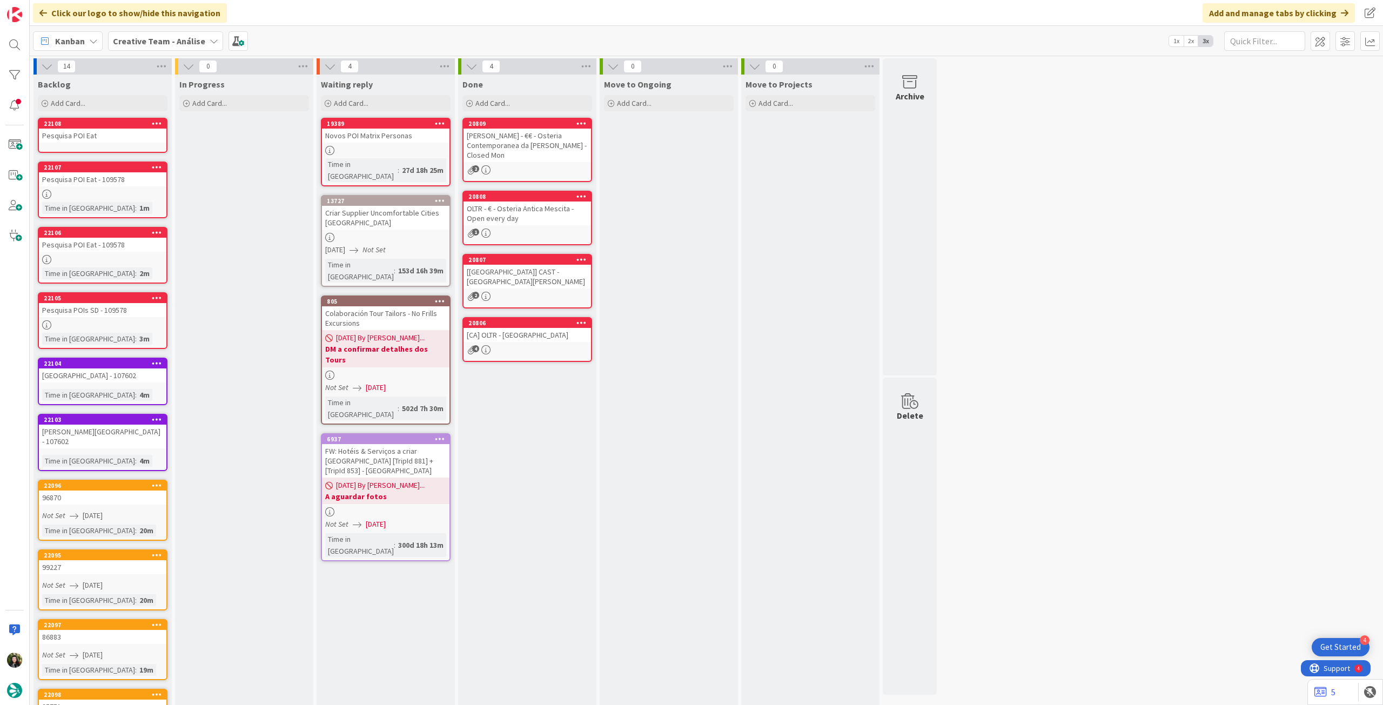
click at [112, 132] on div "Pesquisa POI Eat" at bounding box center [102, 136] width 127 height 14
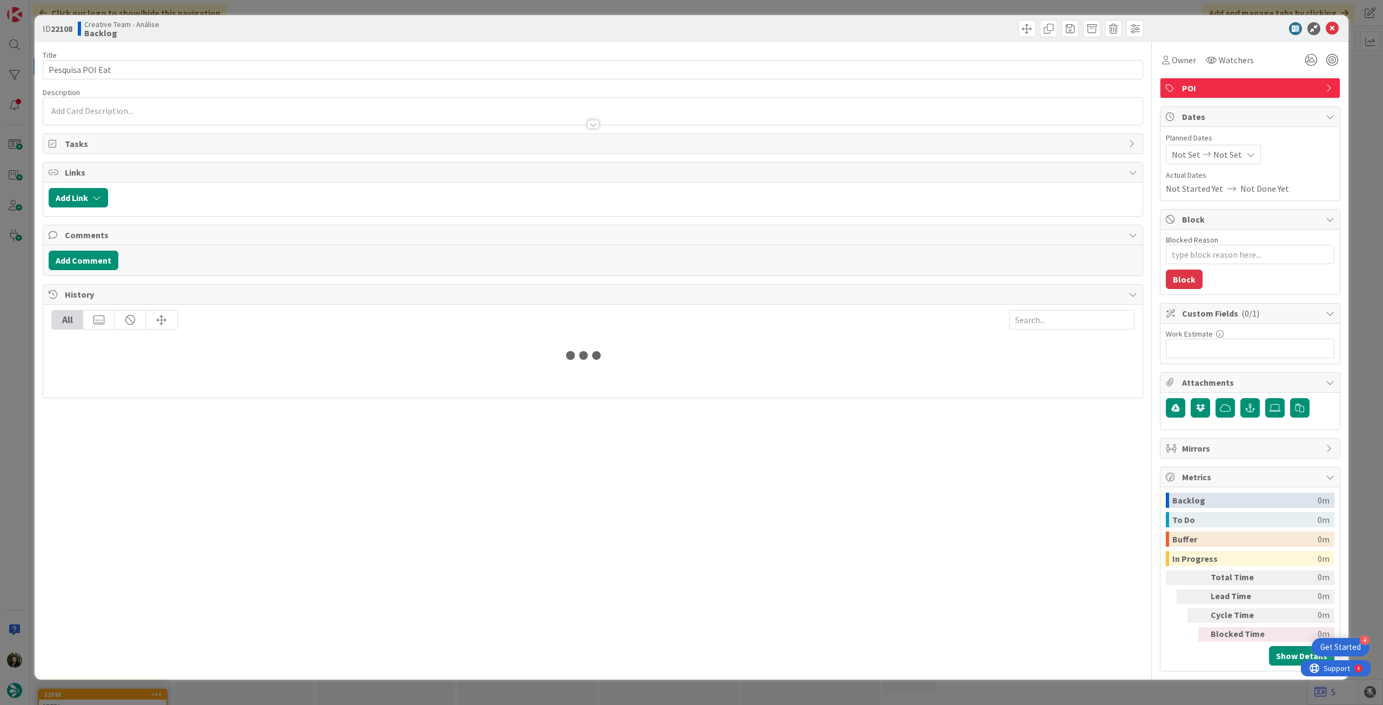
type textarea "x"
click at [110, 117] on div at bounding box center [592, 118] width 1099 height 11
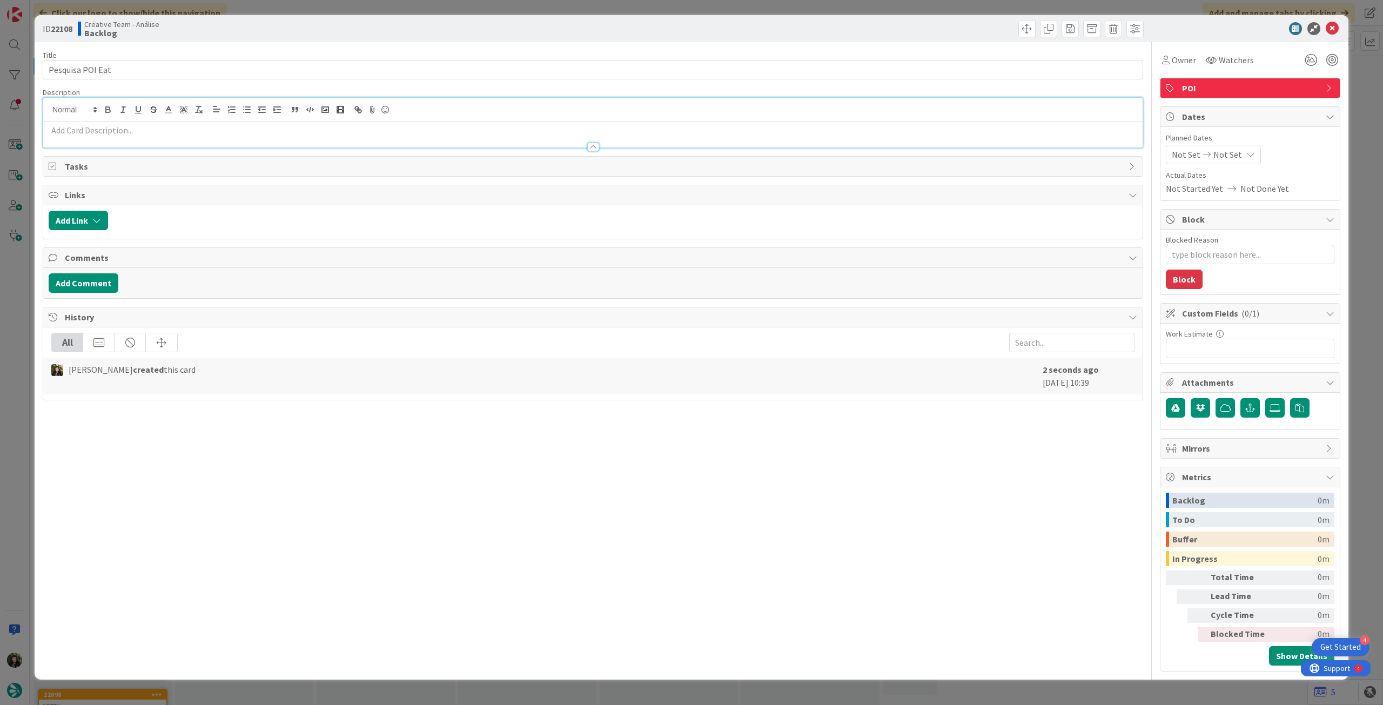
click at [107, 129] on p at bounding box center [593, 130] width 1089 height 12
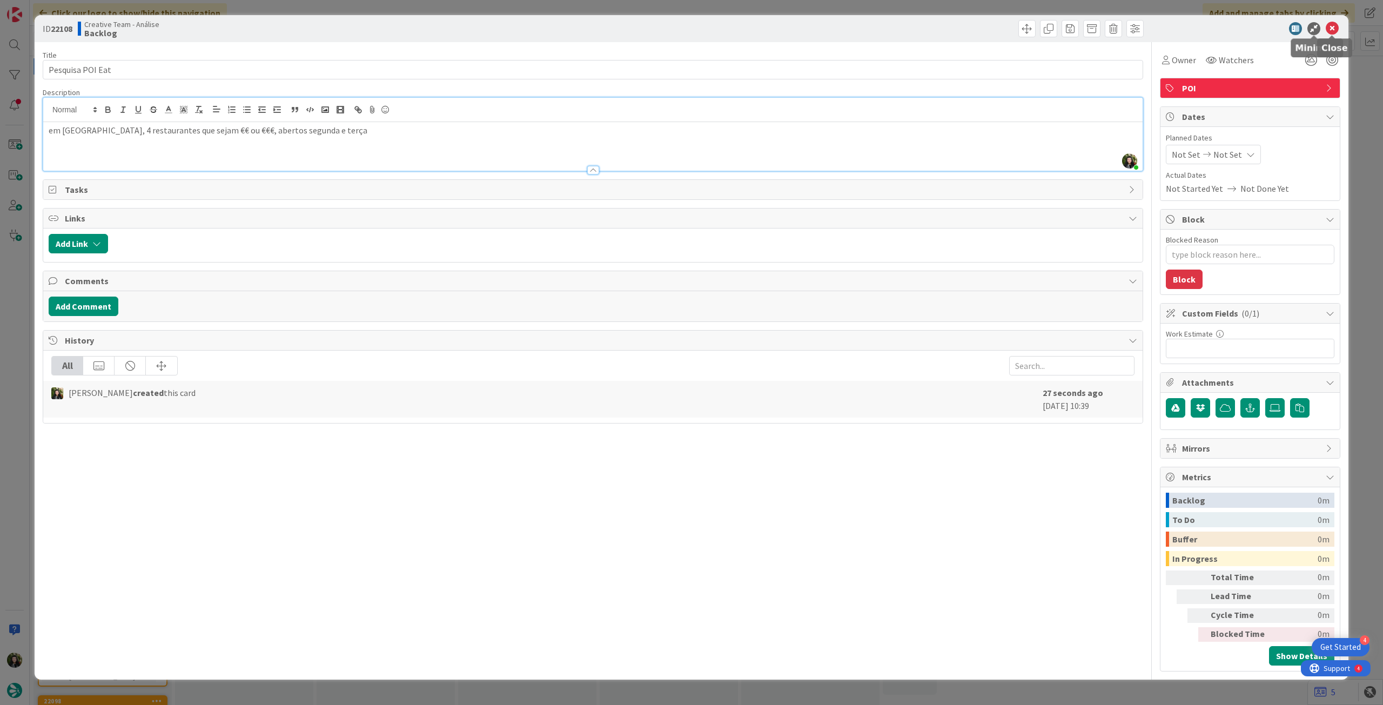
click at [1337, 29] on icon at bounding box center [1332, 28] width 13 height 13
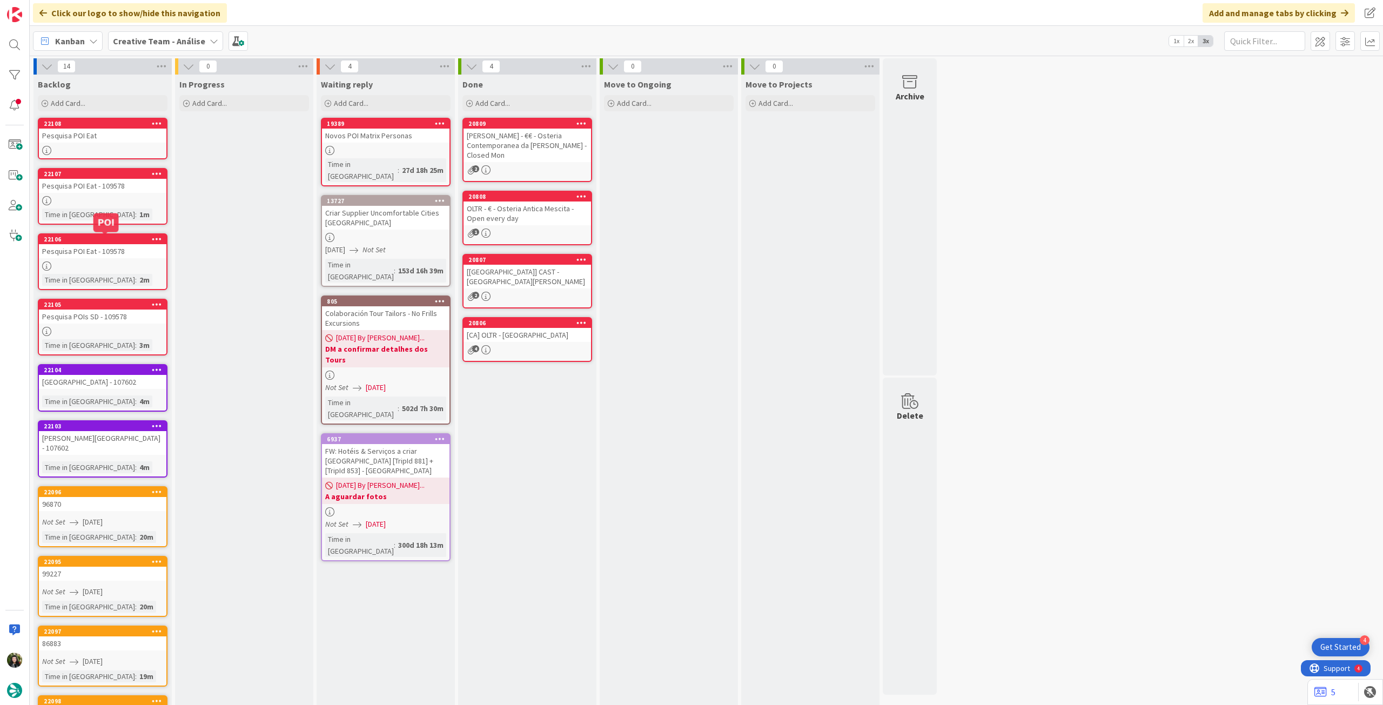
click at [106, 194] on link "22107 Pesquisa POI Eat - 109578 Time in Column : 1m" at bounding box center [103, 196] width 130 height 57
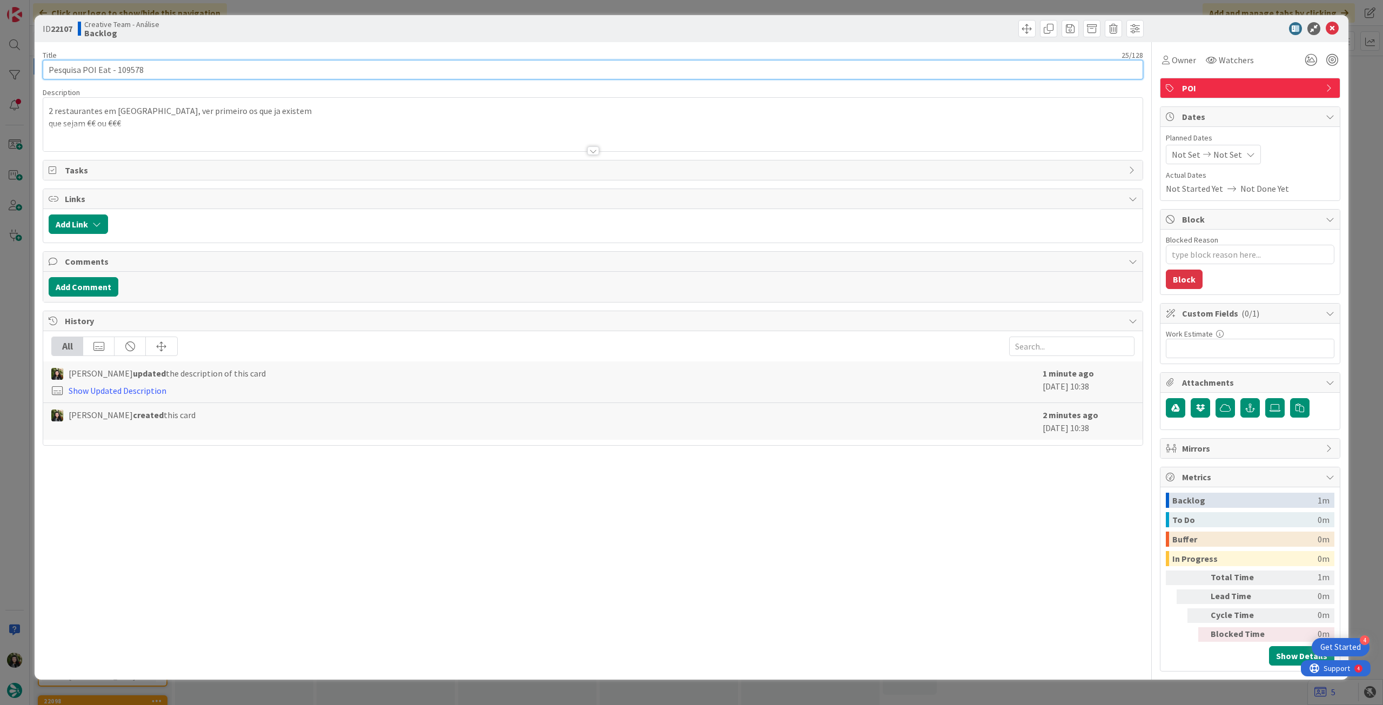
drag, startPoint x: 112, startPoint y: 70, endPoint x: 475, endPoint y: 92, distance: 363.7
click at [284, 77] on input "Pesquisa POI Eat - 109578" at bounding box center [593, 69] width 1100 height 19
click at [1329, 28] on icon at bounding box center [1332, 28] width 13 height 13
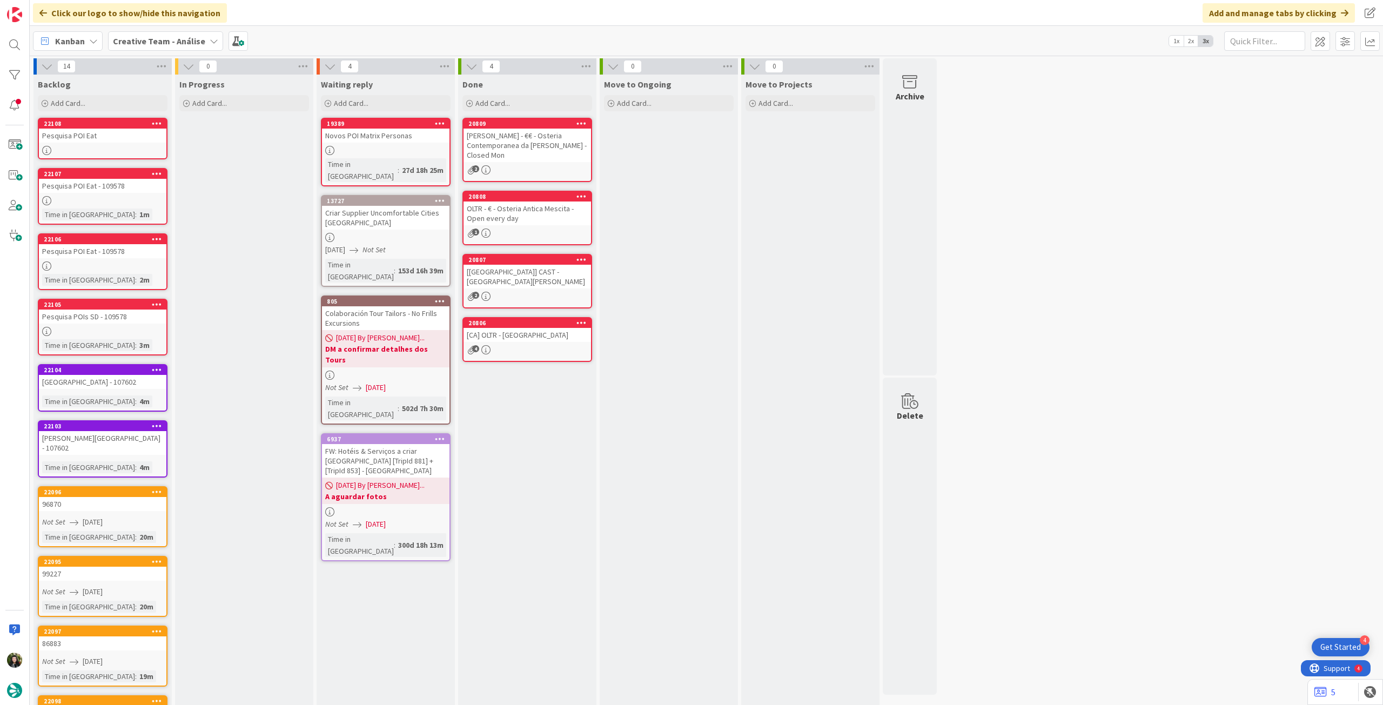
click at [102, 137] on div "Pesquisa POI Eat" at bounding box center [102, 136] width 127 height 14
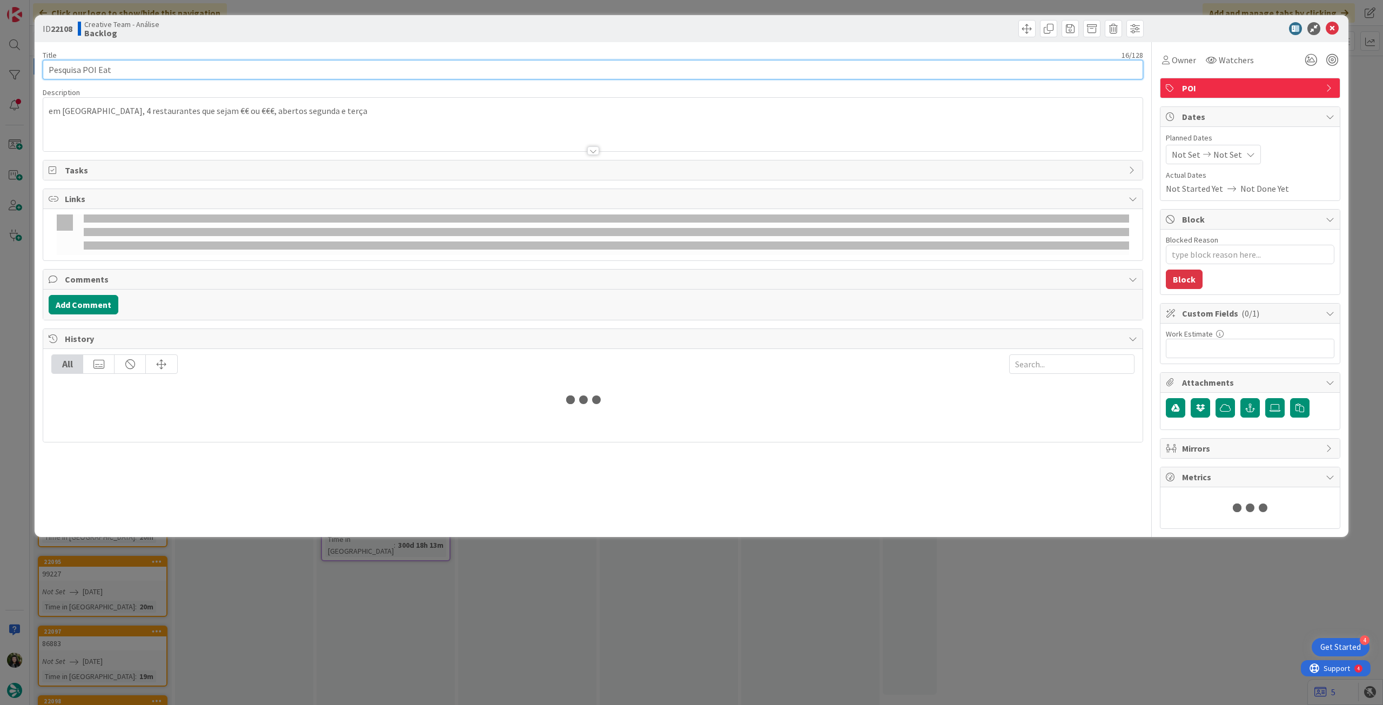
click at [150, 70] on input "Pesquisa POI Eat" at bounding box center [593, 69] width 1100 height 19
type textarea "x"
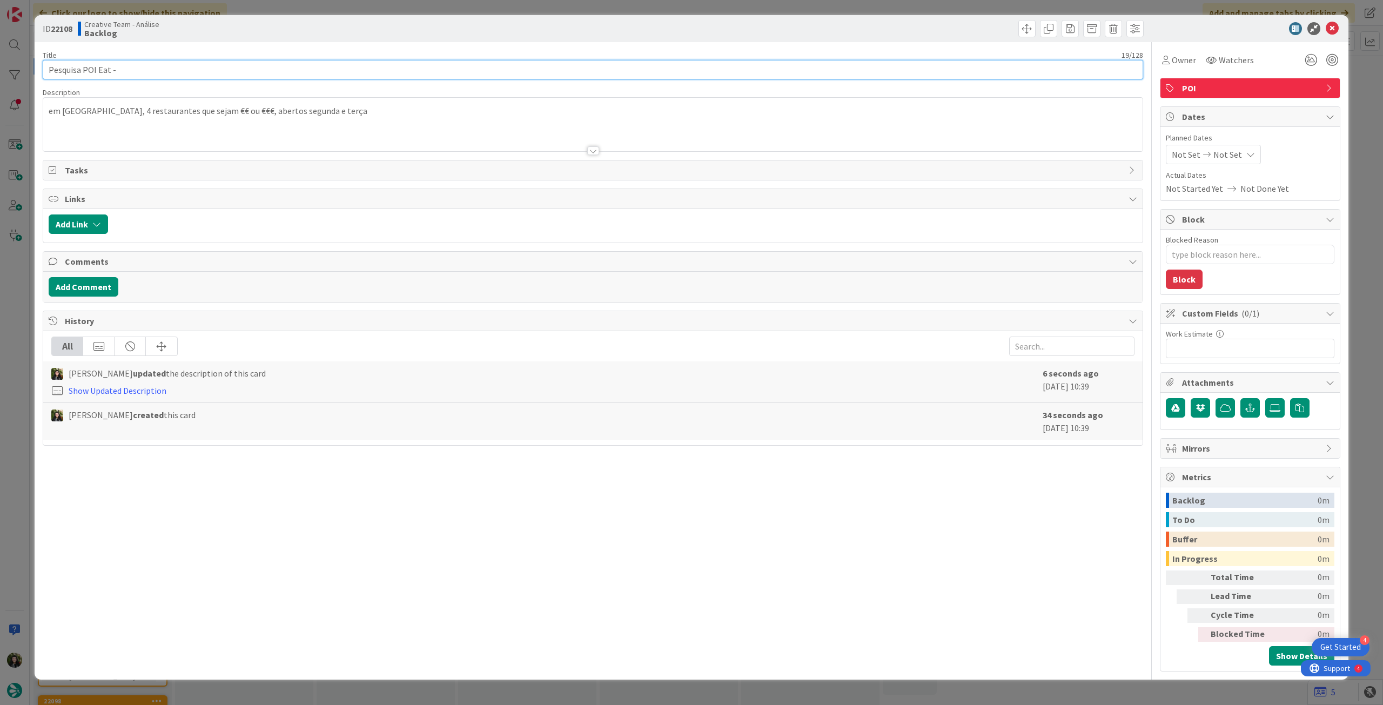
paste input "109578"
type input "Pesquisa POI Eat - 109578"
type textarea "x"
click at [117, 73] on input "Pesquisa POI Eat - 109578" at bounding box center [593, 69] width 1100 height 19
type input "Pesquisa POI Eat - 109578"
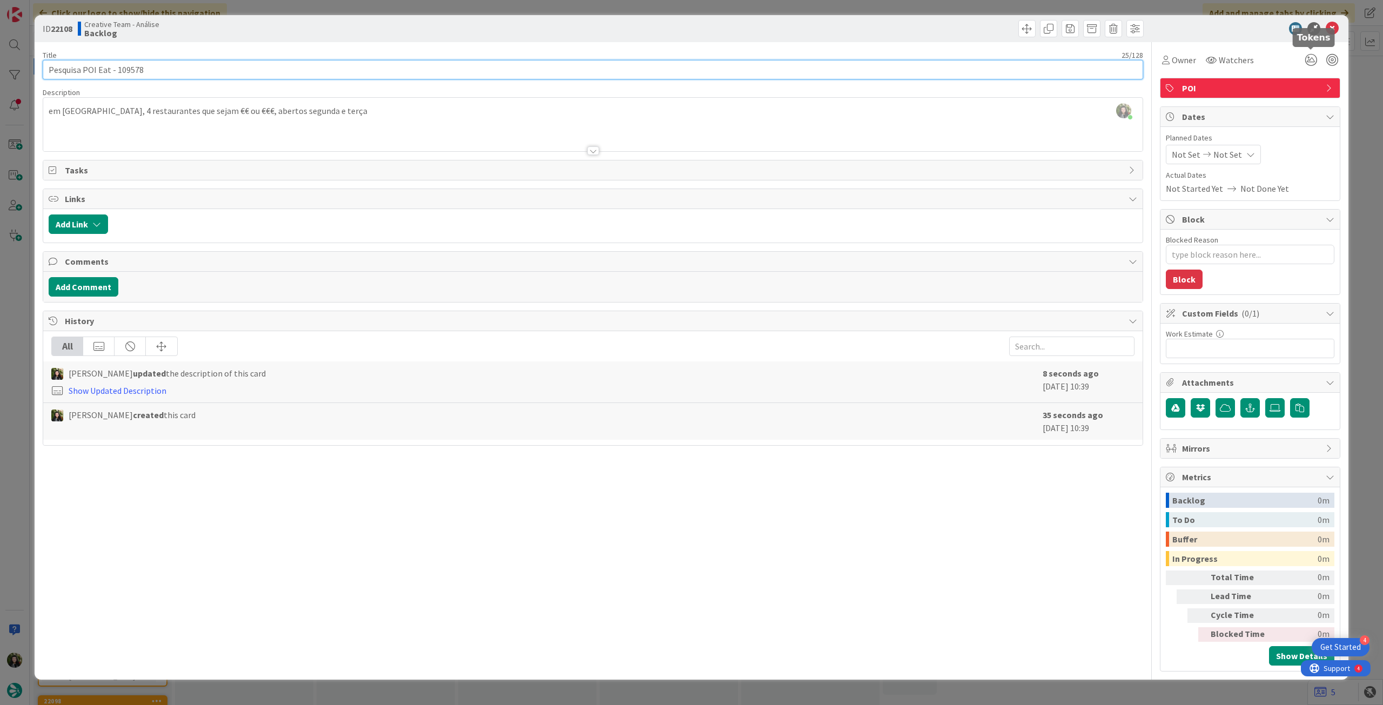
type textarea "x"
type input "Pesquisa POI Eat - 109578"
click at [1332, 25] on icon at bounding box center [1332, 28] width 13 height 13
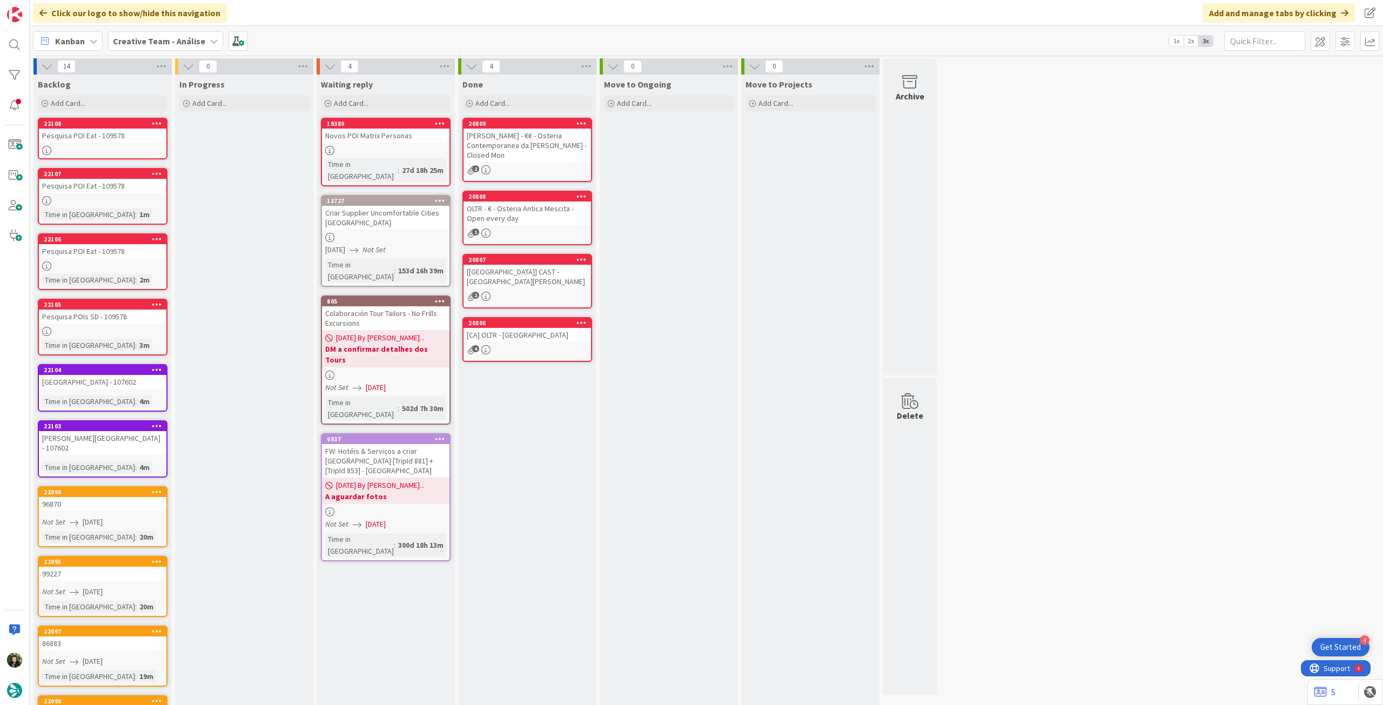
scroll to position [81, 0]
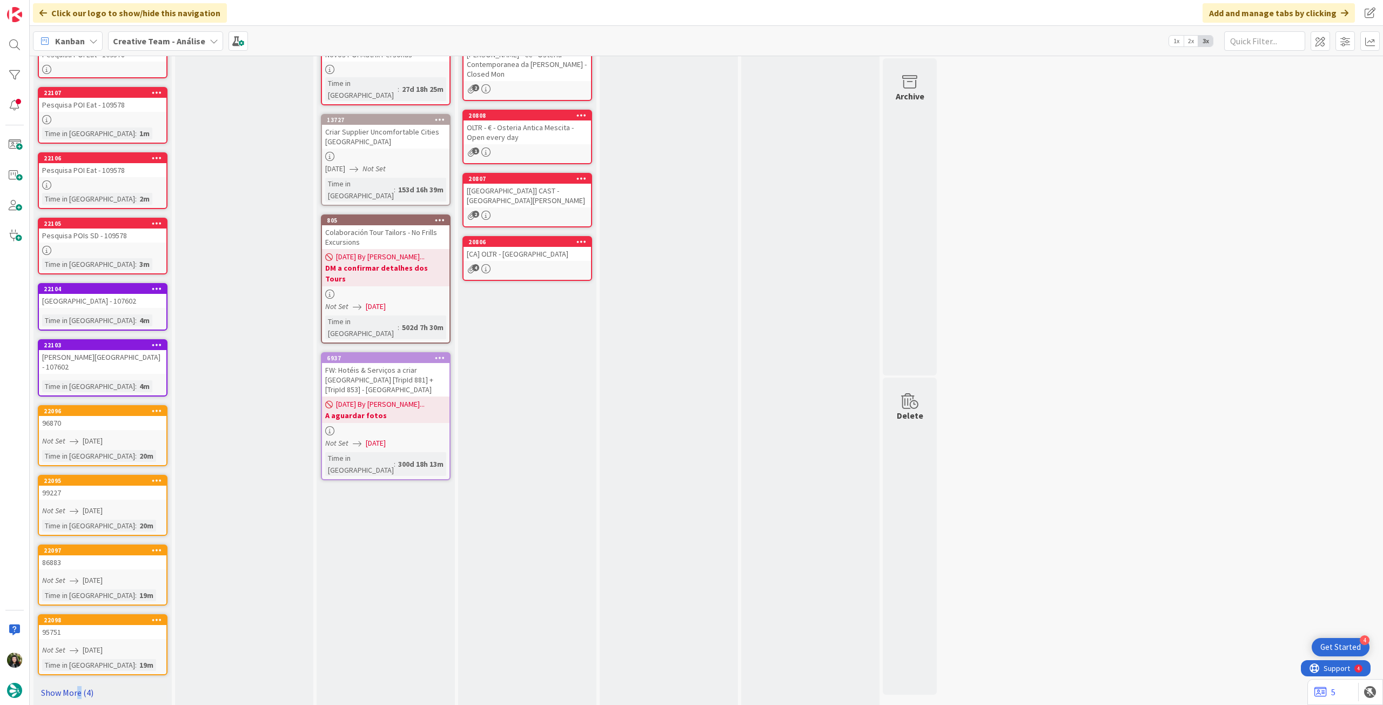
click at [79, 684] on link "Show More (4)" at bounding box center [103, 692] width 130 height 17
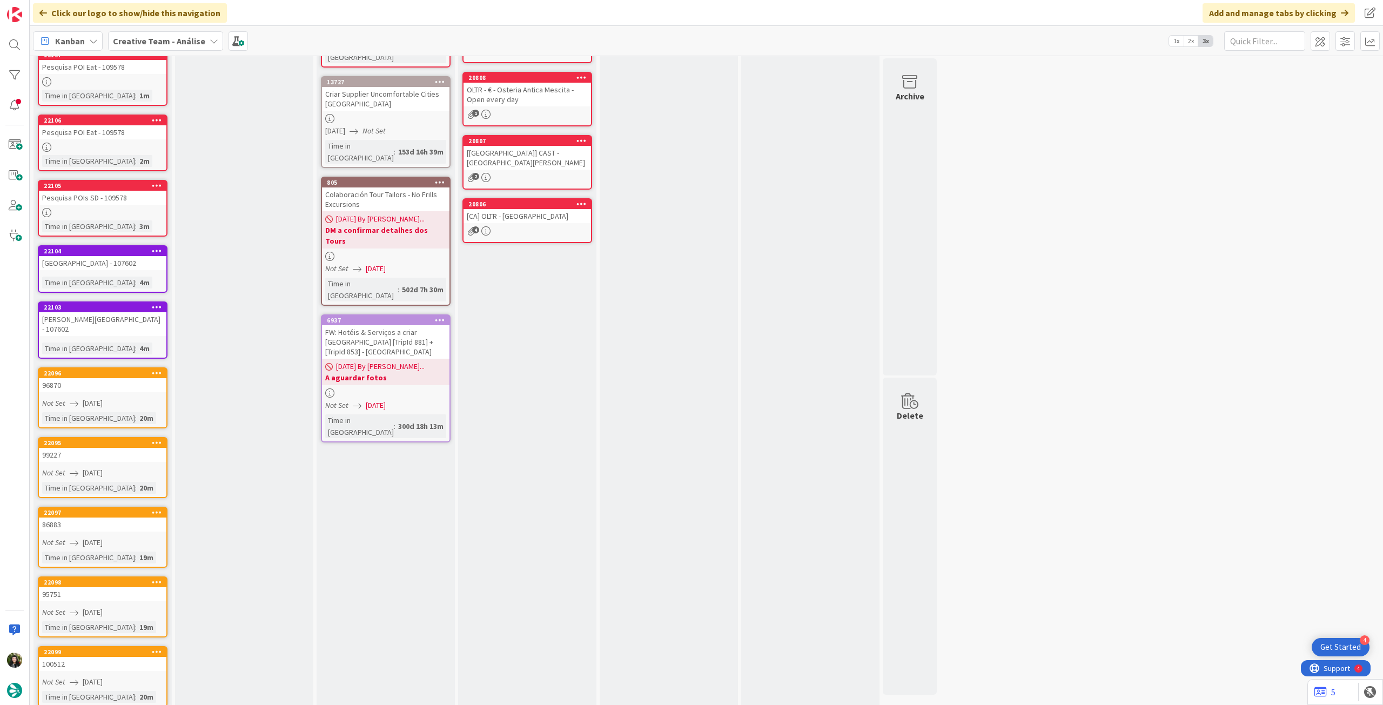
scroll to position [0, 0]
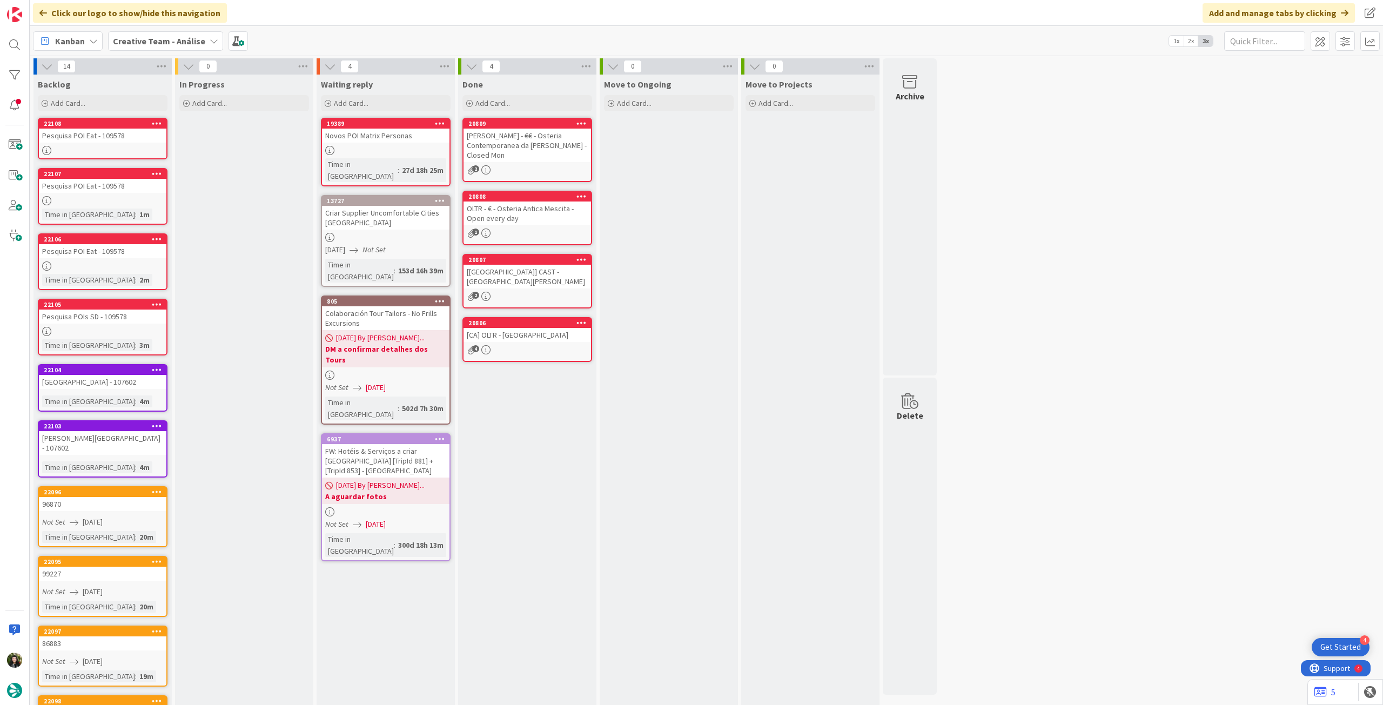
click at [145, 55] on div "Kanban Creative Team - Análise 1x 2x 3x" at bounding box center [706, 41] width 1353 height 30
click at [150, 39] on b "Creative Team - Análise" at bounding box center [159, 41] width 92 height 11
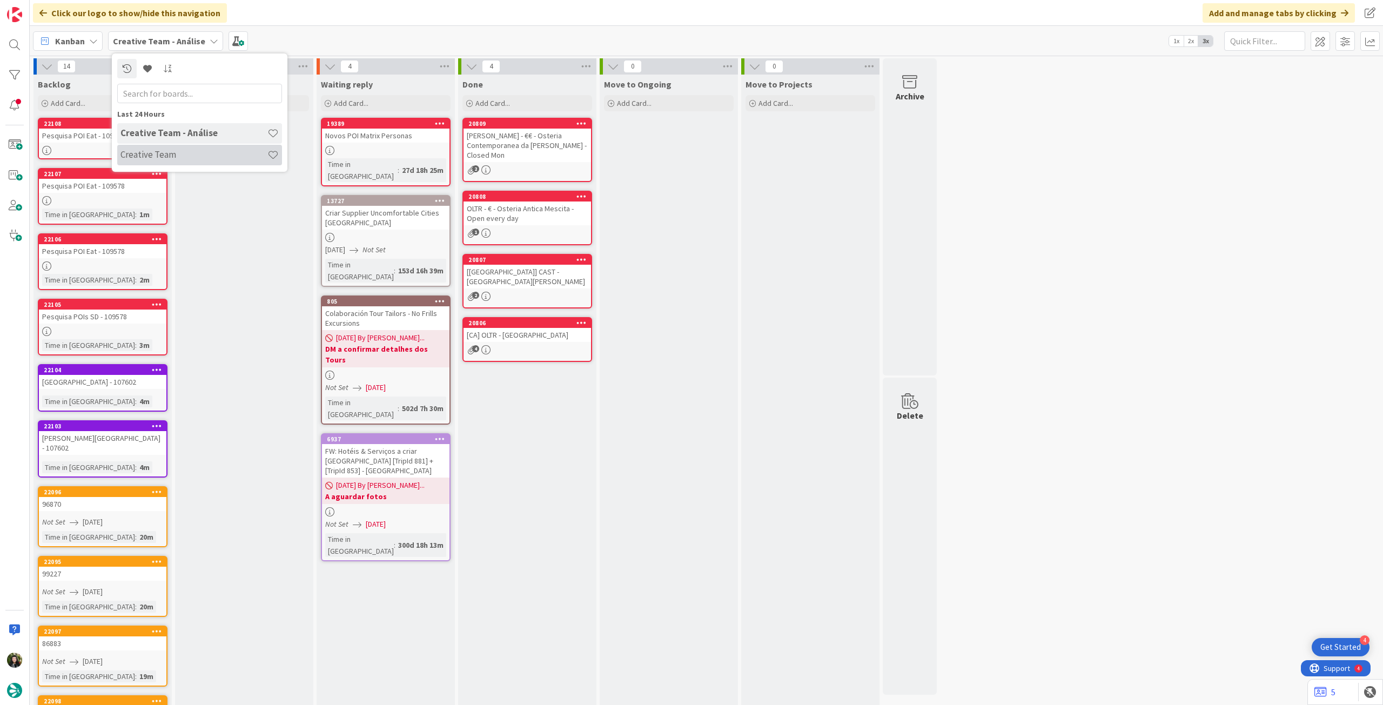
click at [194, 163] on div "Creative Team" at bounding box center [199, 155] width 165 height 21
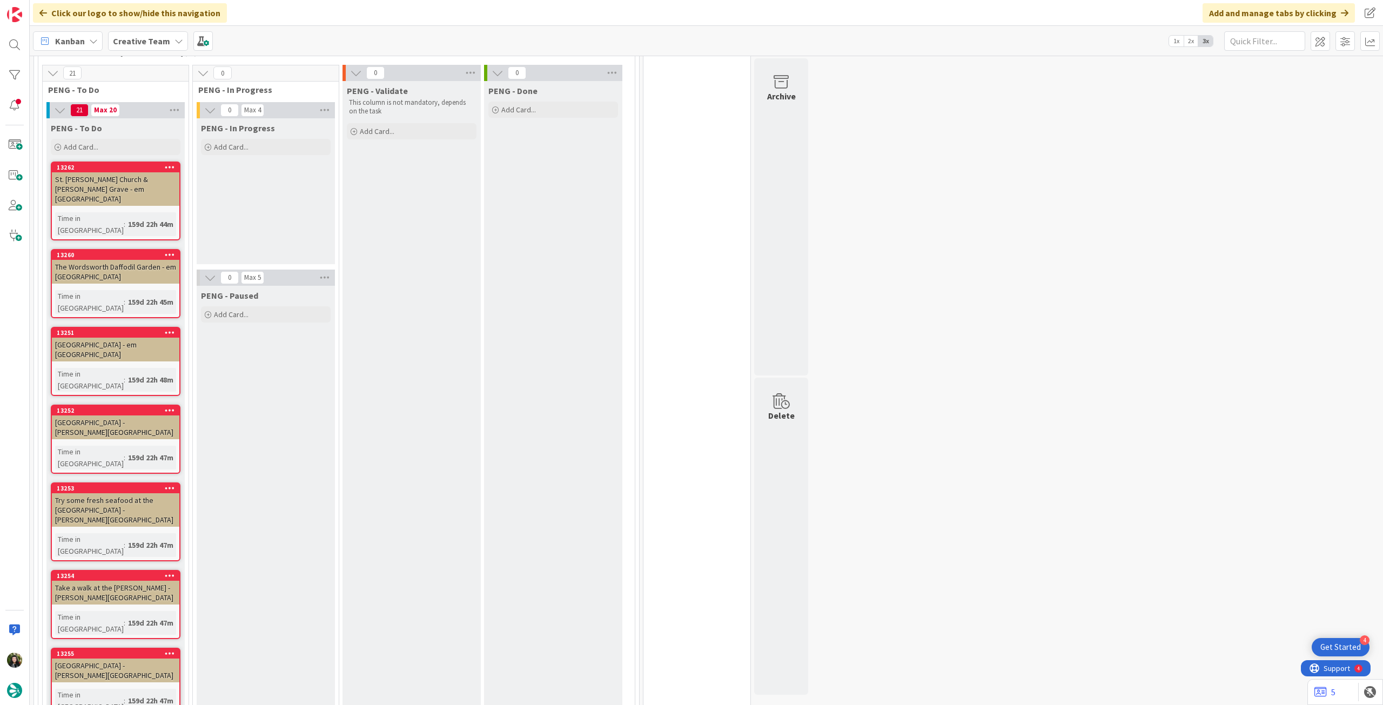
scroll to position [2522, 0]
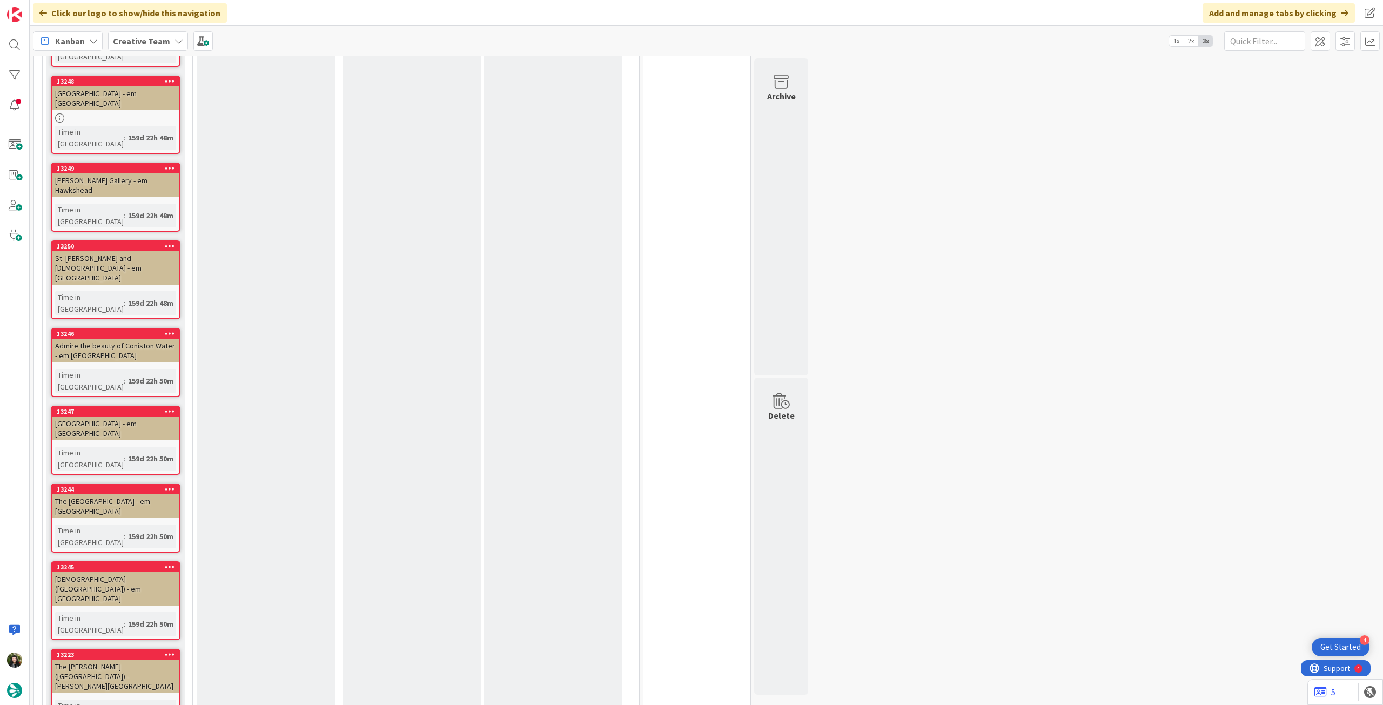
scroll to position [3189, 0]
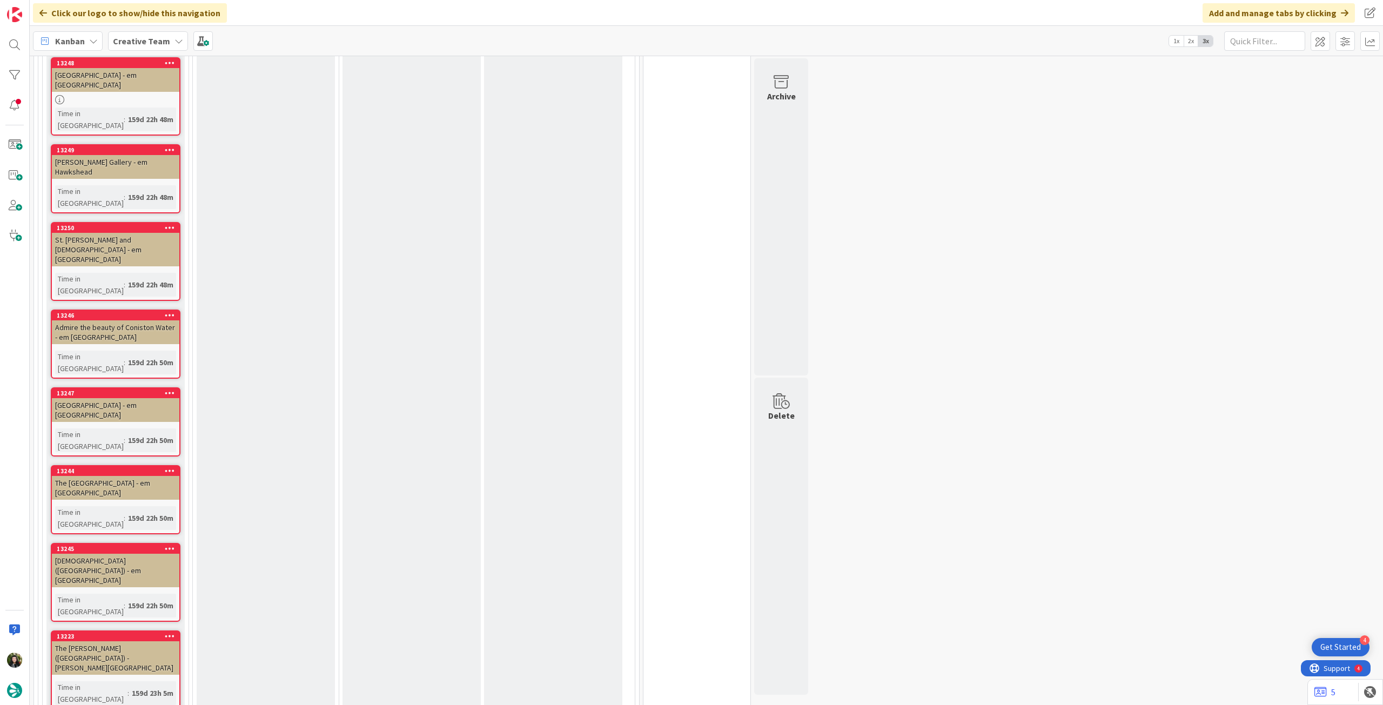
scroll to position [3133, 0]
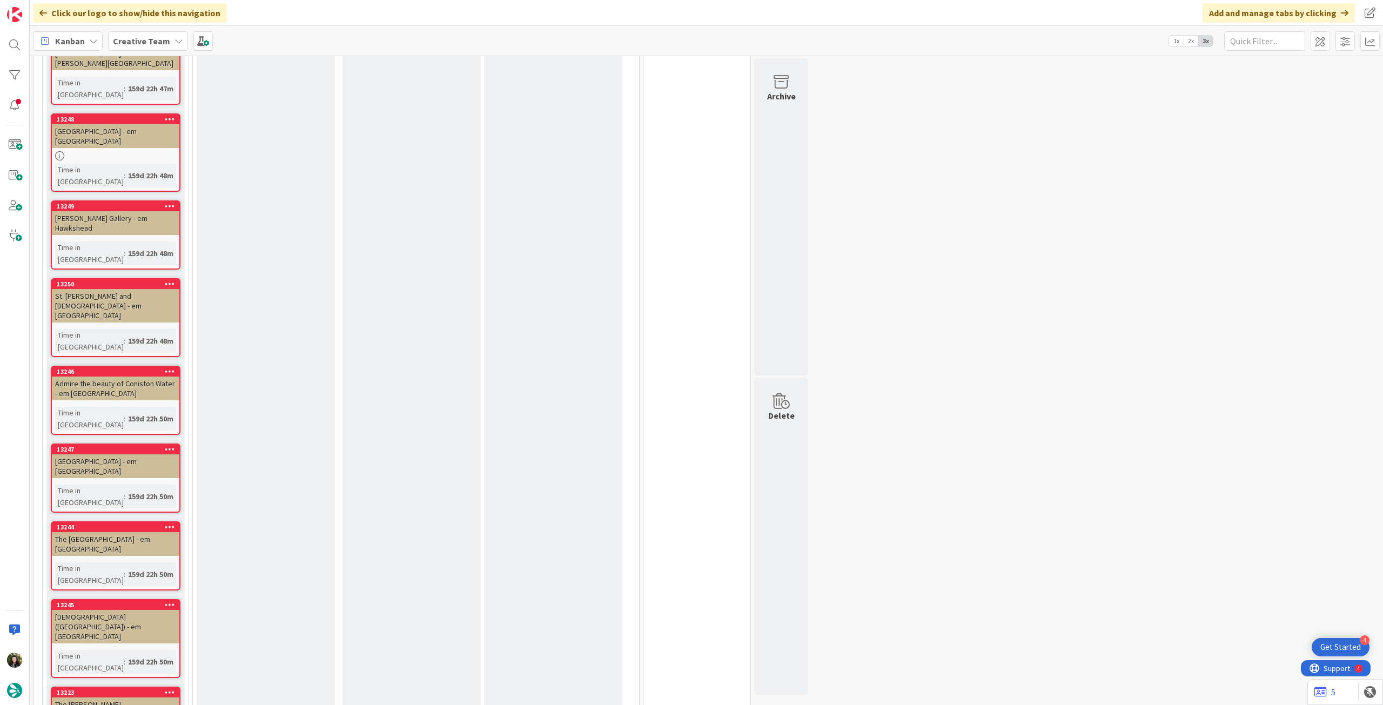
scroll to position [3077, 0]
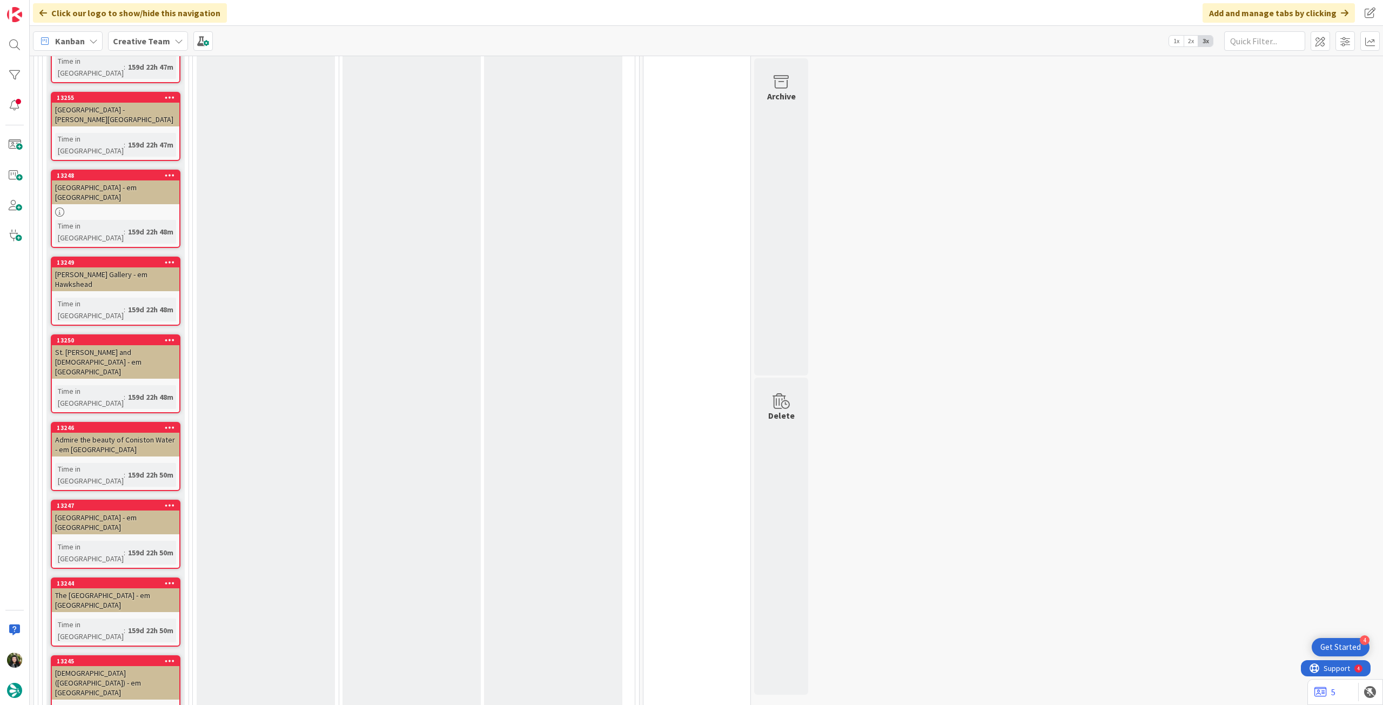
click at [132, 39] on b "Creative Team" at bounding box center [141, 41] width 57 height 11
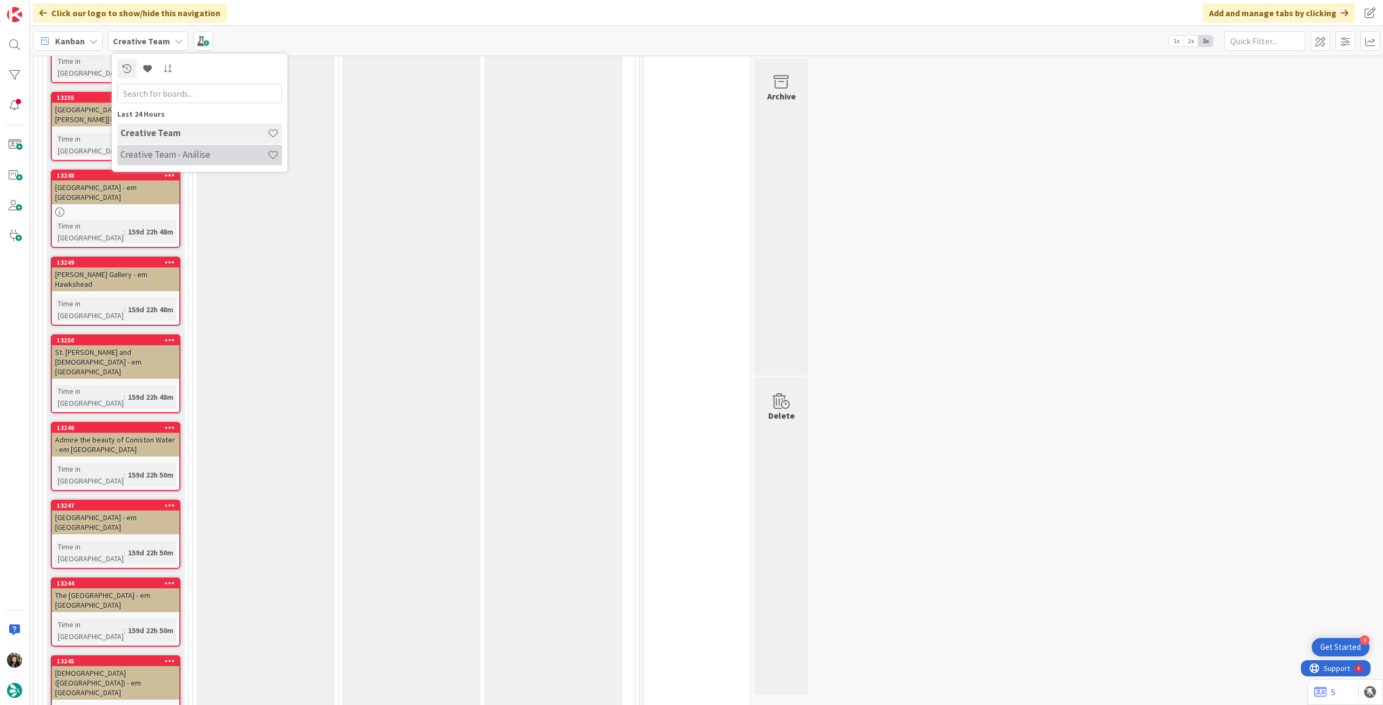
click at [136, 155] on h4 "Creative Team - Análise" at bounding box center [193, 154] width 147 height 11
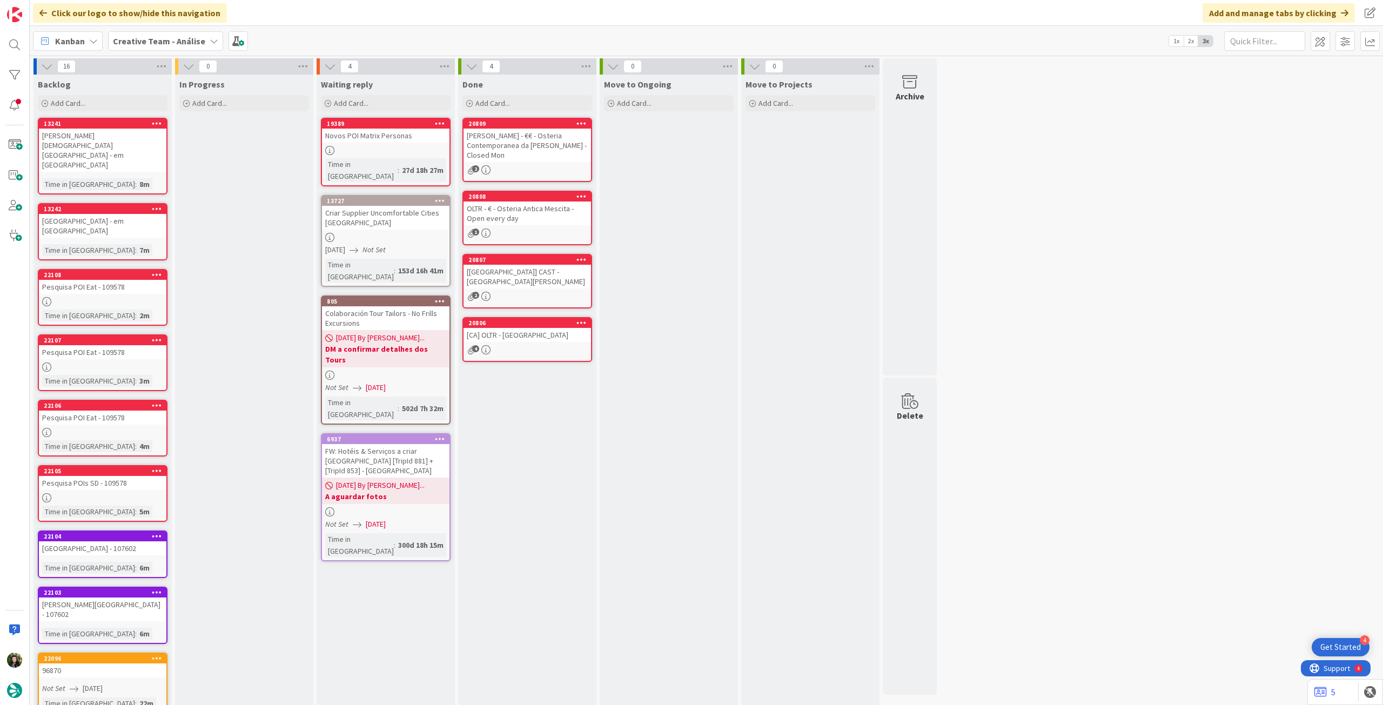
click at [135, 269] on link "22108 Pesquisa POI Eat - 109578 Time in Column : 2m" at bounding box center [103, 297] width 130 height 57
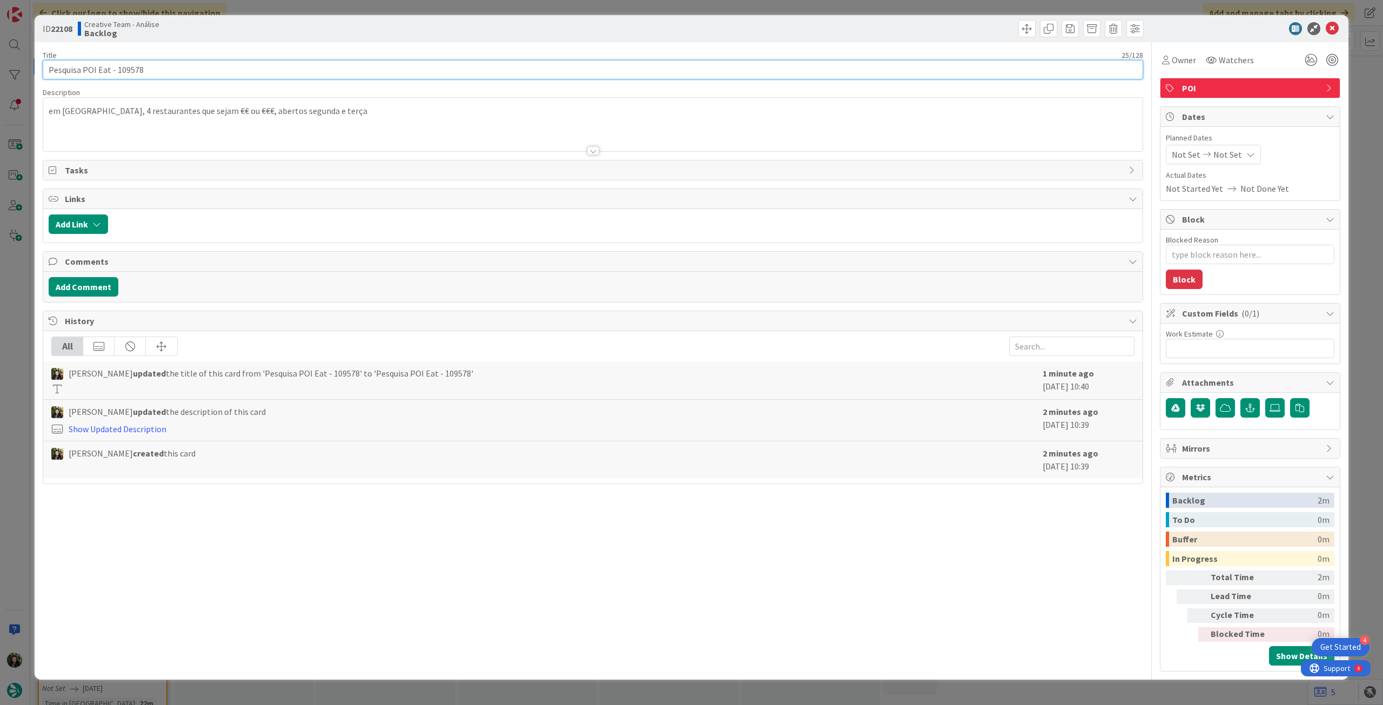
drag, startPoint x: 115, startPoint y: 70, endPoint x: 279, endPoint y: 75, distance: 164.8
click at [274, 74] on input "Pesquisa POI Eat - 109578" at bounding box center [593, 69] width 1100 height 19
click at [1328, 29] on icon at bounding box center [1332, 28] width 13 height 13
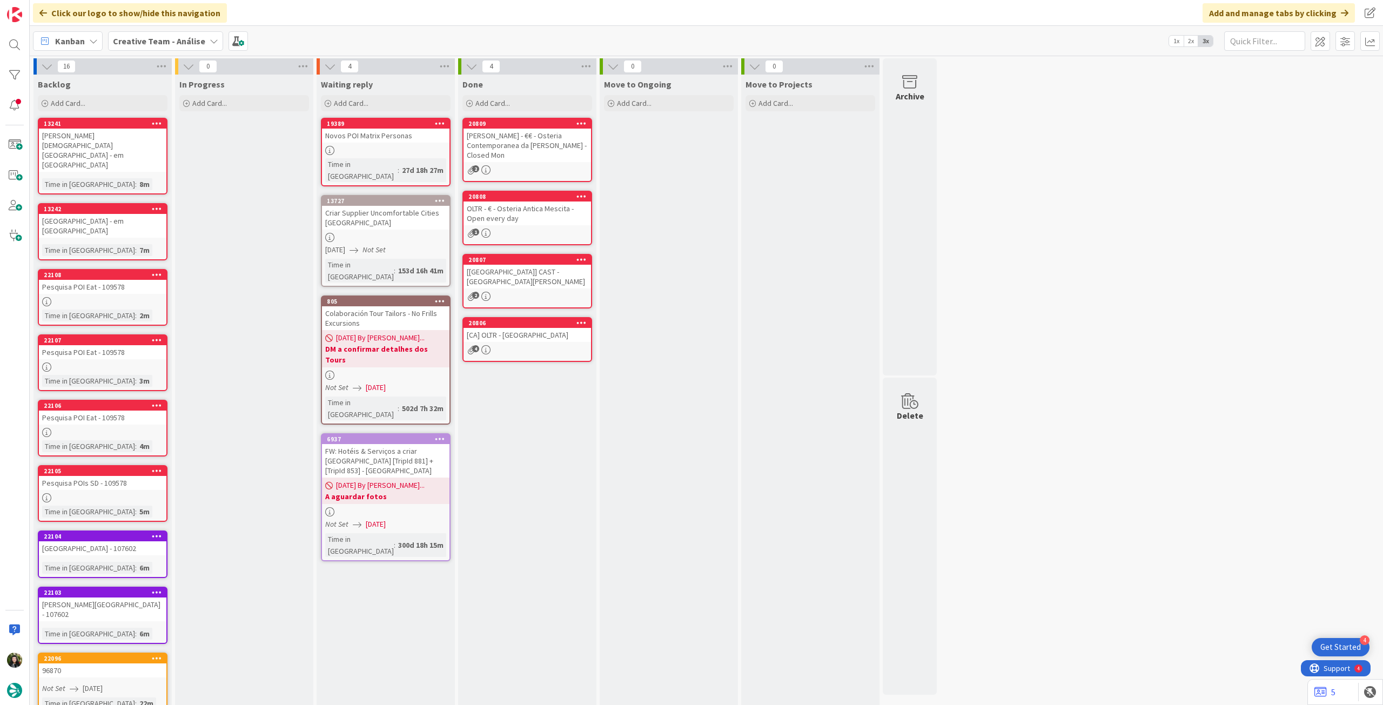
click at [89, 203] on link "13242 [GEOGRAPHIC_DATA] - em [GEOGRAPHIC_DATA] Time in [GEOGRAPHIC_DATA] : 7m" at bounding box center [103, 231] width 130 height 57
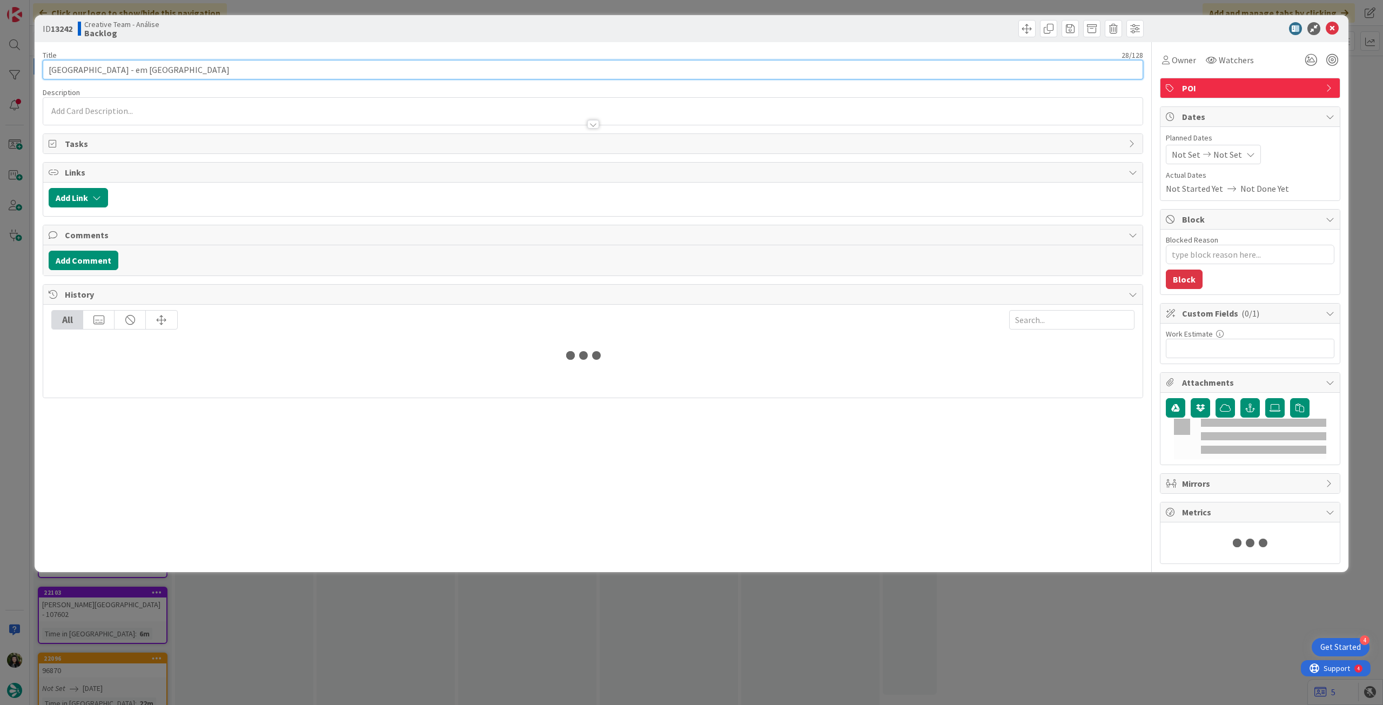
click at [198, 66] on input "[GEOGRAPHIC_DATA] - em [GEOGRAPHIC_DATA]" at bounding box center [593, 69] width 1100 height 19
type textarea "x"
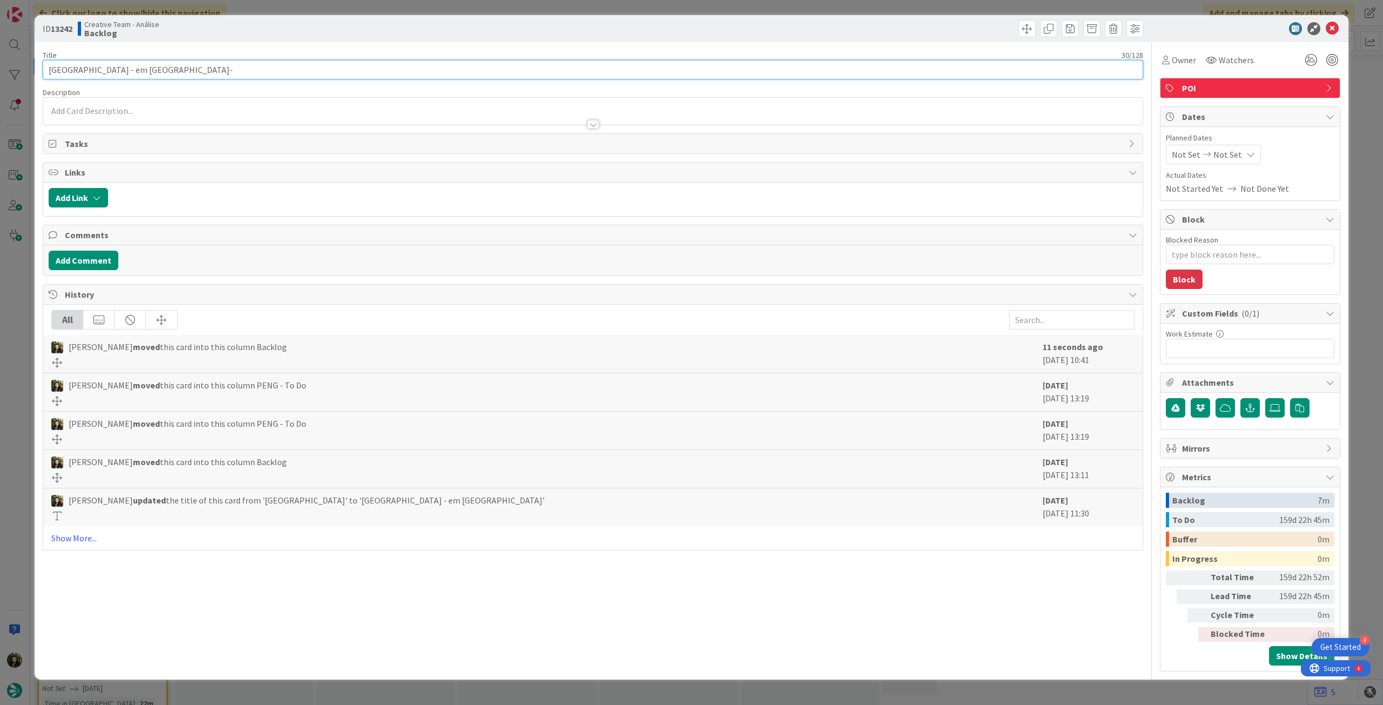
paste input "109578"
type input "[GEOGRAPHIC_DATA] - em [GEOGRAPHIC_DATA]- 109578"
type textarea "x"
type input "[GEOGRAPHIC_DATA] - em [GEOGRAPHIC_DATA]- 109578"
click at [1330, 31] on icon at bounding box center [1332, 28] width 13 height 13
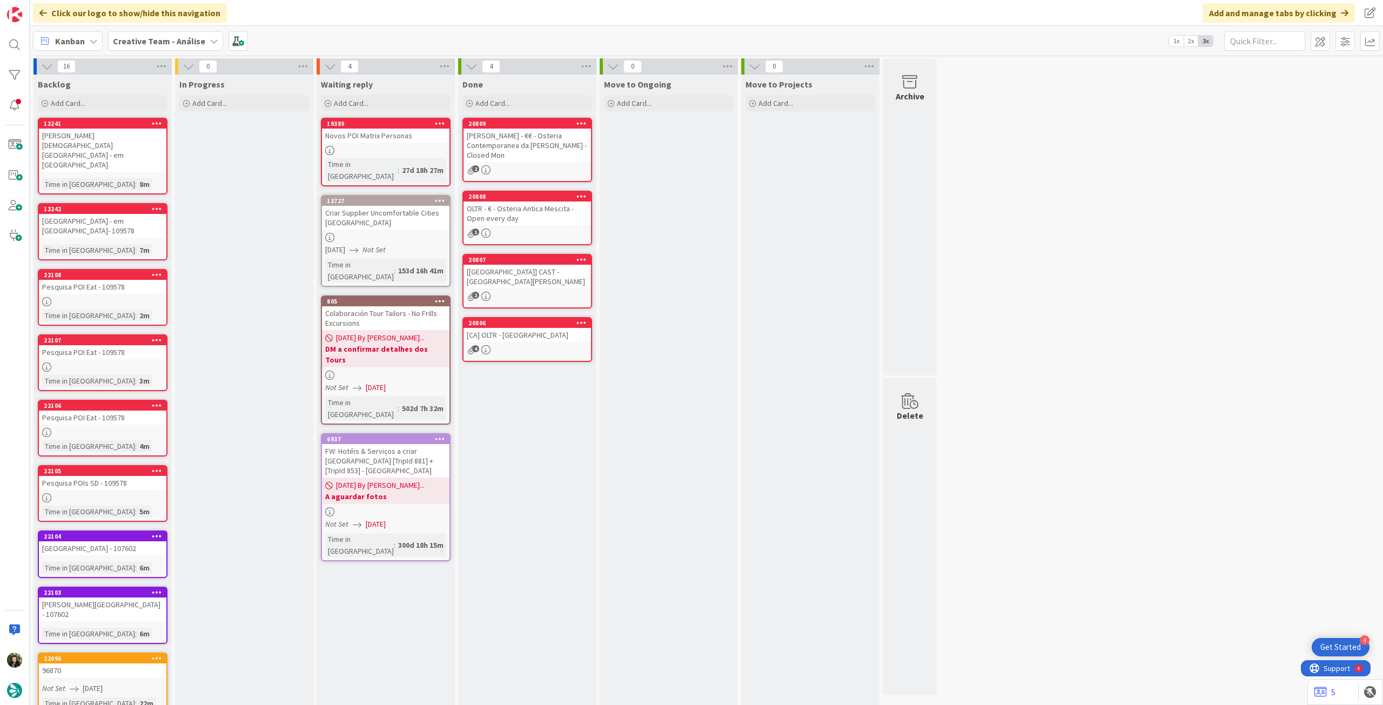
click at [86, 143] on link "[GEOGRAPHIC_DATA][PERSON_NAME][DEMOGRAPHIC_DATA] - em [GEOGRAPHIC_DATA] Time in…" at bounding box center [103, 156] width 130 height 77
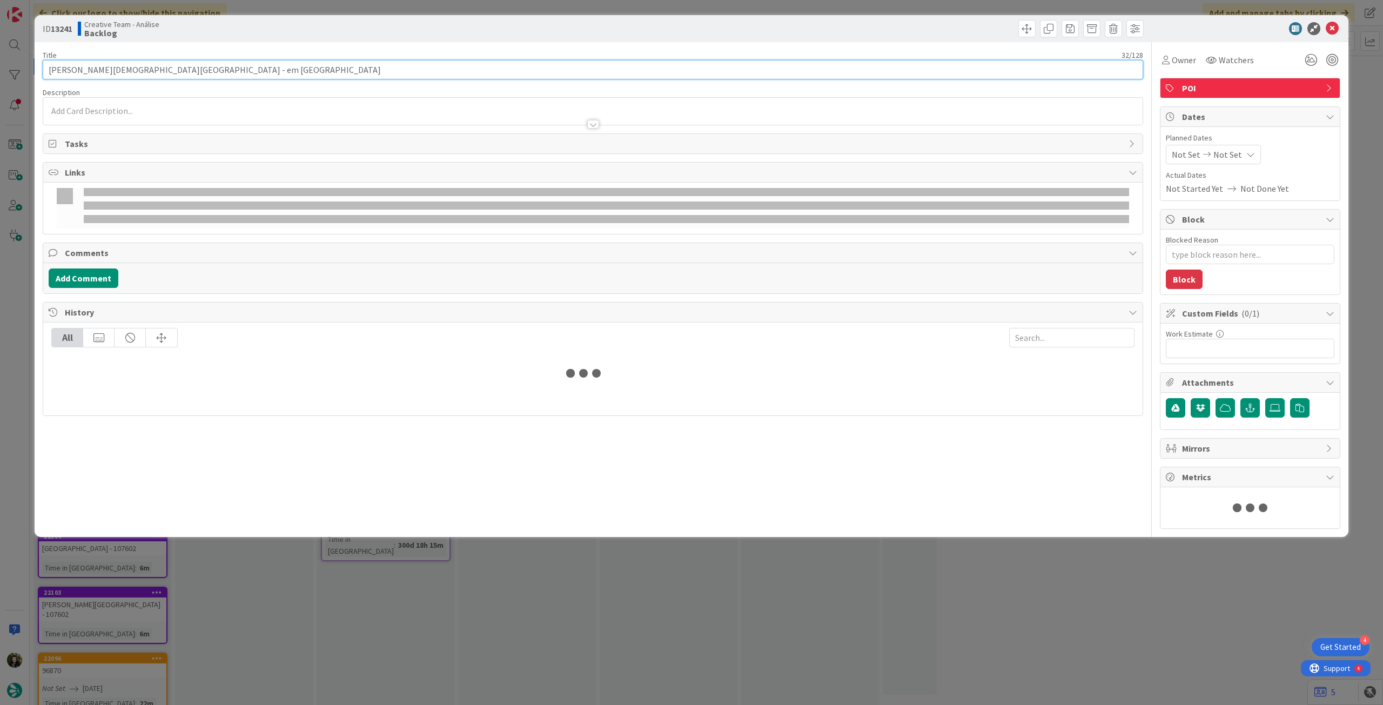
click at [214, 68] on input "[PERSON_NAME][DEMOGRAPHIC_DATA][GEOGRAPHIC_DATA] - em [GEOGRAPHIC_DATA]" at bounding box center [593, 69] width 1100 height 19
type textarea "x"
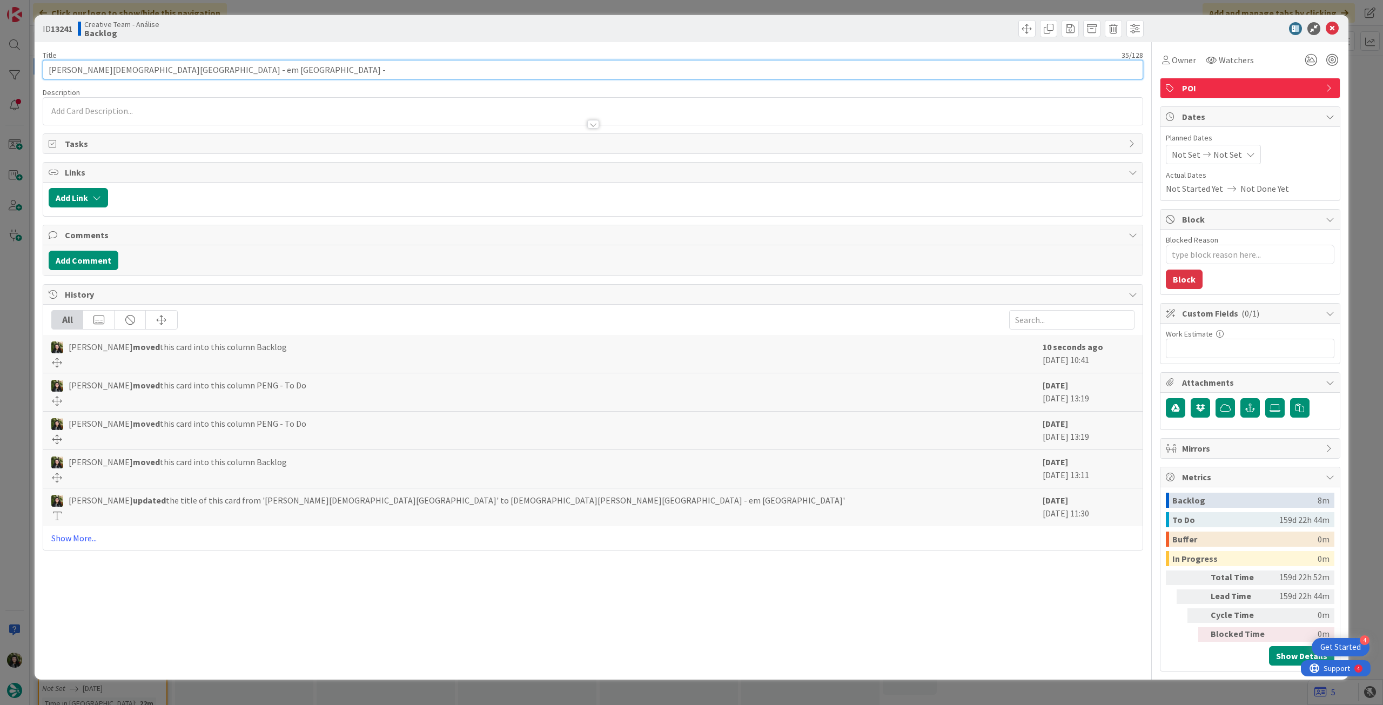
paste input "109578"
type input "[PERSON_NAME][DEMOGRAPHIC_DATA][GEOGRAPHIC_DATA] - em [GEOGRAPHIC_DATA] - 109578"
type textarea "x"
type input "[PERSON_NAME][DEMOGRAPHIC_DATA][GEOGRAPHIC_DATA] - em [GEOGRAPHIC_DATA] - 109578"
click at [1330, 31] on icon at bounding box center [1332, 28] width 13 height 13
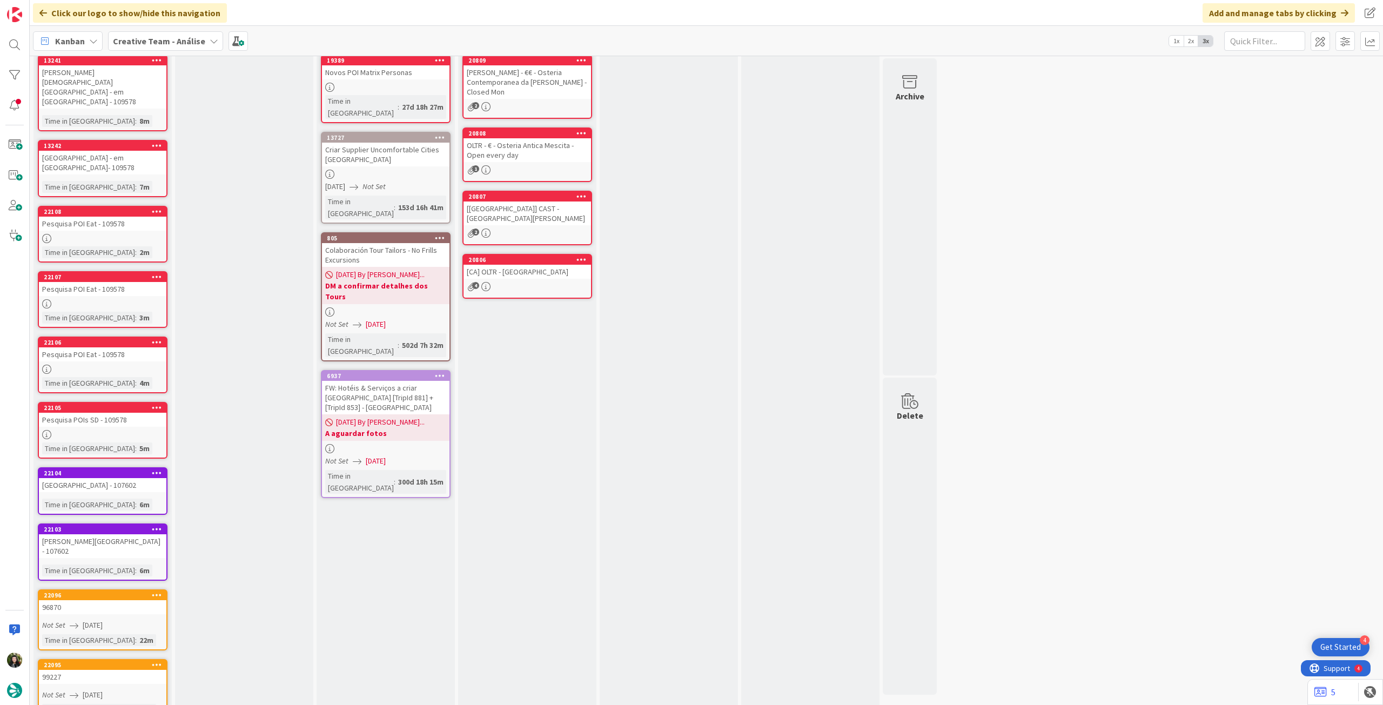
scroll to position [89, 0]
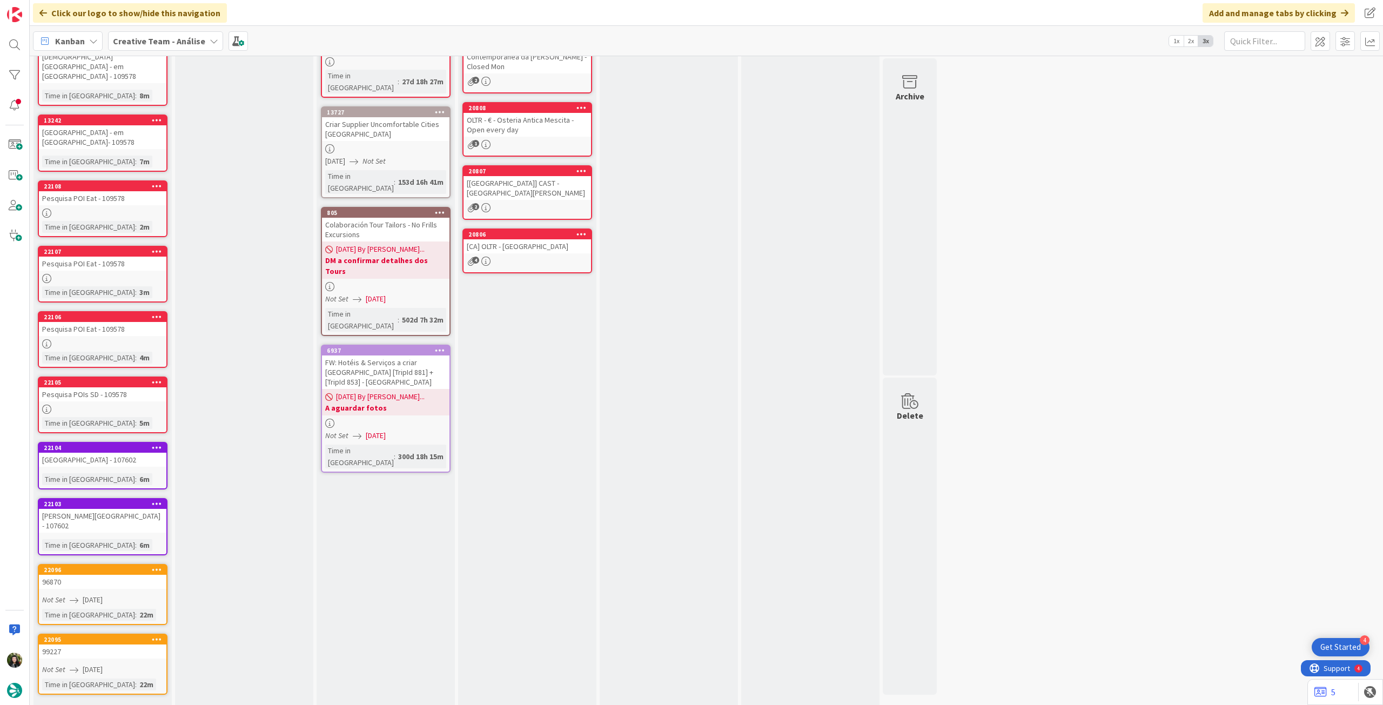
click at [78, 703] on link "Show More (6)" at bounding box center [103, 711] width 130 height 17
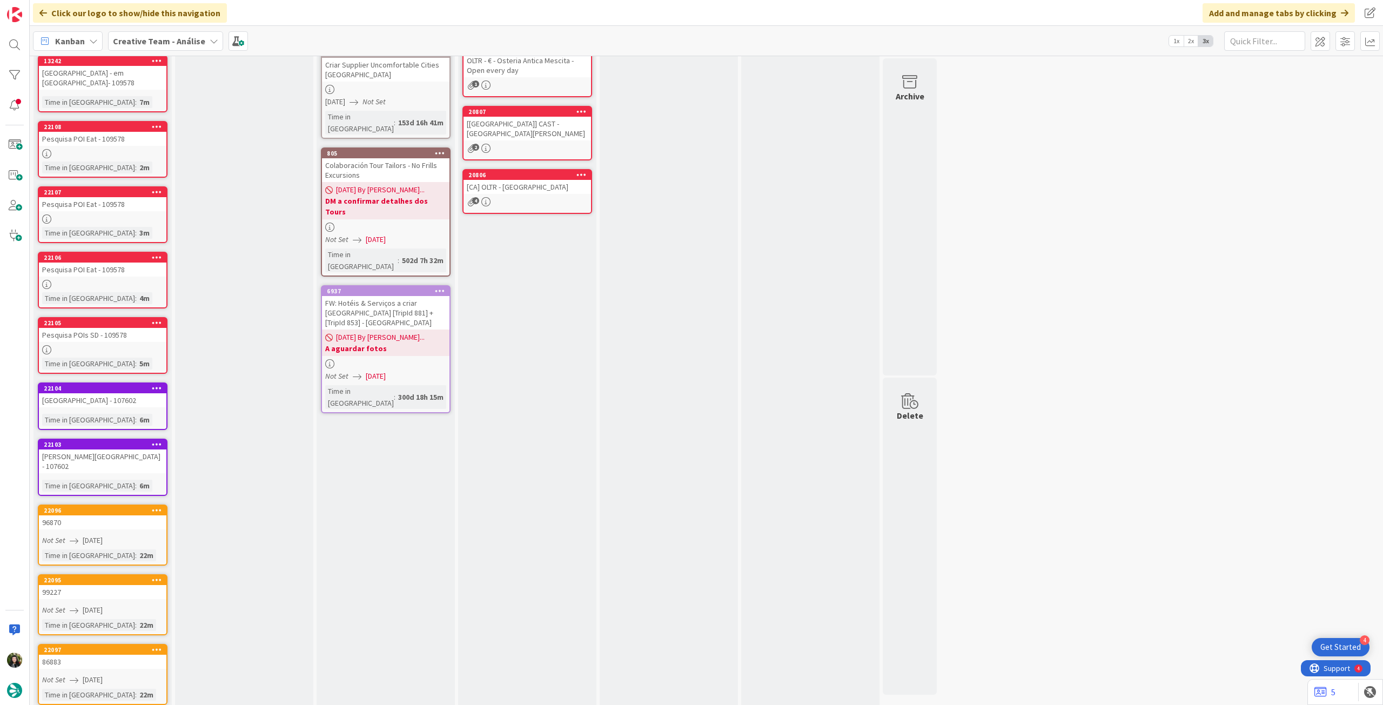
scroll to position [0, 0]
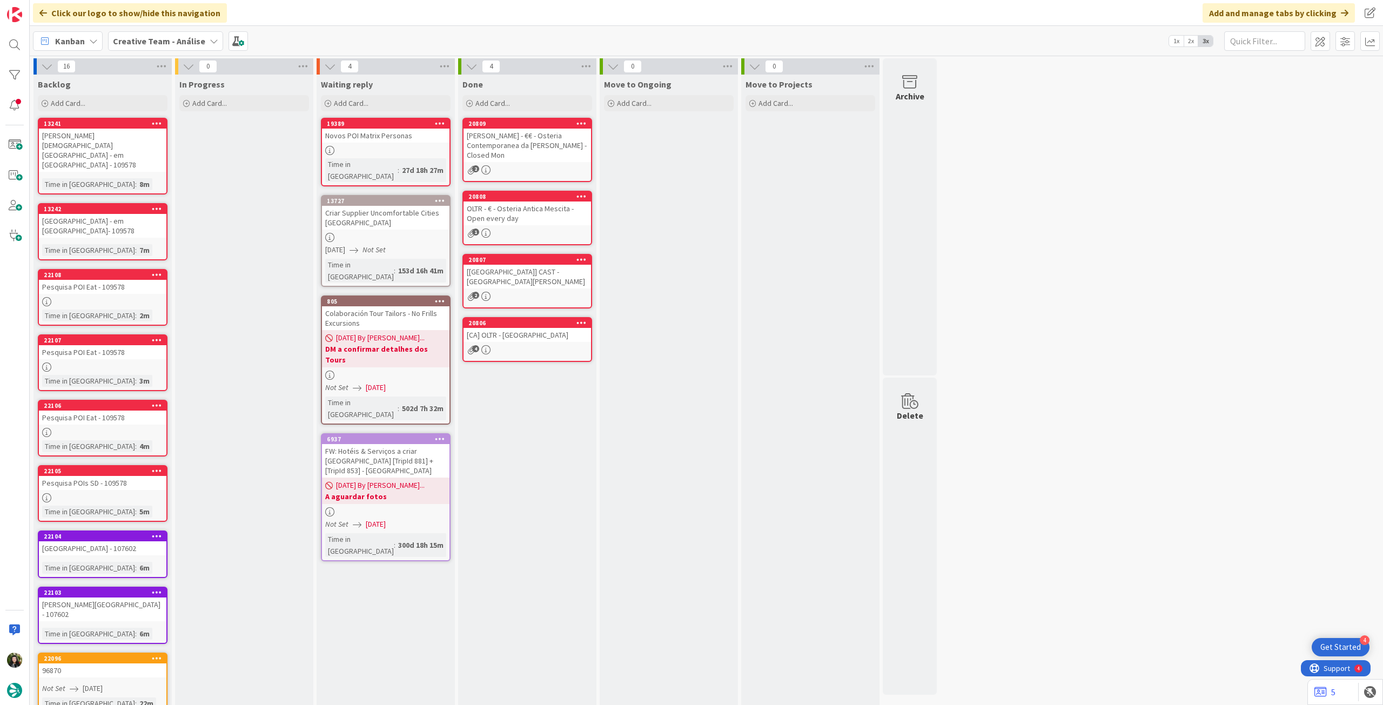
click at [187, 38] on b "Creative Team - Análise" at bounding box center [159, 41] width 92 height 11
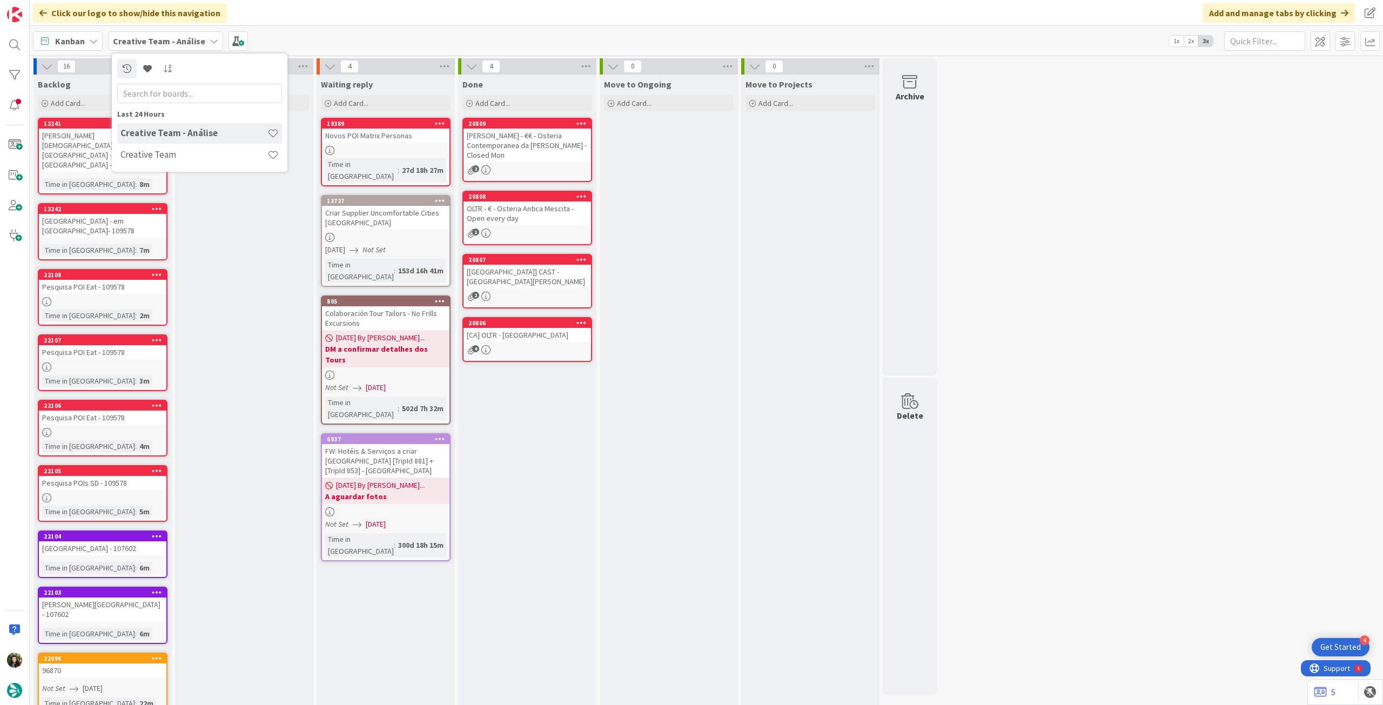
click at [151, 541] on div "[GEOGRAPHIC_DATA] - 107602" at bounding box center [102, 548] width 127 height 14
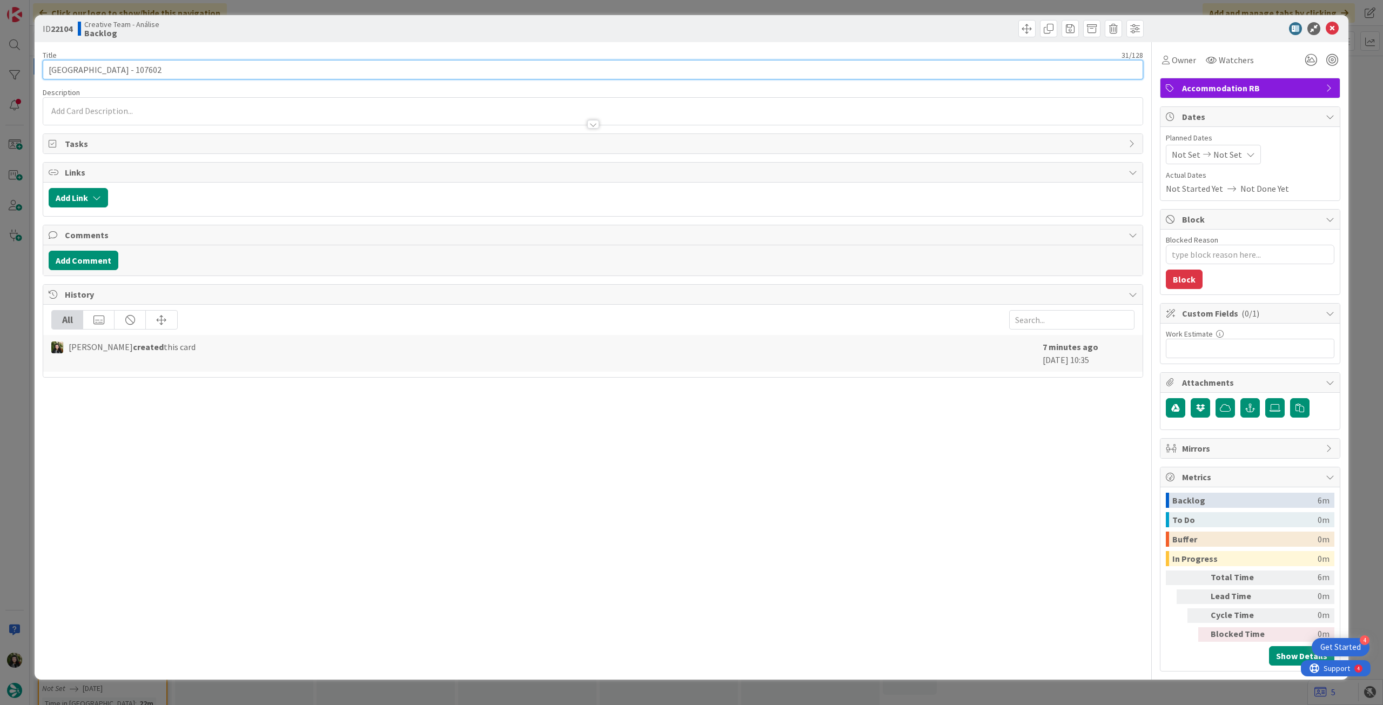
drag, startPoint x: 135, startPoint y: 69, endPoint x: 268, endPoint y: 69, distance: 132.9
click at [267, 69] on input "[GEOGRAPHIC_DATA] - 107602" at bounding box center [593, 69] width 1100 height 19
click at [1330, 28] on icon at bounding box center [1332, 28] width 13 height 13
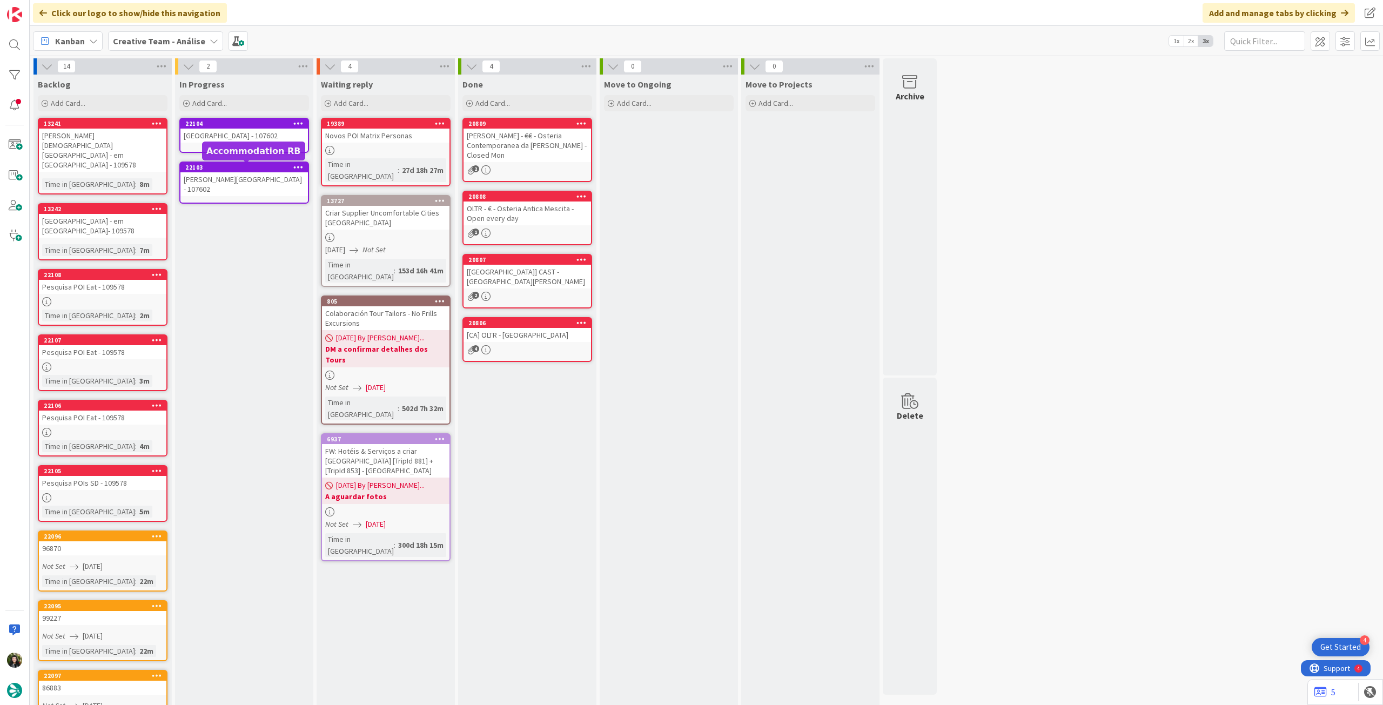
click at [225, 132] on div "[GEOGRAPHIC_DATA] - 107602" at bounding box center [243, 136] width 127 height 14
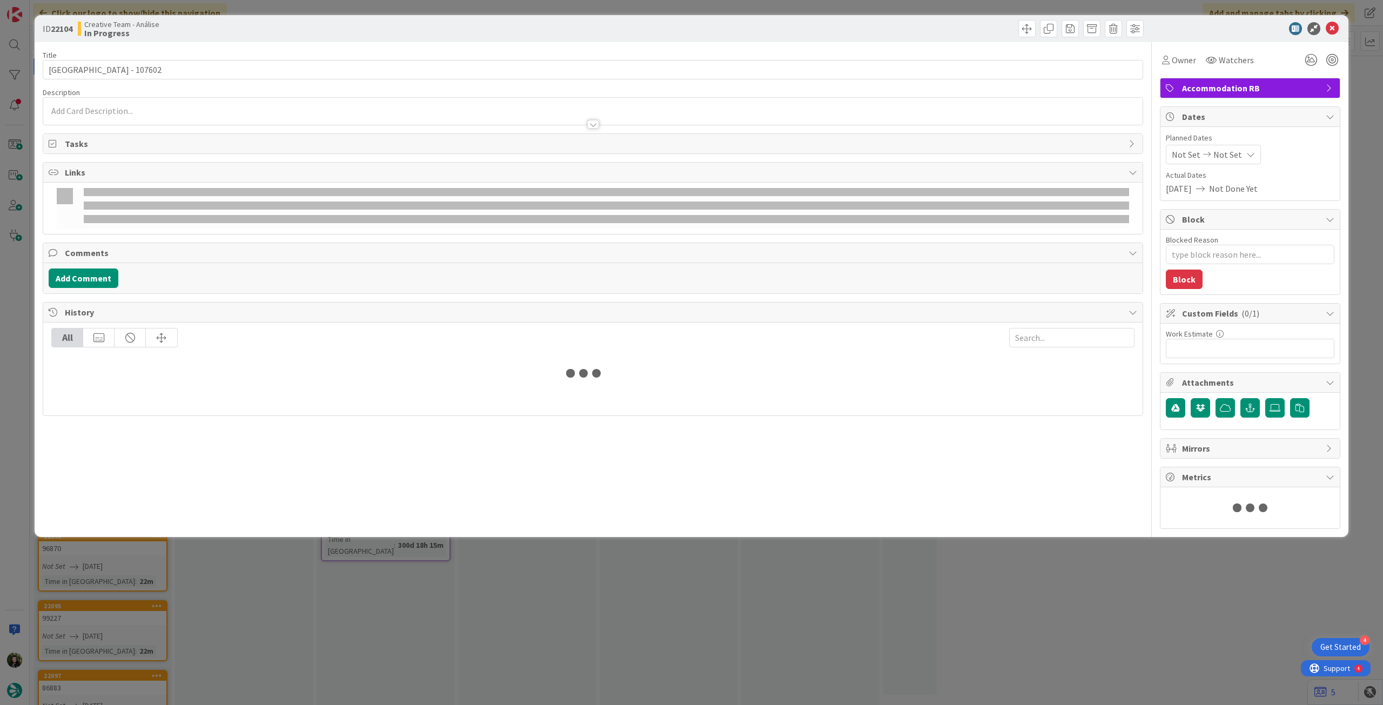
click at [1246, 150] on icon at bounding box center [1250, 154] width 9 height 9
type textarea "x"
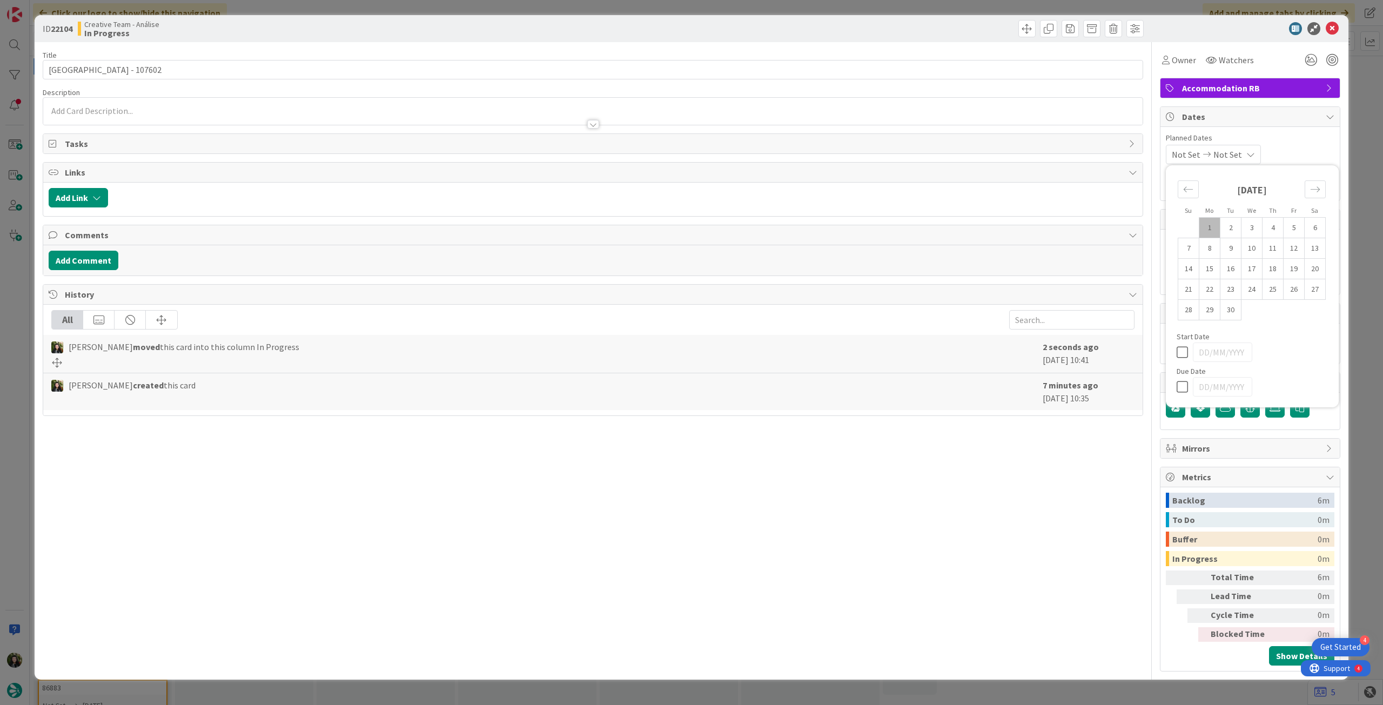
click at [1183, 388] on icon at bounding box center [1185, 386] width 16 height 13
type input "[DATE]"
click at [1337, 25] on icon at bounding box center [1332, 28] width 13 height 13
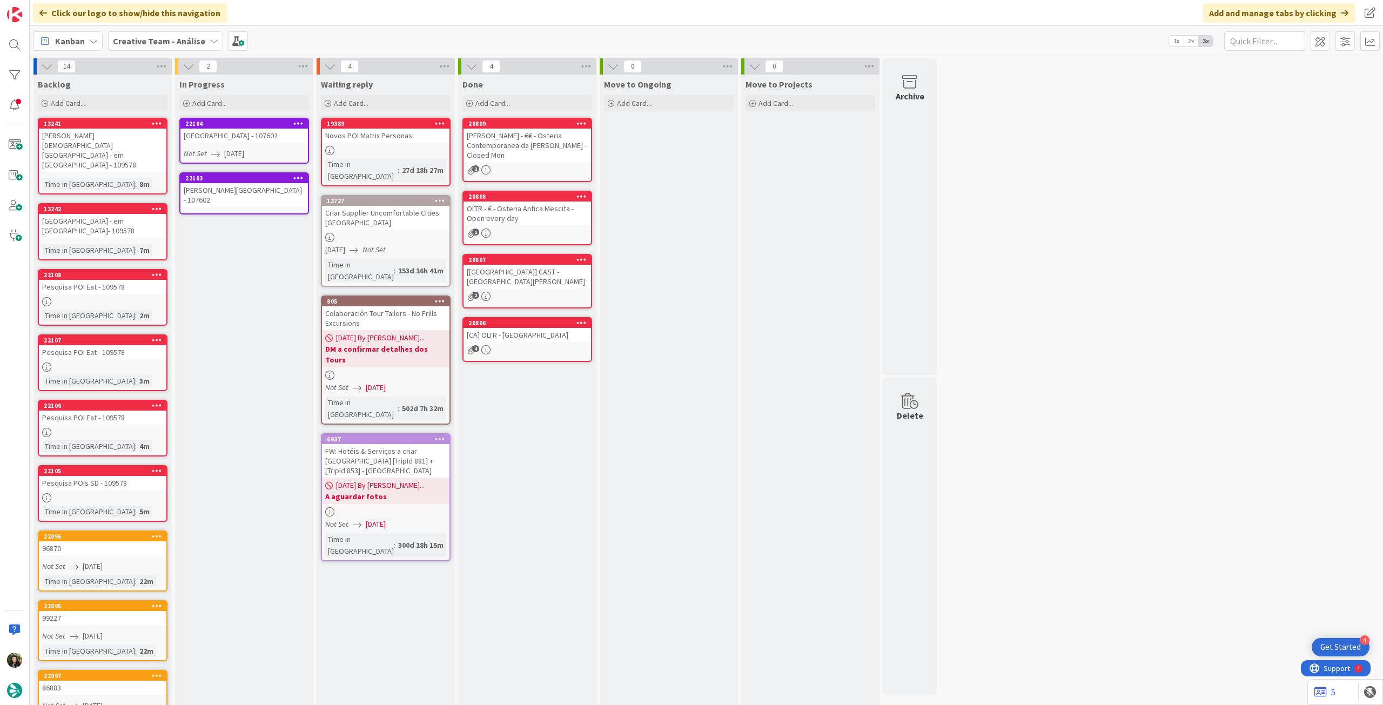
click at [268, 196] on div "[PERSON_NAME][GEOGRAPHIC_DATA] - 107602" at bounding box center [243, 195] width 127 height 24
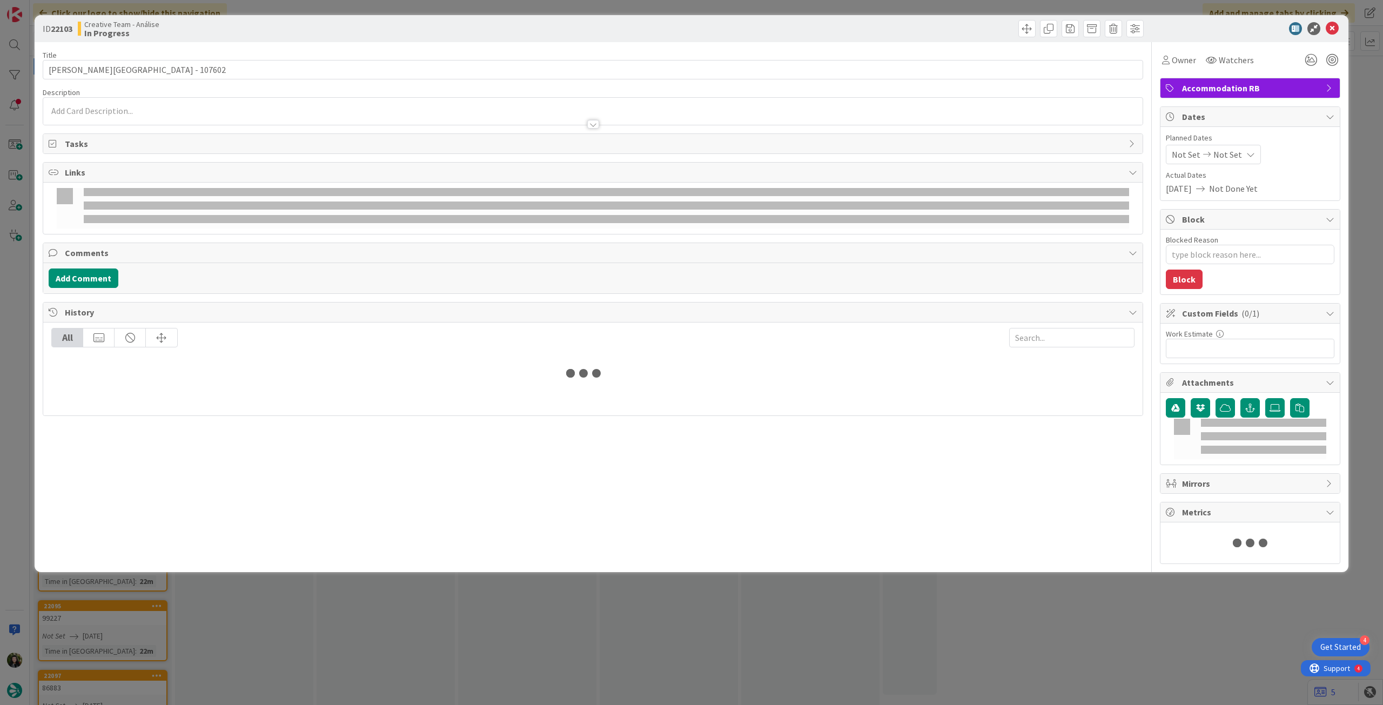
click at [1240, 145] on div "Not Set Not Set" at bounding box center [1213, 154] width 95 height 19
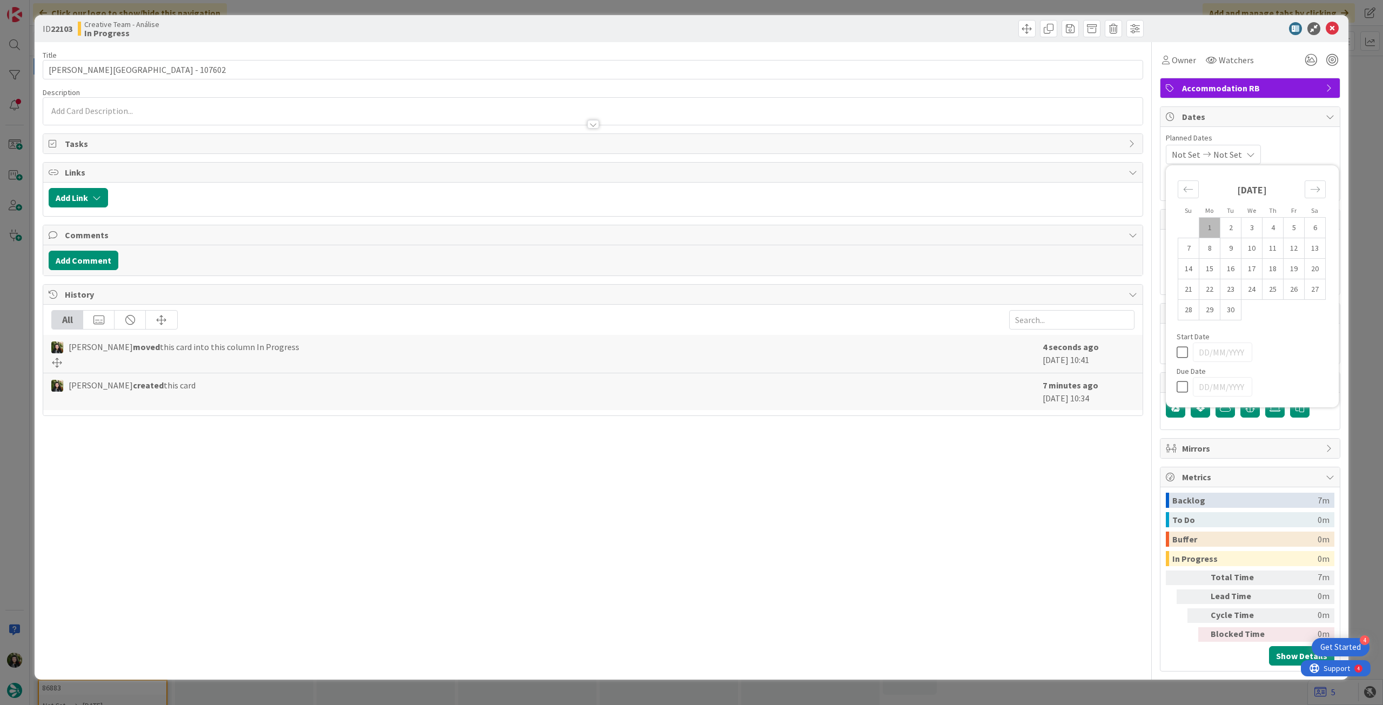
type textarea "x"
click at [1188, 395] on div "Su Mo Tu We Th Fr Sa [DATE] 1 2 3 4 5 6 7 8 9 10 11 12 13 14 15 16 17 18 19 20 …" at bounding box center [1252, 286] width 162 height 231
click at [1180, 386] on icon at bounding box center [1185, 386] width 16 height 13
type input "[DATE]"
click at [1333, 28] on icon at bounding box center [1332, 28] width 13 height 13
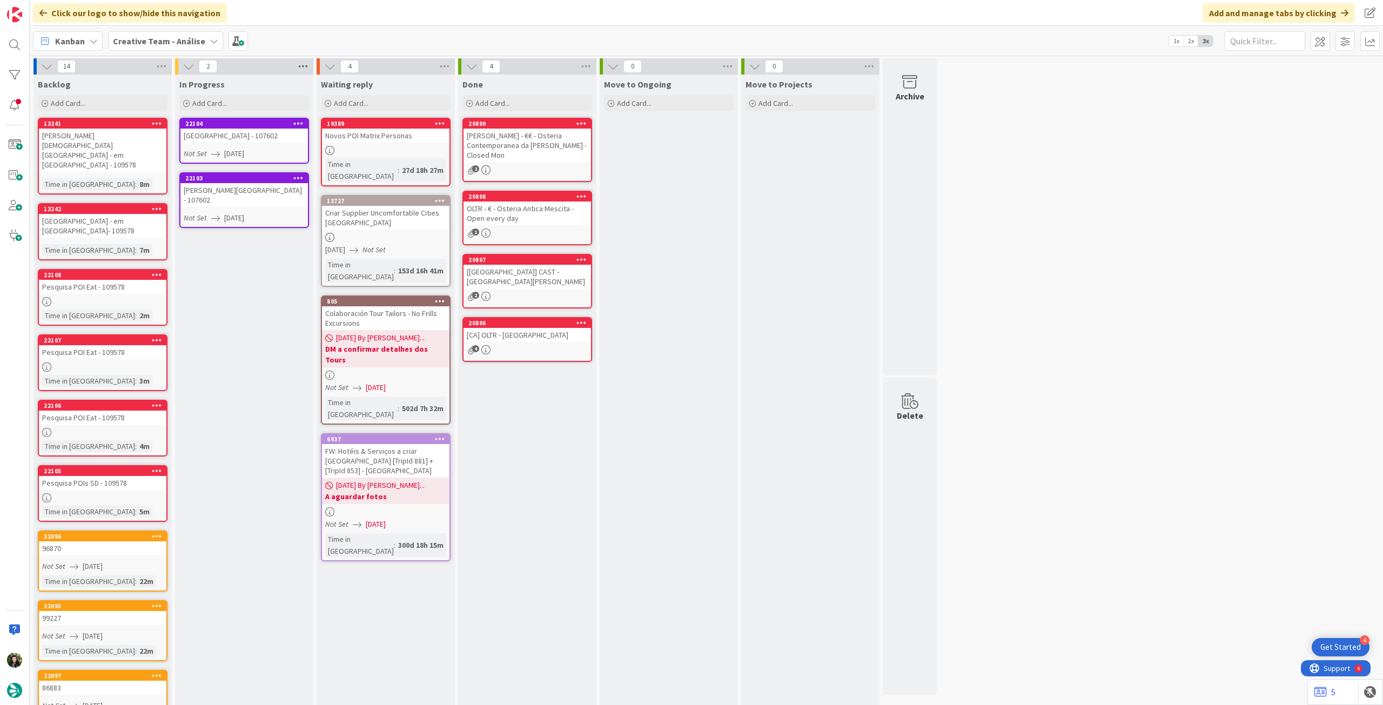
click at [307, 68] on icon at bounding box center [303, 66] width 14 height 16
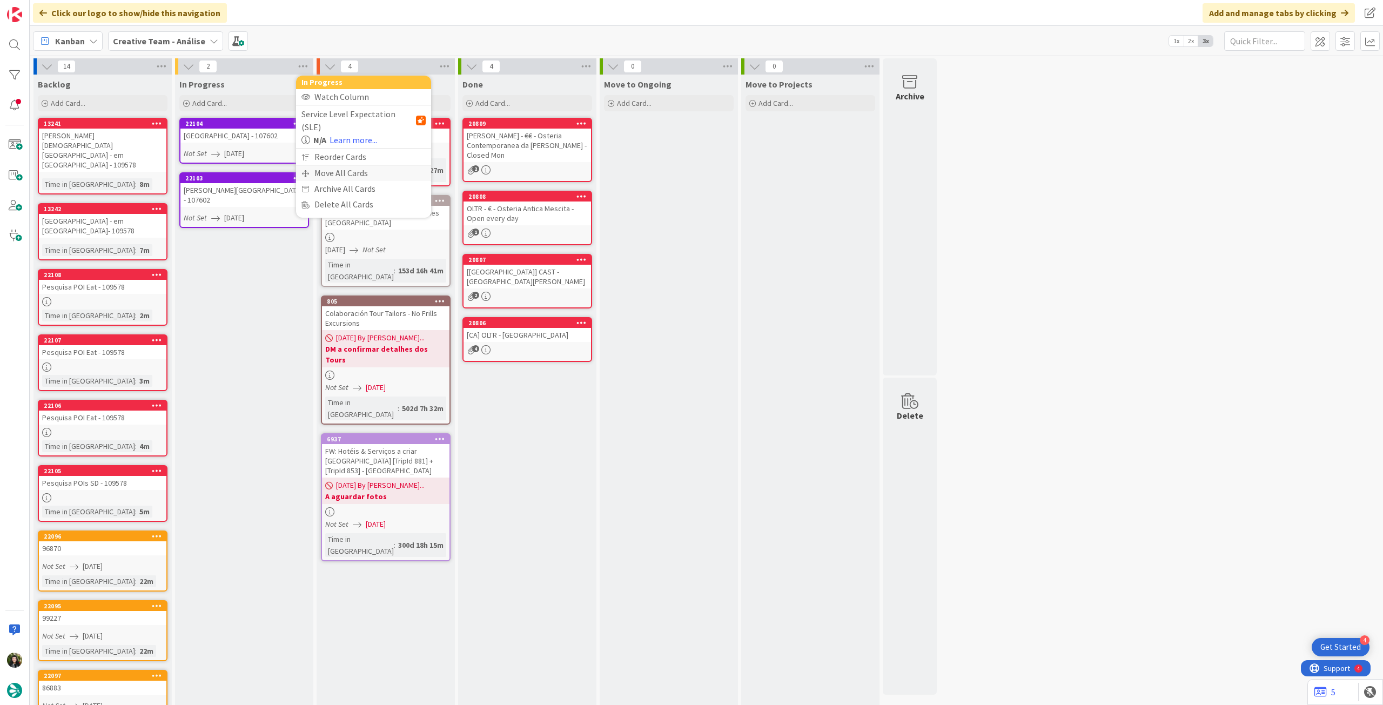
click at [332, 165] on div "Move All Cards" at bounding box center [363, 173] width 135 height 16
click at [349, 118] on span "Creative Team - Análise" at bounding box center [350, 117] width 87 height 11
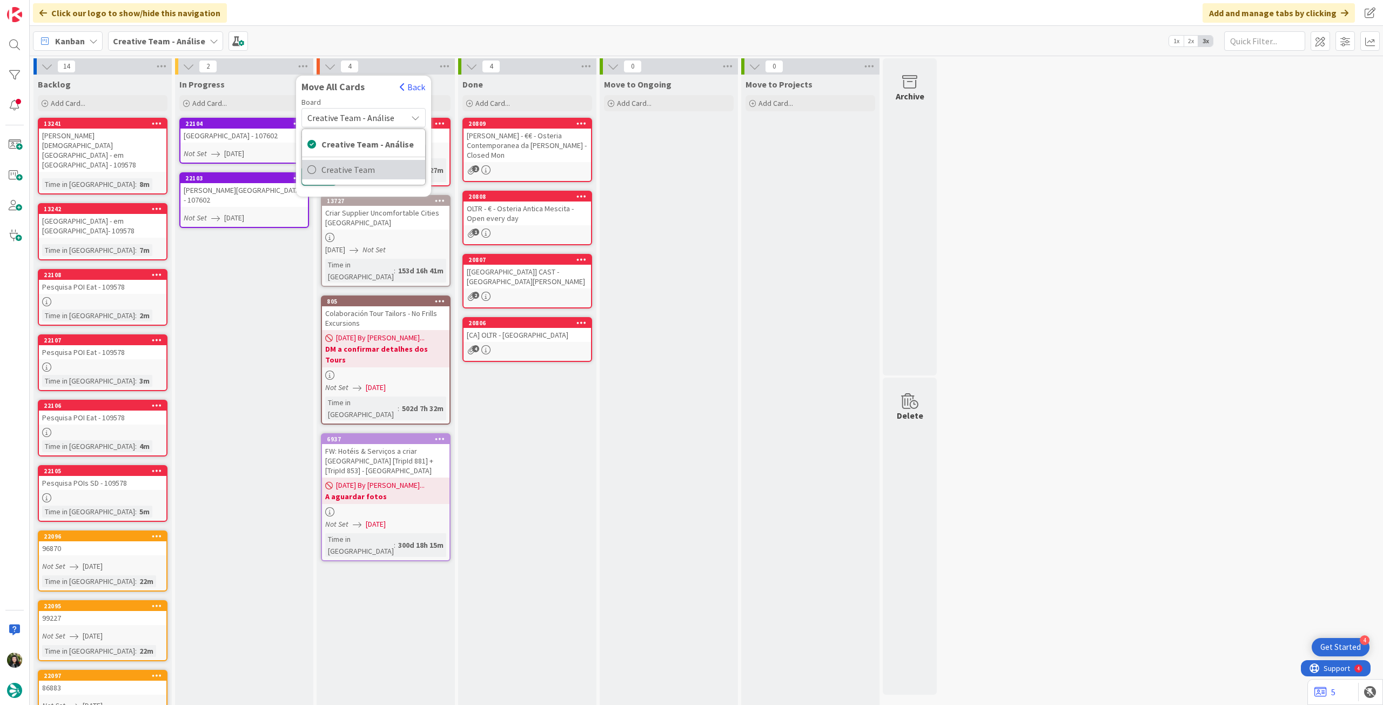
click at [343, 167] on span "Creative Team" at bounding box center [370, 170] width 98 height 16
click at [351, 154] on div "E - To Do" at bounding box center [357, 152] width 99 height 17
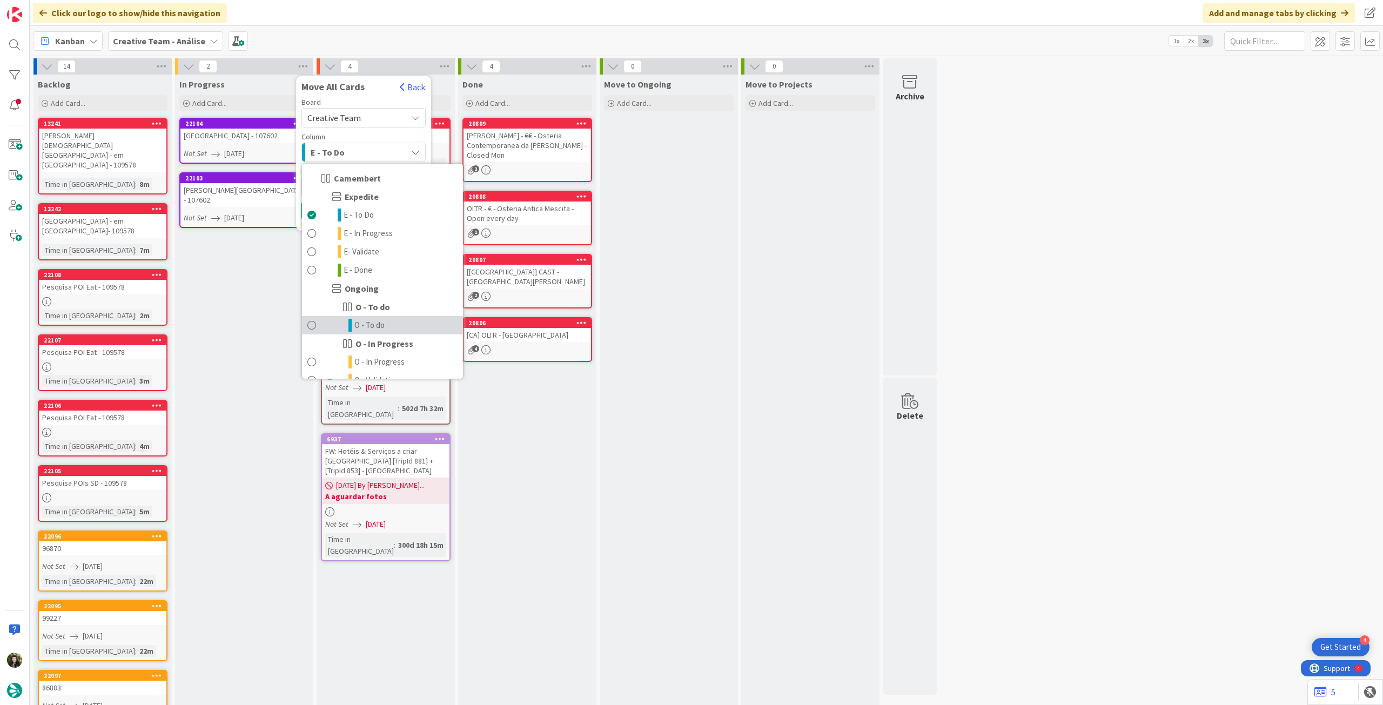
click at [397, 321] on link "O - To do" at bounding box center [382, 325] width 161 height 18
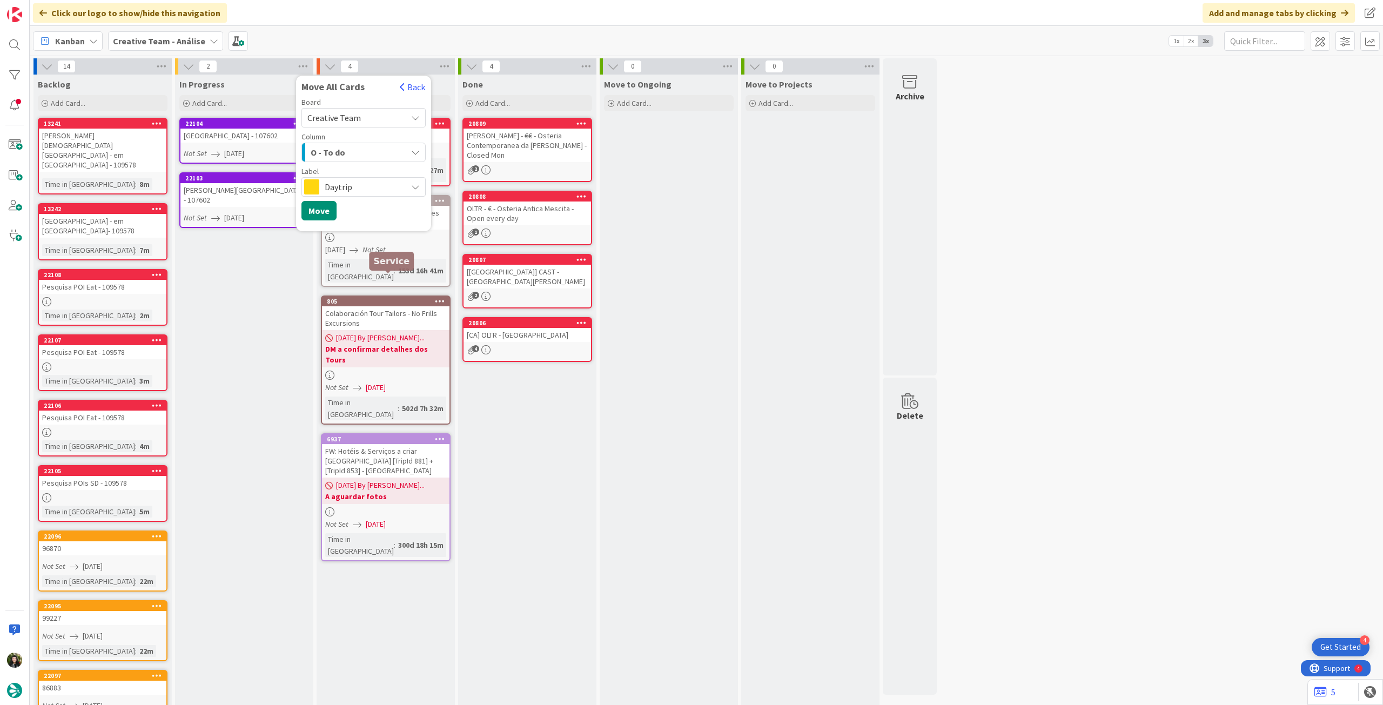
click at [353, 178] on div "Daytrip" at bounding box center [363, 186] width 124 height 19
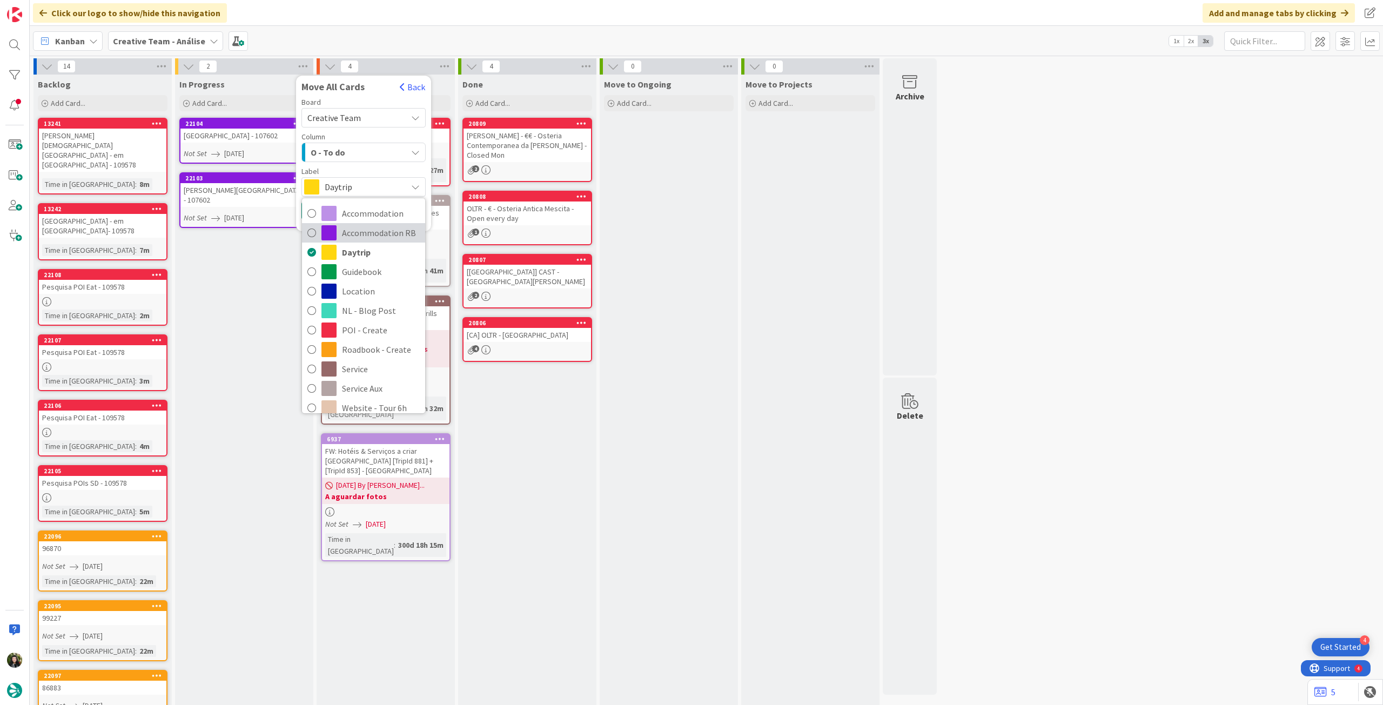
click at [374, 226] on span "Accommodation RB" at bounding box center [381, 233] width 78 height 16
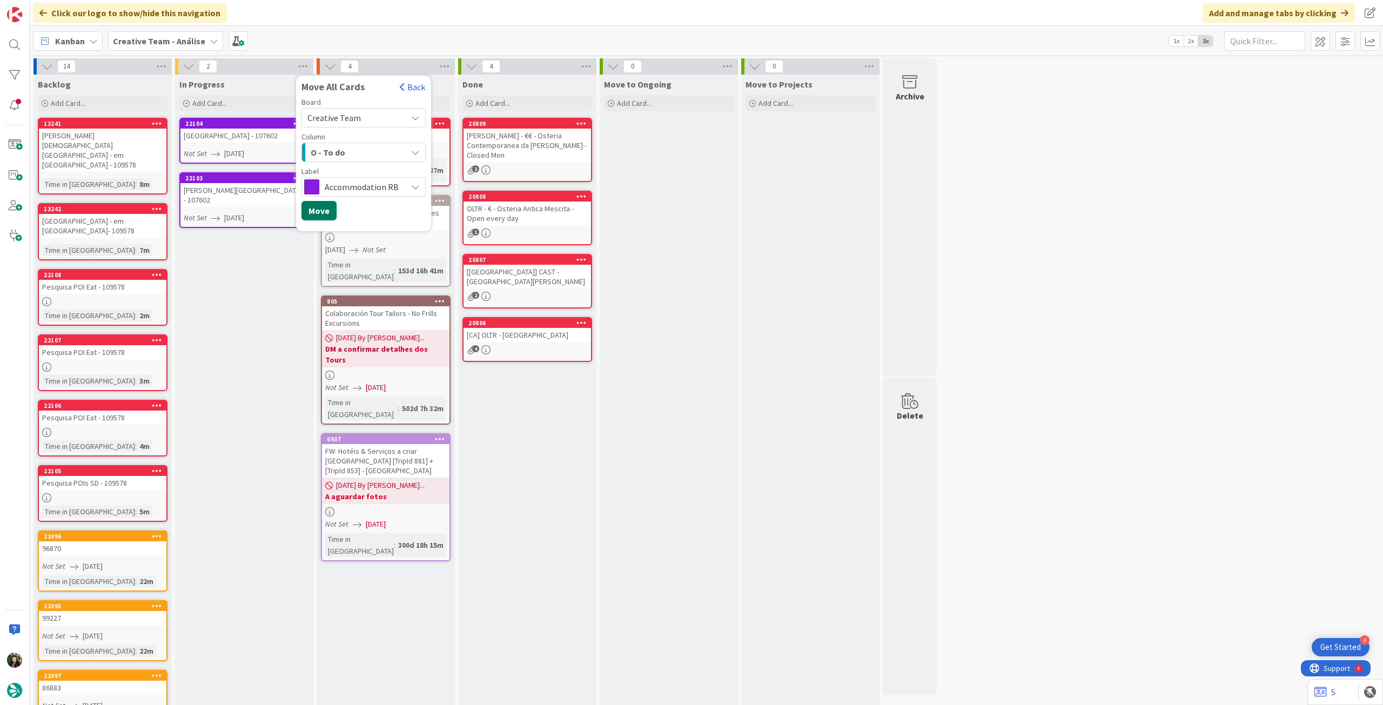
click at [324, 212] on button "Move" at bounding box center [318, 210] width 35 height 19
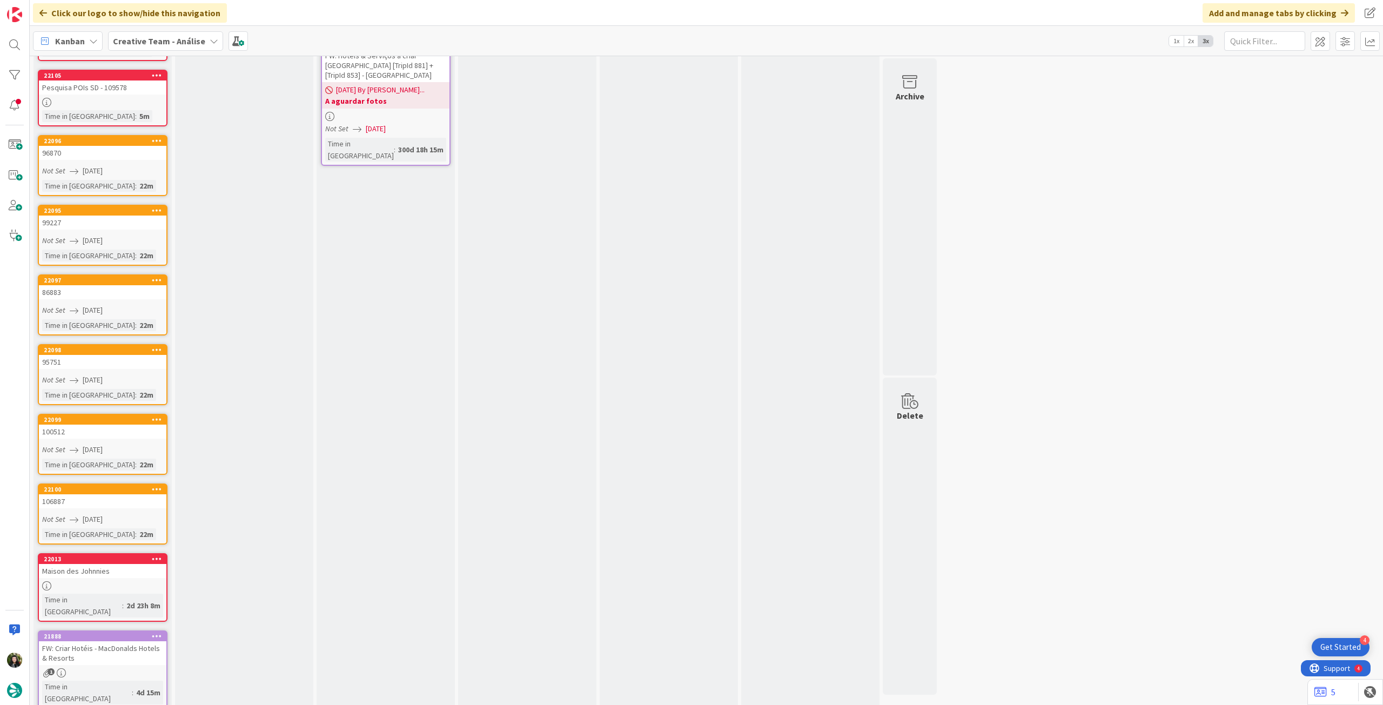
scroll to position [108, 0]
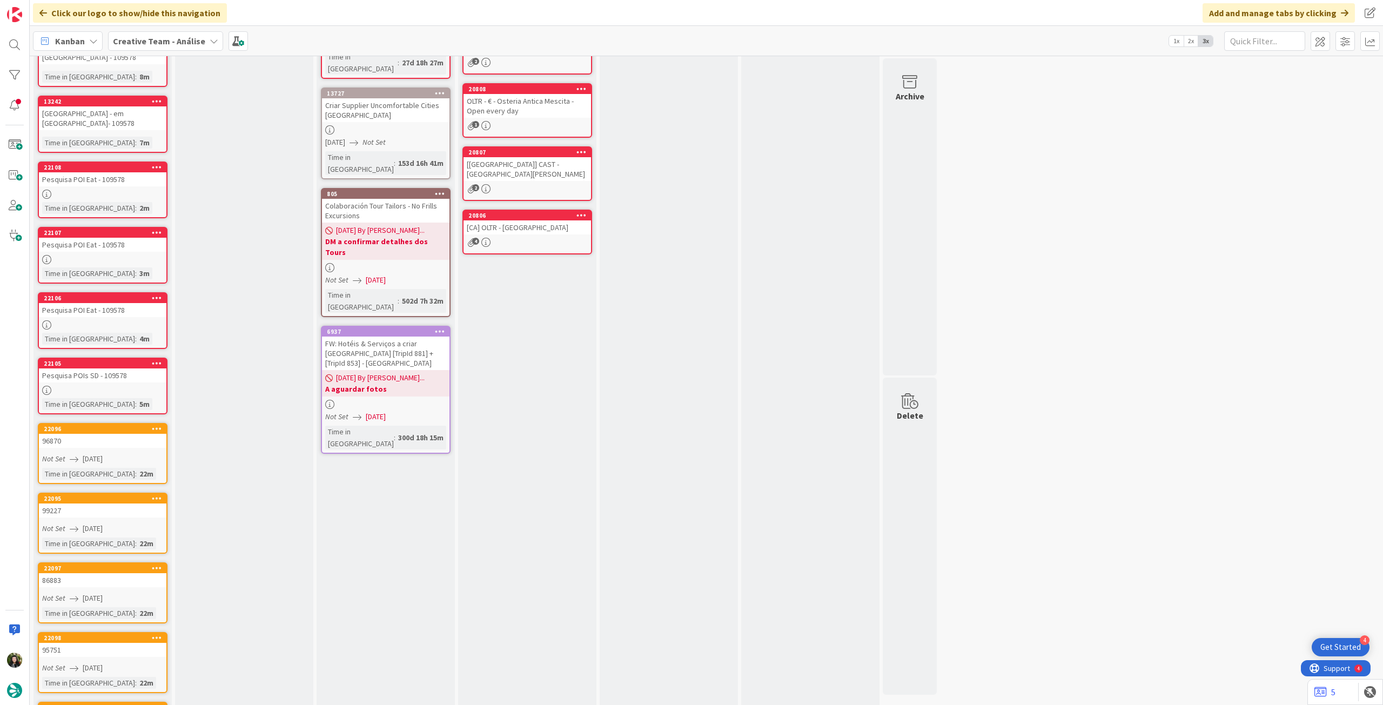
click at [162, 39] on b "Creative Team - Análise" at bounding box center [159, 41] width 92 height 11
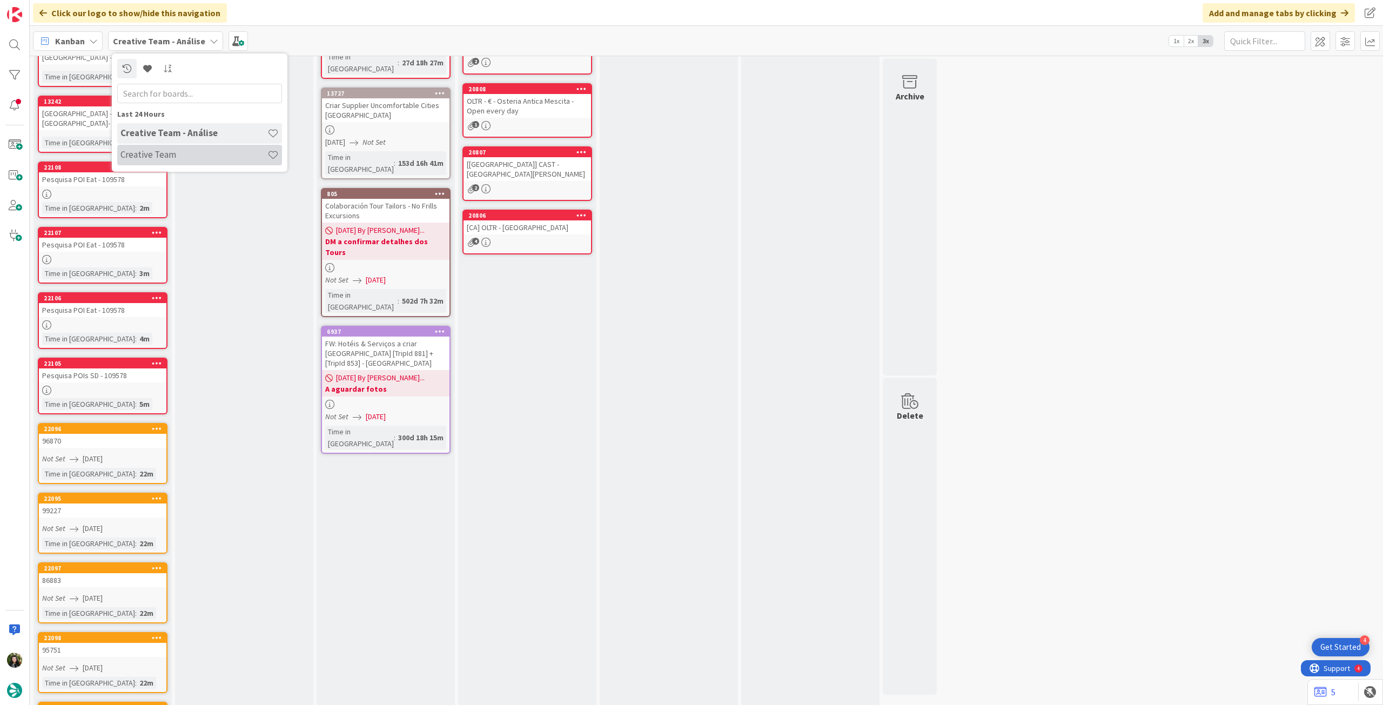
click at [192, 152] on h4 "Creative Team" at bounding box center [193, 154] width 147 height 11
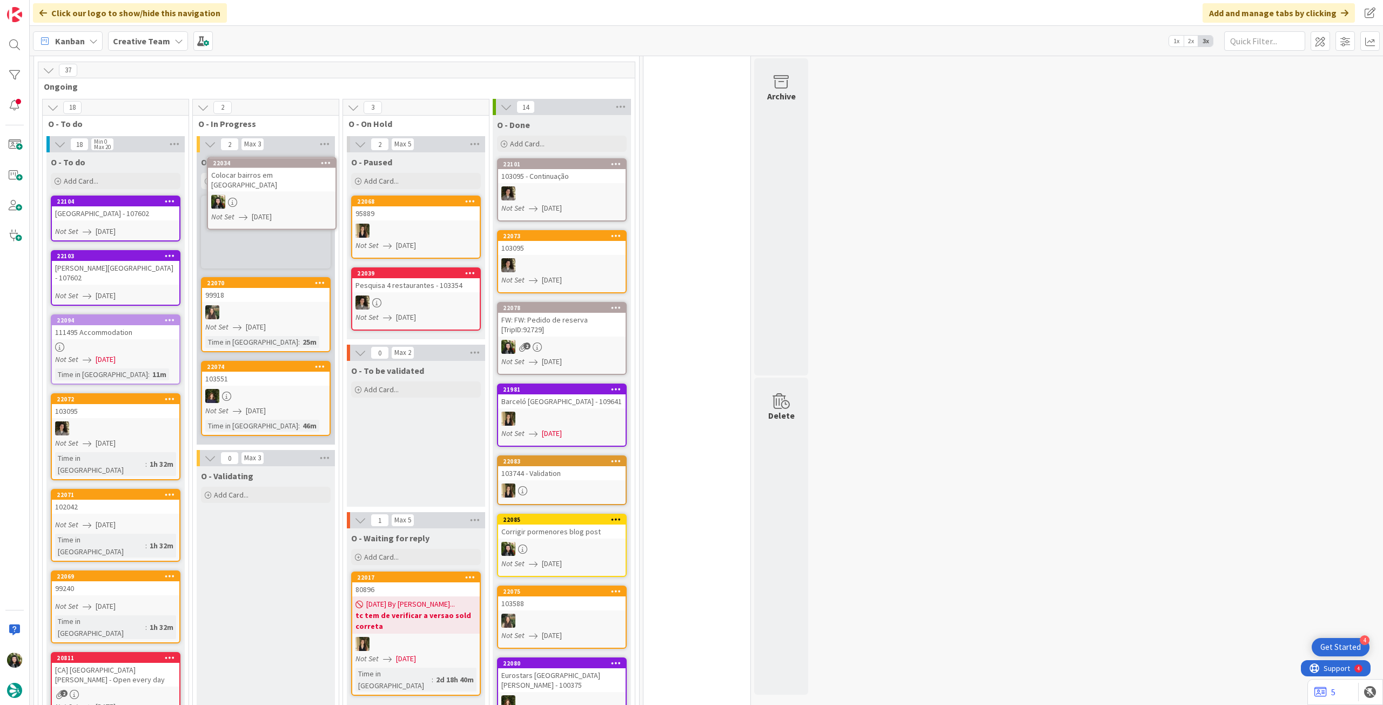
scroll to position [326, 0]
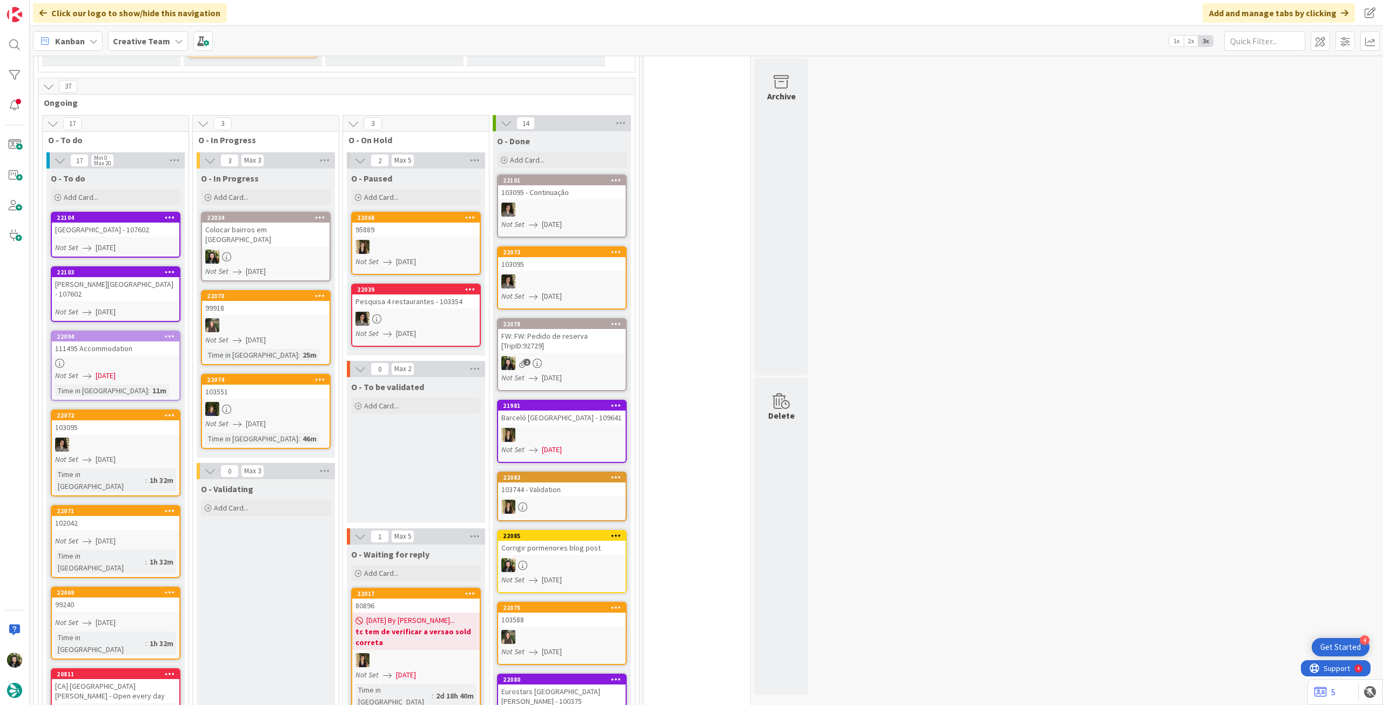
click at [292, 250] on div at bounding box center [265, 257] width 127 height 14
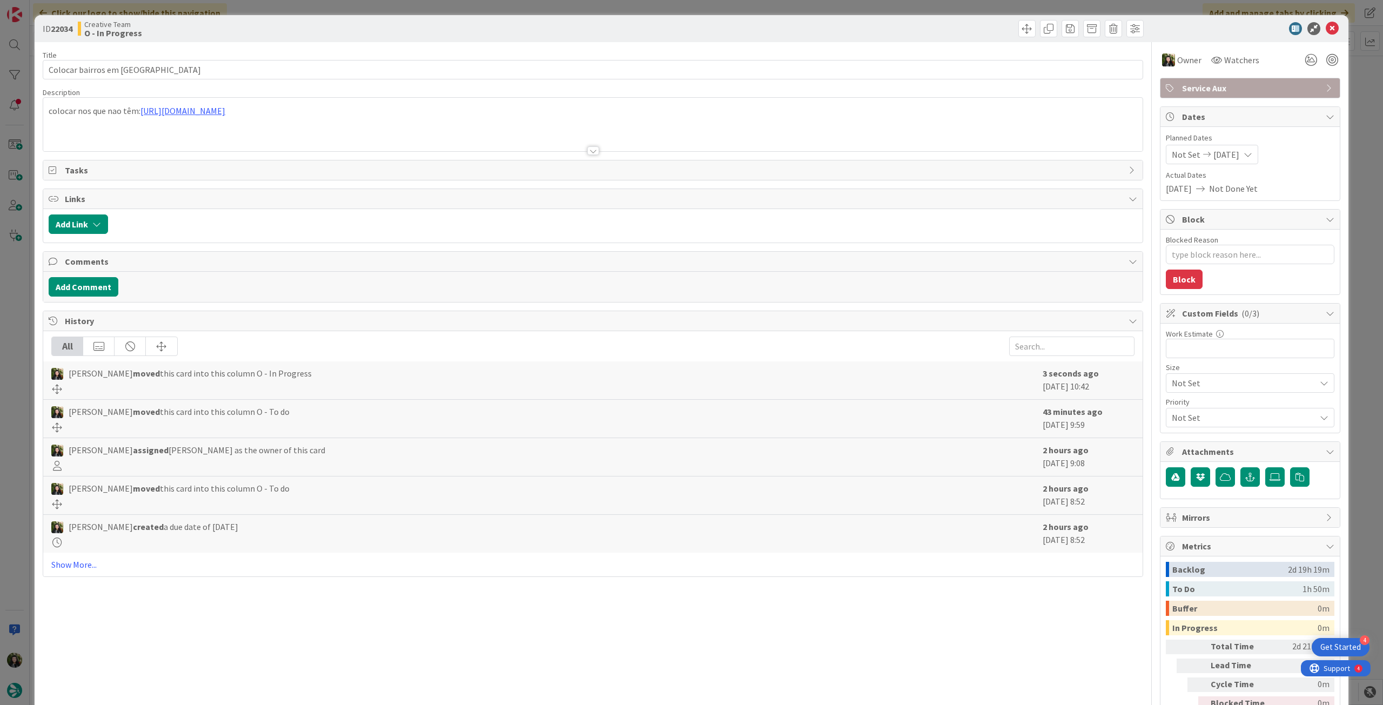
click at [222, 131] on div at bounding box center [592, 138] width 1099 height 28
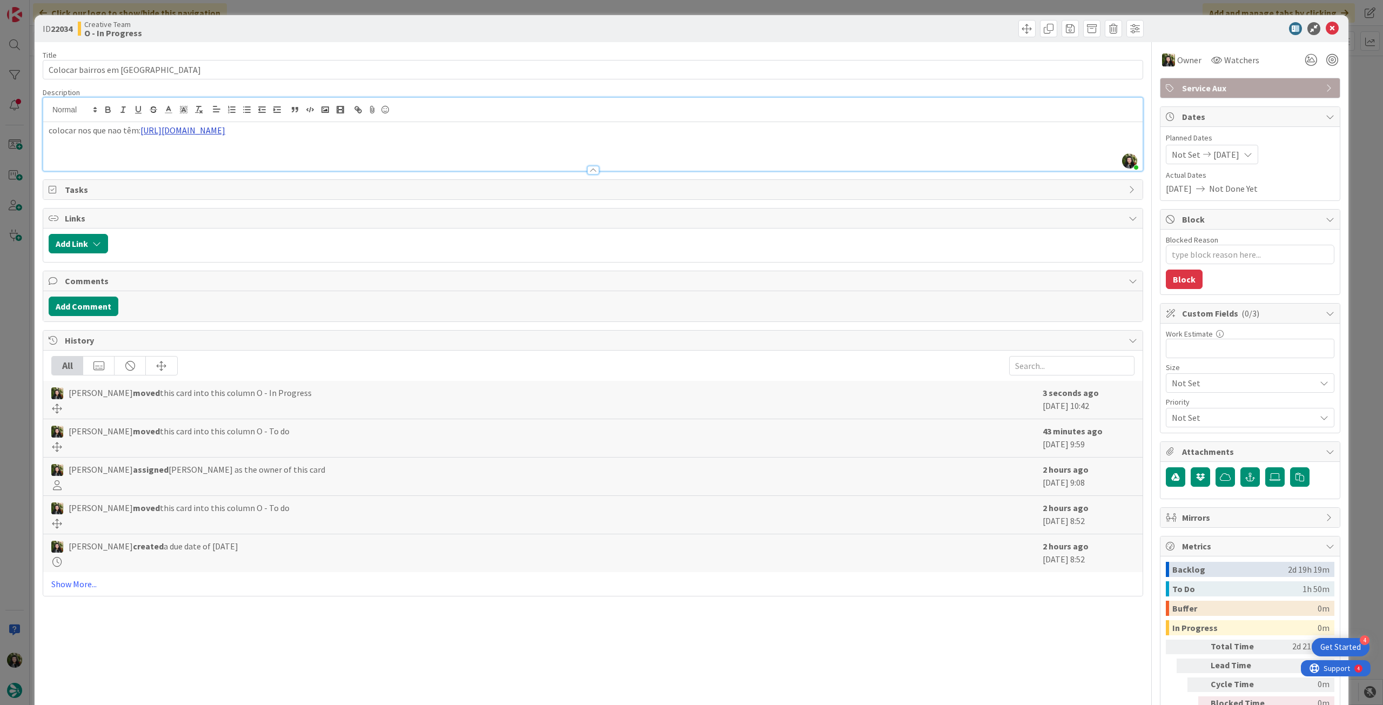
click at [222, 127] on link "[URL][DOMAIN_NAME]" at bounding box center [182, 130] width 85 height 11
click at [369, 151] on link "[URL][DOMAIN_NAME]" at bounding box center [355, 151] width 74 height 14
click at [1326, 29] on icon at bounding box center [1332, 28] width 13 height 13
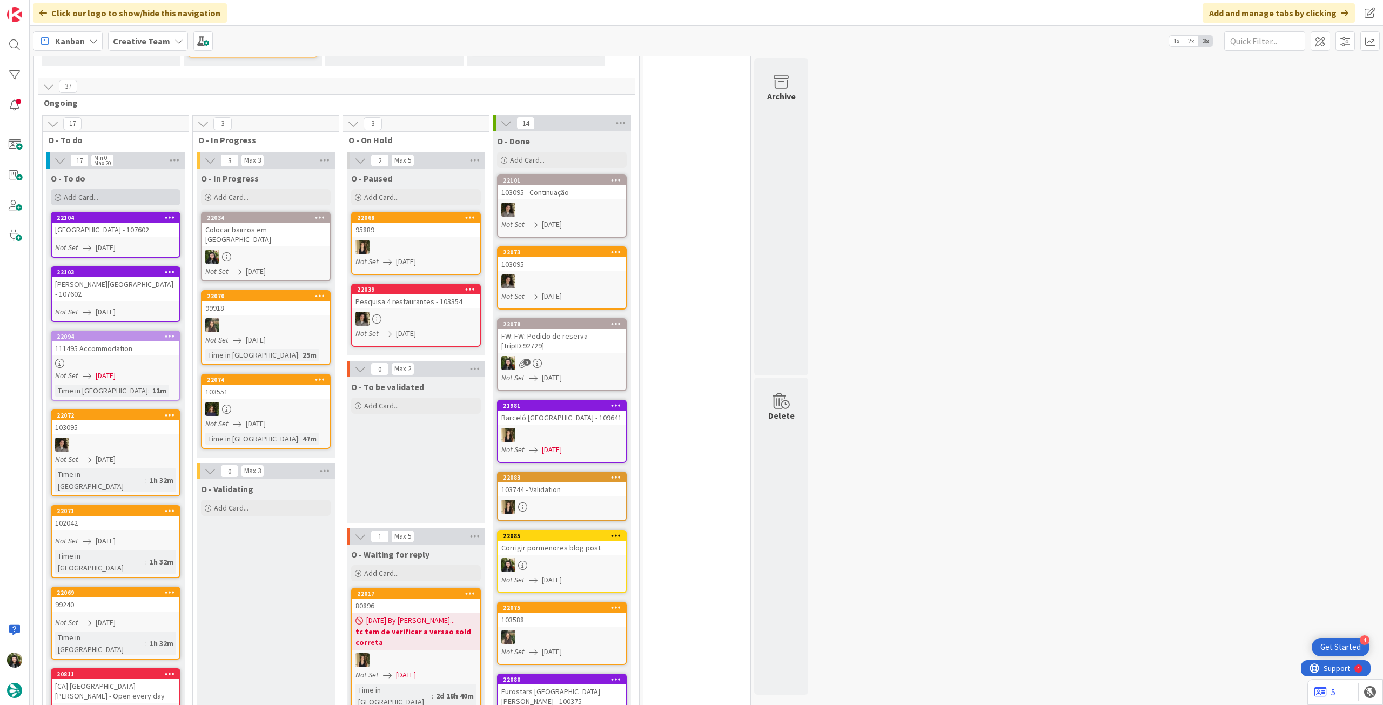
click at [106, 189] on div "Add Card..." at bounding box center [116, 197] width 130 height 16
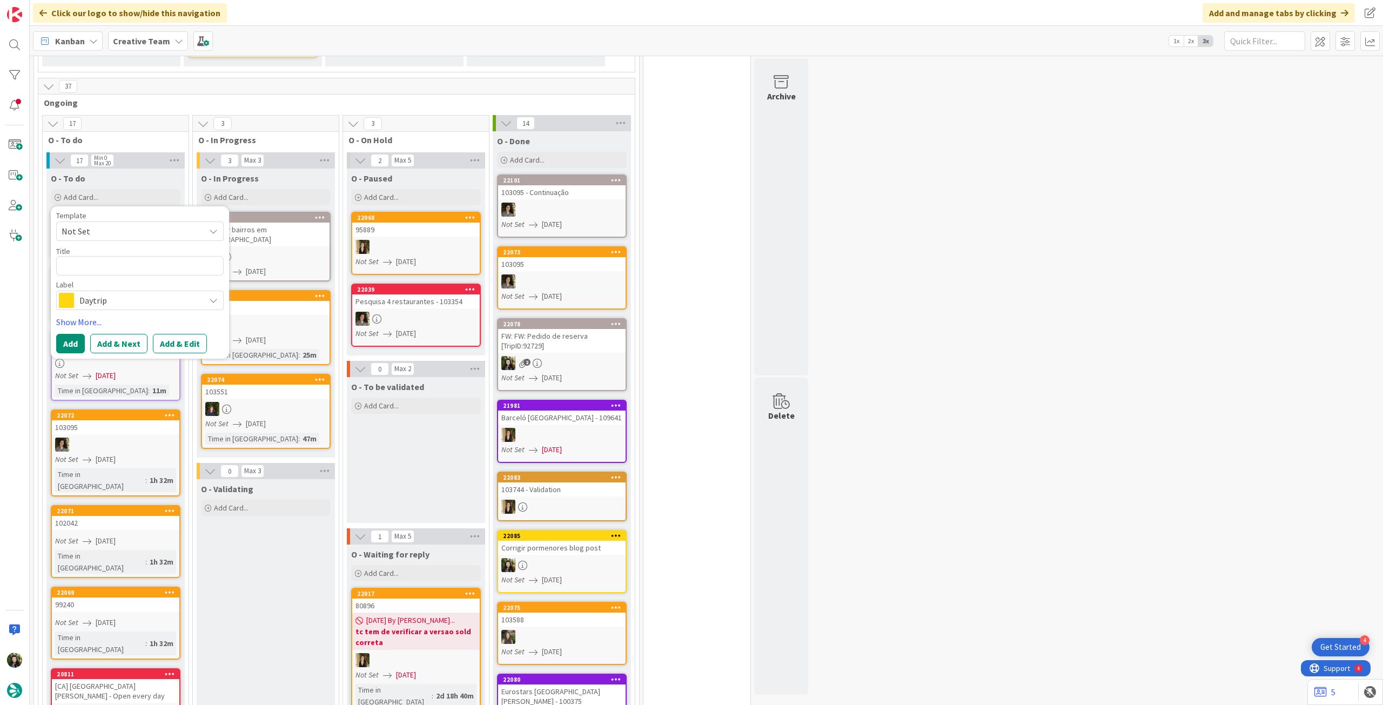
click at [106, 293] on span "Daytrip" at bounding box center [139, 300] width 120 height 15
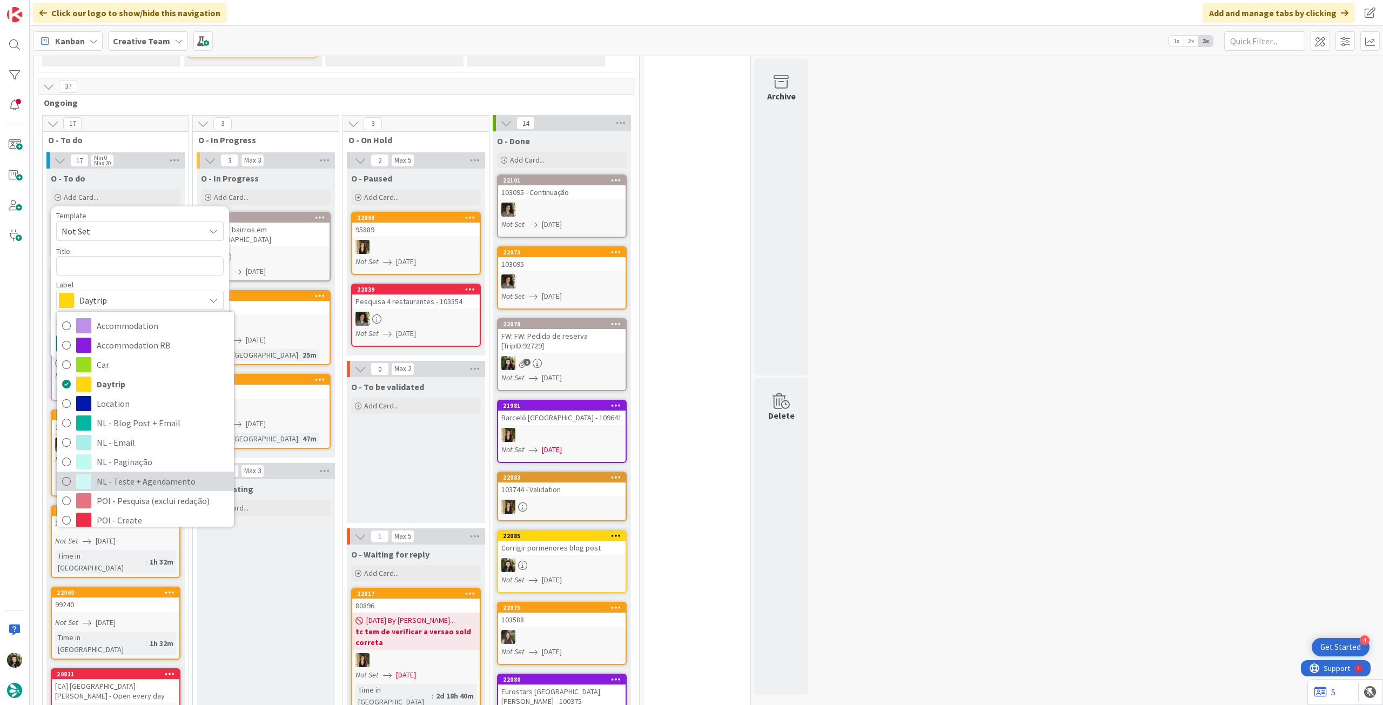
click at [152, 473] on span "NL - Teste + Agendamento" at bounding box center [163, 481] width 132 height 16
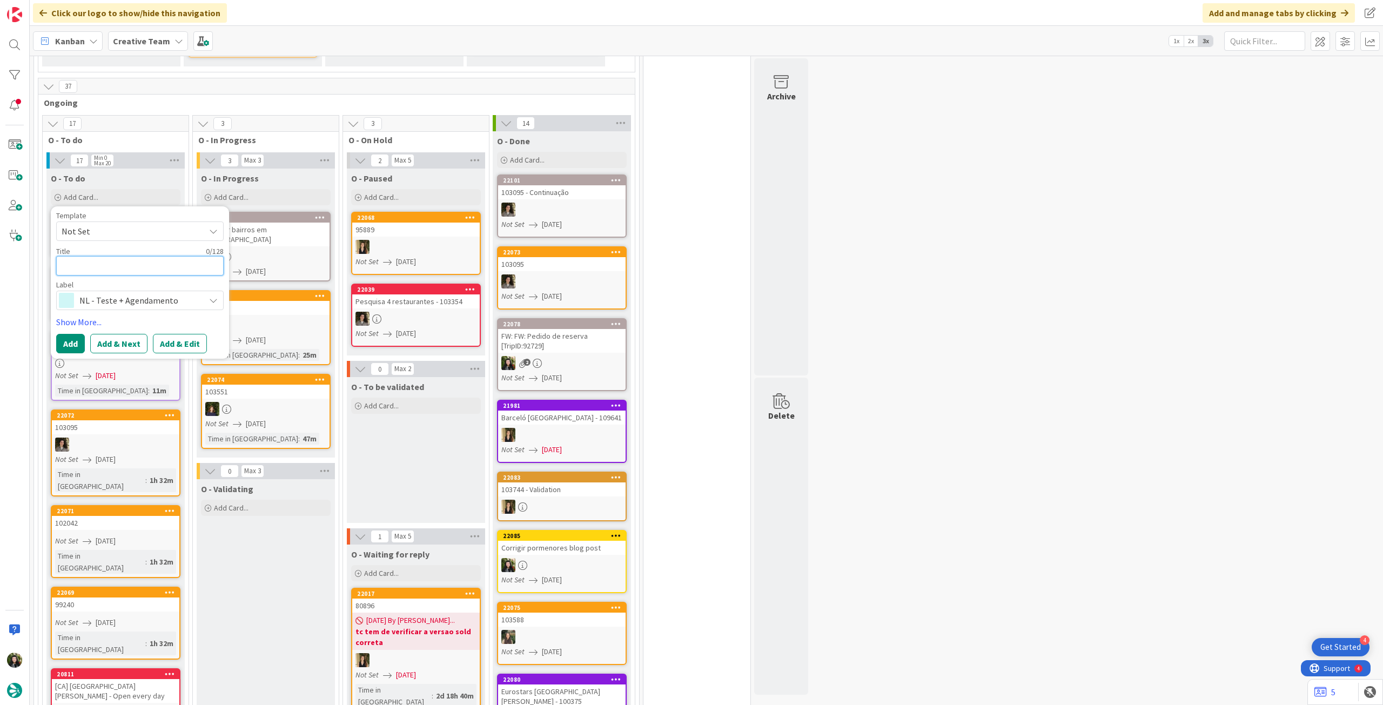
click at [146, 256] on textarea at bounding box center [139, 265] width 167 height 19
type textarea "x"
type textarea "P"
type textarea "x"
type textarea "Po"
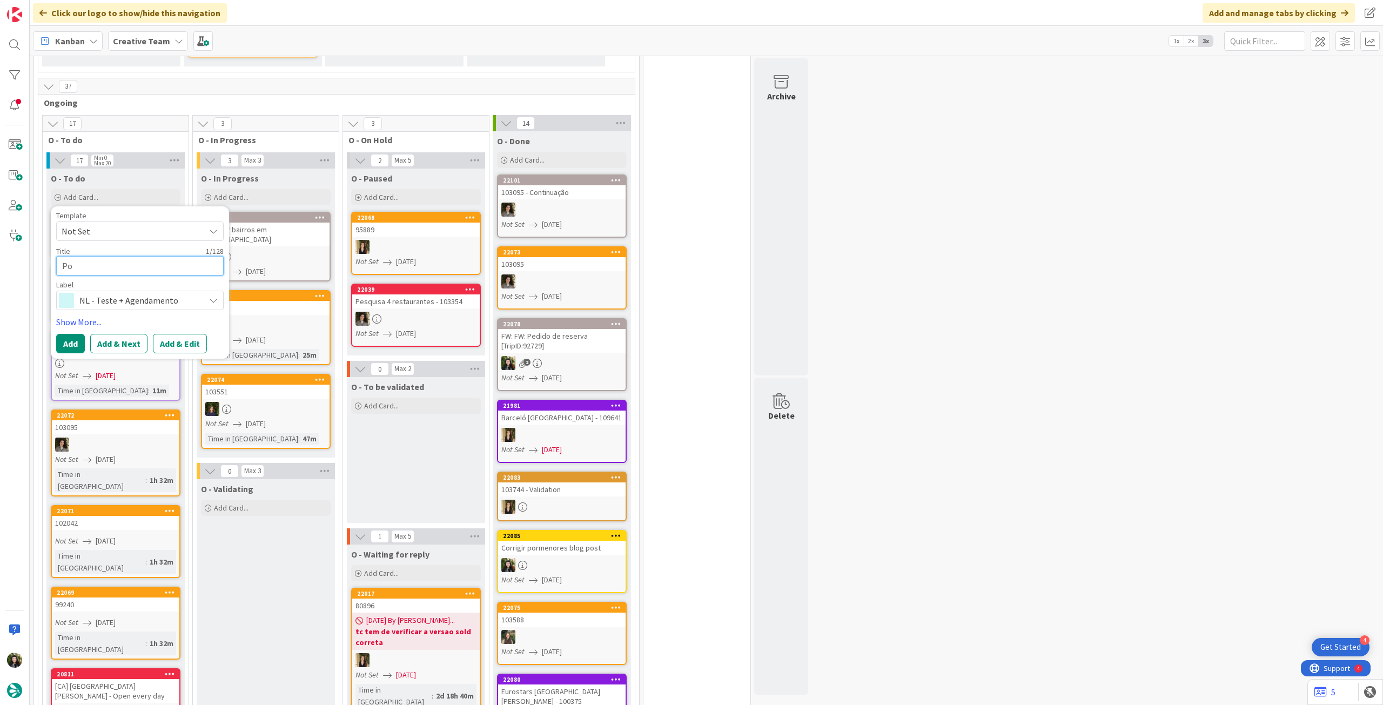
type textarea "x"
type textarea "Pos"
type textarea "x"
type textarea "Post"
type textarea "x"
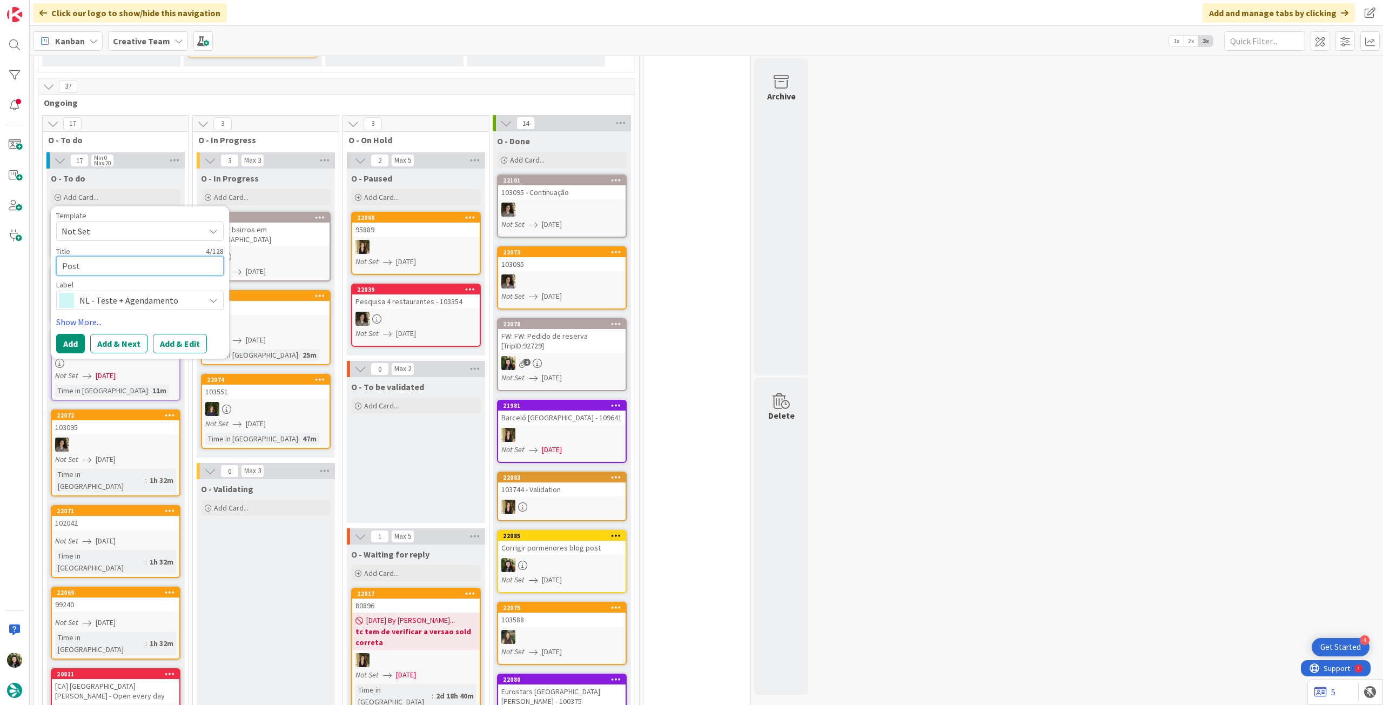
type textarea "Post L"
type textarea "x"
type textarea "Post [PERSON_NAME]"
type textarea "x"
type textarea "Post [PERSON_NAME]"
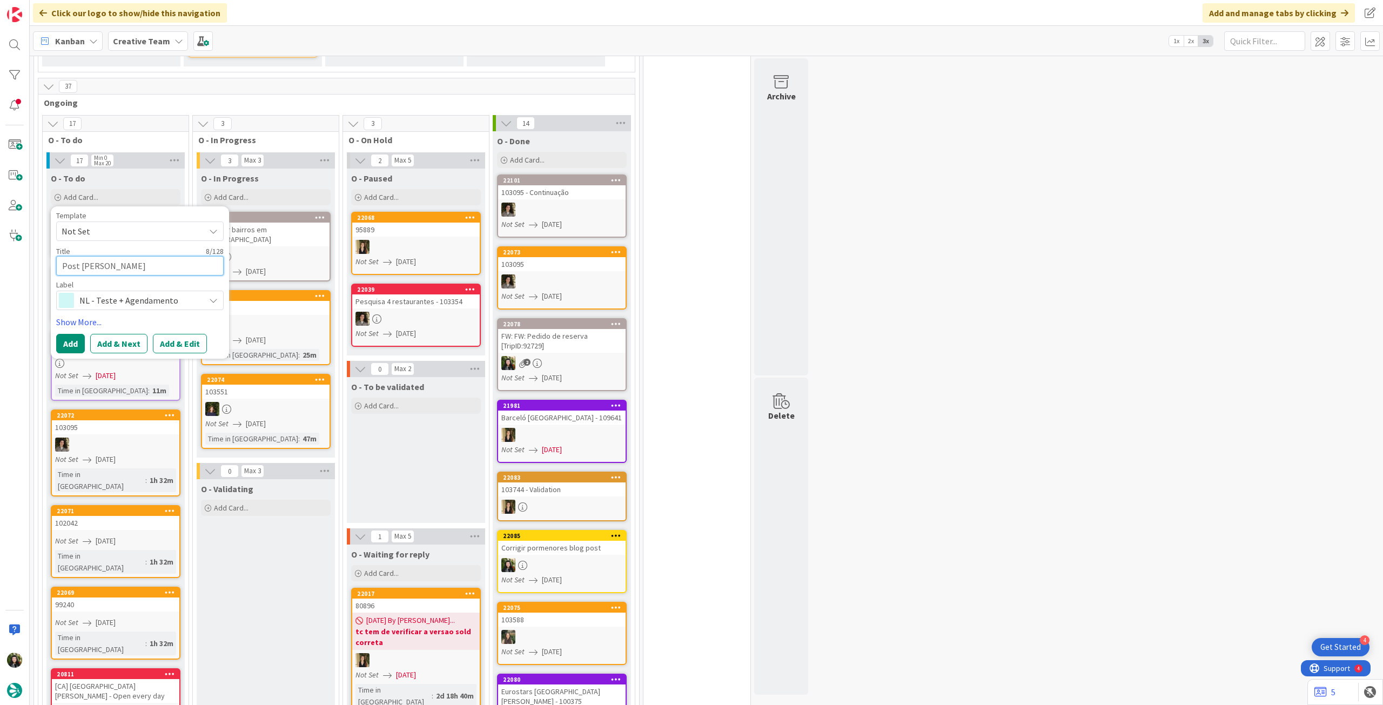
type textarea "x"
type textarea "Post Link"
type textarea "x"
type textarea "Post [PERSON_NAME]"
type textarea "x"
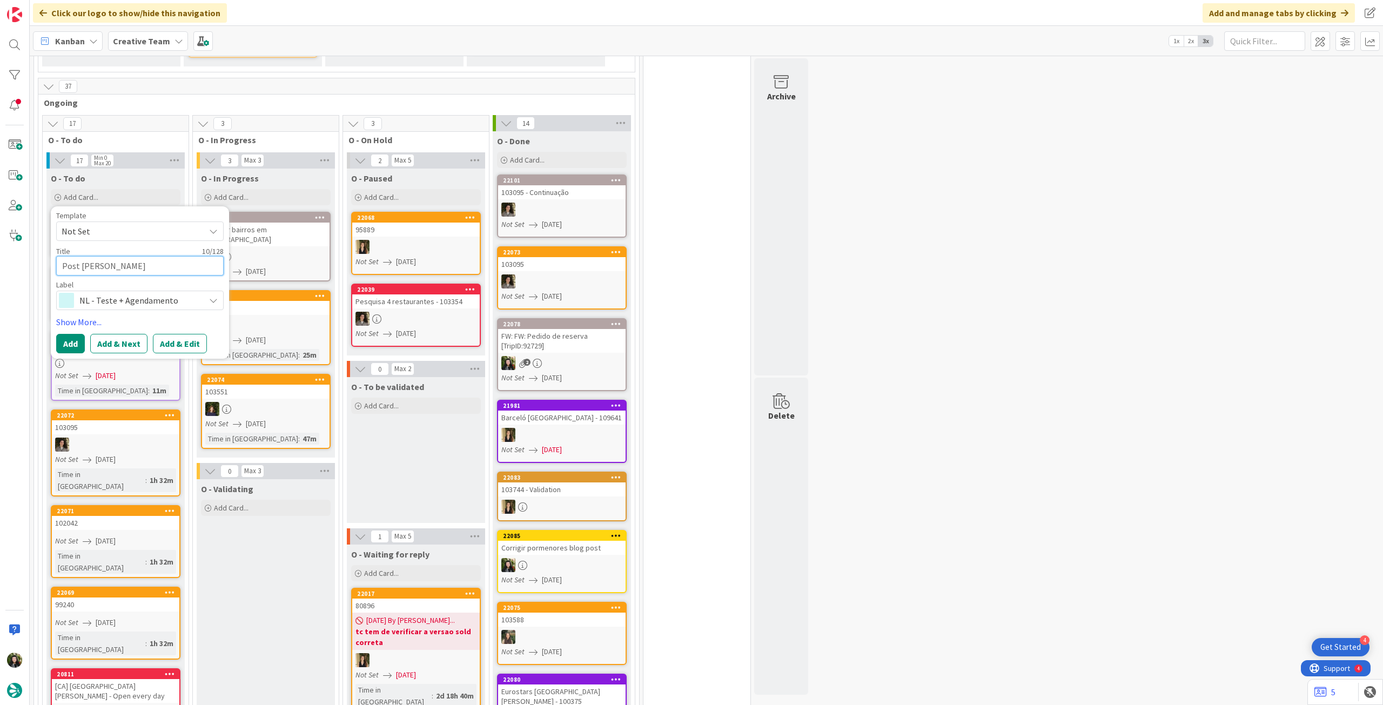
type textarea "Post Linked"
type textarea "x"
type textarea "Post Linkedi"
type textarea "x"
type textarea "Post Linkedin"
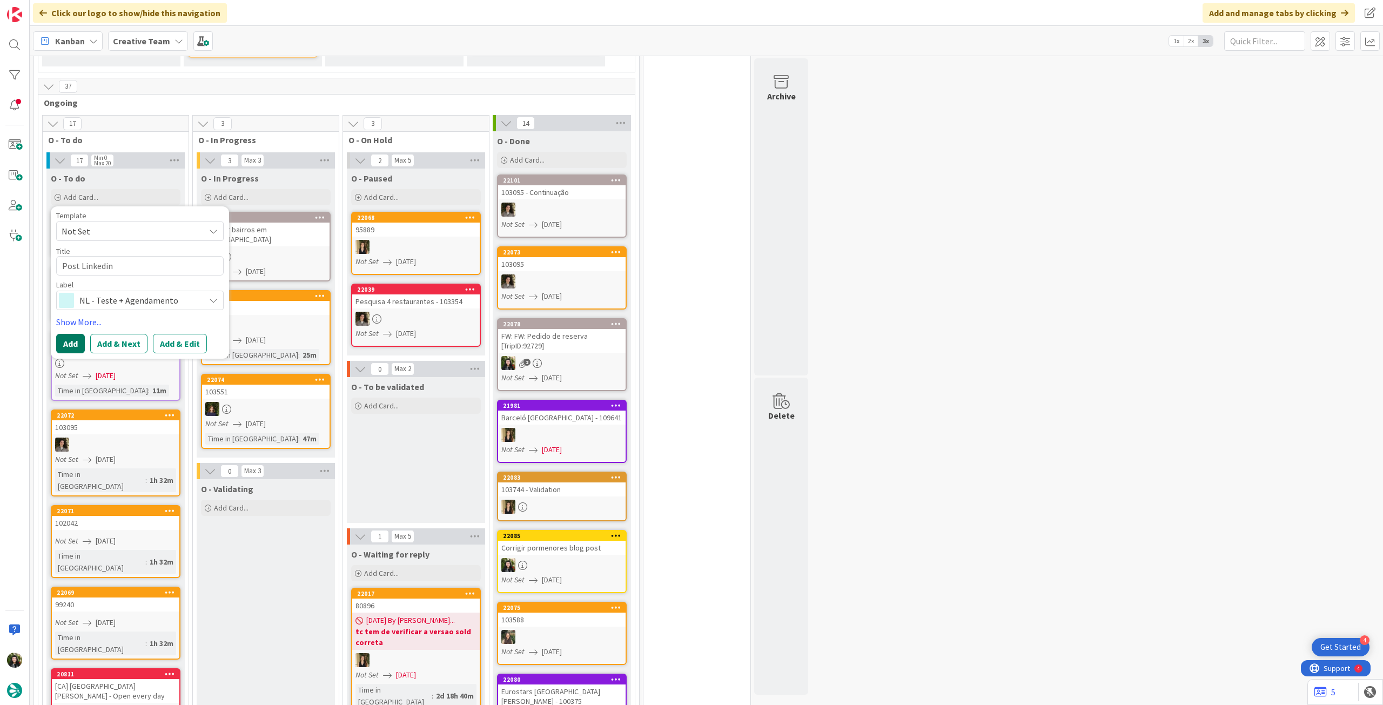
click at [77, 334] on button "Add" at bounding box center [70, 343] width 29 height 19
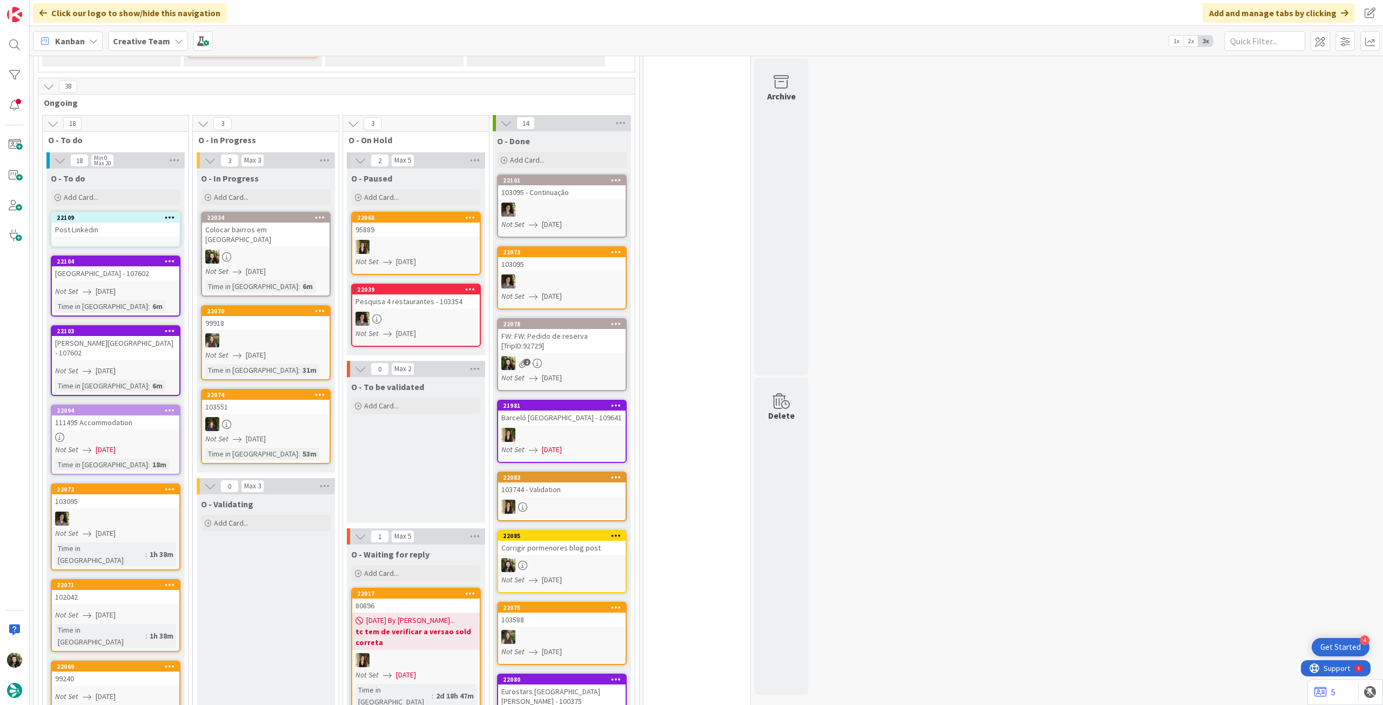
click at [122, 223] on div "Post Linkedin" at bounding box center [115, 230] width 127 height 14
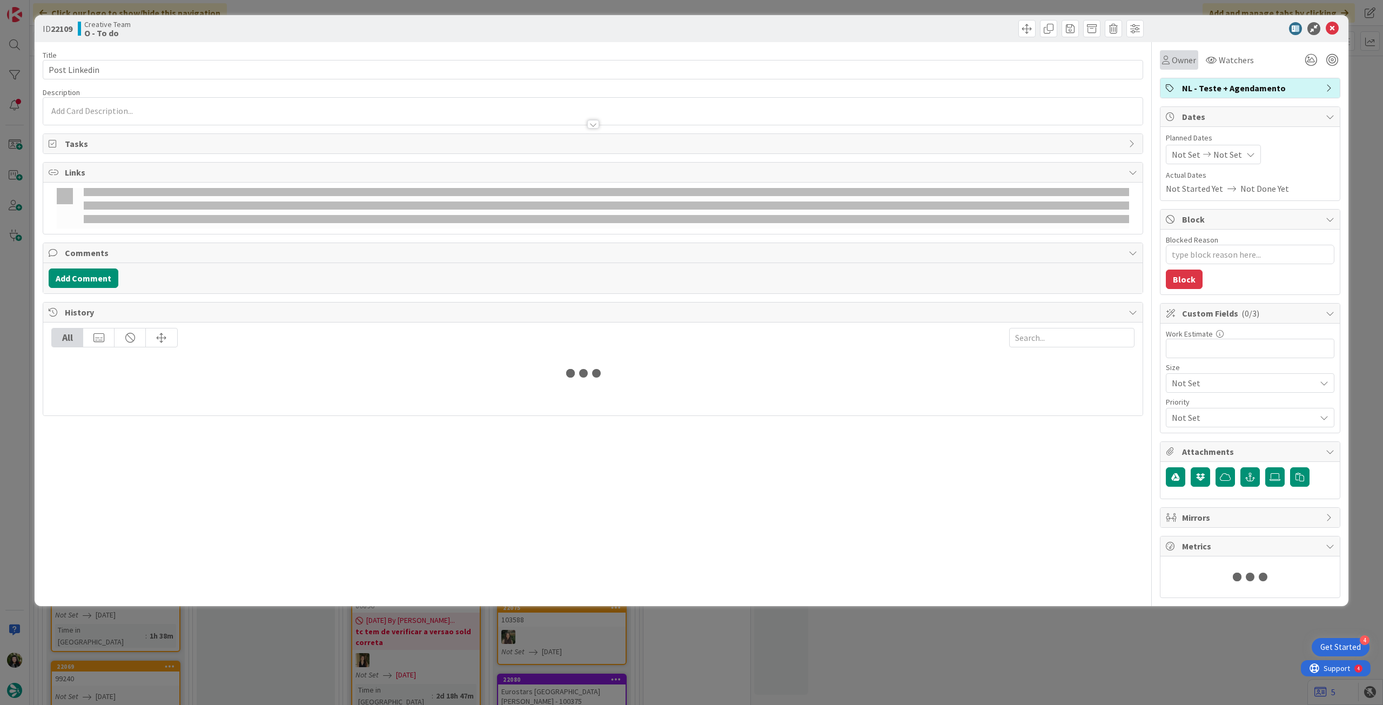
click at [1177, 66] on div "Owner" at bounding box center [1179, 59] width 38 height 19
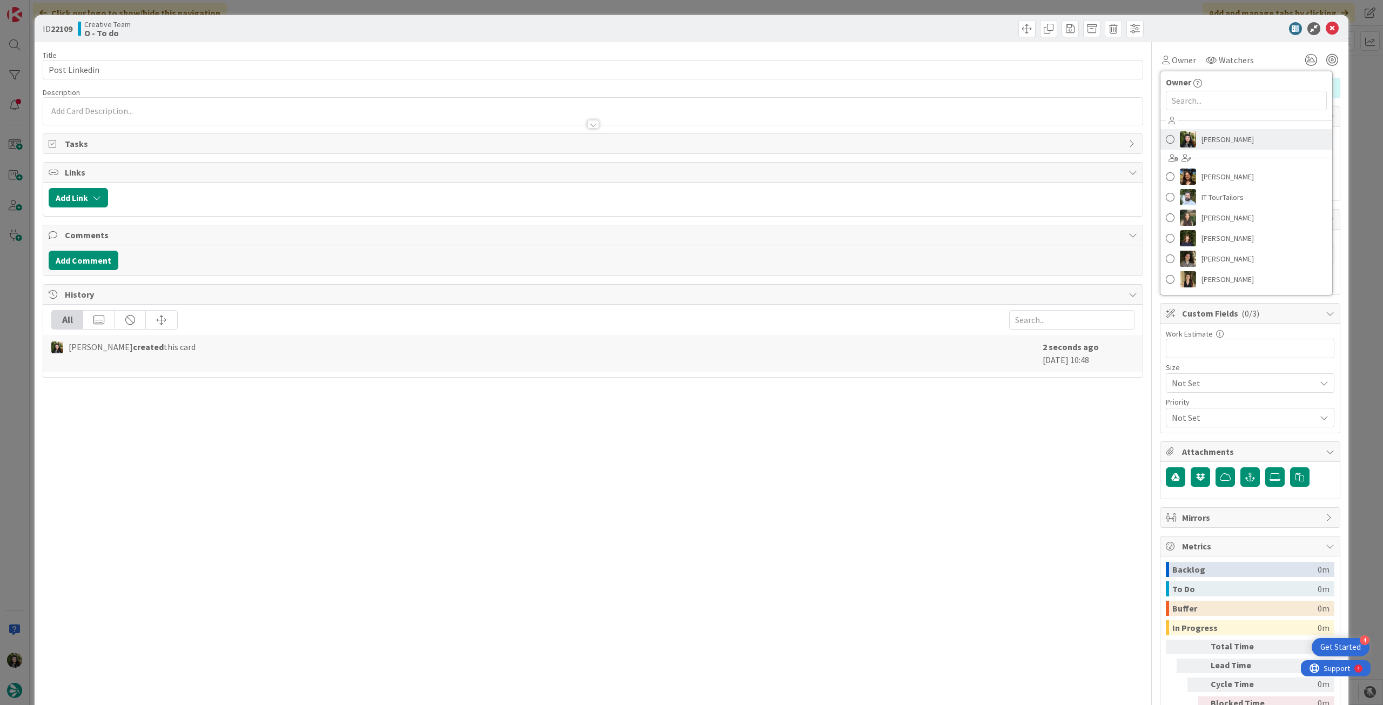
click at [1210, 145] on span "[PERSON_NAME]" at bounding box center [1227, 139] width 52 height 16
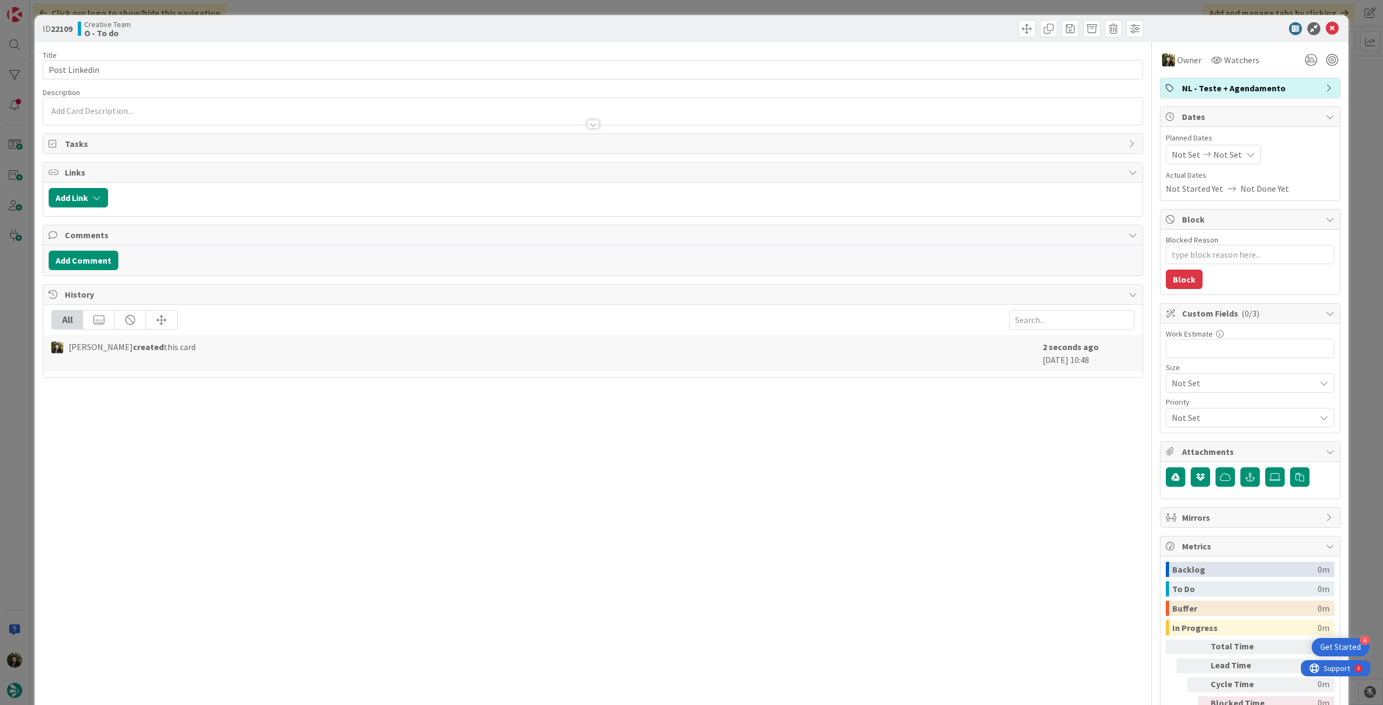
click at [1246, 150] on icon at bounding box center [1250, 154] width 9 height 9
type textarea "x"
click at [1183, 385] on icon at bounding box center [1185, 386] width 16 height 13
type input "[DATE]"
click at [1326, 28] on icon at bounding box center [1332, 28] width 13 height 13
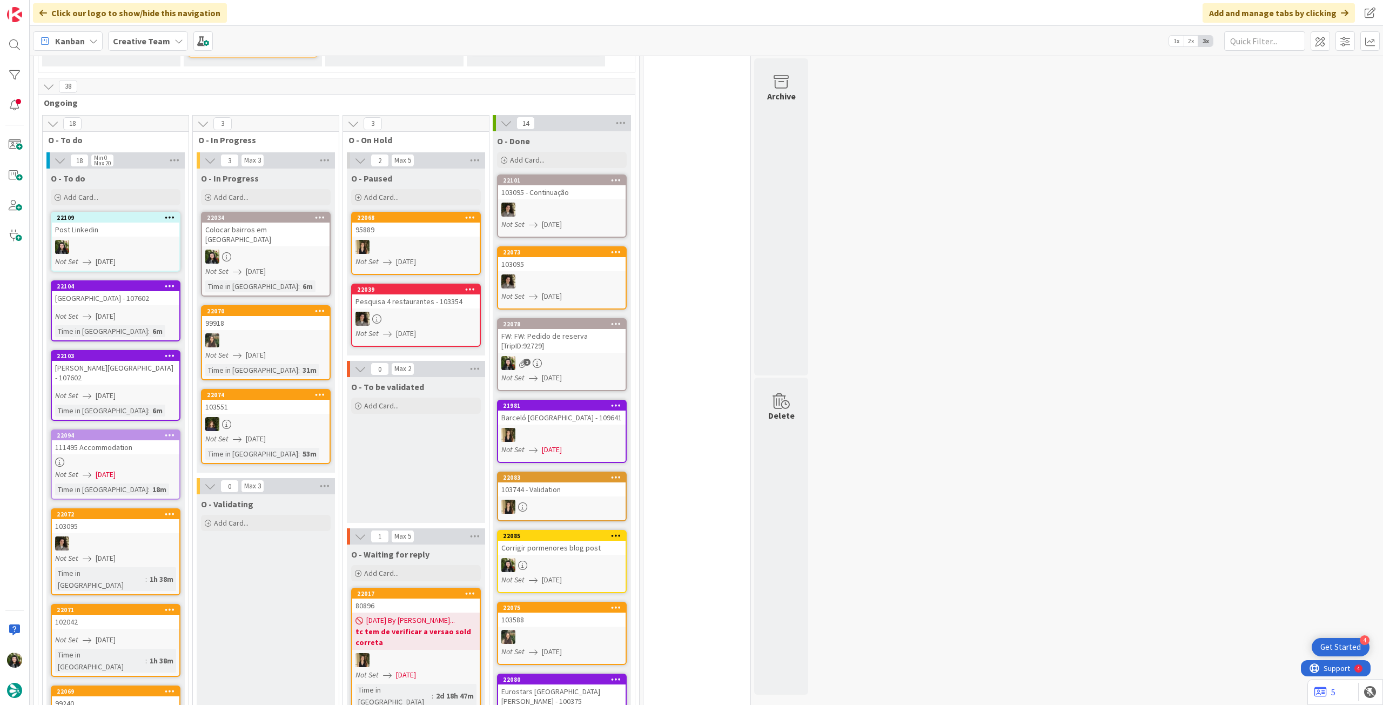
click at [281, 250] on div at bounding box center [265, 257] width 127 height 14
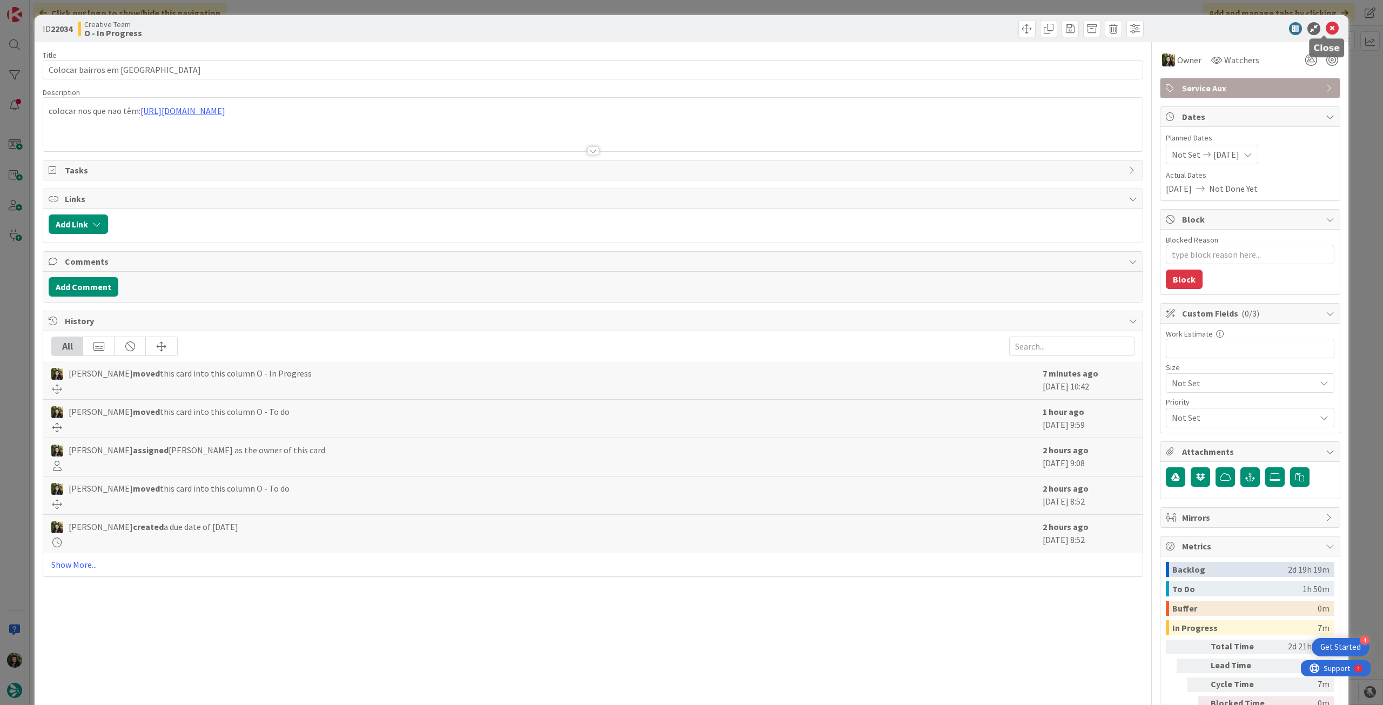
click at [1326, 30] on icon at bounding box center [1332, 28] width 13 height 13
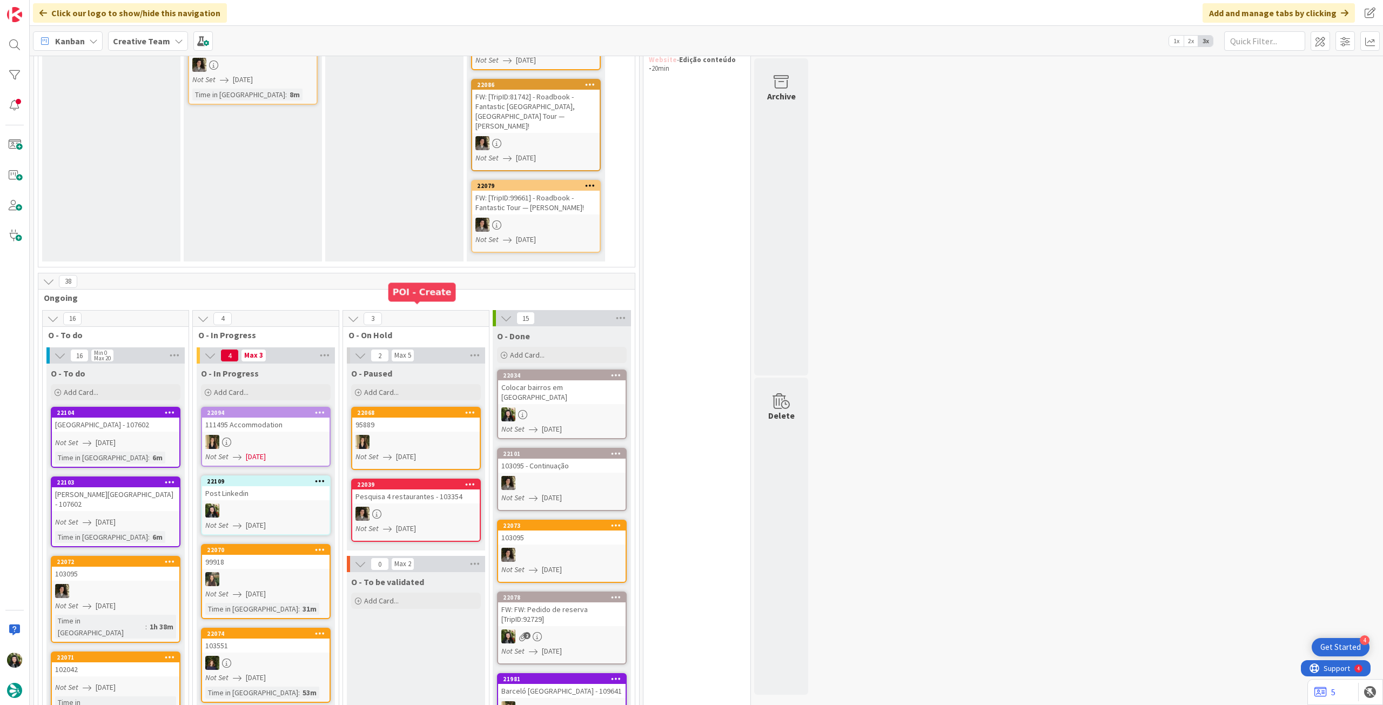
scroll to position [360, 0]
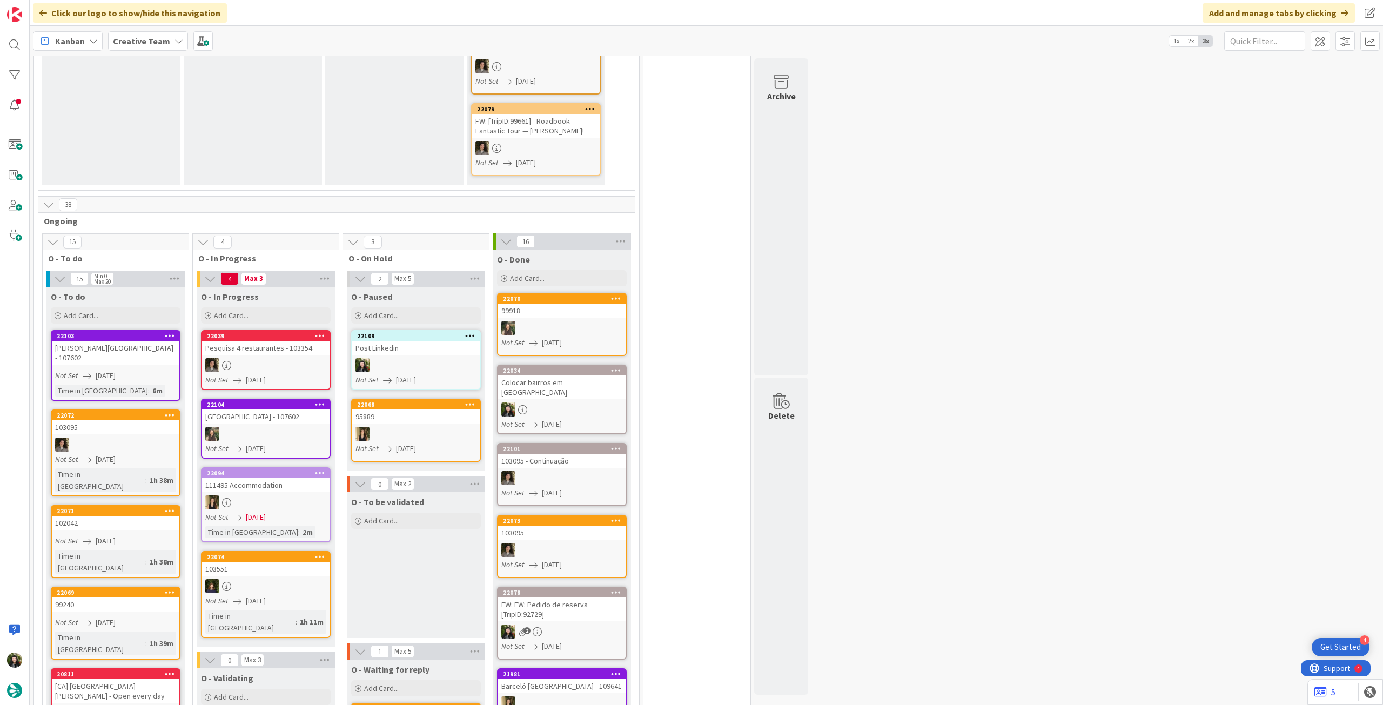
click at [138, 42] on b "Creative Team" at bounding box center [141, 41] width 57 height 11
click at [178, 156] on h4 "Creative Team - Análise" at bounding box center [193, 154] width 147 height 11
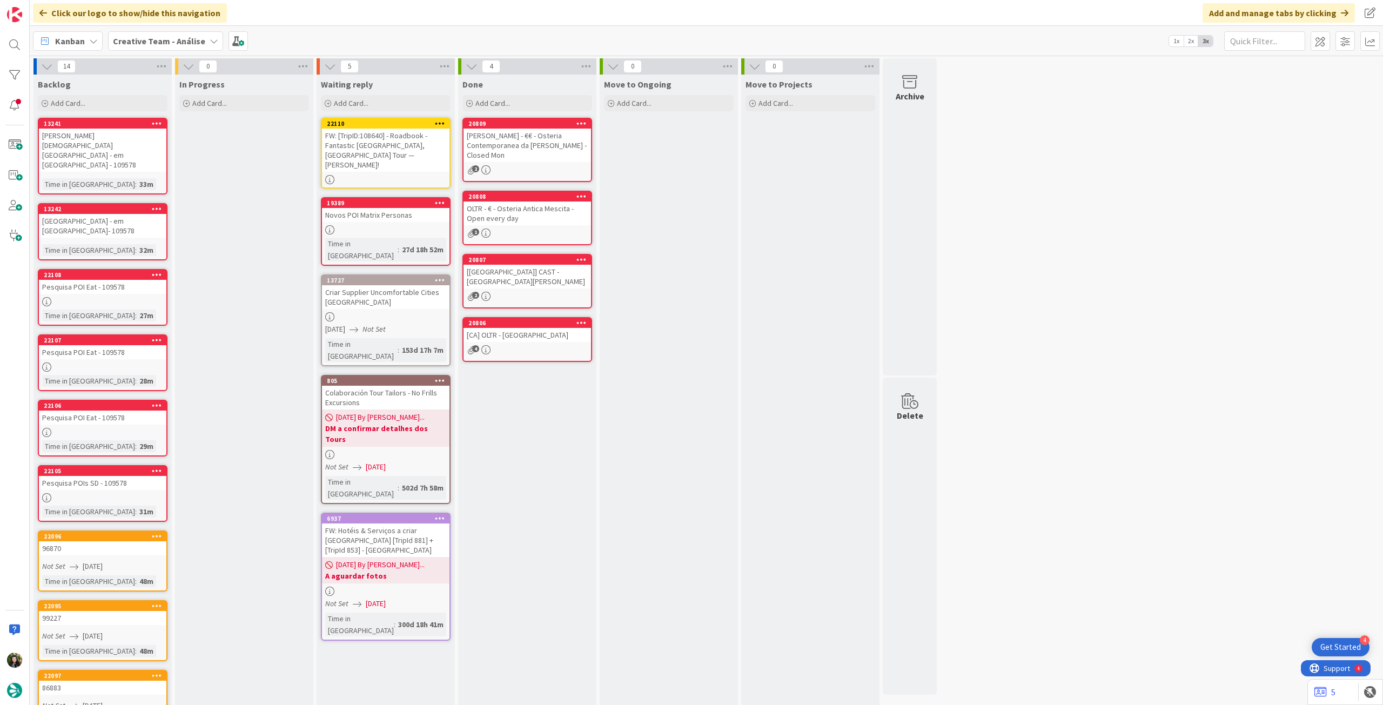
click at [399, 144] on div "FW: [TripID:108640] - Roadbook - Fantastic [GEOGRAPHIC_DATA], [GEOGRAPHIC_DATA]…" at bounding box center [385, 150] width 127 height 43
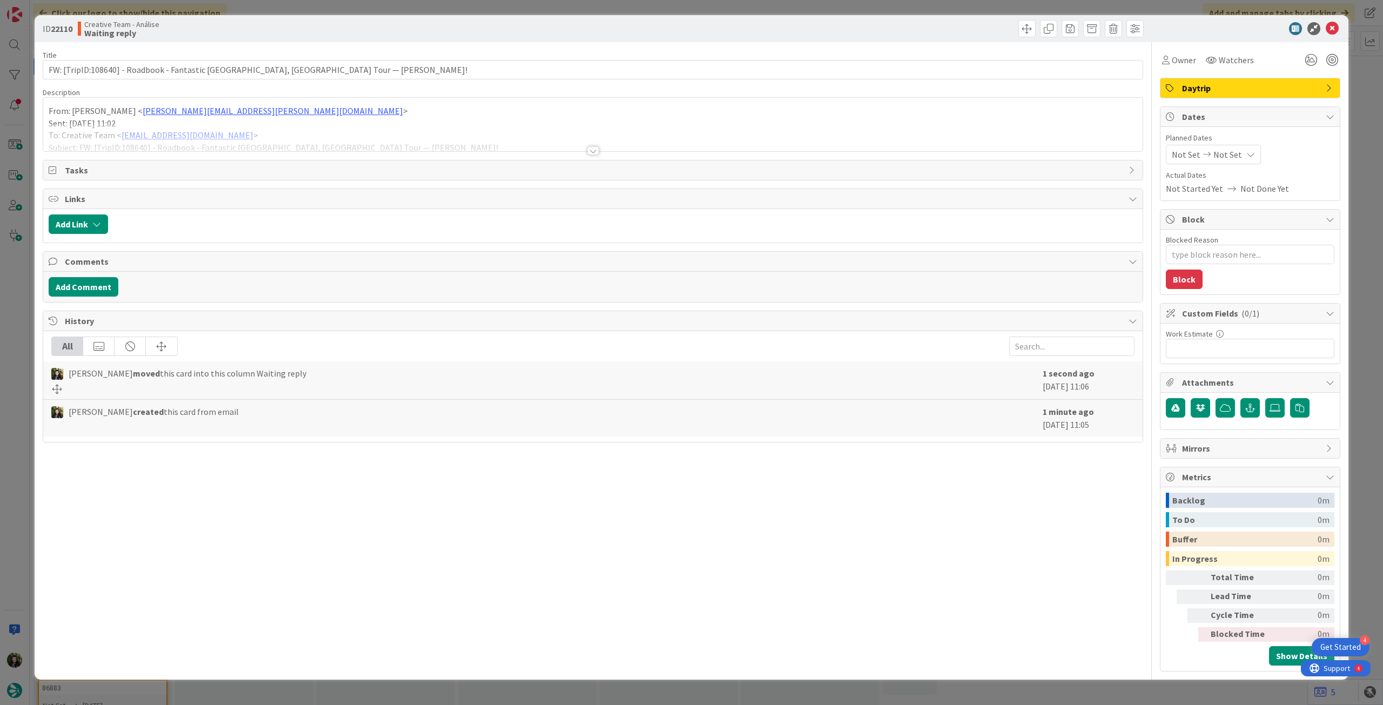
click at [515, 131] on div at bounding box center [592, 138] width 1099 height 28
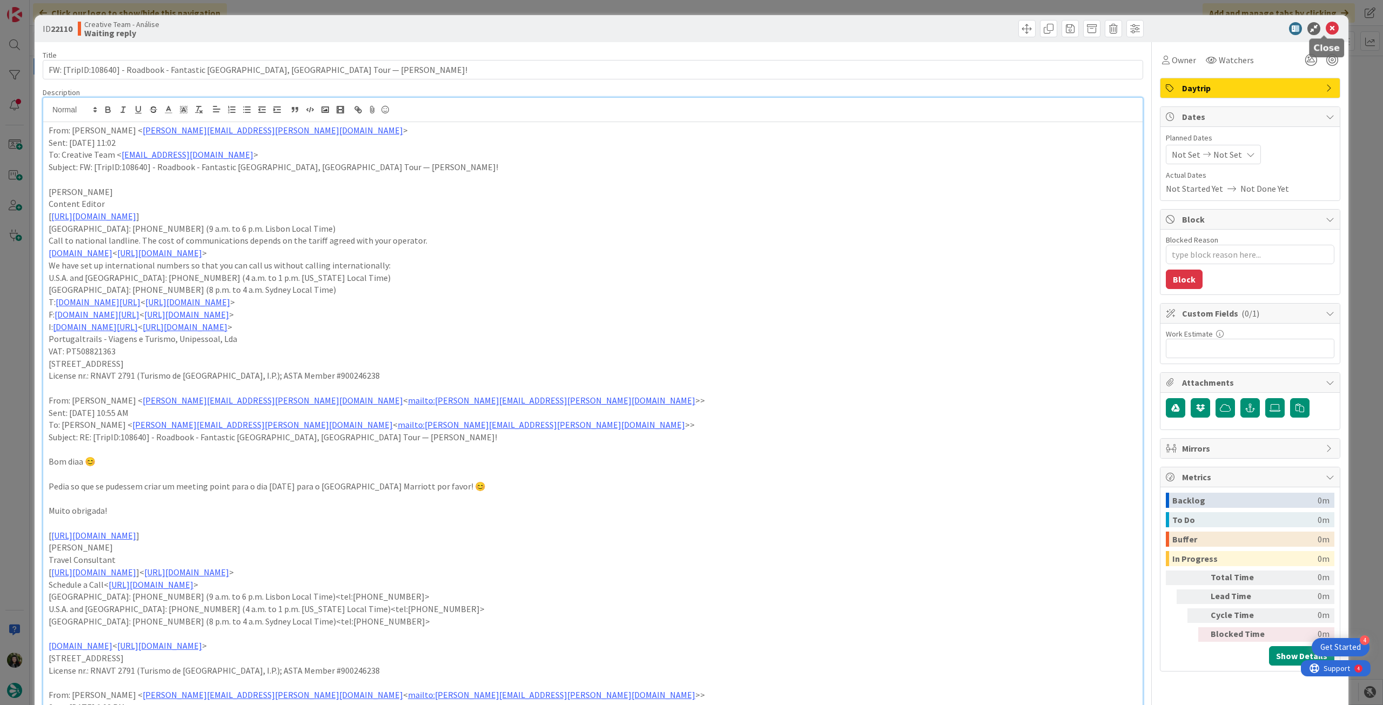
click at [1329, 24] on icon at bounding box center [1332, 28] width 13 height 13
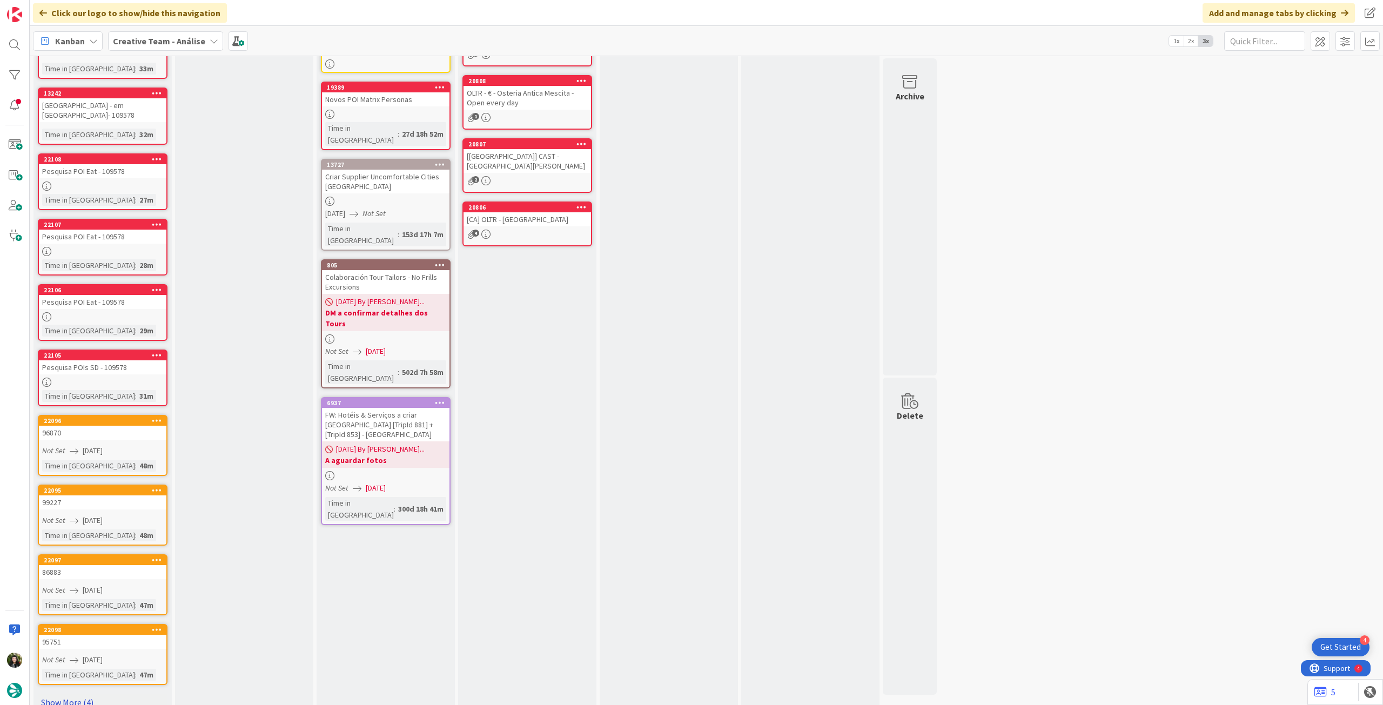
click at [83, 694] on link "Show More (4)" at bounding box center [103, 702] width 130 height 17
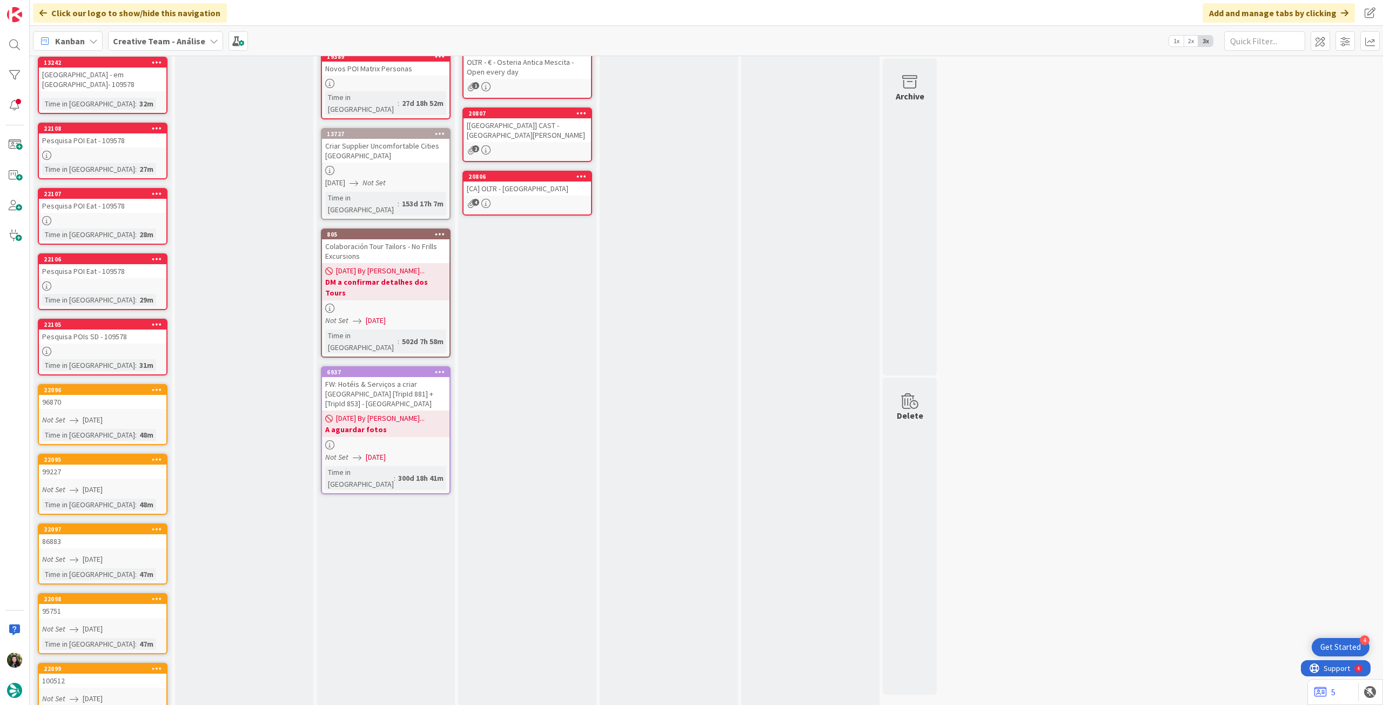
scroll to position [107, 0]
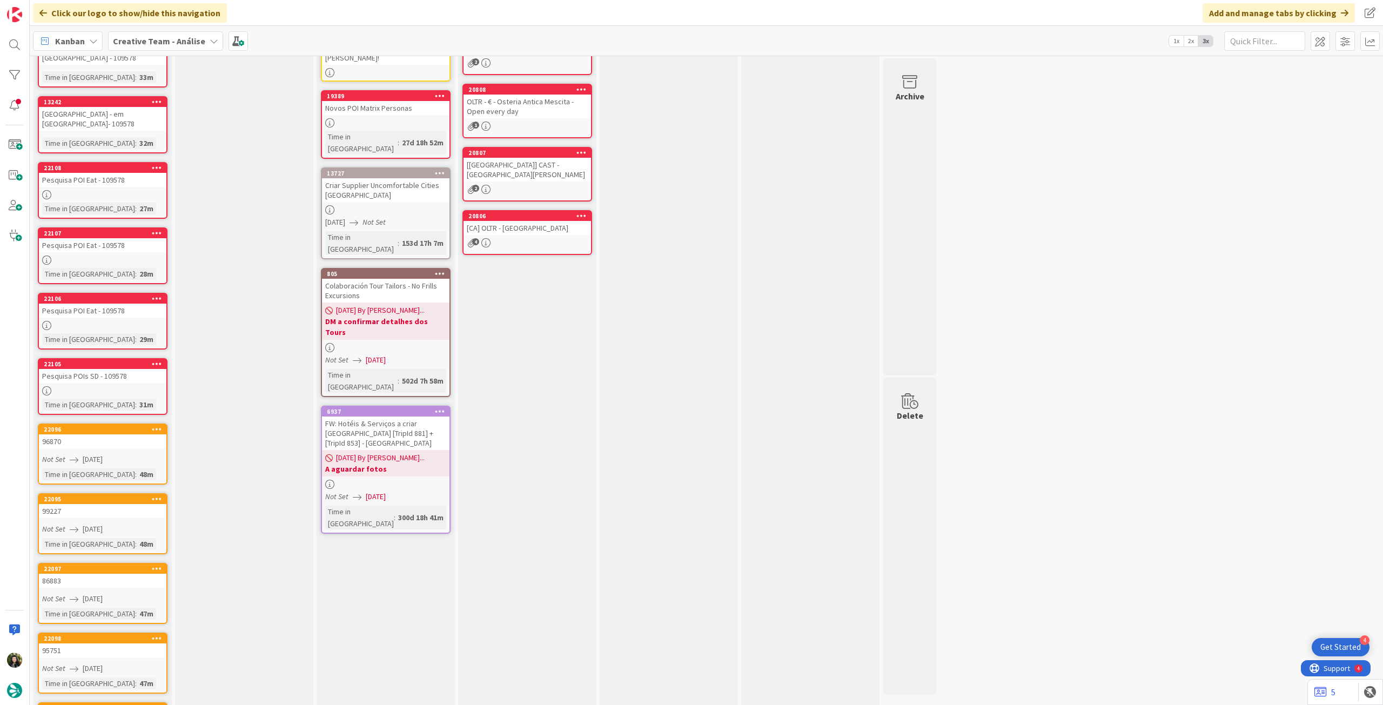
click at [166, 41] on b "Creative Team - Análise" at bounding box center [159, 41] width 92 height 11
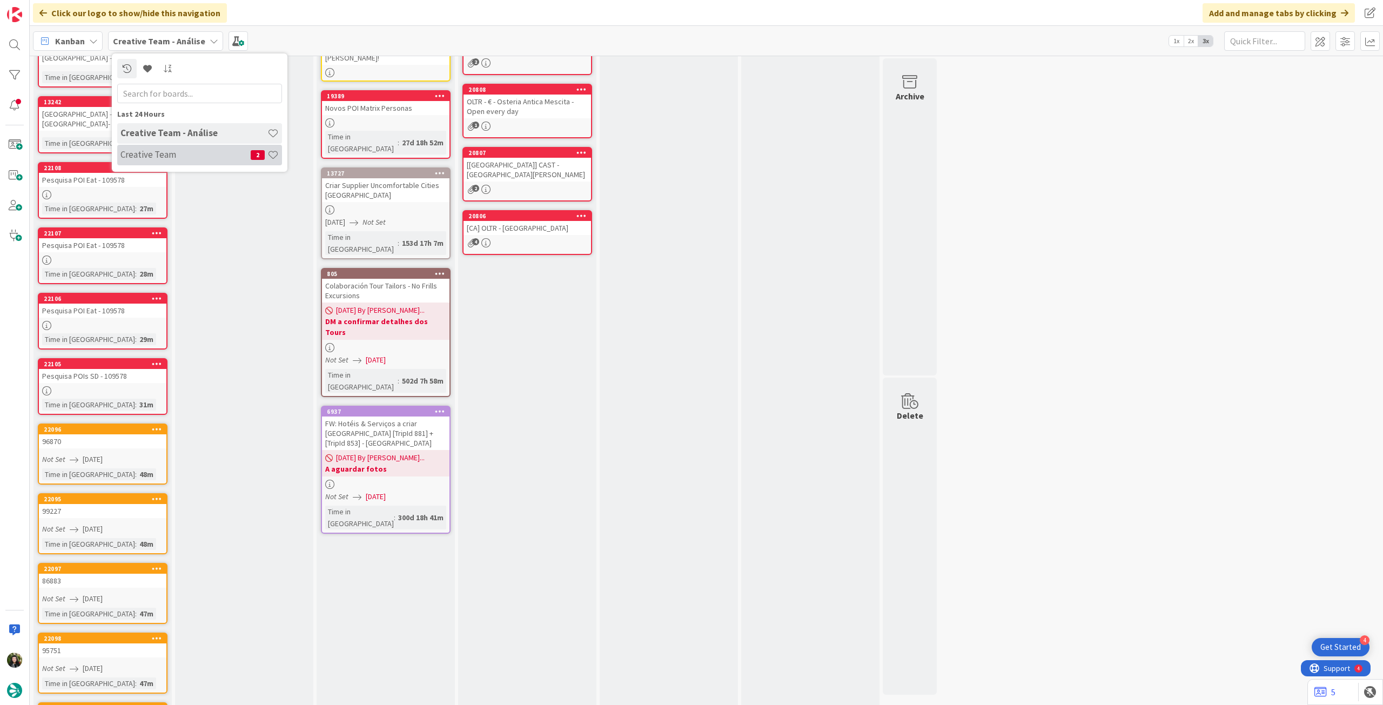
click at [173, 157] on h4 "Creative Team" at bounding box center [185, 154] width 130 height 11
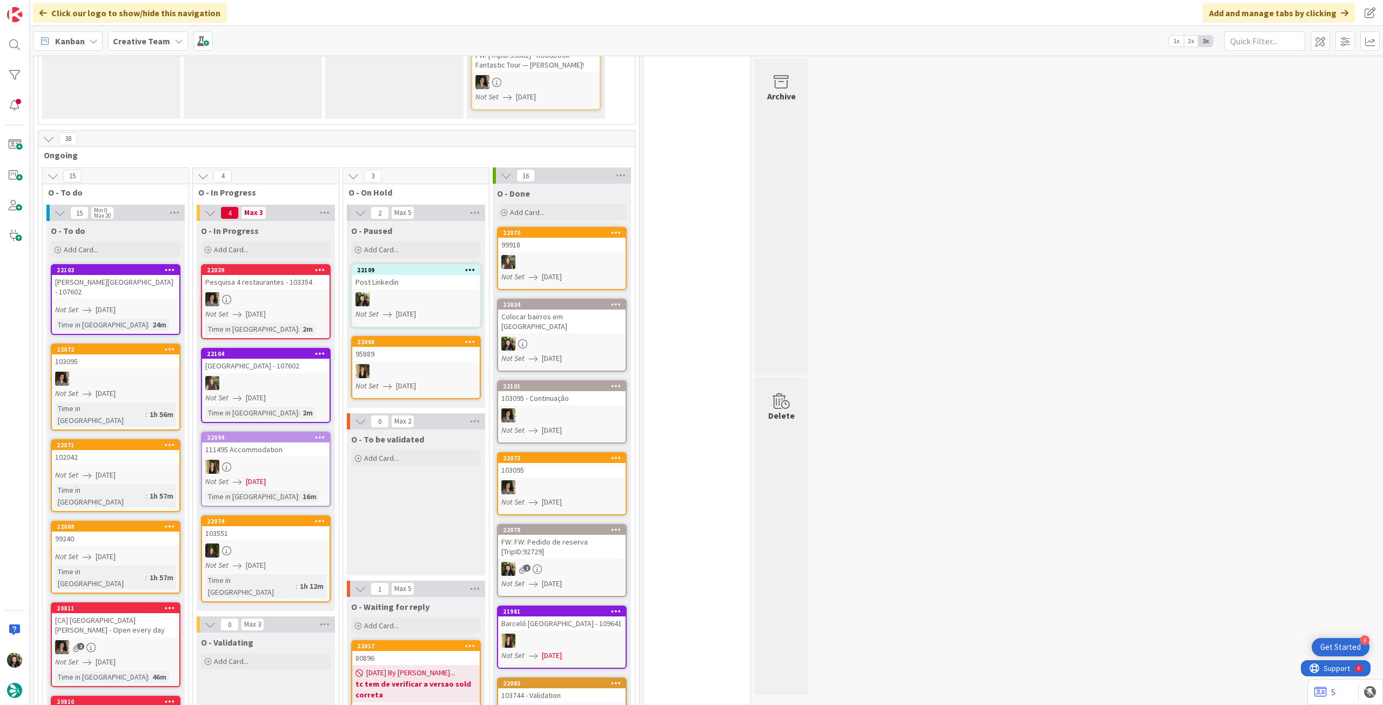
scroll to position [576, 0]
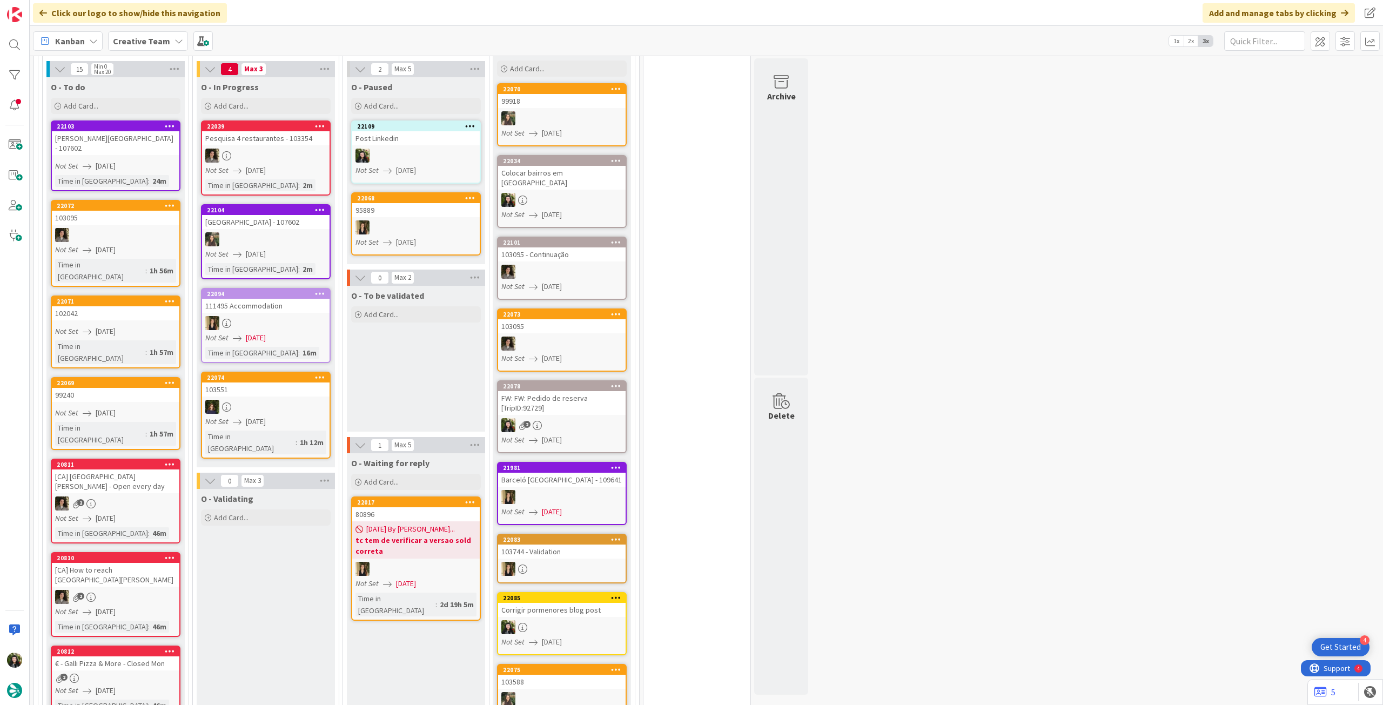
click at [151, 46] on b "Creative Team" at bounding box center [141, 41] width 57 height 11
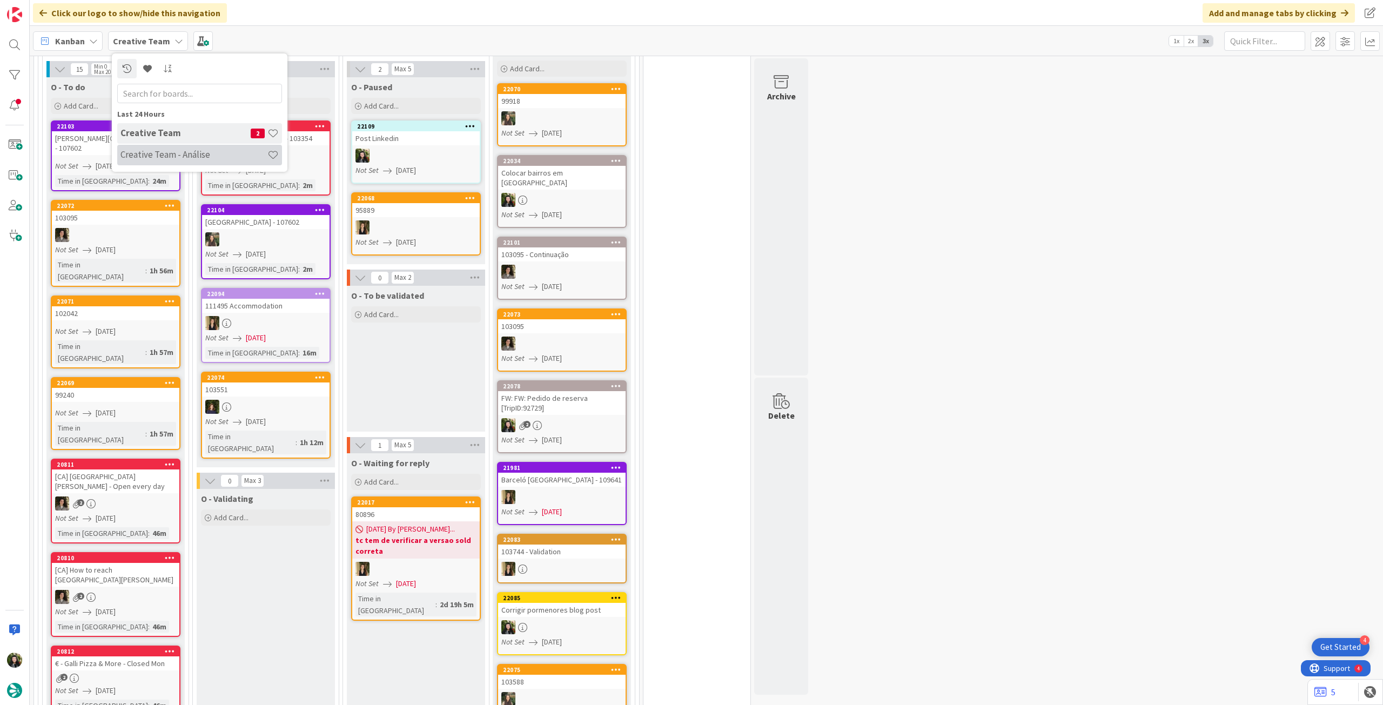
click at [152, 159] on h4 "Creative Team - Análise" at bounding box center [193, 154] width 147 height 11
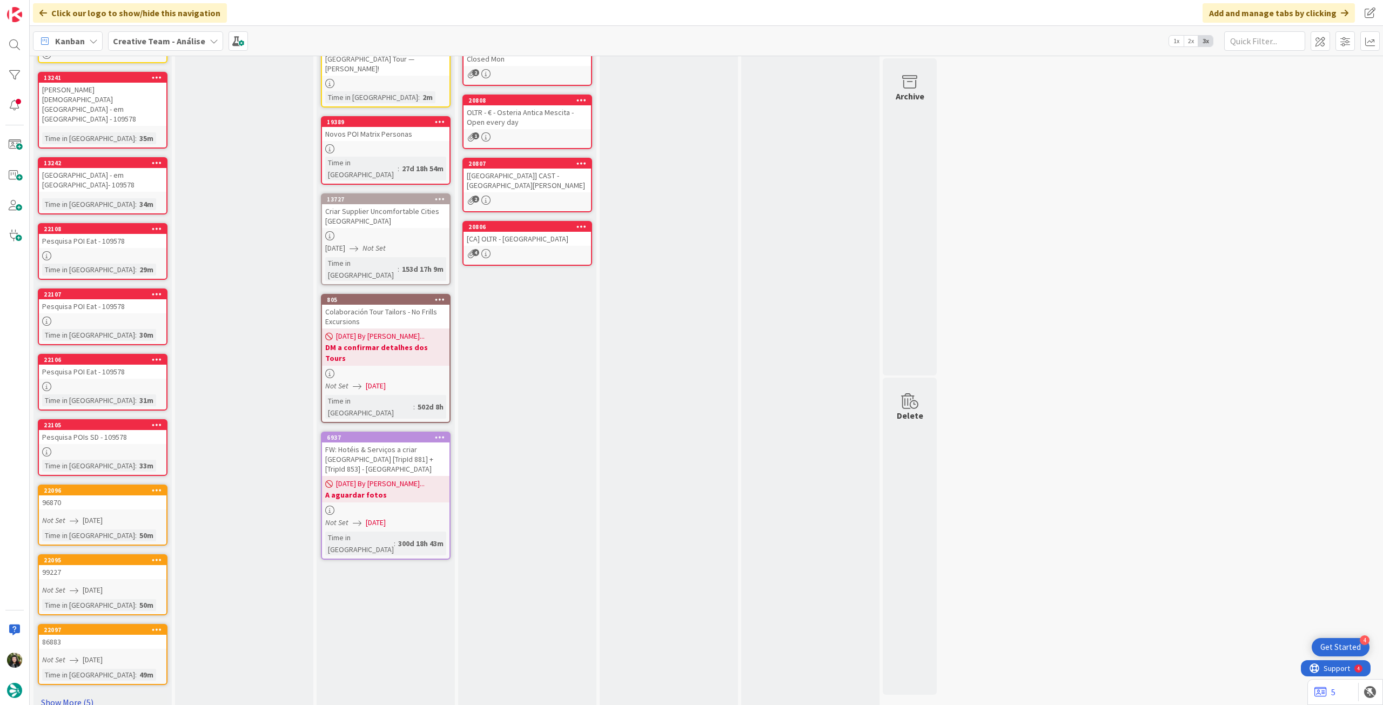
click at [76, 694] on link "Show More (5)" at bounding box center [103, 702] width 130 height 17
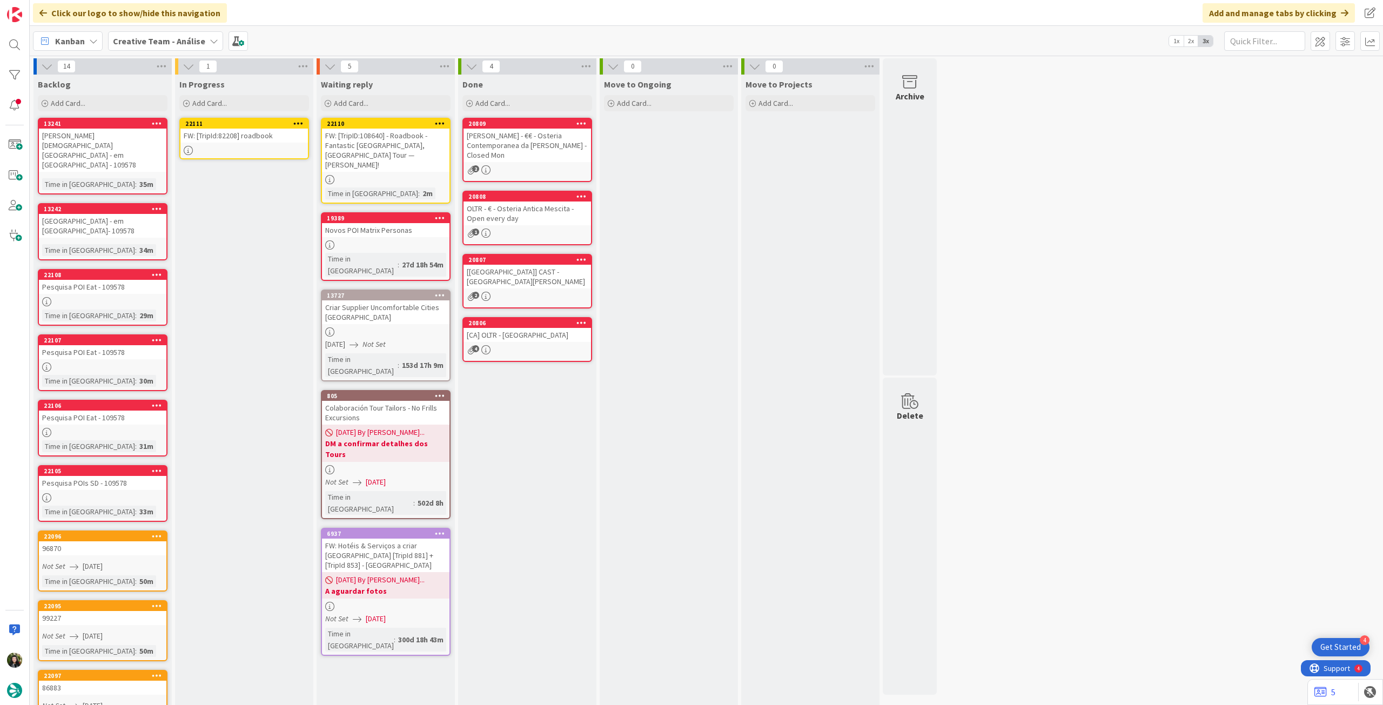
click at [227, 138] on div "FW: [TripId:82208] roadbook" at bounding box center [243, 136] width 127 height 14
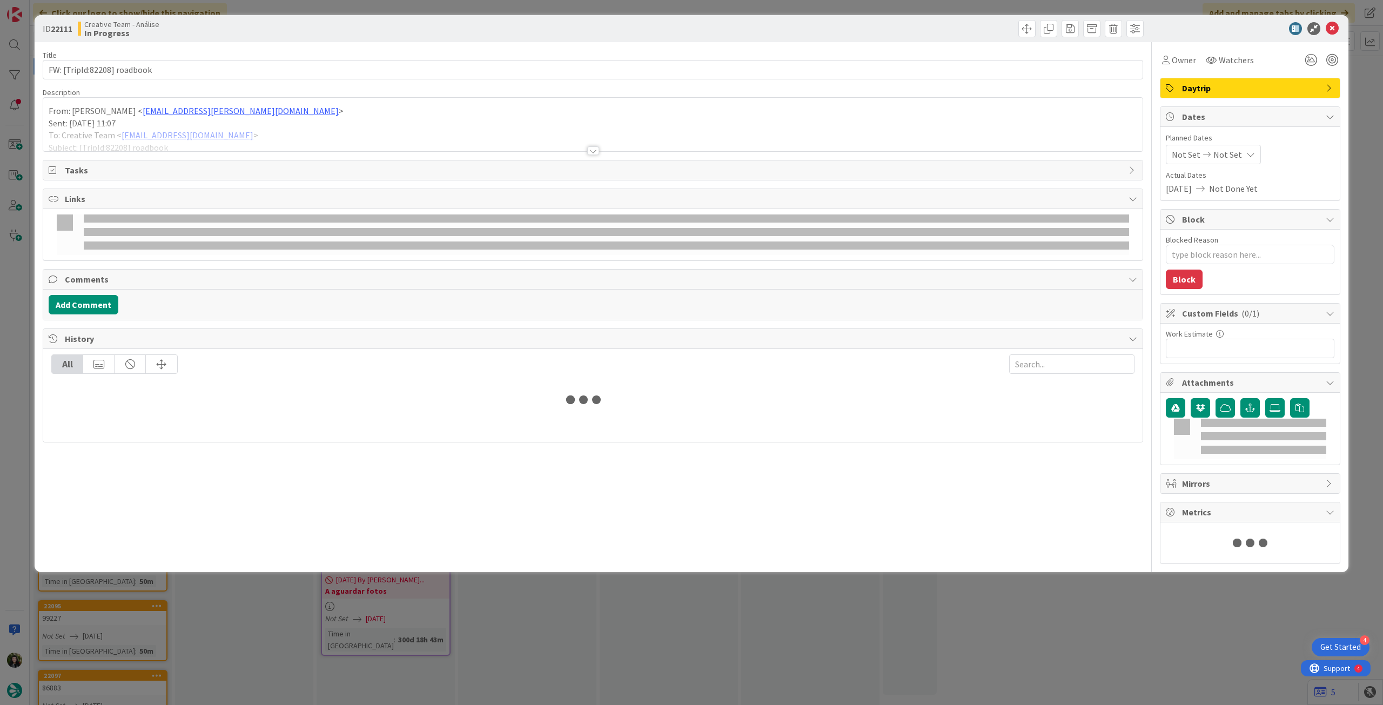
click at [209, 130] on div at bounding box center [592, 138] width 1099 height 28
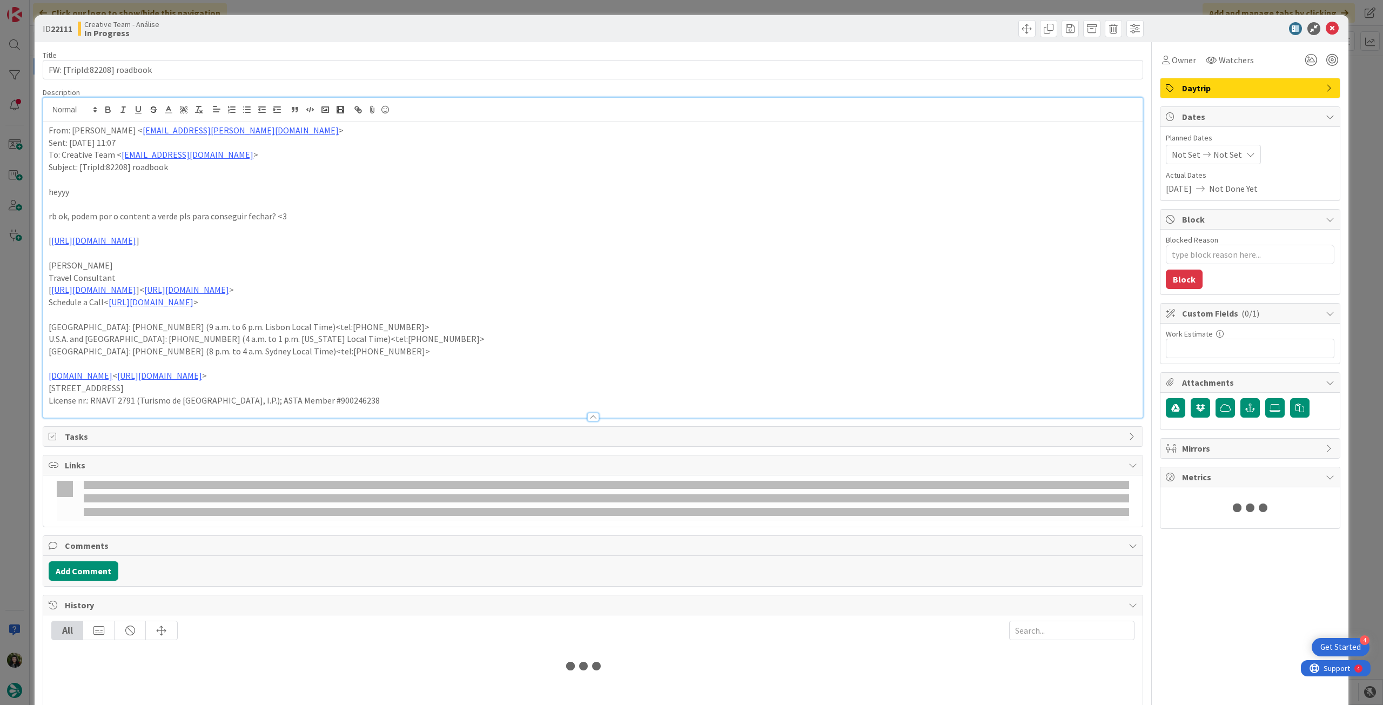
type textarea "x"
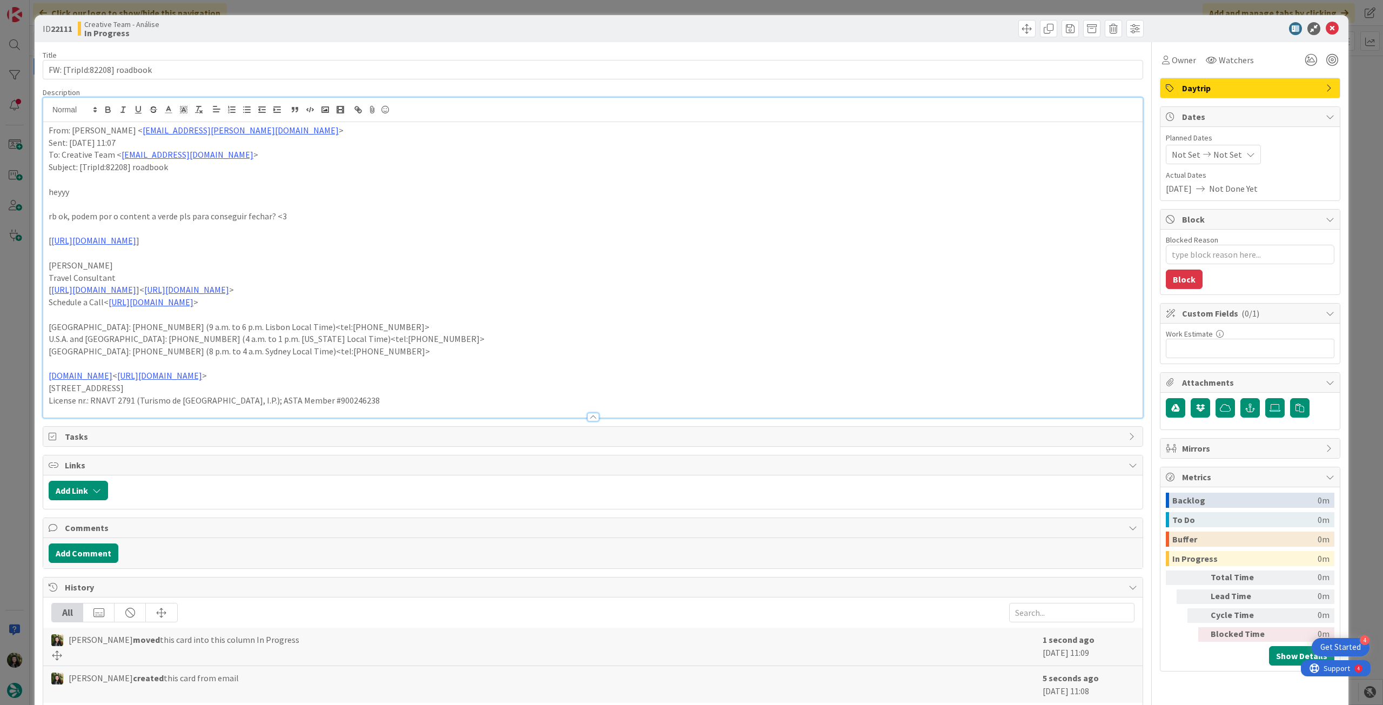
click at [46, 129] on div "From: [PERSON_NAME] < [PERSON_NAME][EMAIL_ADDRESS][PERSON_NAME][DOMAIN_NAME] > …" at bounding box center [592, 270] width 1099 height 296
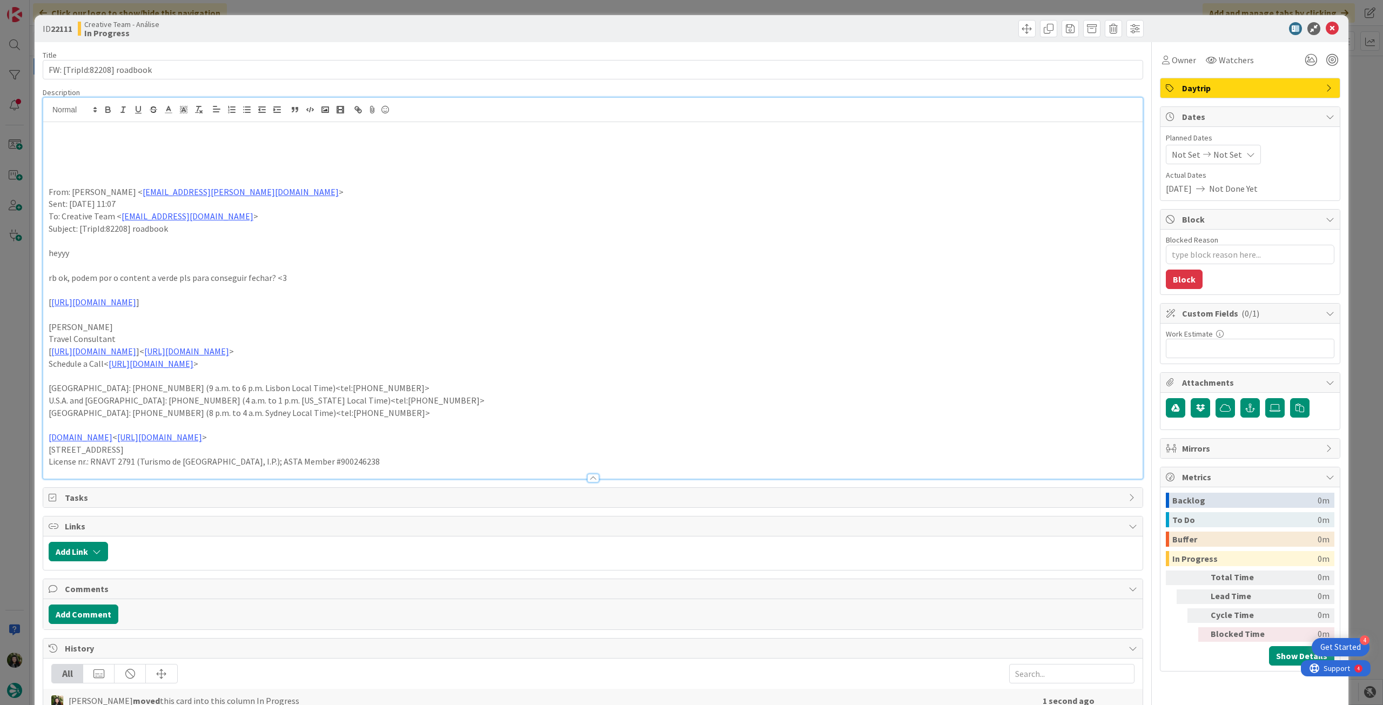
click at [72, 142] on p at bounding box center [593, 143] width 1089 height 12
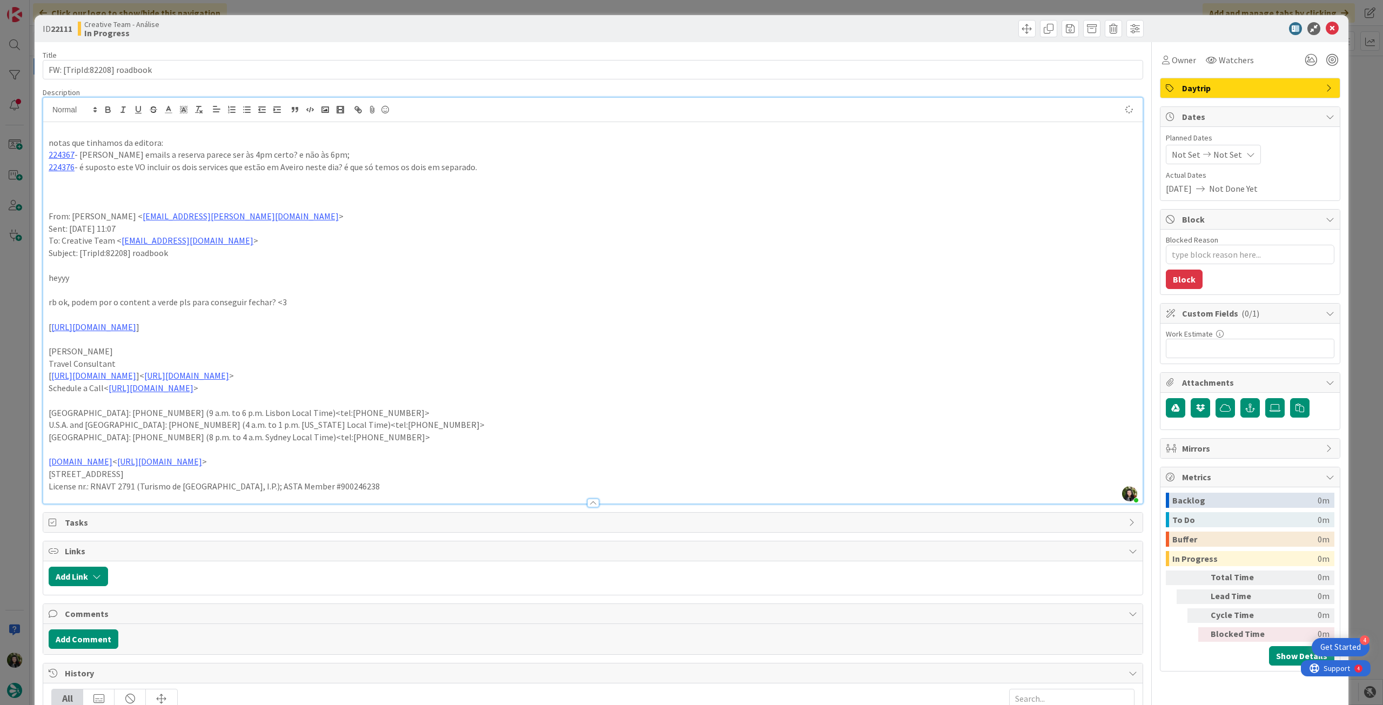
type textarea "x"
click at [1230, 150] on div "Not Set Not Set" at bounding box center [1213, 154] width 95 height 19
click at [1177, 385] on icon at bounding box center [1185, 386] width 16 height 13
type input "[DATE]"
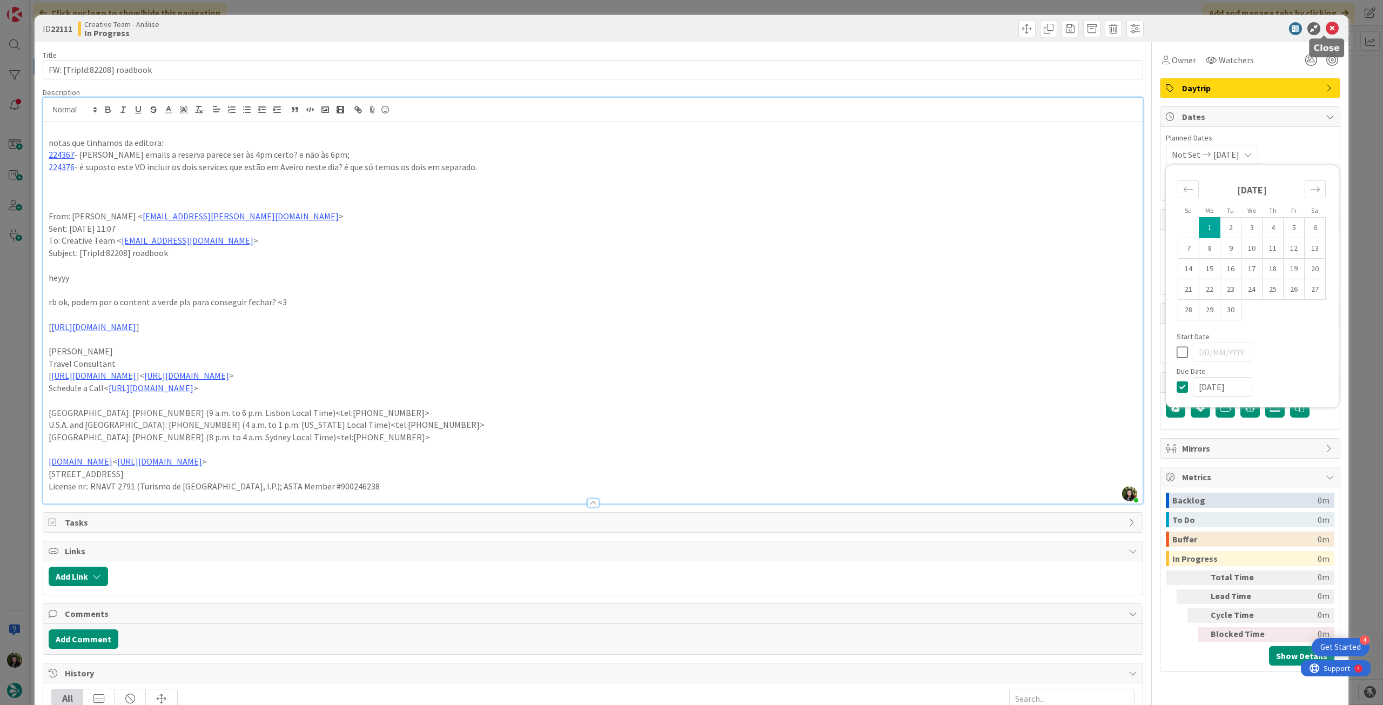
click at [1331, 26] on div at bounding box center [1244, 28] width 191 height 13
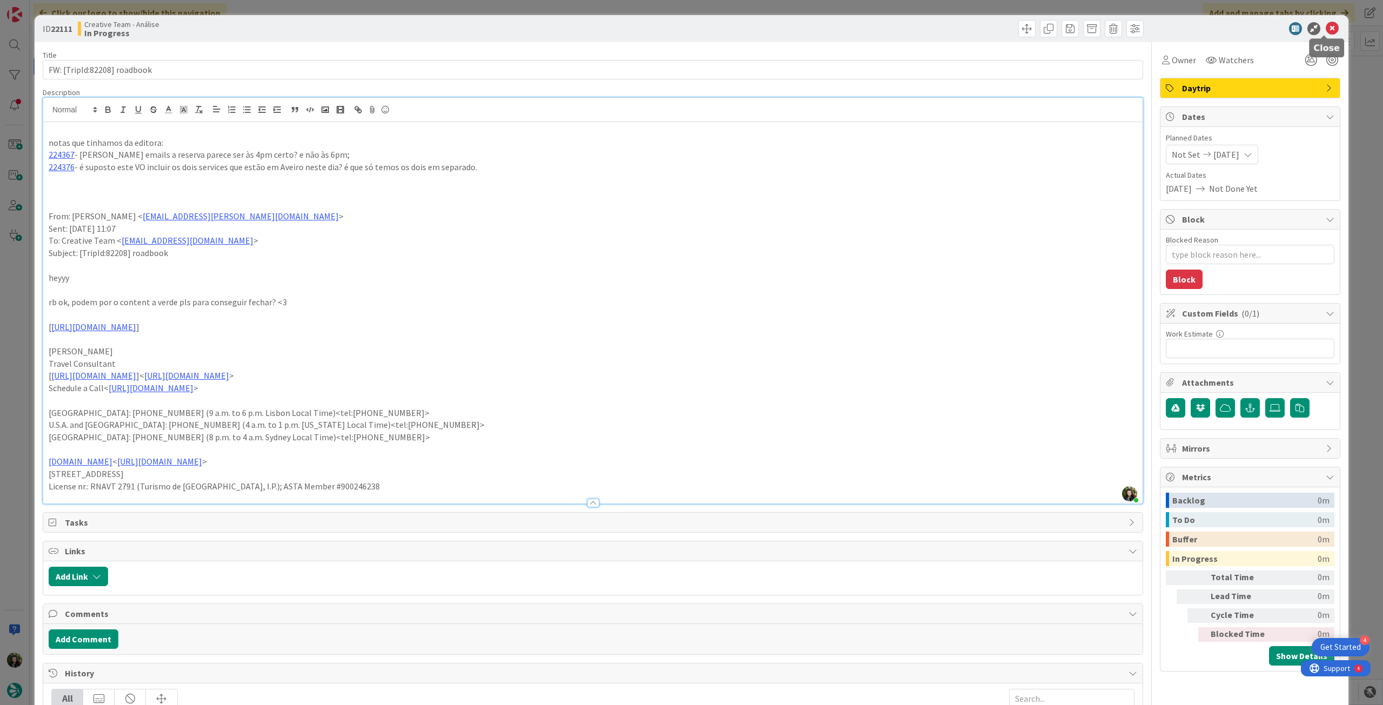
click at [1326, 30] on icon at bounding box center [1332, 28] width 13 height 13
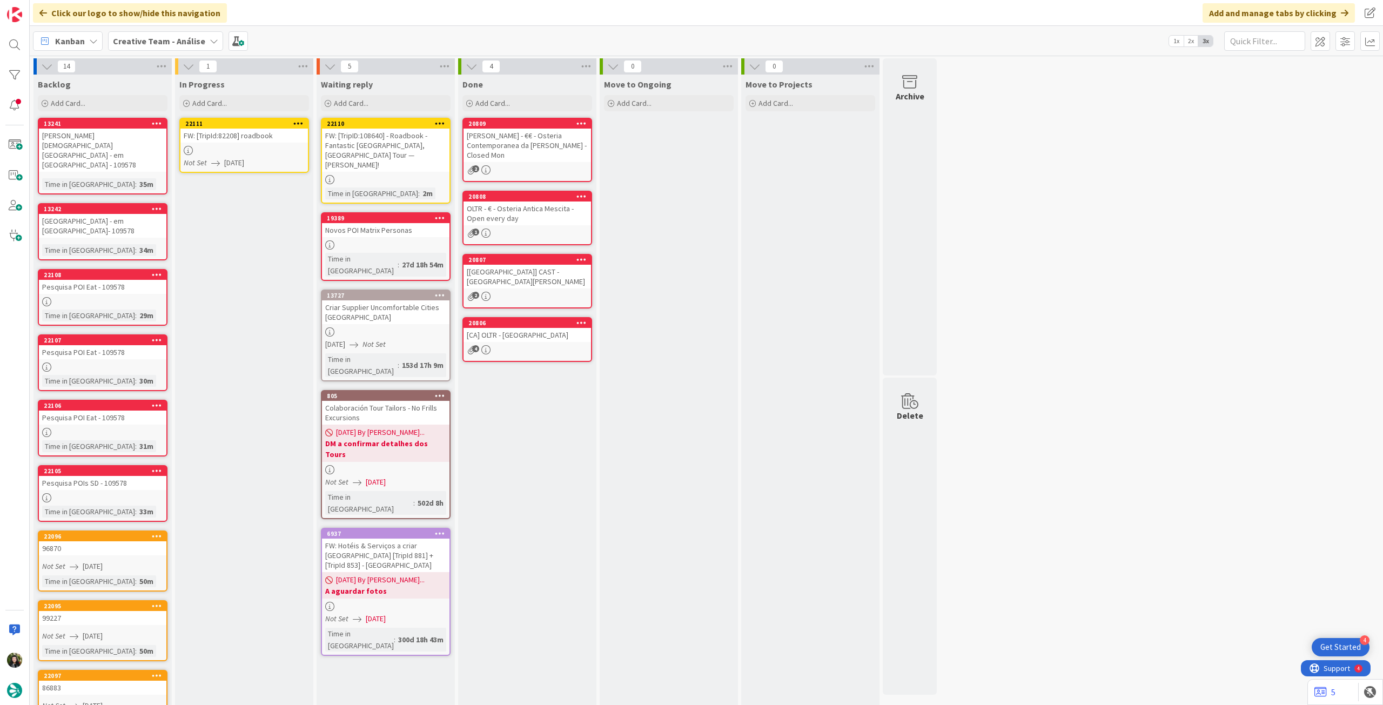
click at [299, 124] on icon at bounding box center [298, 123] width 10 height 8
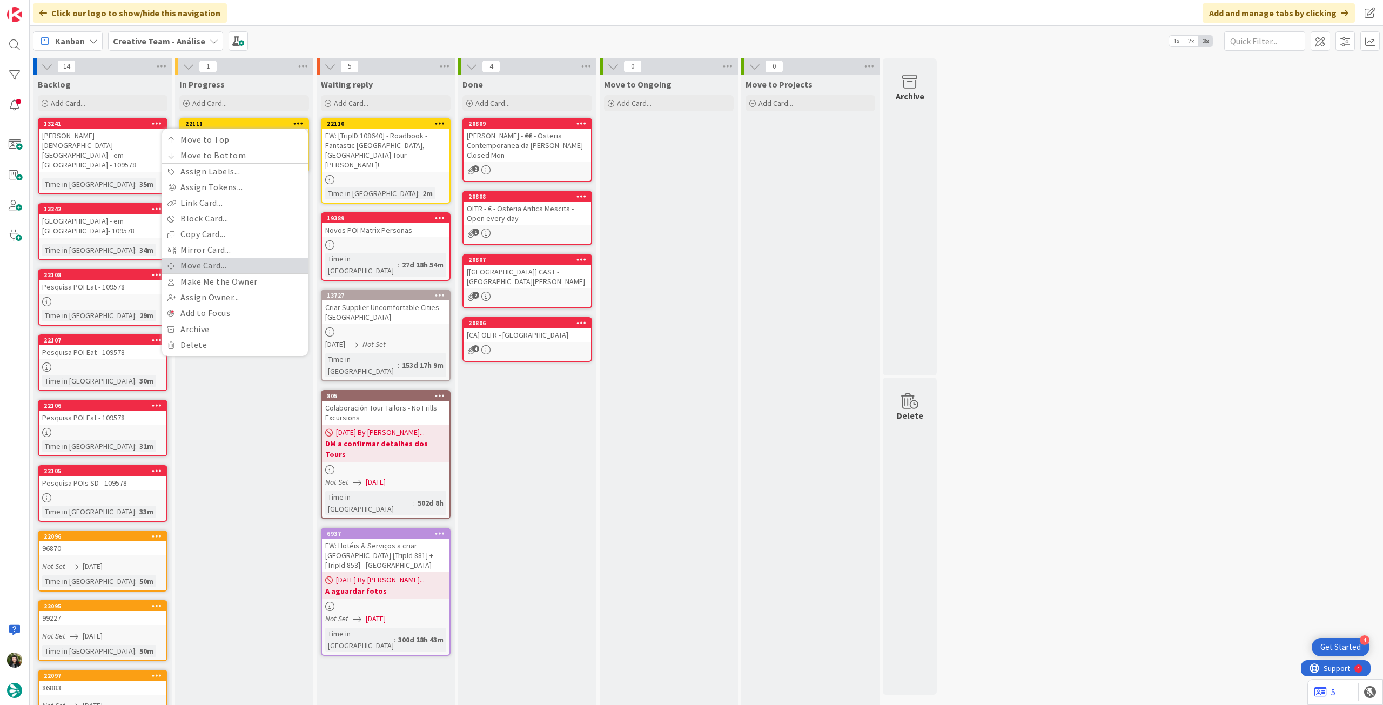
click at [240, 265] on link "Move Card..." at bounding box center [235, 266] width 146 height 16
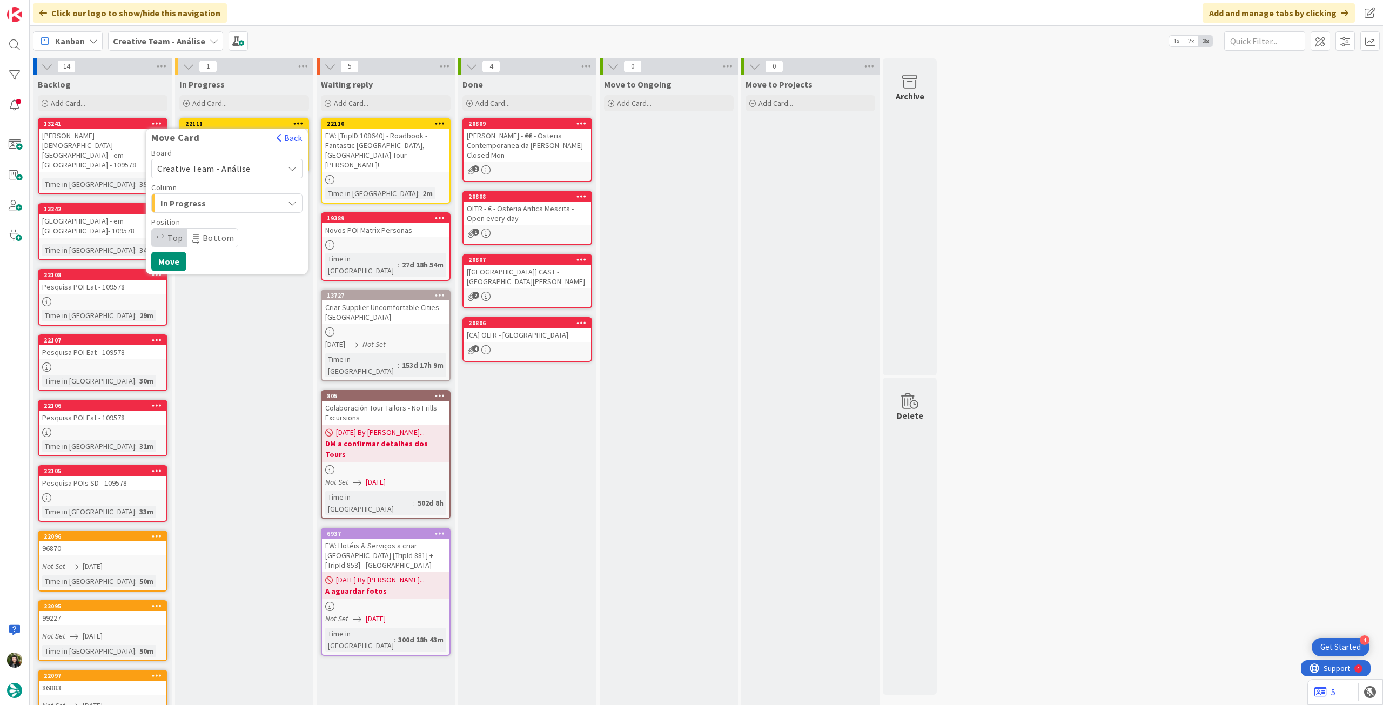
click at [224, 164] on span "Creative Team - Análise" at bounding box center [203, 168] width 93 height 11
click at [218, 212] on span "Creative Team" at bounding box center [233, 219] width 125 height 16
click at [217, 238] on span "Daytrip" at bounding box center [226, 237] width 104 height 15
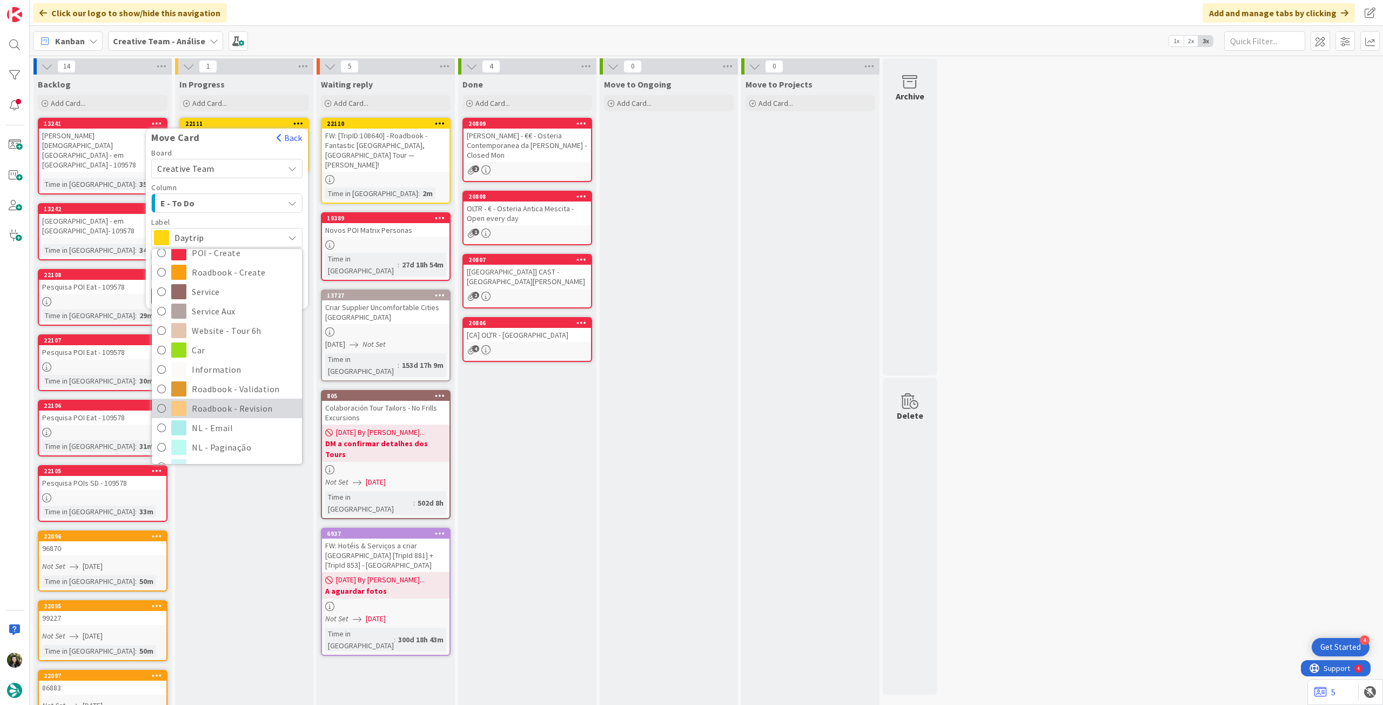
scroll to position [144, 0]
click at [235, 392] on span "Roadbook - Revision" at bounding box center [244, 392] width 105 height 16
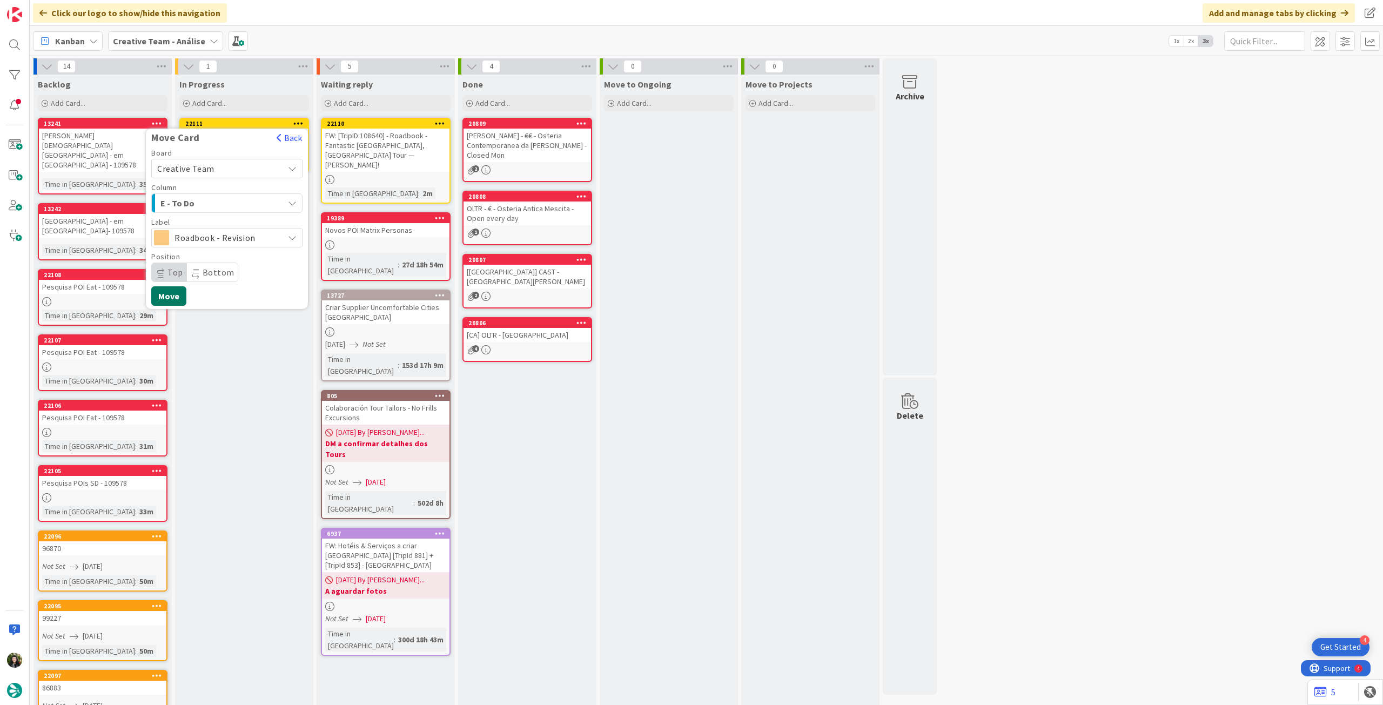
click at [173, 288] on button "Move" at bounding box center [168, 295] width 35 height 19
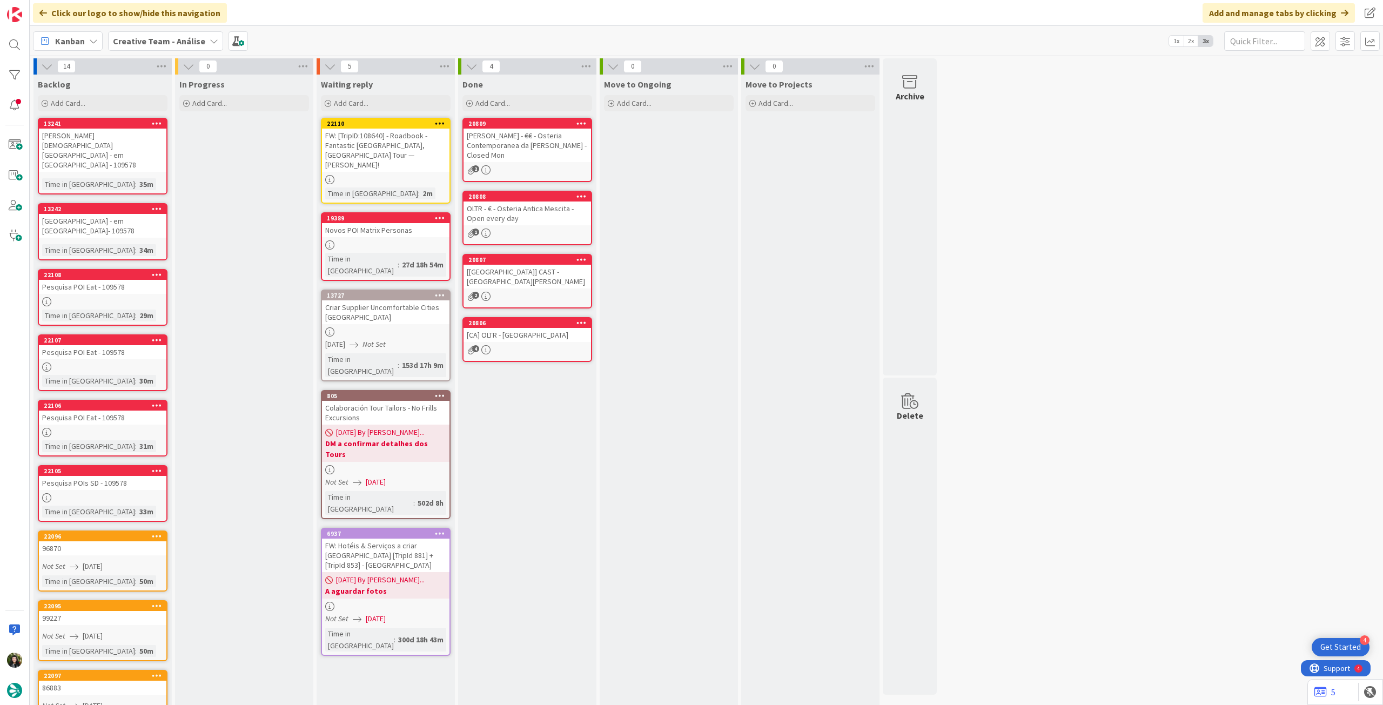
click at [149, 41] on b "Creative Team - Análise" at bounding box center [159, 41] width 92 height 11
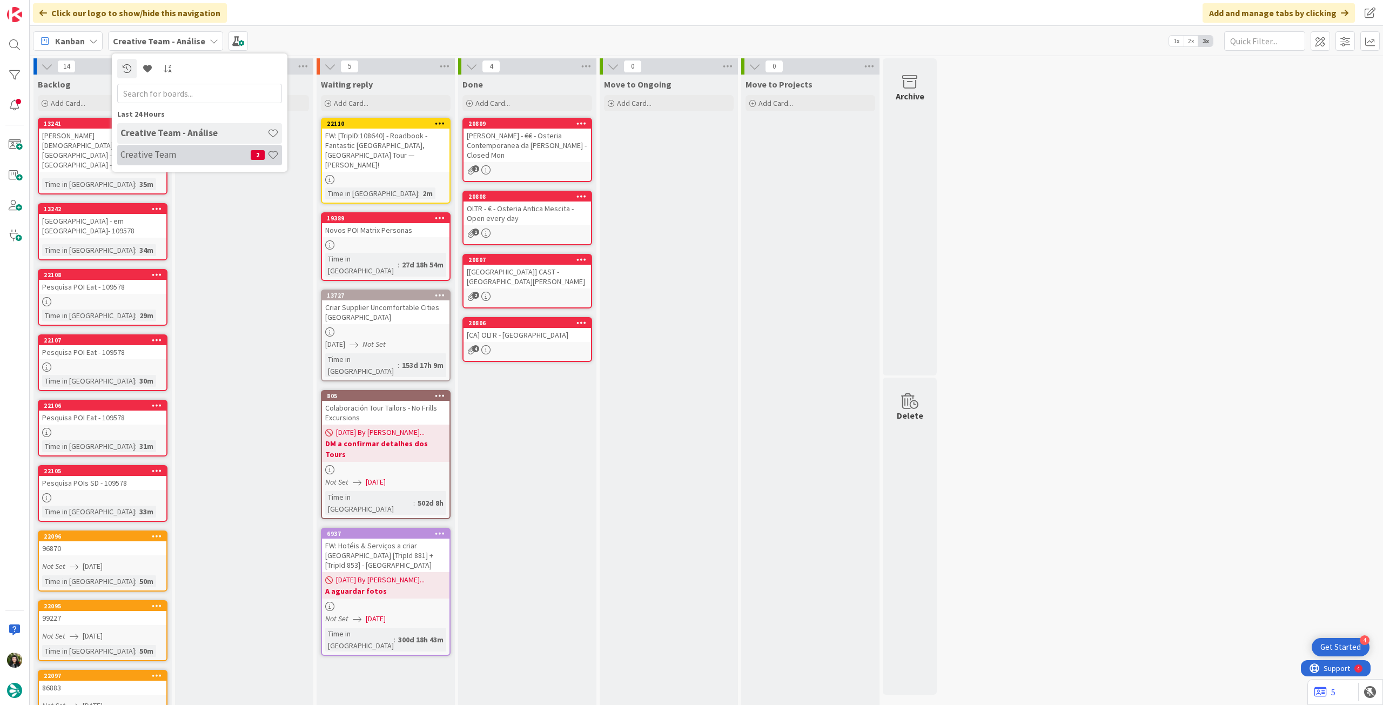
click at [172, 158] on h4 "Creative Team" at bounding box center [185, 154] width 130 height 11
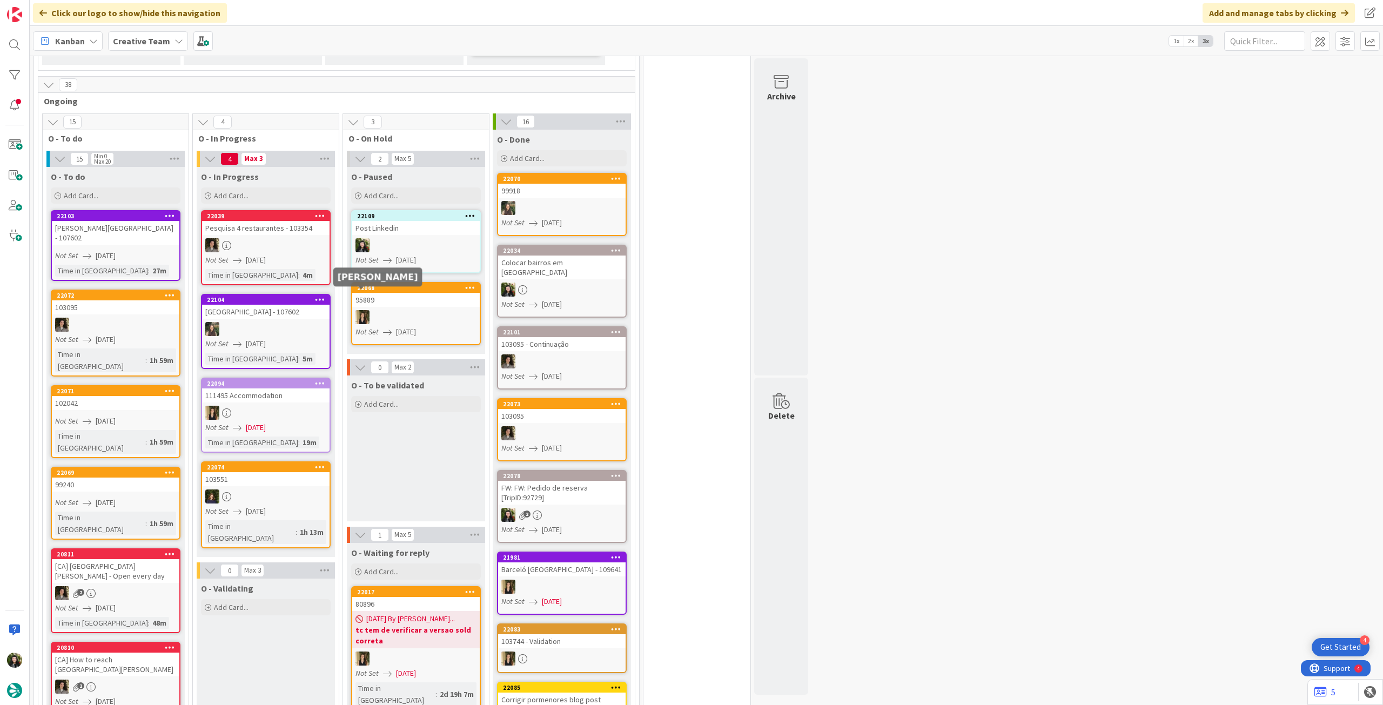
scroll to position [432, 0]
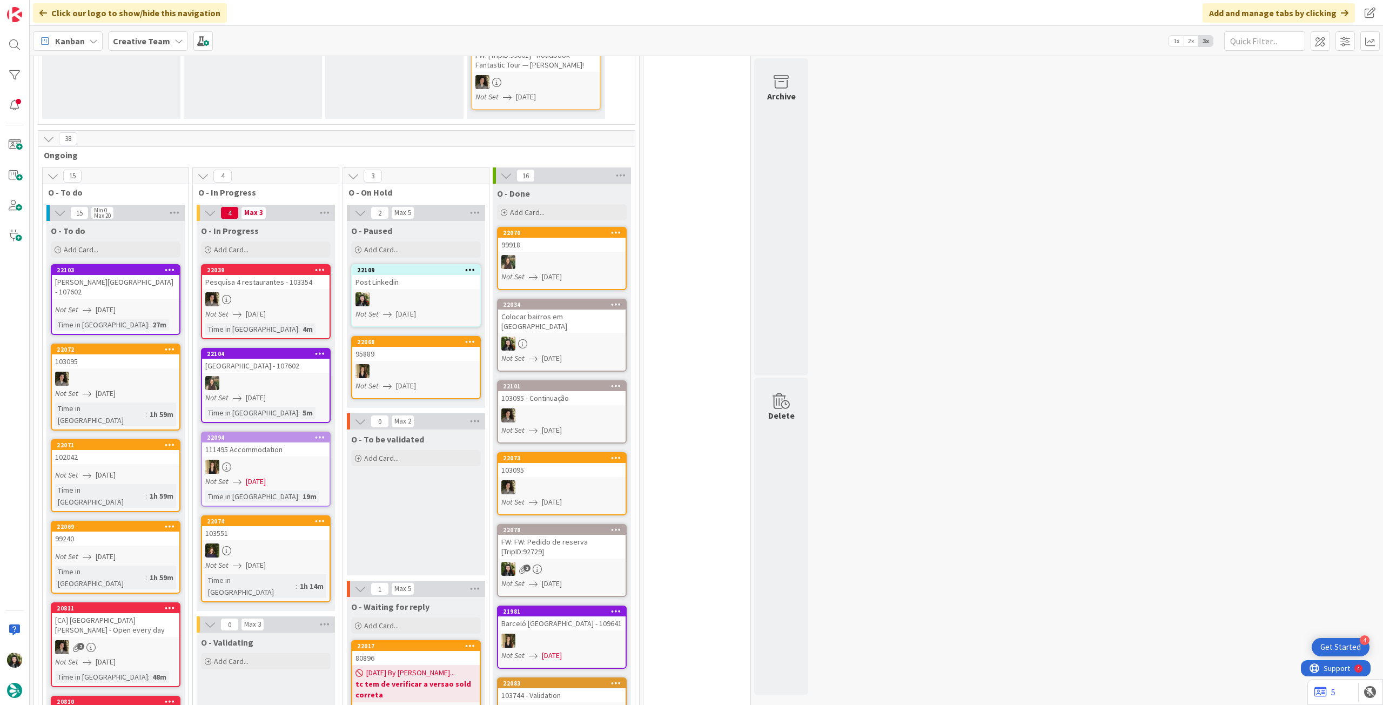
click at [123, 36] on b "Creative Team" at bounding box center [141, 41] width 57 height 11
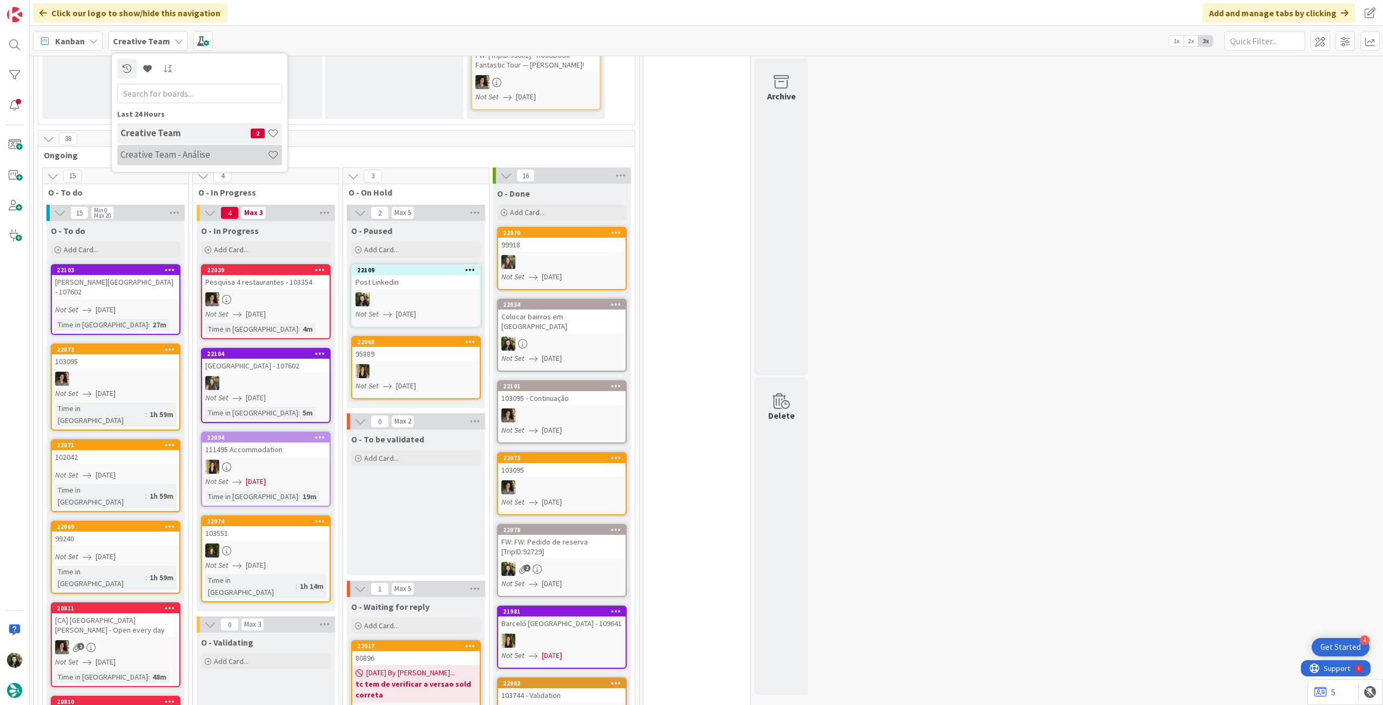
click at [148, 162] on div "Creative Team - Análise" at bounding box center [199, 155] width 165 height 21
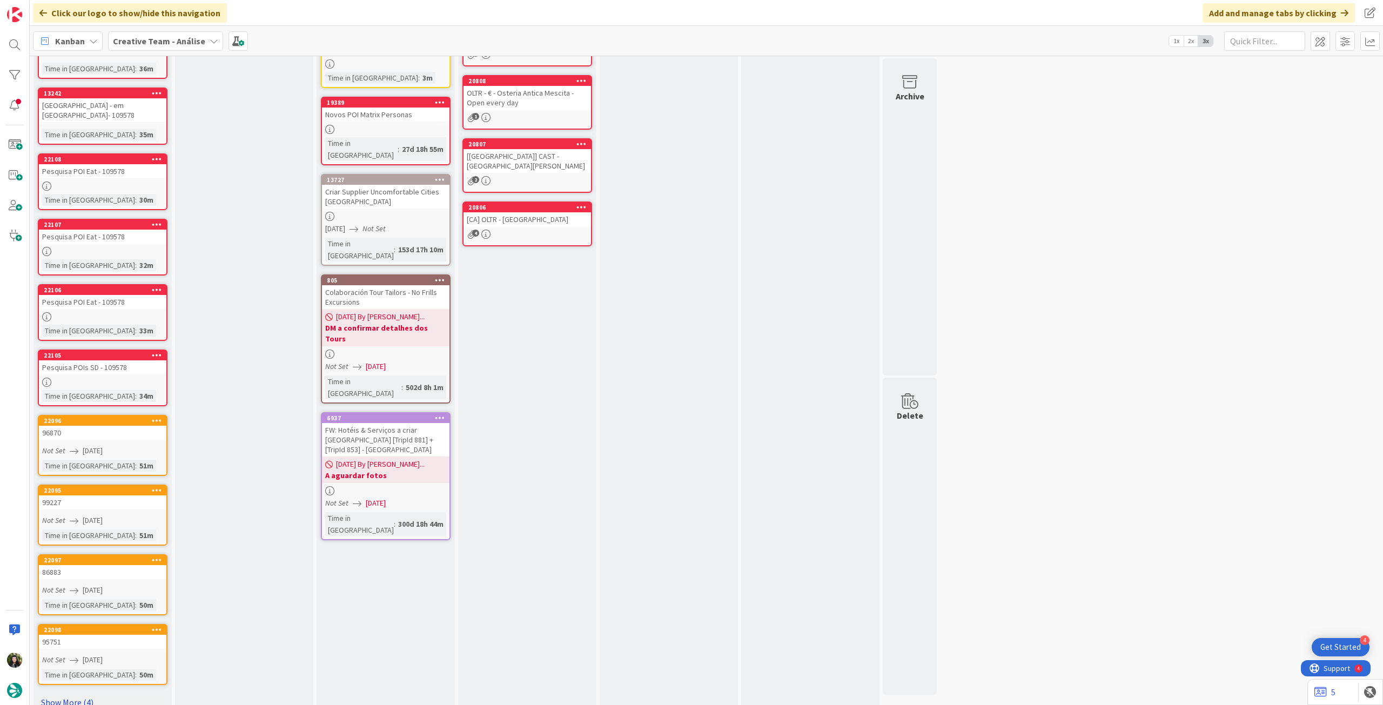
click at [75, 694] on link "Show More (4)" at bounding box center [103, 702] width 130 height 17
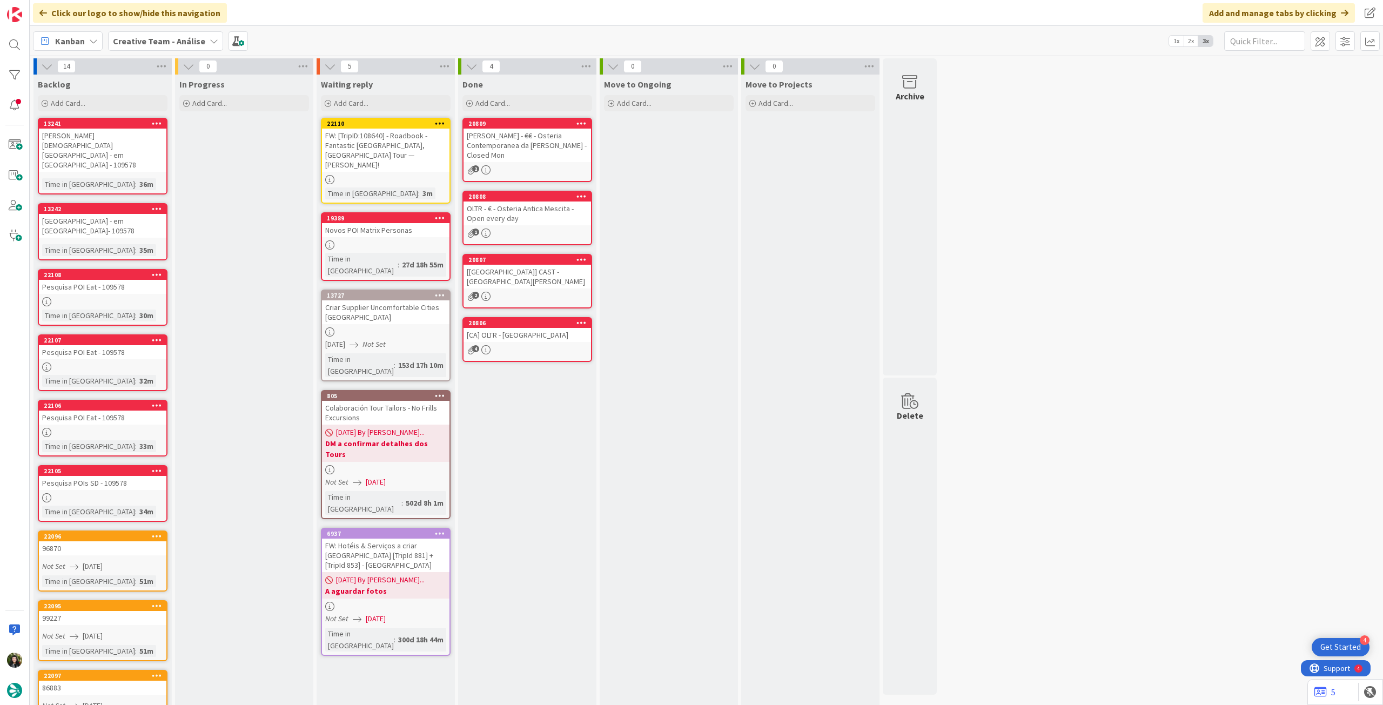
click at [167, 45] on b "Creative Team - Análise" at bounding box center [159, 41] width 92 height 11
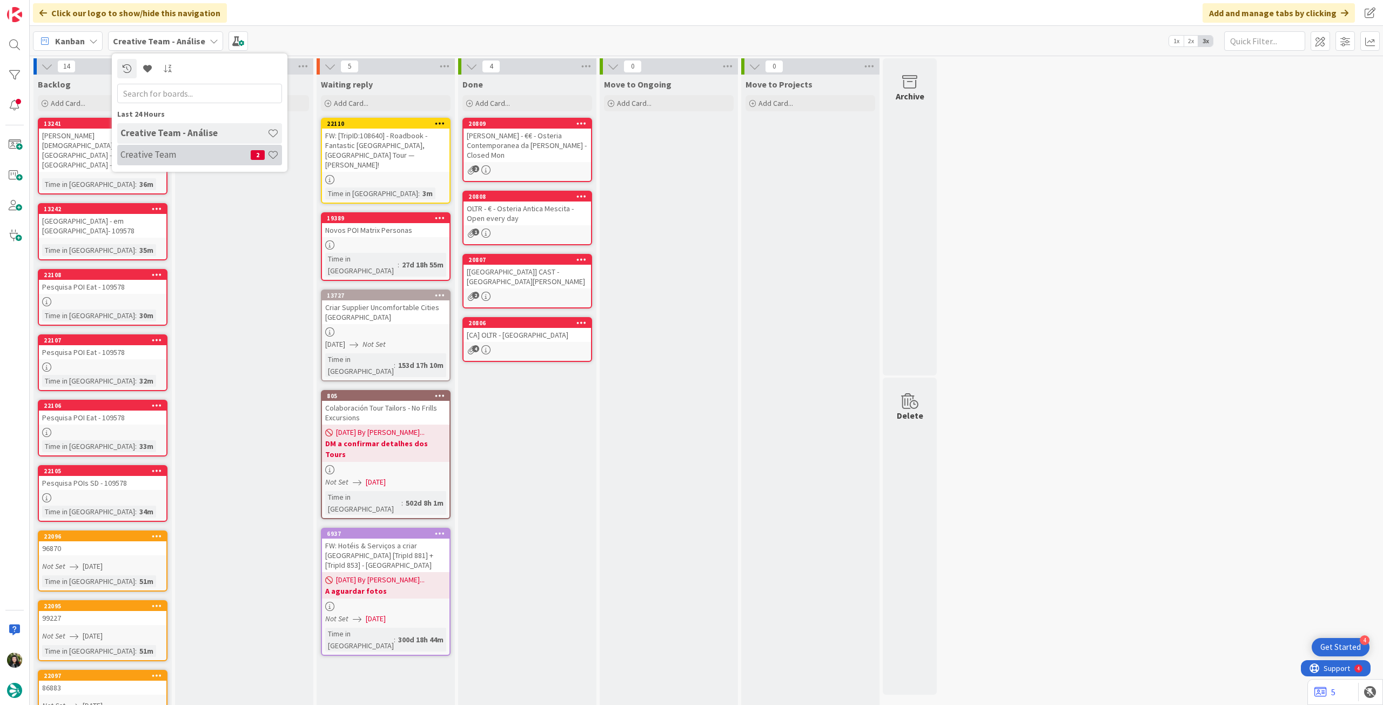
click at [171, 153] on h4 "Creative Team" at bounding box center [185, 154] width 130 height 11
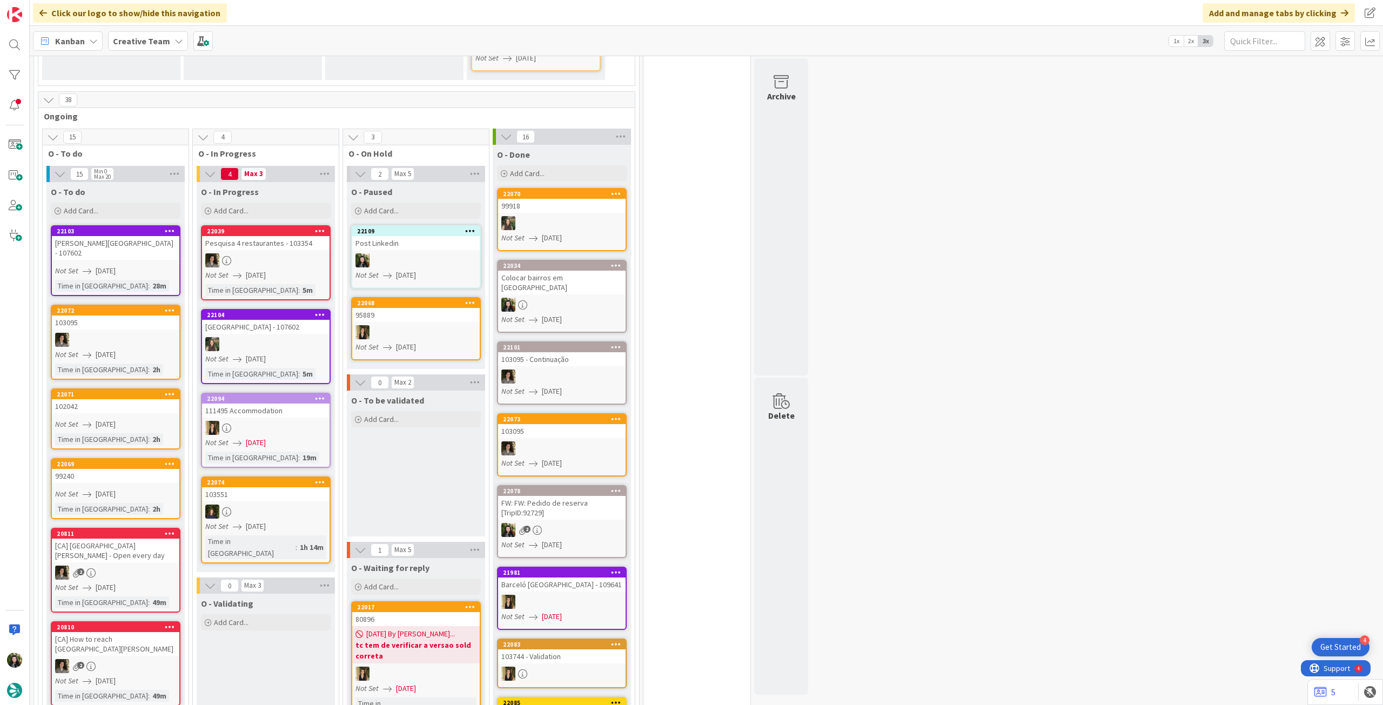
scroll to position [432, 0]
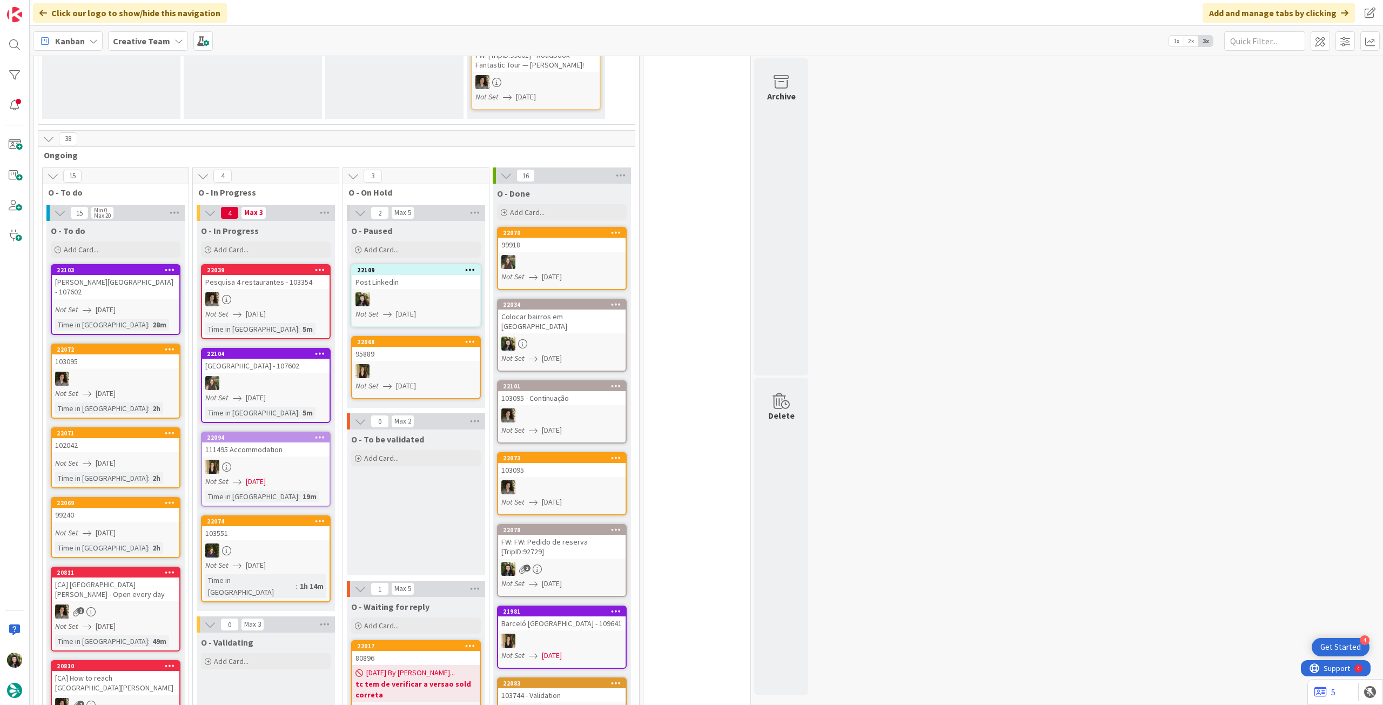
click at [147, 37] on b "Creative Team" at bounding box center [141, 41] width 57 height 11
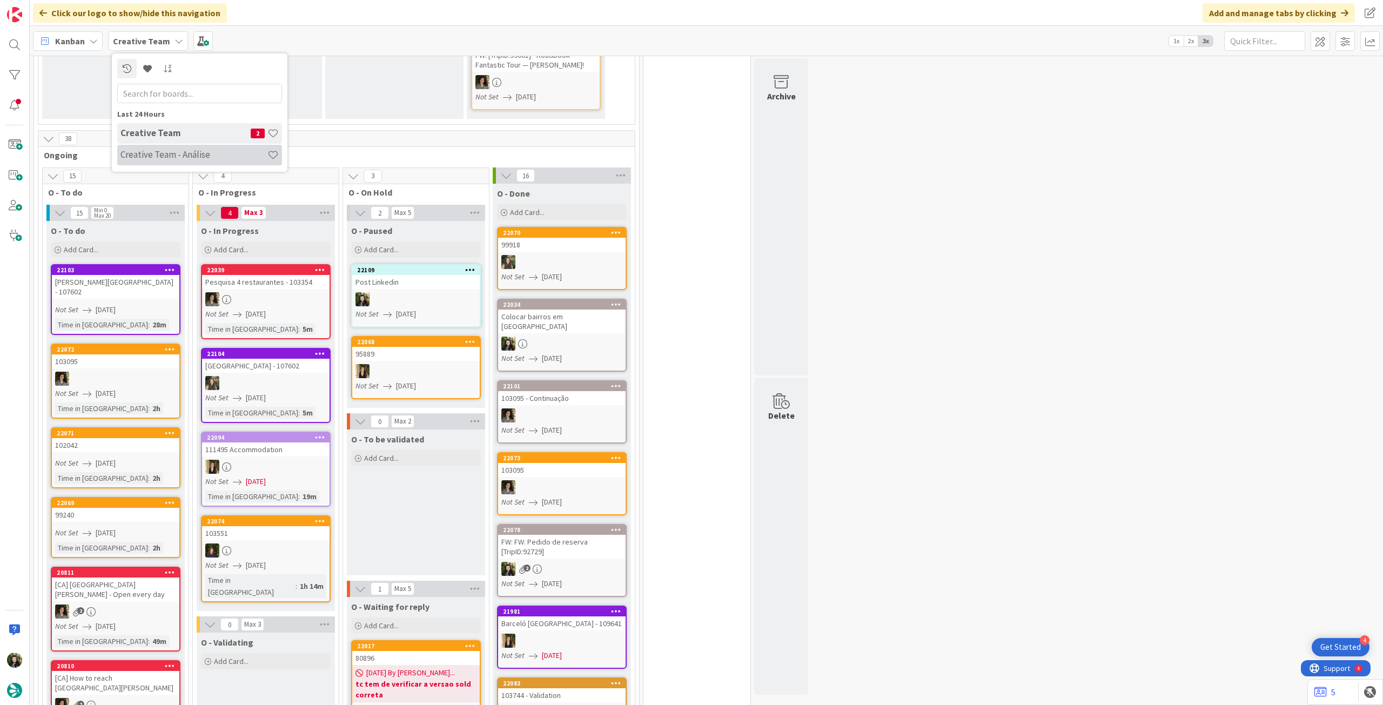
click at [172, 158] on h4 "Creative Team - Análise" at bounding box center [193, 154] width 147 height 11
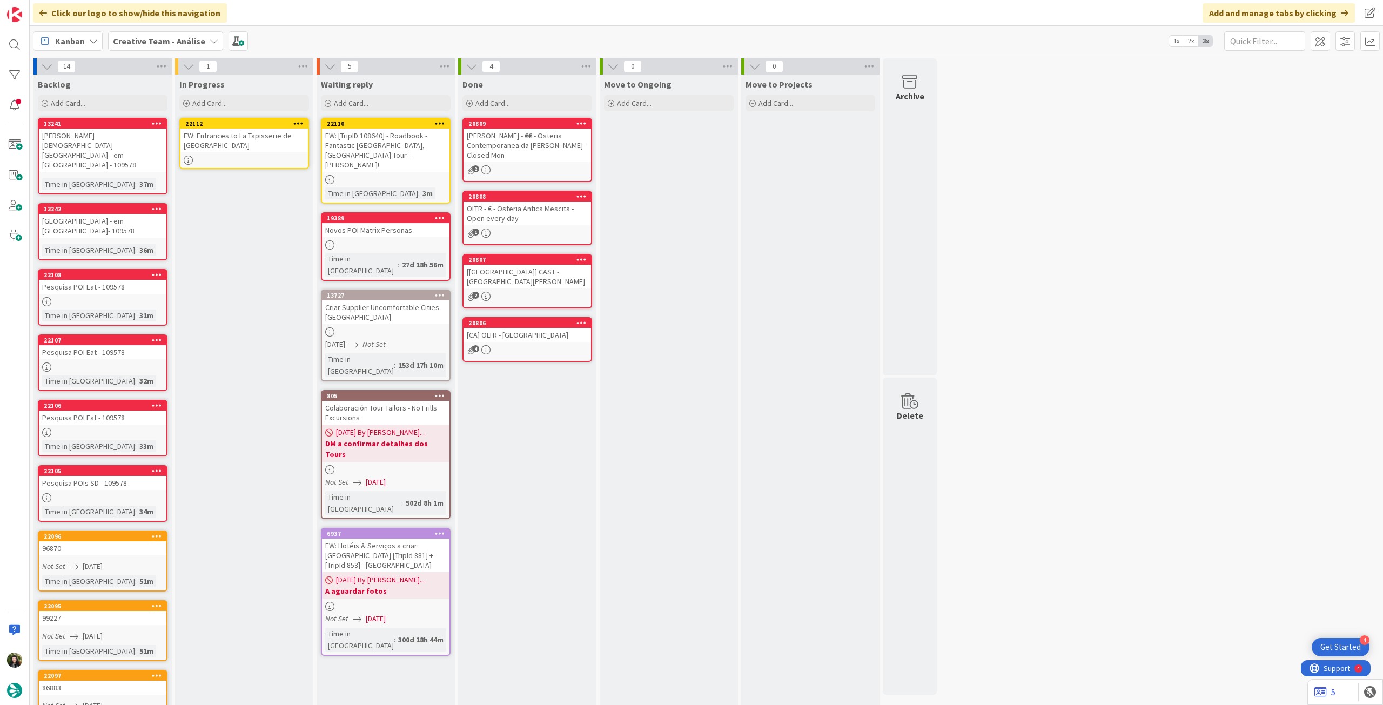
drag, startPoint x: 138, startPoint y: 143, endPoint x: 239, endPoint y: 137, distance: 101.8
click at [239, 137] on div "FW: Entrances to La Tapisserie de [GEOGRAPHIC_DATA]" at bounding box center [243, 141] width 127 height 24
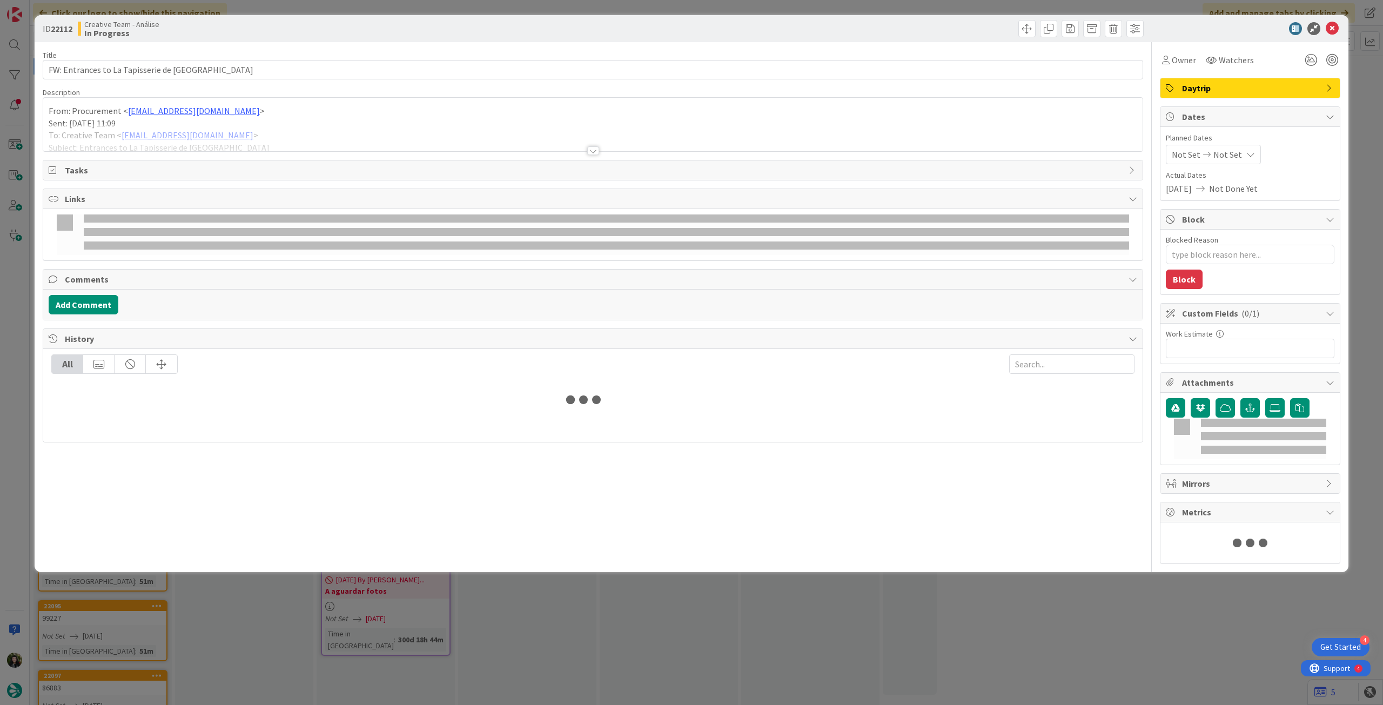
click at [273, 132] on div at bounding box center [592, 138] width 1099 height 28
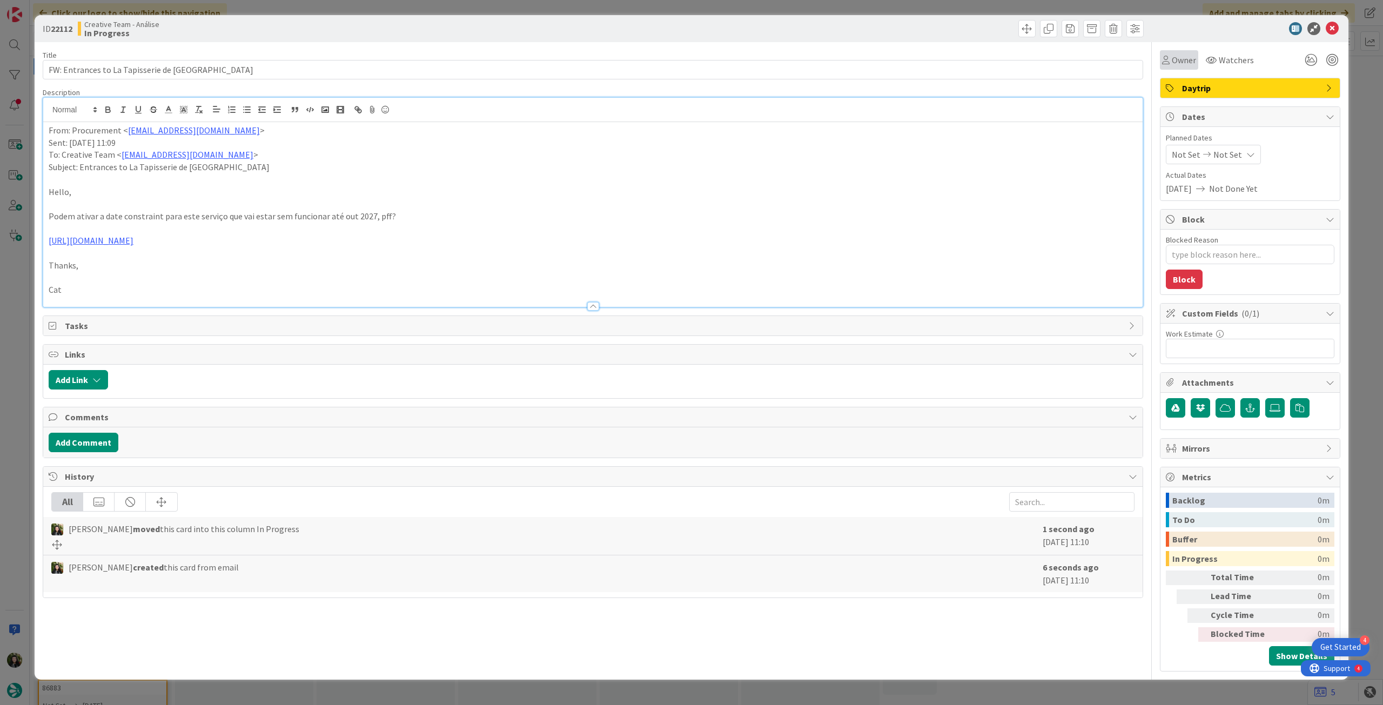
click at [1183, 59] on span "Owner" at bounding box center [1184, 59] width 24 height 13
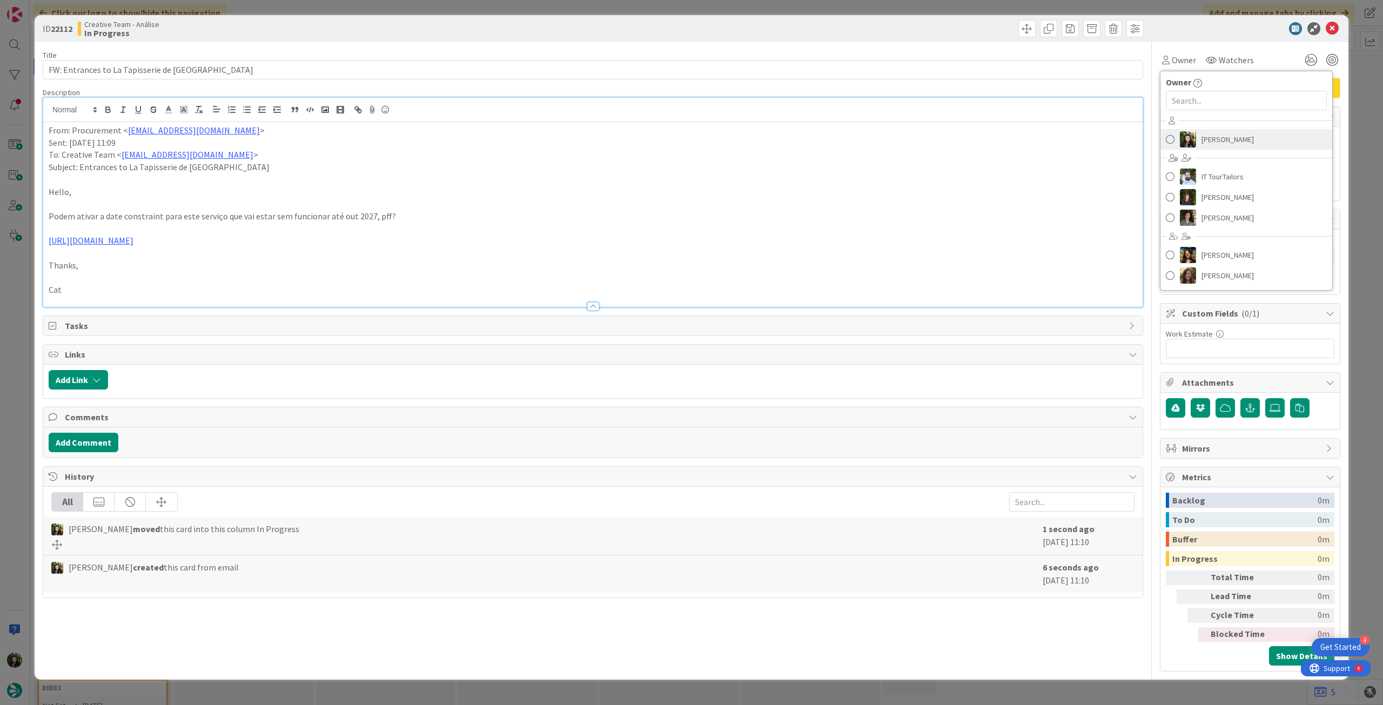
click at [1217, 129] on link "[PERSON_NAME]" at bounding box center [1246, 139] width 172 height 21
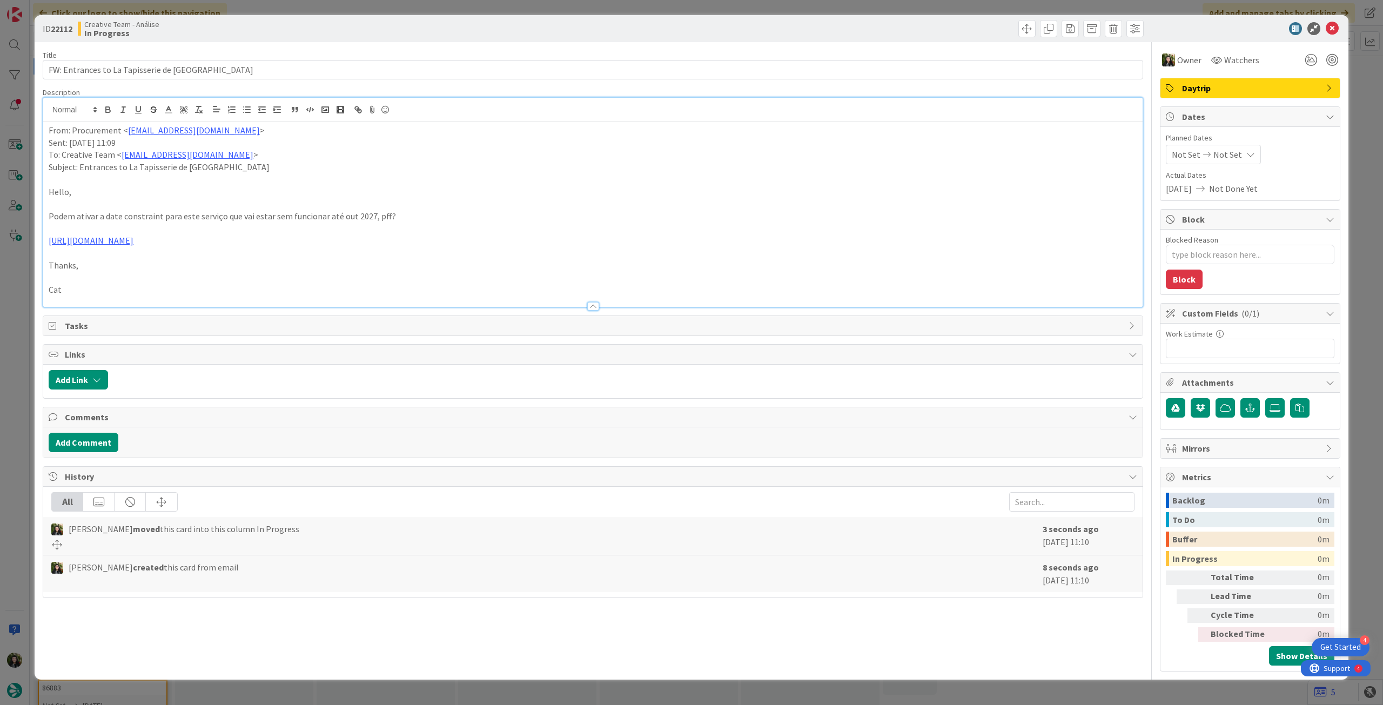
click at [1237, 157] on div "Not Set Not Set" at bounding box center [1213, 154] width 95 height 19
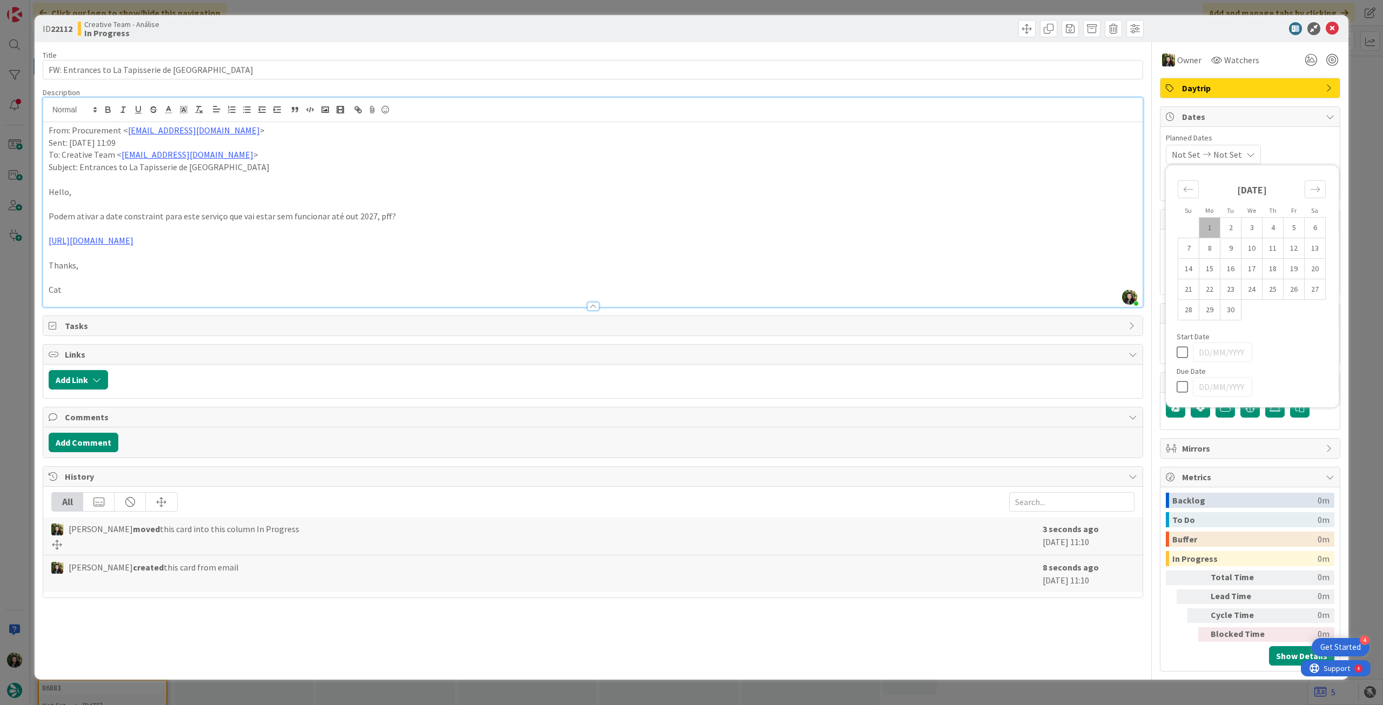
click at [1184, 386] on icon at bounding box center [1185, 386] width 16 height 13
click at [1331, 32] on icon at bounding box center [1332, 28] width 13 height 13
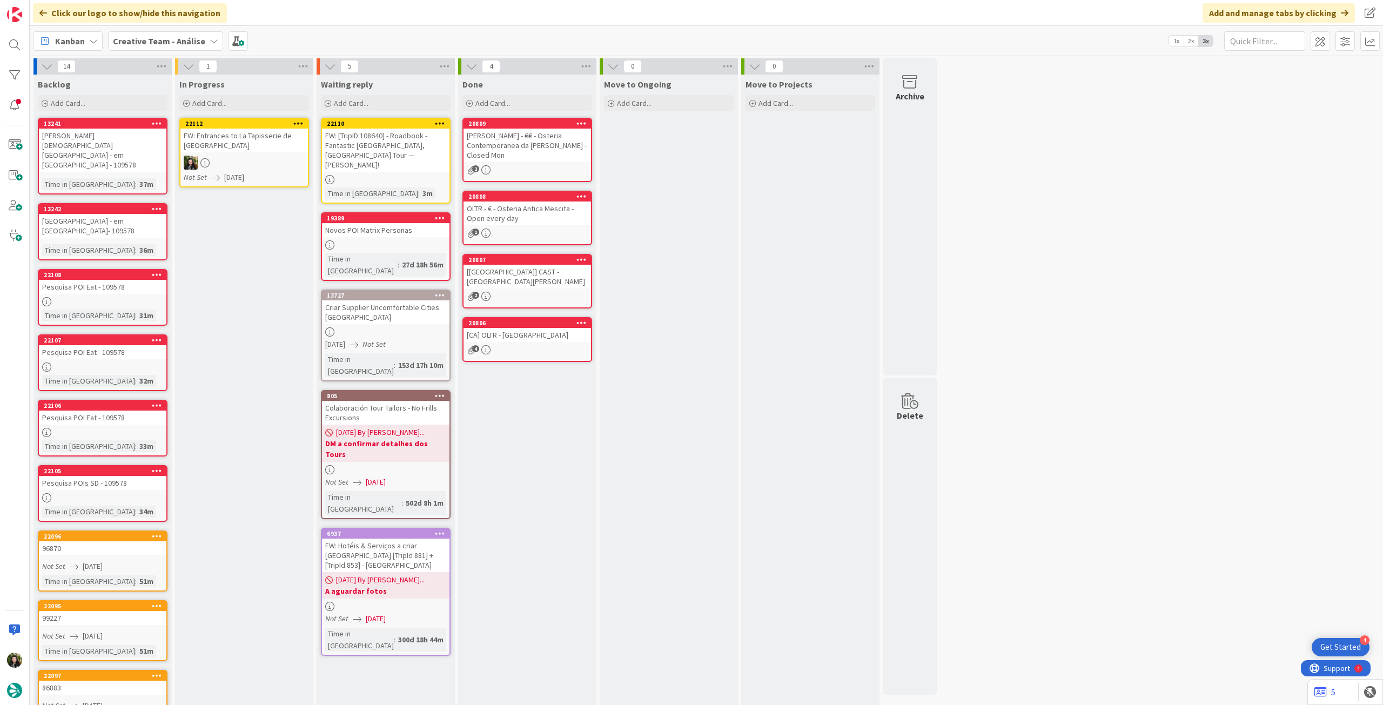
click at [297, 122] on icon at bounding box center [298, 123] width 10 height 8
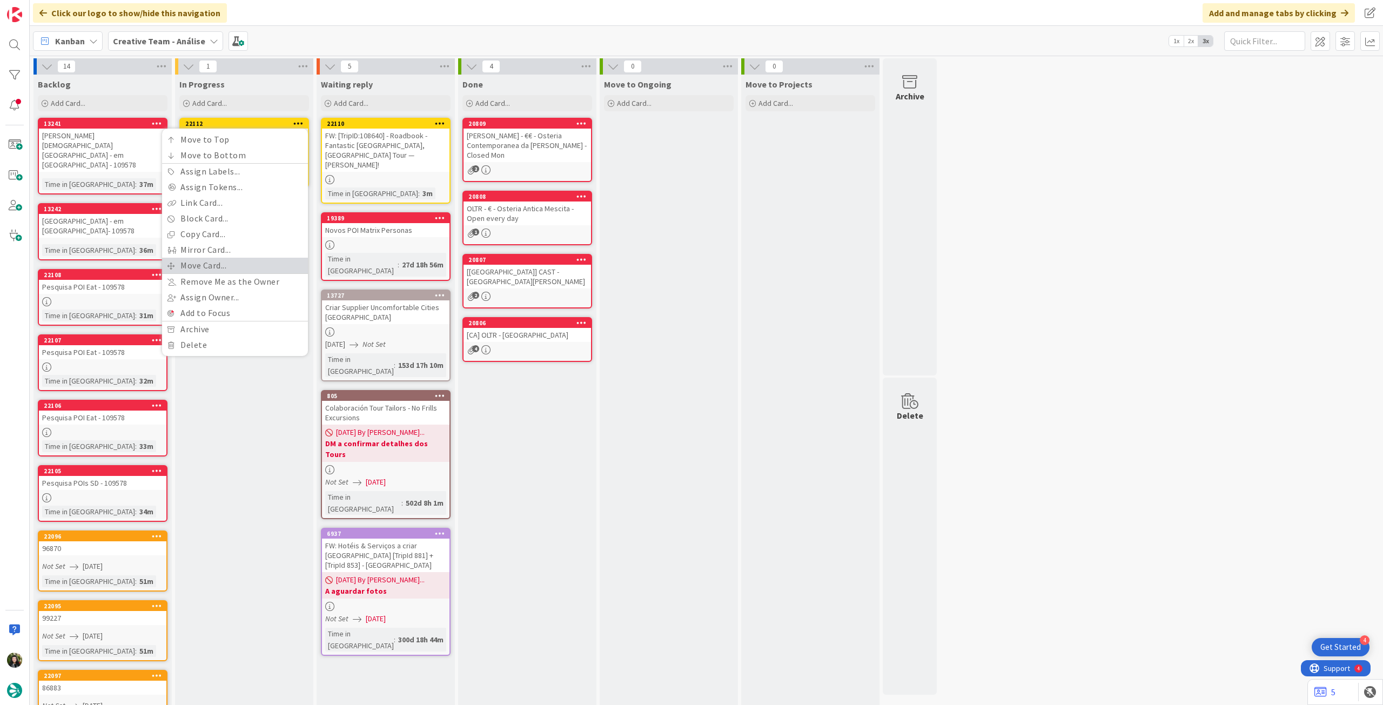
click at [244, 263] on link "Move Card..." at bounding box center [235, 266] width 146 height 16
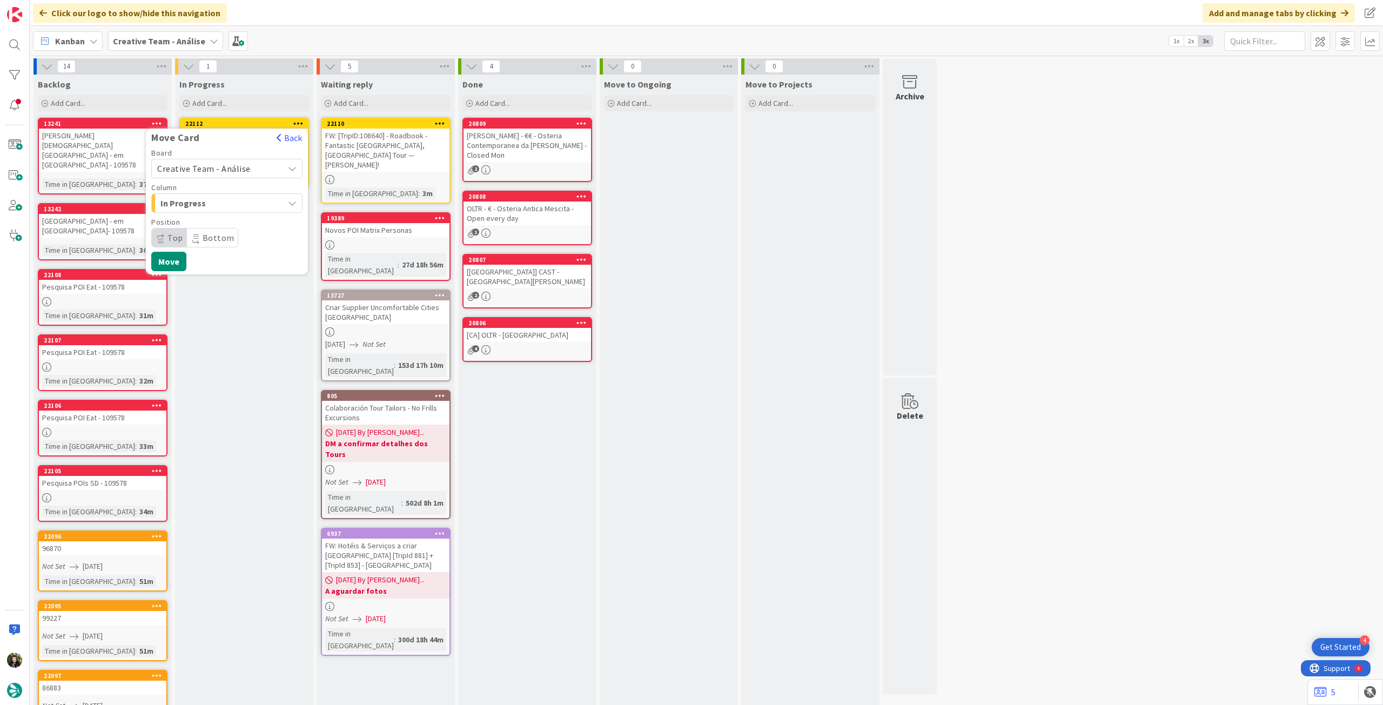
click at [234, 170] on span "Creative Team - Análise" at bounding box center [203, 168] width 93 height 11
click at [229, 221] on span "Creative Team" at bounding box center [233, 219] width 125 height 16
click at [230, 202] on span "Select a Column..." at bounding box center [197, 203] width 81 height 14
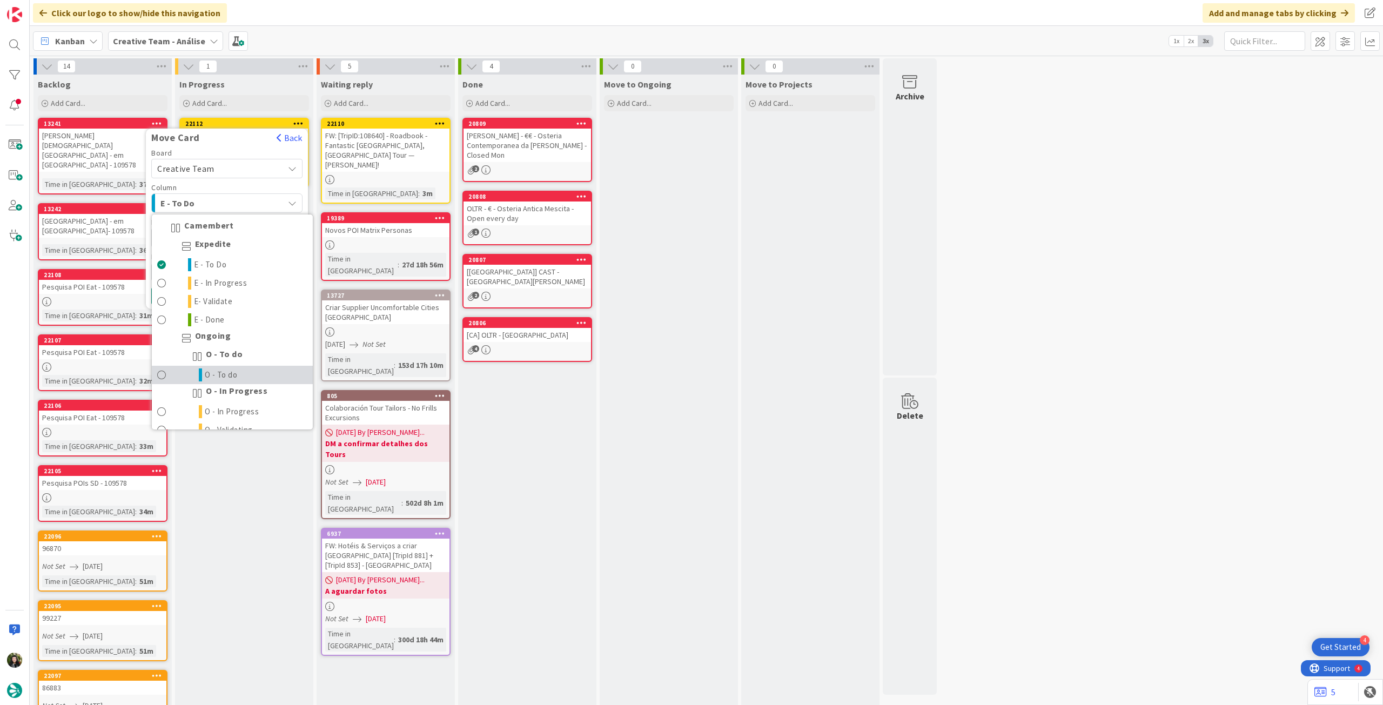
click at [240, 378] on link "O - To do" at bounding box center [232, 375] width 161 height 18
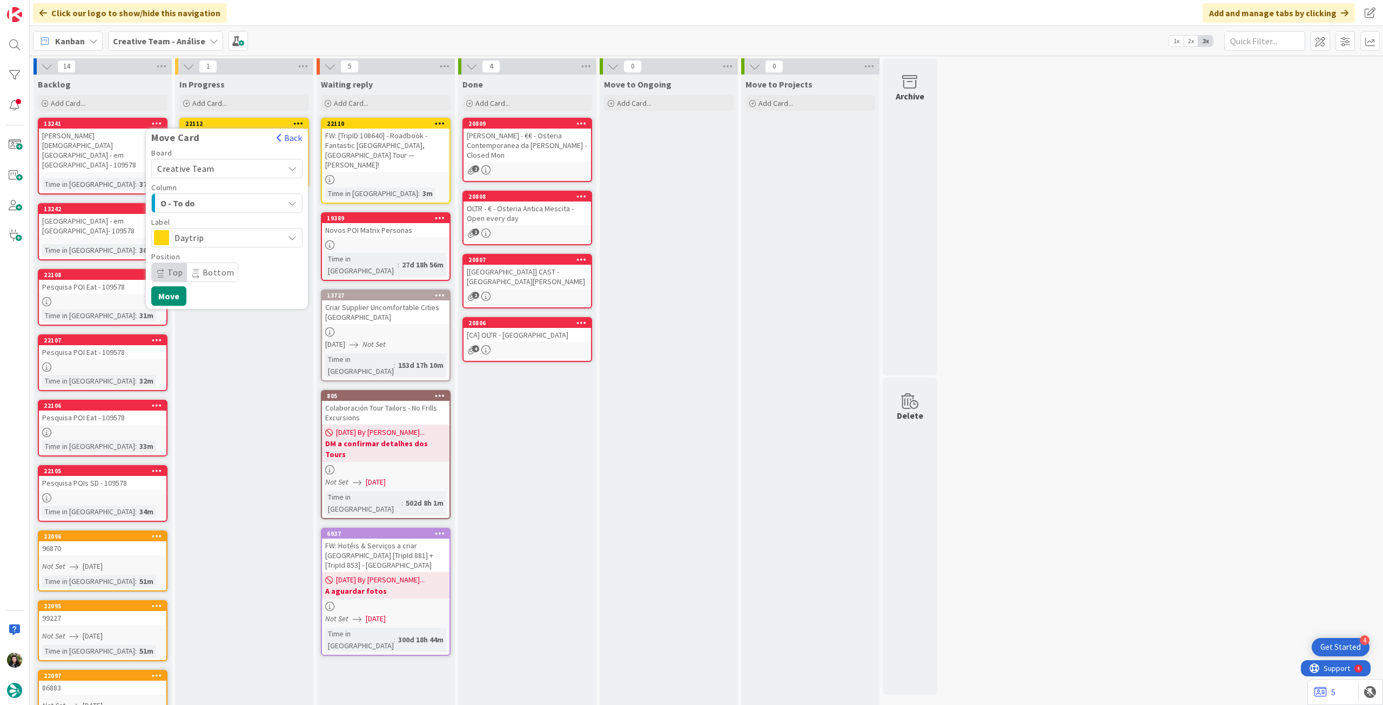
click at [173, 285] on div "Board Creative Team Creative Team - Análise Creative Team Column O - To do Came…" at bounding box center [227, 227] width 162 height 157
click at [169, 292] on button "Move" at bounding box center [168, 295] width 35 height 19
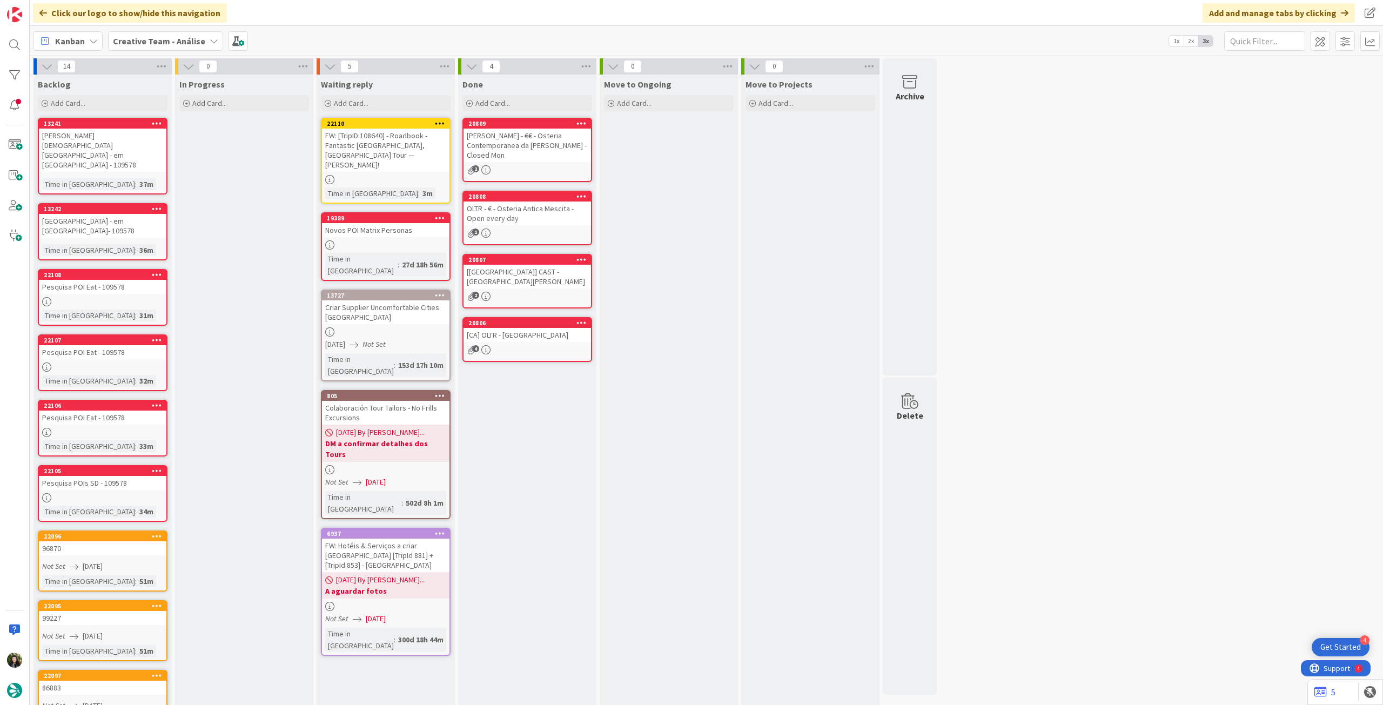
click at [135, 40] on b "Creative Team - Análise" at bounding box center [159, 41] width 92 height 11
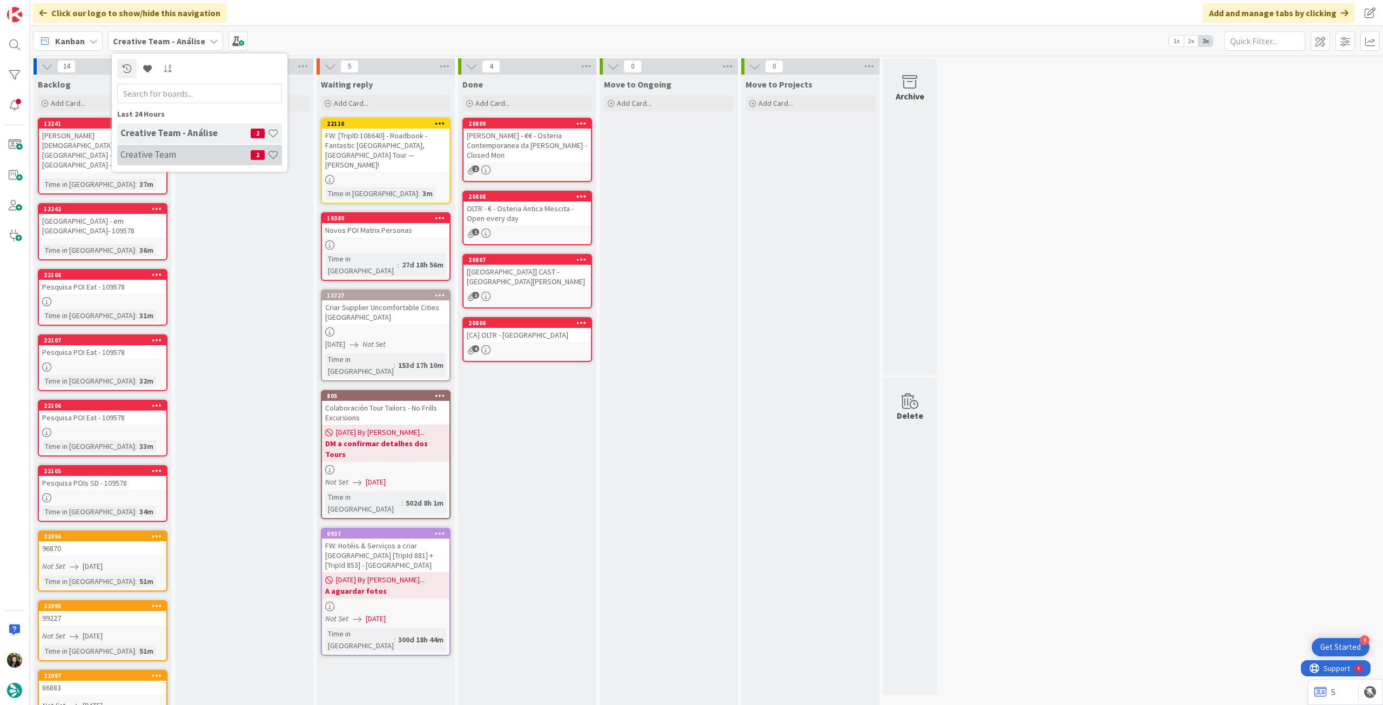
click at [166, 151] on h4 "Creative Team" at bounding box center [185, 154] width 130 height 11
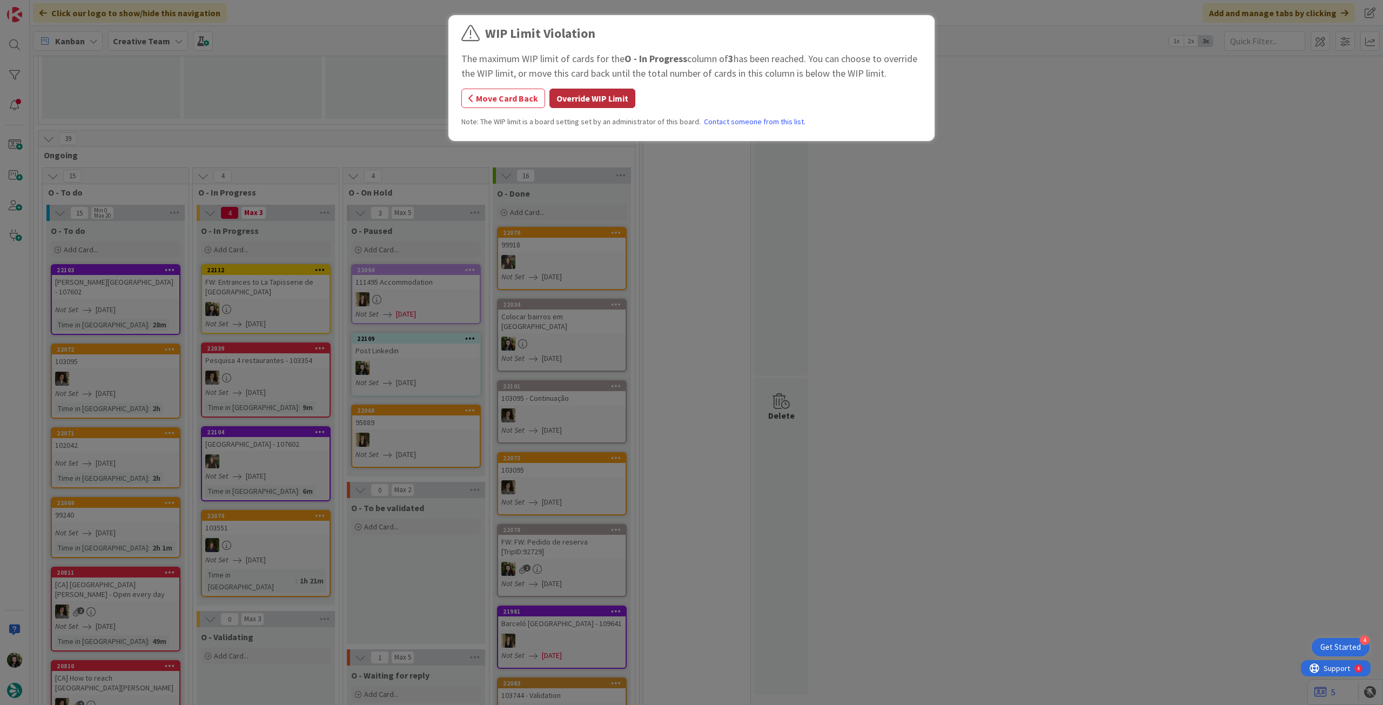
click at [571, 97] on button "Override WIP Limit" at bounding box center [592, 98] width 86 height 19
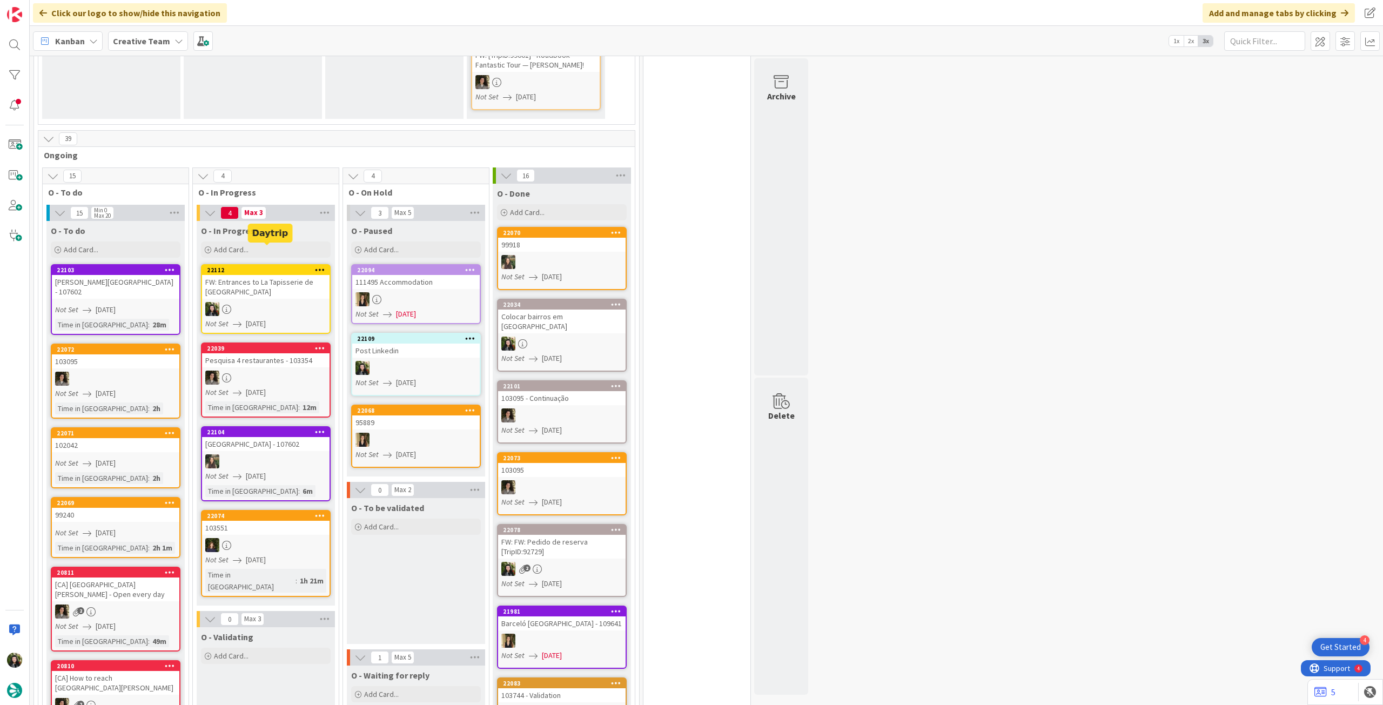
click at [241, 275] on div "FW: Entrances to La Tapisserie de [GEOGRAPHIC_DATA]" at bounding box center [265, 287] width 127 height 24
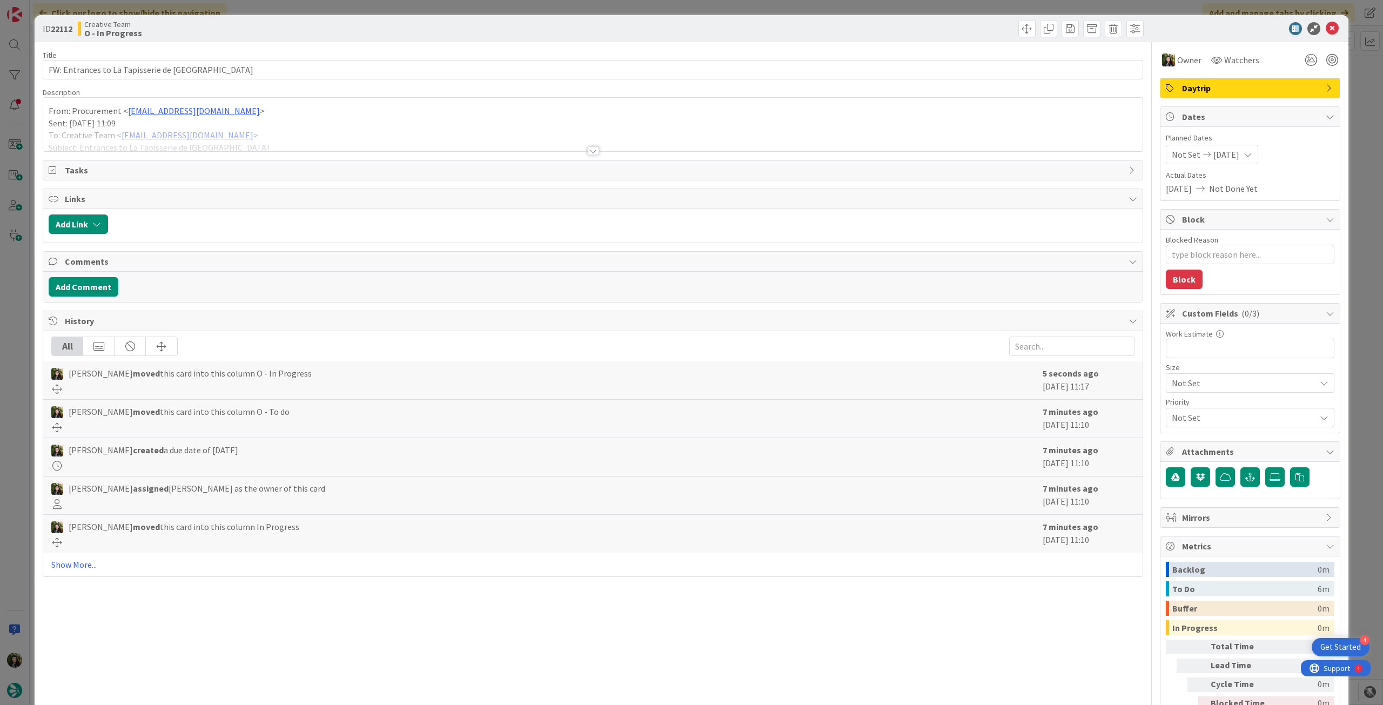
click at [186, 140] on div at bounding box center [592, 138] width 1099 height 28
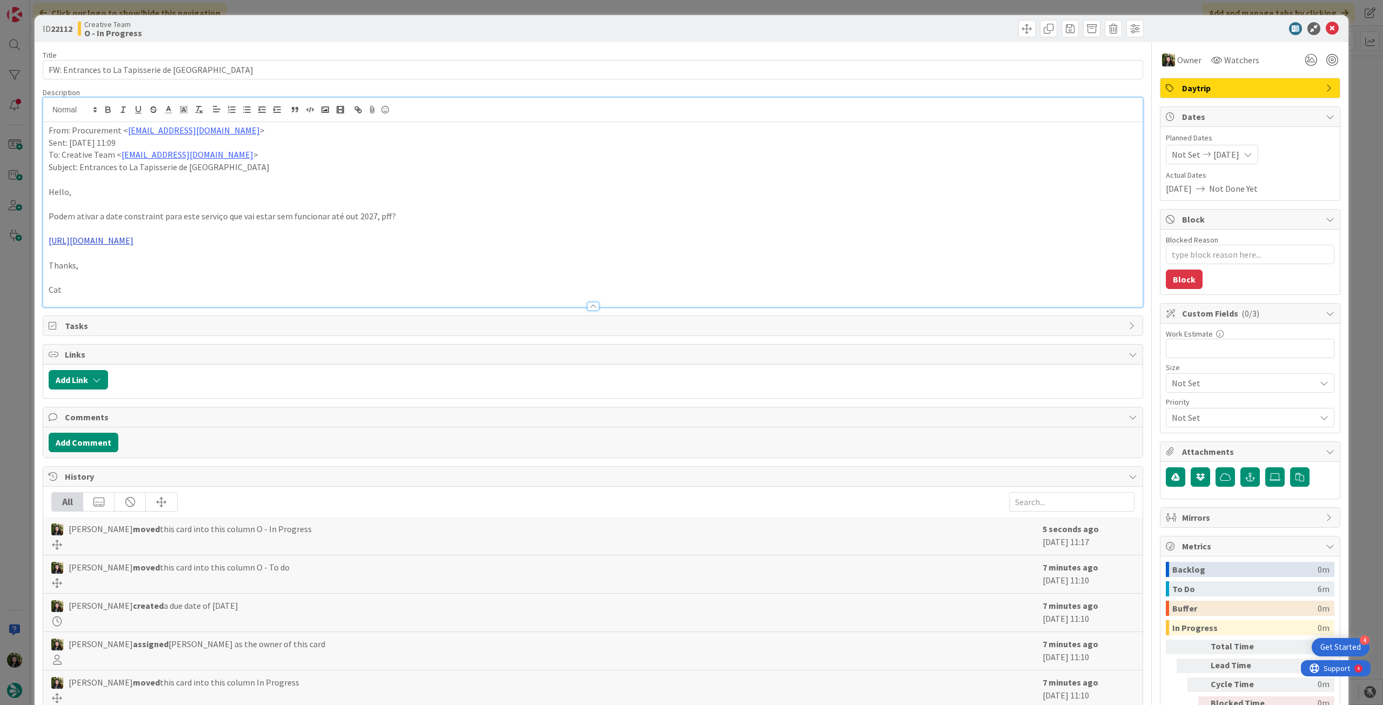
click at [133, 241] on link "[URL][DOMAIN_NAME]" at bounding box center [91, 240] width 85 height 11
click at [208, 261] on link "[URL][DOMAIN_NAME]" at bounding box center [173, 262] width 74 height 14
click at [1326, 29] on icon at bounding box center [1332, 28] width 13 height 13
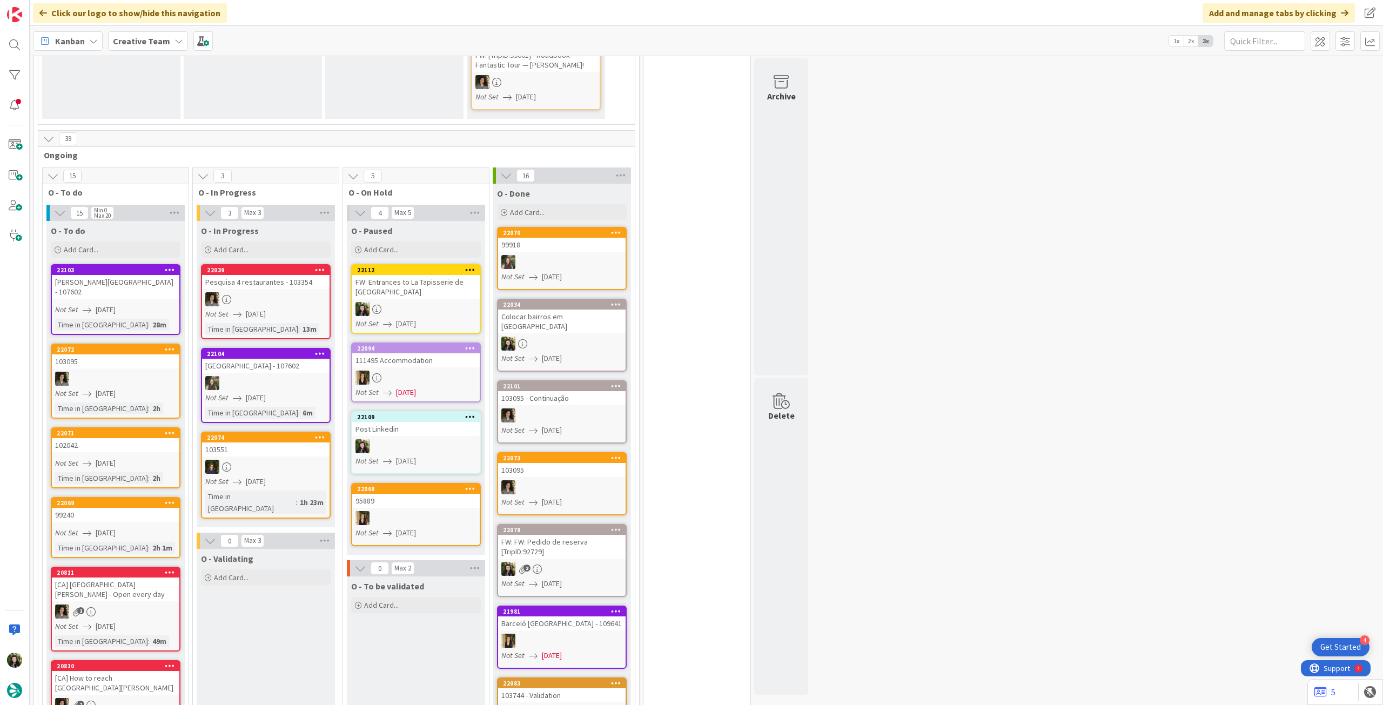
drag, startPoint x: 136, startPoint y: 37, endPoint x: 139, endPoint y: 46, distance: 9.7
click at [136, 37] on b "Creative Team" at bounding box center [141, 41] width 57 height 11
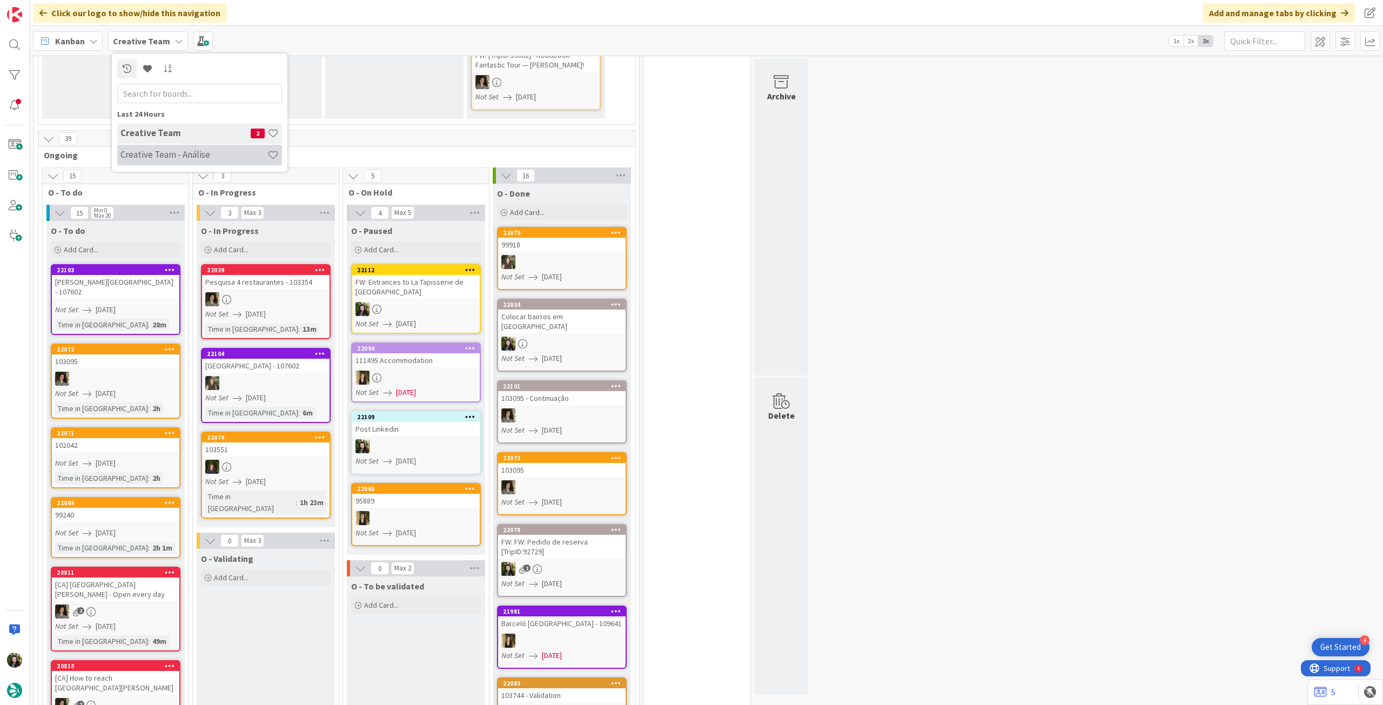
click at [185, 151] on h4 "Creative Team - Análise" at bounding box center [193, 154] width 147 height 11
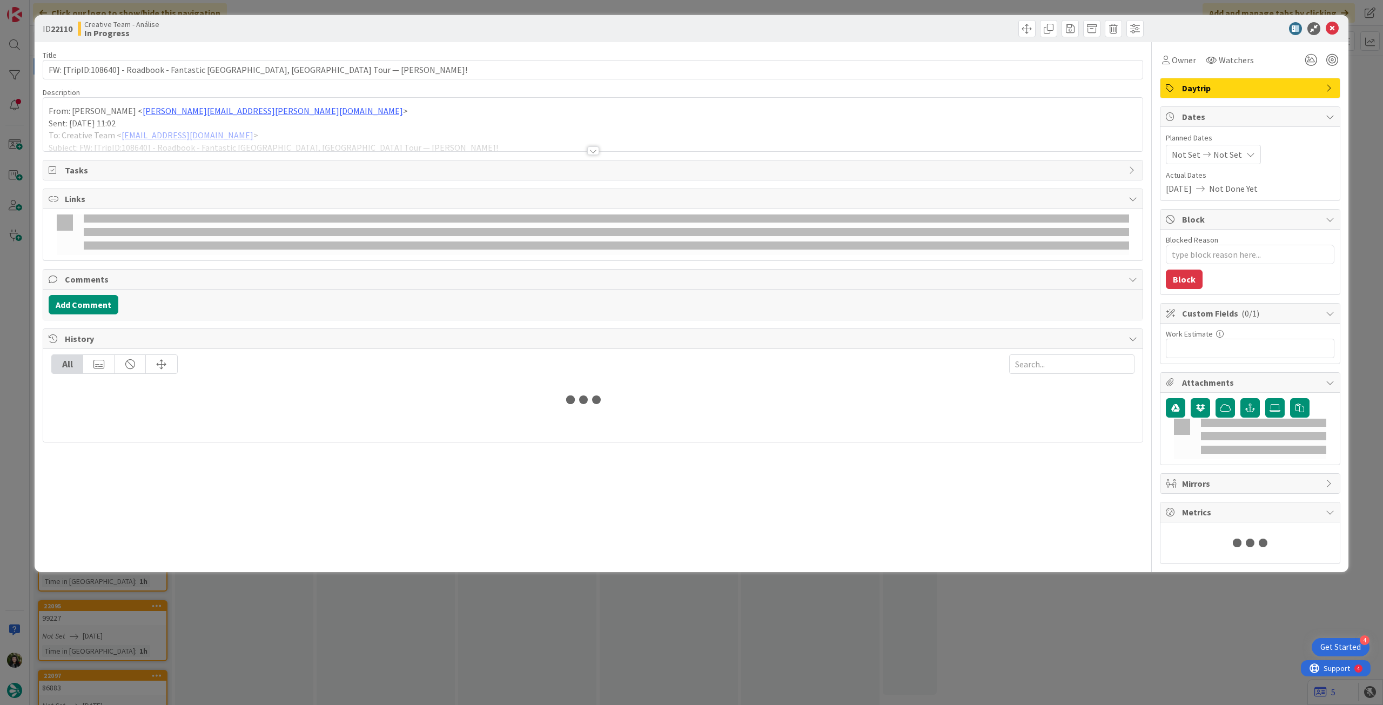
click at [120, 139] on div at bounding box center [592, 138] width 1099 height 28
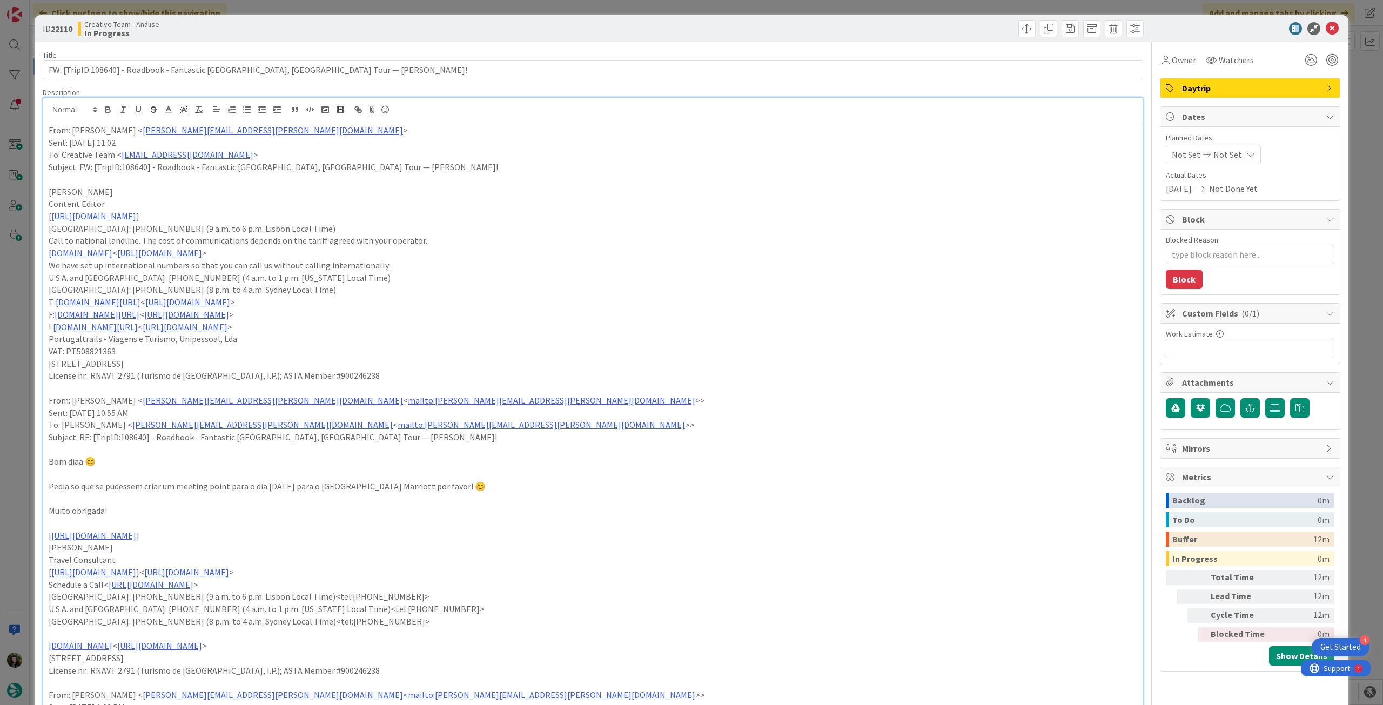
click at [45, 129] on div "From: [PERSON_NAME] < [PERSON_NAME][EMAIL_ADDRESS][PERSON_NAME][DOMAIN_NAME] > …" at bounding box center [592, 625] width 1099 height 1007
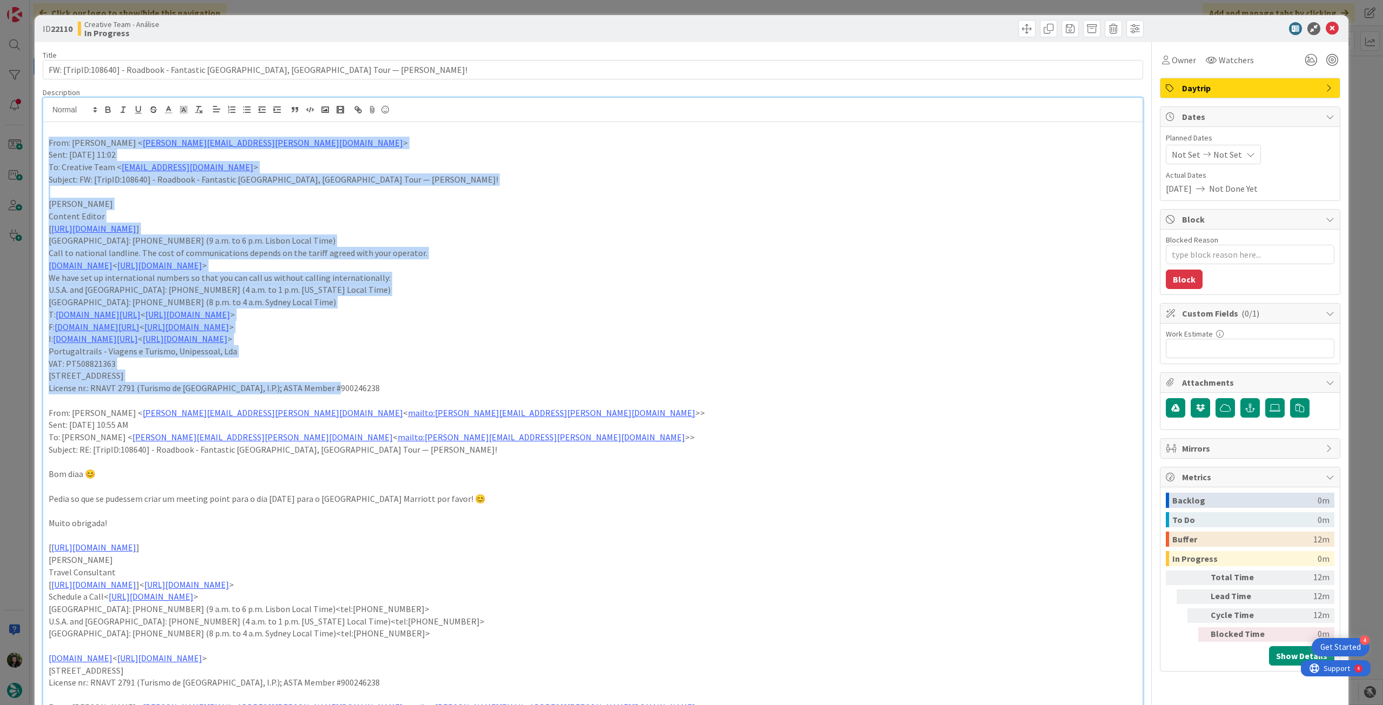
drag, startPoint x: 45, startPoint y: 140, endPoint x: 337, endPoint y: 386, distance: 381.1
click at [337, 386] on div "From: [PERSON_NAME] < [PERSON_NAME][EMAIL_ADDRESS][PERSON_NAME][DOMAIN_NAME] > …" at bounding box center [592, 631] width 1099 height 1019
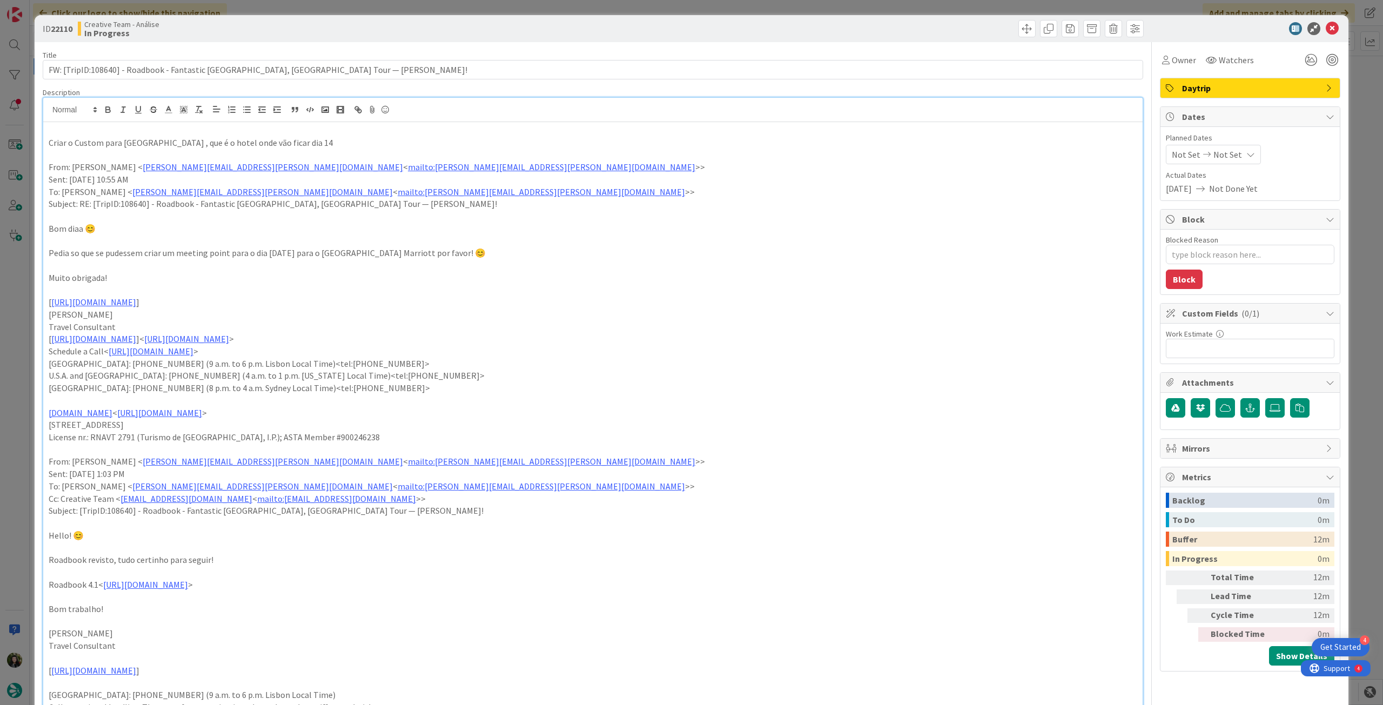
drag, startPoint x: 300, startPoint y: 144, endPoint x: 38, endPoint y: 139, distance: 262.1
click at [38, 139] on div "ID 22110 Creative Team - Análise In Progress Title 71 / 128 FW: [TripID:108640]…" at bounding box center [692, 624] width 1314 height 1219
click at [106, 113] on icon "button" at bounding box center [108, 110] width 10 height 10
click at [381, 143] on p "Criar o Custom para [GEOGRAPHIC_DATA] , que é o hotel onde vão ficar dia 14" at bounding box center [593, 143] width 1089 height 12
drag, startPoint x: 1231, startPoint y: 146, endPoint x: 1231, endPoint y: 159, distance: 13.0
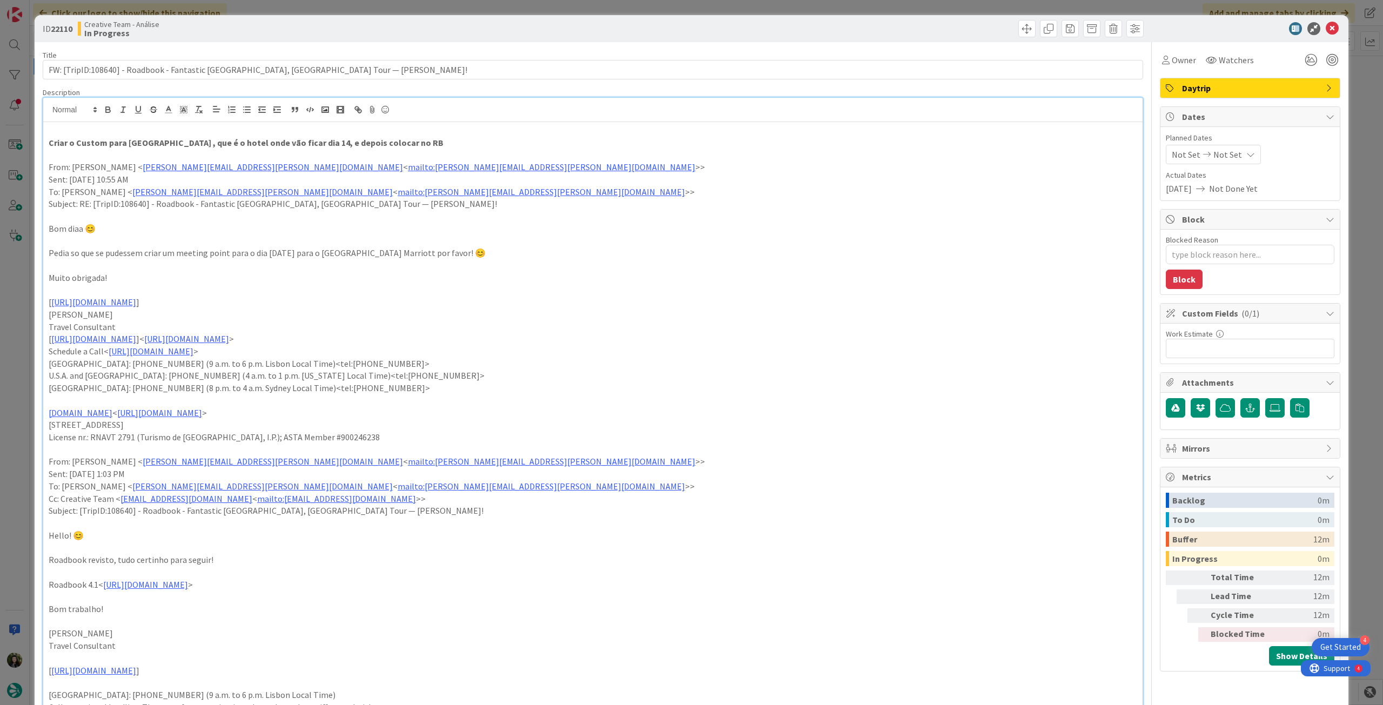
click at [1231, 147] on div "Not Set Not Set" at bounding box center [1213, 154] width 95 height 19
click at [1177, 391] on icon at bounding box center [1185, 386] width 16 height 13
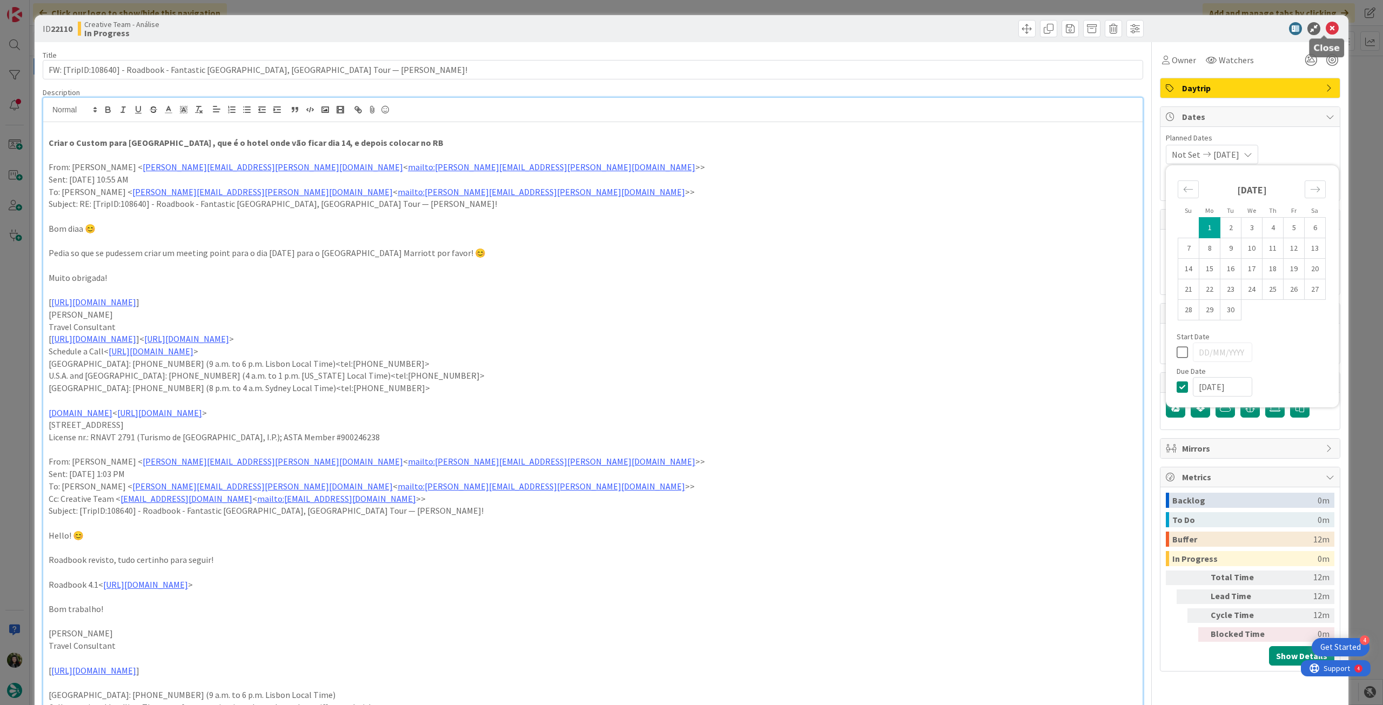
click at [1326, 28] on icon at bounding box center [1332, 28] width 13 height 13
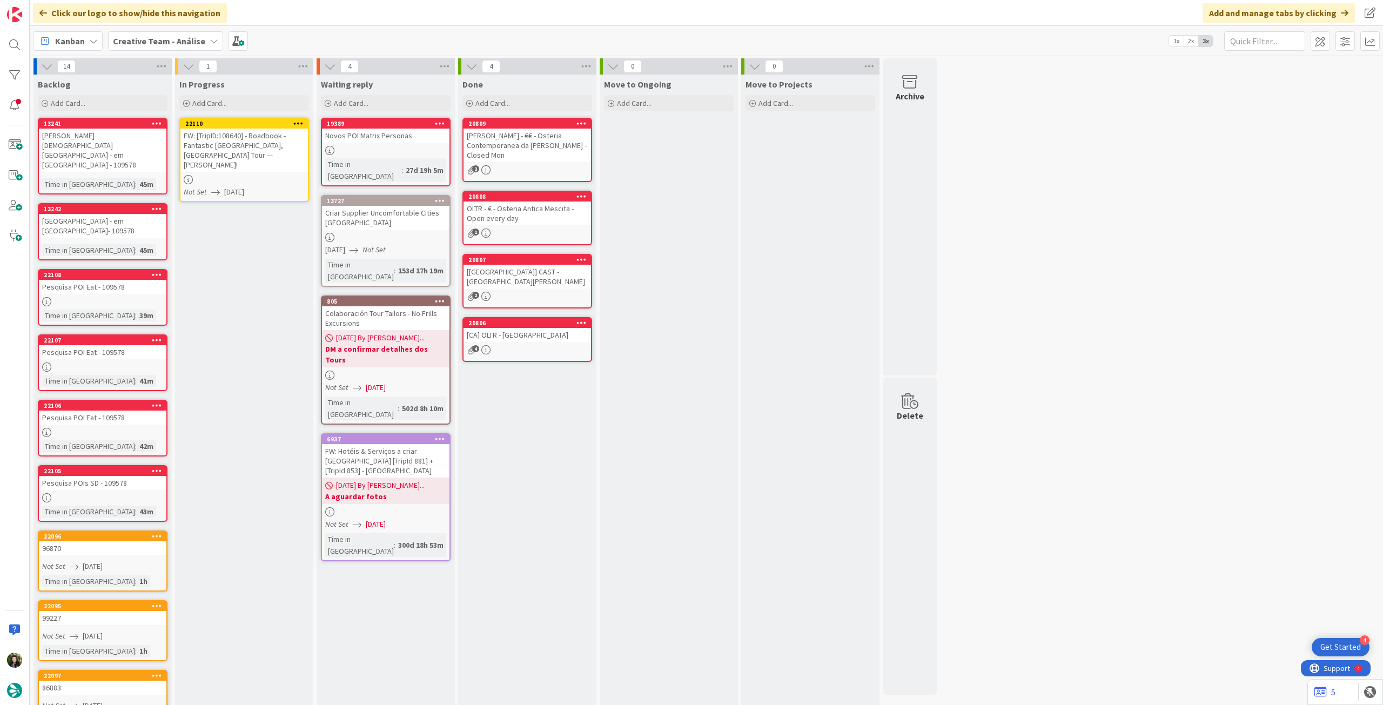
click at [297, 120] on icon at bounding box center [298, 123] width 10 height 8
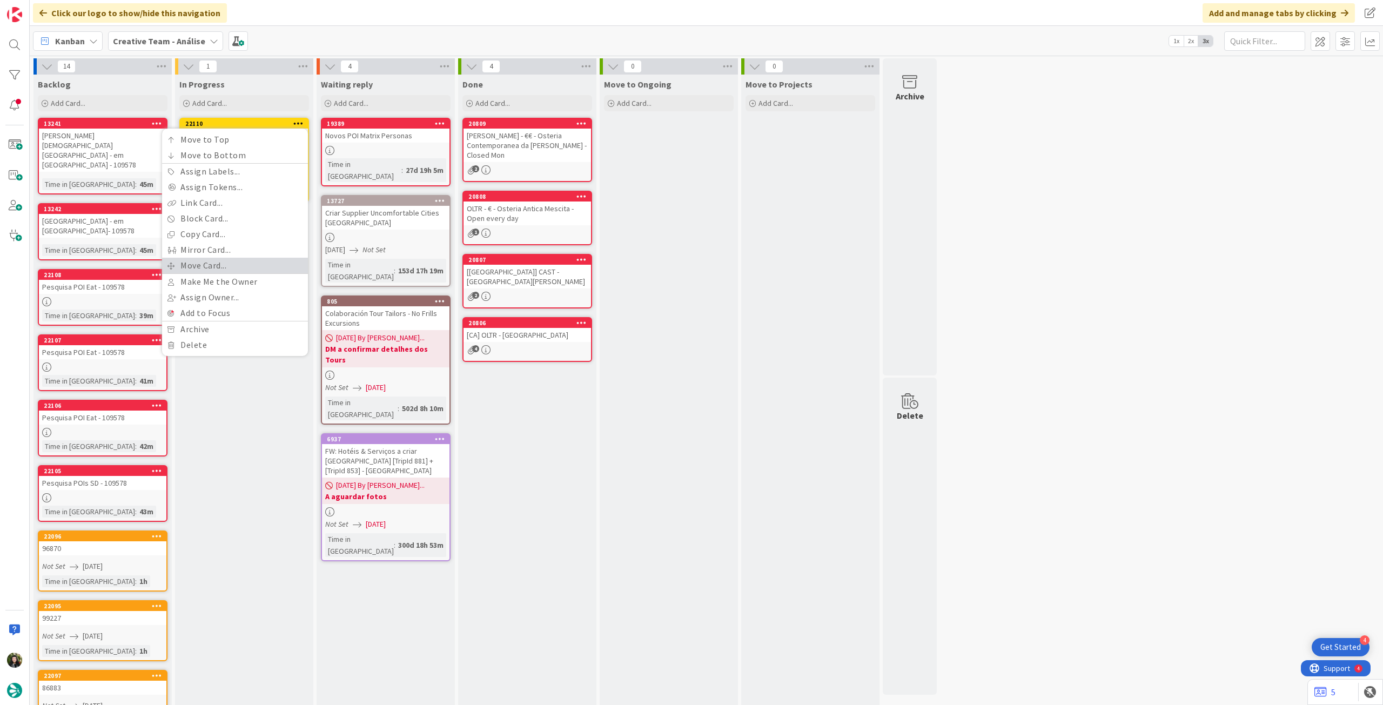
click at [251, 270] on link "Move Card..." at bounding box center [235, 266] width 146 height 16
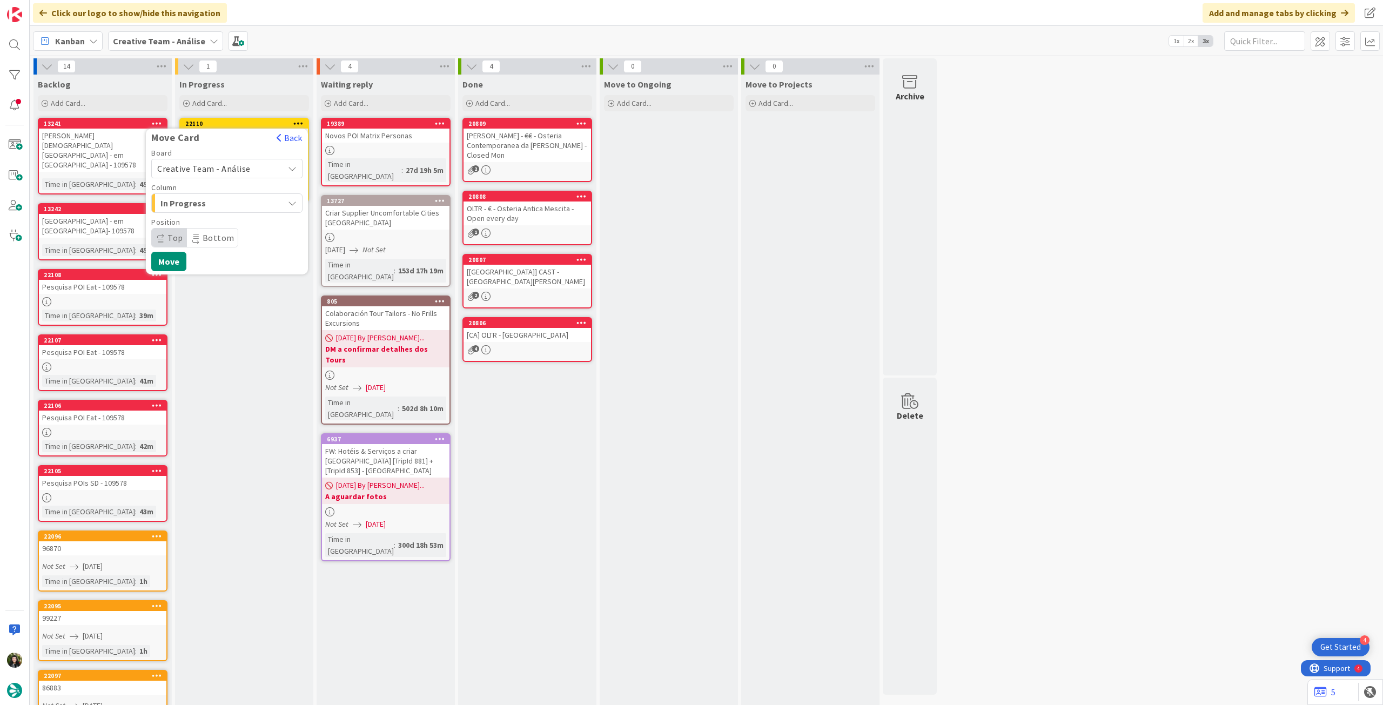
click at [227, 168] on span "Creative Team - Análise" at bounding box center [203, 168] width 93 height 11
click at [227, 210] on link "Creative Team" at bounding box center [227, 219] width 150 height 19
click at [231, 205] on span "E - To Do" at bounding box center [200, 203] width 81 height 14
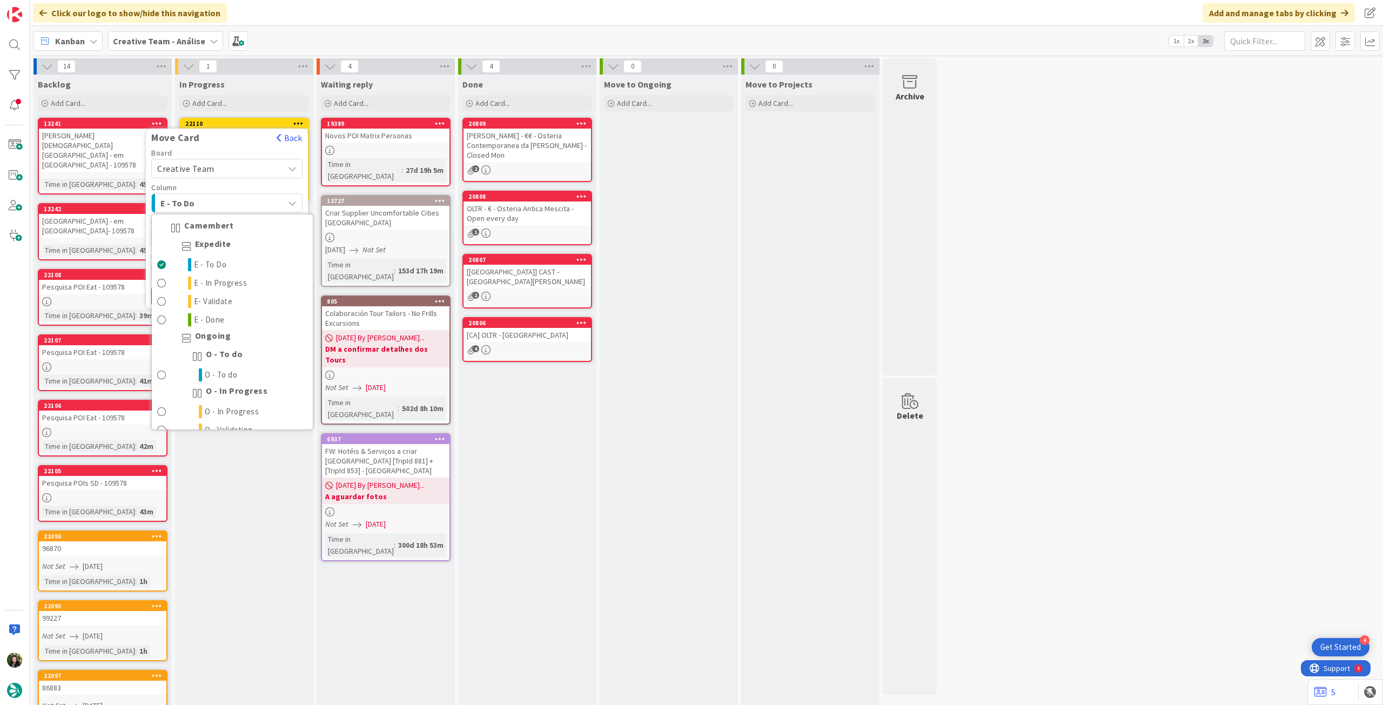
click at [223, 207] on span "E - To Do" at bounding box center [200, 203] width 81 height 14
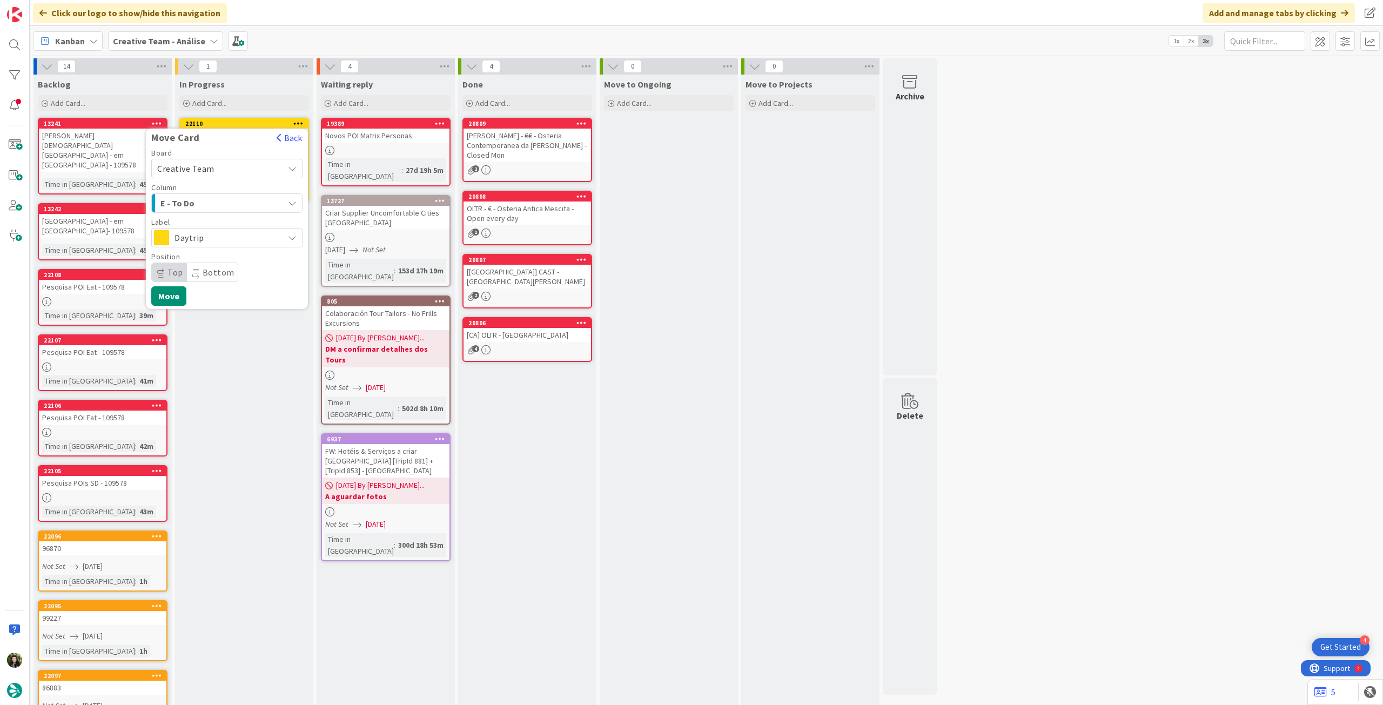
click at [219, 235] on span "Daytrip" at bounding box center [226, 237] width 104 height 15
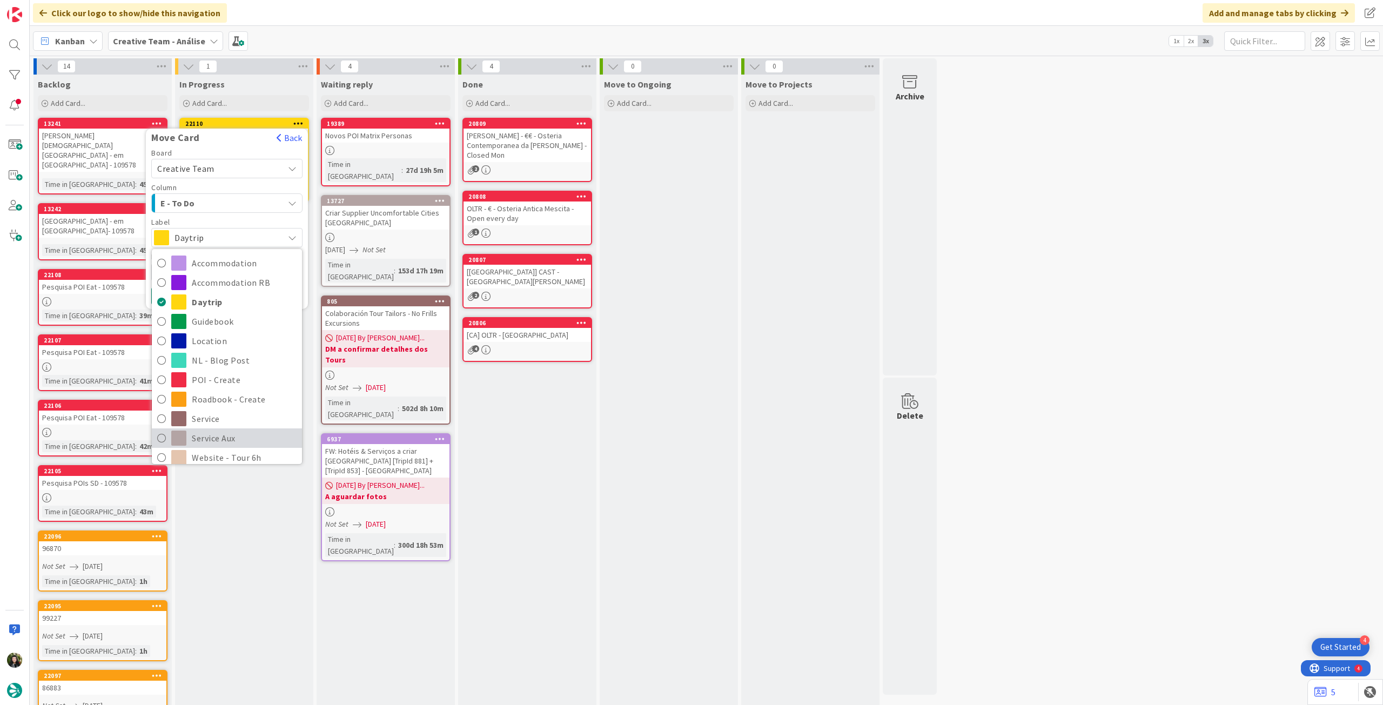
click at [237, 431] on span "Service Aux" at bounding box center [244, 438] width 105 height 16
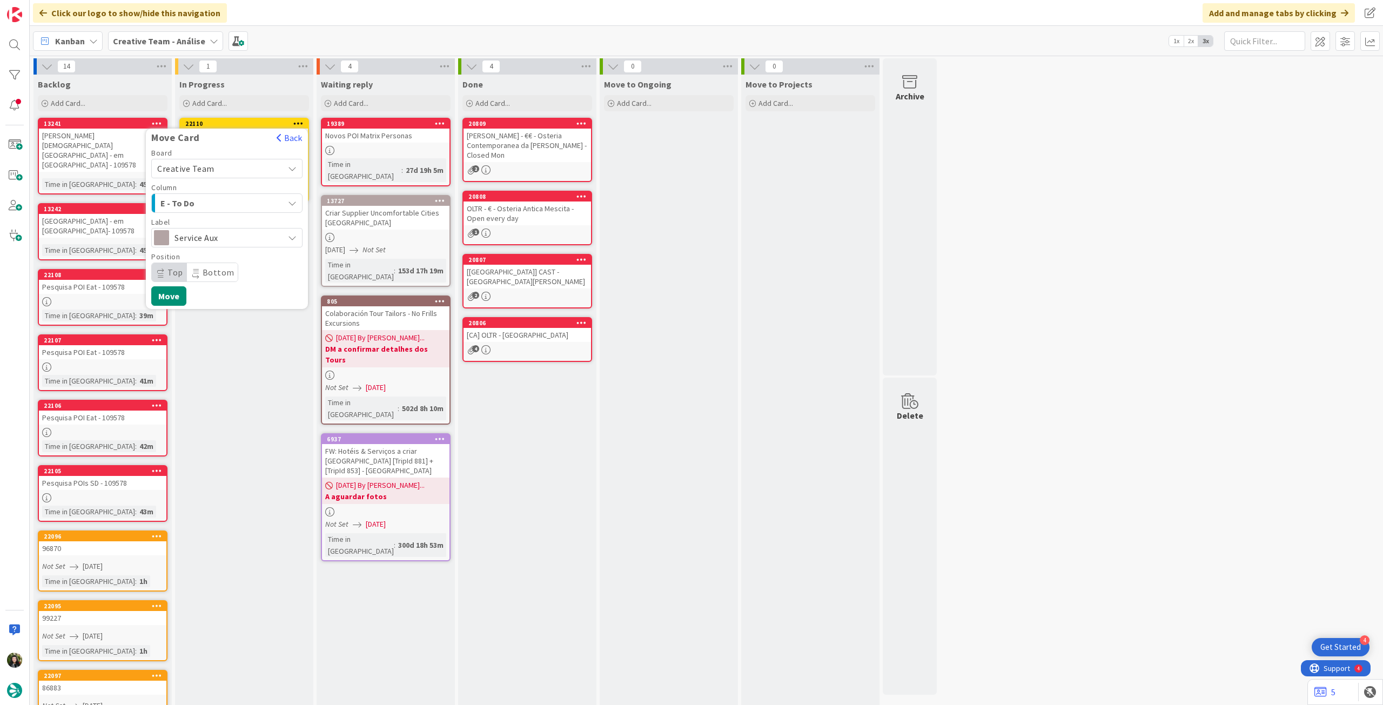
click at [179, 305] on div "Move Card Back Board Creative Team Creative Team - Análise Creative Team Column…" at bounding box center [227, 219] width 162 height 180
click at [161, 298] on button "Move" at bounding box center [168, 295] width 35 height 19
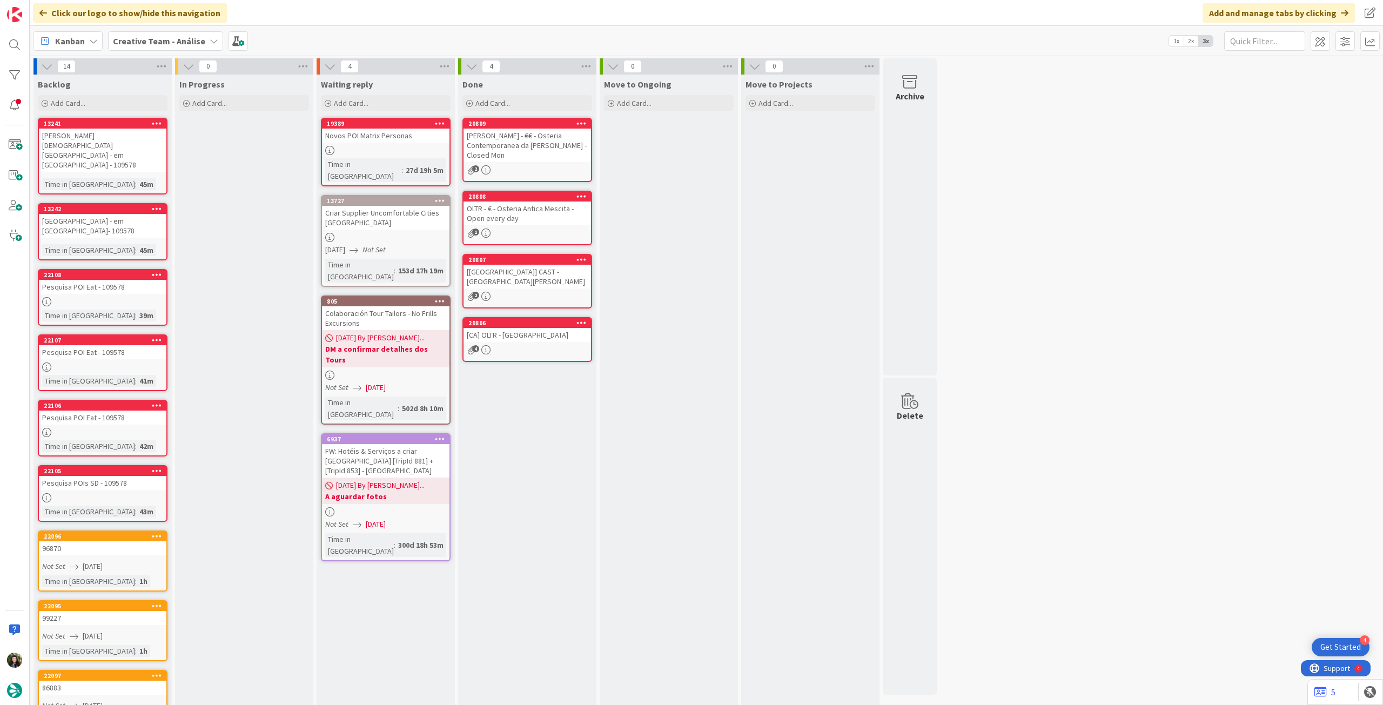
click at [145, 38] on b "Creative Team - Análise" at bounding box center [159, 41] width 92 height 11
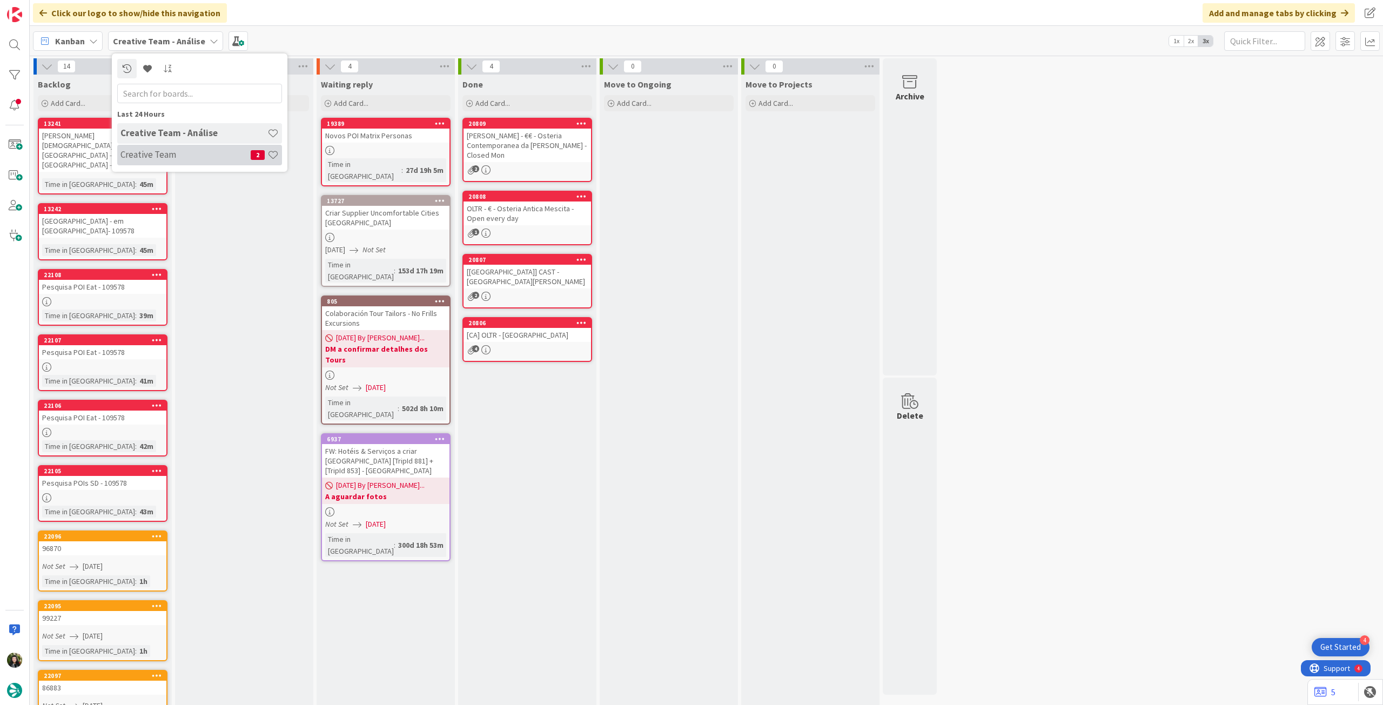
click at [189, 156] on h4 "Creative Team" at bounding box center [185, 154] width 130 height 11
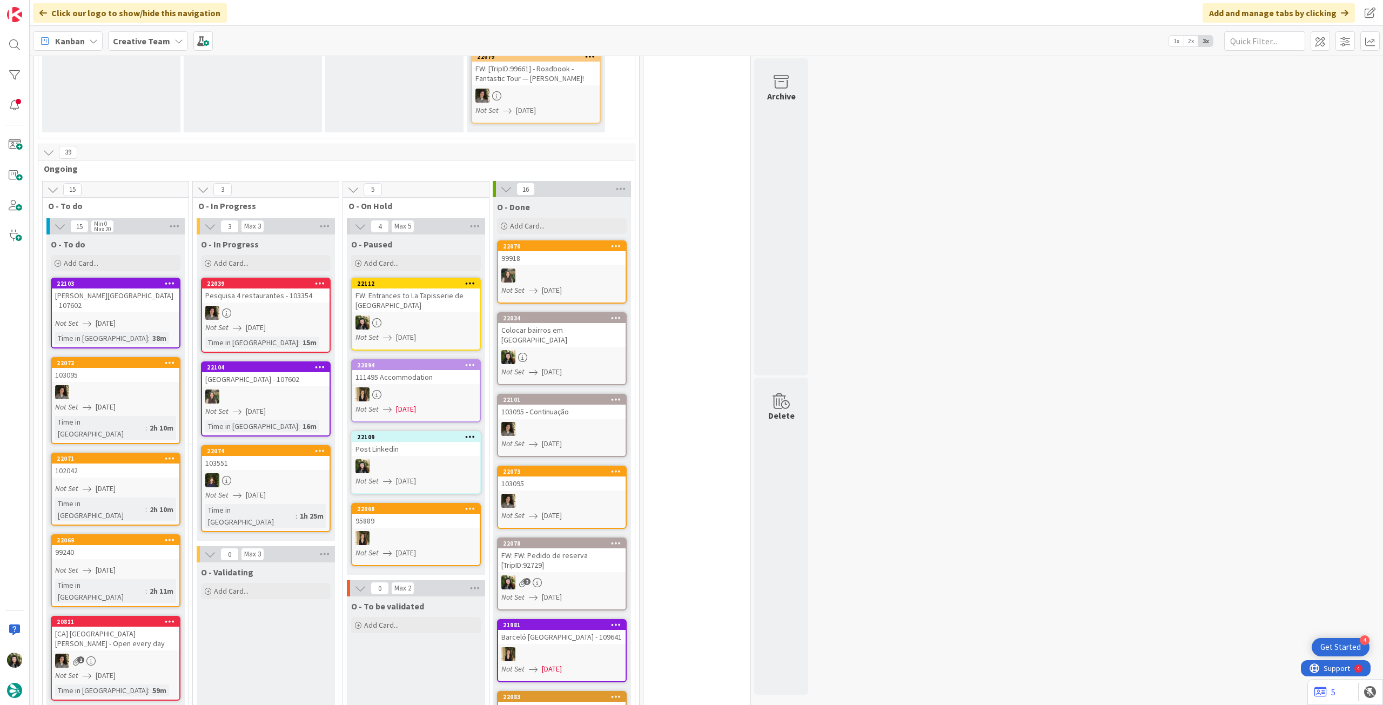
scroll to position [432, 0]
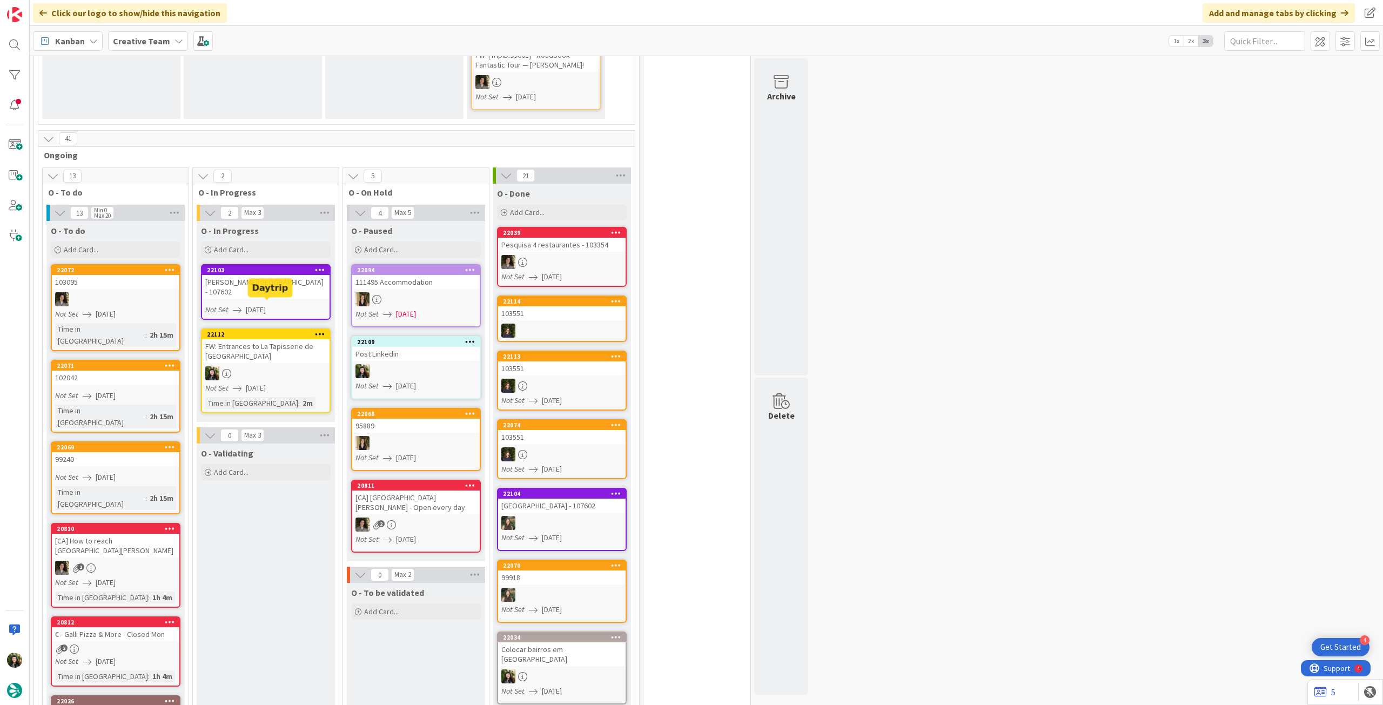
click at [271, 366] on div at bounding box center [265, 373] width 127 height 14
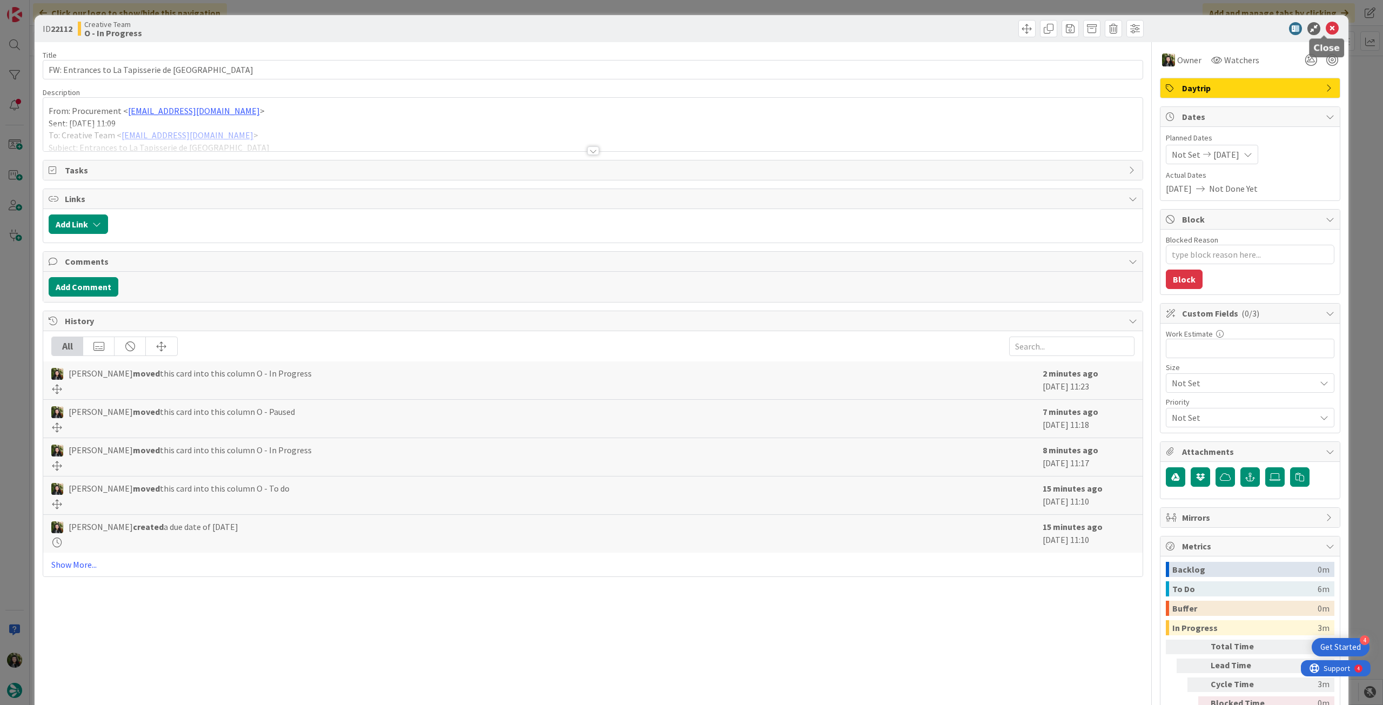
click at [1328, 32] on icon at bounding box center [1332, 28] width 13 height 13
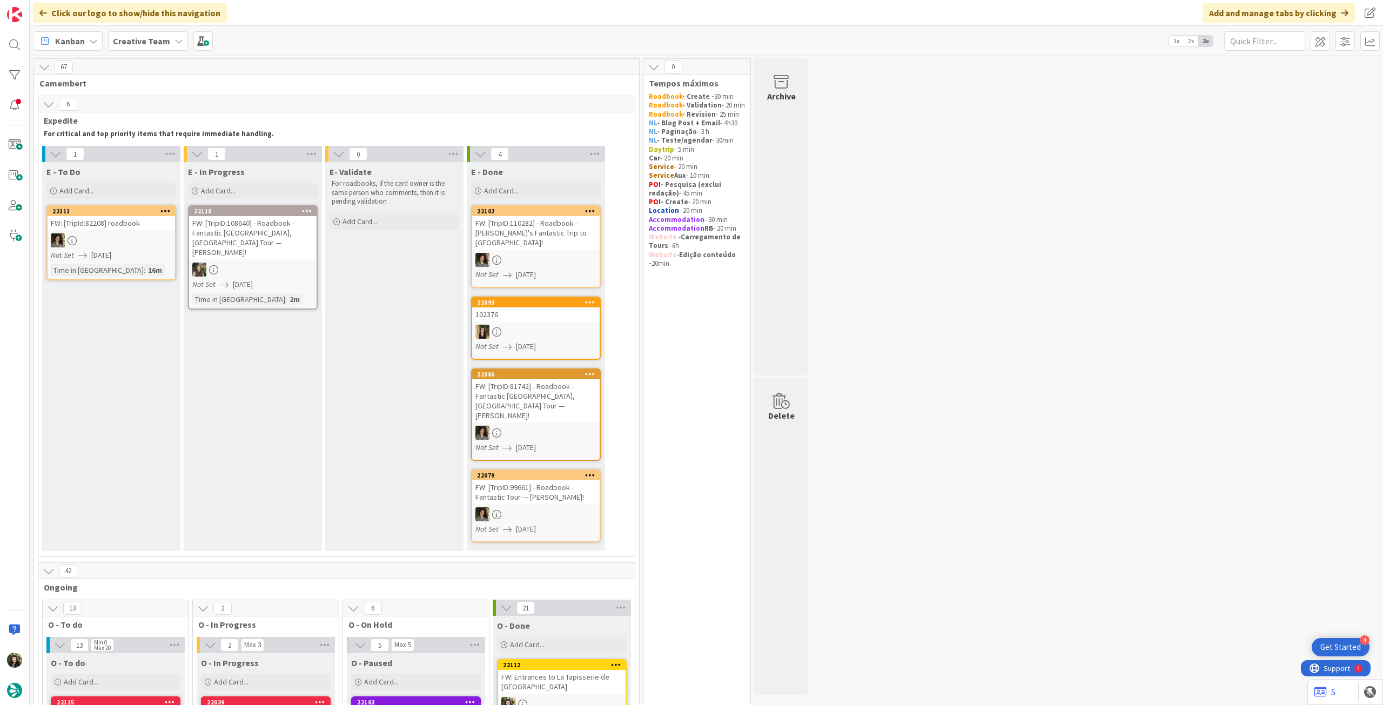
click at [134, 37] on b "Creative Team" at bounding box center [141, 41] width 57 height 11
click at [147, 157] on h4 "Creative Team - Análise" at bounding box center [193, 154] width 147 height 11
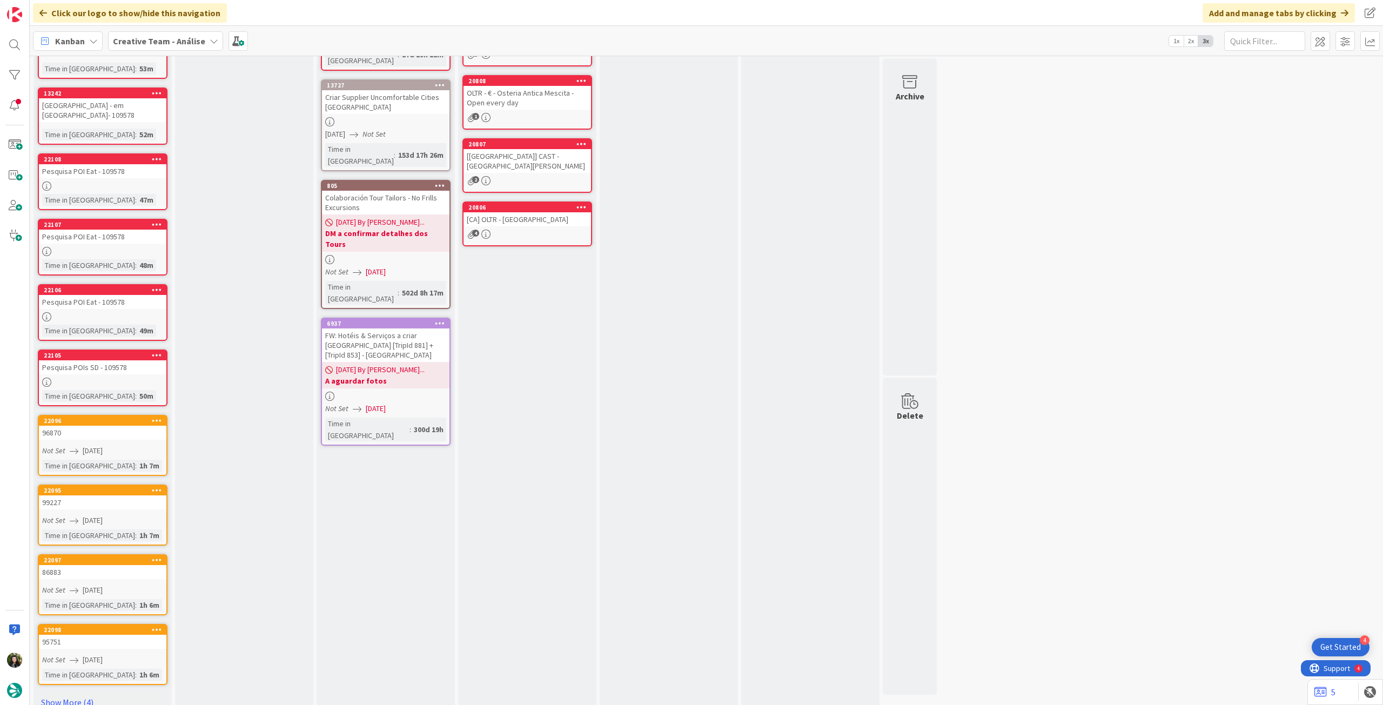
click at [80, 674] on div "Backlog Add Card... [GEOGRAPHIC_DATA][PERSON_NAME][DEMOGRAPHIC_DATA] - em [GEOG…" at bounding box center [102, 339] width 138 height 761
click at [82, 694] on link "Show More (4)" at bounding box center [103, 702] width 130 height 17
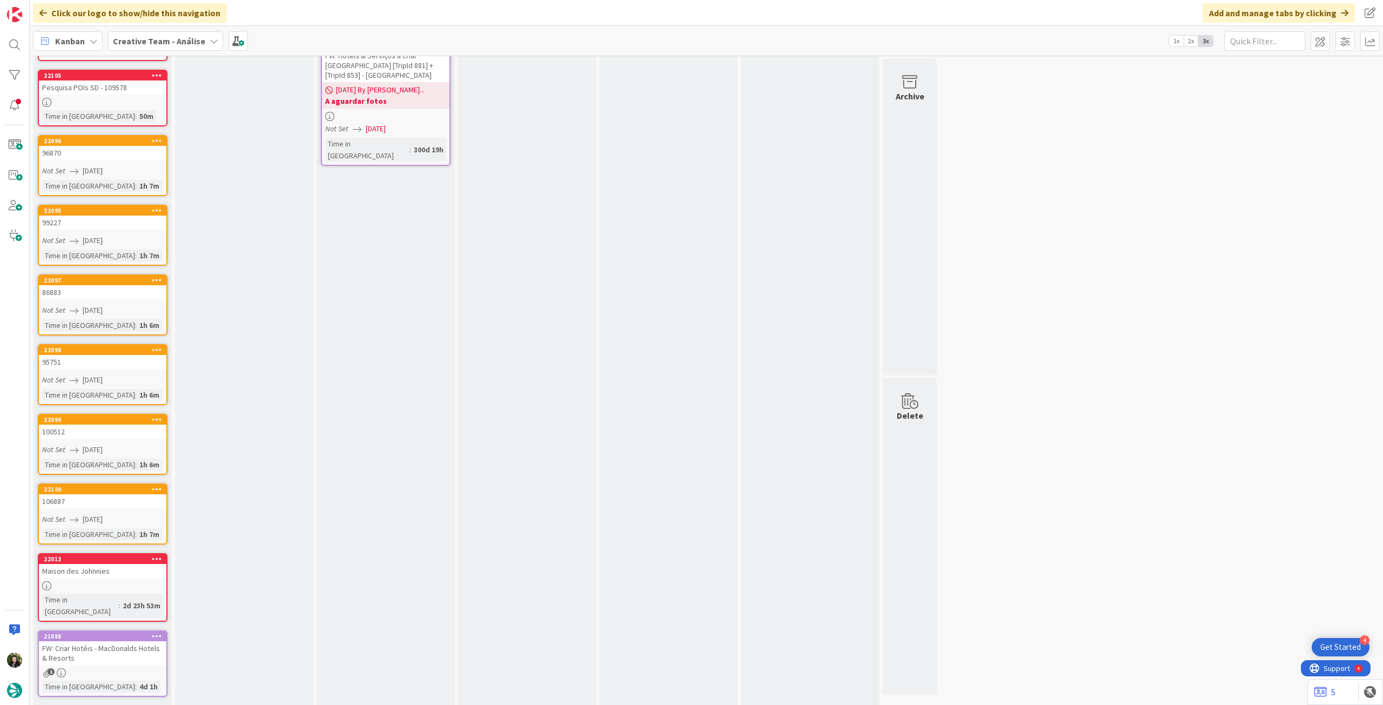
scroll to position [252, 0]
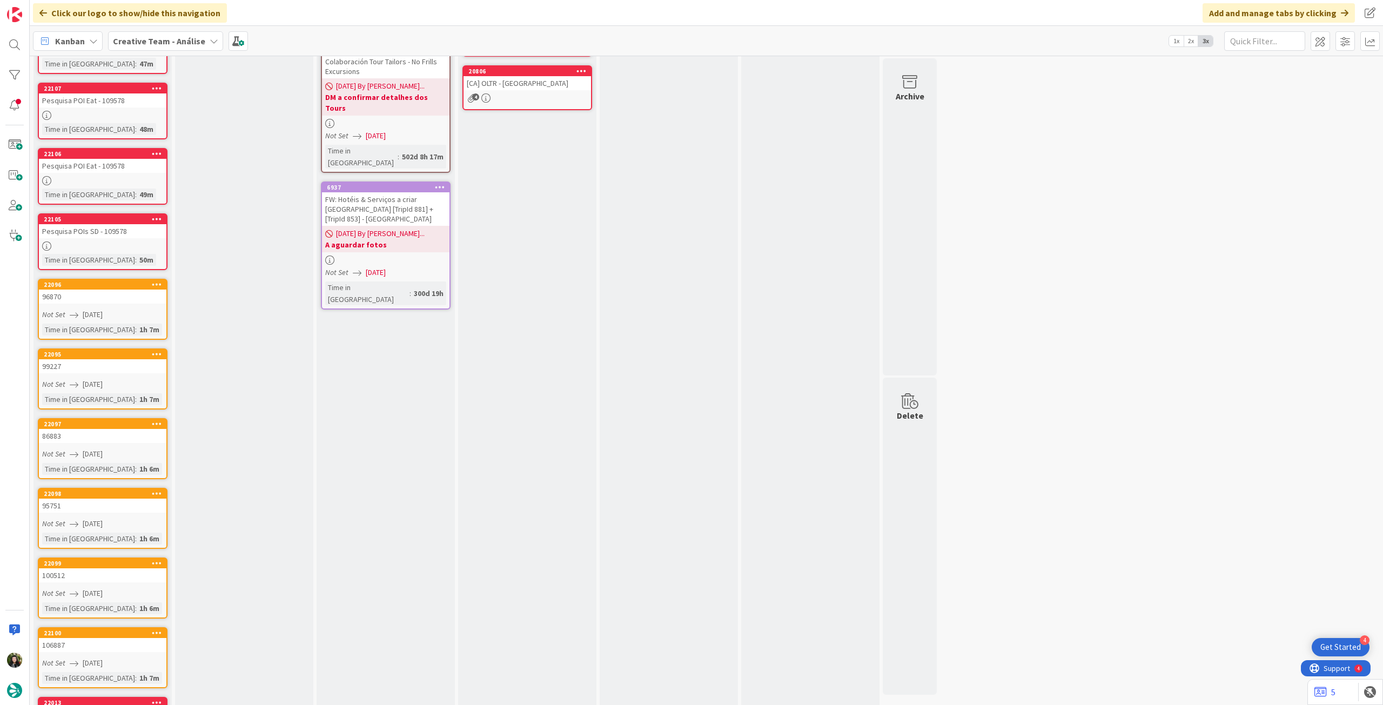
click at [167, 45] on b "Creative Team - Análise" at bounding box center [159, 41] width 92 height 11
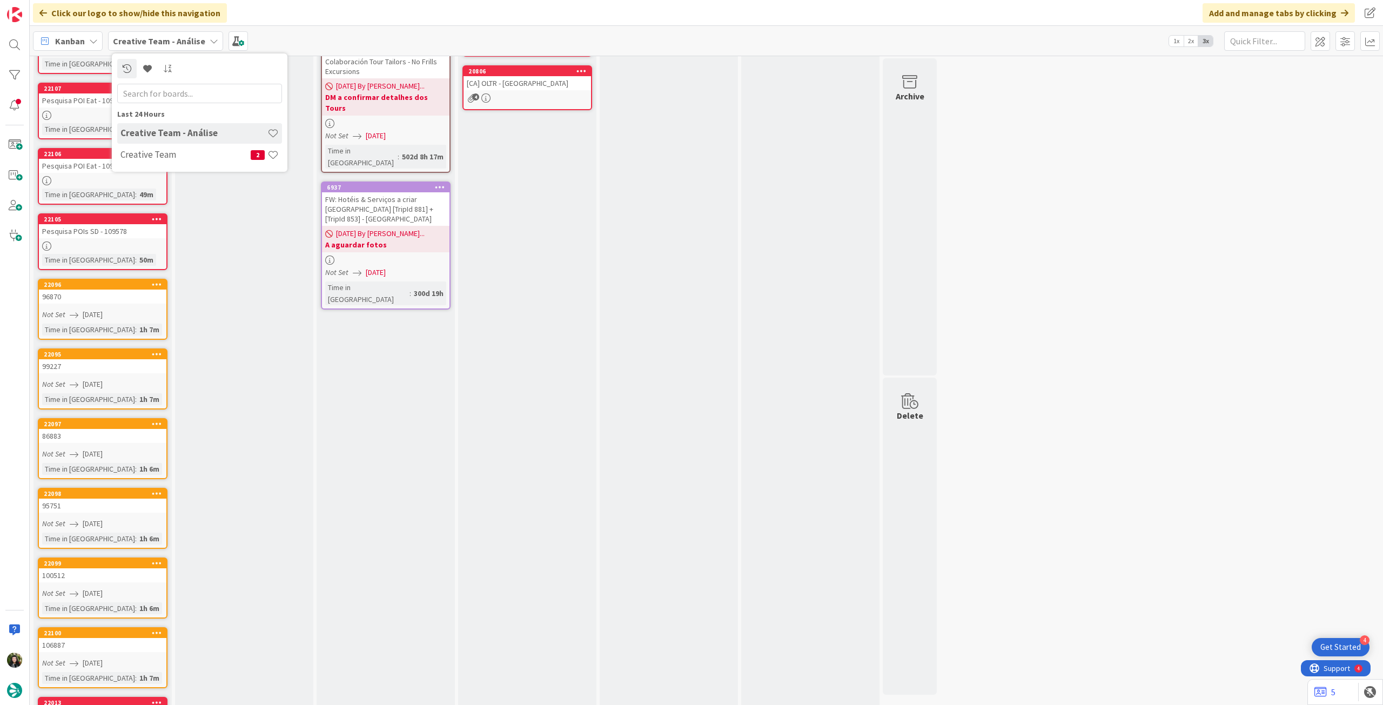
click at [187, 166] on div "Last 24 Hours Creative Team - Análise Creative Team 2" at bounding box center [200, 112] width 176 height 118
click at [195, 157] on h4 "Creative Team" at bounding box center [185, 154] width 130 height 11
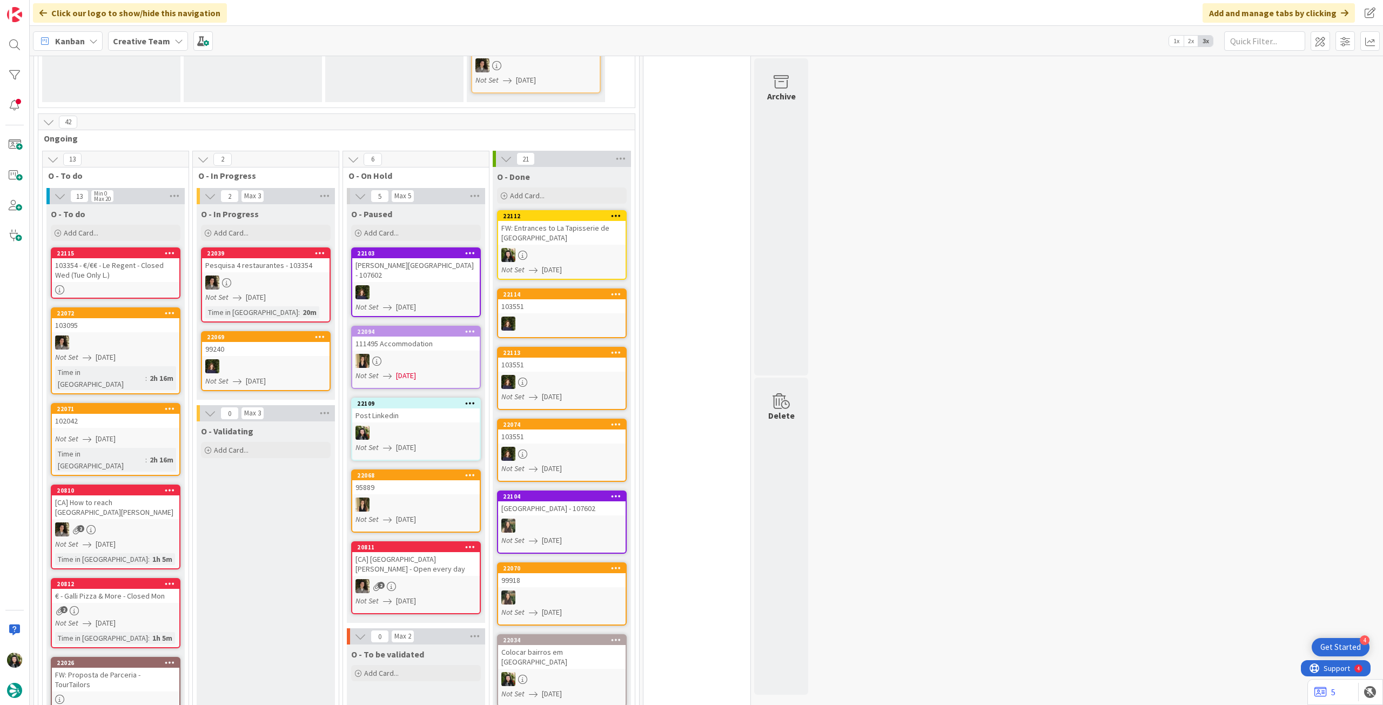
scroll to position [432, 0]
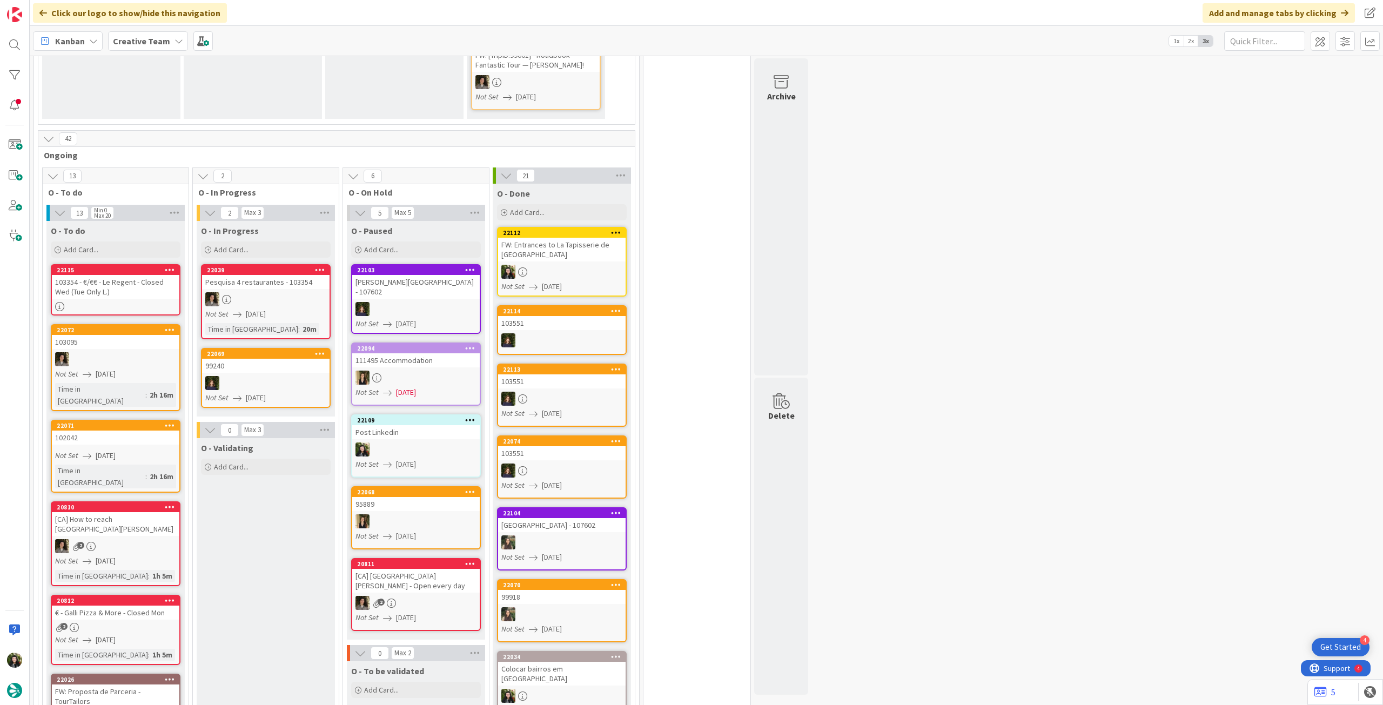
click at [144, 280] on link "22115 103354 - €/€€ - Le Regent - Closed Wed (Tue Only L.)" at bounding box center [116, 289] width 130 height 51
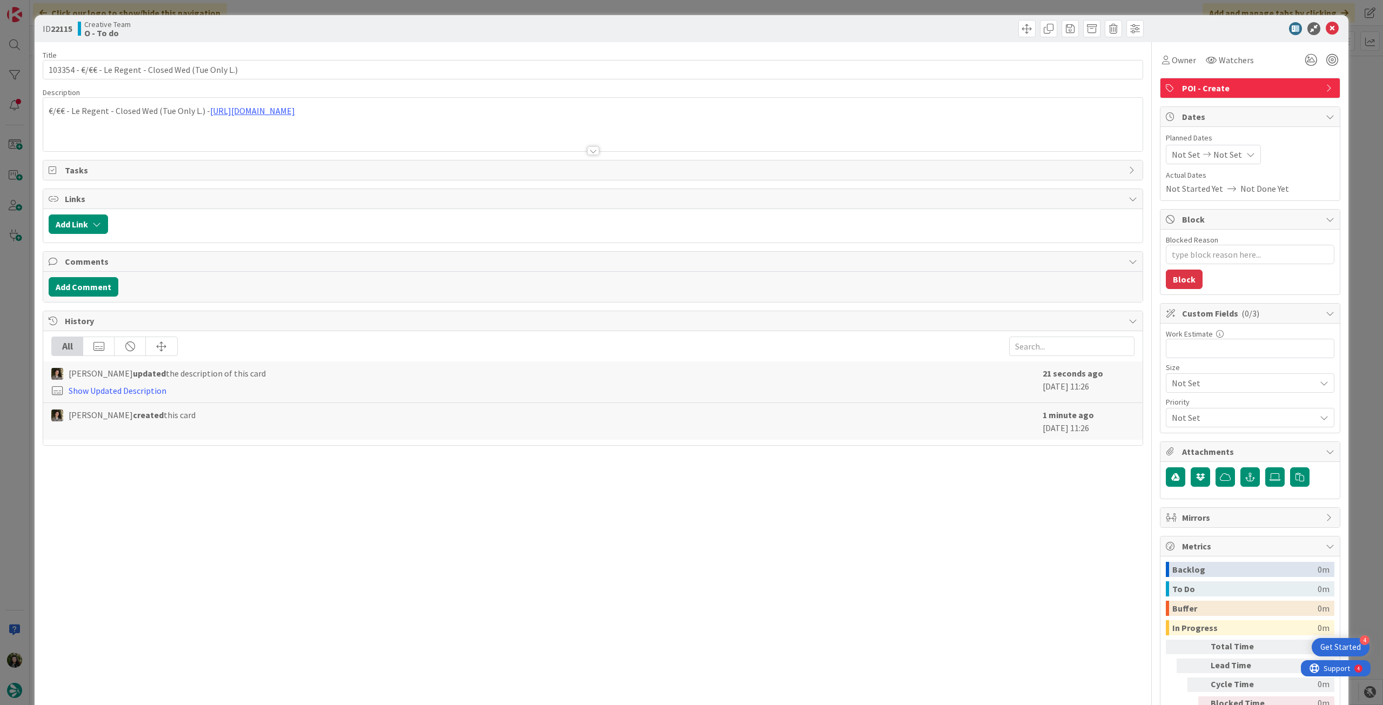
click at [1224, 154] on span "Not Set" at bounding box center [1227, 154] width 29 height 13
click at [1181, 387] on icon at bounding box center [1185, 386] width 16 height 13
click at [1326, 29] on icon at bounding box center [1332, 28] width 13 height 13
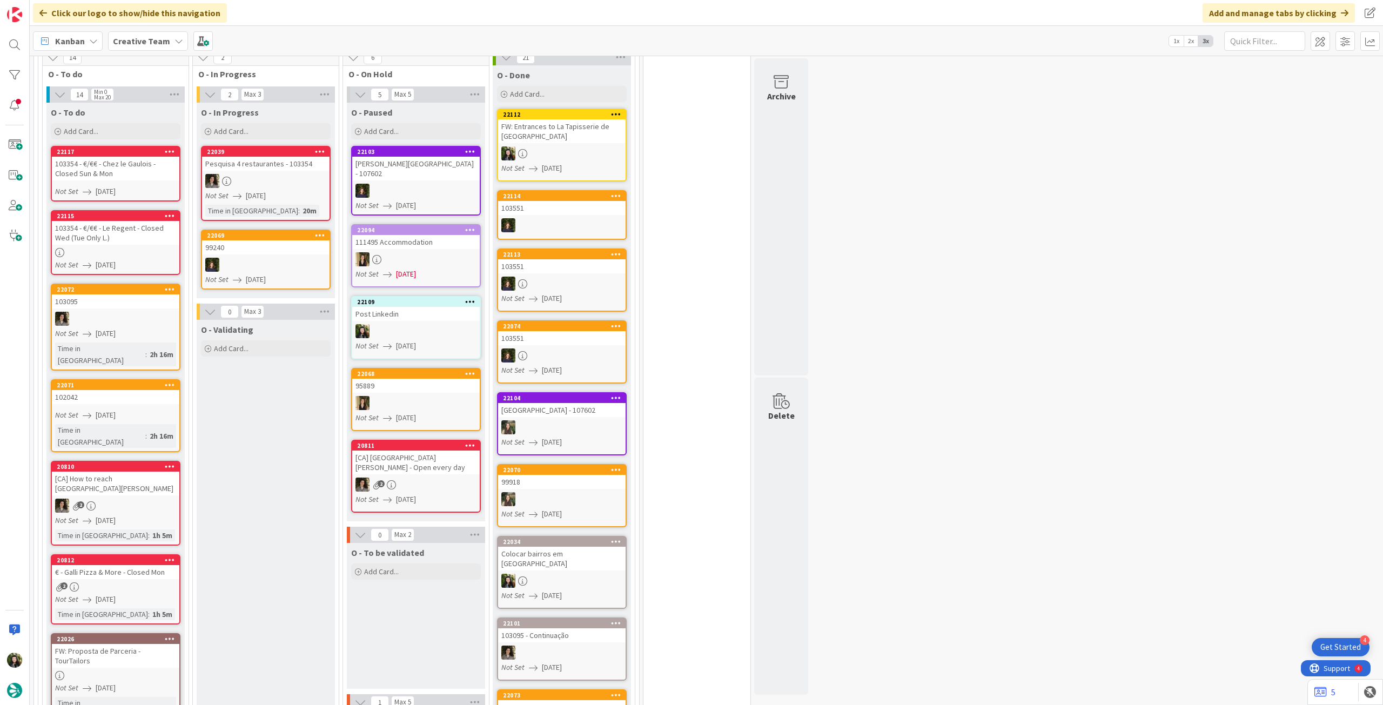
scroll to position [576, 0]
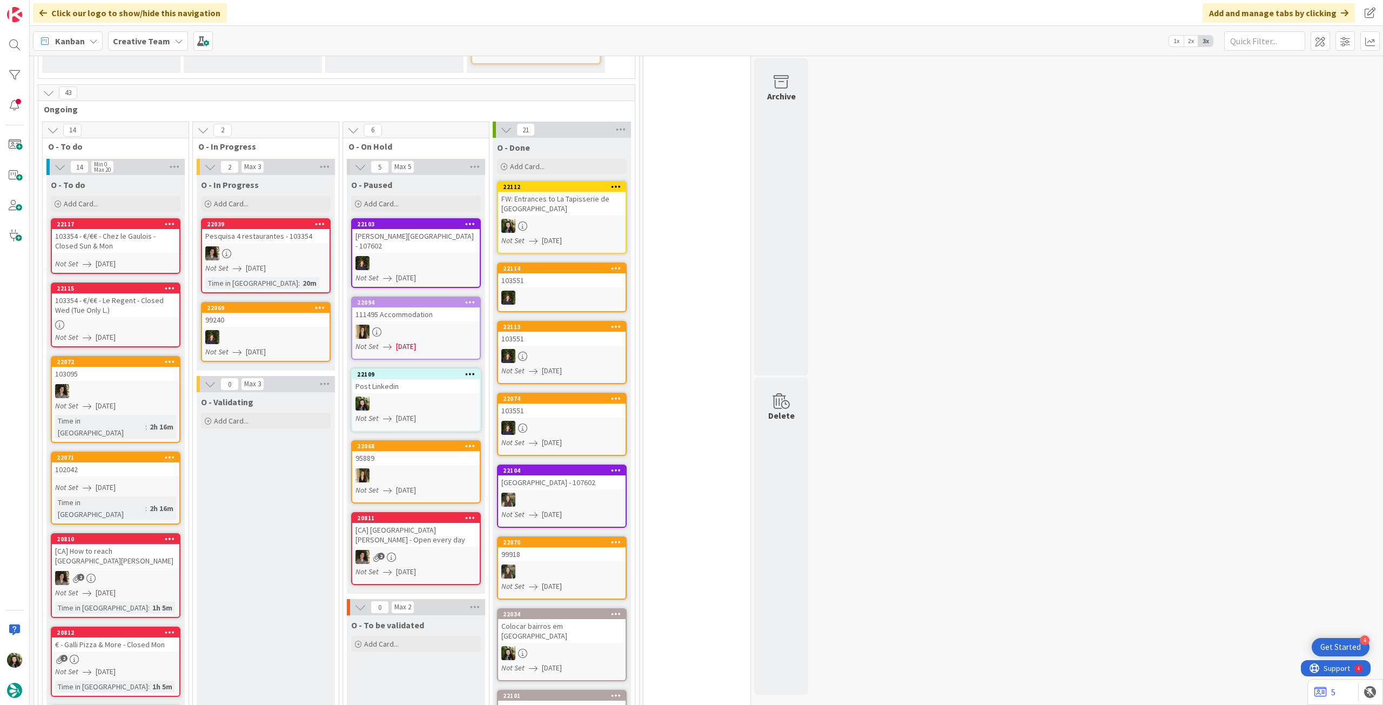
click at [146, 44] on b "Creative Team" at bounding box center [141, 41] width 57 height 11
click at [150, 164] on div "Creative Team - Análise" at bounding box center [199, 155] width 165 height 21
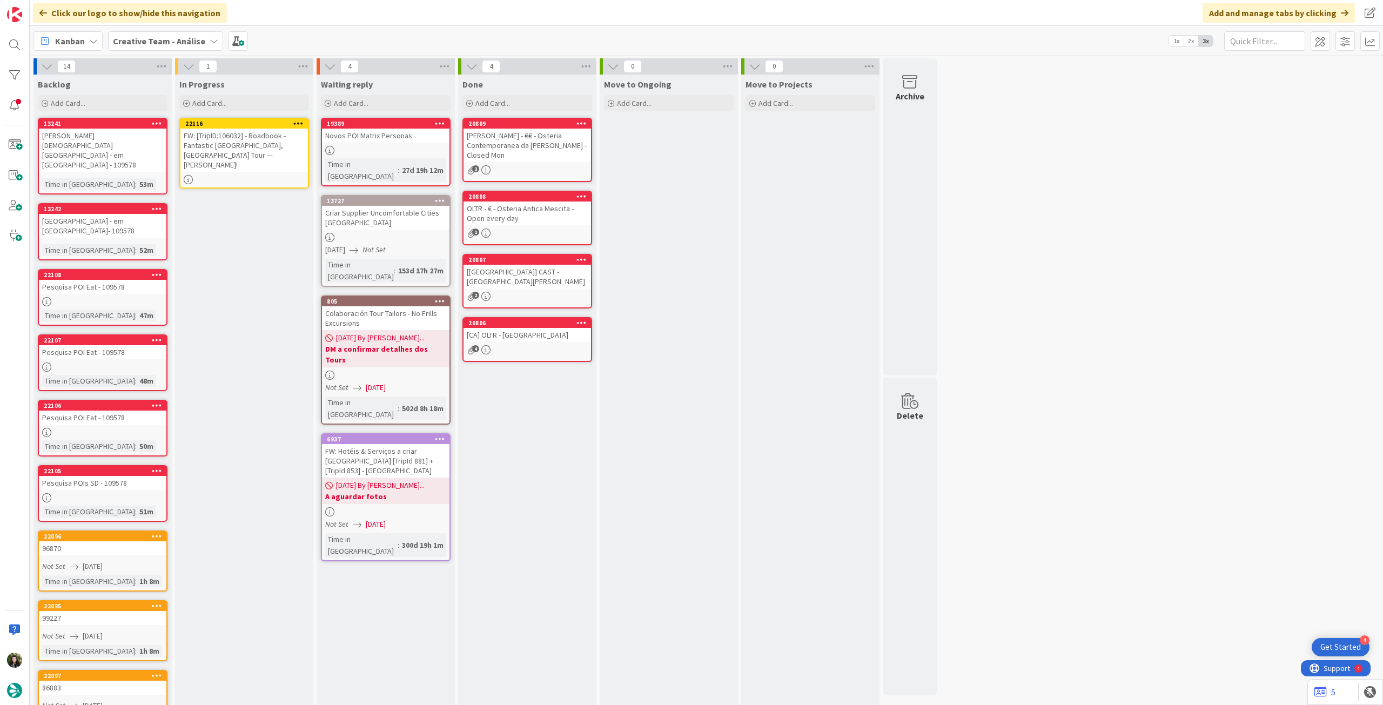
click at [233, 145] on div "FW: [TripID:106032] - Roadbook - Fantastic [GEOGRAPHIC_DATA], [GEOGRAPHIC_DATA]…" at bounding box center [243, 150] width 127 height 43
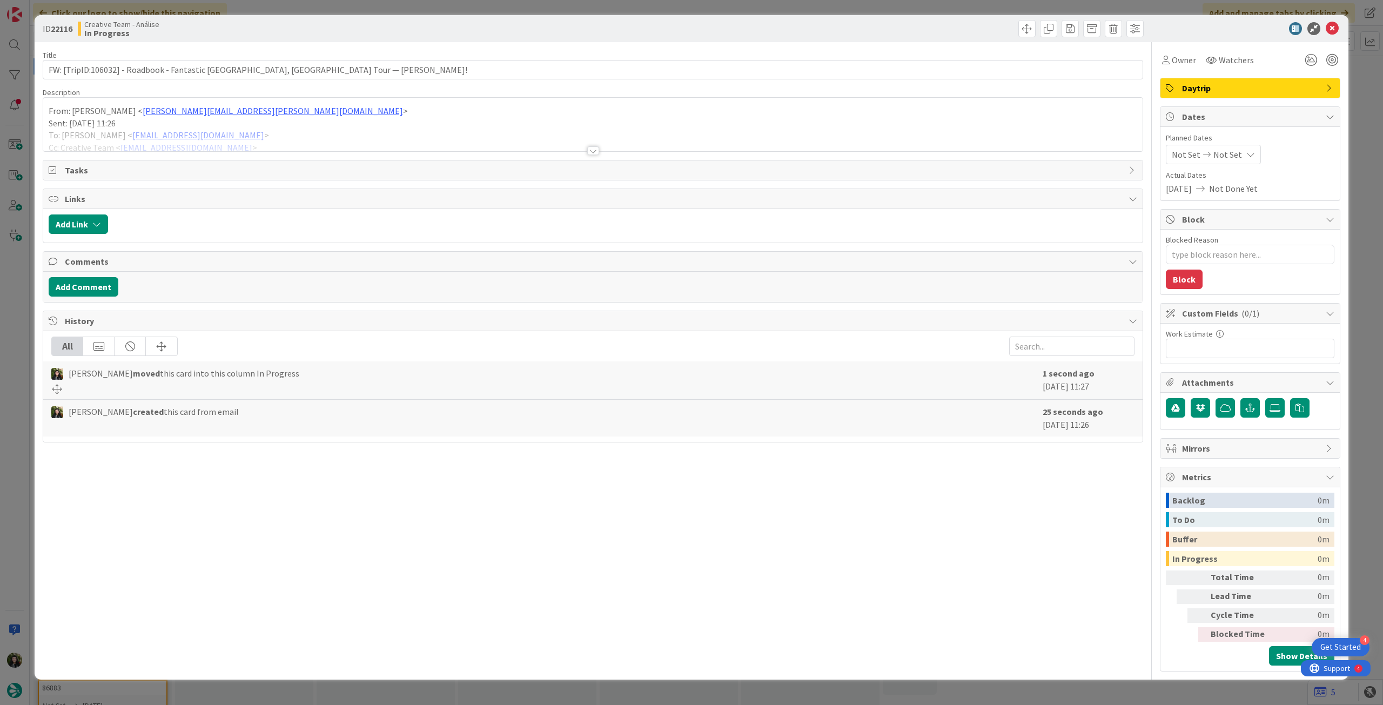
click at [1228, 156] on span "Not Set" at bounding box center [1227, 154] width 29 height 13
click at [1181, 388] on icon at bounding box center [1185, 386] width 16 height 13
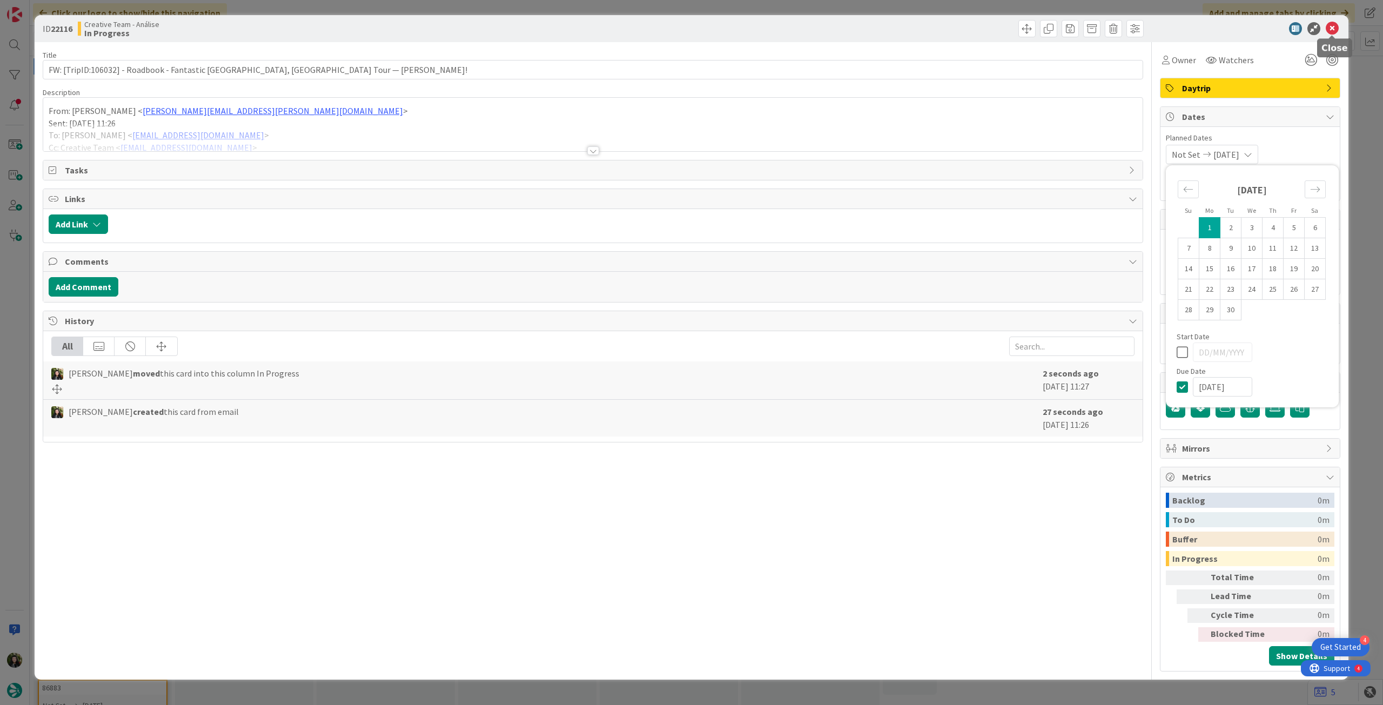
click at [1328, 28] on icon at bounding box center [1332, 28] width 13 height 13
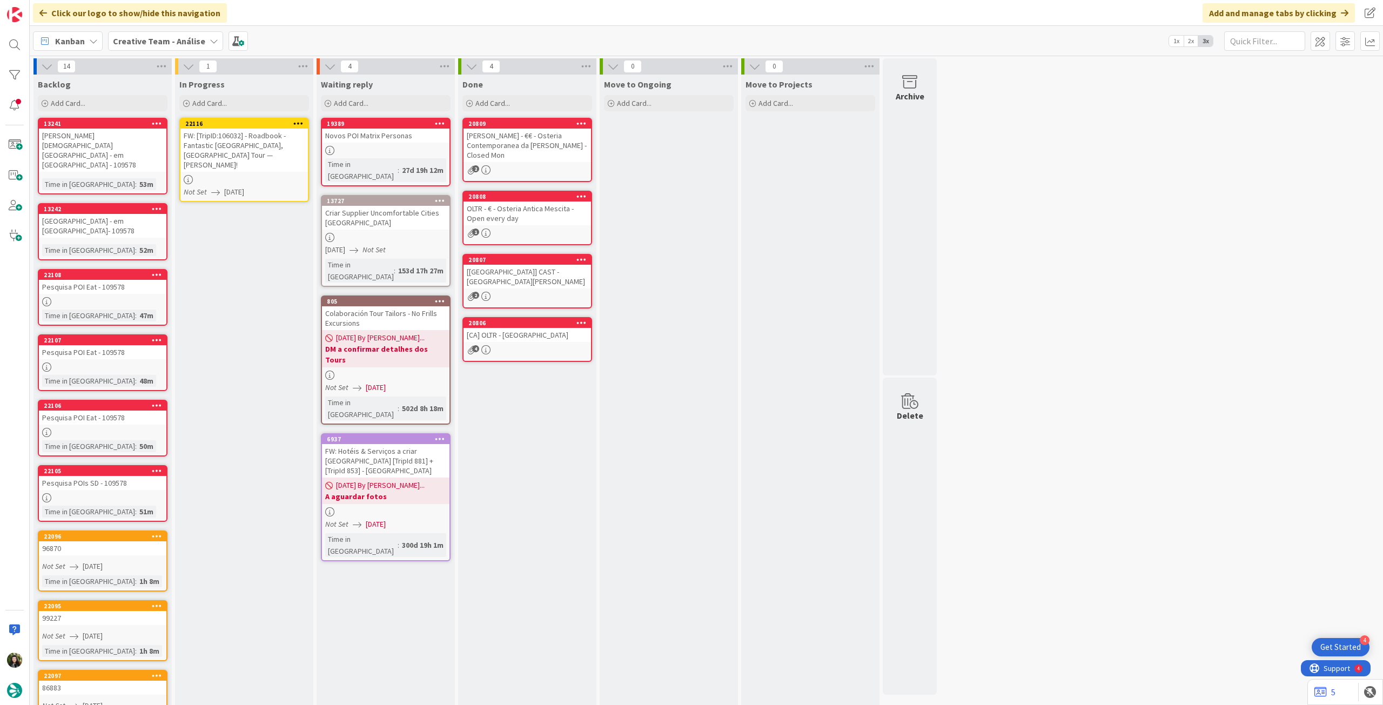
click at [294, 122] on icon at bounding box center [298, 123] width 10 height 8
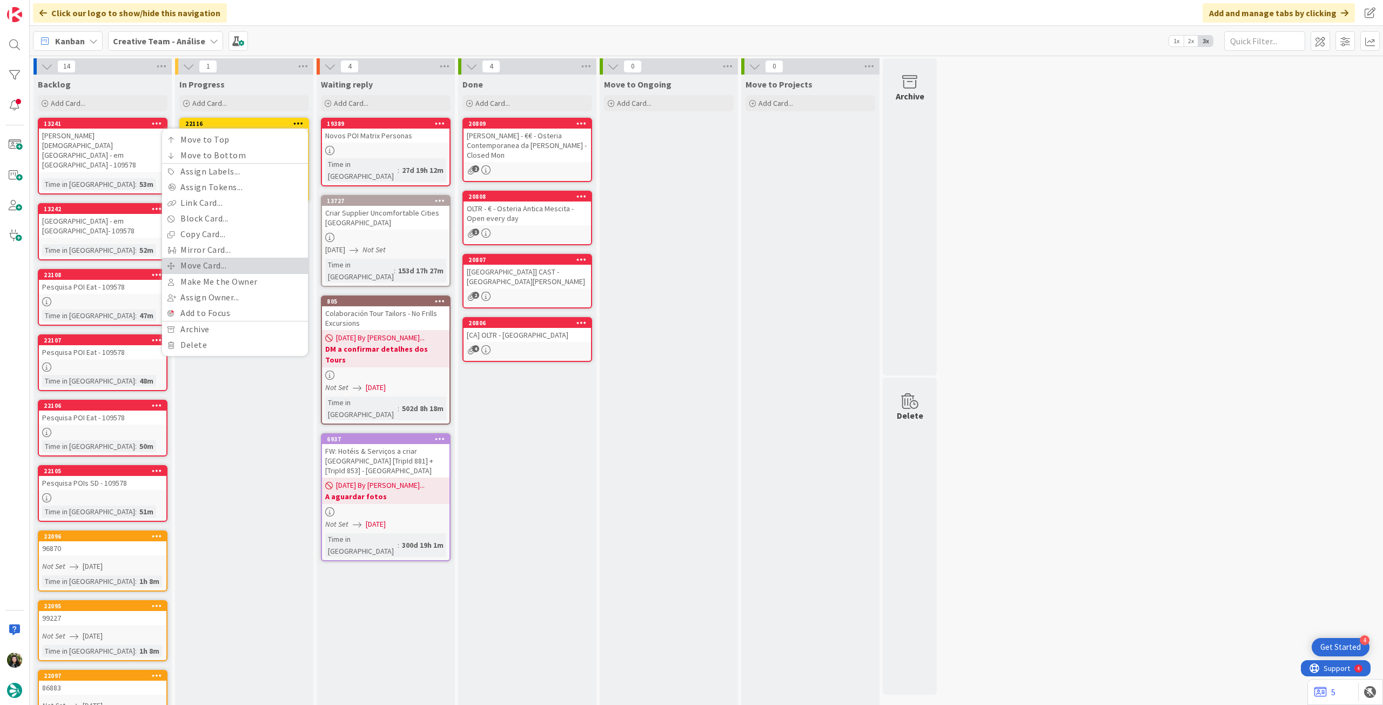
click at [246, 263] on link "Move Card..." at bounding box center [235, 266] width 146 height 16
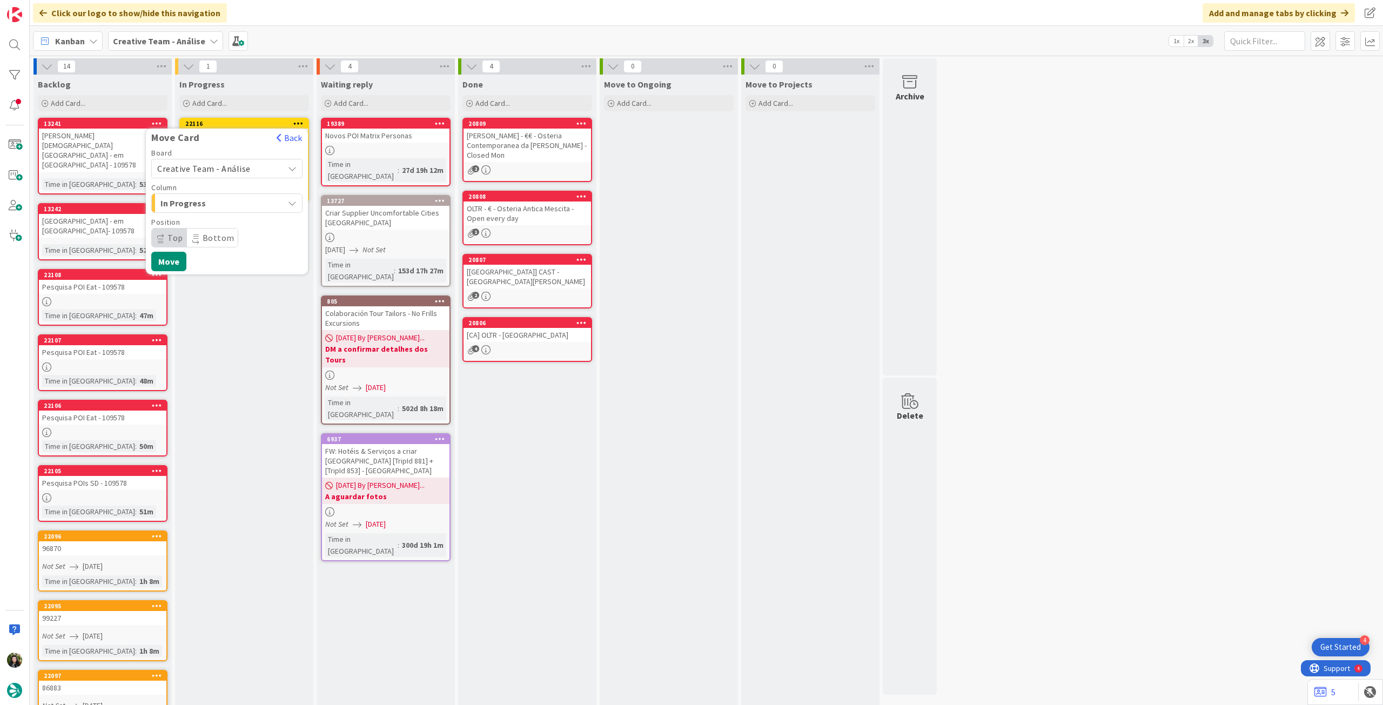
click at [228, 169] on span "Creative Team - Análise" at bounding box center [203, 168] width 93 height 11
click at [218, 219] on span "Creative Team" at bounding box center [233, 219] width 125 height 16
click at [213, 238] on span "Daytrip" at bounding box center [226, 237] width 104 height 15
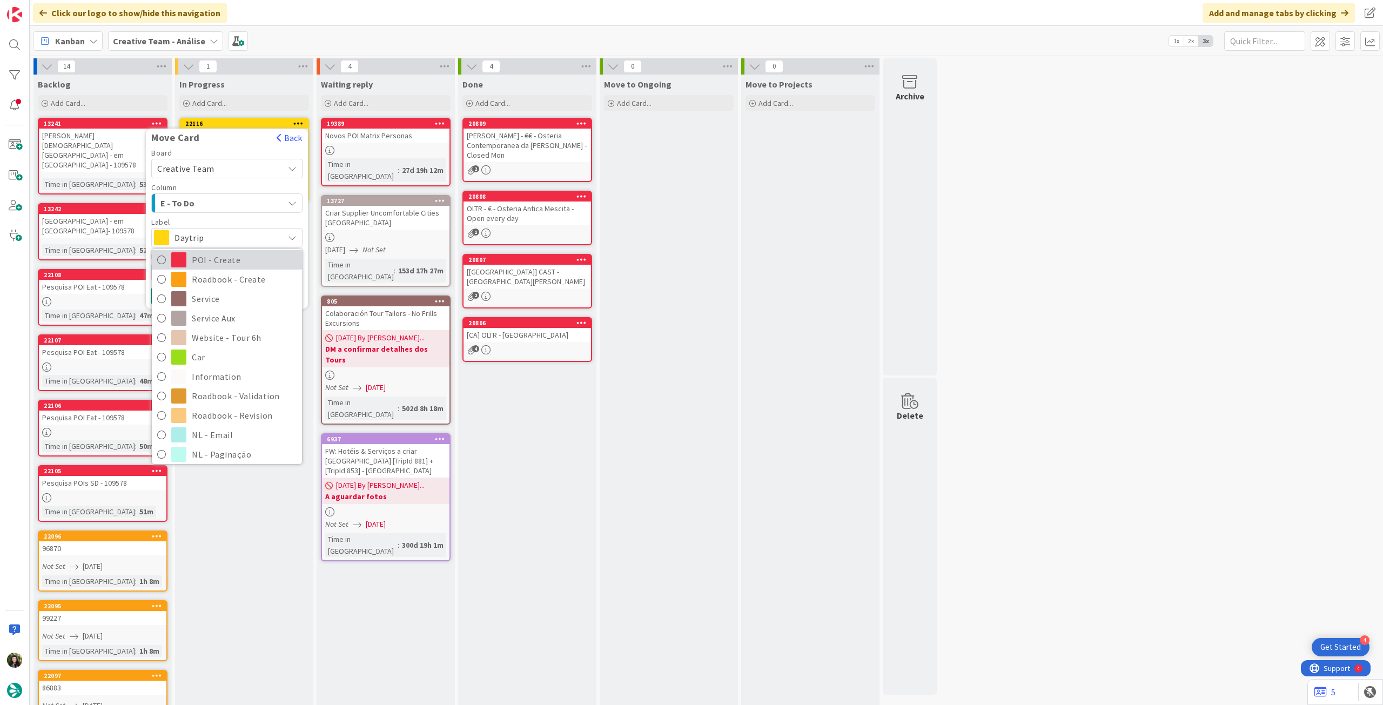
scroll to position [144, 0]
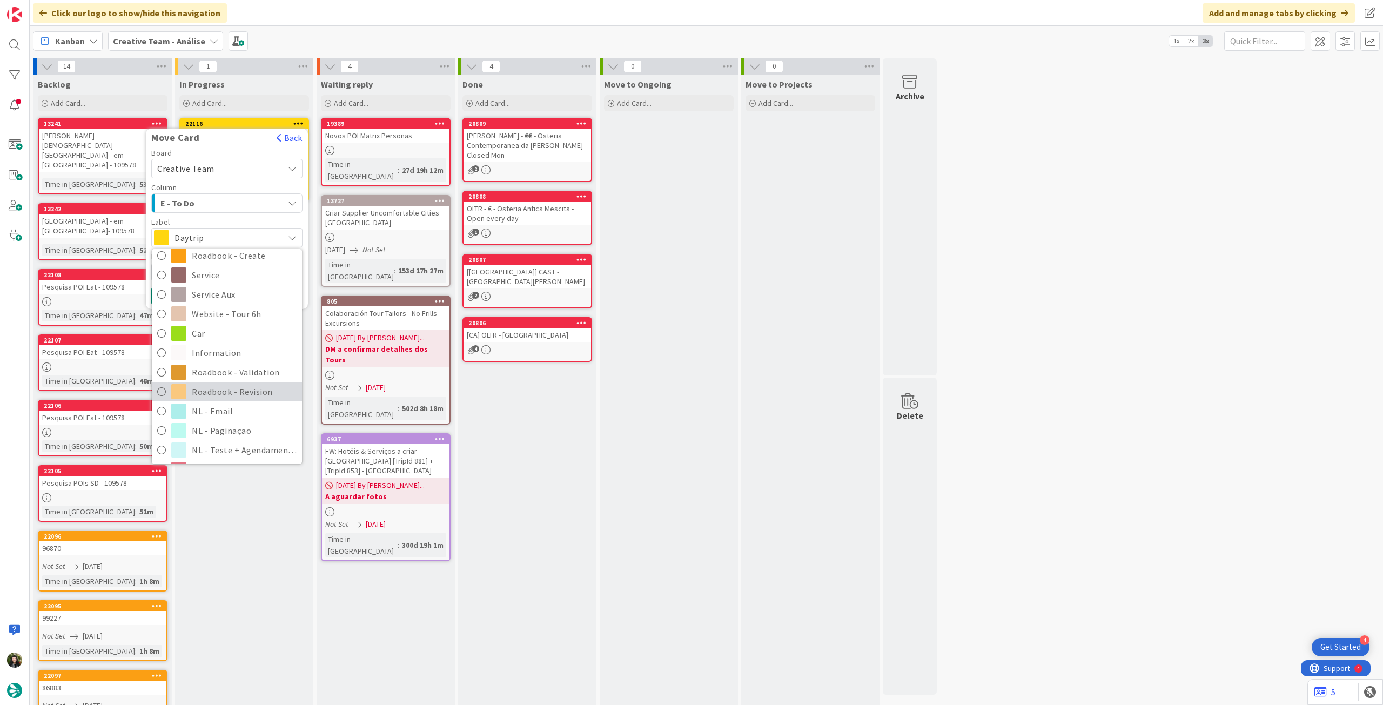
click at [238, 390] on span "Roadbook - Revision" at bounding box center [244, 392] width 105 height 16
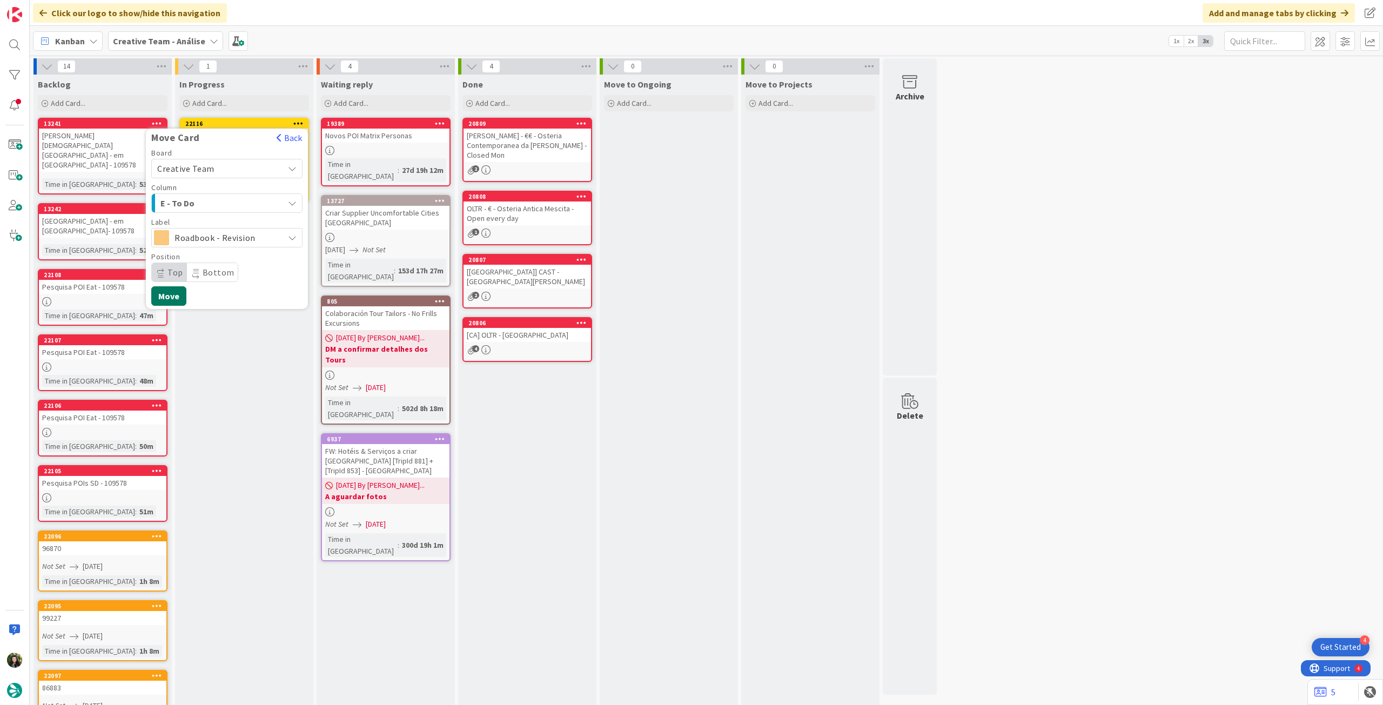
click at [173, 299] on button "Move" at bounding box center [168, 295] width 35 height 19
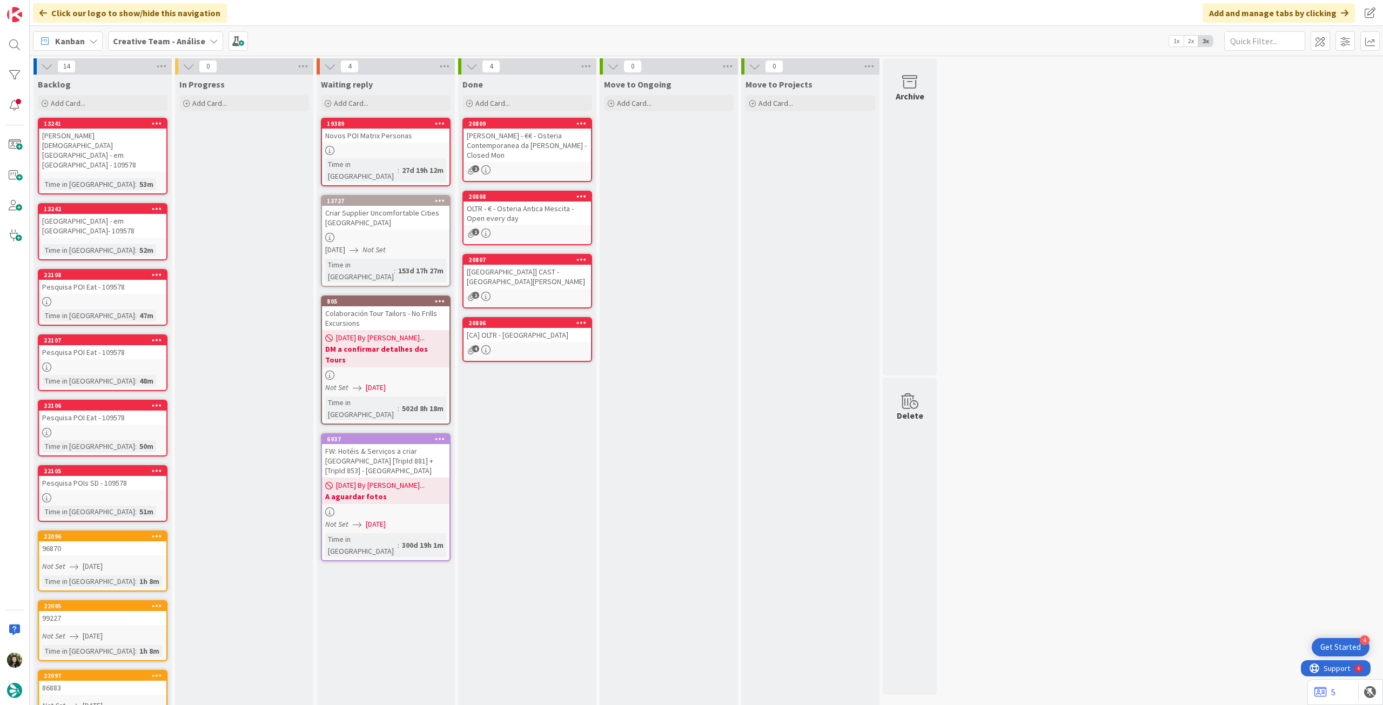
scroll to position [0, 0]
click at [133, 36] on b "Creative Team - Análise" at bounding box center [159, 41] width 92 height 11
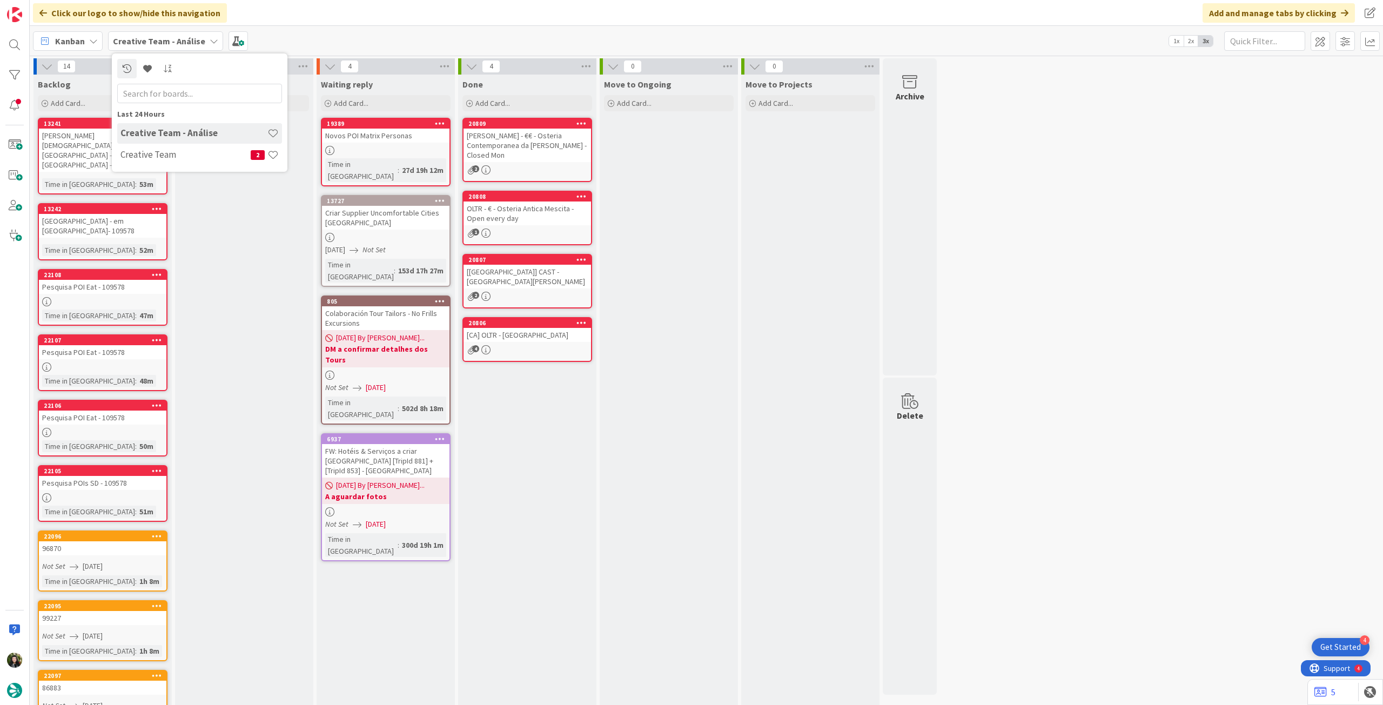
click at [159, 152] on h4 "Creative Team" at bounding box center [185, 154] width 130 height 11
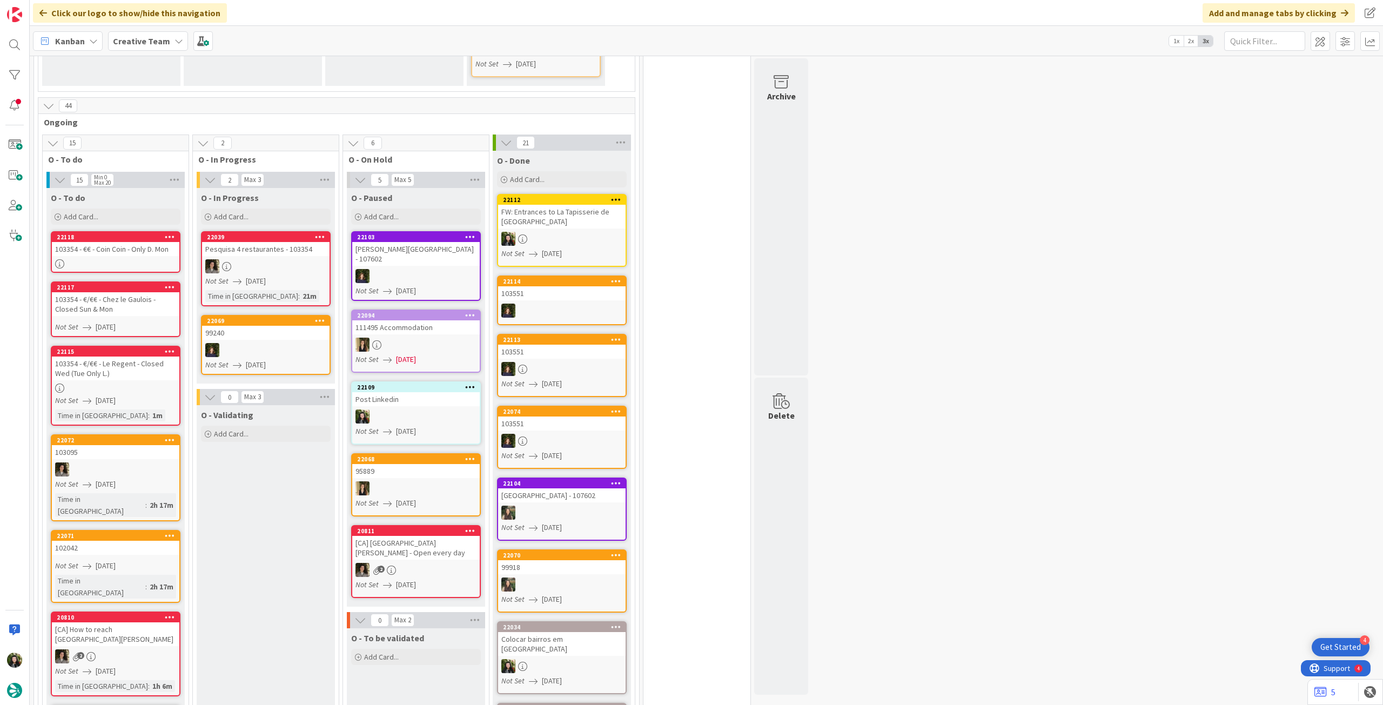
scroll to position [576, 0]
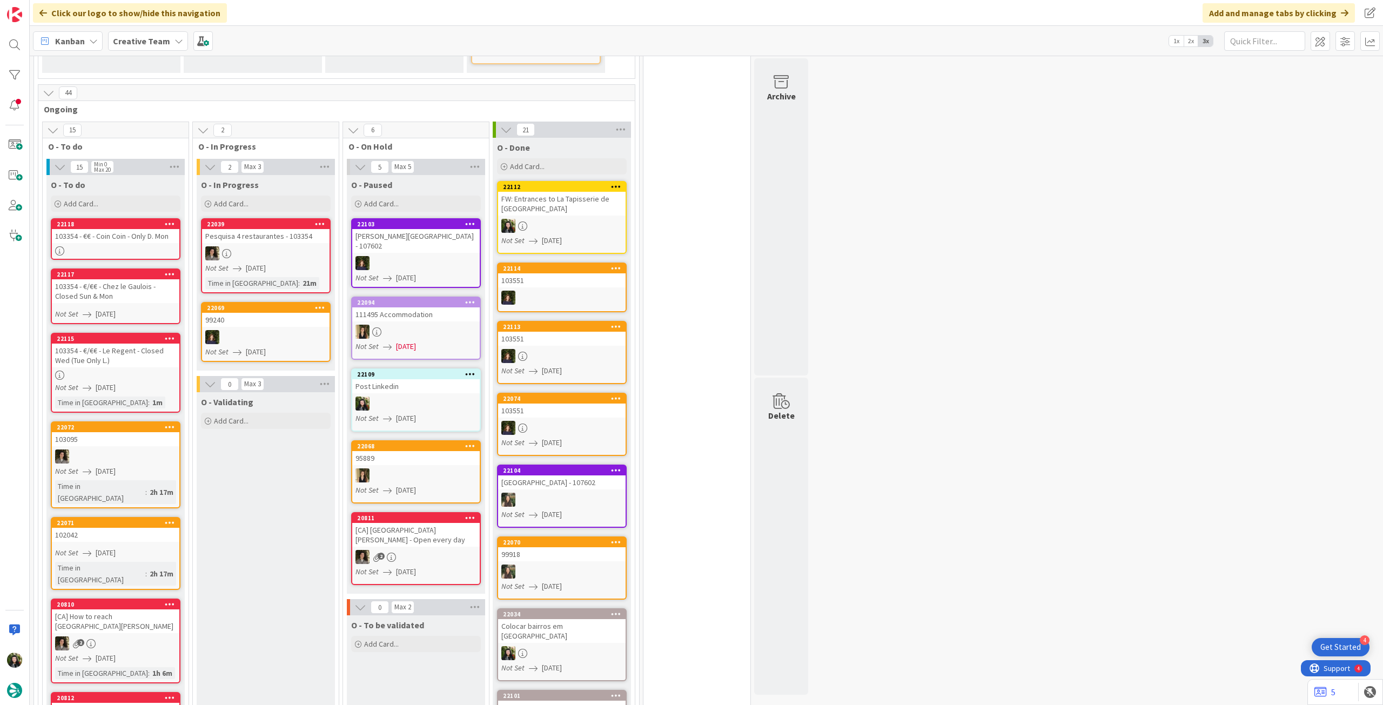
click at [145, 246] on div at bounding box center [115, 250] width 127 height 9
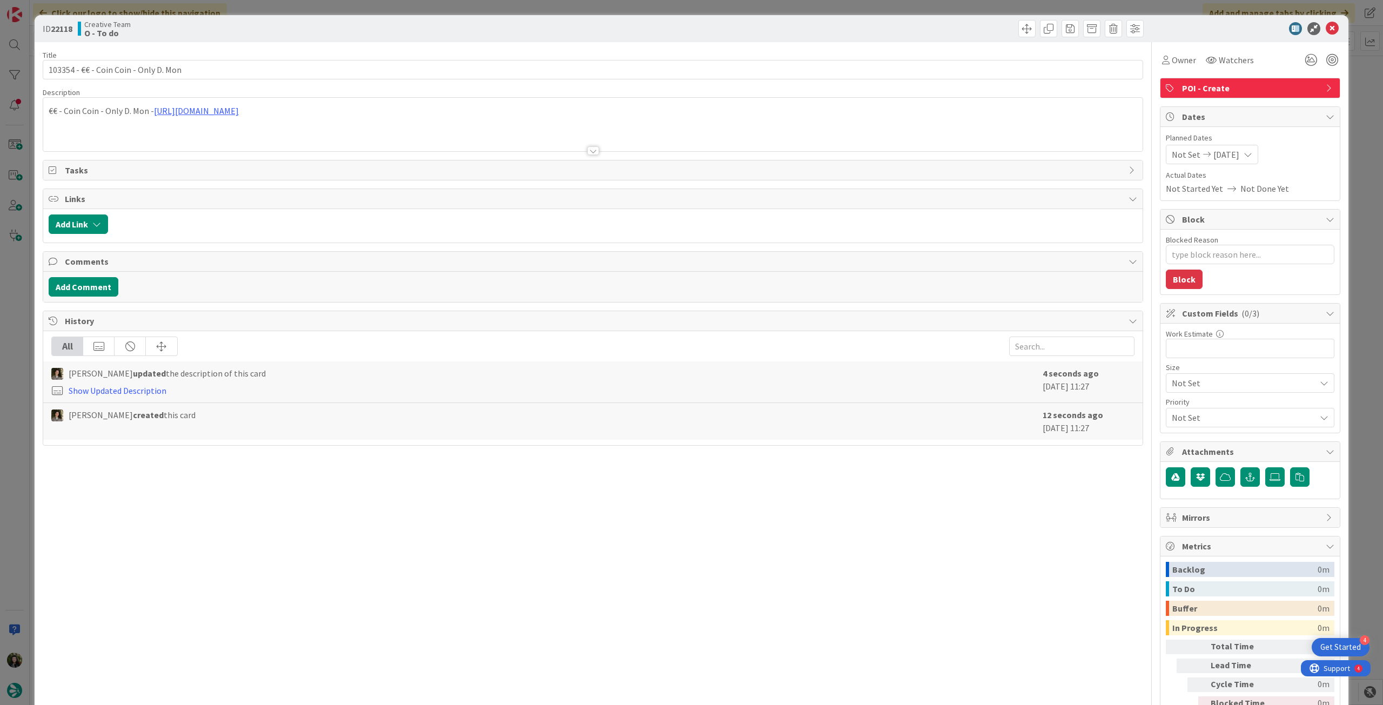
click at [1238, 155] on span "[DATE]" at bounding box center [1226, 154] width 26 height 13
click at [1326, 26] on icon at bounding box center [1332, 28] width 13 height 13
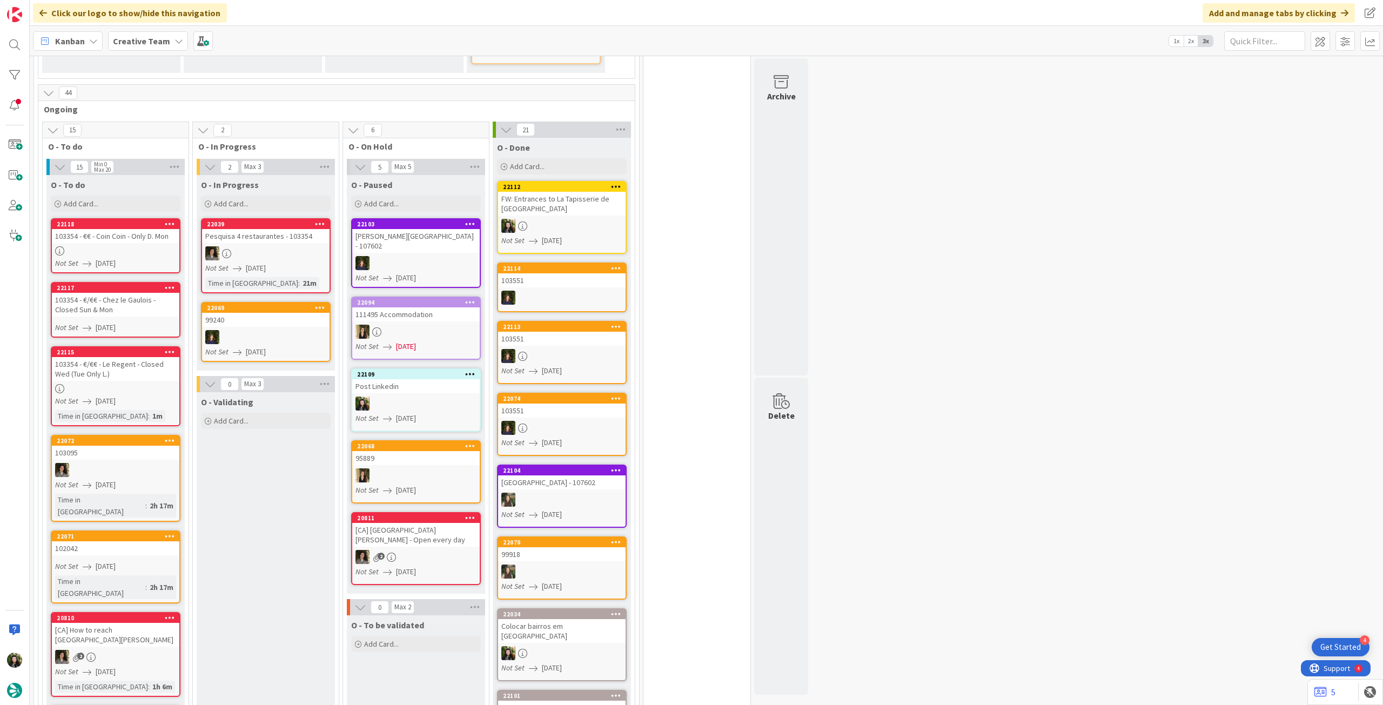
click at [294, 263] on div "Not Set [DATE]" at bounding box center [267, 268] width 124 height 11
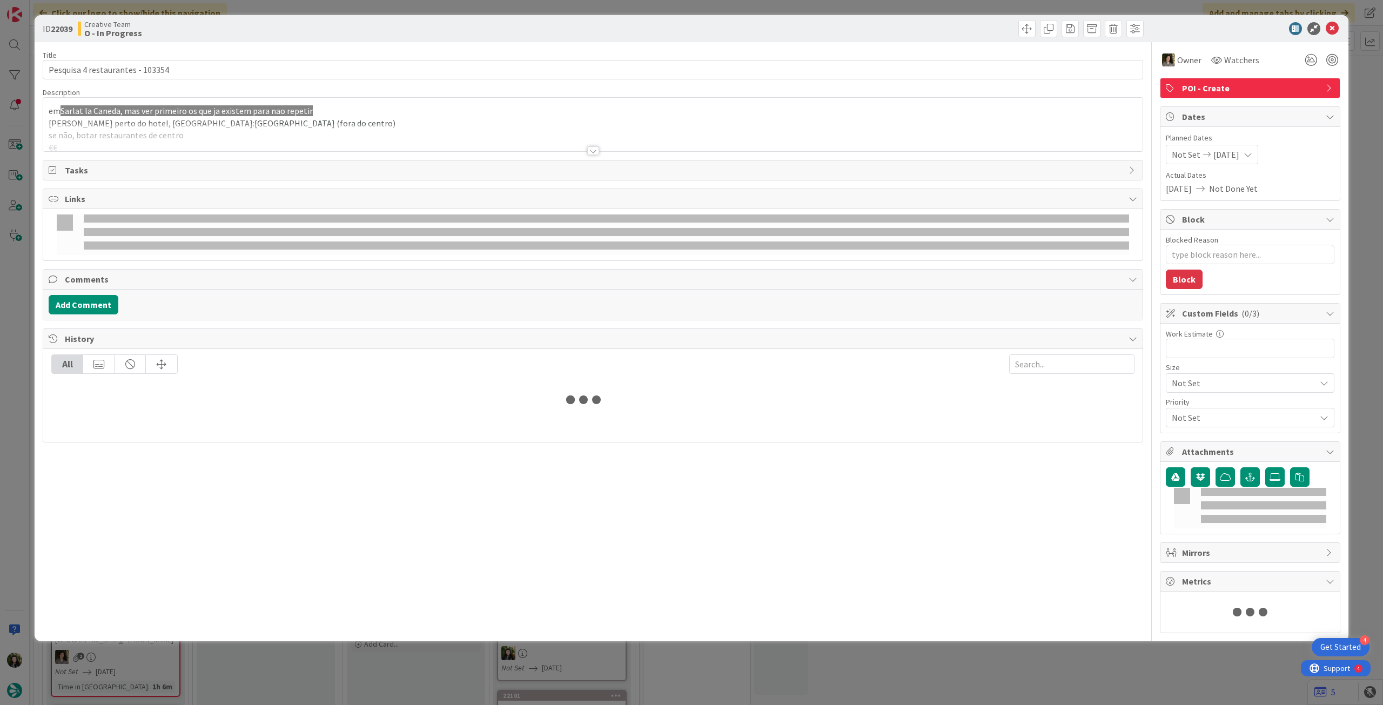
click at [264, 122] on span "[GEOGRAPHIC_DATA] (fora do centro)" at bounding box center [324, 123] width 141 height 11
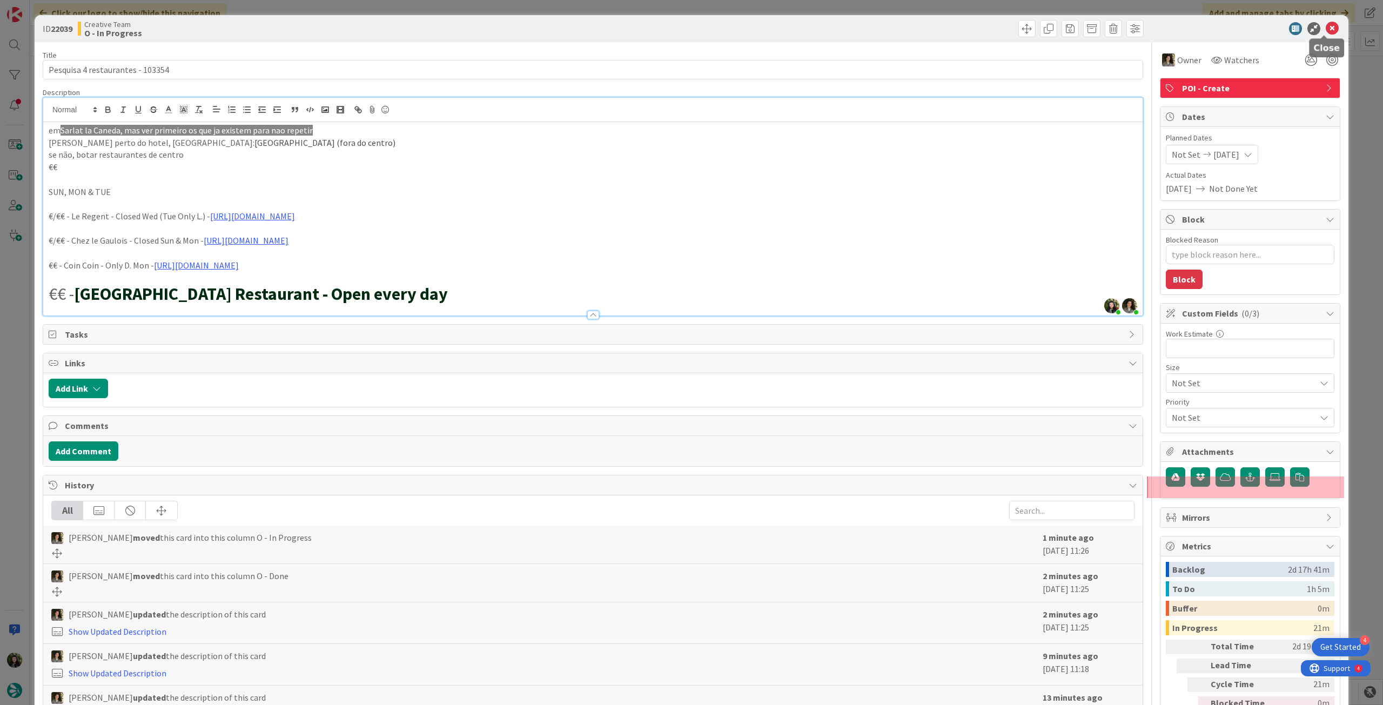
click at [1326, 31] on icon at bounding box center [1332, 28] width 13 height 13
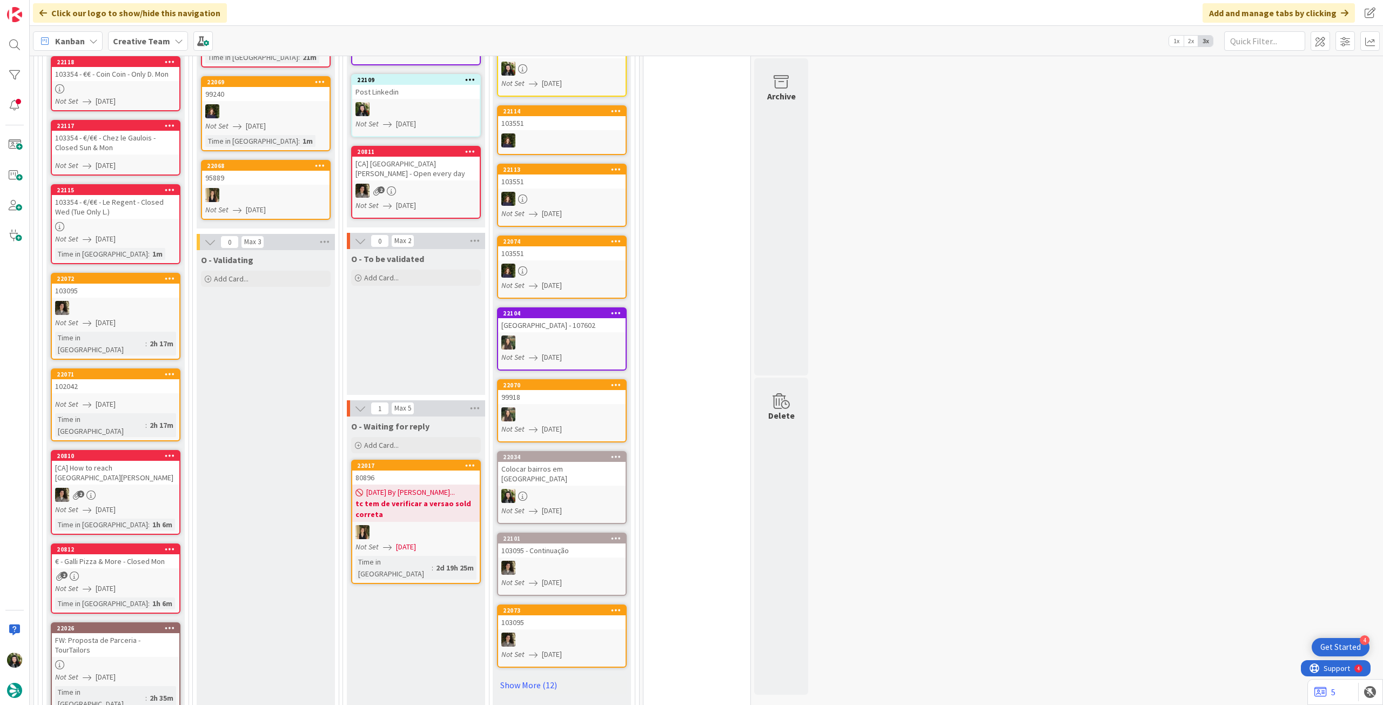
scroll to position [729, 0]
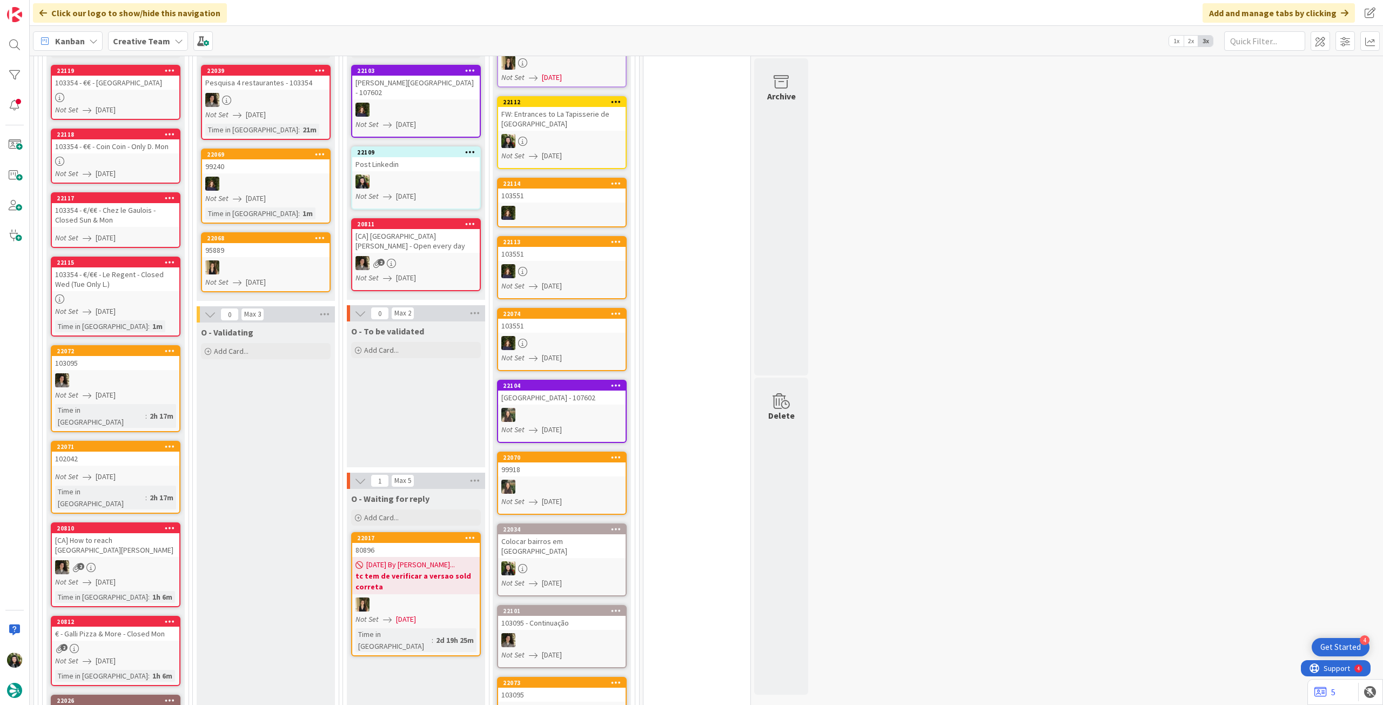
click at [169, 347] on icon at bounding box center [170, 351] width 10 height 8
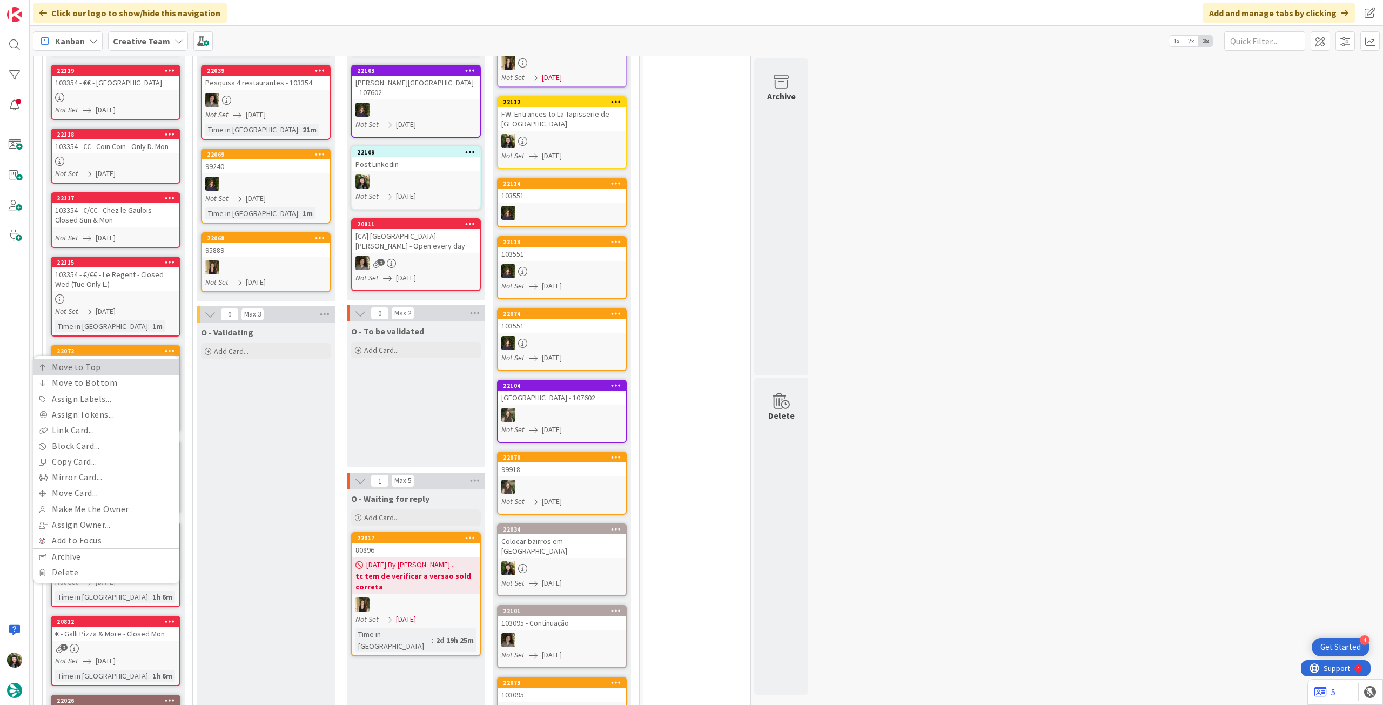
click at [156, 359] on link "Move to Top" at bounding box center [106, 367] width 146 height 16
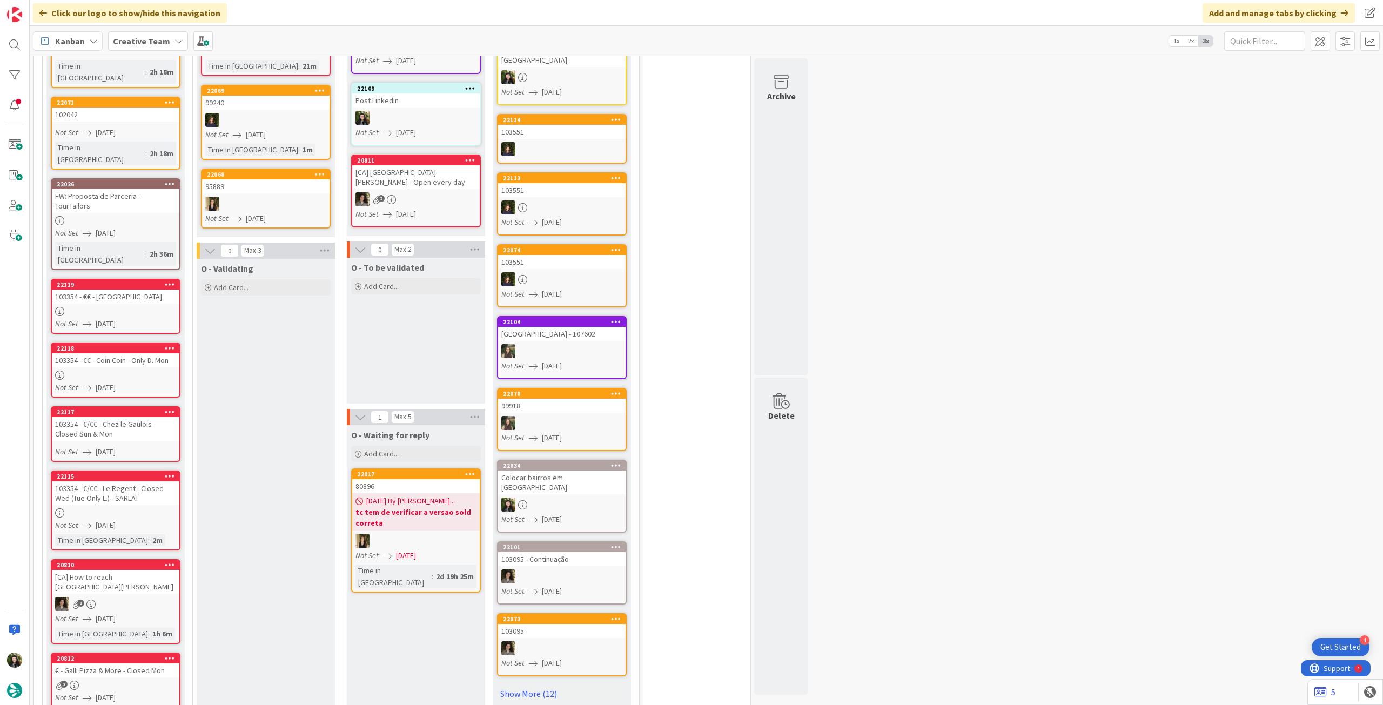
scroll to position [459, 0]
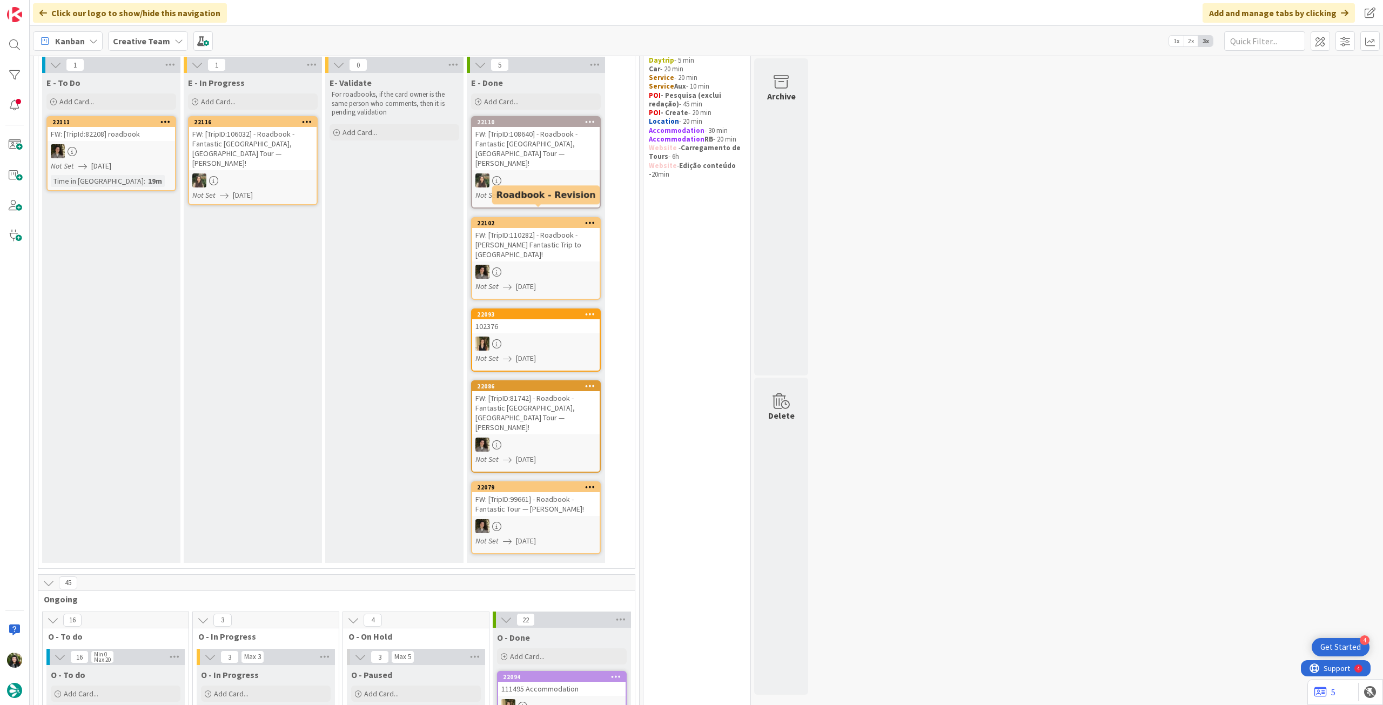
scroll to position [72, 0]
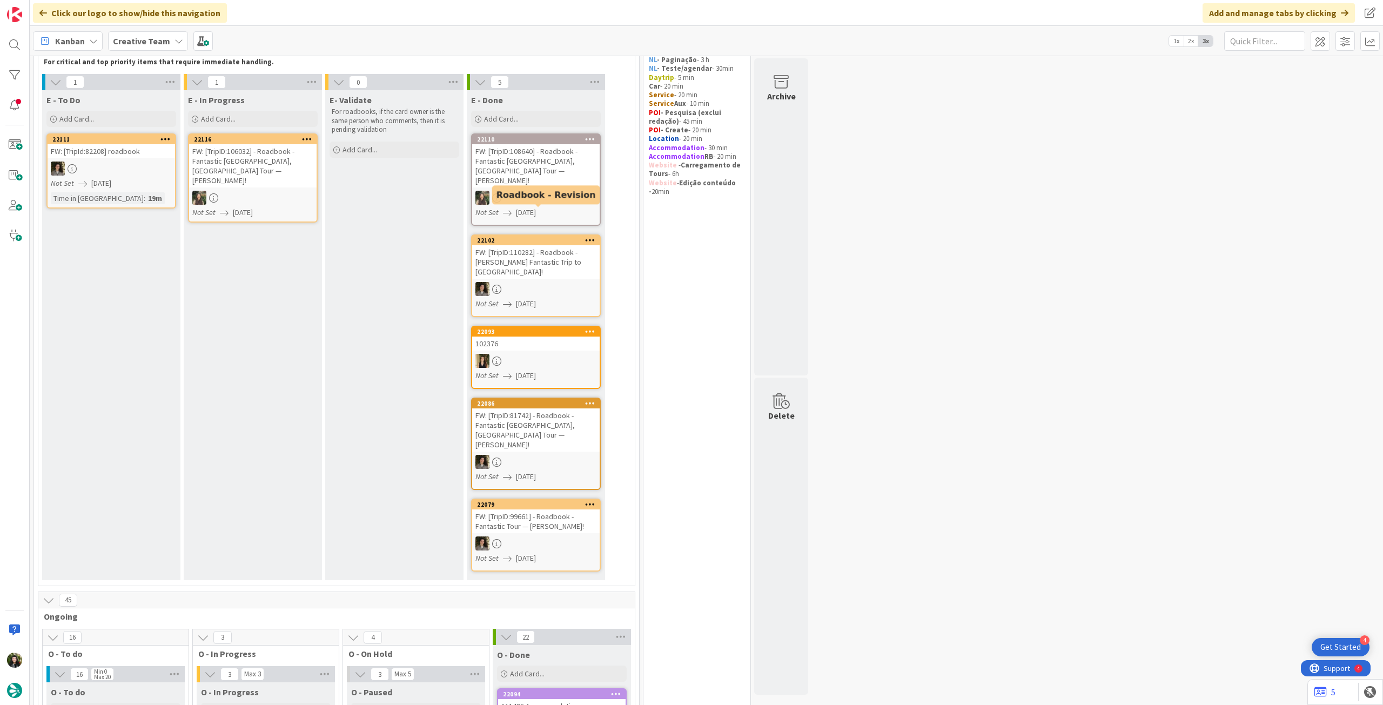
click at [528, 191] on div at bounding box center [535, 198] width 127 height 14
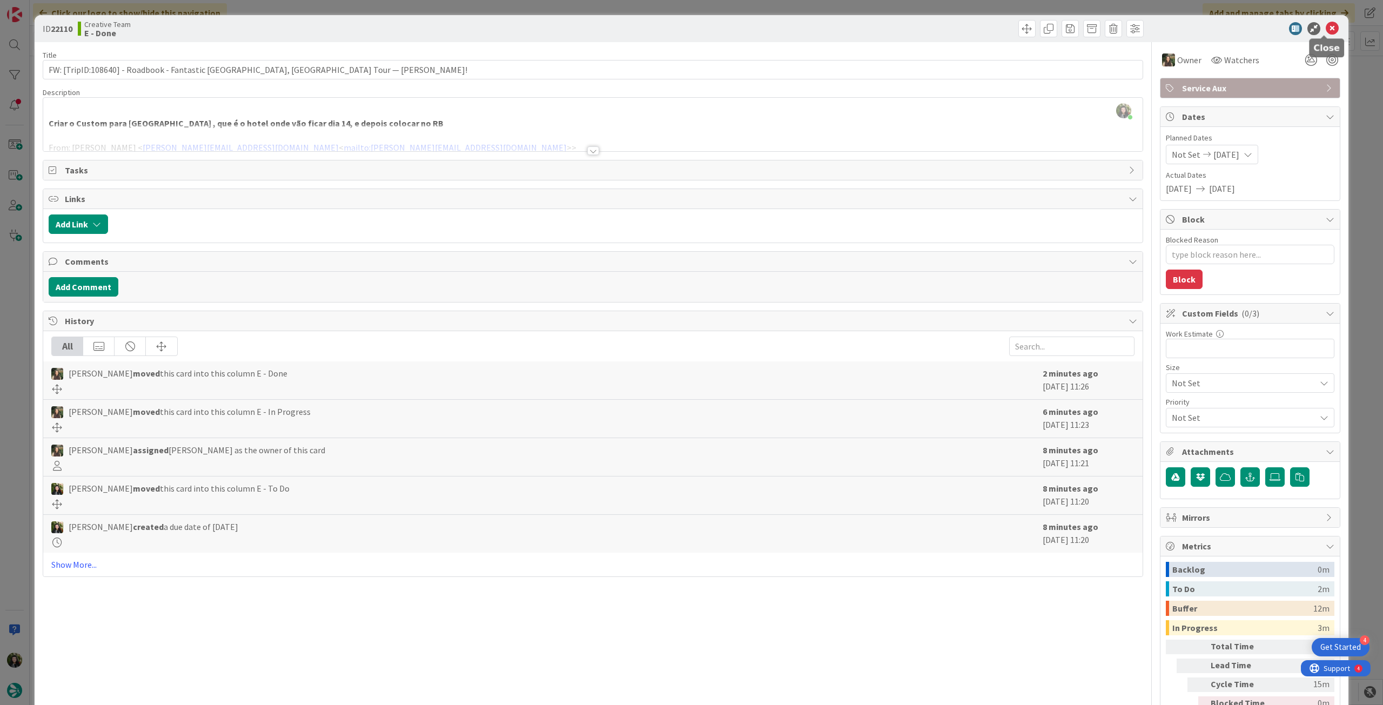
click at [1326, 30] on icon at bounding box center [1332, 28] width 13 height 13
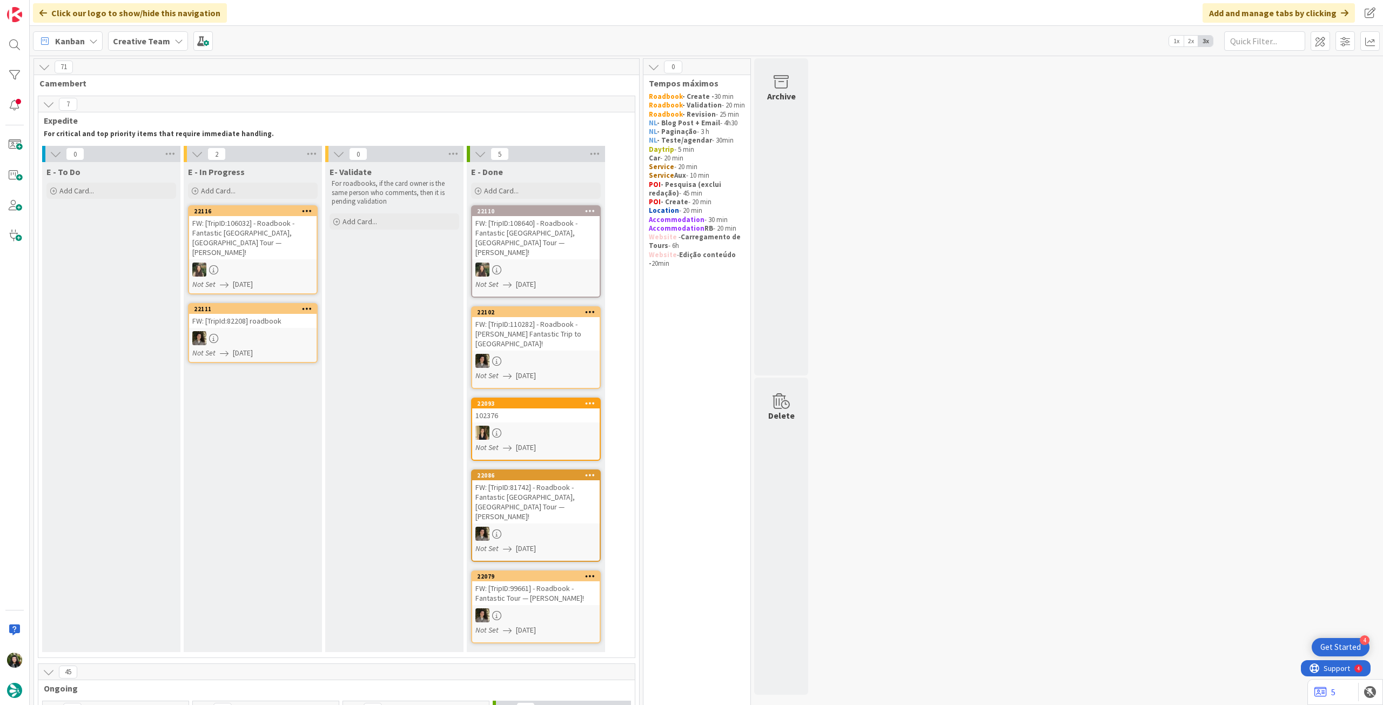
click at [123, 32] on div "Creative Team" at bounding box center [148, 40] width 80 height 19
click at [144, 149] on h4 "Creative Team - Análise" at bounding box center [193, 154] width 147 height 11
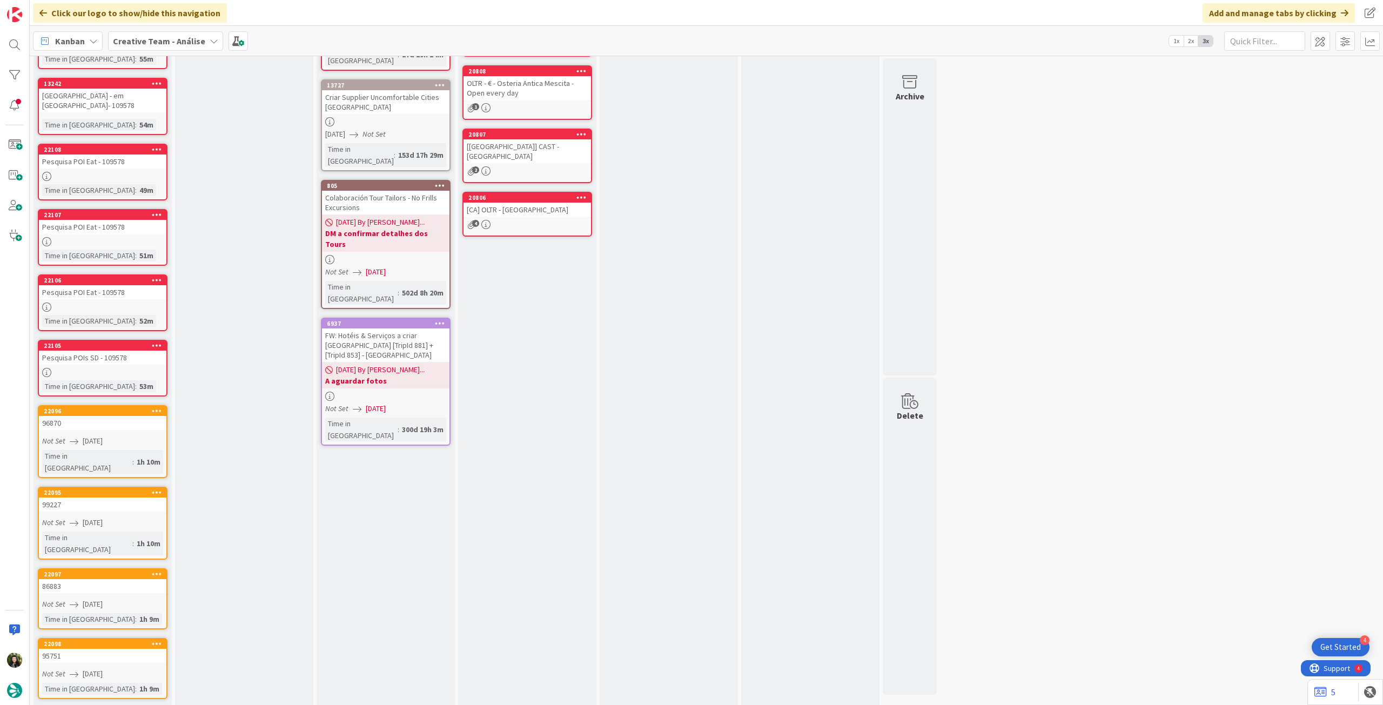
click at [80, 704] on link "Show More (4)" at bounding box center [103, 716] width 130 height 17
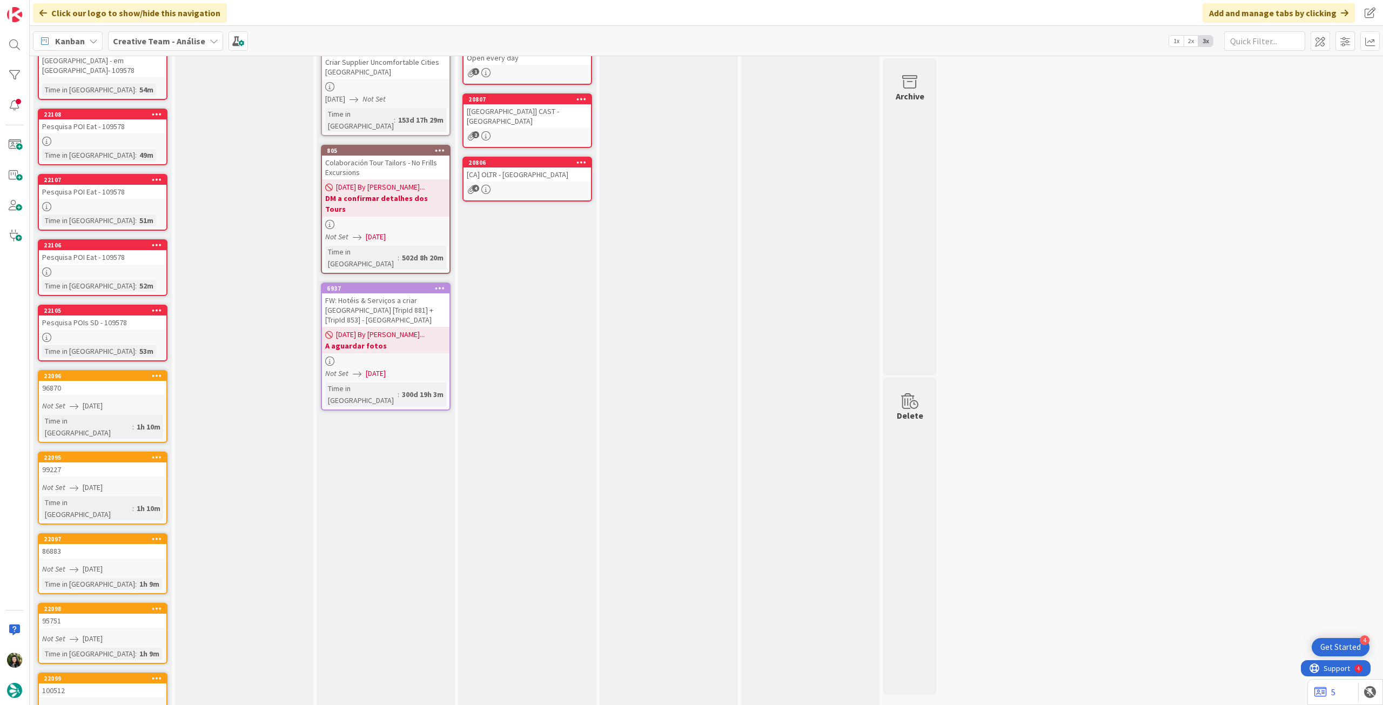
scroll to position [35, 0]
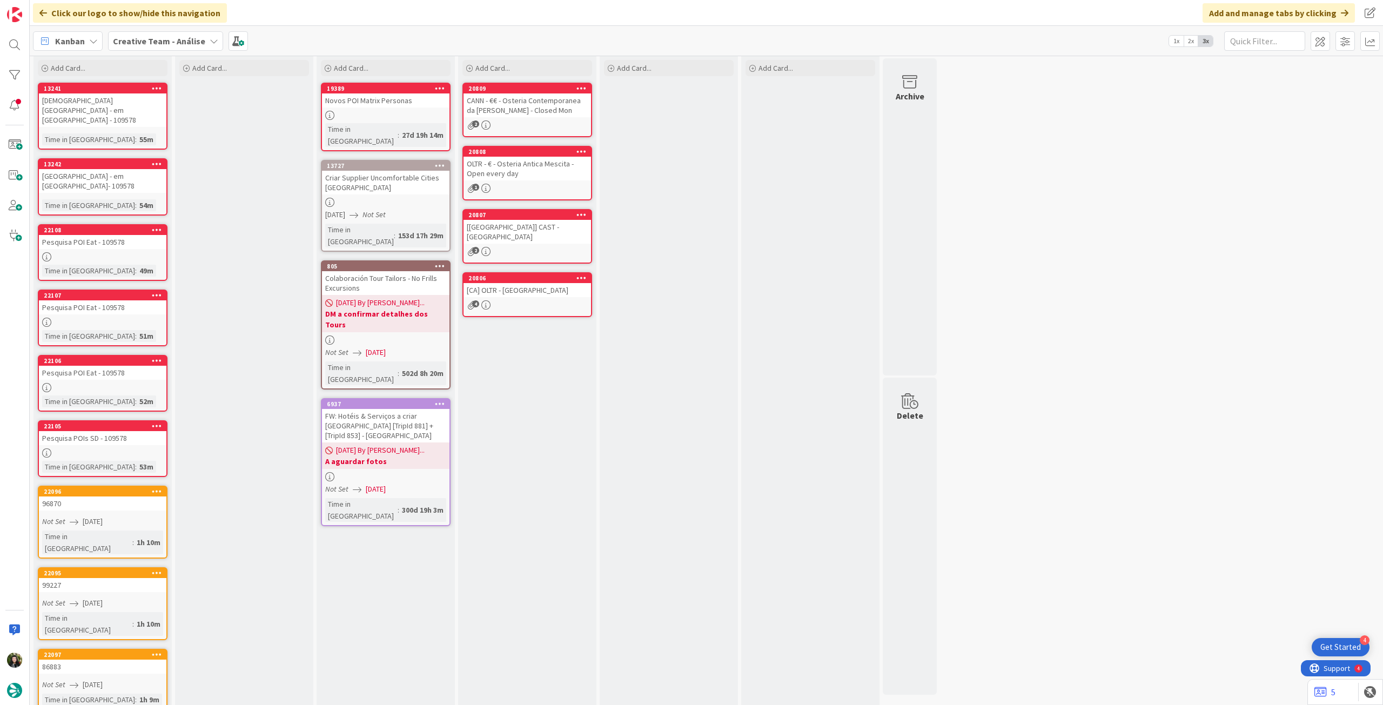
click at [169, 33] on div "Creative Team - Análise" at bounding box center [165, 40] width 115 height 19
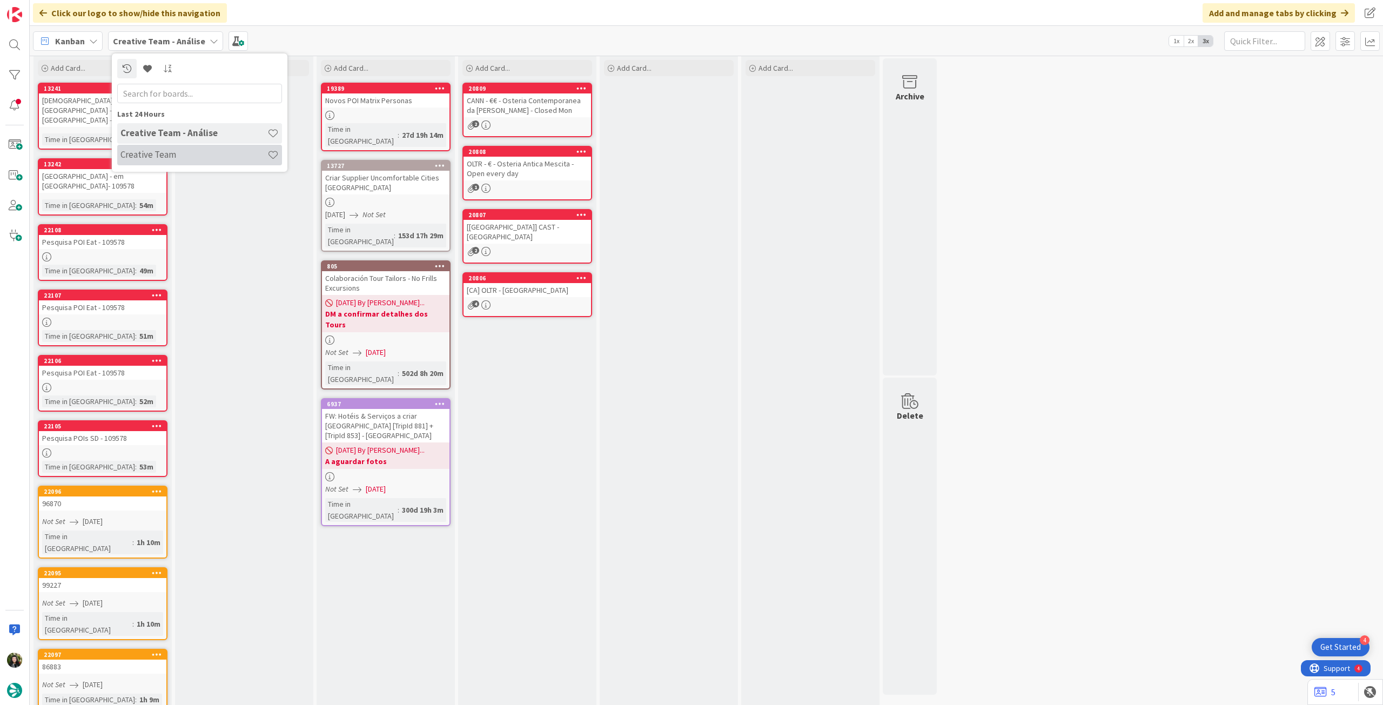
click at [155, 147] on div "Creative Team" at bounding box center [199, 155] width 165 height 21
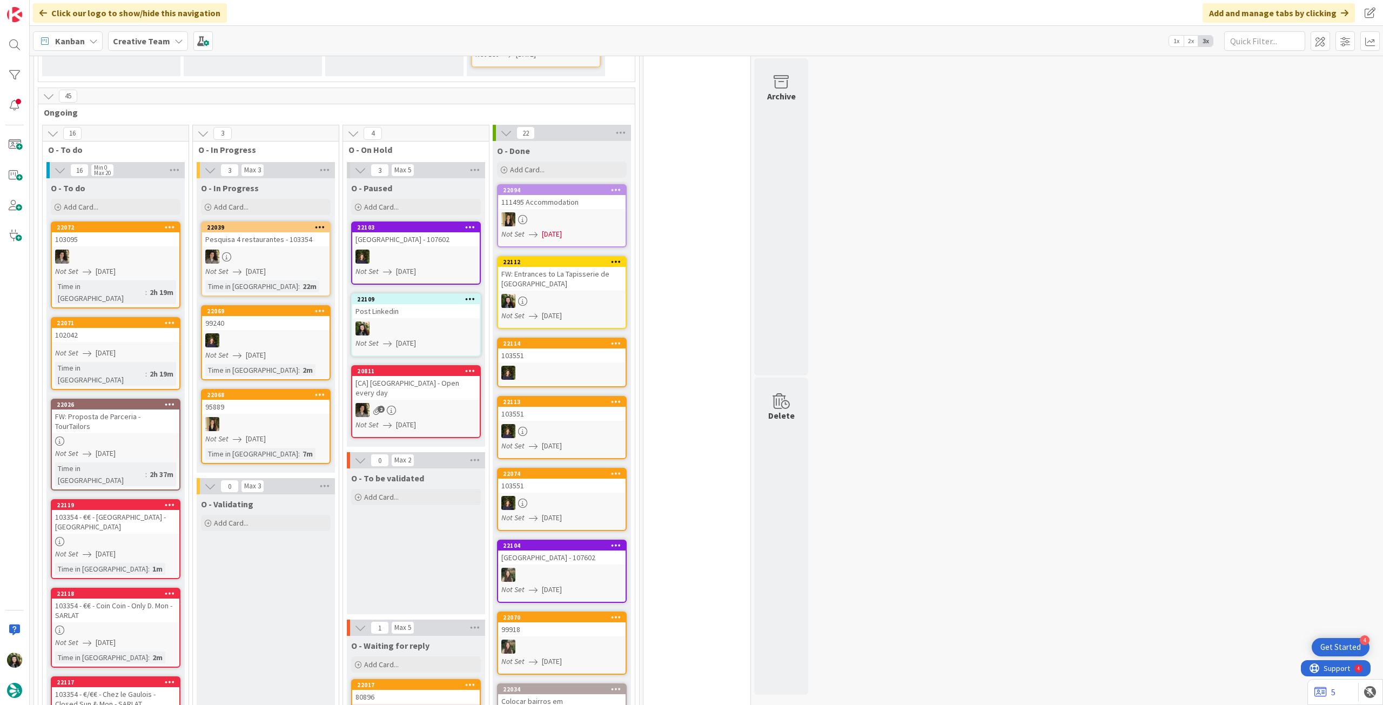
click at [103, 399] on link "22026 FW: Proposta de Parceria - TourTailors Not Set 01/09/2025 Time in Column …" at bounding box center [116, 445] width 130 height 92
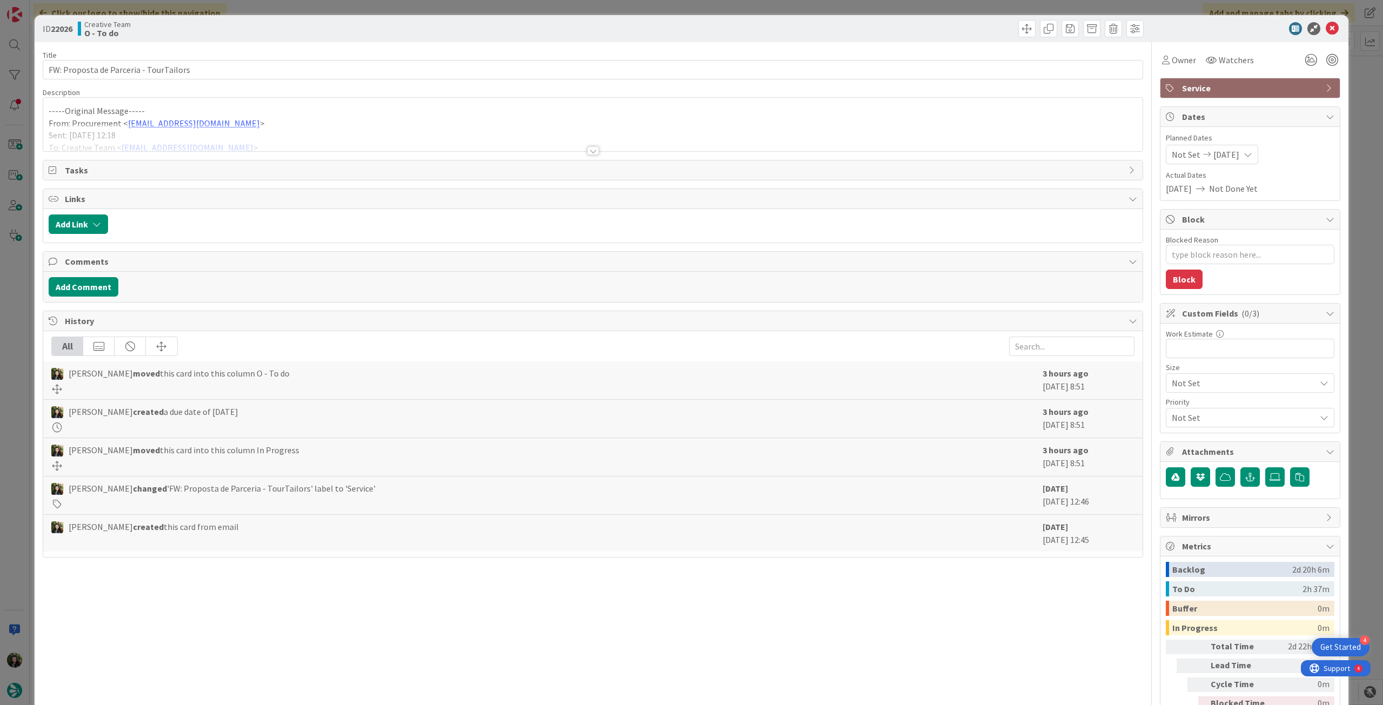
click at [298, 120] on p "From: Procurement < procurement@tourtailors.com >" at bounding box center [593, 123] width 1089 height 12
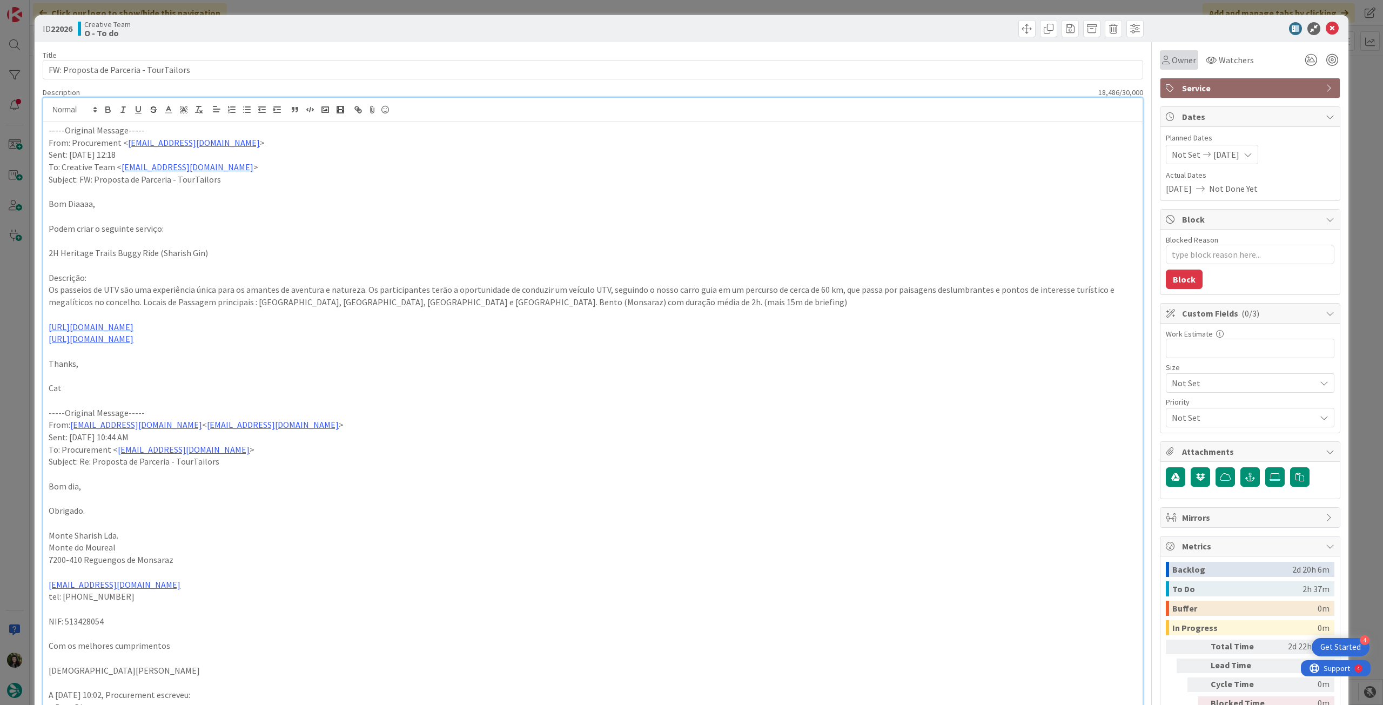
click at [1172, 59] on span "Owner" at bounding box center [1184, 59] width 24 height 13
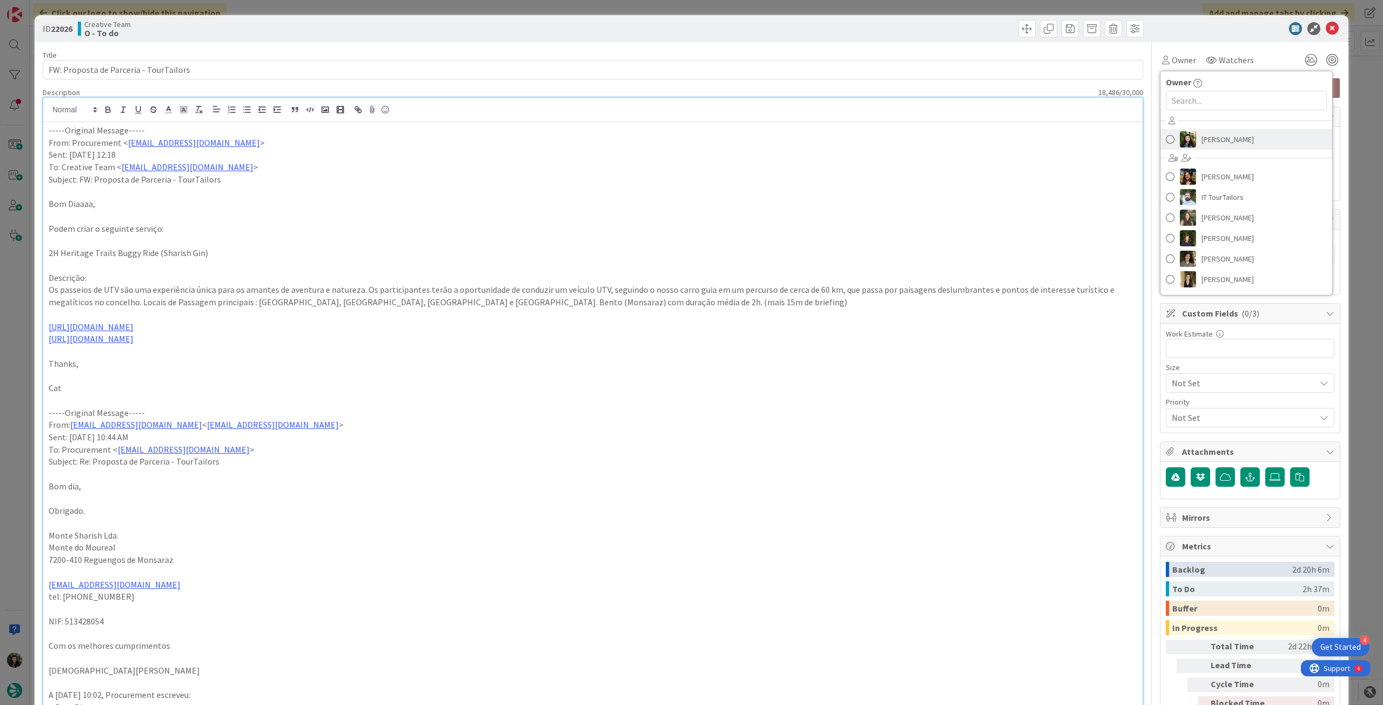
click at [1207, 134] on span "[PERSON_NAME]" at bounding box center [1227, 139] width 52 height 16
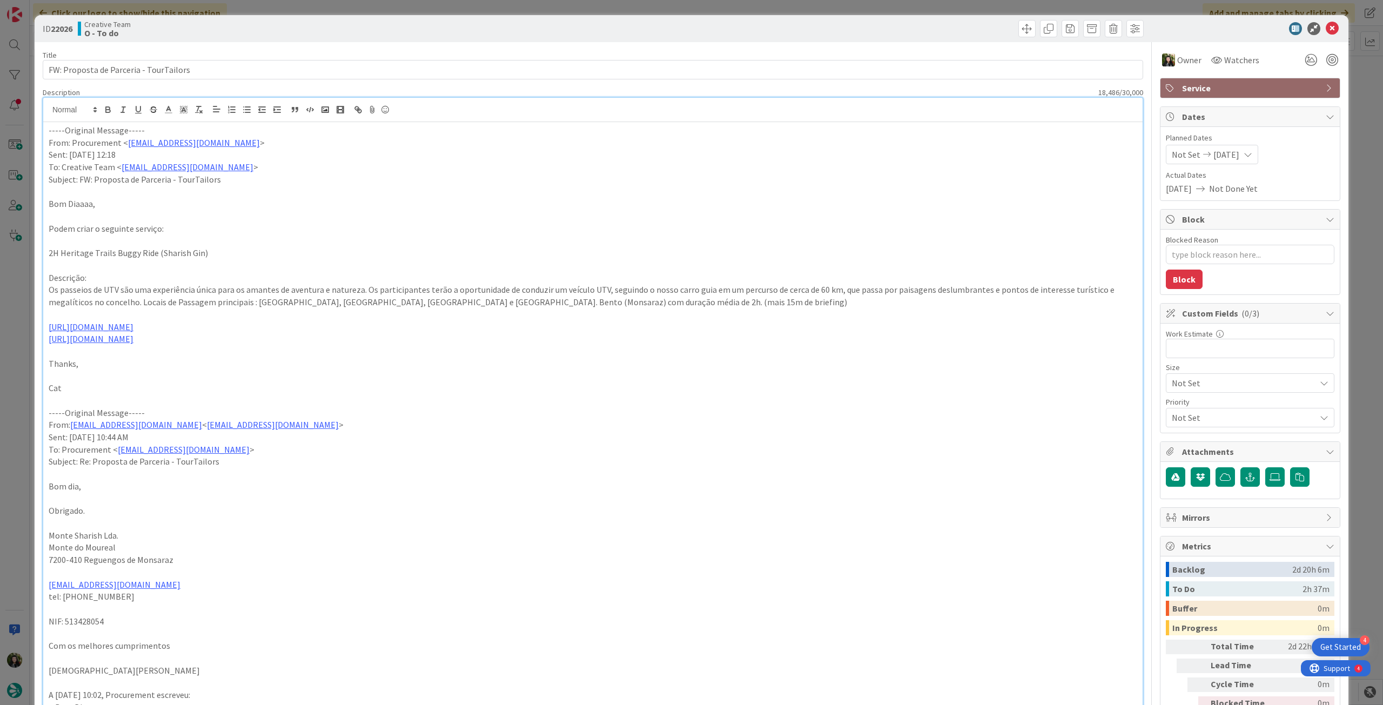
click at [1326, 28] on icon at bounding box center [1332, 28] width 13 height 13
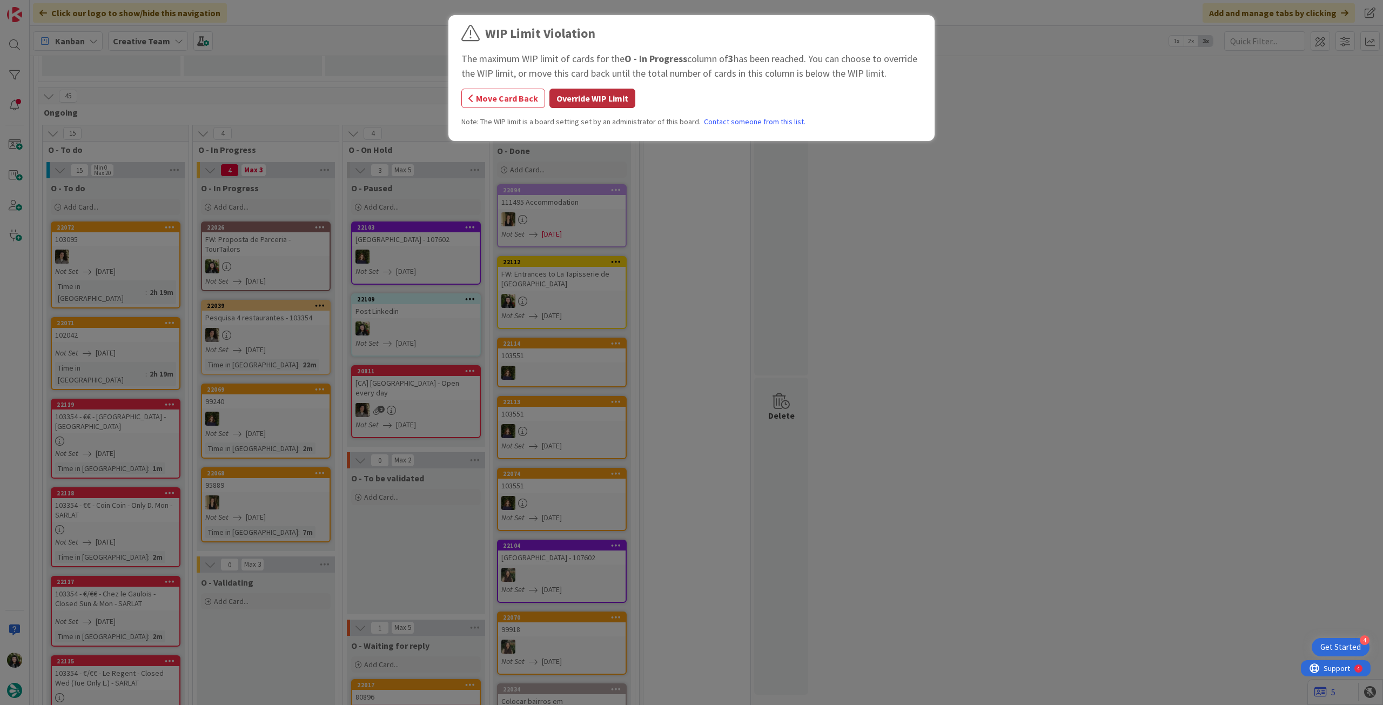
click at [593, 98] on button "Override WIP Limit" at bounding box center [592, 98] width 86 height 19
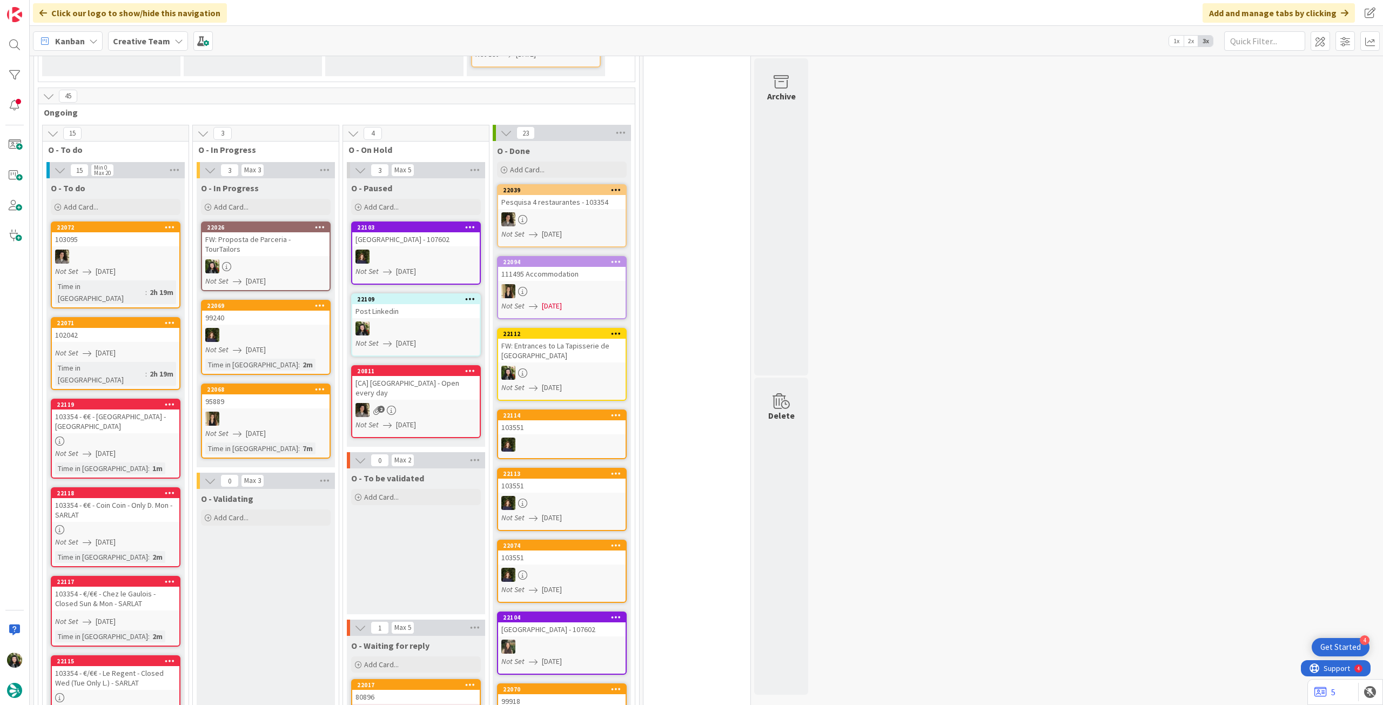
click at [245, 221] on link "22026 FW: Proposta de Parceria - TourTailors Not Set 01/09/2025" at bounding box center [266, 256] width 130 height 70
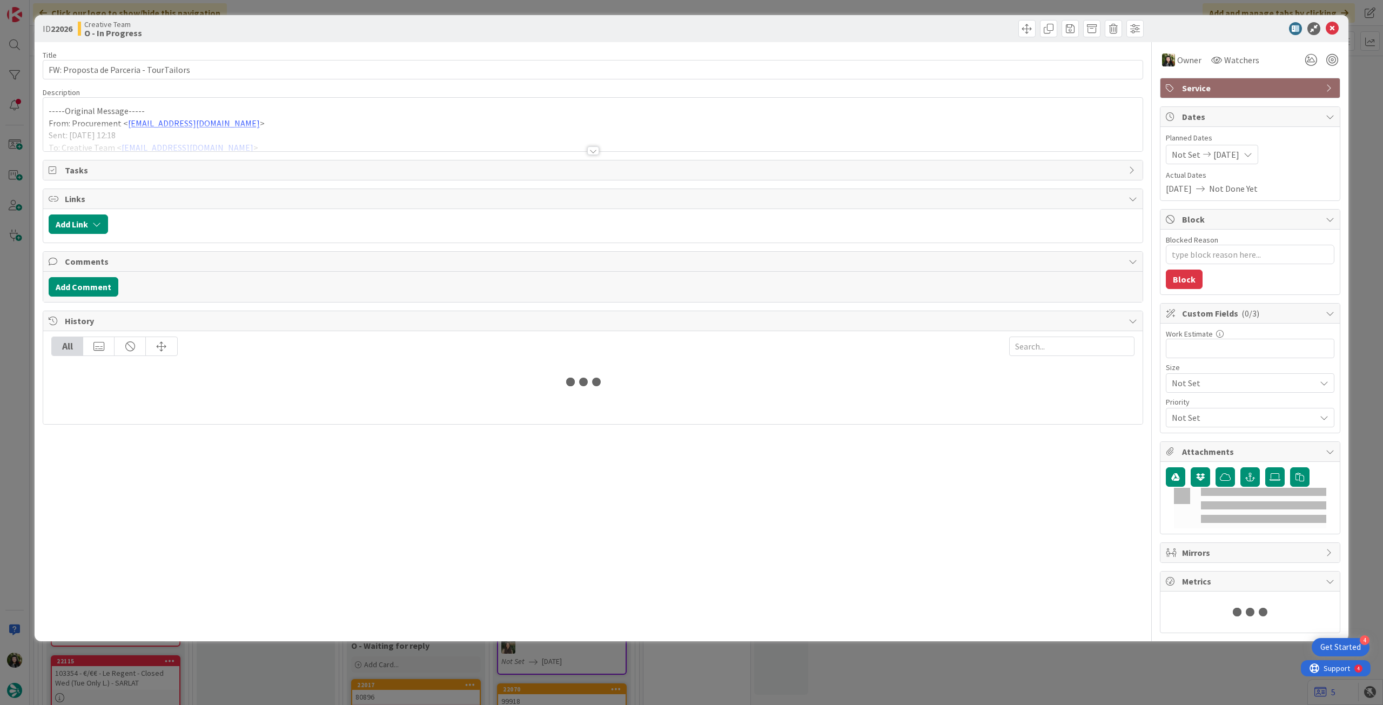
click at [193, 116] on p "-----Original Message-----" at bounding box center [593, 111] width 1089 height 12
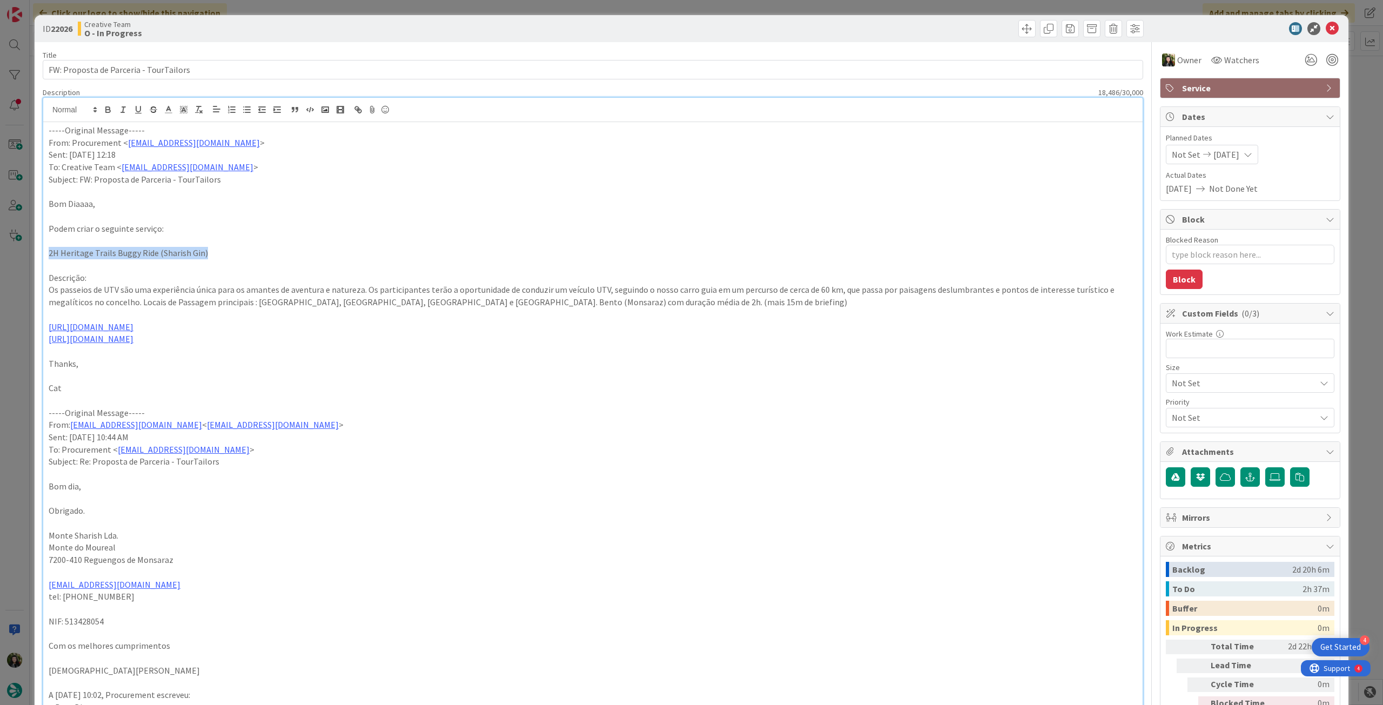
drag, startPoint x: 45, startPoint y: 254, endPoint x: 343, endPoint y: 49, distance: 361.1
copy p "2H Heritage Trails Buggy Ride (Sharish Gin)"
click at [1326, 26] on icon at bounding box center [1332, 28] width 13 height 13
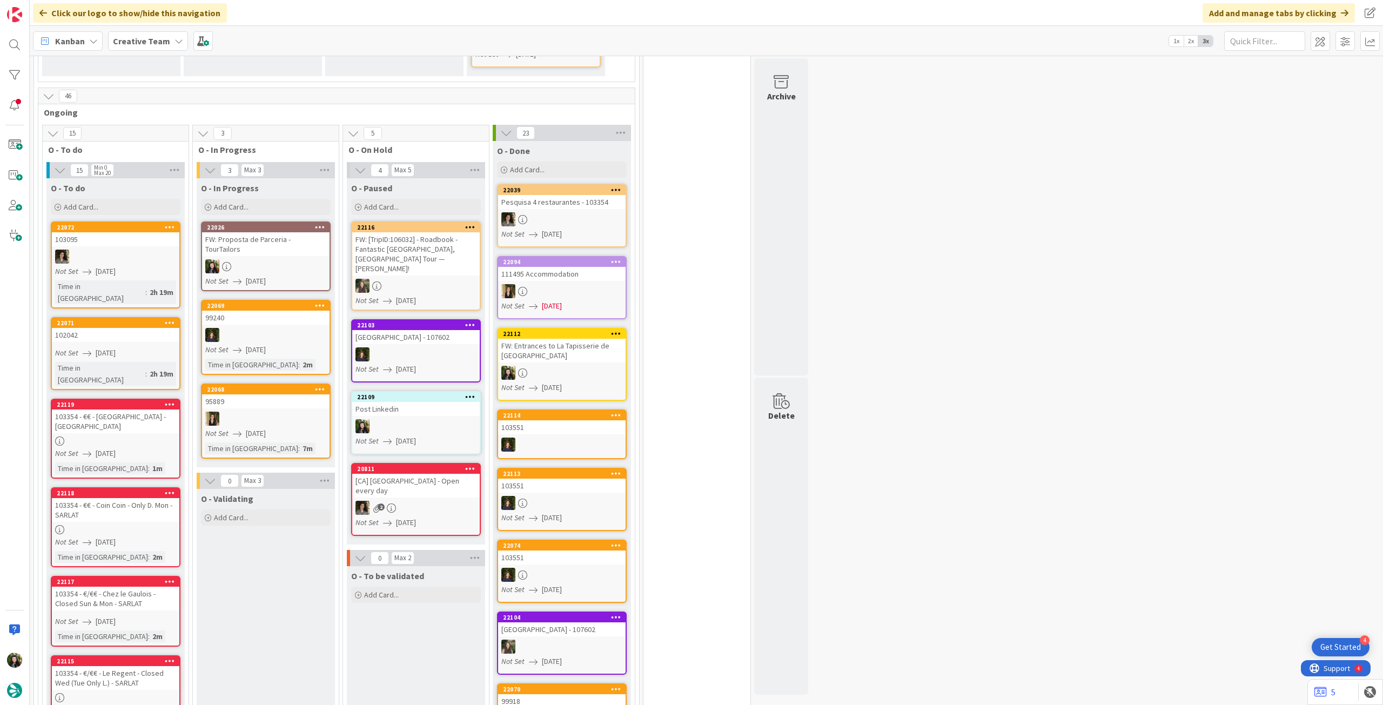
click at [257, 259] on div at bounding box center [265, 266] width 127 height 14
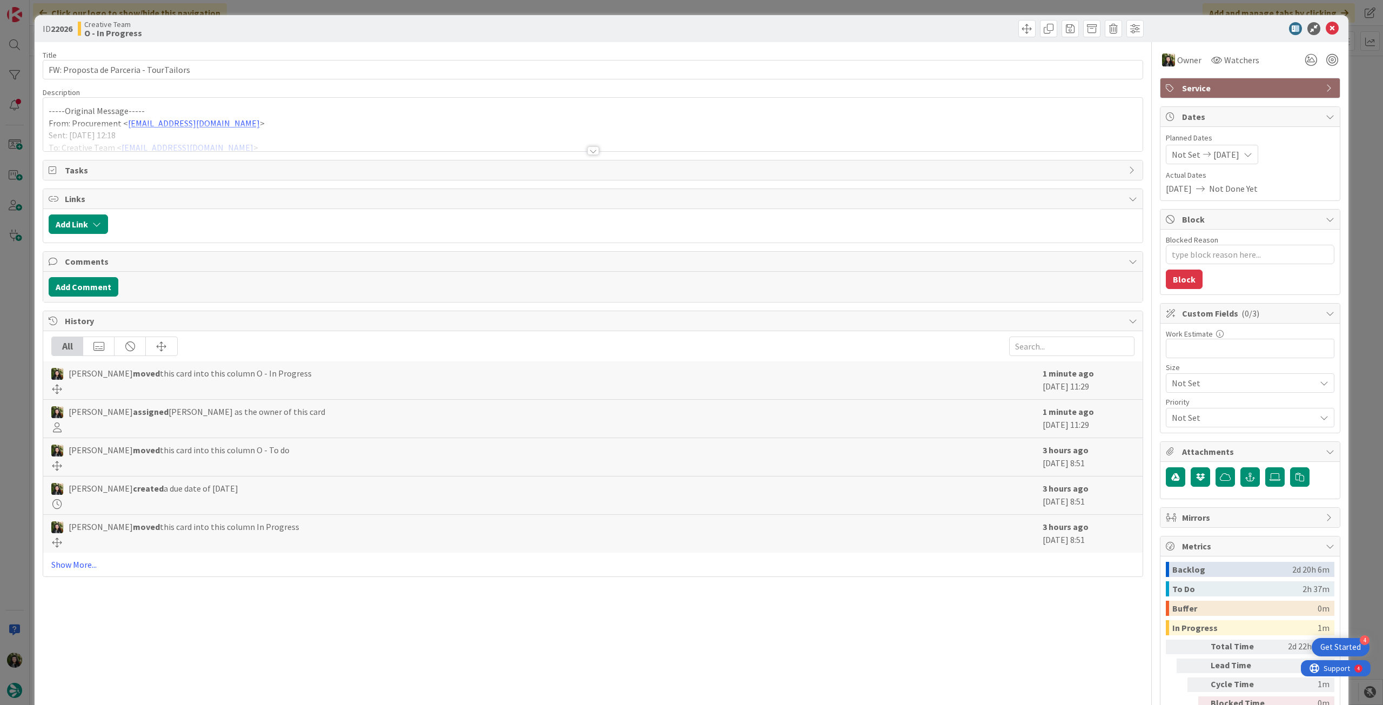
click at [1326, 28] on icon at bounding box center [1332, 28] width 13 height 13
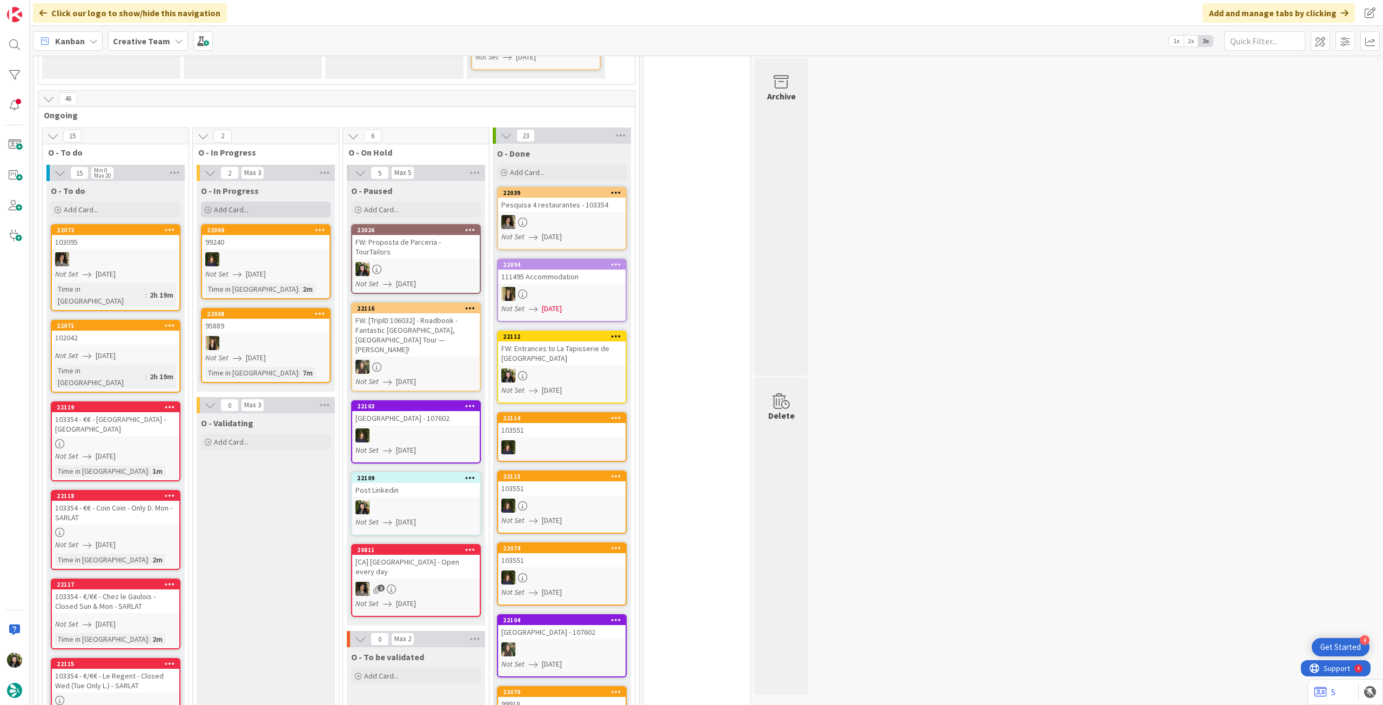
click at [268, 202] on div "Add Card..." at bounding box center [266, 210] width 130 height 16
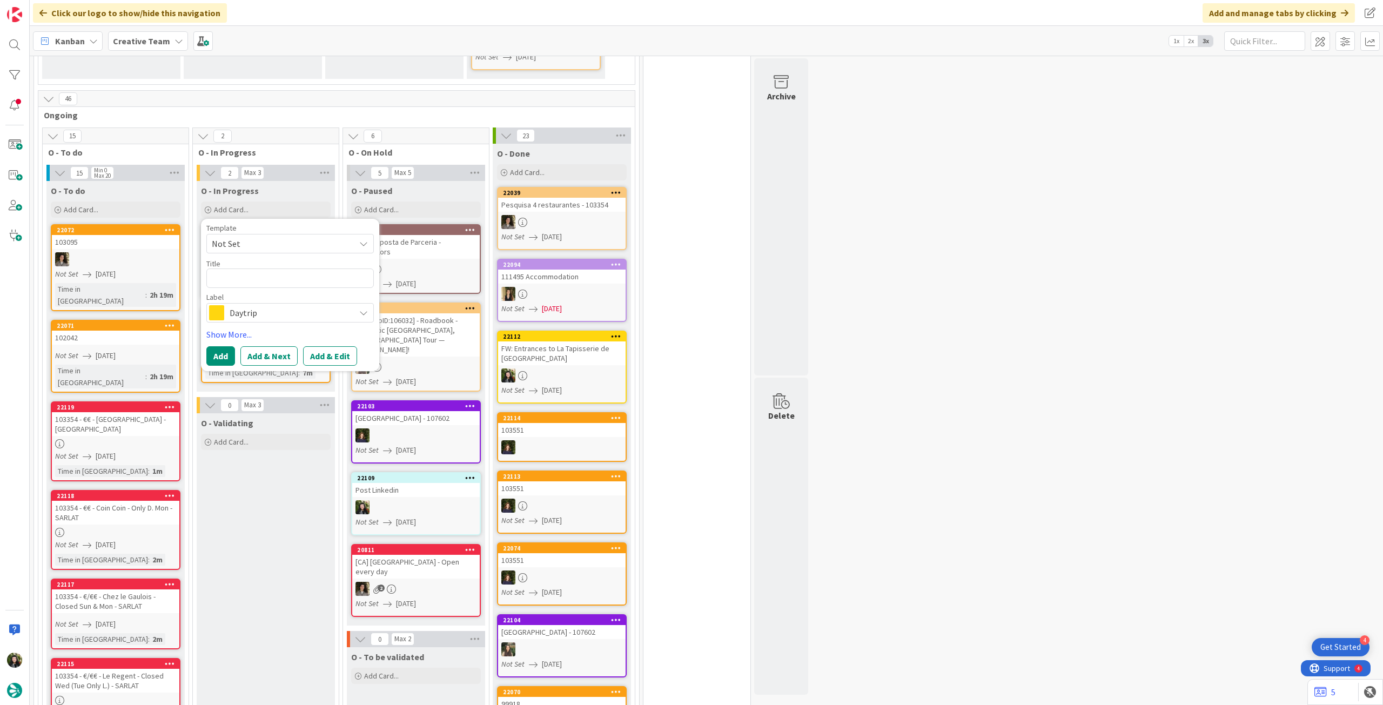
click at [259, 305] on span "Daytrip" at bounding box center [290, 312] width 120 height 15
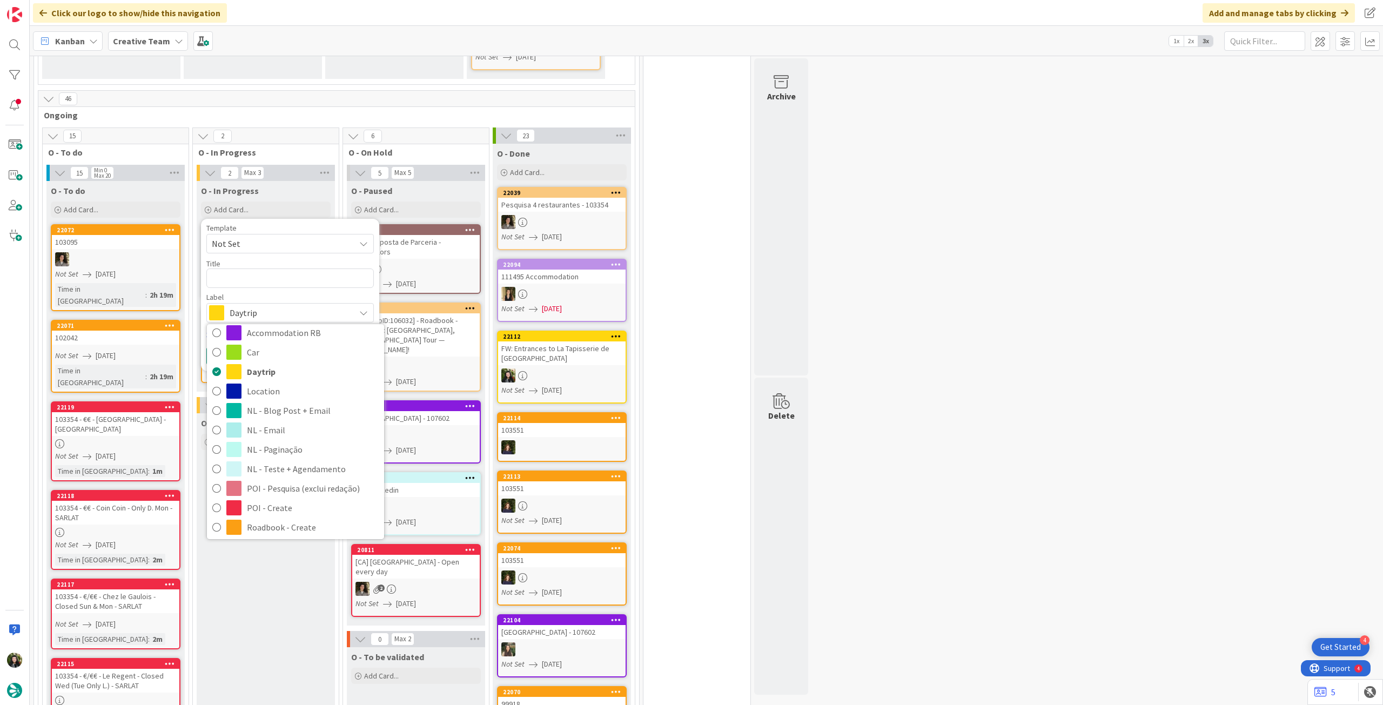
scroll to position [144, 0]
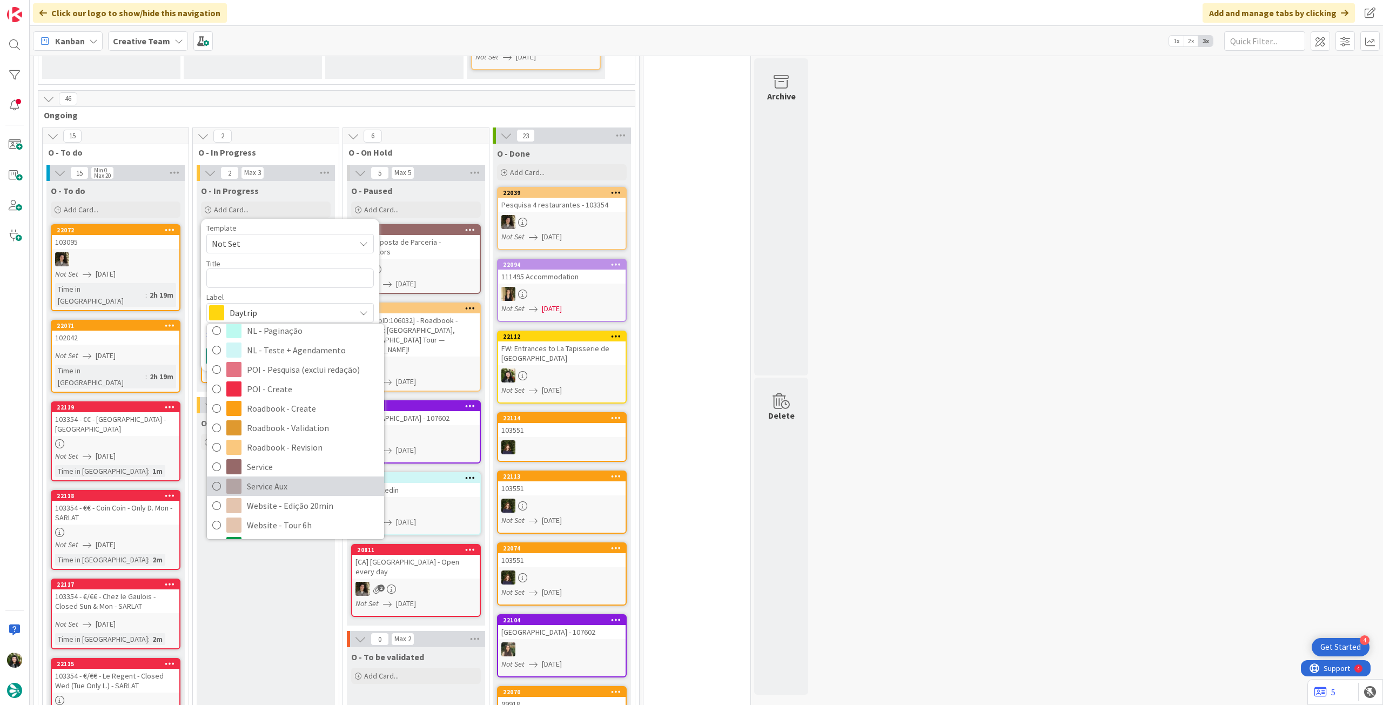
click at [278, 478] on span "Service Aux" at bounding box center [313, 486] width 132 height 16
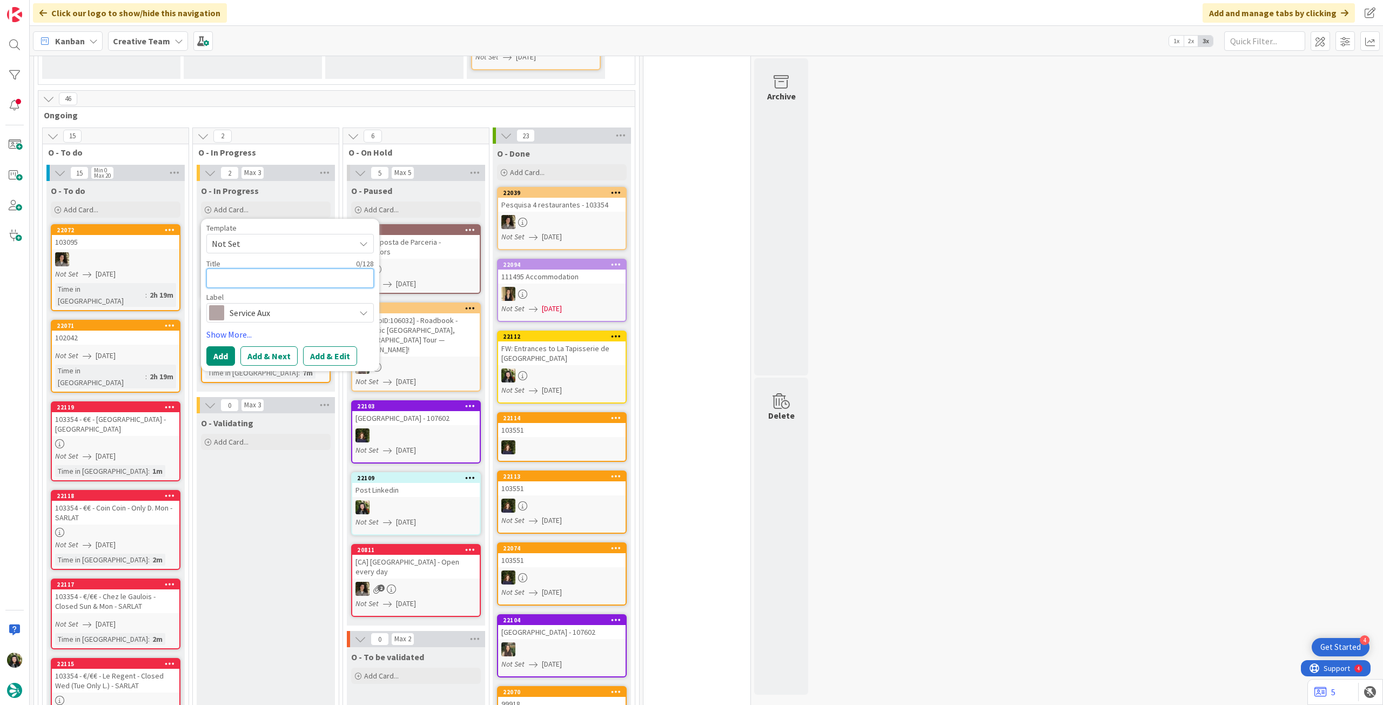
click at [294, 268] on textarea at bounding box center [289, 277] width 167 height 19
type textarea "x"
type textarea "S"
type textarea "x"
type textarea "Su"
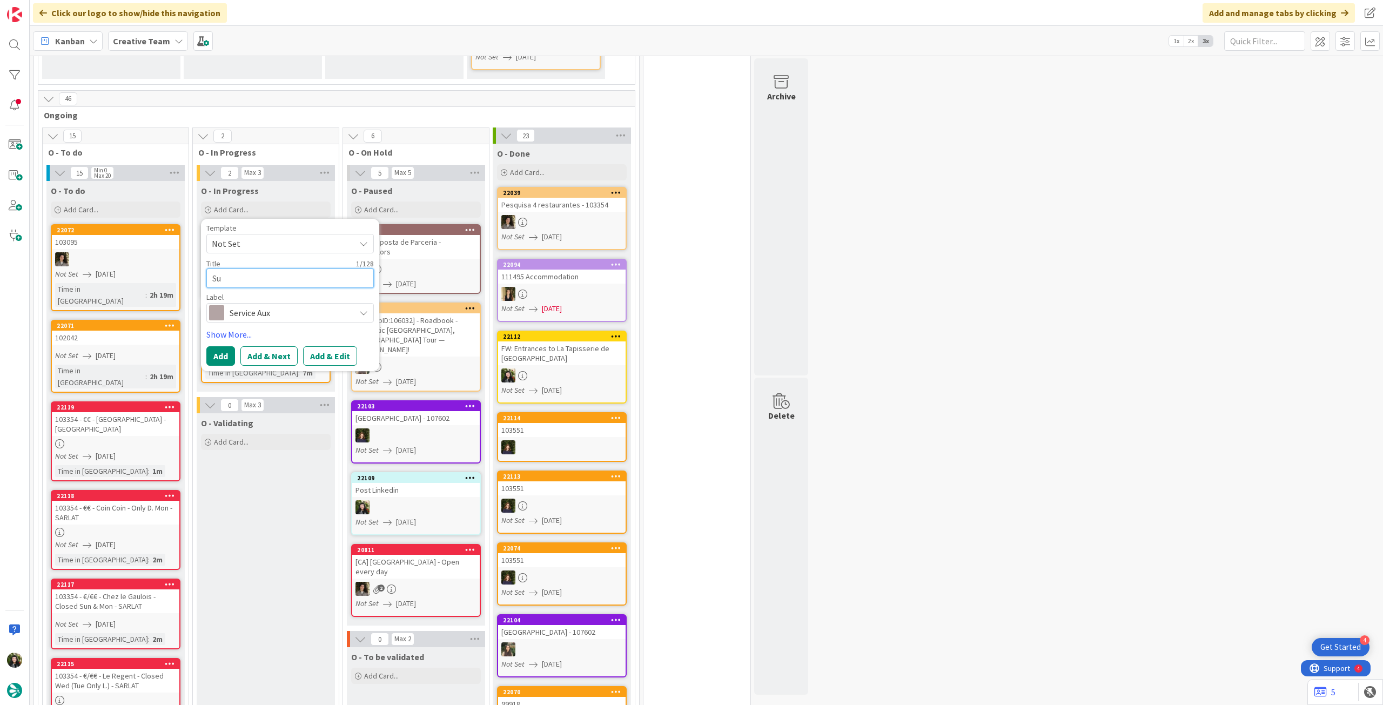
type textarea "x"
type textarea "Sup"
type textarea "x"
type textarea "Sup"
paste textarea "Sharish Gin"
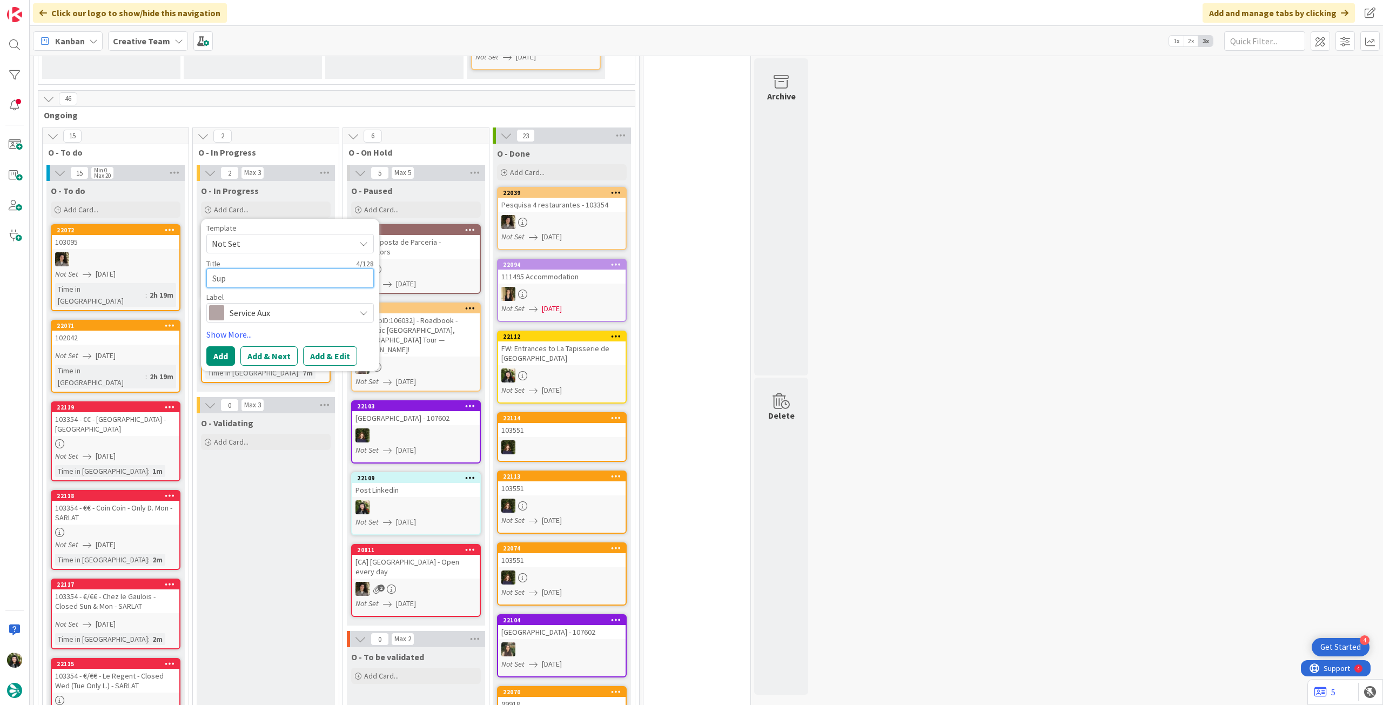
type textarea "x"
type textarea "Sup Sharish Gin"
click at [241, 346] on button "Add & Next" at bounding box center [268, 355] width 57 height 19
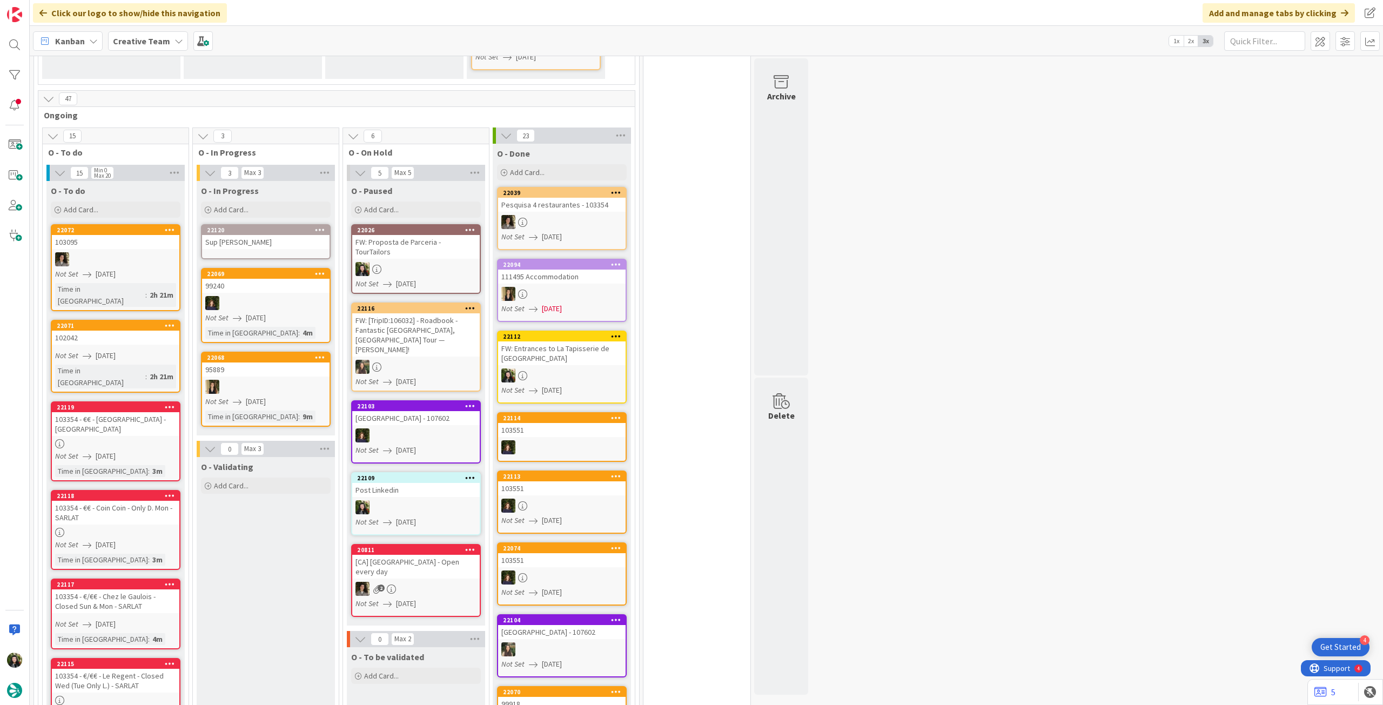
click at [282, 224] on link "22120 Sup Sharish Gin" at bounding box center [266, 241] width 130 height 35
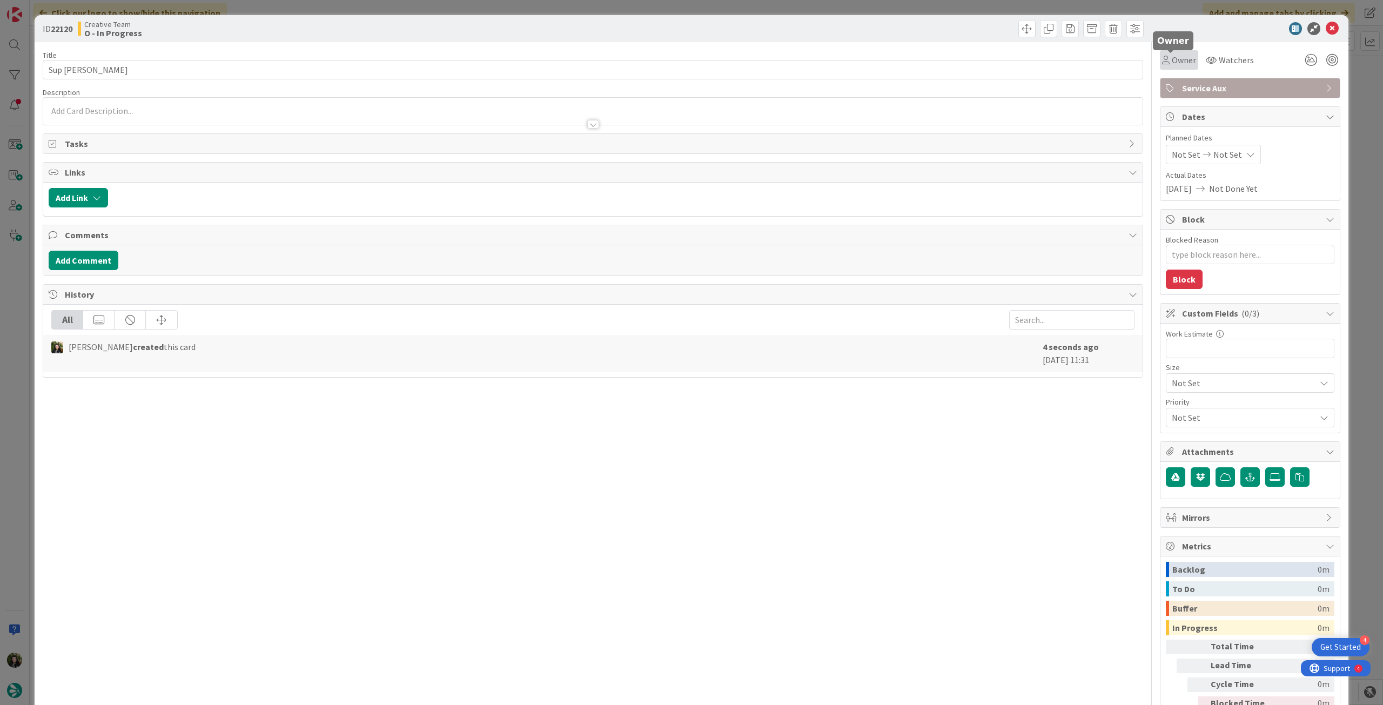
click at [1172, 61] on span "Owner" at bounding box center [1184, 59] width 24 height 13
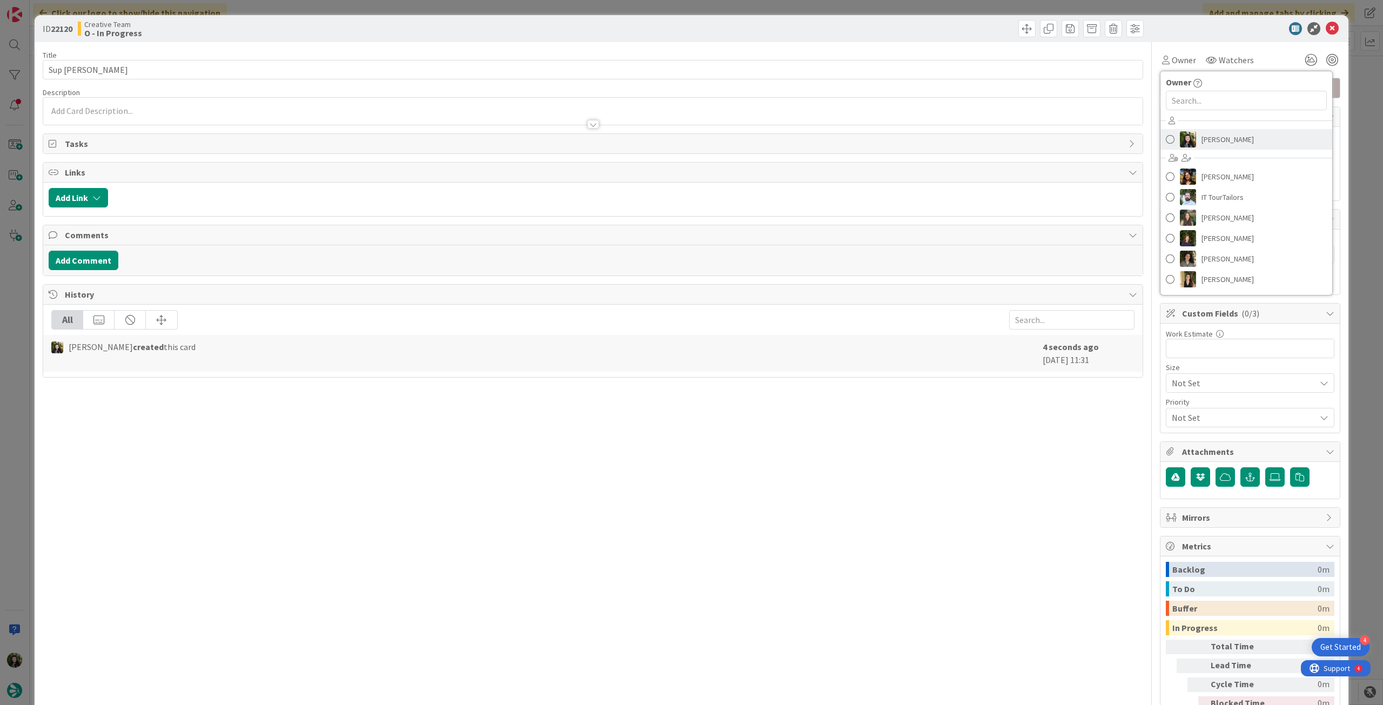
click at [1201, 139] on span "[PERSON_NAME]" at bounding box center [1227, 139] width 52 height 16
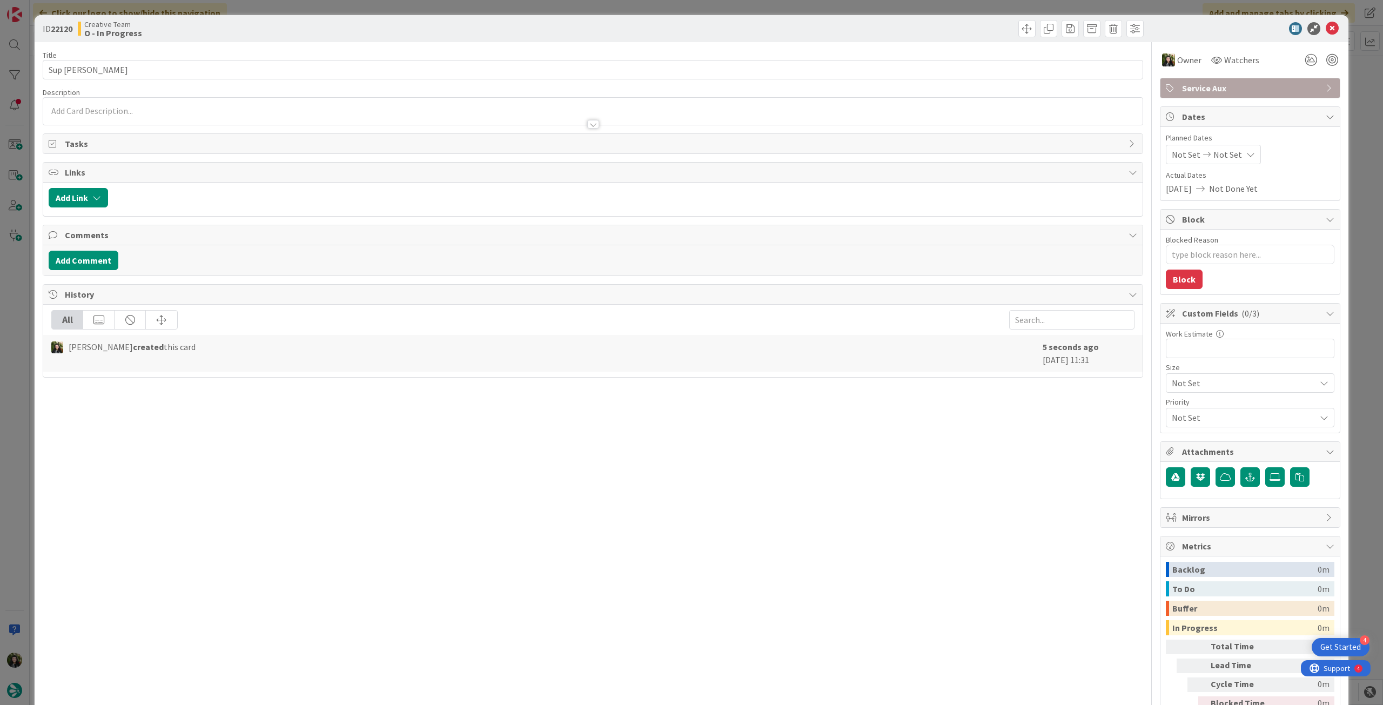
click at [1219, 155] on span "Not Set" at bounding box center [1227, 154] width 29 height 13
type textarea "x"
click at [1177, 389] on icon at bounding box center [1185, 386] width 16 height 13
type input "[DATE]"
click at [1328, 25] on icon at bounding box center [1332, 28] width 13 height 13
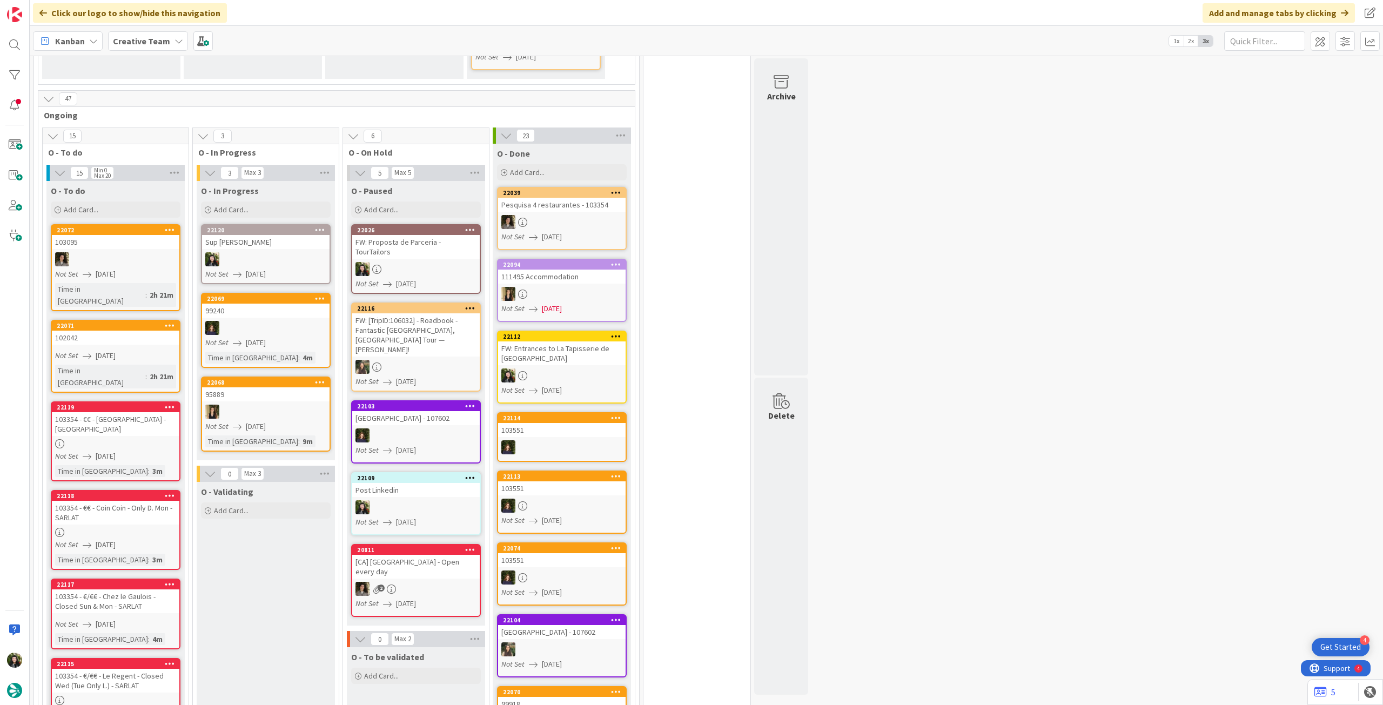
click at [256, 252] on div at bounding box center [265, 259] width 127 height 14
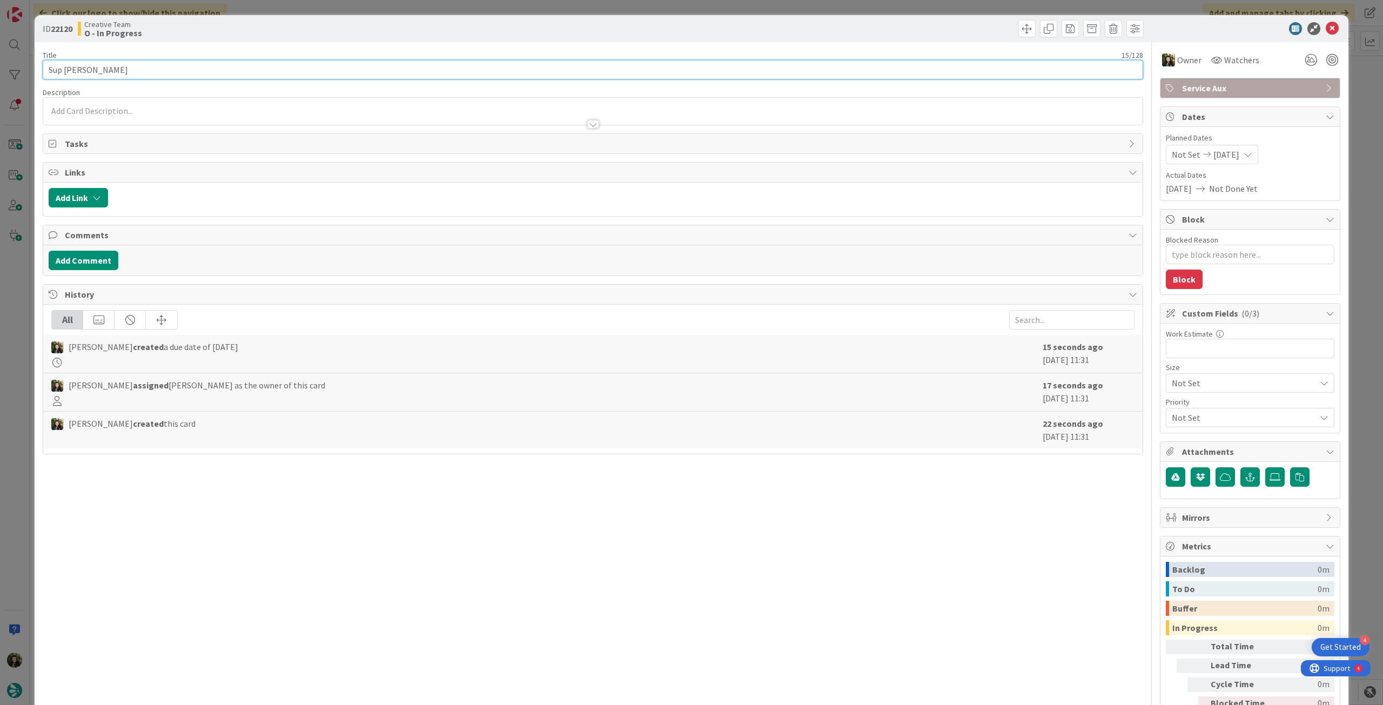
drag, startPoint x: 64, startPoint y: 71, endPoint x: 166, endPoint y: 71, distance: 102.1
click at [166, 71] on input "Sup Sharish Gin" at bounding box center [593, 69] width 1100 height 19
click at [1226, 87] on span "Service Aux" at bounding box center [1251, 88] width 138 height 13
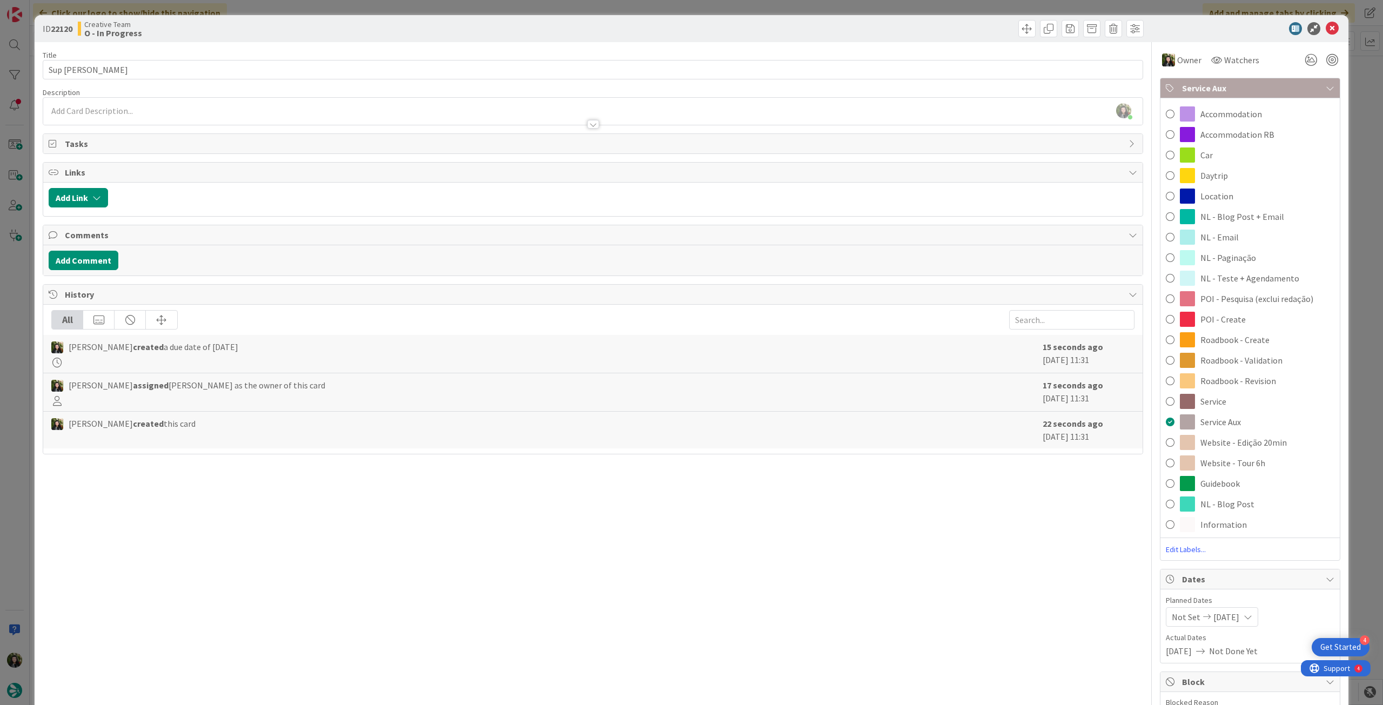
click at [1242, 172] on div "Daytrip" at bounding box center [1249, 175] width 179 height 21
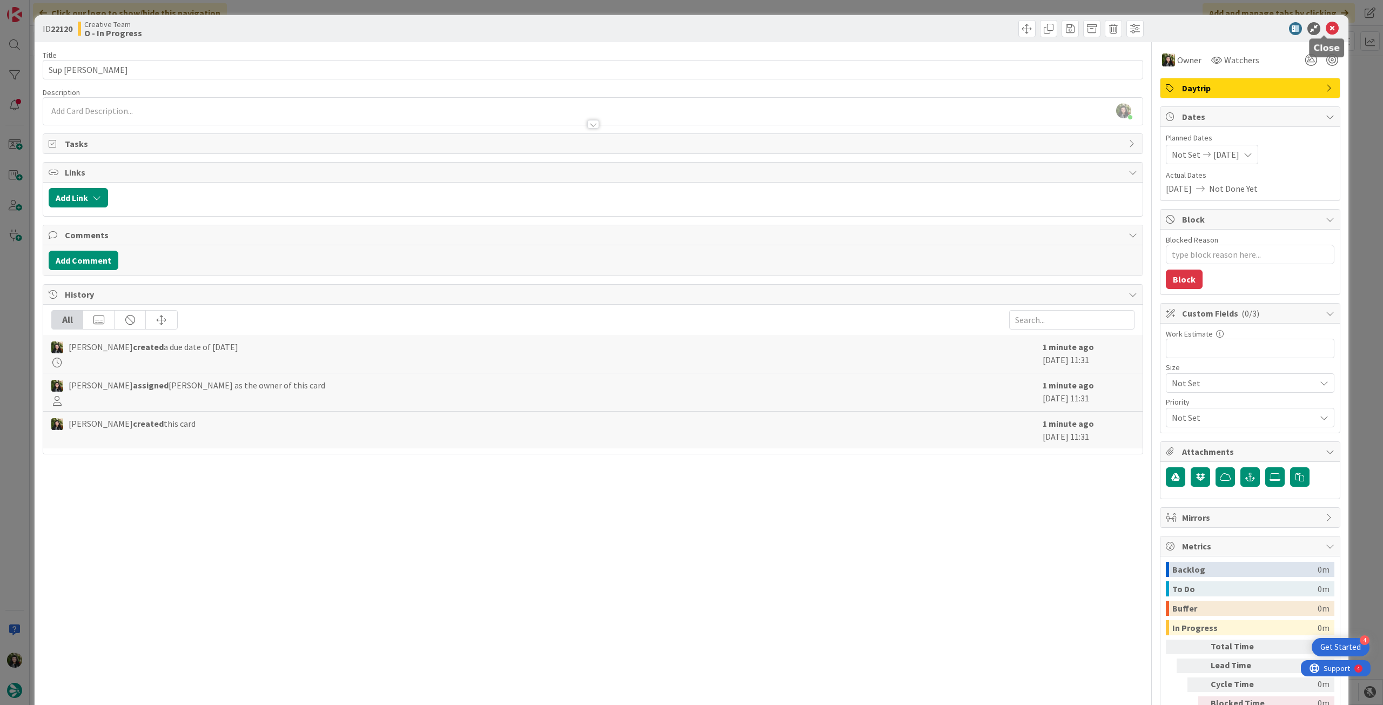
click at [1328, 32] on icon at bounding box center [1332, 28] width 13 height 13
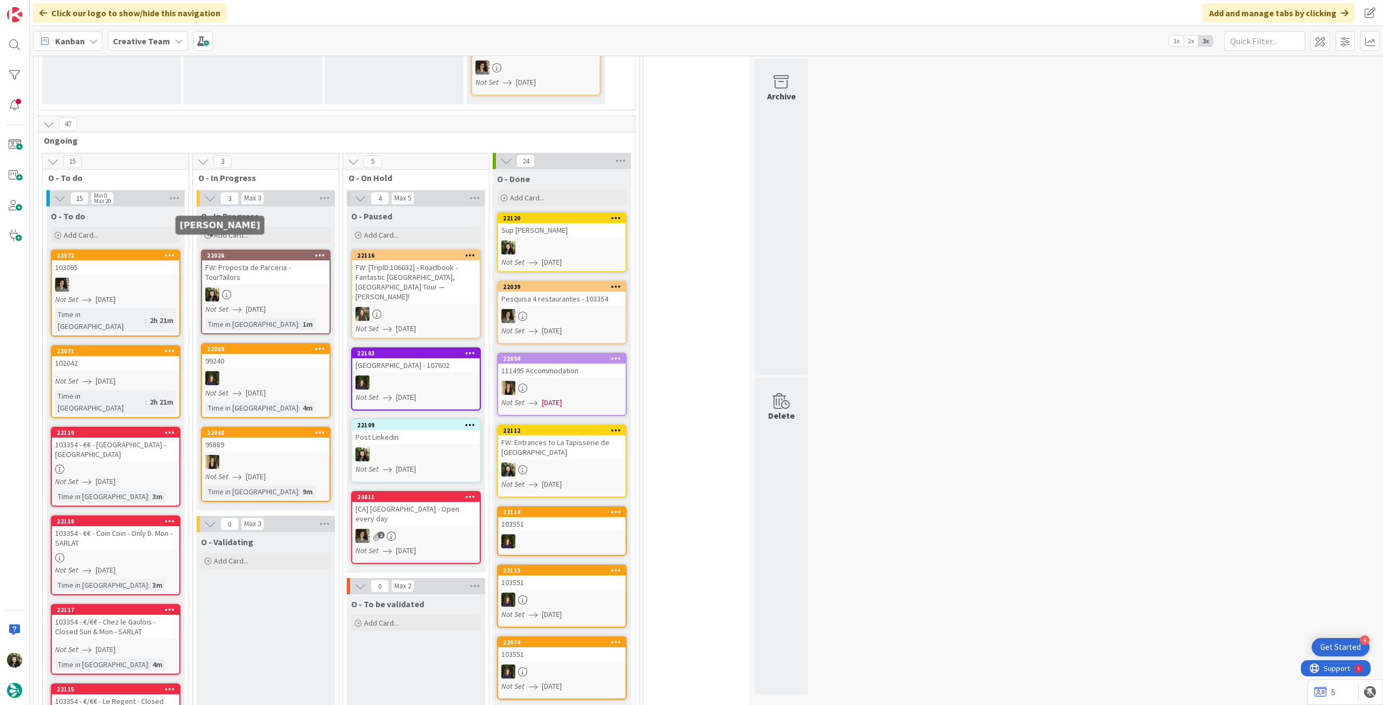
click at [242, 287] on div at bounding box center [265, 294] width 127 height 14
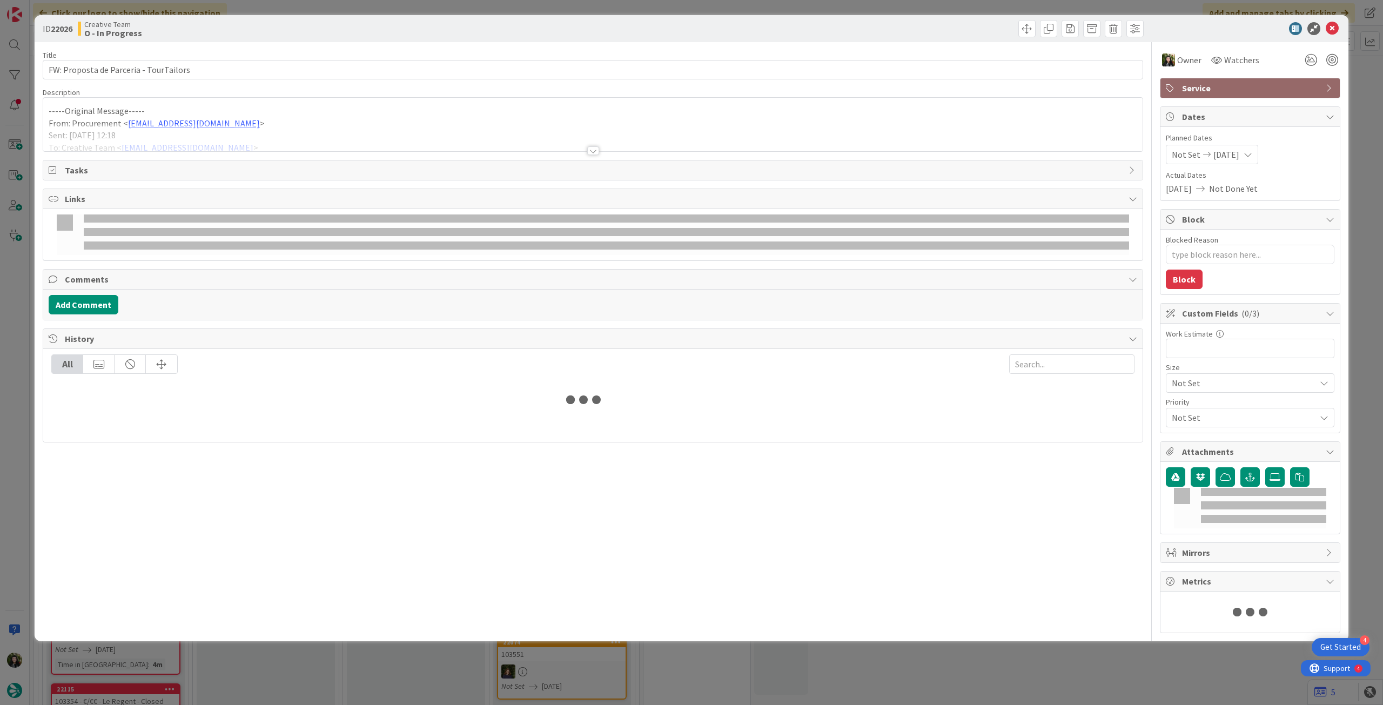
click at [218, 146] on div at bounding box center [592, 138] width 1099 height 28
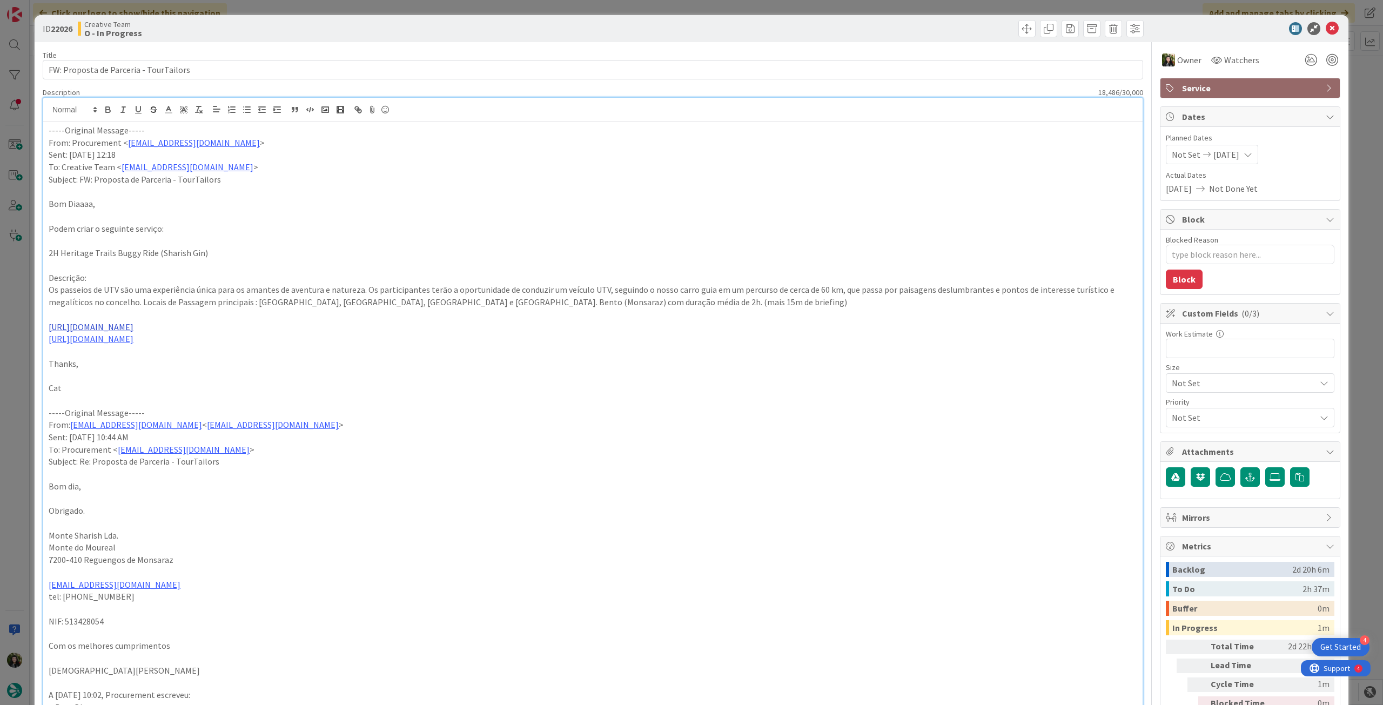
click at [112, 329] on link "https://sharishgin.pt/experiencias/" at bounding box center [91, 326] width 85 height 11
click at [111, 349] on link "https://sharishgin.pt/experiencias/" at bounding box center [86, 348] width 74 height 14
click at [310, 392] on p "Cat" at bounding box center [593, 388] width 1089 height 12
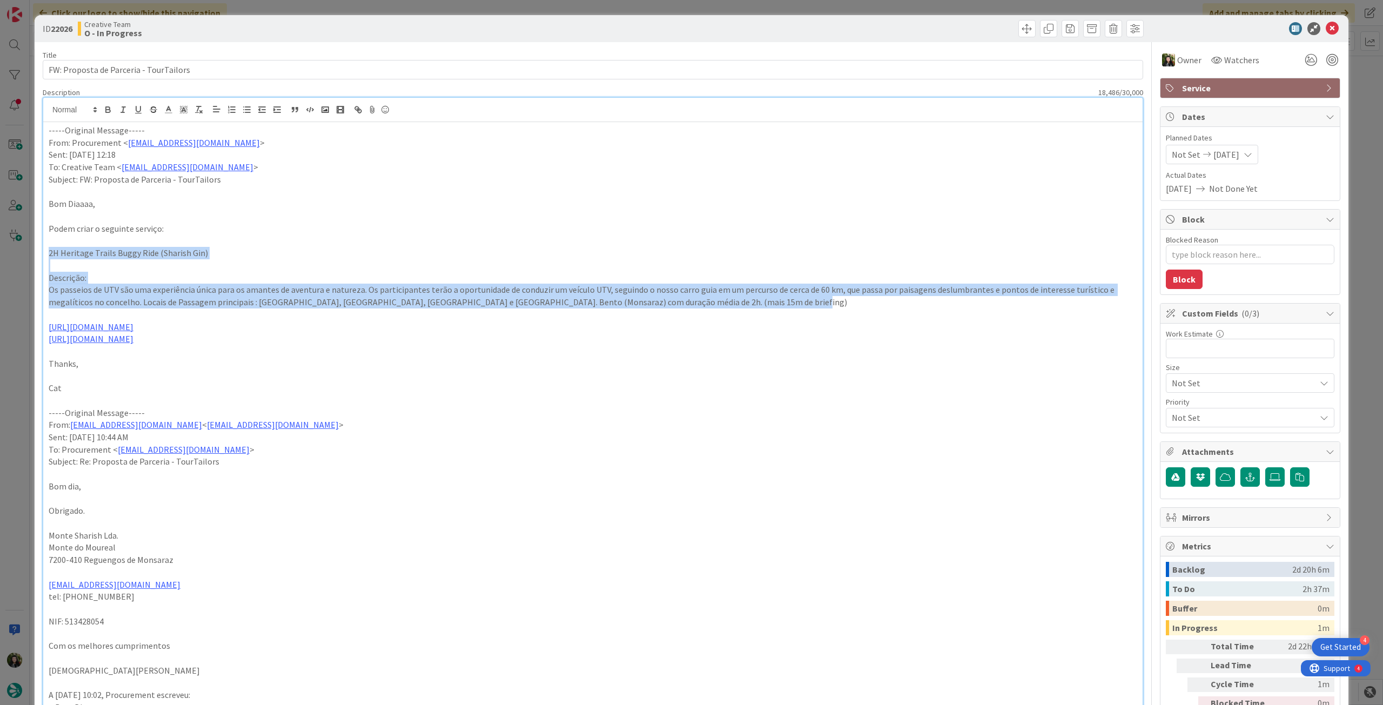
drag, startPoint x: 50, startPoint y: 256, endPoint x: 786, endPoint y: 301, distance: 737.7
copy div "2H Heritage Trails Buggy Ride (Sharish Gin) Descrição: Os passeios de UTV são u…"
click at [176, 297] on p "Os passeios de UTV são uma experiência única para os amantes de aventura e natu…" at bounding box center [593, 296] width 1089 height 24
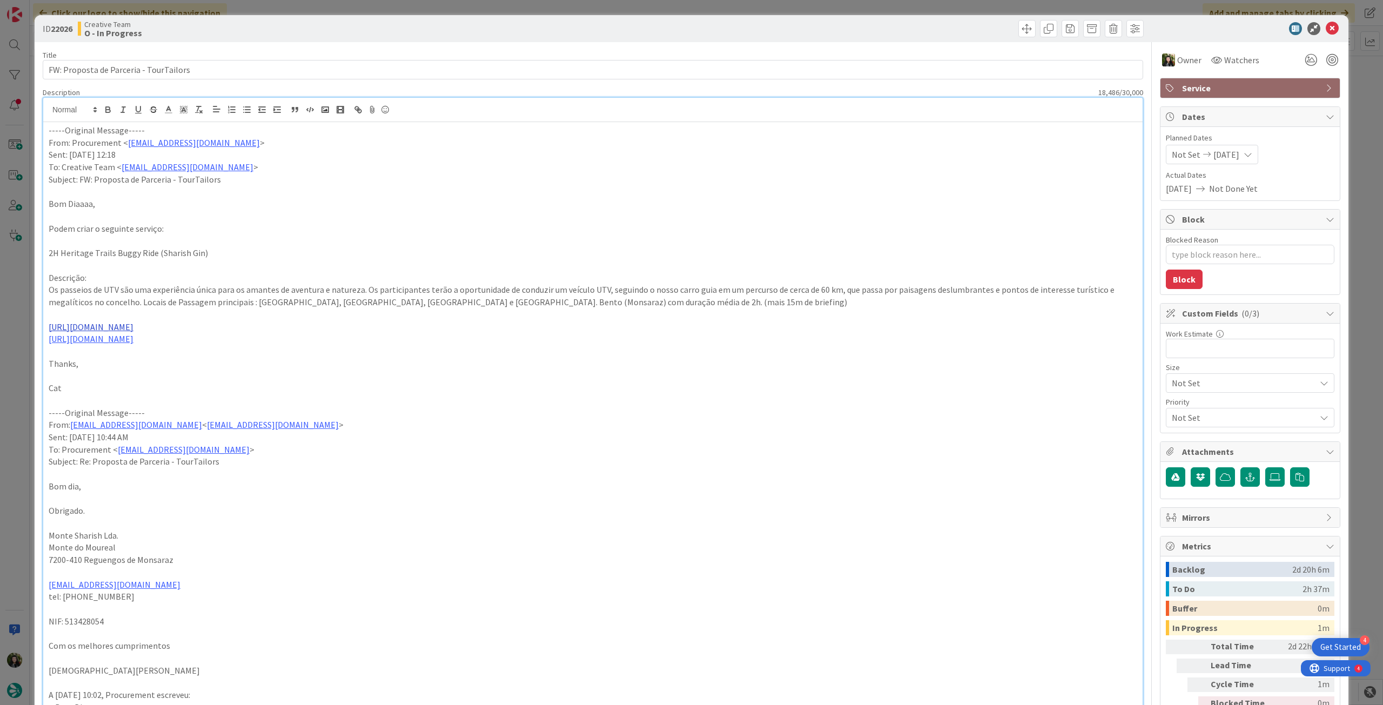
click at [132, 327] on link "https://sharishgin.pt/experiencias/" at bounding box center [91, 326] width 85 height 11
click at [114, 345] on link "https://sharishgin.pt/experiencias/" at bounding box center [86, 348] width 74 height 14
click at [183, 300] on p "Os passeios de UTV são uma experiência única para os amantes de aventura e natu…" at bounding box center [593, 296] width 1089 height 24
drag, startPoint x: 254, startPoint y: 304, endPoint x: 334, endPoint y: 303, distance: 80.0
click at [334, 303] on p "Os passeios de UTV são uma experiência única para os amantes de aventura e natu…" at bounding box center [593, 296] width 1089 height 24
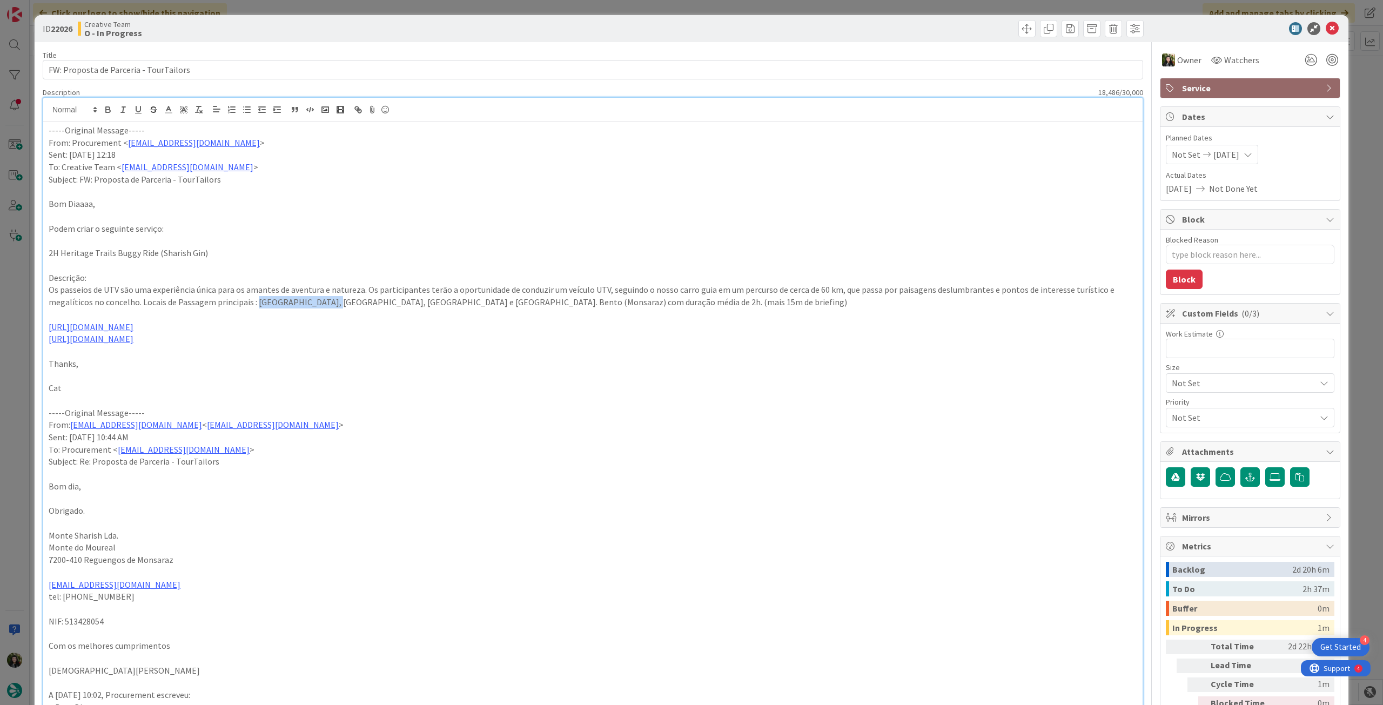
copy p "Rocha dos Namorados"
drag, startPoint x: 338, startPoint y: 305, endPoint x: 442, endPoint y: 314, distance: 104.7
click at [416, 300] on p "Os passeios de UTV são uma experiência única para os amantes de aventura e natu…" at bounding box center [593, 296] width 1089 height 24
copy p "Anta do Olival da Pega"
drag, startPoint x: 254, startPoint y: 303, endPoint x: 332, endPoint y: 302, distance: 78.3
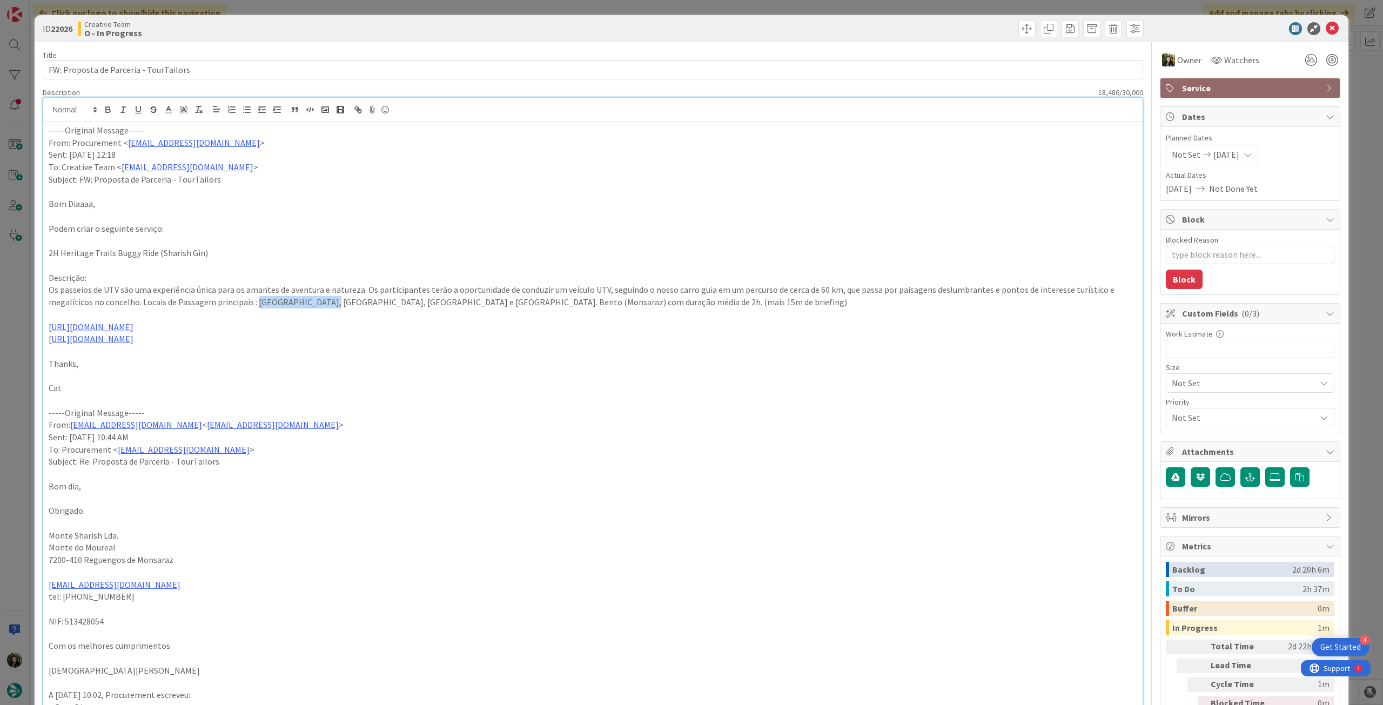
click at [332, 302] on p "Os passeios de UTV são uma experiência única para os amantes de aventura e natu…" at bounding box center [593, 296] width 1089 height 24
copy p "Rocha dos Namorado"
drag, startPoint x: 338, startPoint y: 301, endPoint x: 417, endPoint y: 303, distance: 79.4
click at [417, 303] on p "Os passeios de UTV são uma experiência única para os amantes de aventura e natu…" at bounding box center [593, 296] width 1089 height 24
copy p "Anta do Olival da Pega"
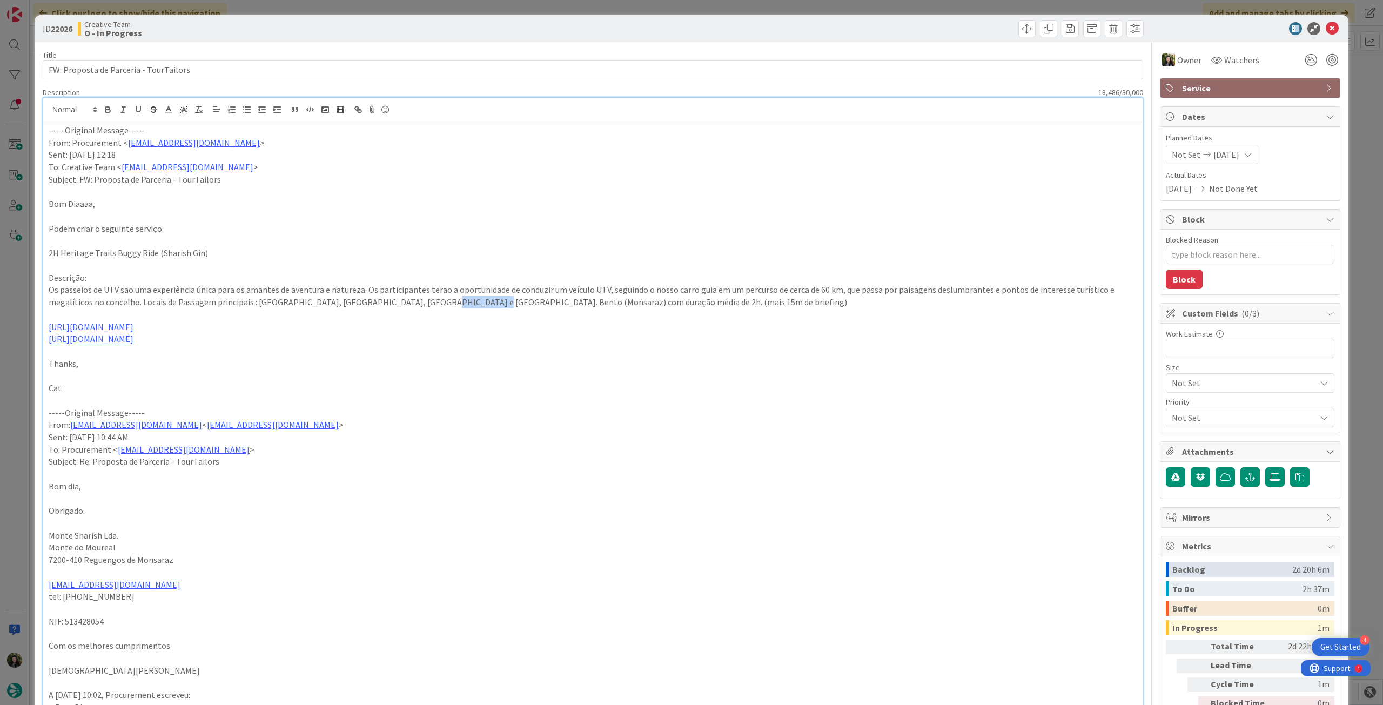
drag, startPoint x: 421, startPoint y: 303, endPoint x: 467, endPoint y: 303, distance: 45.9
click at [465, 303] on p "Os passeios de UTV são uma experiência única para os amantes de aventura e natu…" at bounding box center [593, 296] width 1089 height 24
click at [510, 306] on p "Os passeios de UTV são uma experiência única para os amantes de aventura e natu…" at bounding box center [593, 296] width 1089 height 24
drag, startPoint x: 421, startPoint y: 303, endPoint x: 474, endPoint y: 303, distance: 53.5
click at [474, 303] on p "Os passeios de UTV são uma experiência única para os amantes de aventura e natu…" at bounding box center [593, 296] width 1089 height 24
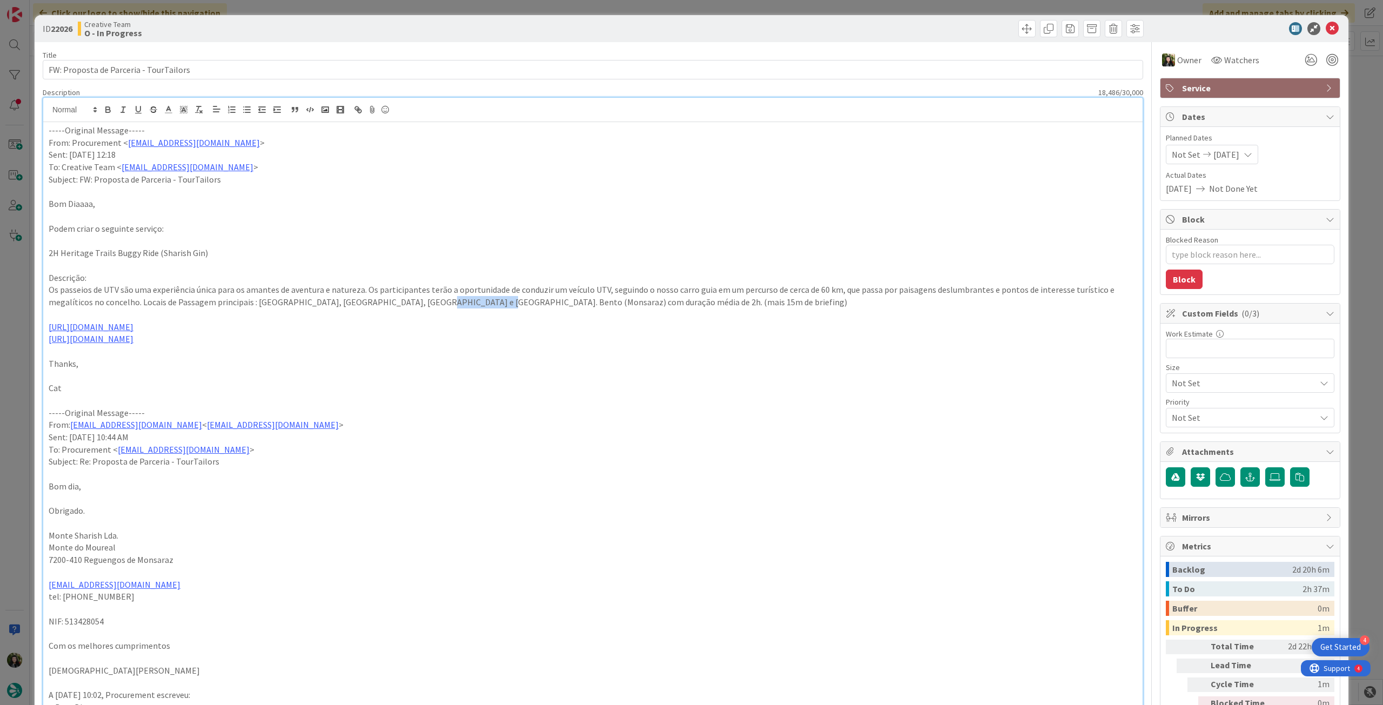
copy p "Alto de S.Gens"
click at [1328, 26] on icon at bounding box center [1332, 28] width 13 height 13
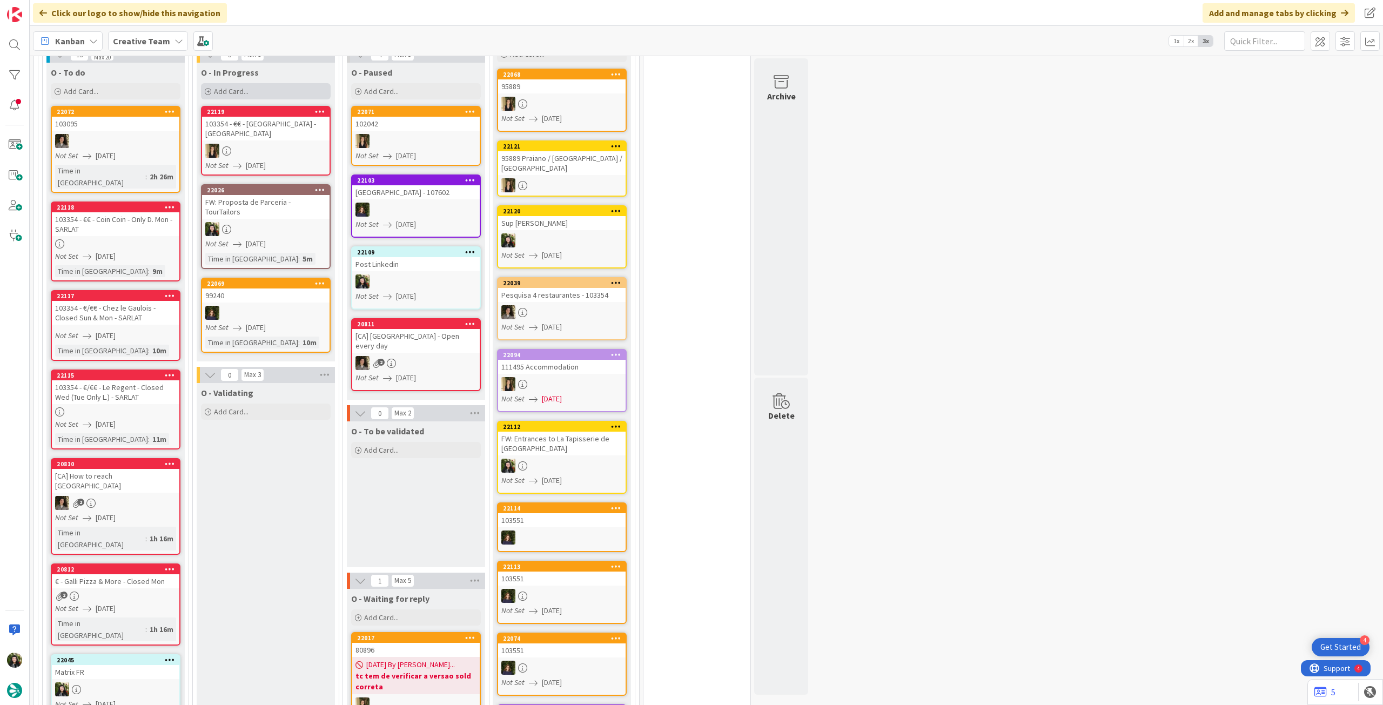
scroll to position [548, 0]
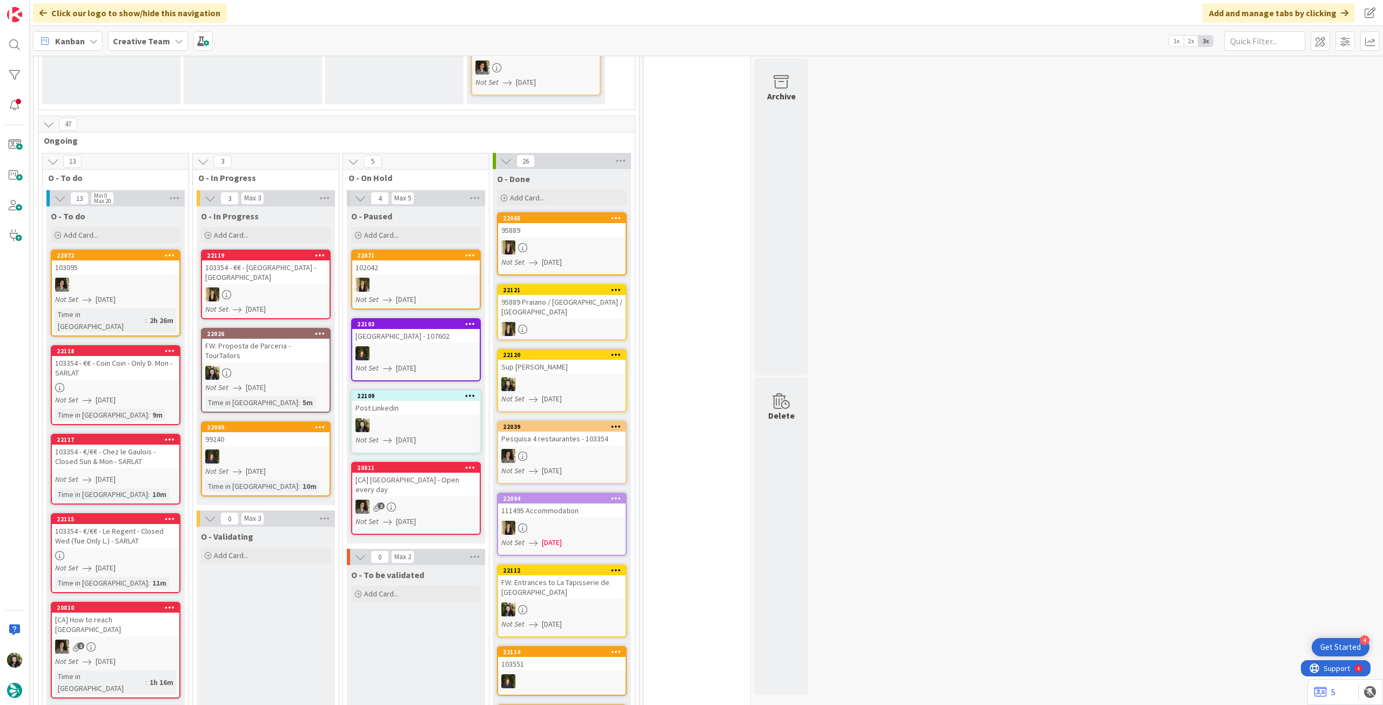
click at [167, 45] on div "Creative Team" at bounding box center [148, 40] width 80 height 19
click at [175, 155] on h4 "Creative Team - Análise" at bounding box center [193, 154] width 147 height 11
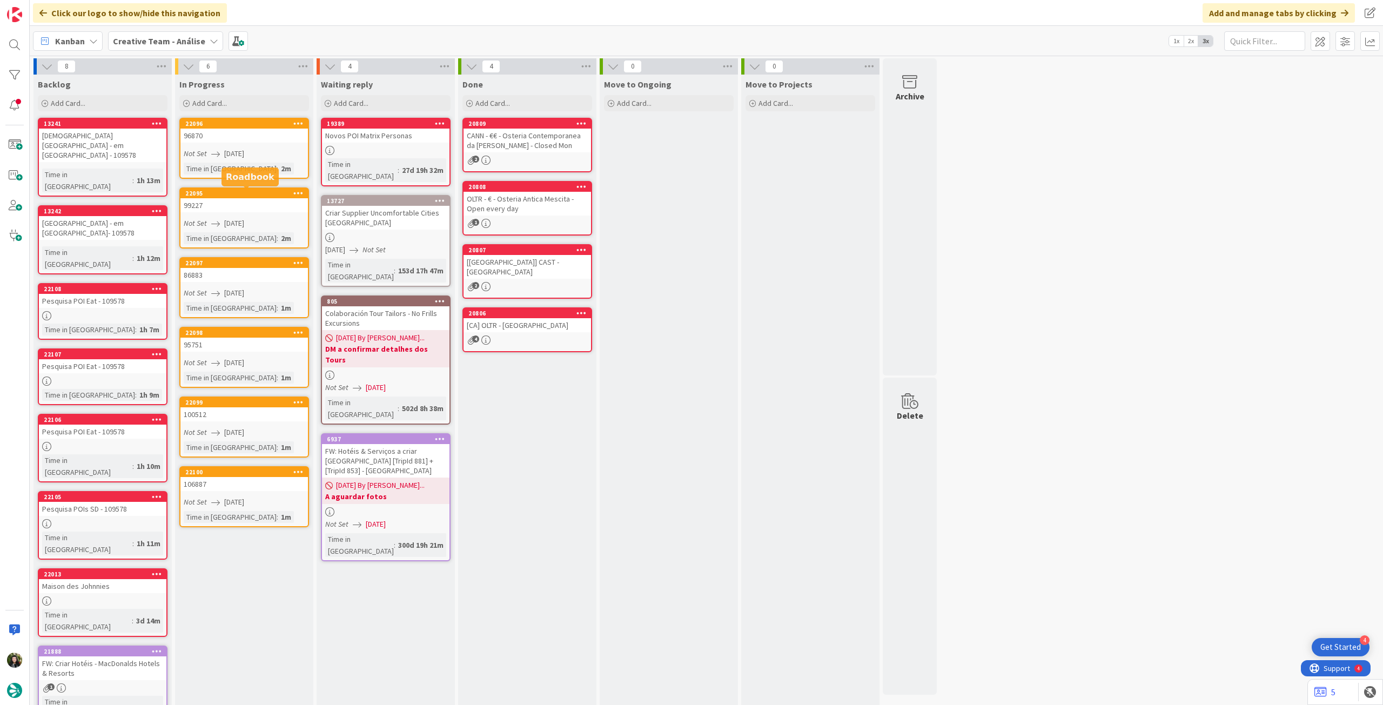
click at [277, 157] on div "Not Set [DATE]" at bounding box center [246, 153] width 124 height 11
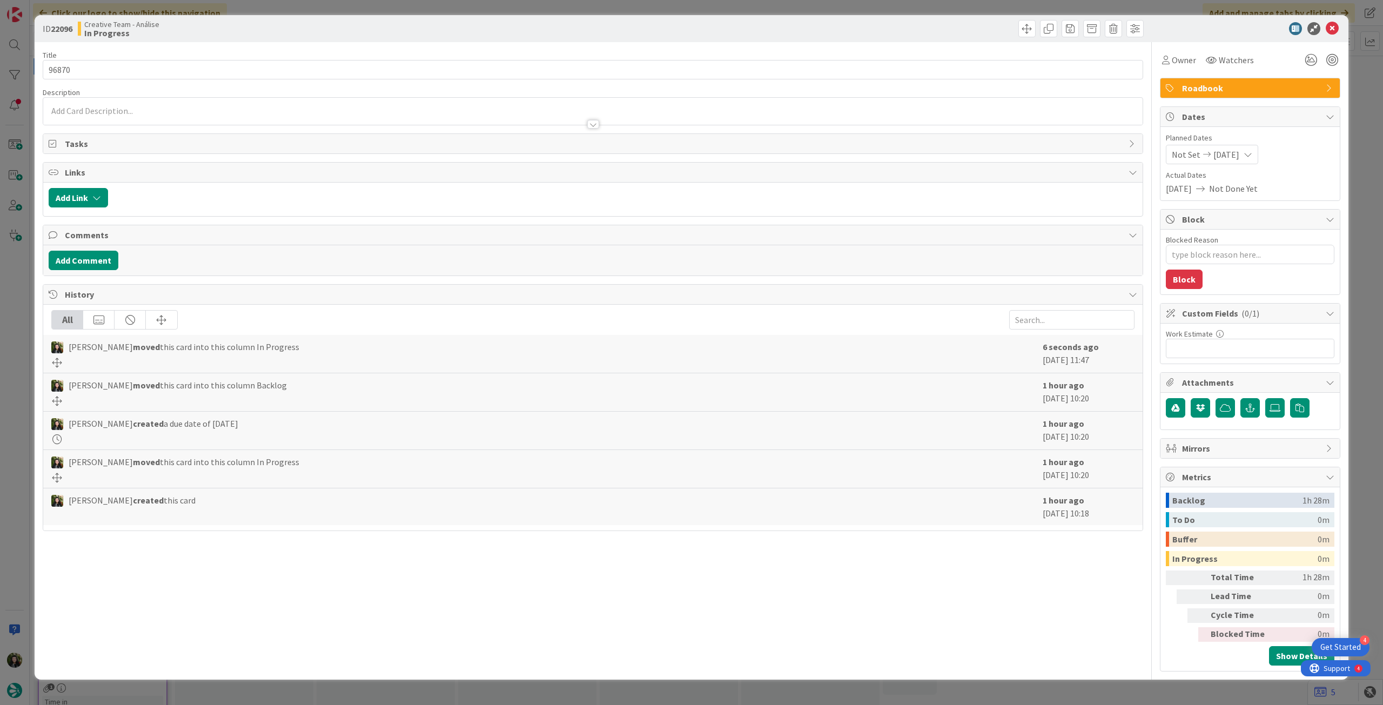
click at [1333, 20] on div "ID 22096 Creative Team - Análise In Progress" at bounding box center [692, 28] width 1314 height 27
click at [1329, 28] on icon at bounding box center [1332, 28] width 13 height 13
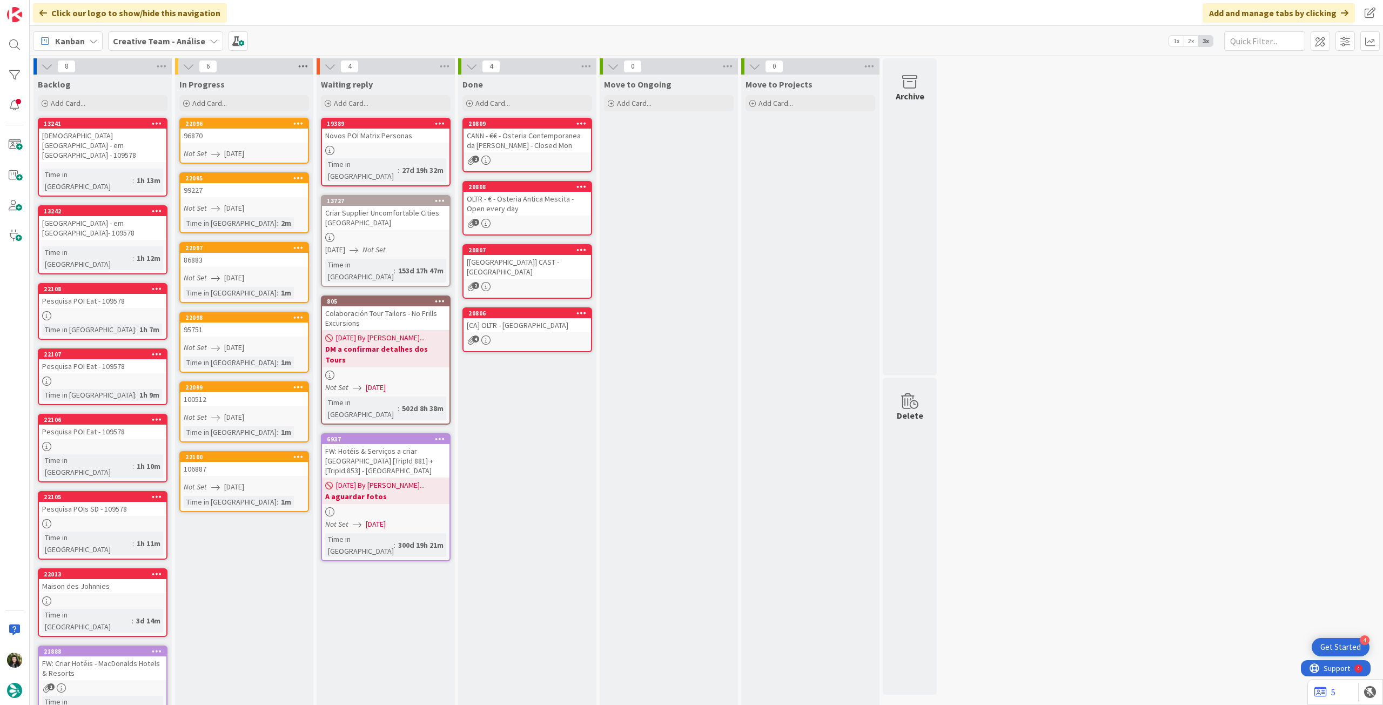
click at [299, 62] on icon at bounding box center [303, 66] width 14 height 16
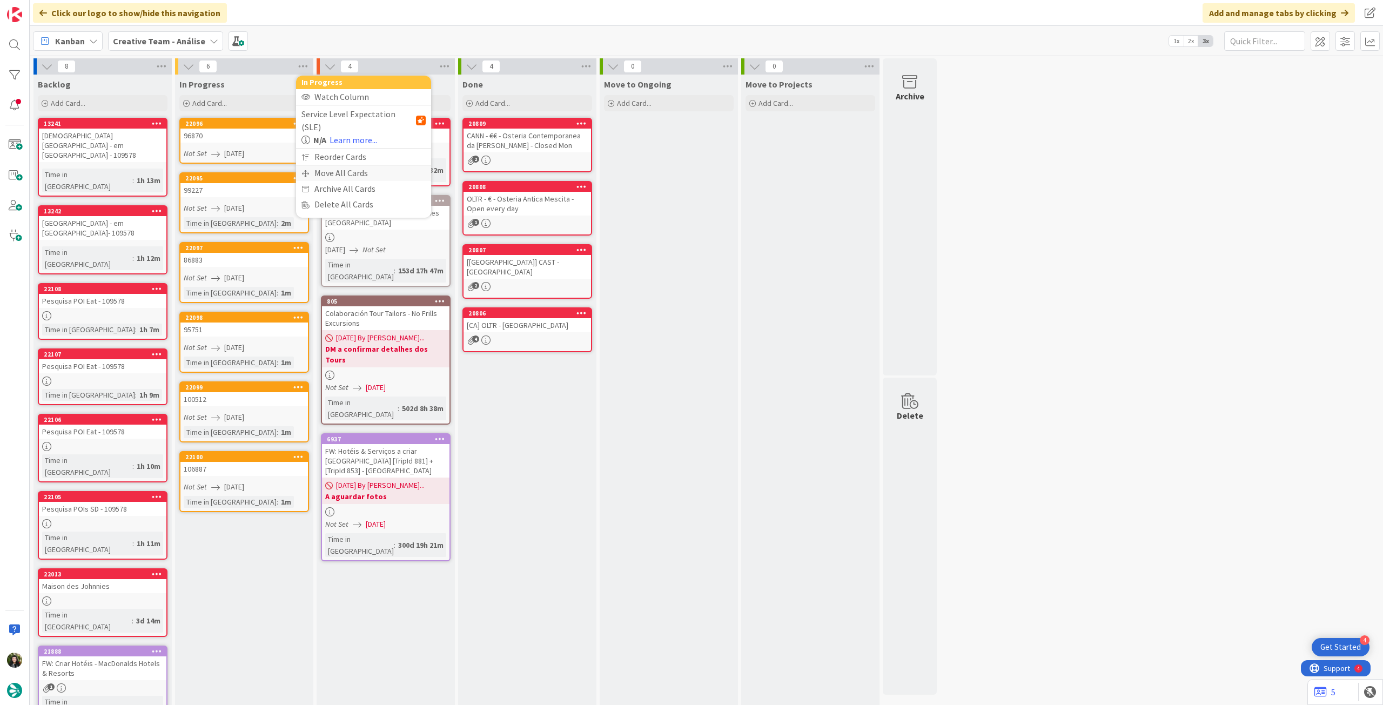
click at [325, 165] on div "Move All Cards" at bounding box center [363, 173] width 135 height 16
click at [335, 115] on span "Creative Team - Análise" at bounding box center [350, 117] width 87 height 11
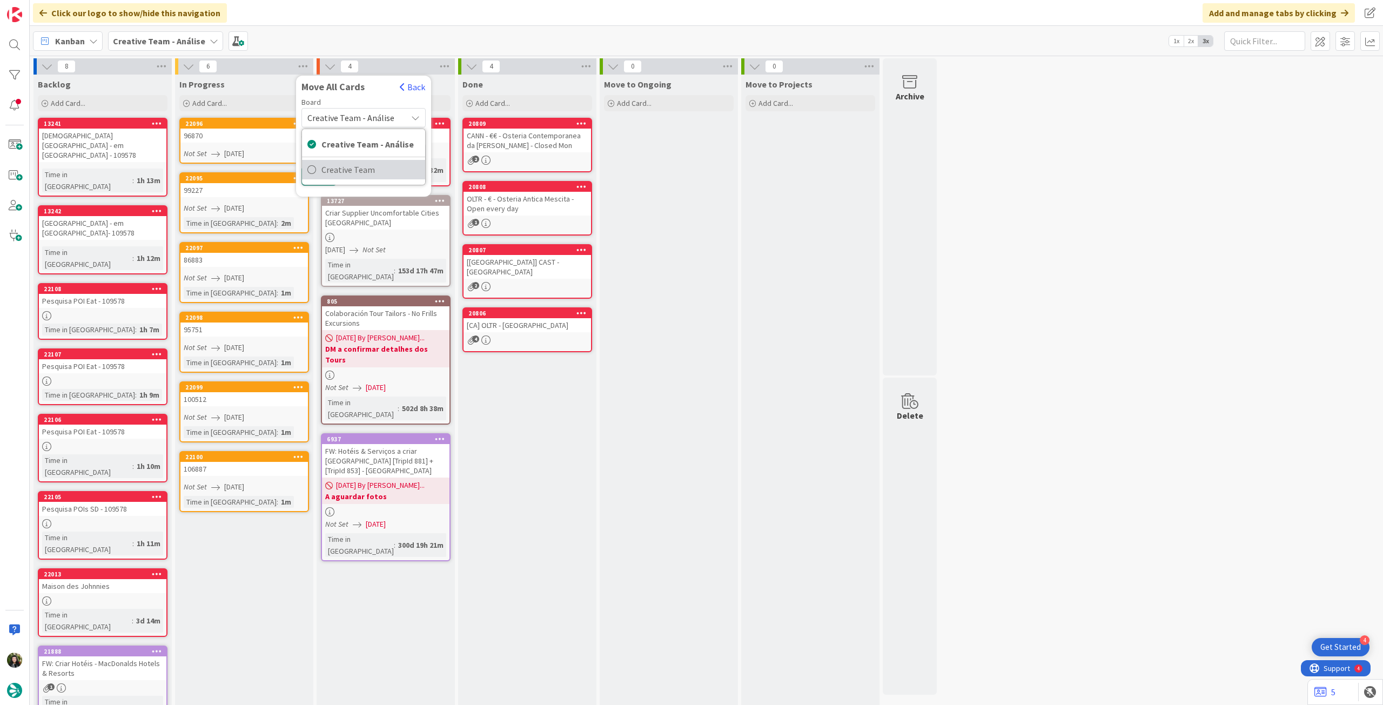
click at [332, 167] on span "Creative Team" at bounding box center [370, 170] width 98 height 16
click at [337, 156] on span "Select a Column..." at bounding box center [342, 152] width 71 height 14
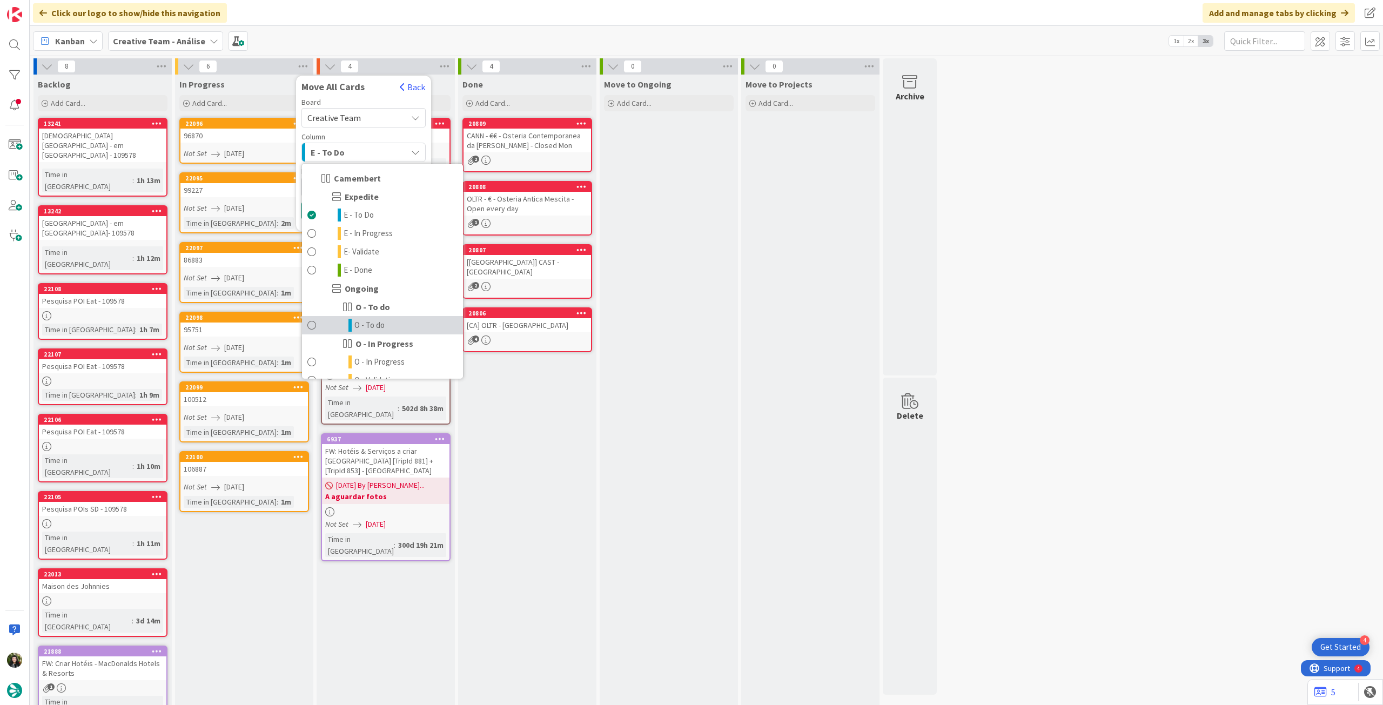
click at [375, 319] on span "O - To do" at bounding box center [369, 325] width 30 height 13
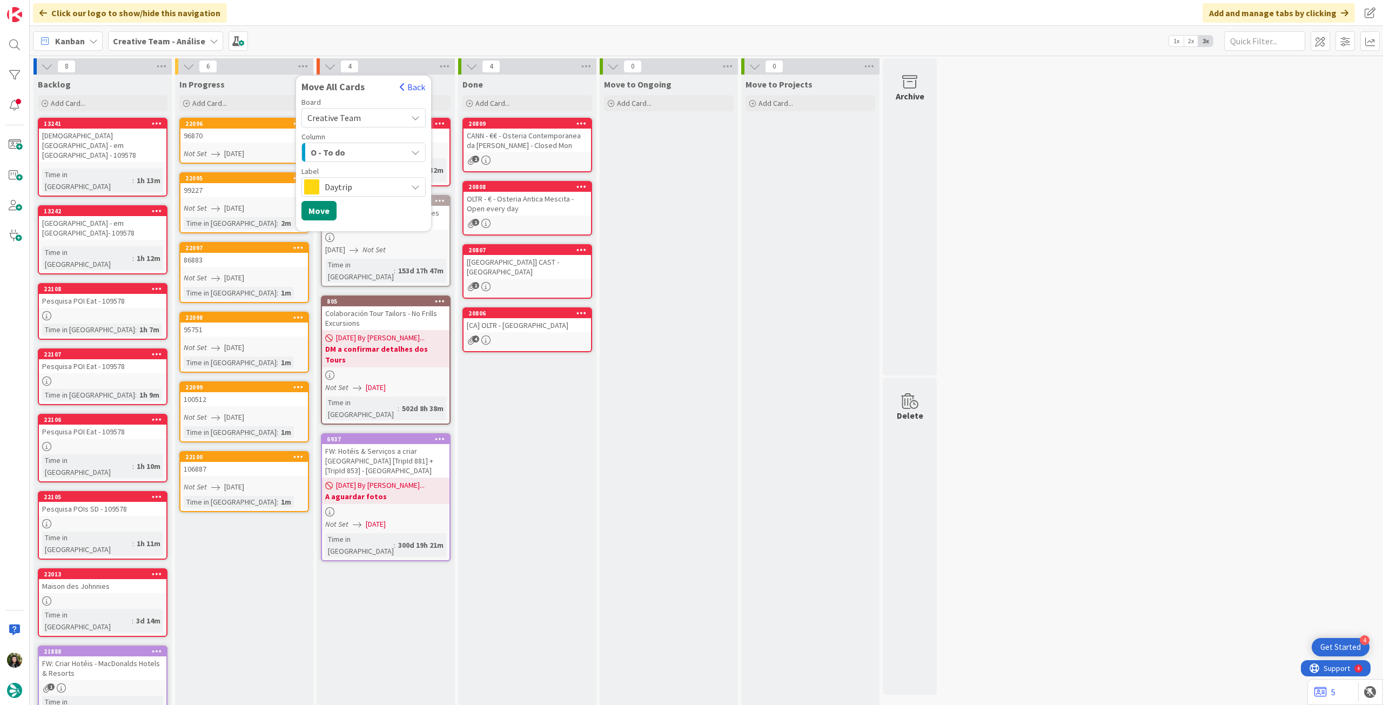
click at [335, 180] on span "Daytrip" at bounding box center [363, 186] width 77 height 15
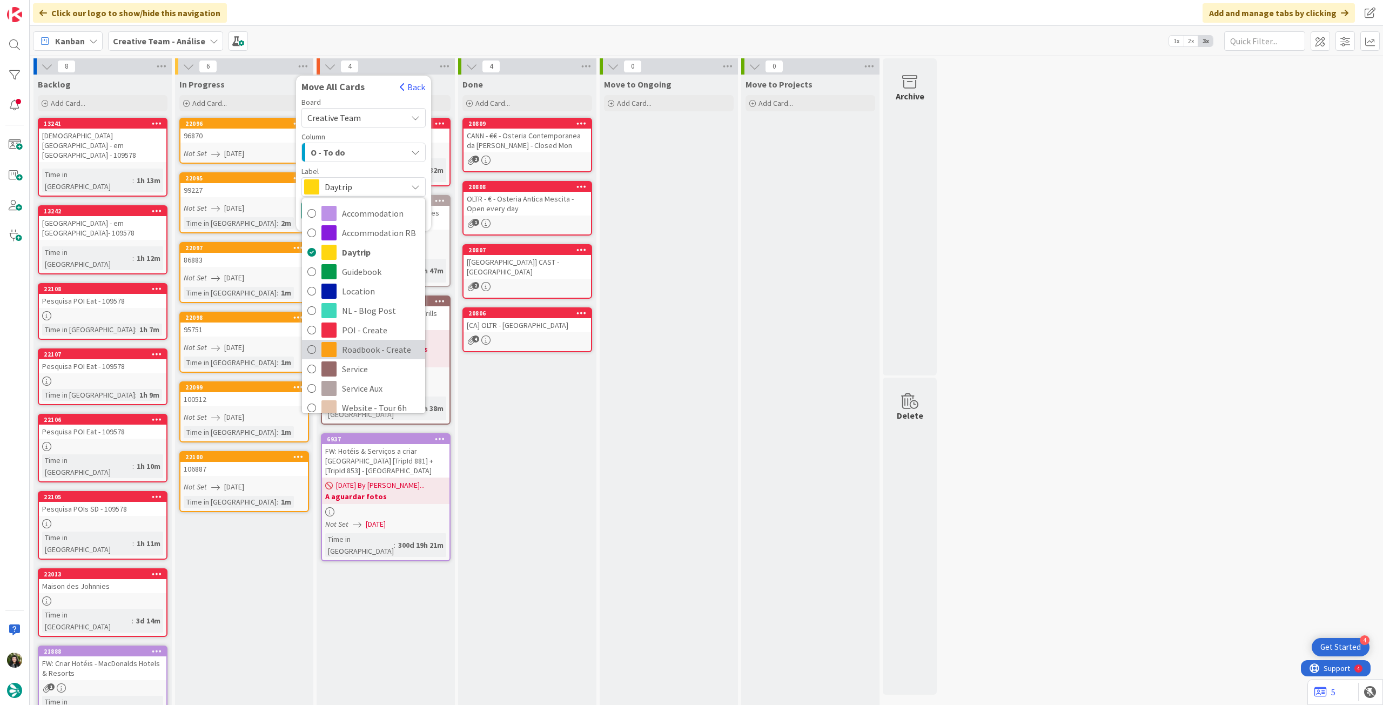
click at [374, 345] on span "Roadbook - Create" at bounding box center [381, 349] width 78 height 16
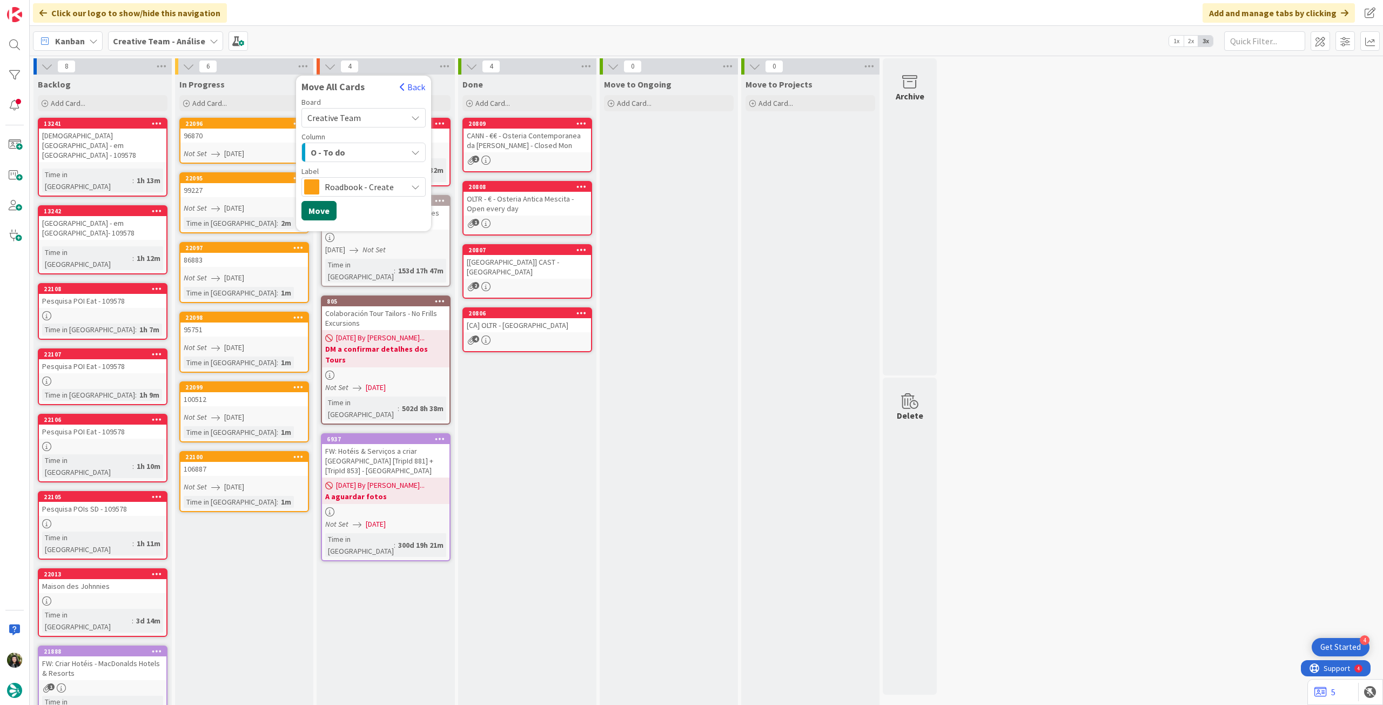
click at [320, 217] on button "Move" at bounding box center [318, 210] width 35 height 19
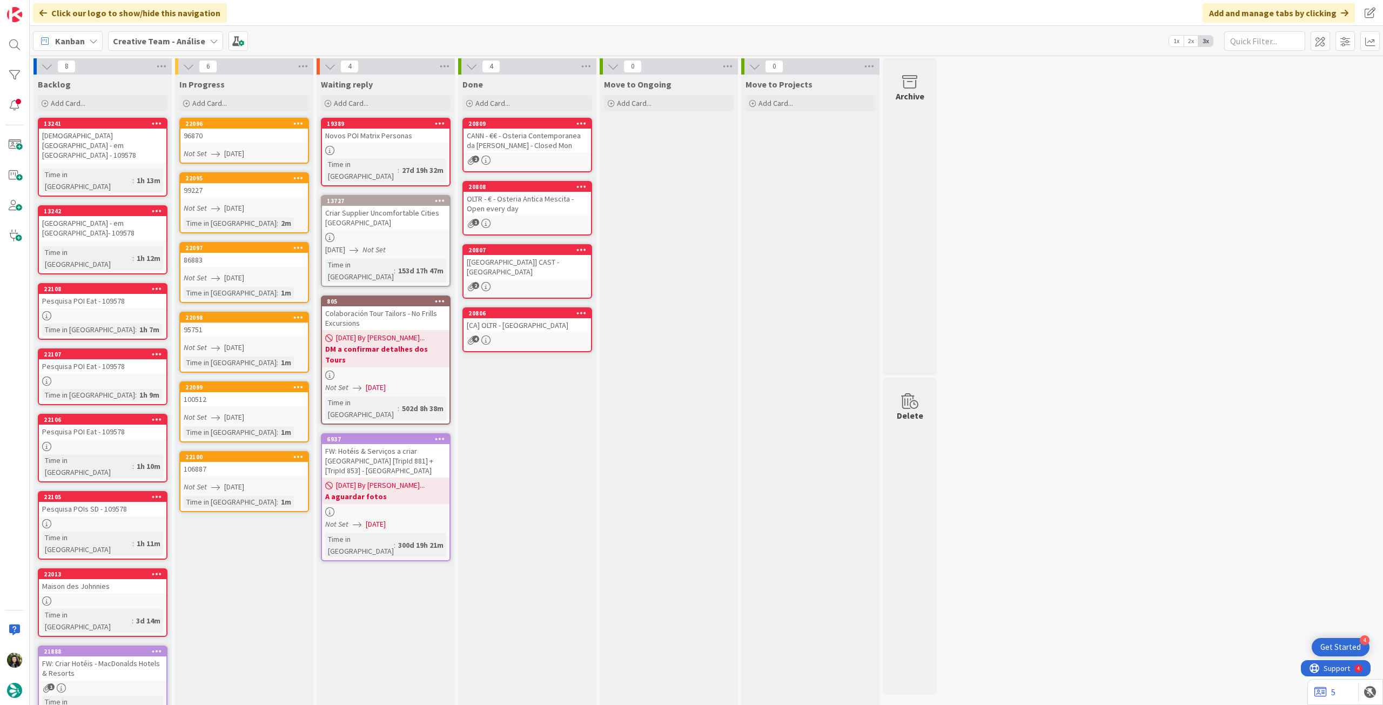
click at [162, 41] on b "Creative Team - Análise" at bounding box center [159, 41] width 92 height 11
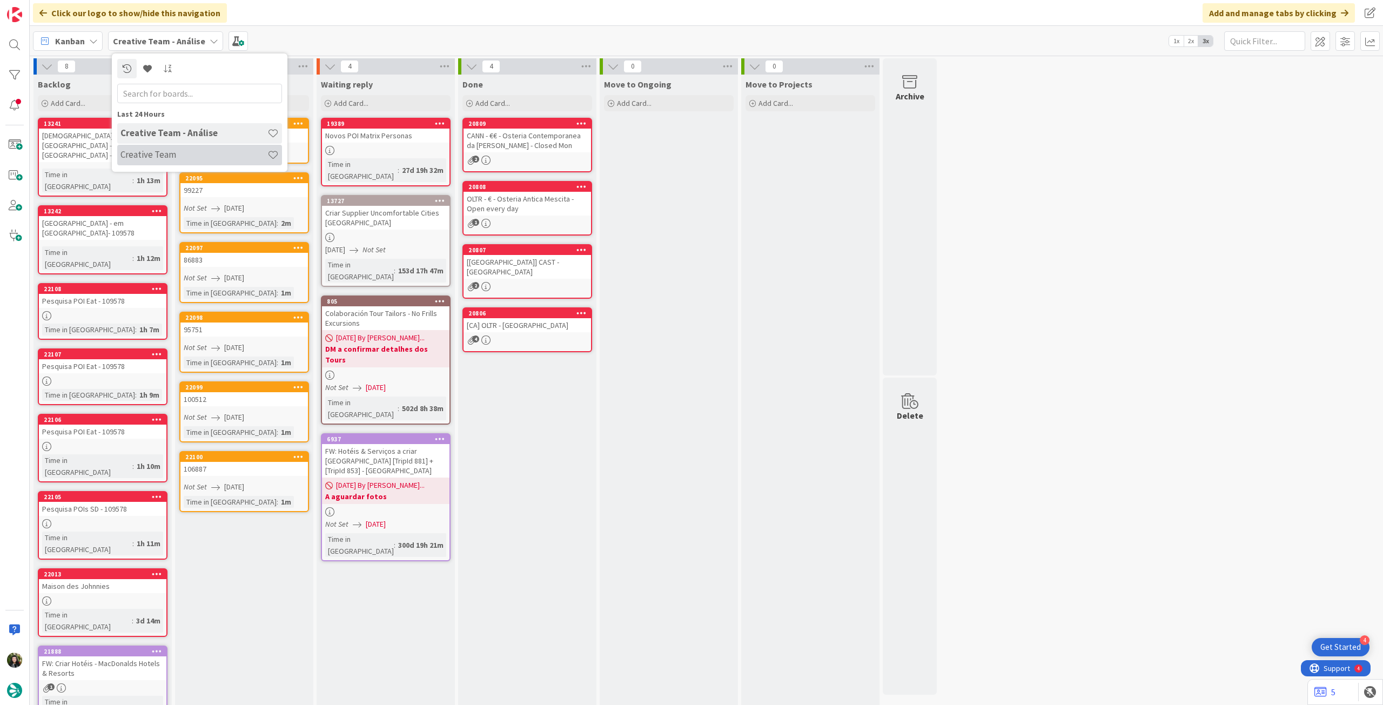
click at [171, 150] on h4 "Creative Team" at bounding box center [193, 154] width 147 height 11
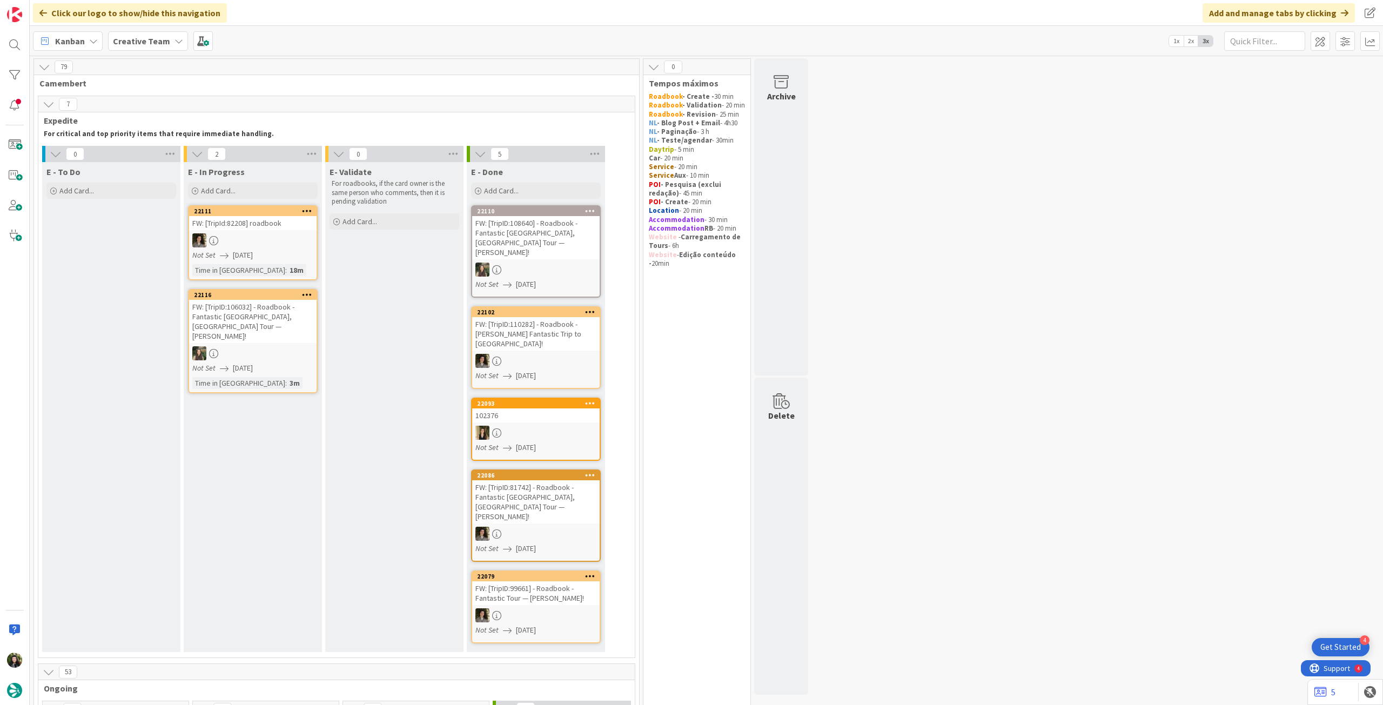
click at [151, 25] on div "Click our logo to show/hide this navigation Add and manage tabs by clicking" at bounding box center [706, 13] width 1353 height 26
click at [146, 37] on b "Creative Team" at bounding box center [141, 41] width 57 height 11
click at [138, 150] on h4 "Creative Team - Análise" at bounding box center [193, 154] width 147 height 11
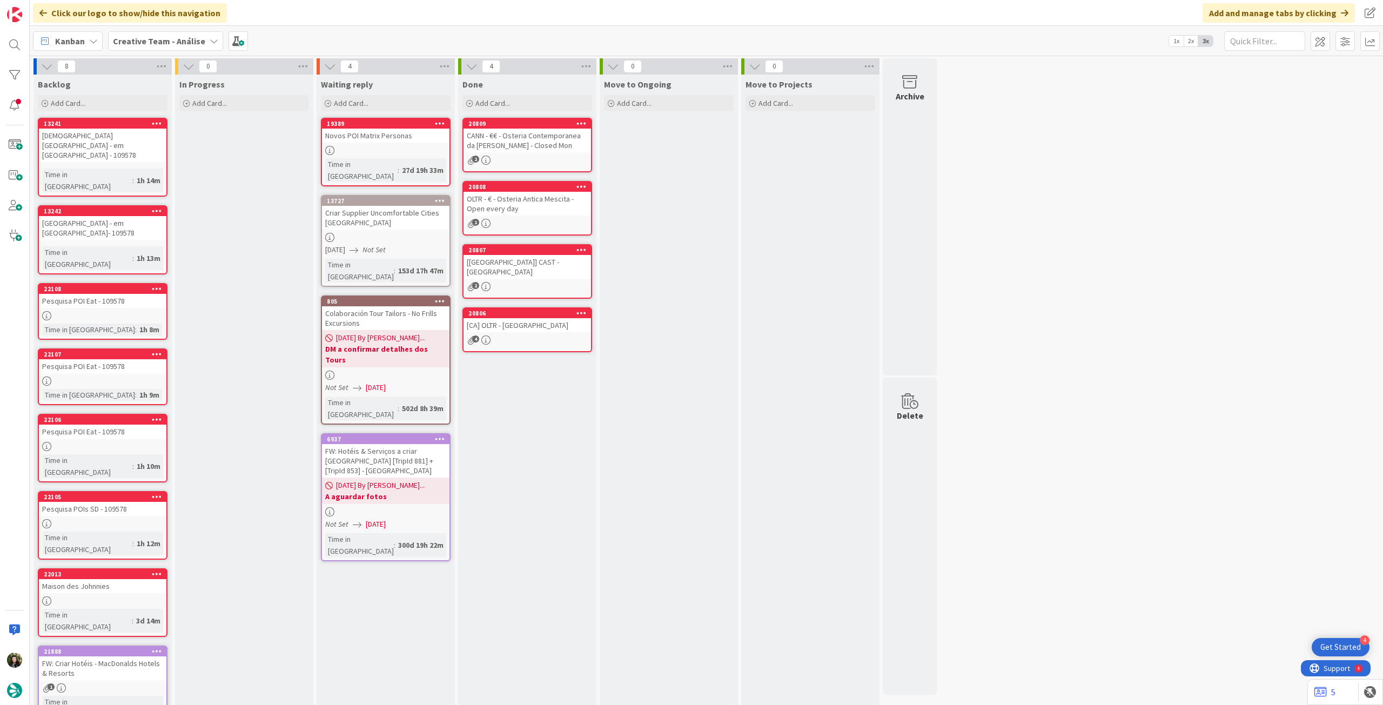
click at [167, 39] on b "Creative Team - Análise" at bounding box center [159, 41] width 92 height 11
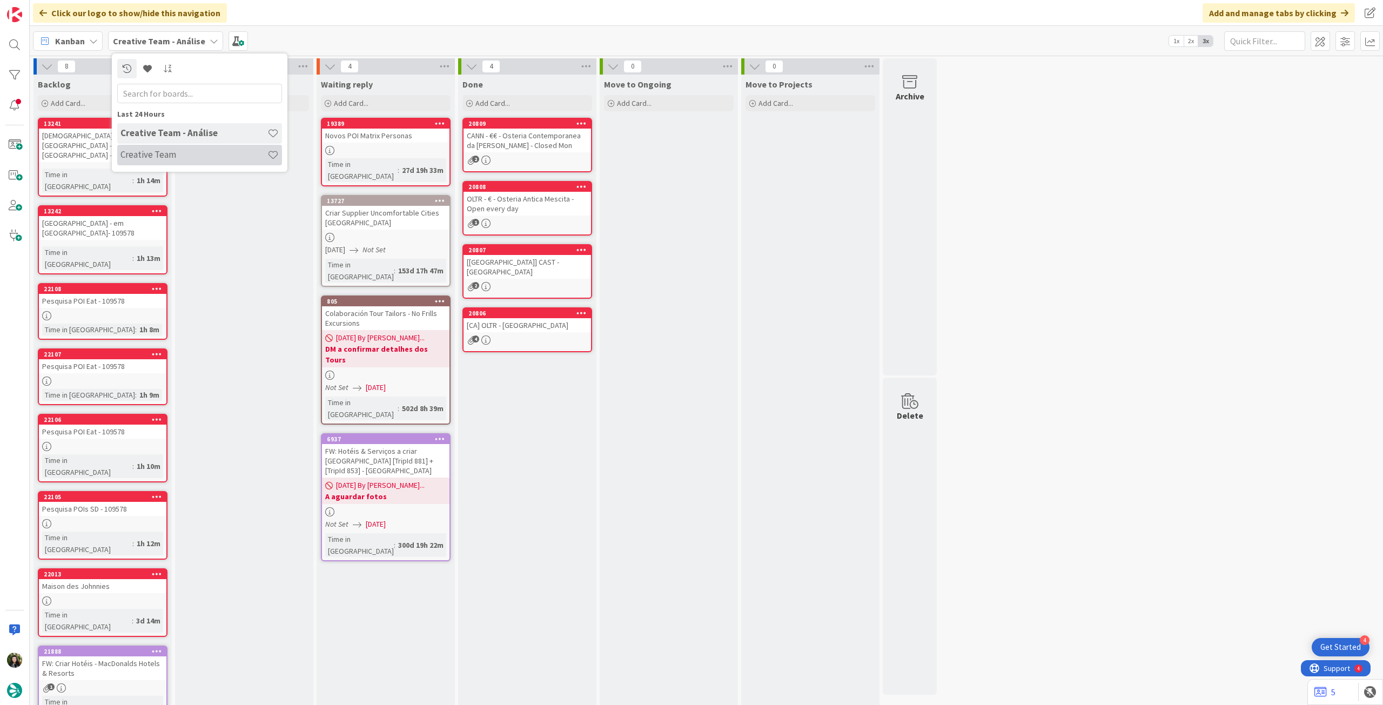
click at [182, 153] on h4 "Creative Team" at bounding box center [193, 154] width 147 height 11
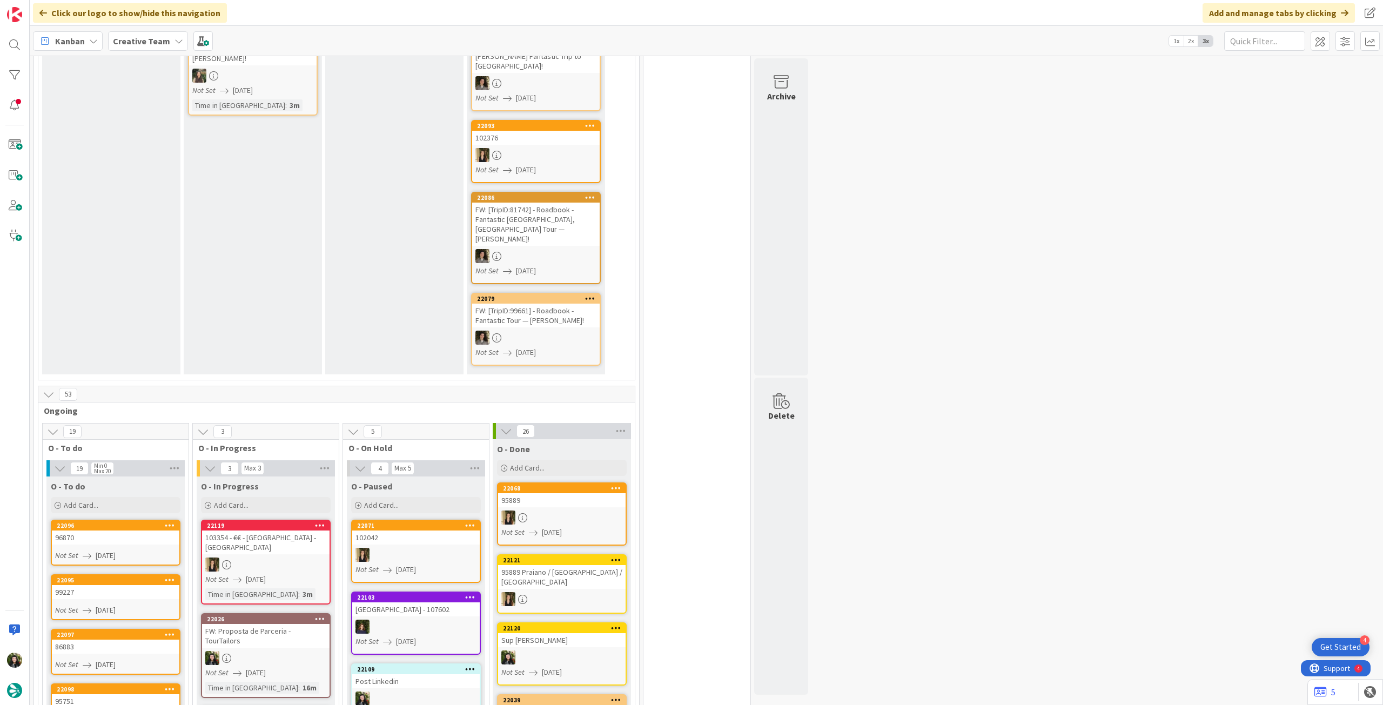
scroll to position [504, 0]
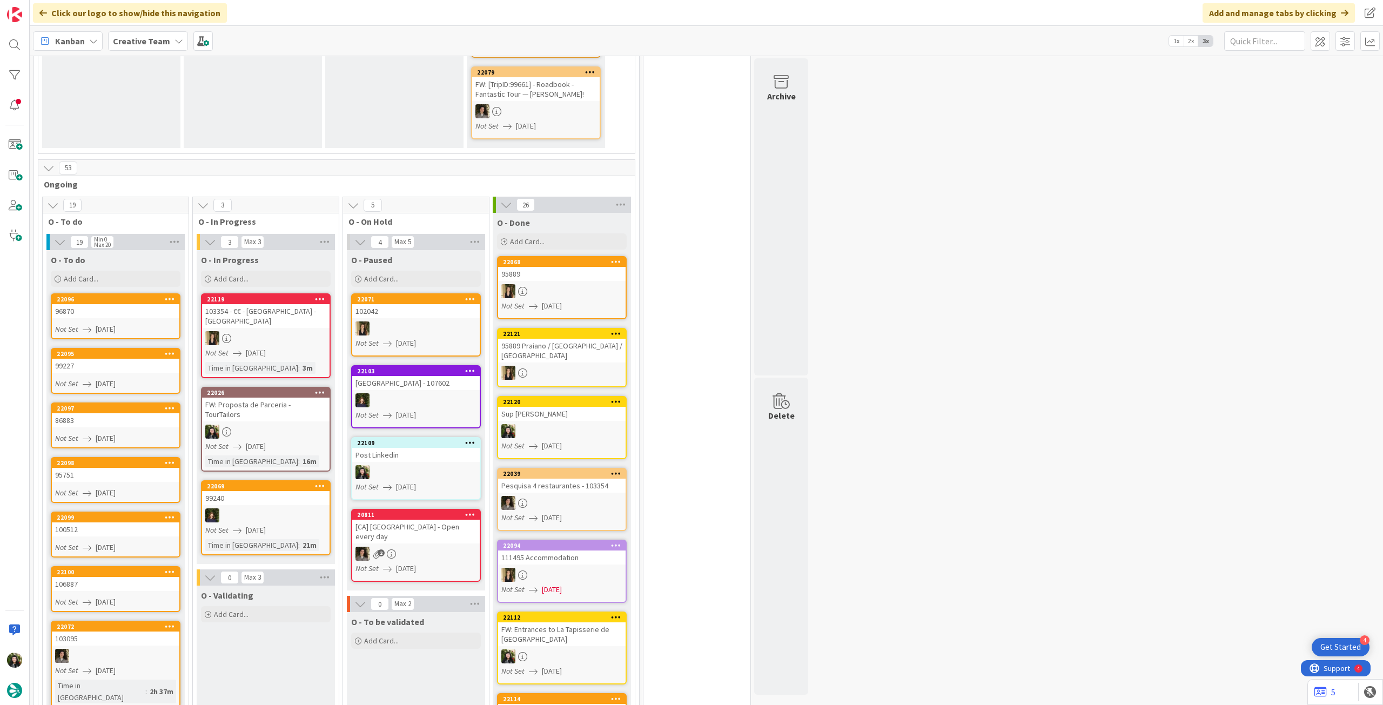
click at [285, 398] on div "FW: Proposta de Parceria - TourTailors" at bounding box center [265, 410] width 127 height 24
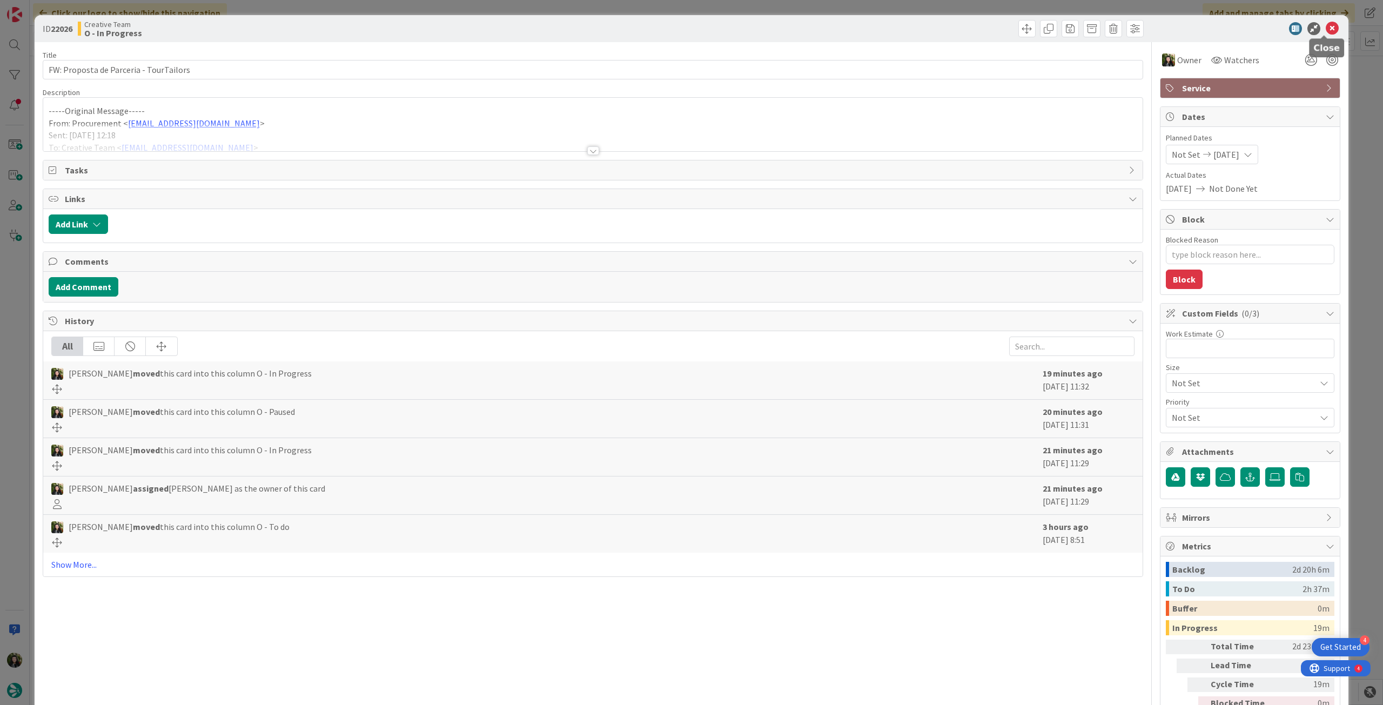
click at [1326, 29] on icon at bounding box center [1332, 28] width 13 height 13
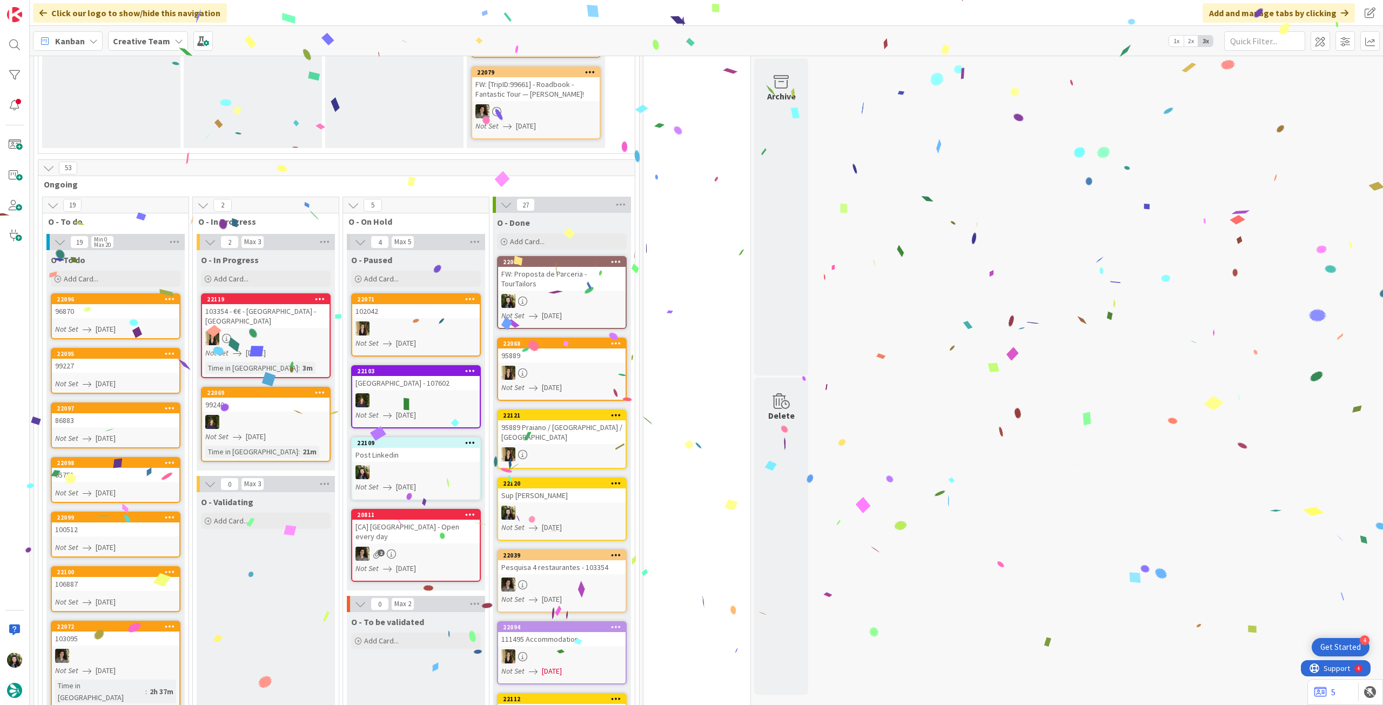
click at [538, 294] on div at bounding box center [561, 301] width 127 height 14
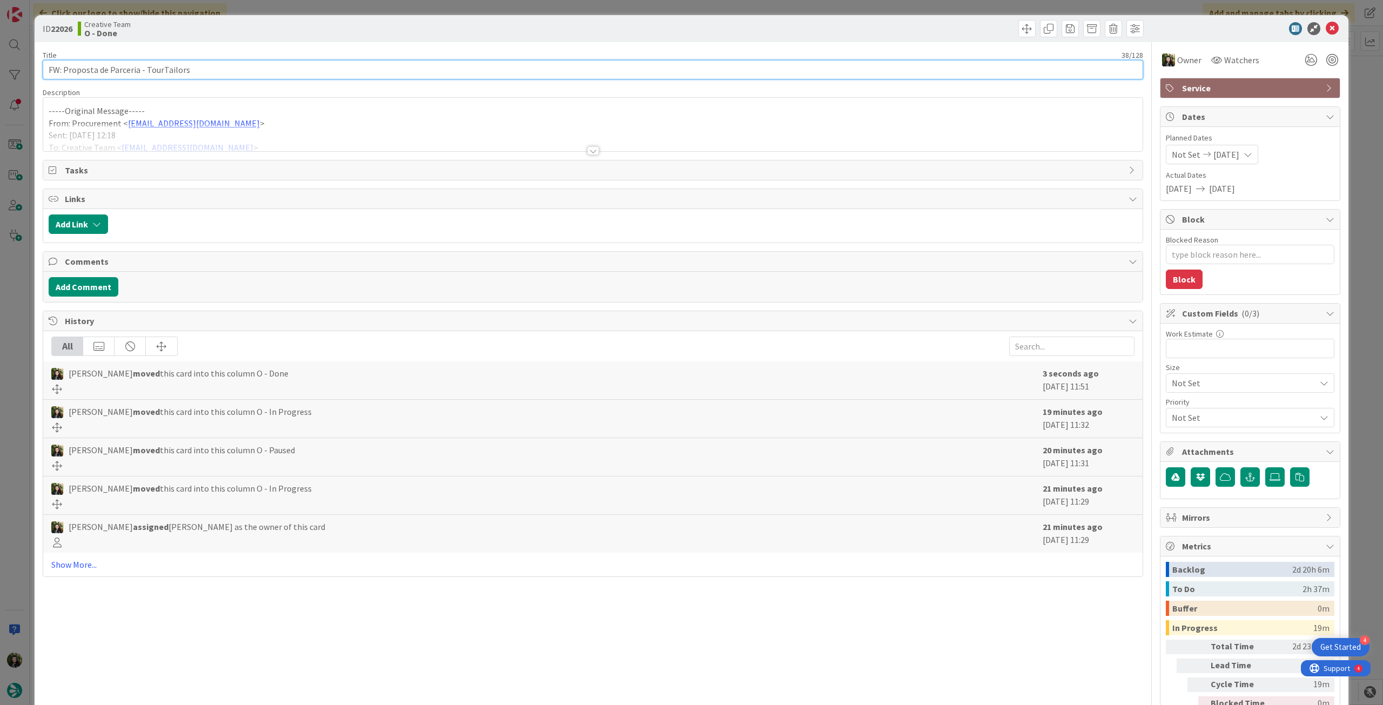
drag, startPoint x: 64, startPoint y: 71, endPoint x: 390, endPoint y: 86, distance: 326.1
click at [358, 83] on div "Title 38 / 128 FW: Proposta de Parceria - TourTailors Description 18,486 / 30,0…" at bounding box center [593, 391] width 1100 height 699
click at [1331, 30] on div at bounding box center [1244, 28] width 191 height 13
click at [1326, 30] on icon at bounding box center [1332, 28] width 13 height 13
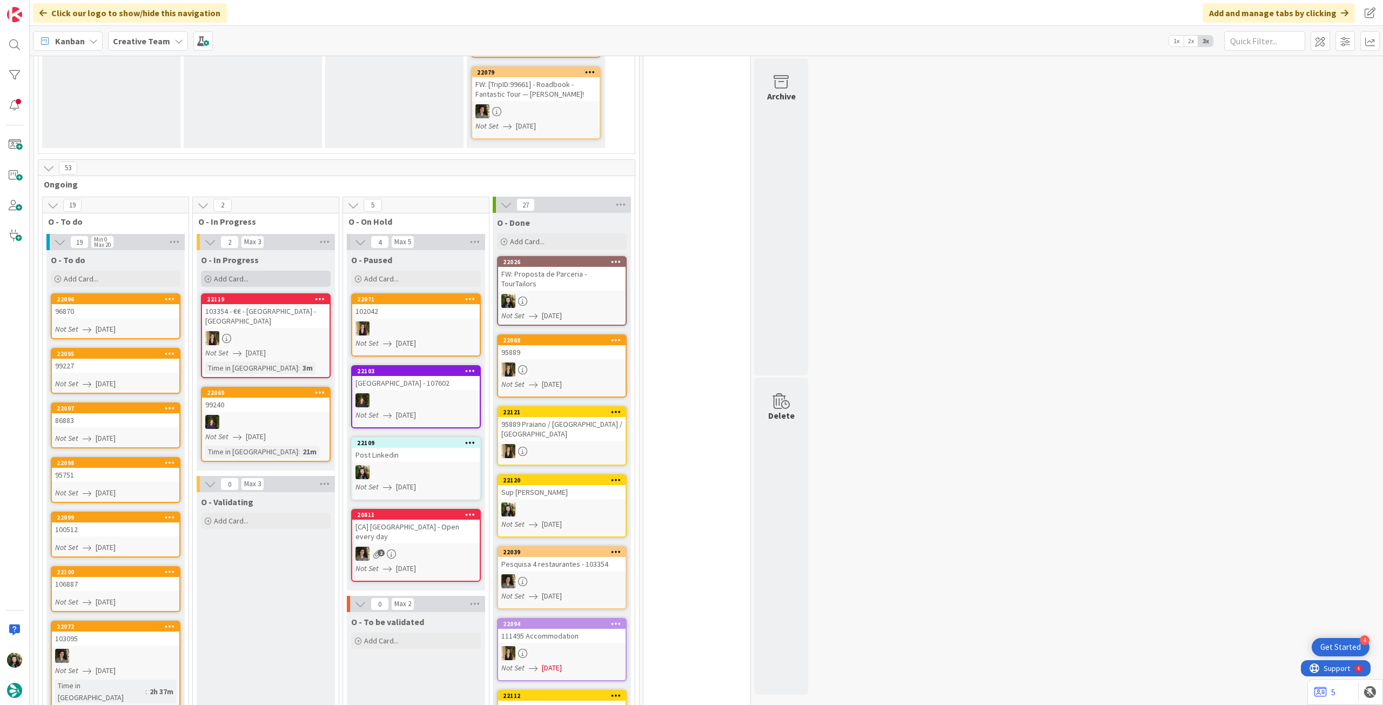
click at [238, 274] on span "Add Card..." at bounding box center [231, 279] width 35 height 10
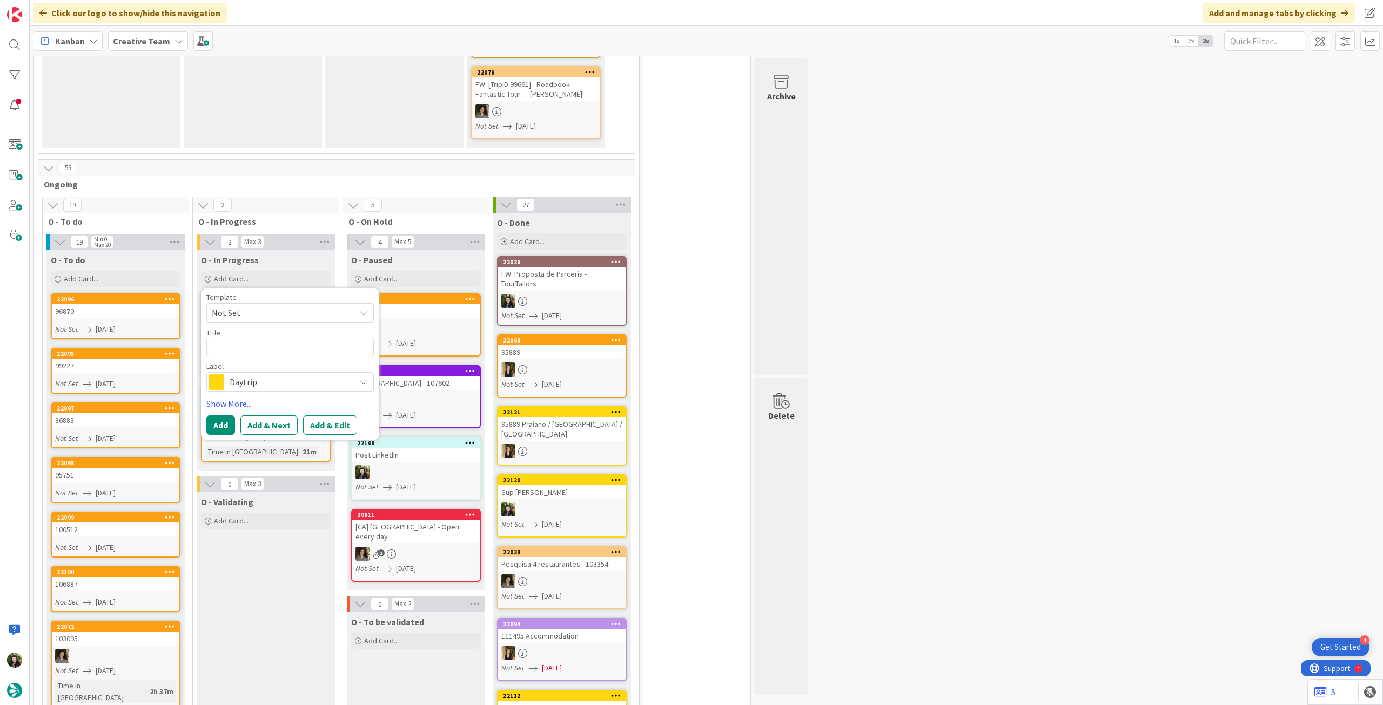
type textarea "x"
type textarea "Associar TER ao Hotel Royal Victoria em Varenna"
click at [225, 428] on button "Add" at bounding box center [220, 437] width 29 height 19
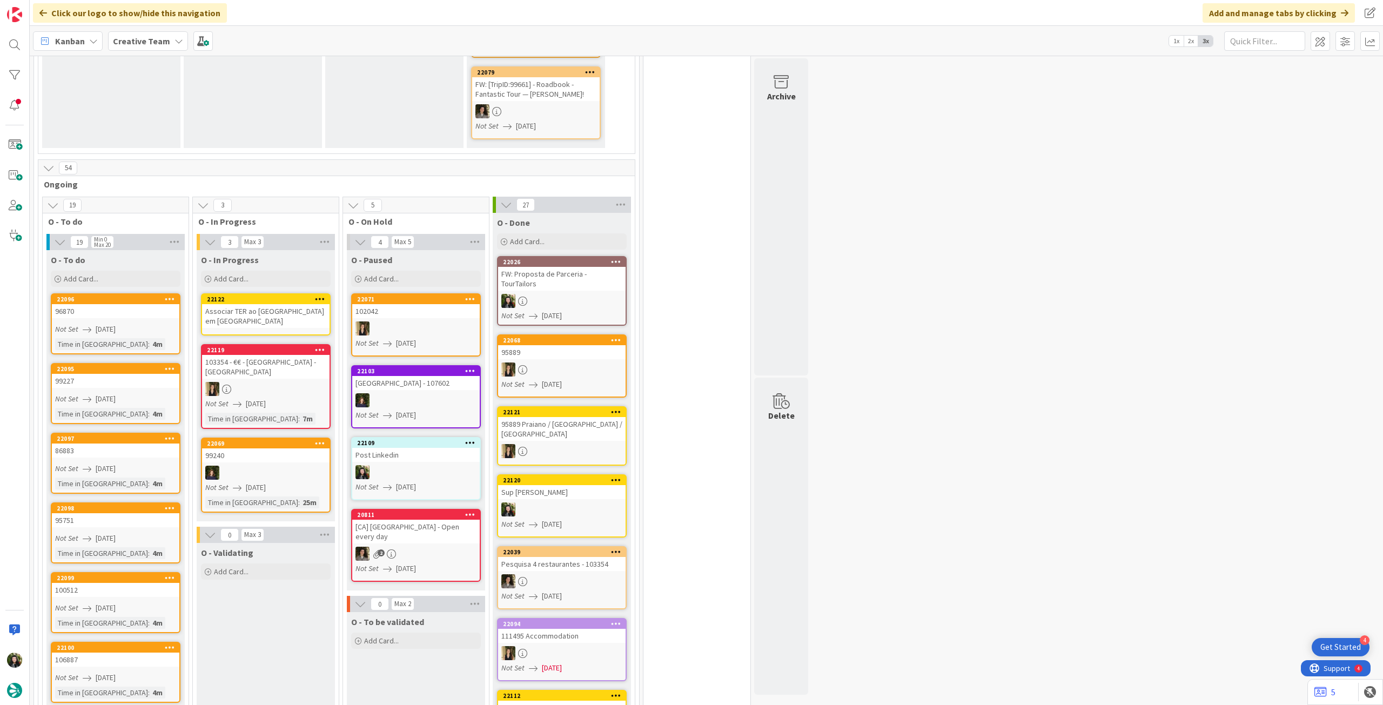
click at [262, 304] on div "Associar TER ao Hotel Royal Victoria em Varenna" at bounding box center [265, 316] width 127 height 24
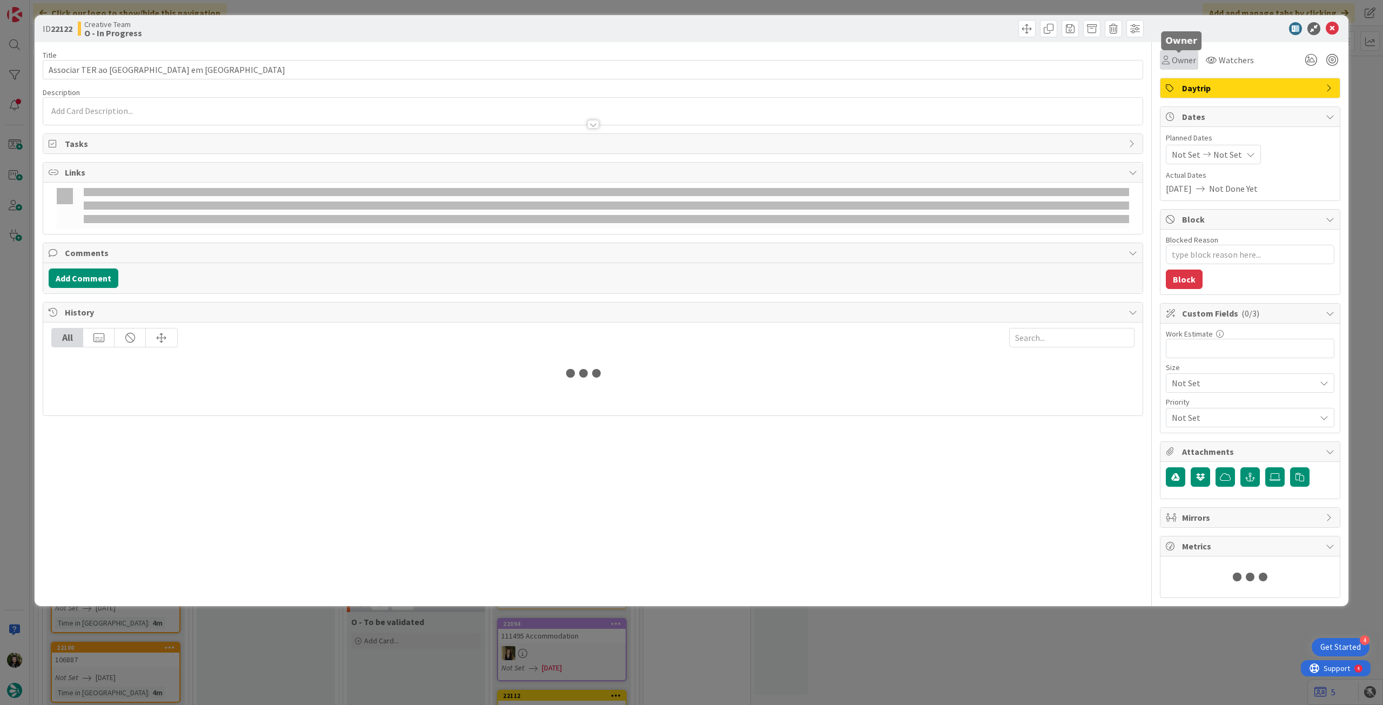
click at [1173, 62] on span "Owner" at bounding box center [1184, 59] width 24 height 13
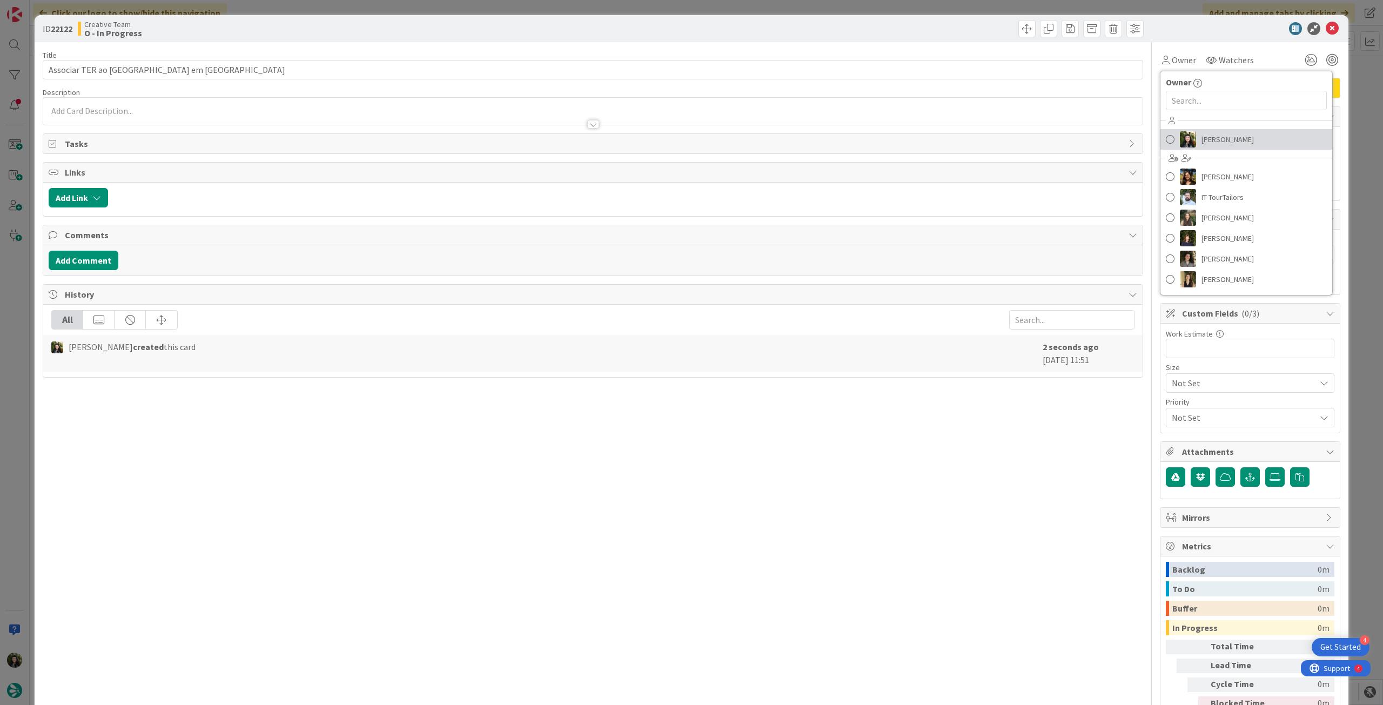
click at [1208, 141] on span "[PERSON_NAME]" at bounding box center [1227, 139] width 52 height 16
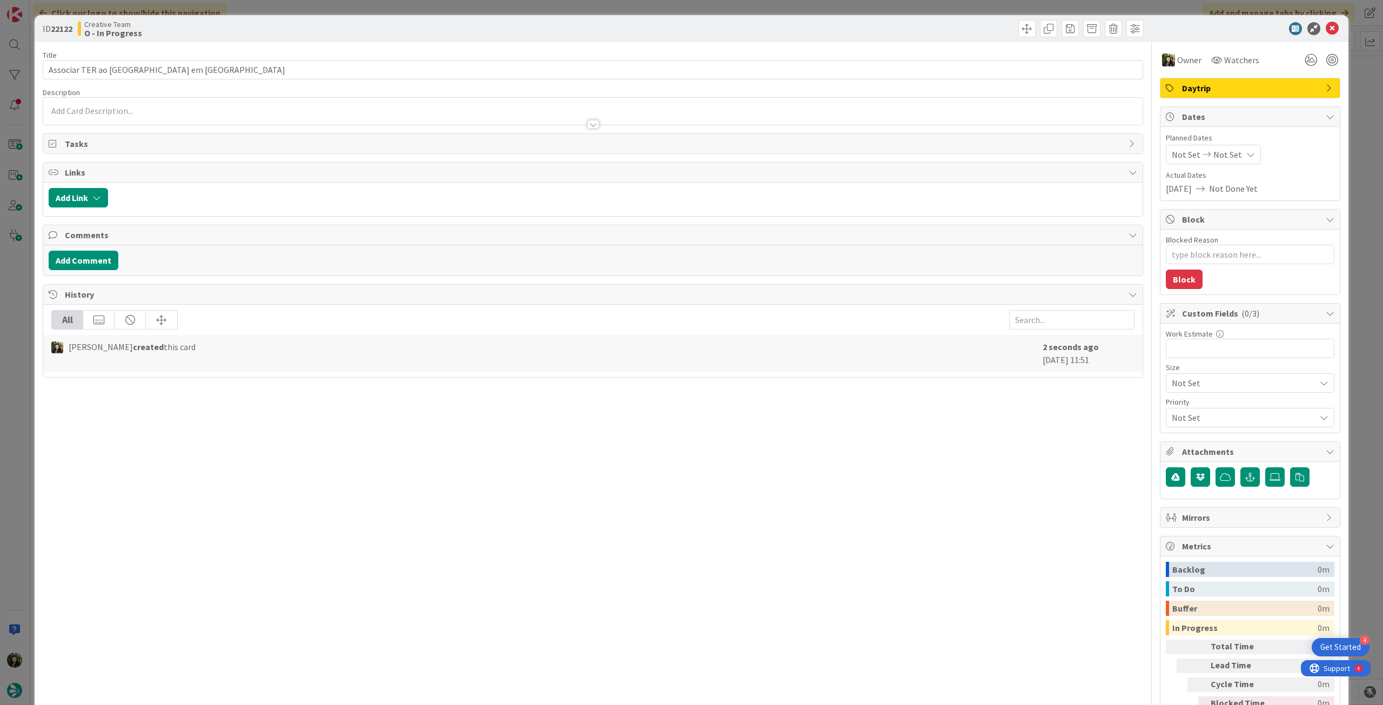
click at [1213, 155] on span "Not Set" at bounding box center [1227, 154] width 29 height 13
type textarea "x"
click at [1177, 386] on icon at bounding box center [1185, 386] width 16 height 13
type input "[DATE]"
click at [1326, 31] on icon at bounding box center [1332, 28] width 13 height 13
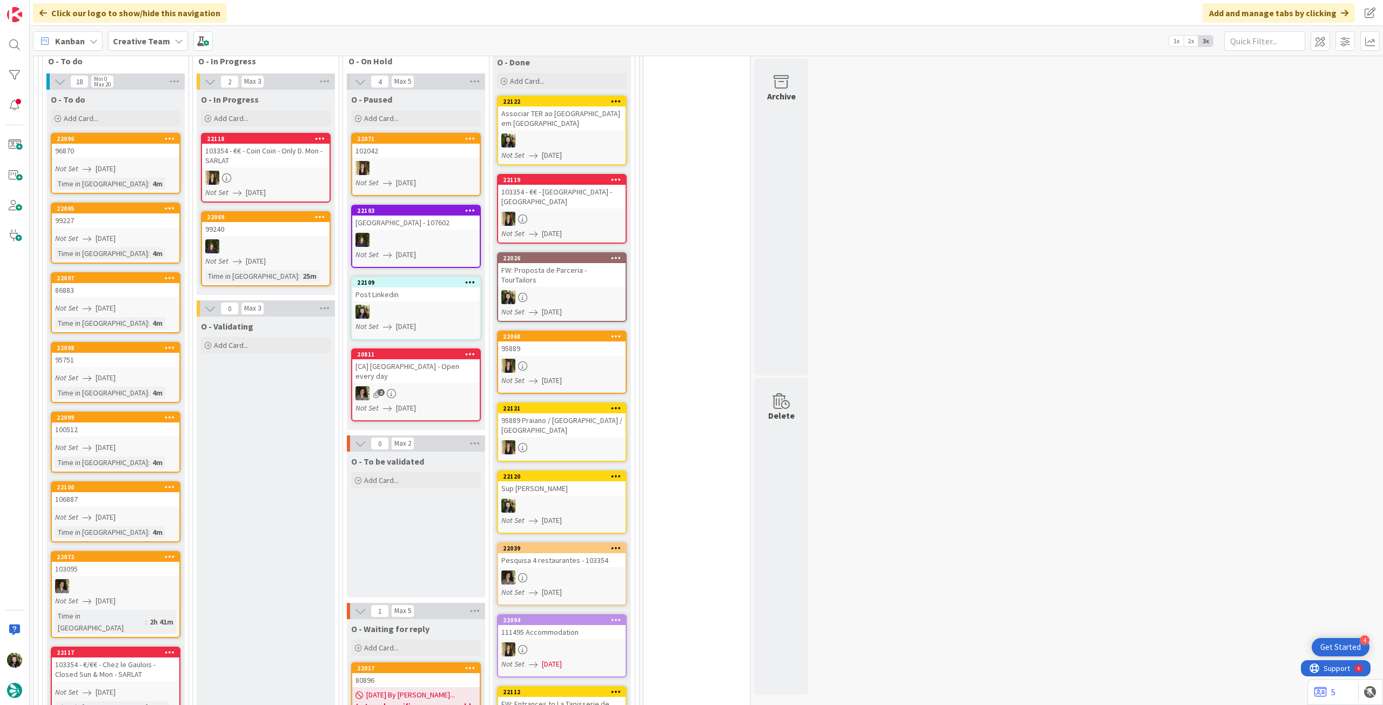
scroll to position [576, 0]
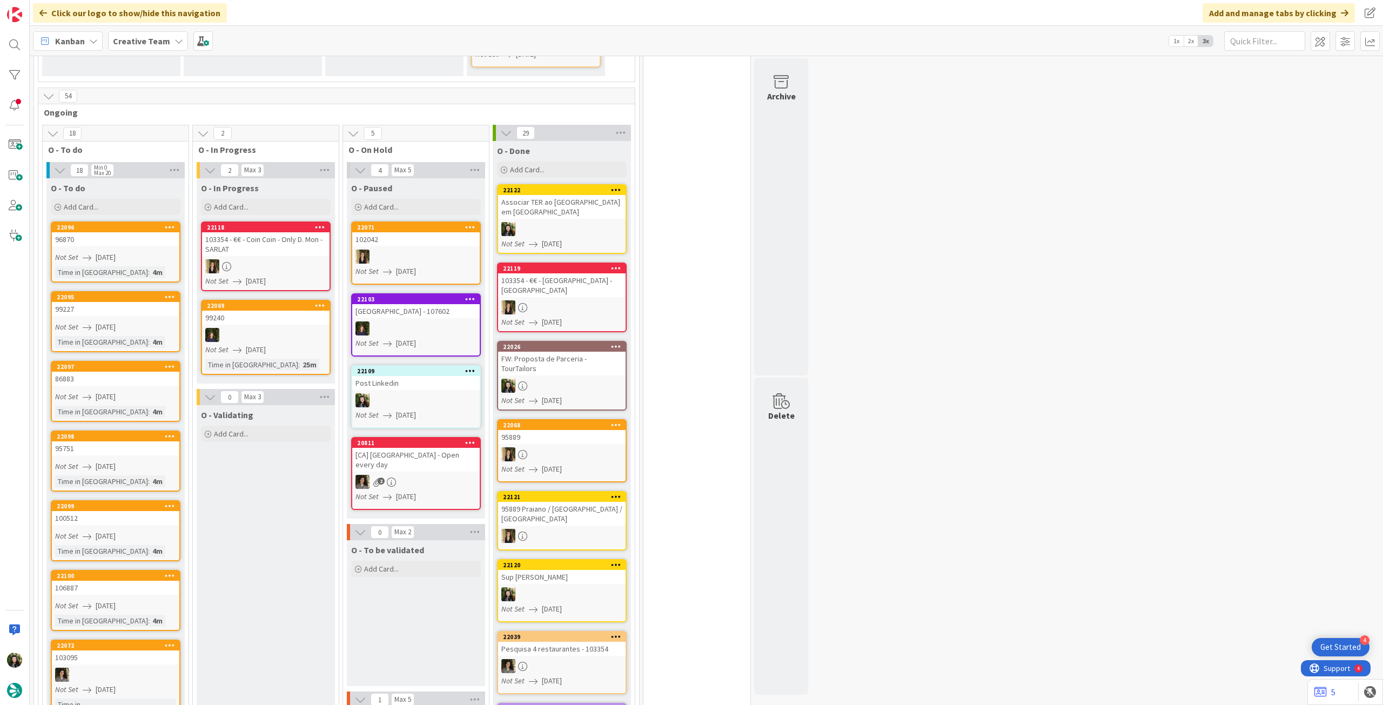
click at [130, 43] on b "Creative Team" at bounding box center [141, 41] width 57 height 11
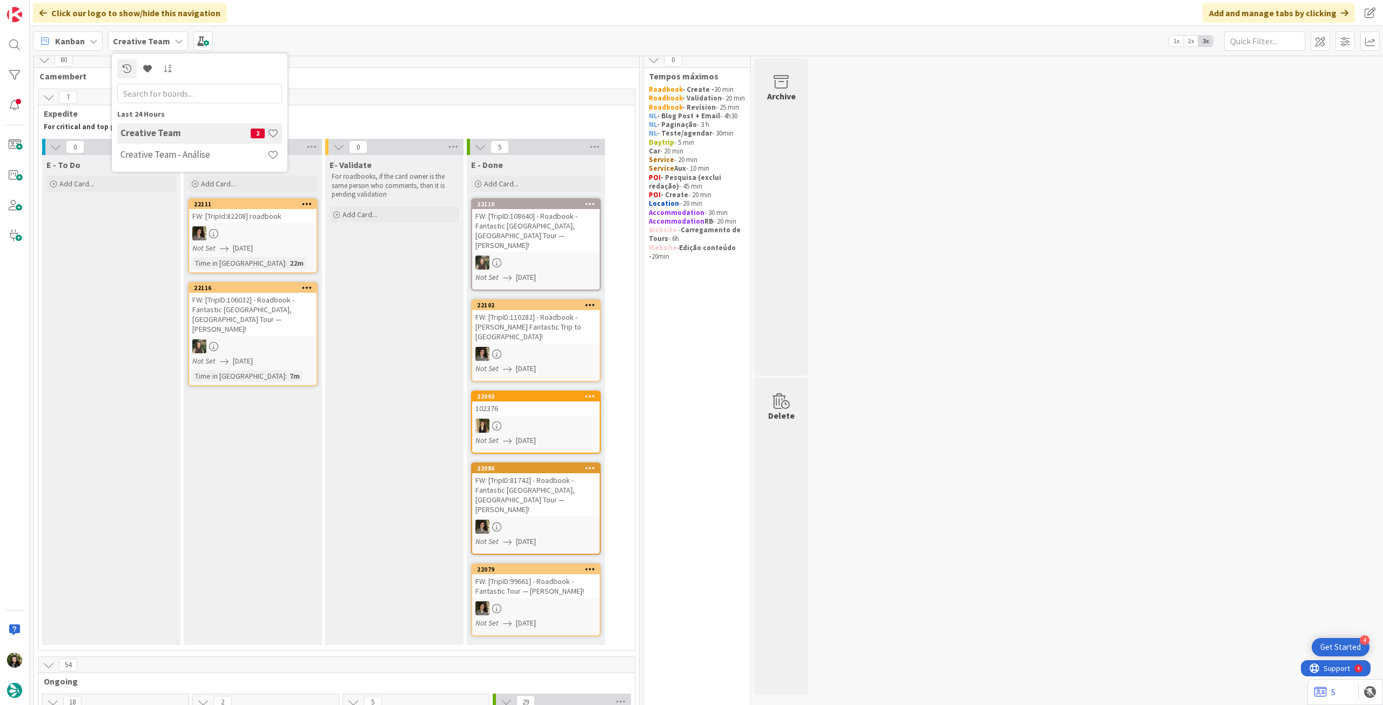
scroll to position [0, 0]
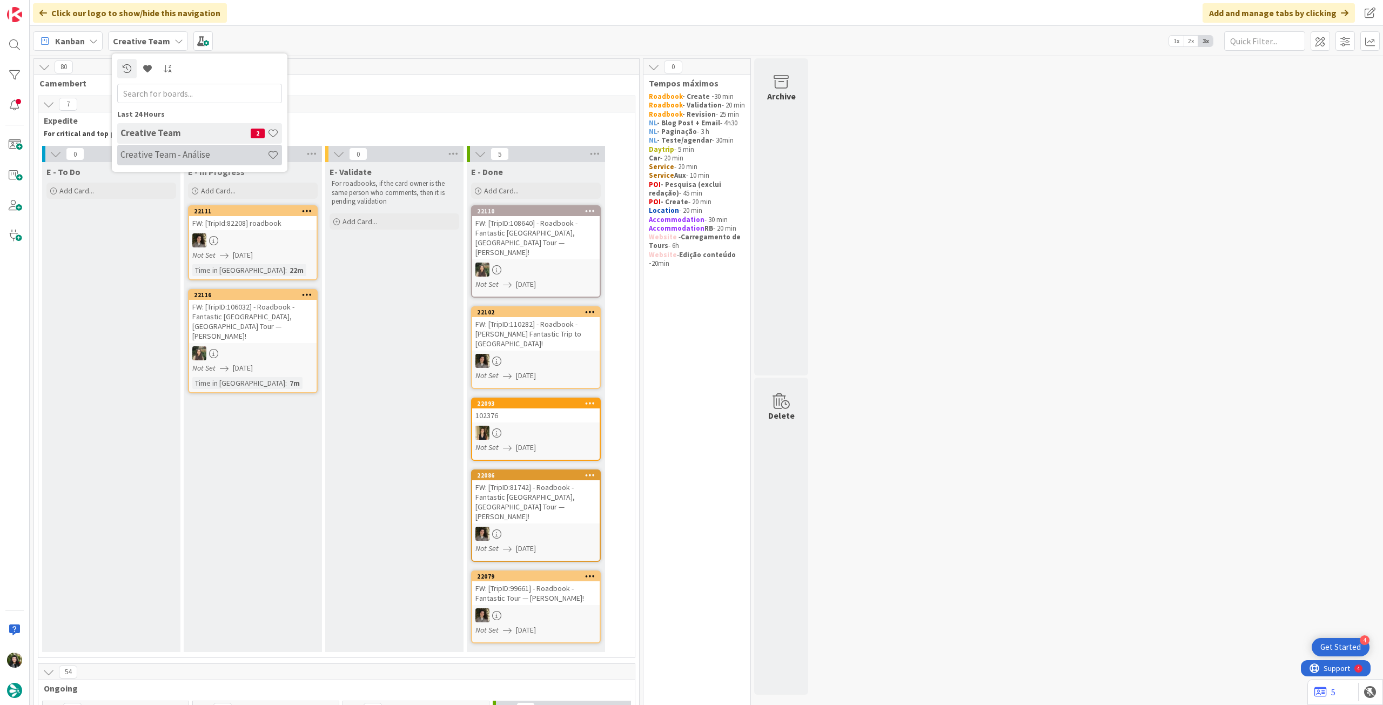
click at [166, 153] on h4 "Creative Team - Análise" at bounding box center [193, 154] width 147 height 11
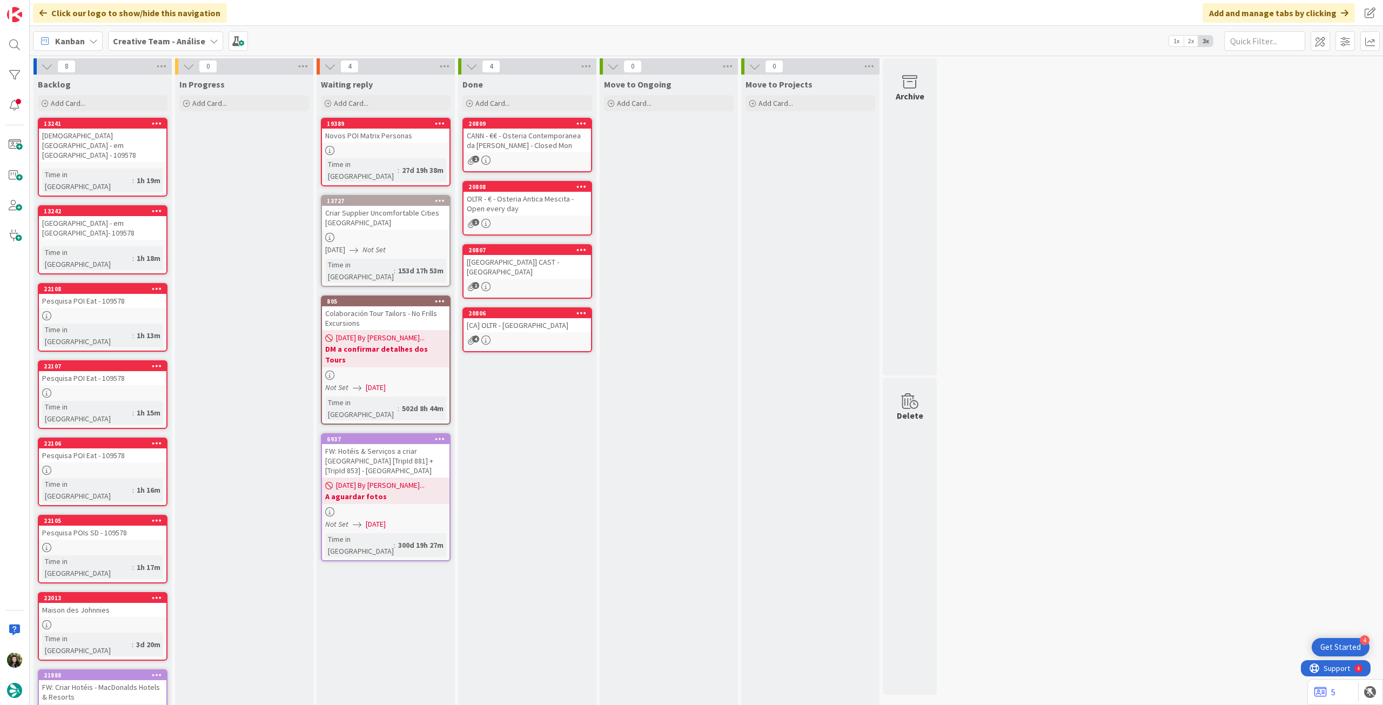
click at [533, 341] on div "4" at bounding box center [527, 339] width 127 height 9
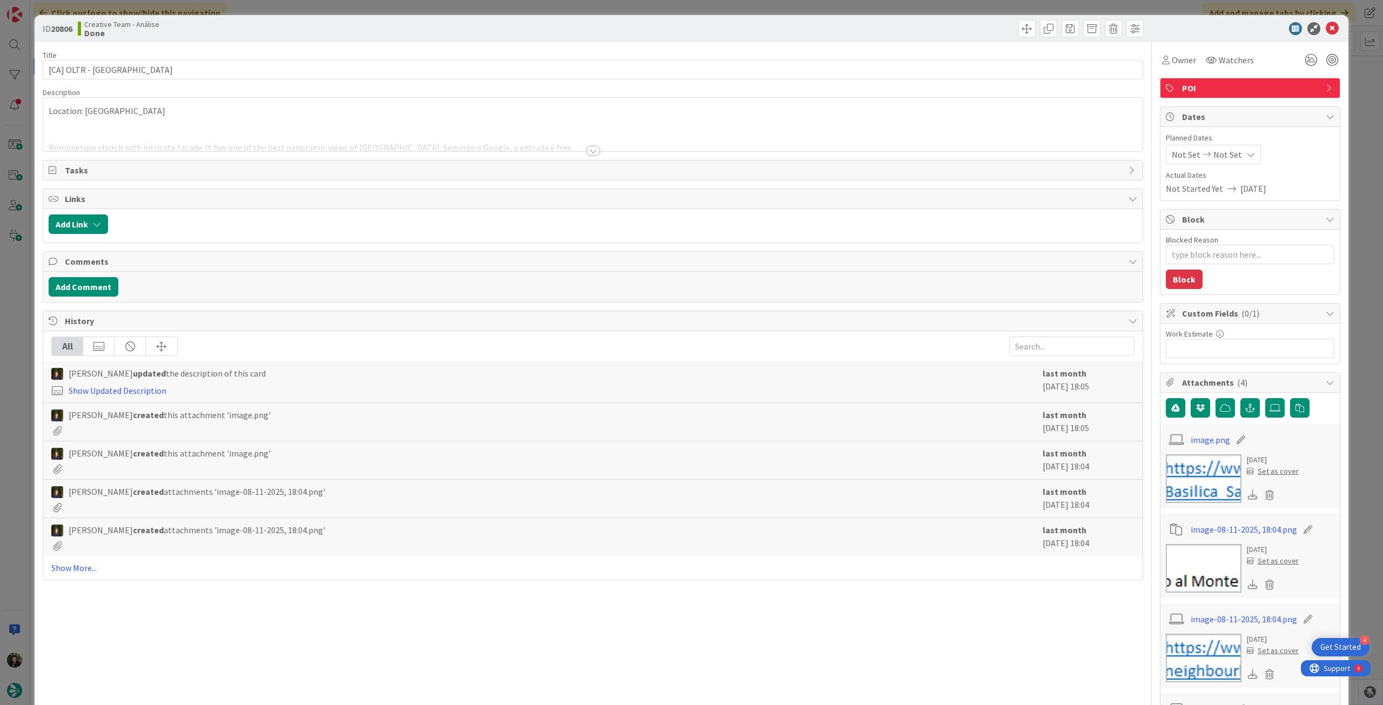
click at [368, 131] on div at bounding box center [592, 138] width 1099 height 28
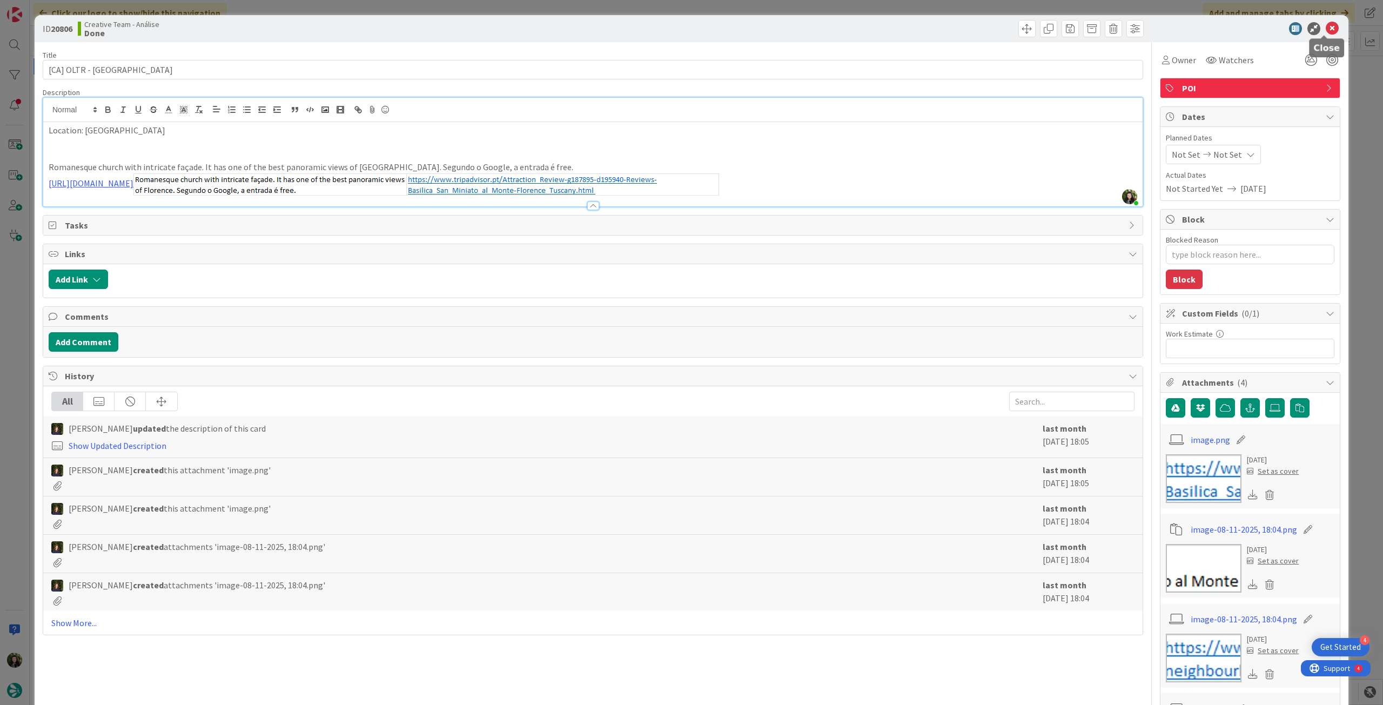
click at [1327, 26] on icon at bounding box center [1332, 28] width 13 height 13
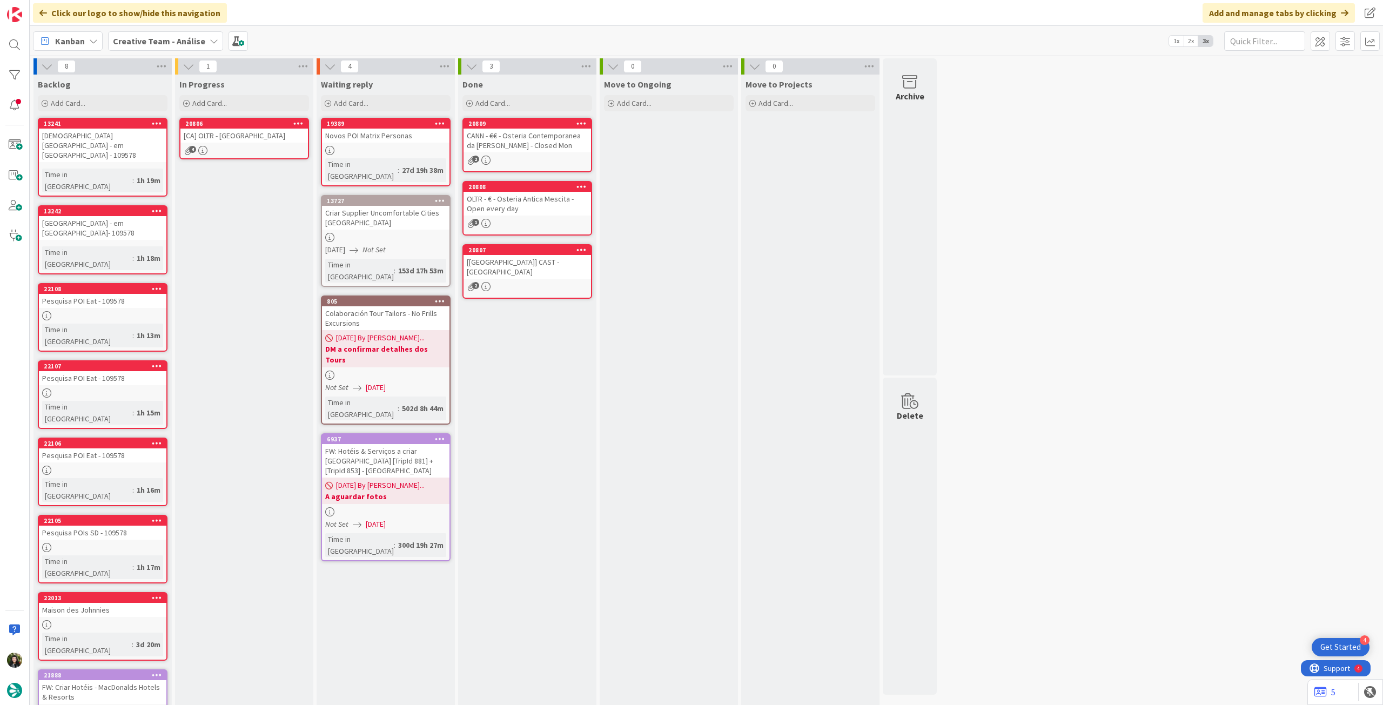
click at [262, 142] on link "20806 [CA] OLTR - San Miniato al Monte 4" at bounding box center [244, 139] width 130 height 42
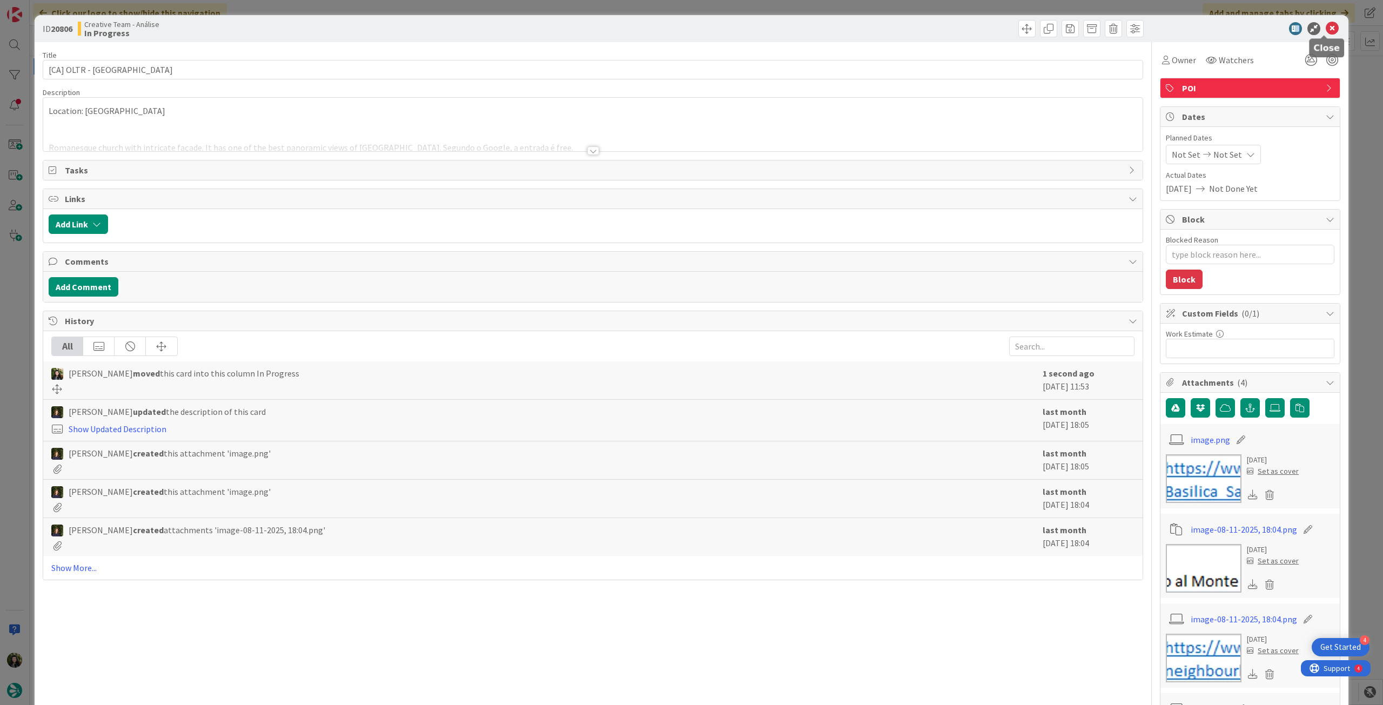
click at [1326, 28] on icon at bounding box center [1332, 28] width 13 height 13
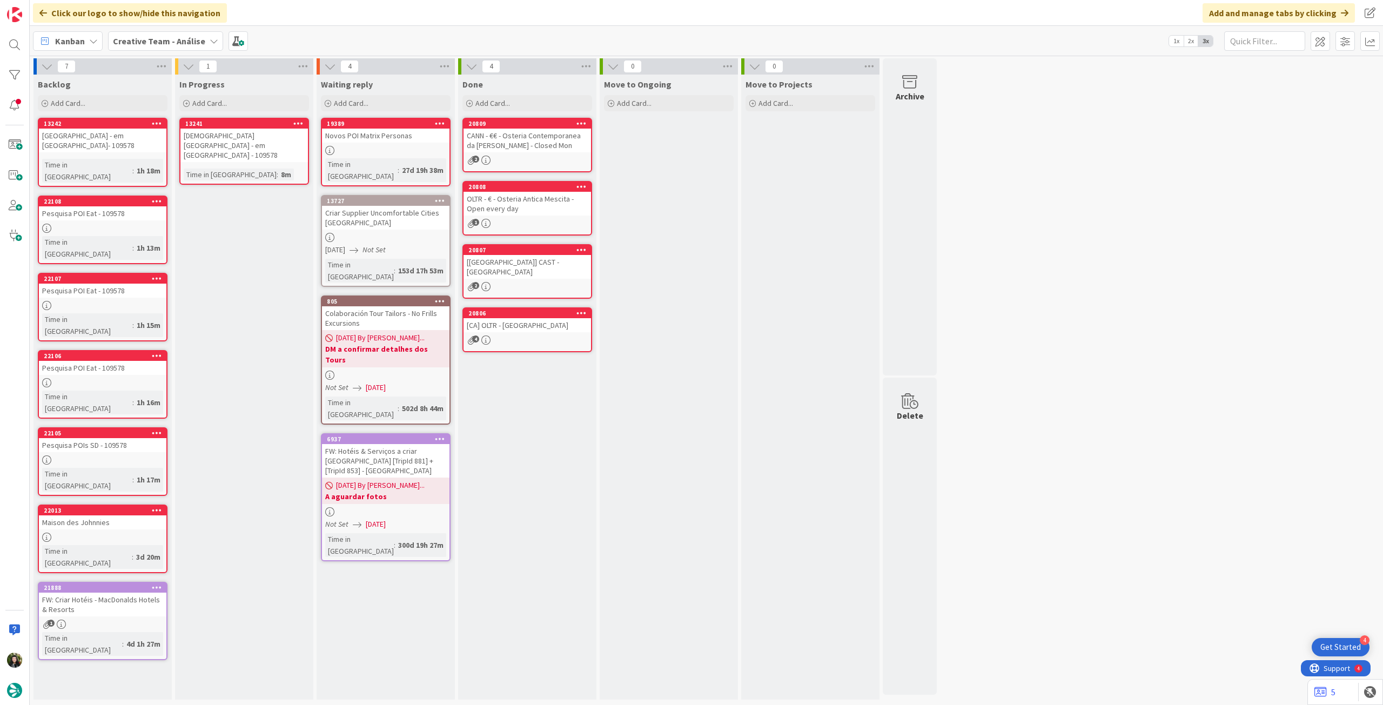
click at [237, 144] on div "[PERSON_NAME][DEMOGRAPHIC_DATA][GEOGRAPHIC_DATA] - em [GEOGRAPHIC_DATA] - 109578" at bounding box center [243, 145] width 127 height 33
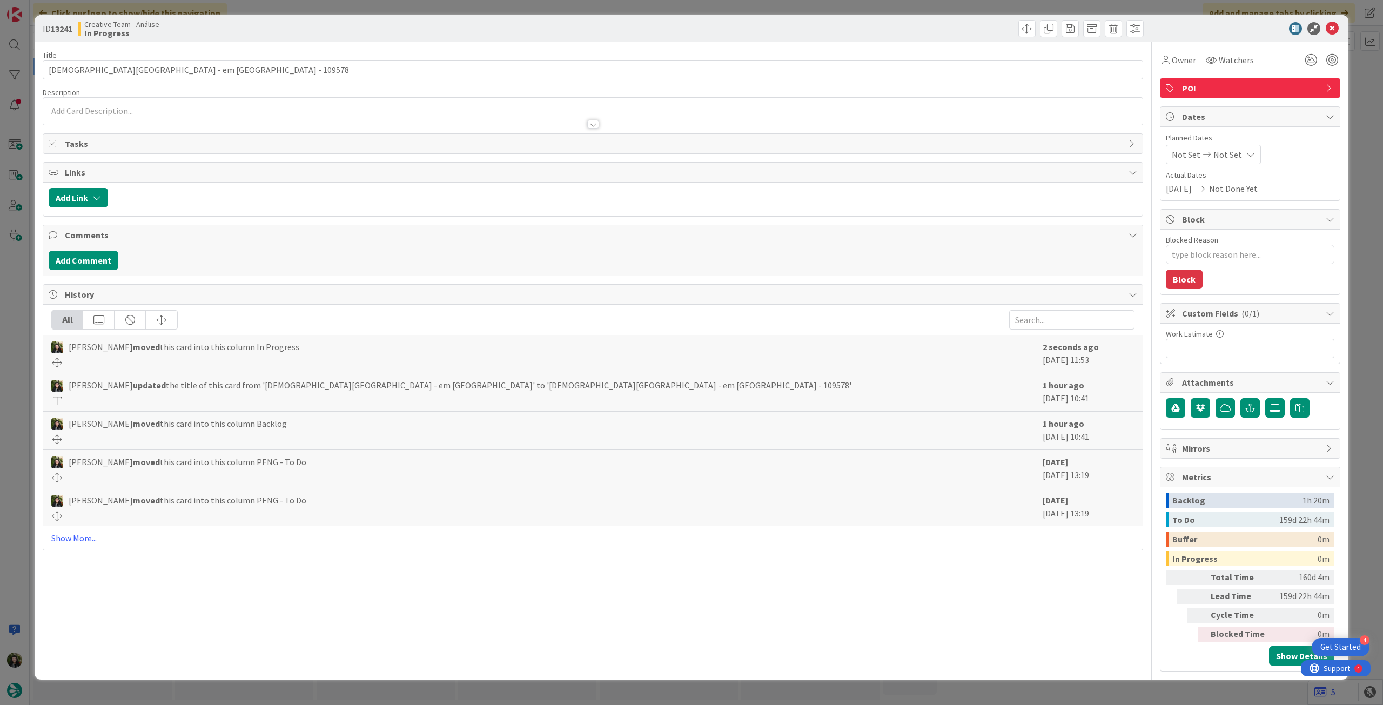
type textarea "x"
drag, startPoint x: 127, startPoint y: 68, endPoint x: 72, endPoint y: 59, distance: 55.8
click at [16, 60] on div "ID 13241 Creative Team - Análise In Progress Title 41 / 128 Christ Church Meado…" at bounding box center [691, 352] width 1383 height 705
click at [140, 64] on input "[PERSON_NAME][DEMOGRAPHIC_DATA][GEOGRAPHIC_DATA] - em [GEOGRAPHIC_DATA] - 109578" at bounding box center [593, 69] width 1100 height 19
drag, startPoint x: 100, startPoint y: 69, endPoint x: 145, endPoint y: 68, distance: 44.9
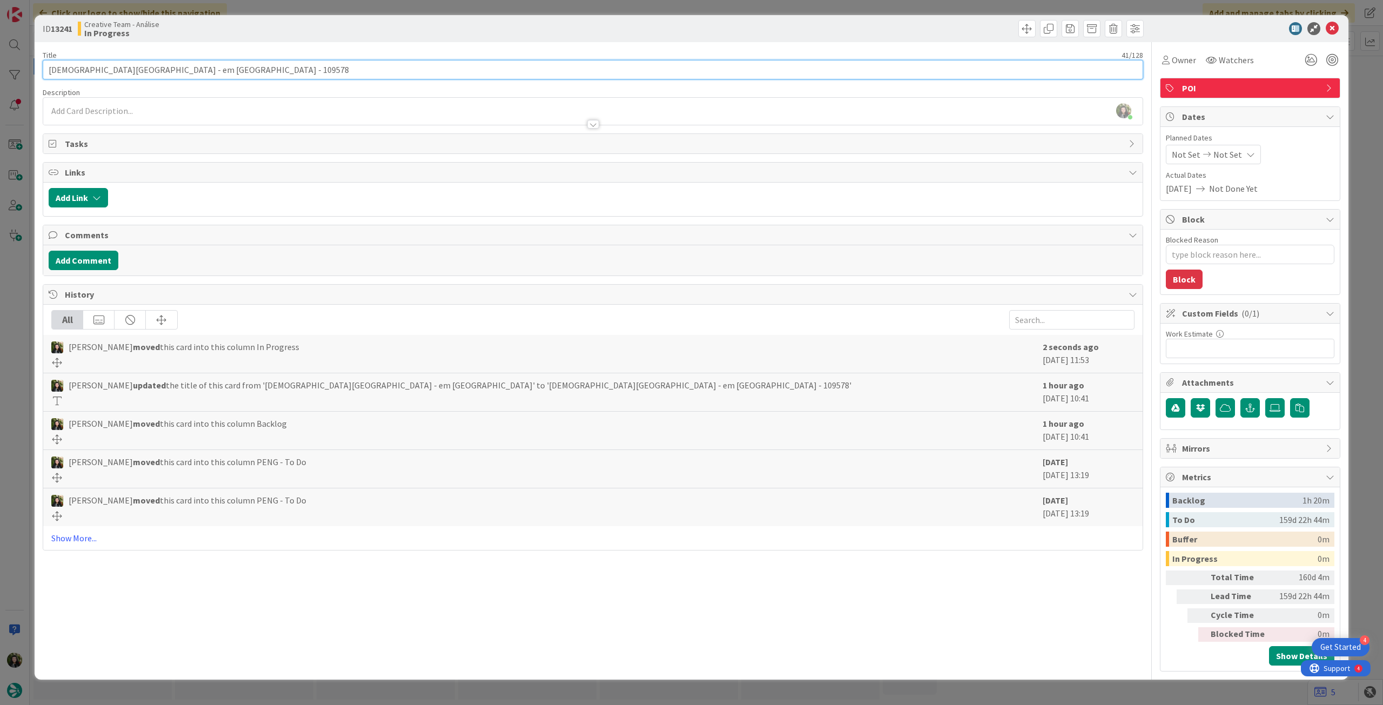
click at [145, 68] on input "[PERSON_NAME][DEMOGRAPHIC_DATA][GEOGRAPHIC_DATA] - em [GEOGRAPHIC_DATA] - 109578" at bounding box center [593, 69] width 1100 height 19
type input "Christ Church Oxford - 109578"
type textarea "x"
type input "Christ Church Oxford - 109578"
type textarea "x"
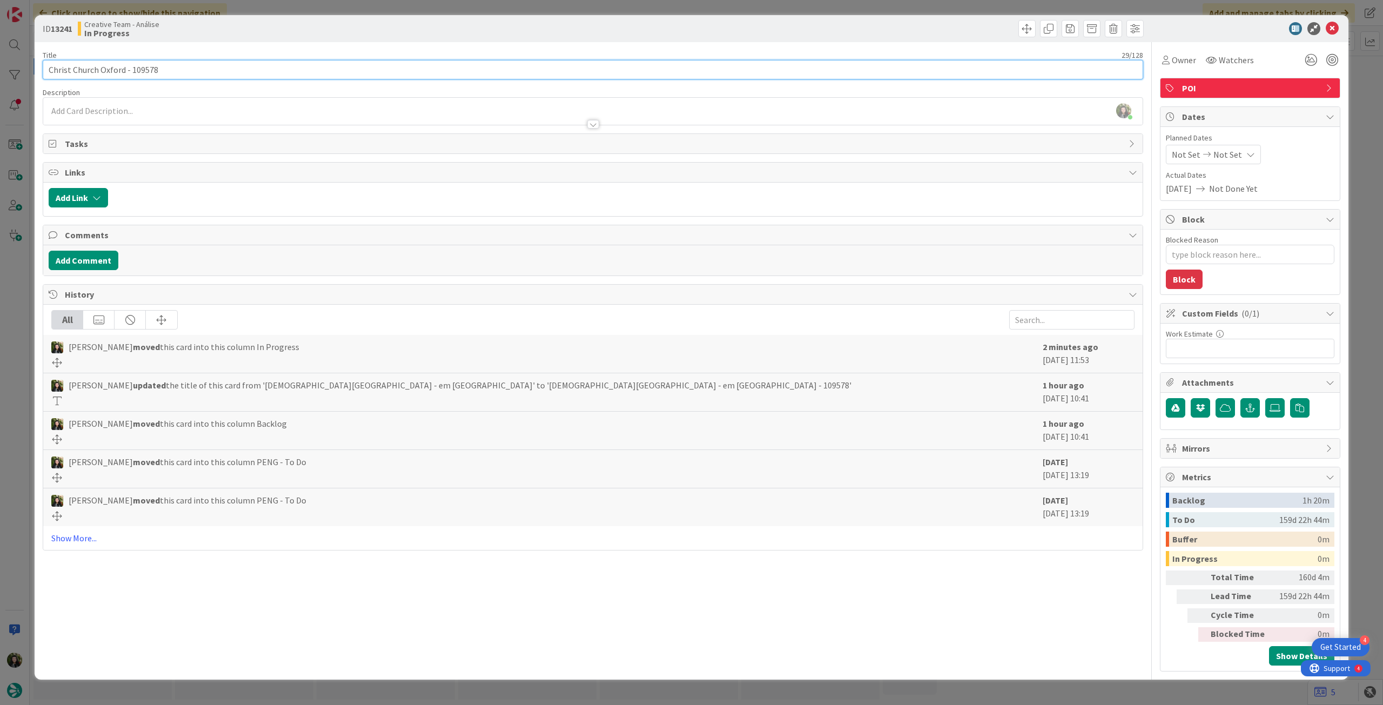
type input "Christ Church Oxford - 109578"
click at [172, 109] on div "Beatriz Cassona just joined" at bounding box center [592, 111] width 1099 height 27
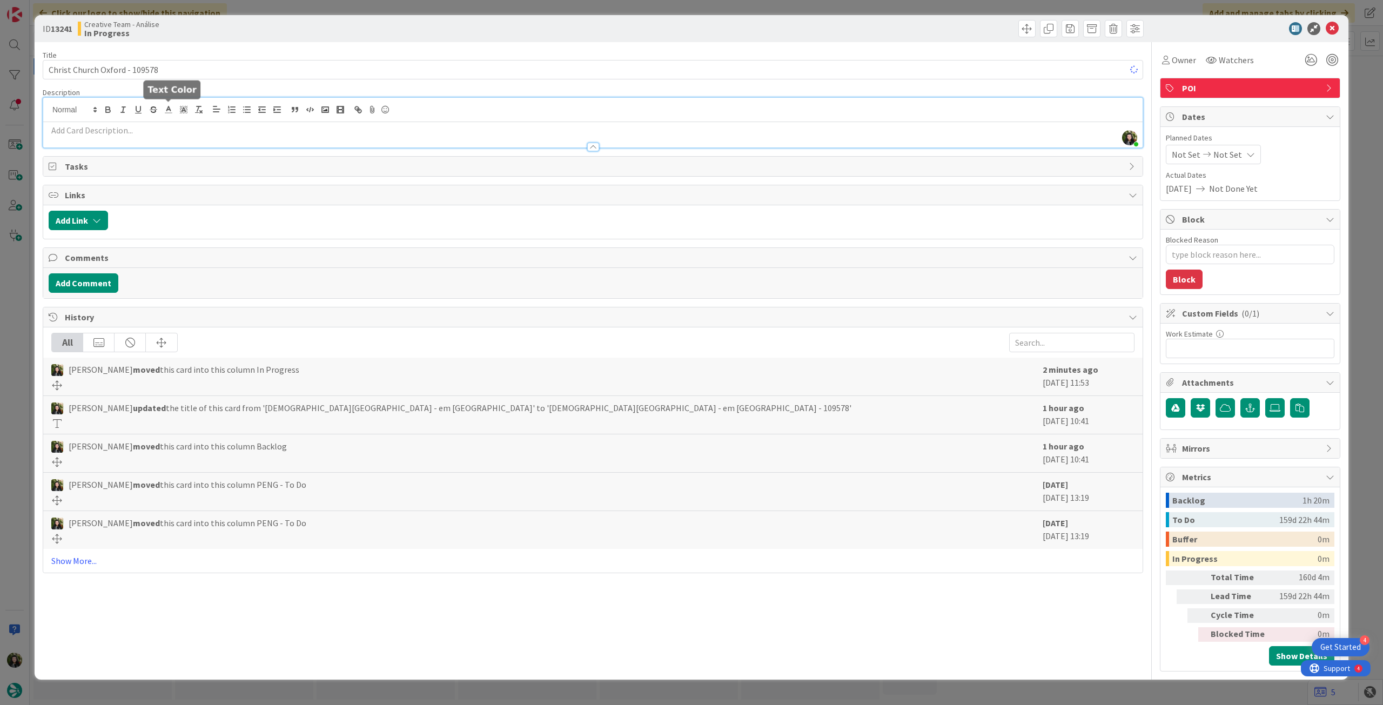
type textarea "x"
click at [189, 70] on input "Christ Church Oxford - 109578" at bounding box center [593, 69] width 1100 height 19
type input "Christ Church Oxford - 109578 -"
type textarea "x"
type input "Christ Church Oxford - 109578 - a"
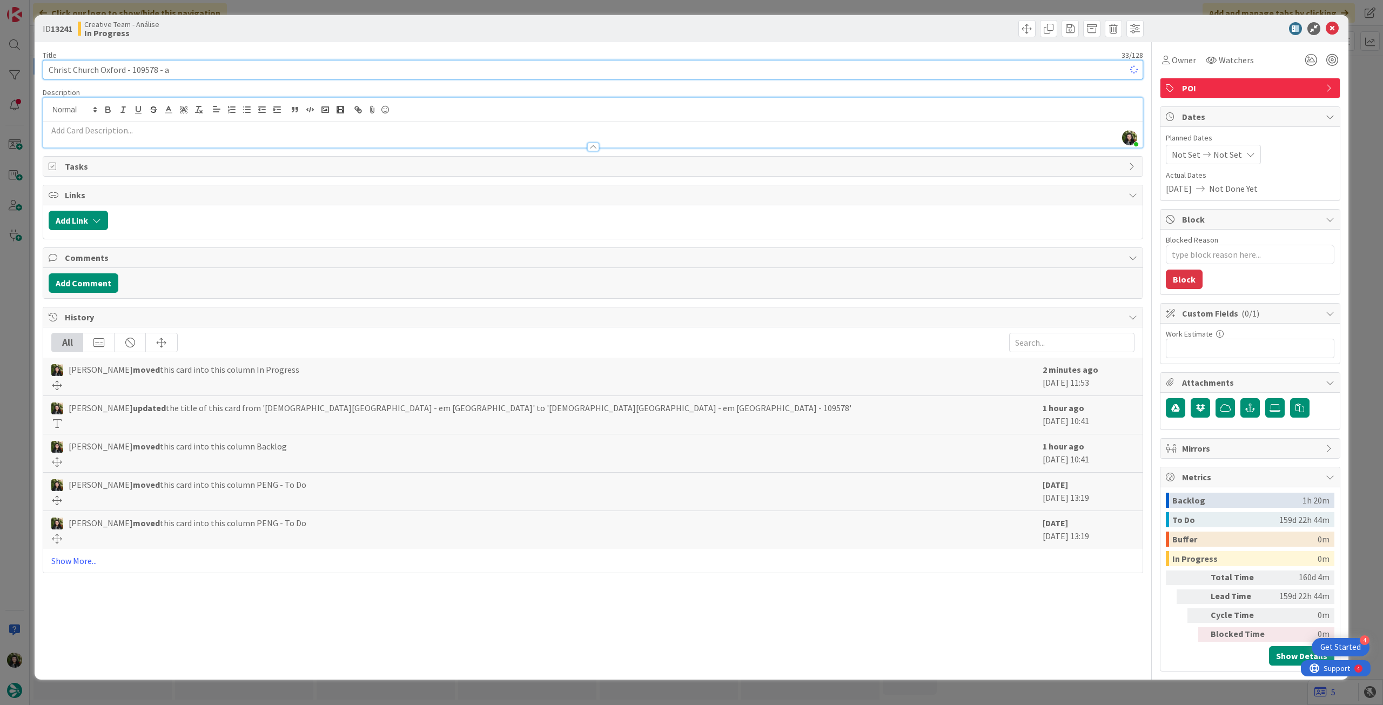
type textarea "x"
type input "Christ Church Oxford - 109578 - atualizar"
type textarea "x"
type input "Christ Church Oxford - 109578 - atualizar"
click at [1222, 76] on div "Owner Watchers POI Dates Planned Dates Not Set Not Set Actual Dates 01/09/2025 …" at bounding box center [1250, 356] width 180 height 629
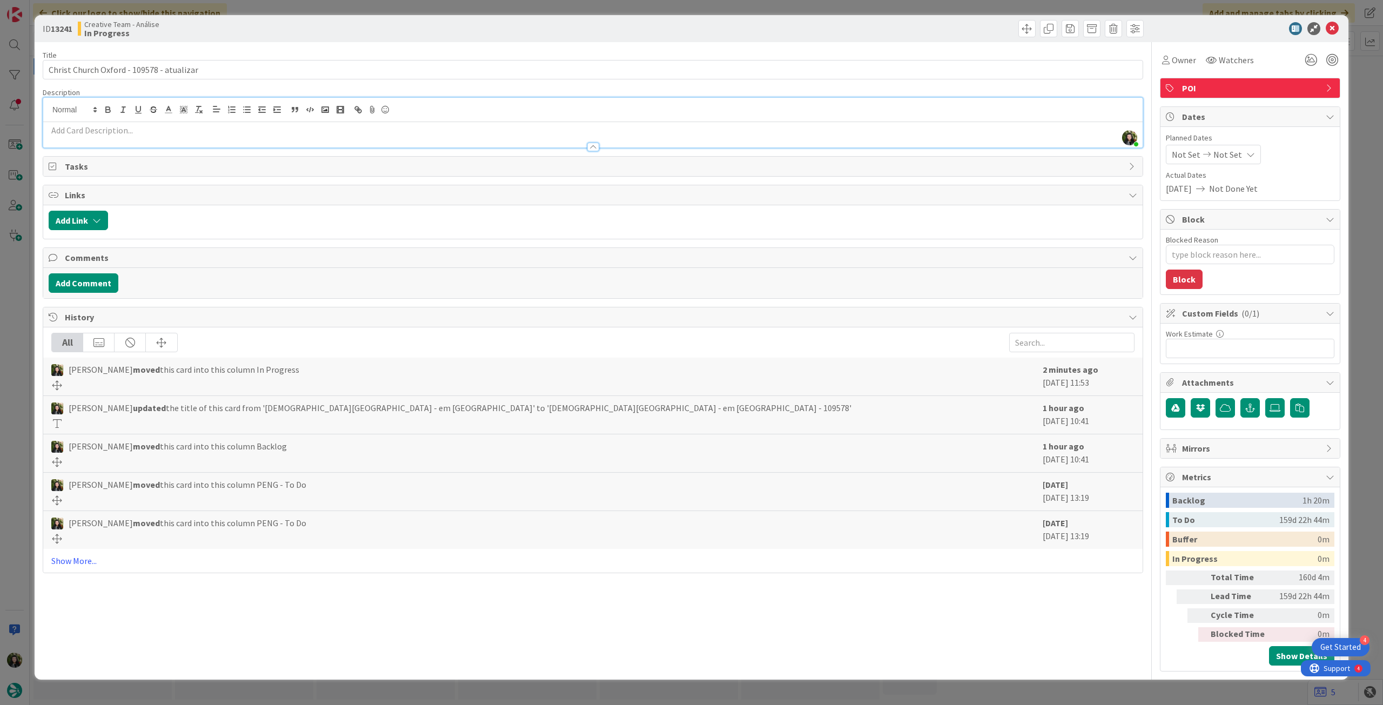
click at [1233, 95] on div "POI" at bounding box center [1249, 87] width 179 height 19
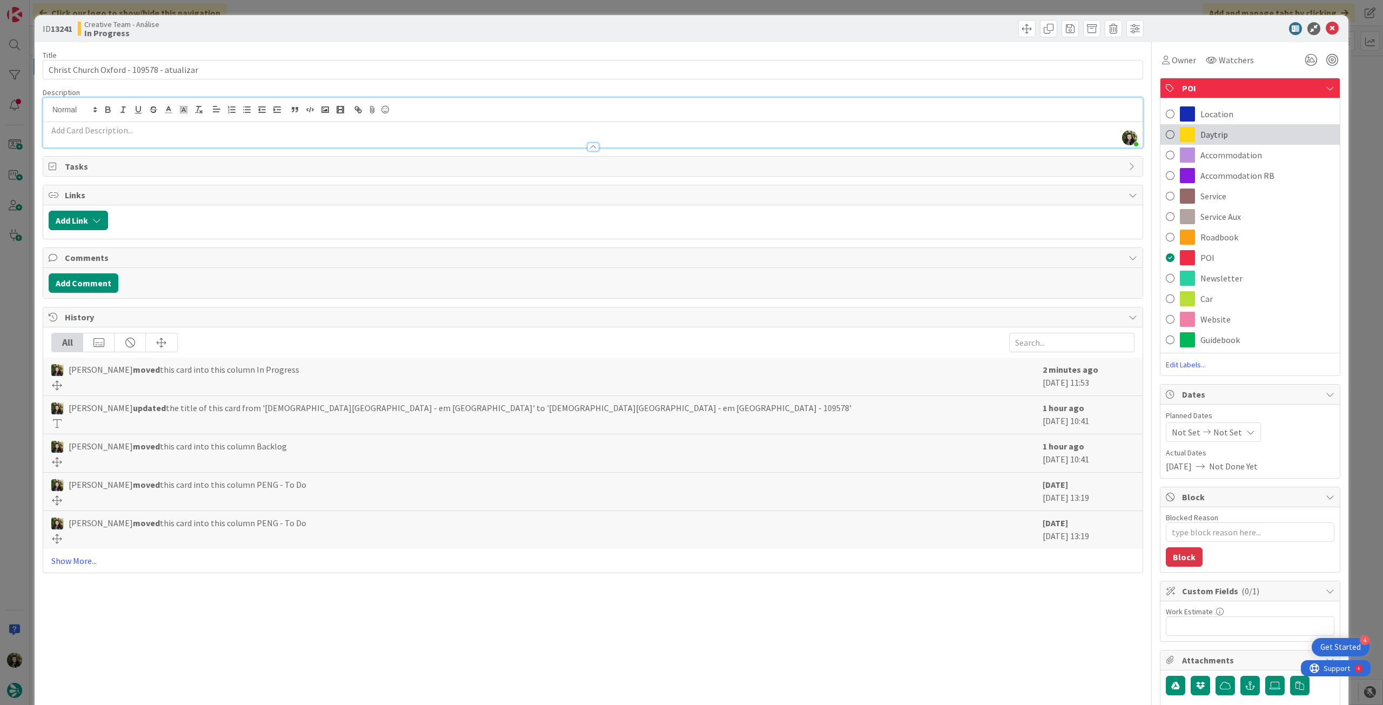
click at [1241, 139] on div "Daytrip" at bounding box center [1249, 134] width 179 height 21
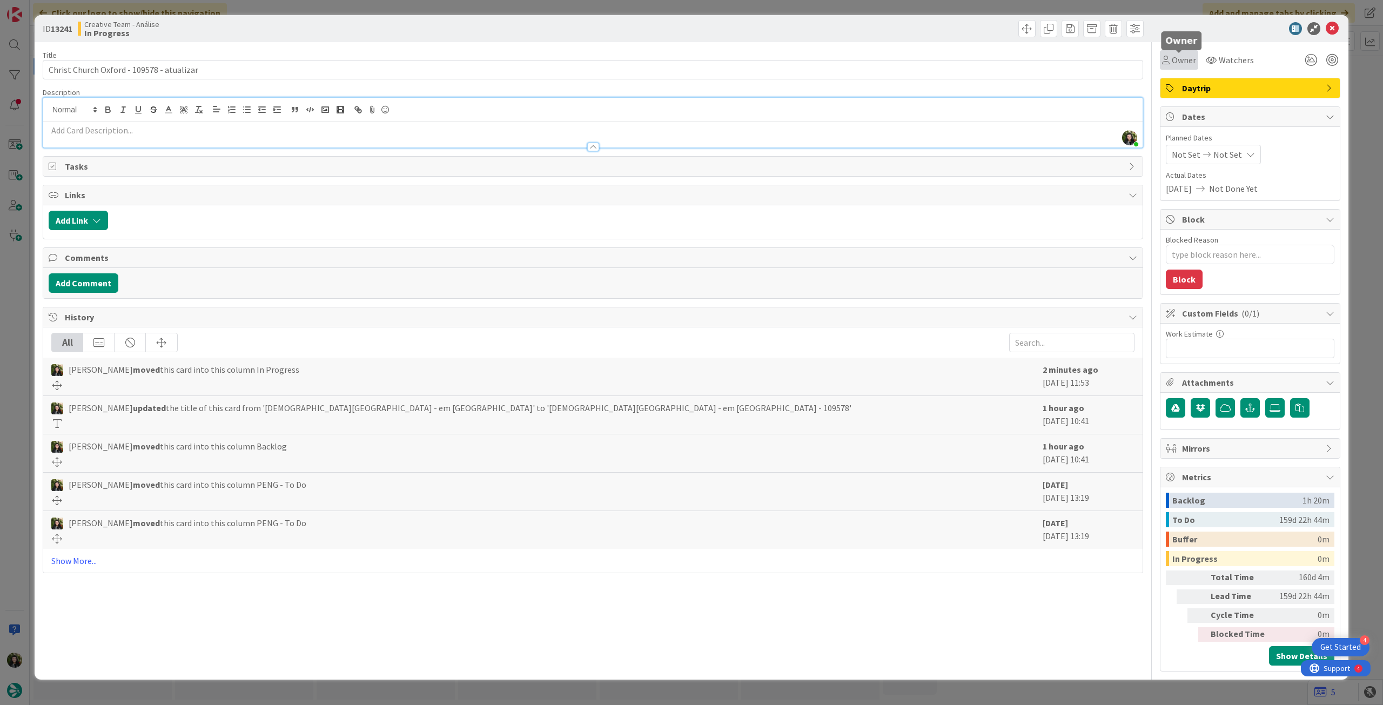
click at [1183, 62] on span "Owner" at bounding box center [1184, 59] width 24 height 13
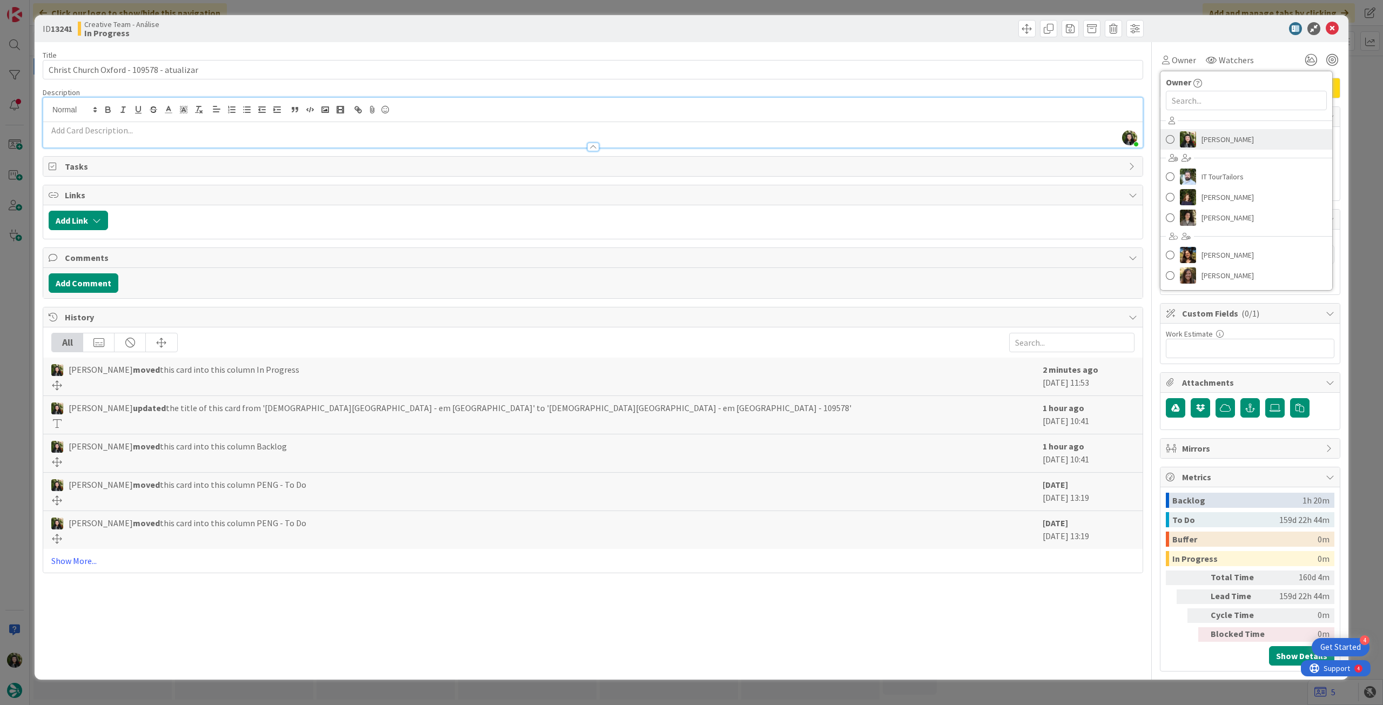
click at [1225, 133] on span "[PERSON_NAME]" at bounding box center [1227, 139] width 52 height 16
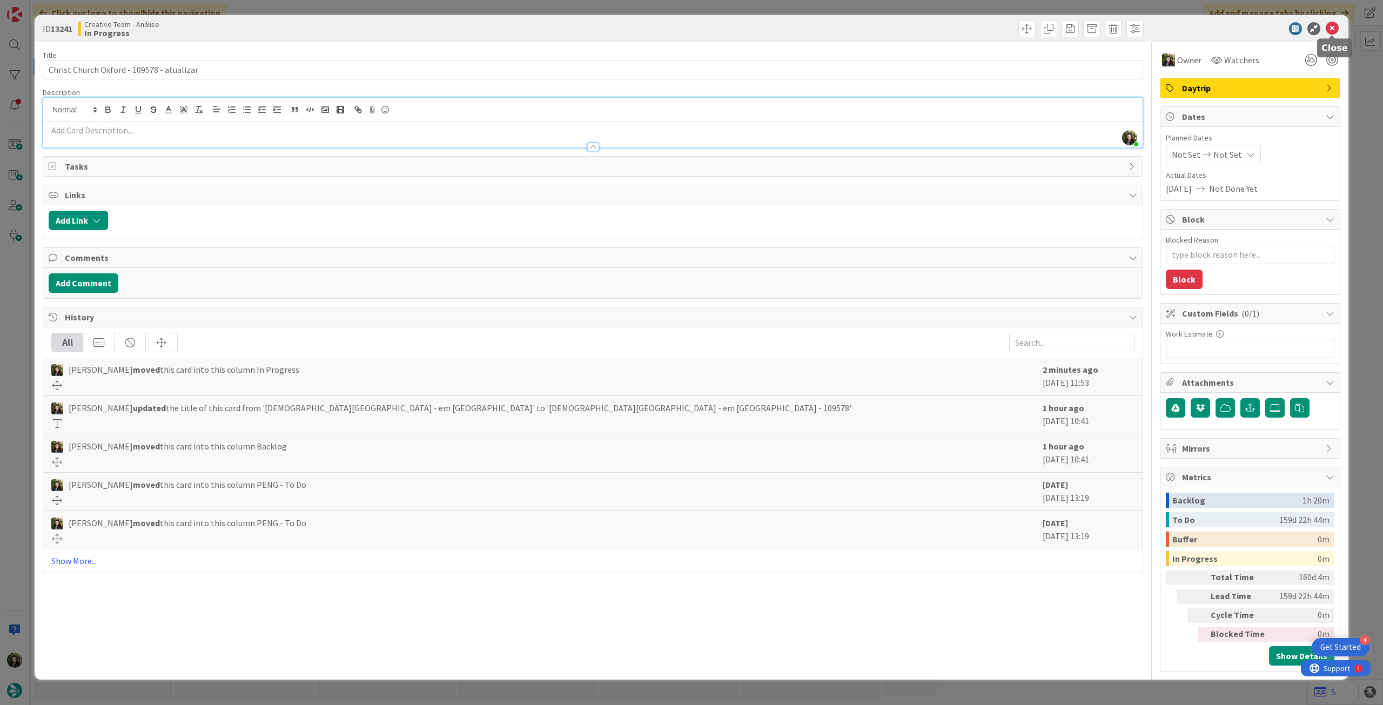
click at [1328, 26] on icon at bounding box center [1332, 28] width 13 height 13
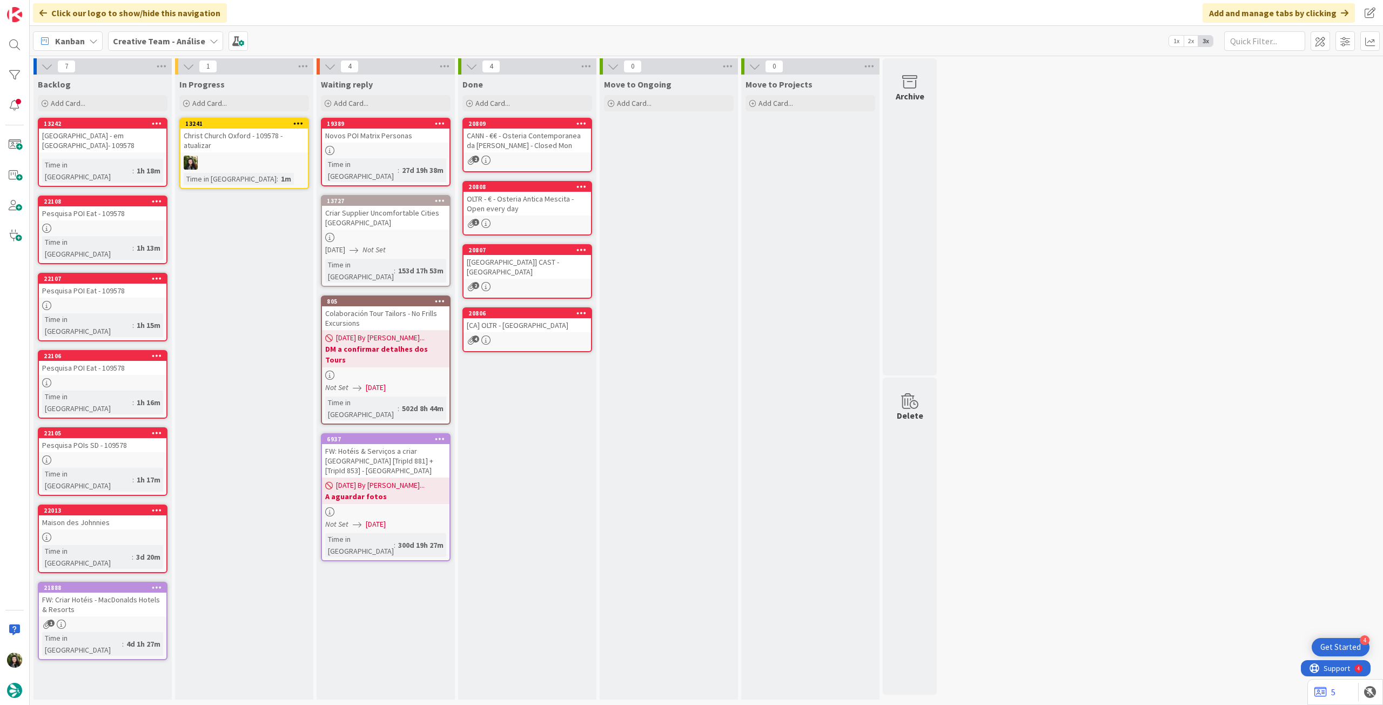
click at [297, 120] on icon at bounding box center [298, 123] width 10 height 8
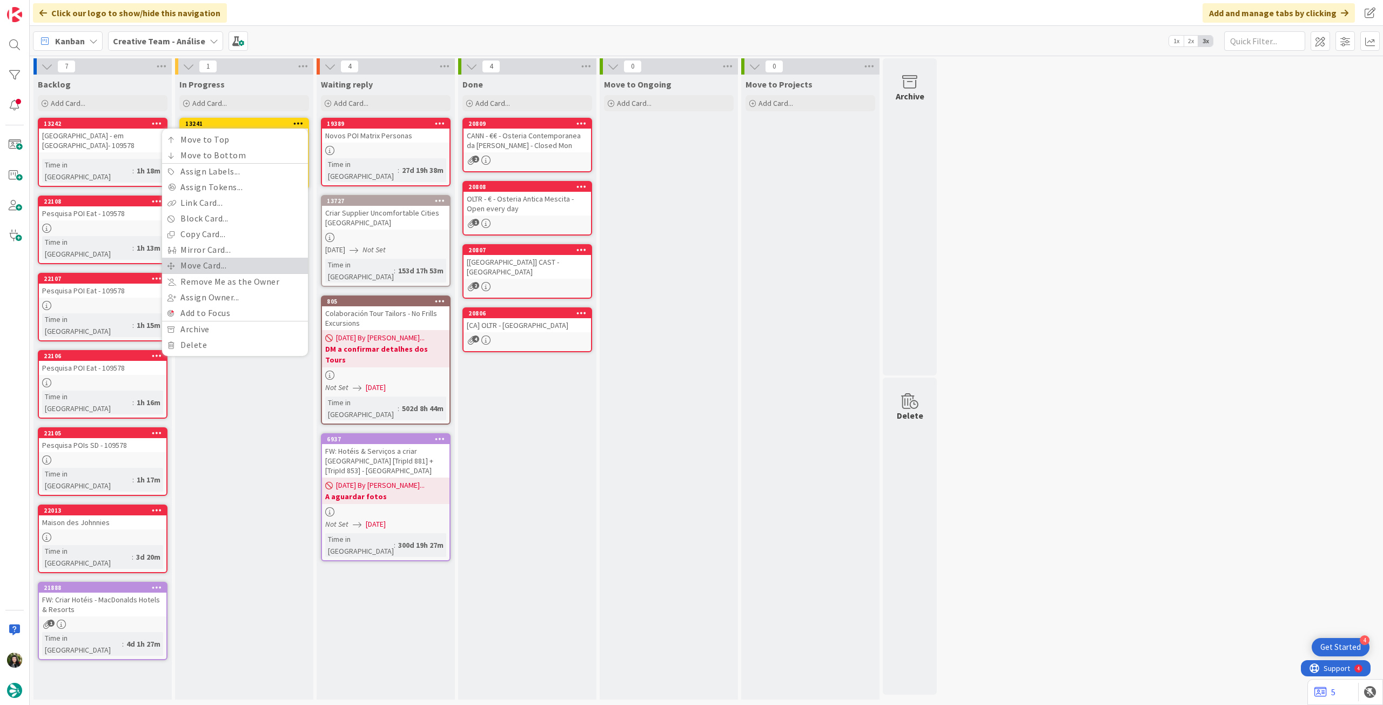
click at [231, 266] on link "Move Card..." at bounding box center [235, 266] width 146 height 16
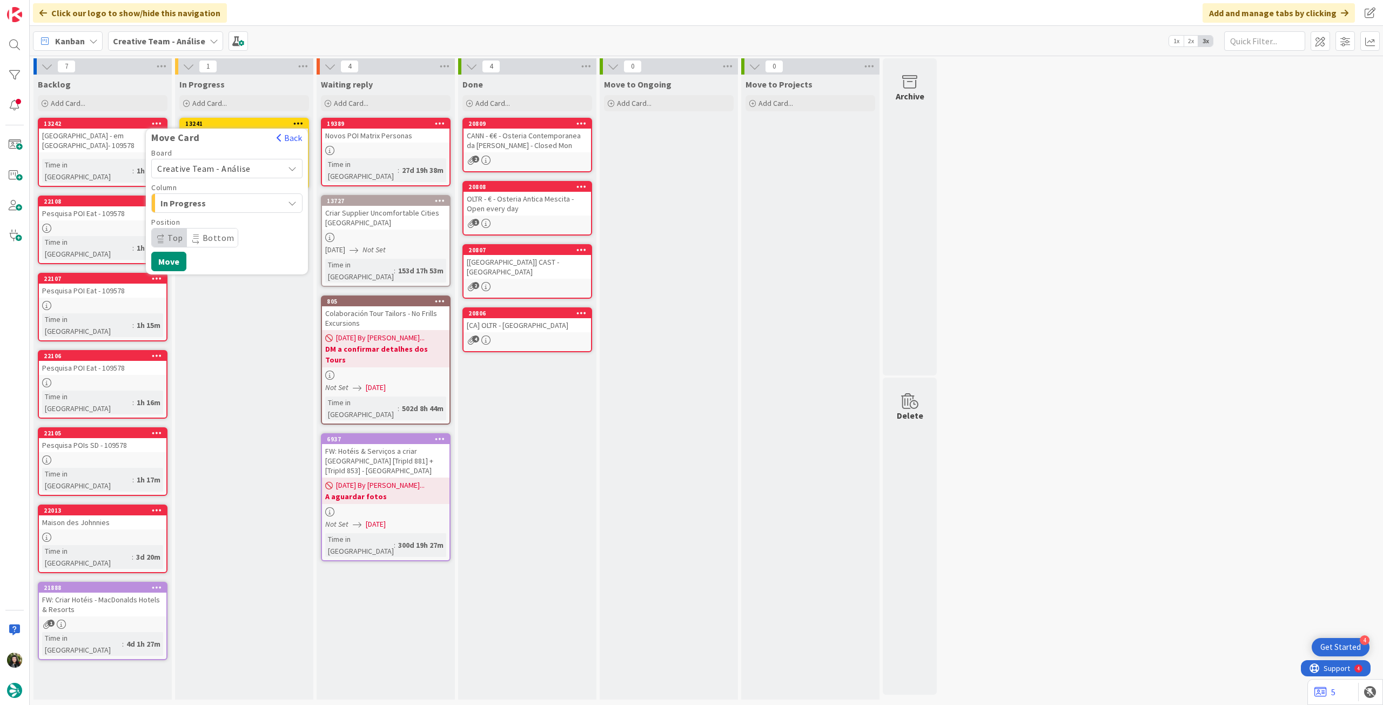
click at [231, 163] on span "Creative Team - Análise" at bounding box center [203, 168] width 93 height 11
click at [227, 216] on span "Creative Team" at bounding box center [233, 219] width 125 height 16
click at [228, 205] on span "Select a Column..." at bounding box center [197, 203] width 81 height 14
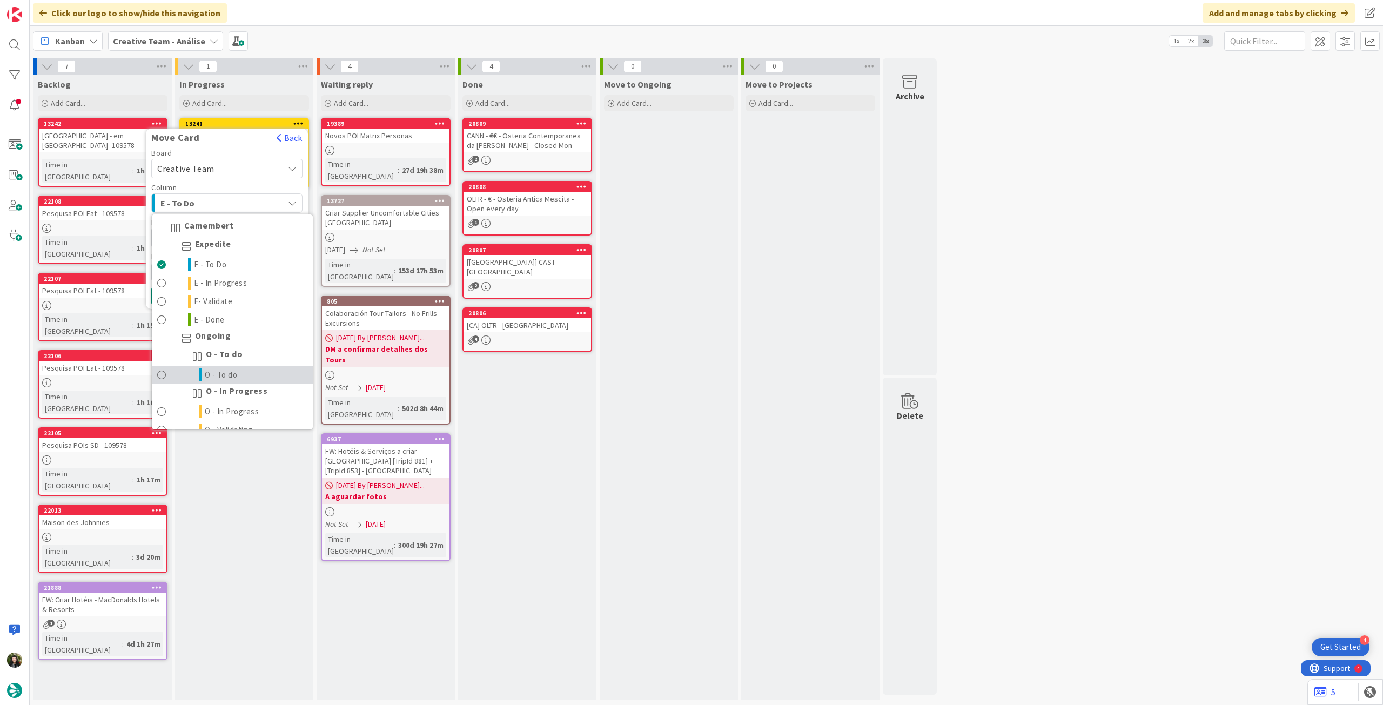
click at [247, 366] on link "O - To do" at bounding box center [232, 375] width 161 height 18
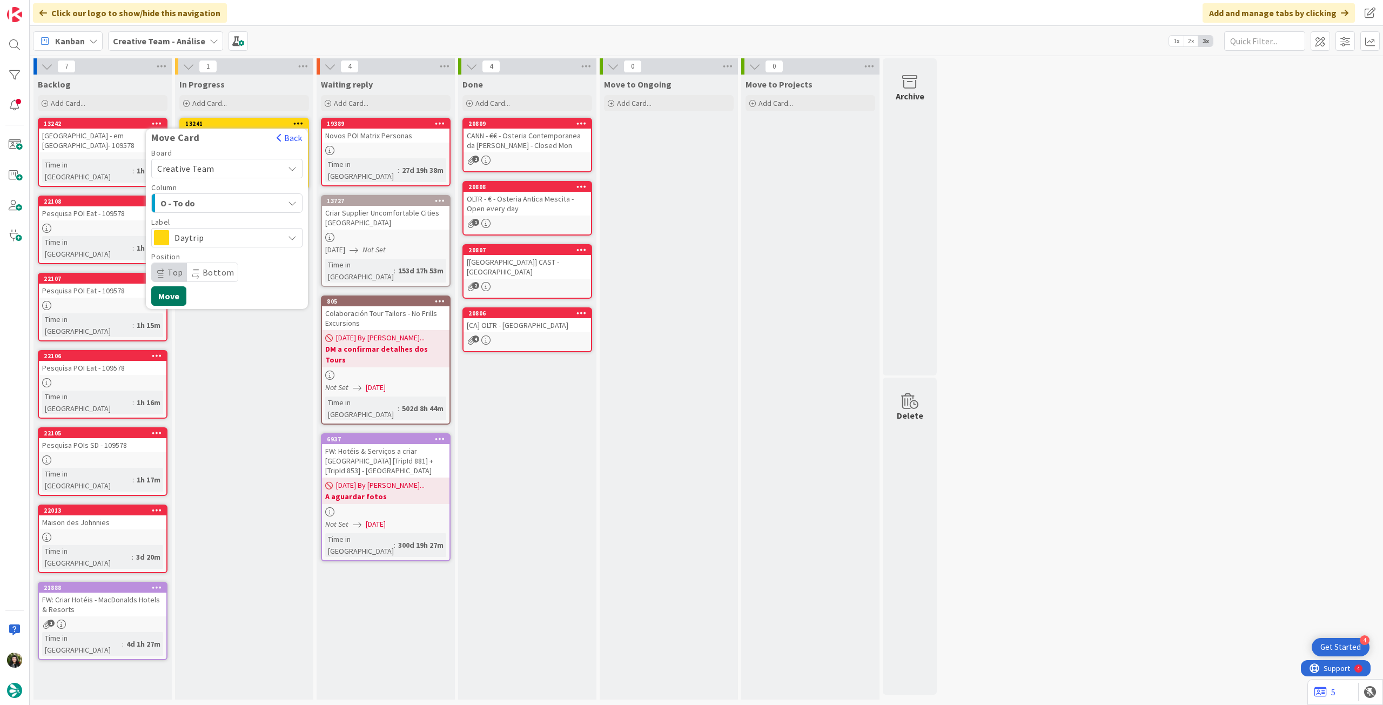
click at [178, 292] on button "Move" at bounding box center [168, 295] width 35 height 19
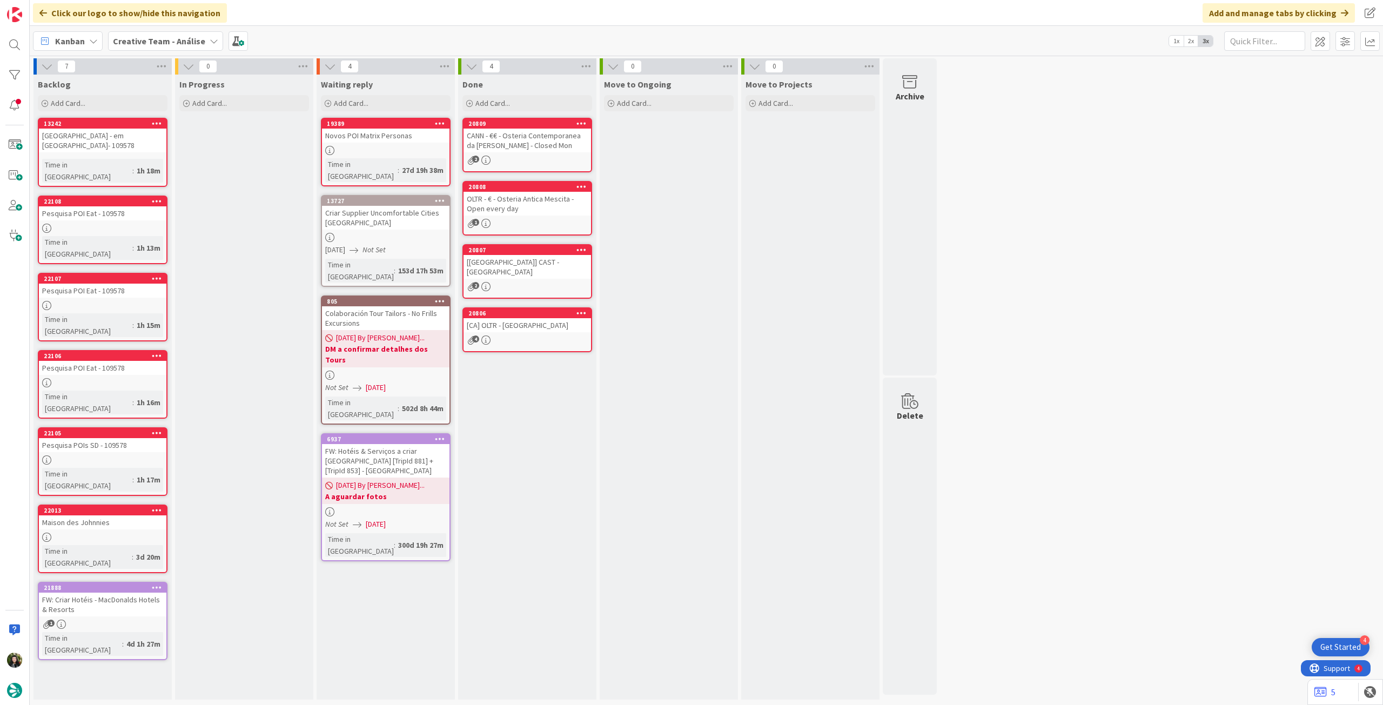
click at [120, 41] on b "Creative Team - Análise" at bounding box center [159, 41] width 92 height 11
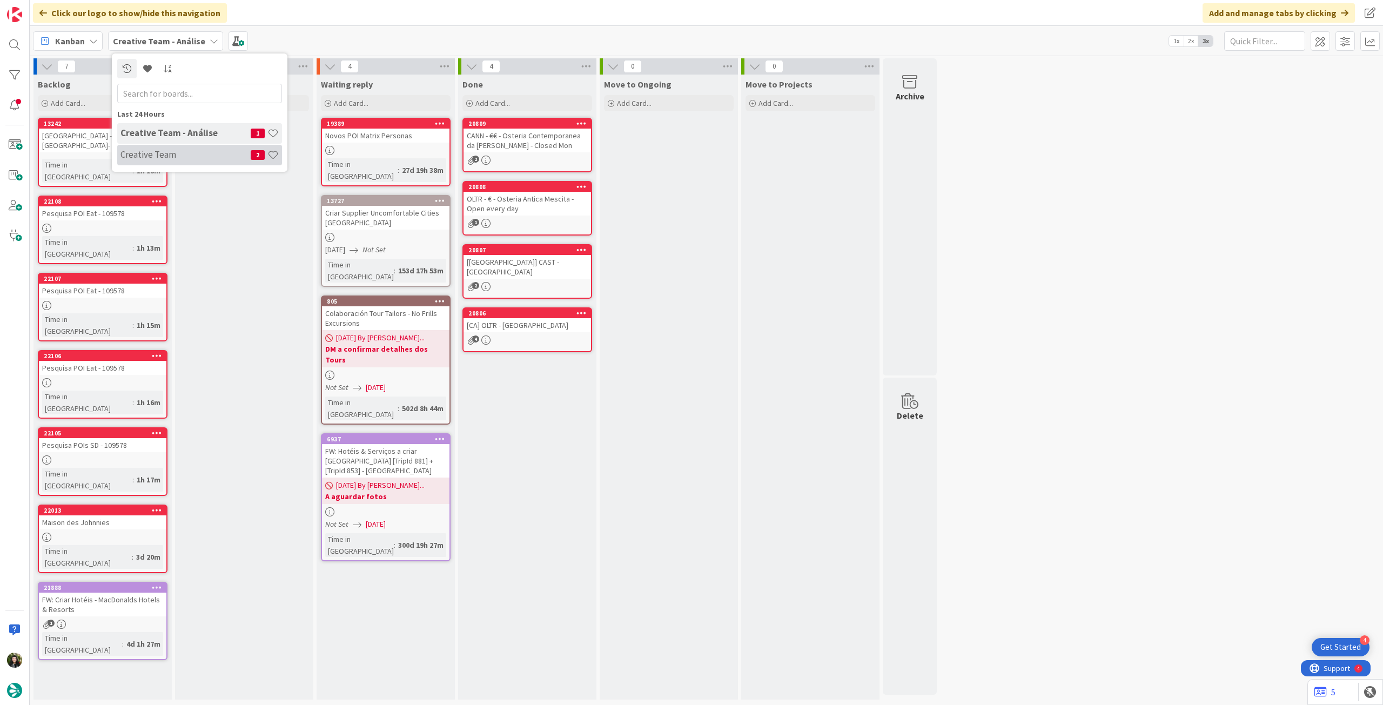
click at [159, 146] on div "Creative Team 2" at bounding box center [199, 155] width 165 height 21
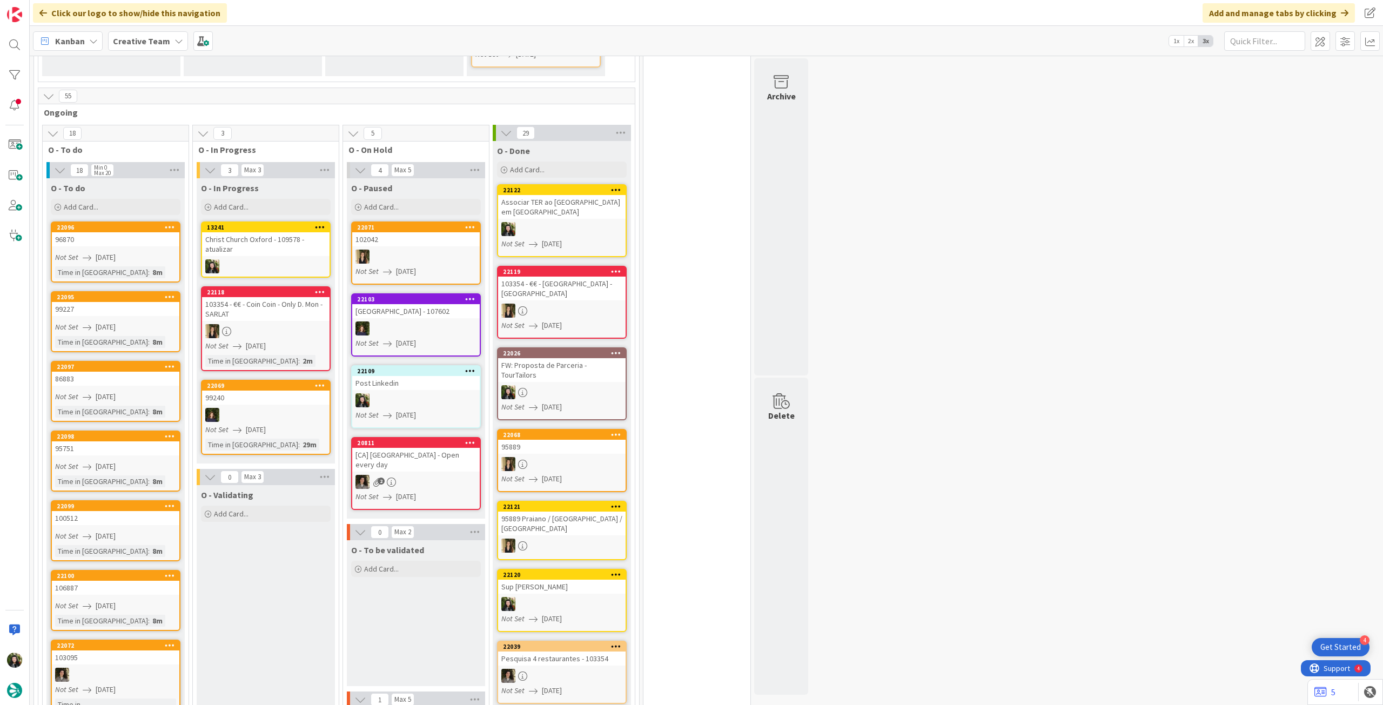
click at [267, 232] on div "Christ Church Oxford - 109578 - atualizar" at bounding box center [265, 244] width 127 height 24
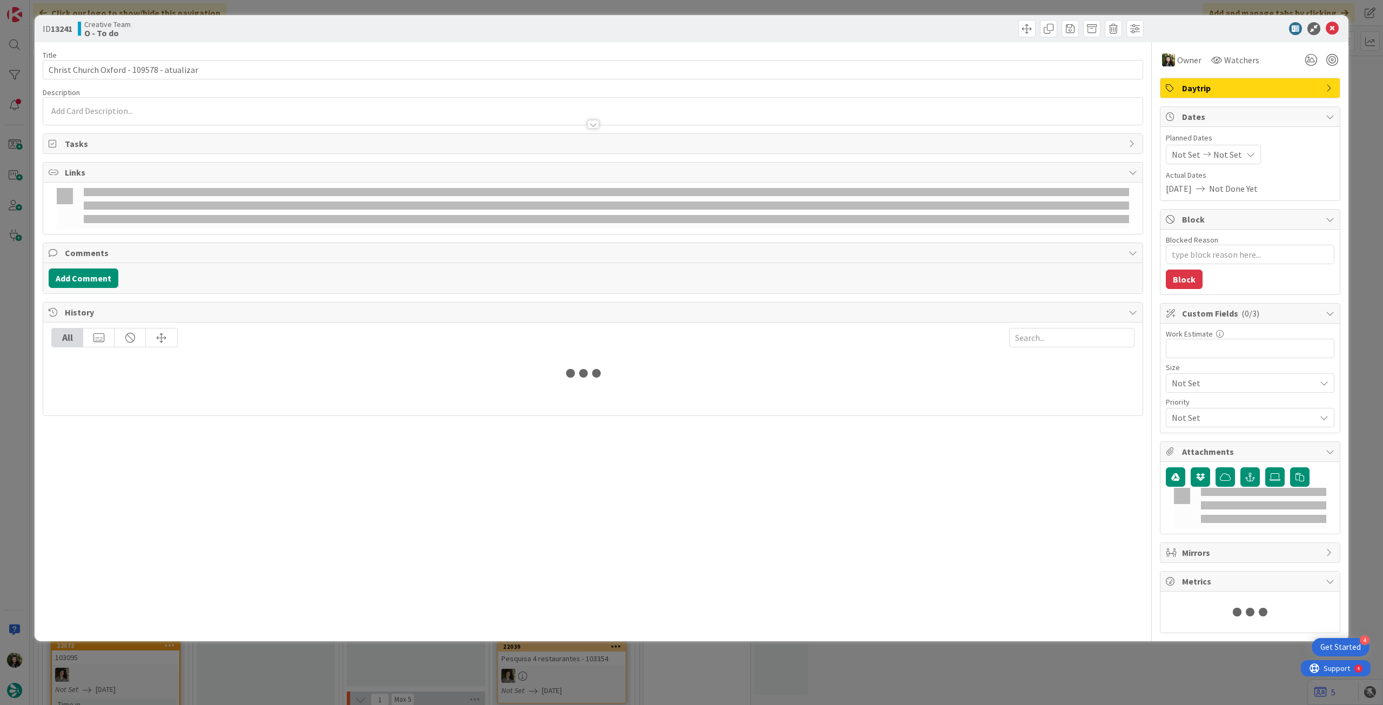
click at [1233, 159] on div "Not Set Not Set" at bounding box center [1213, 154] width 95 height 19
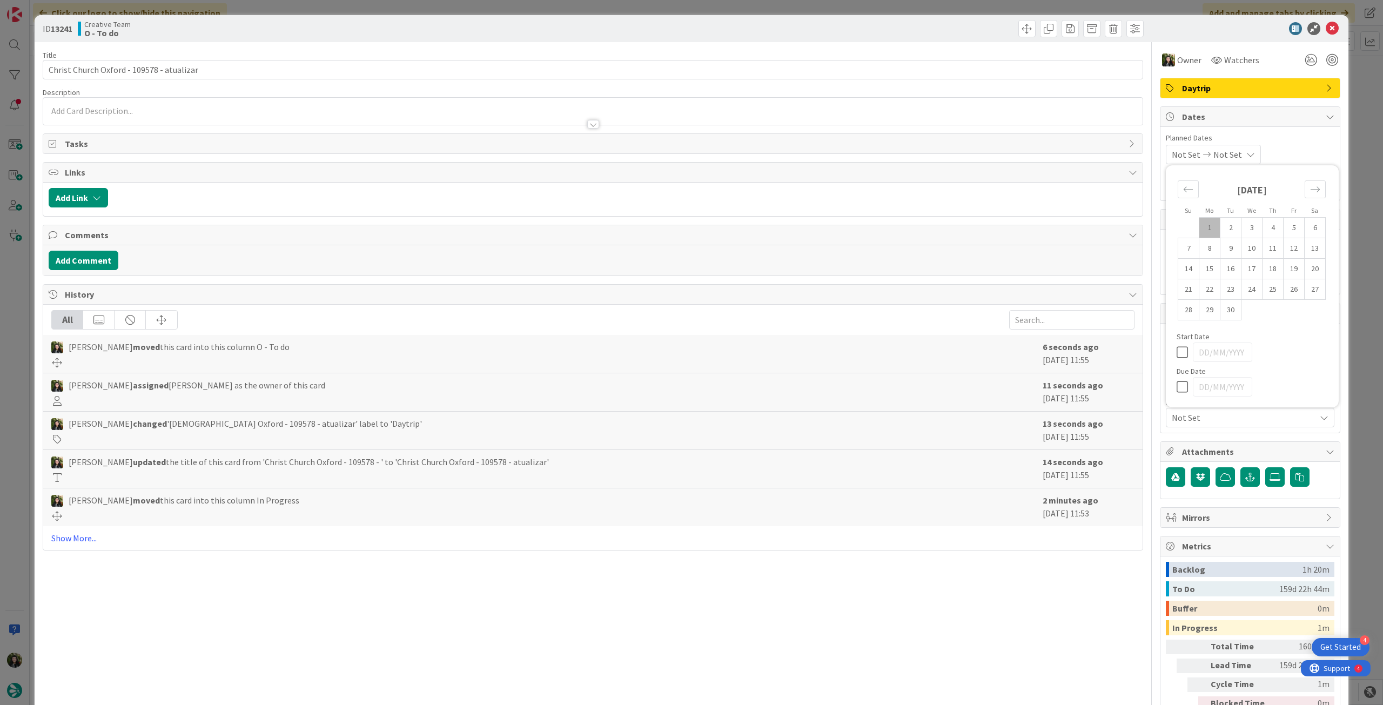
type textarea "x"
click at [1177, 389] on icon at bounding box center [1185, 386] width 16 height 13
type input "[DATE]"
click at [1326, 33] on icon at bounding box center [1332, 28] width 13 height 13
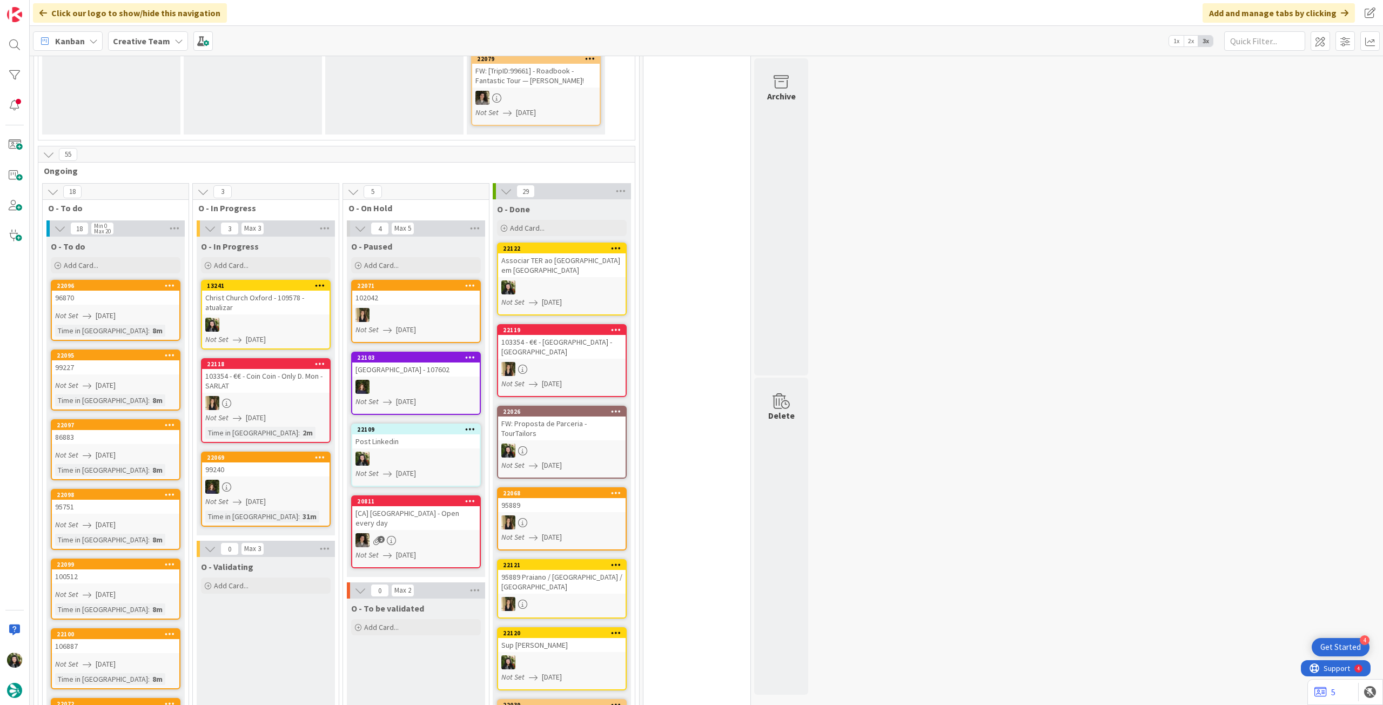
scroll to position [504, 0]
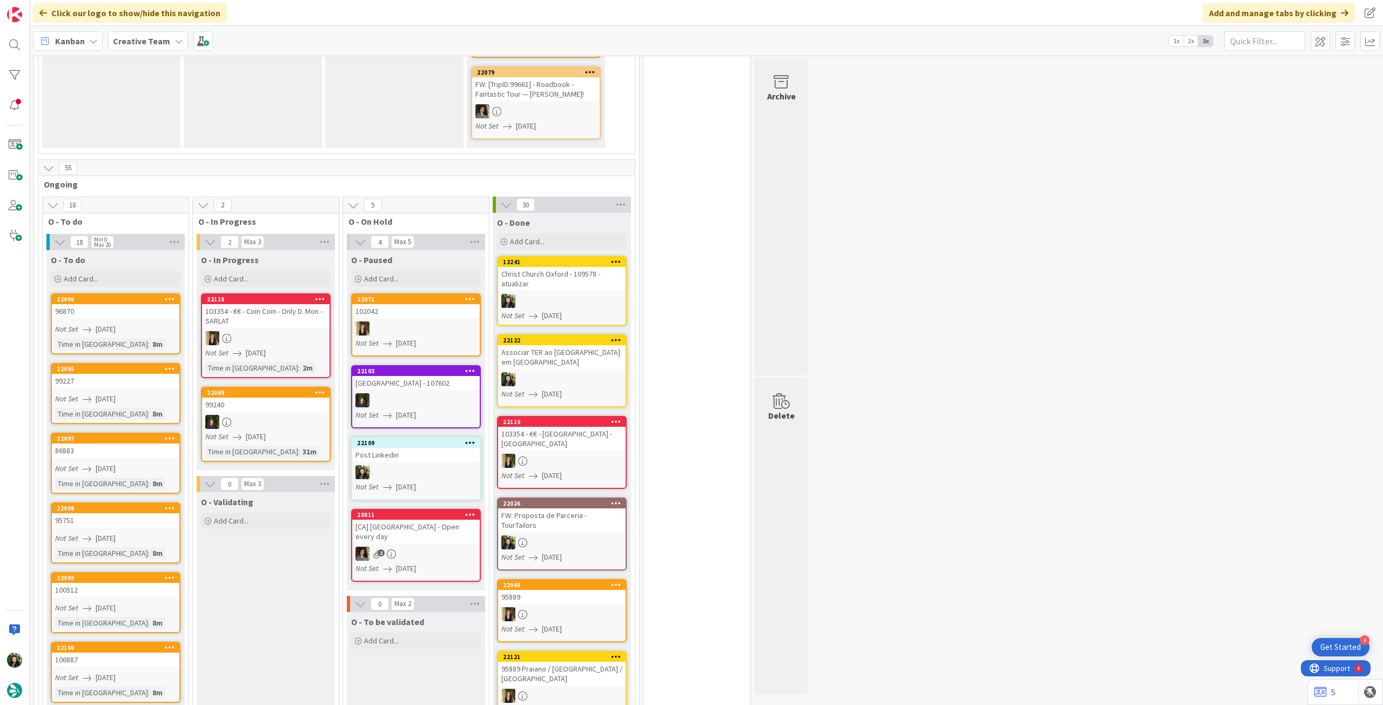
click at [145, 38] on b "Creative Team" at bounding box center [141, 41] width 57 height 11
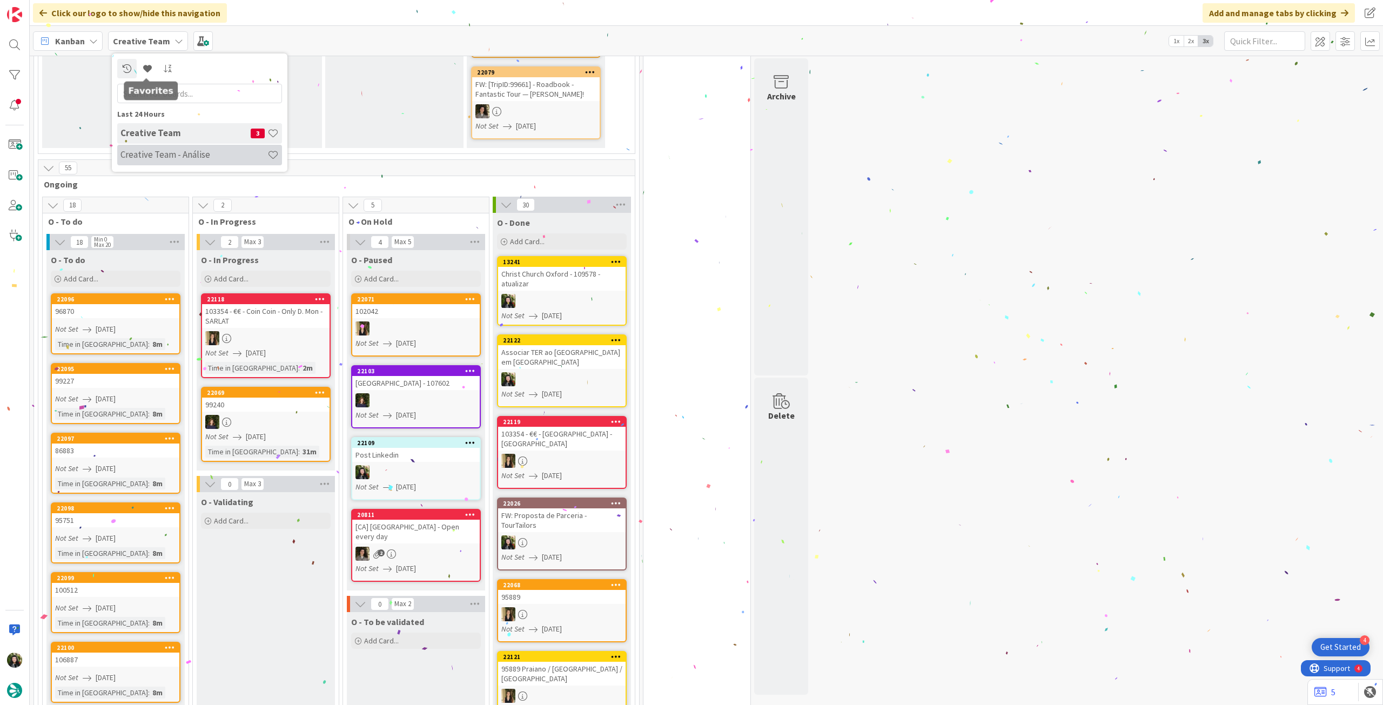
click at [157, 159] on h4 "Creative Team - Análise" at bounding box center [193, 154] width 147 height 11
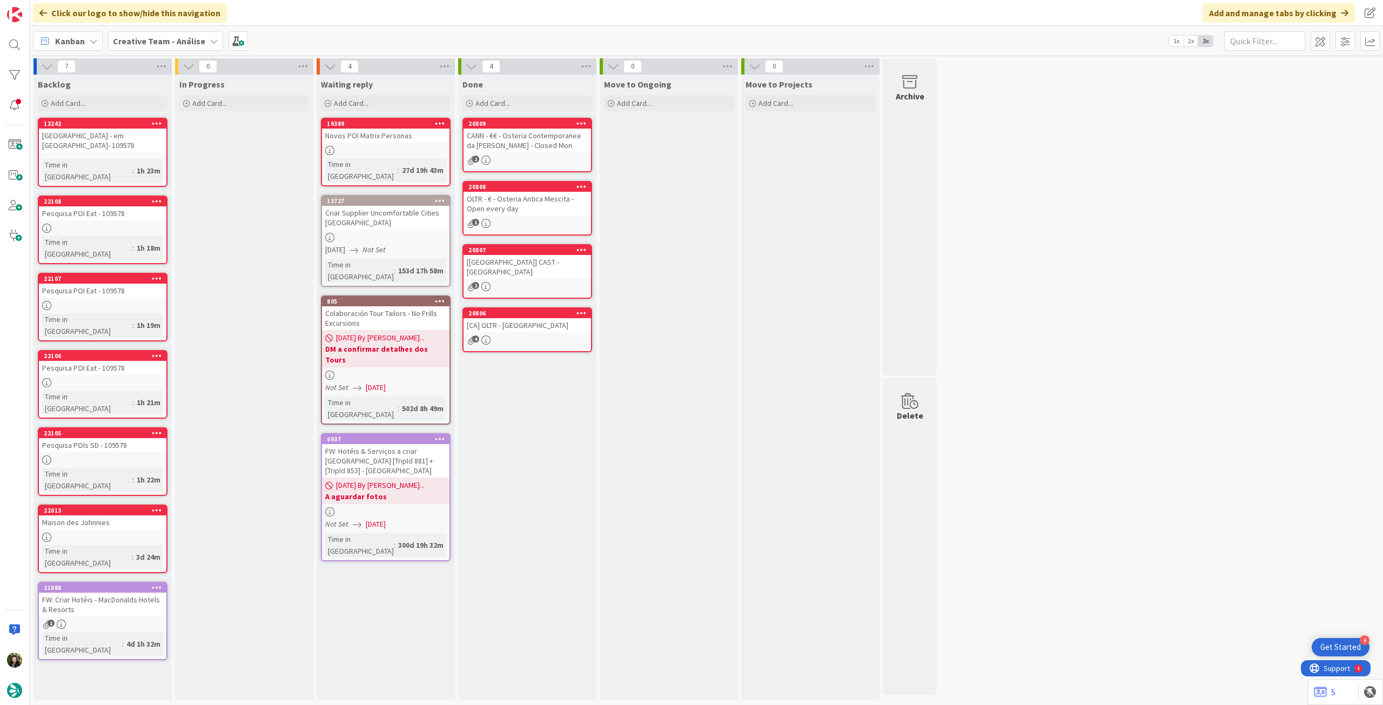
click at [118, 151] on div "[GEOGRAPHIC_DATA] - em [GEOGRAPHIC_DATA]- 109578" at bounding box center [102, 141] width 127 height 24
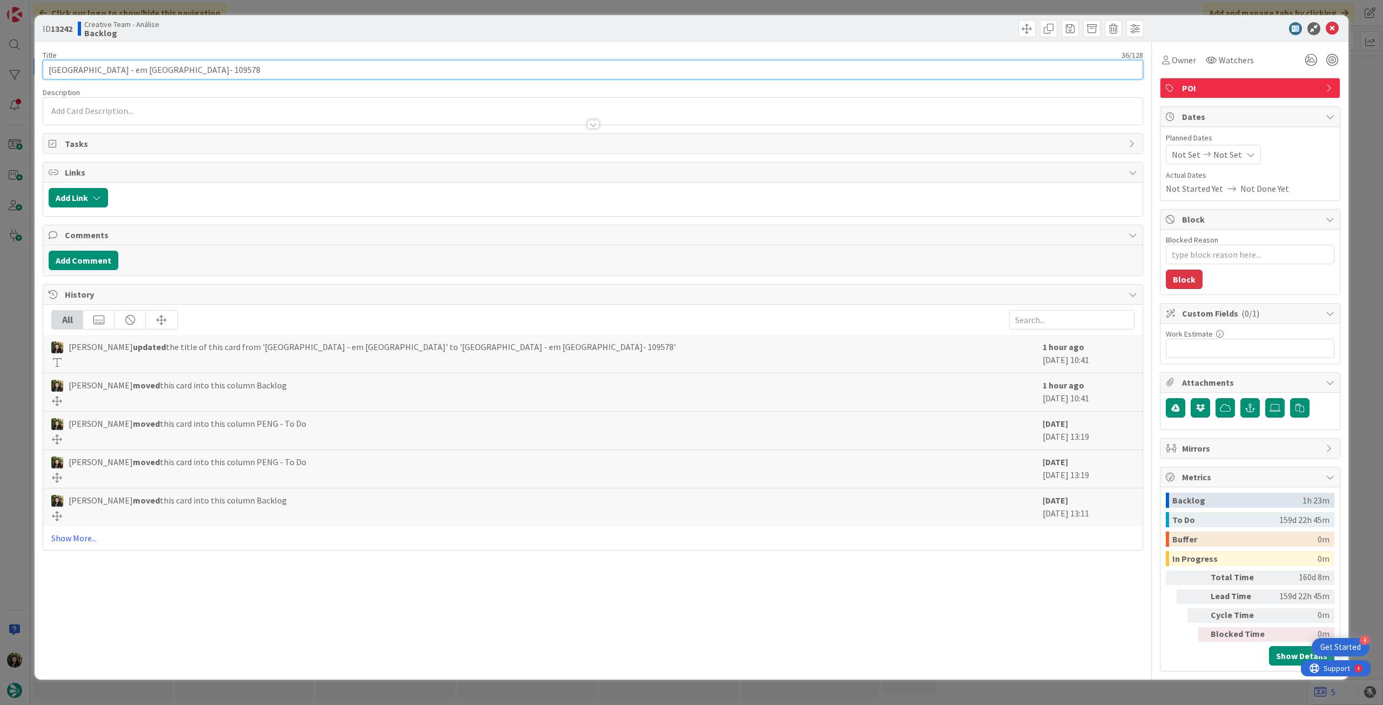
drag, startPoint x: 122, startPoint y: 72, endPoint x: 15, endPoint y: 59, distance: 107.3
click at [12, 61] on div "ID 13242 Creative Team - Análise Backlog Title 36 / 128 Ashmolean Museum - em O…" at bounding box center [691, 352] width 1383 height 705
click at [1331, 34] on icon at bounding box center [1332, 28] width 13 height 13
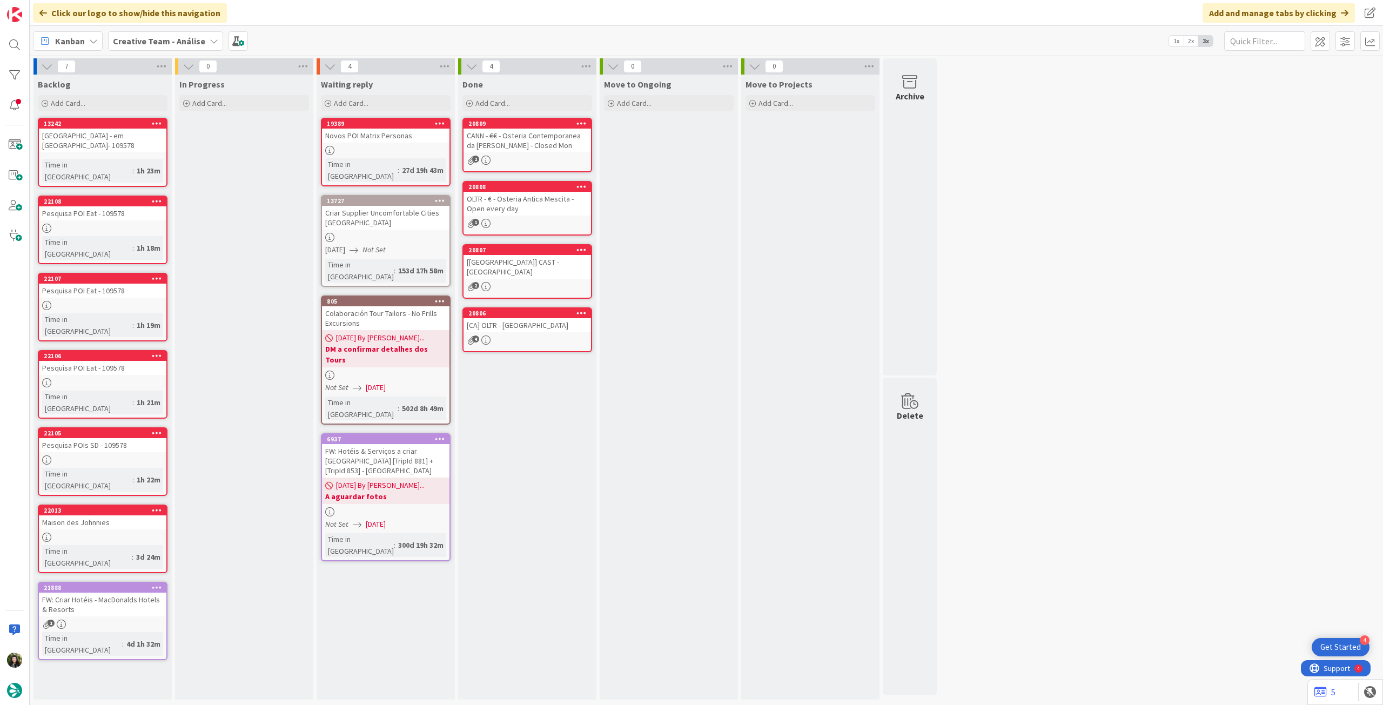
click at [125, 361] on div "Pesquisa POI Eat - 109578" at bounding box center [102, 368] width 127 height 14
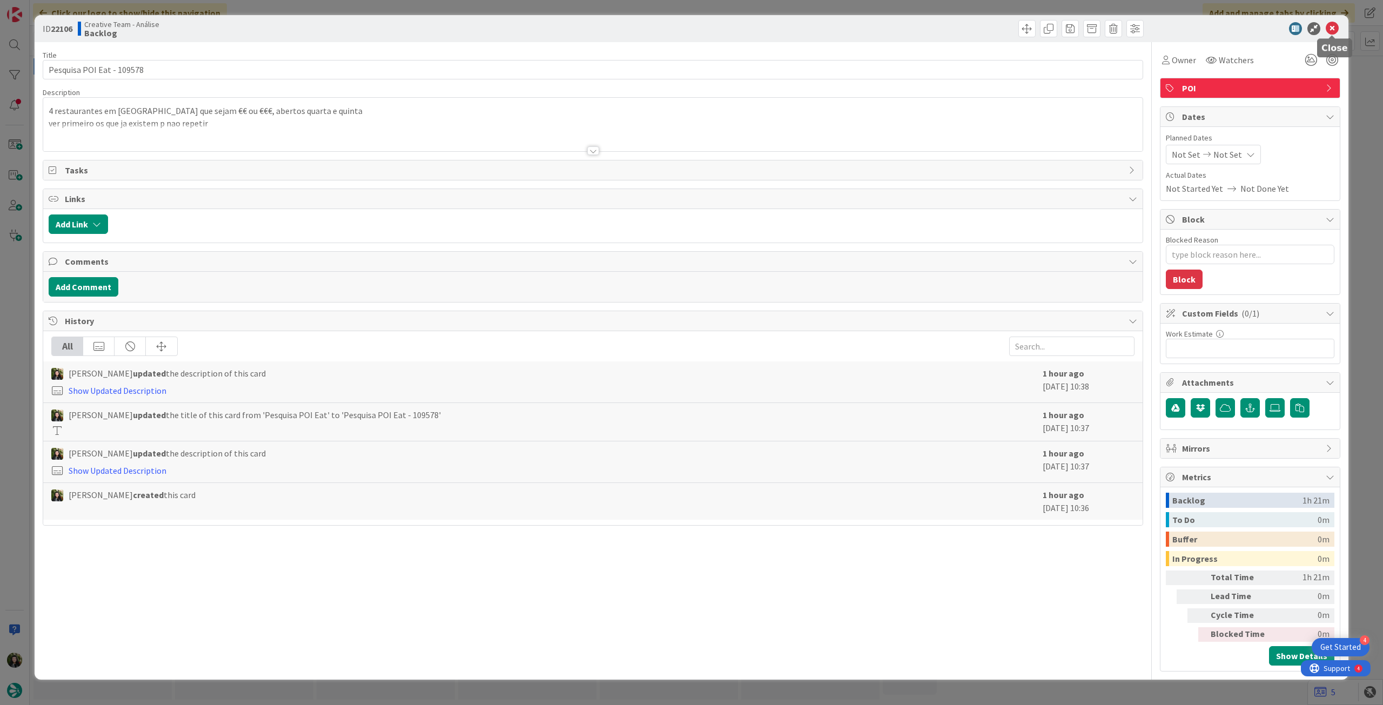
click at [1327, 28] on icon at bounding box center [1332, 28] width 13 height 13
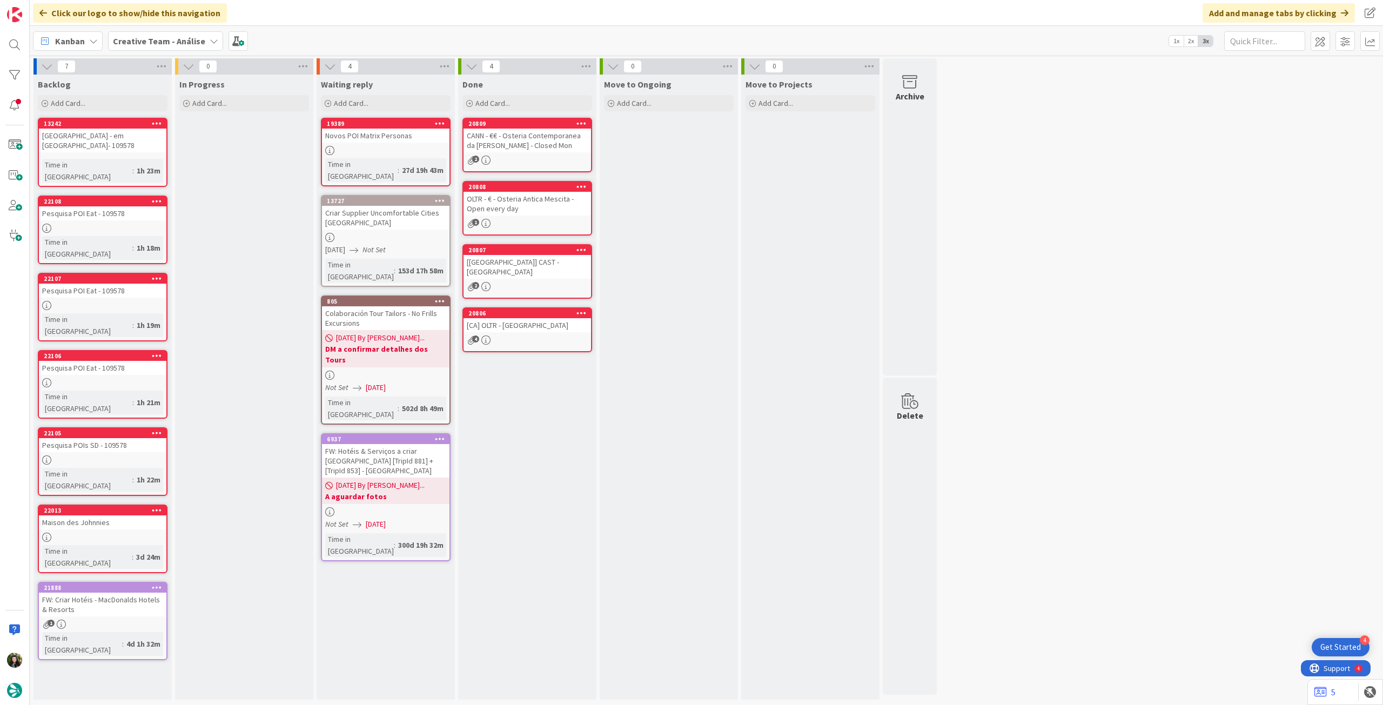
click at [150, 438] on div "Pesquisa POIs SD - 109578" at bounding box center [102, 445] width 127 height 14
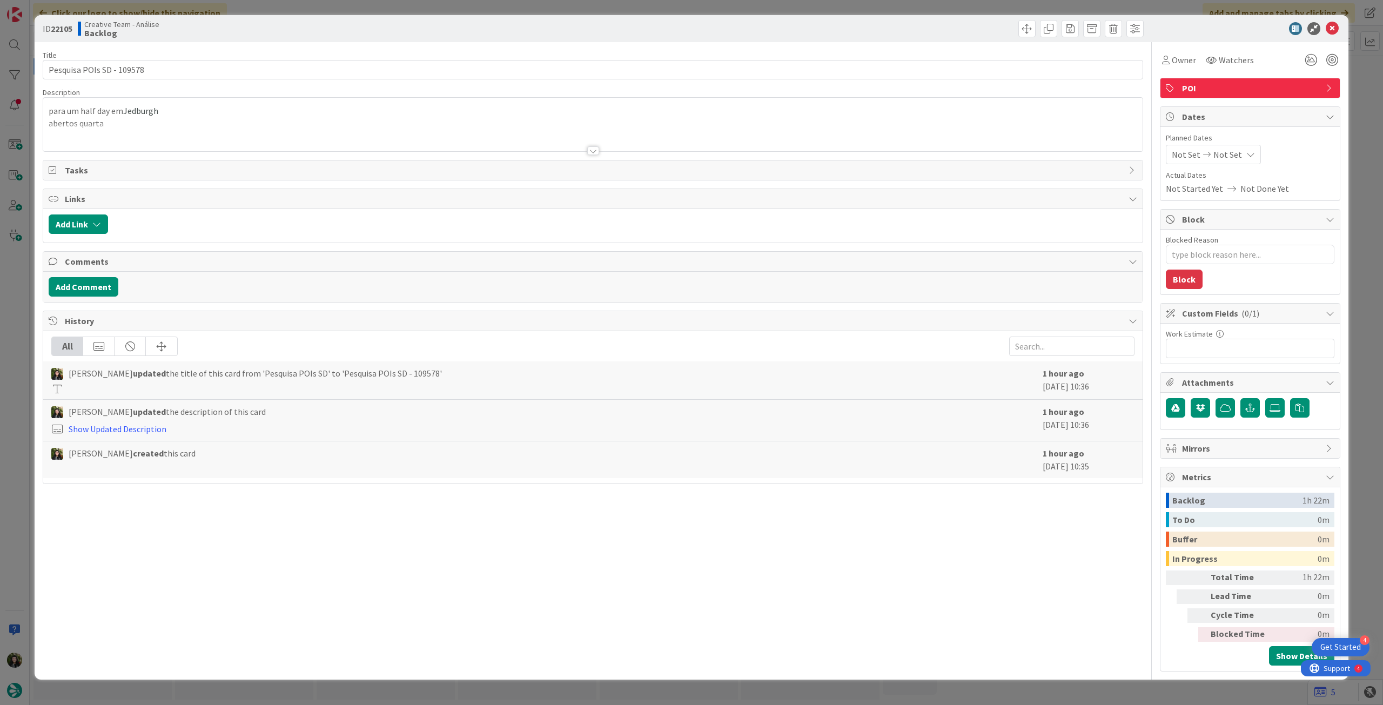
click at [182, 120] on p "abertos quarta" at bounding box center [593, 123] width 1089 height 12
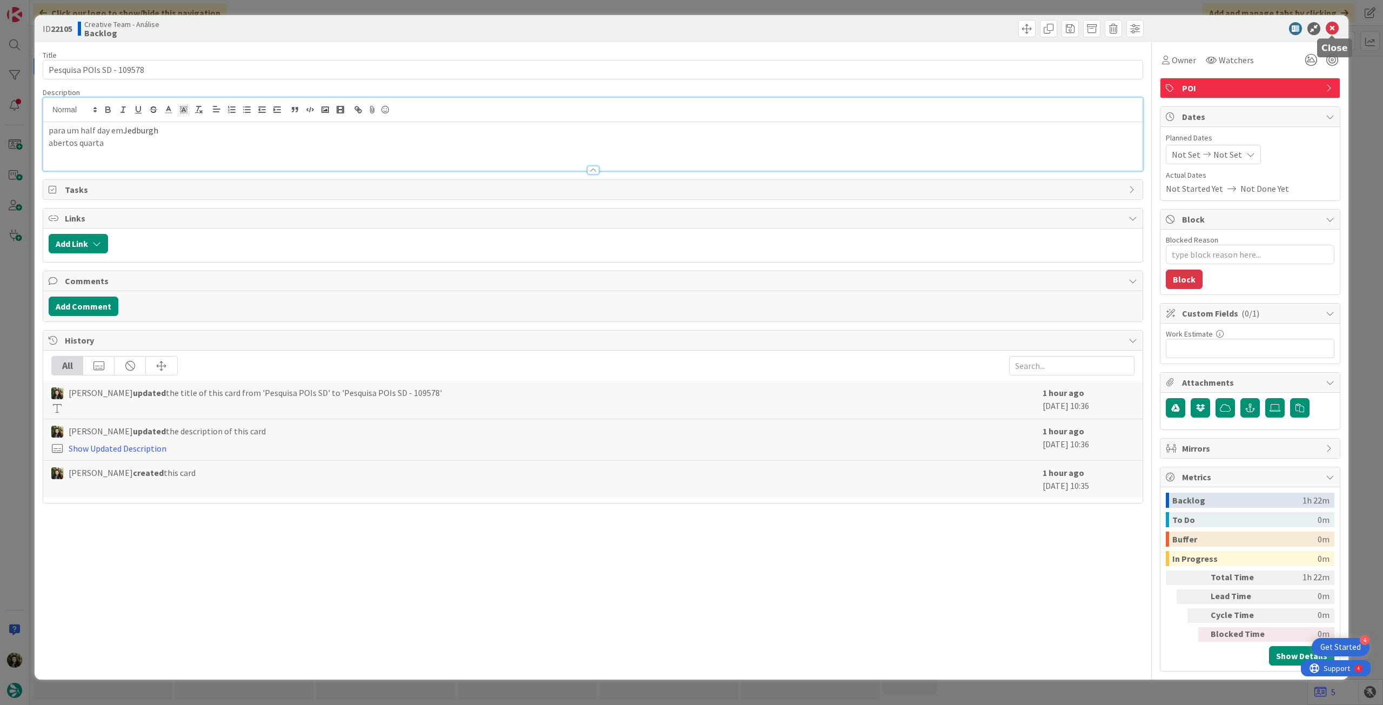
click at [1329, 28] on icon at bounding box center [1332, 28] width 13 height 13
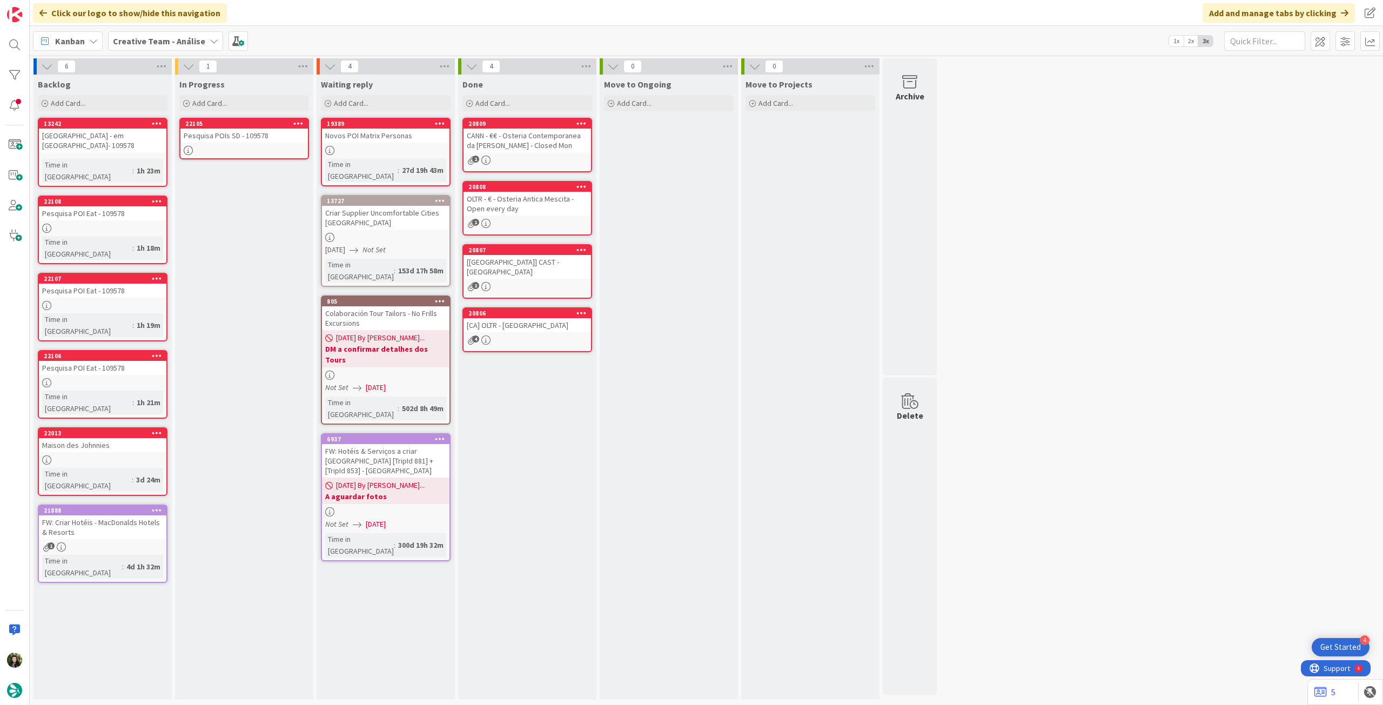
click at [249, 137] on div "Pesquisa POIs SD - 109578" at bounding box center [243, 136] width 127 height 14
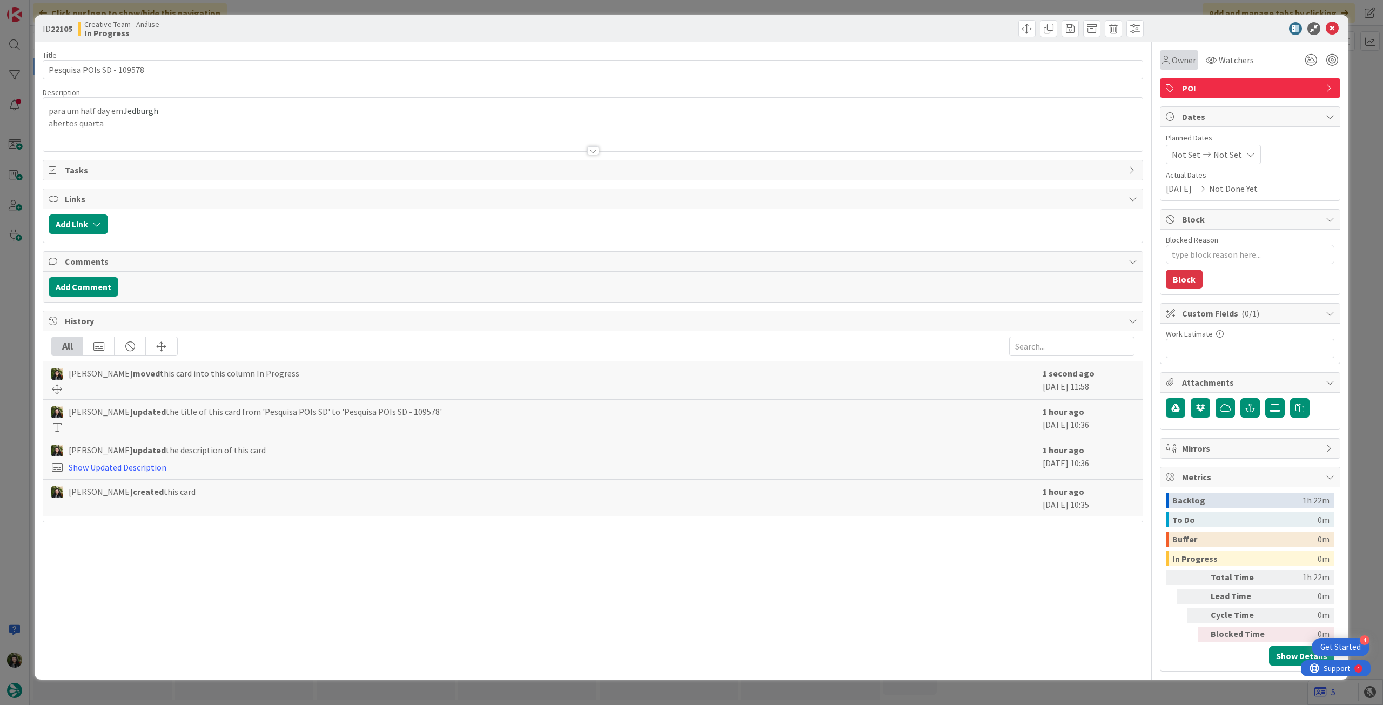
click at [1174, 68] on div "Owner" at bounding box center [1179, 59] width 38 height 19
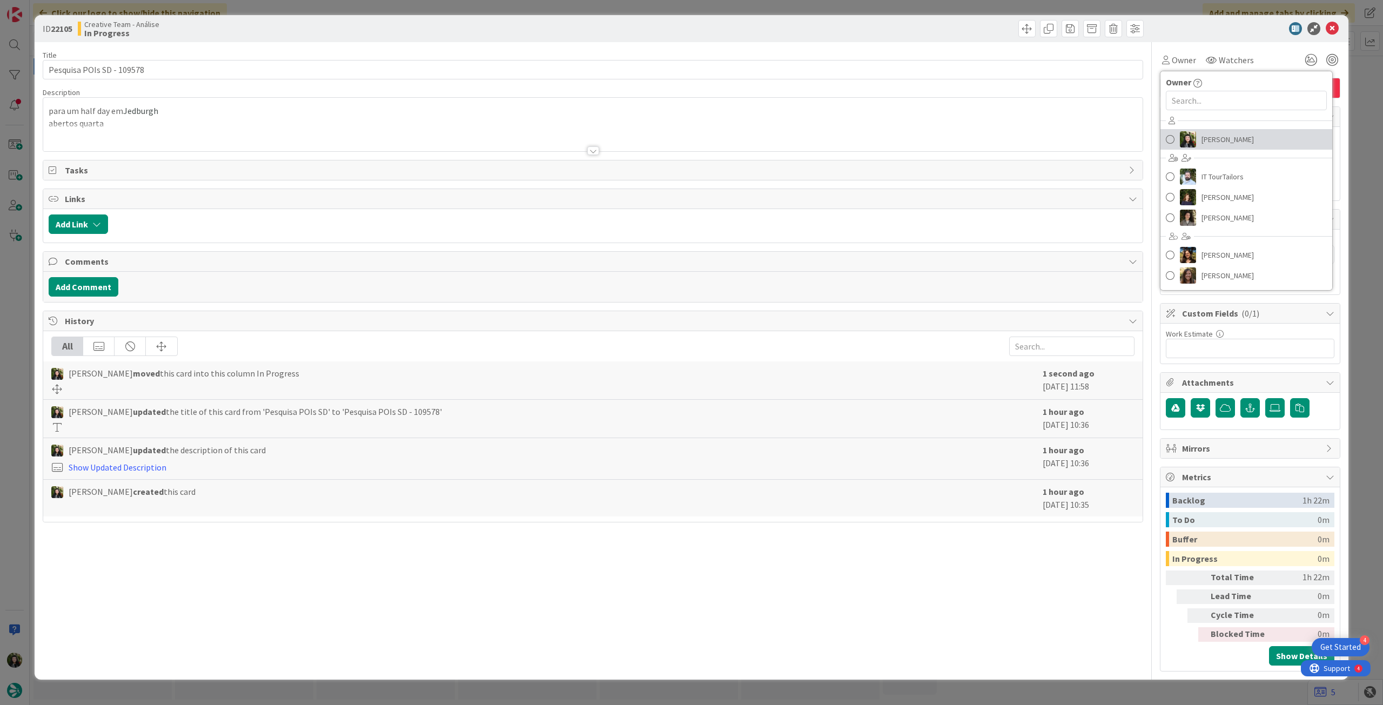
click at [1201, 142] on span "[PERSON_NAME]" at bounding box center [1227, 139] width 52 height 16
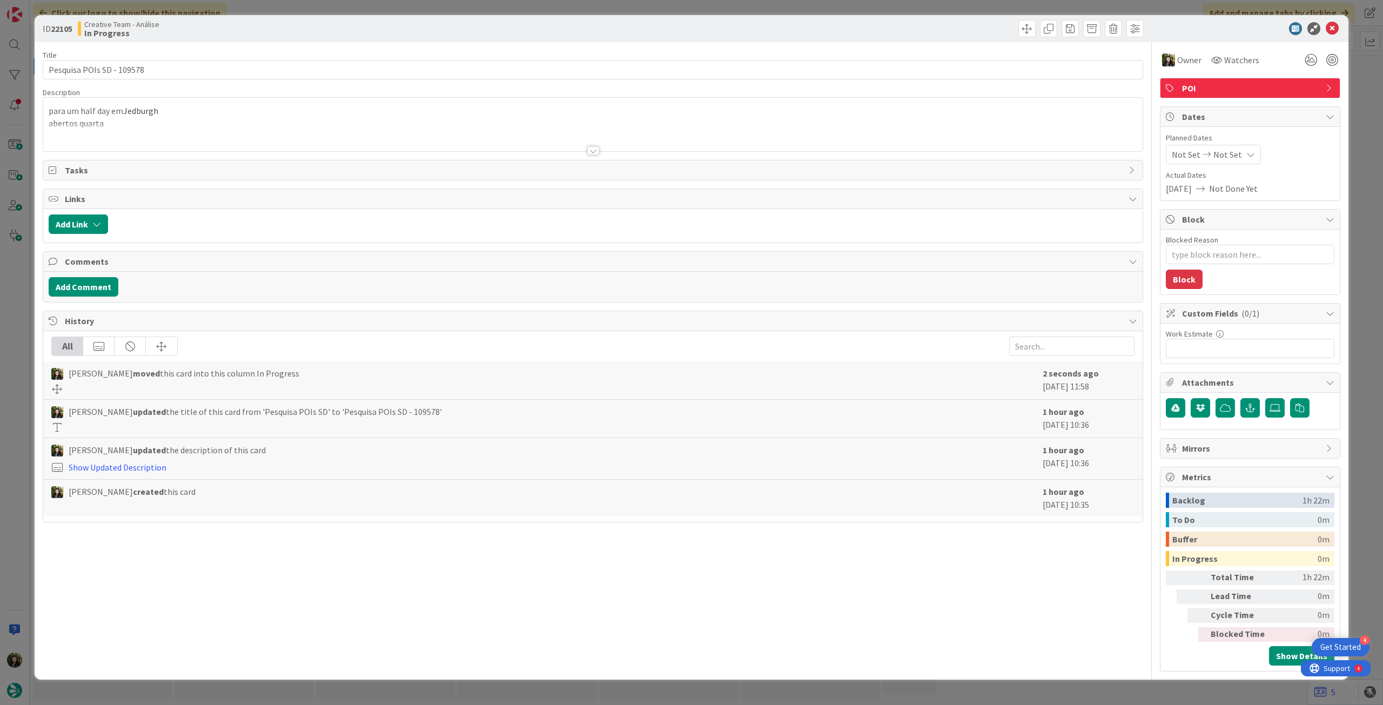
type textarea "x"
click at [1235, 157] on span "Not Set" at bounding box center [1227, 154] width 29 height 13
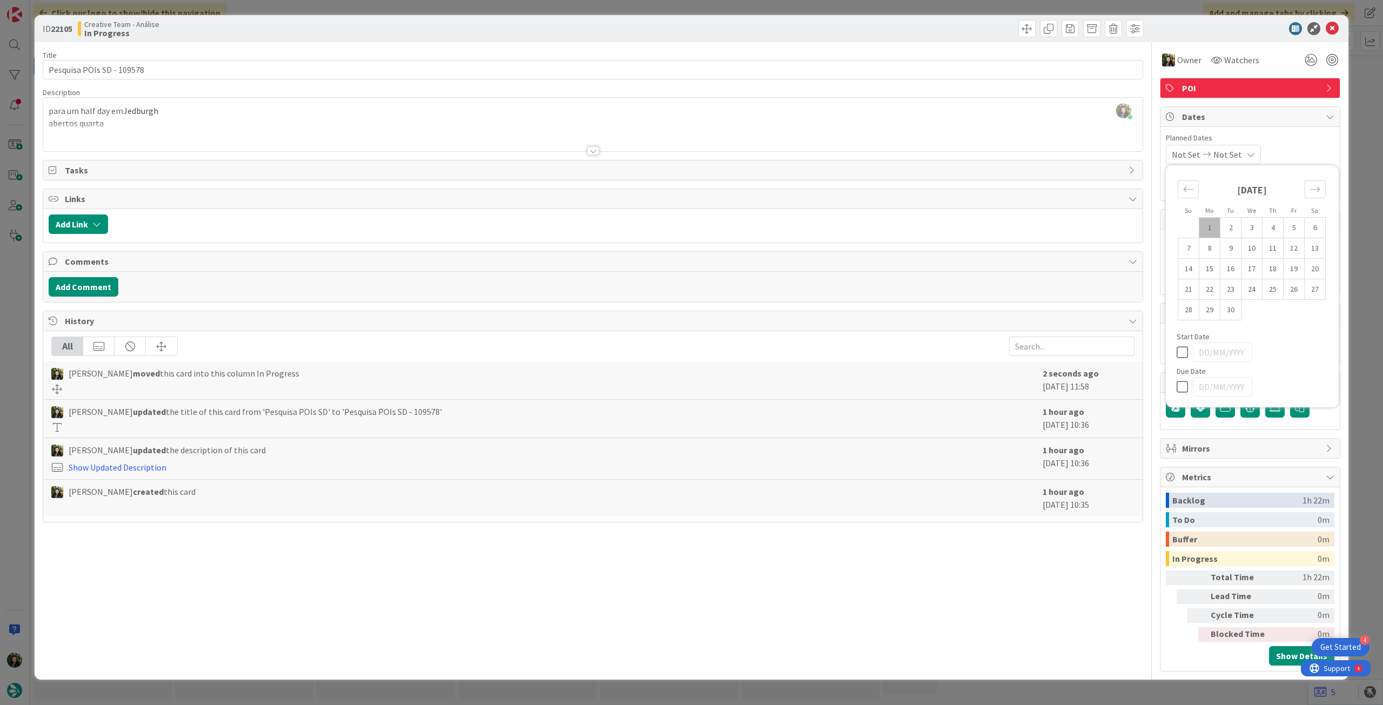
click at [1185, 388] on icon at bounding box center [1185, 386] width 16 height 13
type input "[DATE]"
click at [1333, 28] on icon at bounding box center [1332, 28] width 13 height 13
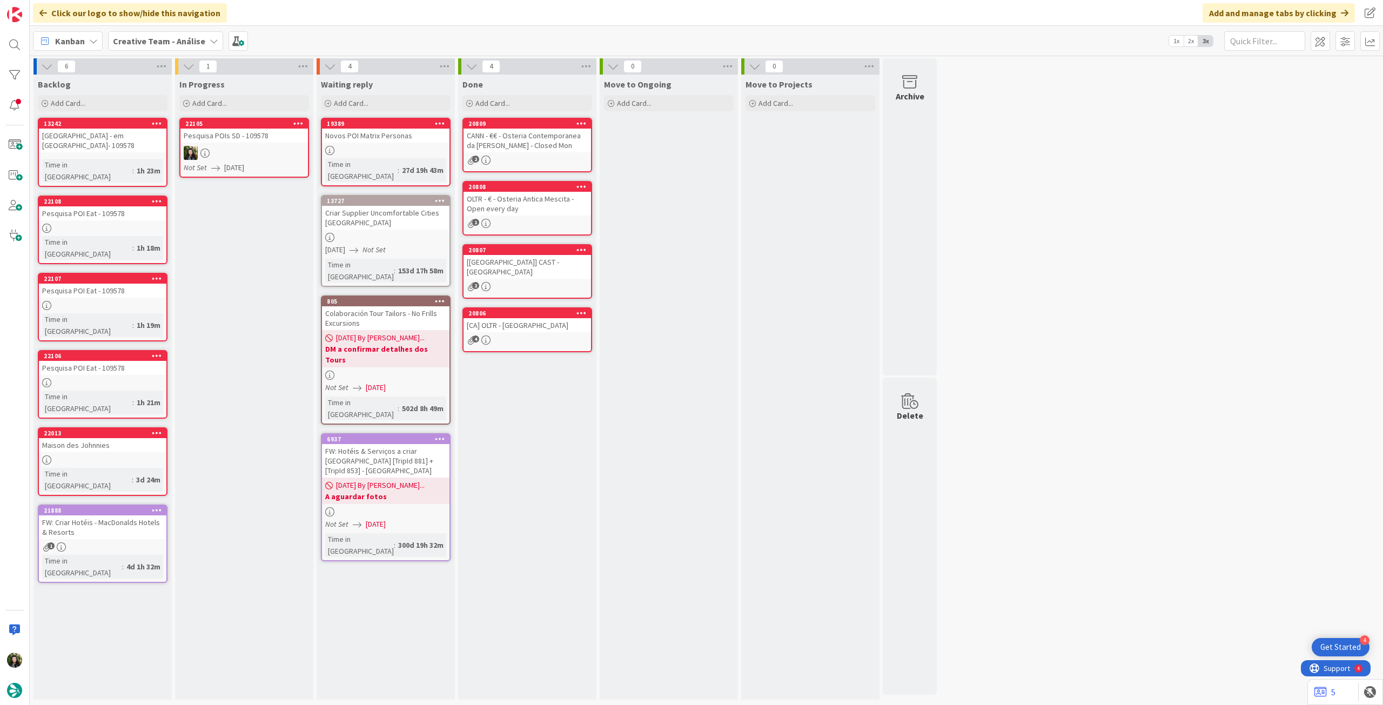
click at [302, 120] on icon at bounding box center [298, 123] width 10 height 8
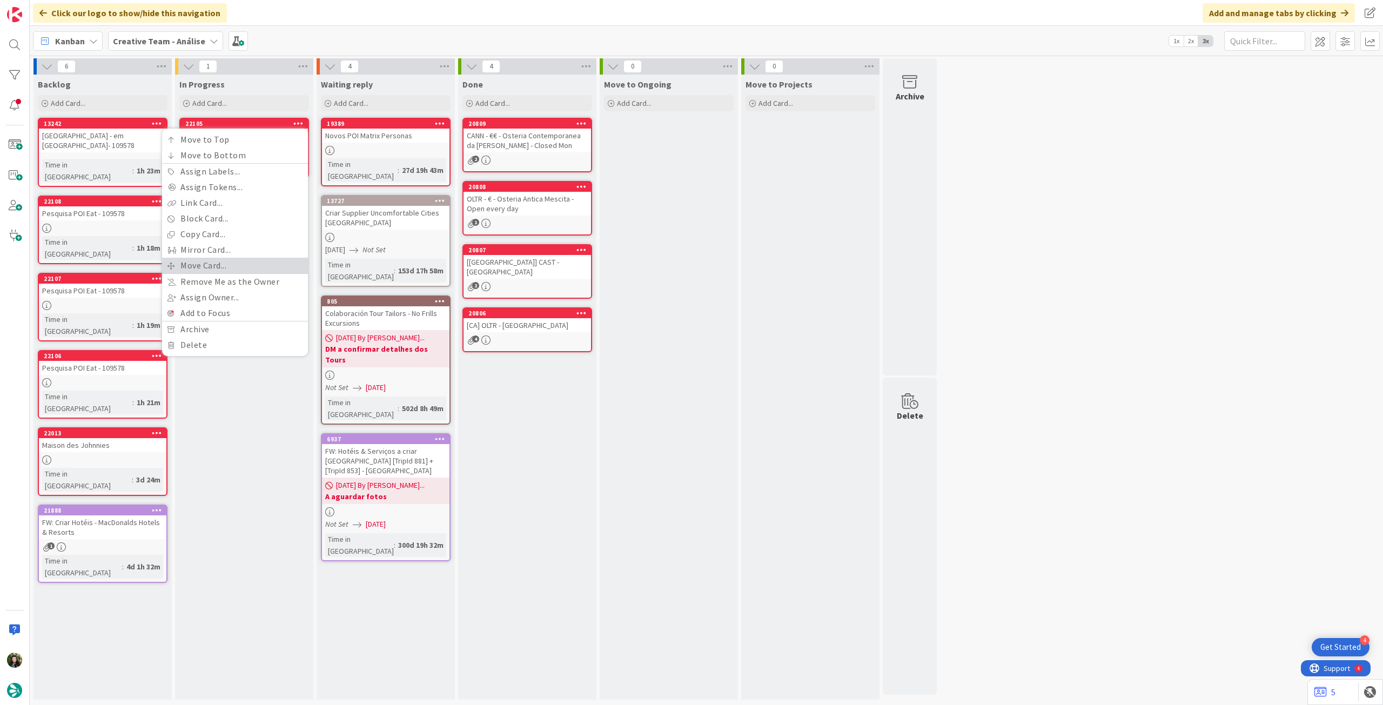
click at [198, 263] on link "Move Card..." at bounding box center [235, 266] width 146 height 16
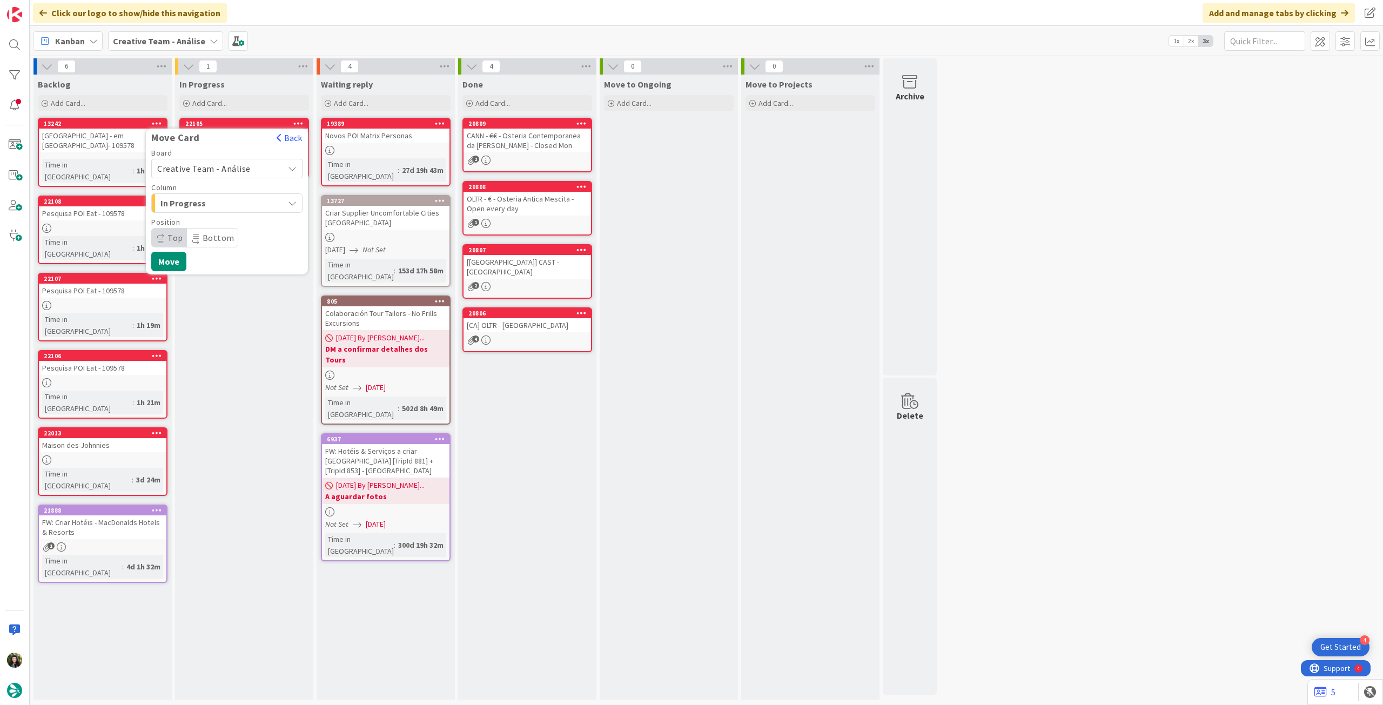
click at [208, 163] on span "Creative Team - Análise" at bounding box center [203, 168] width 93 height 11
click at [199, 215] on span "Creative Team" at bounding box center [233, 219] width 125 height 16
click at [203, 205] on span "Select a Column..." at bounding box center [197, 203] width 81 height 14
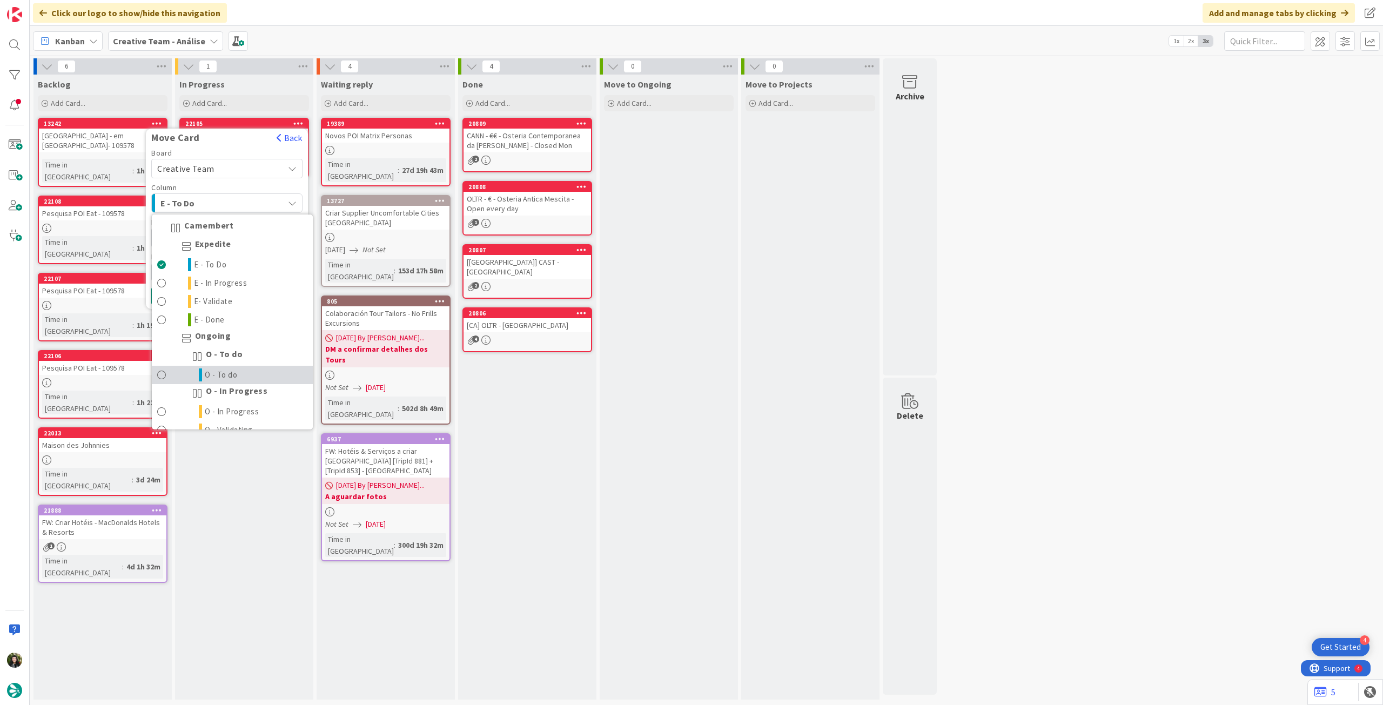
click at [233, 370] on span "O - To do" at bounding box center [221, 374] width 33 height 13
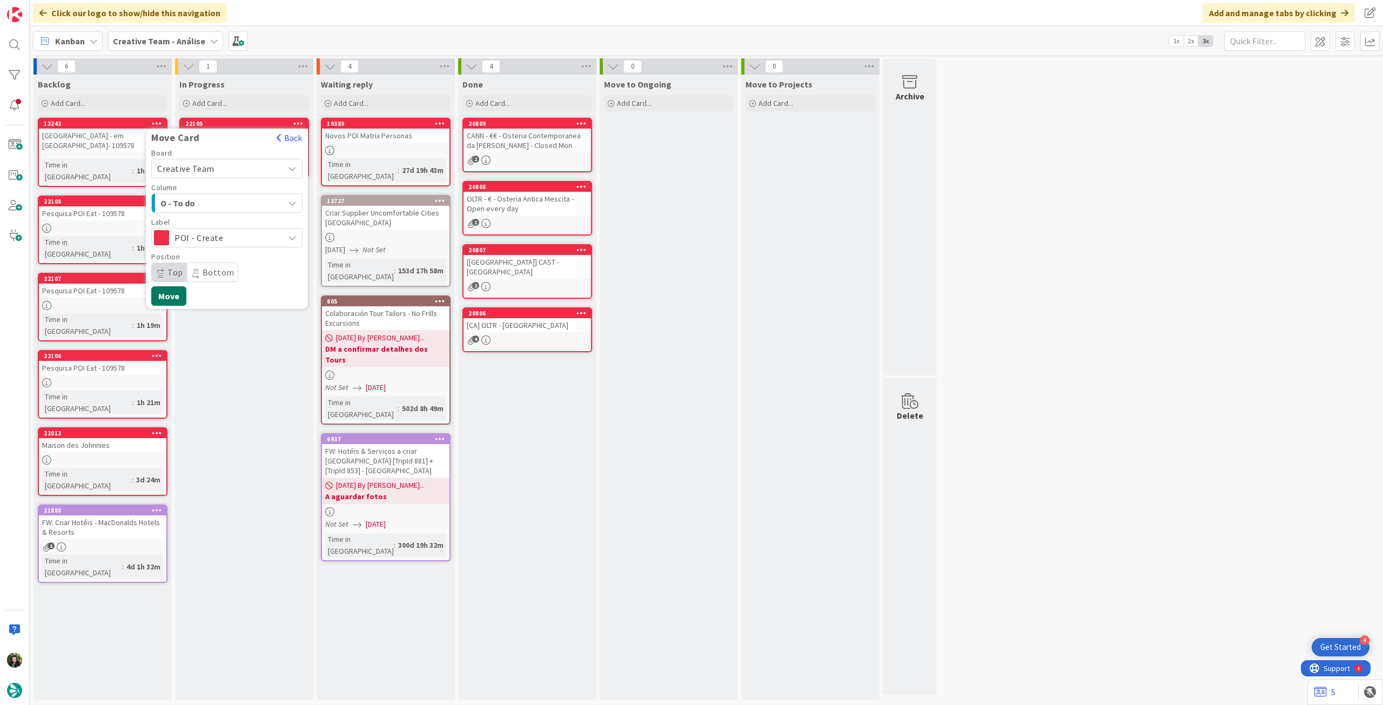
click at [177, 297] on button "Move" at bounding box center [168, 295] width 35 height 19
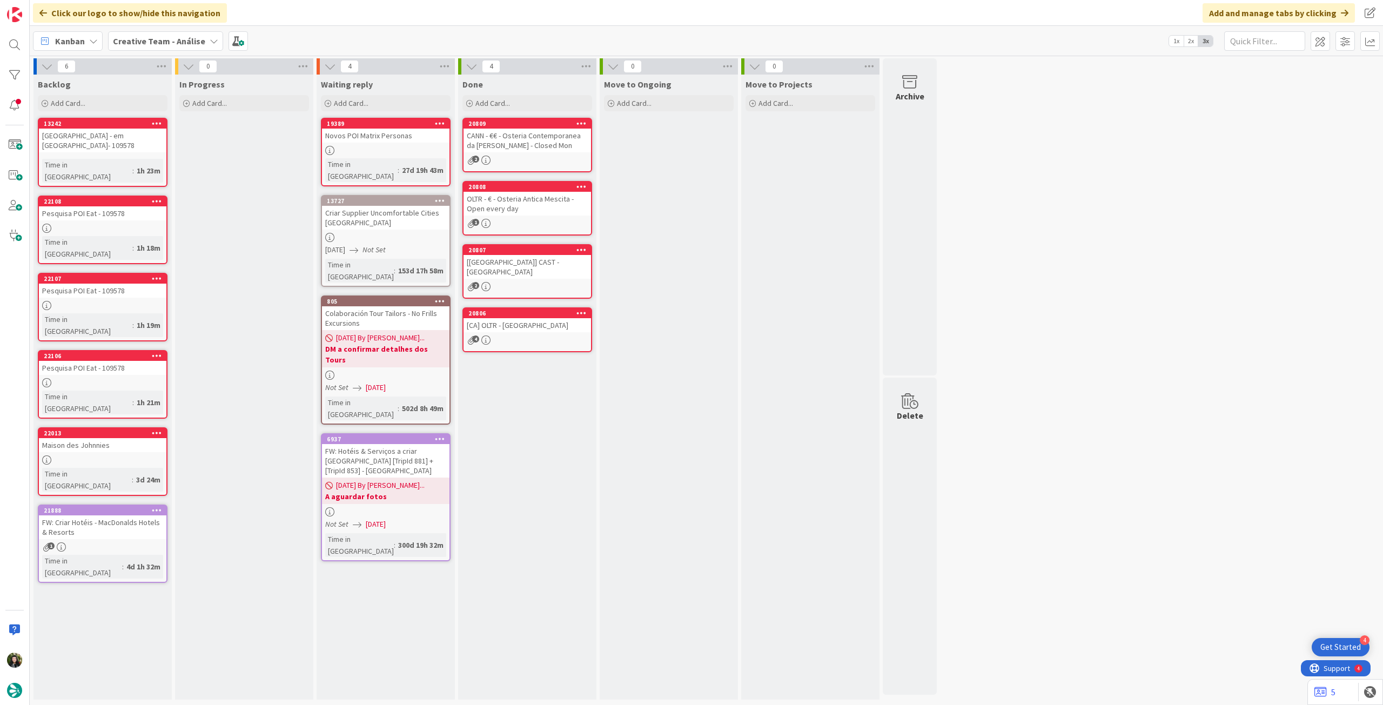
click at [156, 33] on div "Creative Team - Análise" at bounding box center [165, 40] width 115 height 19
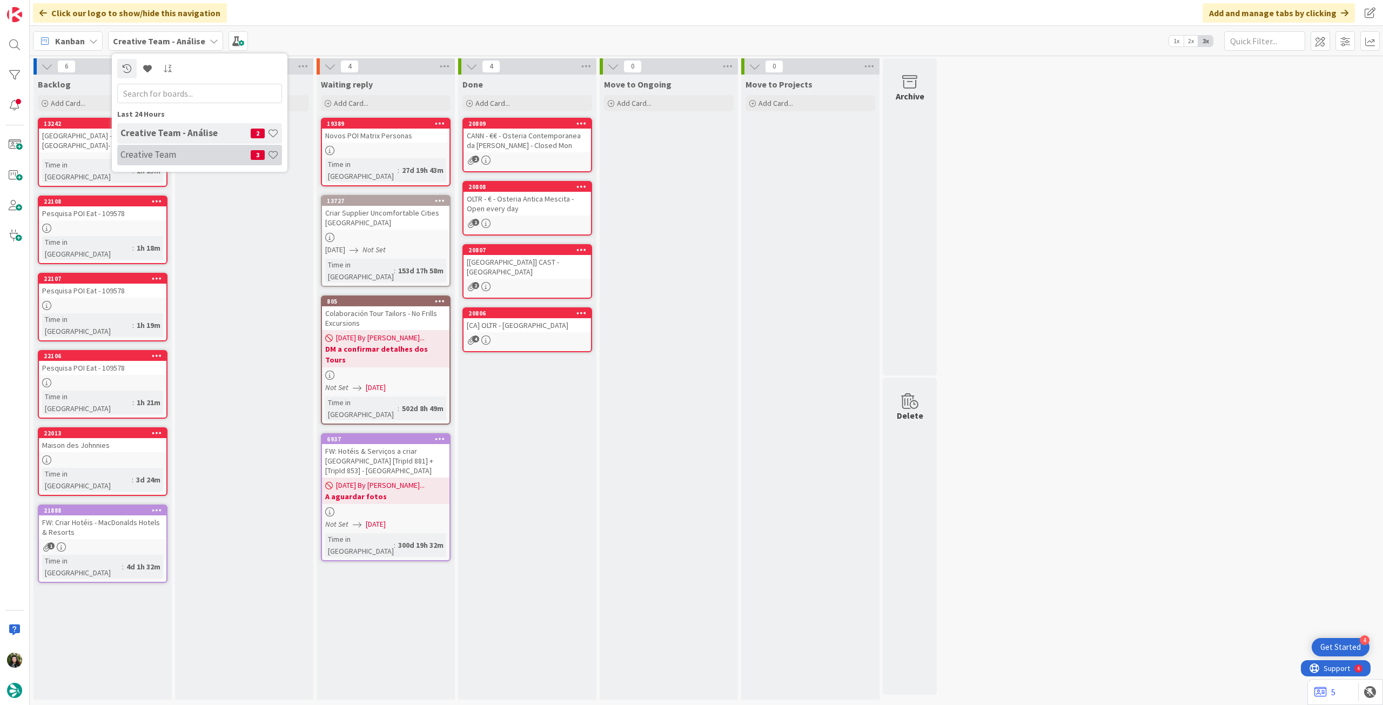
click at [176, 149] on h4 "Creative Team" at bounding box center [185, 154] width 130 height 11
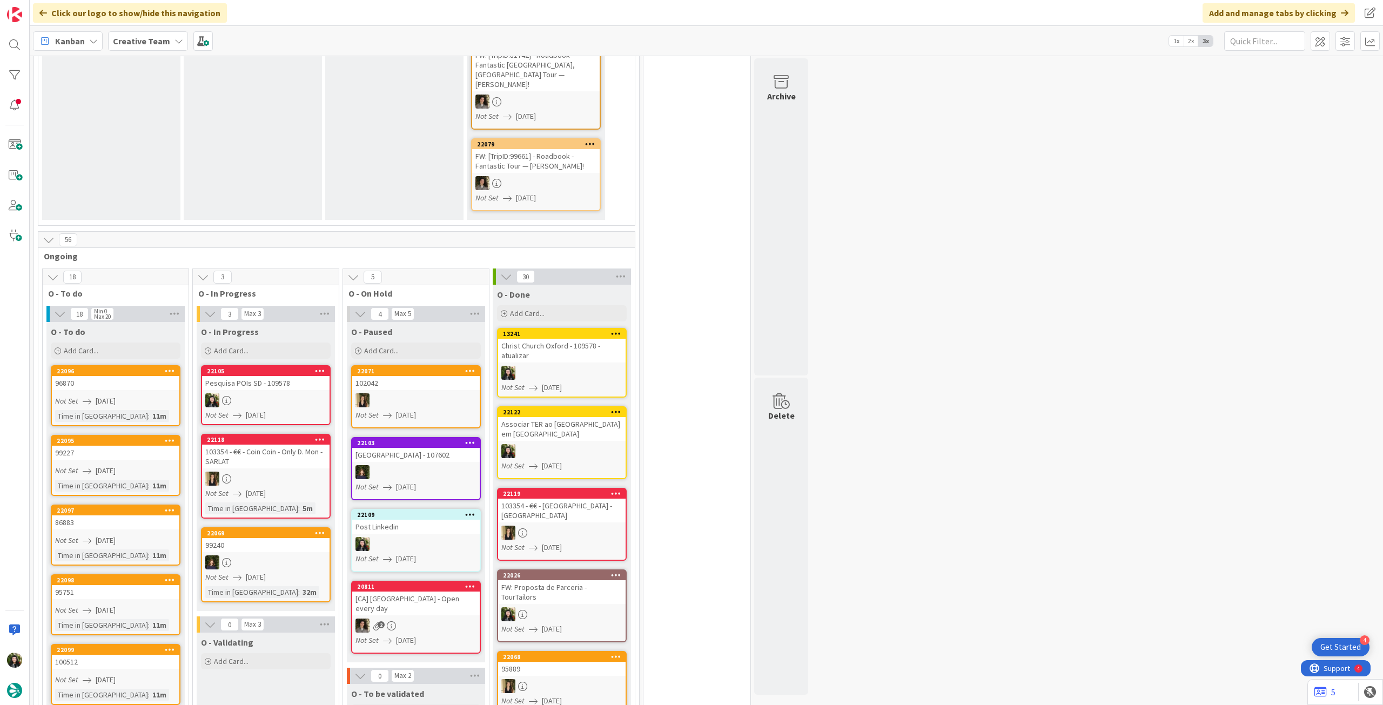
scroll to position [504, 0]
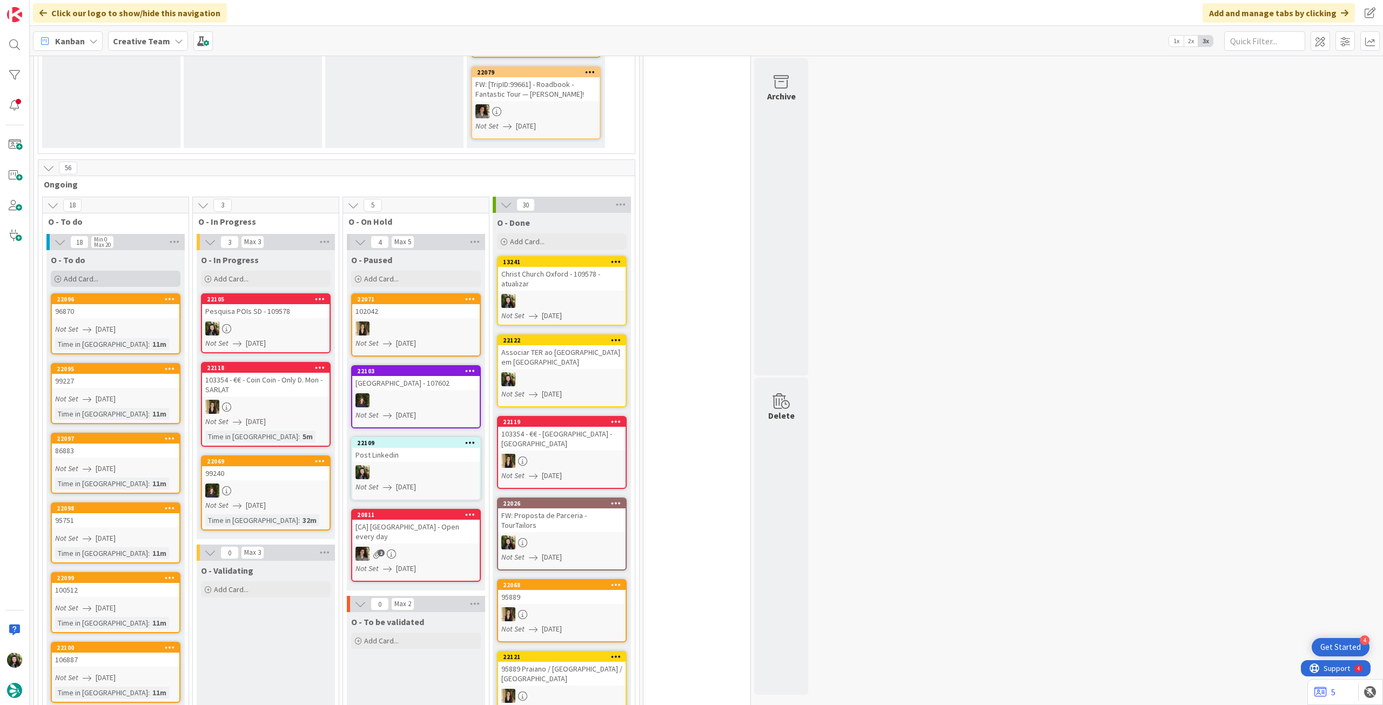
click at [109, 271] on div "Add Card..." at bounding box center [116, 279] width 130 height 16
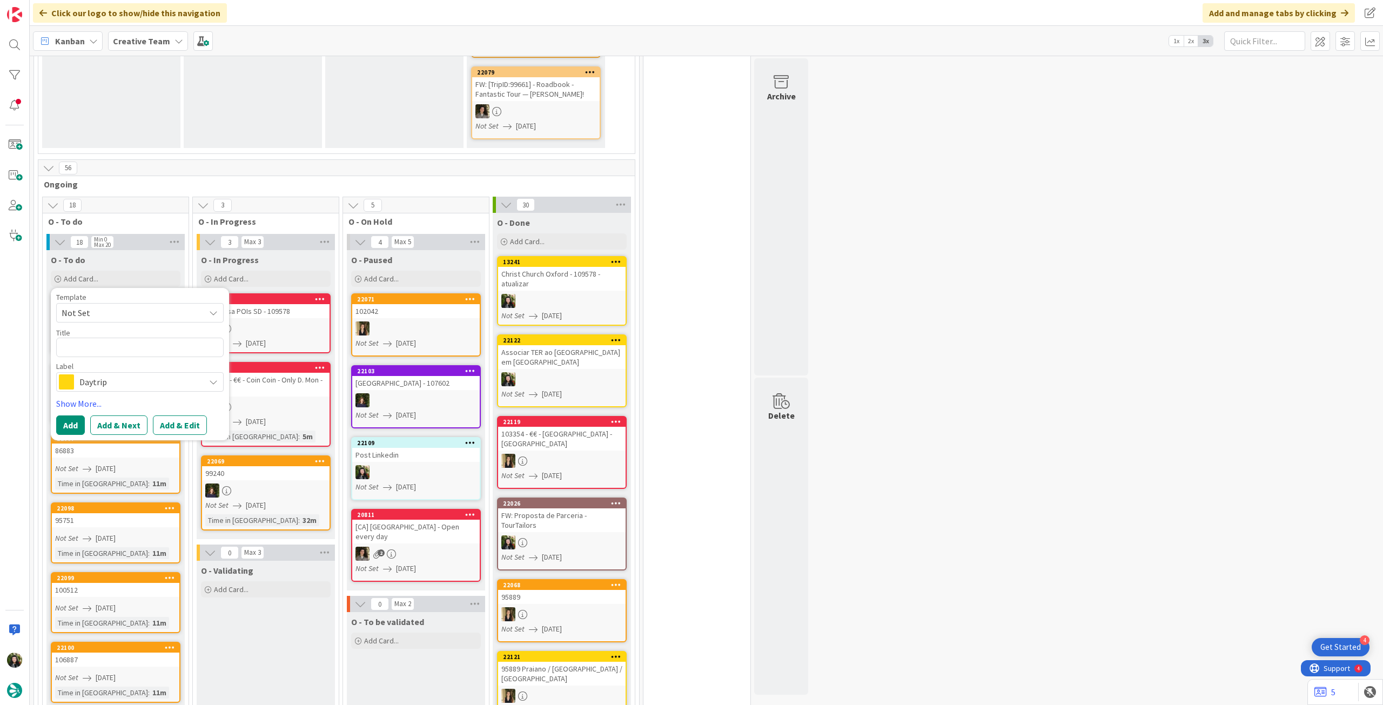
click at [117, 374] on span "Daytrip" at bounding box center [139, 381] width 120 height 15
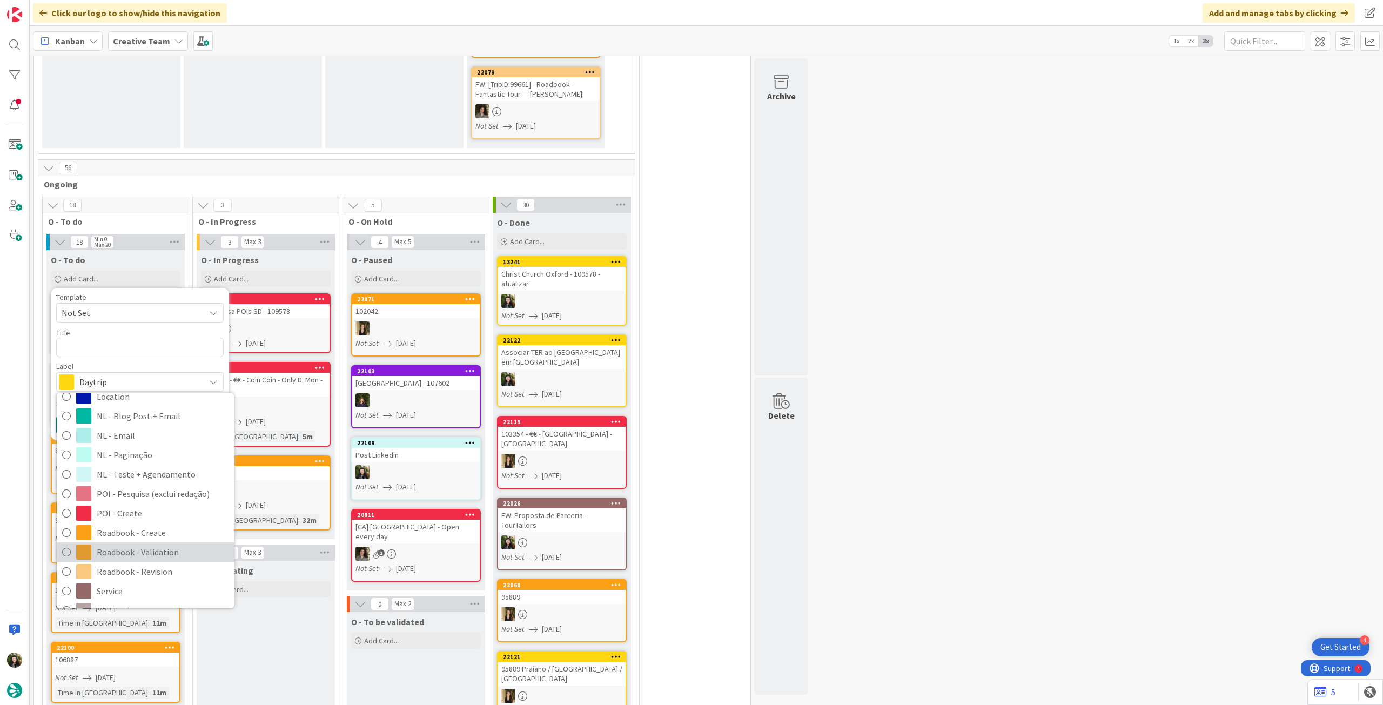
scroll to position [144, 0]
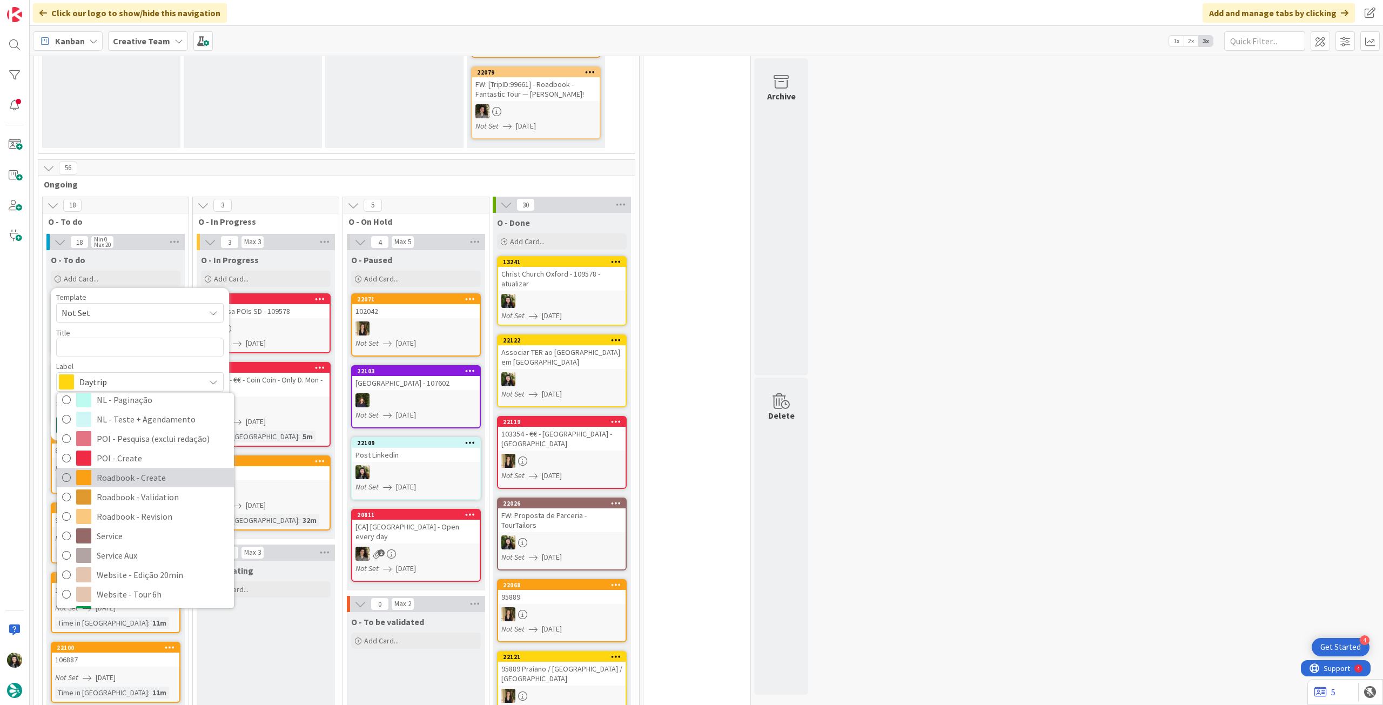
click at [156, 469] on span "Roadbook - Create" at bounding box center [163, 477] width 132 height 16
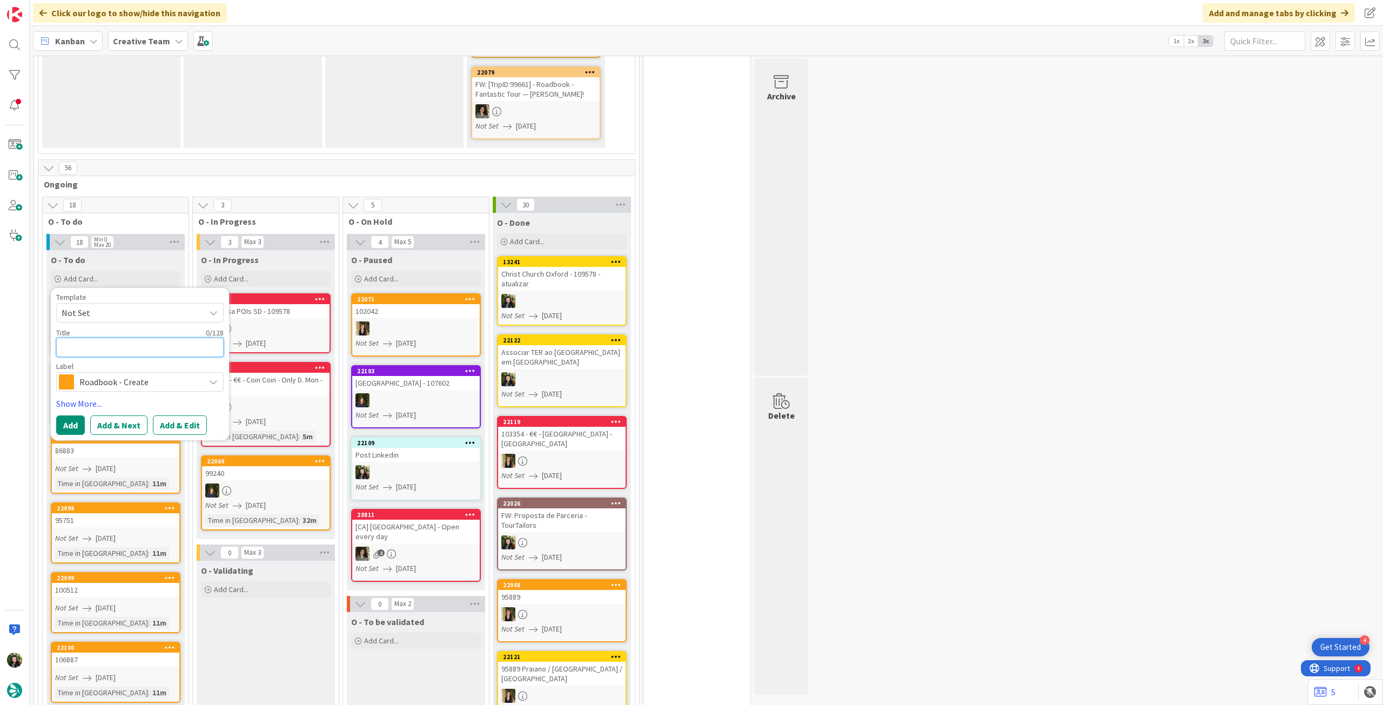
click at [115, 338] on textarea at bounding box center [139, 347] width 167 height 19
paste textarea "99916"
type textarea "x"
type textarea "99916"
click at [66, 415] on button "Add" at bounding box center [70, 424] width 29 height 19
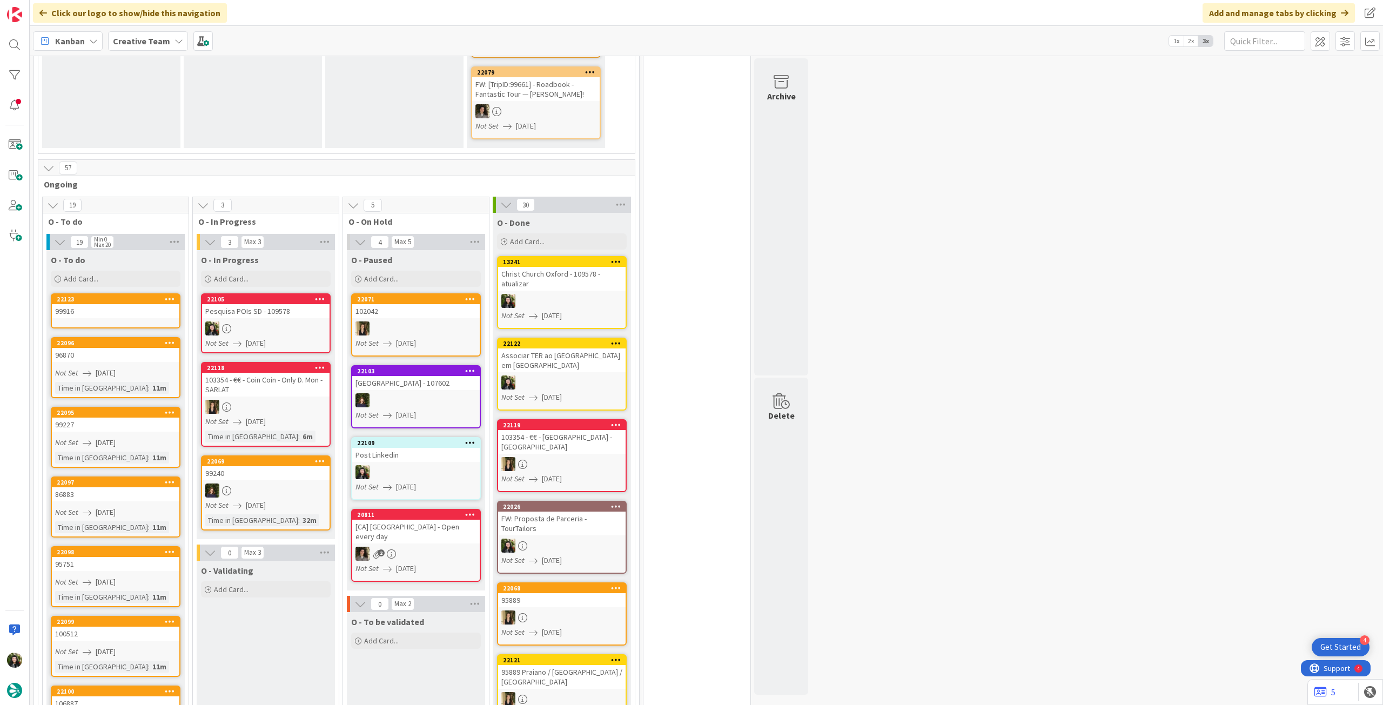
click at [106, 304] on div "99916" at bounding box center [115, 311] width 127 height 14
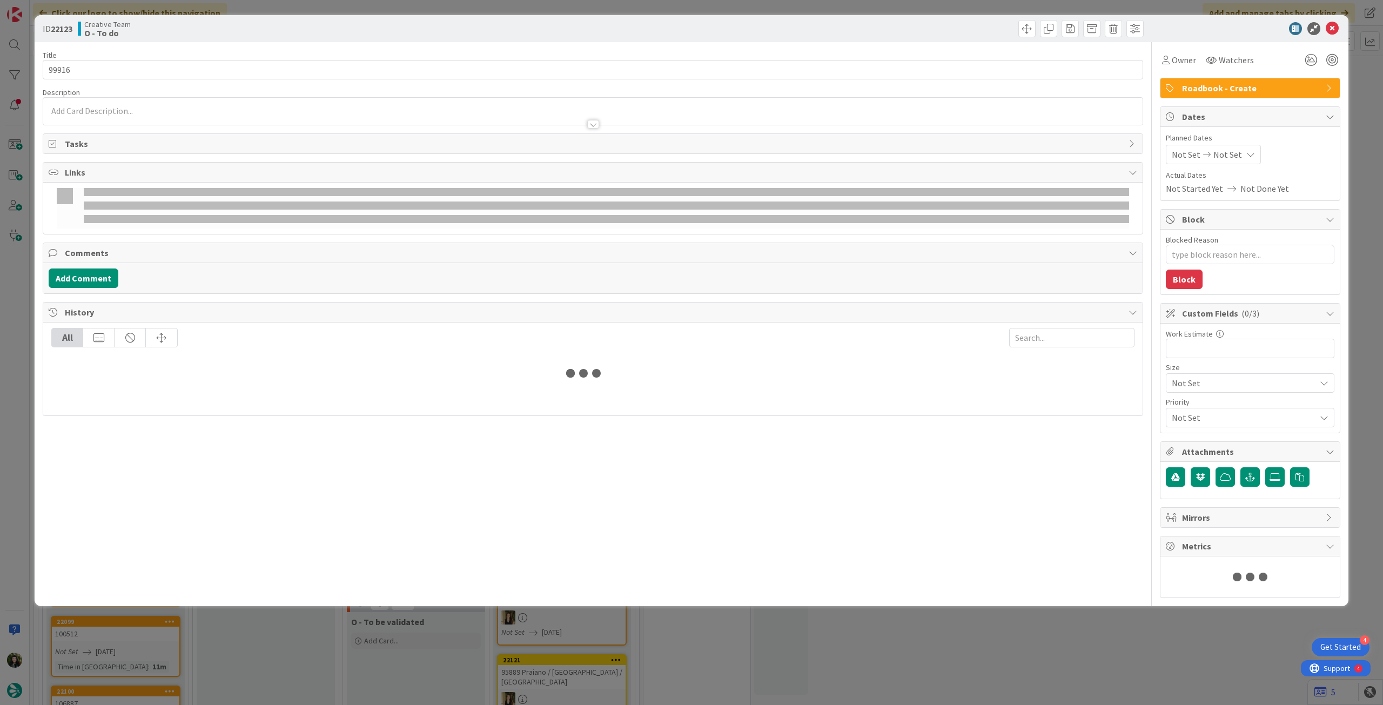
type textarea "x"
click at [1216, 153] on span "Not Set" at bounding box center [1227, 154] width 29 height 13
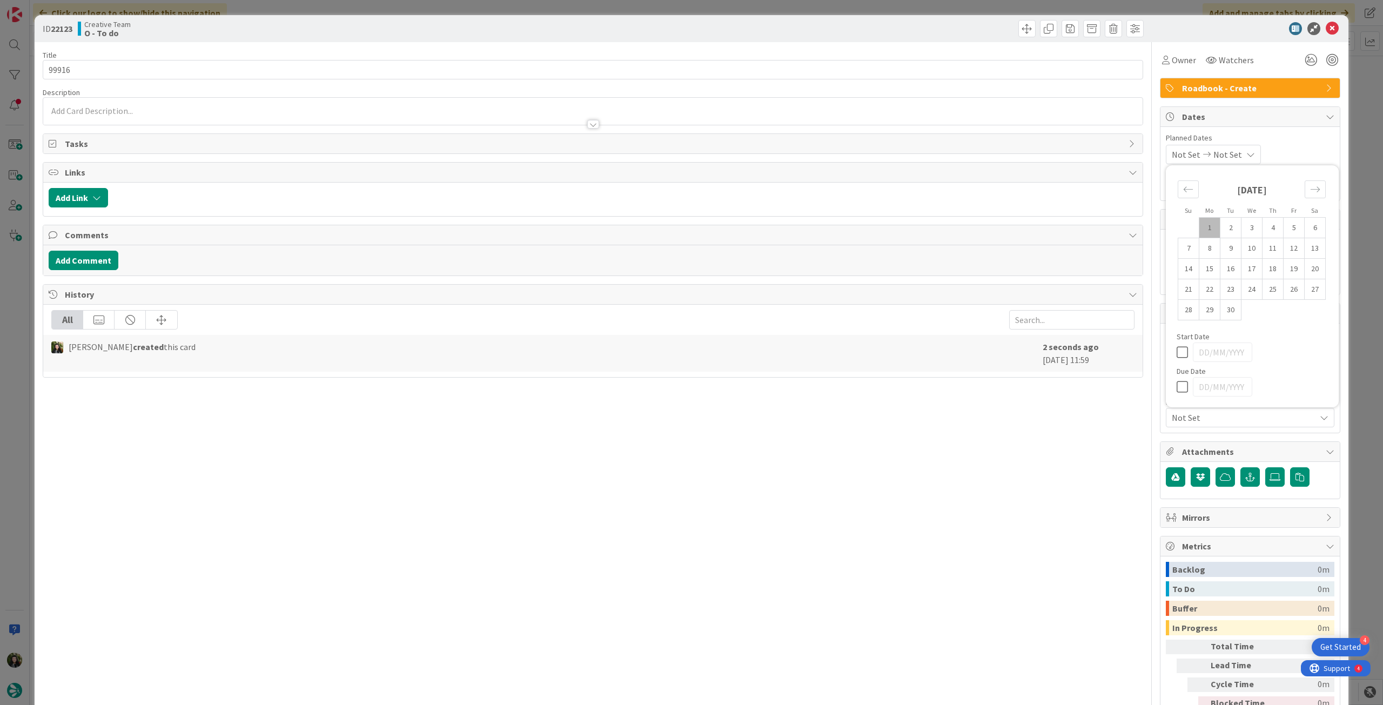
click at [1177, 384] on icon at bounding box center [1185, 386] width 16 height 13
type input "[DATE]"
click at [1326, 26] on icon at bounding box center [1332, 28] width 13 height 13
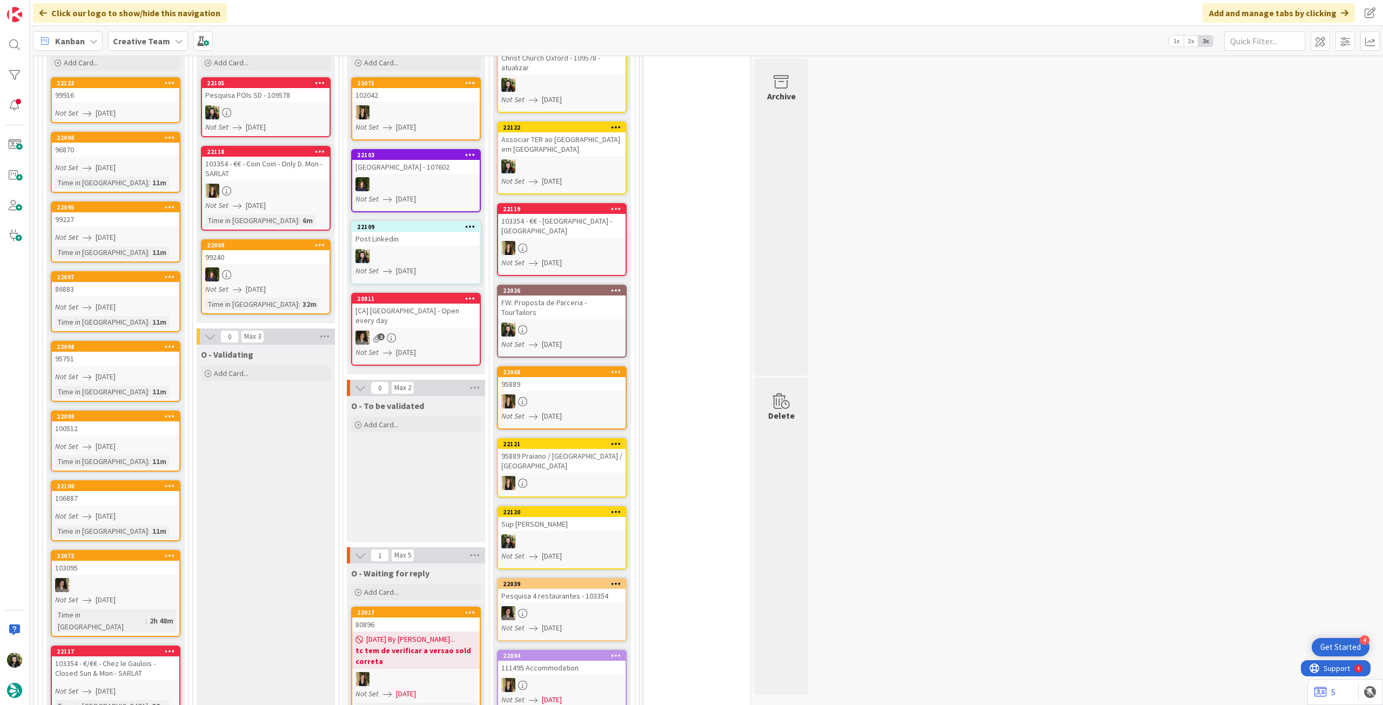
scroll to position [576, 0]
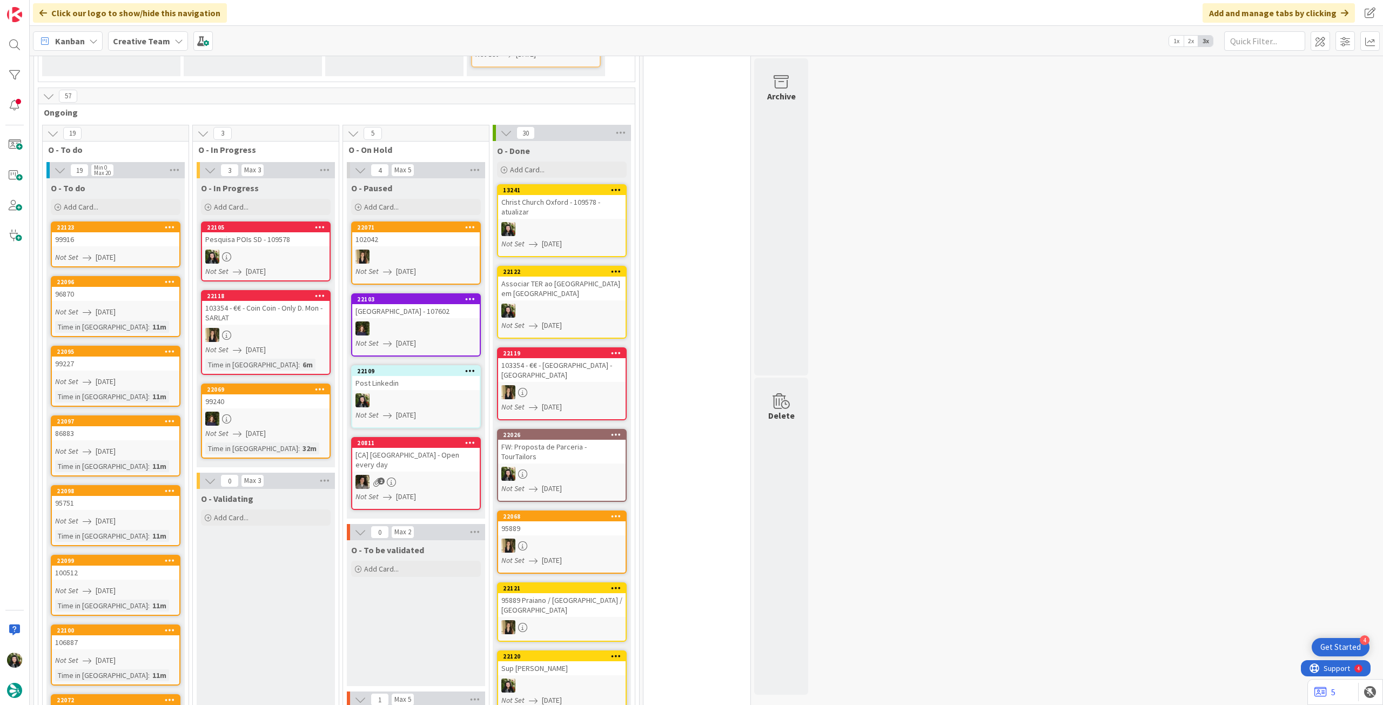
click at [162, 43] on b "Creative Team" at bounding box center [141, 41] width 57 height 11
click at [165, 155] on h4 "Creative Team - Análise" at bounding box center [185, 154] width 130 height 11
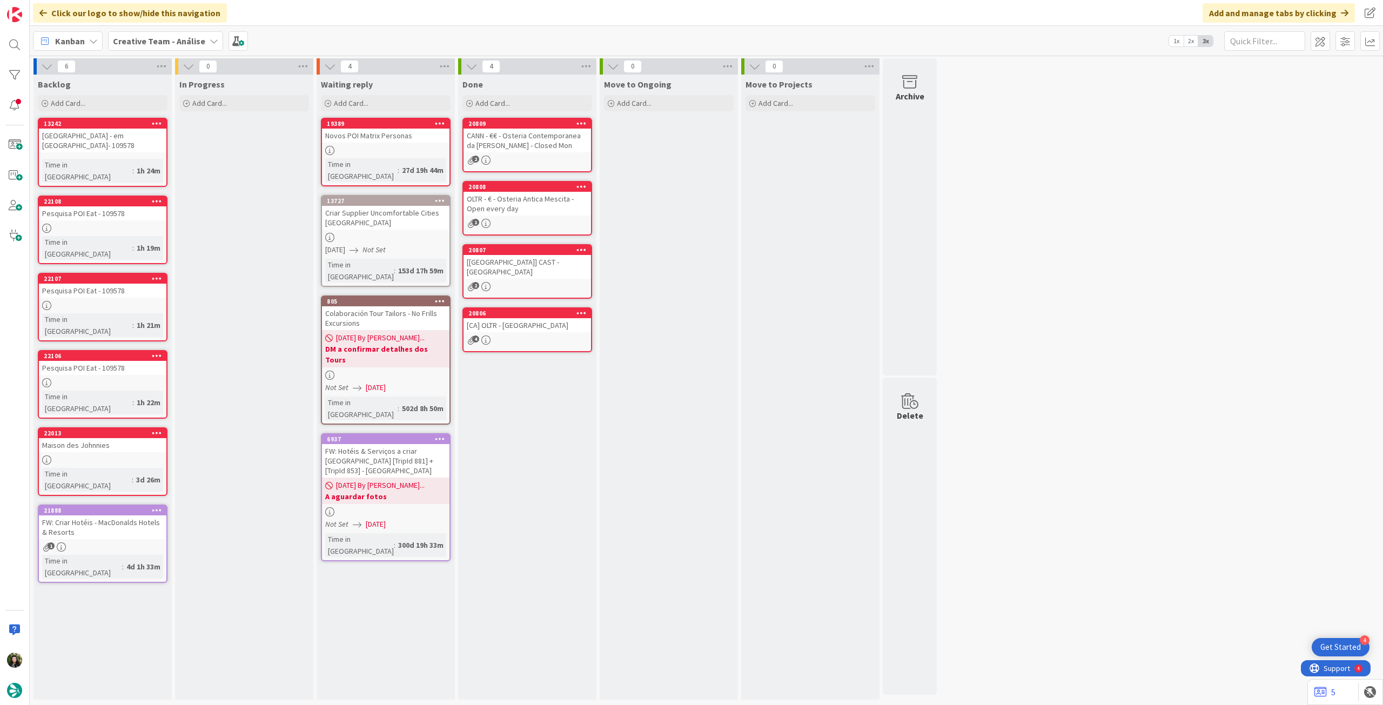
drag, startPoint x: 93, startPoint y: 36, endPoint x: 145, endPoint y: 43, distance: 52.3
click at [99, 36] on div "Kanban" at bounding box center [68, 40] width 70 height 19
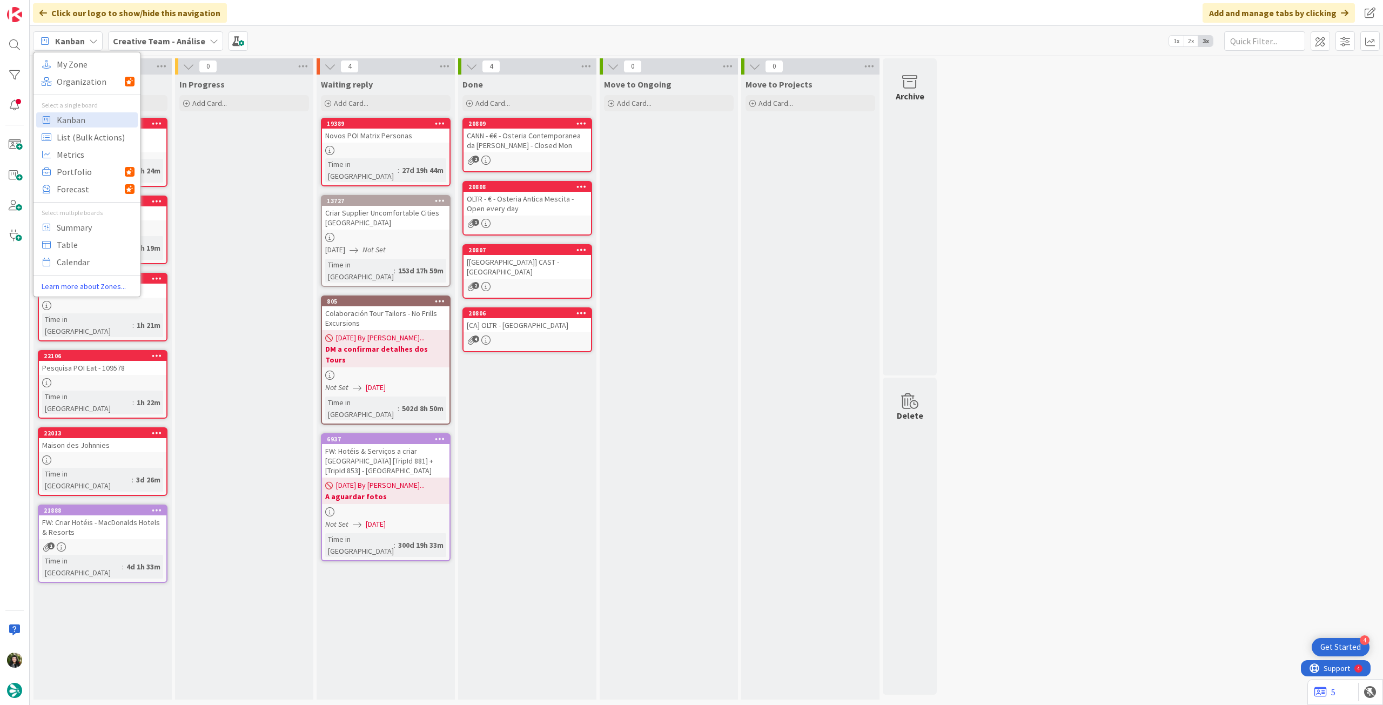
click at [145, 43] on b "Creative Team - Análise" at bounding box center [159, 41] width 92 height 11
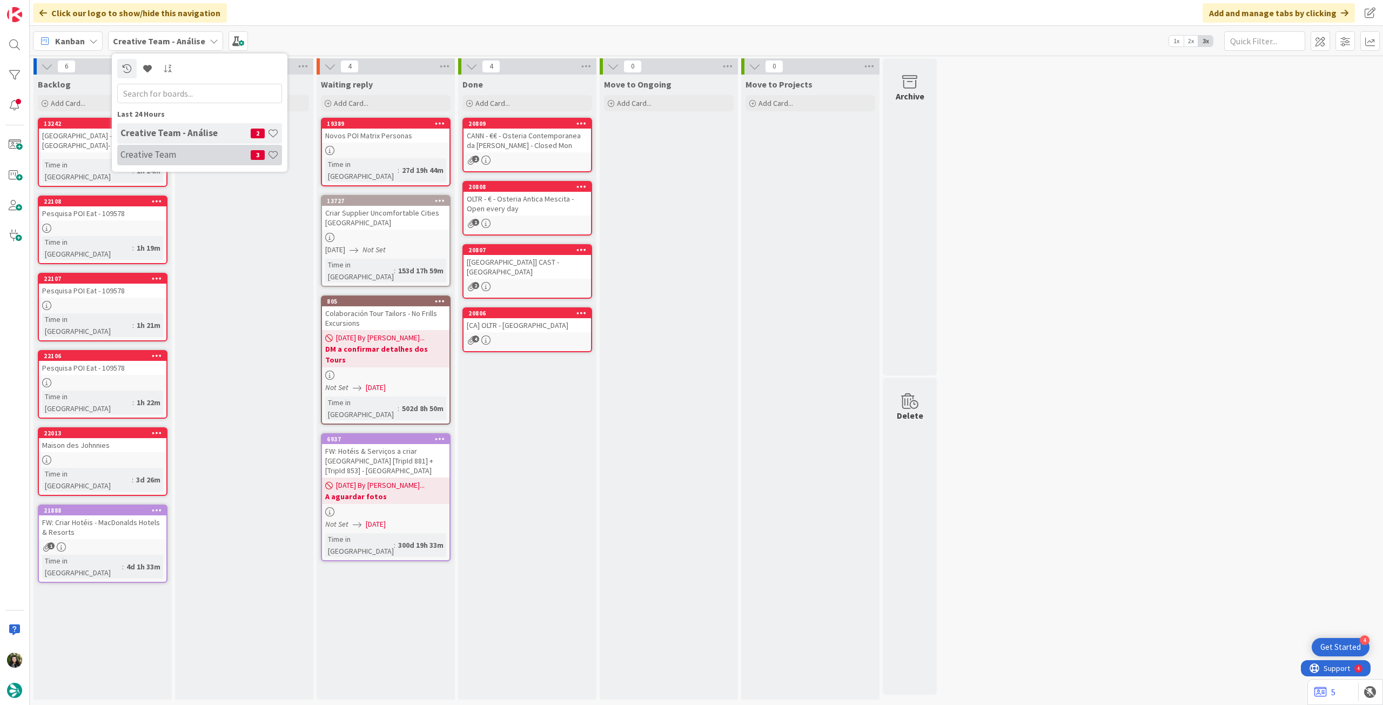
click at [148, 151] on div "Creative Team 3" at bounding box center [199, 155] width 165 height 21
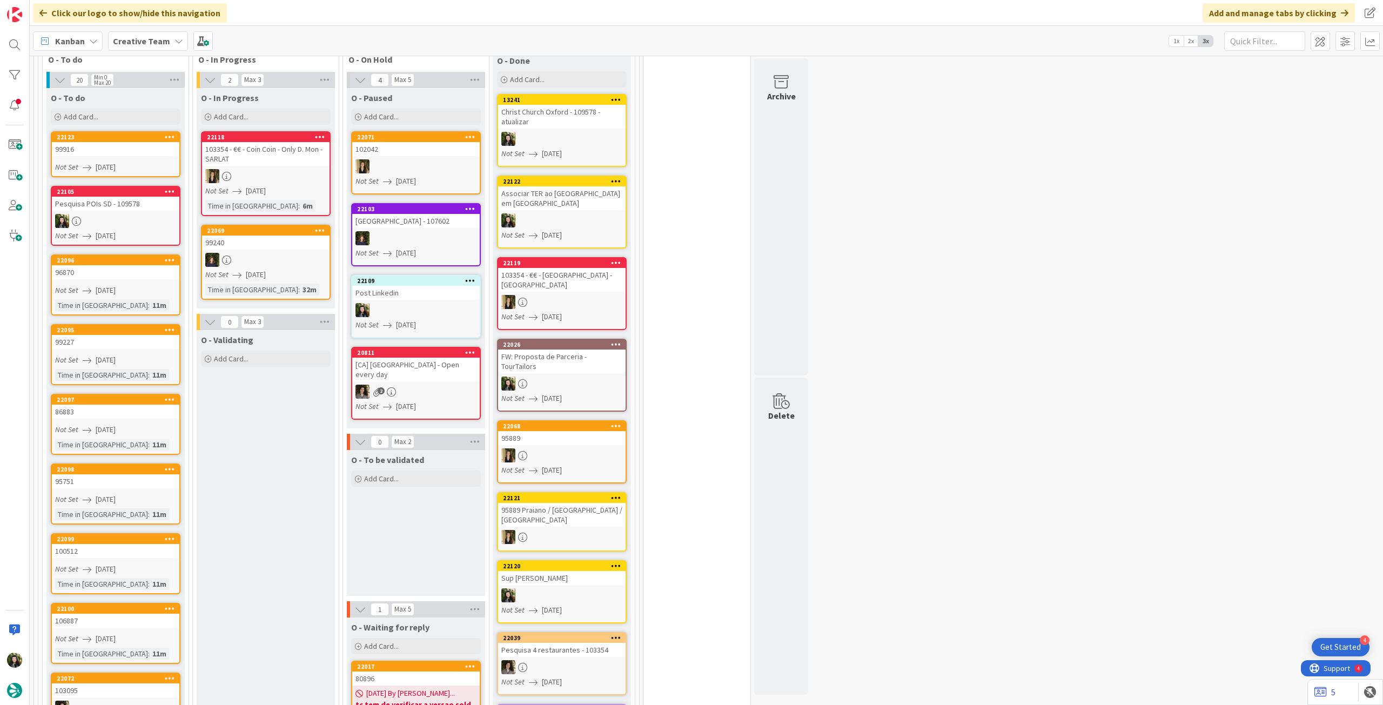
scroll to position [792, 0]
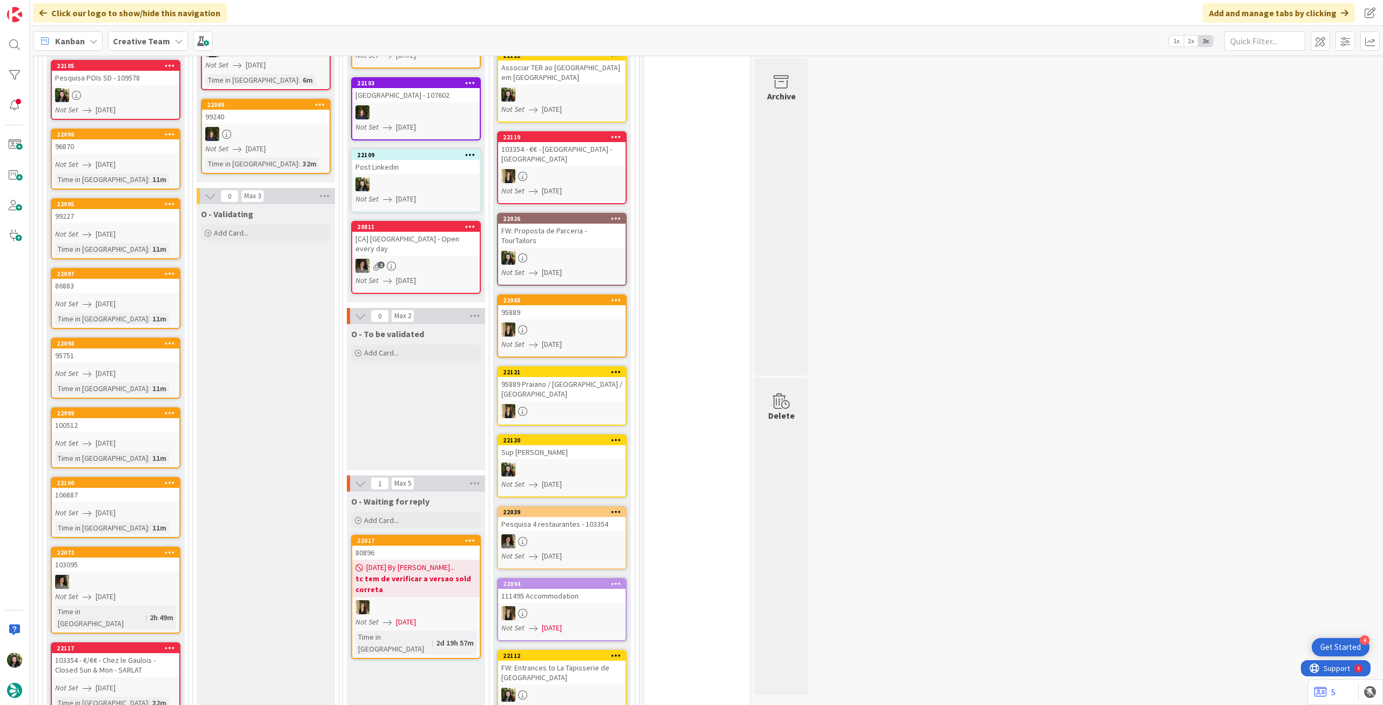
click at [166, 548] on icon at bounding box center [170, 552] width 10 height 8
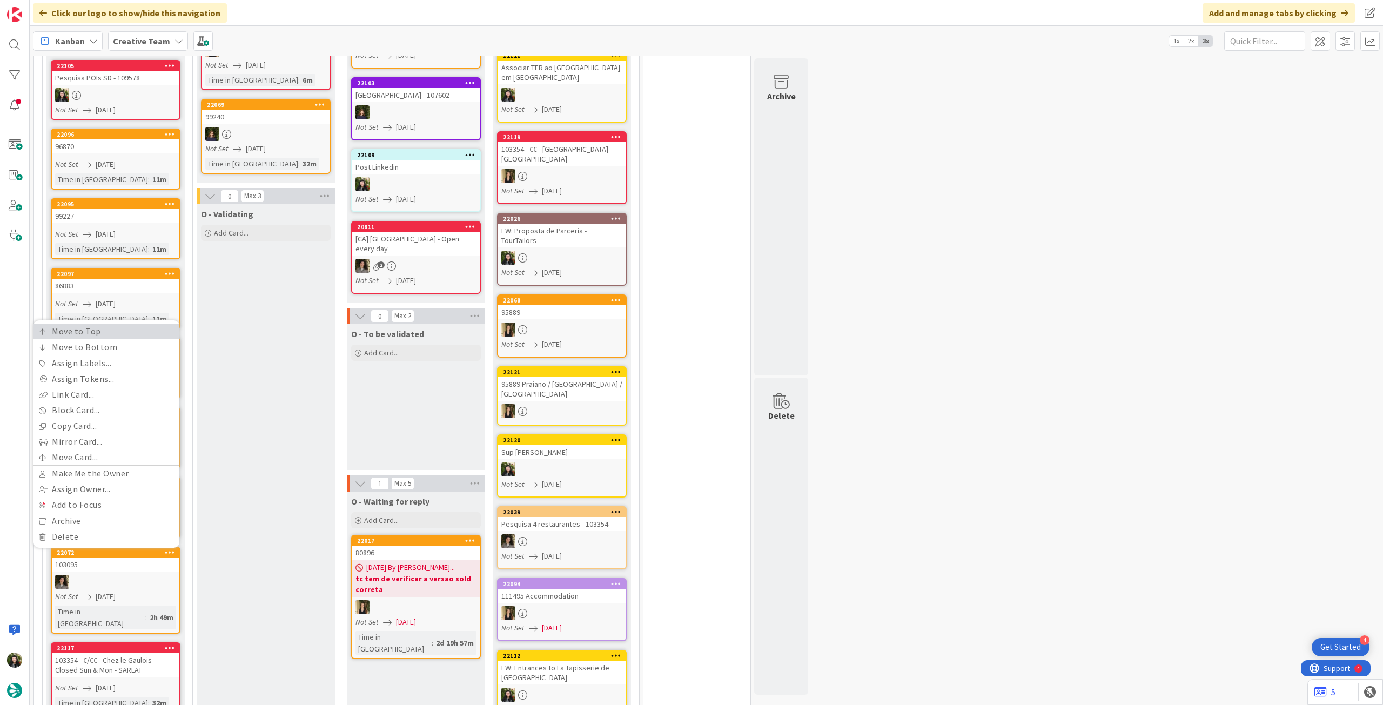
click at [121, 324] on link "Move to Top" at bounding box center [106, 332] width 146 height 16
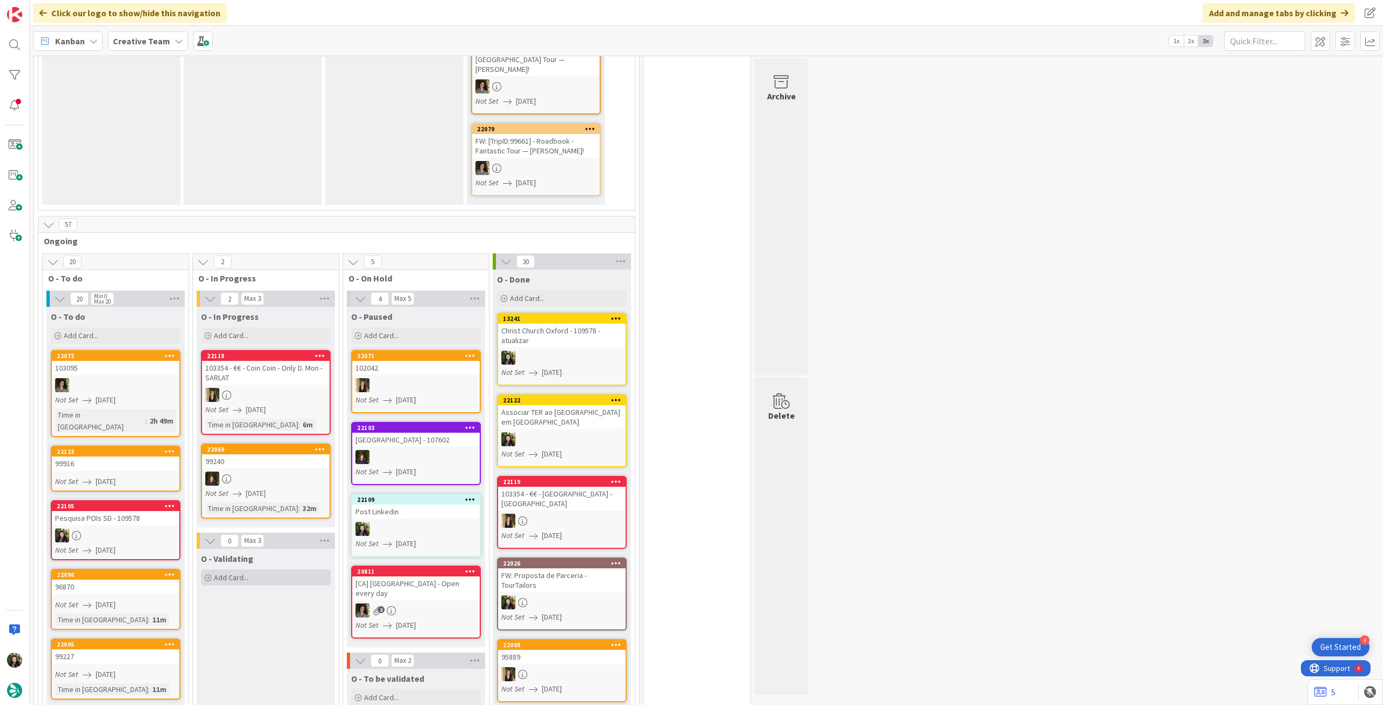
scroll to position [539, 0]
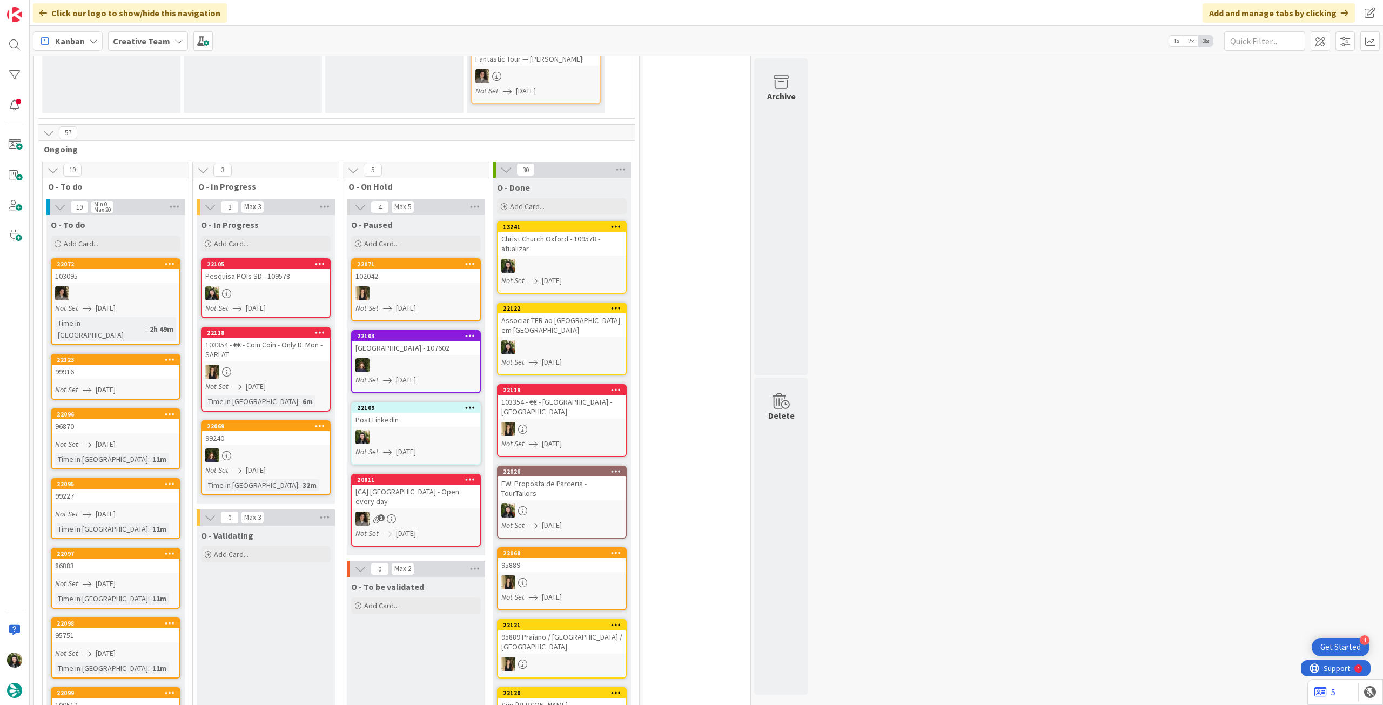
click at [288, 269] on div "Pesquisa POIs SD - 109578" at bounding box center [265, 276] width 127 height 14
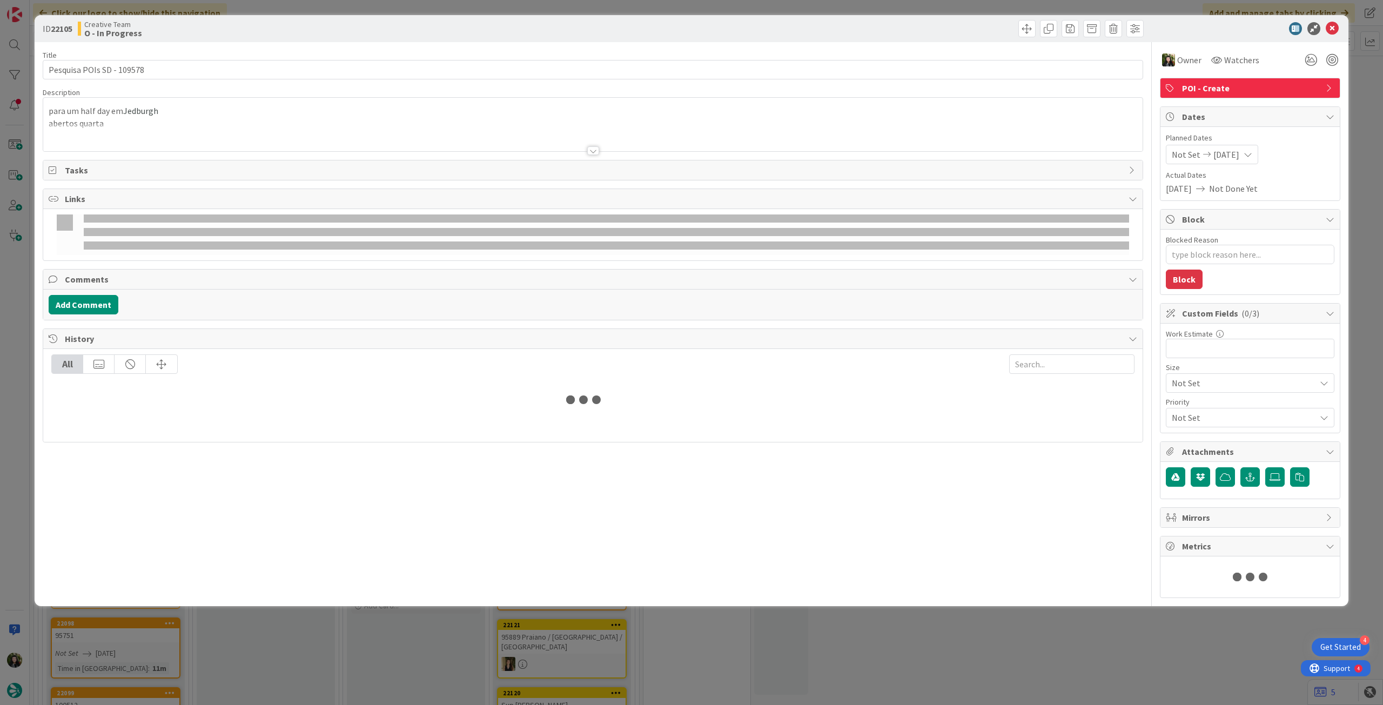
click at [225, 117] on p "abertos quarta" at bounding box center [593, 123] width 1089 height 12
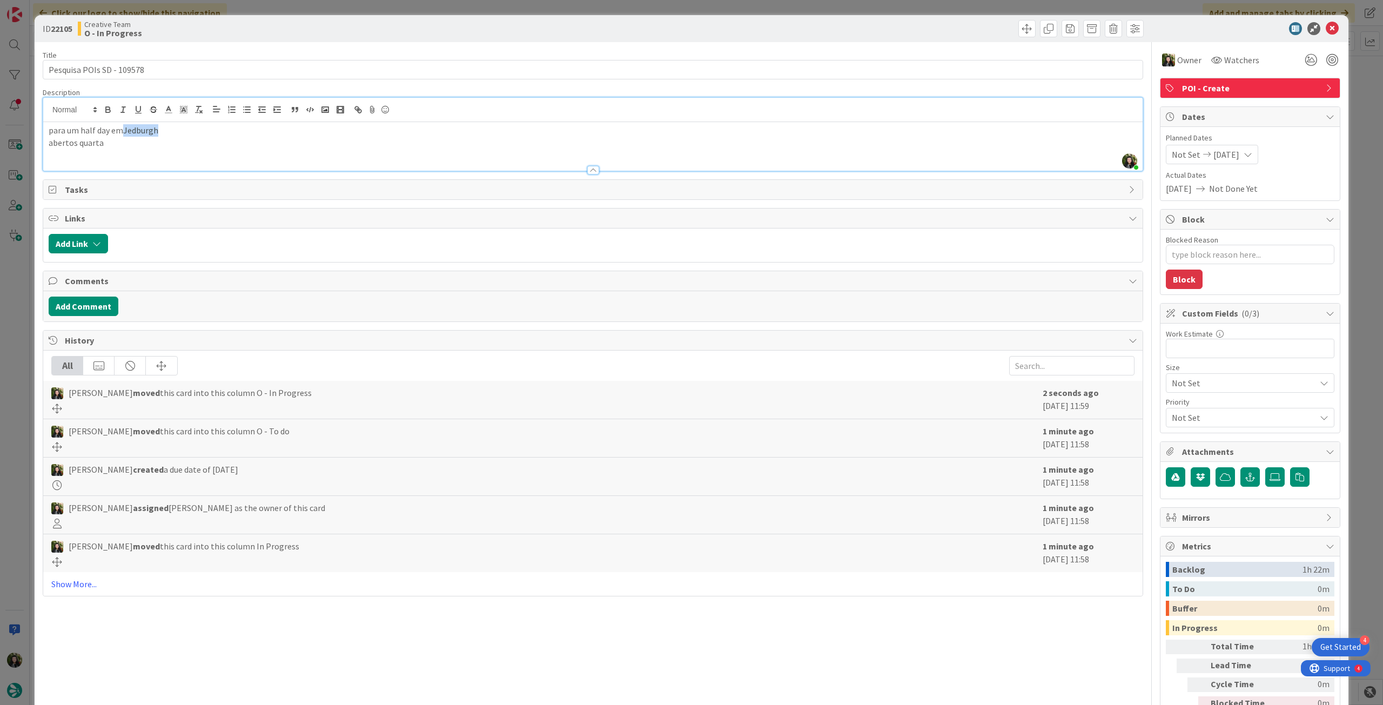
drag, startPoint x: 124, startPoint y: 128, endPoint x: 214, endPoint y: 128, distance: 90.2
click at [214, 128] on p "para um half day em [GEOGRAPHIC_DATA]" at bounding box center [593, 130] width 1089 height 12
copy p "Jedburgh"
click at [198, 147] on p "abertos quarta" at bounding box center [593, 143] width 1089 height 12
click at [1326, 32] on icon at bounding box center [1332, 28] width 13 height 13
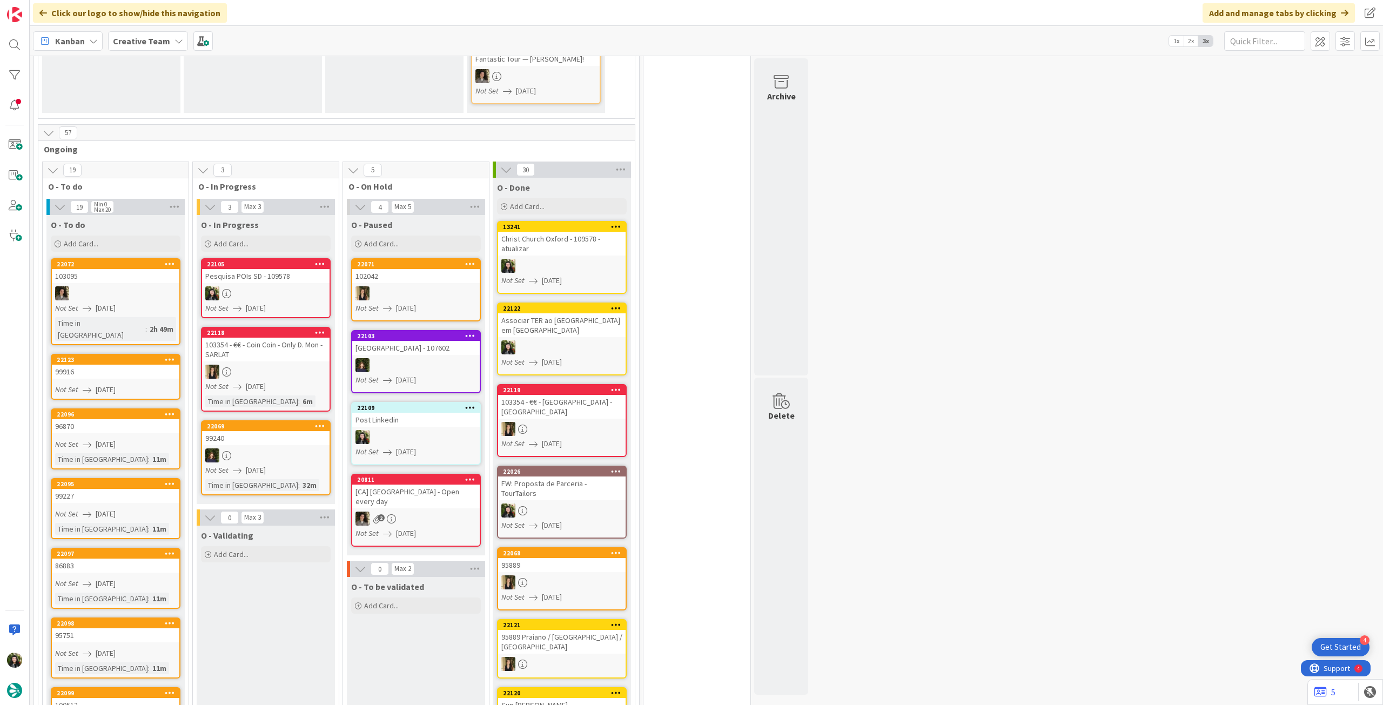
click at [161, 38] on b "Creative Team" at bounding box center [141, 41] width 57 height 11
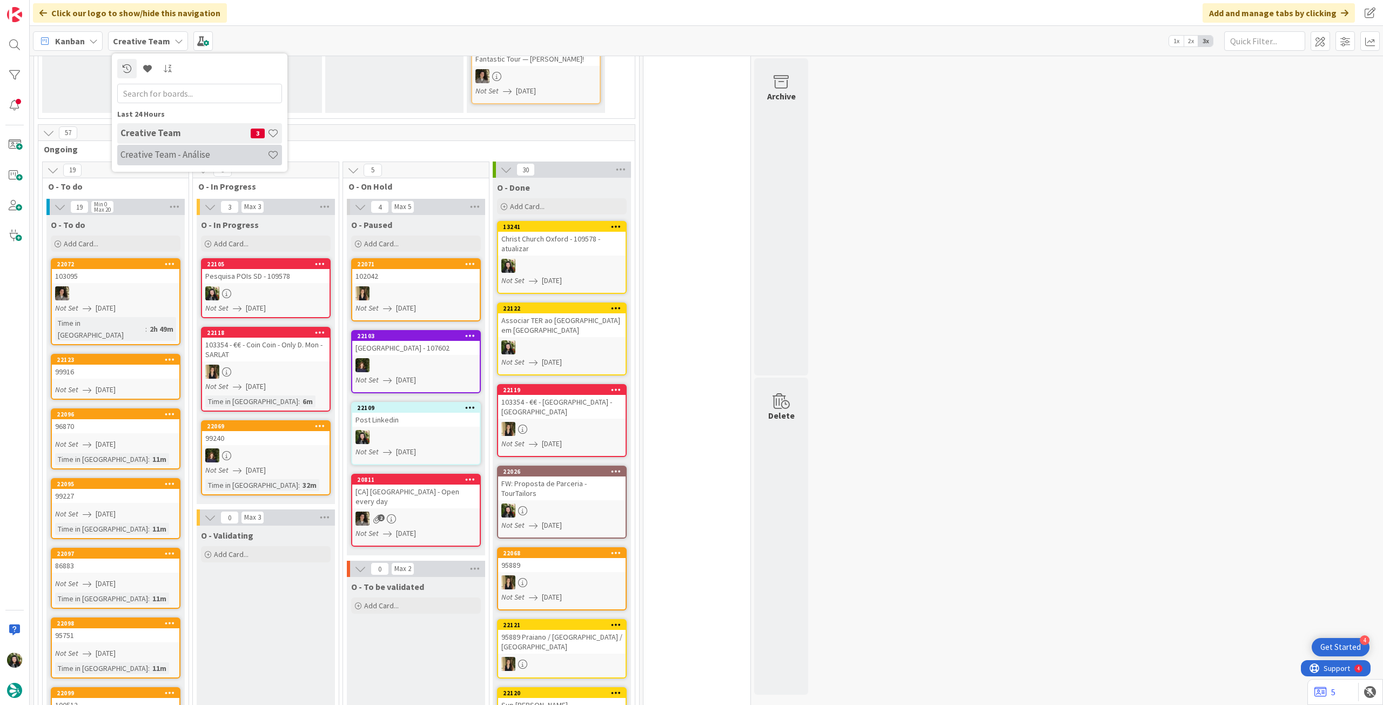
click at [172, 158] on h4 "Creative Team - Análise" at bounding box center [193, 154] width 147 height 11
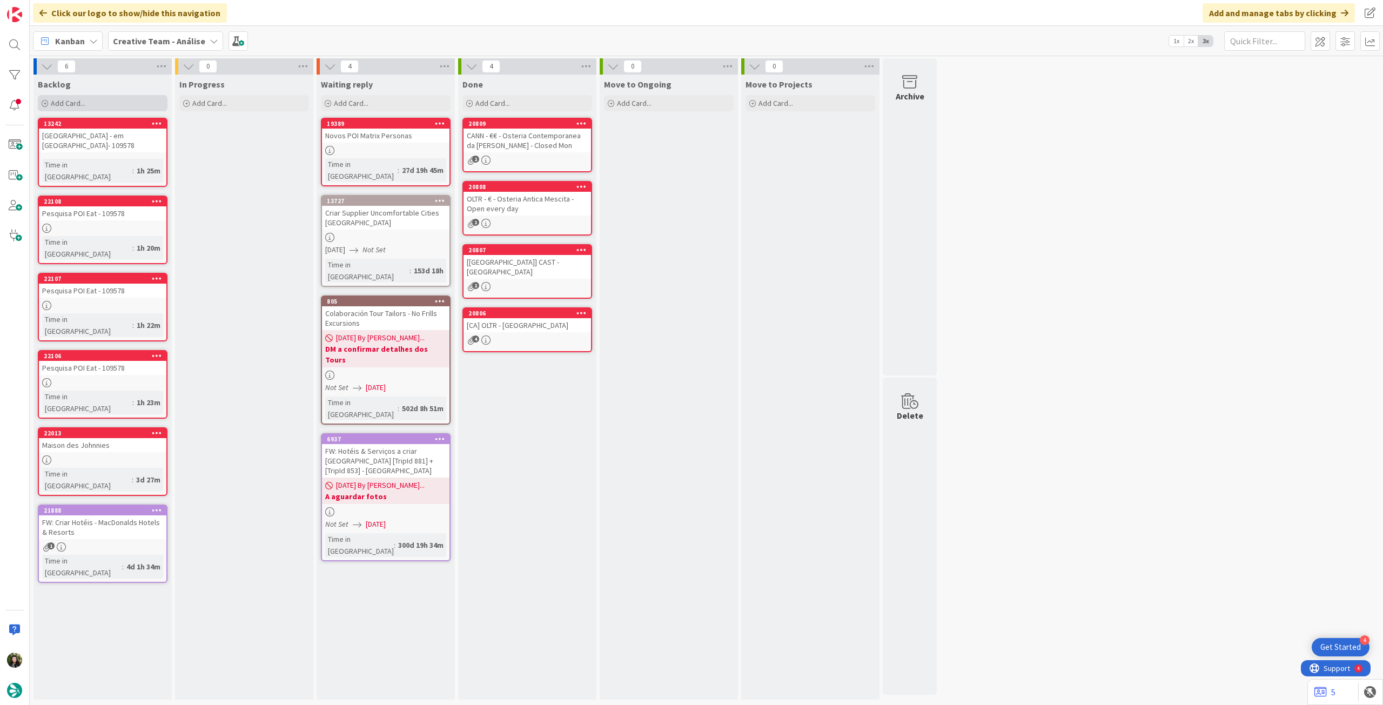
click at [100, 98] on div "Add Card..." at bounding box center [103, 103] width 130 height 16
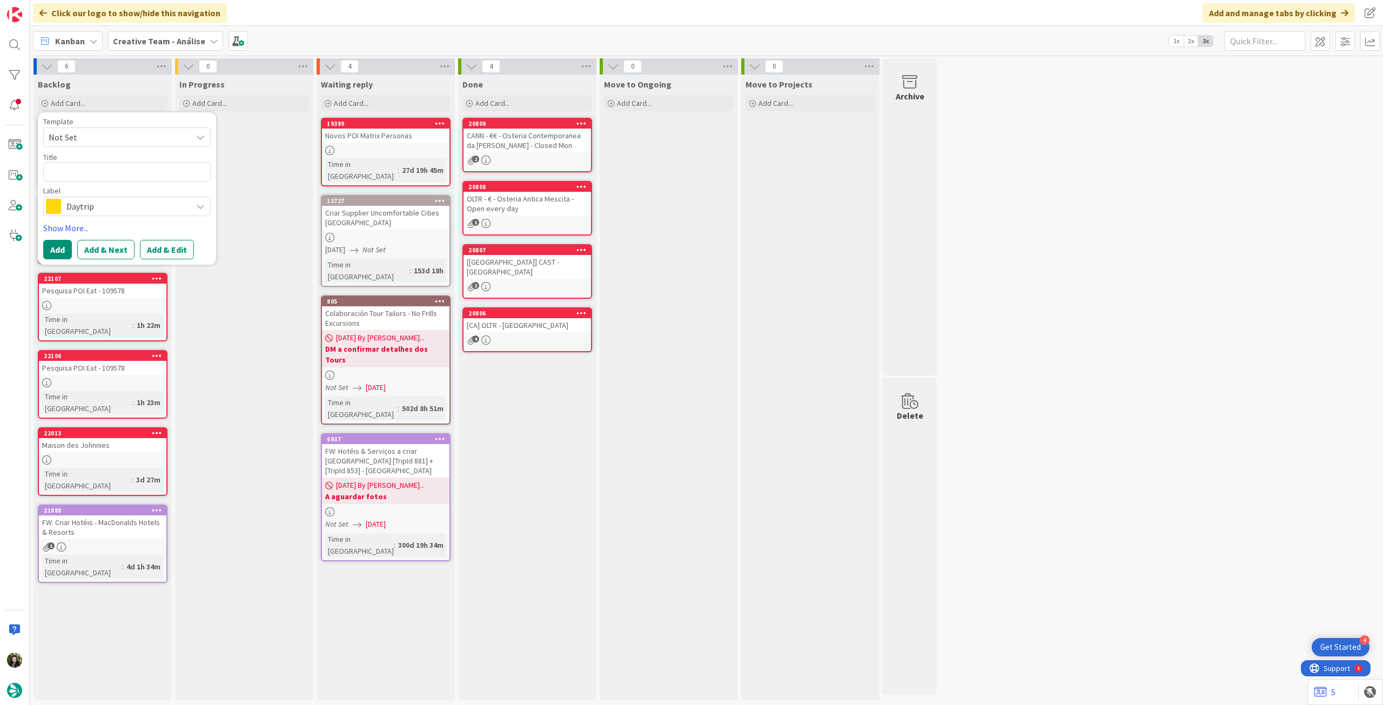
click at [99, 202] on span "Daytrip" at bounding box center [126, 206] width 120 height 15
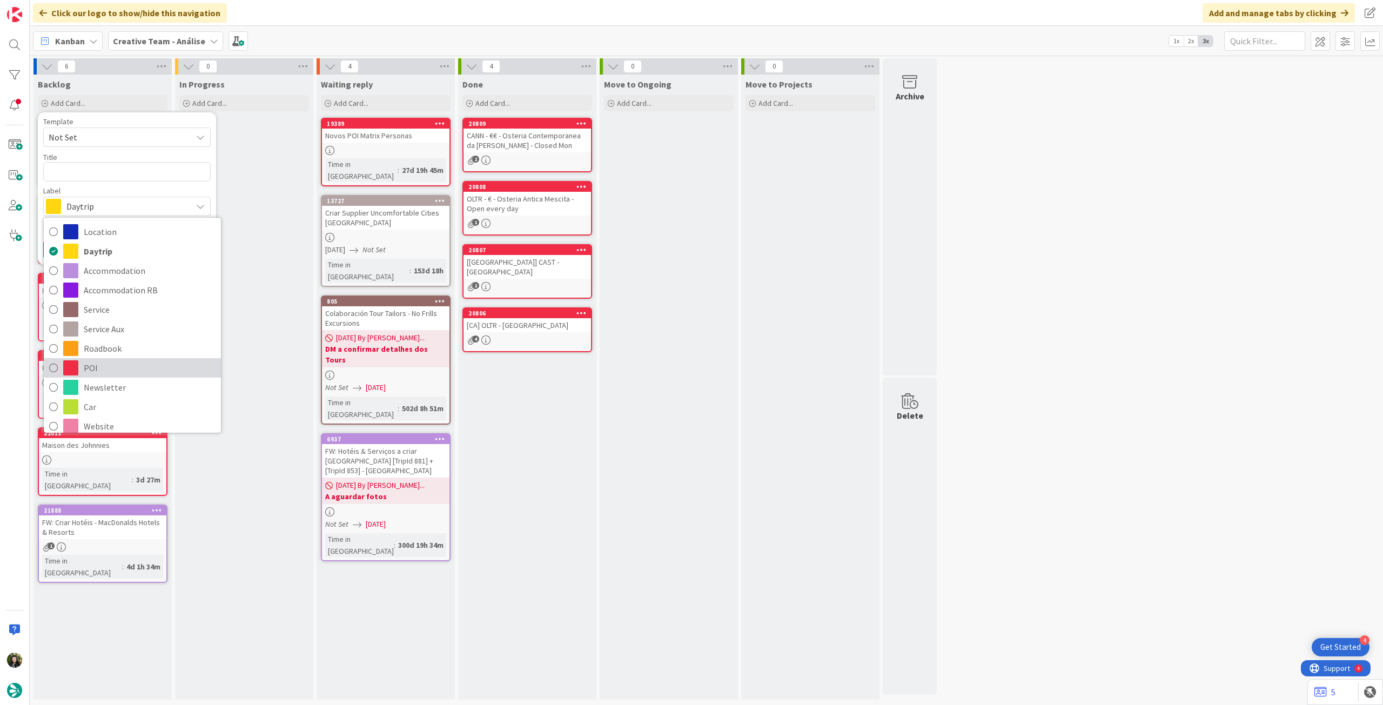
click at [126, 364] on span "POI" at bounding box center [150, 368] width 132 height 16
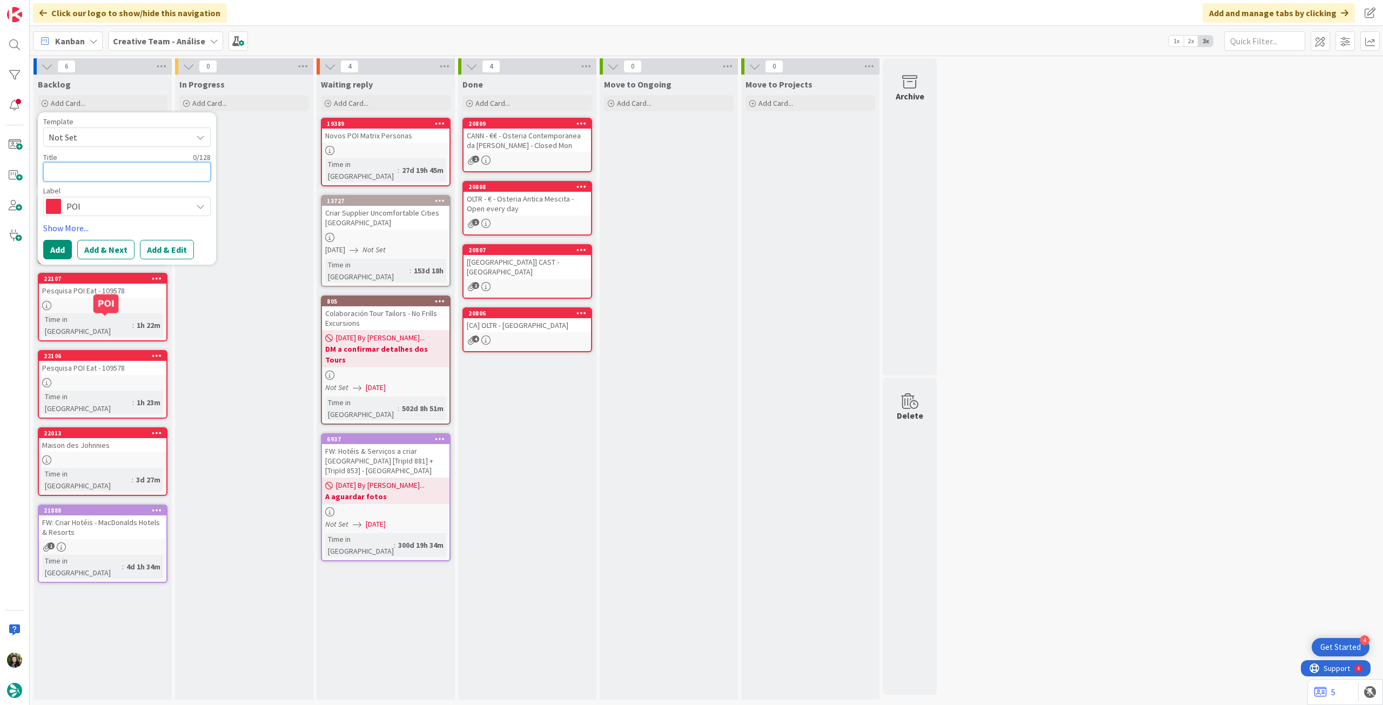
click at [104, 173] on textarea at bounding box center [126, 171] width 167 height 19
paste textarea "Jedburgh Abbey"
type textarea "x"
type textarea "Jedburgh Abbey"
click at [49, 254] on button "Add" at bounding box center [57, 249] width 29 height 19
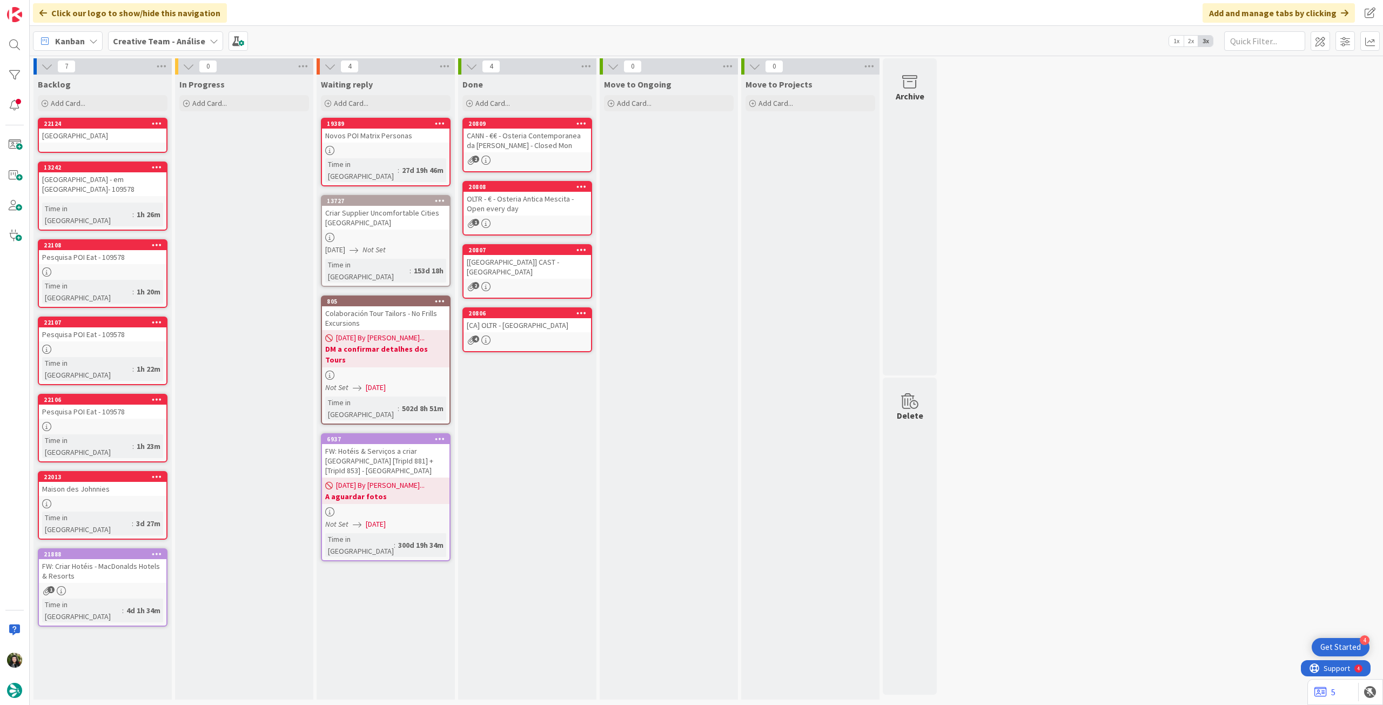
click at [100, 141] on div "Jedburgh Abbey" at bounding box center [102, 136] width 127 height 14
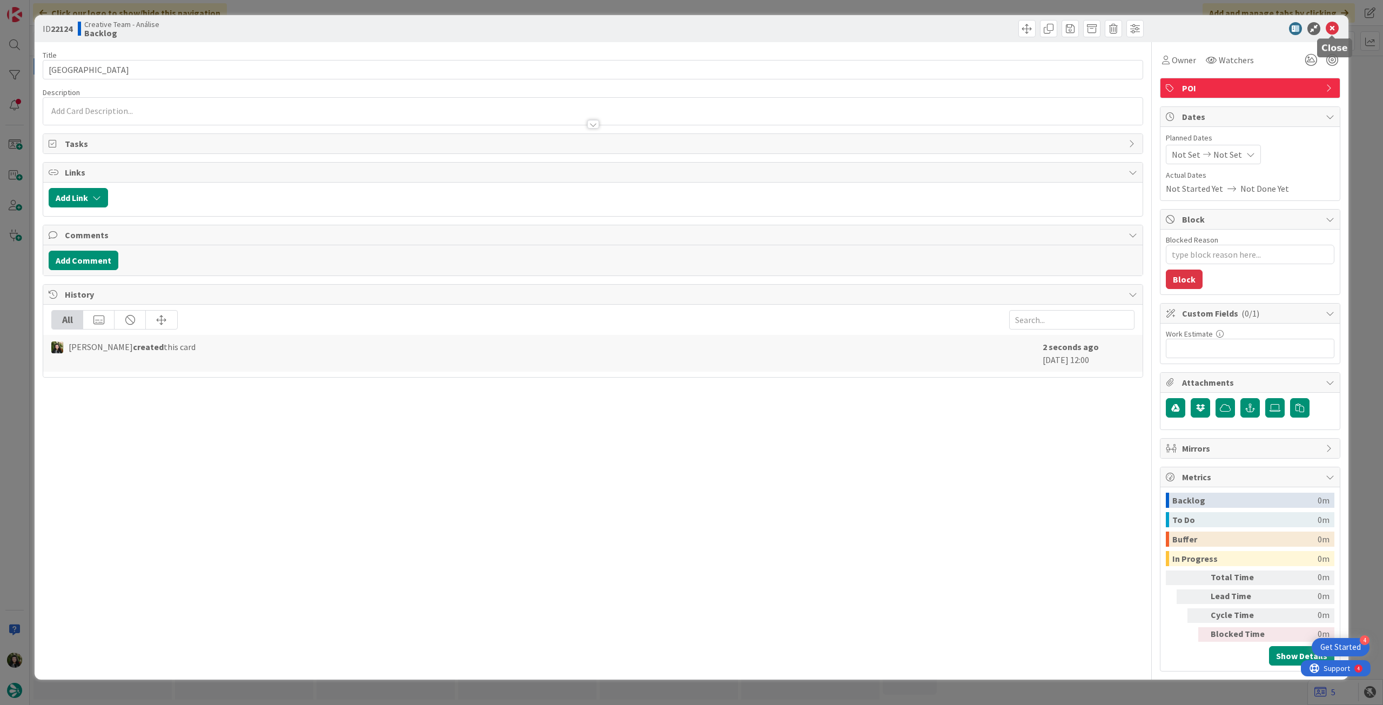
click at [1334, 30] on icon at bounding box center [1332, 28] width 13 height 13
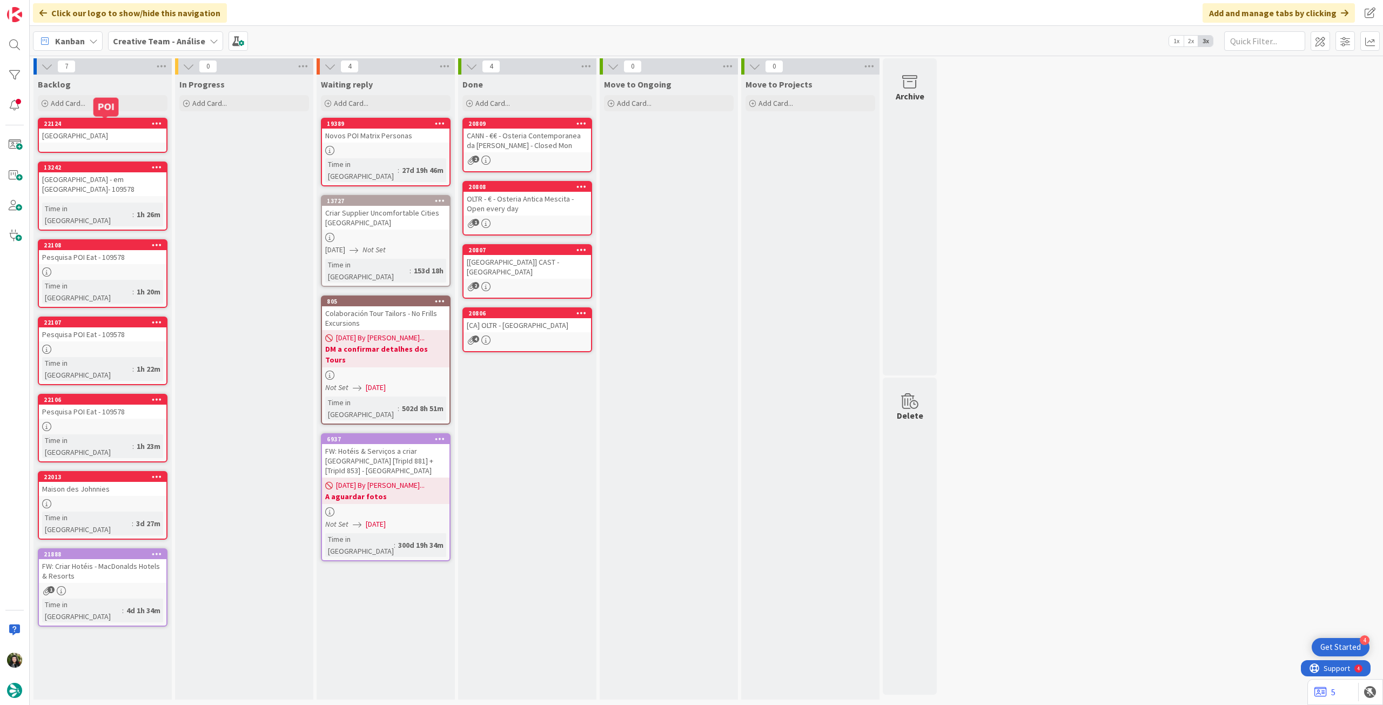
click at [119, 139] on div "Jedburgh Abbey" at bounding box center [102, 136] width 127 height 14
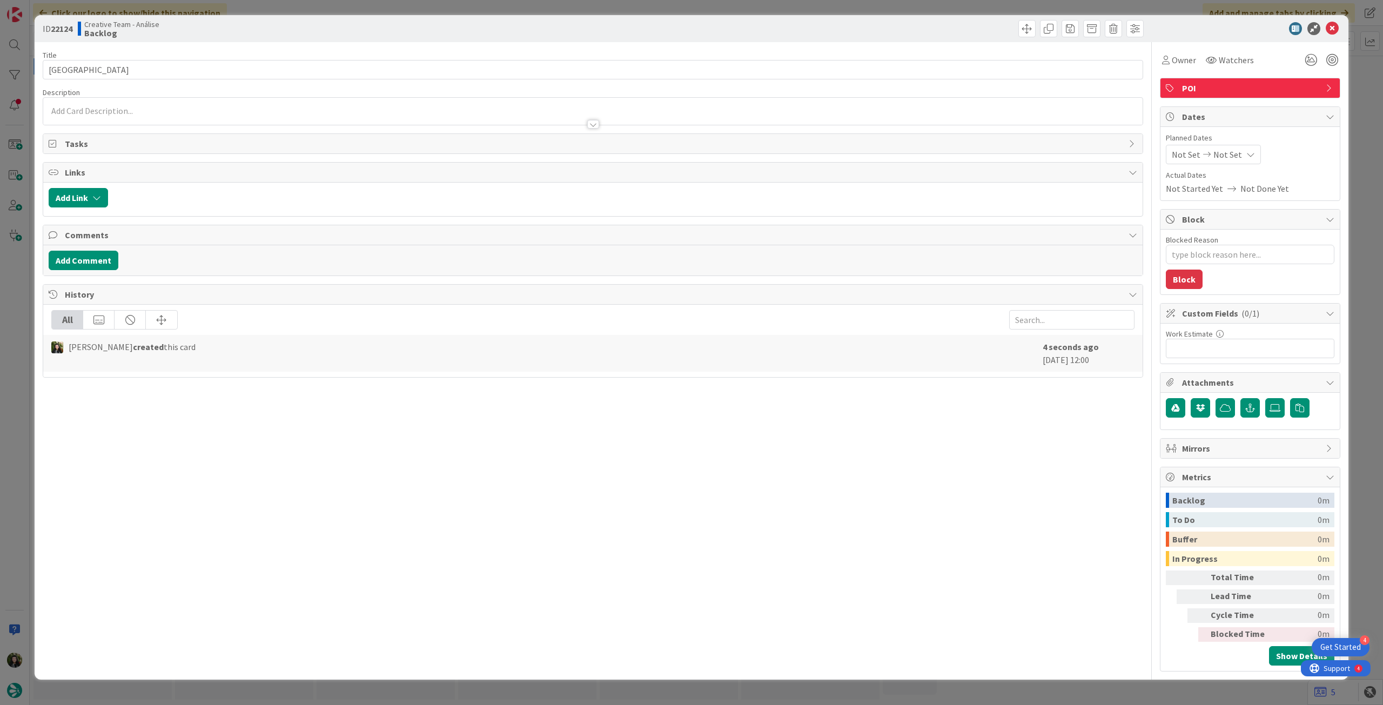
type textarea "x"
drag, startPoint x: 83, startPoint y: 73, endPoint x: 35, endPoint y: 72, distance: 47.6
click at [35, 72] on div "ID 22124 Creative Team - Análise Backlog Title 14 / 128 Jedburgh Abbey Descript…" at bounding box center [692, 347] width 1314 height 664
click at [92, 115] on div at bounding box center [592, 118] width 1099 height 11
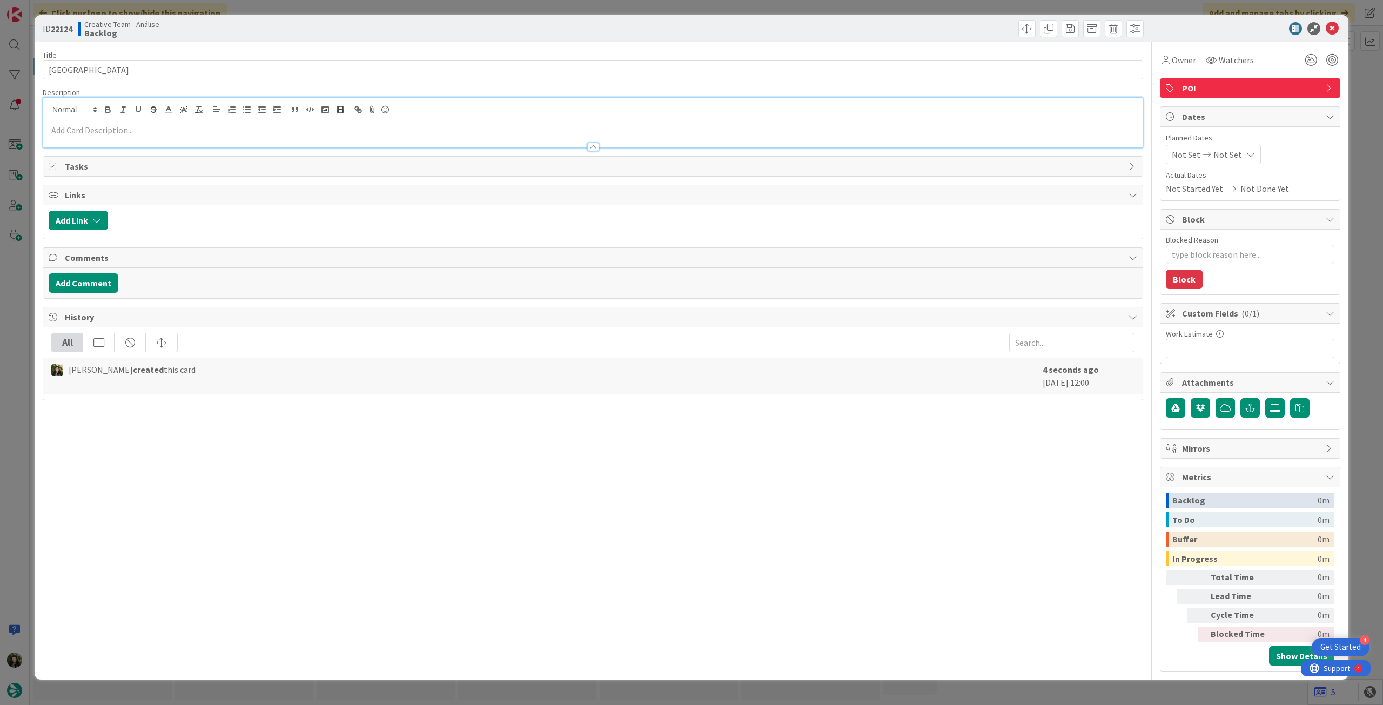
click at [95, 127] on p at bounding box center [593, 130] width 1089 height 12
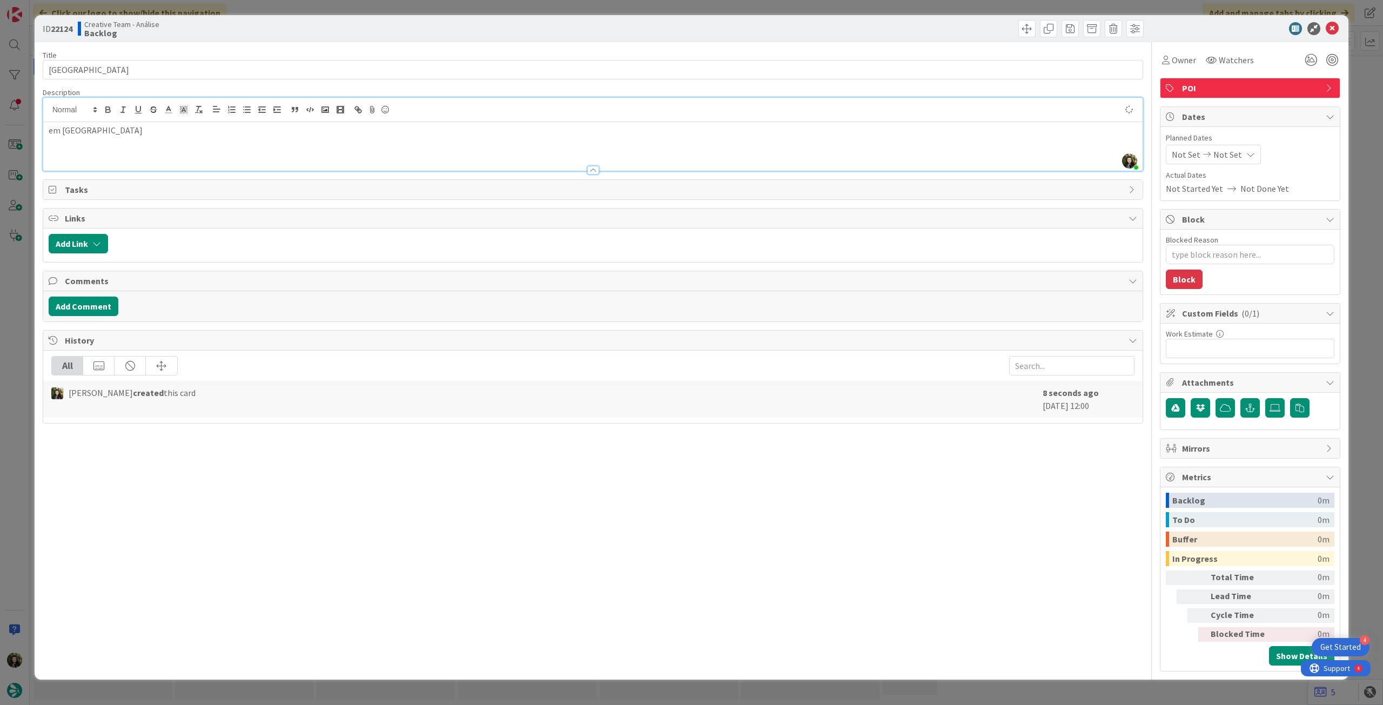
click at [1335, 30] on icon at bounding box center [1332, 28] width 13 height 13
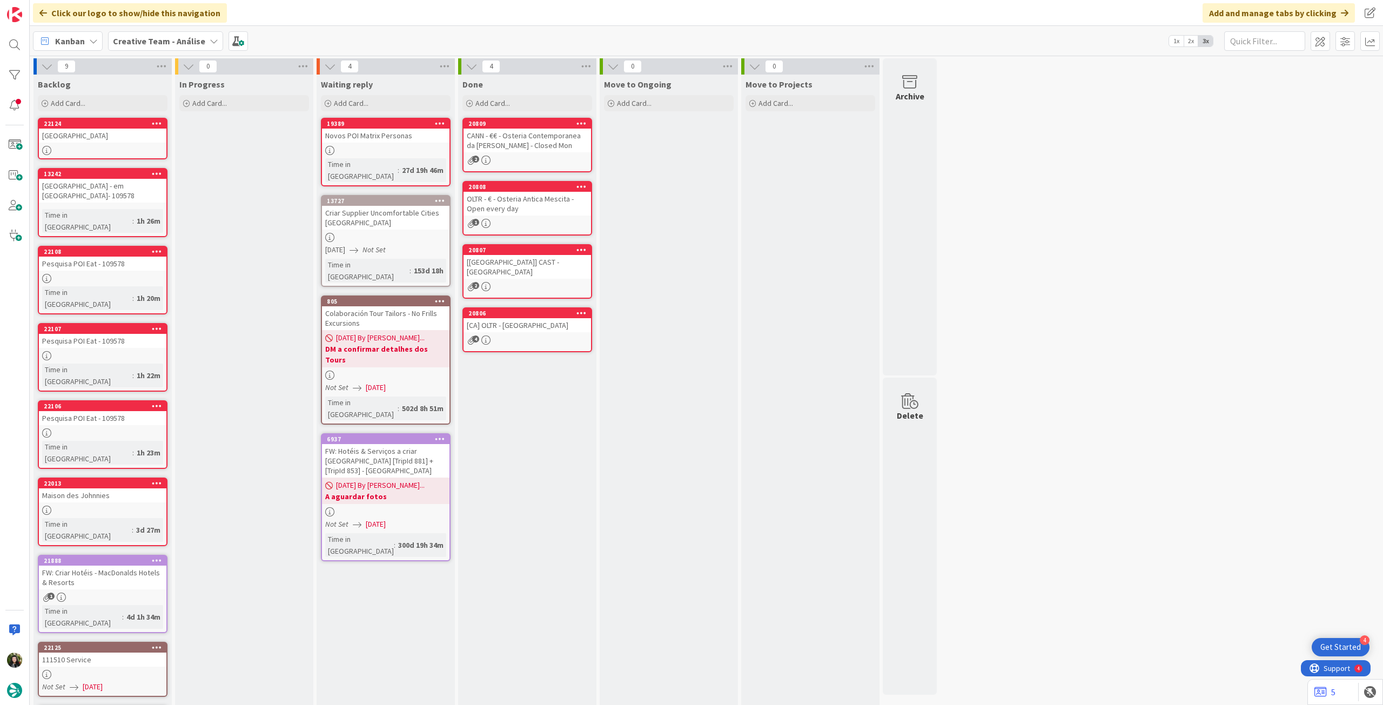
click at [145, 43] on b "Creative Team - Análise" at bounding box center [159, 41] width 92 height 11
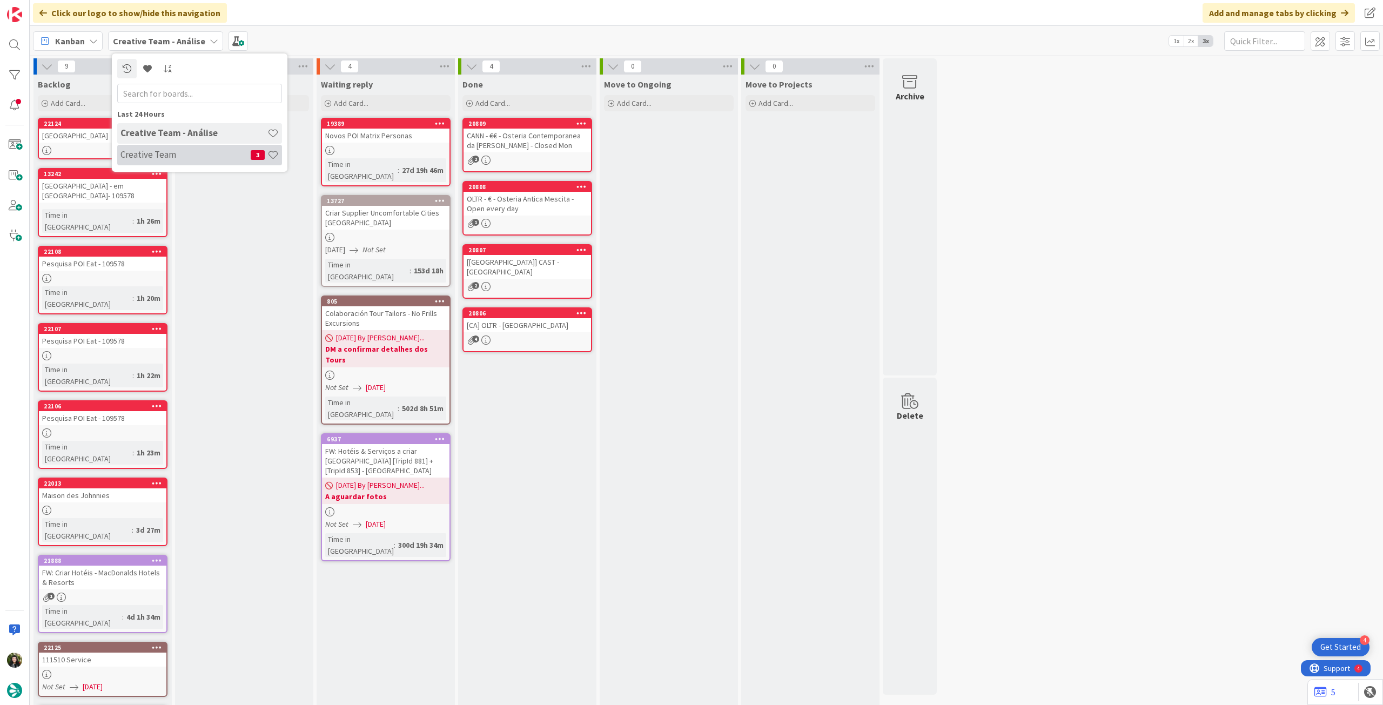
click at [164, 146] on div "Creative Team 3" at bounding box center [199, 155] width 165 height 21
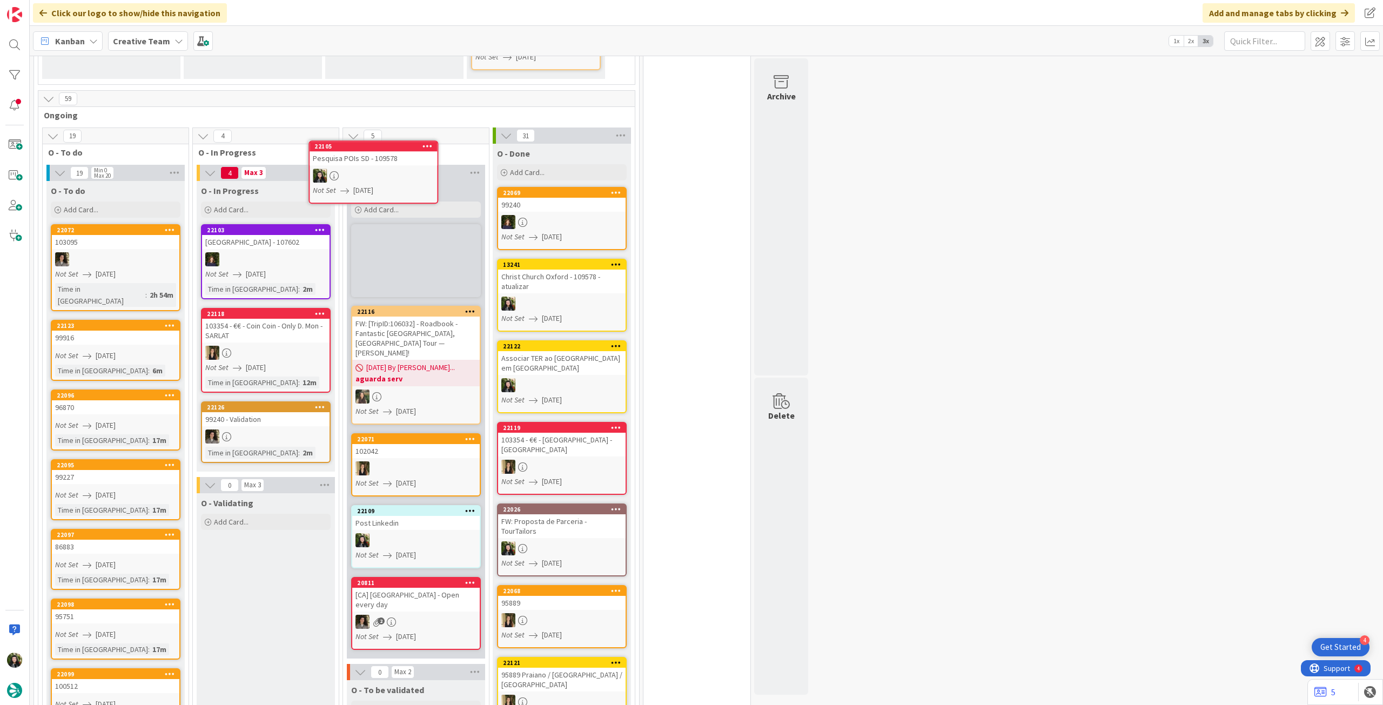
scroll to position [641, 0]
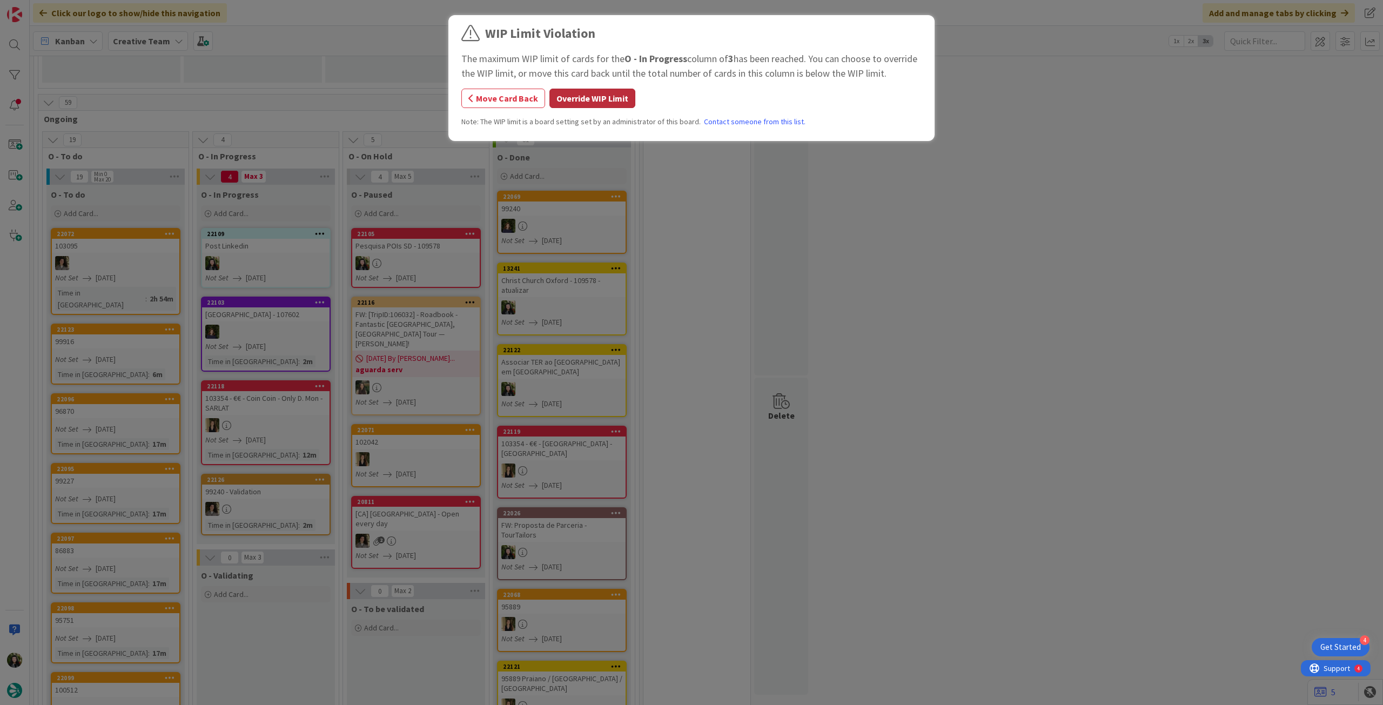
click at [582, 99] on button "Override WIP Limit" at bounding box center [592, 98] width 86 height 19
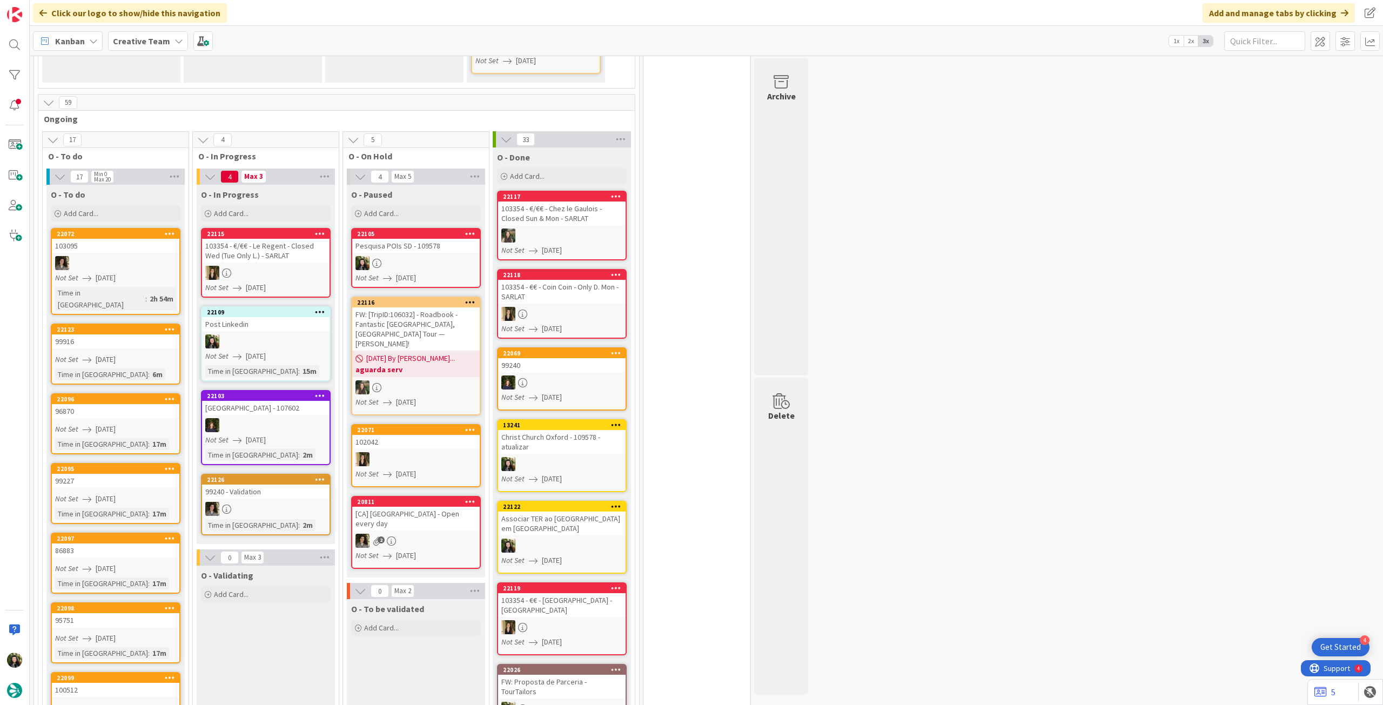
click at [286, 310] on link "22109 Post Linkedin Not Set 01/09/2025 Time in Column : 15m" at bounding box center [266, 343] width 130 height 75
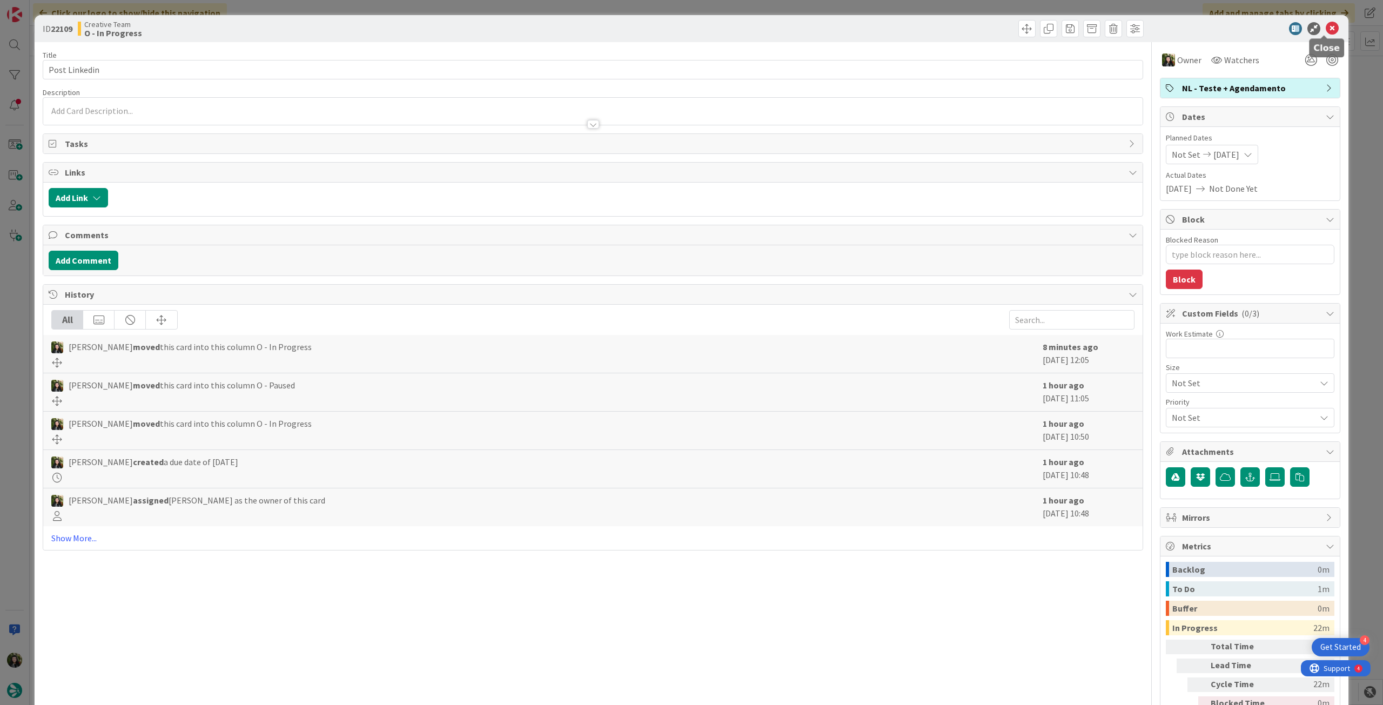
click at [1326, 23] on icon at bounding box center [1332, 28] width 13 height 13
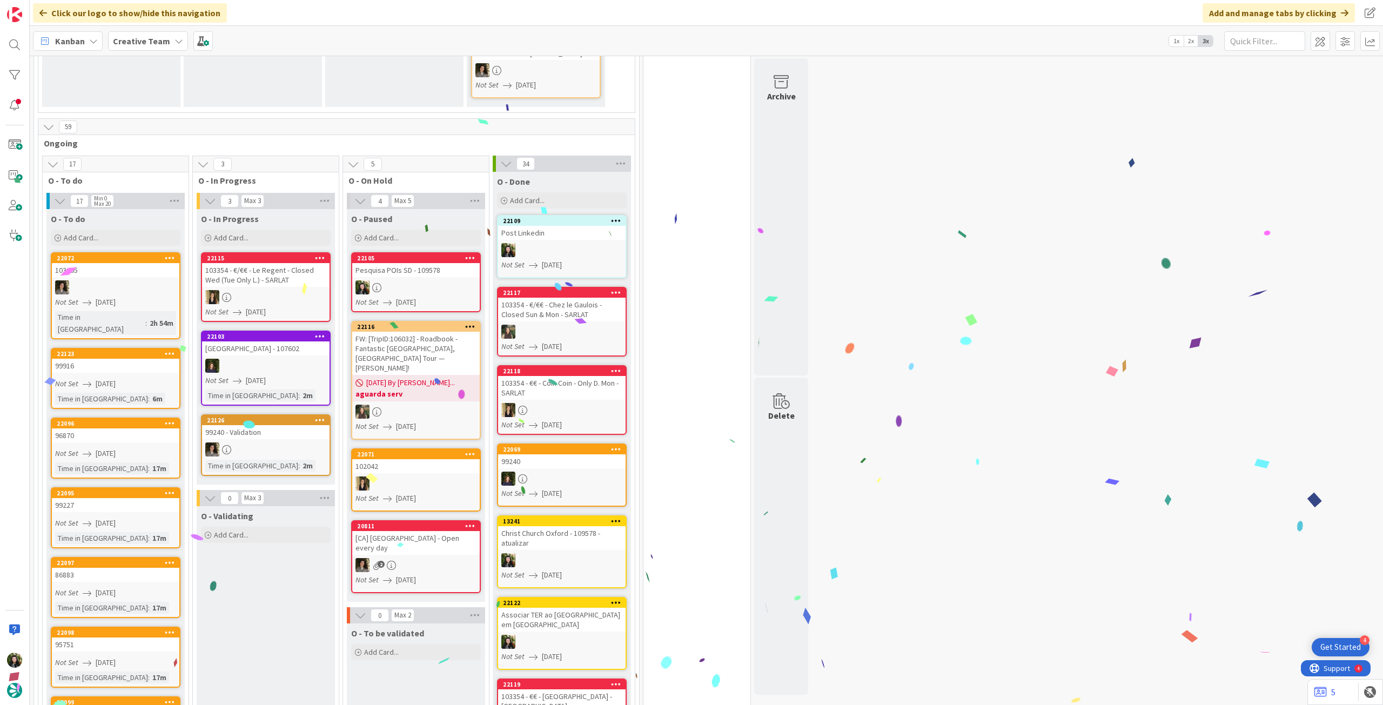
click at [110, 42] on div "Creative Team" at bounding box center [148, 40] width 80 height 19
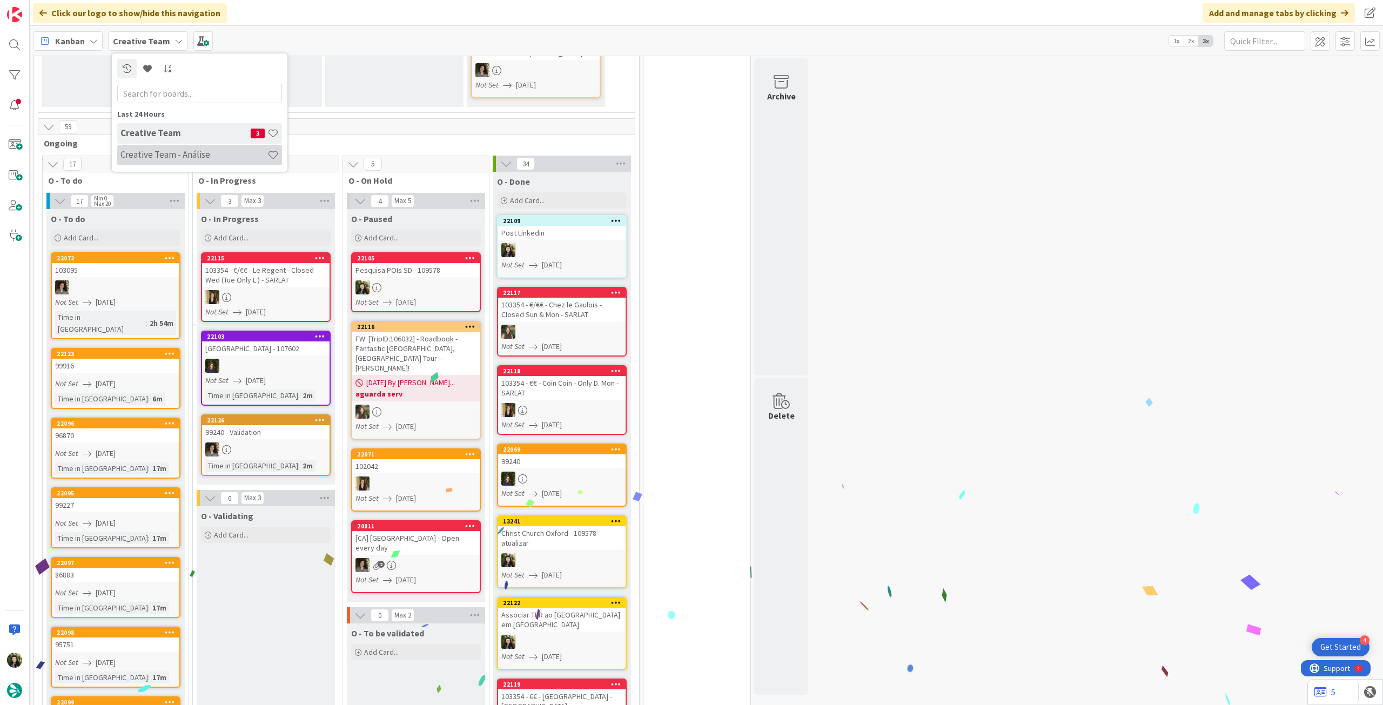
click at [178, 156] on h4 "Creative Team - Análise" at bounding box center [193, 154] width 147 height 11
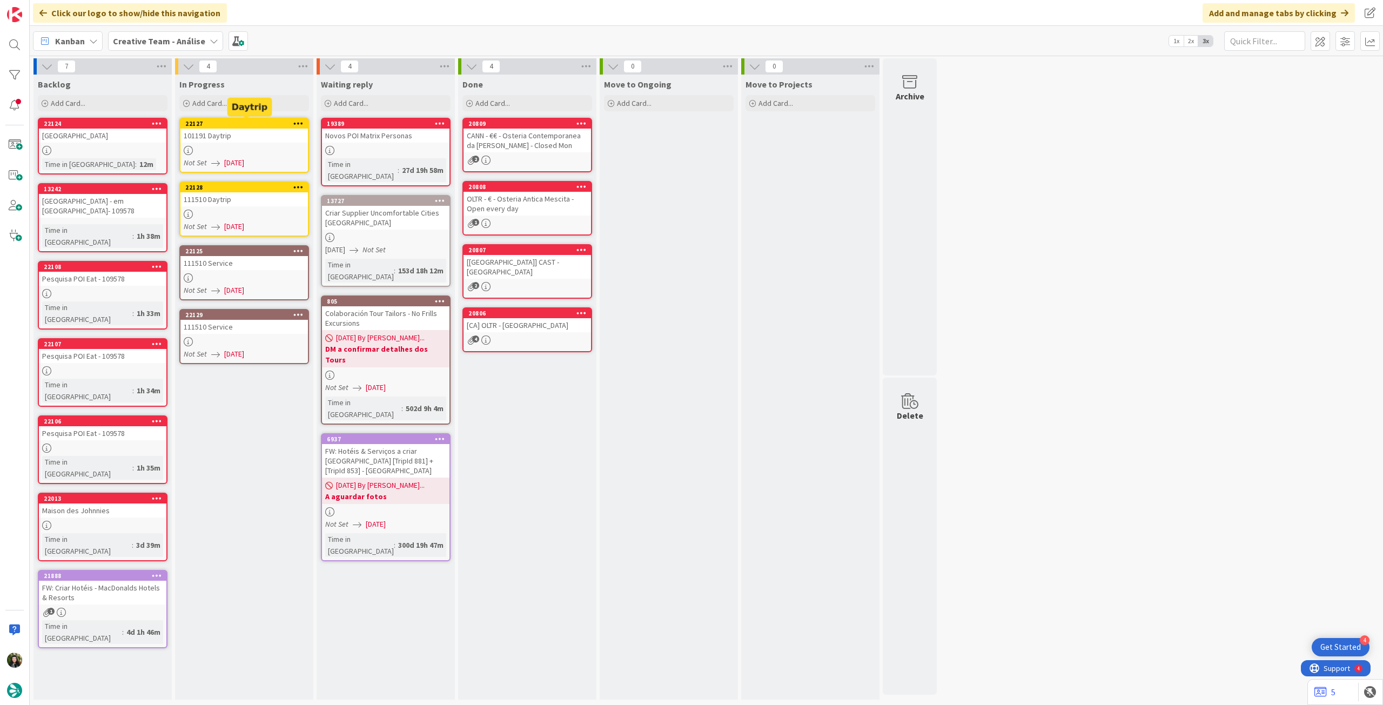
click at [259, 139] on div "101191 Daytrip" at bounding box center [243, 136] width 127 height 14
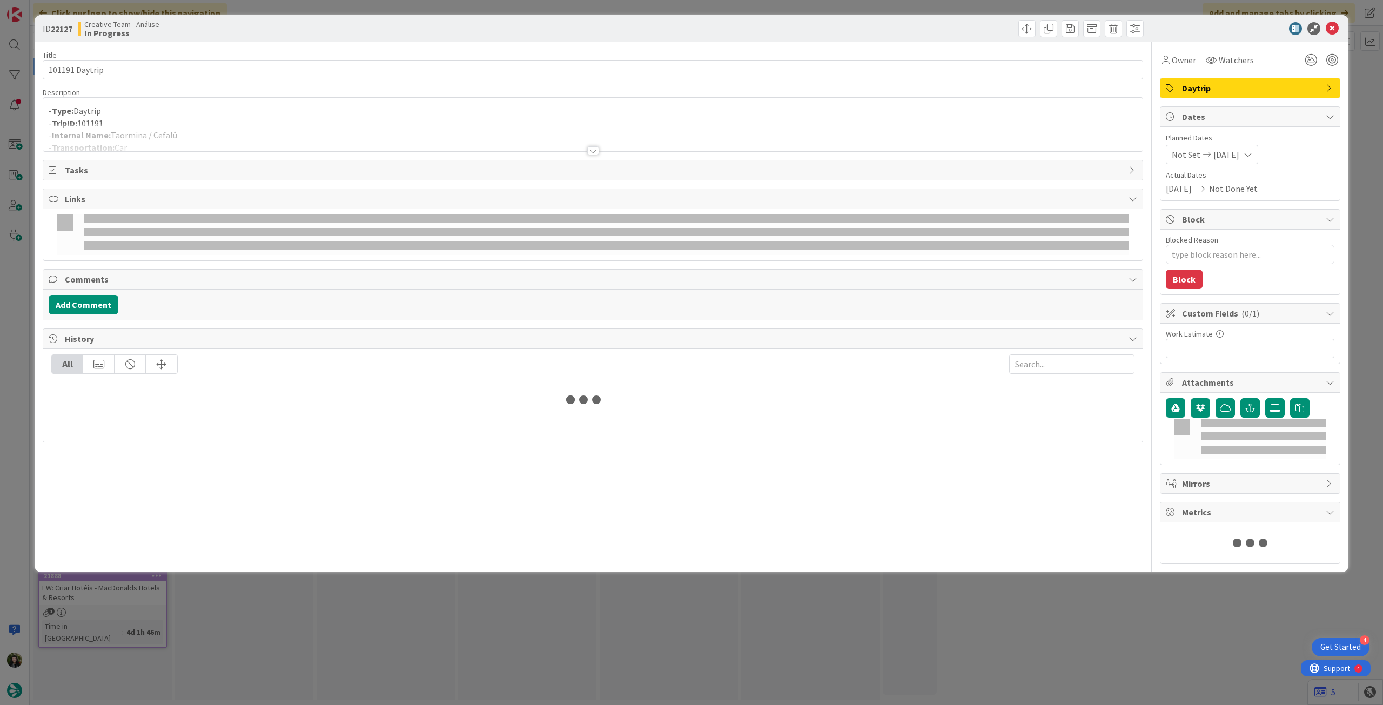
click at [261, 124] on div at bounding box center [592, 138] width 1099 height 28
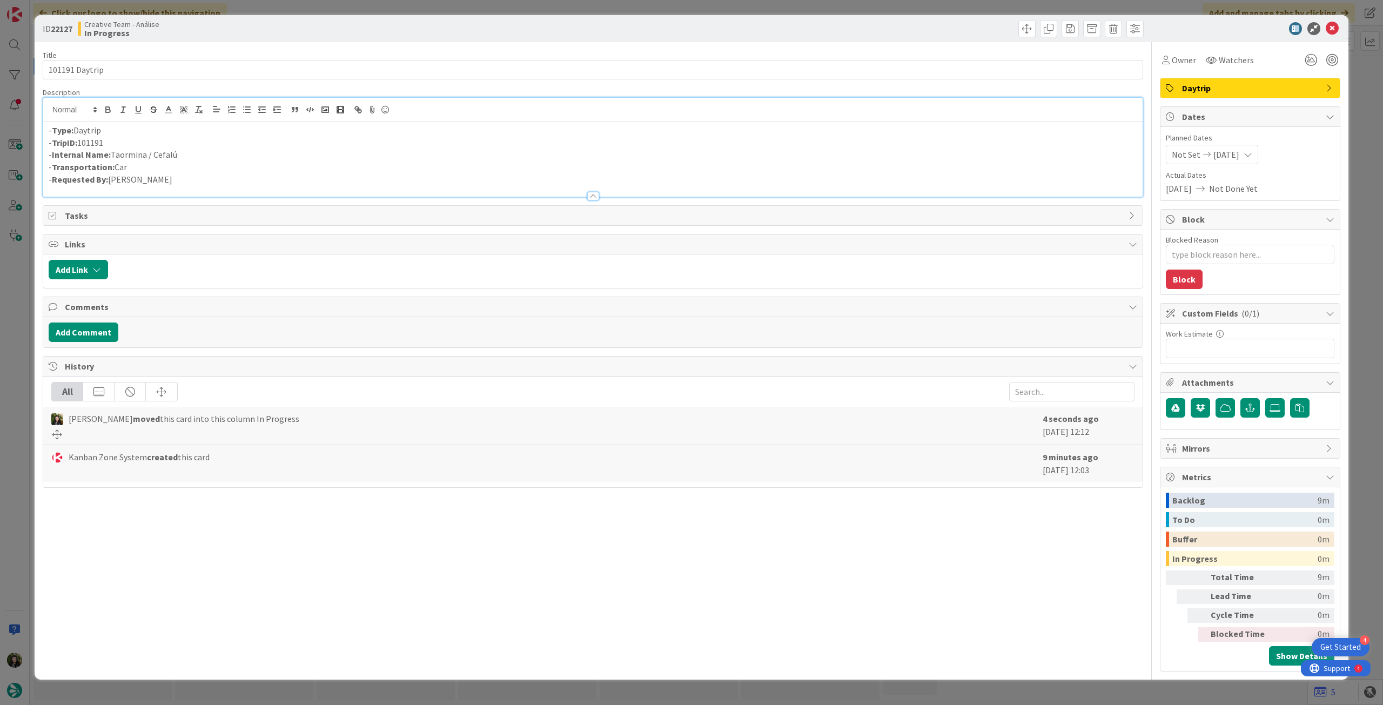
click at [1331, 26] on icon at bounding box center [1332, 28] width 13 height 13
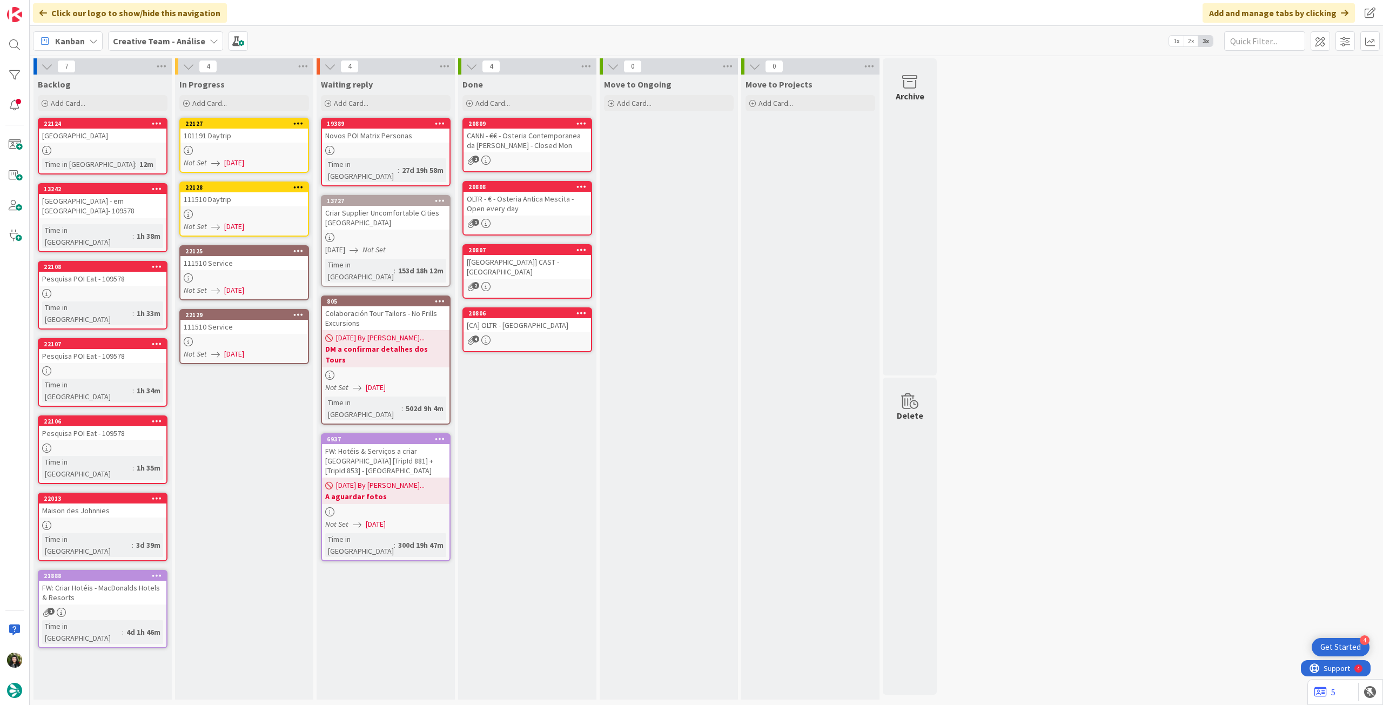
click at [298, 123] on icon at bounding box center [298, 123] width 10 height 8
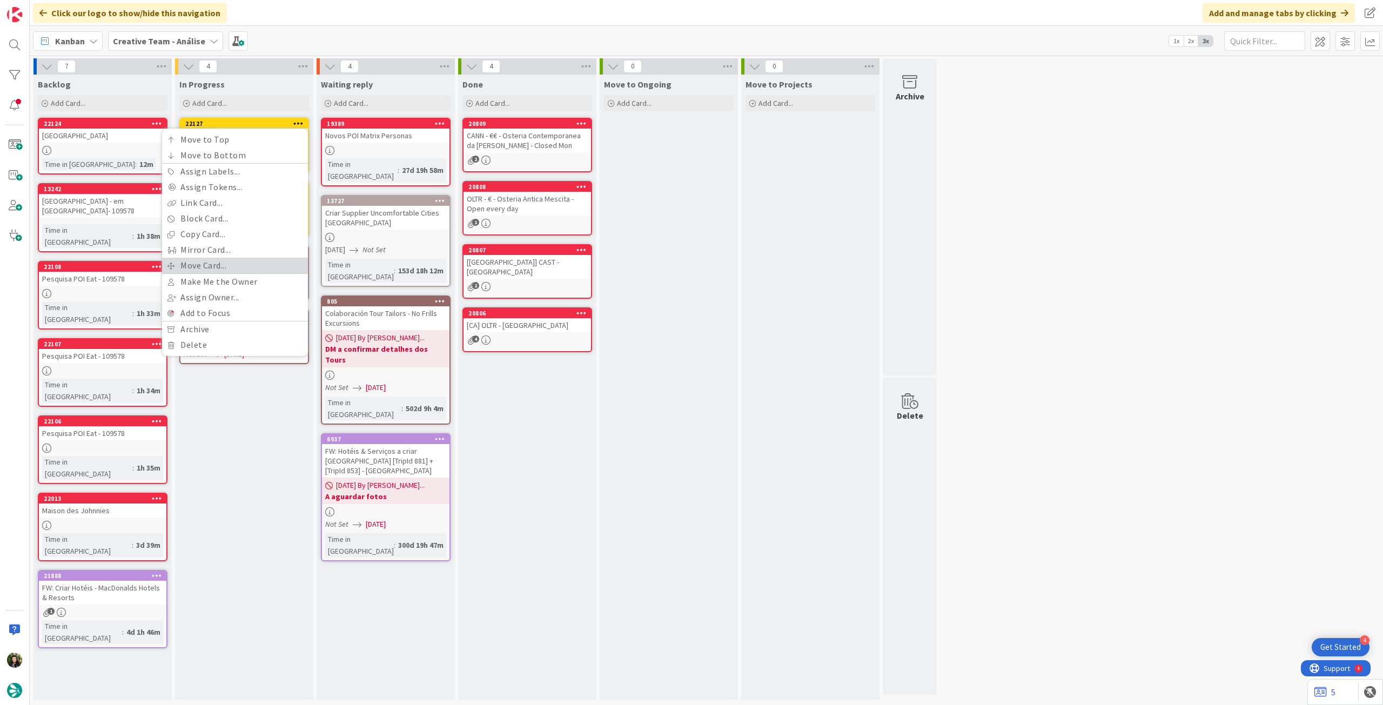
click at [220, 265] on link "Move Card..." at bounding box center [235, 266] width 146 height 16
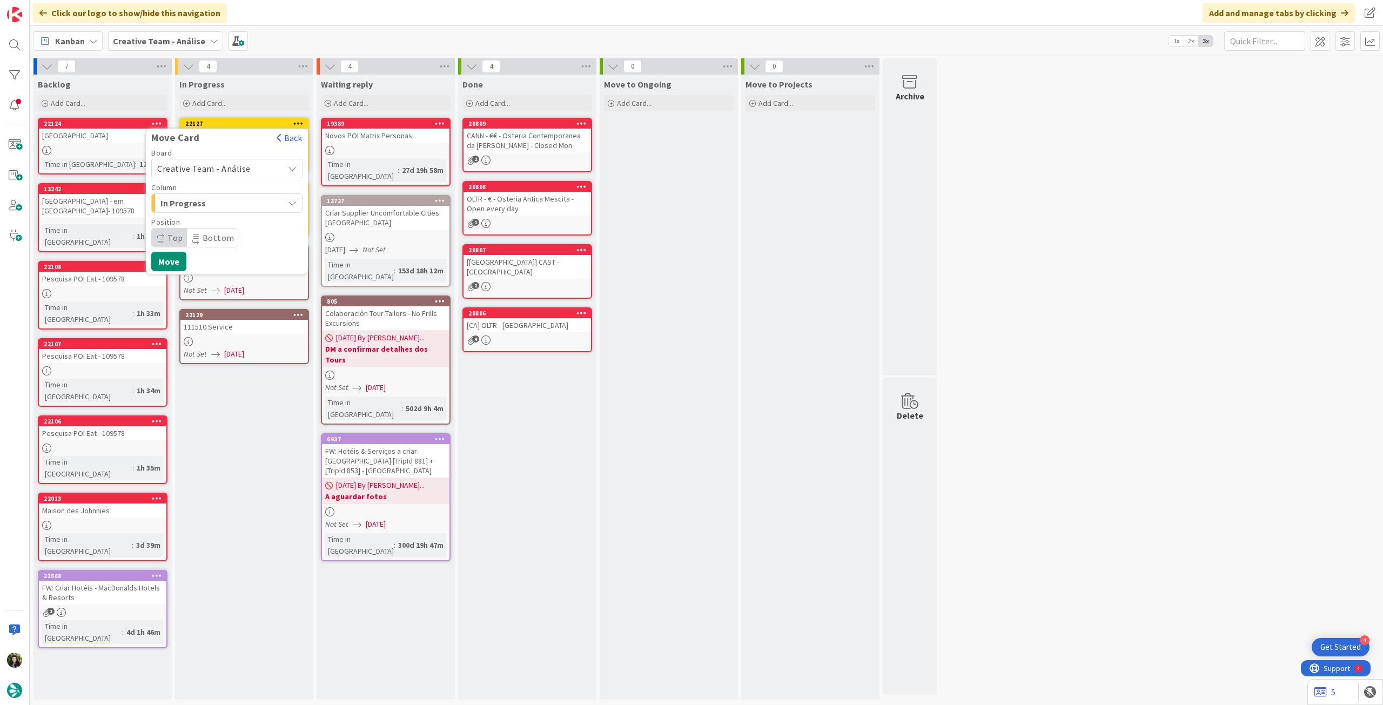
click at [204, 167] on span "Creative Team - Análise" at bounding box center [203, 168] width 93 height 11
click at [203, 218] on span "Creative Team" at bounding box center [233, 219] width 125 height 16
click at [225, 196] on span "E - To Do" at bounding box center [200, 203] width 81 height 14
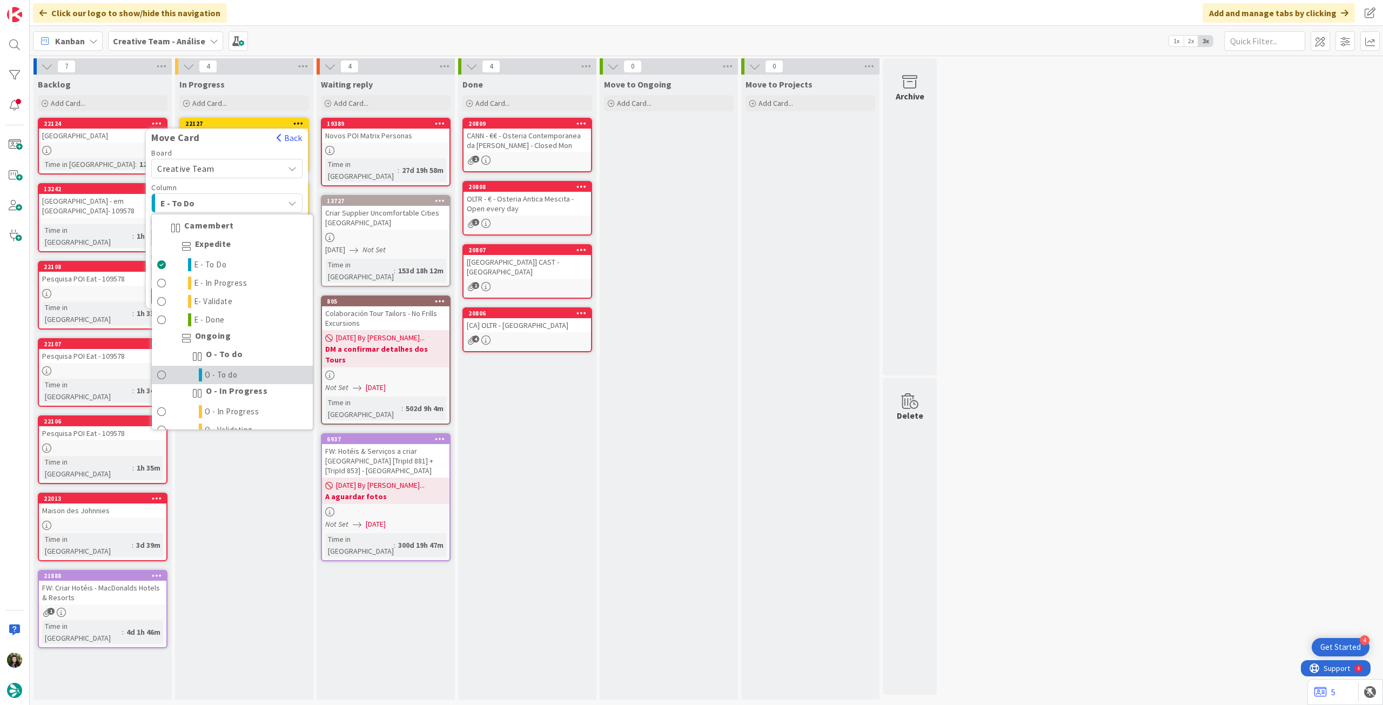
click at [226, 366] on link "O - To do" at bounding box center [232, 375] width 161 height 18
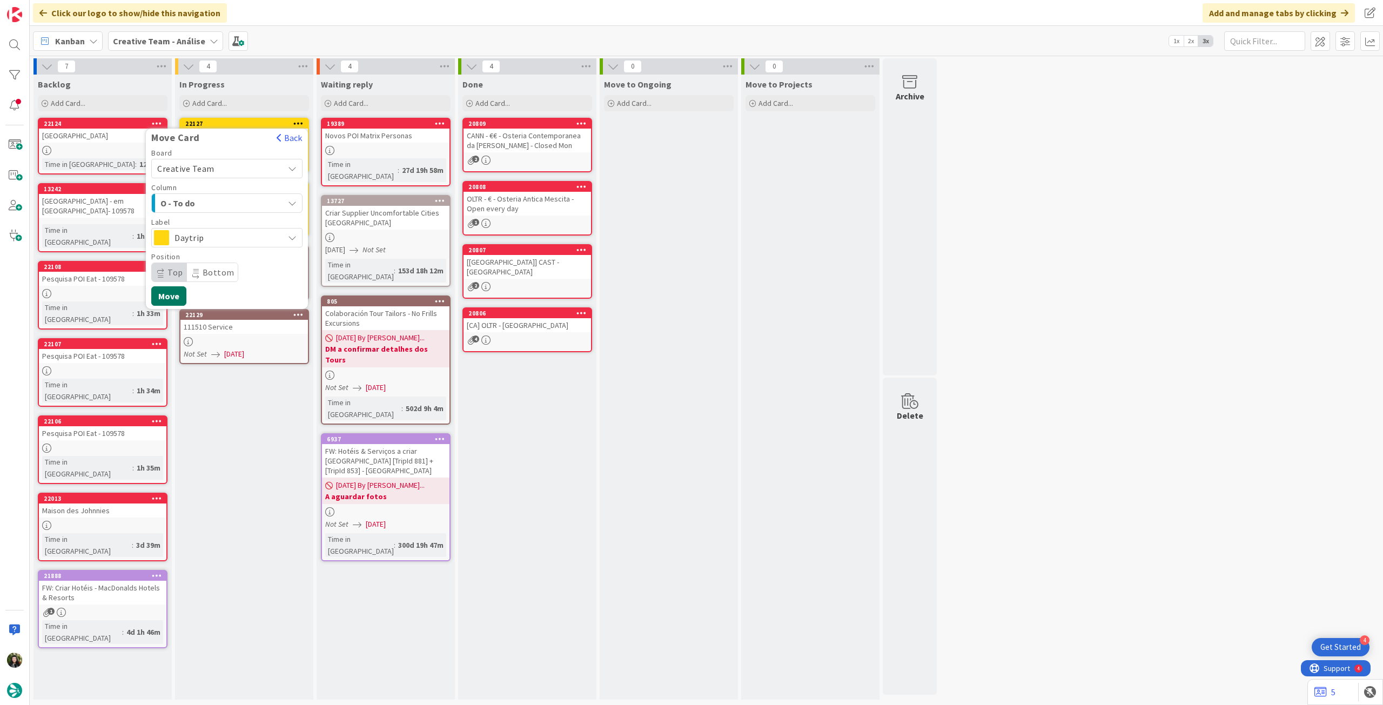
click at [165, 294] on button "Move" at bounding box center [168, 295] width 35 height 19
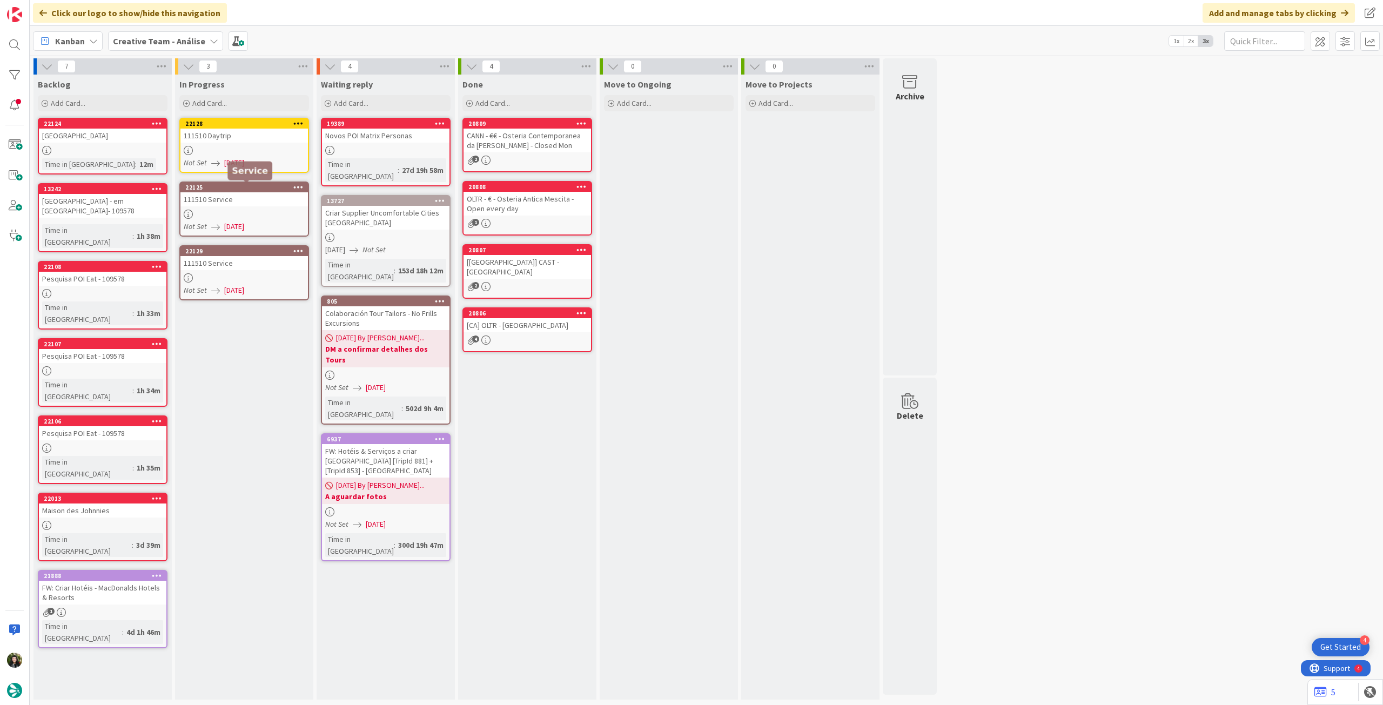
click at [234, 149] on div at bounding box center [243, 150] width 127 height 9
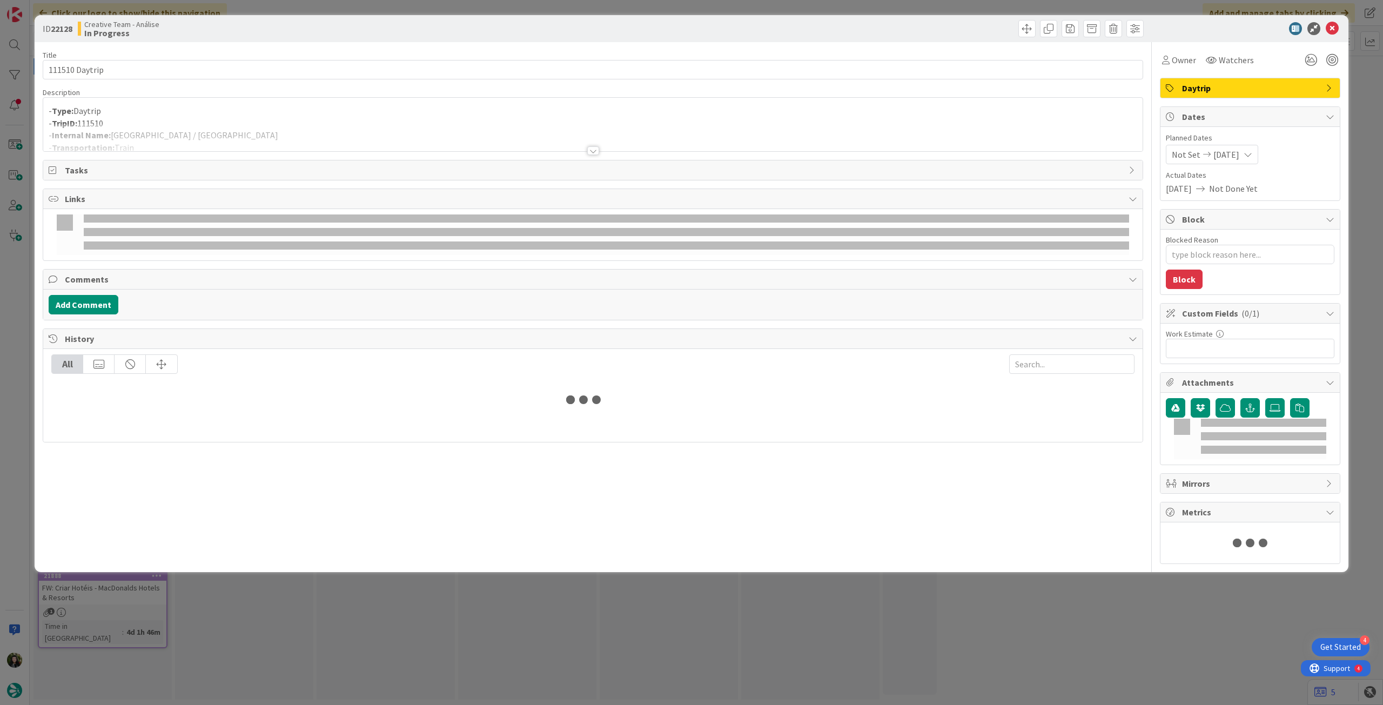
click at [235, 120] on p "- TripID: 111510" at bounding box center [593, 123] width 1089 height 12
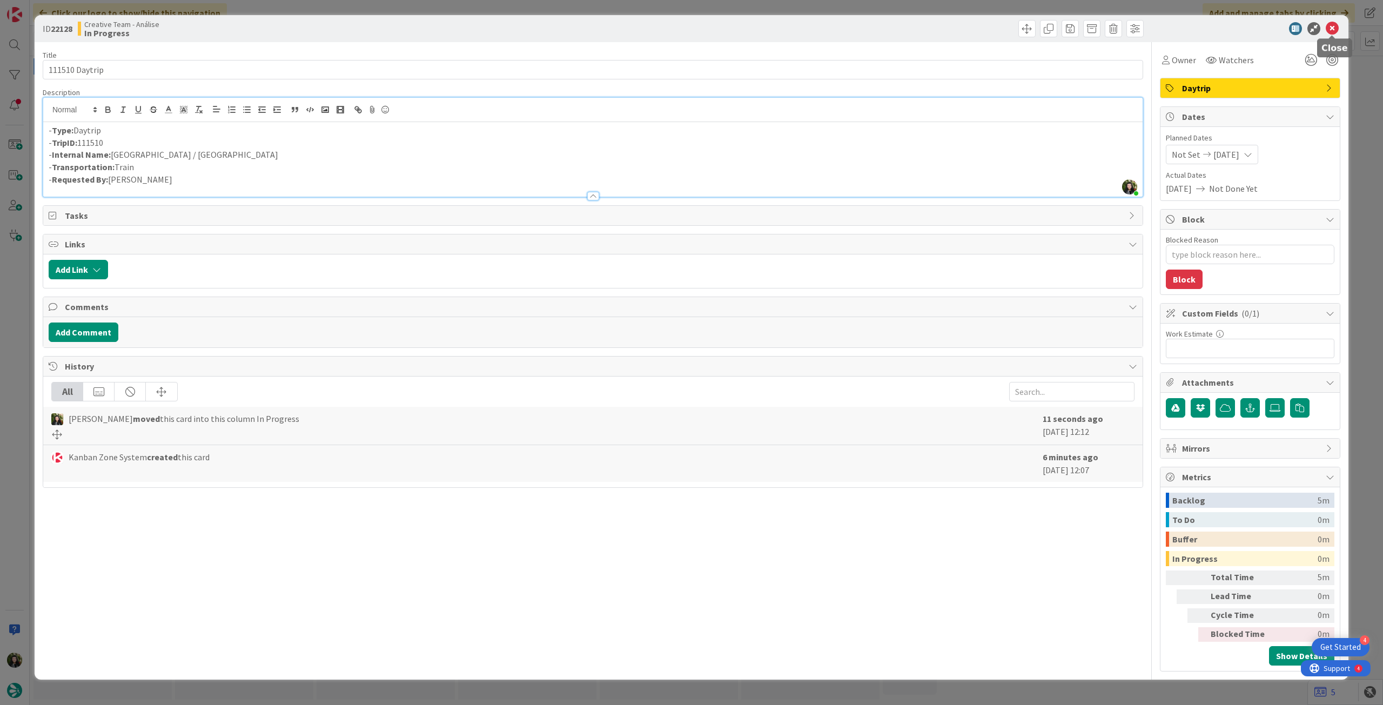
click at [1328, 33] on icon at bounding box center [1332, 28] width 13 height 13
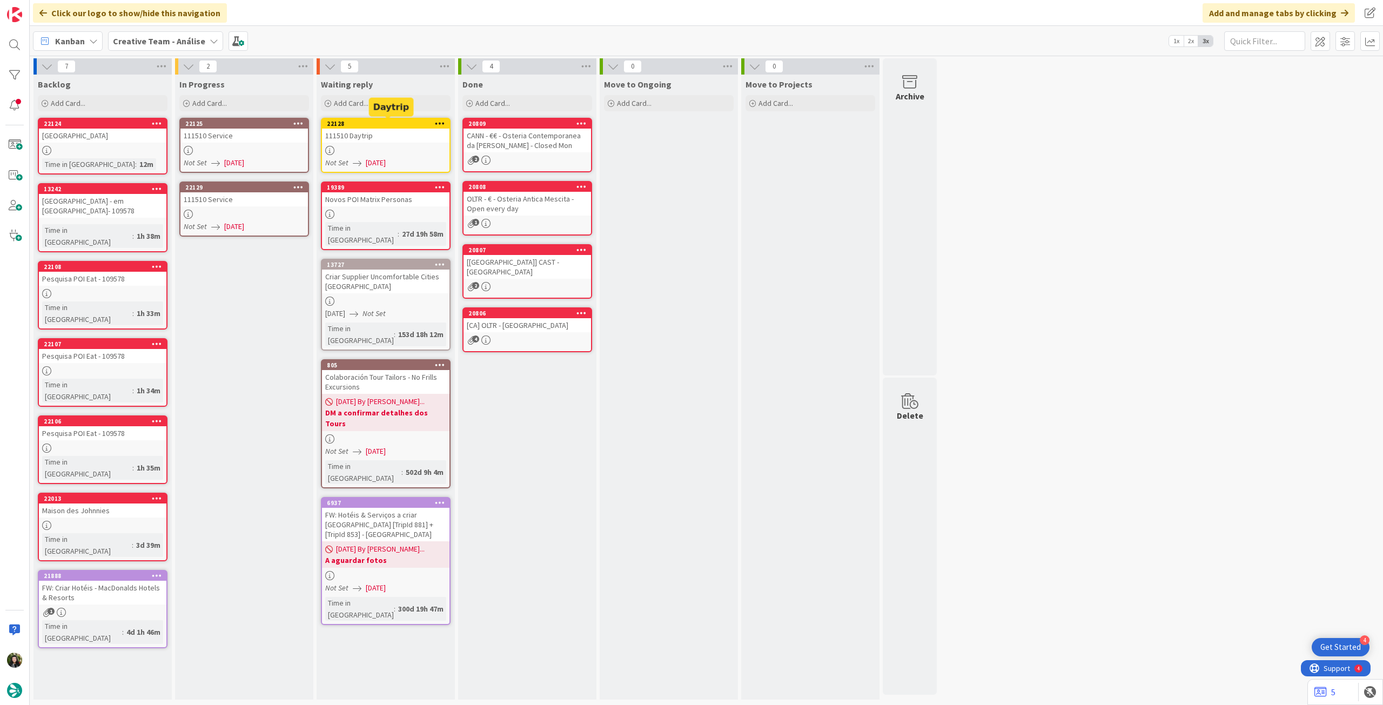
click at [261, 139] on div "111510 Service" at bounding box center [243, 136] width 127 height 14
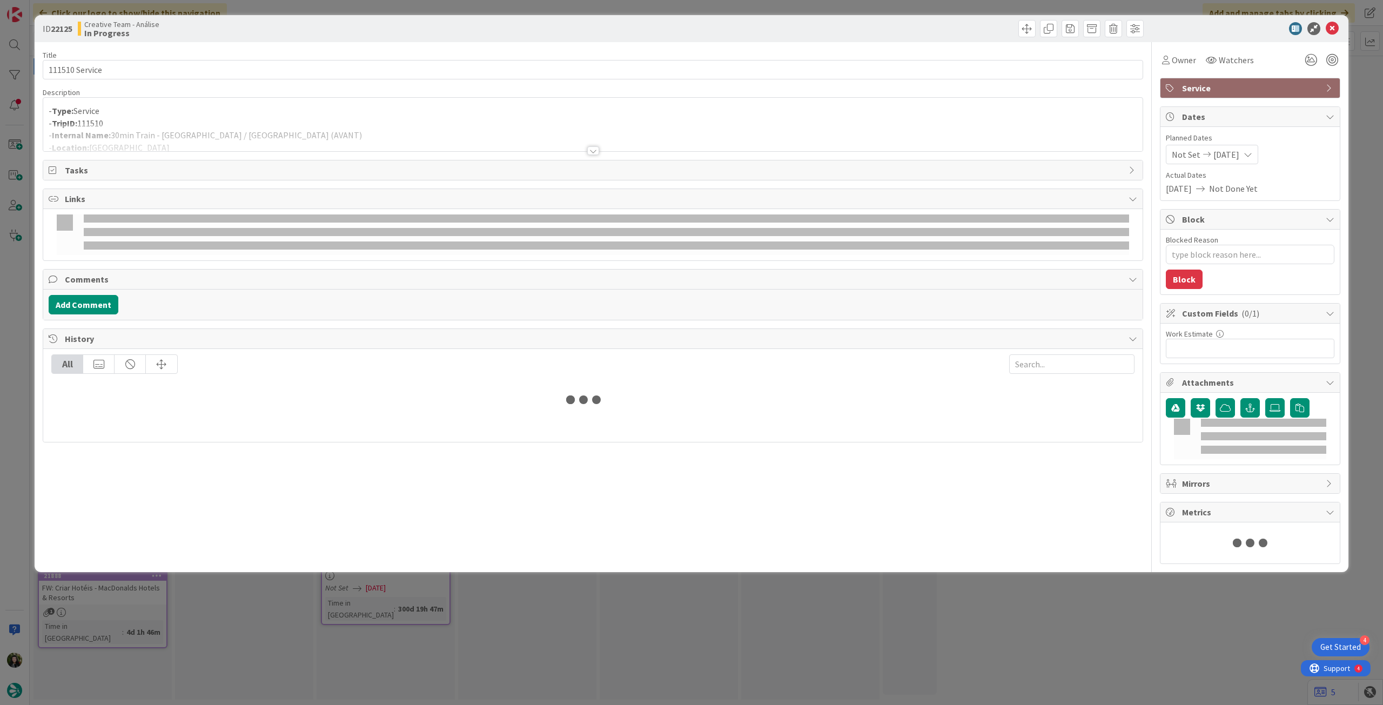
click at [261, 139] on div at bounding box center [592, 138] width 1099 height 28
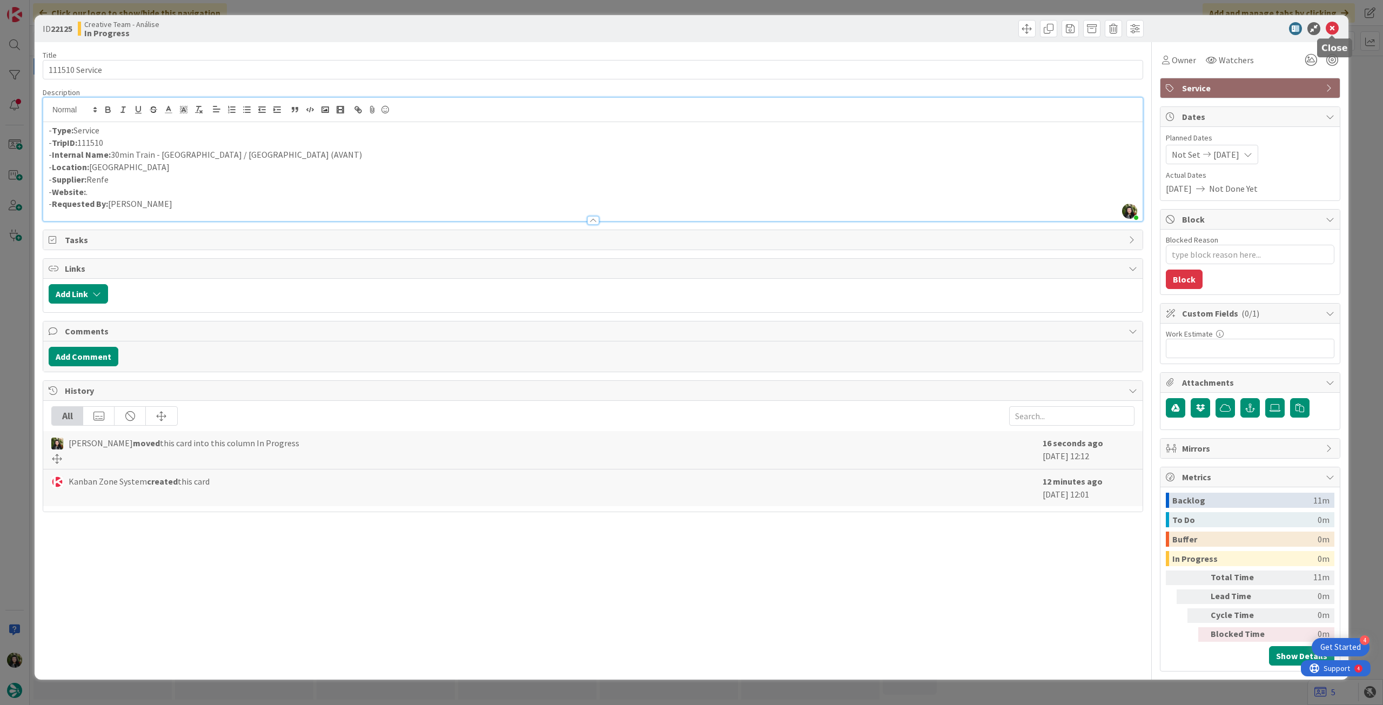
click at [1331, 29] on icon at bounding box center [1332, 28] width 13 height 13
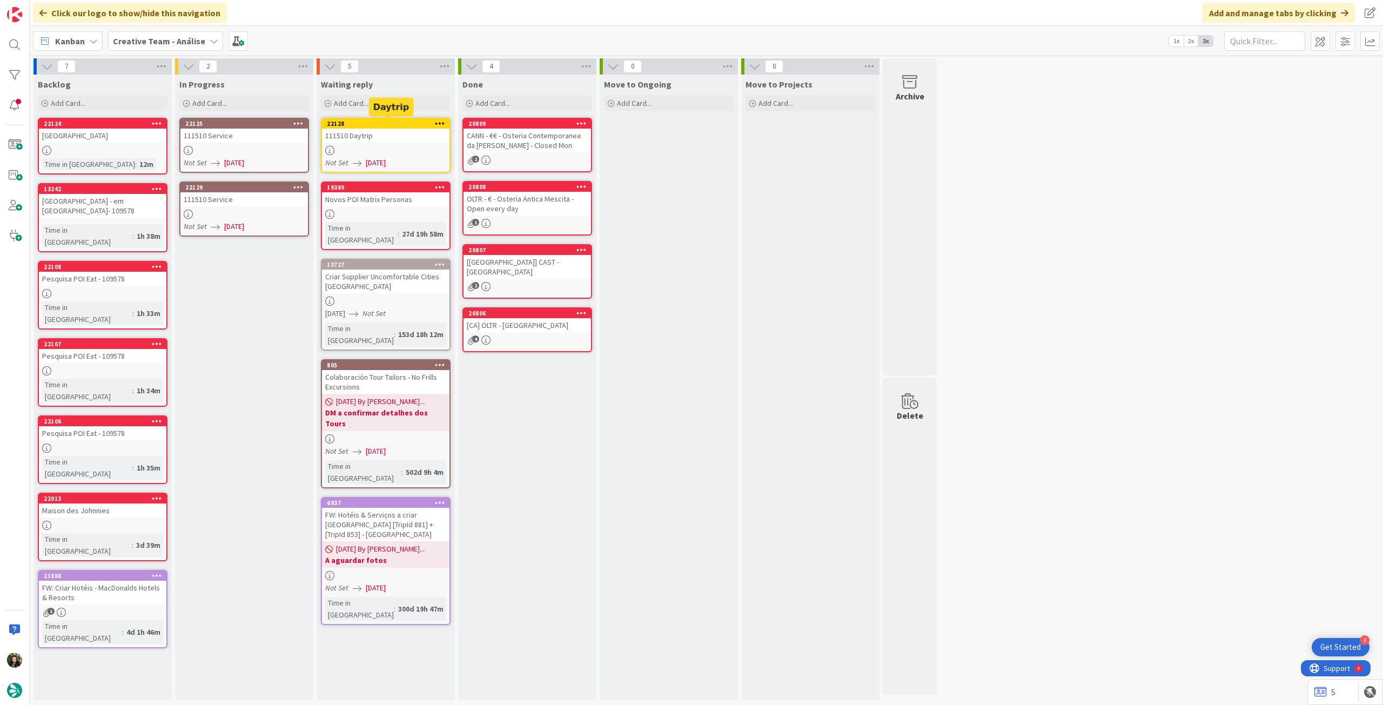
click at [378, 137] on div "111510 Daytrip" at bounding box center [385, 136] width 127 height 14
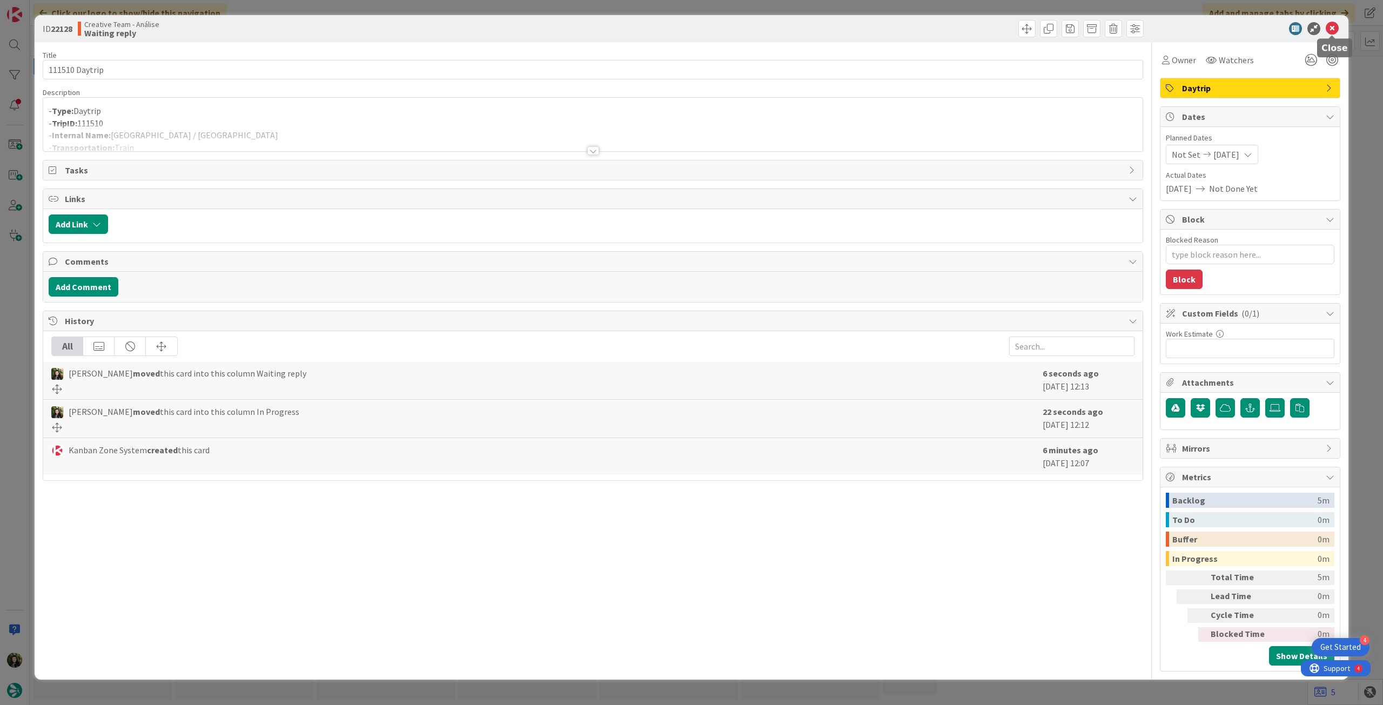
click at [1329, 33] on icon at bounding box center [1332, 28] width 13 height 13
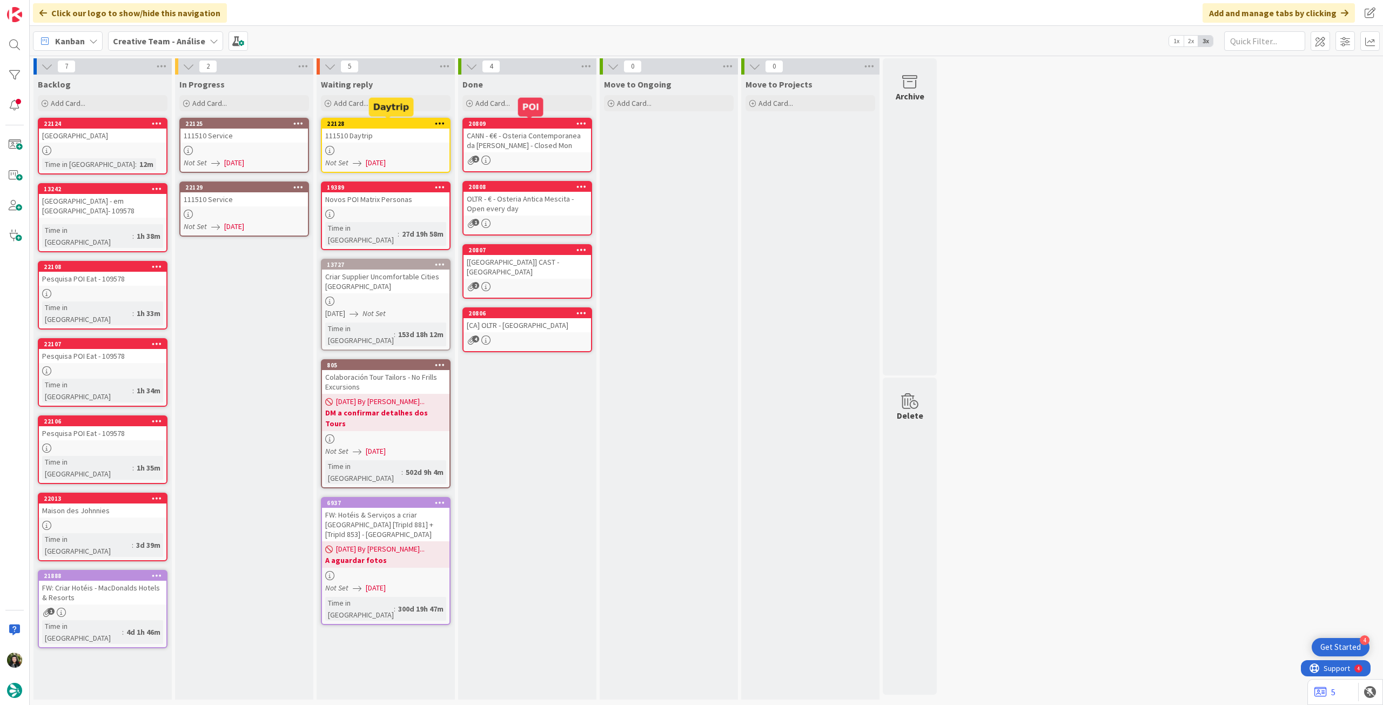
click at [243, 136] on div "111510 Service" at bounding box center [243, 136] width 127 height 14
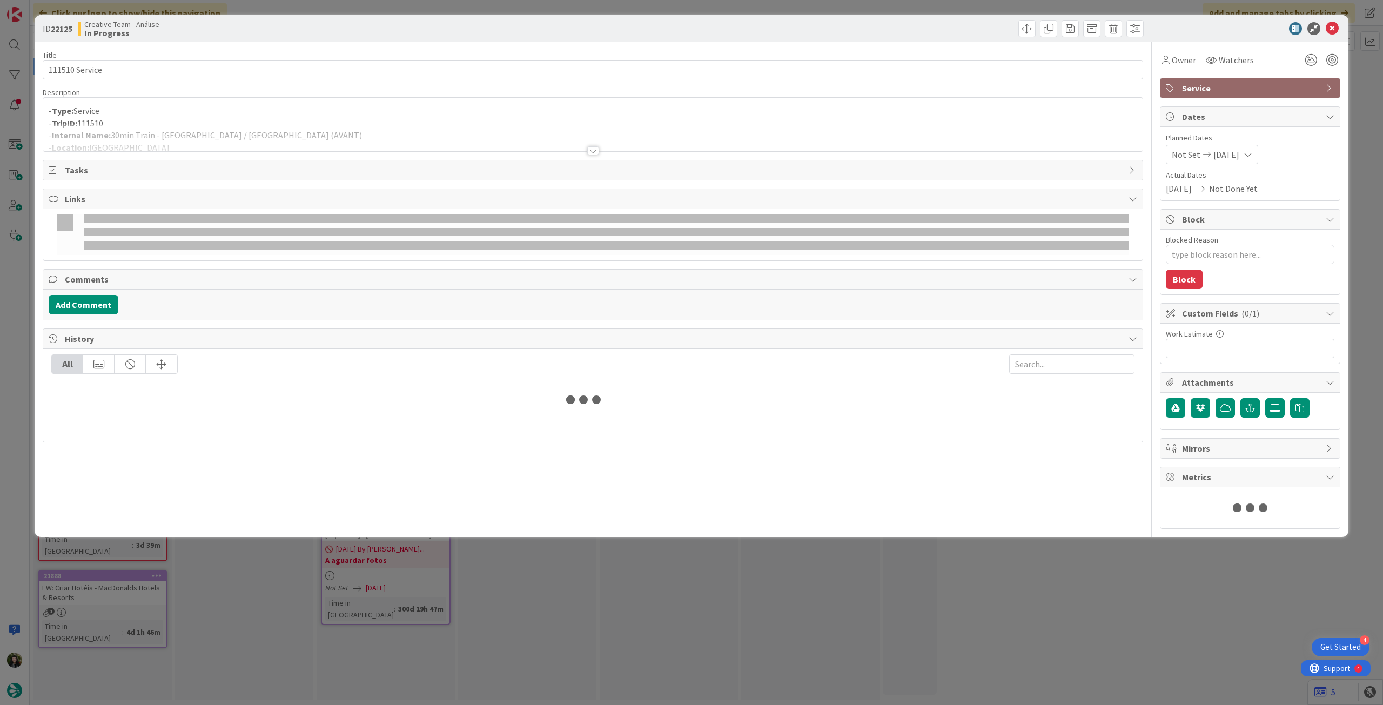
click at [243, 136] on div at bounding box center [592, 138] width 1099 height 28
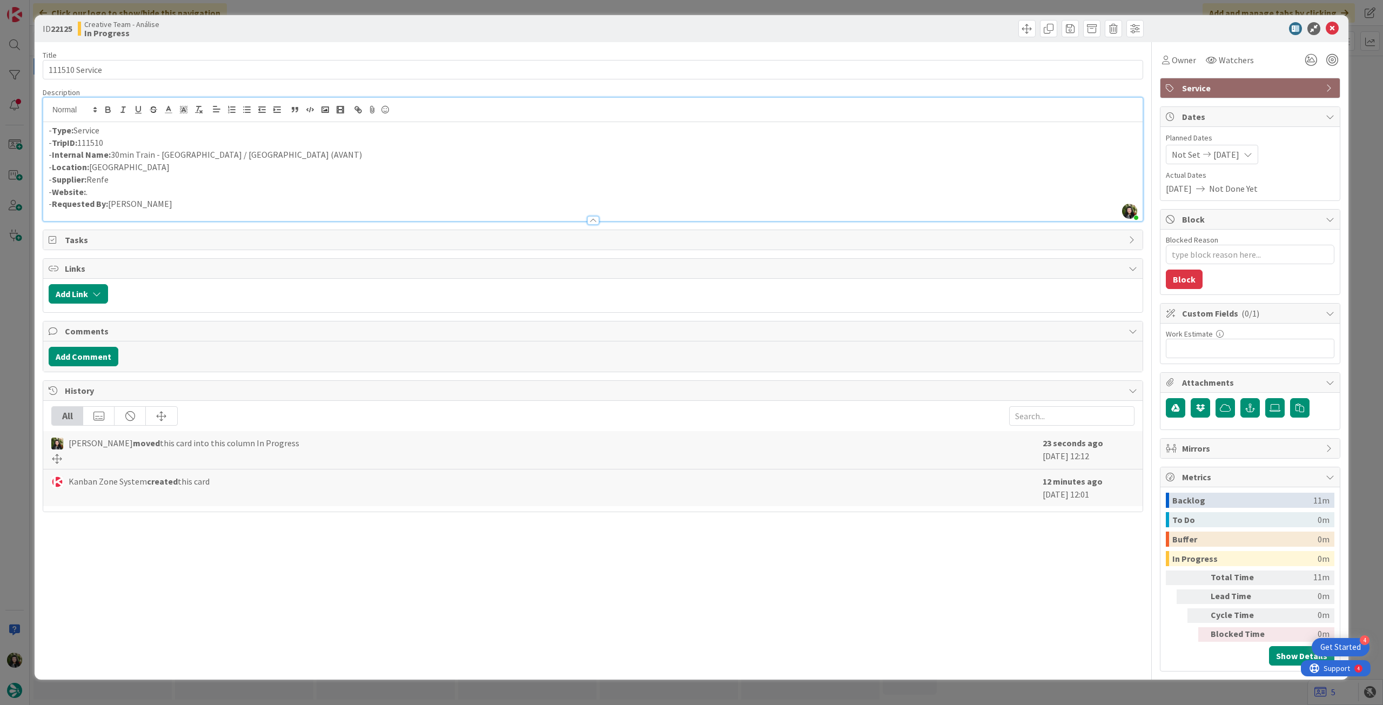
click at [1332, 25] on icon at bounding box center [1332, 28] width 13 height 13
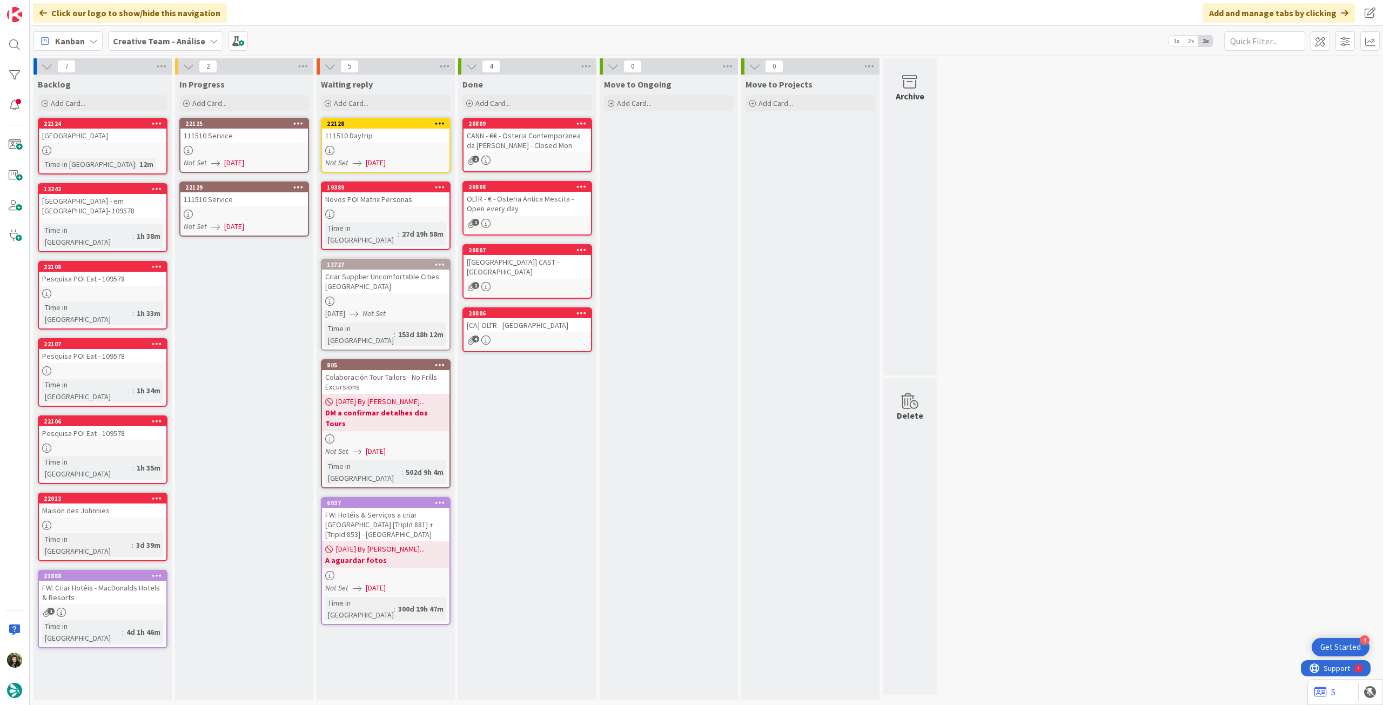
click at [232, 191] on div "22129" at bounding box center [243, 188] width 127 height 10
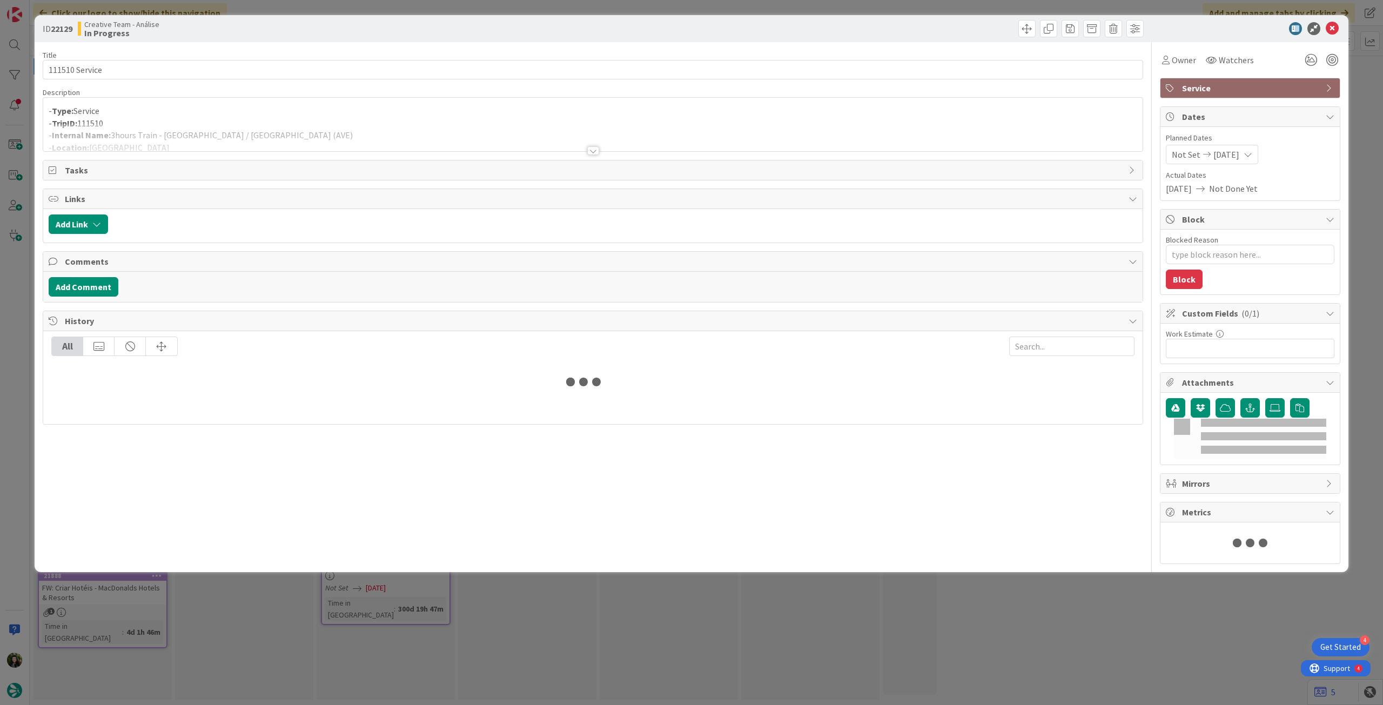
type textarea "x"
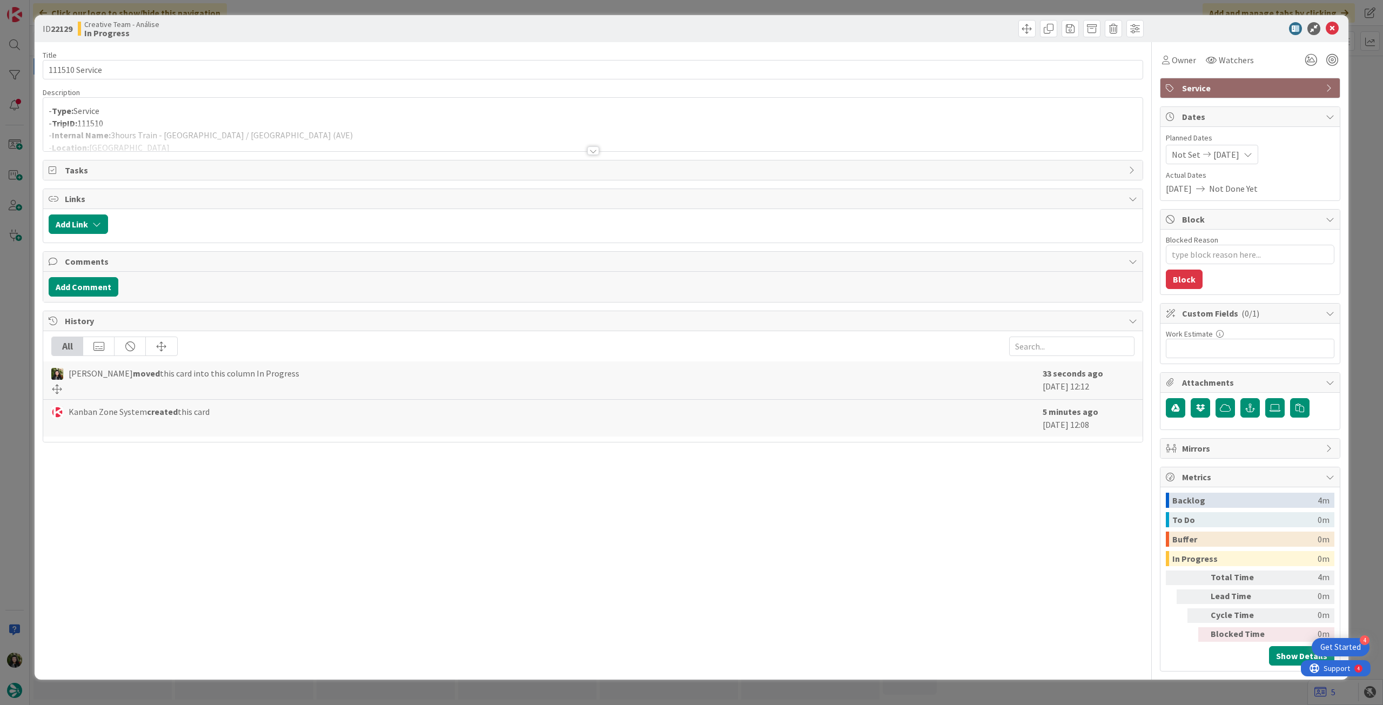
click at [250, 124] on div at bounding box center [592, 138] width 1099 height 28
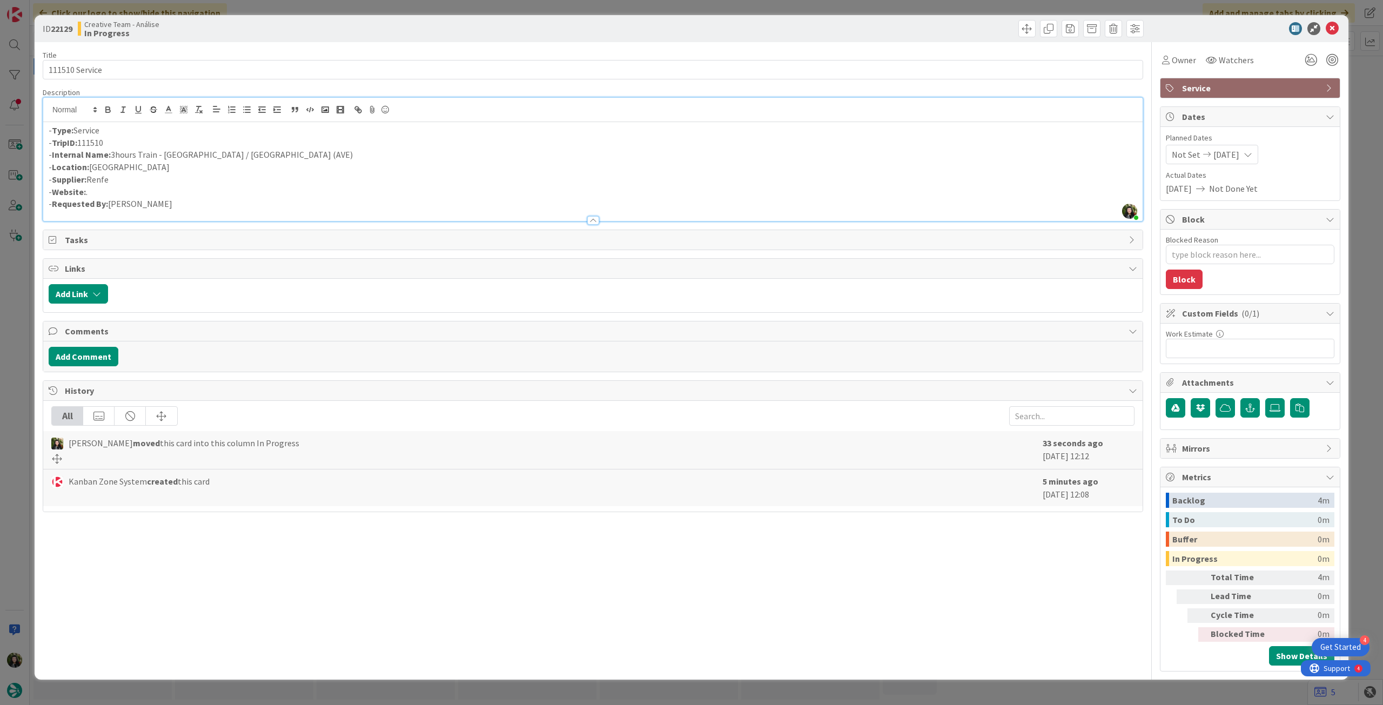
click at [137, 153] on p "- Internal Name: 3hours Train - A Coruña / Zamora (AVE)" at bounding box center [593, 155] width 1089 height 12
click at [1333, 23] on icon at bounding box center [1332, 28] width 13 height 13
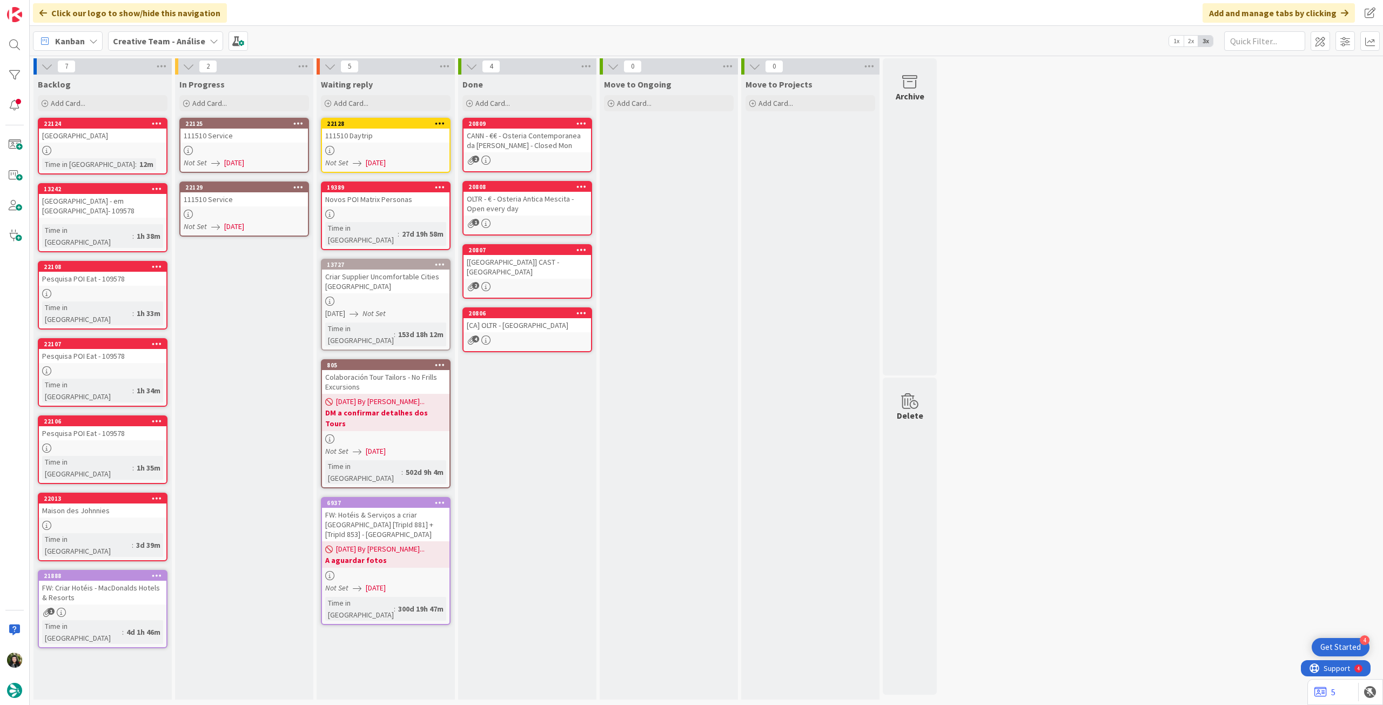
drag, startPoint x: 301, startPoint y: 70, endPoint x: 289, endPoint y: 94, distance: 27.3
click at [301, 70] on icon at bounding box center [303, 66] width 14 height 16
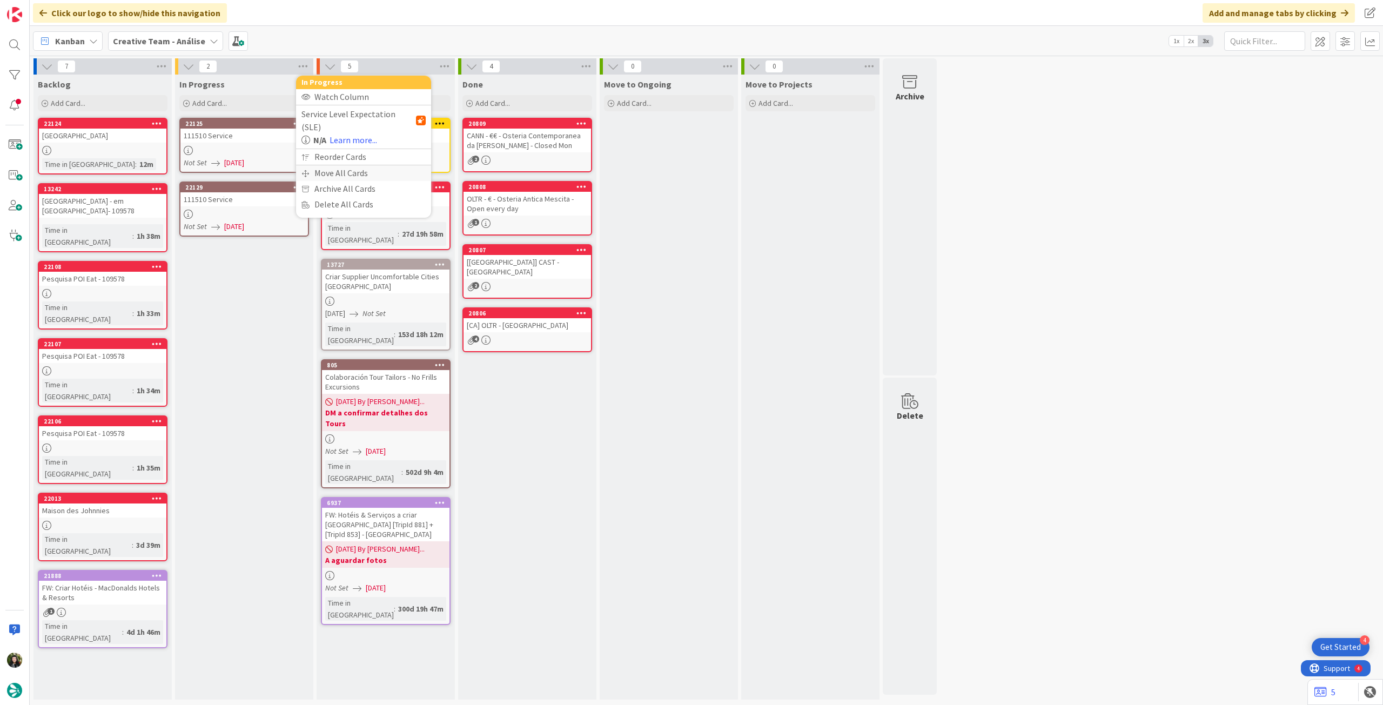
click at [329, 165] on div "Move All Cards" at bounding box center [363, 173] width 135 height 16
click at [343, 118] on span "Creative Team - Análise" at bounding box center [350, 117] width 87 height 11
click at [345, 169] on span "Creative Team" at bounding box center [370, 170] width 98 height 16
click at [352, 150] on div "E - To Do" at bounding box center [357, 152] width 99 height 17
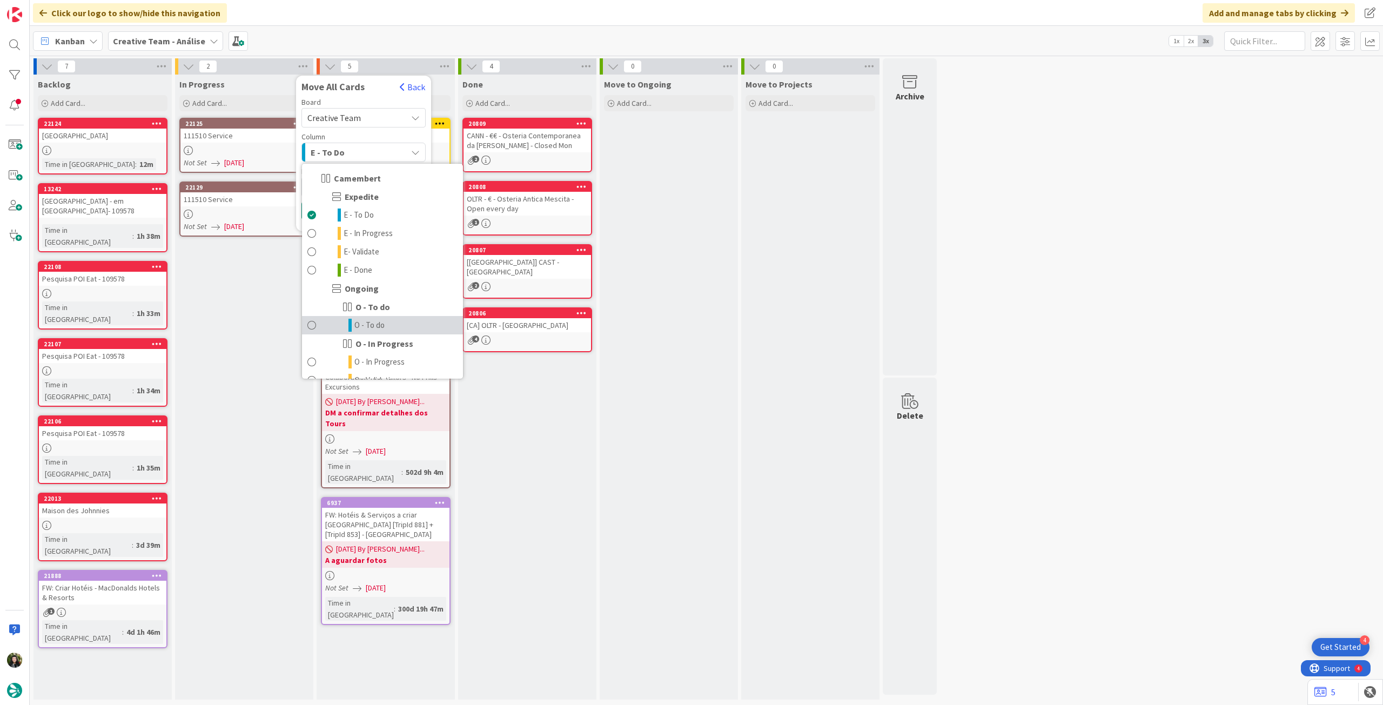
click at [391, 328] on link "O - To do" at bounding box center [382, 325] width 161 height 18
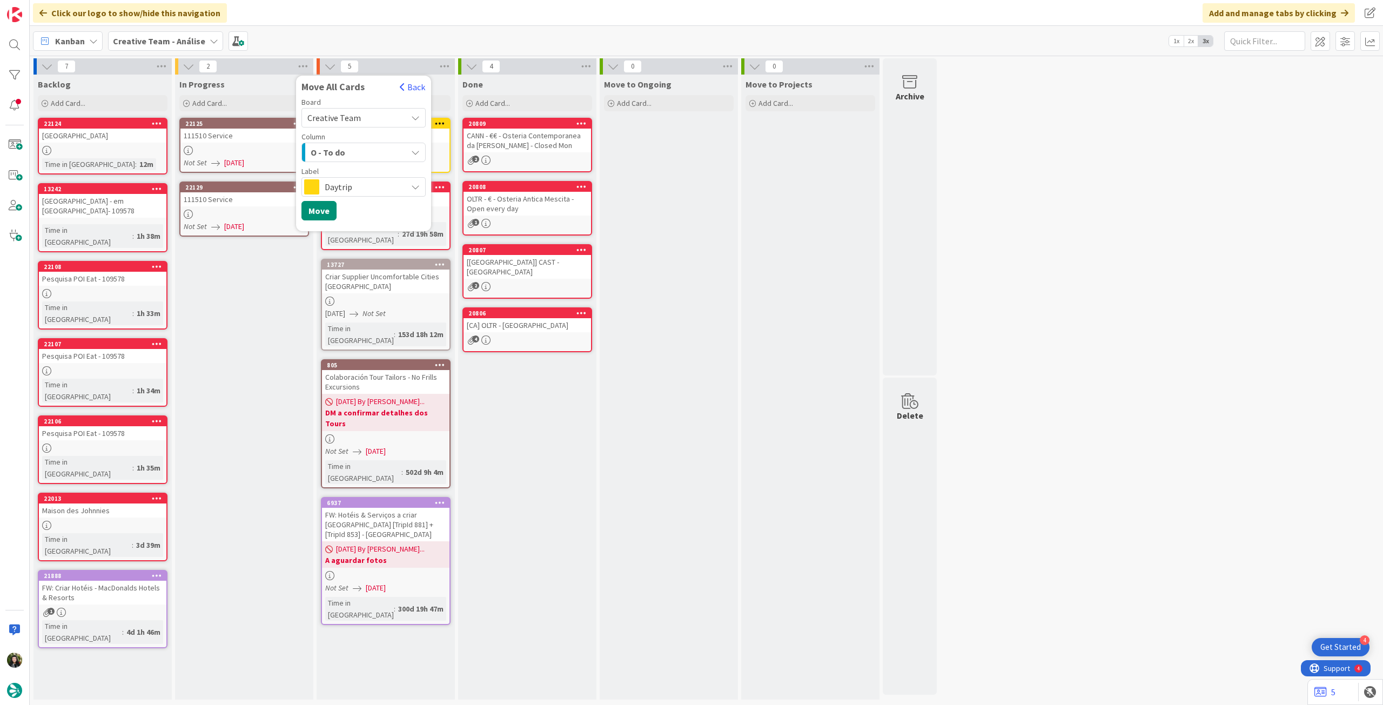
click at [336, 187] on span "Daytrip" at bounding box center [363, 186] width 77 height 15
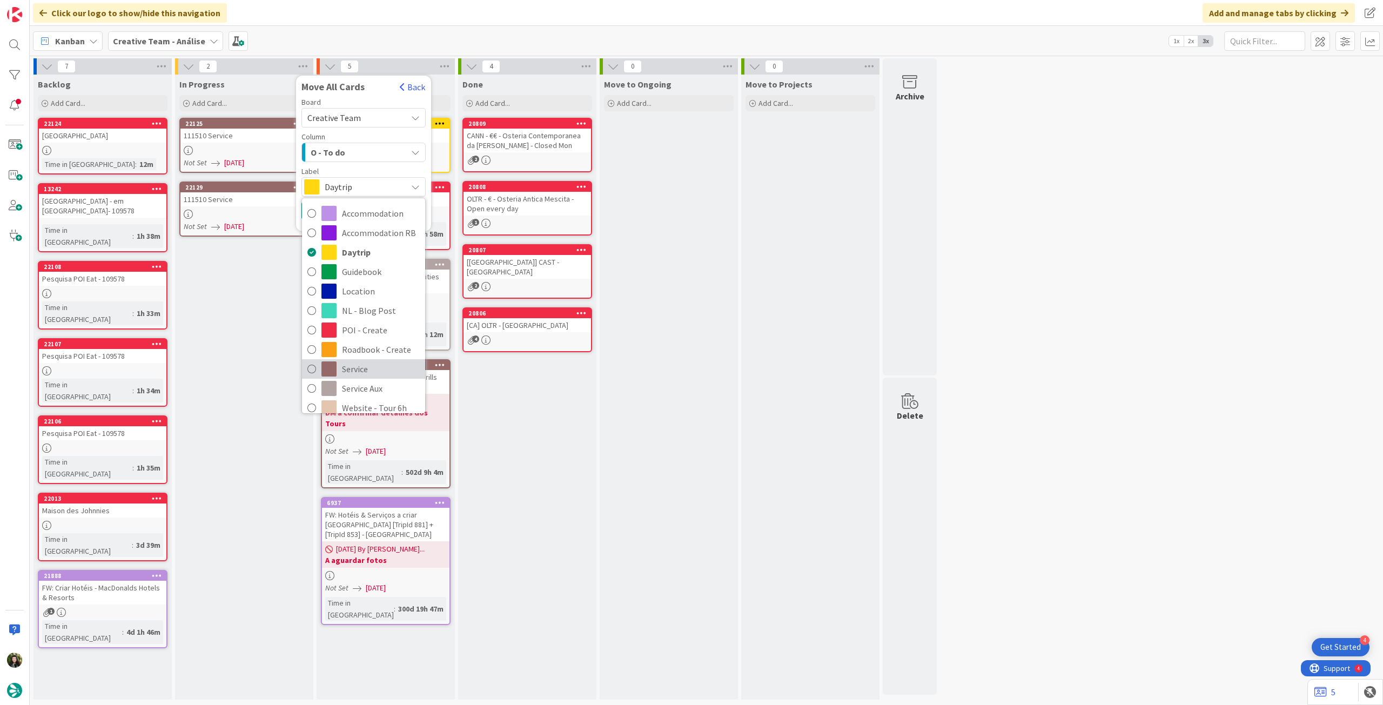
click at [371, 370] on span "Service" at bounding box center [381, 369] width 78 height 16
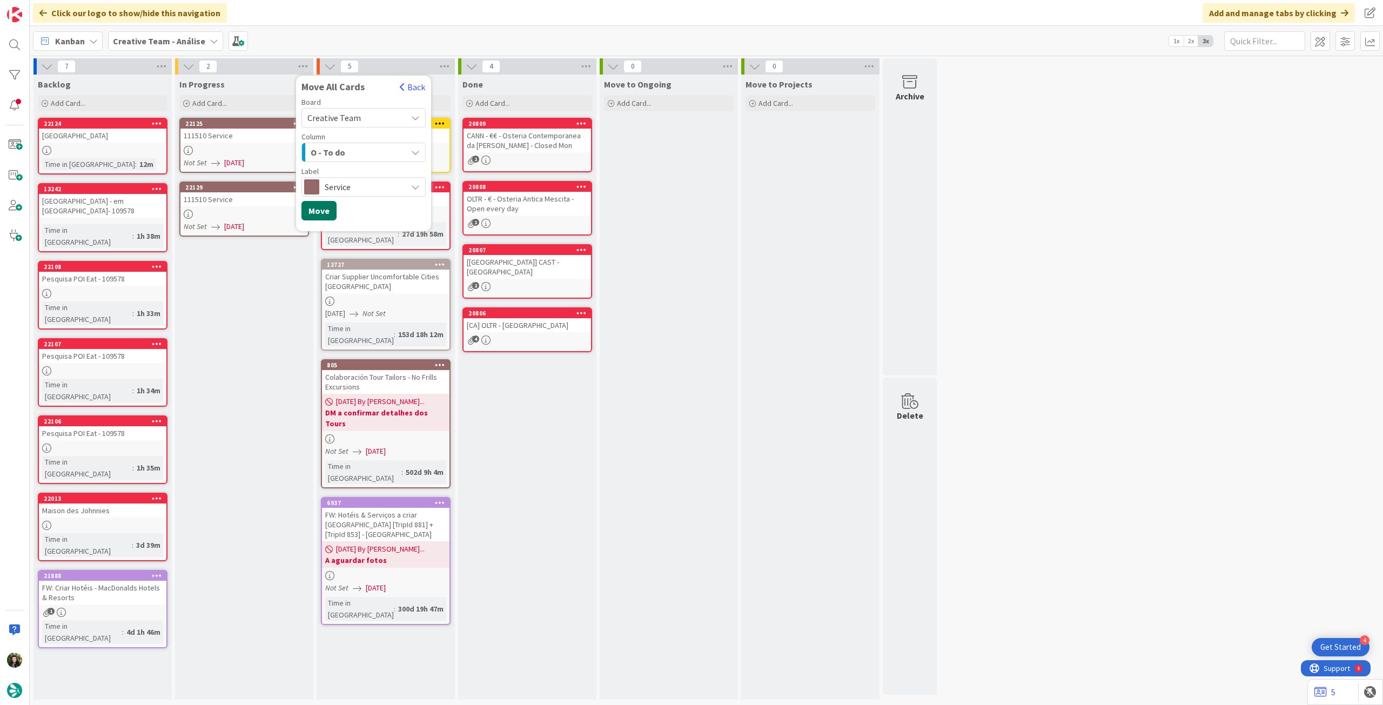
click at [320, 215] on button "Move" at bounding box center [318, 210] width 35 height 19
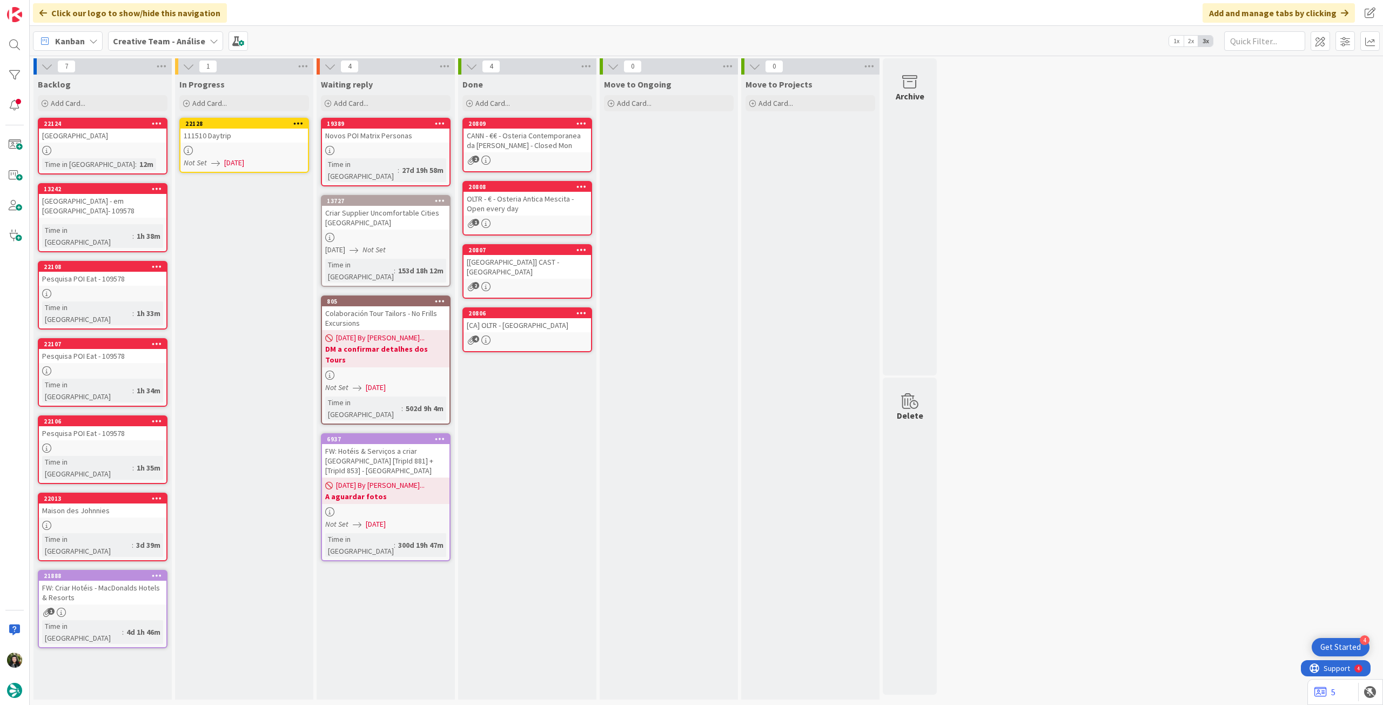
click at [244, 160] on span "[DATE]" at bounding box center [234, 162] width 20 height 11
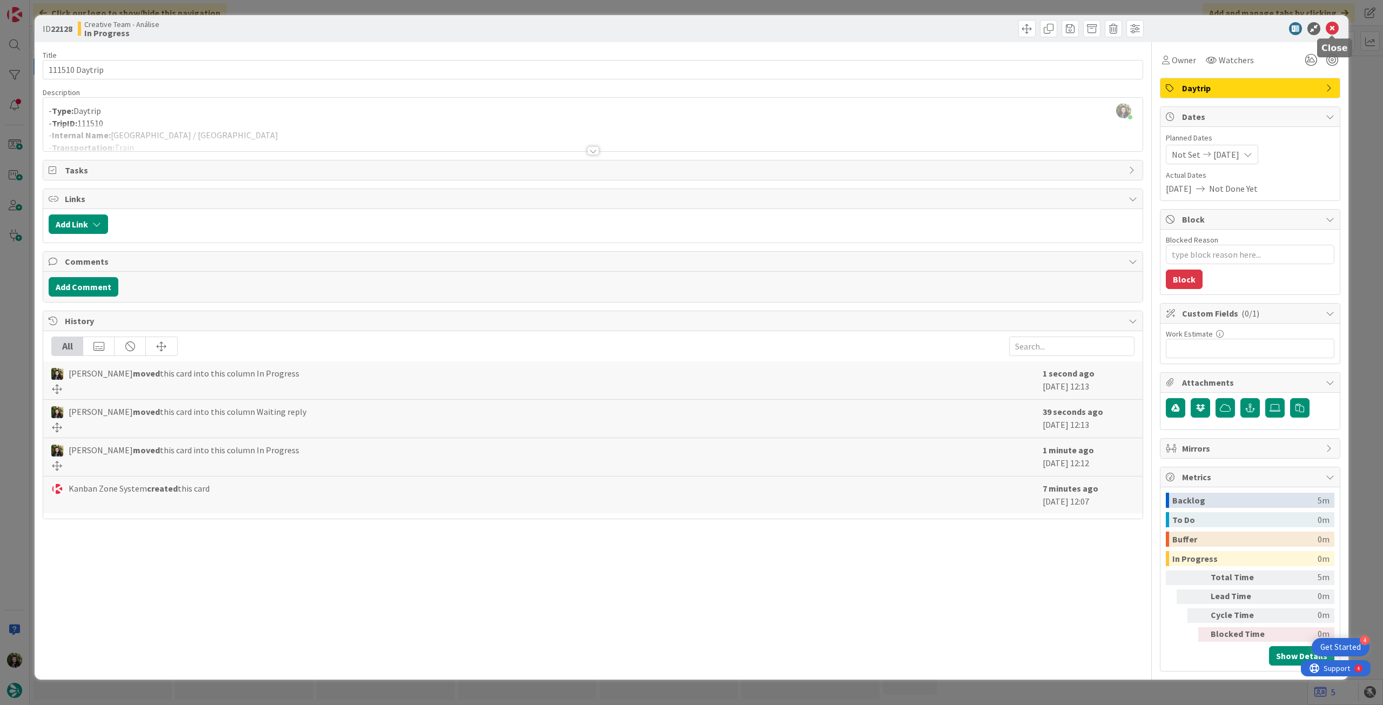
click at [1332, 30] on icon at bounding box center [1332, 28] width 13 height 13
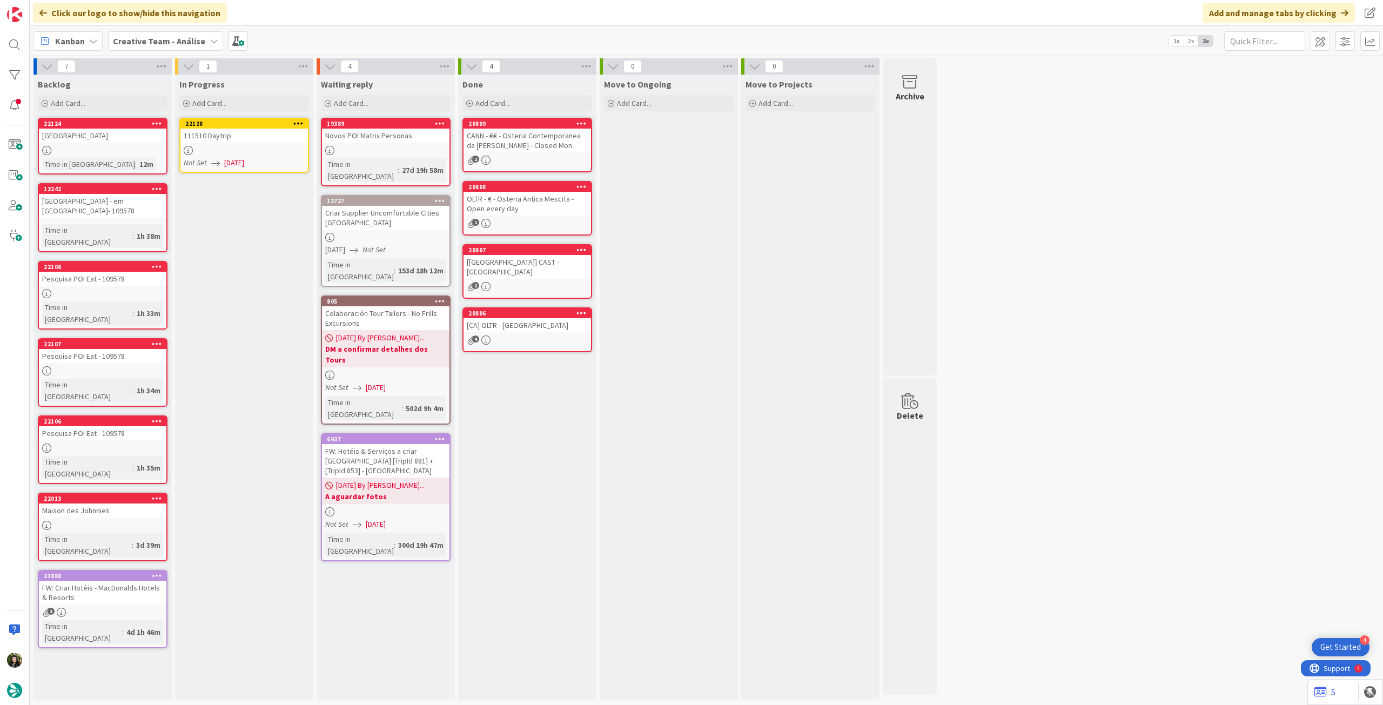
click at [296, 120] on icon at bounding box center [298, 123] width 10 height 8
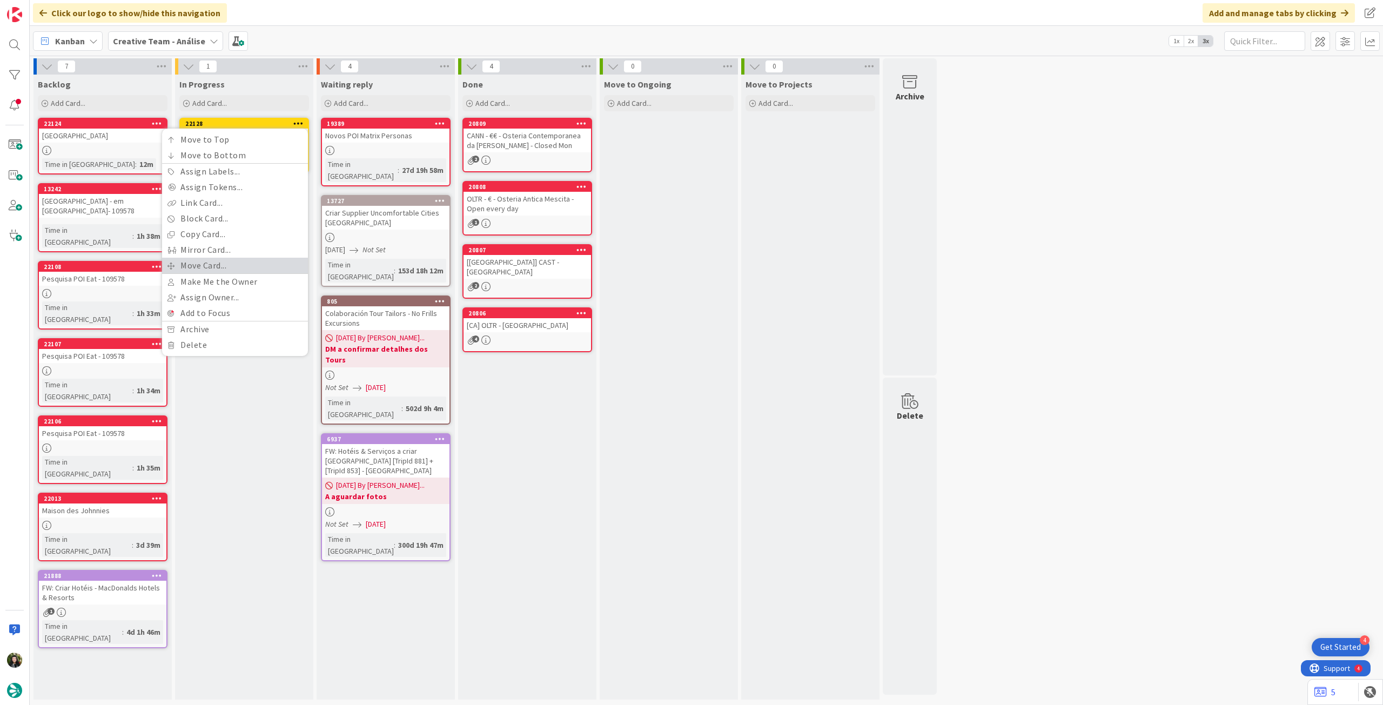
click at [224, 266] on link "Move Card..." at bounding box center [235, 266] width 146 height 16
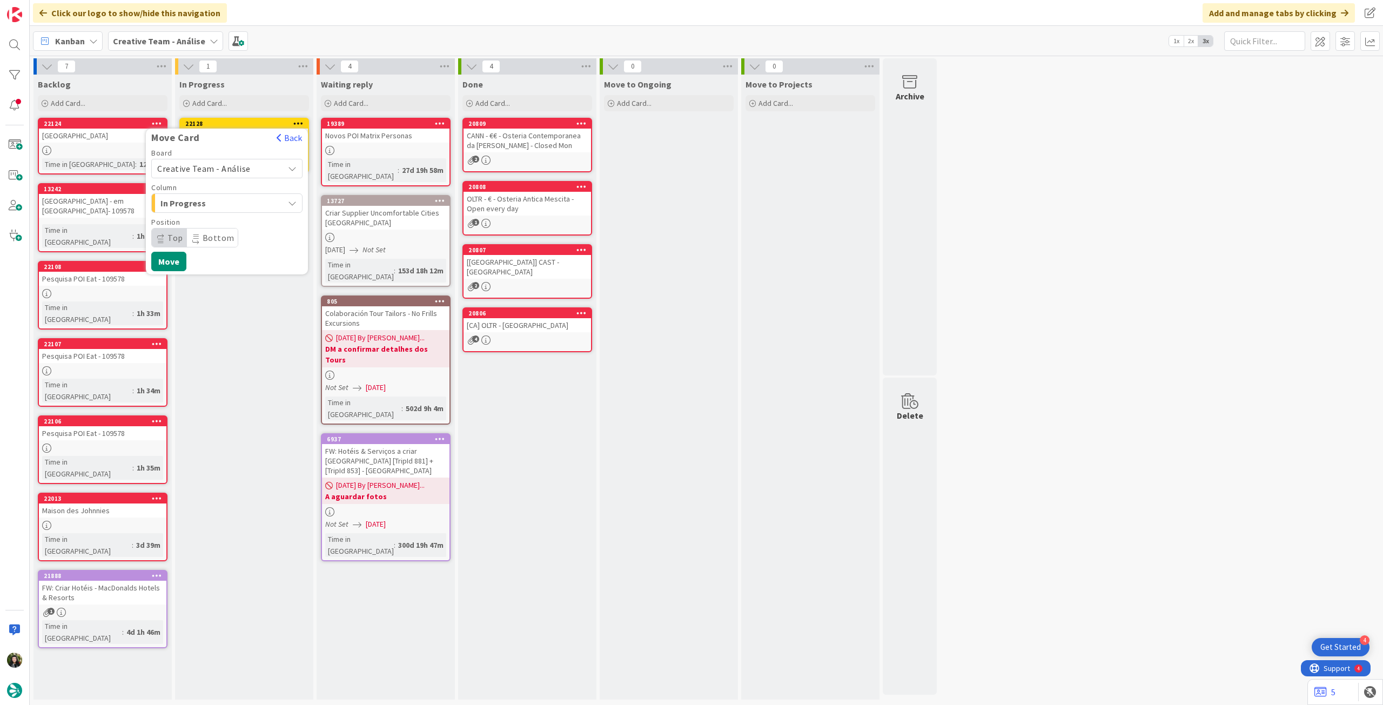
click at [211, 169] on span "Creative Team - Análise" at bounding box center [203, 168] width 93 height 11
click at [209, 223] on span "Creative Team" at bounding box center [233, 219] width 125 height 16
click at [215, 202] on span "Select a Column..." at bounding box center [197, 203] width 81 height 14
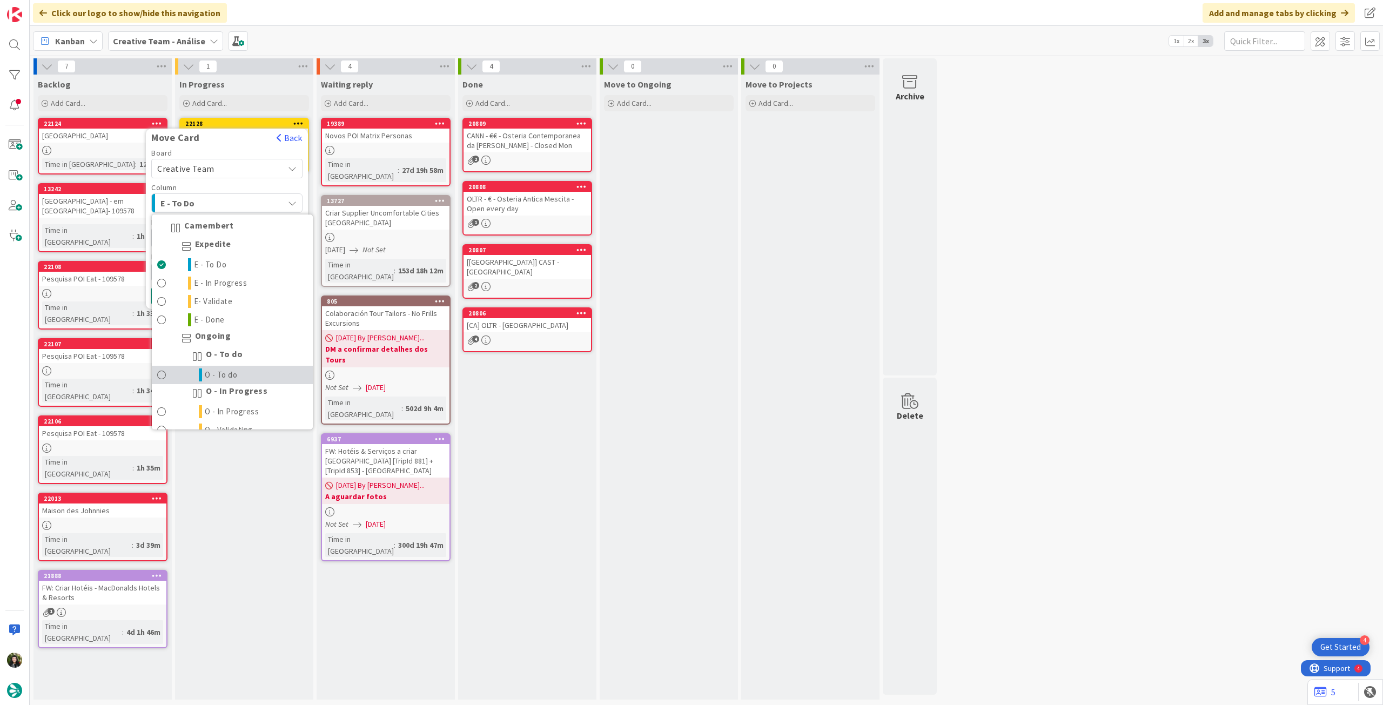
click at [247, 372] on link "O - To do" at bounding box center [232, 375] width 161 height 18
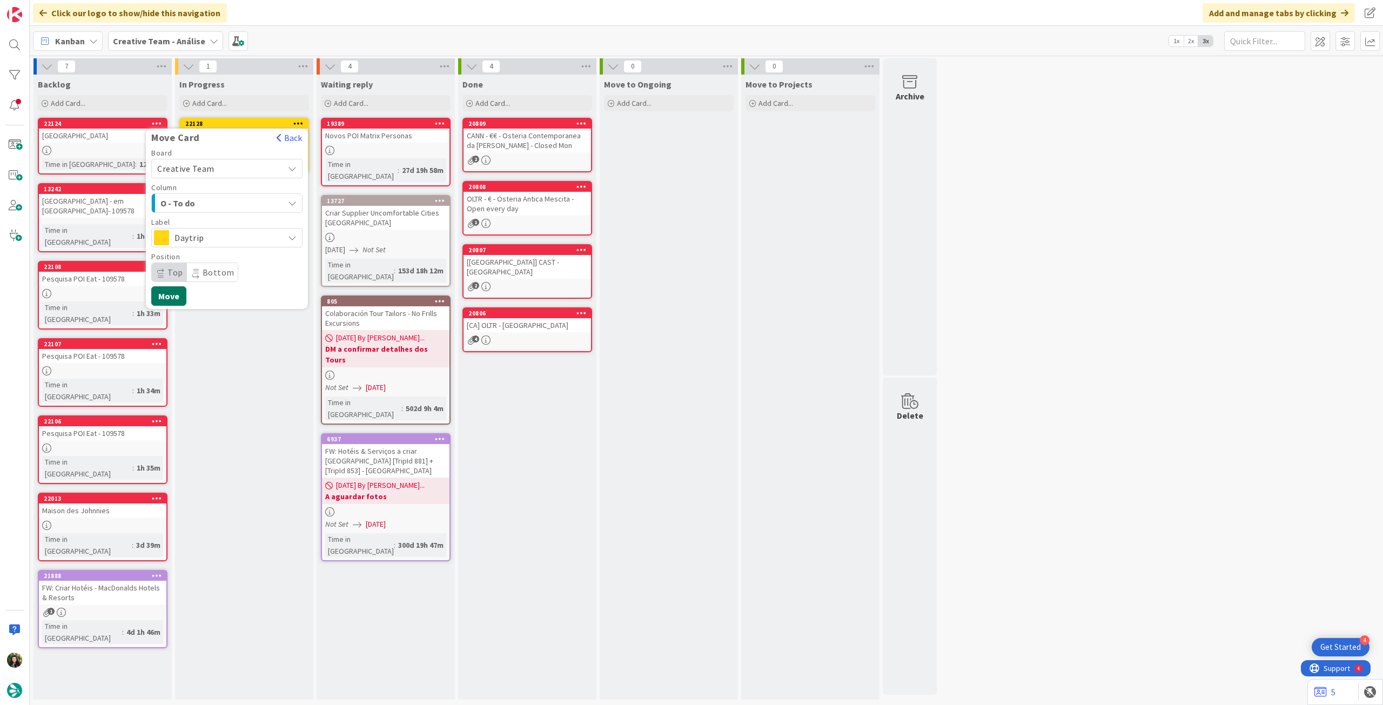
click at [166, 295] on button "Move" at bounding box center [168, 295] width 35 height 19
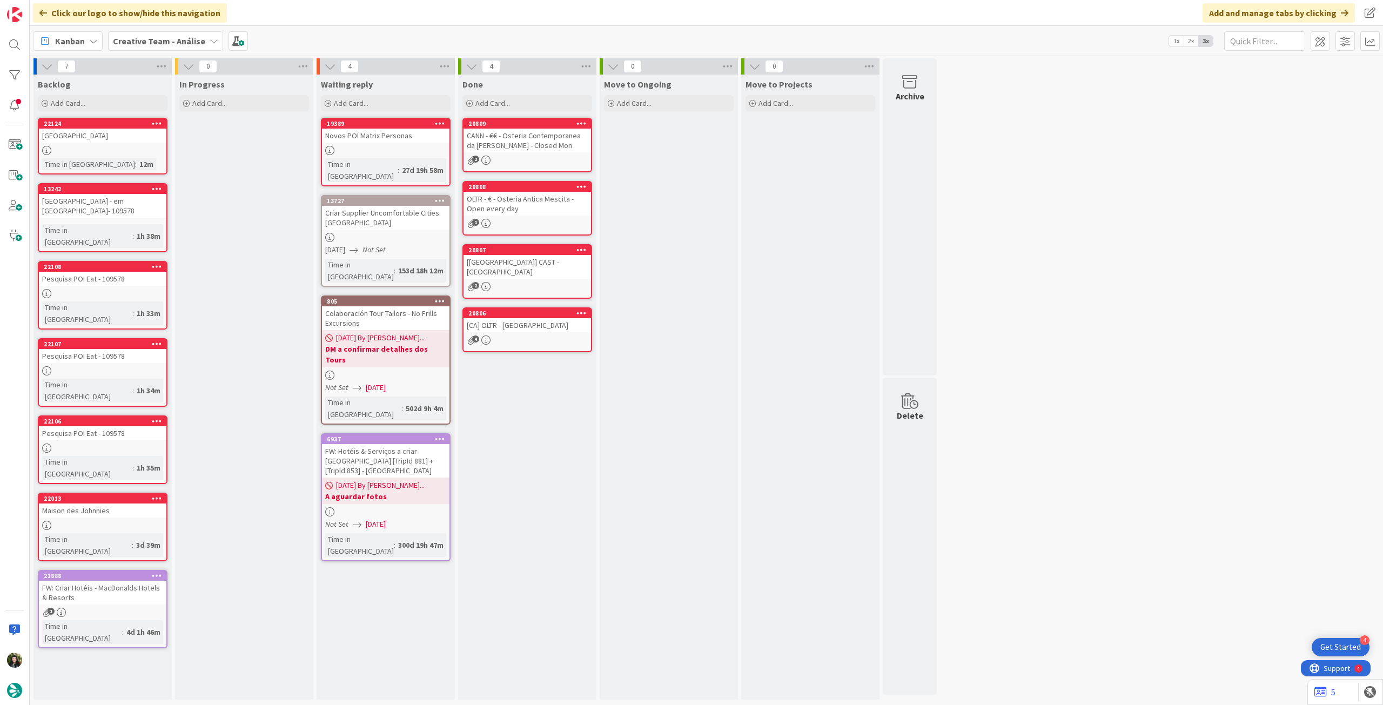
click at [155, 42] on b "Creative Team - Análise" at bounding box center [159, 41] width 92 height 11
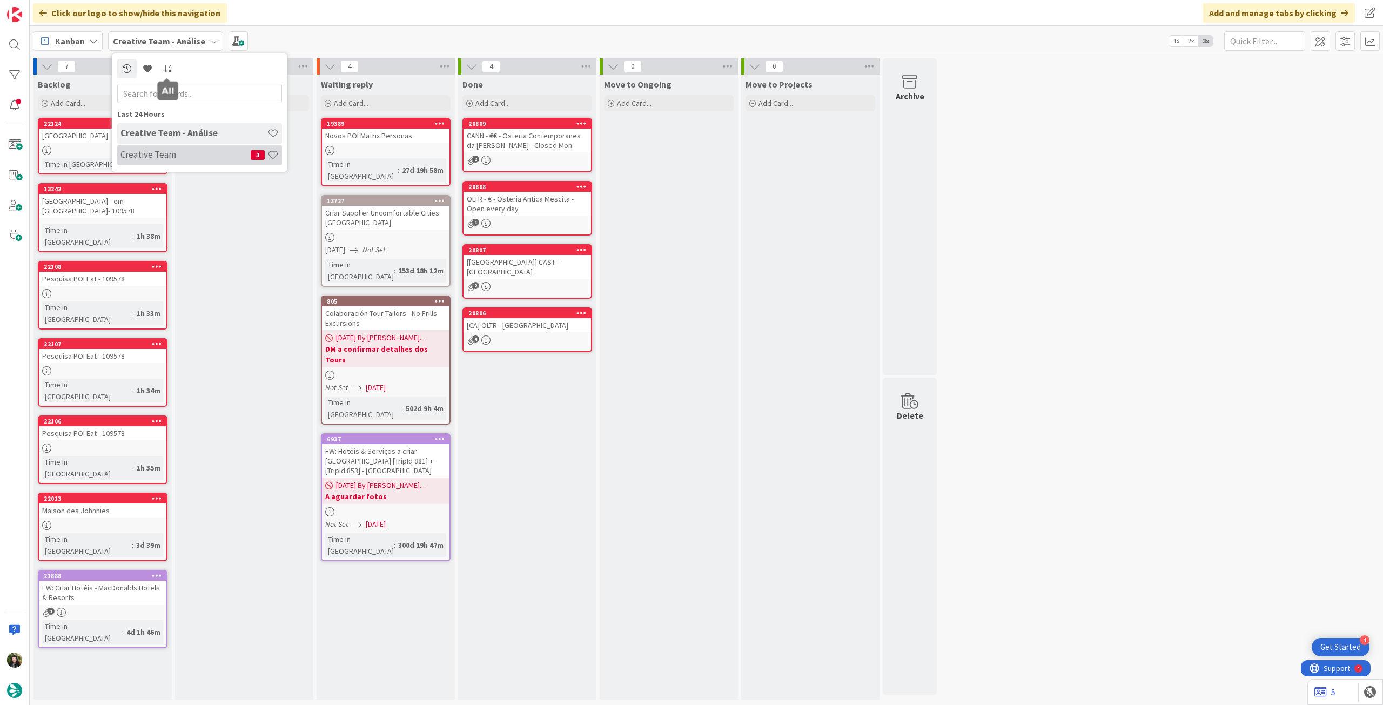
click at [162, 150] on h4 "Creative Team" at bounding box center [185, 154] width 130 height 11
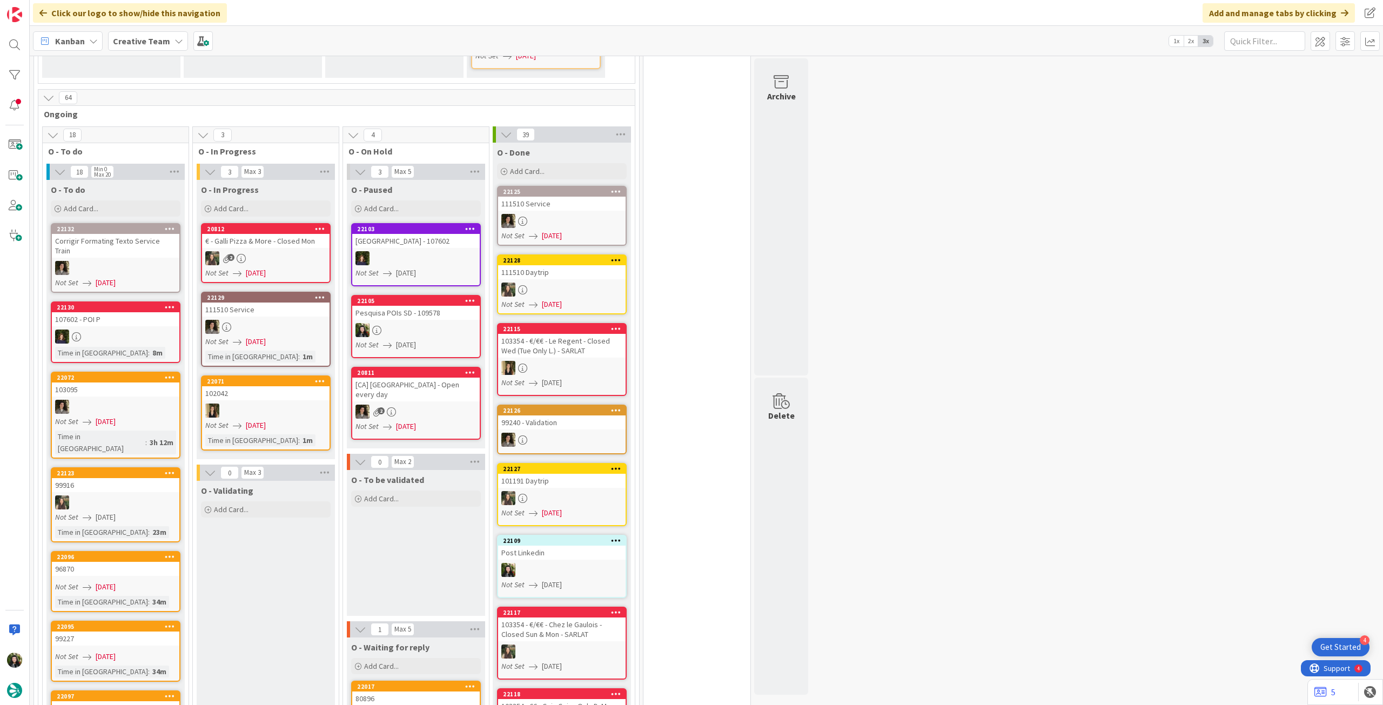
scroll to position [679, 0]
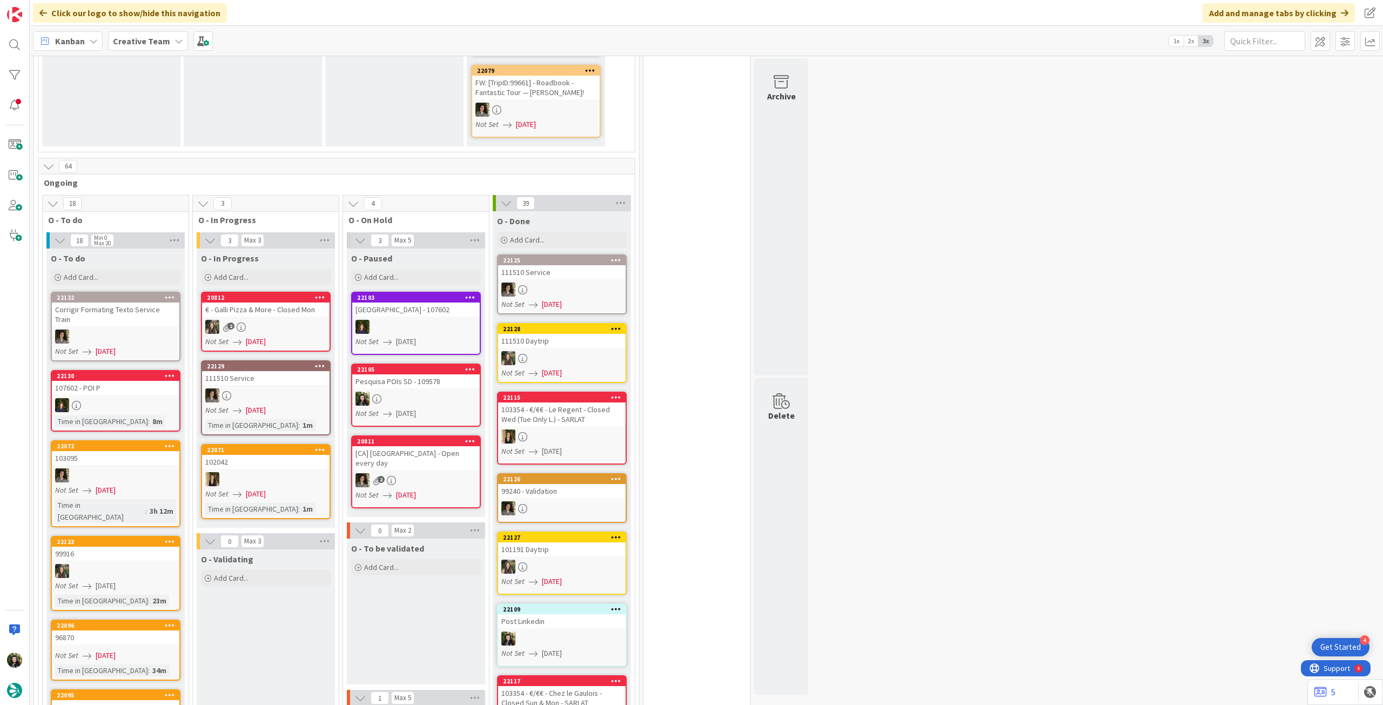
drag, startPoint x: 129, startPoint y: 34, endPoint x: 132, endPoint y: 50, distance: 16.0
click at [129, 35] on span "Creative Team" at bounding box center [141, 41] width 57 height 13
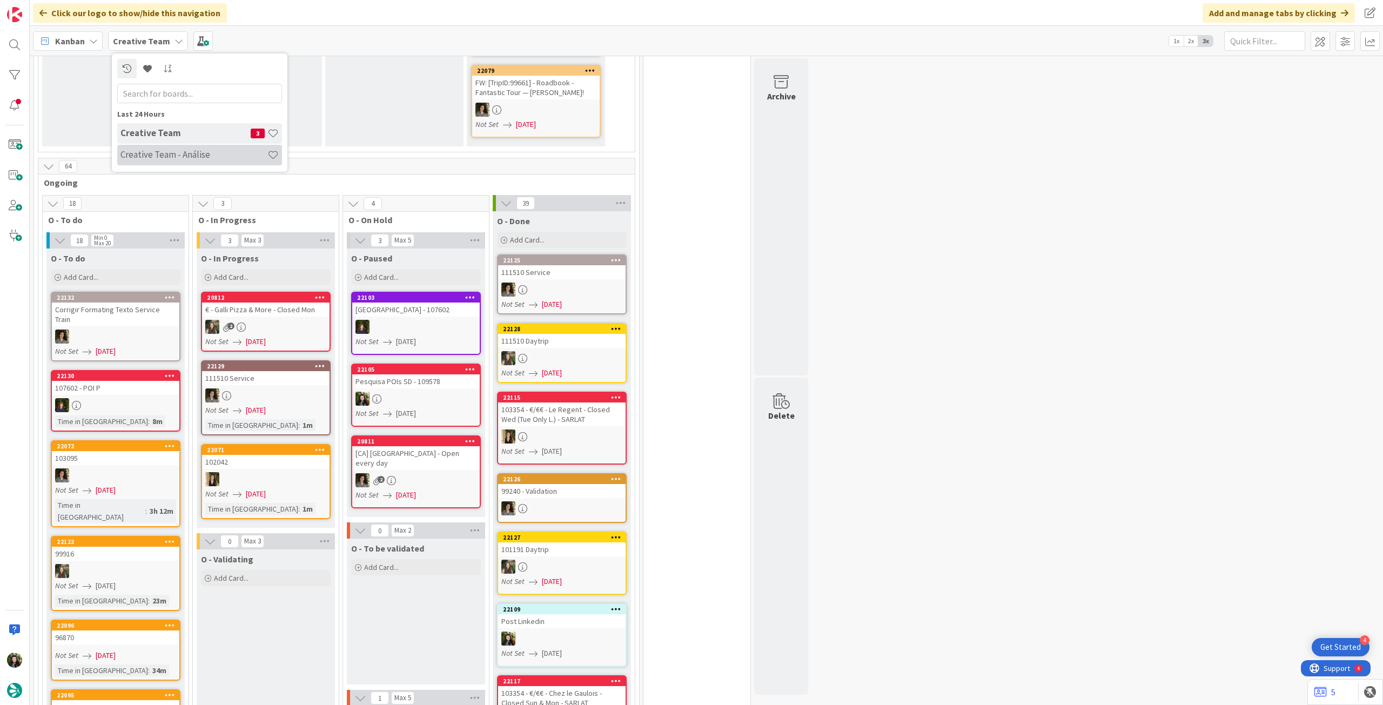
click at [169, 160] on div "Creative Team - Análise" at bounding box center [199, 155] width 165 height 21
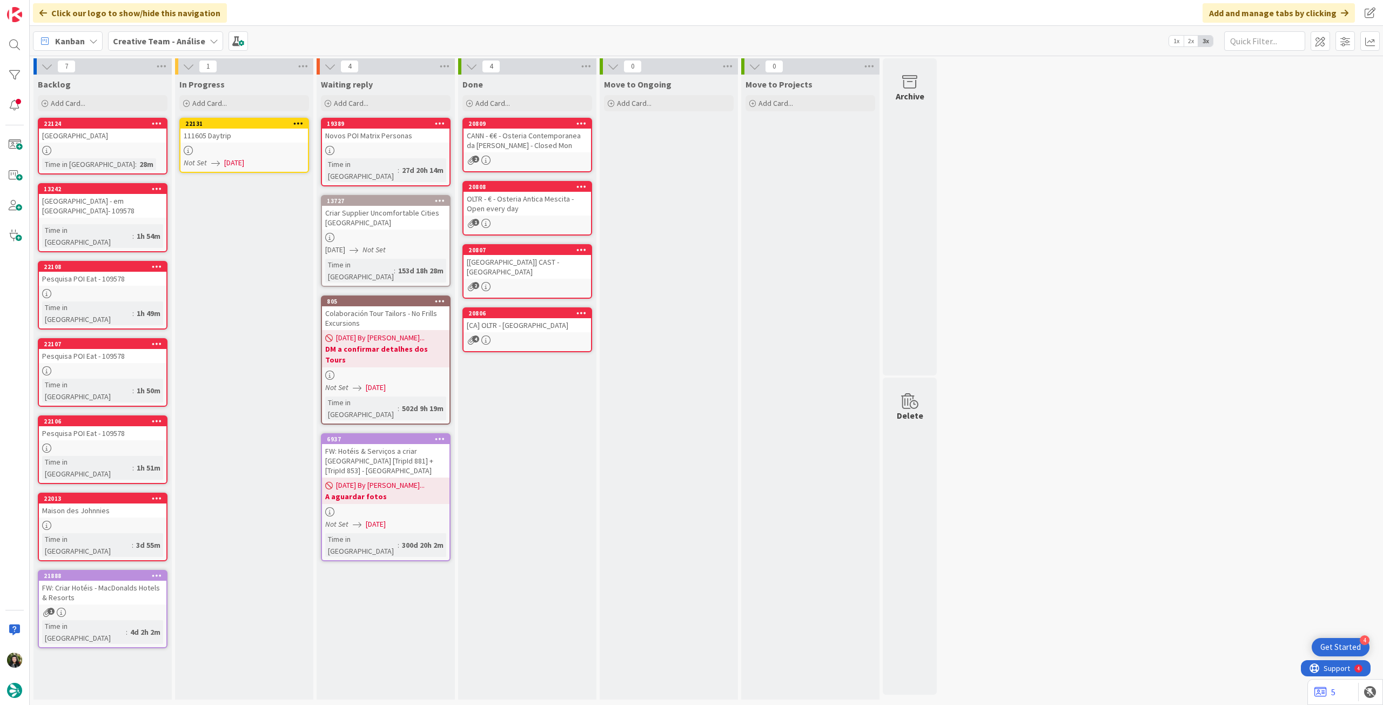
click at [249, 143] on link "22131 111605 Daytrip Not Set 01/09/2025" at bounding box center [244, 145] width 130 height 55
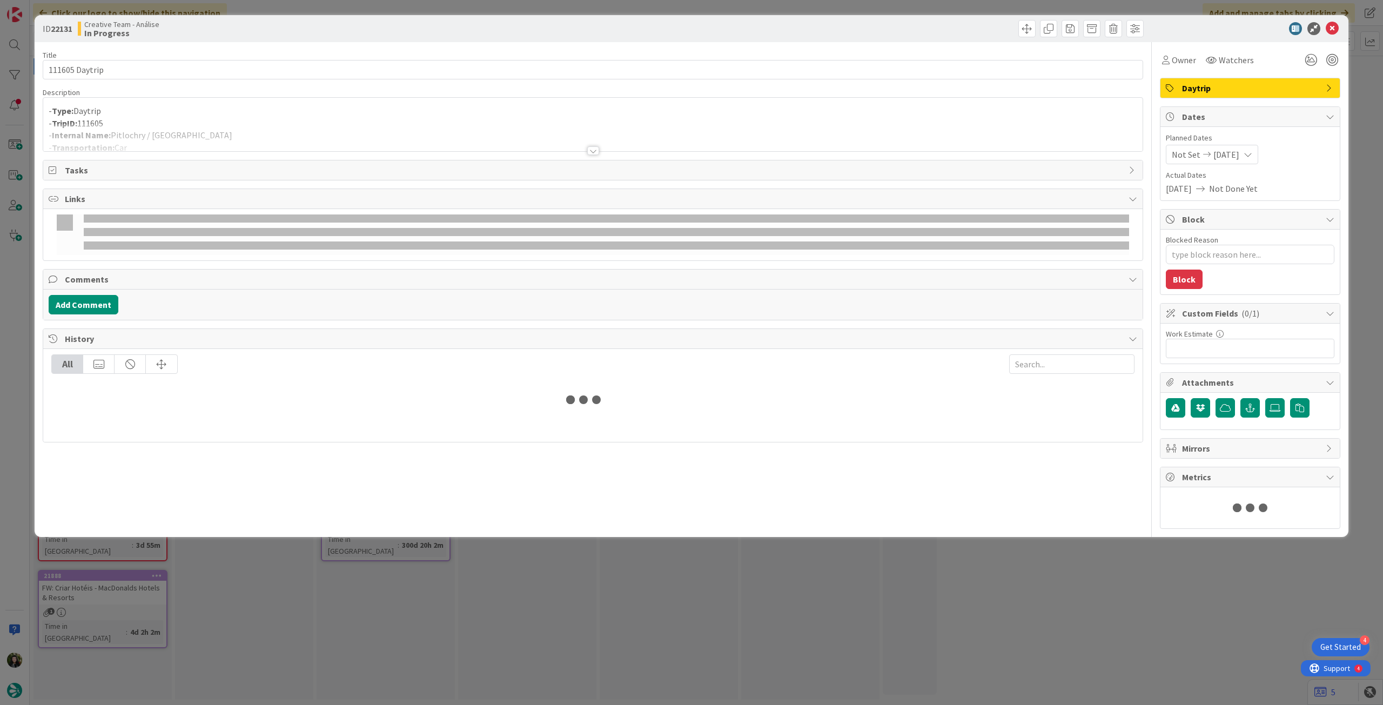
click at [239, 137] on div at bounding box center [592, 138] width 1099 height 28
type textarea "x"
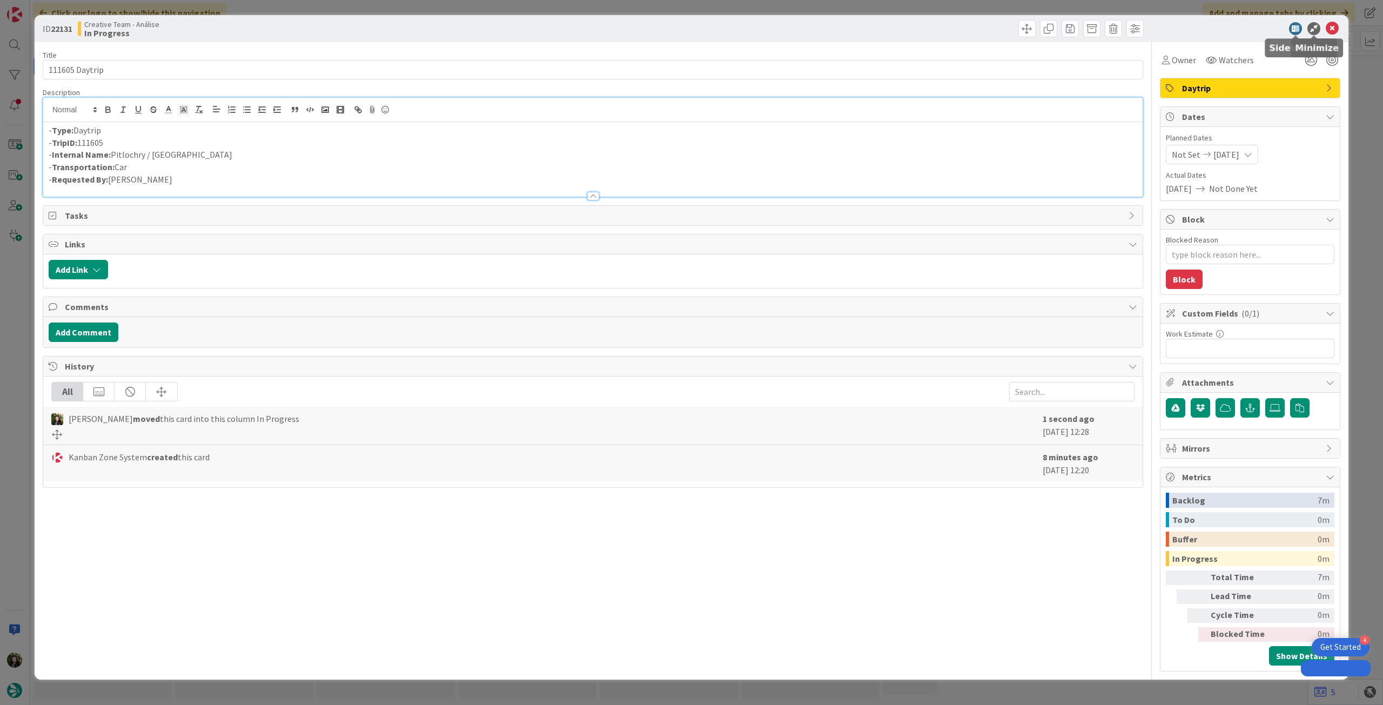
click at [1334, 26] on icon at bounding box center [1332, 28] width 13 height 13
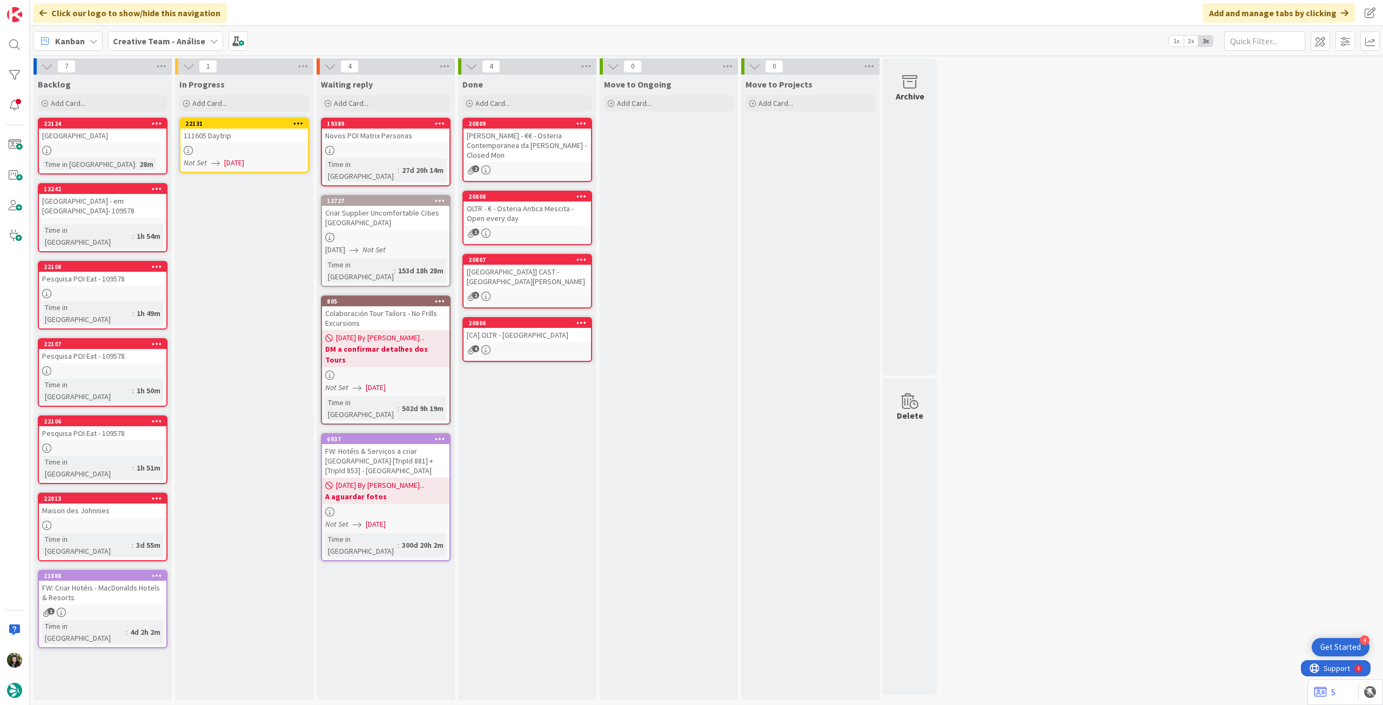
click at [298, 120] on icon at bounding box center [298, 123] width 10 height 8
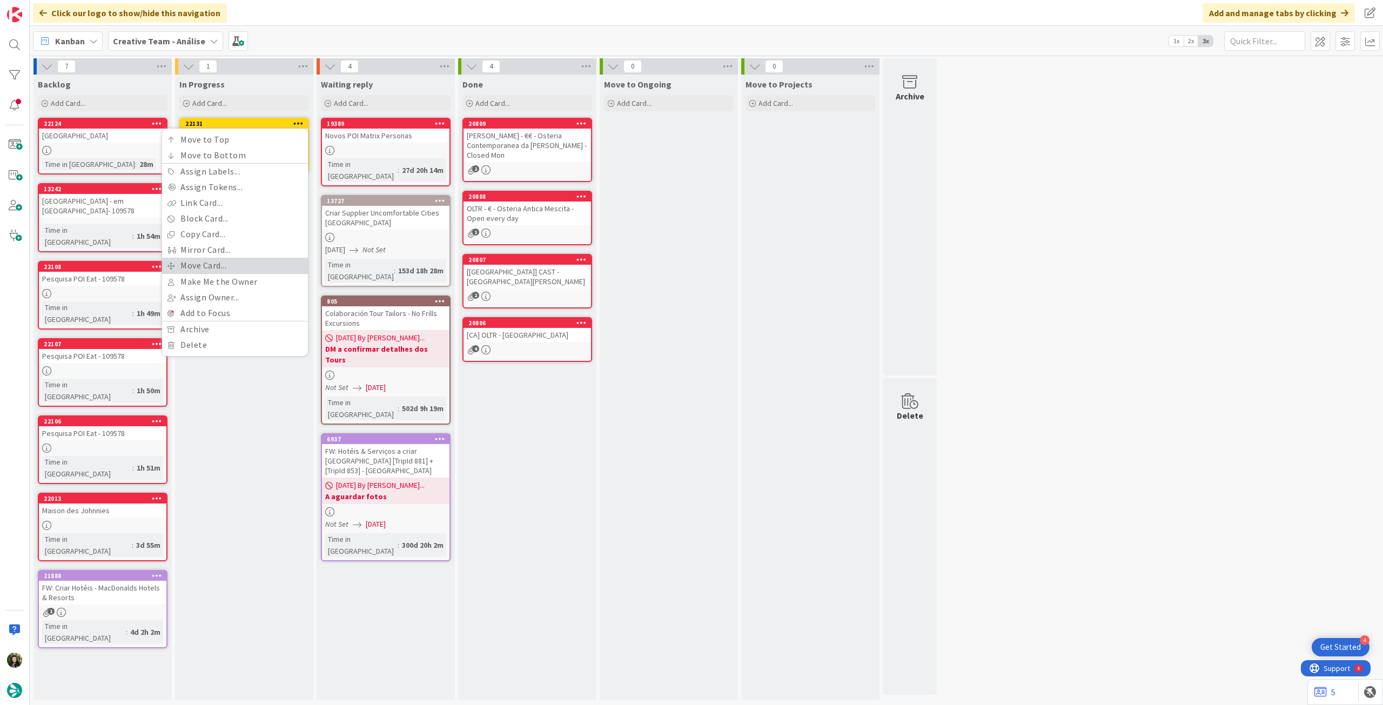
click at [241, 259] on link "Move Card..." at bounding box center [235, 266] width 146 height 16
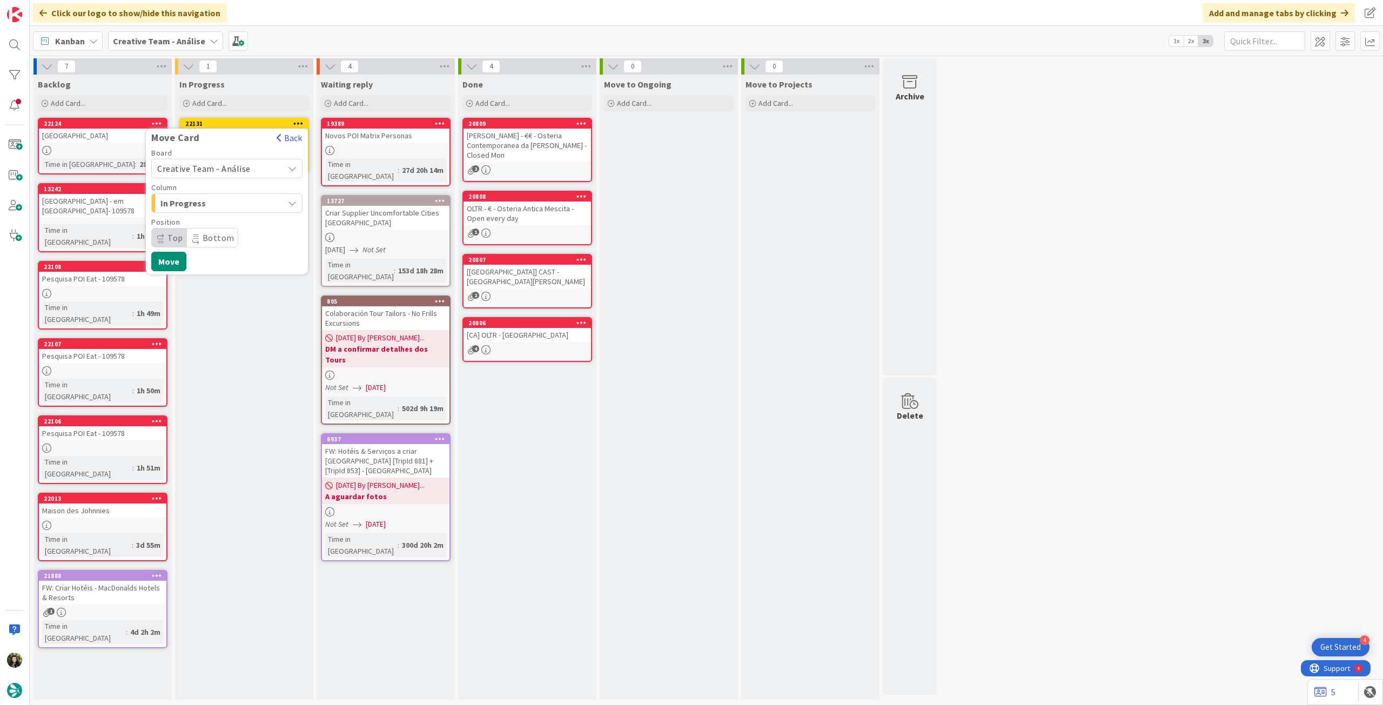
click at [221, 167] on span "Creative Team - Análise" at bounding box center [203, 168] width 93 height 11
click at [211, 221] on span "Creative Team" at bounding box center [233, 219] width 125 height 16
click at [216, 205] on span "E - To Do" at bounding box center [200, 203] width 81 height 14
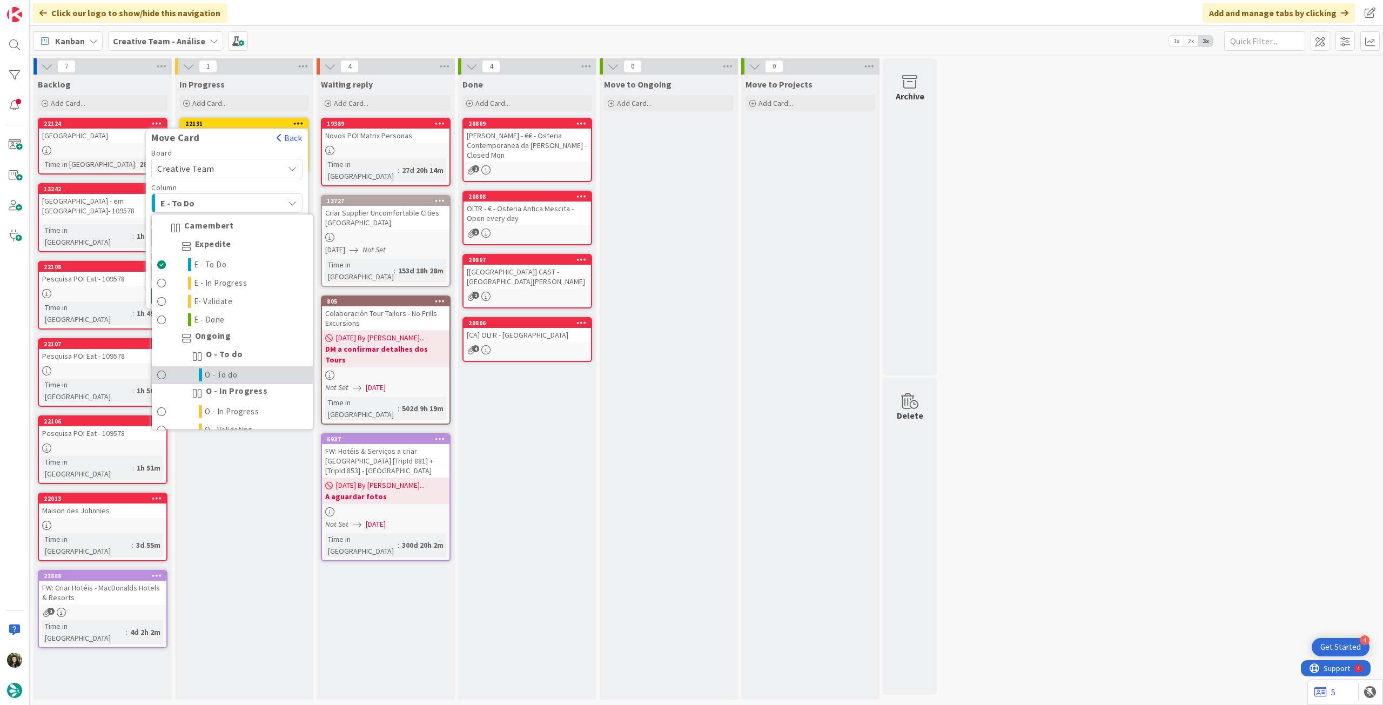
click at [243, 376] on link "O - To do" at bounding box center [232, 375] width 161 height 18
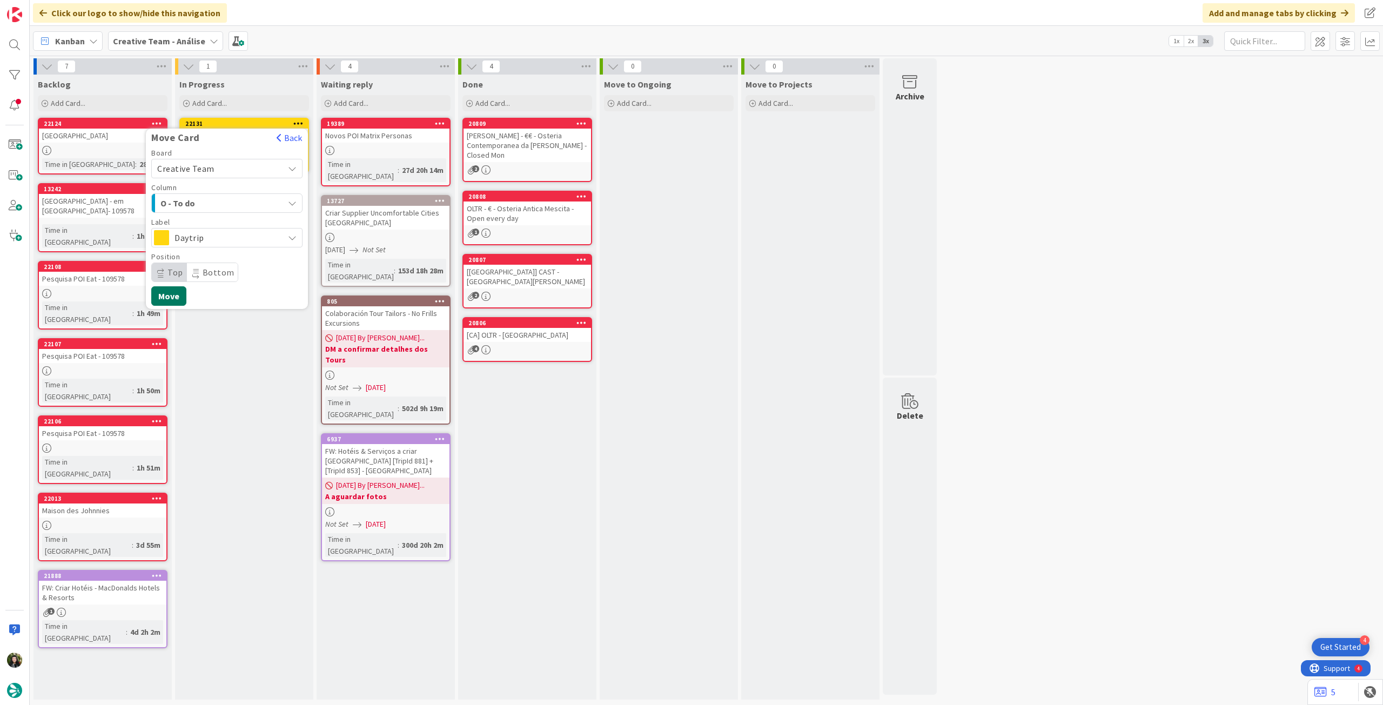
click at [165, 299] on button "Move" at bounding box center [168, 295] width 35 height 19
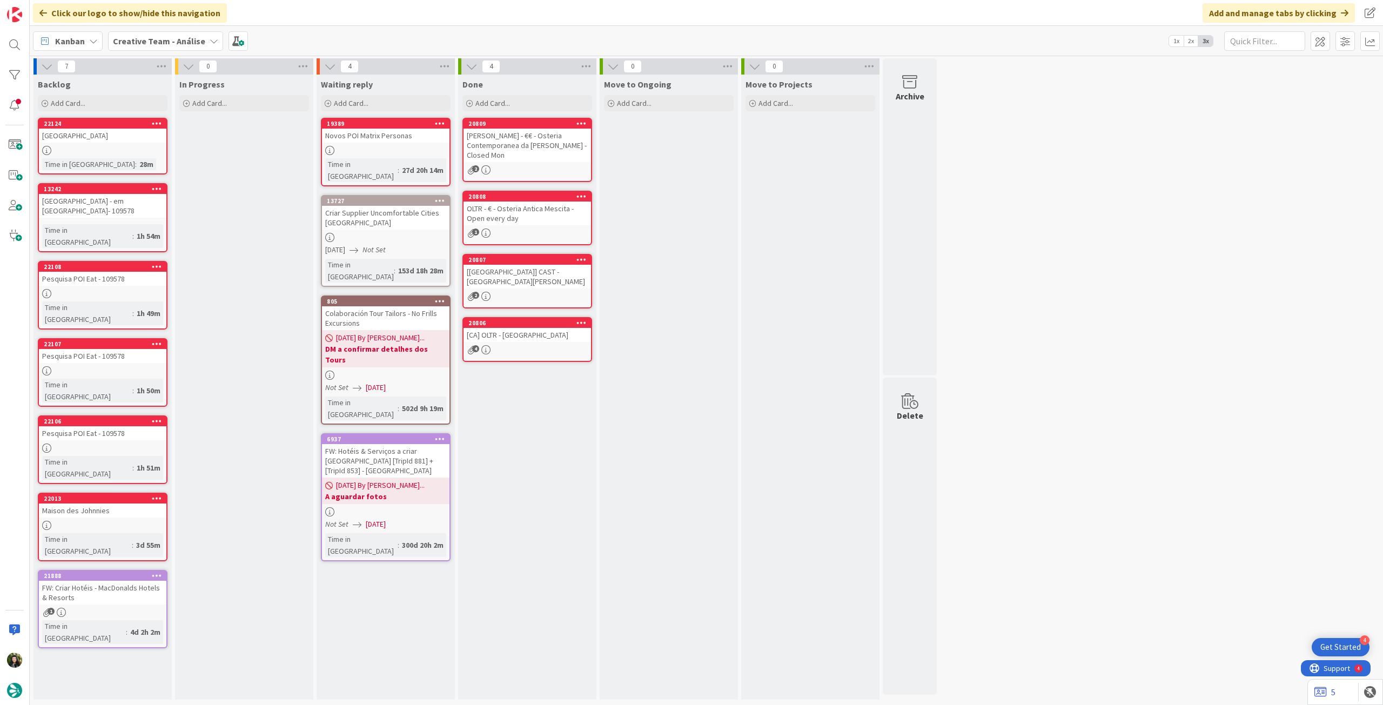
click at [160, 36] on b "Creative Team - Análise" at bounding box center [159, 41] width 92 height 11
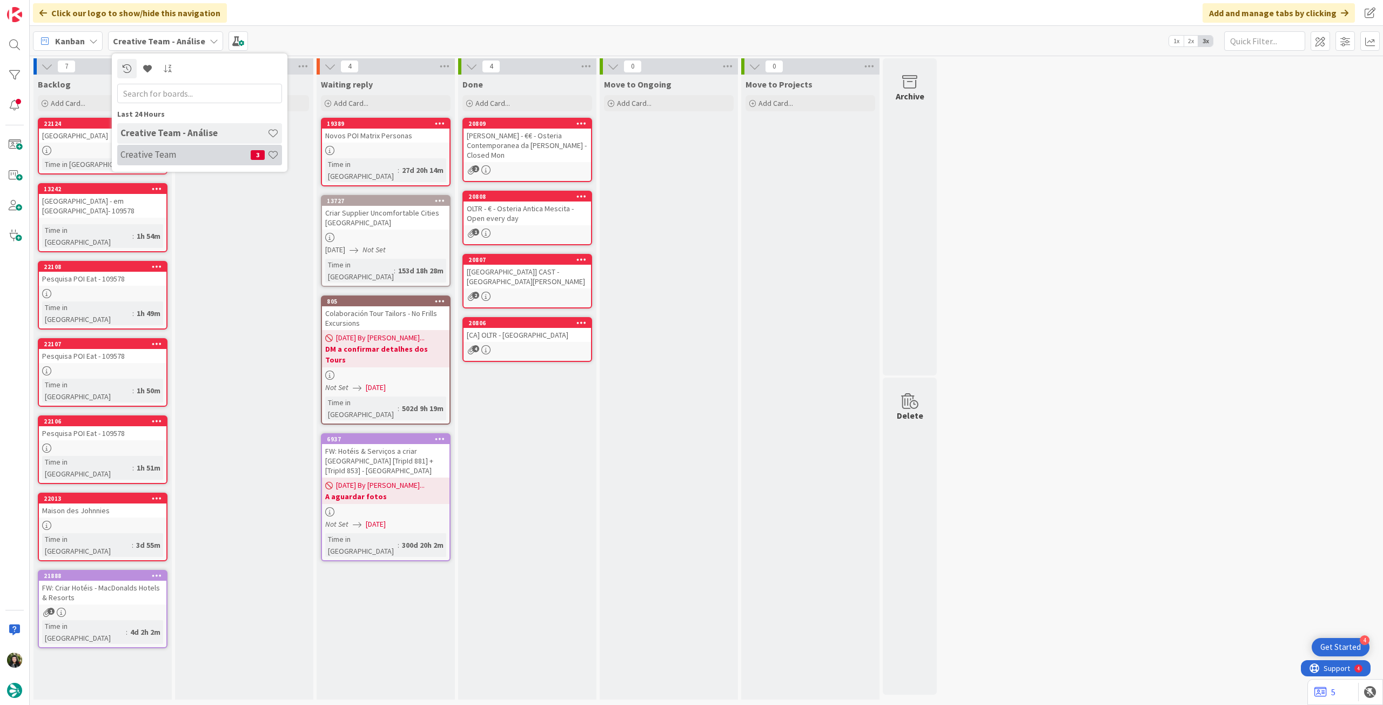
click at [166, 155] on h4 "Creative Team" at bounding box center [185, 154] width 130 height 11
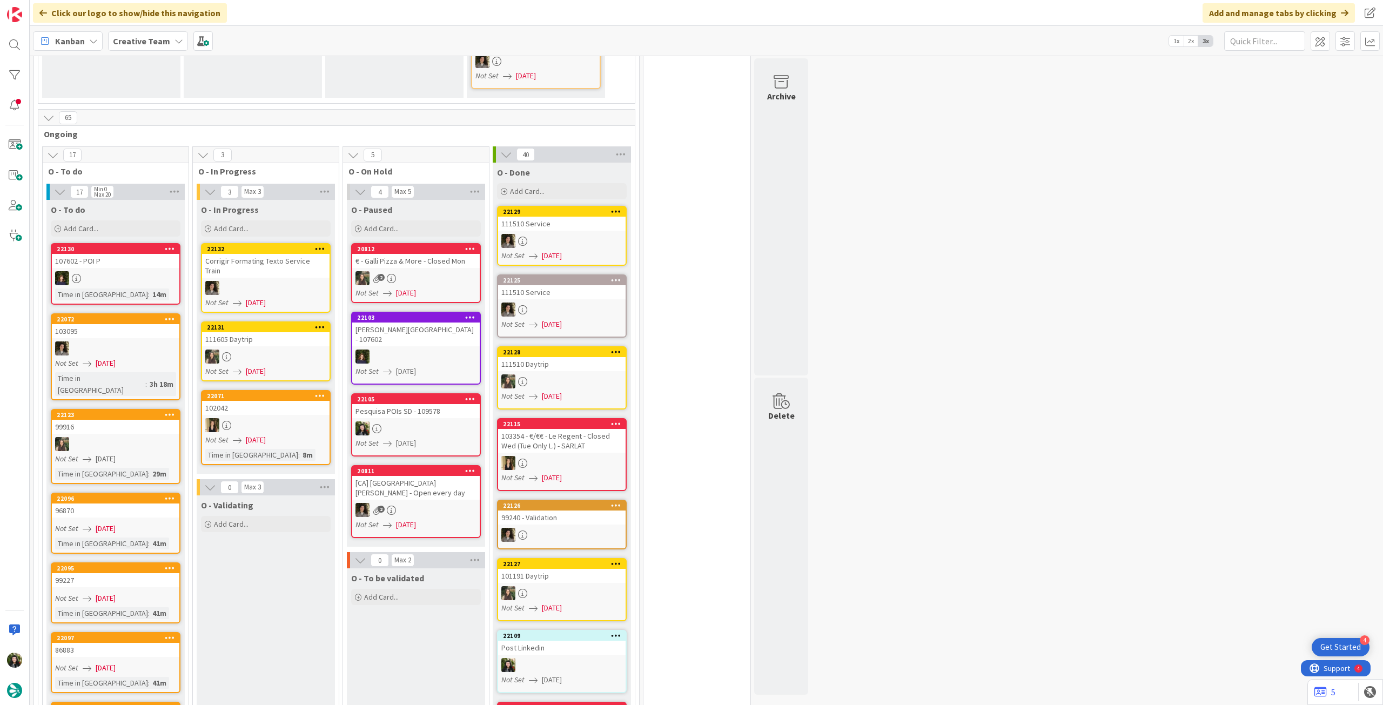
scroll to position [648, 0]
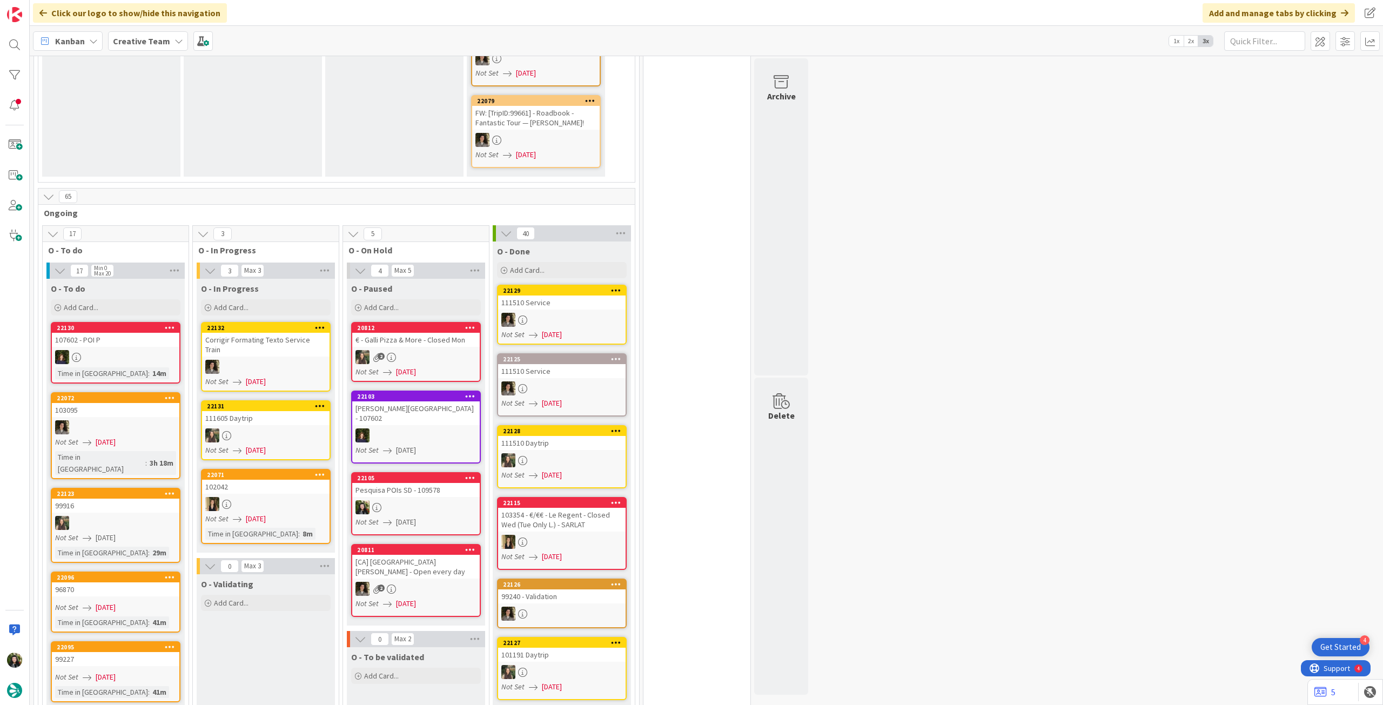
click at [143, 42] on b "Creative Team" at bounding box center [141, 41] width 57 height 11
click at [159, 156] on h4 "Creative Team - Análise" at bounding box center [193, 154] width 147 height 11
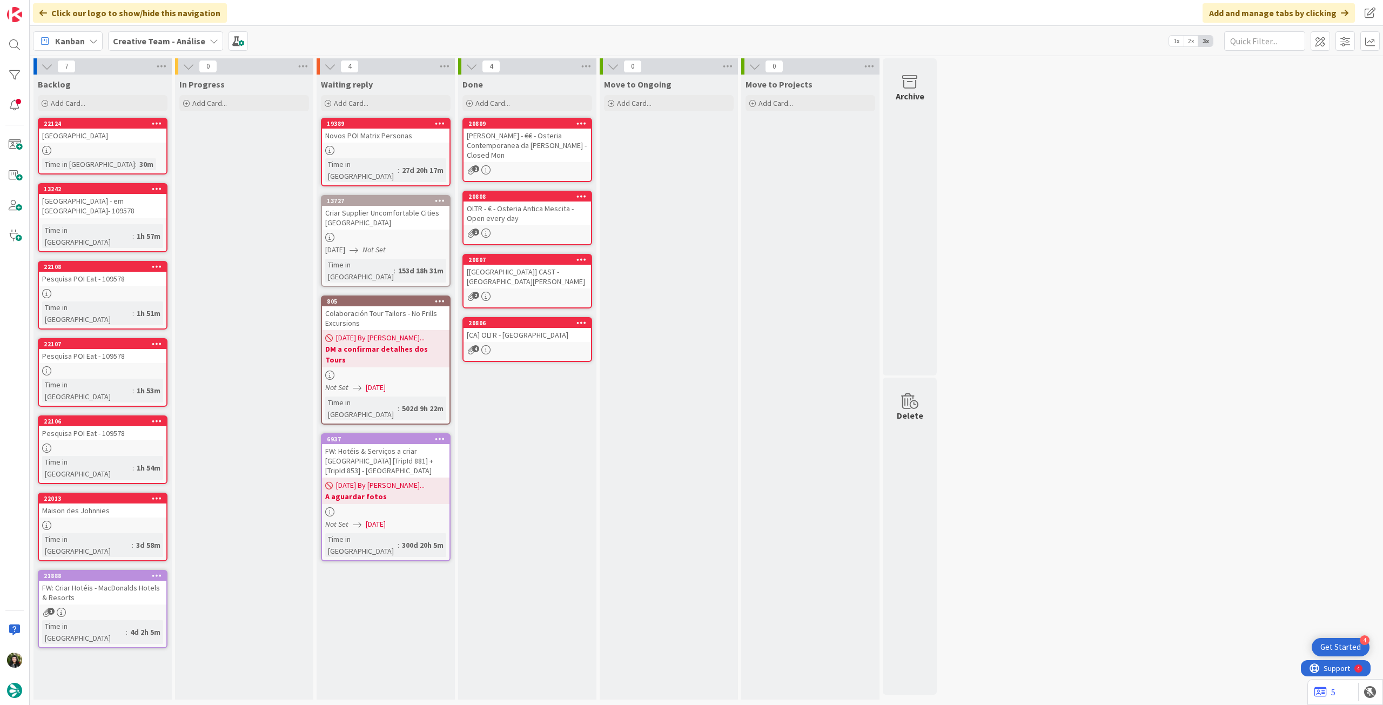
click at [161, 40] on b "Creative Team - Análise" at bounding box center [159, 41] width 92 height 11
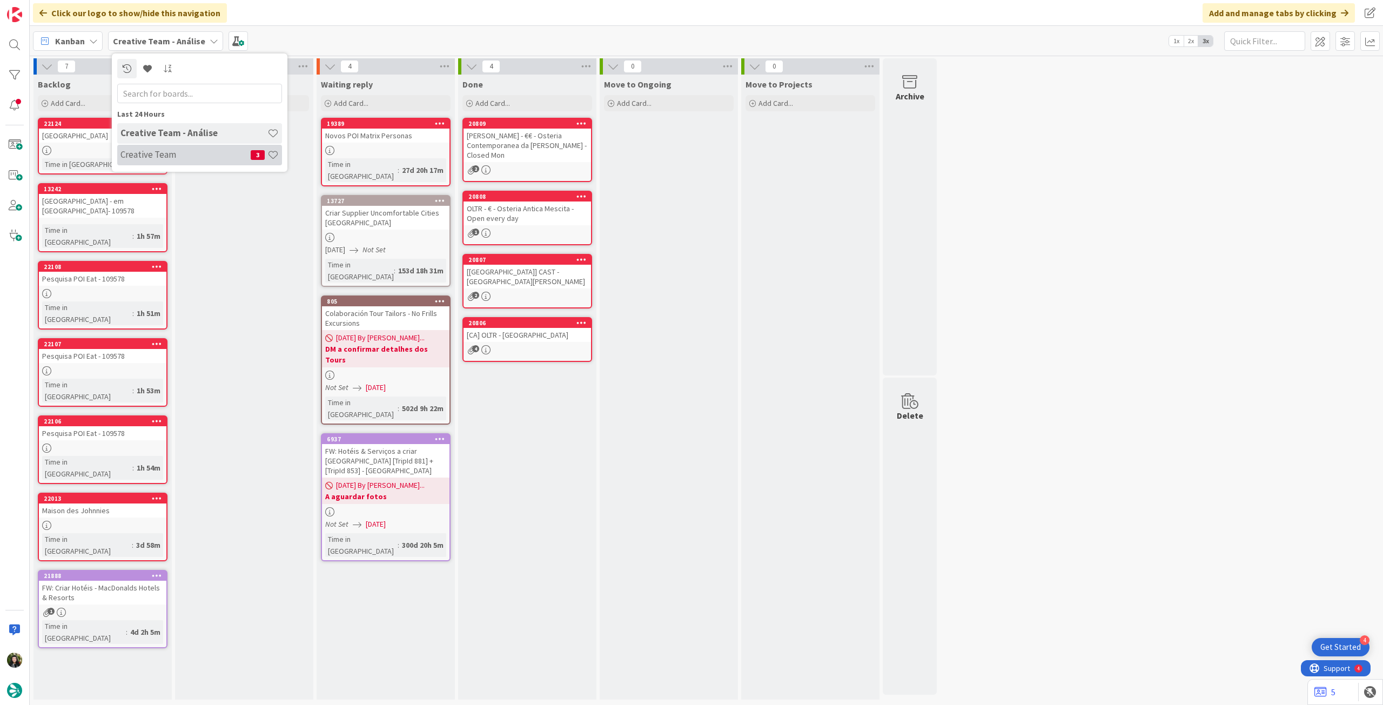
click at [183, 155] on h4 "Creative Team" at bounding box center [185, 154] width 130 height 11
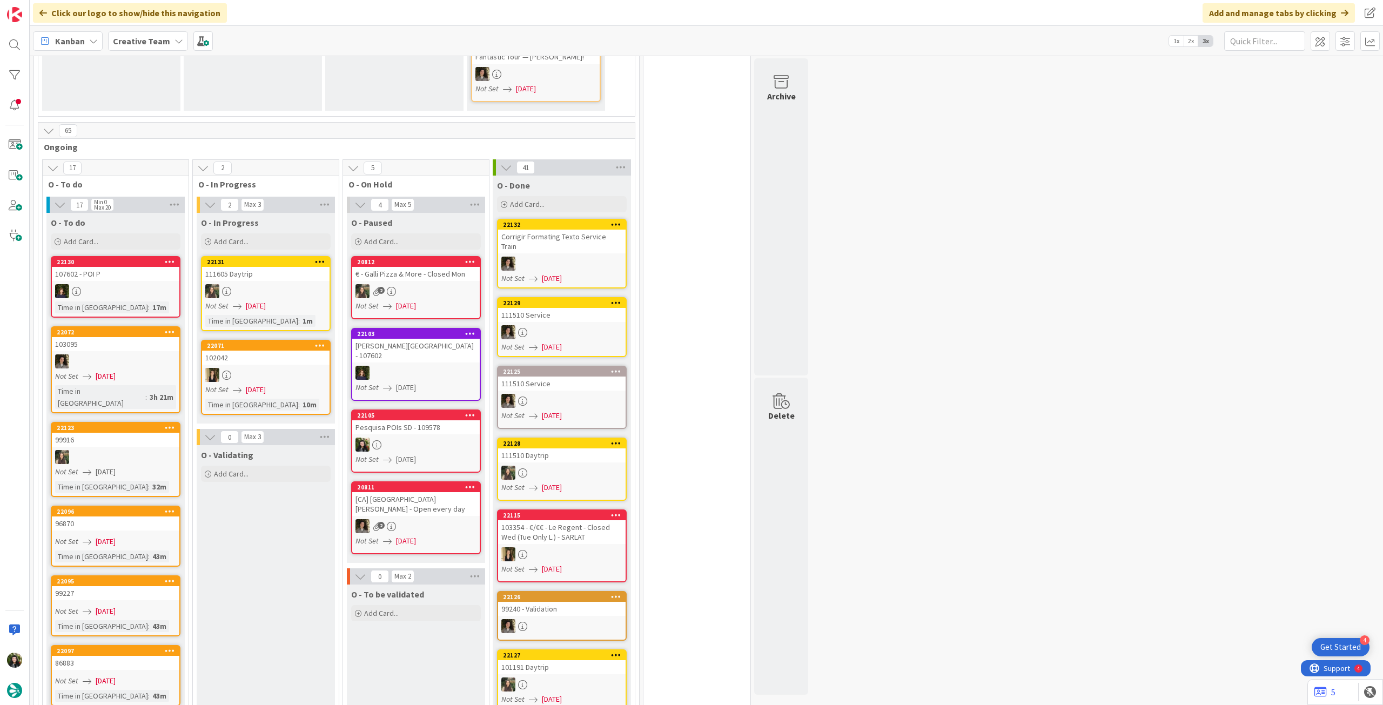
scroll to position [648, 0]
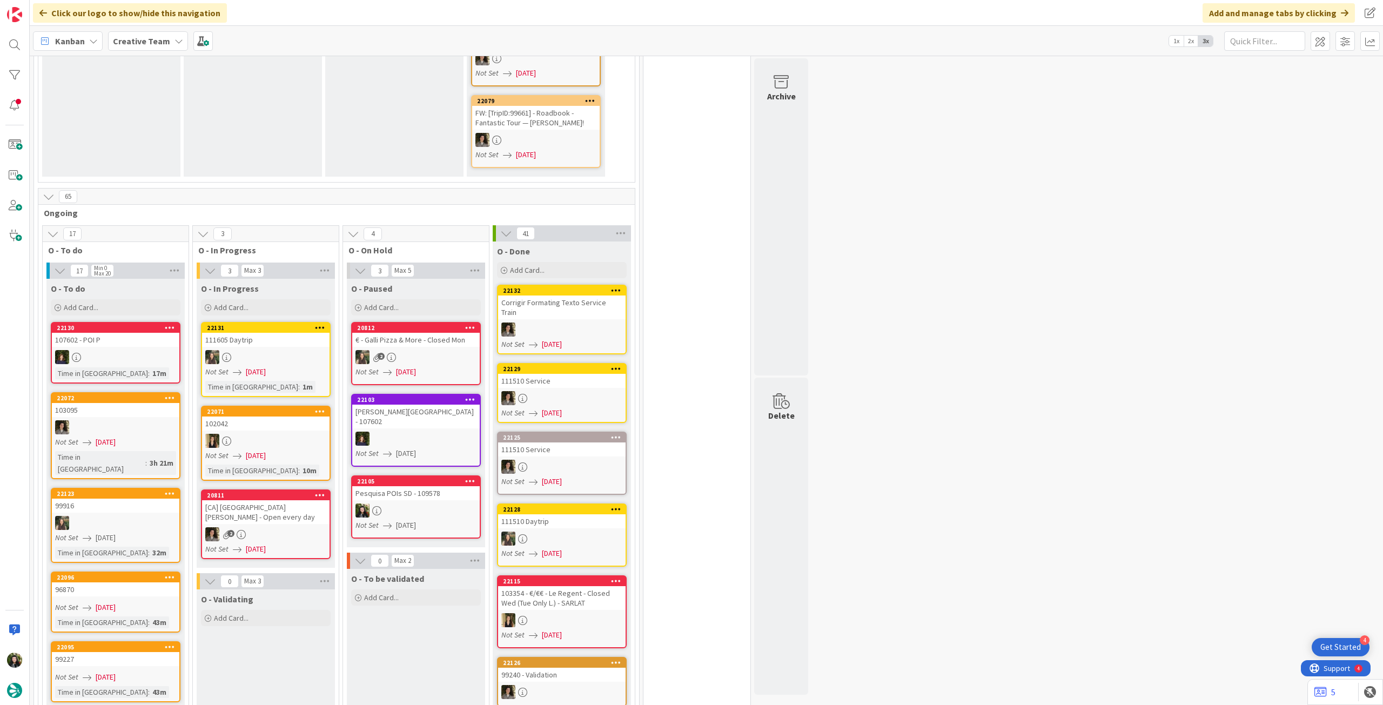
click at [406, 520] on span "[DATE]" at bounding box center [406, 525] width 20 height 11
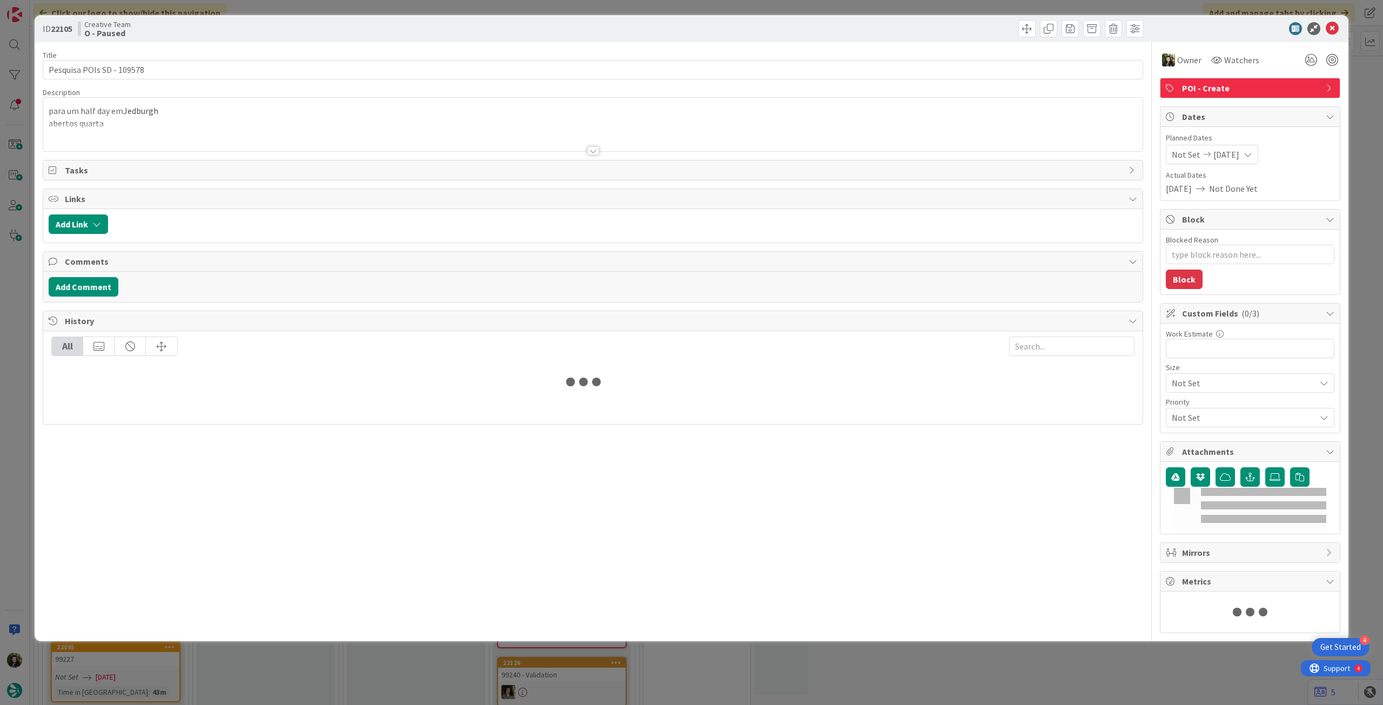
type textarea "x"
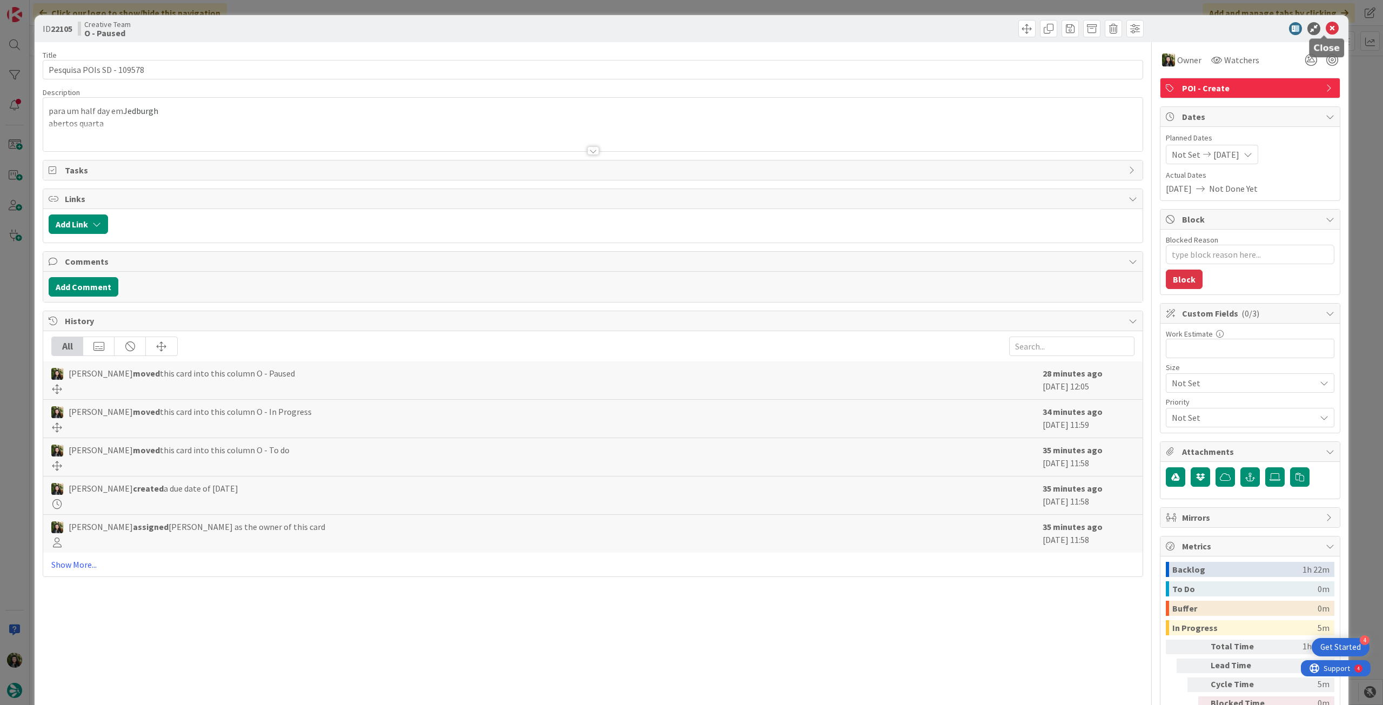
click at [1326, 28] on icon at bounding box center [1332, 28] width 13 height 13
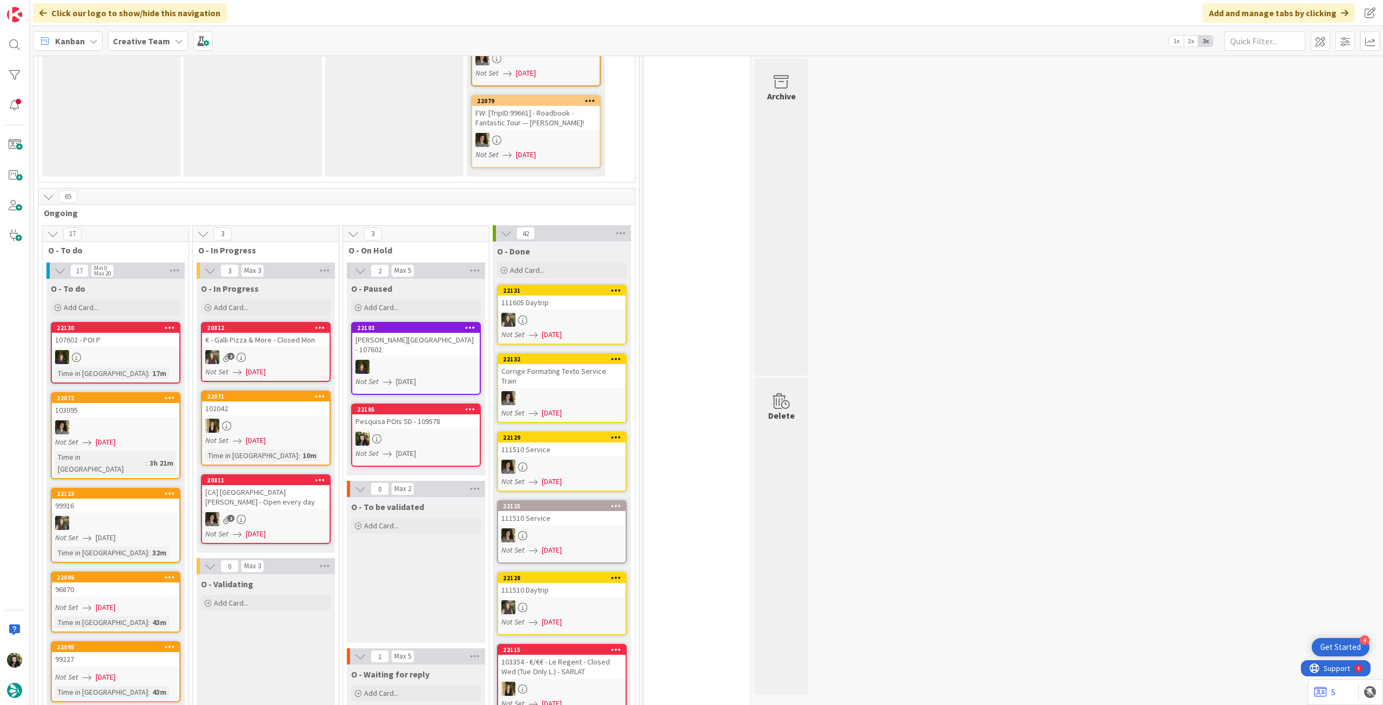
click at [139, 43] on b "Creative Team" at bounding box center [141, 41] width 57 height 11
click at [147, 154] on h4 "Creative Team - Análise" at bounding box center [193, 154] width 147 height 11
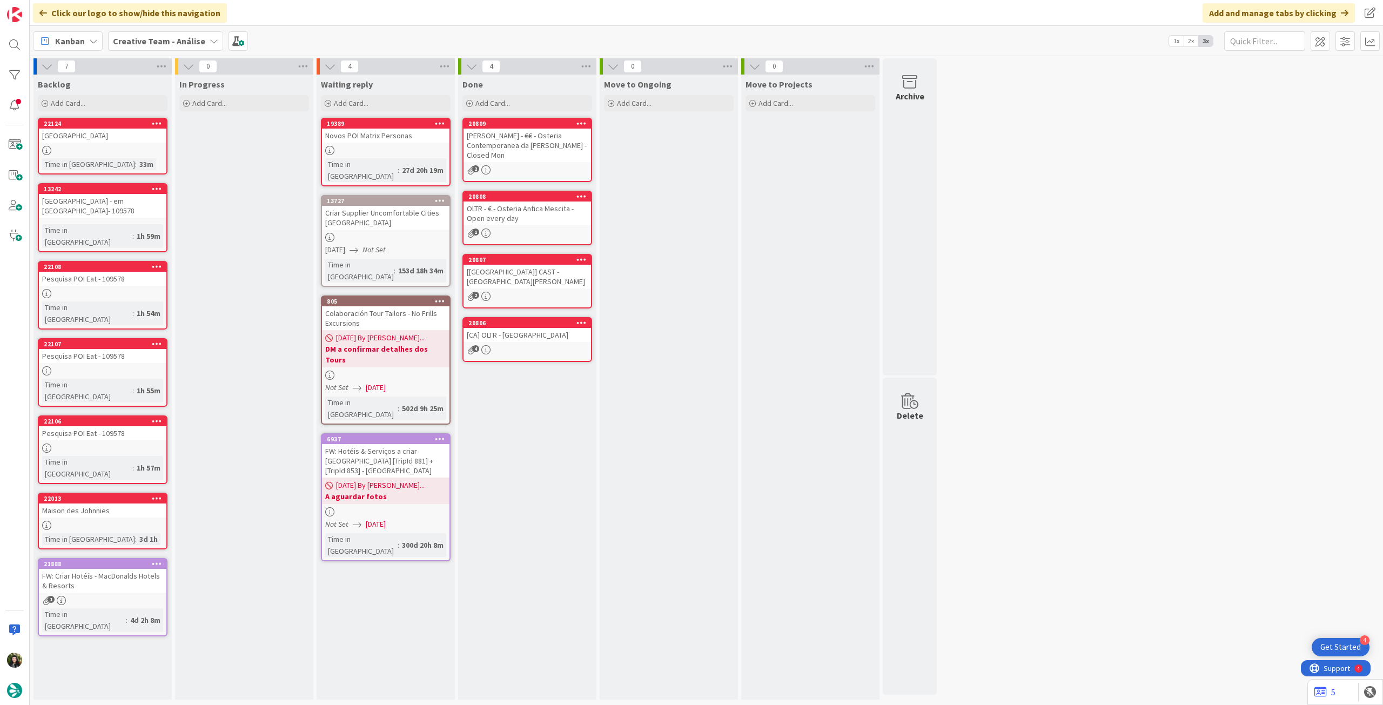
click at [150, 37] on b "Creative Team - Análise" at bounding box center [159, 41] width 92 height 11
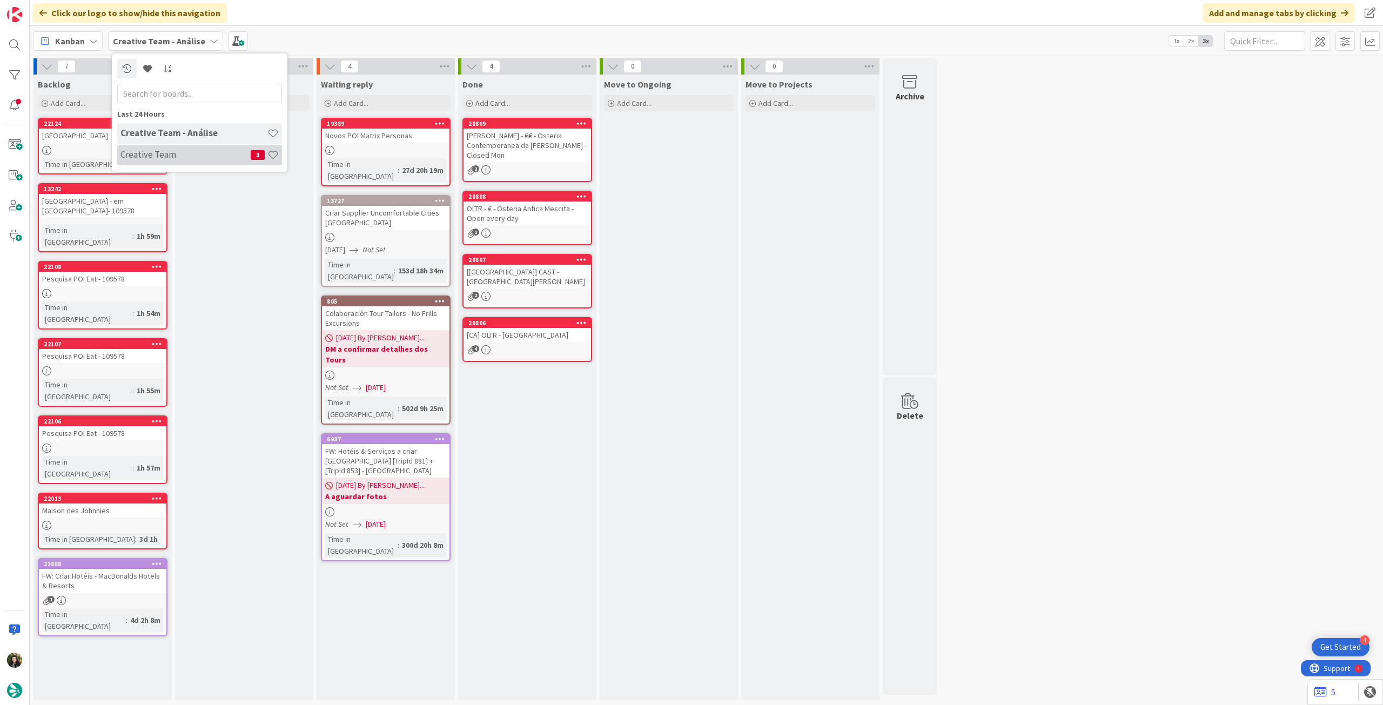
click at [150, 150] on h4 "Creative Team" at bounding box center [185, 154] width 130 height 11
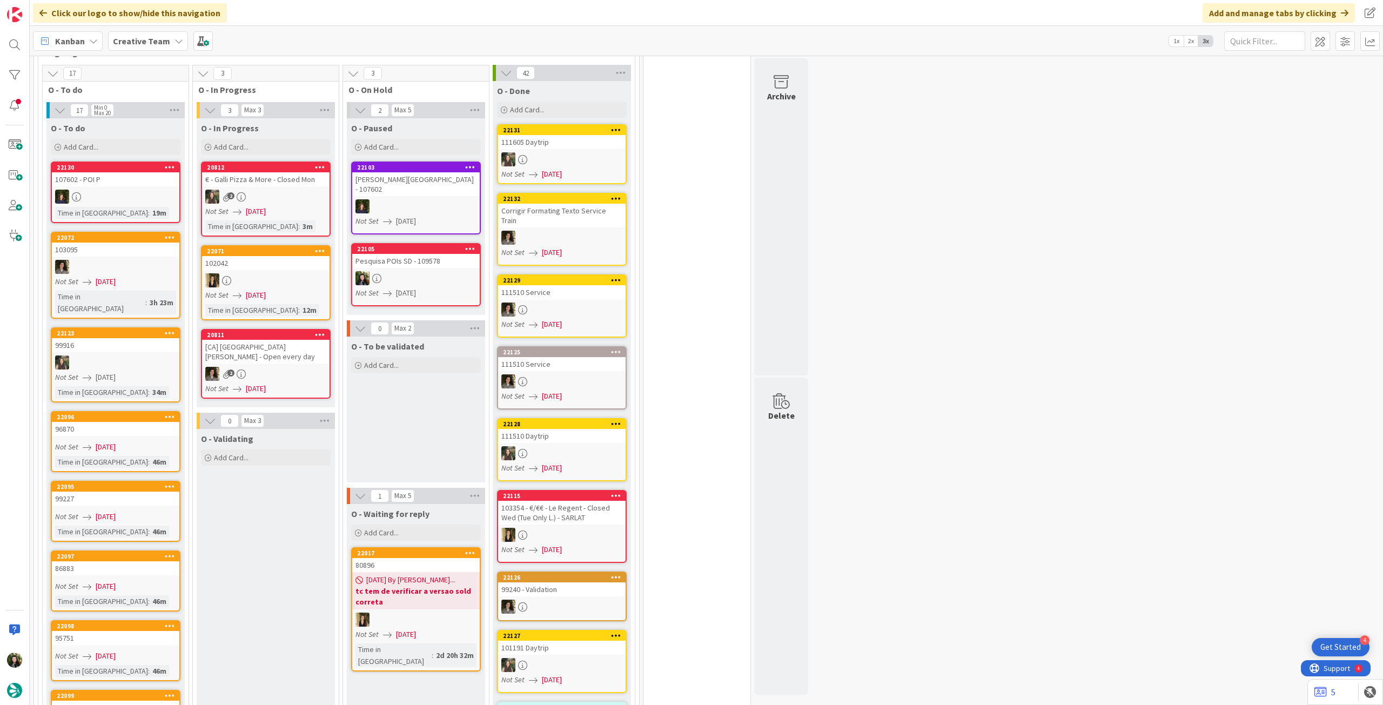
scroll to position [792, 0]
